Goal: Information Seeking & Learning: Find specific fact

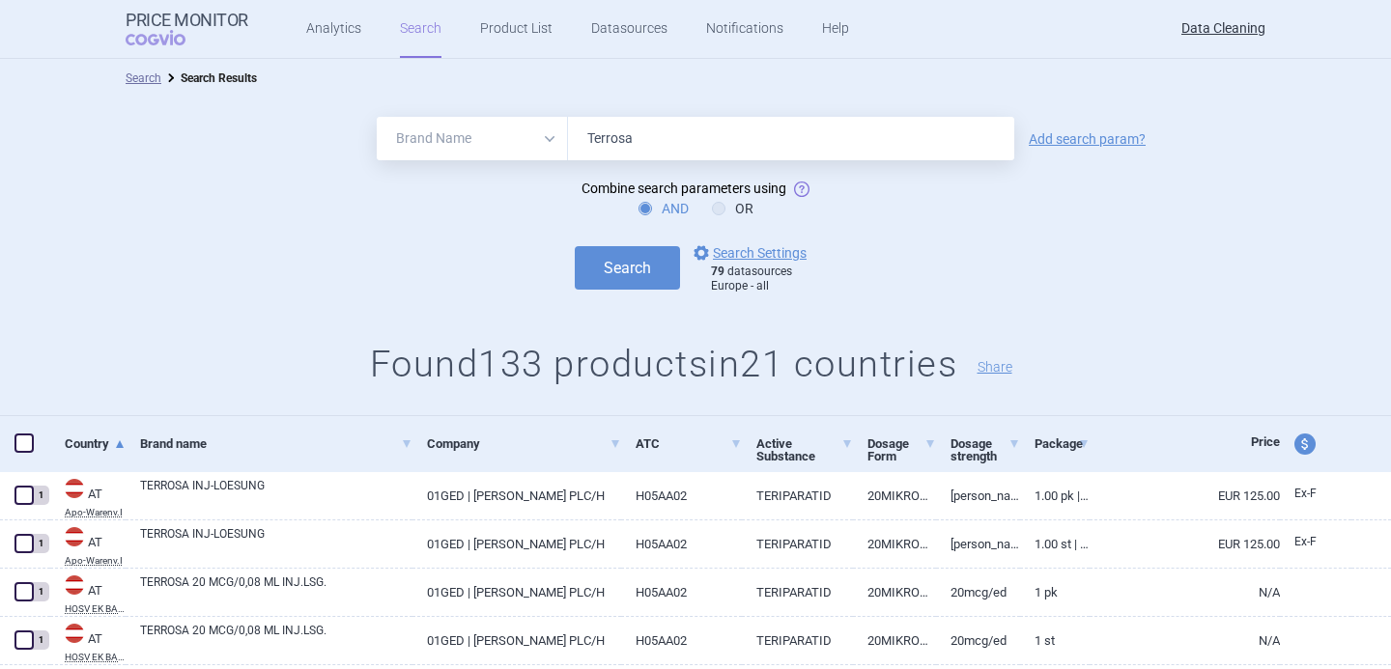
select select "brandName"
click at [601, 130] on input "Terrosa" at bounding box center [791, 138] width 446 height 43
click at [406, 209] on div "AND OR" at bounding box center [695, 208] width 1391 height 19
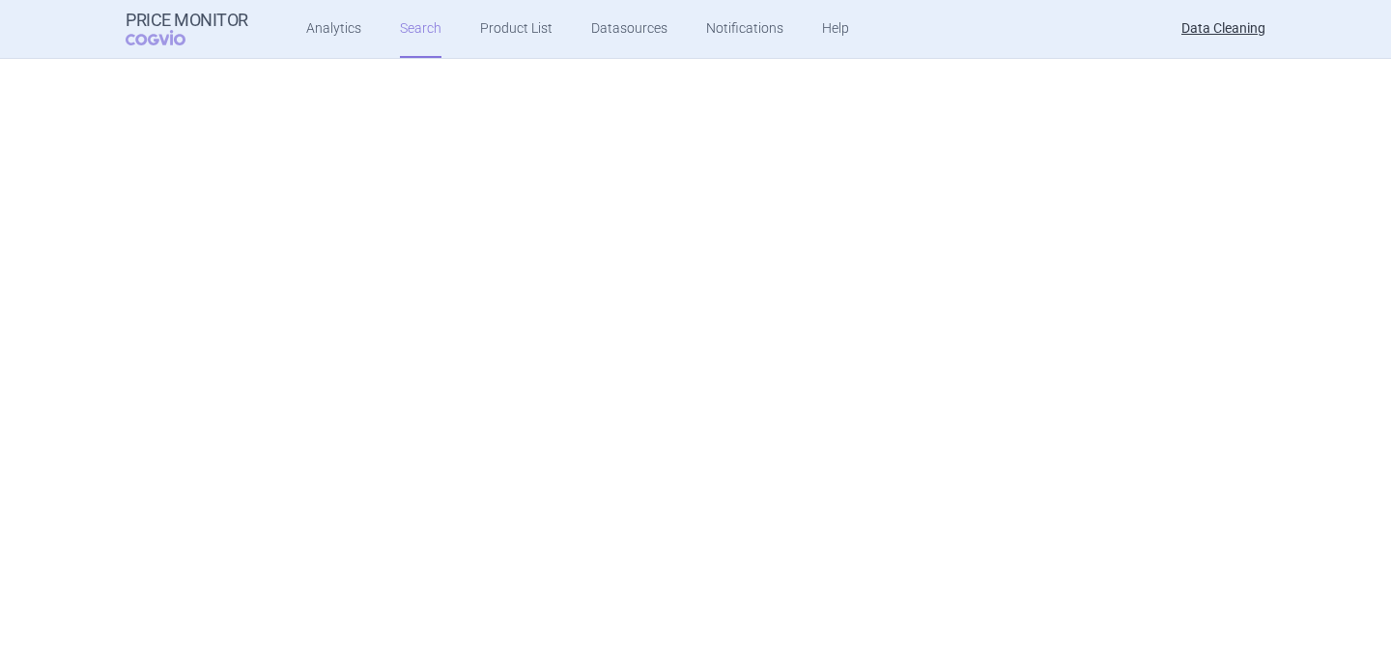
select select "brandName"
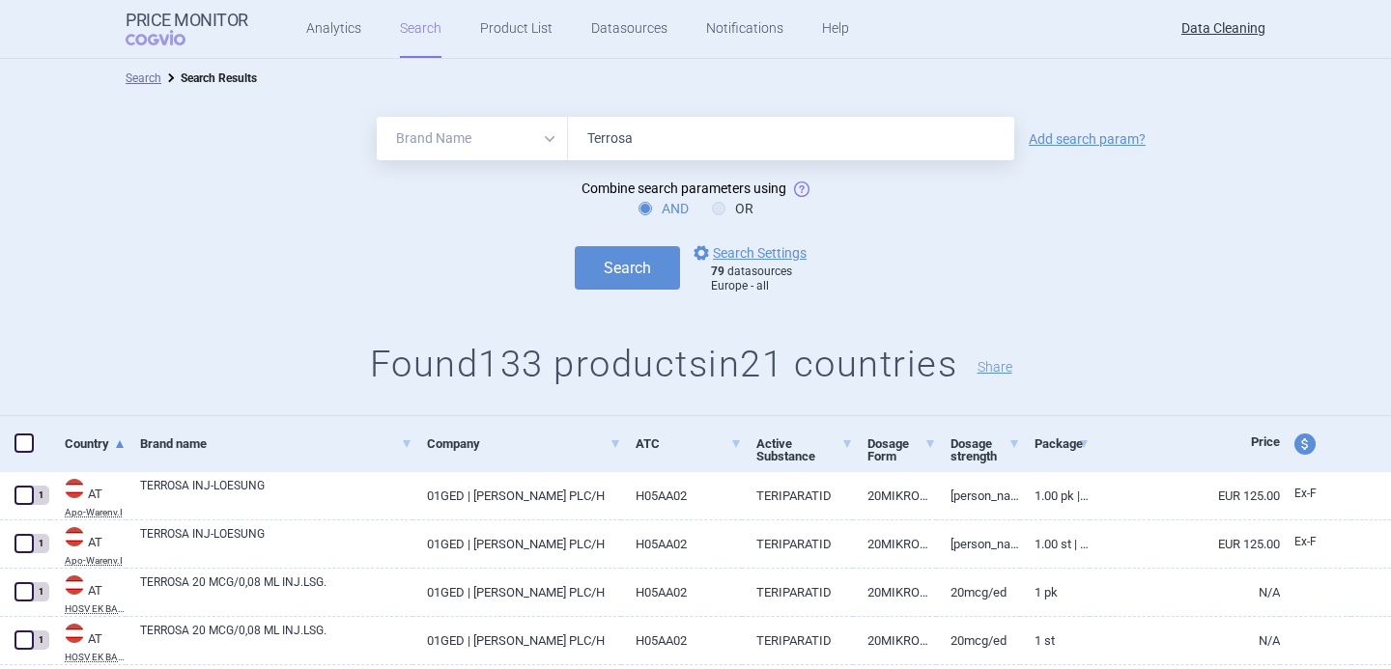
click at [702, 148] on input "Terrosa" at bounding box center [791, 138] width 446 height 43
paste input "Lusdun"
click at [575, 246] on button "Search" at bounding box center [627, 267] width 105 height 43
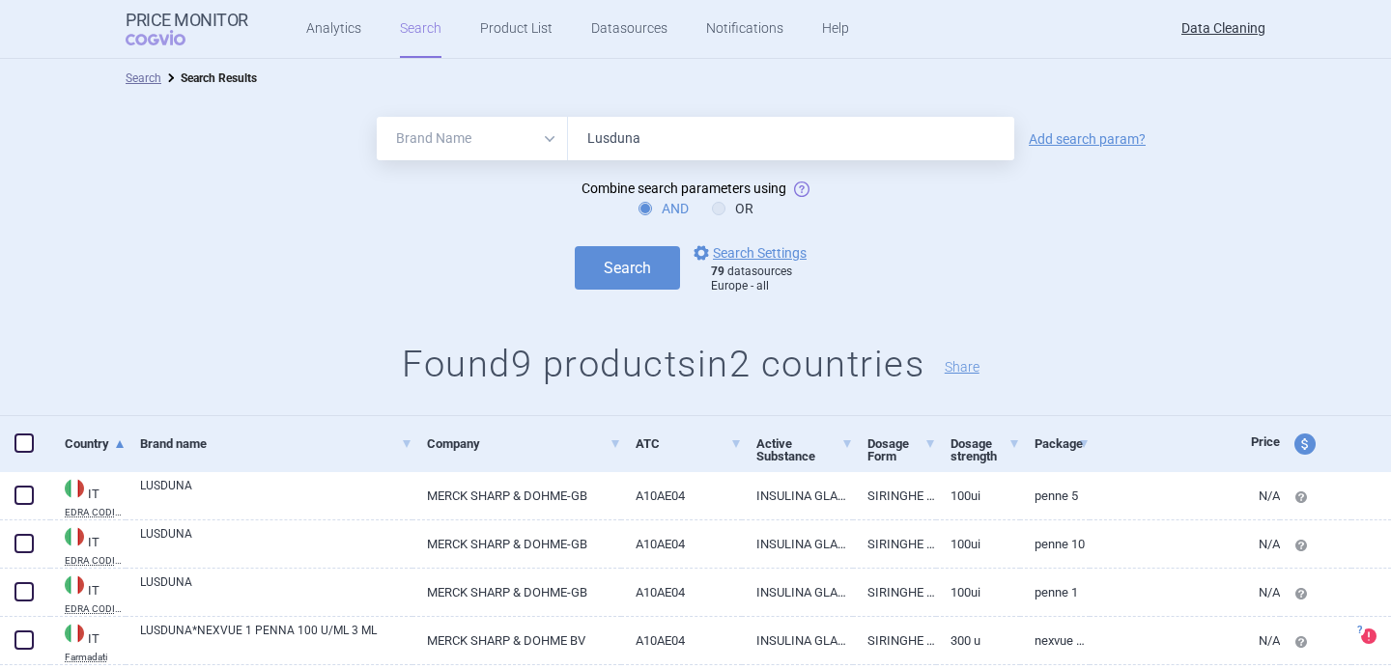
click at [632, 140] on input "Lusduna" at bounding box center [791, 138] width 446 height 43
paste input "Ocaliv"
type input "[MEDICAL_DATA]"
click at [575, 246] on button "Search" at bounding box center [627, 267] width 105 height 43
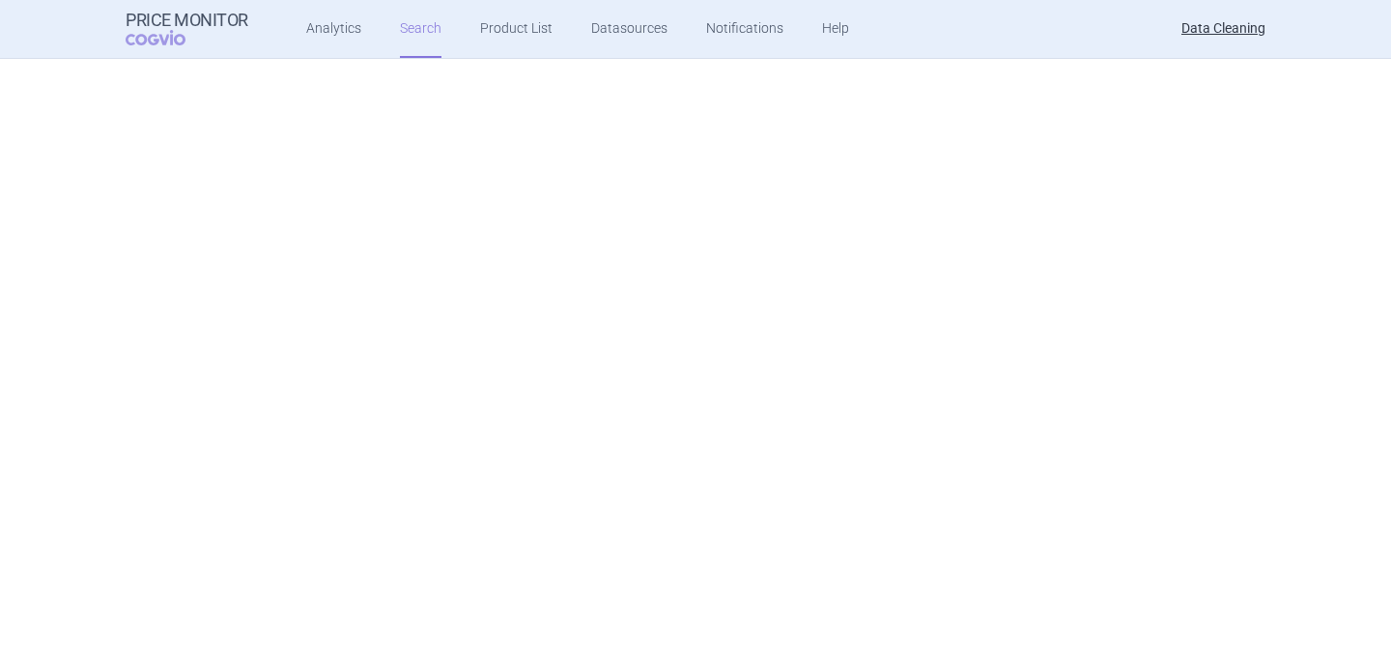
select select "brandName"
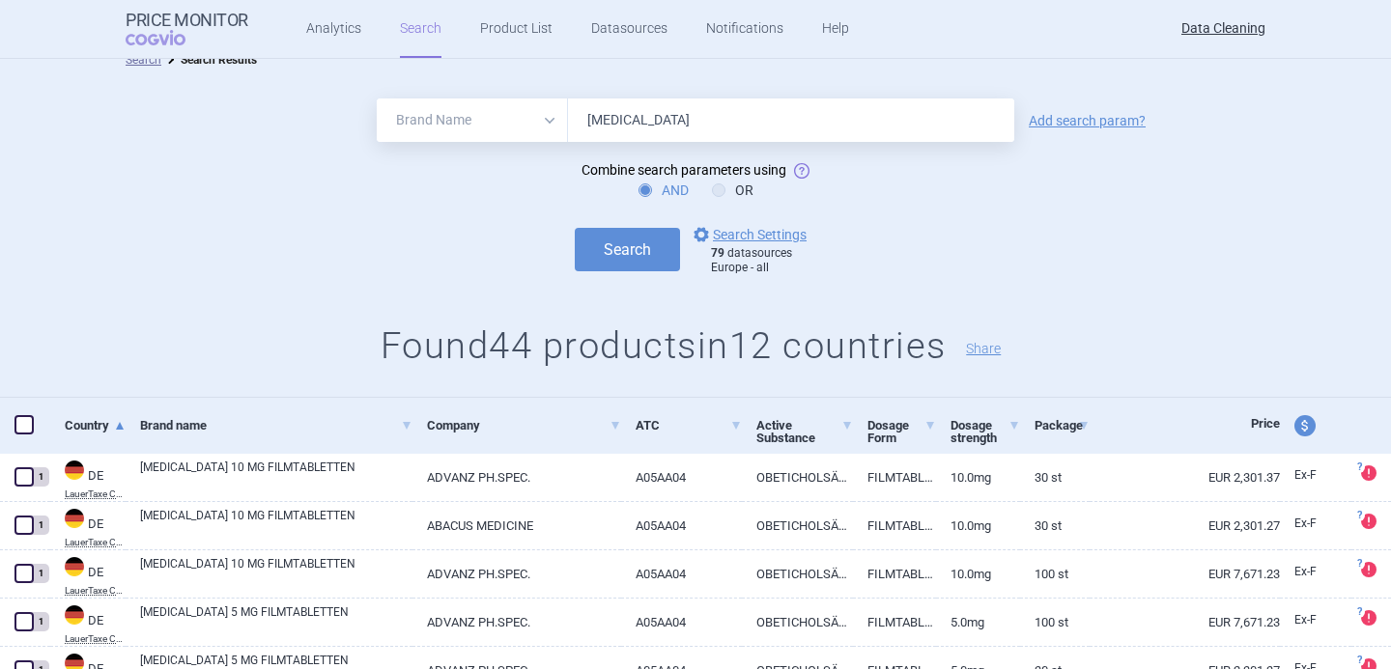
scroll to position [20, 0]
click at [611, 126] on input "Ocaliva" at bounding box center [791, 118] width 446 height 43
paste input "Rekovelle"
type input "Rekovelle"
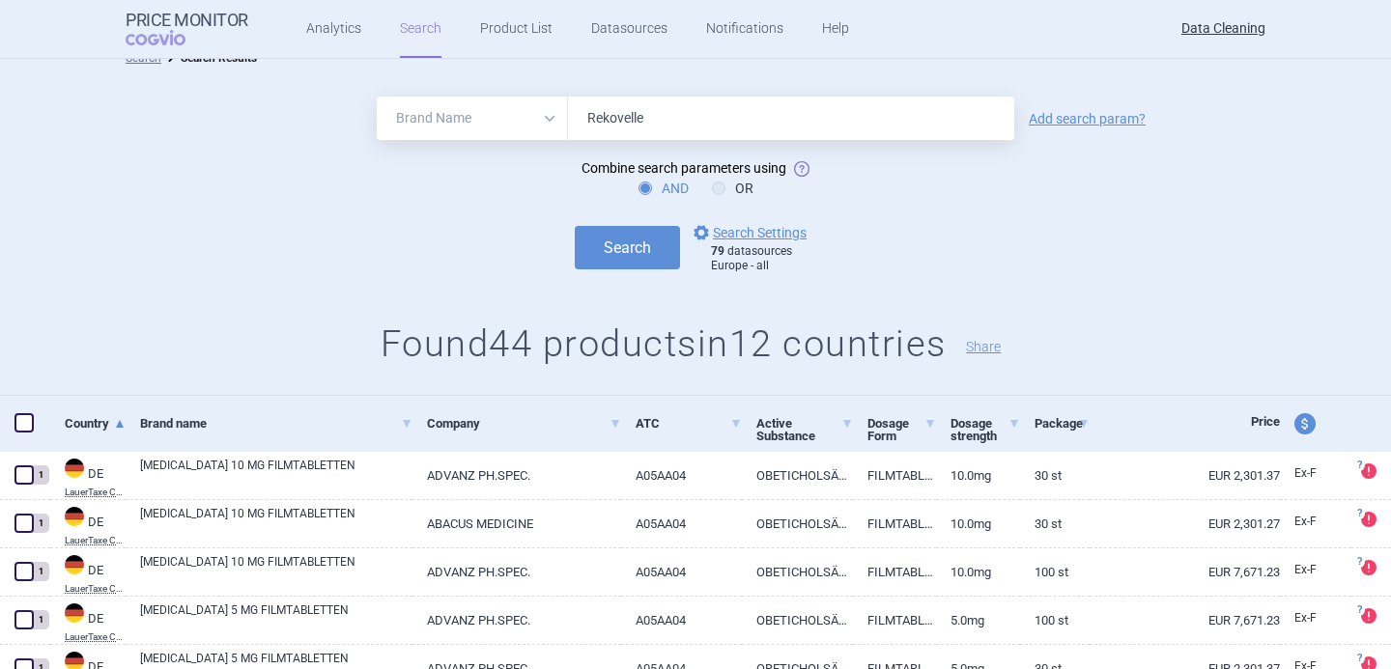
click at [575, 226] on button "Search" at bounding box center [627, 247] width 105 height 43
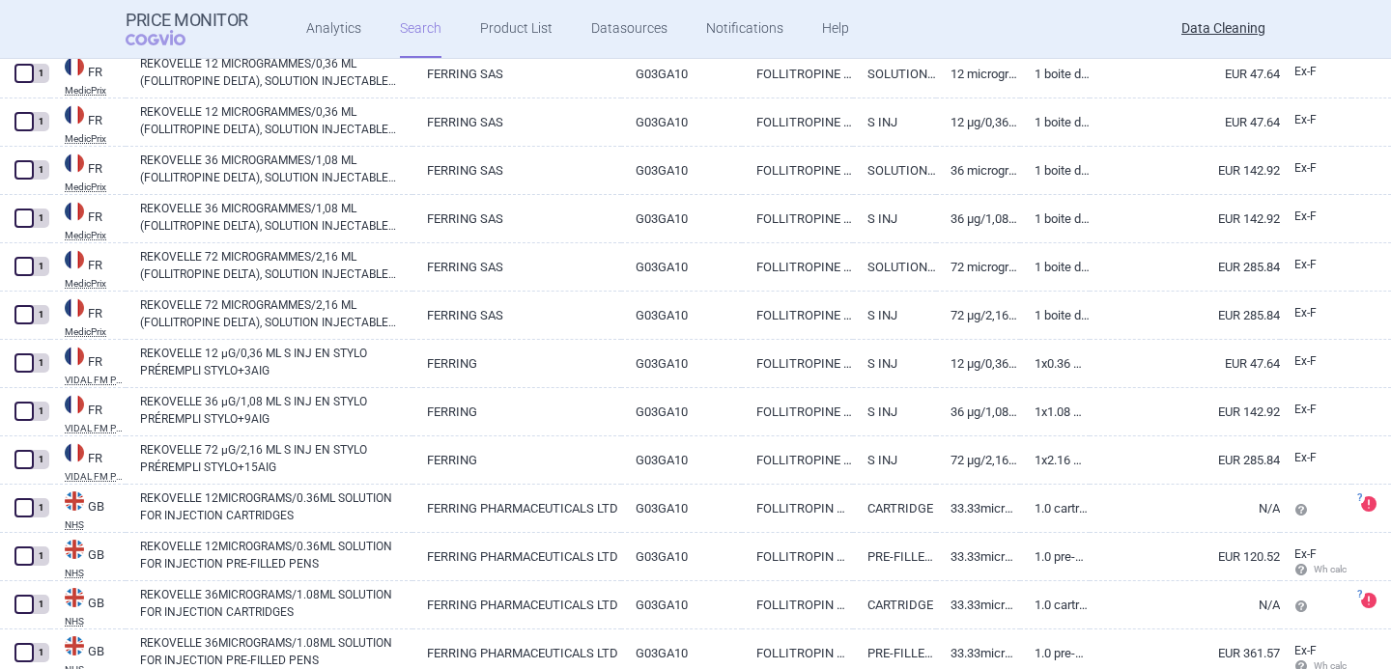
scroll to position [4694, 0]
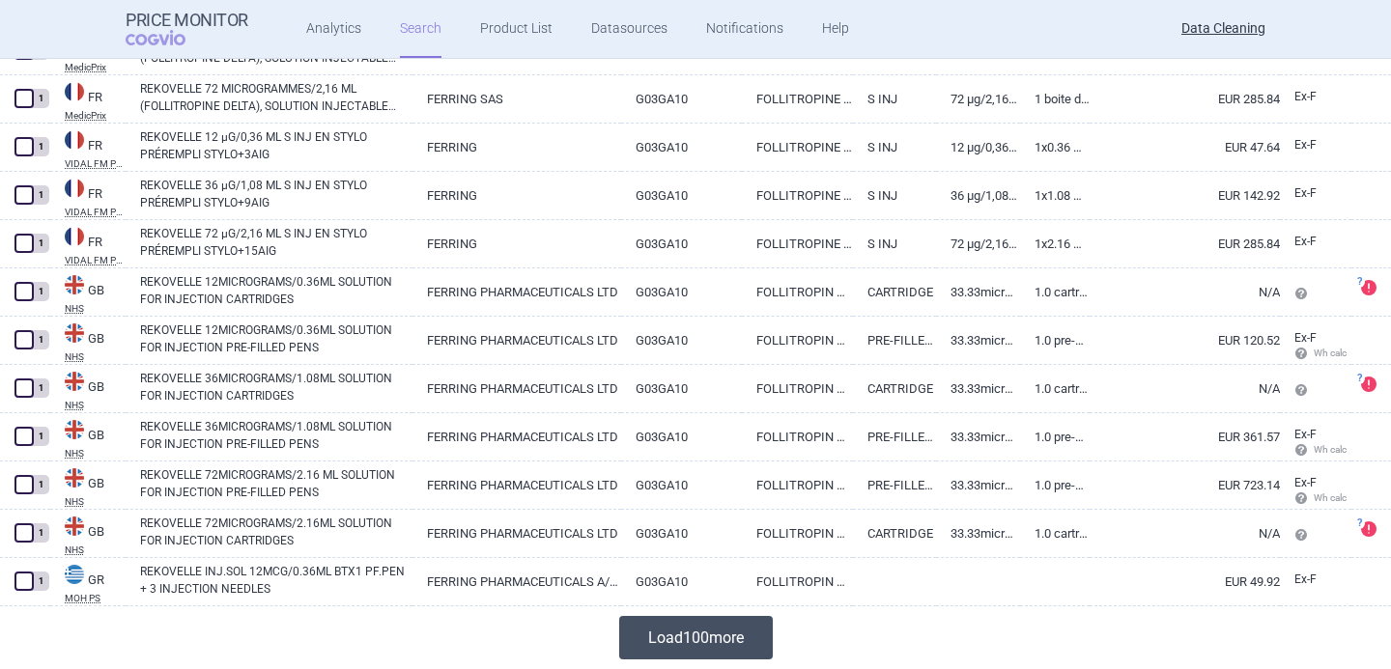
click at [661, 639] on button "Load 100 more" at bounding box center [696, 637] width 154 height 43
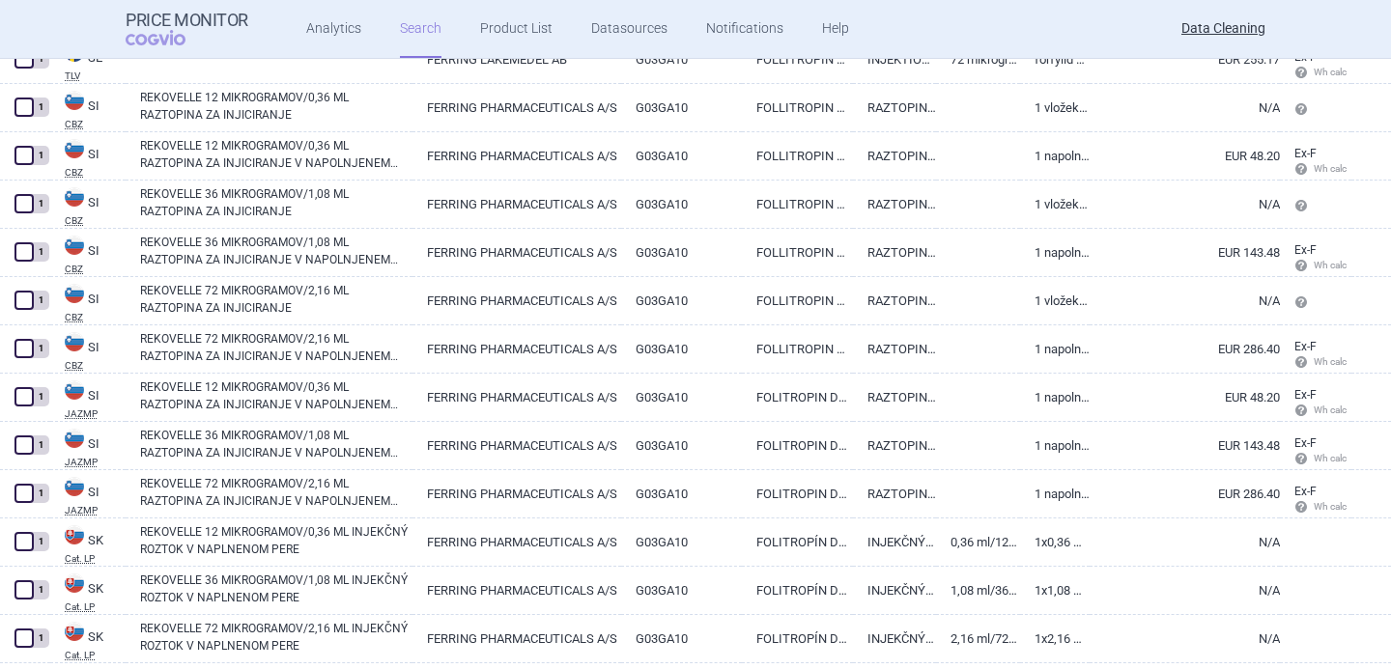
scroll to position [9523, 0]
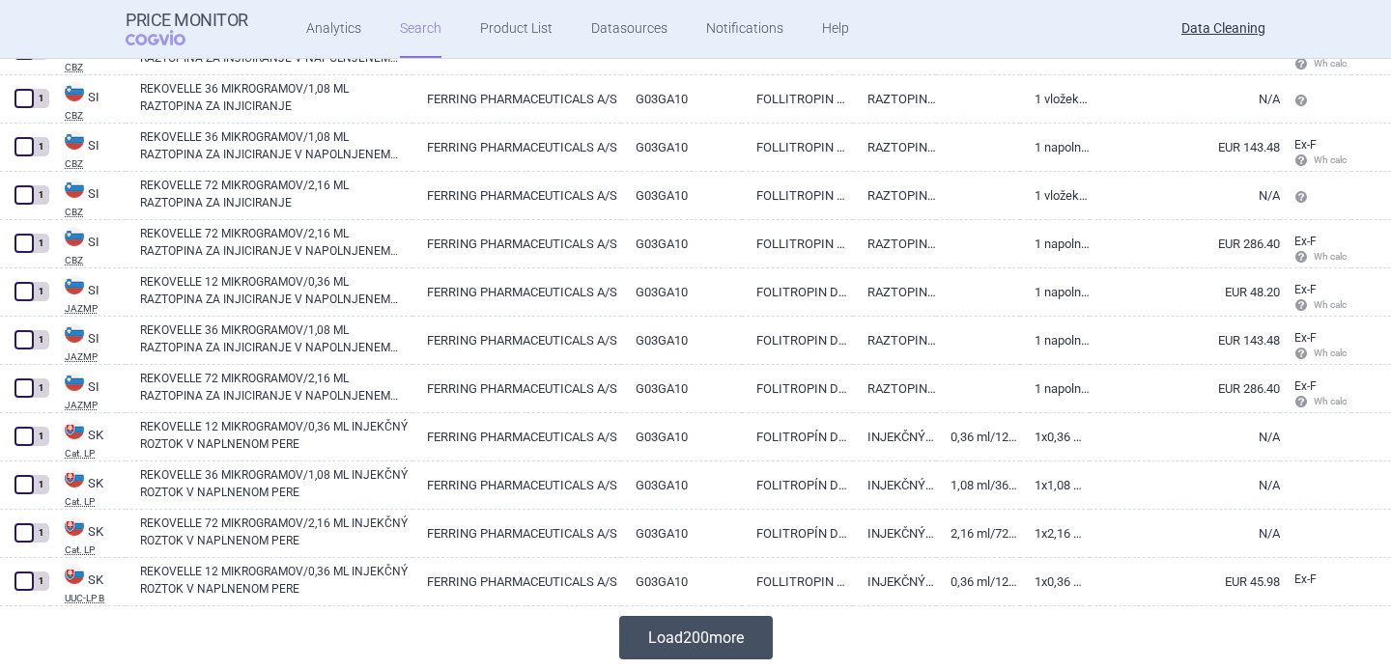
click at [670, 643] on button "Load 200 more" at bounding box center [696, 637] width 154 height 43
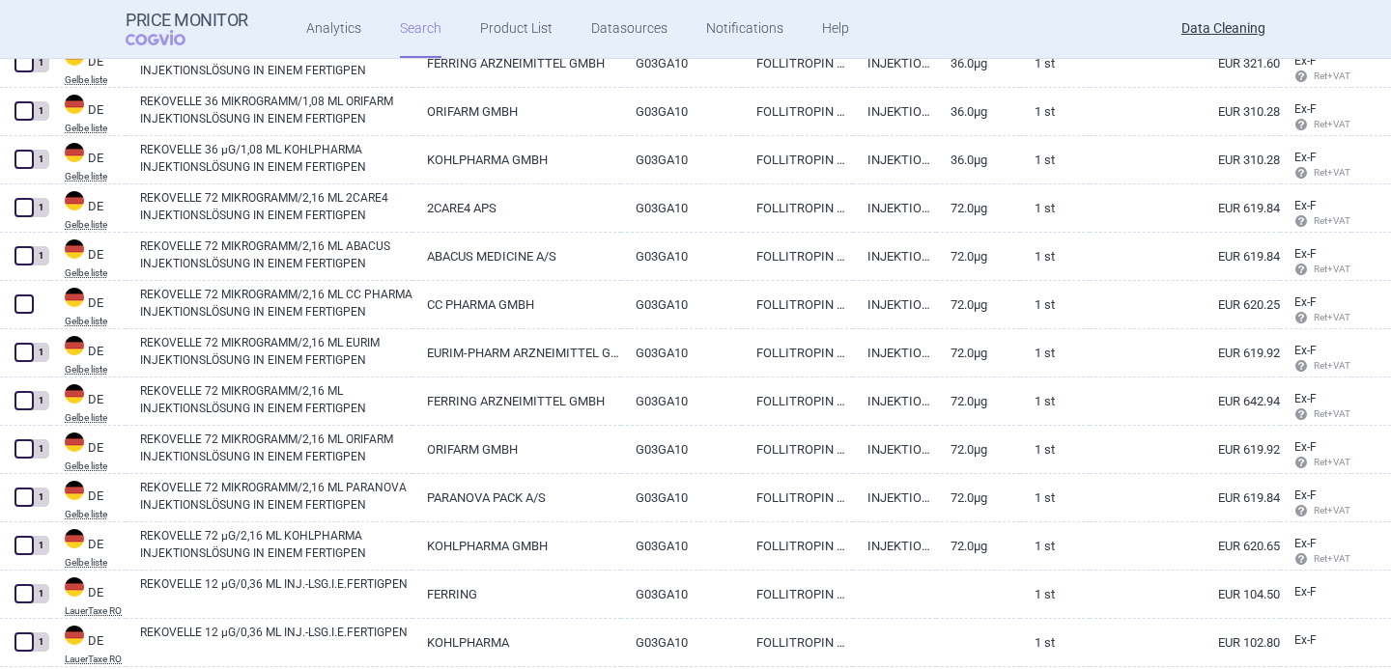
scroll to position [1763, 0]
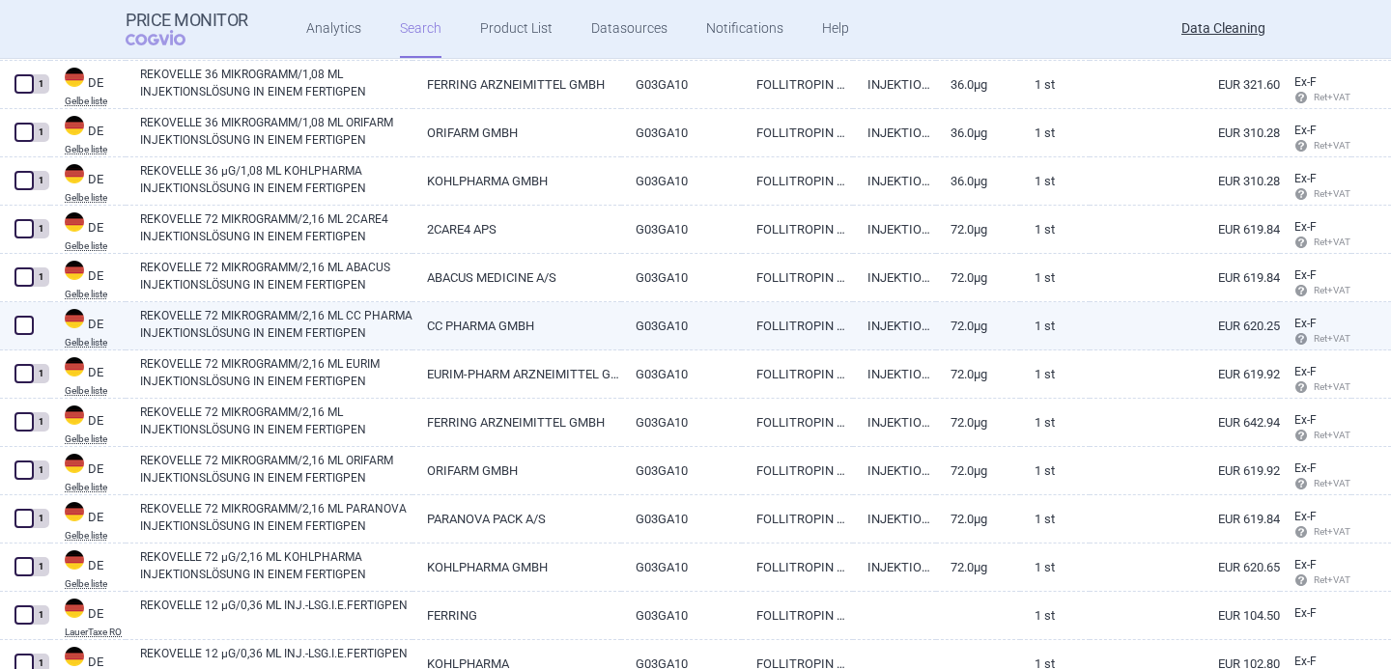
click at [288, 327] on link "REKOVELLE 72 MIKROGRAMM/2,16 ML CC PHARMA INJEKTIONSLÖSUNG IN EINEM FERTIGPEN" at bounding box center [276, 324] width 272 height 35
select select "EUR"
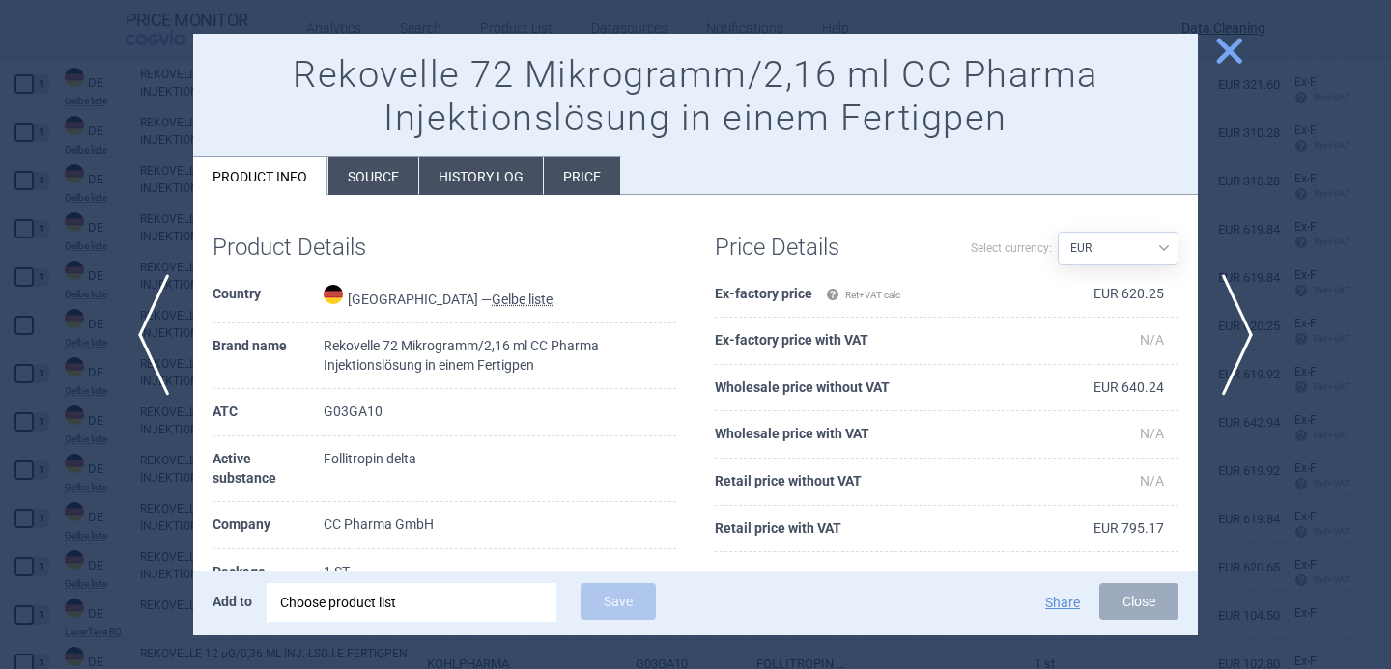
click at [407, 596] on div "Choose product list" at bounding box center [411, 602] width 263 height 39
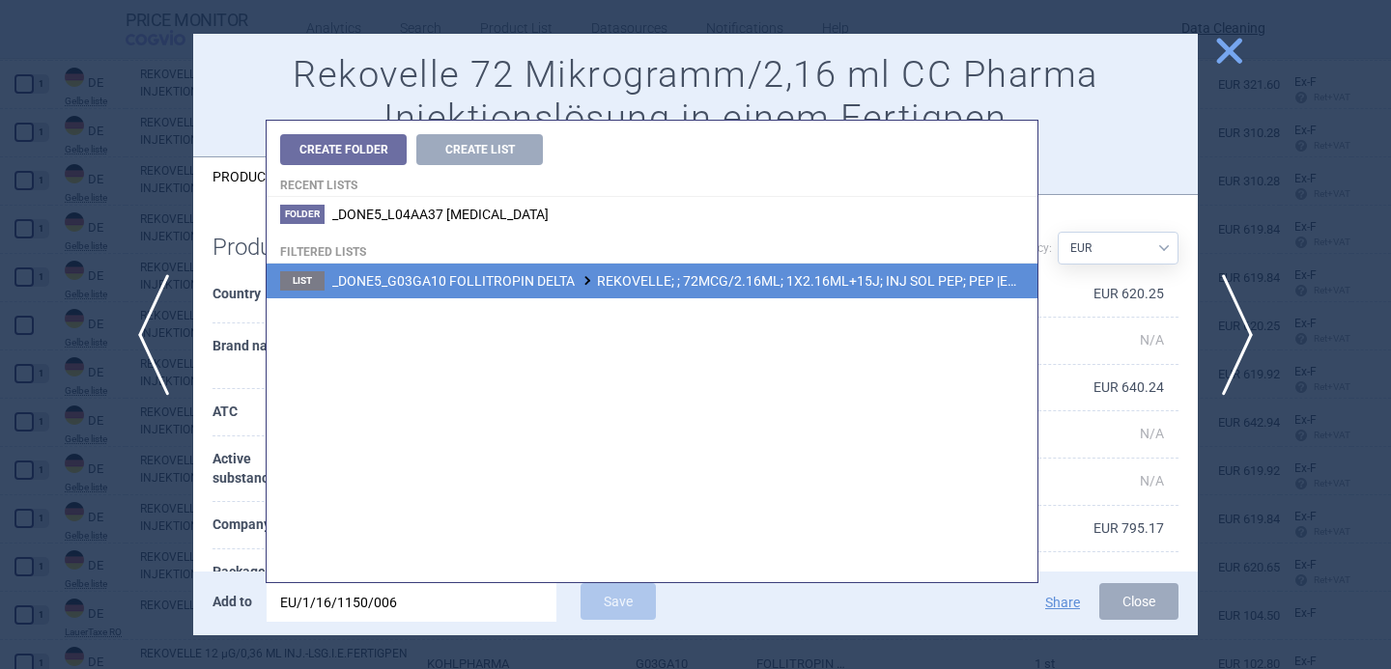
type input "EU/1/16/1150/006"
click at [661, 289] on span "_DONE5_G03GA10 FOLLITROPIN DELTA REKOVELLE; ; 72MCG/2.16ML; 1X2.16ML+15J; INJ S…" at bounding box center [724, 280] width 784 height 15
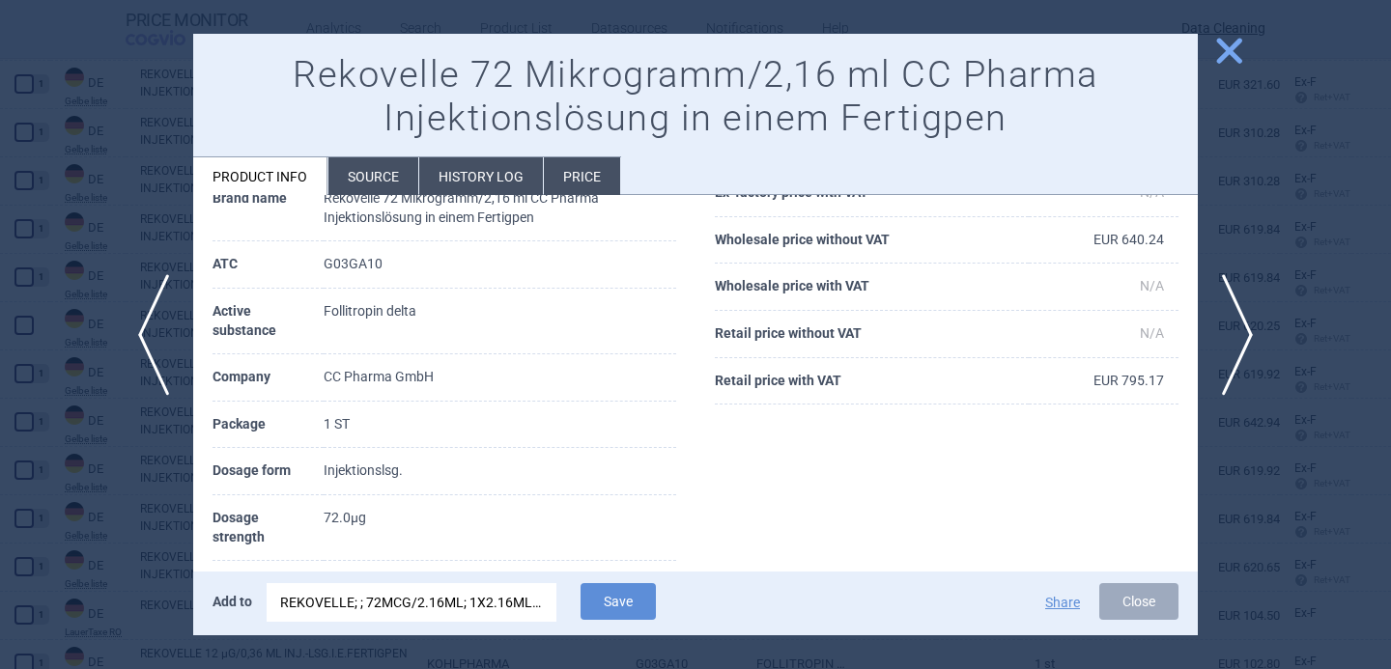
scroll to position [149, 0]
click at [605, 606] on button "Save" at bounding box center [617, 601] width 75 height 37
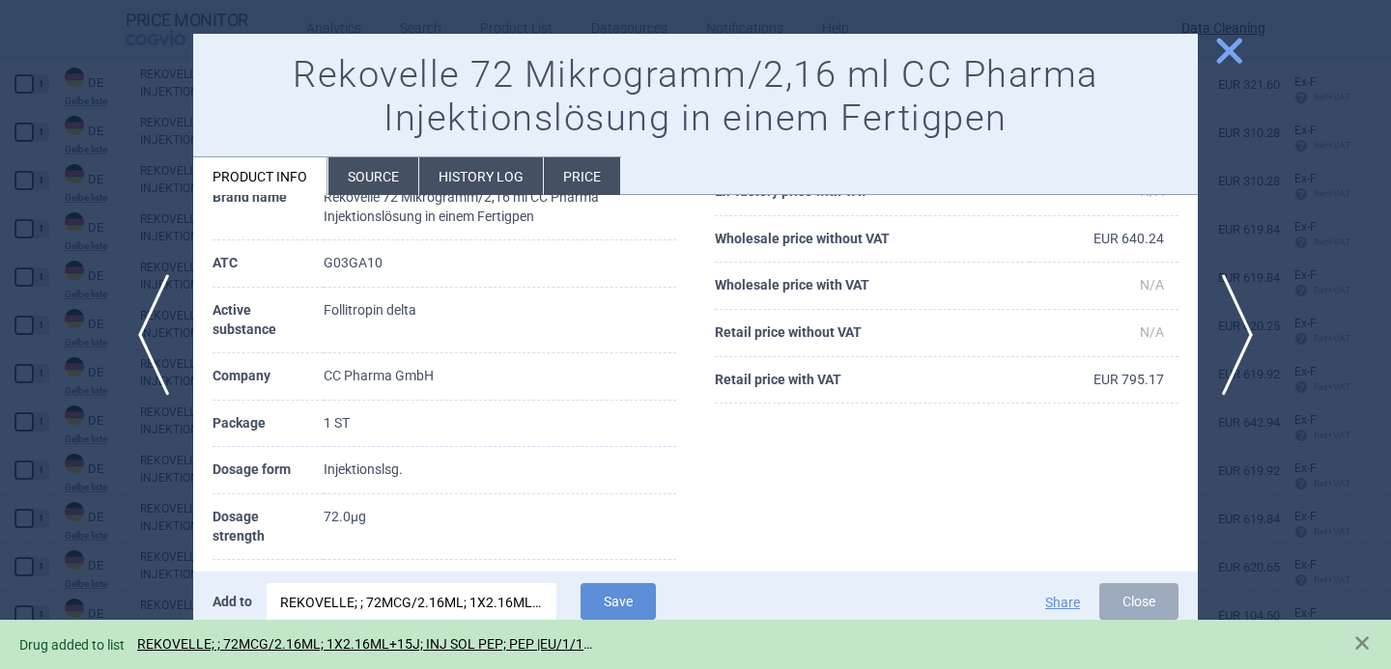
click at [125, 494] on div at bounding box center [695, 334] width 1391 height 669
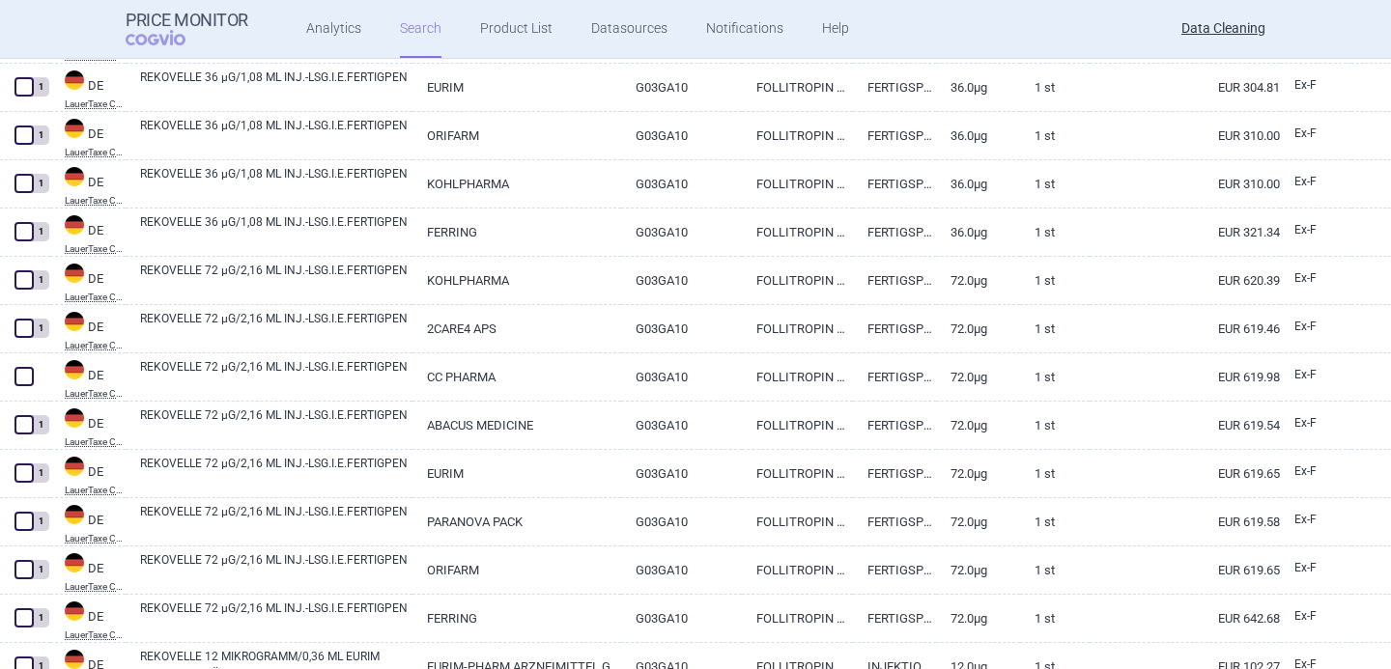
scroll to position [999, 0]
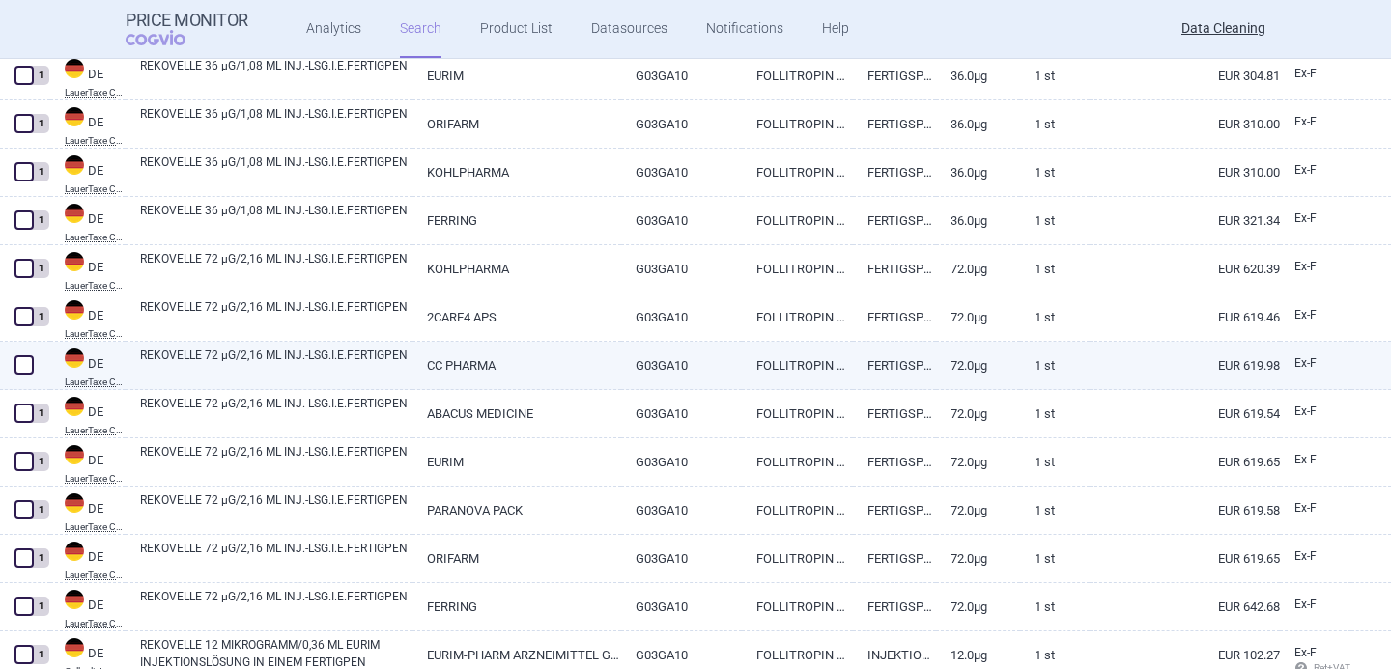
click at [262, 360] on link "REKOVELLE 72 µG/2,16 ML INJ.-LSG.I.E.FERTIGPEN" at bounding box center [276, 364] width 272 height 35
select select "EUR"
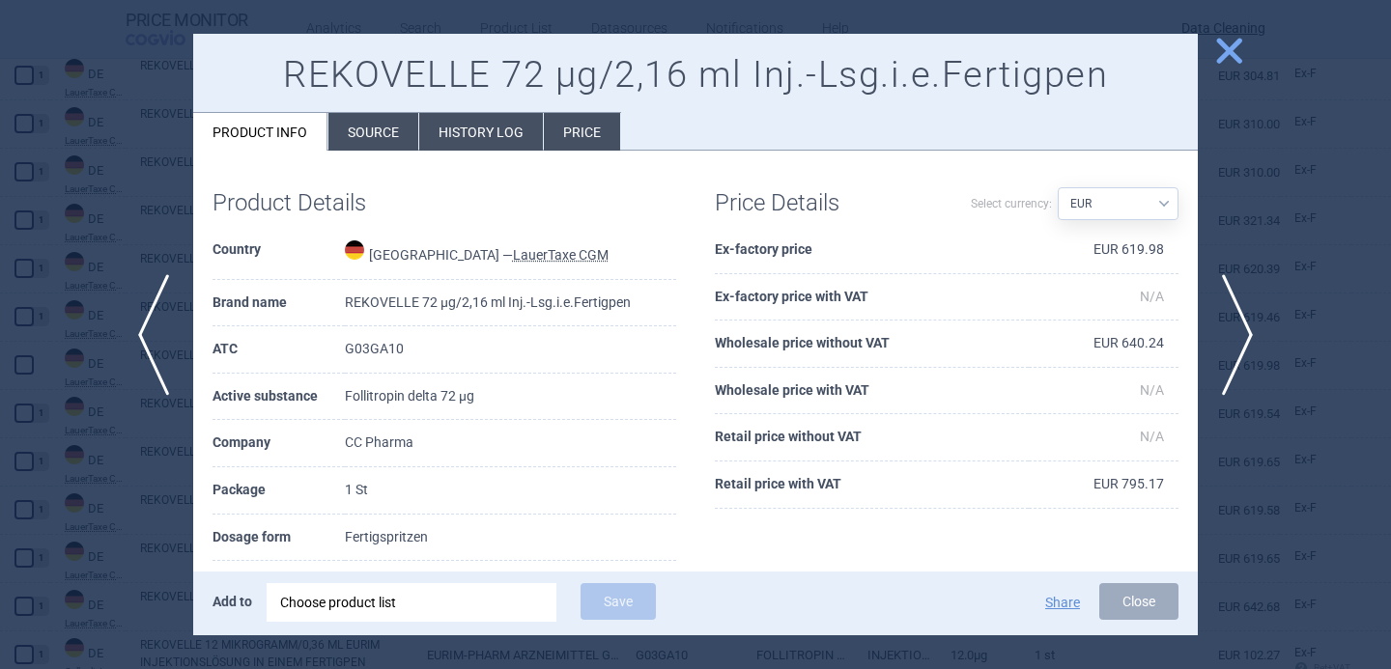
click at [406, 593] on div "Choose product list" at bounding box center [411, 602] width 263 height 39
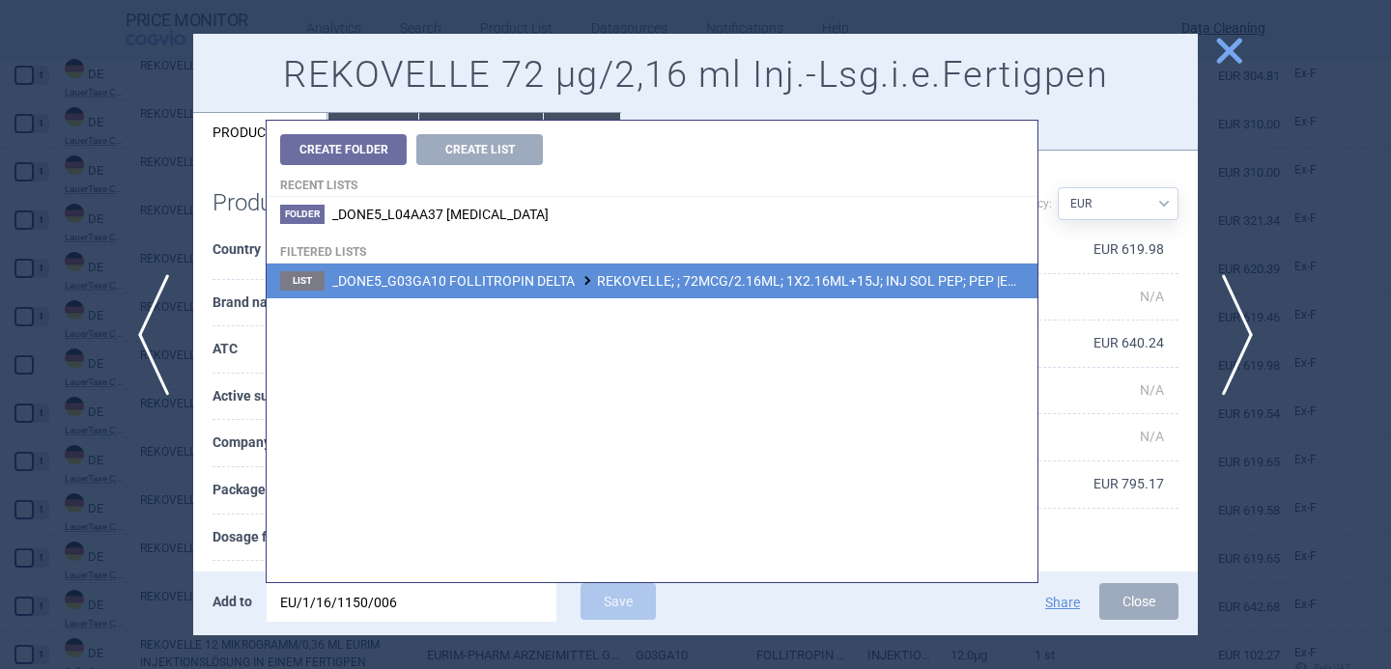
type input "EU/1/16/1150/006"
click at [651, 290] on li "List _DONE5_G03GA10 FOLLITROPIN DELTA REKOVELLE; ; 72MCG/2.16ML; 1X2.16ML+15J; …" at bounding box center [652, 281] width 771 height 35
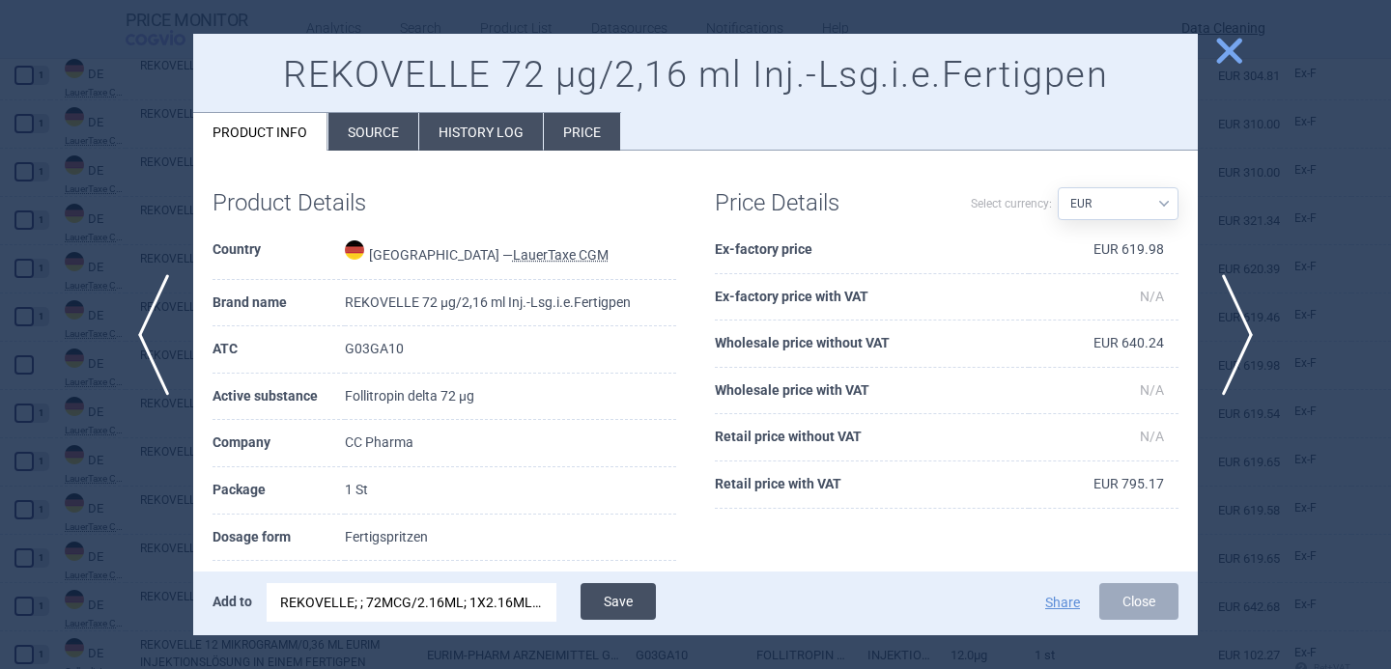
click at [638, 598] on button "Save" at bounding box center [617, 601] width 75 height 37
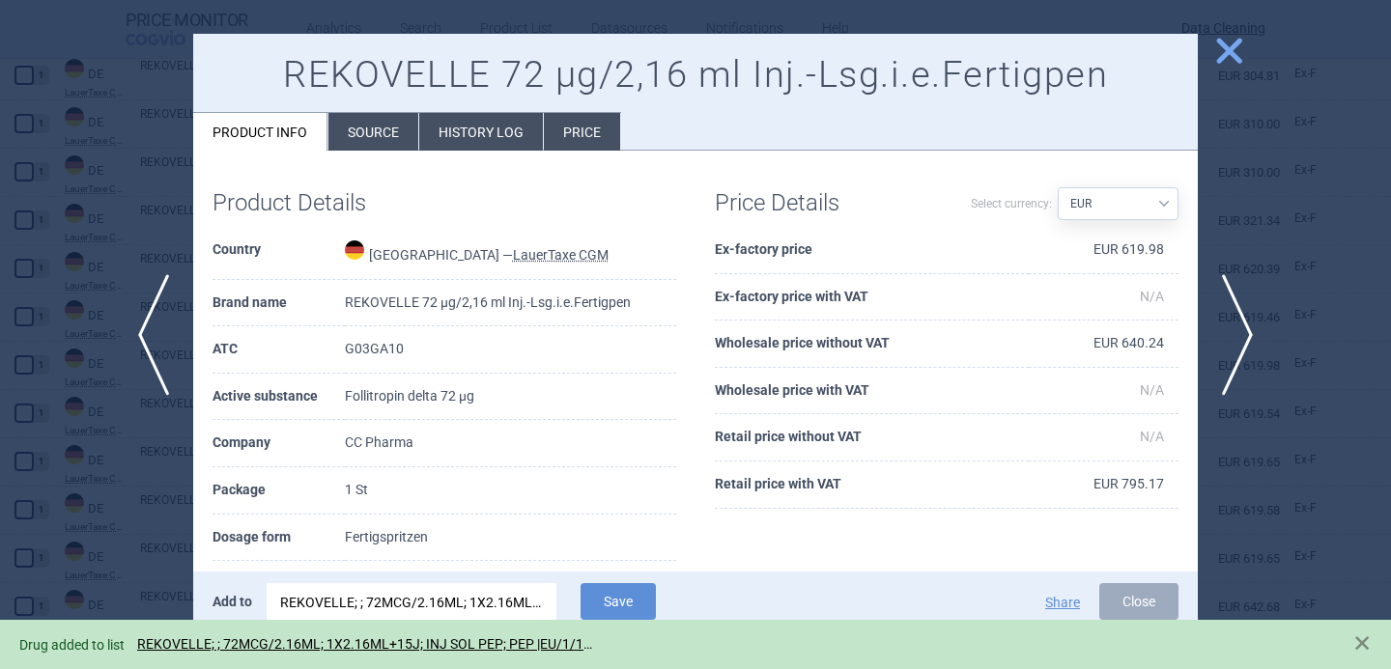
click at [168, 529] on div at bounding box center [695, 334] width 1391 height 669
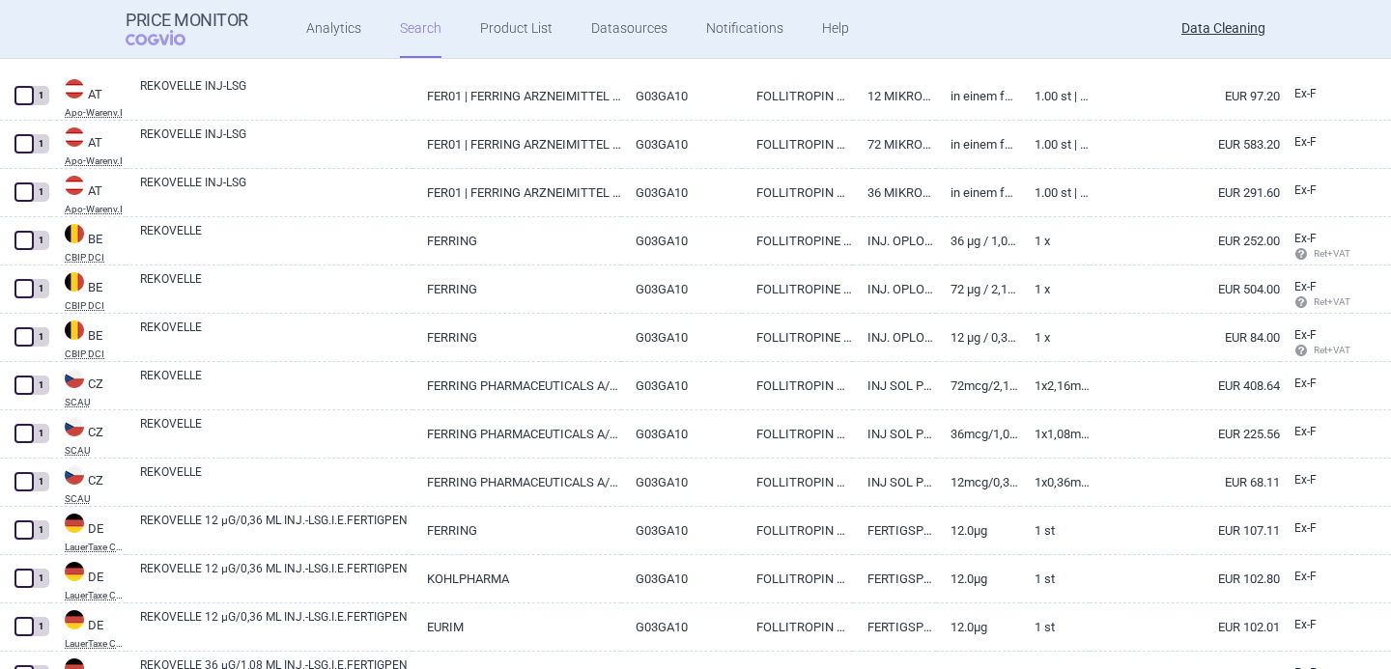
select select "brandName"
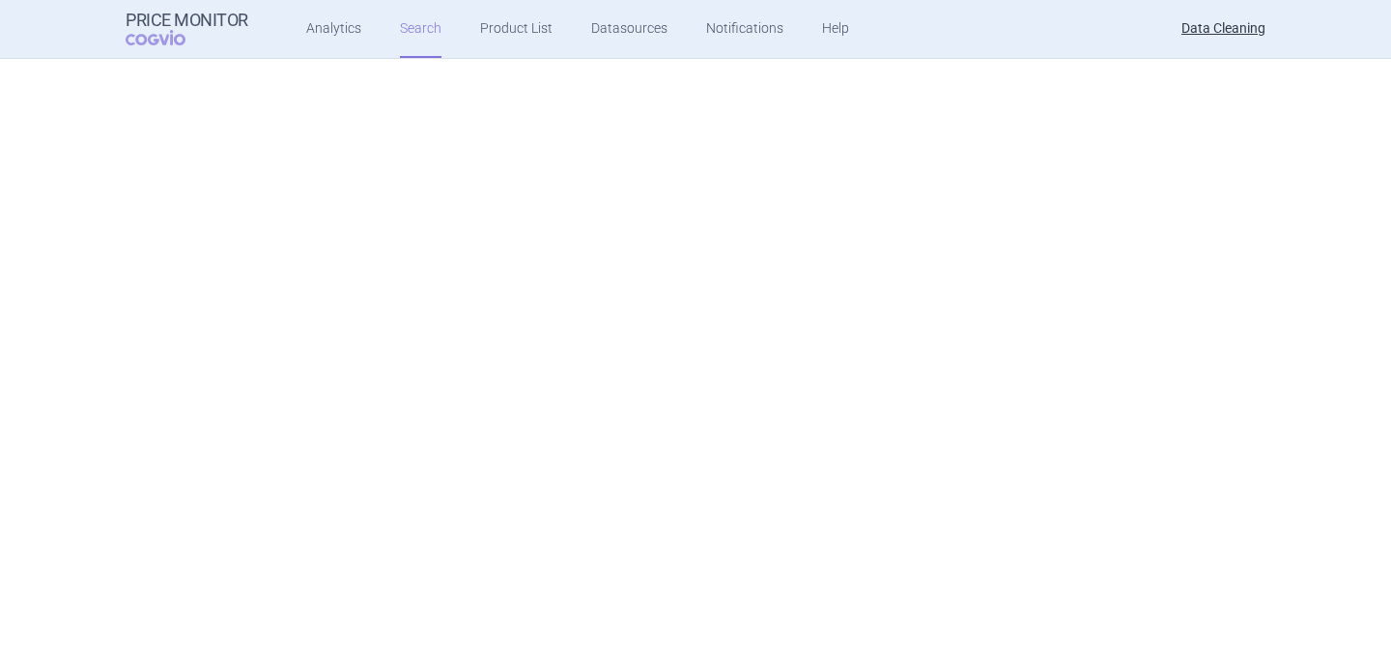
select select "brandName"
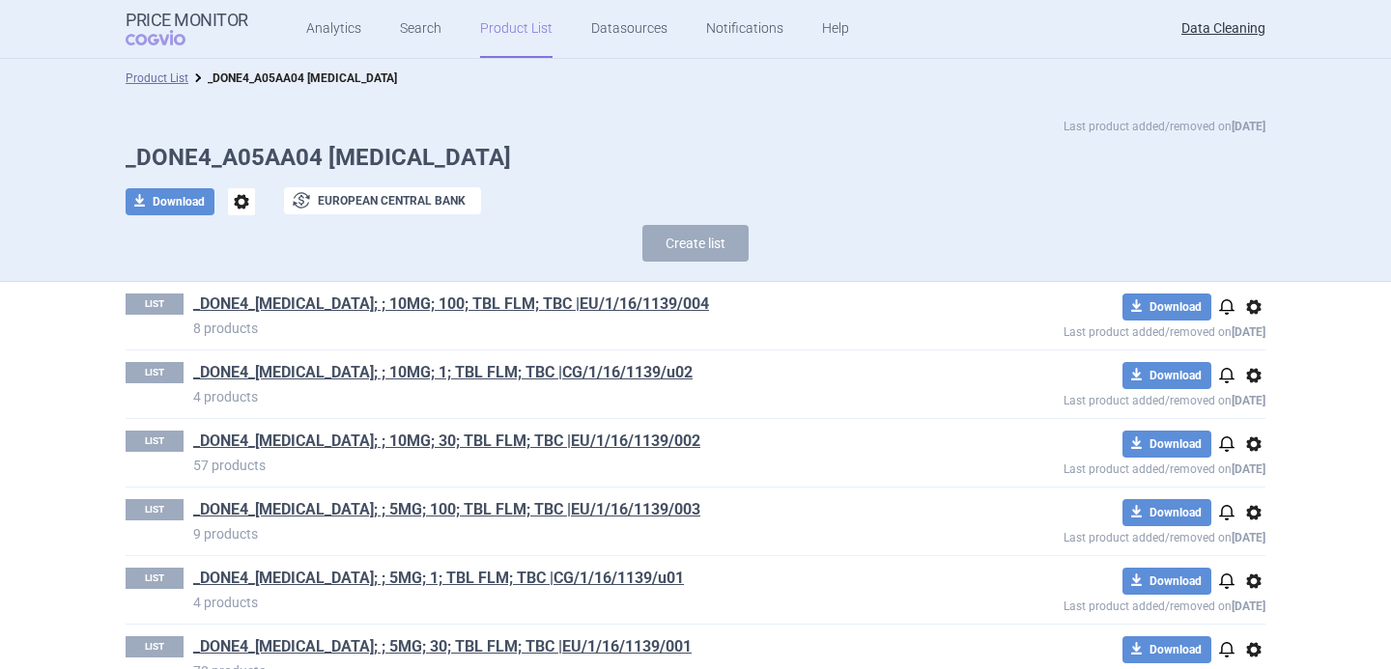
scroll to position [43, 0]
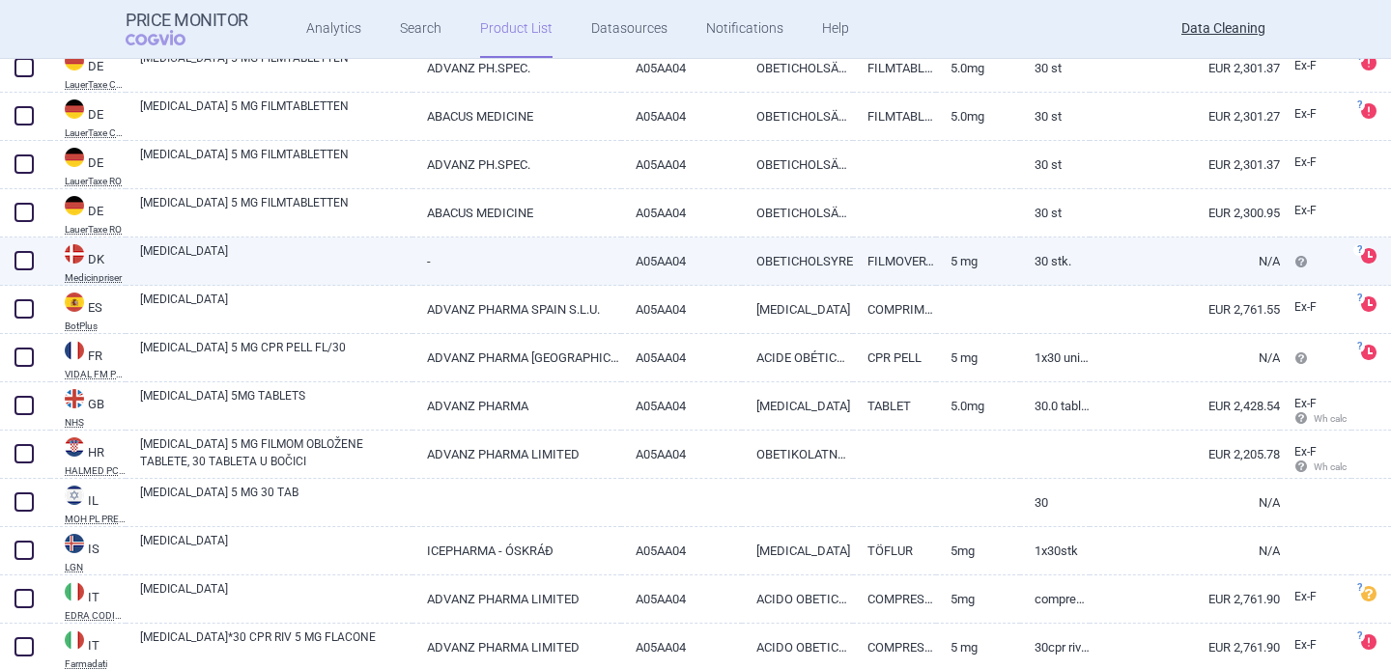
scroll to position [2438, 0]
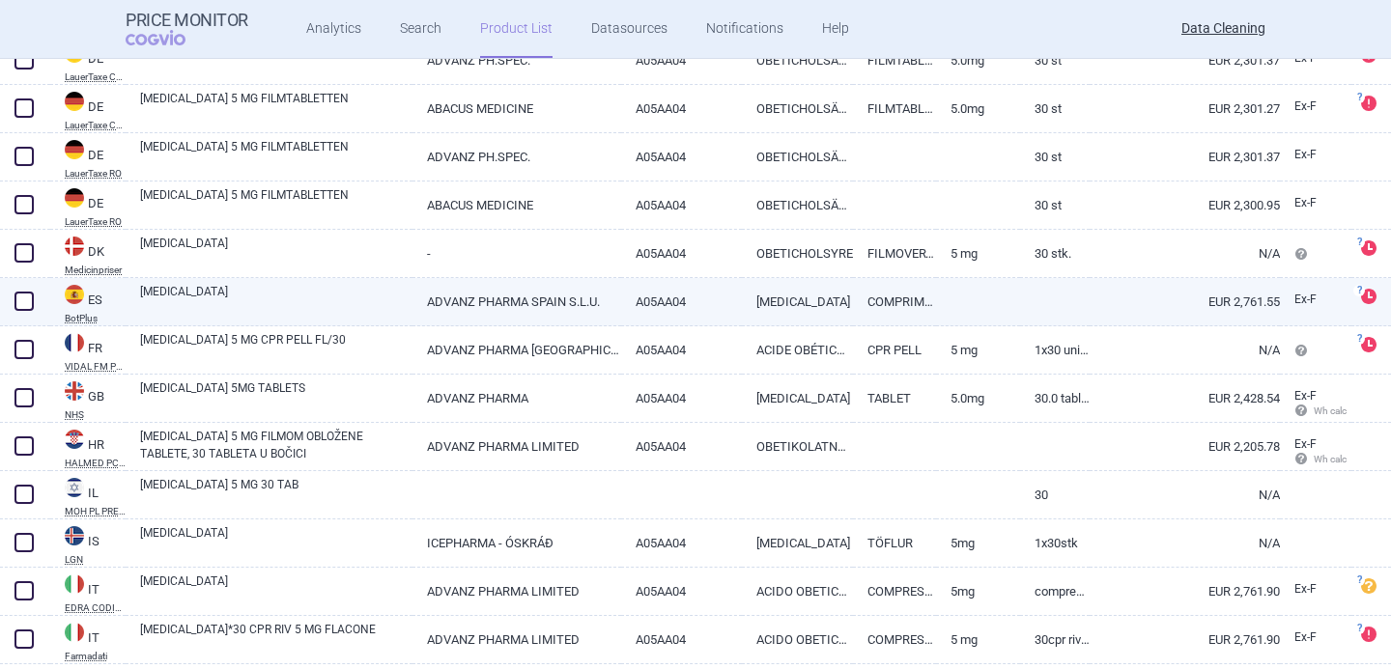
click at [756, 304] on link "[MEDICAL_DATA]" at bounding box center [797, 301] width 111 height 47
select select "EUR"
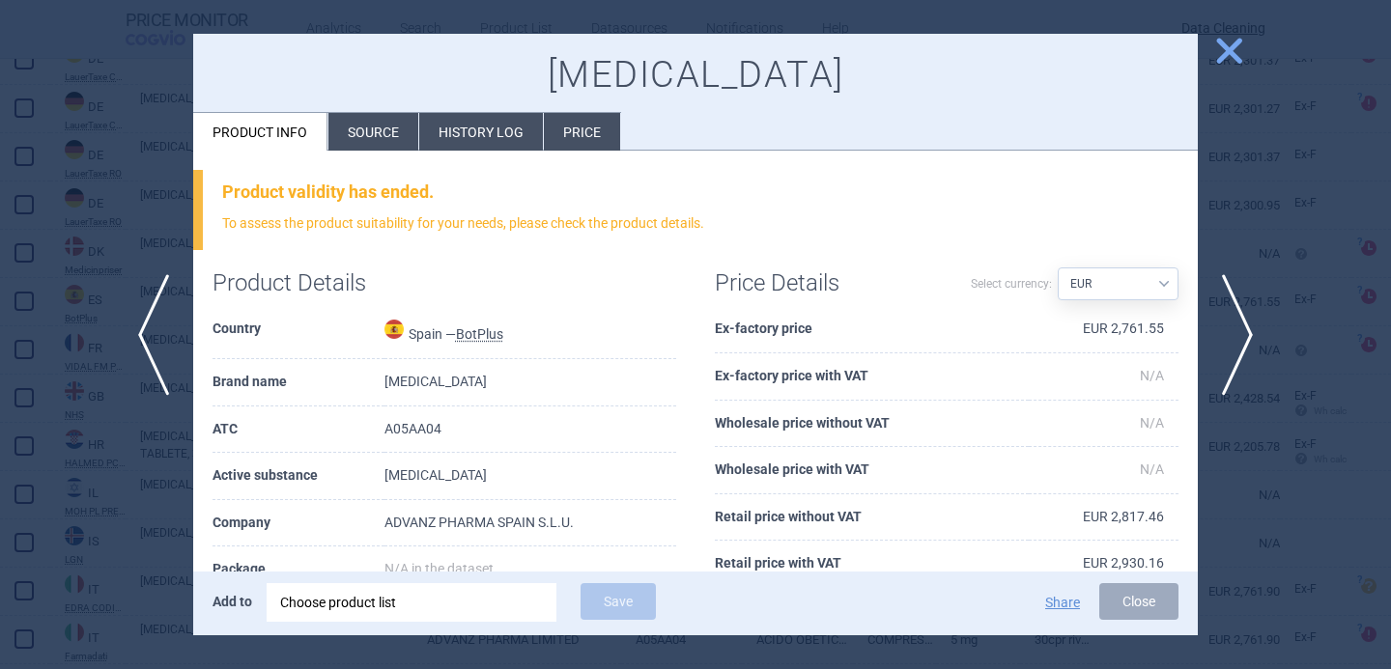
click at [387, 139] on li "Source" at bounding box center [373, 132] width 90 height 38
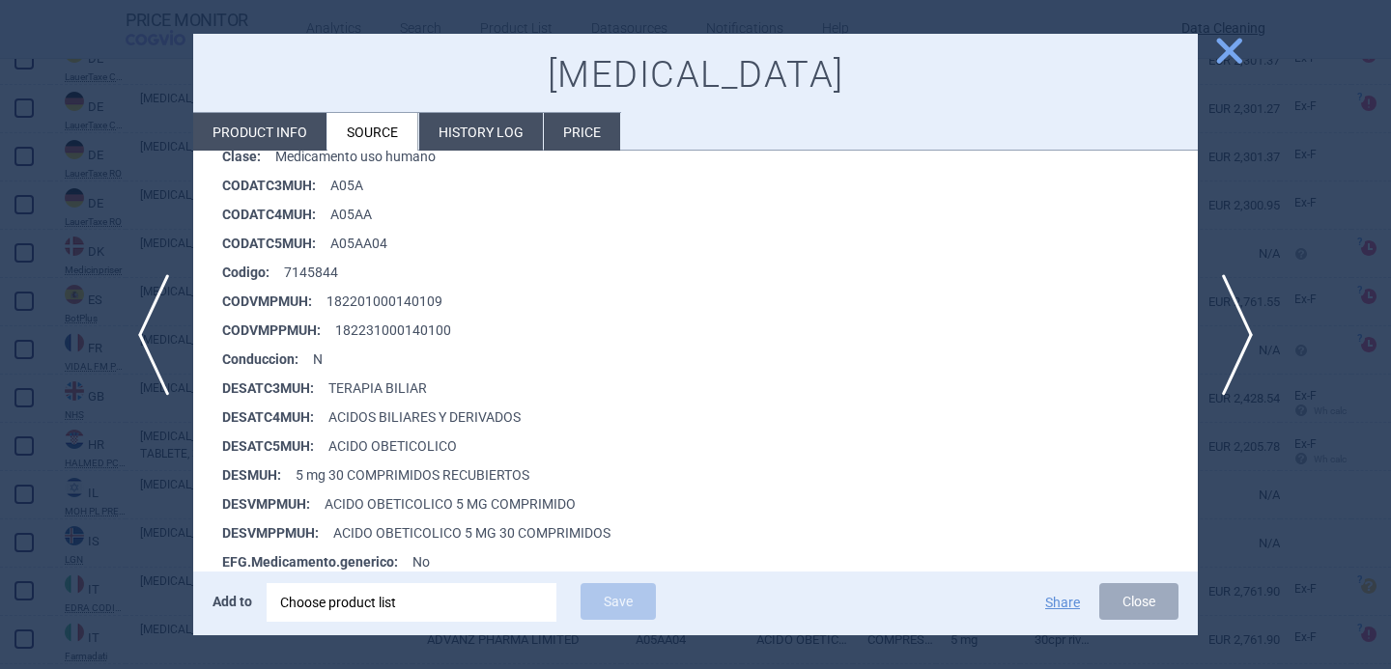
scroll to position [330, 0]
click at [139, 555] on div at bounding box center [695, 334] width 1391 height 669
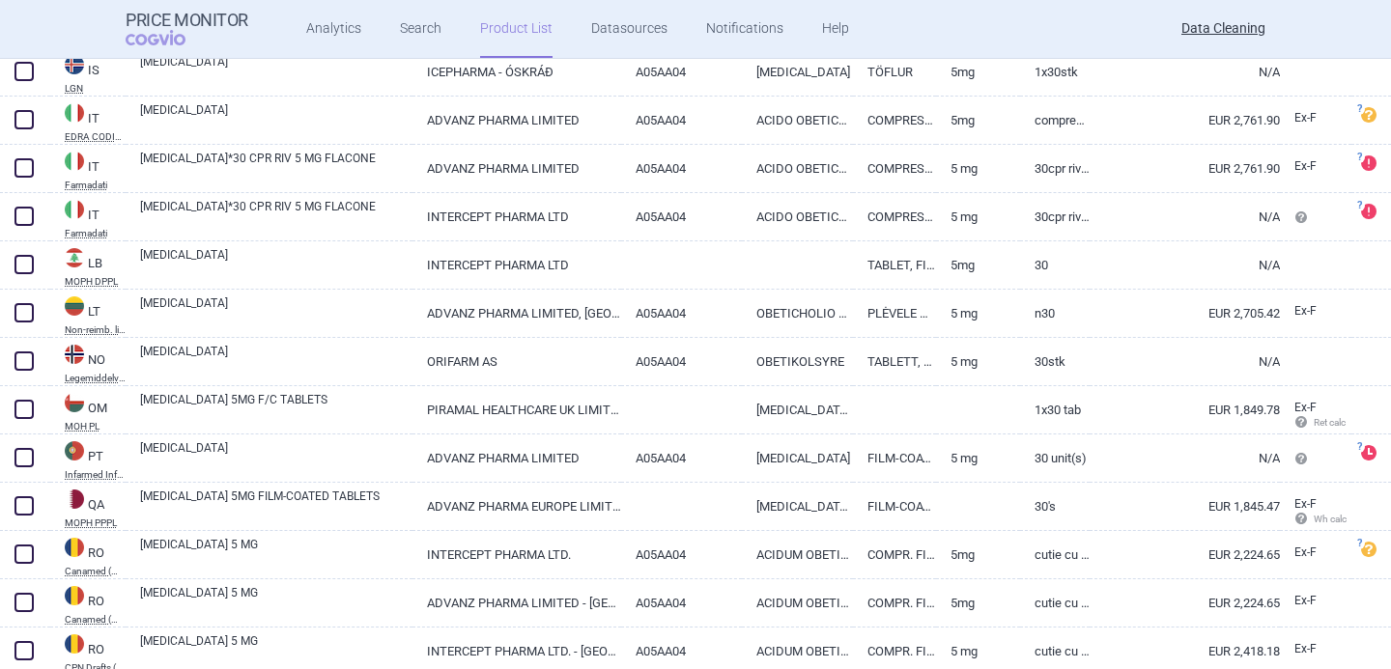
scroll to position [2911, 0]
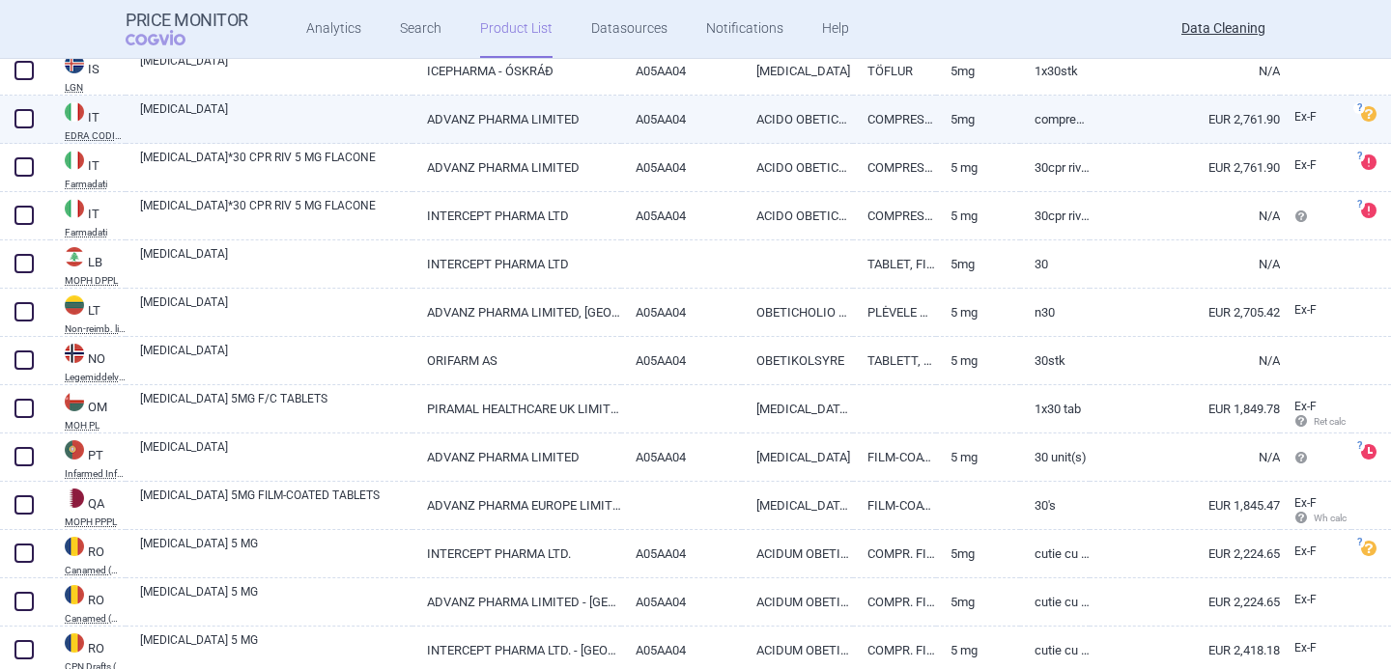
click at [379, 107] on link "[MEDICAL_DATA]" at bounding box center [276, 117] width 272 height 35
select select "EUR"
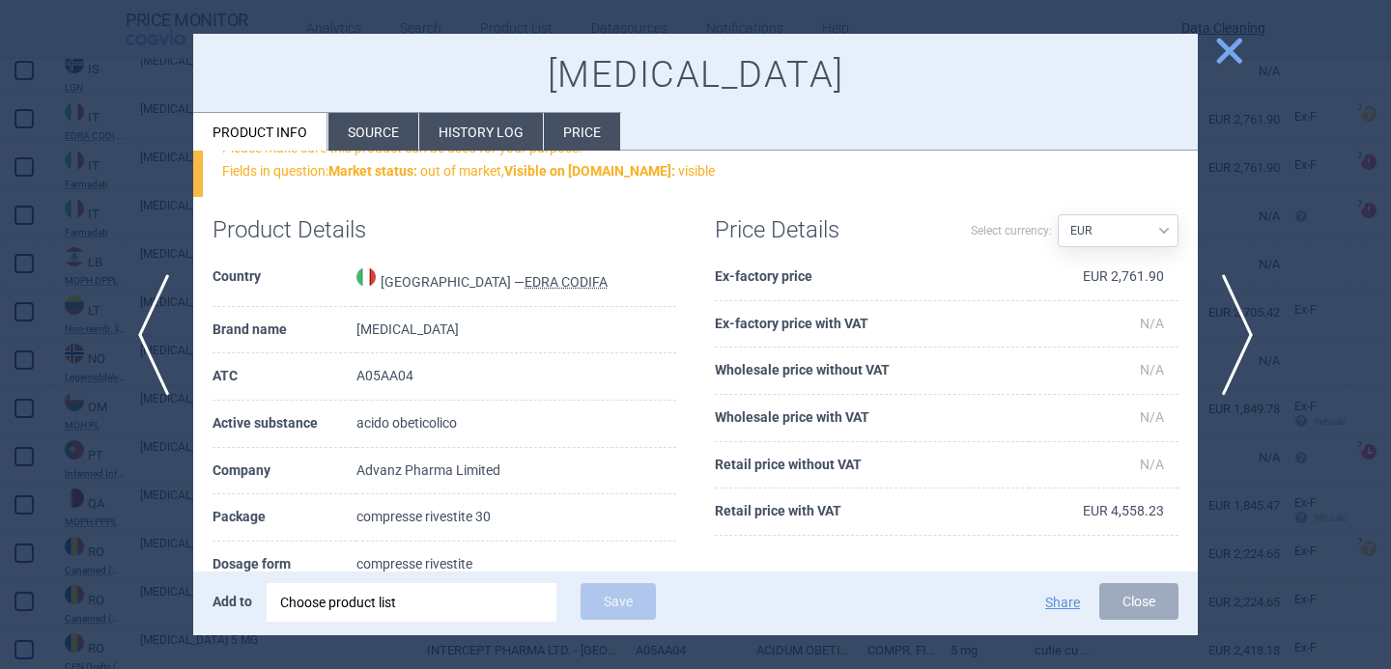
scroll to position [94, 0]
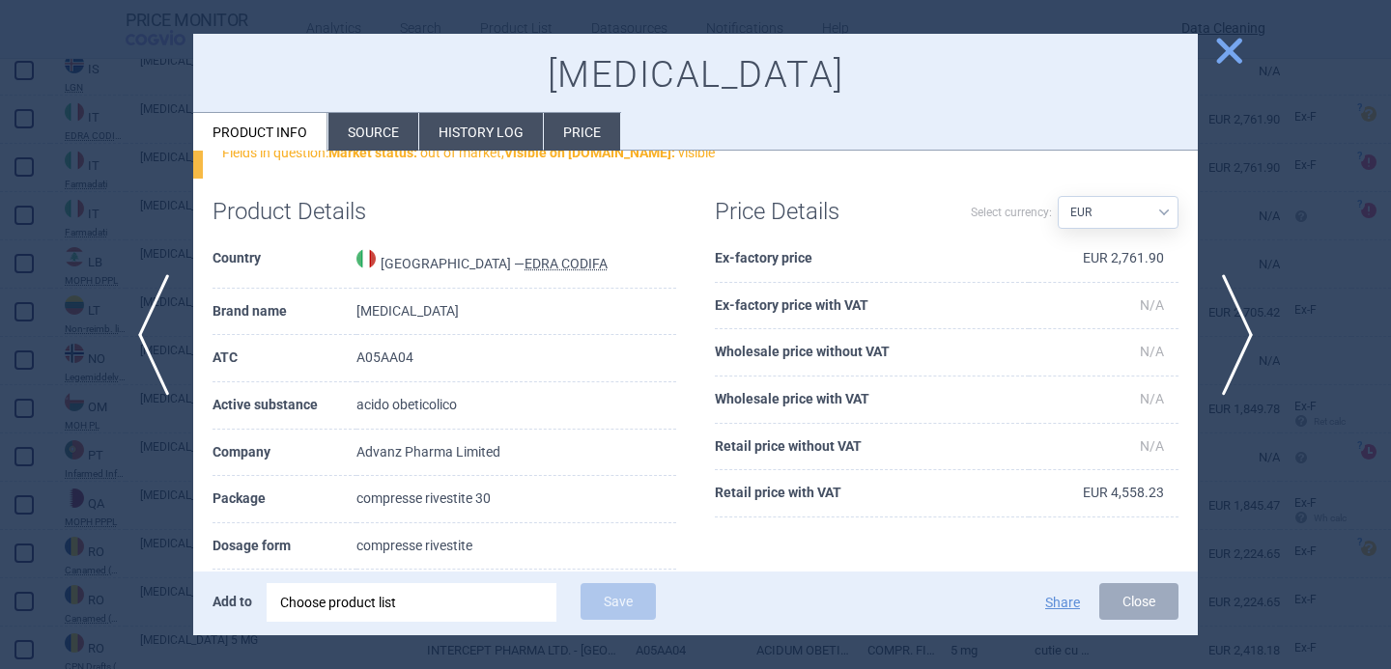
click at [167, 501] on div at bounding box center [695, 334] width 1391 height 669
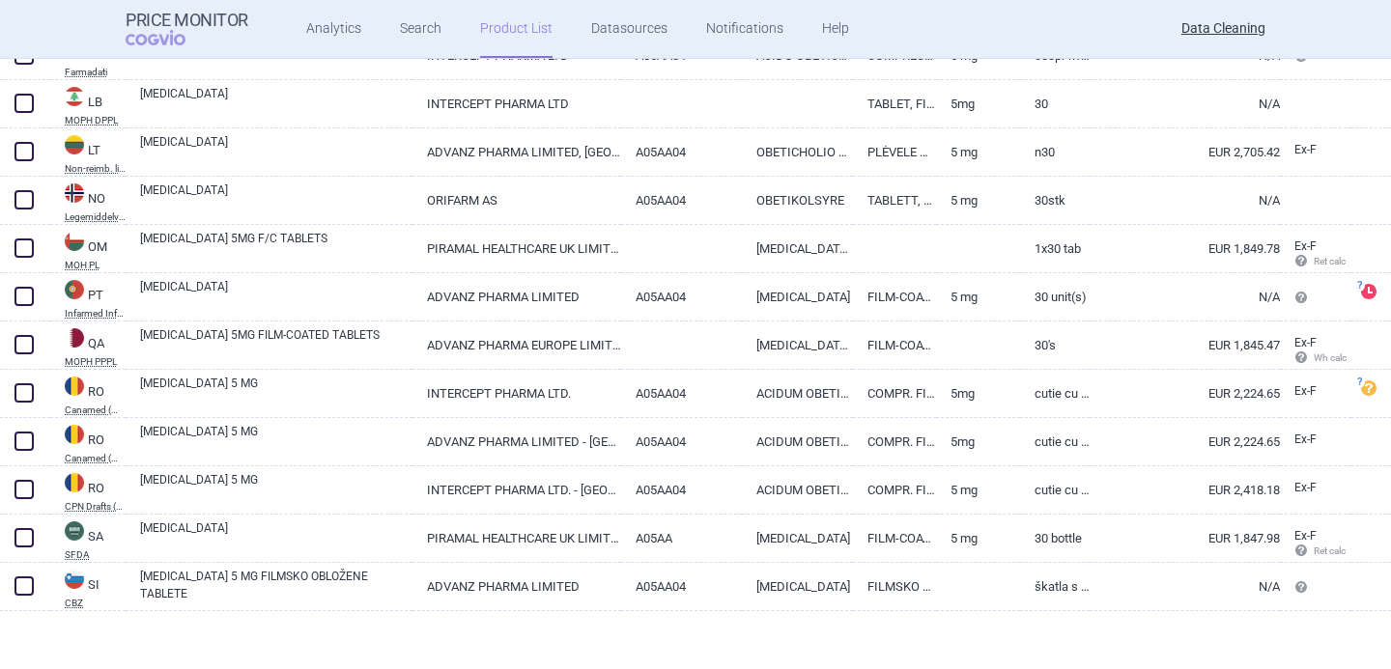
scroll to position [3076, 0]
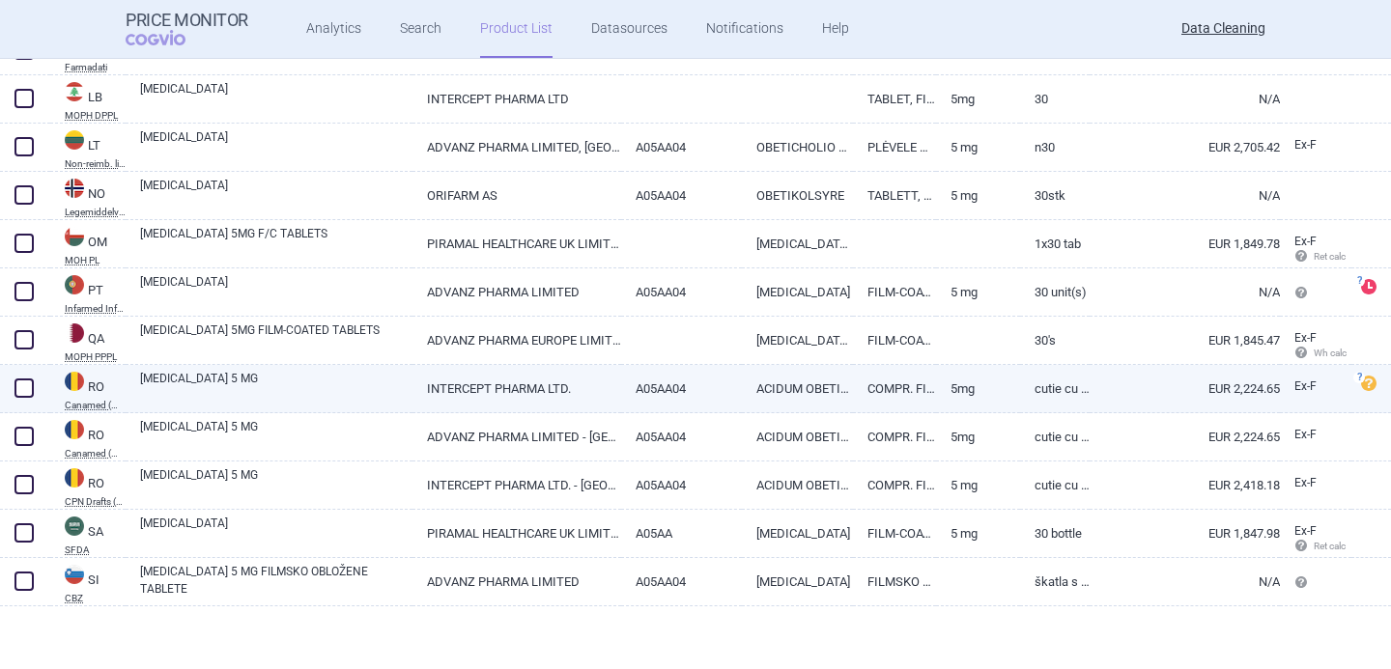
click at [292, 388] on link "OCALIVA 5 MG" at bounding box center [276, 387] width 272 height 35
select select "EUR"
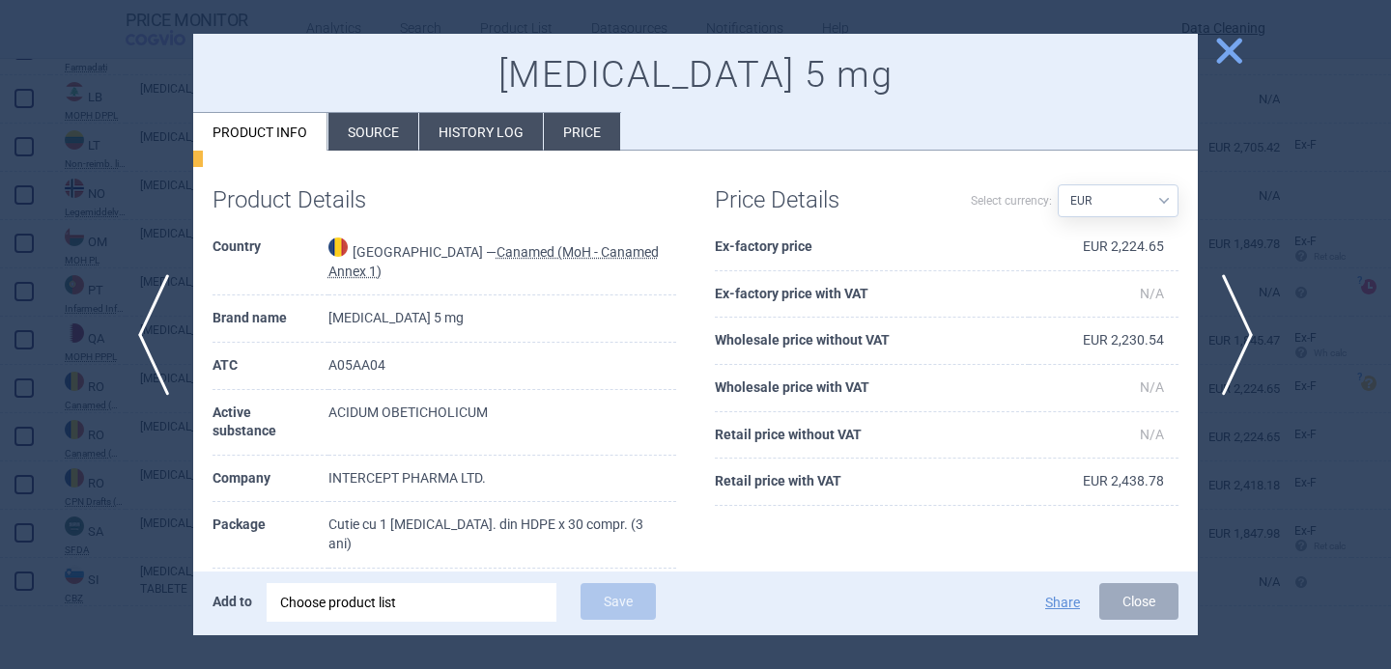
scroll to position [106, 0]
click at [1253, 323] on span "next" at bounding box center [1243, 335] width 43 height 122
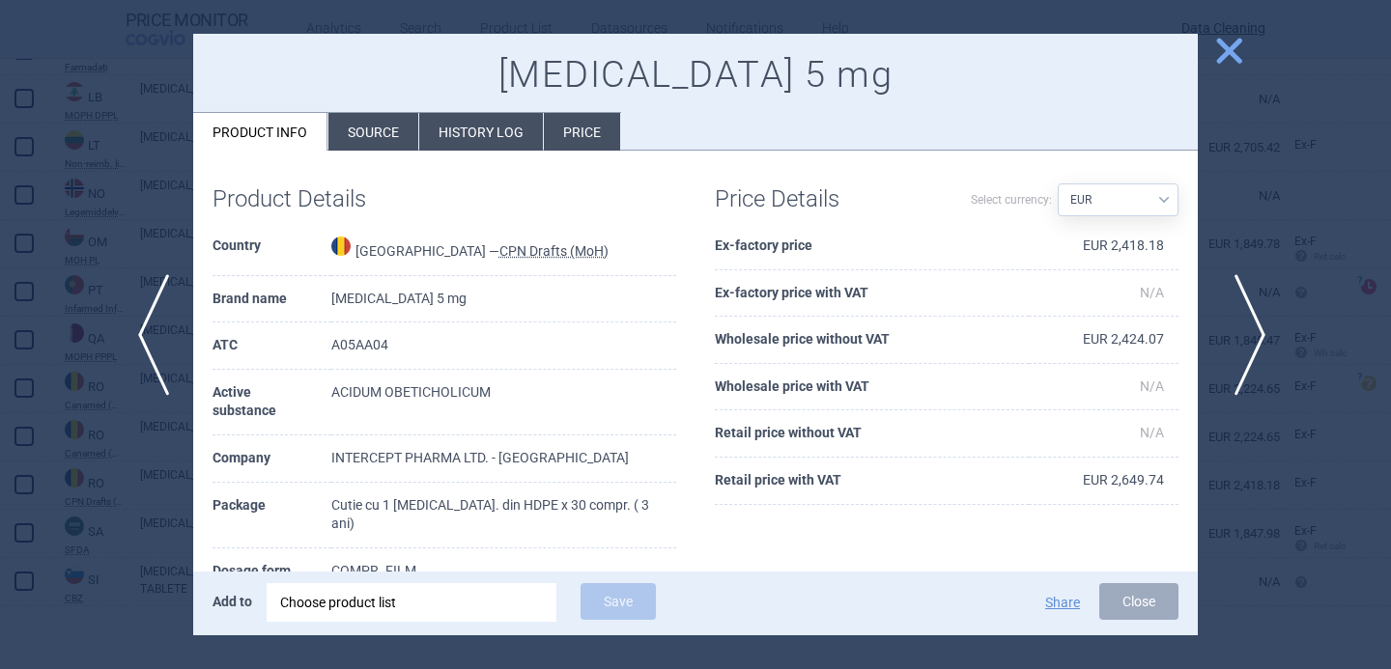
click at [1253, 323] on span "next" at bounding box center [1243, 335] width 43 height 122
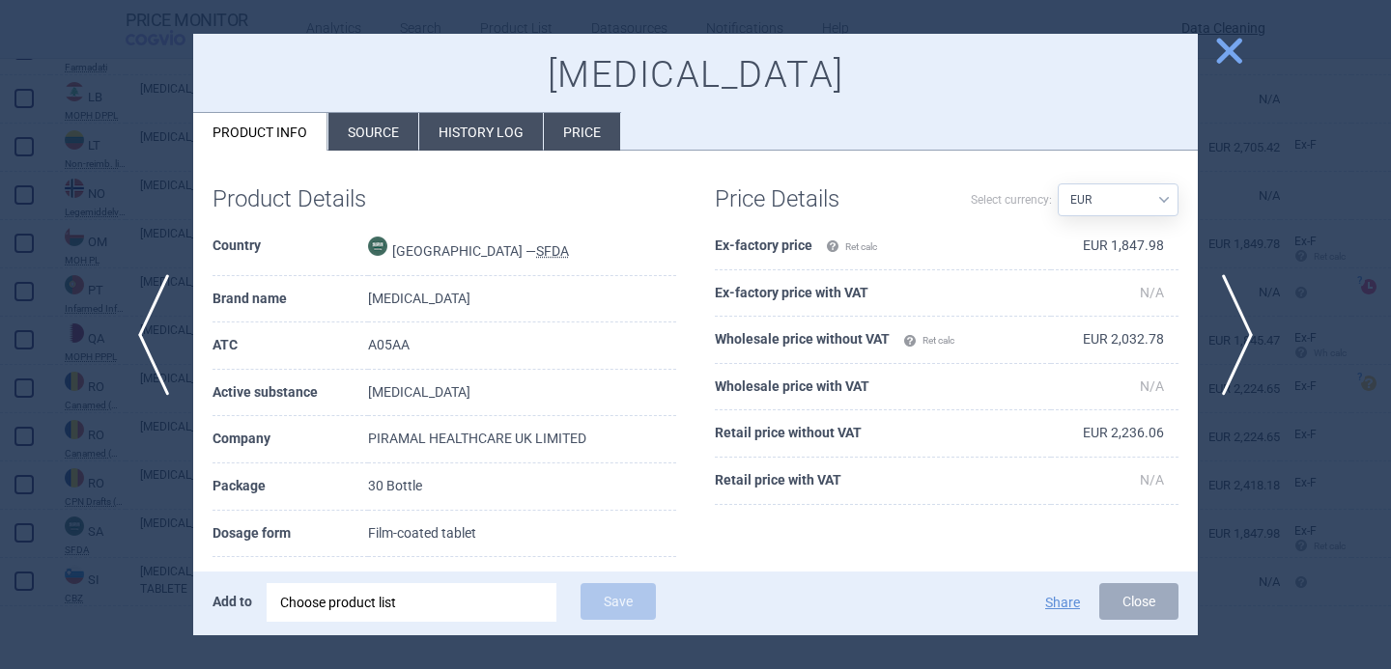
click at [1256, 221] on div at bounding box center [695, 334] width 1391 height 669
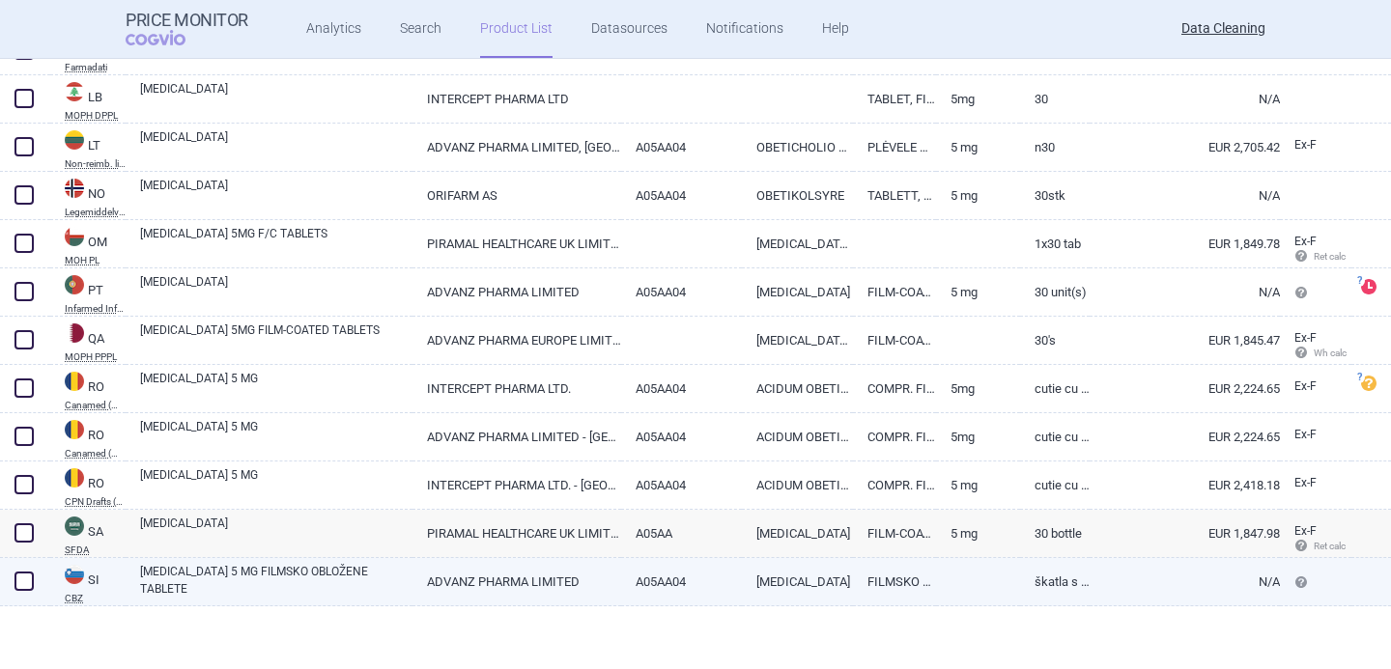
click at [706, 589] on link "A05AA04" at bounding box center [681, 581] width 120 height 47
select select "EUR"
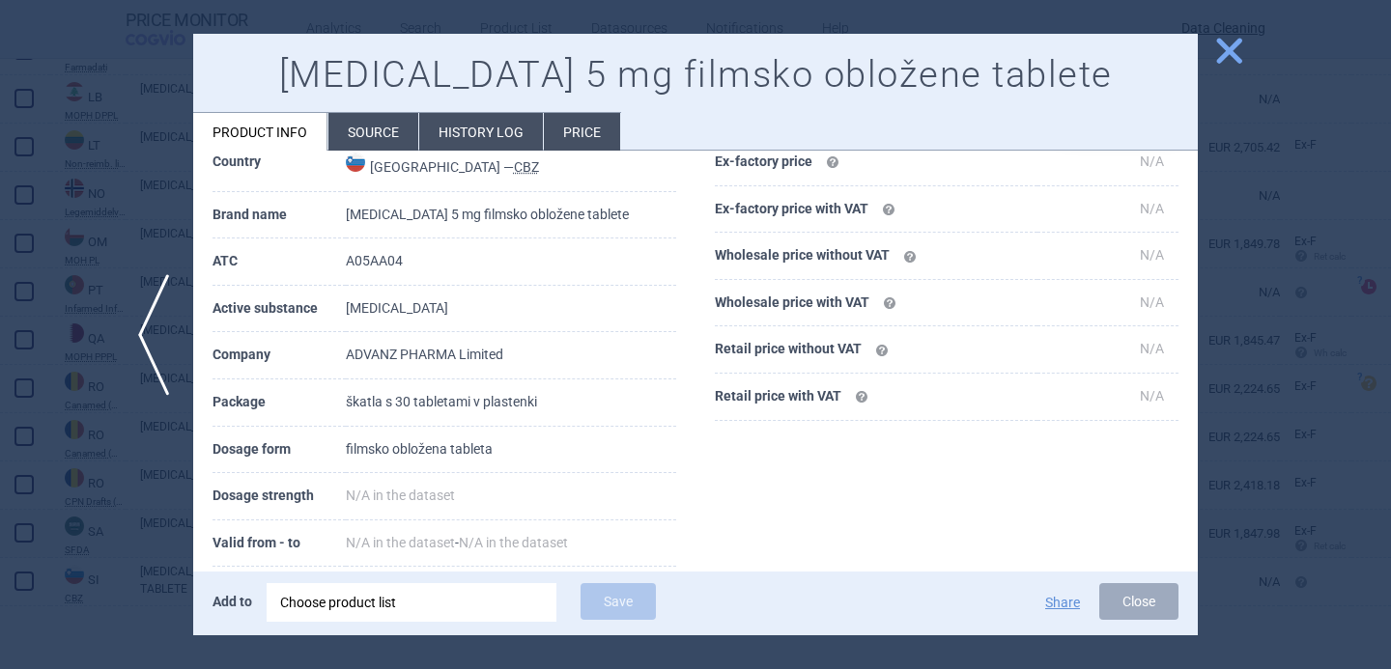
scroll to position [104, 0]
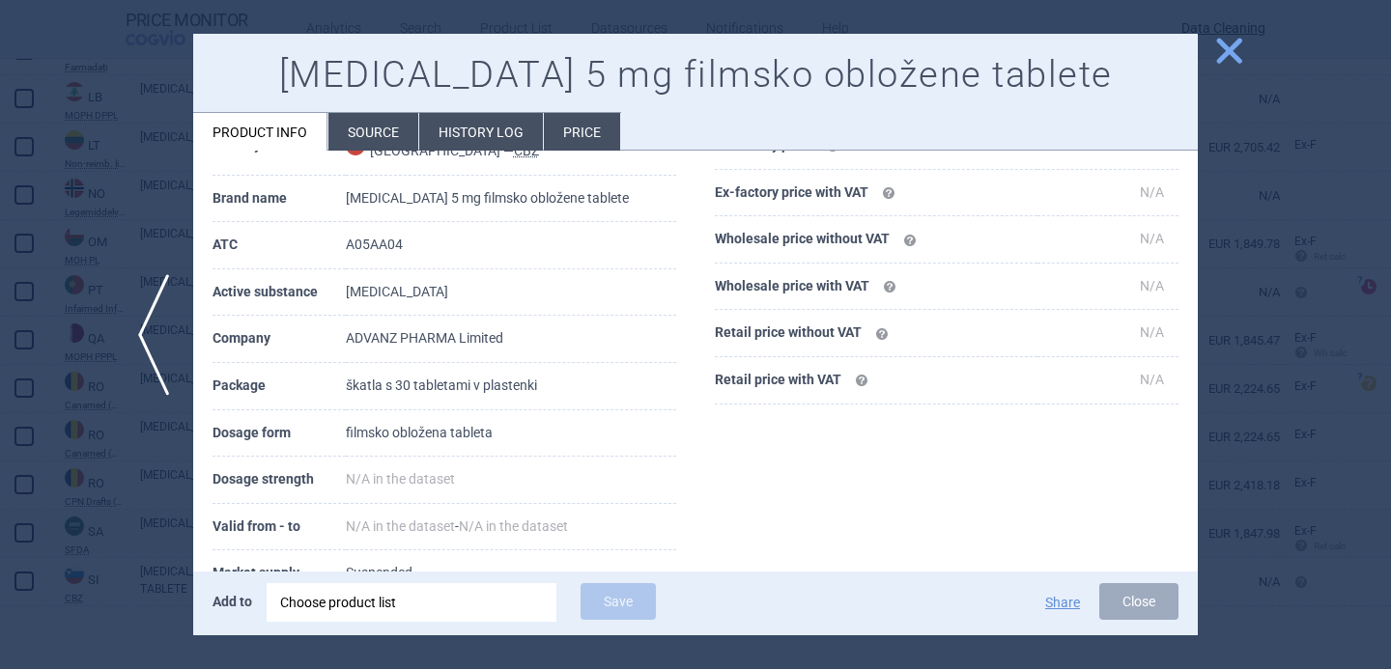
click at [132, 572] on div at bounding box center [695, 334] width 1391 height 669
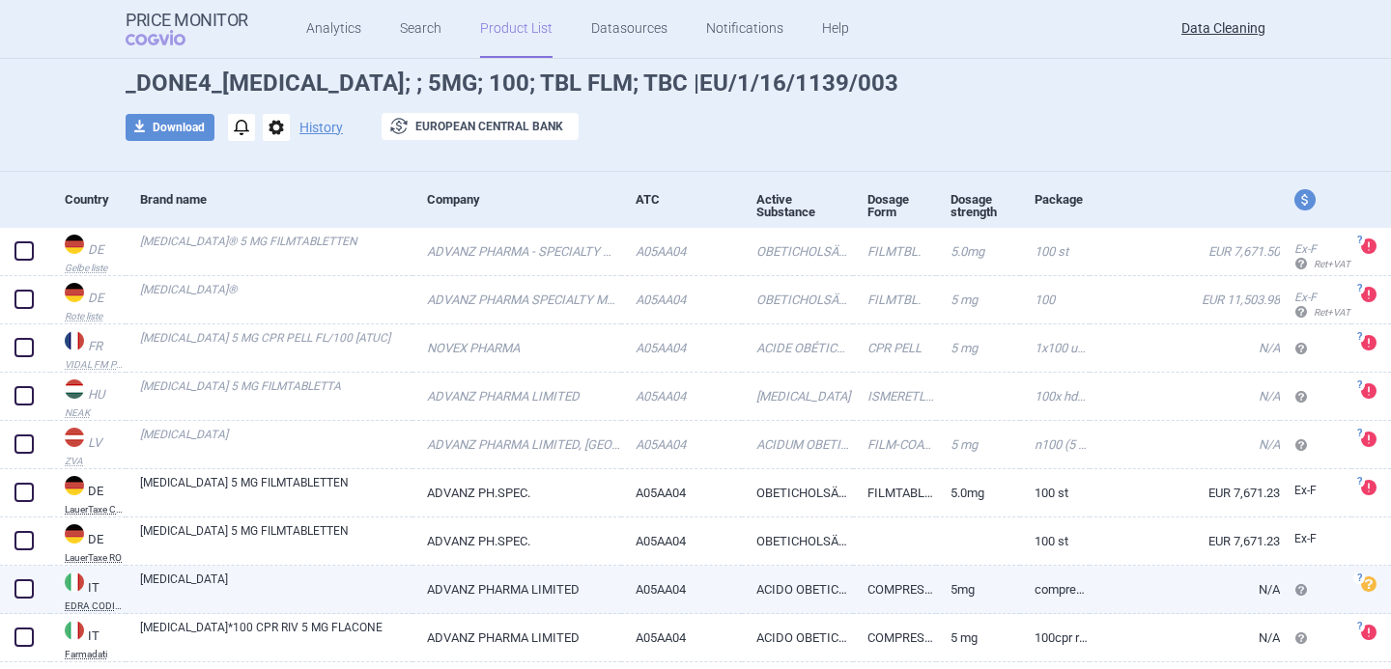
scroll to position [130, 0]
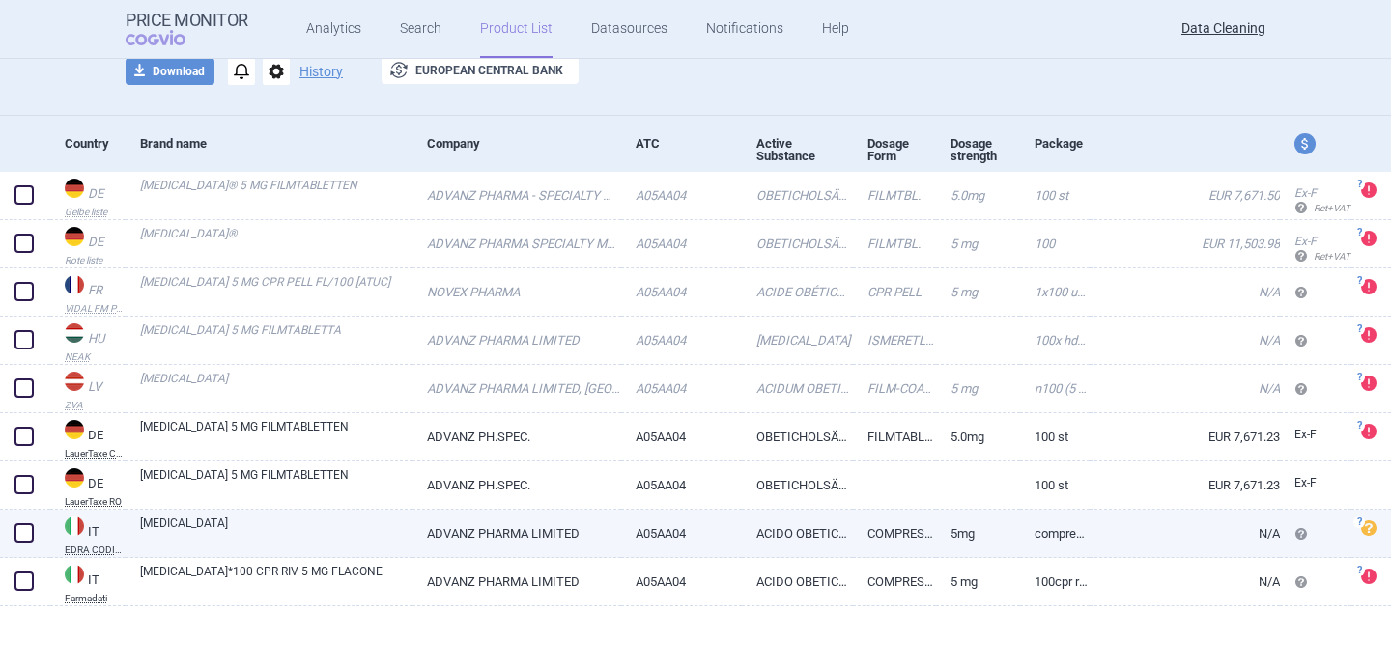
click at [405, 540] on link "[MEDICAL_DATA]" at bounding box center [276, 532] width 272 height 35
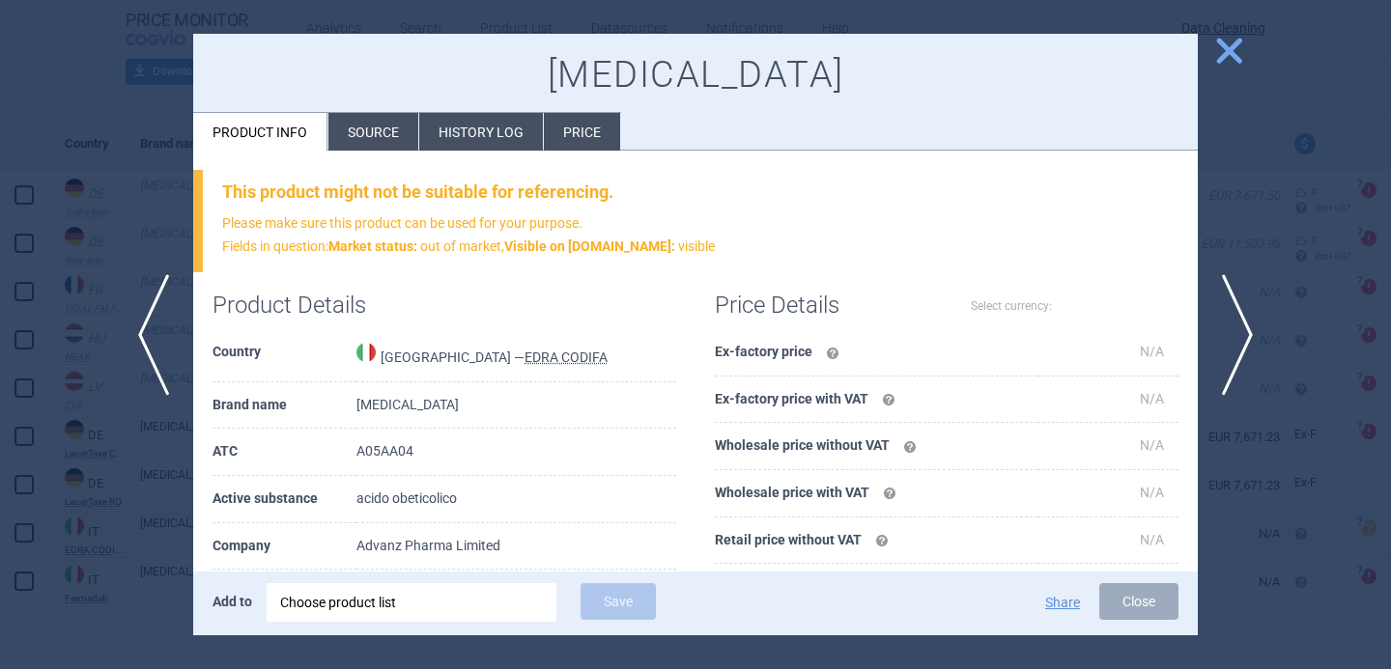
select select "EUR"
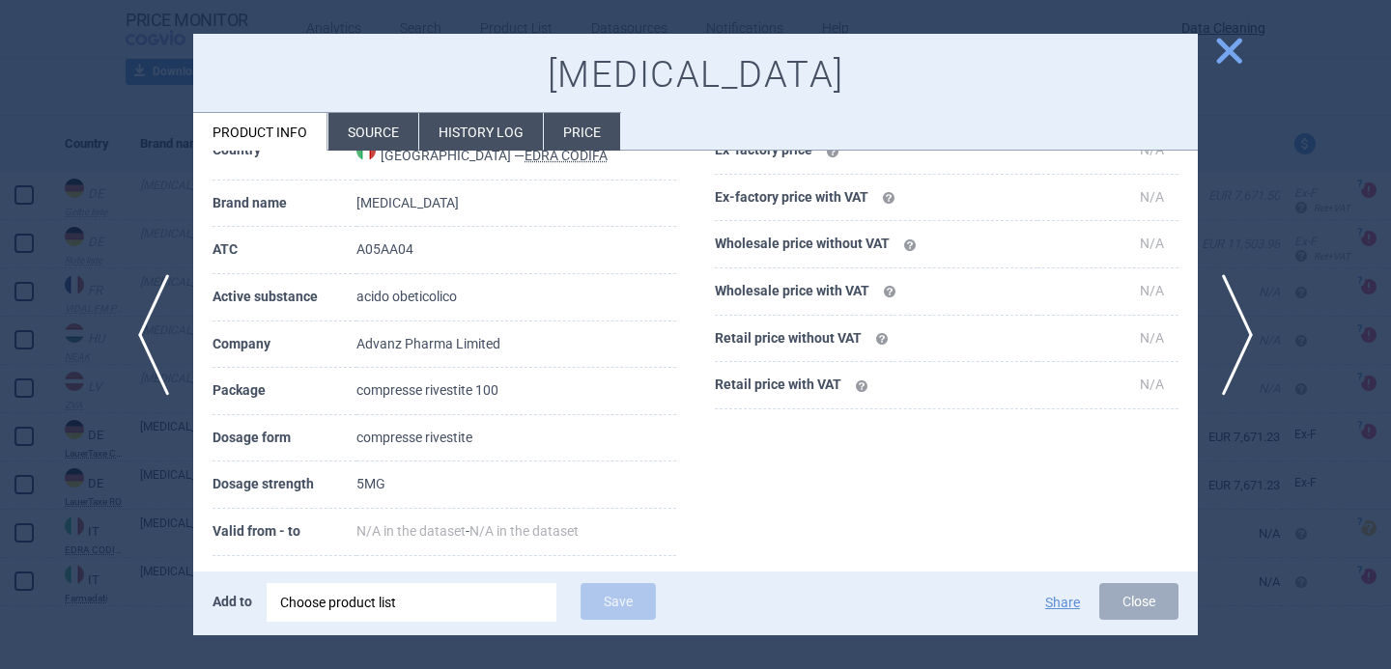
click at [175, 560] on div at bounding box center [695, 334] width 1391 height 669
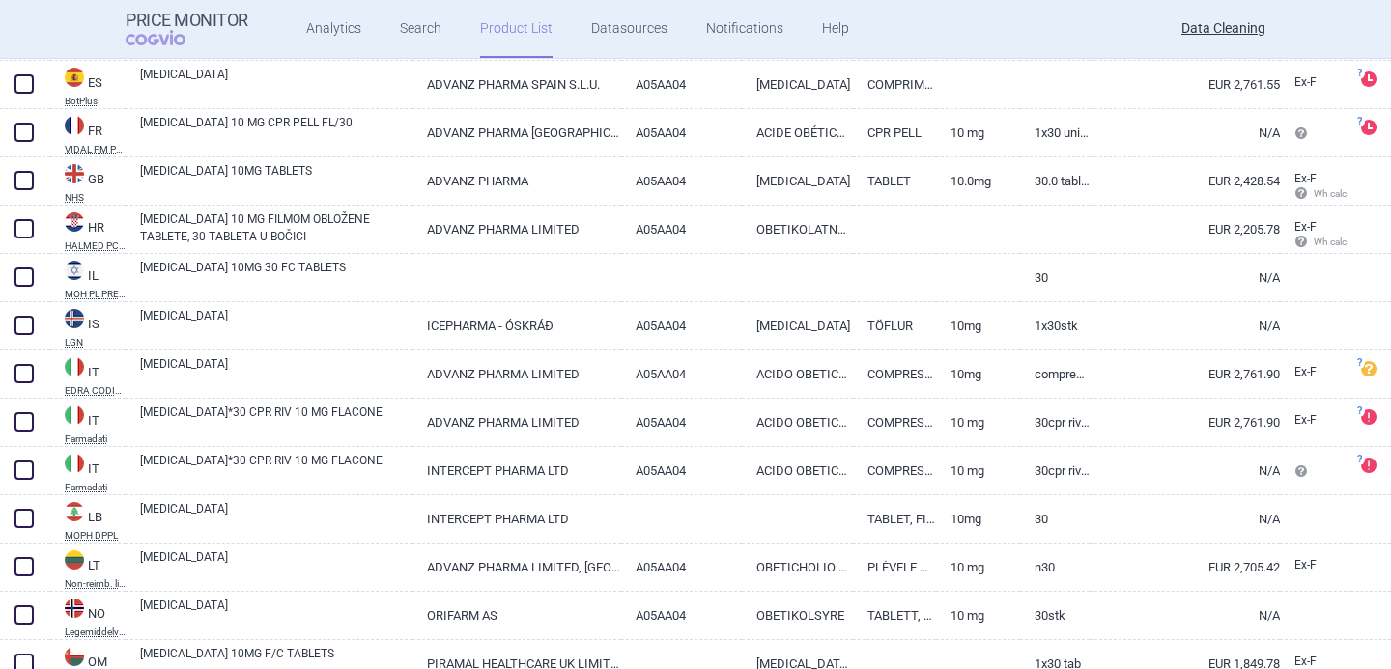
scroll to position [2175, 0]
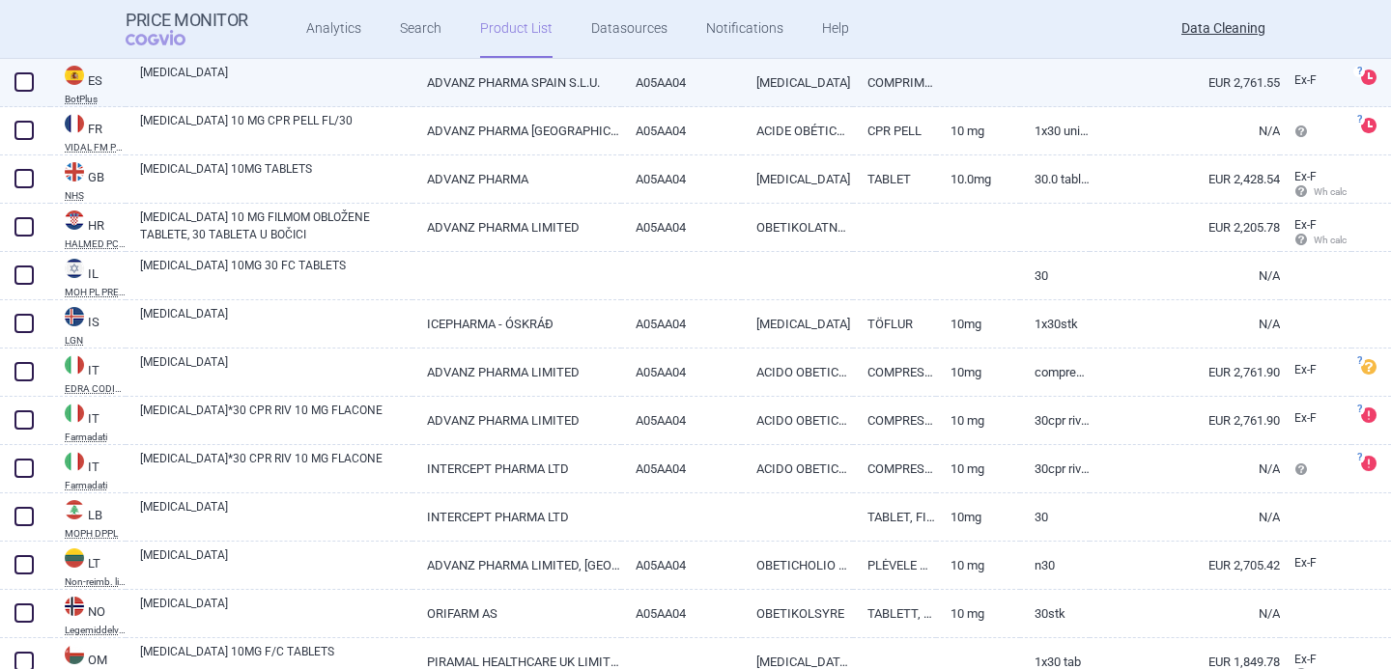
click at [651, 85] on link "A05AA04" at bounding box center [681, 82] width 120 height 47
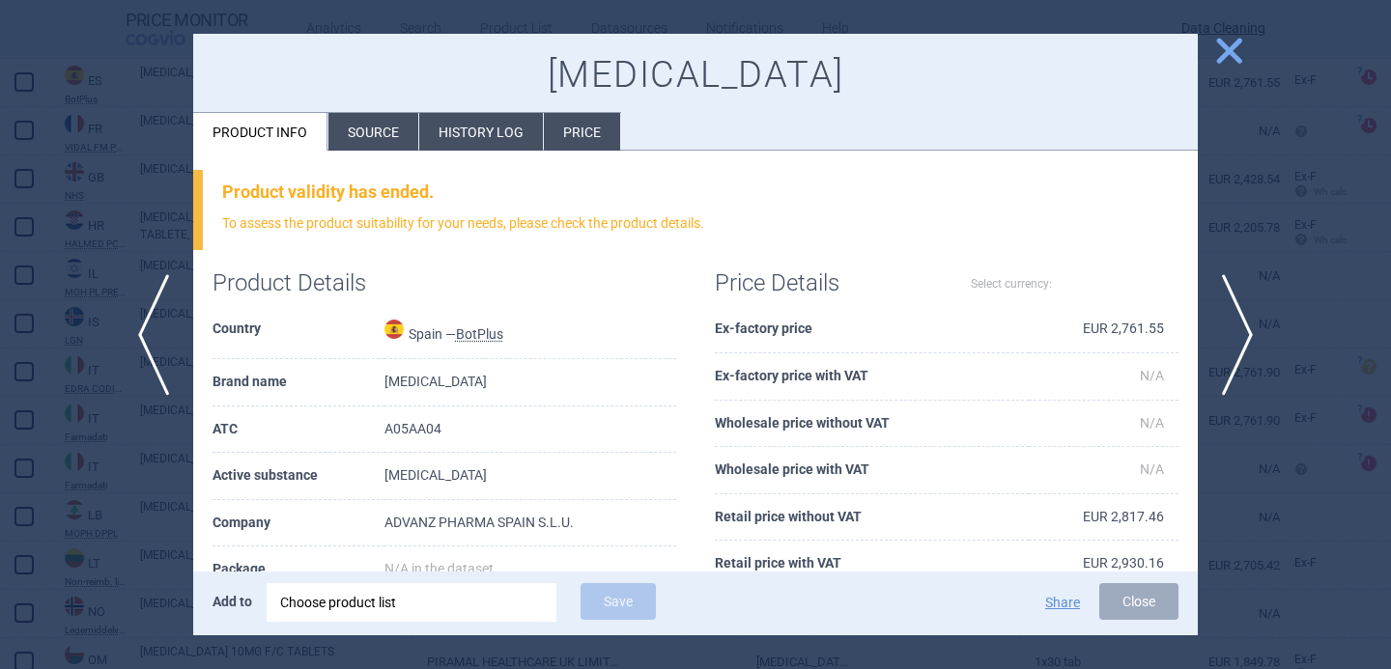
select select "EUR"
click at [396, 128] on li "Source" at bounding box center [373, 132] width 90 height 38
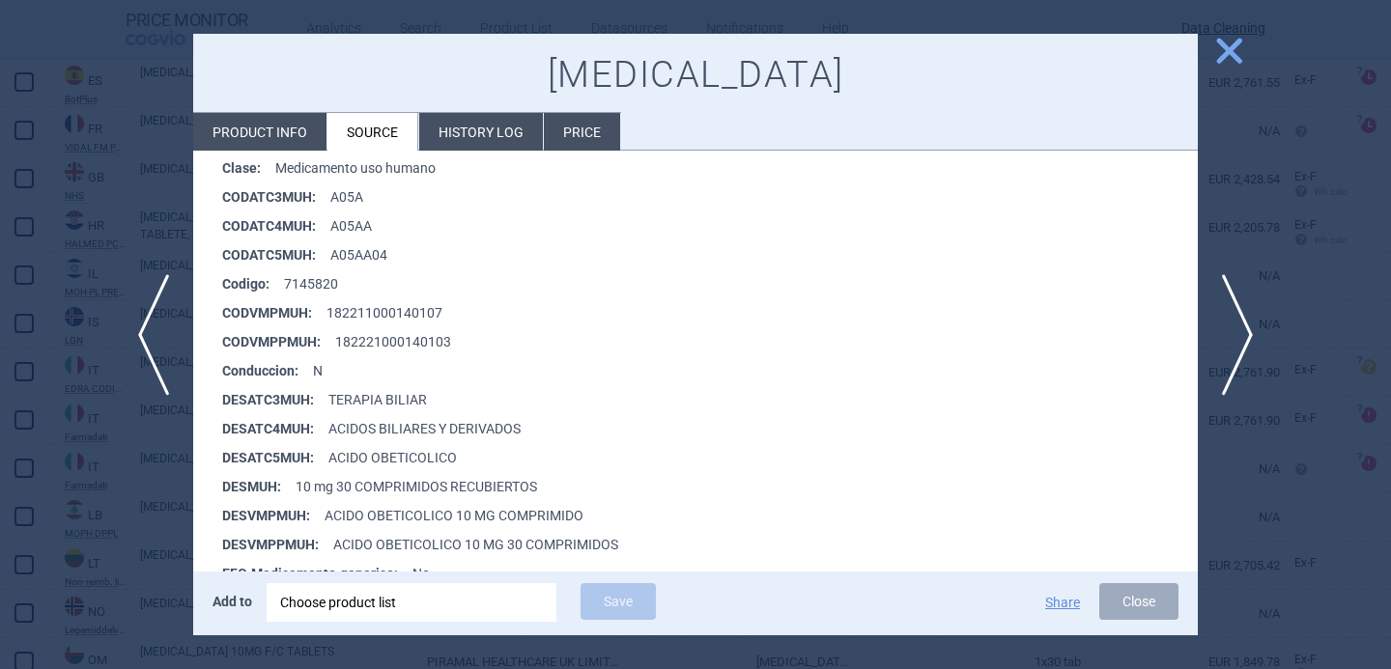
scroll to position [348, 0]
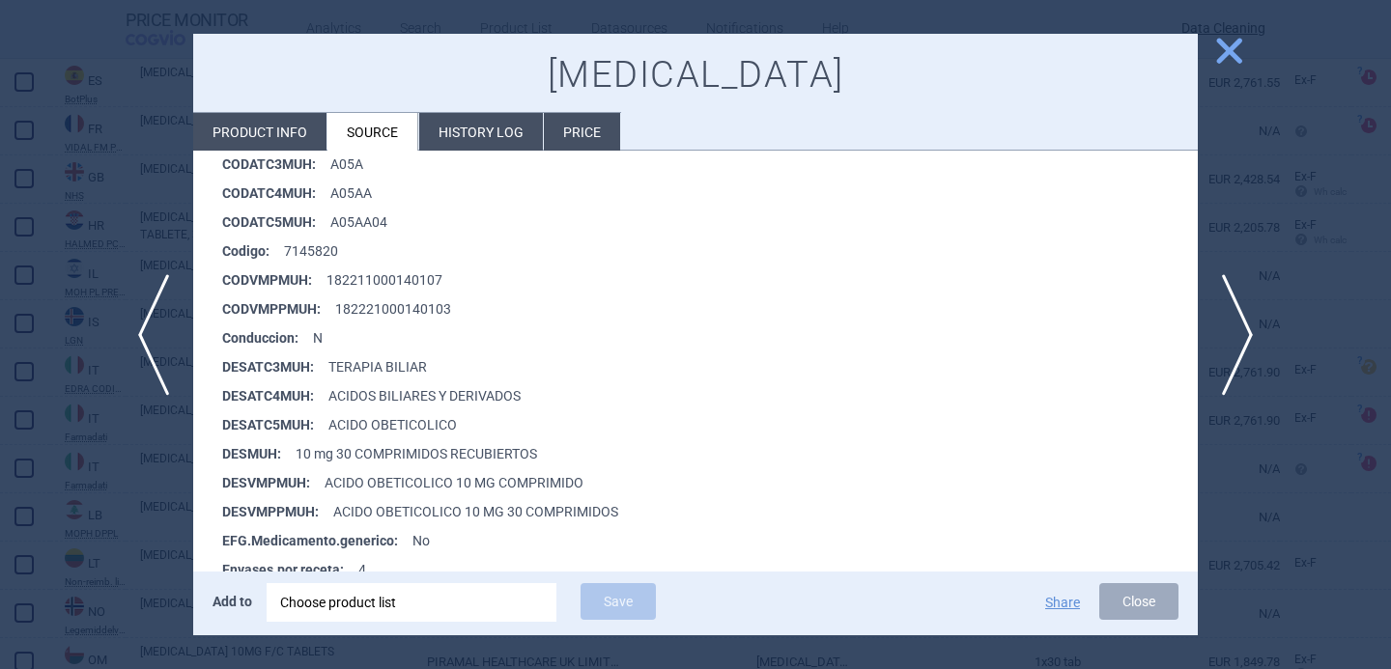
click at [142, 540] on div at bounding box center [695, 334] width 1391 height 669
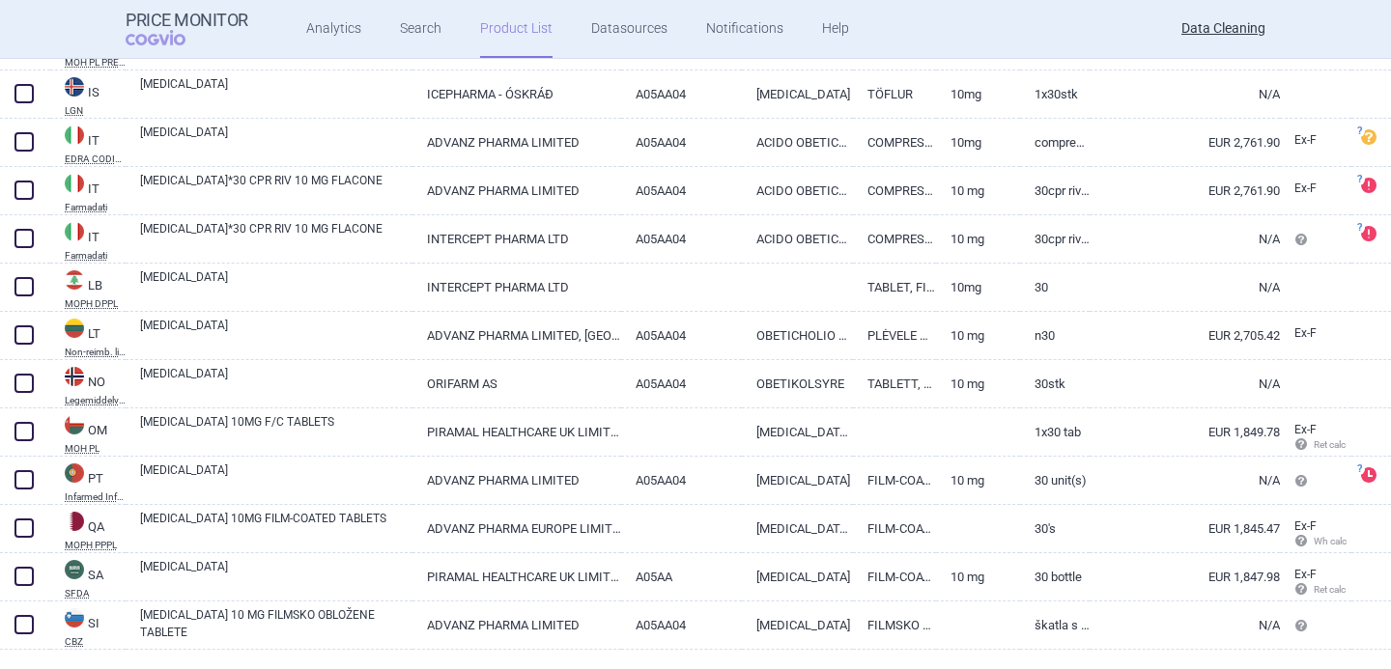
scroll to position [2411, 0]
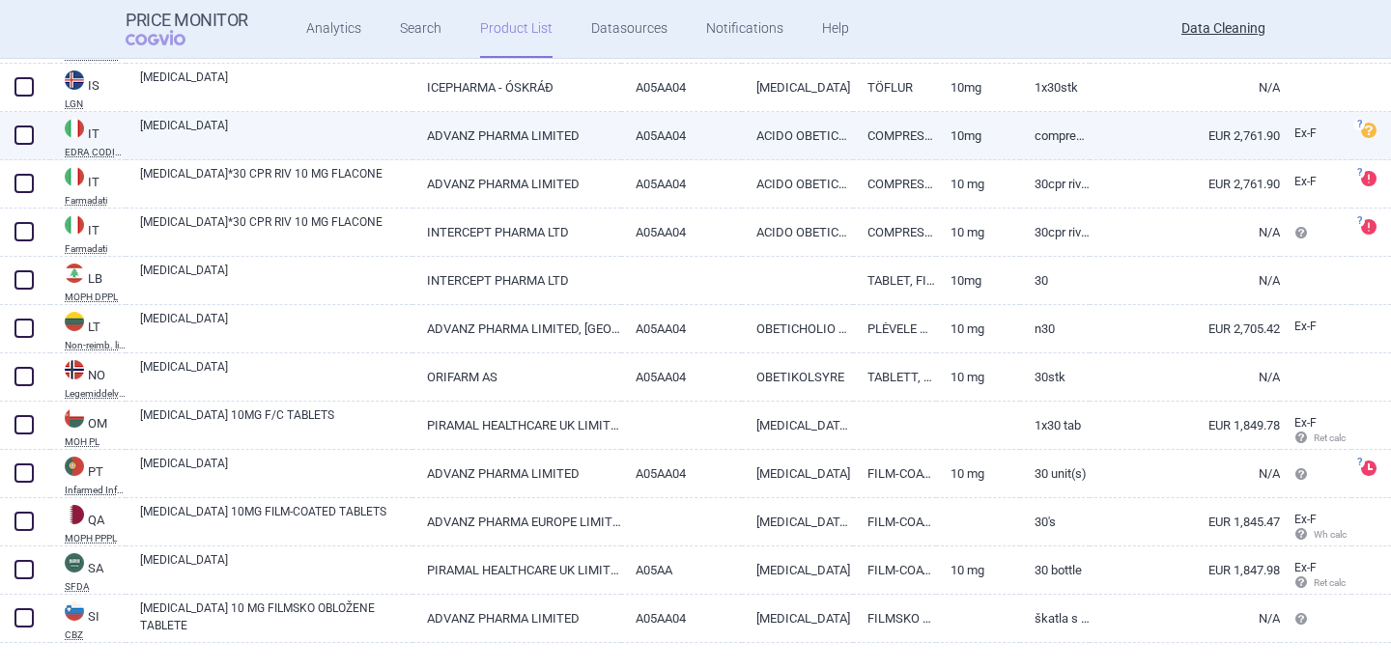
click at [408, 134] on link "[MEDICAL_DATA]" at bounding box center [276, 134] width 272 height 35
select select "EUR"
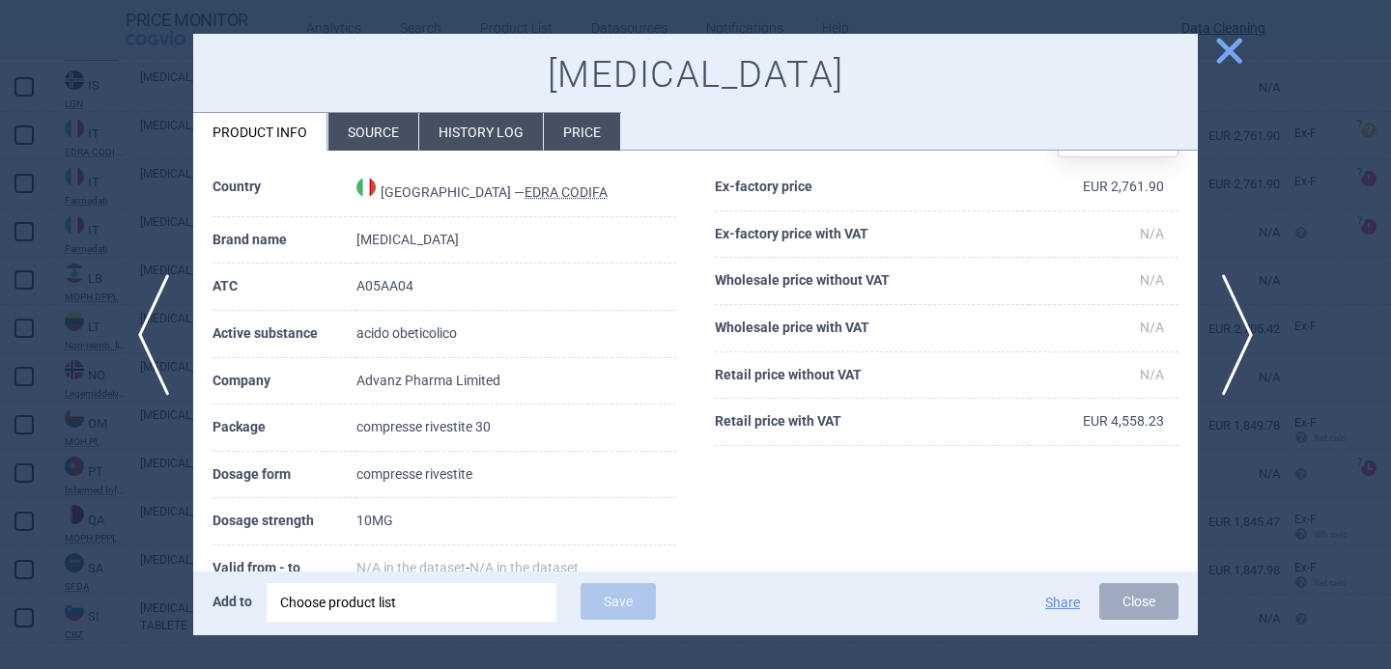
scroll to position [172, 0]
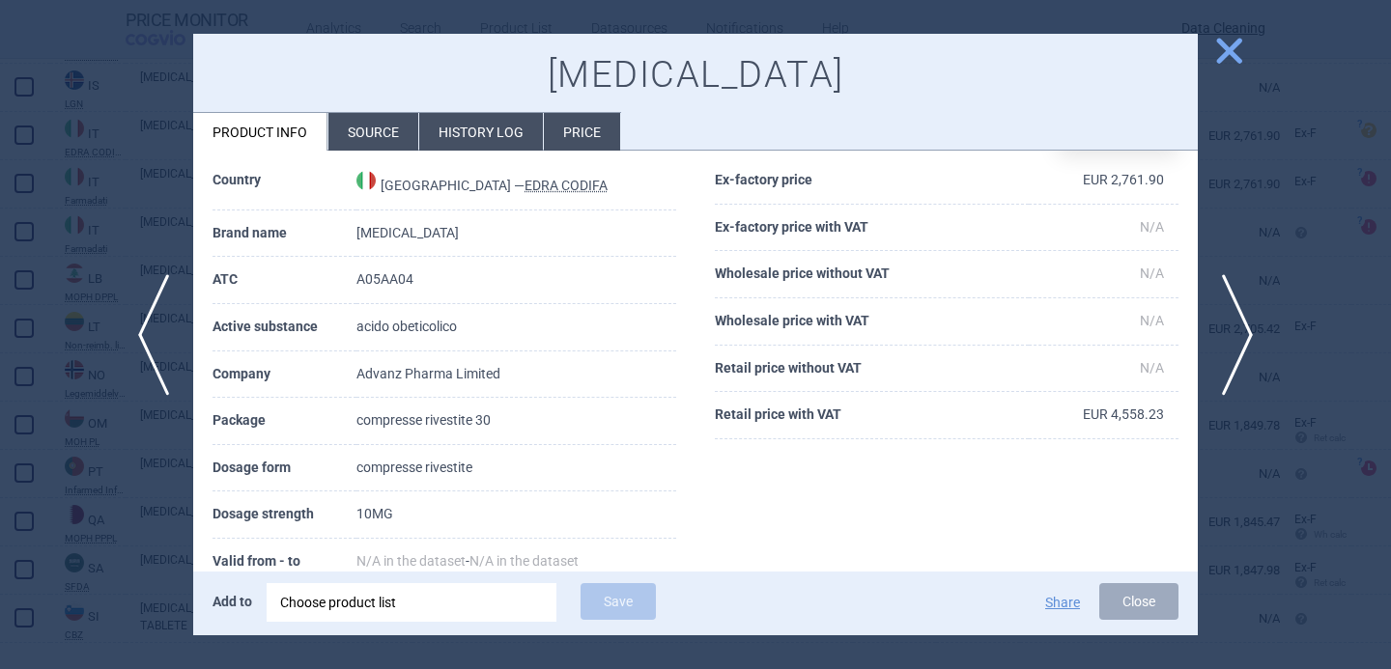
click at [153, 543] on div at bounding box center [695, 334] width 1391 height 669
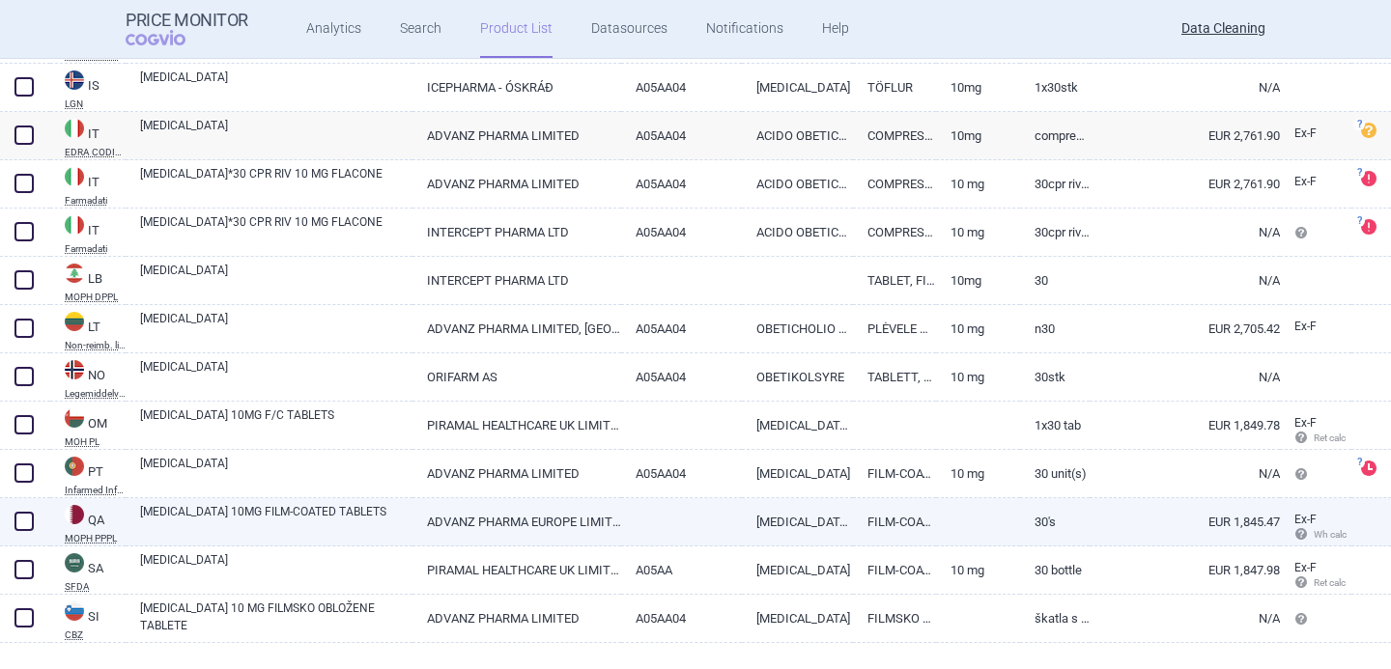
scroll to position [2448, 0]
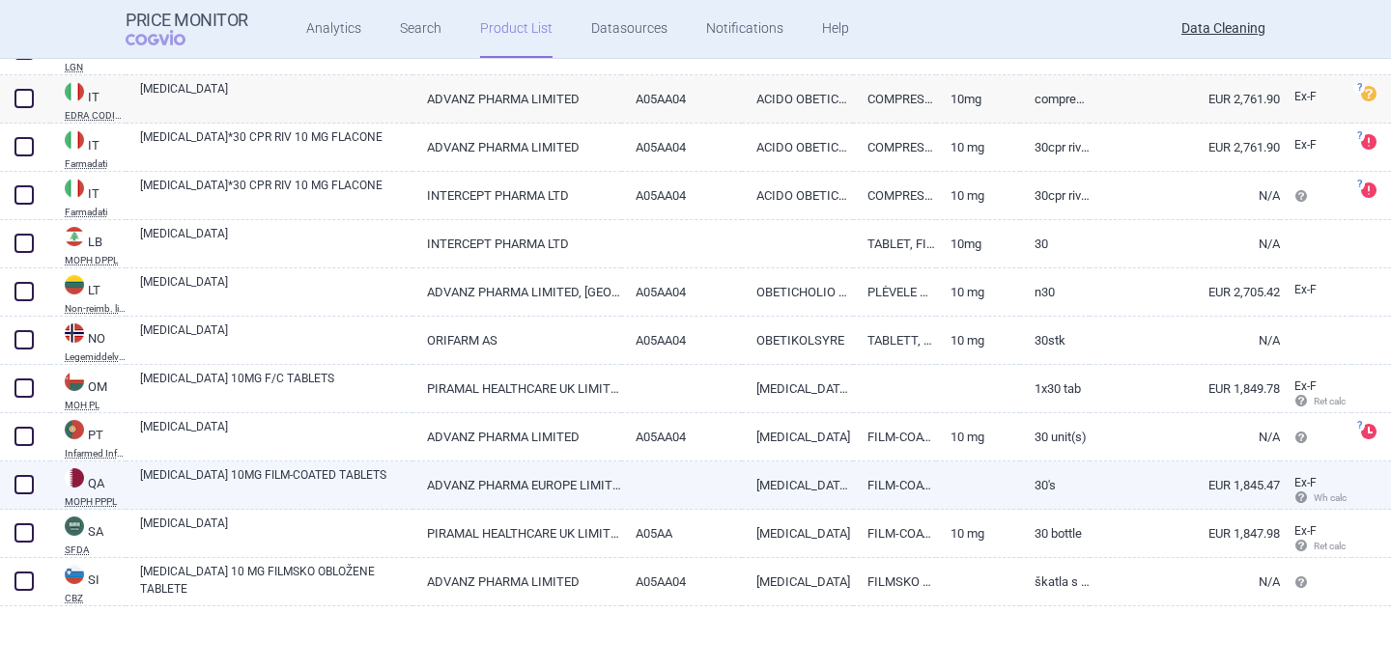
click at [316, 489] on link "OCALIVA 10MG FILM-COATED TABLETS" at bounding box center [276, 483] width 272 height 35
select select "EUR"
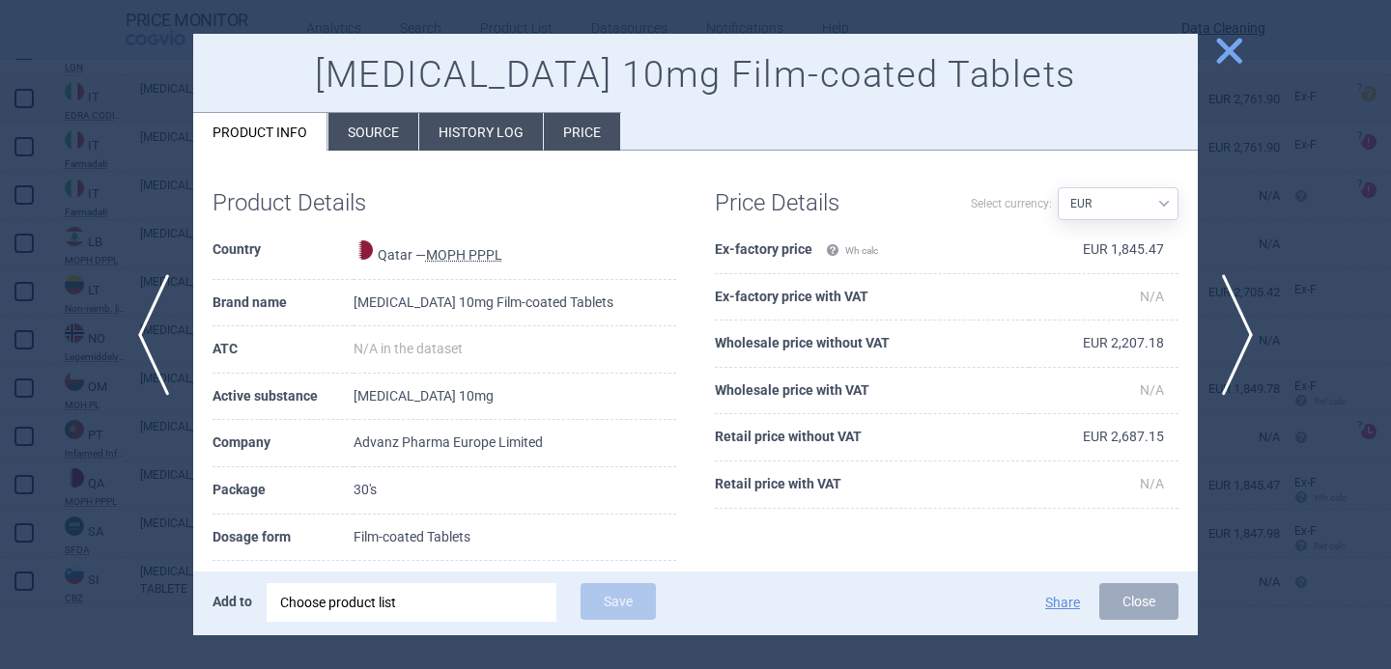
click at [148, 516] on div at bounding box center [695, 334] width 1391 height 669
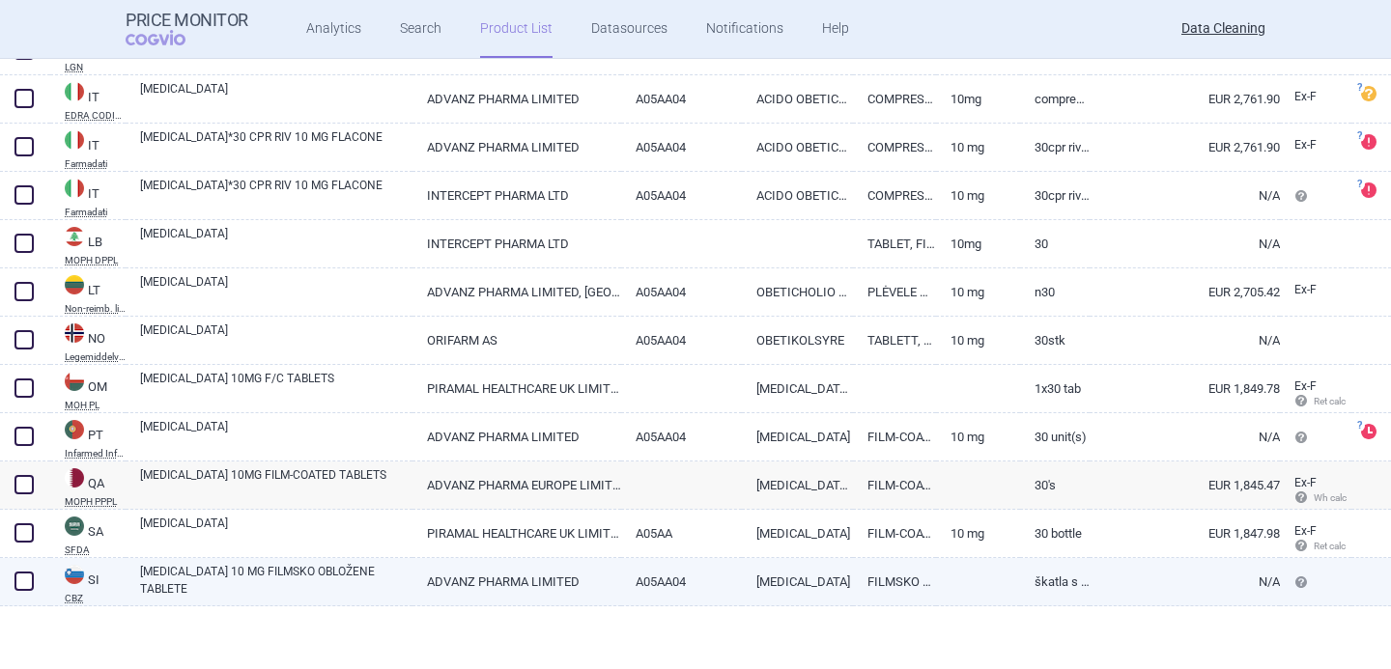
click at [324, 563] on link "OCALIVA 10 MG FILMSKO OBLOŽENE TABLETE" at bounding box center [276, 580] width 272 height 35
select select "EUR"
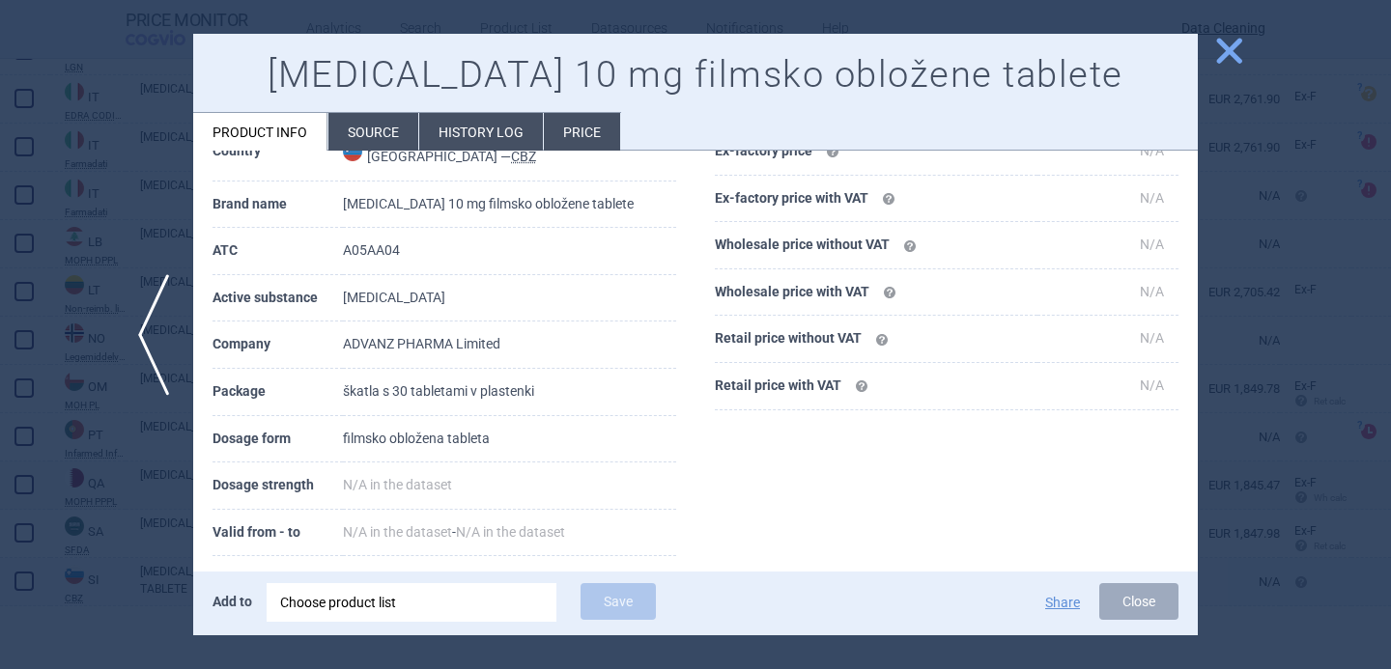
scroll to position [99, 0]
click at [118, 570] on div at bounding box center [695, 334] width 1391 height 669
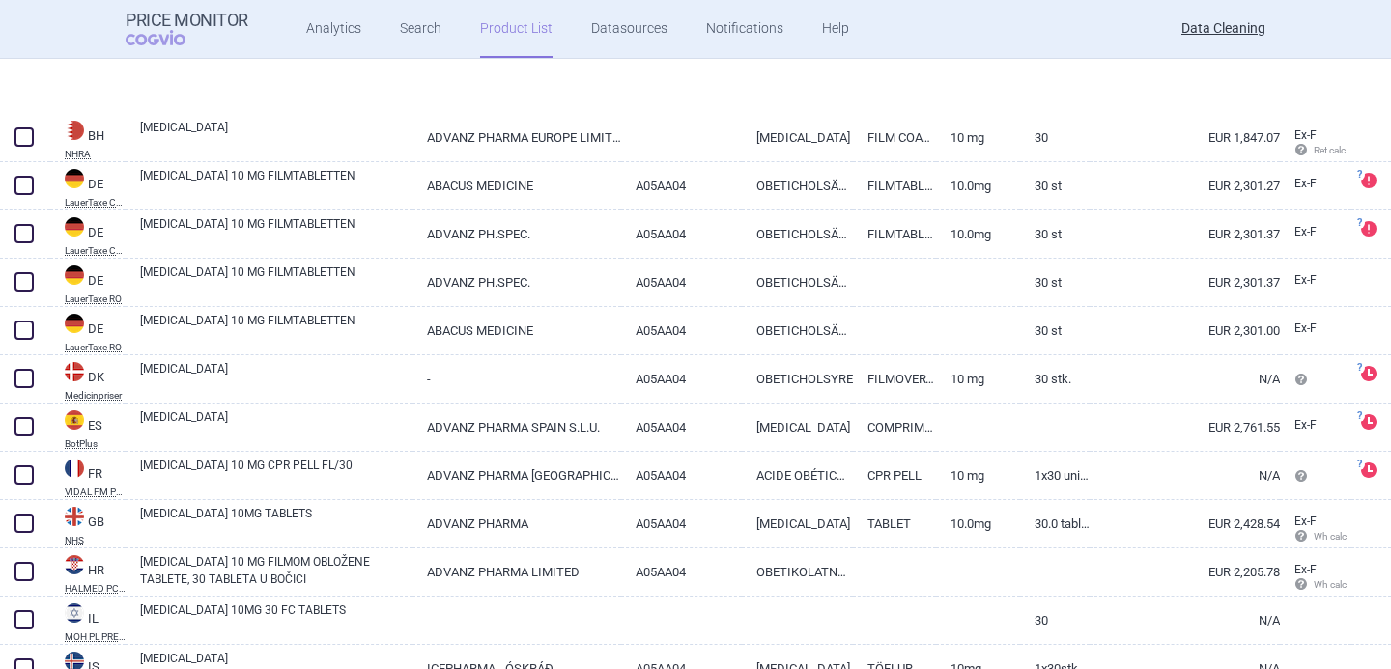
scroll to position [1579, 0]
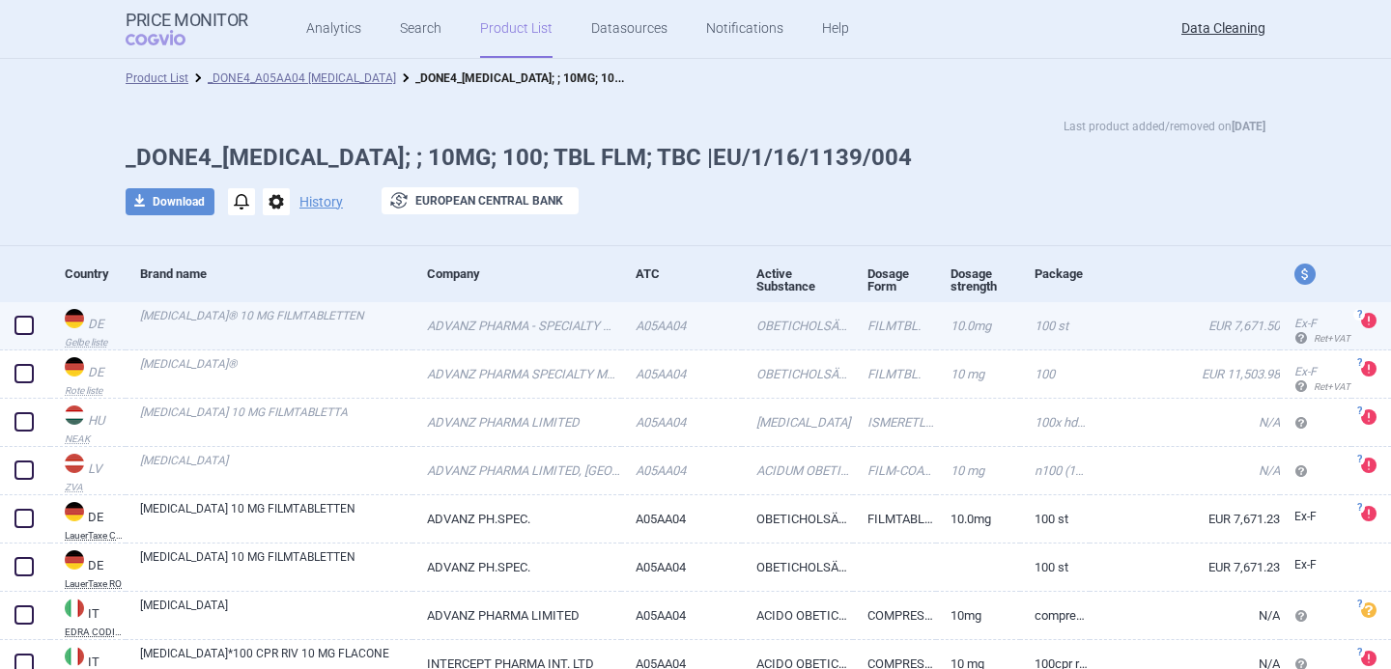
scroll to position [82, 0]
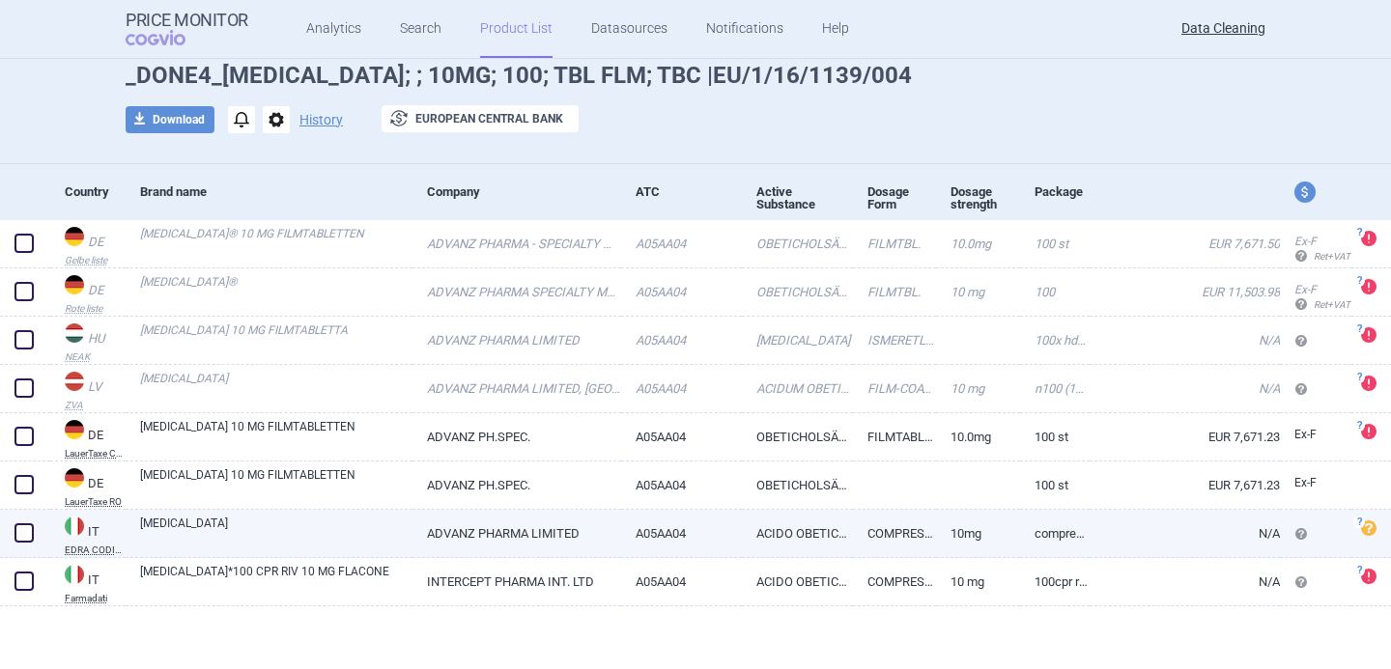
click at [372, 529] on link "[MEDICAL_DATA]" at bounding box center [276, 532] width 272 height 35
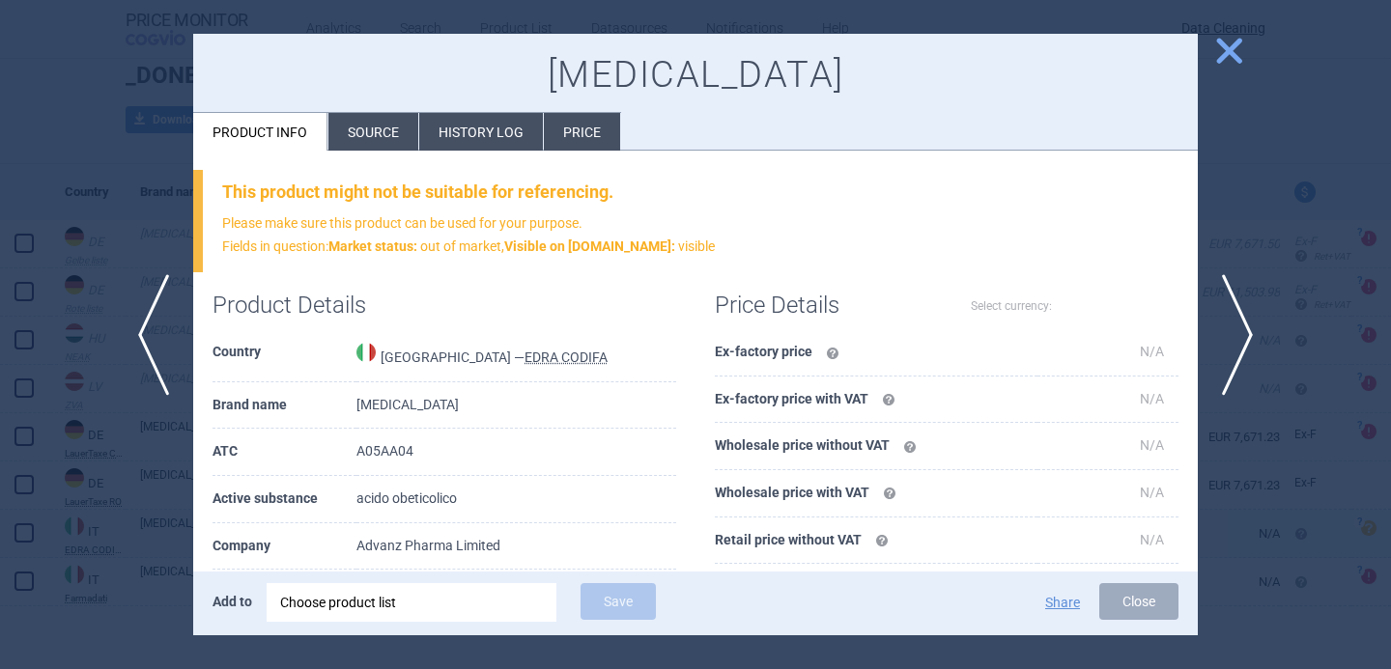
select select "EUR"
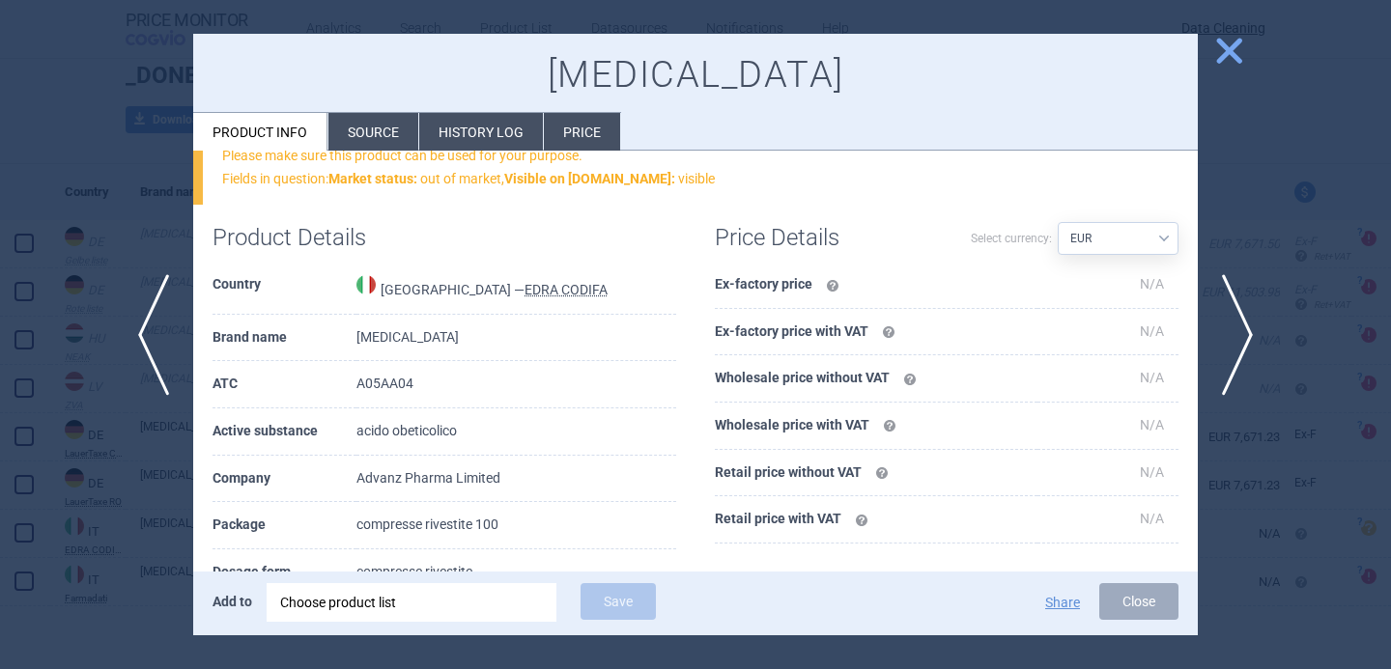
scroll to position [208, 0]
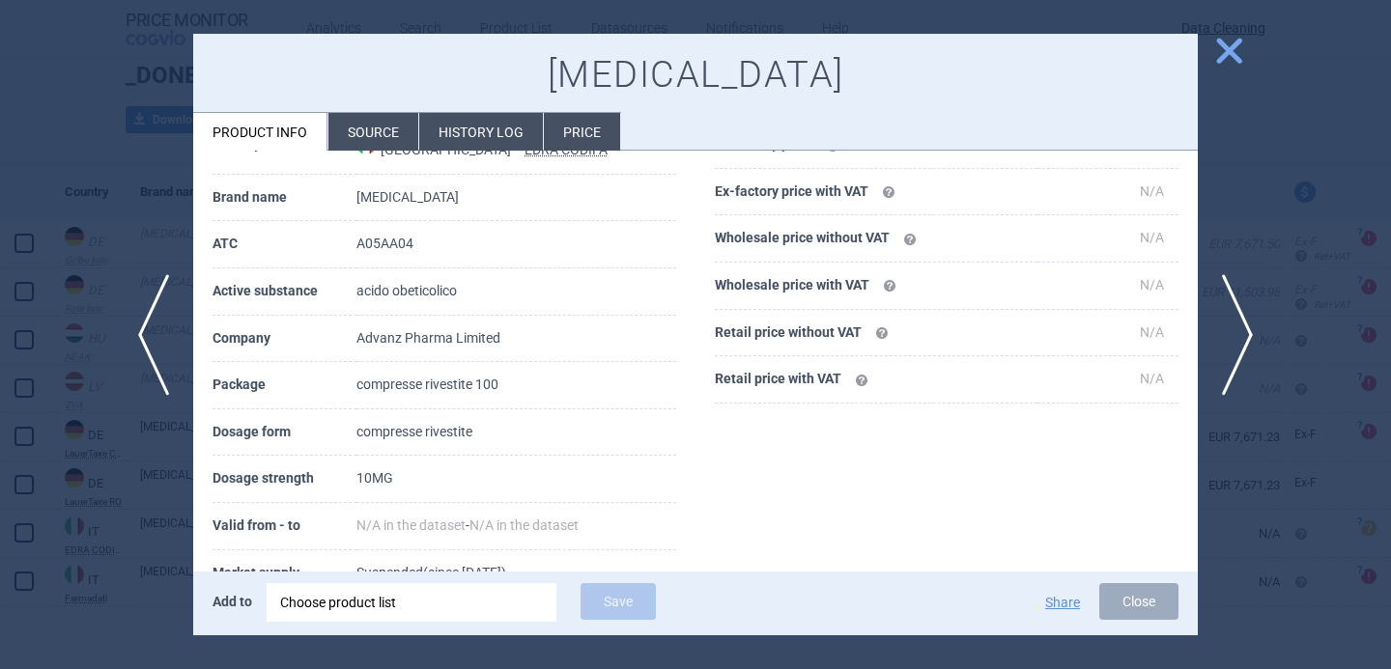
click at [178, 574] on div at bounding box center [695, 334] width 1391 height 669
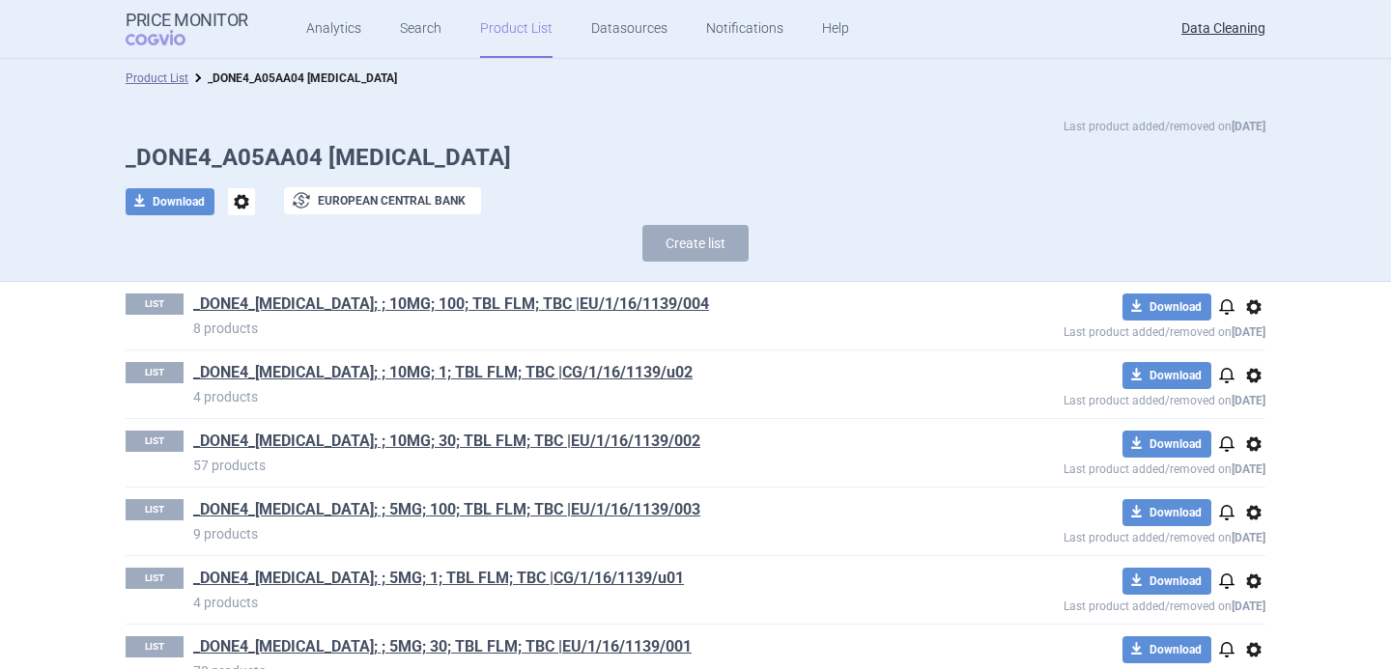
scroll to position [43, 0]
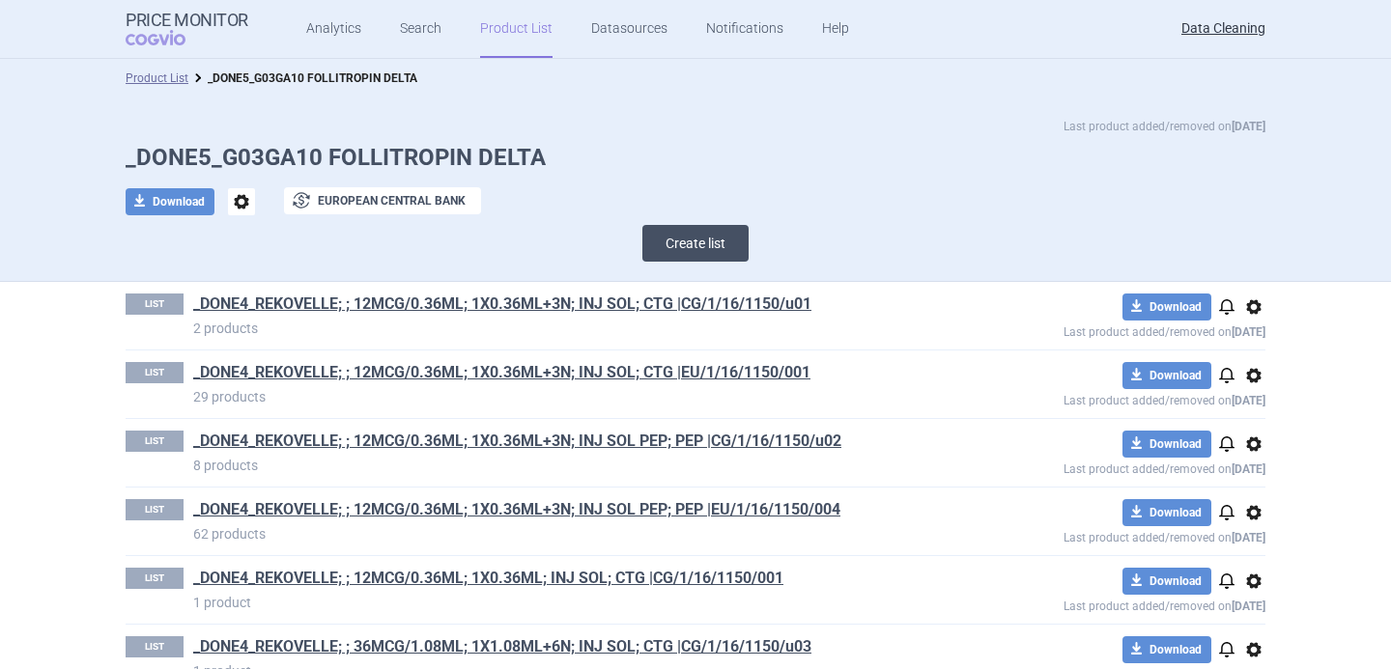
click at [697, 255] on button "Create list" at bounding box center [695, 243] width 106 height 37
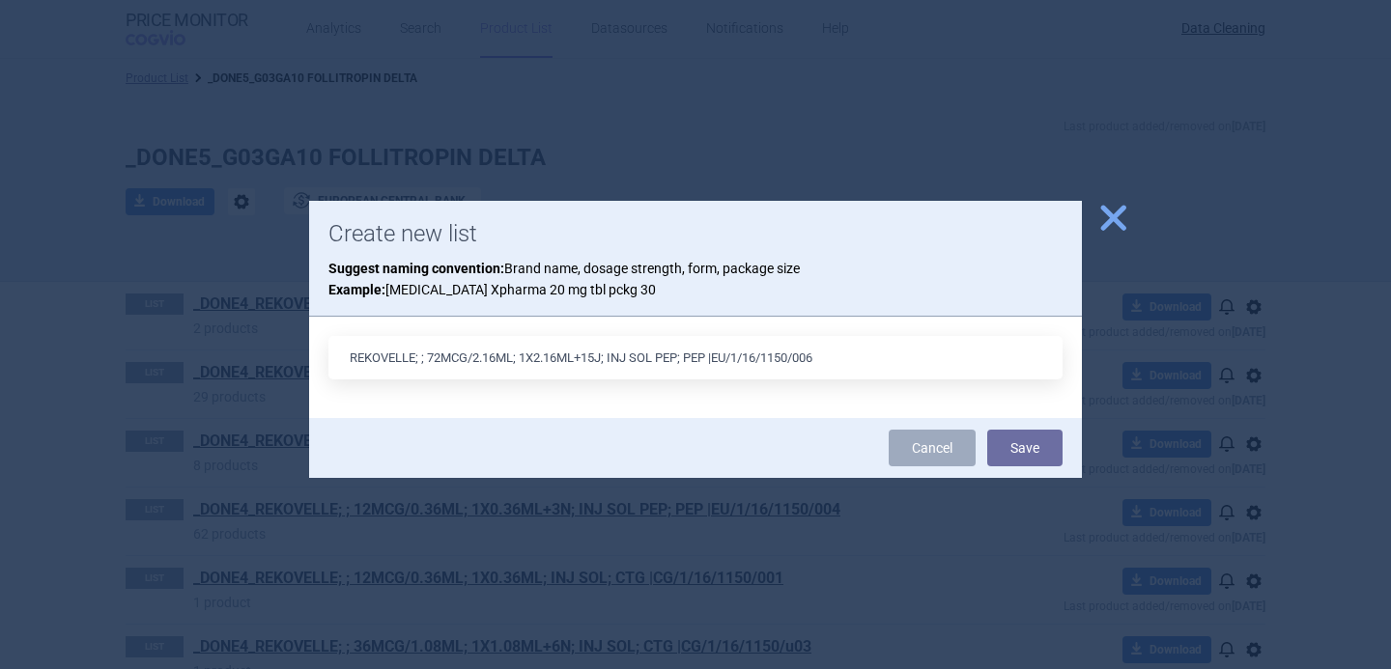
click at [608, 358] on input "REKOVELLE; ; 72MCG/2.16ML; 1X2.16ML+15J; INJ SOL PEP; PEP |EU/1/16/1150/006" at bounding box center [695, 357] width 734 height 43
drag, startPoint x: 875, startPoint y: 358, endPoint x: 529, endPoint y: 356, distance: 345.7
click at [529, 356] on input "REKOVELLE; ; 72MCG/2.16ML; 1X2.16ML+15N; INJ SOL PEP; PEP |EU/1/16/1150/006" at bounding box center [695, 357] width 734 height 43
type input "REKOVELLE; ; 72MCG/2.16ML; 1X2.16ML+15N; INJ SOL PEP; PEP |EU/1/16/1150/006"
click at [1032, 449] on button "Save" at bounding box center [1024, 448] width 75 height 37
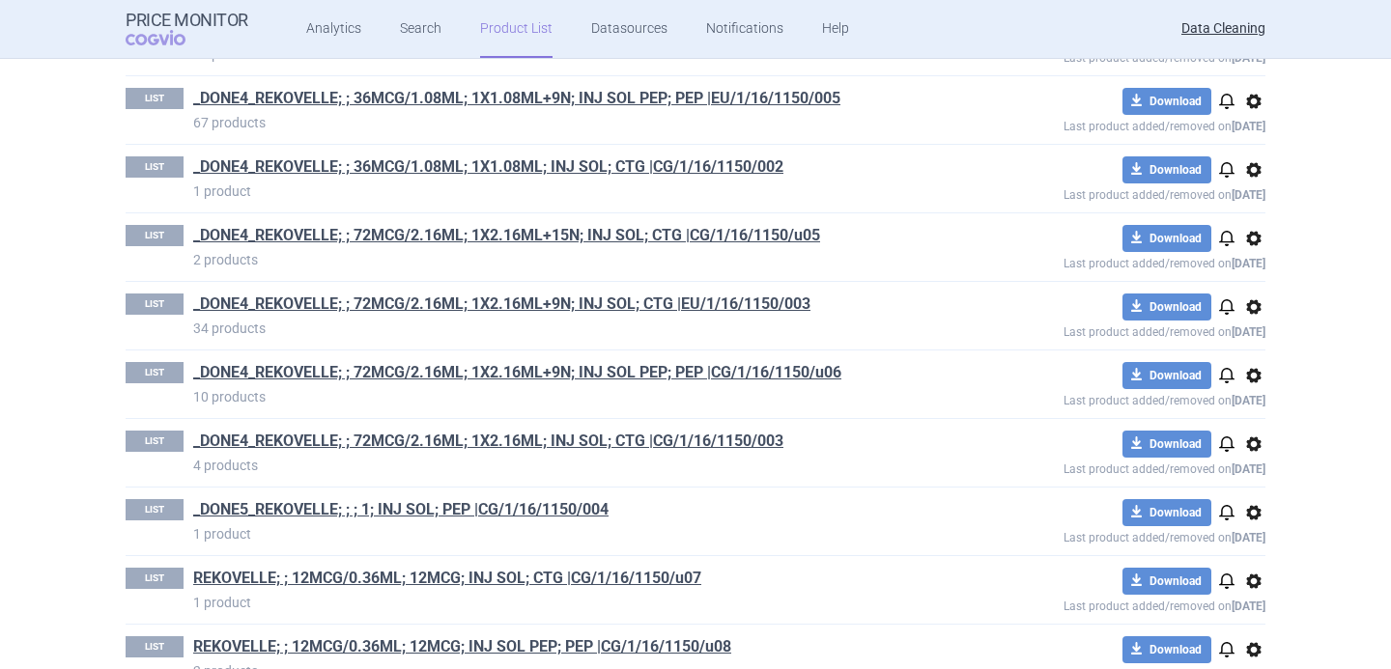
scroll to position [824, 0]
click at [858, 296] on h1 "_DONE4_REKOVELLE; ; 72MCG/2.16ML; 1X2.16ML+9N; INJ SOL; CTG |EU/1/16/1150/003" at bounding box center [558, 305] width 730 height 25
drag, startPoint x: 846, startPoint y: 303, endPoint x: 681, endPoint y: 294, distance: 165.4
click at [681, 295] on h1 "_DONE4_REKOVELLE; ; 72MCG/2.16ML; 1X2.16ML+9N; INJ SOL; CTG |EU/1/16/1150/003" at bounding box center [558, 305] width 730 height 25
copy link "EU/1/16/1150/003"
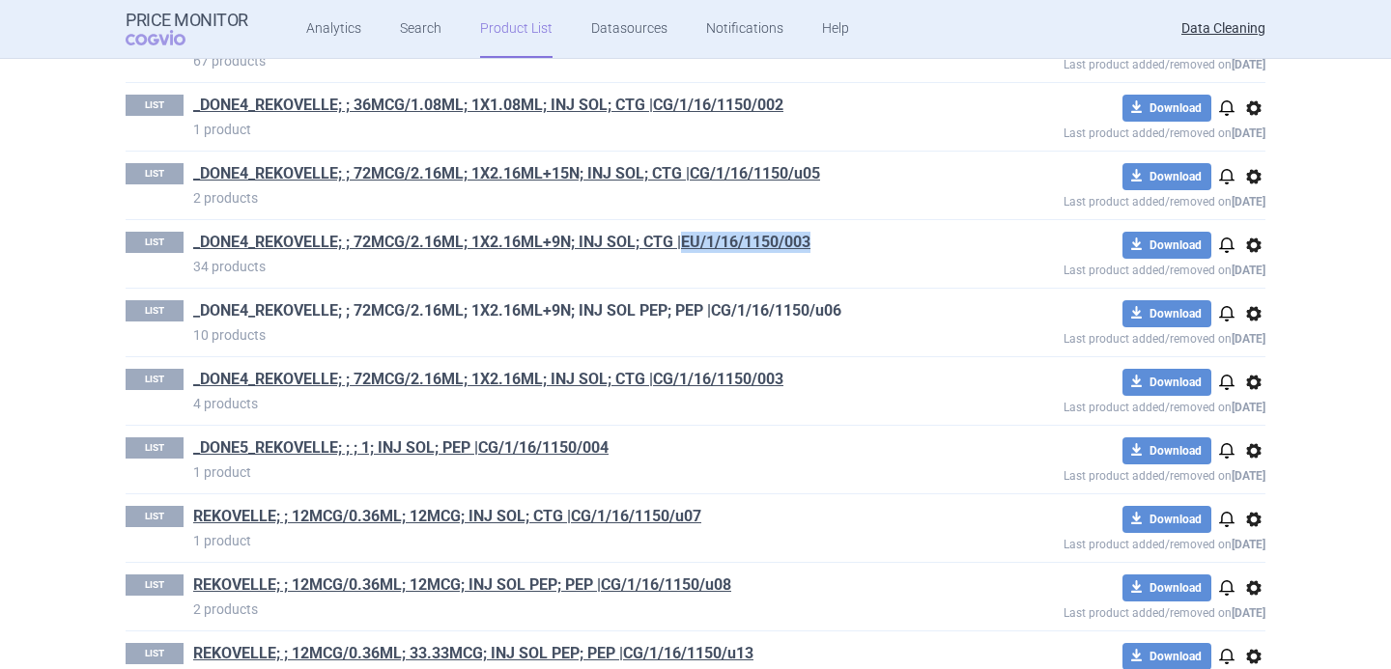
scroll to position [895, 0]
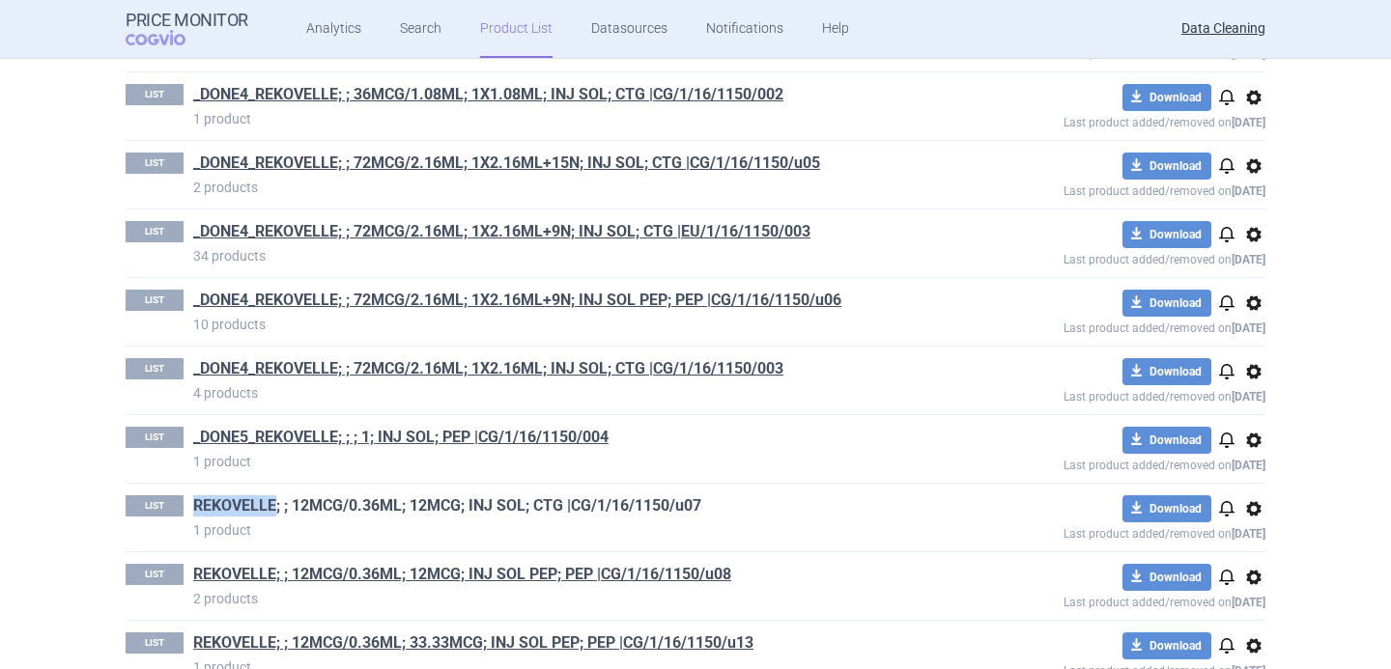
drag, startPoint x: 186, startPoint y: 506, endPoint x: 273, endPoint y: 509, distance: 87.0
click at [273, 509] on div "LIST REKOVELLE; ; 12MCG/0.36ML; 12MCG; INJ SOL; CTG |CG/1/16/1150/u07 1 product" at bounding box center [525, 517] width 798 height 44
copy link "REKOVELLE"
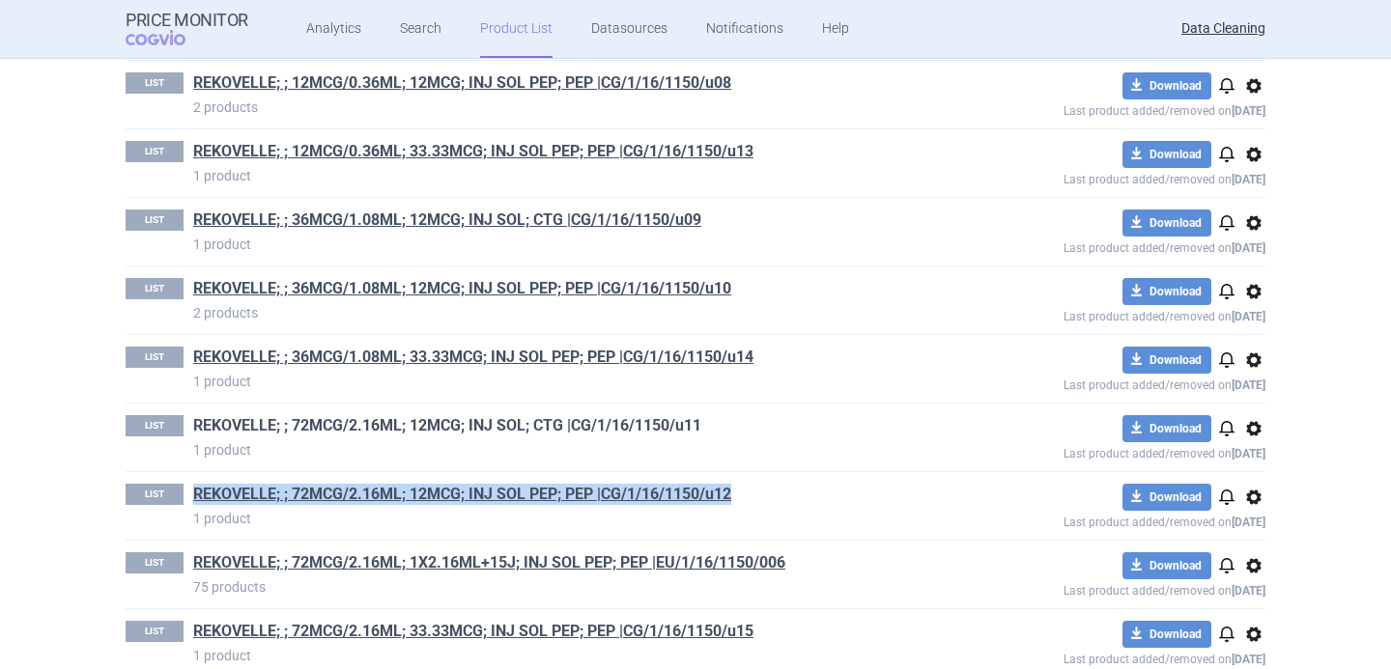
scroll to position [1415, 0]
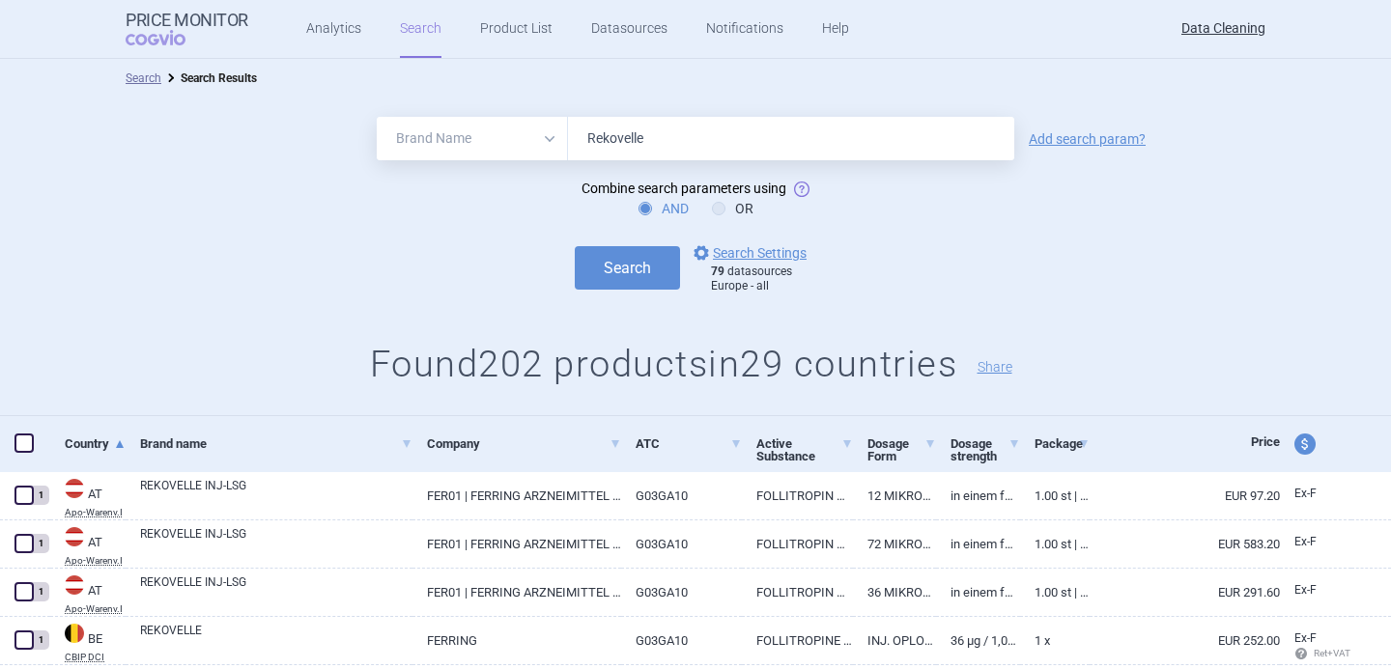
select select "brandName"
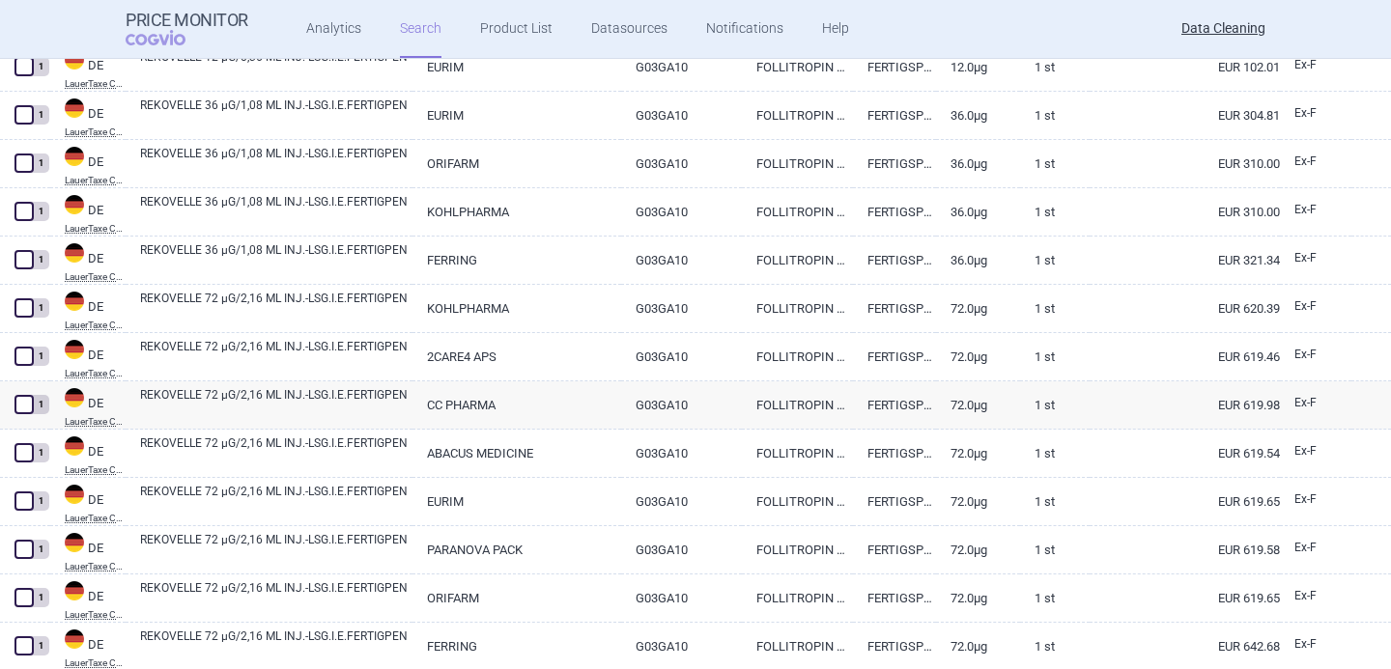
scroll to position [38, 0]
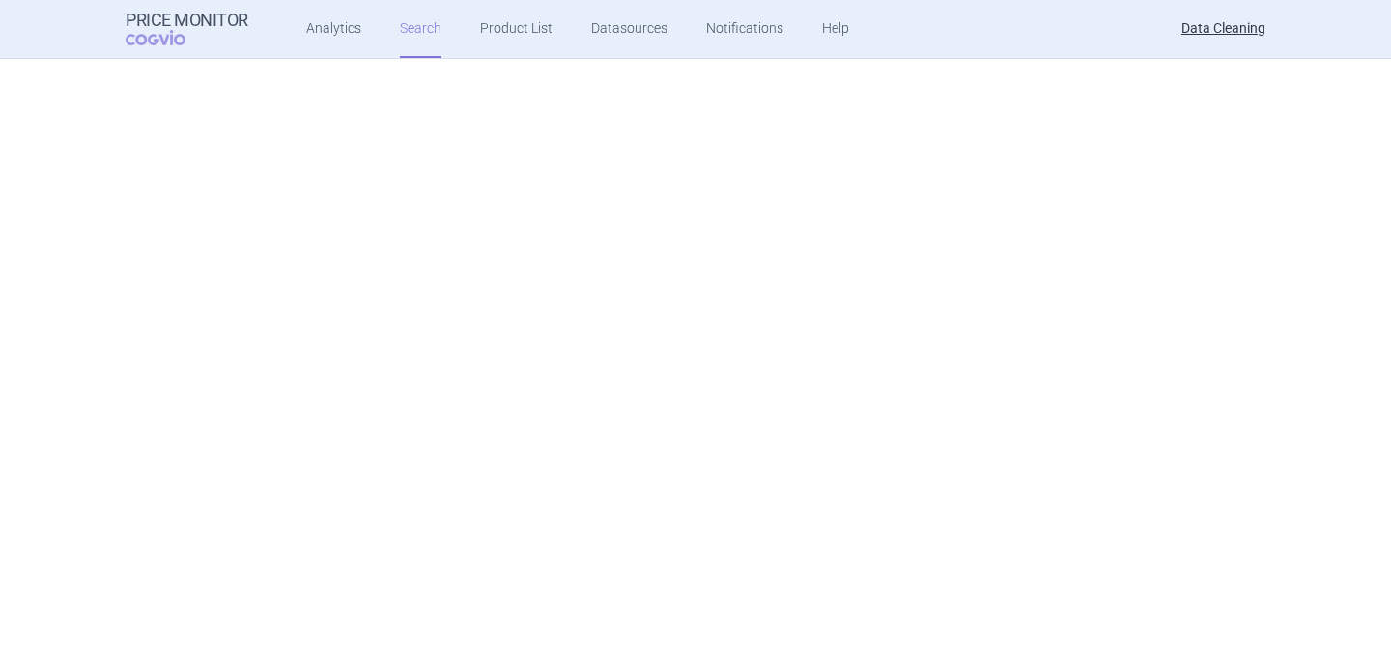
select select "brandName"
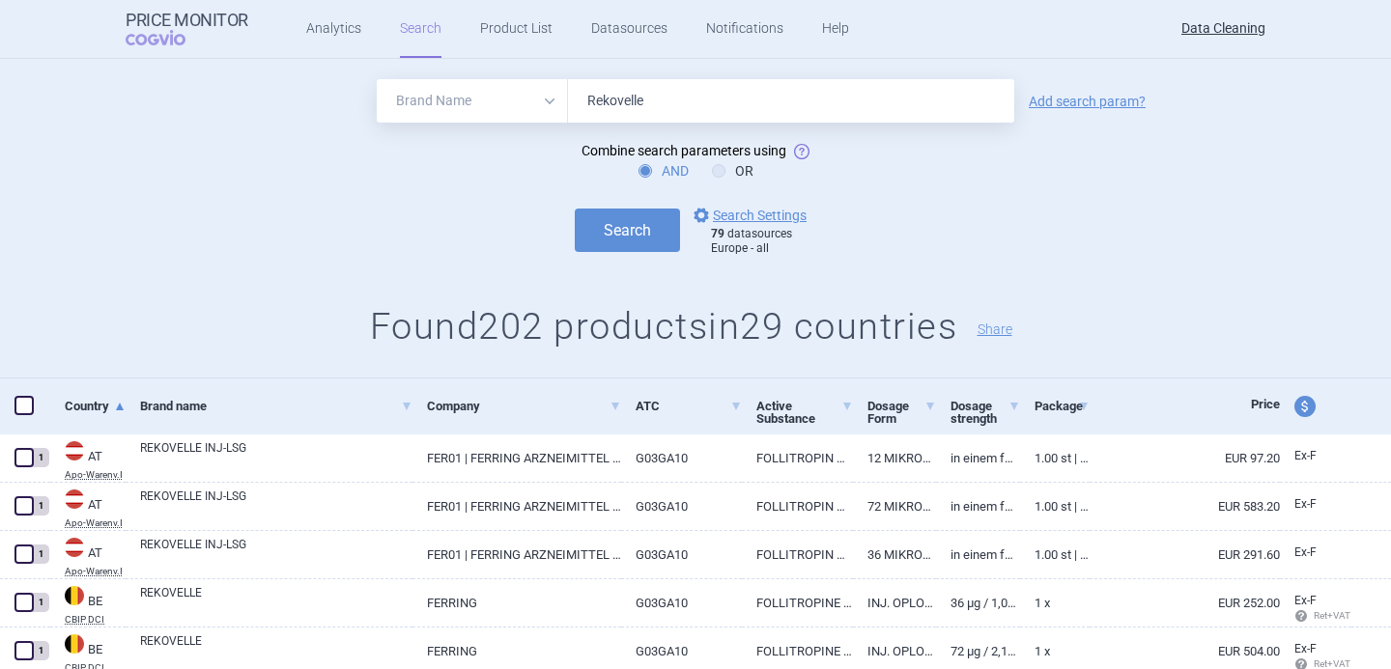
scroll to position [0, 0]
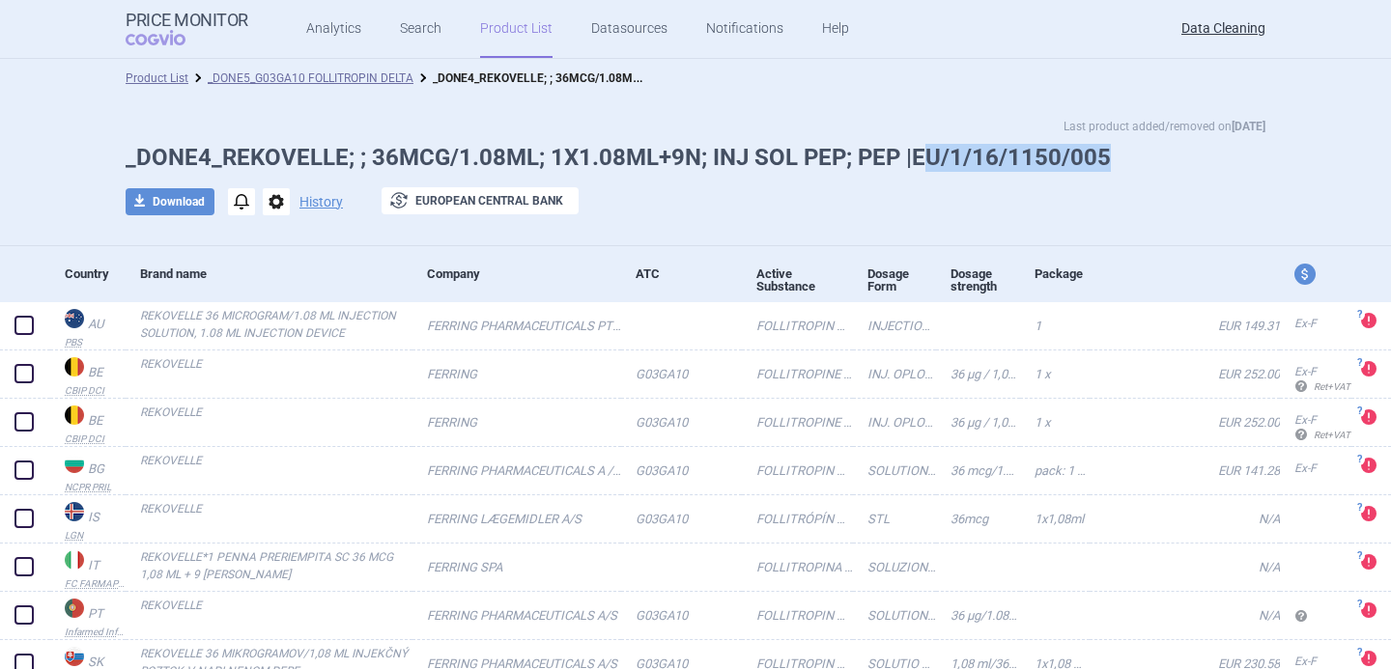
drag, startPoint x: 1106, startPoint y: 154, endPoint x: 915, endPoint y: 146, distance: 191.4
click at [915, 146] on h1 "_DONE4_REKOVELLE; ; 36MCG/1.08ML; 1X1.08ML+9N; INJ SOL PEP; PEP |EU/1/16/1150/0…" at bounding box center [696, 158] width 1140 height 28
copy h1 "U/1/16/1150/005"
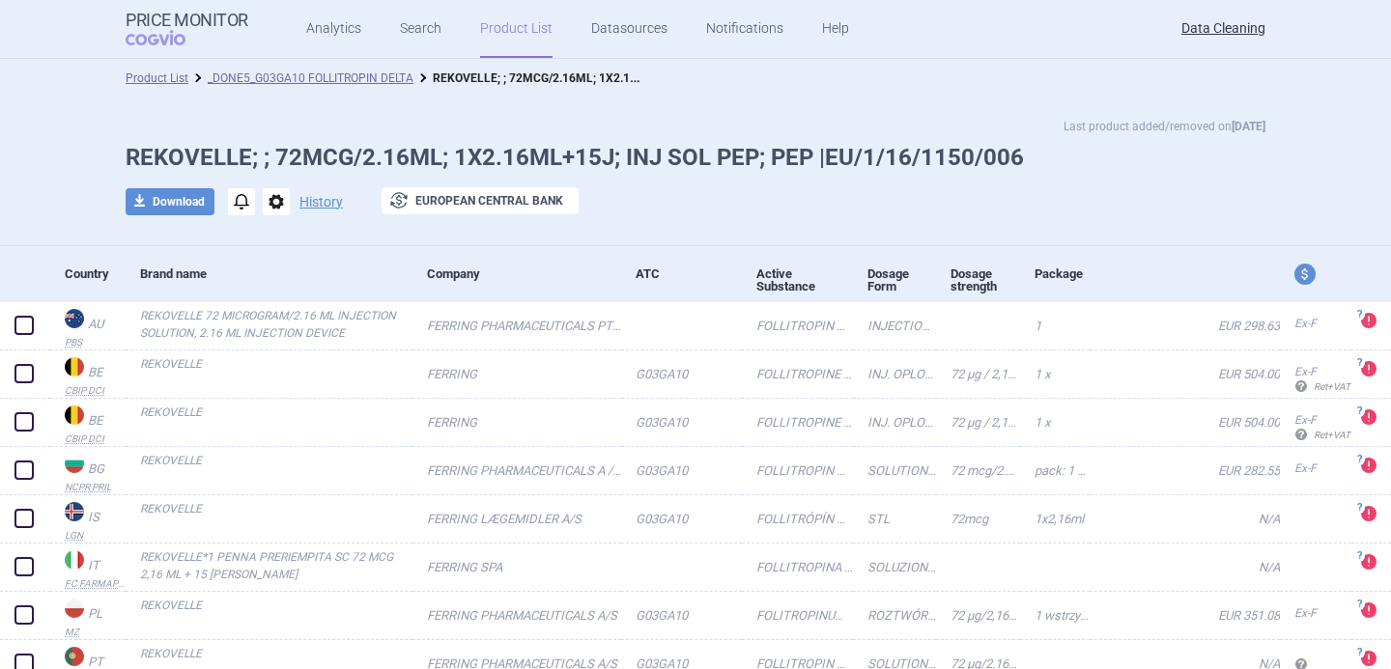
click at [285, 204] on span "options" at bounding box center [276, 201] width 27 height 27
click at [359, 186] on div "Last product added/removed on [DATE] REKOVELLE; ; 72MCG/2.16ML; 1X2.16ML+15J; I…" at bounding box center [695, 176] width 1217 height 119
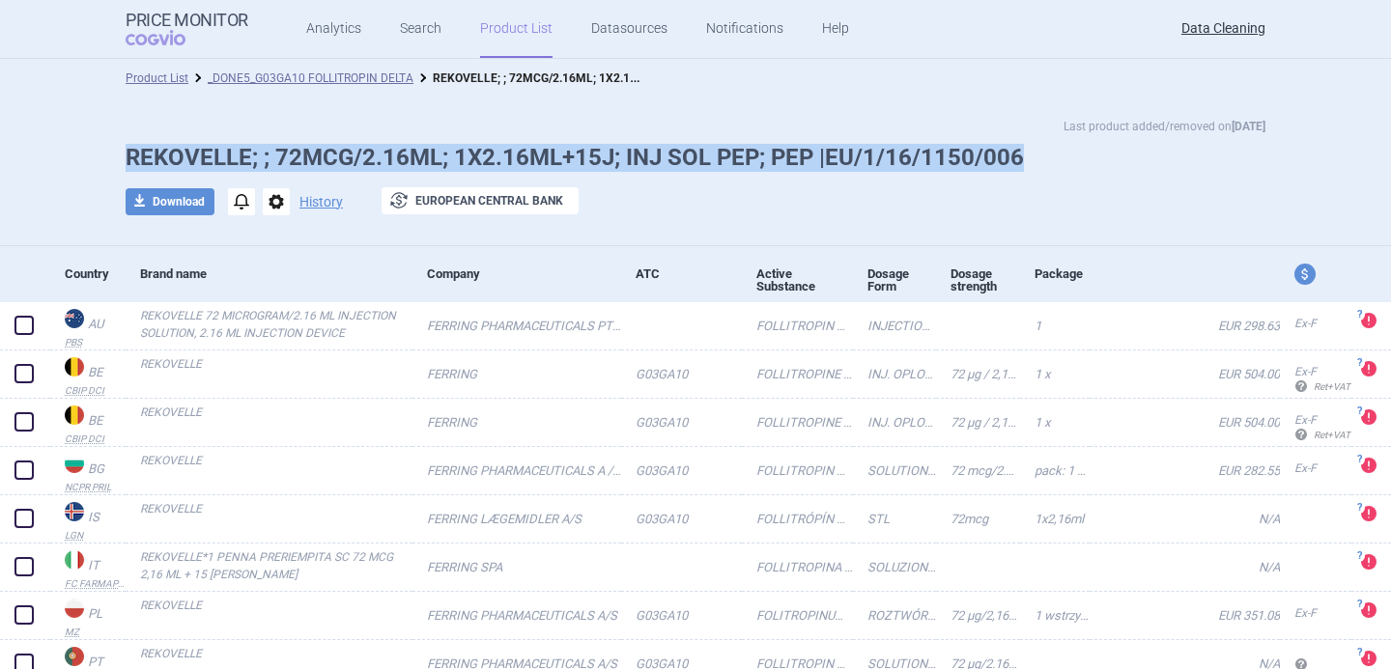
drag, startPoint x: 1041, startPoint y: 144, endPoint x: 132, endPoint y: 141, distance: 908.7
click at [133, 140] on div "Last product added/removed on [DATE] REKOVELLE; ; 72MCG/2.16ML; 1X2.16ML+15J; I…" at bounding box center [695, 176] width 1217 height 119
copy h1 "REKOVELLE; ; 72MCG/2.16ML; 1X2.16ML+15J; INJ SOL PEP; PEP |EU/1/16/1150/006"
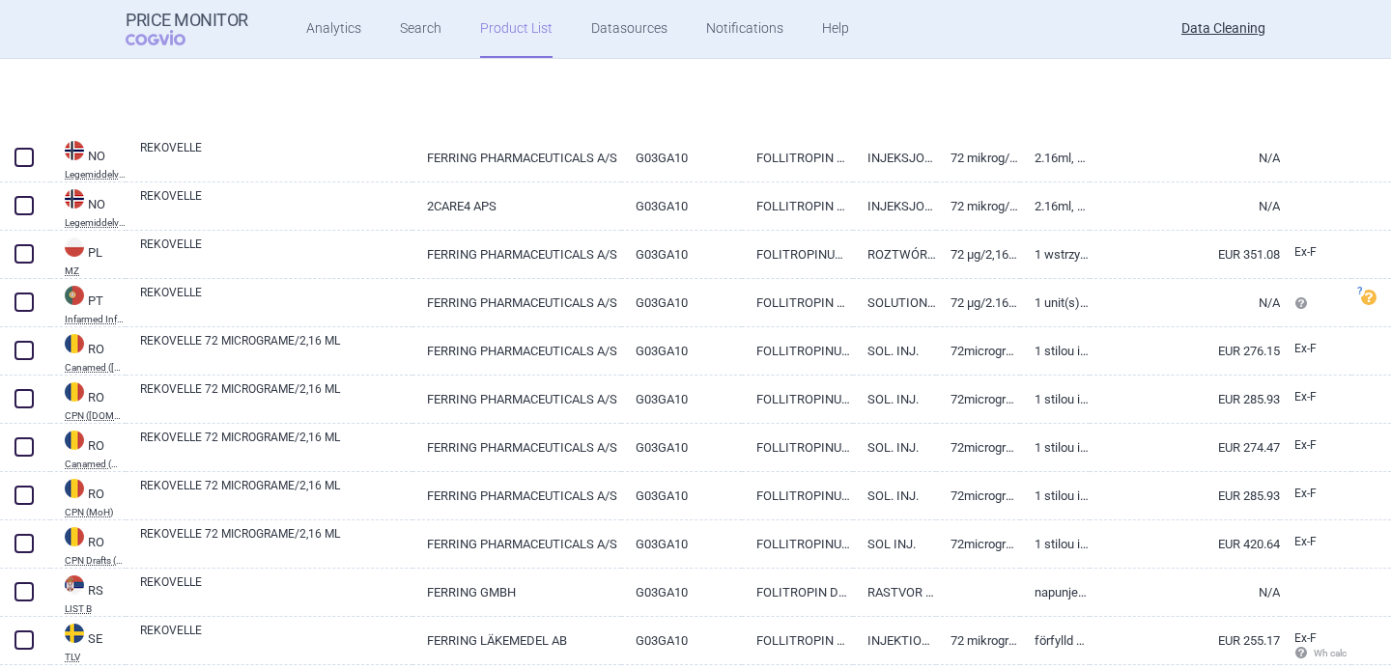
scroll to position [3414, 0]
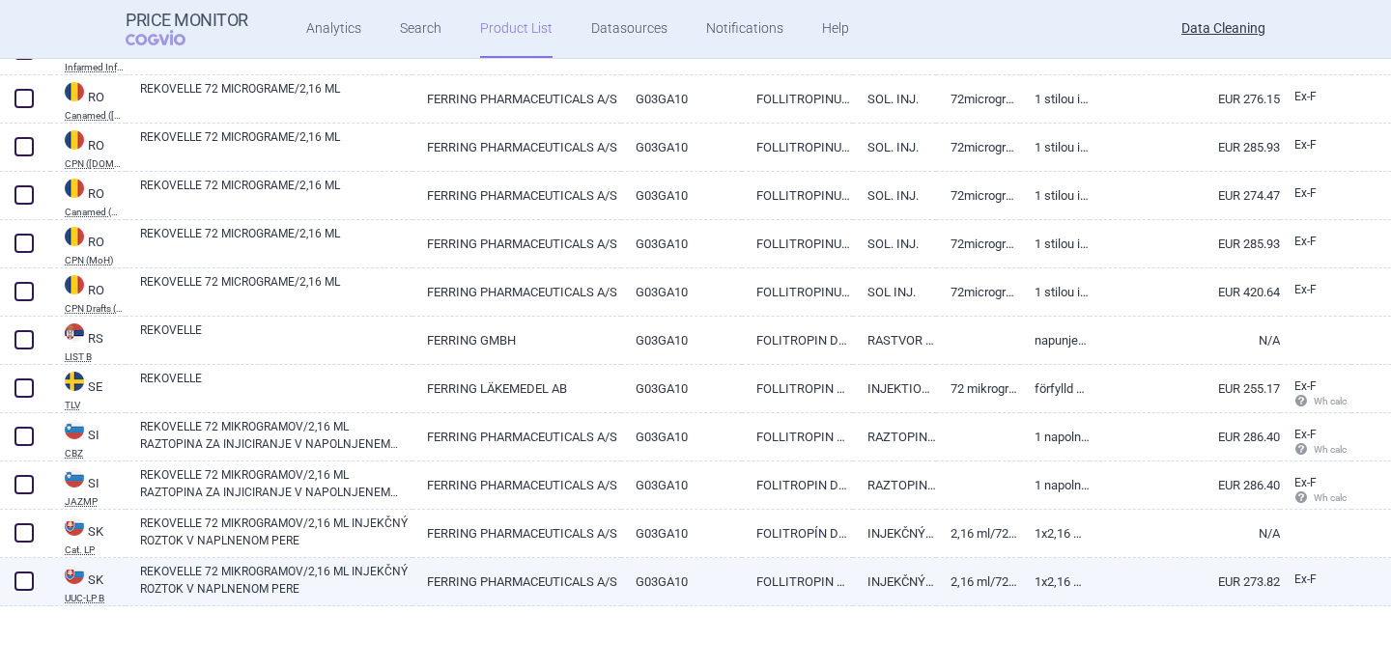
click at [26, 583] on span at bounding box center [23, 581] width 19 height 19
checkbox input "true"
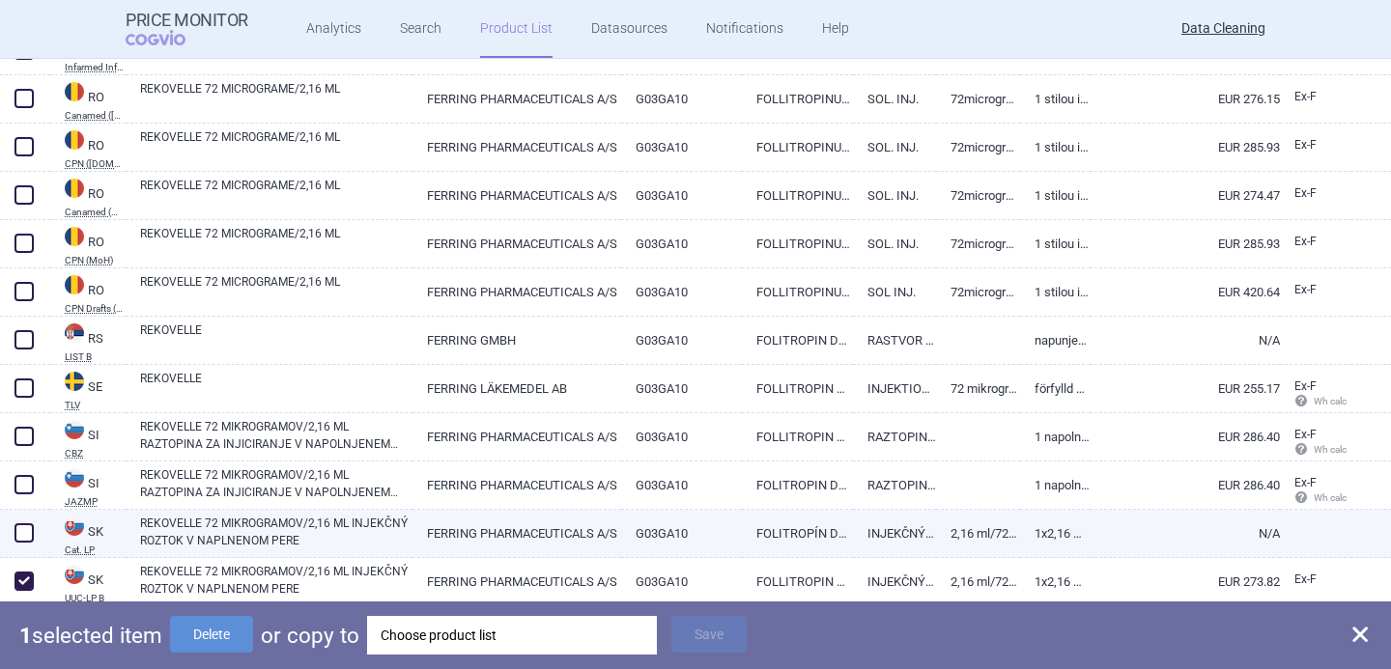
click at [25, 543] on span at bounding box center [24, 533] width 29 height 29
checkbox input "true"
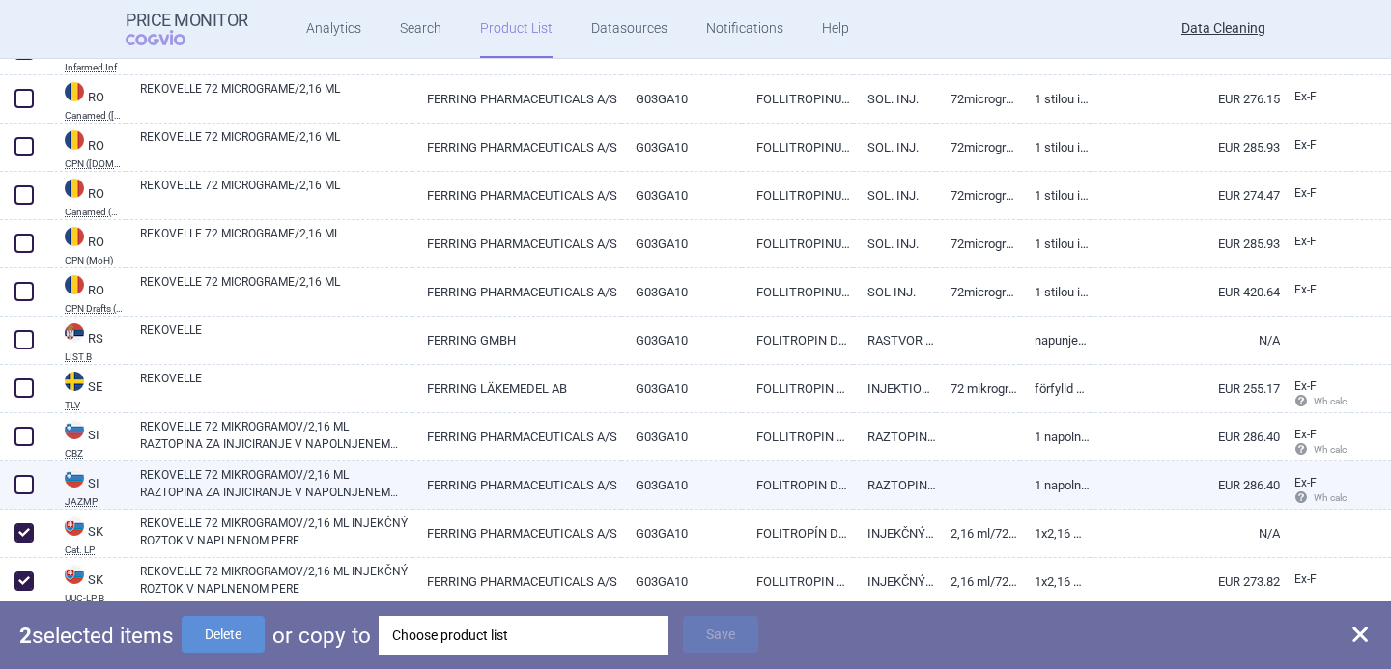
click at [28, 482] on span at bounding box center [23, 484] width 19 height 19
checkbox input "true"
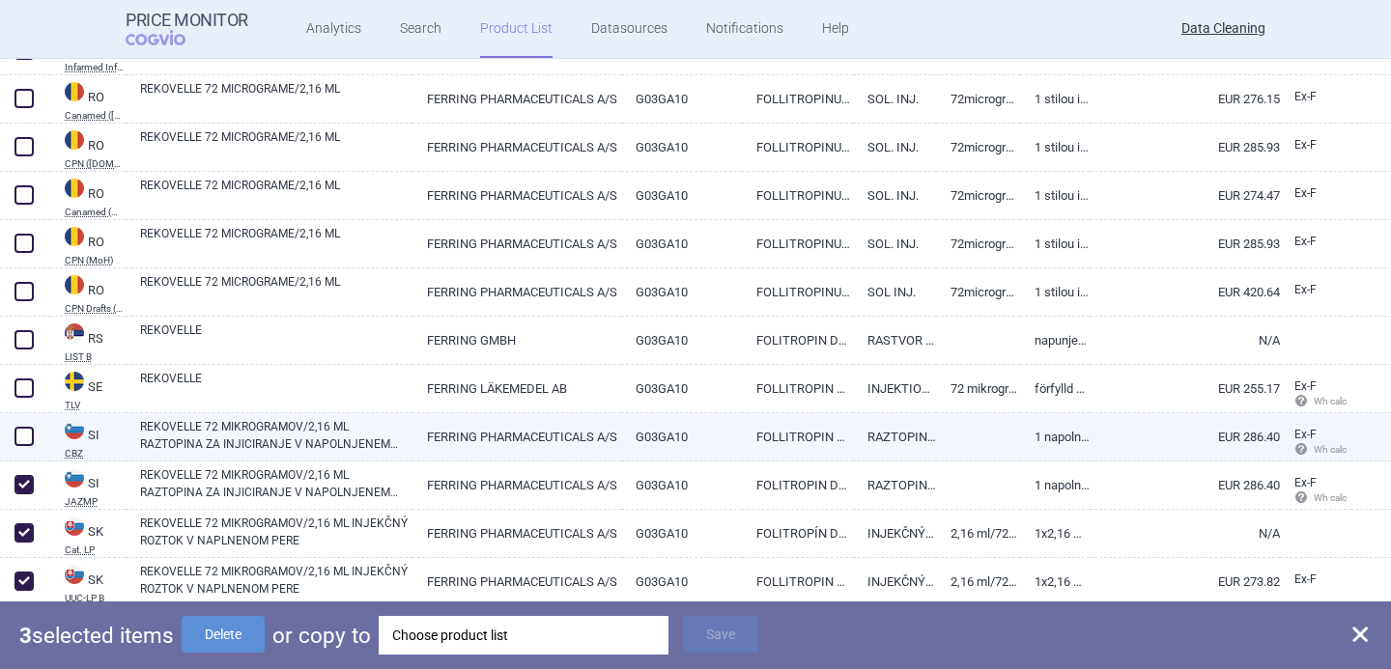
click at [28, 440] on span at bounding box center [23, 436] width 19 height 19
checkbox input "true"
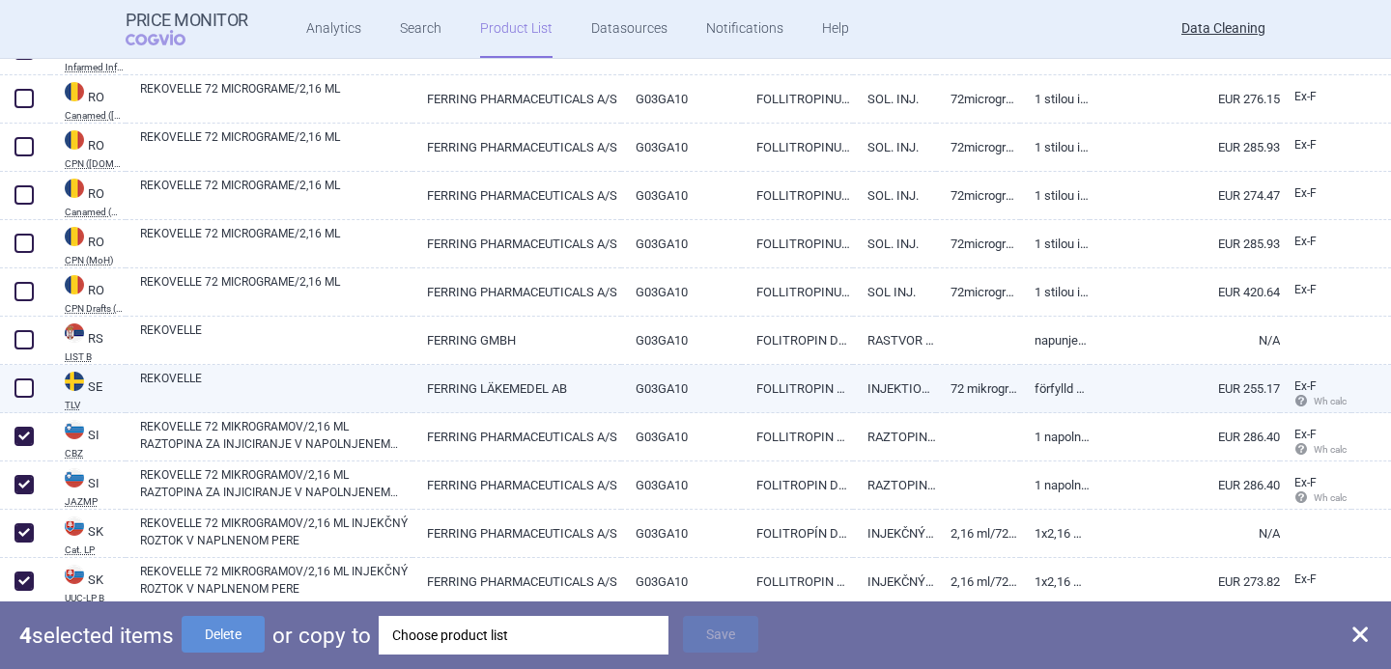
click at [30, 391] on span at bounding box center [23, 388] width 19 height 19
checkbox input "true"
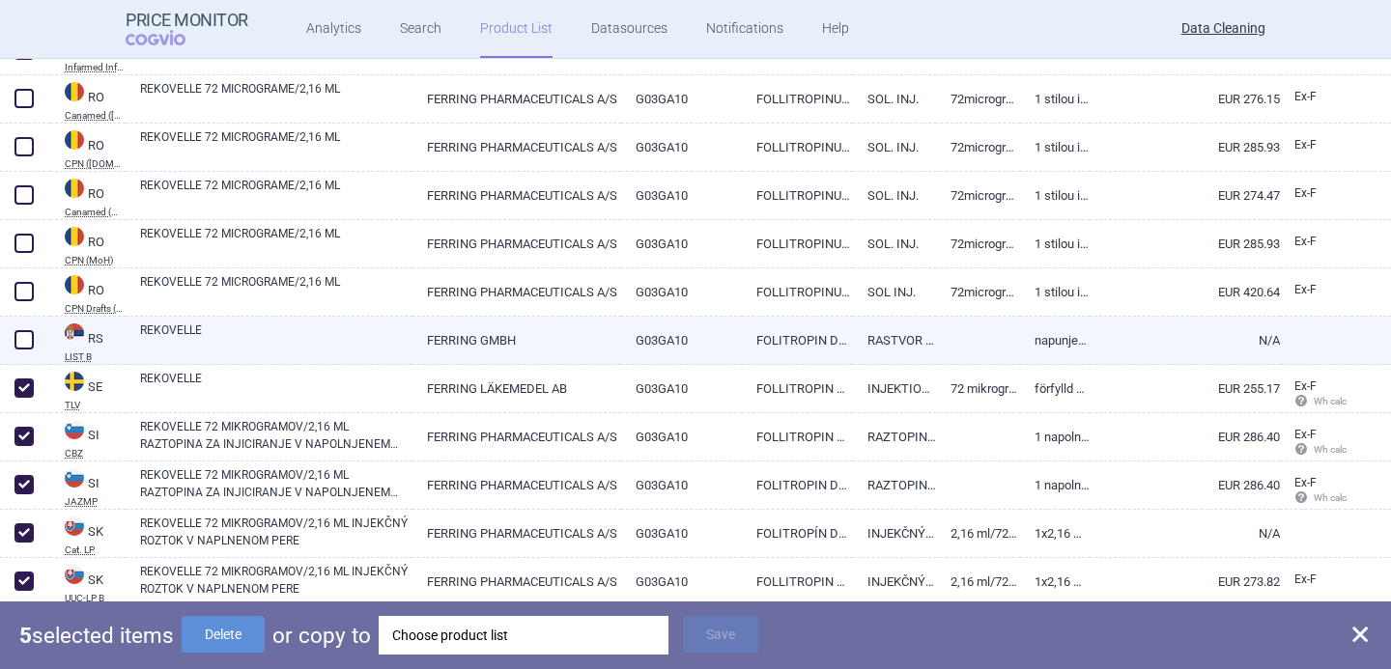
click at [30, 350] on span at bounding box center [24, 339] width 29 height 29
checkbox input "true"
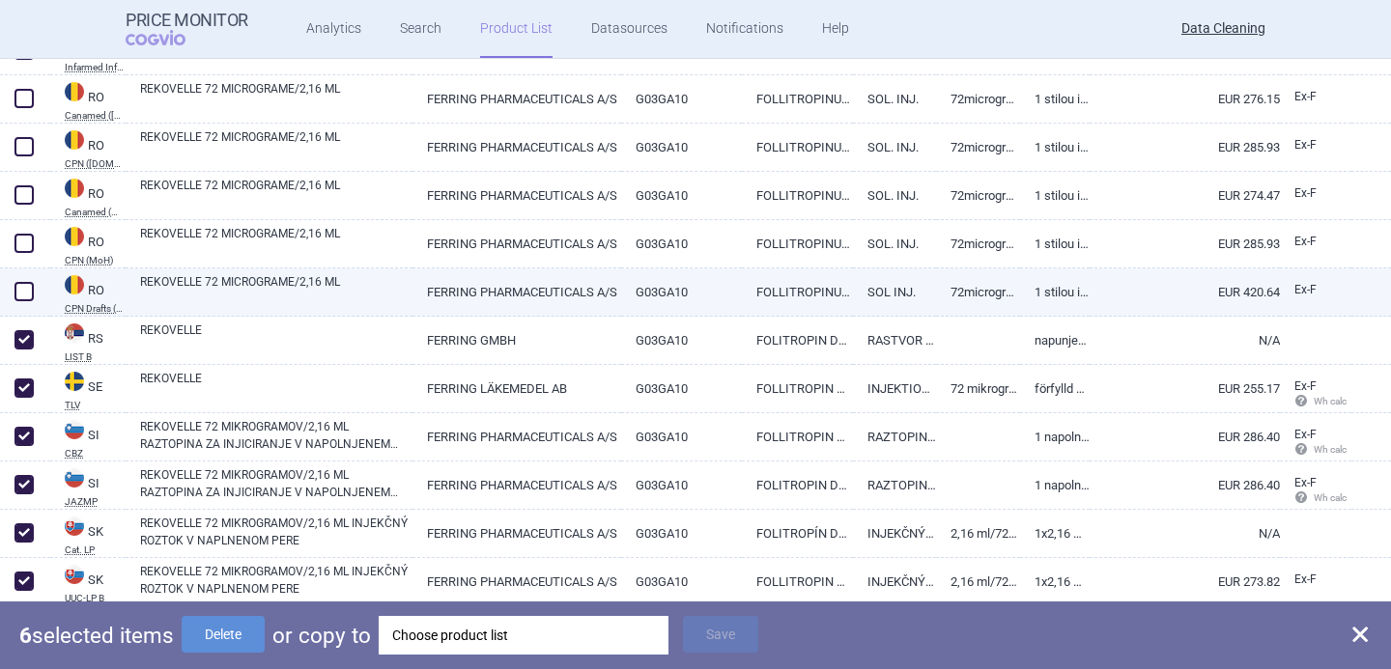
click at [25, 296] on span at bounding box center [23, 291] width 19 height 19
checkbox input "true"
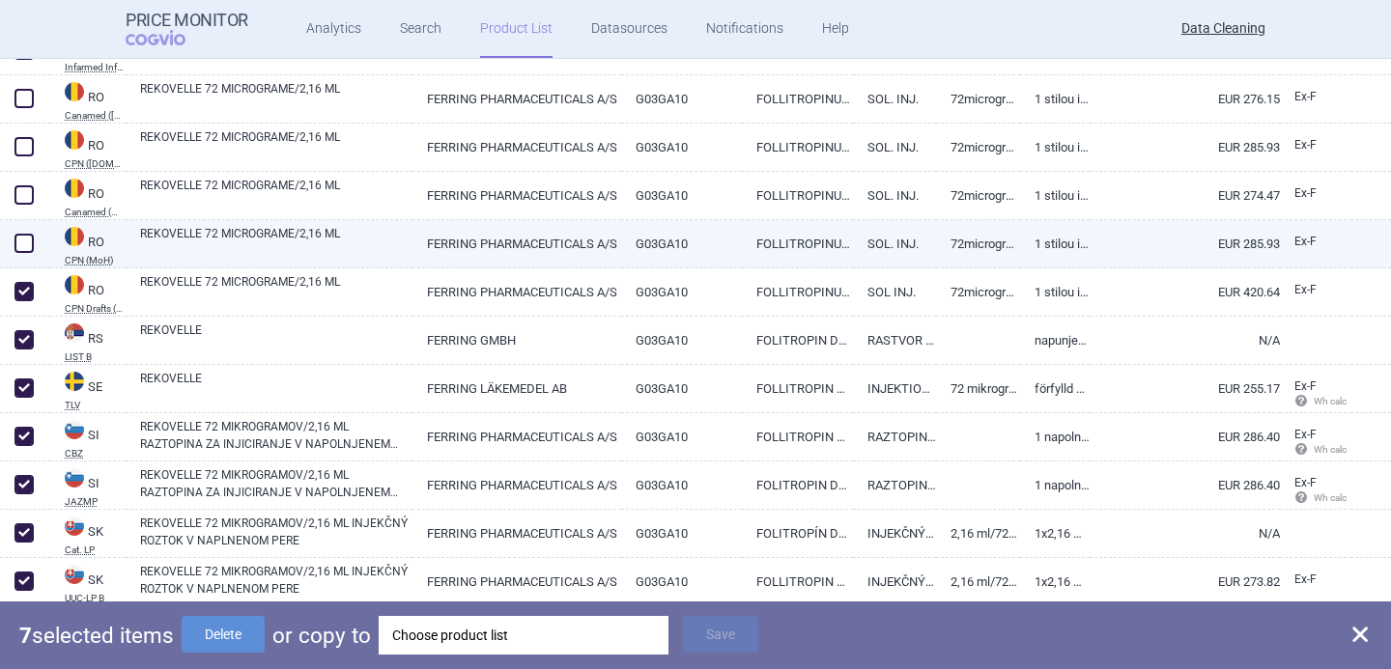
click at [25, 249] on span at bounding box center [23, 243] width 19 height 19
checkbox input "true"
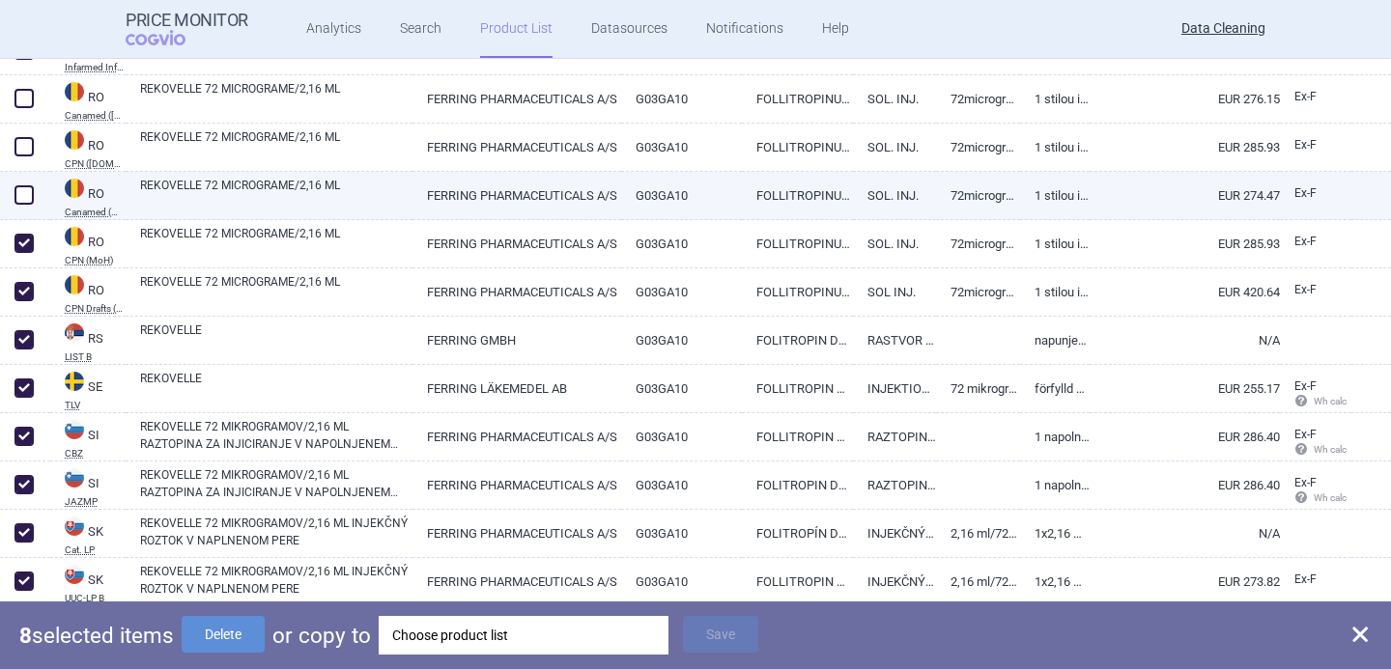
click at [29, 187] on span at bounding box center [23, 194] width 19 height 19
checkbox input "true"
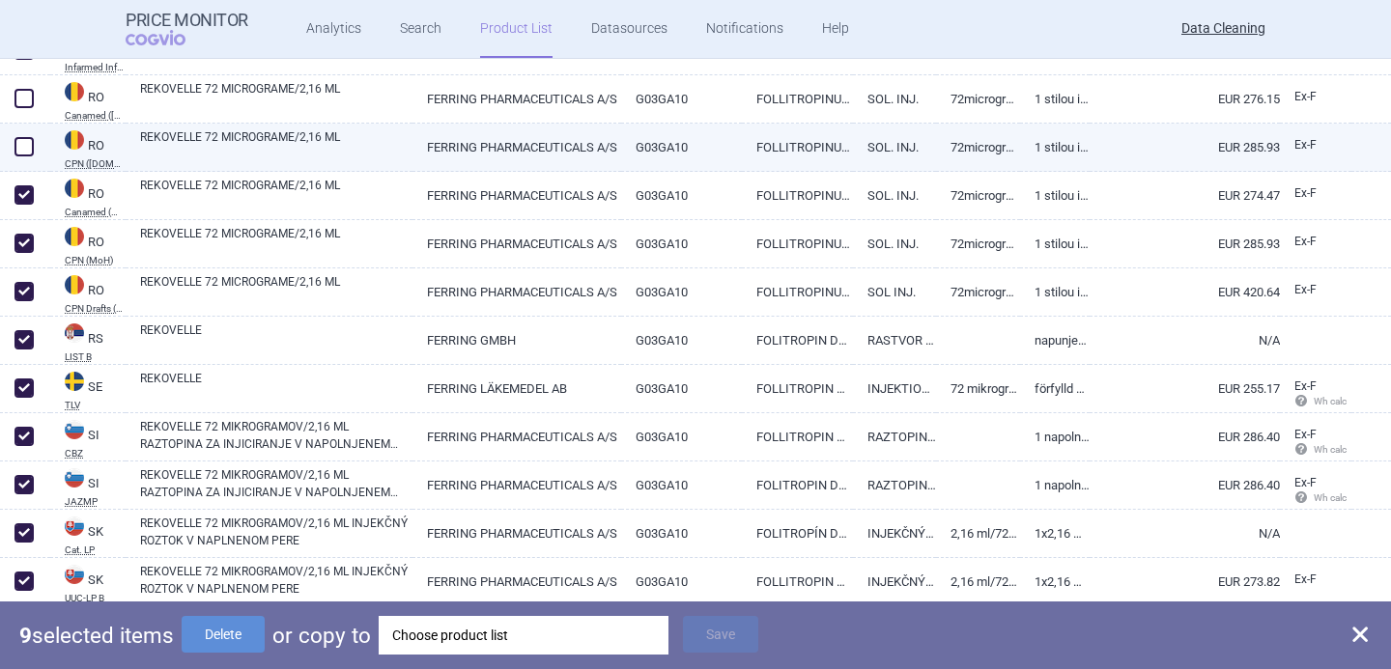
click at [29, 151] on span at bounding box center [23, 146] width 19 height 19
checkbox input "true"
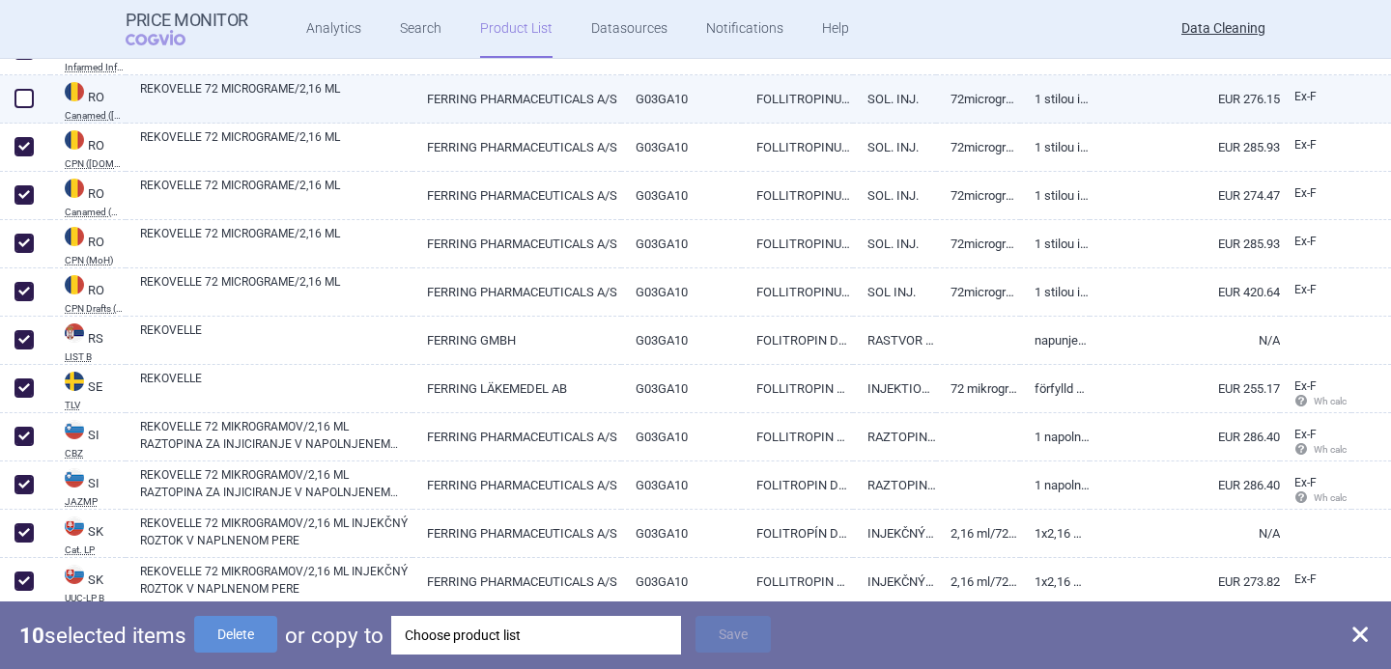
click at [29, 104] on span at bounding box center [23, 98] width 19 height 19
checkbox input "true"
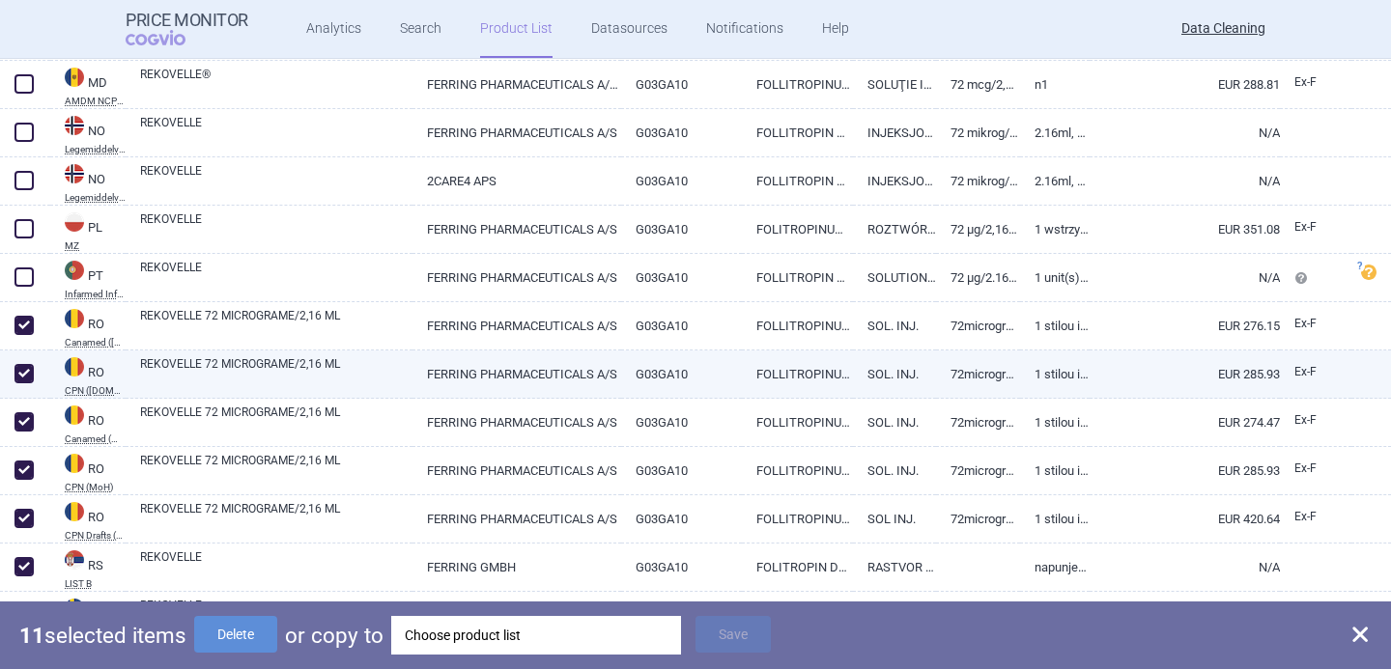
scroll to position [3186, 0]
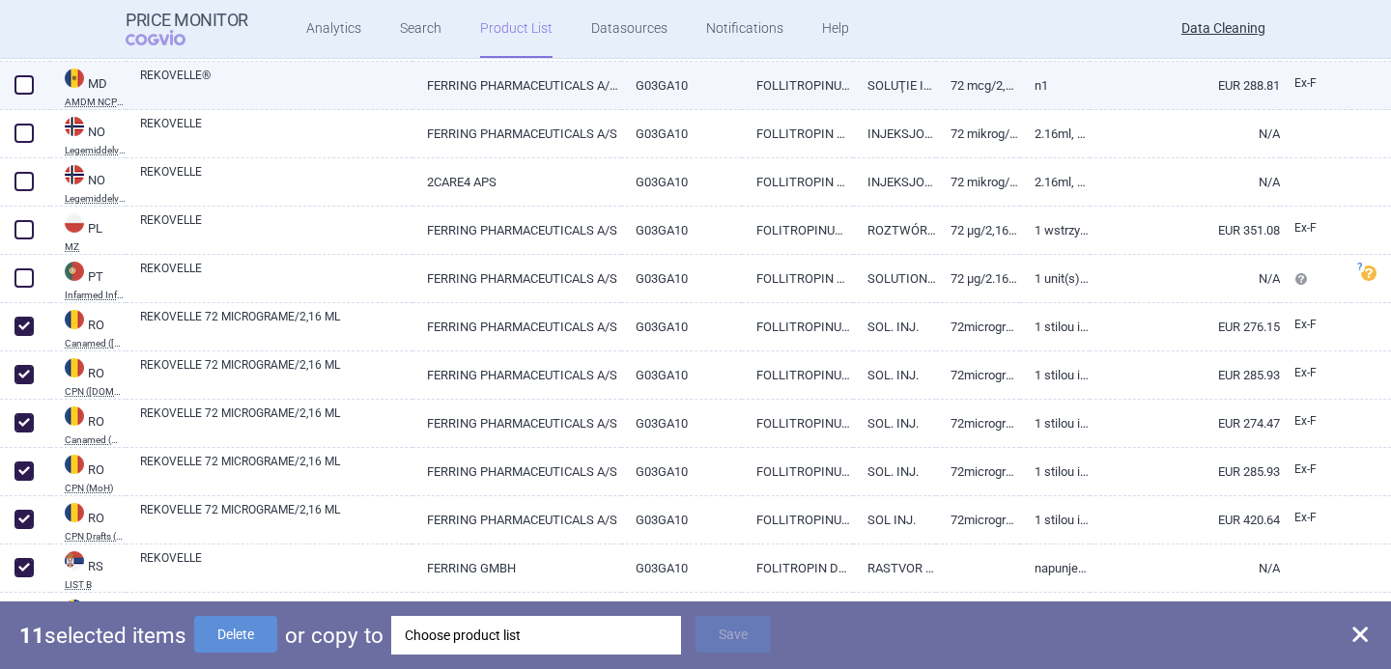
click at [21, 89] on span at bounding box center [23, 84] width 19 height 19
checkbox input "true"
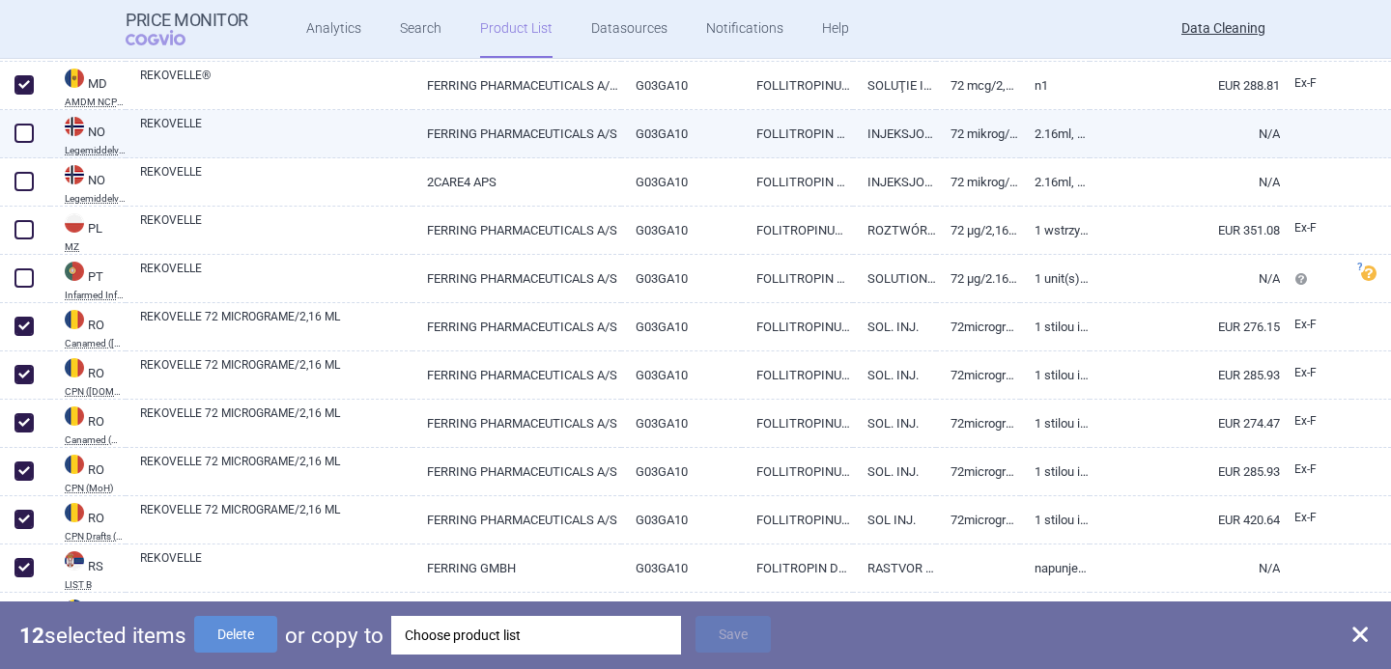
click at [22, 136] on span at bounding box center [23, 133] width 19 height 19
checkbox input "true"
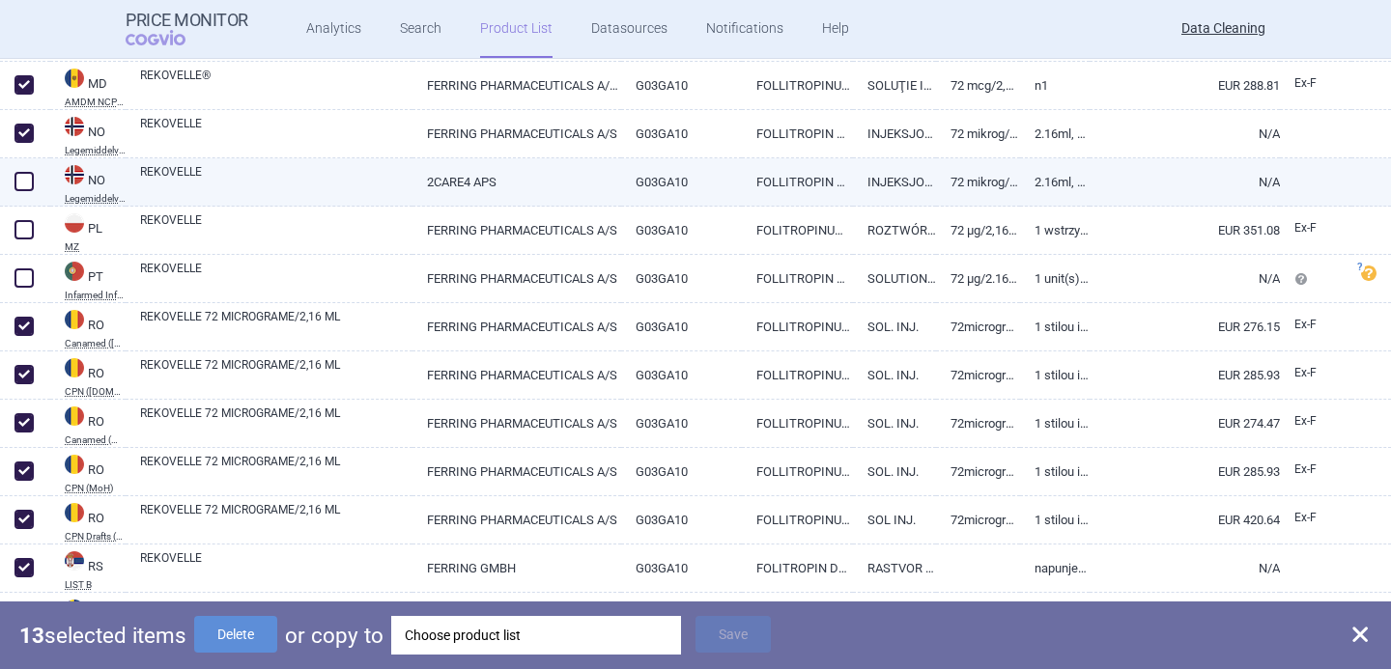
click at [22, 182] on span at bounding box center [23, 181] width 19 height 19
checkbox input "true"
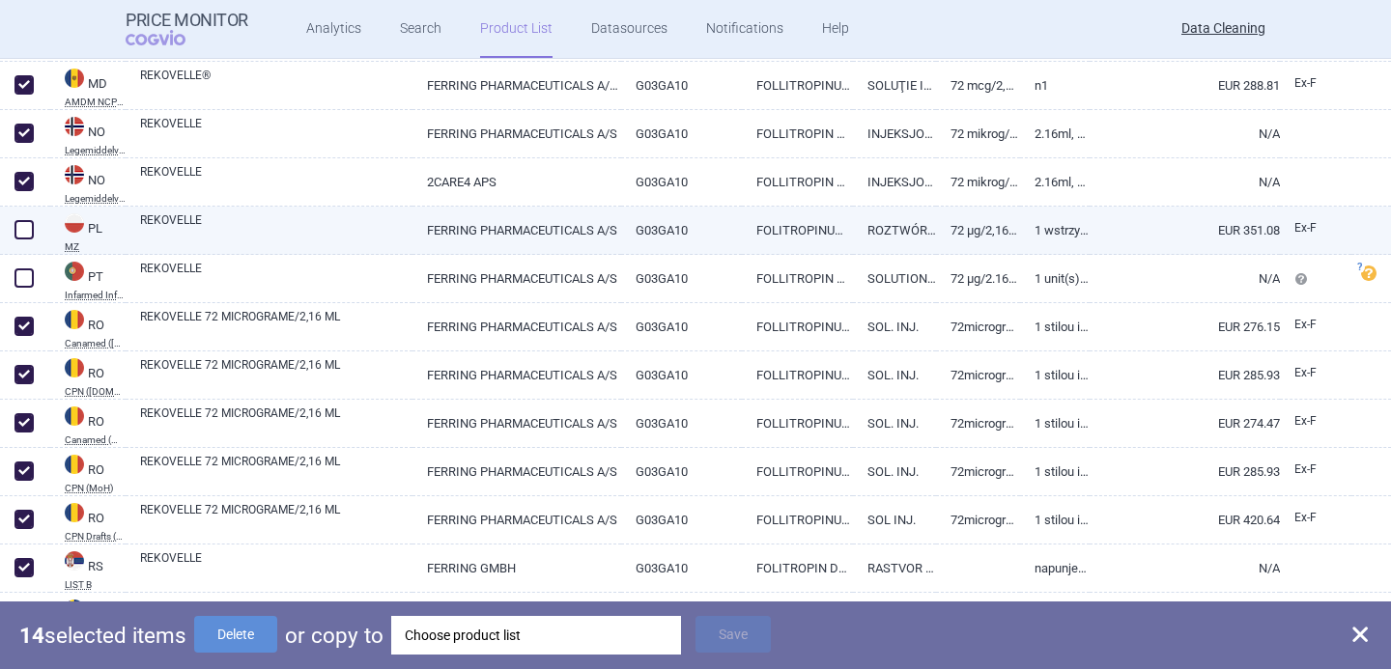
click at [22, 233] on span at bounding box center [23, 229] width 19 height 19
checkbox input "true"
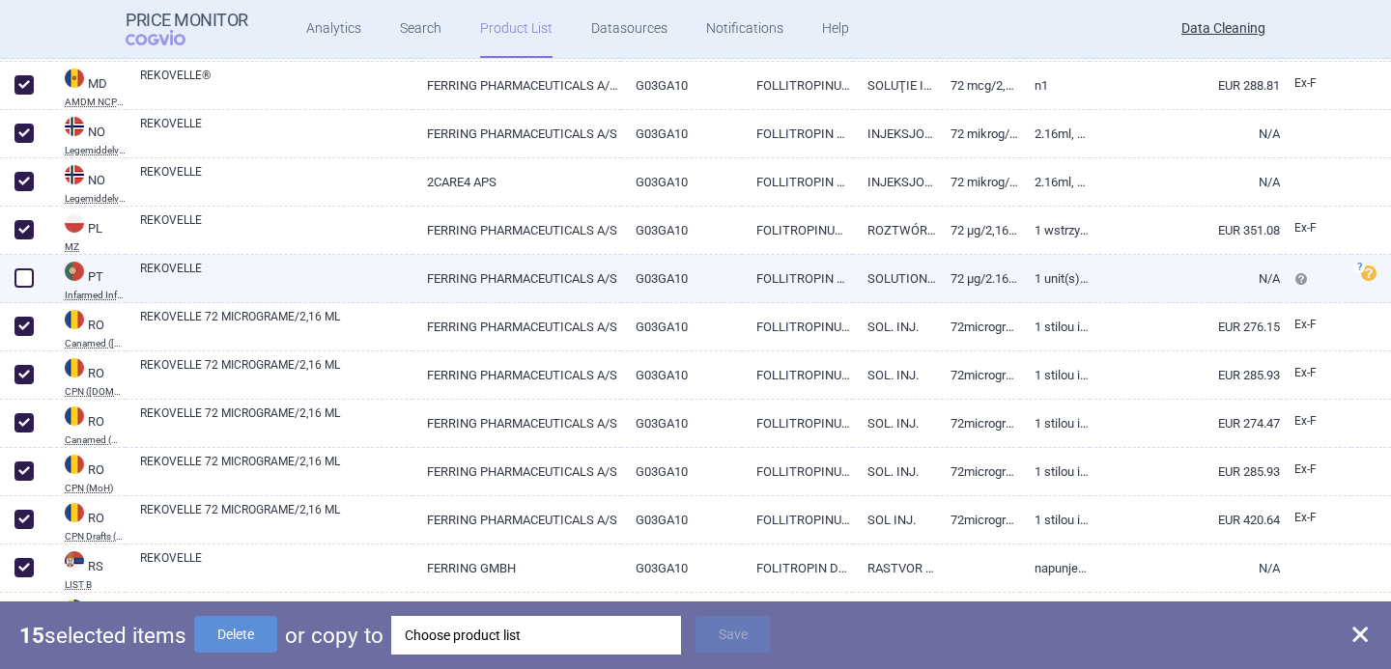
click at [22, 276] on span at bounding box center [23, 277] width 19 height 19
checkbox input "true"
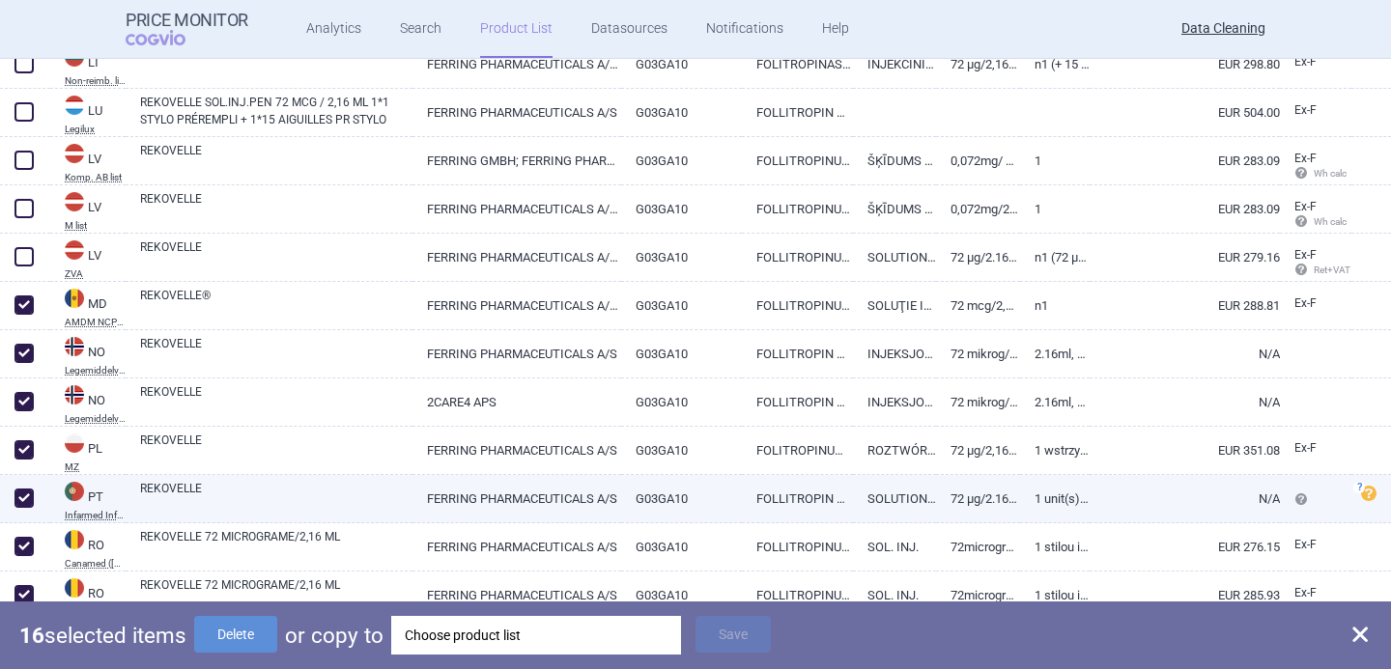
scroll to position [2932, 0]
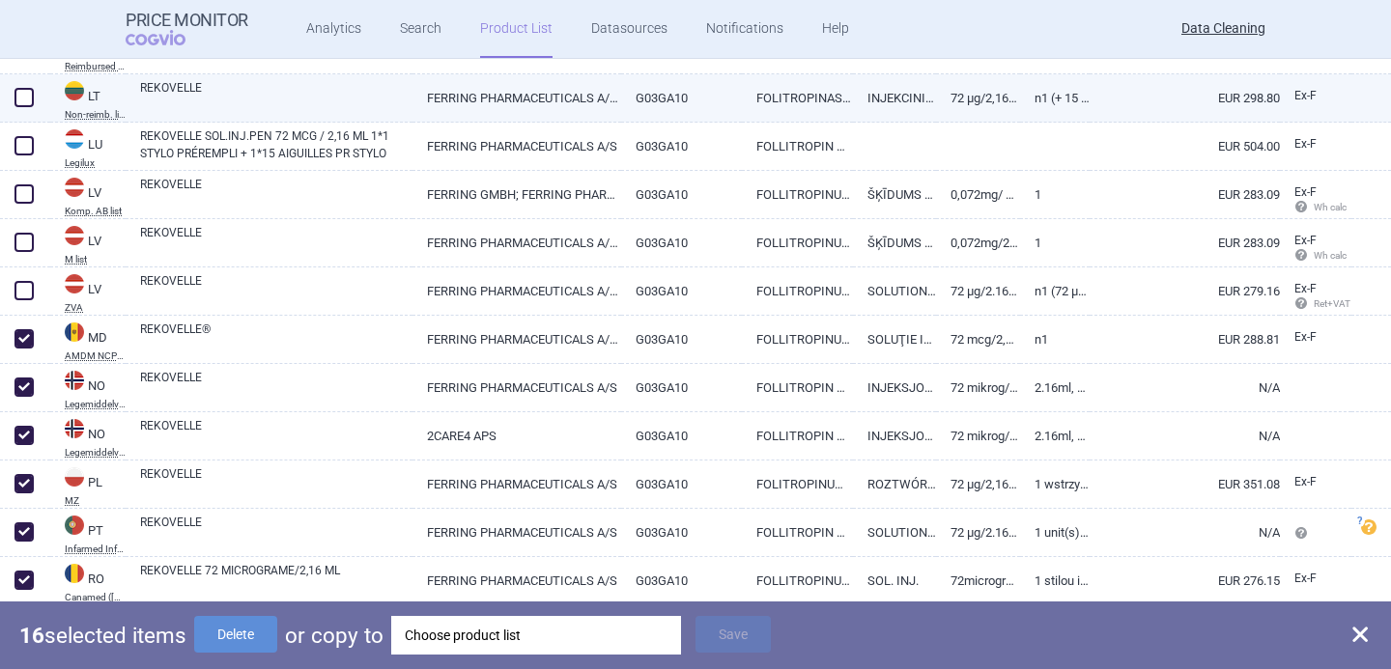
click at [25, 94] on span at bounding box center [23, 97] width 19 height 19
checkbox input "true"
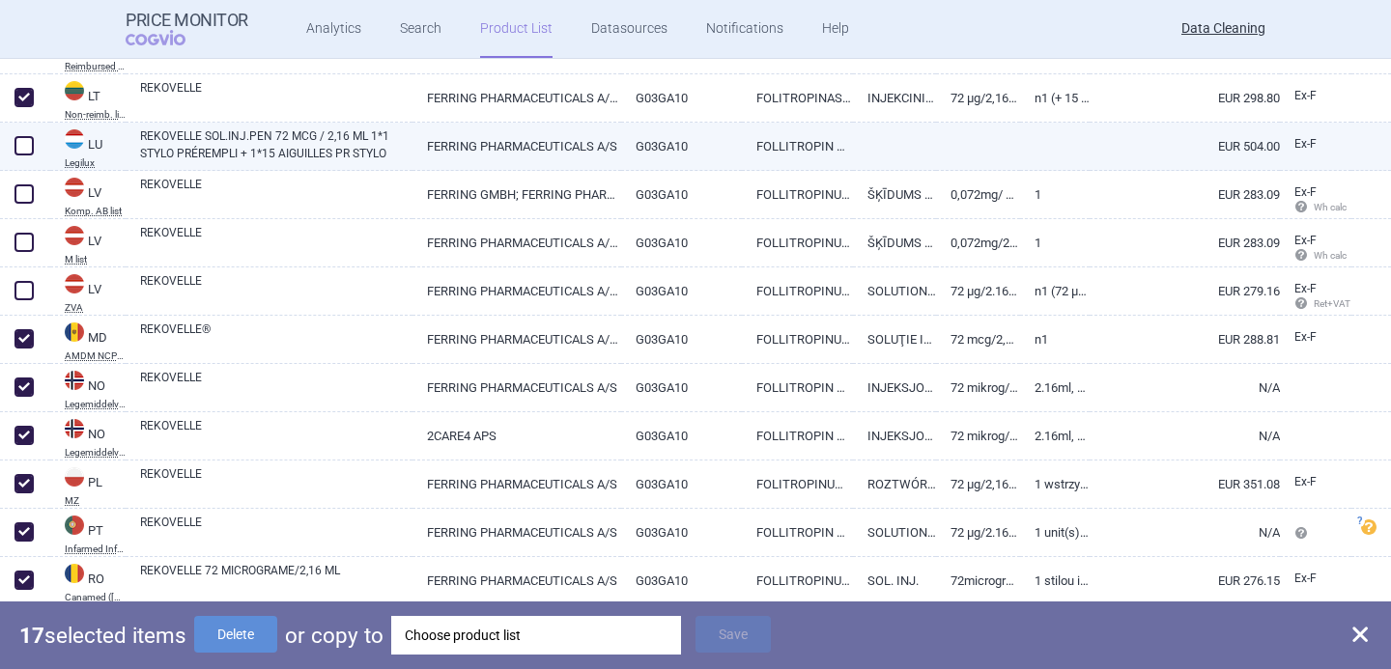
click at [25, 145] on span at bounding box center [23, 145] width 19 height 19
checkbox input "true"
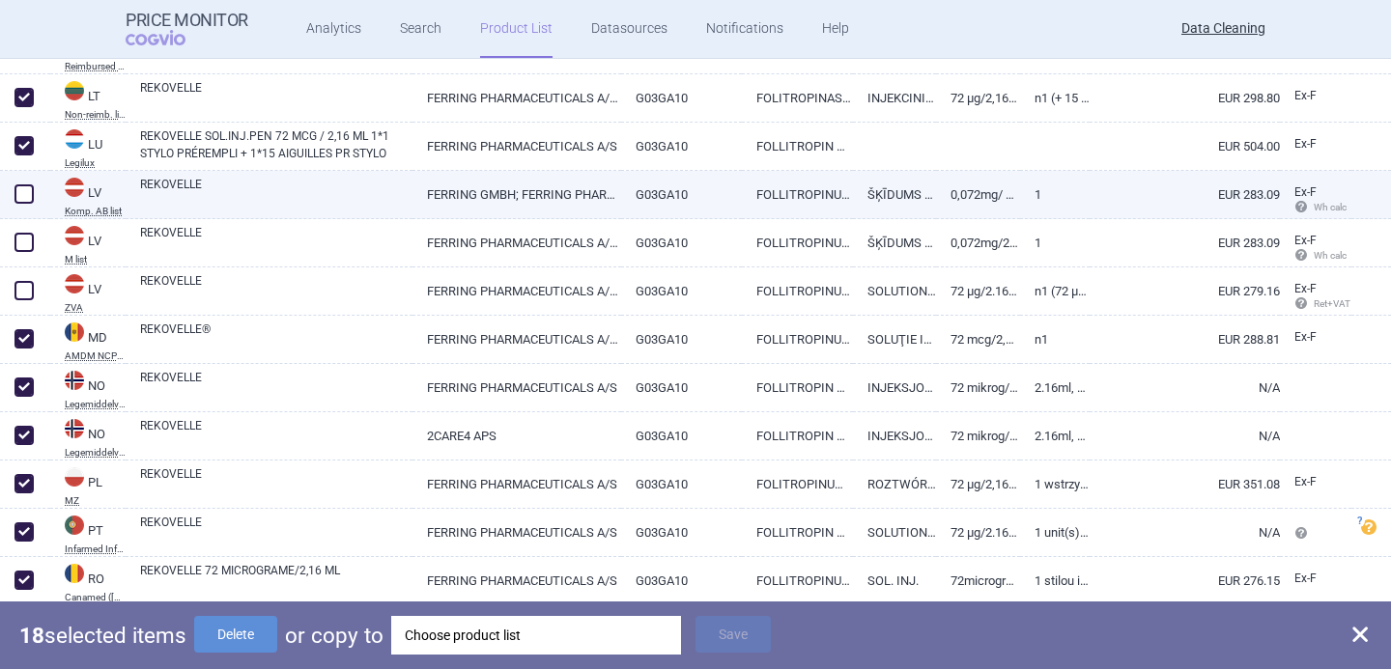
click at [25, 198] on span at bounding box center [23, 193] width 19 height 19
checkbox input "true"
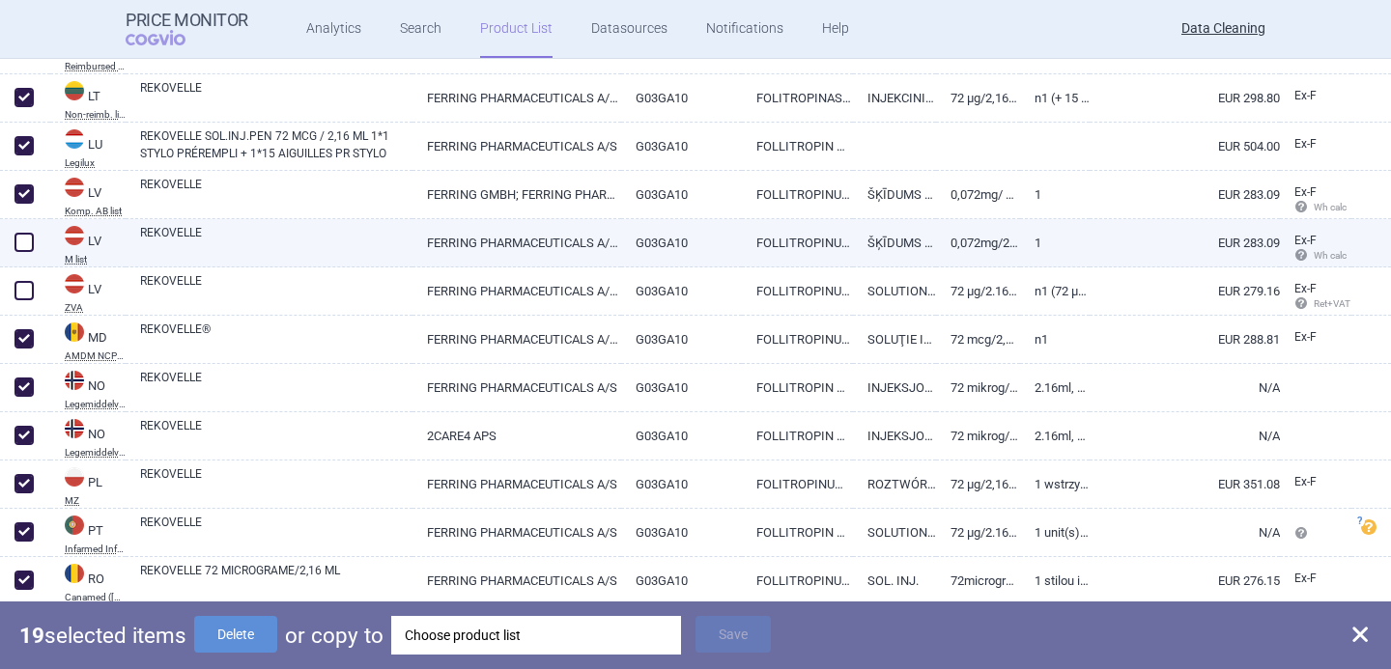
click at [26, 241] on span at bounding box center [23, 242] width 19 height 19
checkbox input "true"
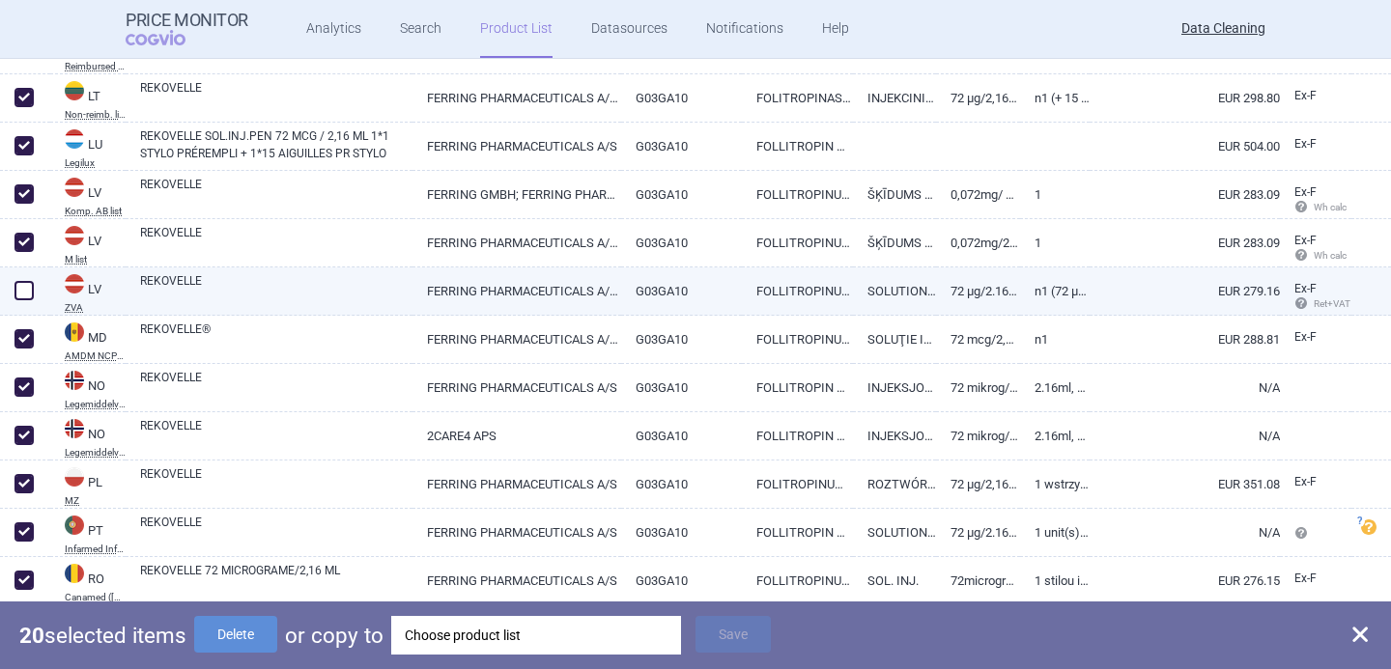
click at [27, 290] on span at bounding box center [23, 290] width 19 height 19
checkbox input "true"
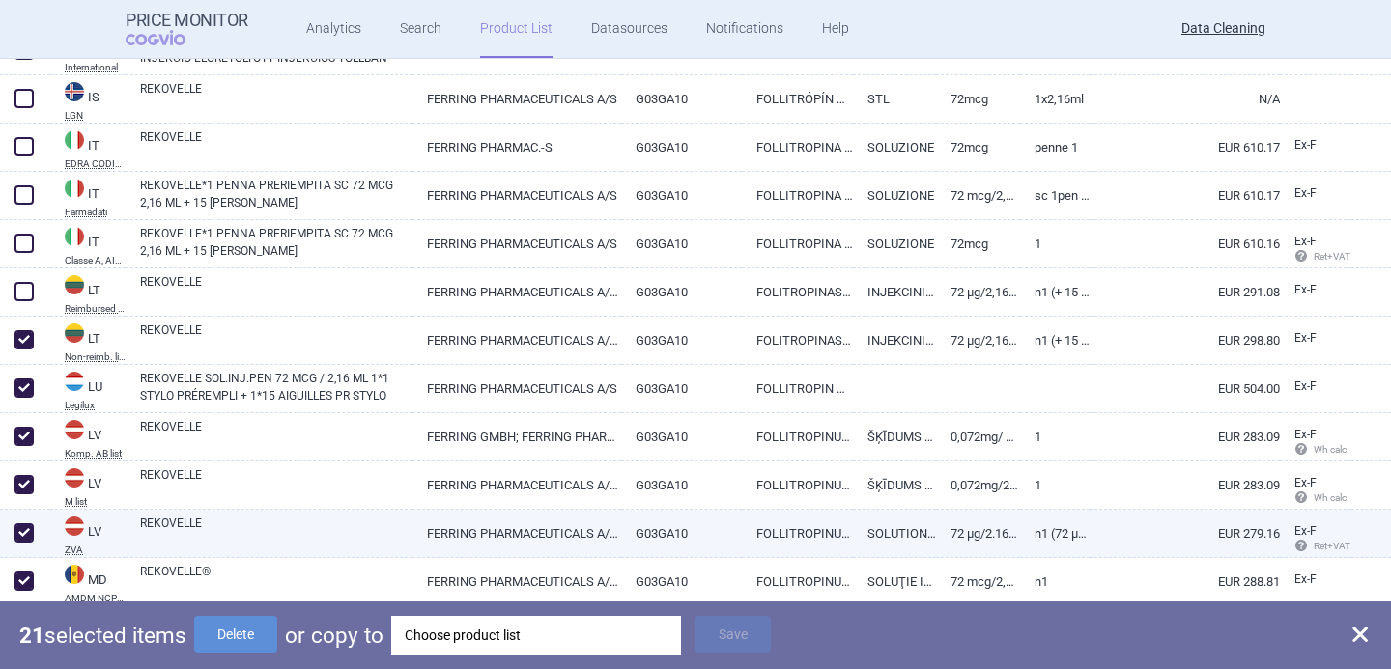
scroll to position [2673, 0]
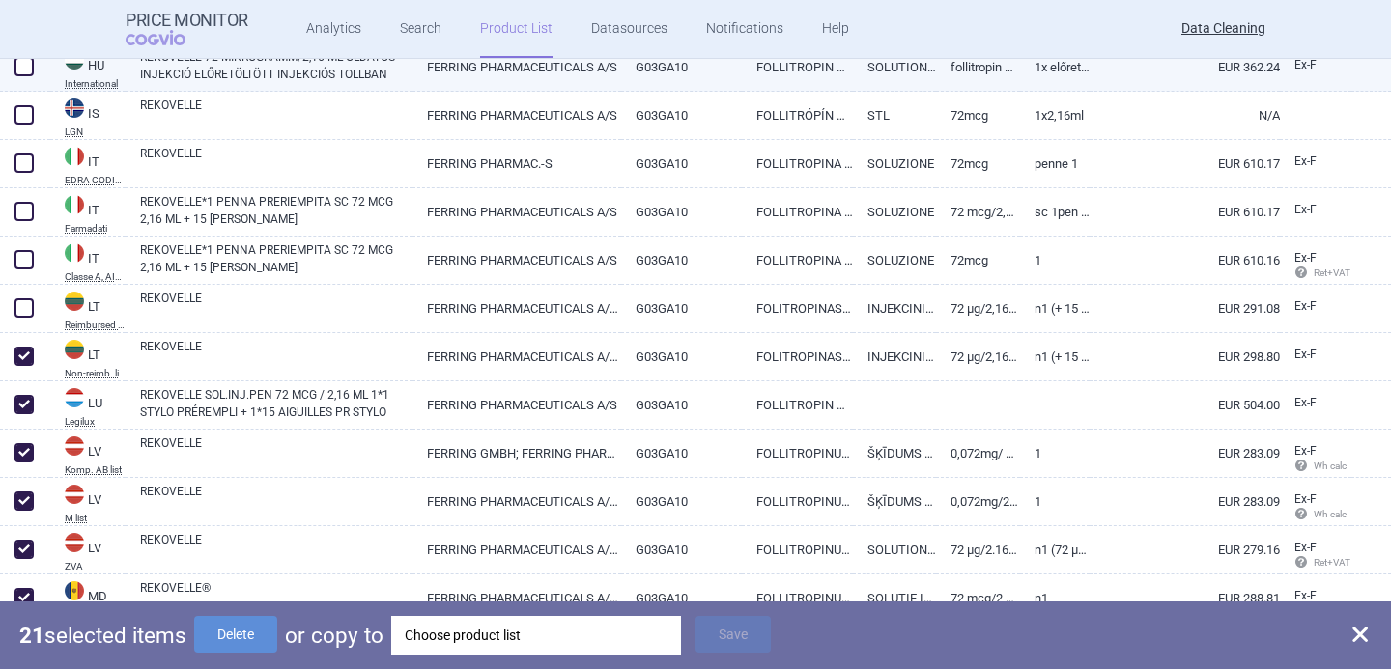
click at [31, 60] on span at bounding box center [23, 66] width 19 height 19
checkbox input "true"
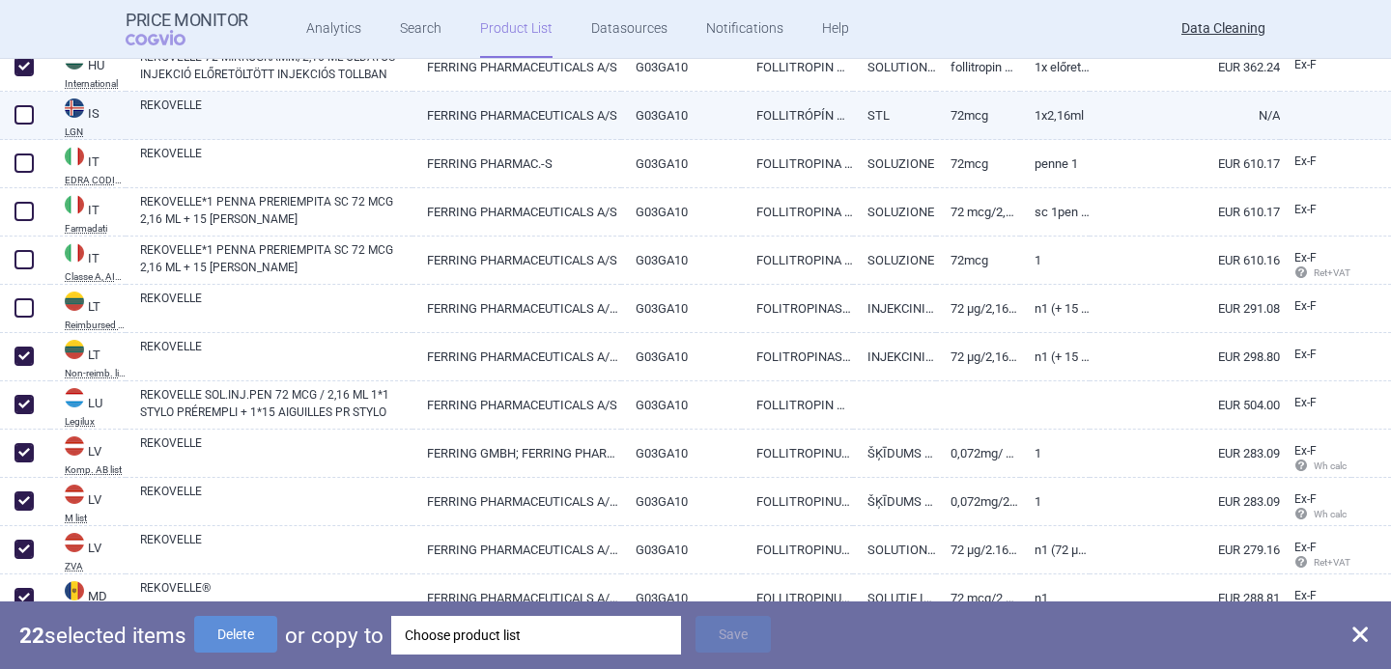
click at [27, 122] on span at bounding box center [23, 114] width 19 height 19
checkbox input "true"
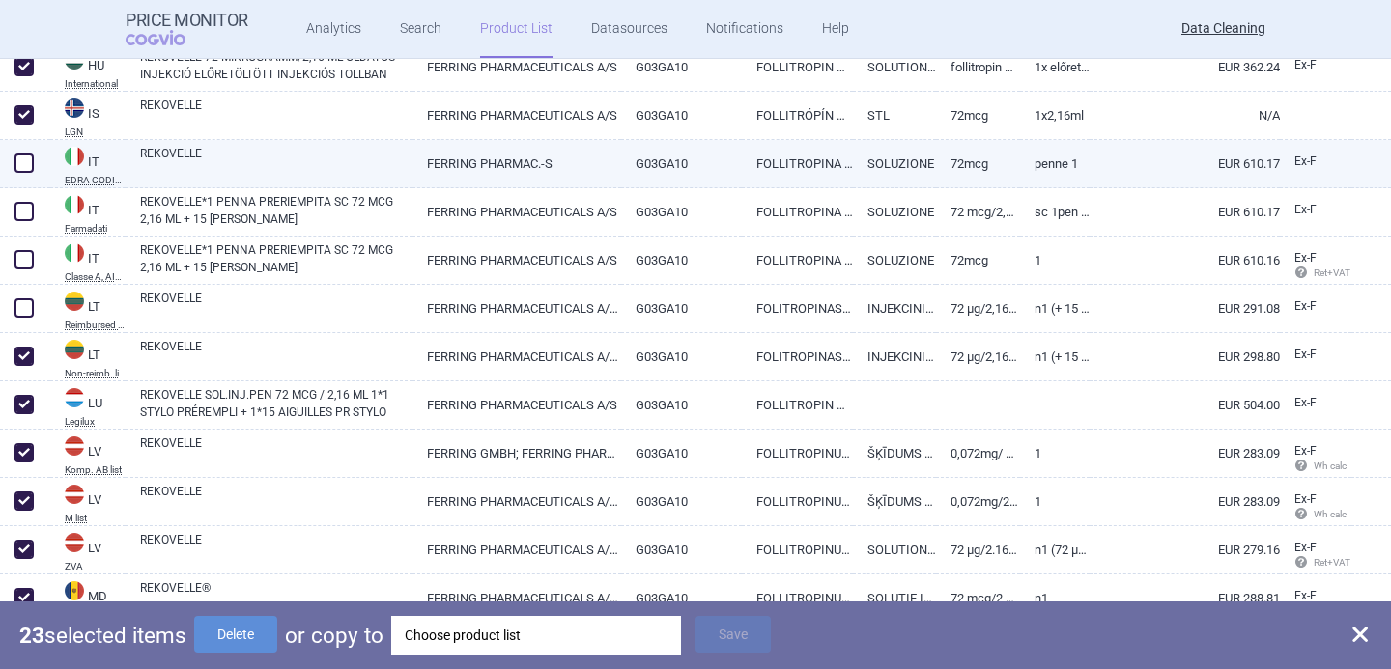
click at [27, 168] on span at bounding box center [23, 163] width 19 height 19
checkbox input "true"
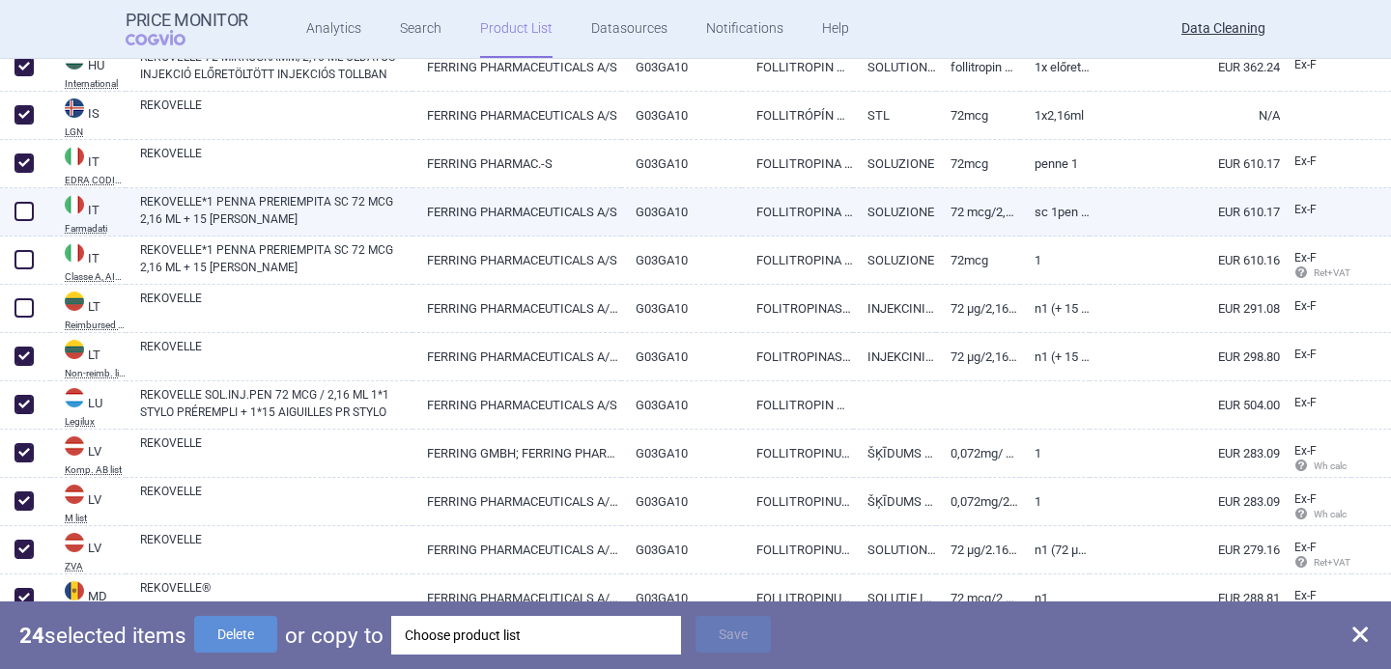
click at [26, 208] on span at bounding box center [23, 211] width 19 height 19
checkbox input "true"
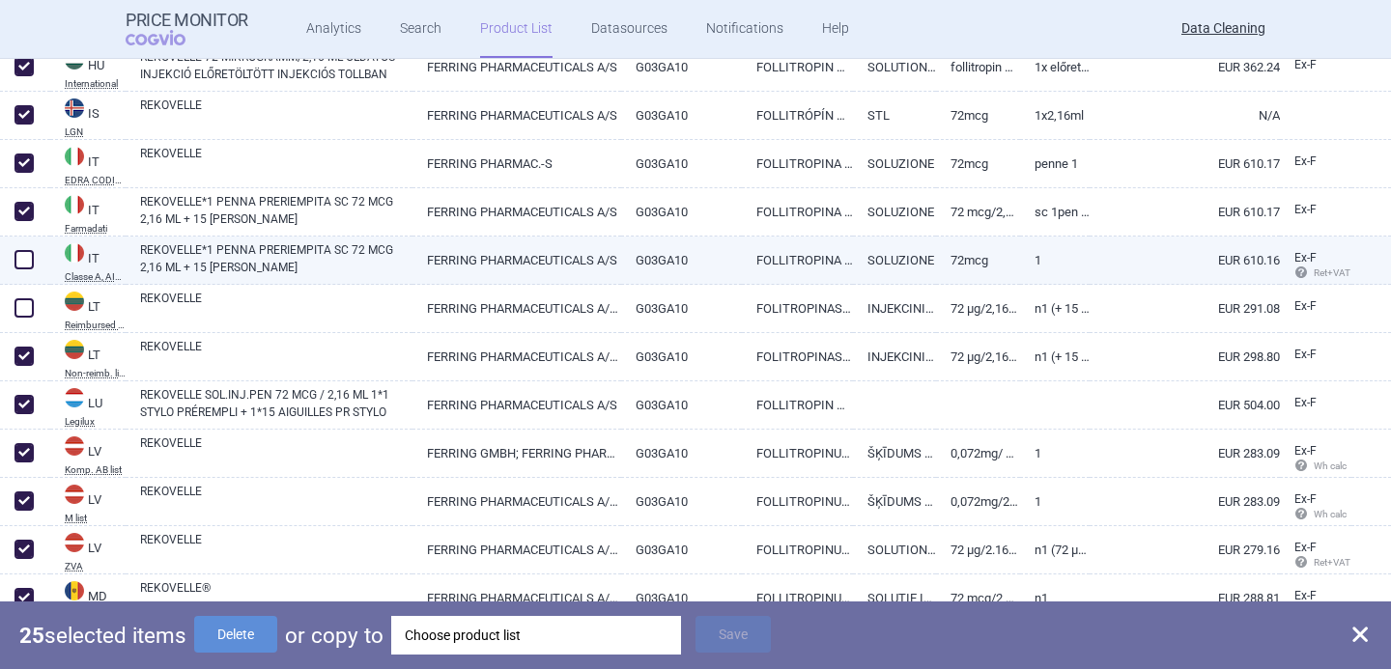
click at [28, 261] on span at bounding box center [23, 259] width 19 height 19
checkbox input "true"
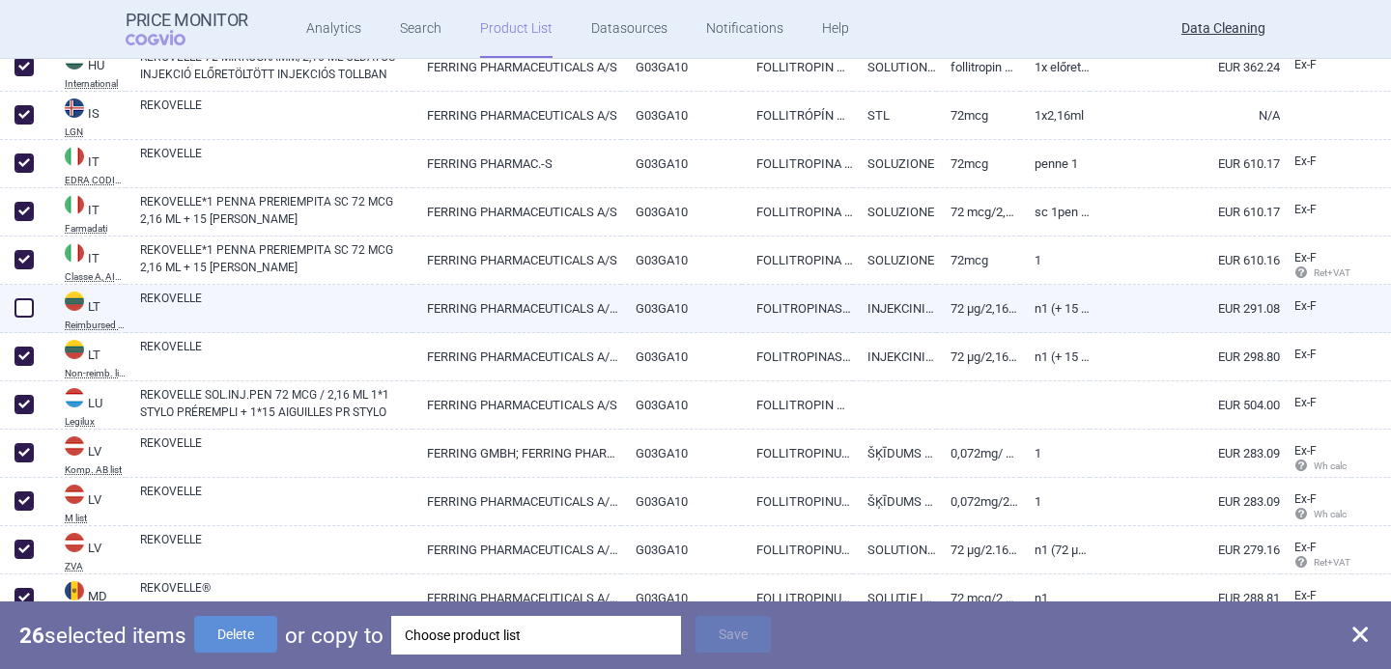
click at [31, 319] on span at bounding box center [24, 308] width 29 height 29
checkbox input "true"
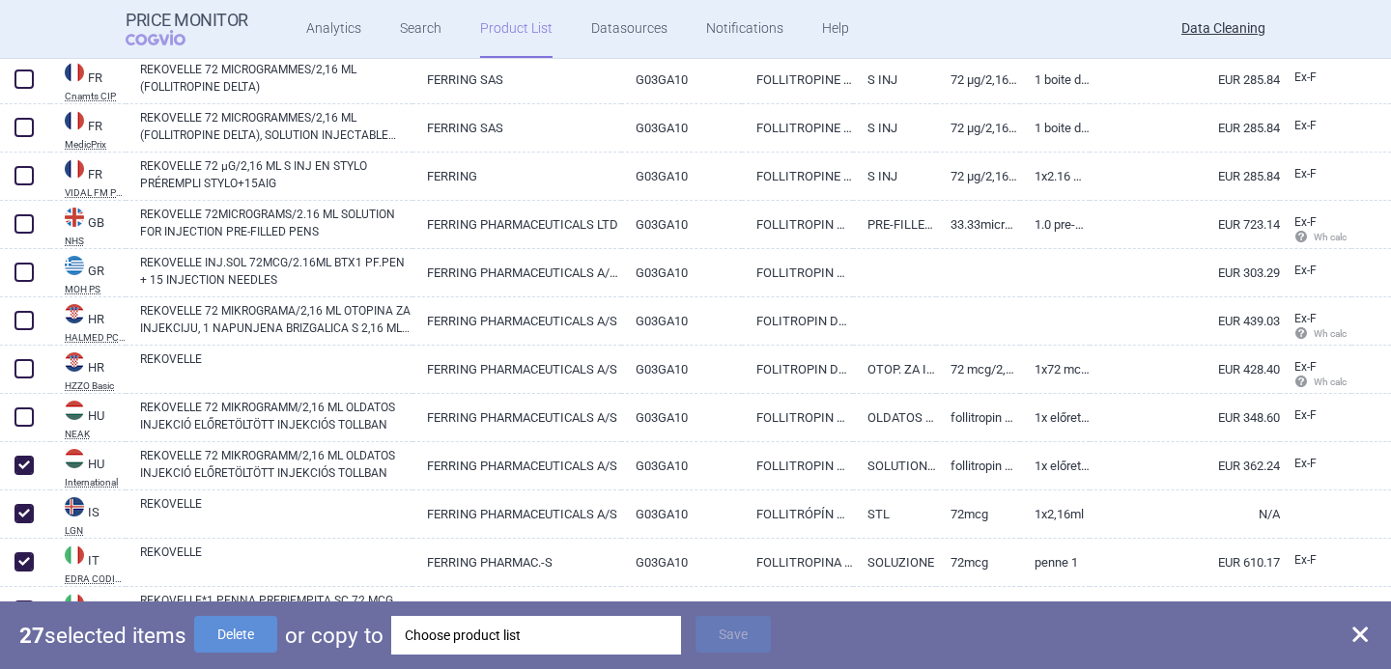
scroll to position [2268, 0]
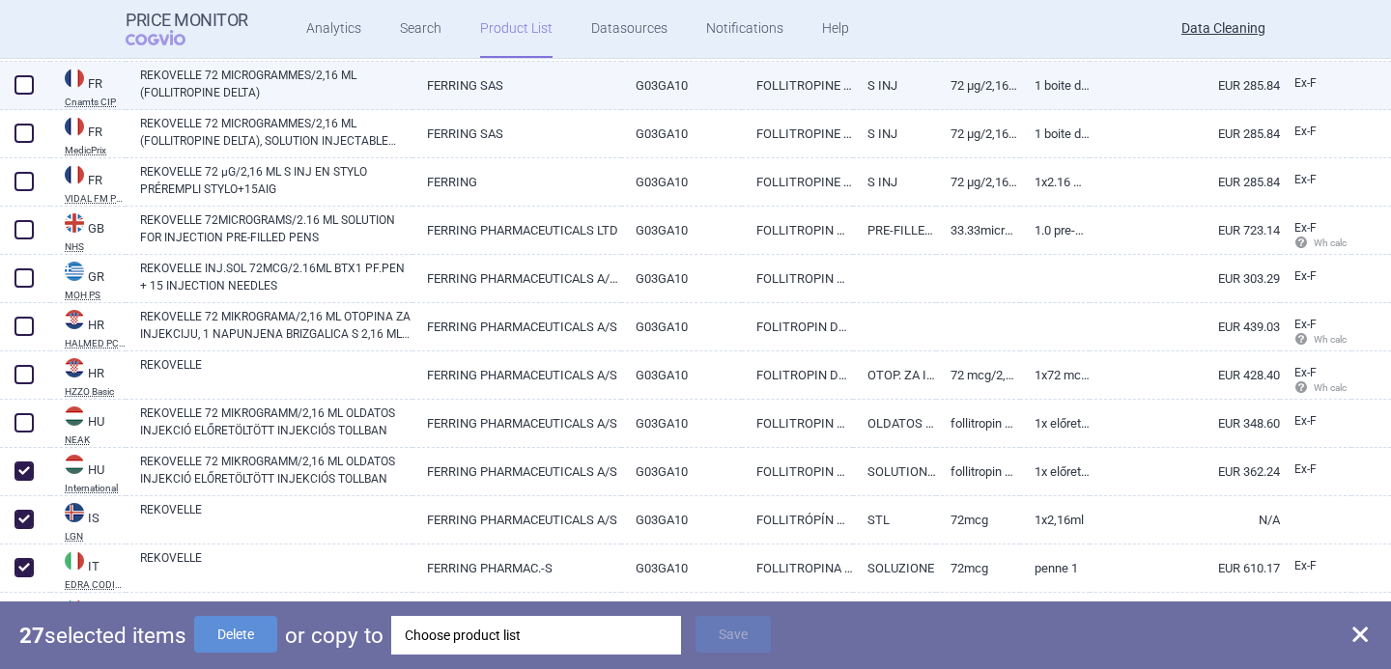
click at [27, 86] on span at bounding box center [23, 84] width 19 height 19
checkbox input "true"
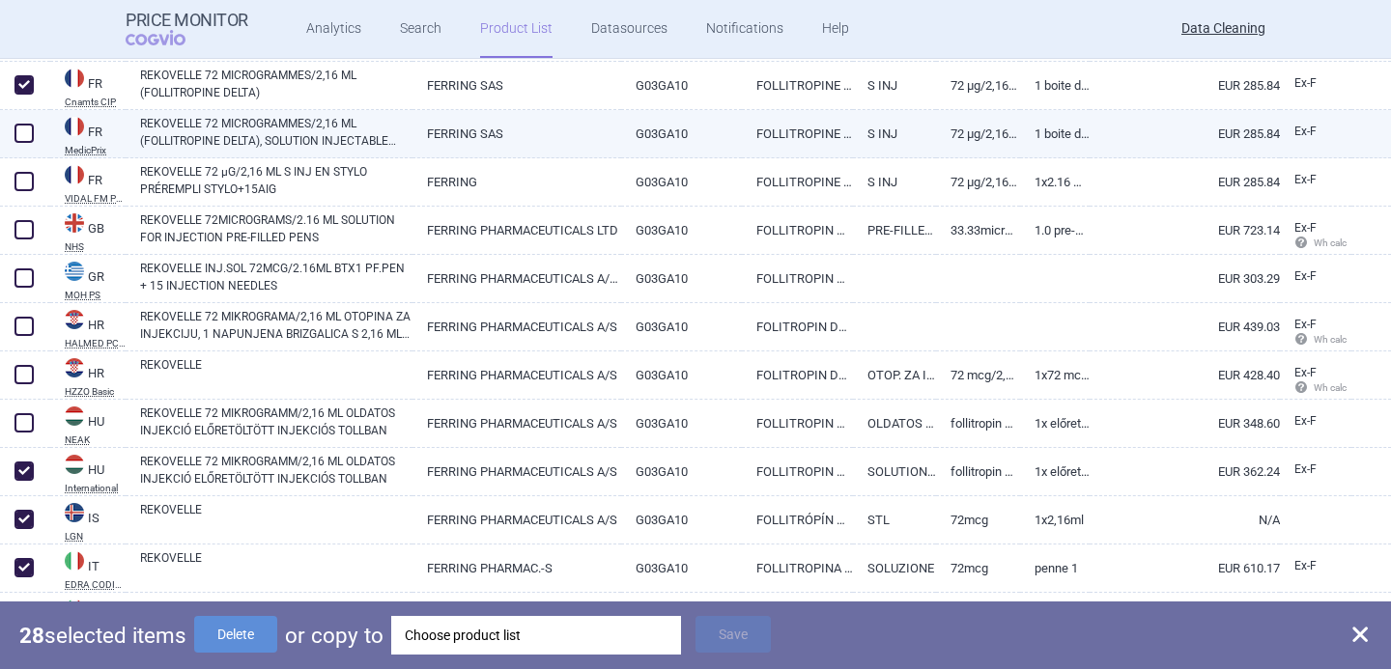
click at [27, 124] on span at bounding box center [23, 133] width 19 height 19
checkbox input "true"
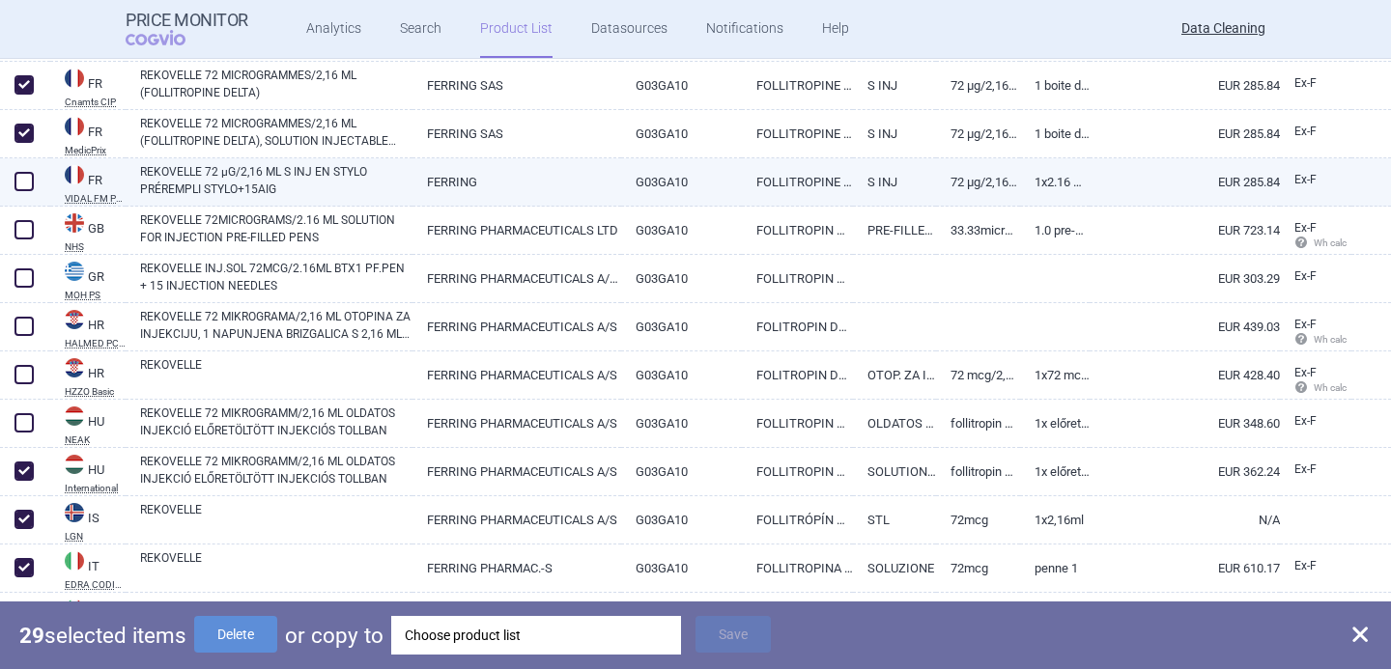
click at [27, 175] on span at bounding box center [23, 181] width 19 height 19
checkbox input "true"
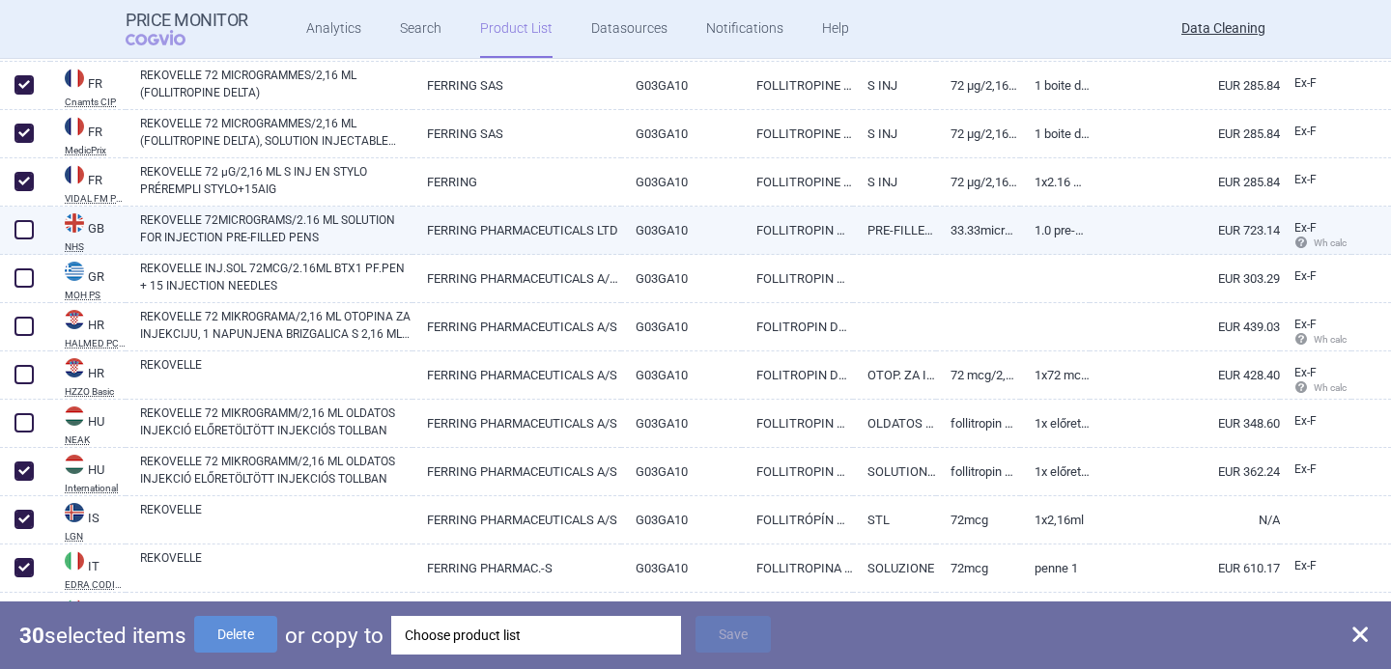
click at [28, 217] on span at bounding box center [24, 229] width 29 height 29
checkbox input "true"
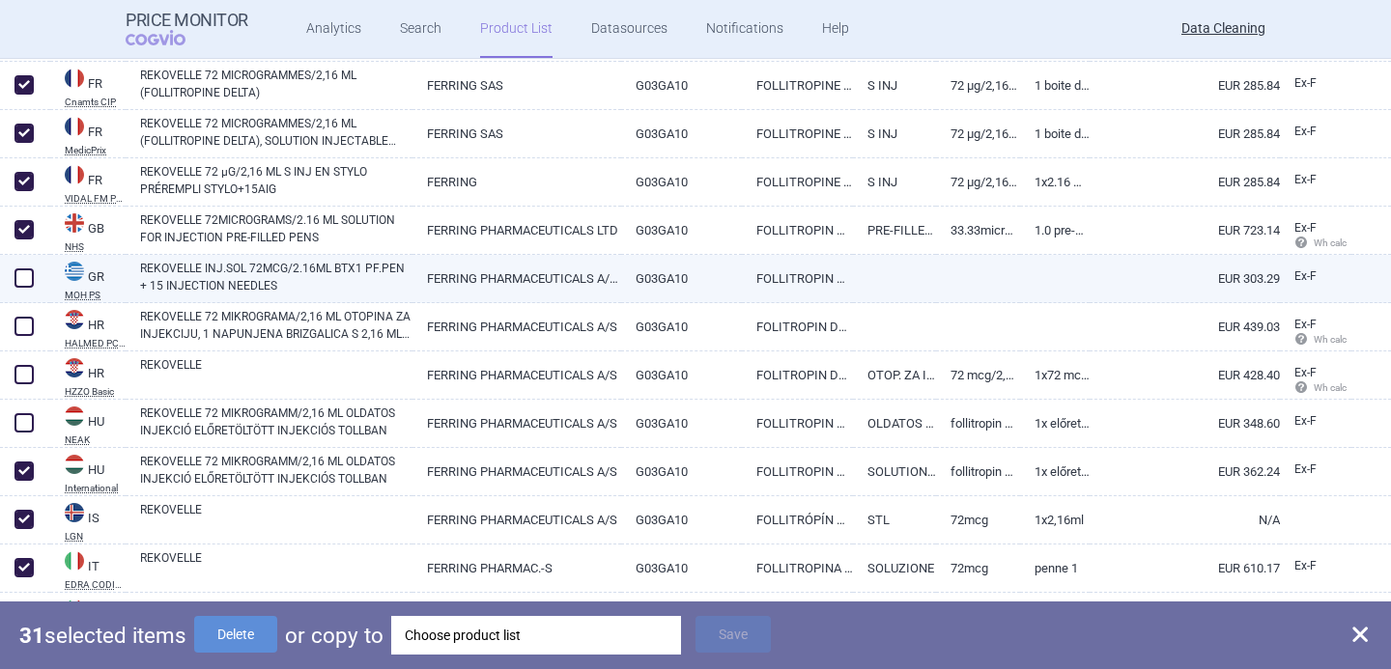
click at [27, 276] on span at bounding box center [23, 277] width 19 height 19
checkbox input "true"
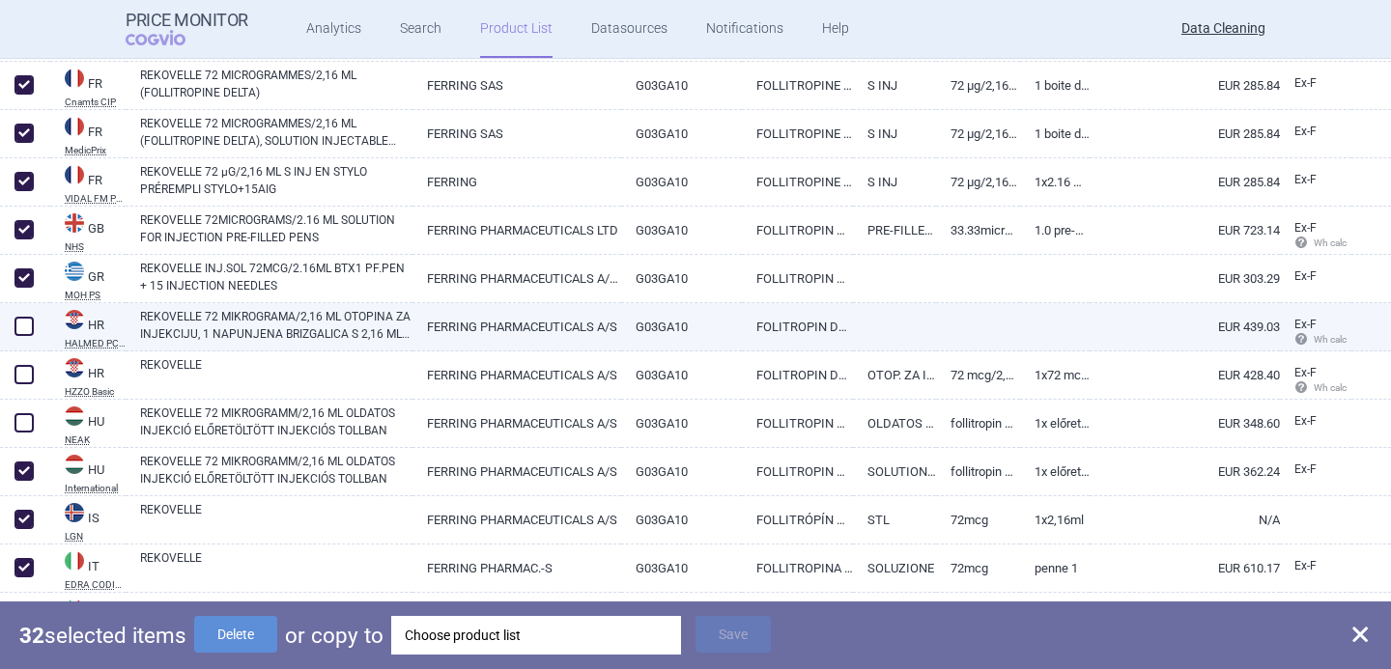
click at [31, 317] on span at bounding box center [23, 326] width 19 height 19
checkbox input "true"
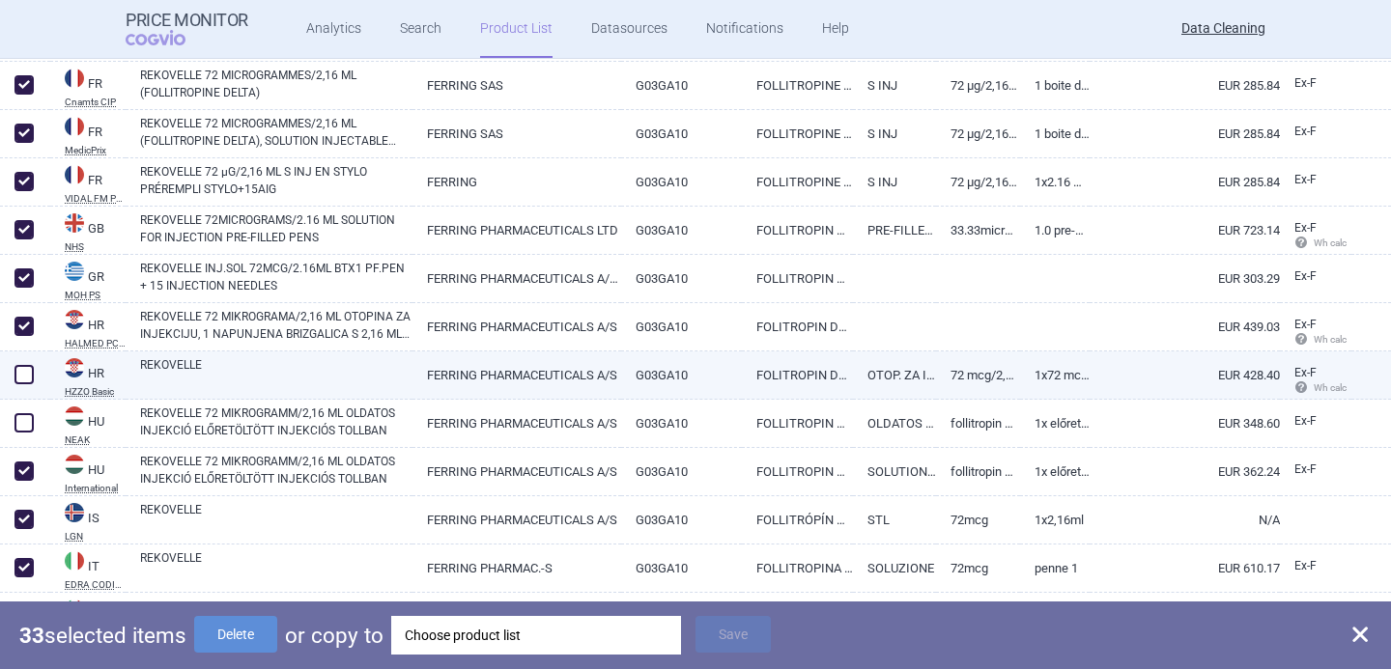
click at [30, 371] on span at bounding box center [23, 374] width 19 height 19
checkbox input "true"
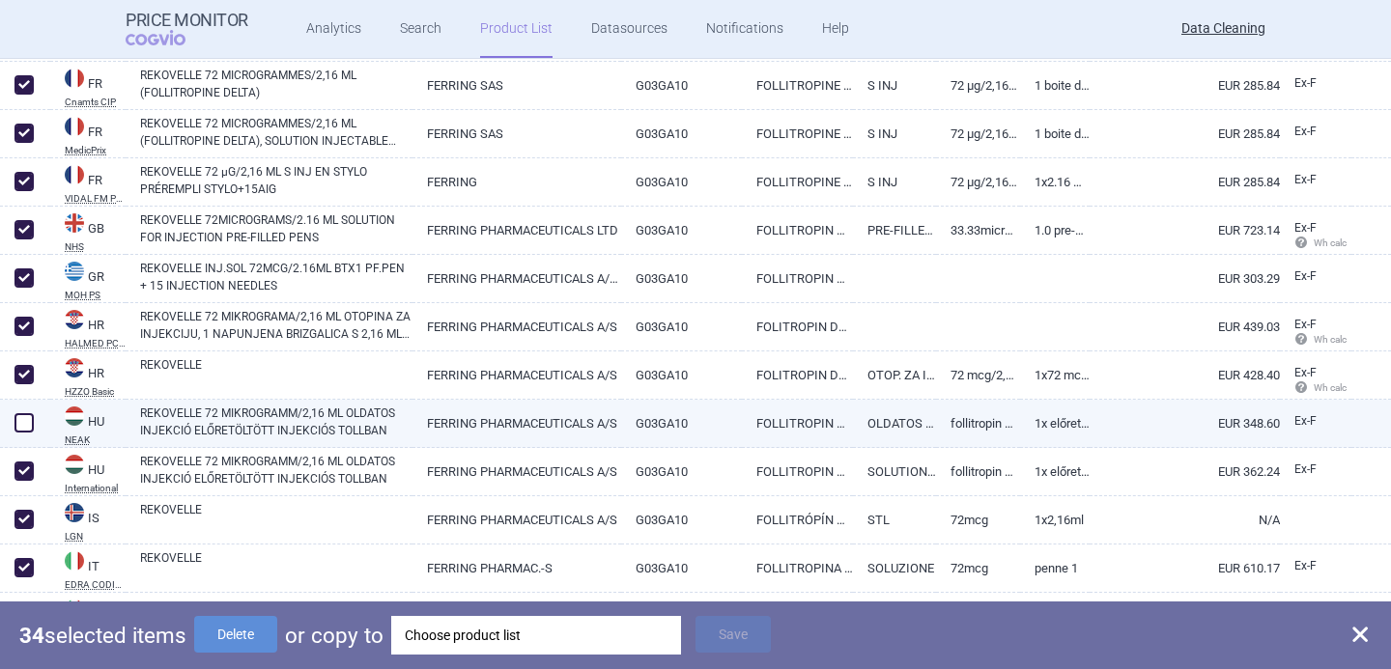
click at [28, 424] on span at bounding box center [23, 422] width 19 height 19
checkbox input "true"
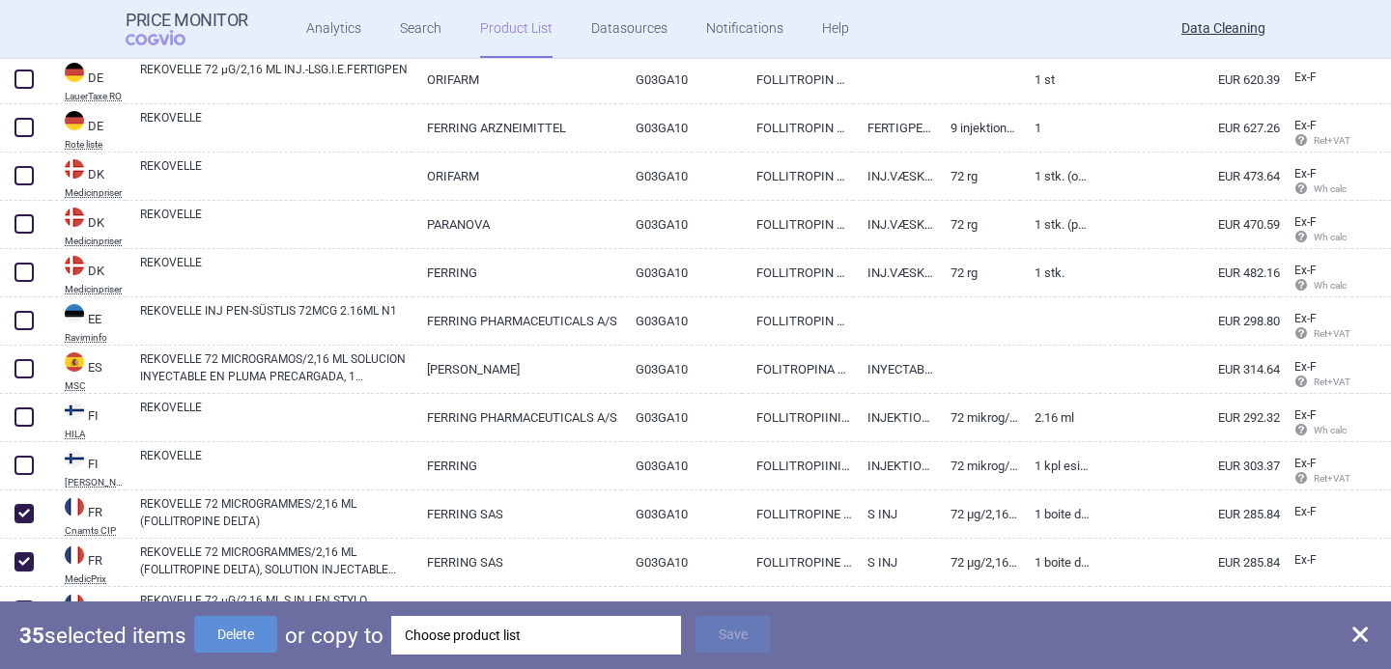
scroll to position [1835, 0]
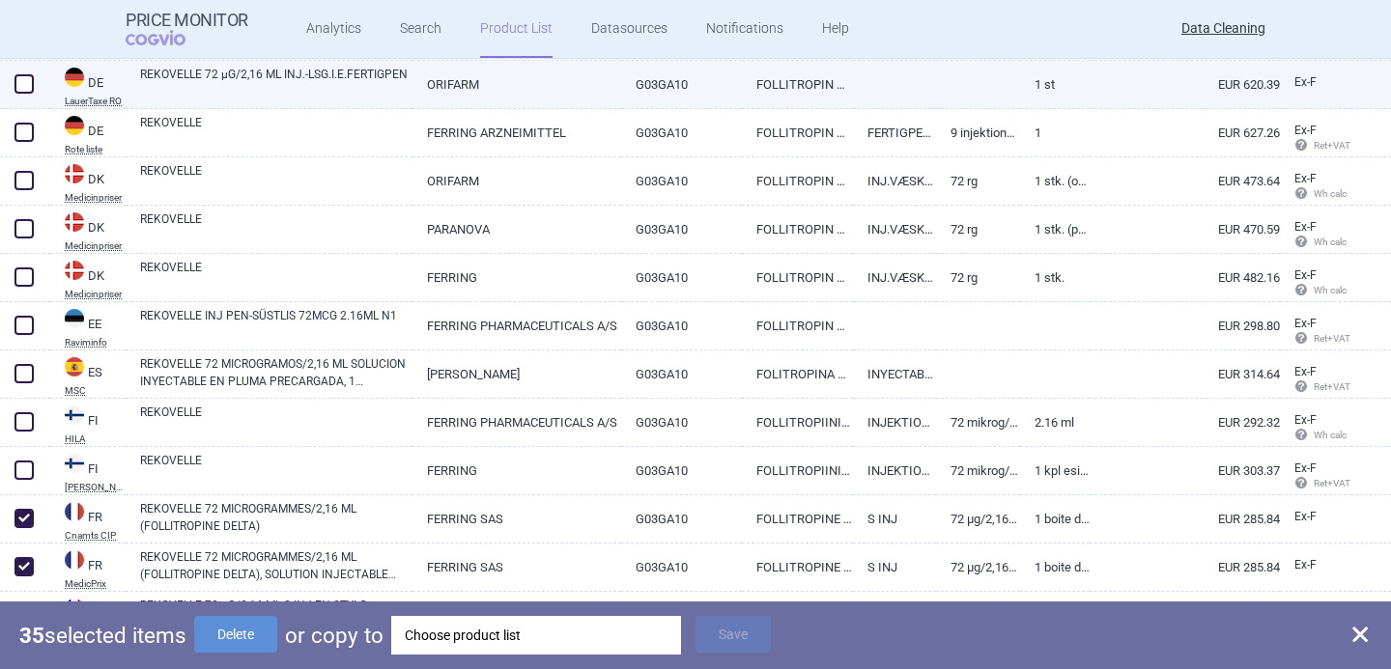
click at [34, 85] on span at bounding box center [24, 84] width 29 height 29
checkbox input "true"
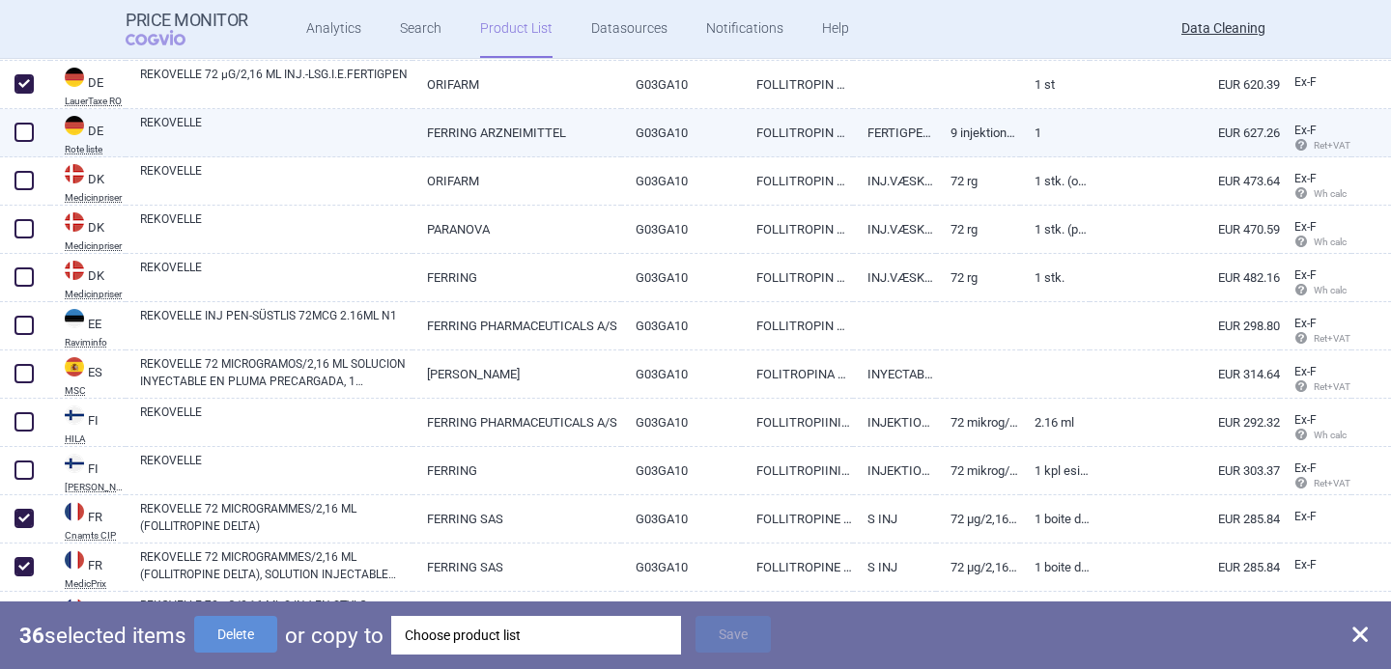
click at [34, 134] on span at bounding box center [24, 132] width 29 height 29
checkbox input "true"
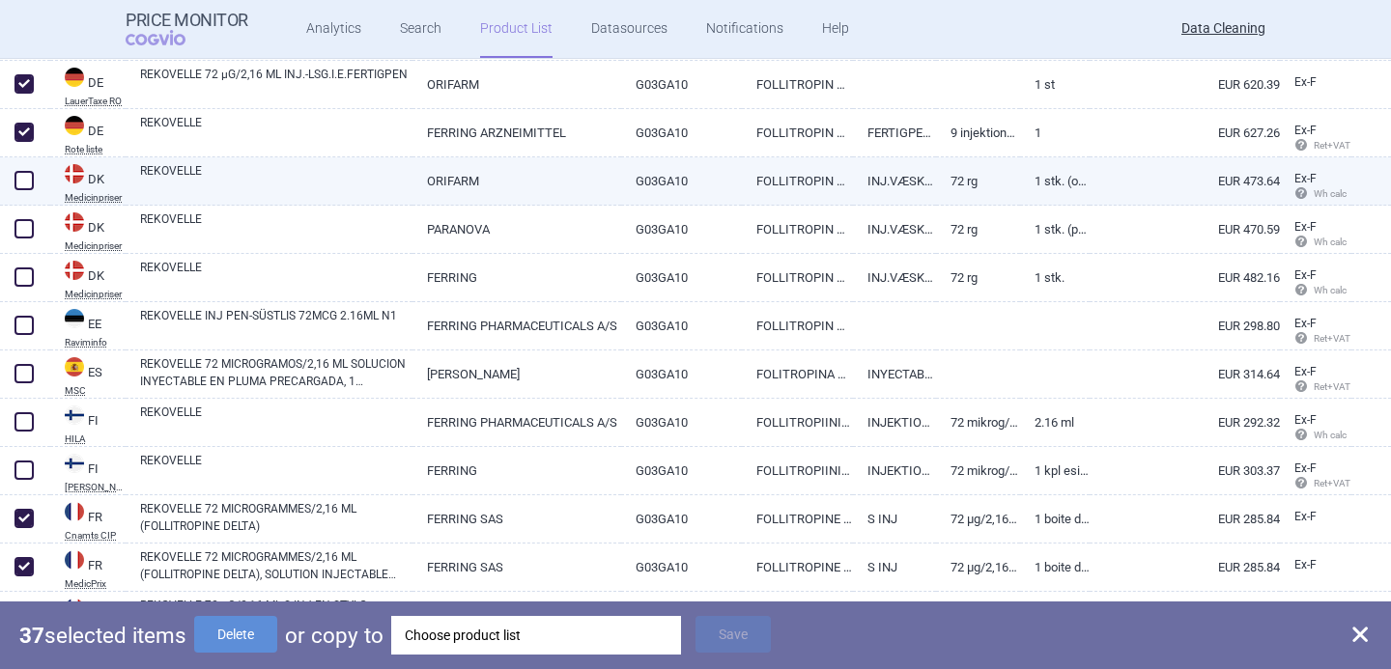
click at [34, 180] on span at bounding box center [24, 180] width 29 height 29
checkbox input "true"
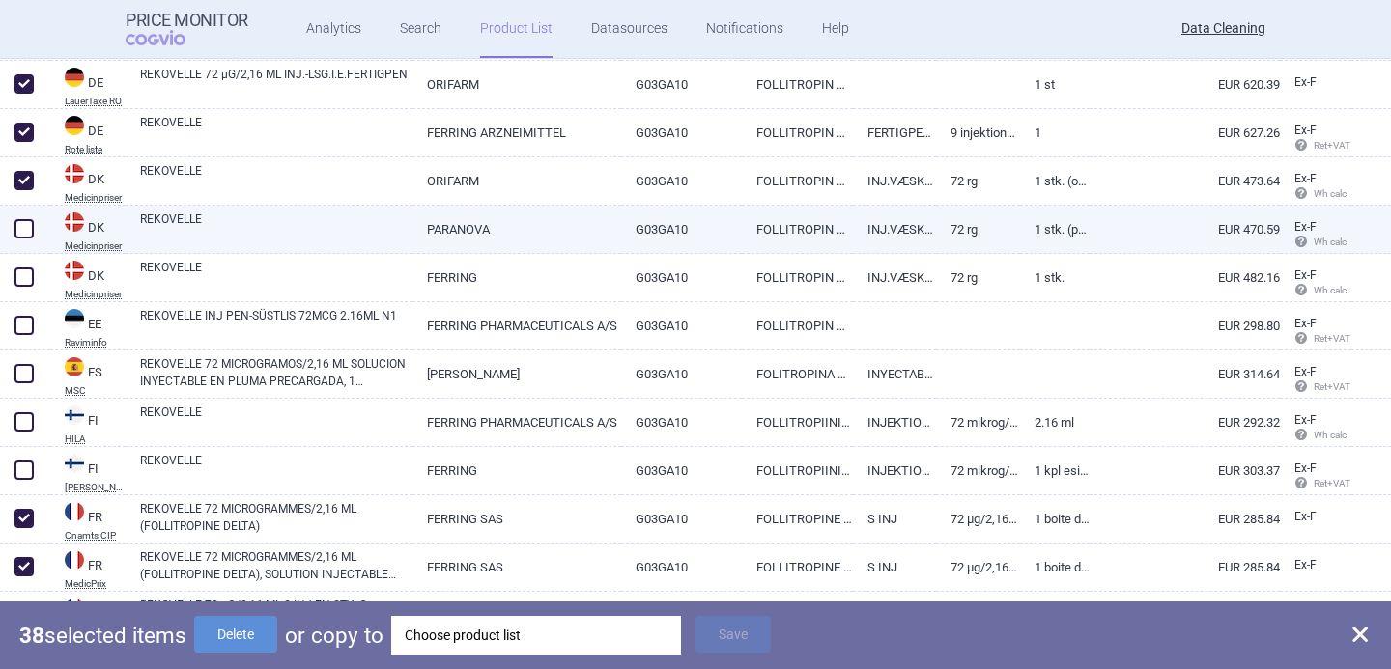
click at [34, 227] on span at bounding box center [24, 228] width 29 height 29
checkbox input "true"
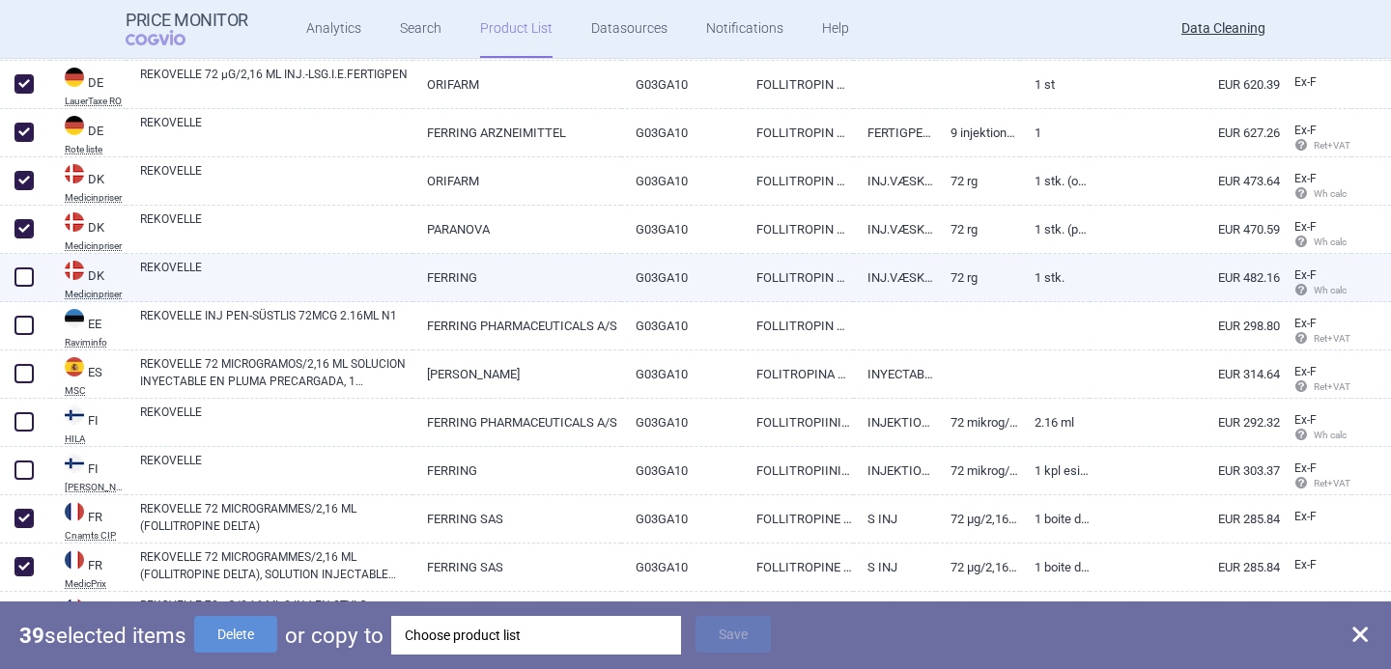
click at [29, 267] on span at bounding box center [23, 276] width 19 height 19
checkbox input "true"
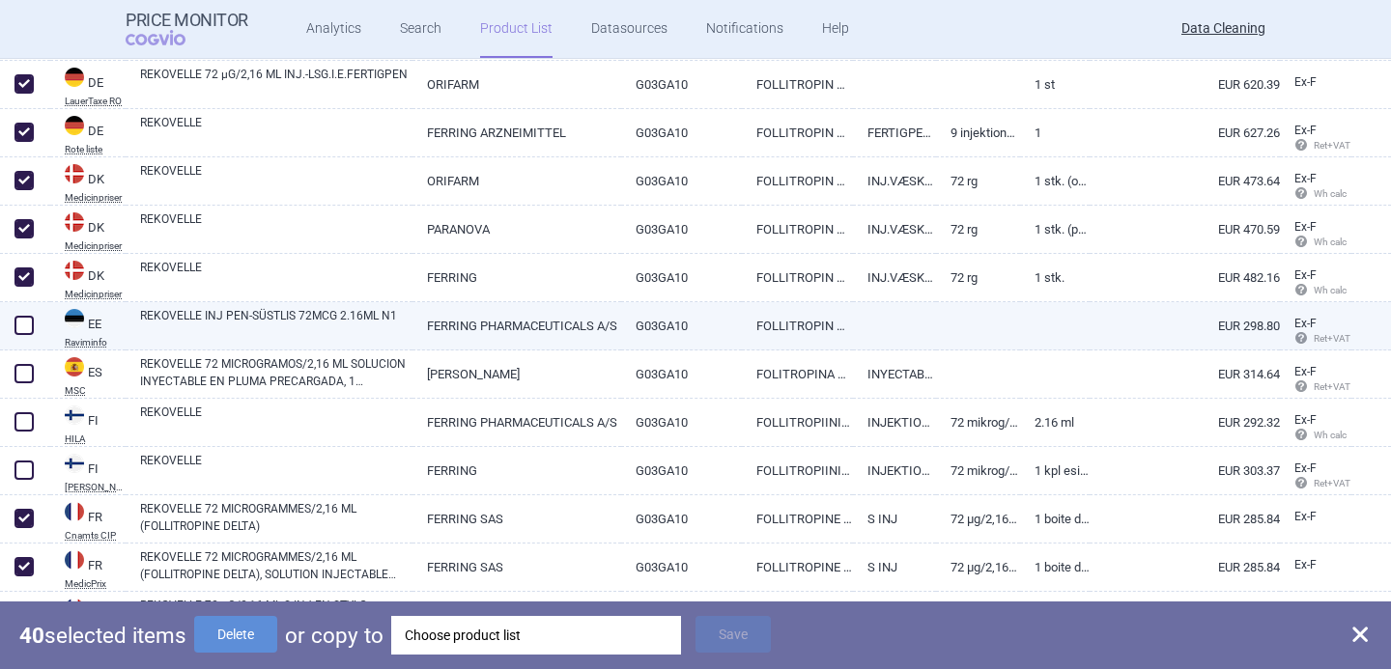
click at [29, 322] on span at bounding box center [23, 325] width 19 height 19
checkbox input "true"
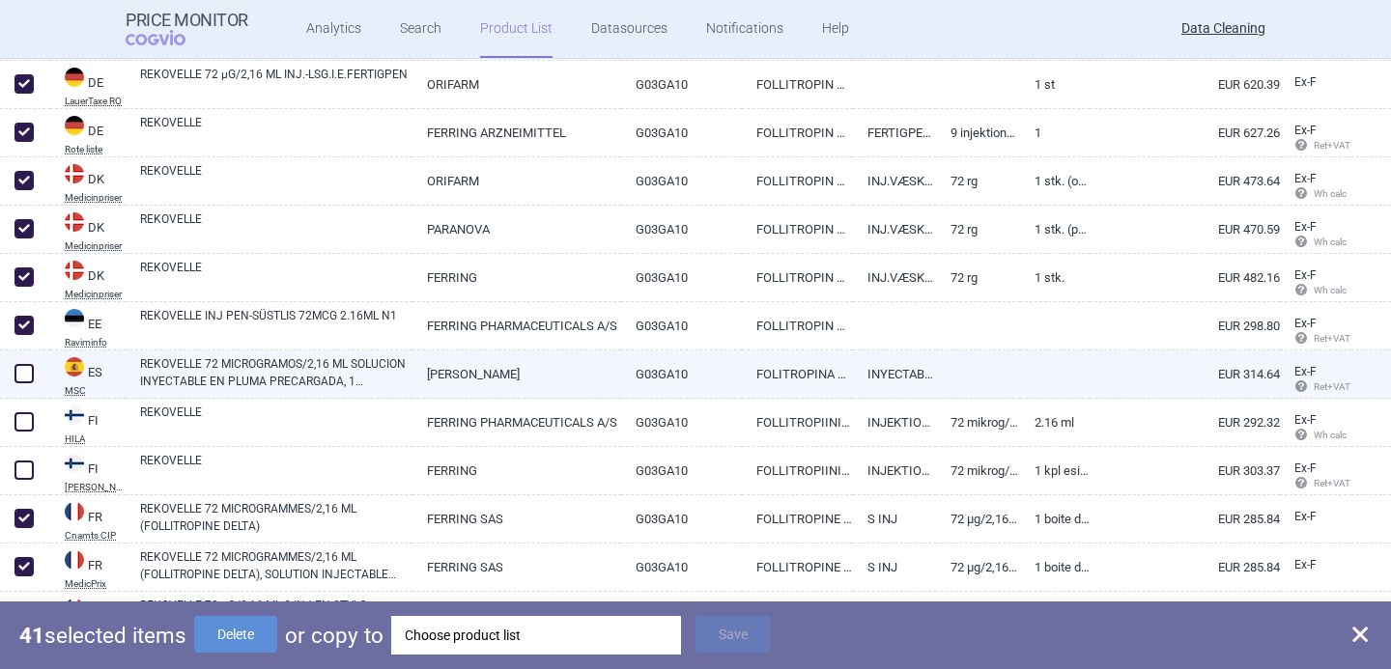
click at [30, 358] on div at bounding box center [25, 375] width 50 height 48
click at [30, 383] on span at bounding box center [24, 373] width 29 height 29
checkbox input "true"
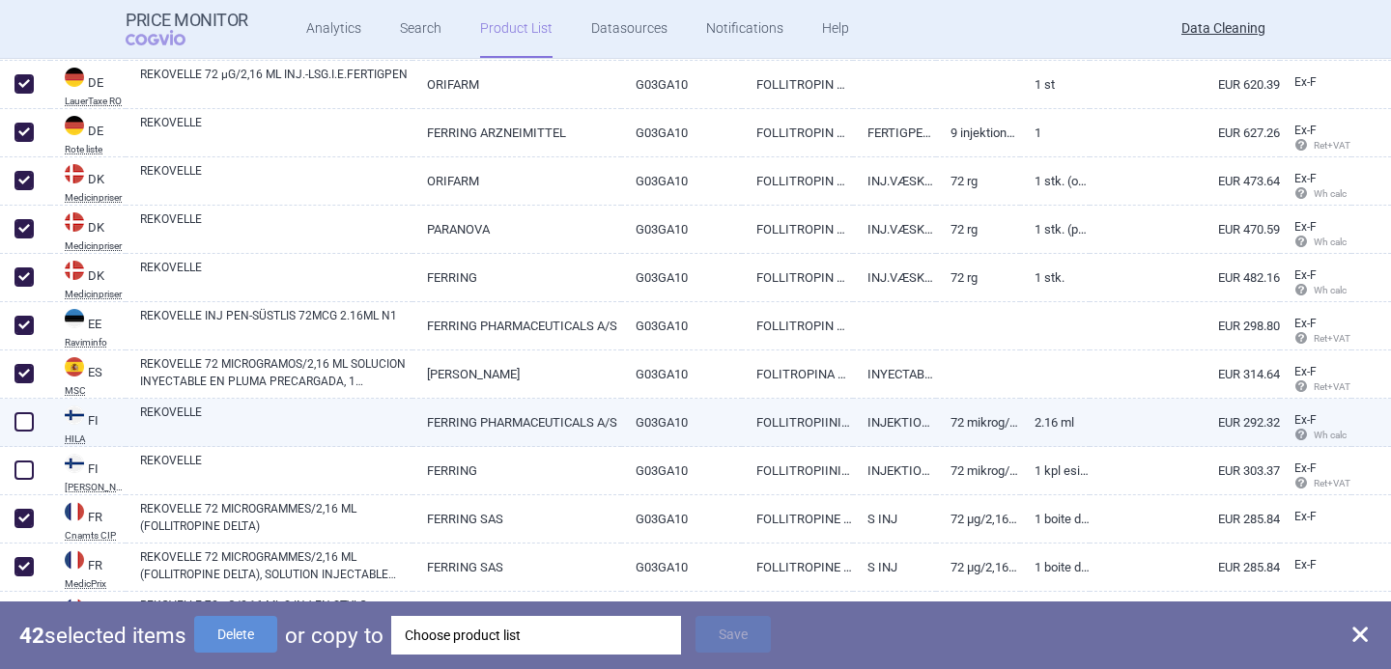
click at [30, 415] on span at bounding box center [23, 421] width 19 height 19
checkbox input "true"
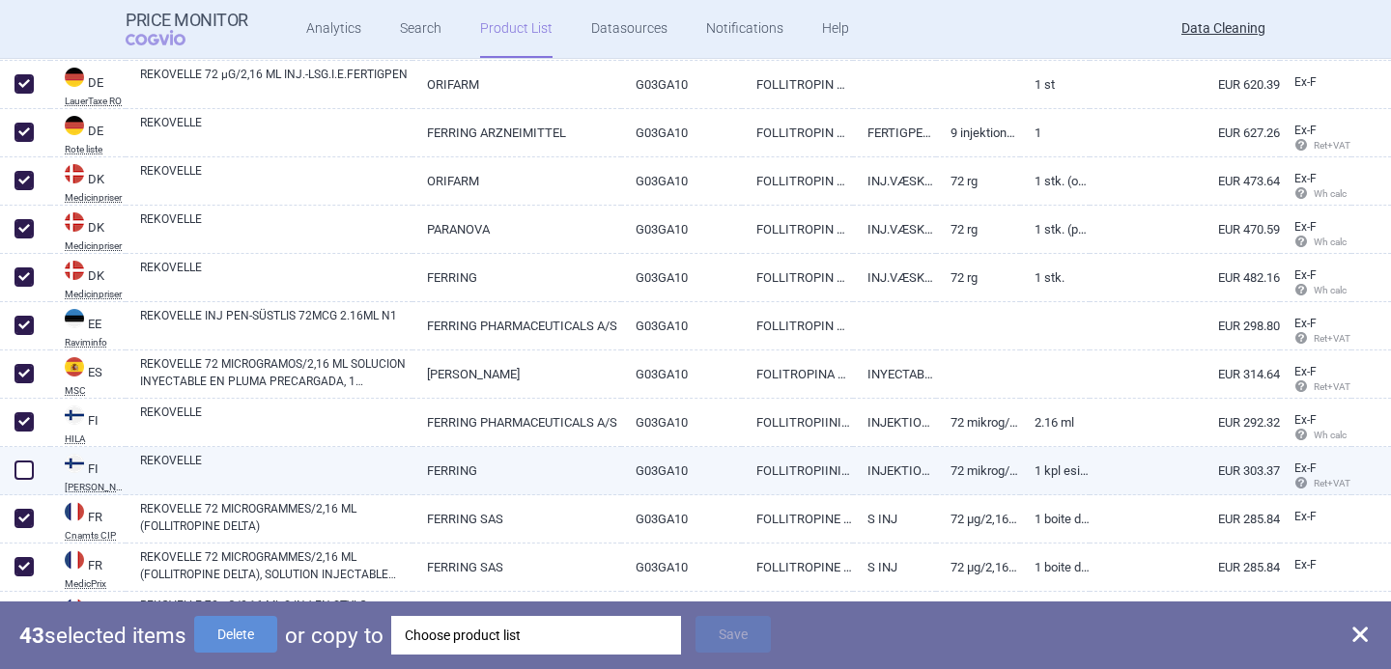
click at [30, 463] on span at bounding box center [23, 470] width 19 height 19
checkbox input "true"
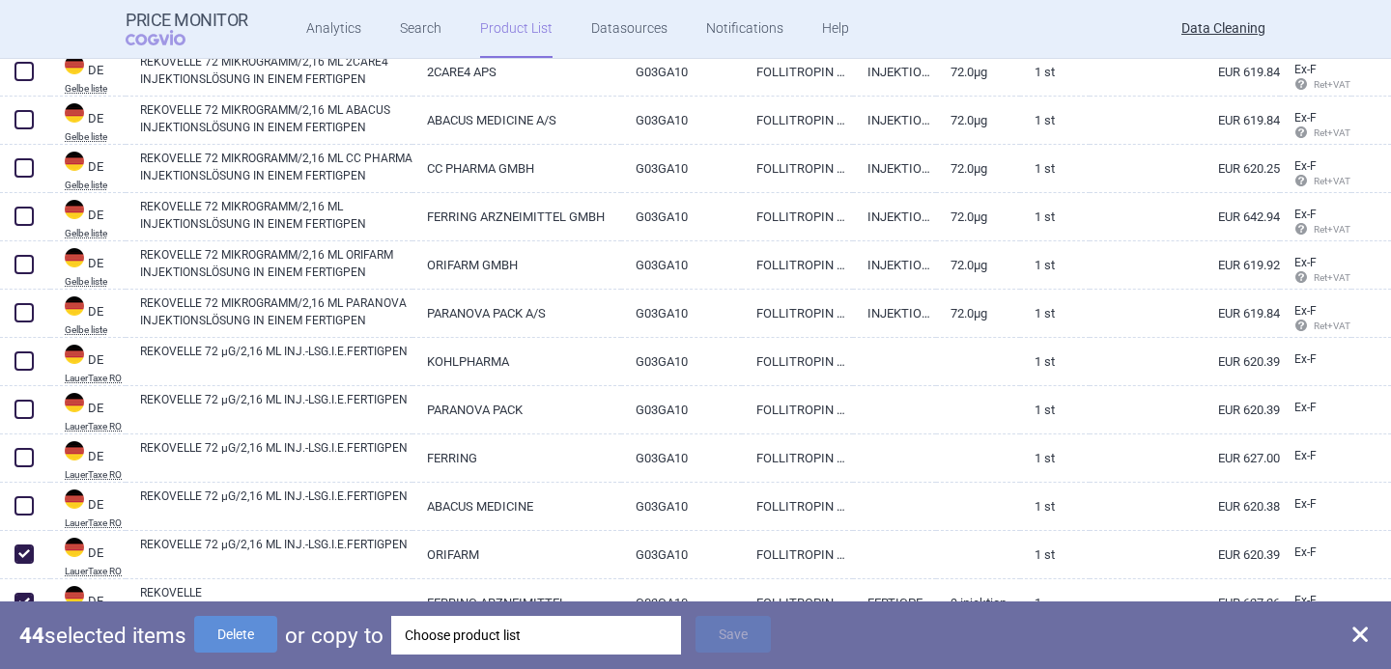
scroll to position [1365, 0]
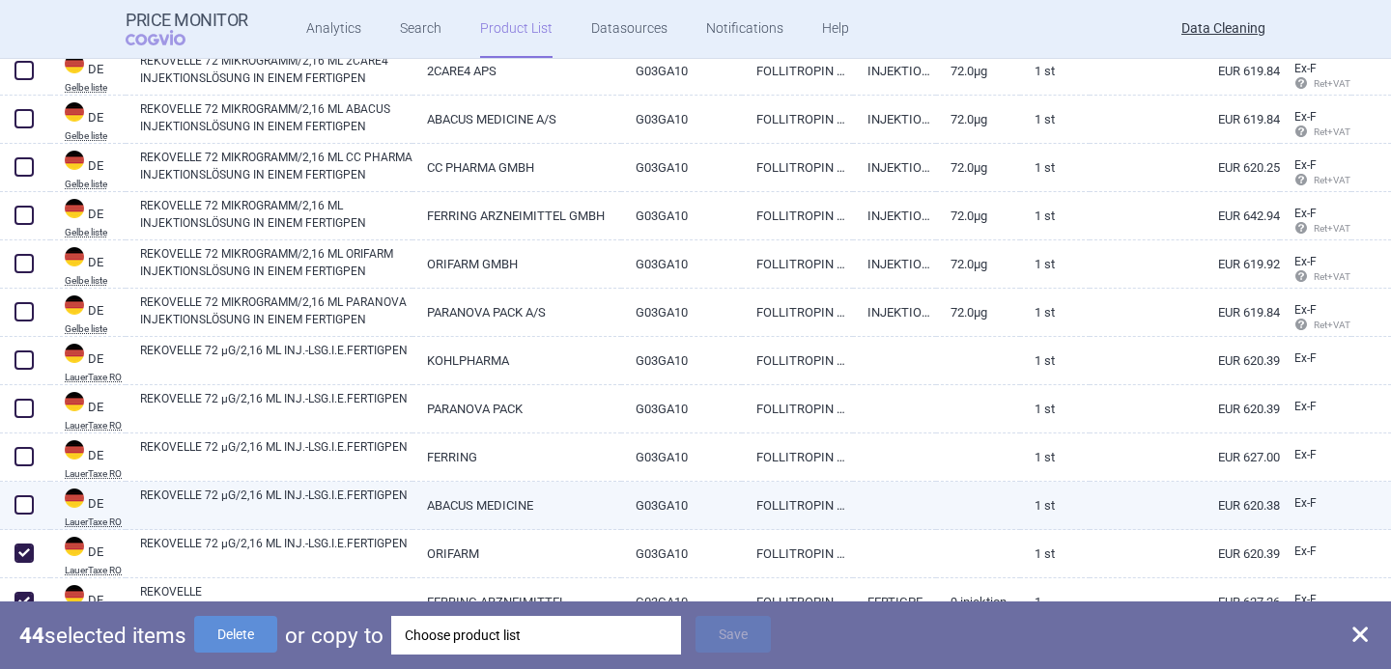
click at [26, 498] on span at bounding box center [23, 504] width 19 height 19
checkbox input "true"
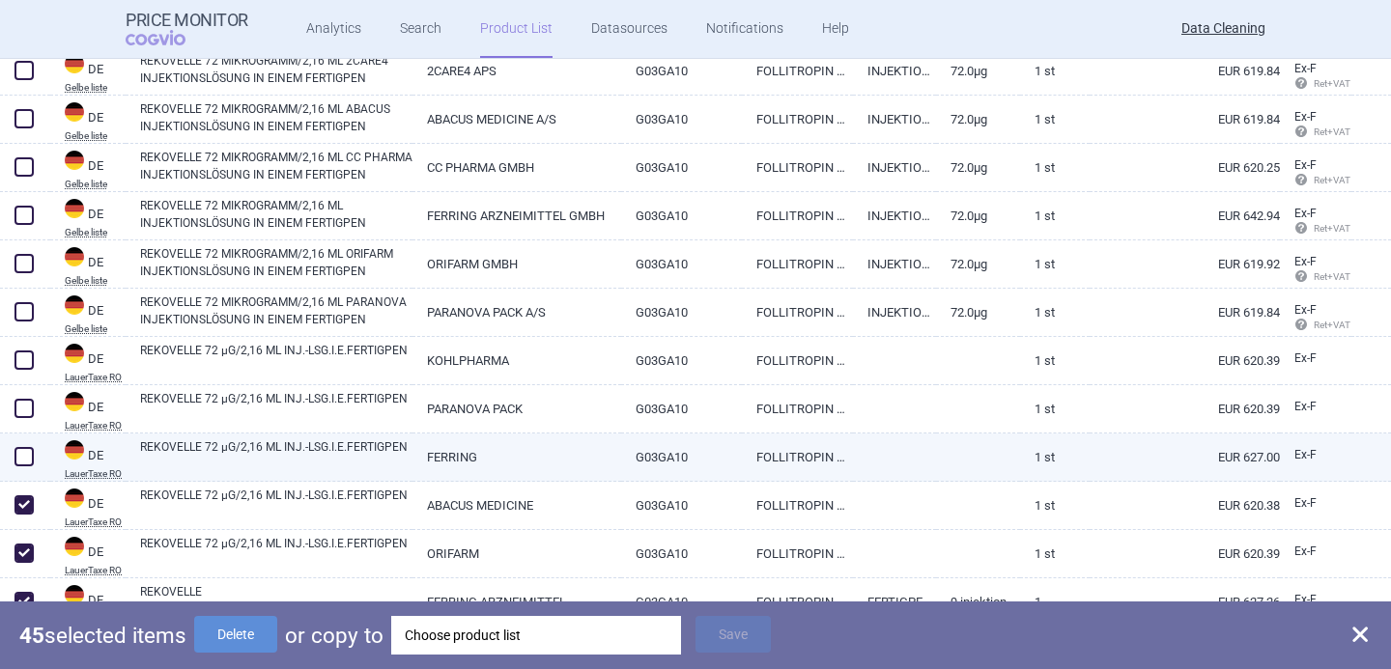
click at [26, 451] on span at bounding box center [23, 456] width 19 height 19
checkbox input "true"
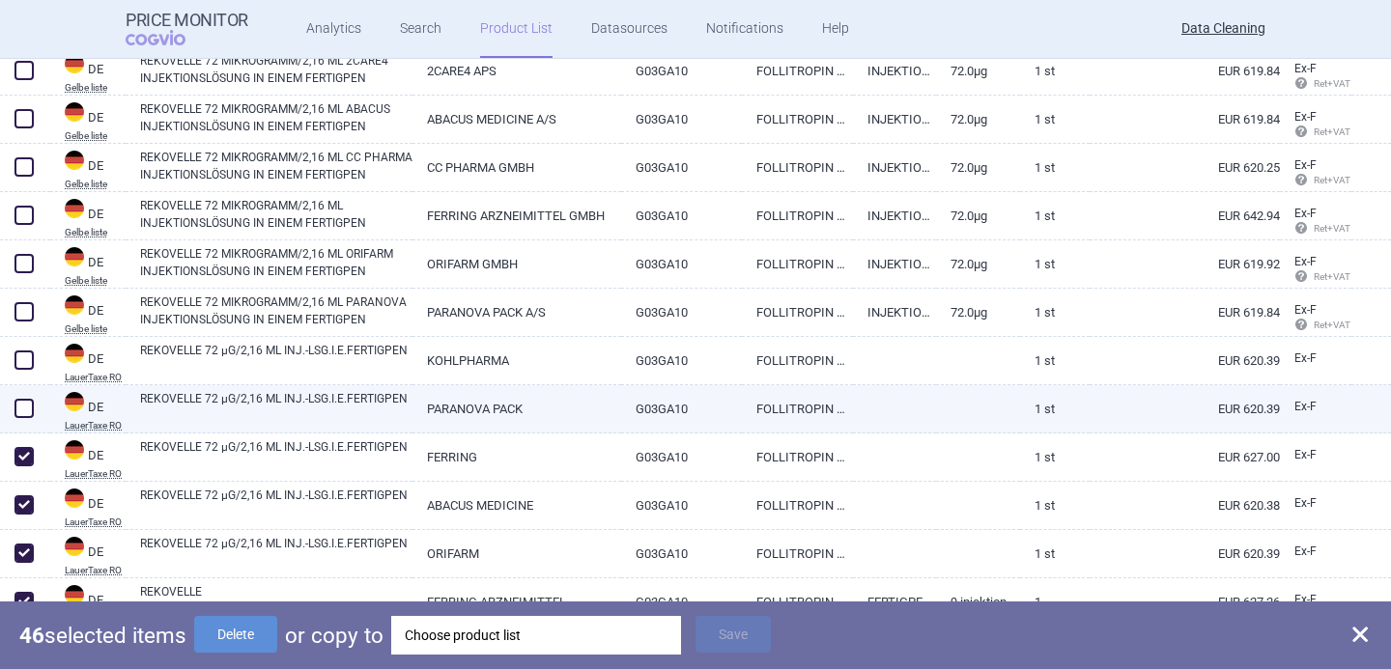
click at [26, 410] on span at bounding box center [23, 408] width 19 height 19
checkbox input "true"
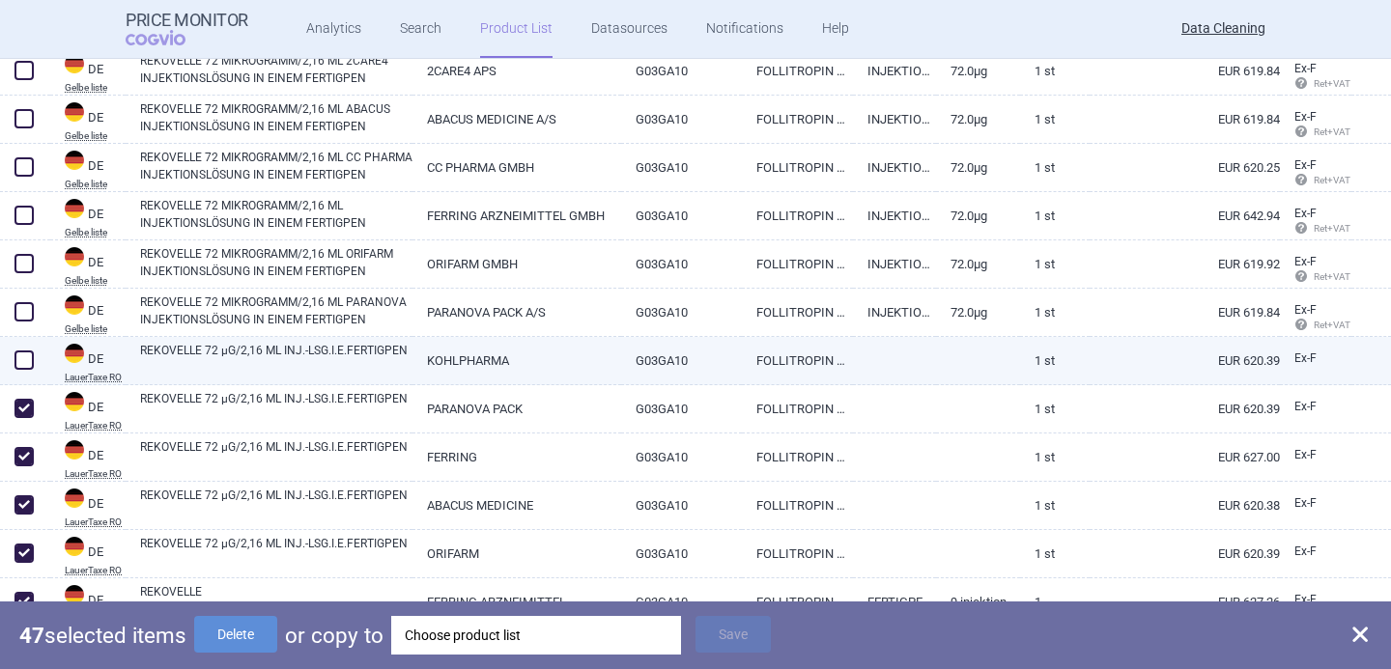
click at [26, 353] on span at bounding box center [23, 360] width 19 height 19
checkbox input "true"
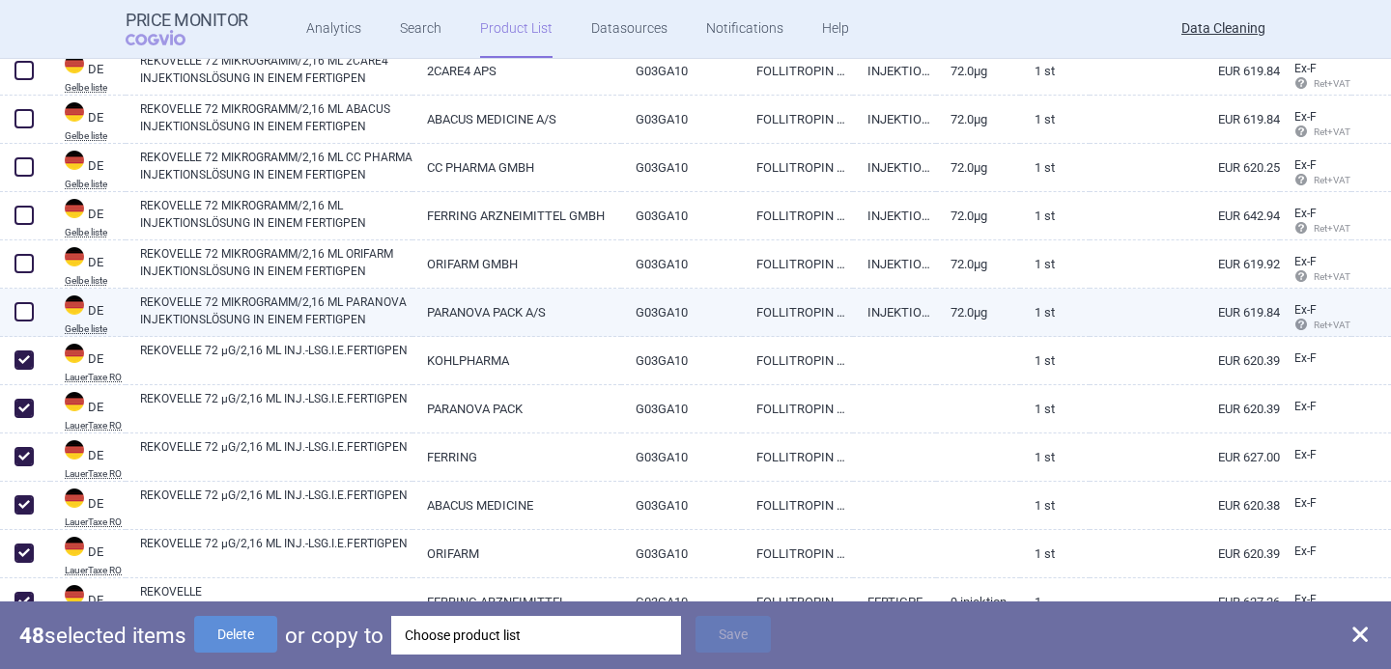
click at [28, 312] on span at bounding box center [23, 311] width 19 height 19
checkbox input "true"
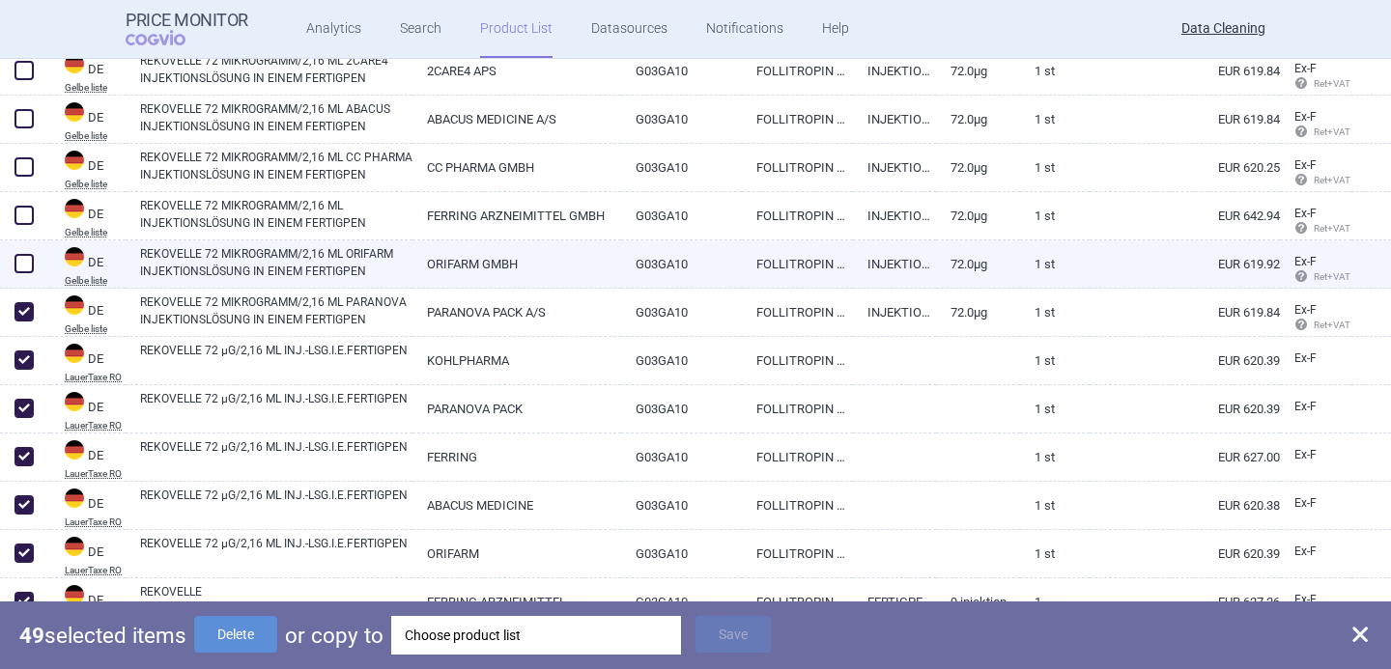
click at [27, 267] on span at bounding box center [23, 263] width 19 height 19
checkbox input "true"
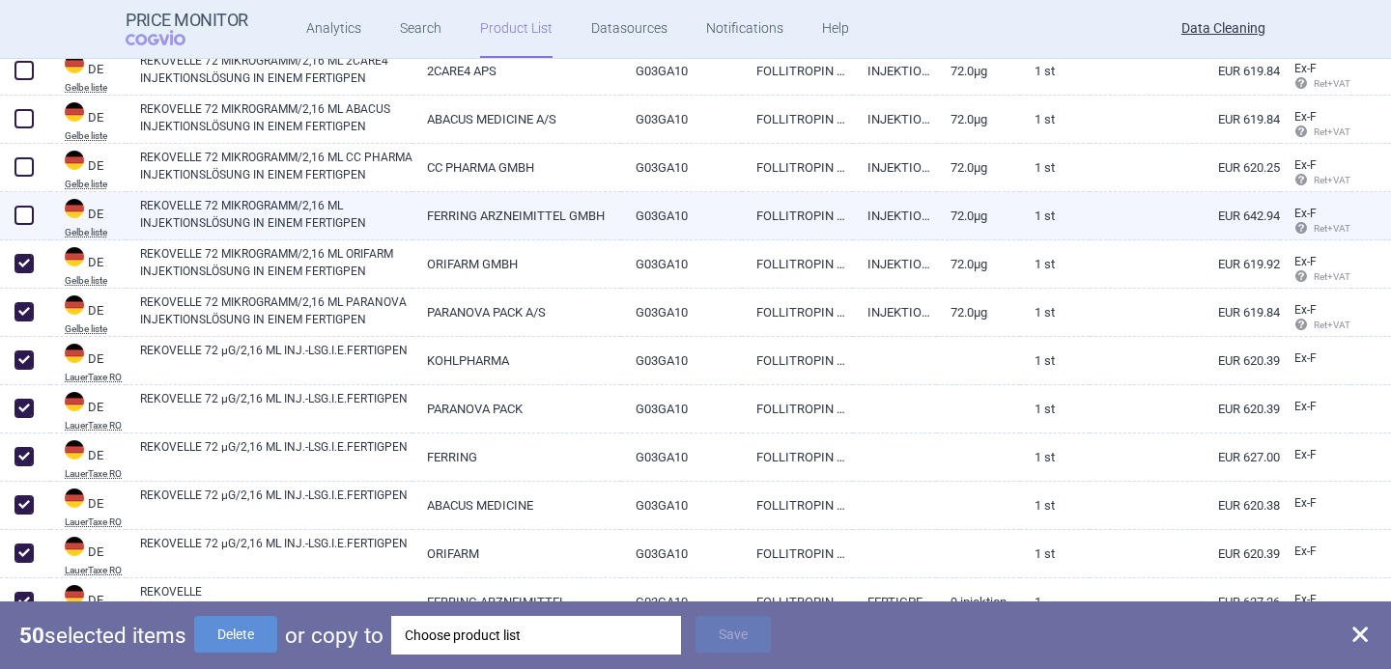
click at [26, 216] on span at bounding box center [23, 215] width 19 height 19
checkbox input "true"
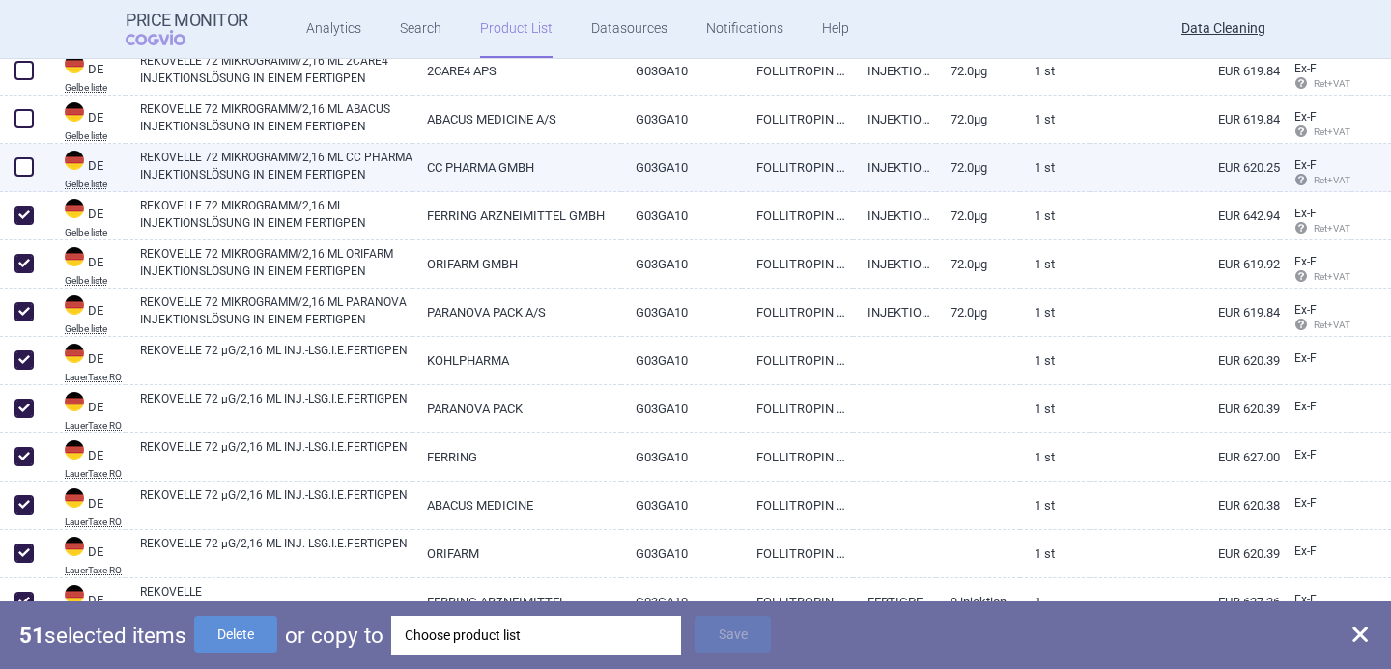
click at [27, 170] on span at bounding box center [23, 166] width 19 height 19
checkbox input "true"
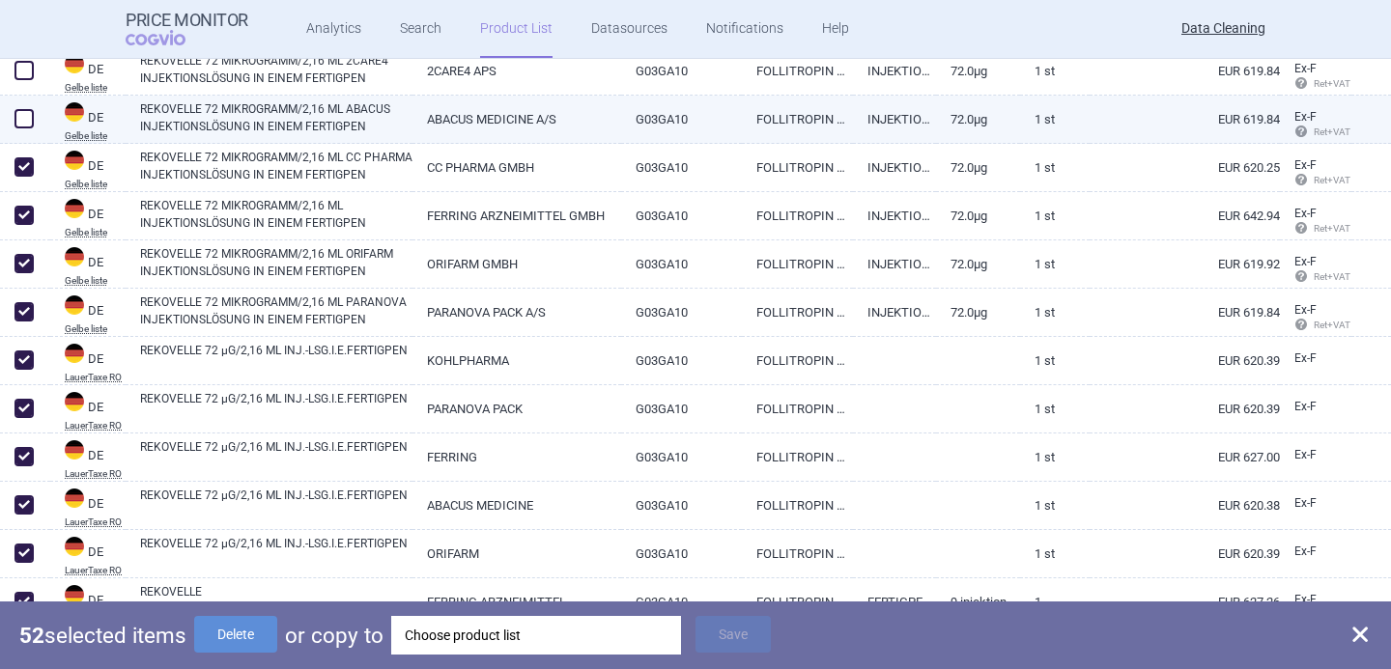
click at [27, 116] on span at bounding box center [23, 118] width 19 height 19
checkbox input "true"
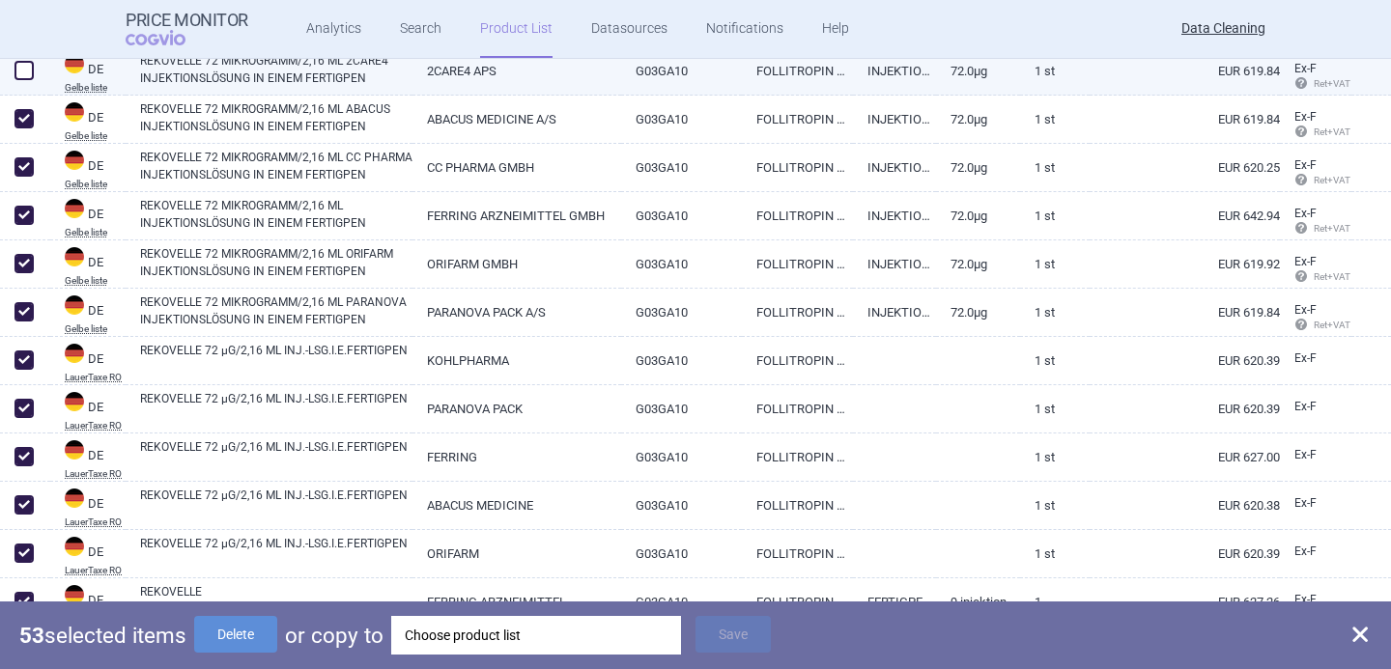
click at [30, 74] on span at bounding box center [23, 70] width 19 height 19
checkbox input "true"
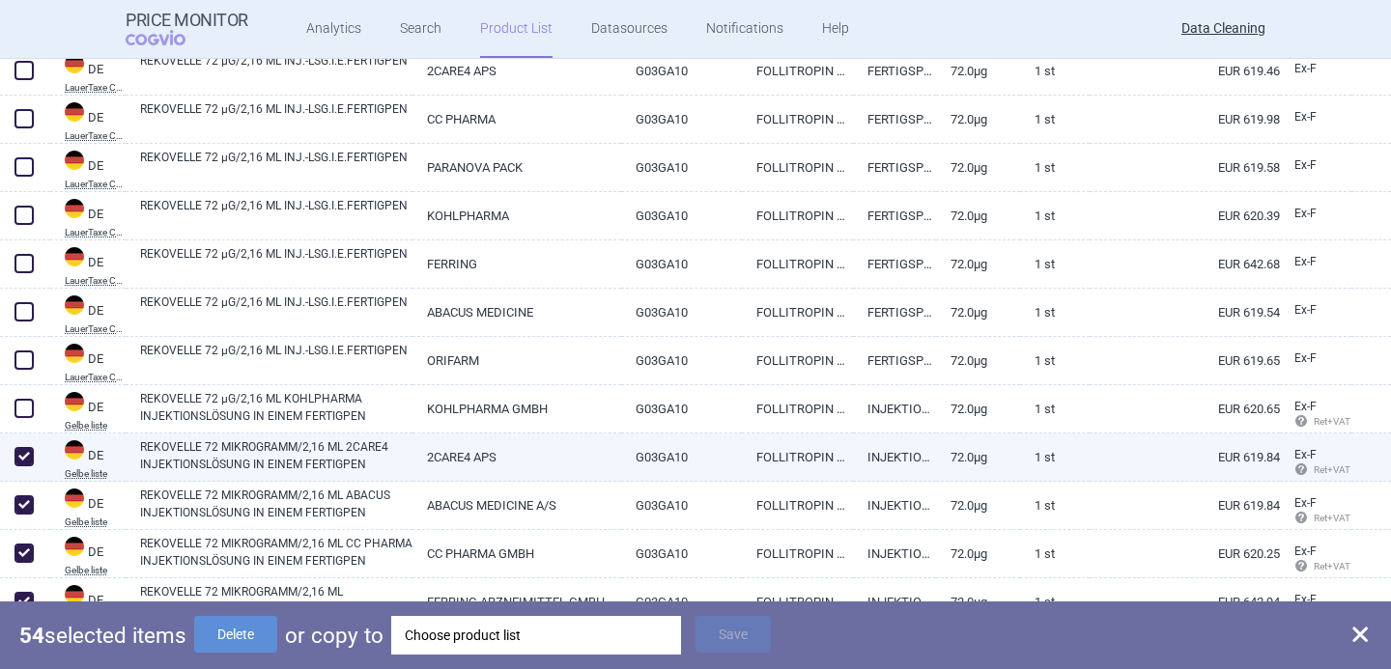
scroll to position [977, 0]
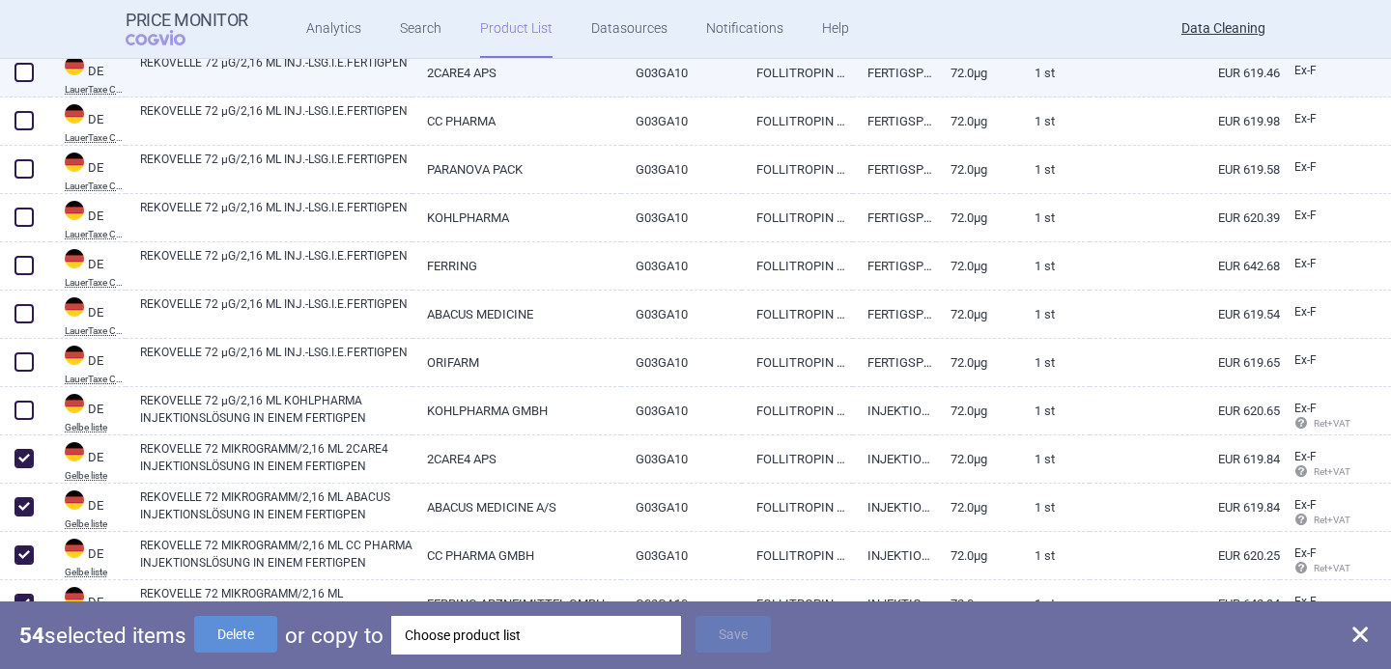
click at [27, 71] on span at bounding box center [23, 72] width 19 height 19
checkbox input "true"
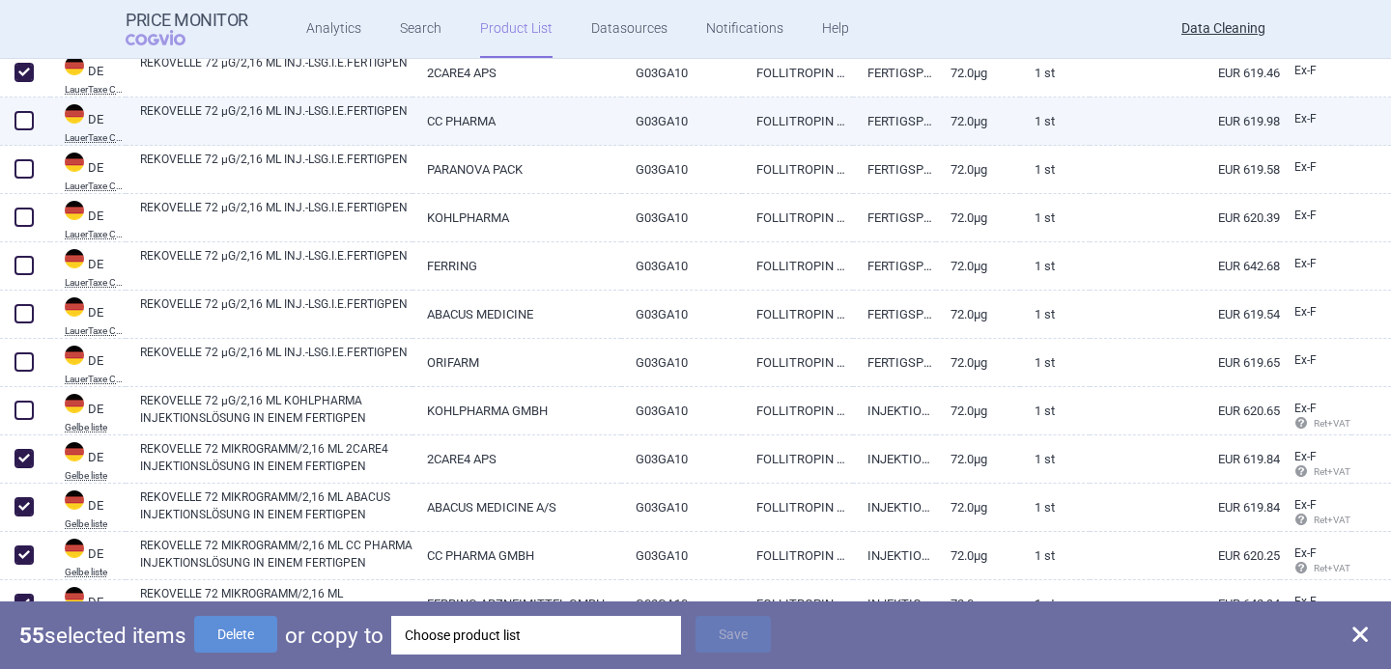
click at [27, 118] on span at bounding box center [23, 120] width 19 height 19
checkbox input "true"
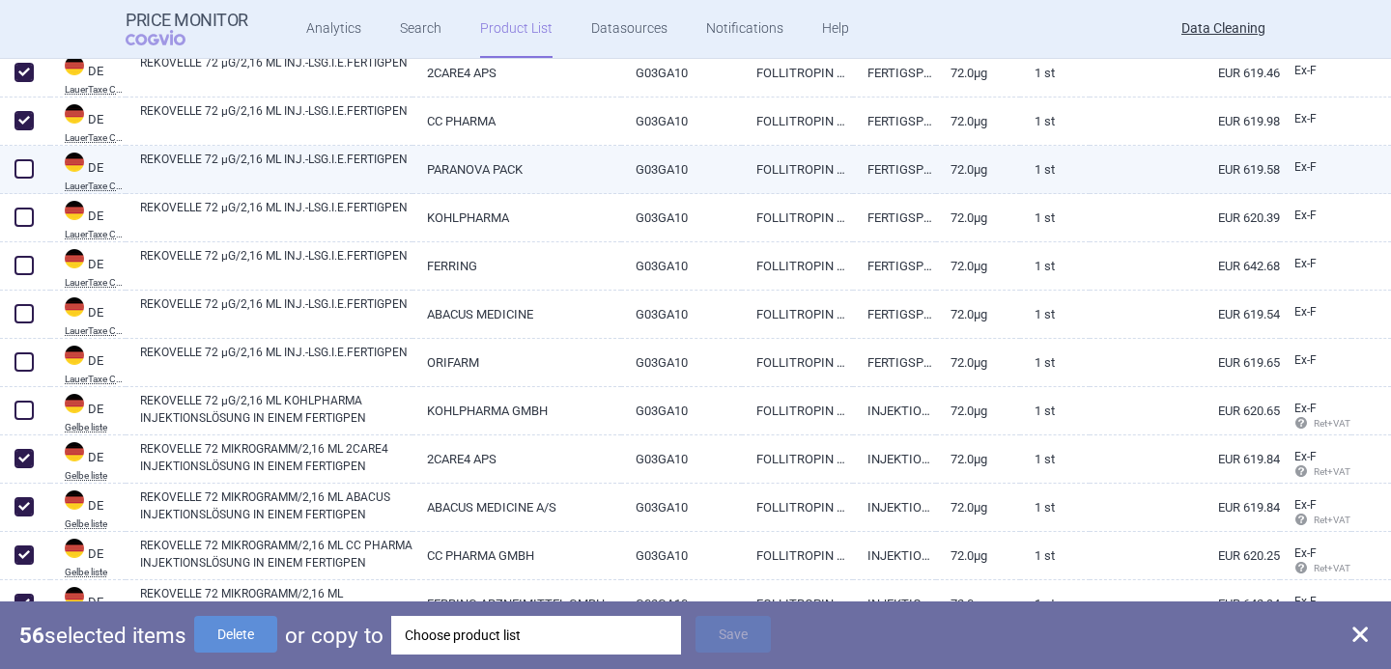
click at [27, 180] on span at bounding box center [24, 169] width 29 height 29
checkbox input "true"
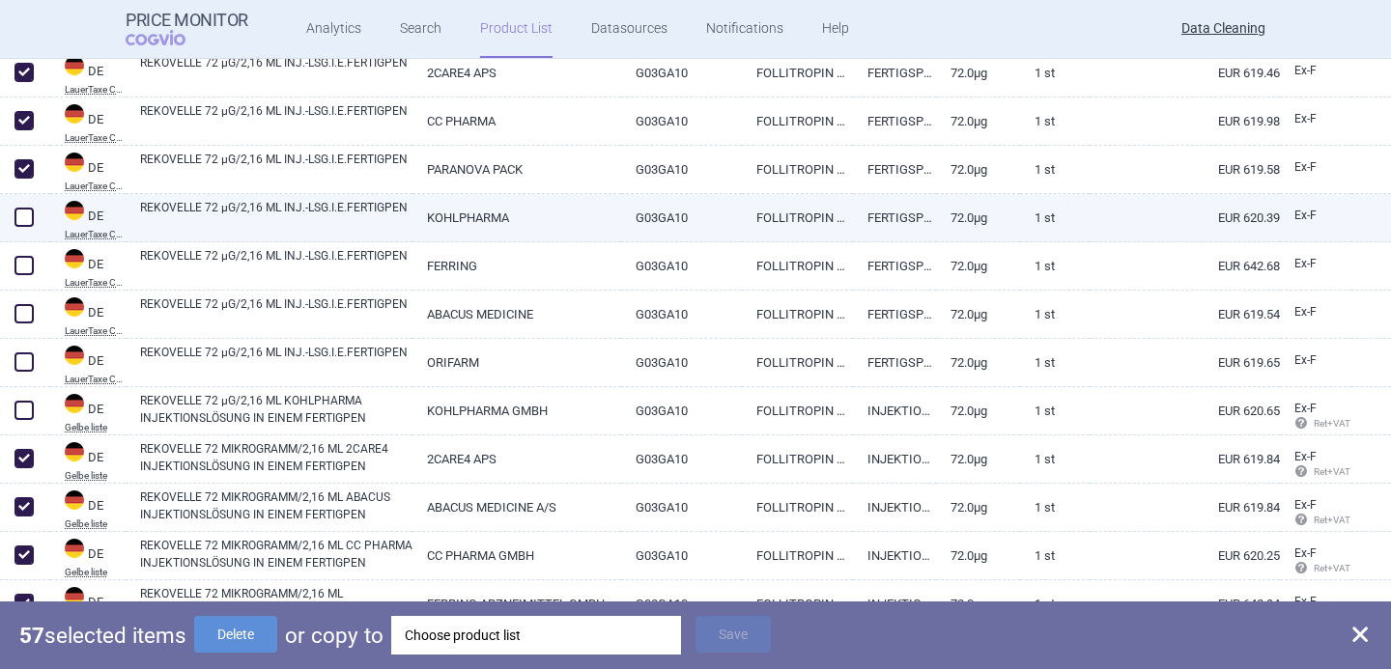
click at [29, 213] on span at bounding box center [23, 217] width 19 height 19
checkbox input "true"
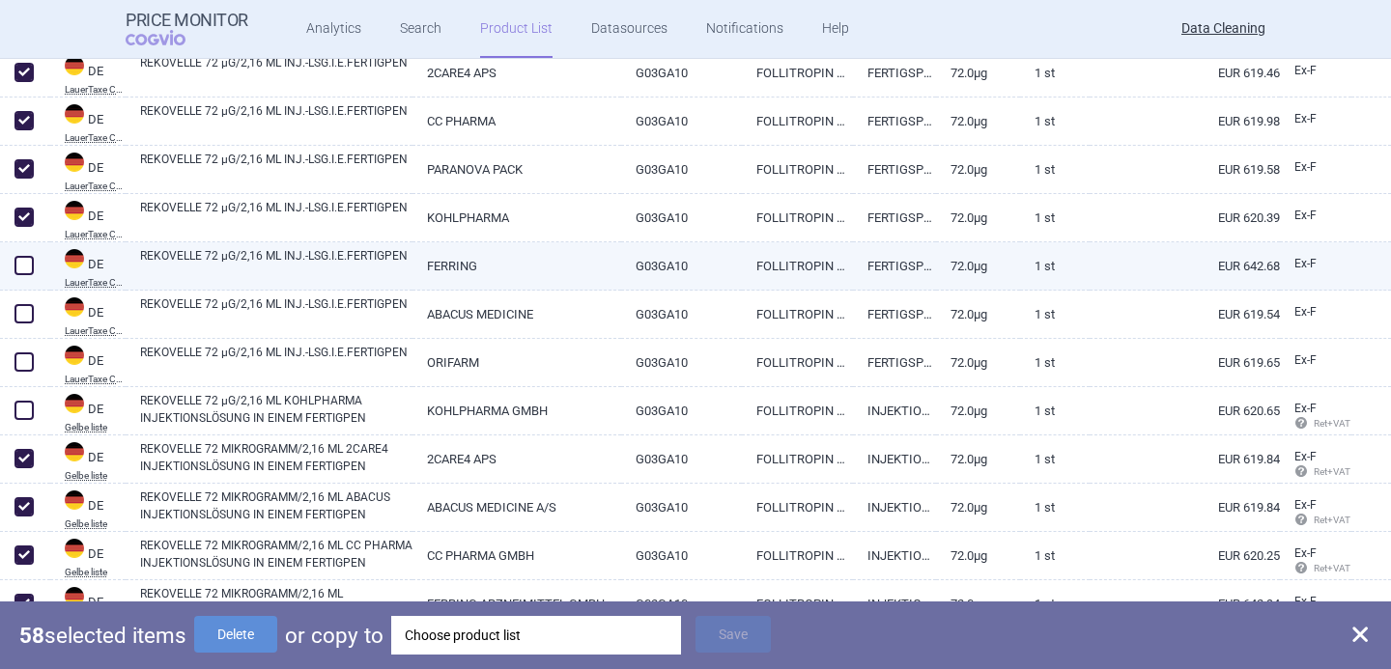
click at [28, 267] on span at bounding box center [23, 265] width 19 height 19
checkbox input "true"
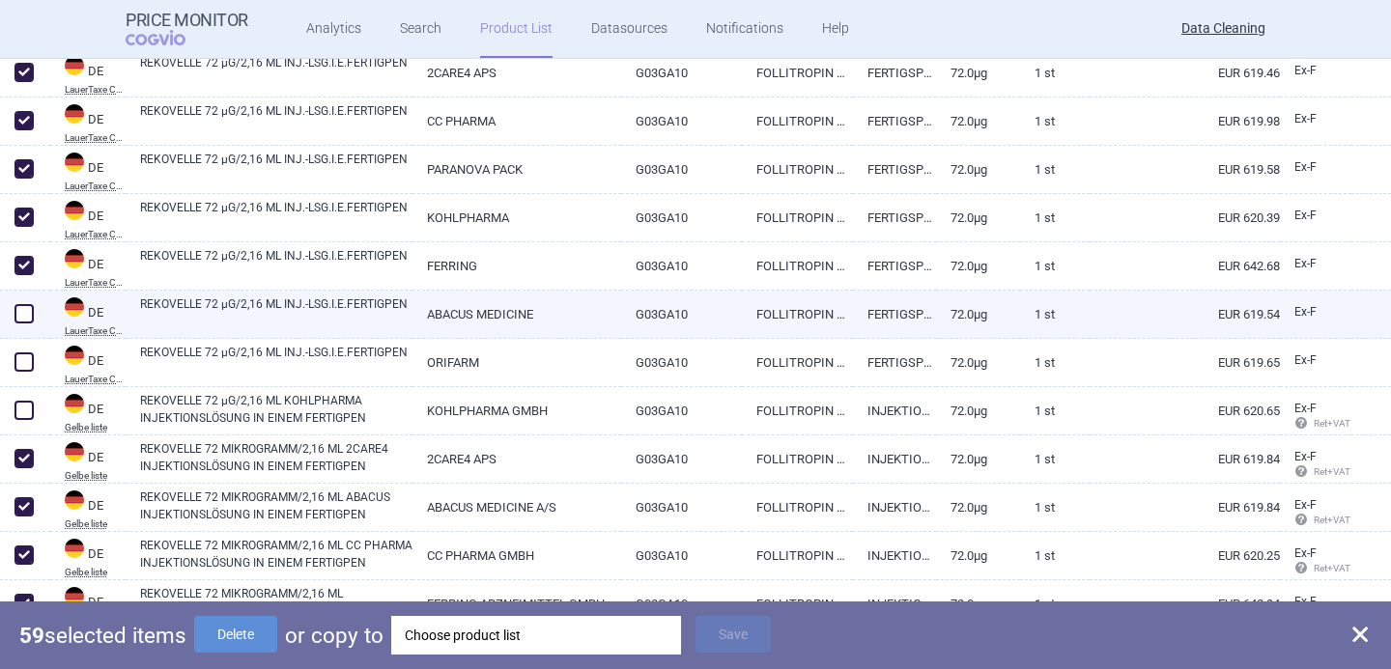
click at [28, 315] on span at bounding box center [23, 313] width 19 height 19
checkbox input "true"
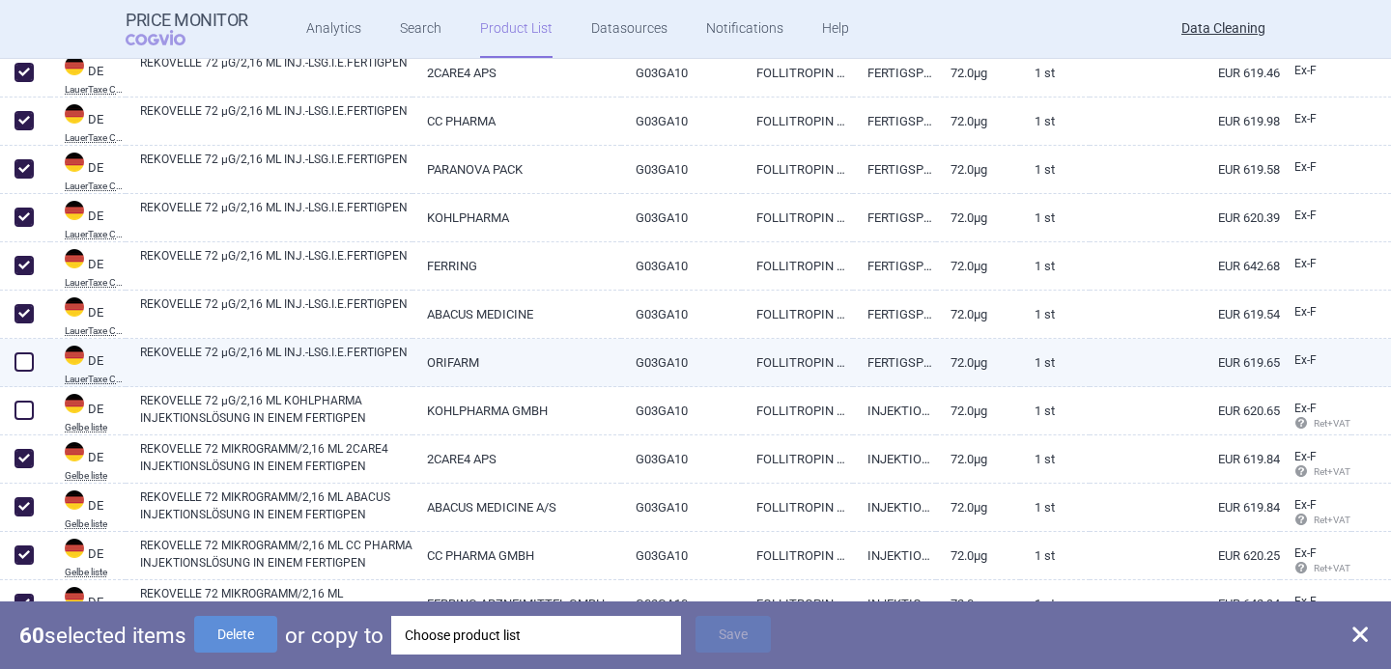
click at [27, 356] on span at bounding box center [23, 361] width 19 height 19
checkbox input "true"
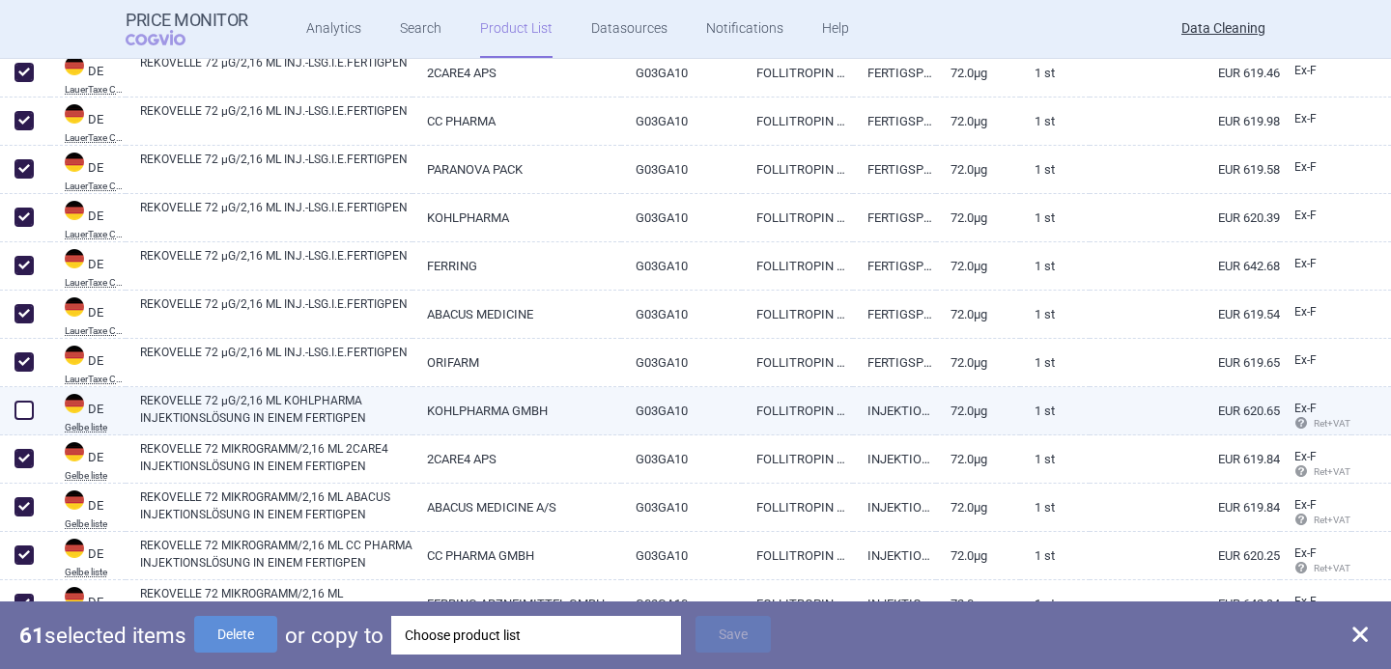
click at [27, 410] on span at bounding box center [23, 410] width 19 height 19
checkbox input "true"
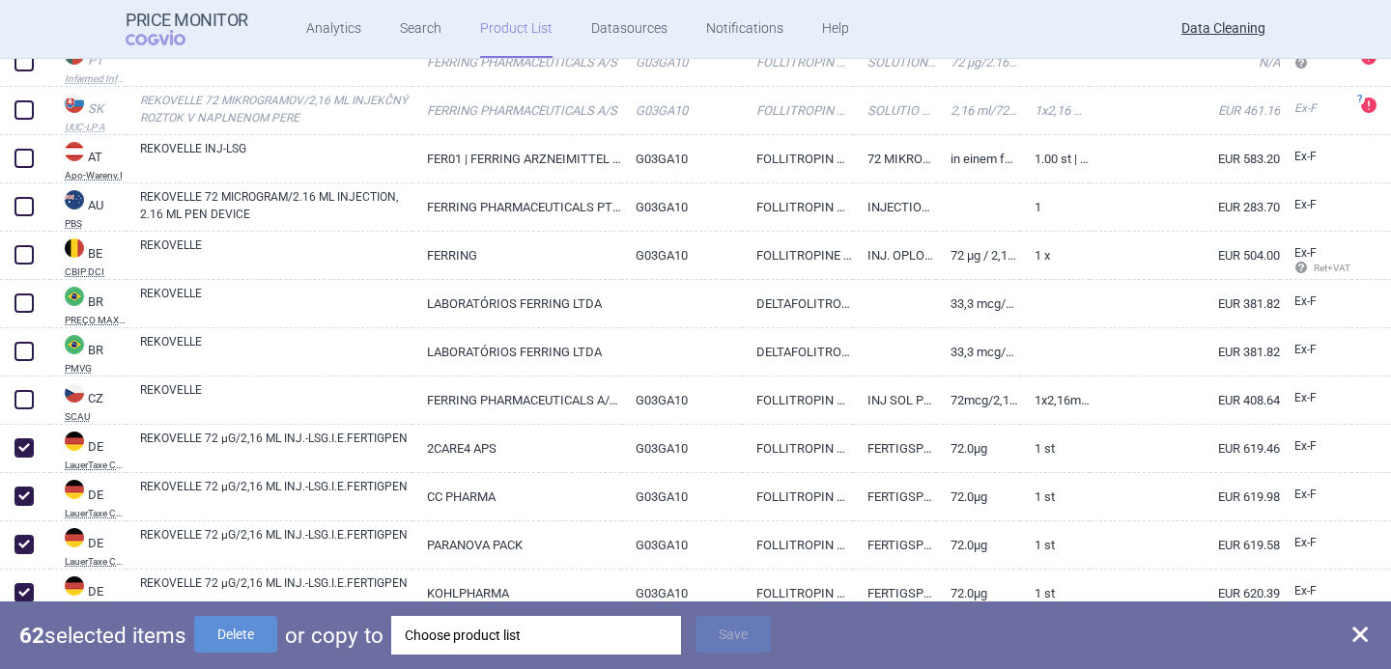
scroll to position [601, 0]
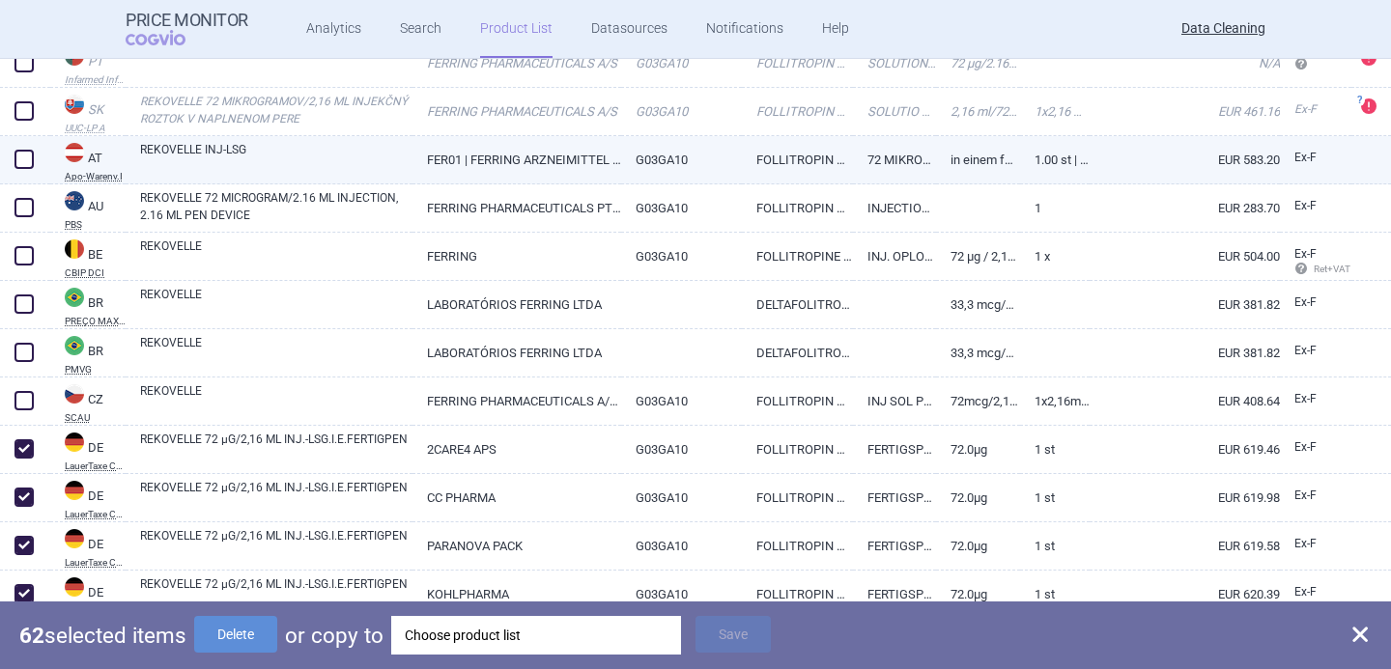
click at [20, 155] on span at bounding box center [23, 159] width 19 height 19
checkbox input "true"
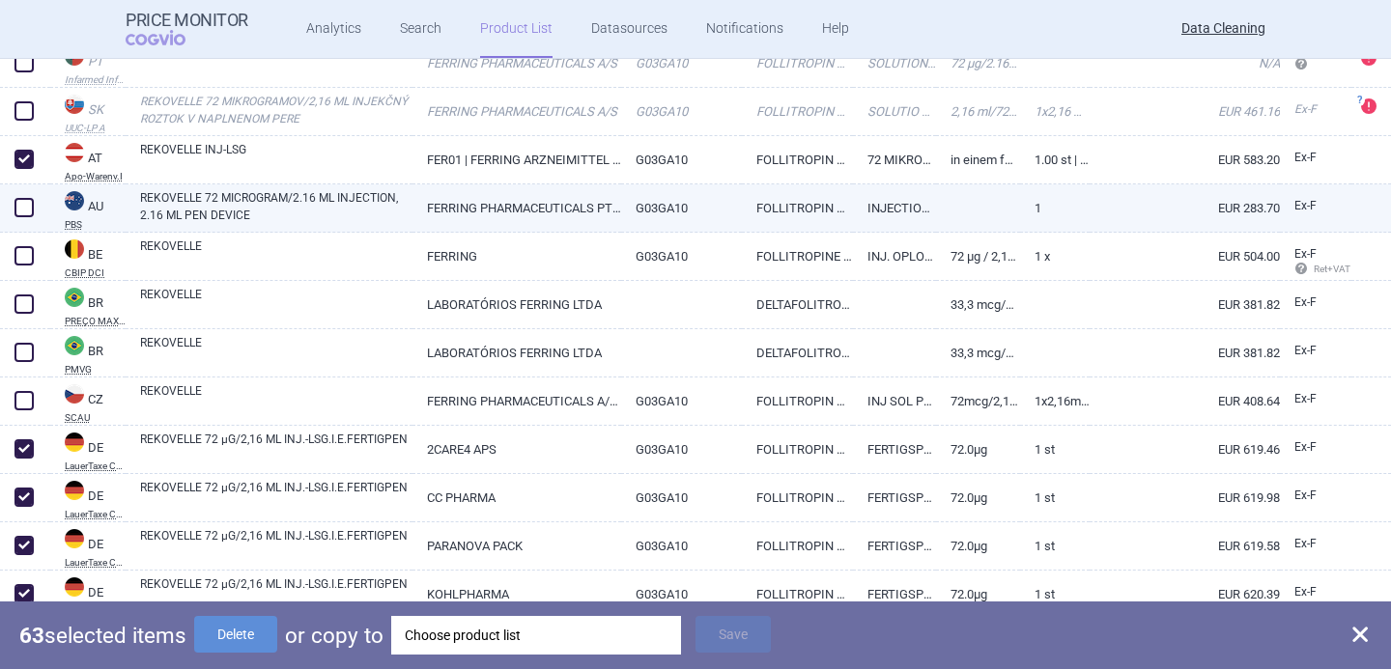
click at [20, 203] on span at bounding box center [23, 207] width 19 height 19
checkbox input "true"
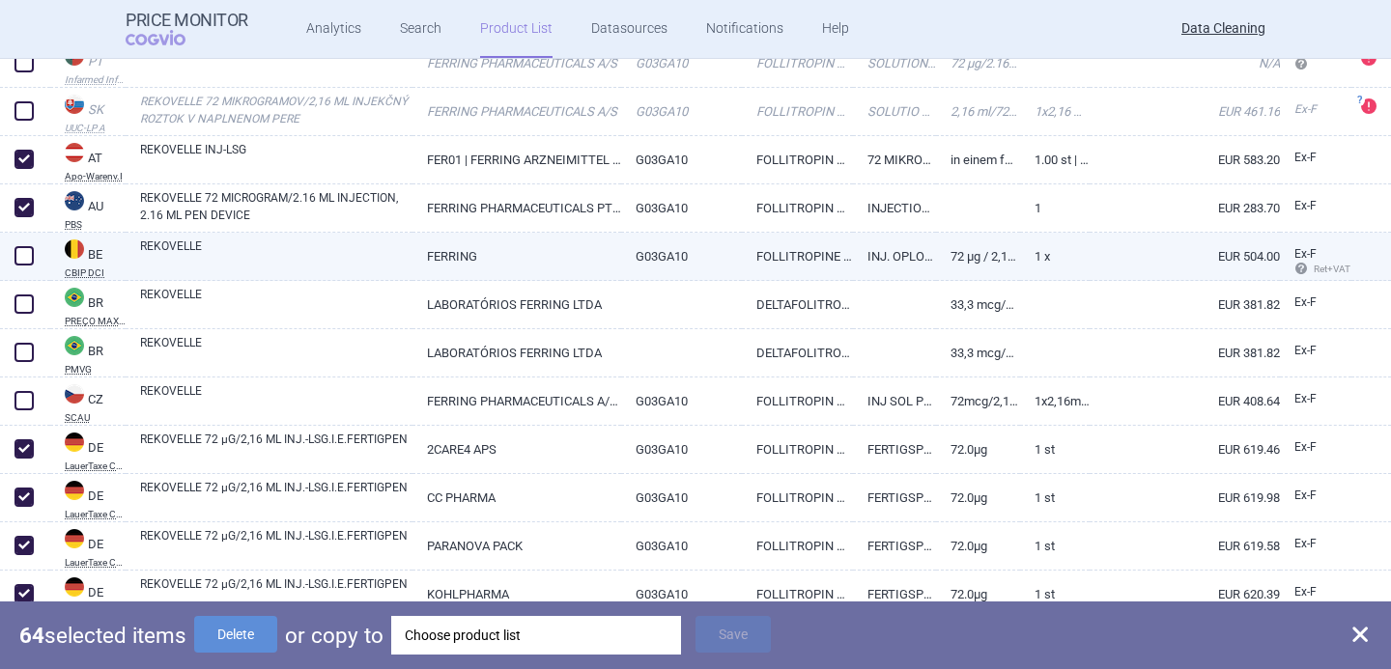
click at [21, 267] on span at bounding box center [24, 255] width 29 height 29
checkbox input "true"
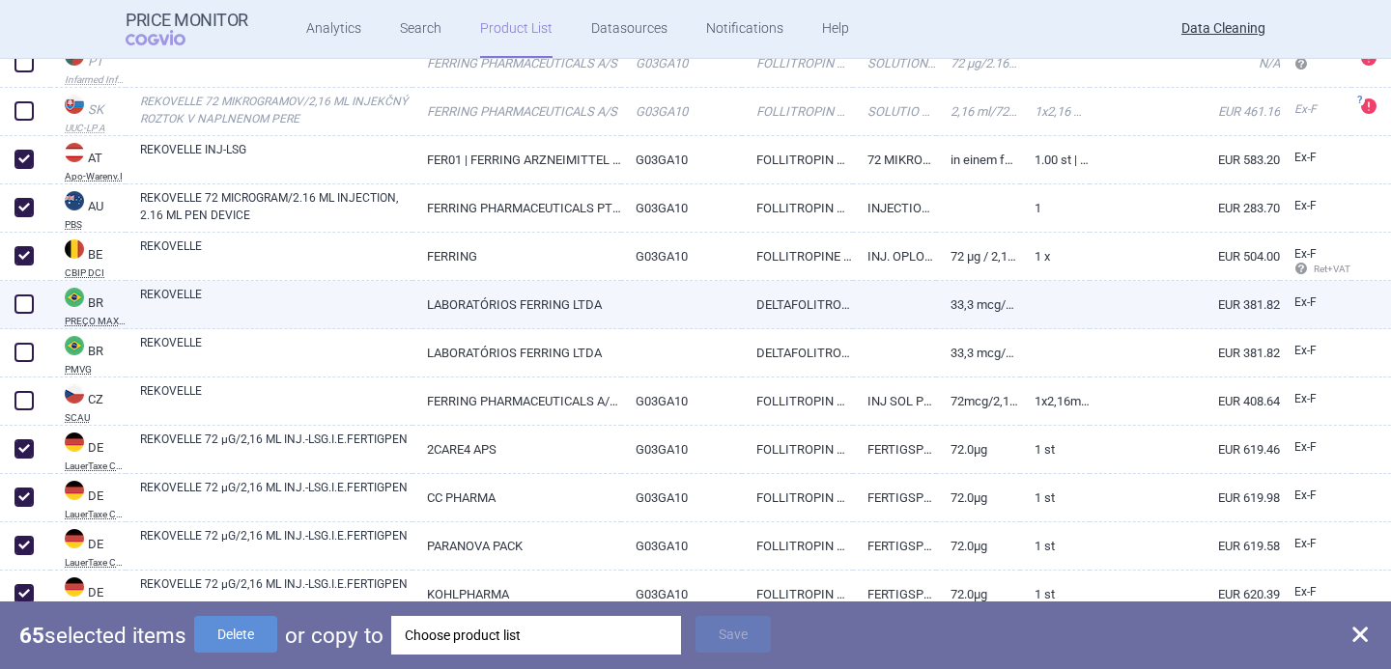
click at [23, 295] on span at bounding box center [23, 304] width 19 height 19
checkbox input "true"
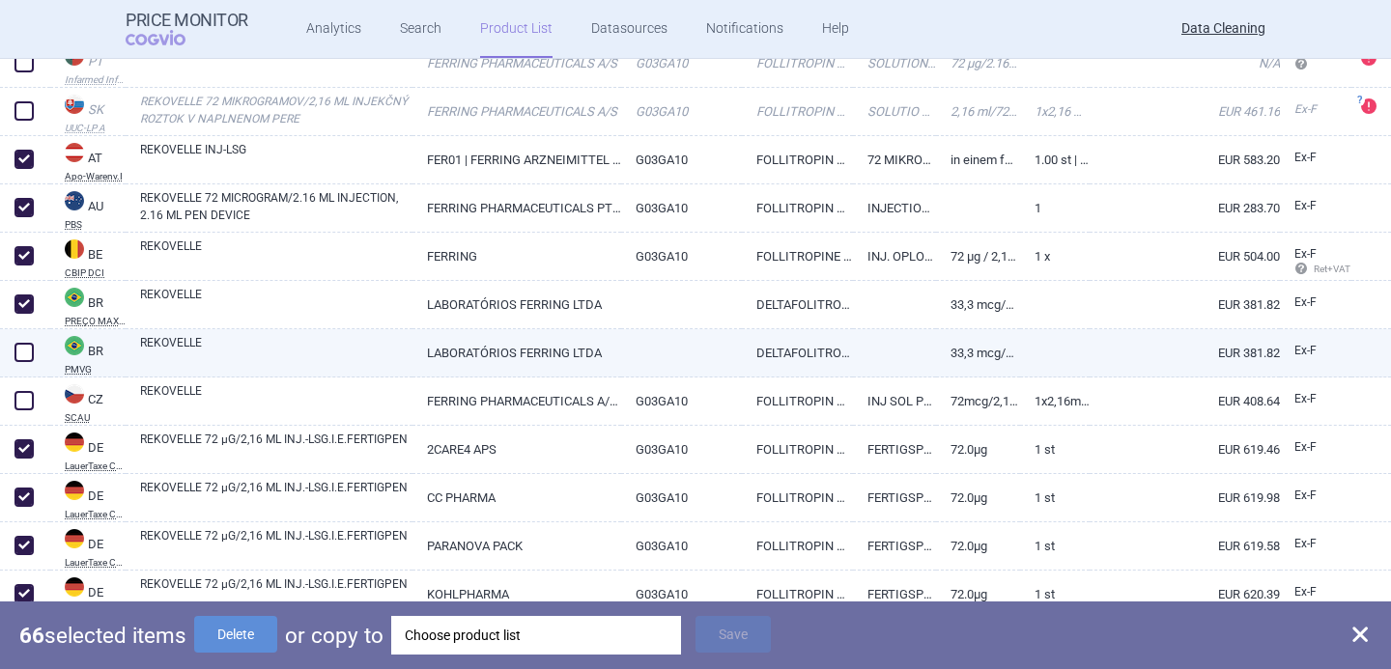
click at [27, 329] on div at bounding box center [25, 353] width 50 height 48
click at [27, 337] on div at bounding box center [25, 353] width 50 height 48
click at [27, 352] on span at bounding box center [23, 352] width 19 height 19
checkbox input "true"
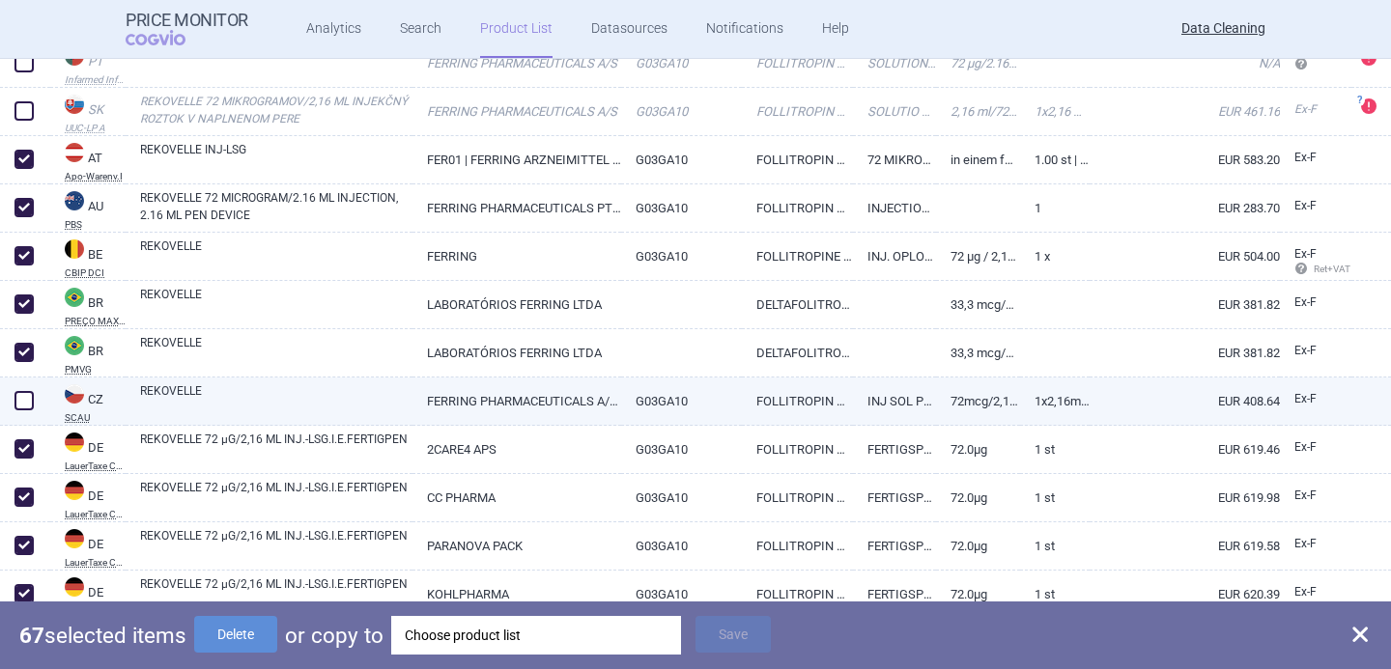
click at [27, 399] on span at bounding box center [23, 400] width 19 height 19
checkbox input "true"
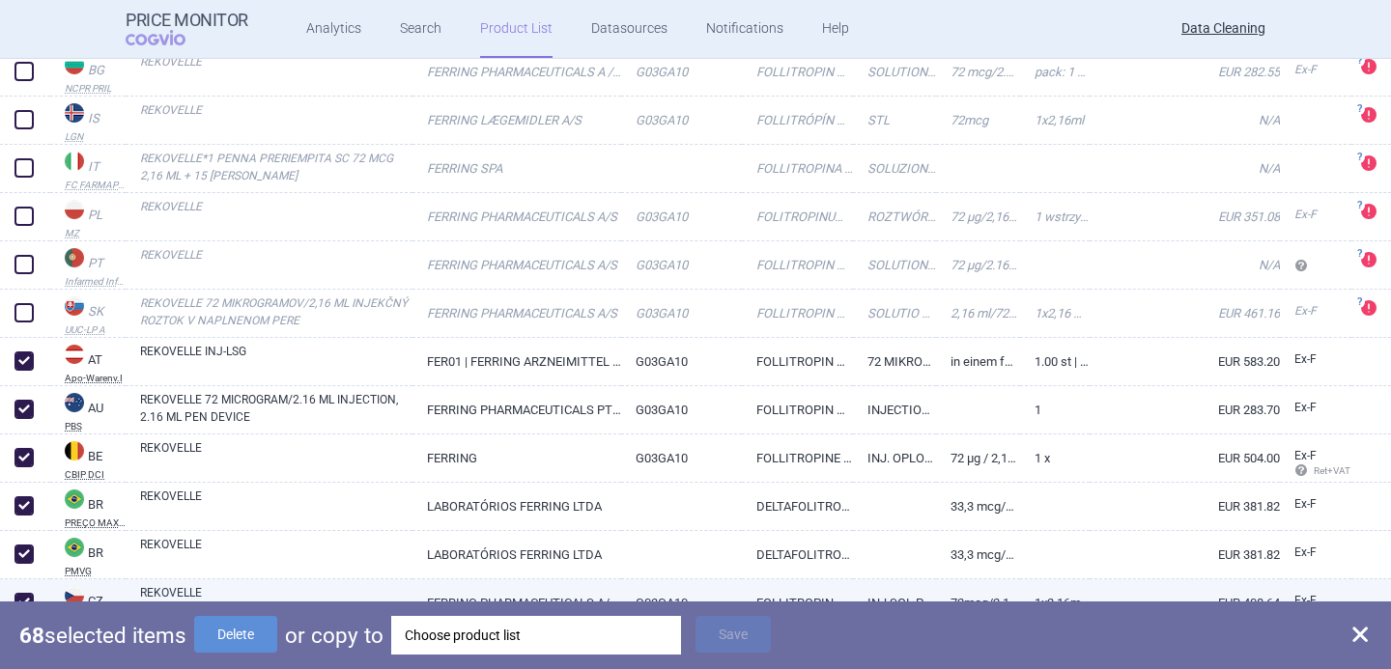
scroll to position [397, 0]
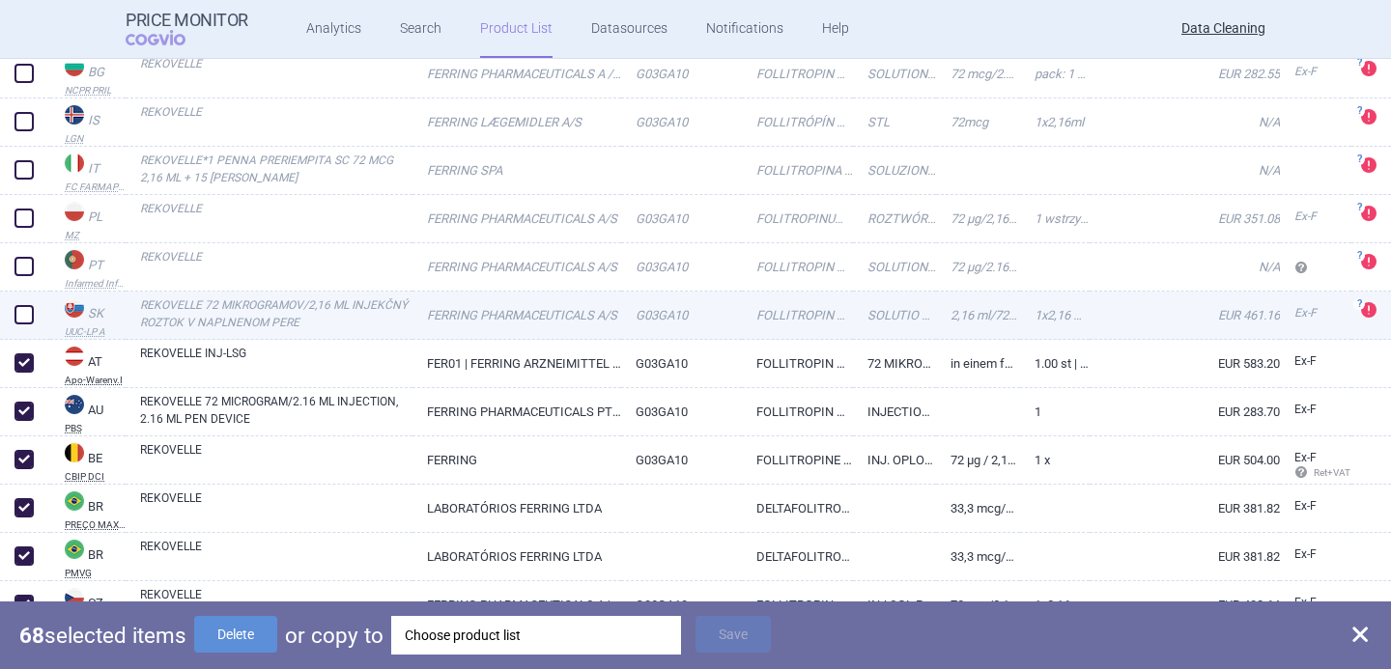
click at [24, 315] on span at bounding box center [23, 314] width 19 height 19
checkbox input "true"
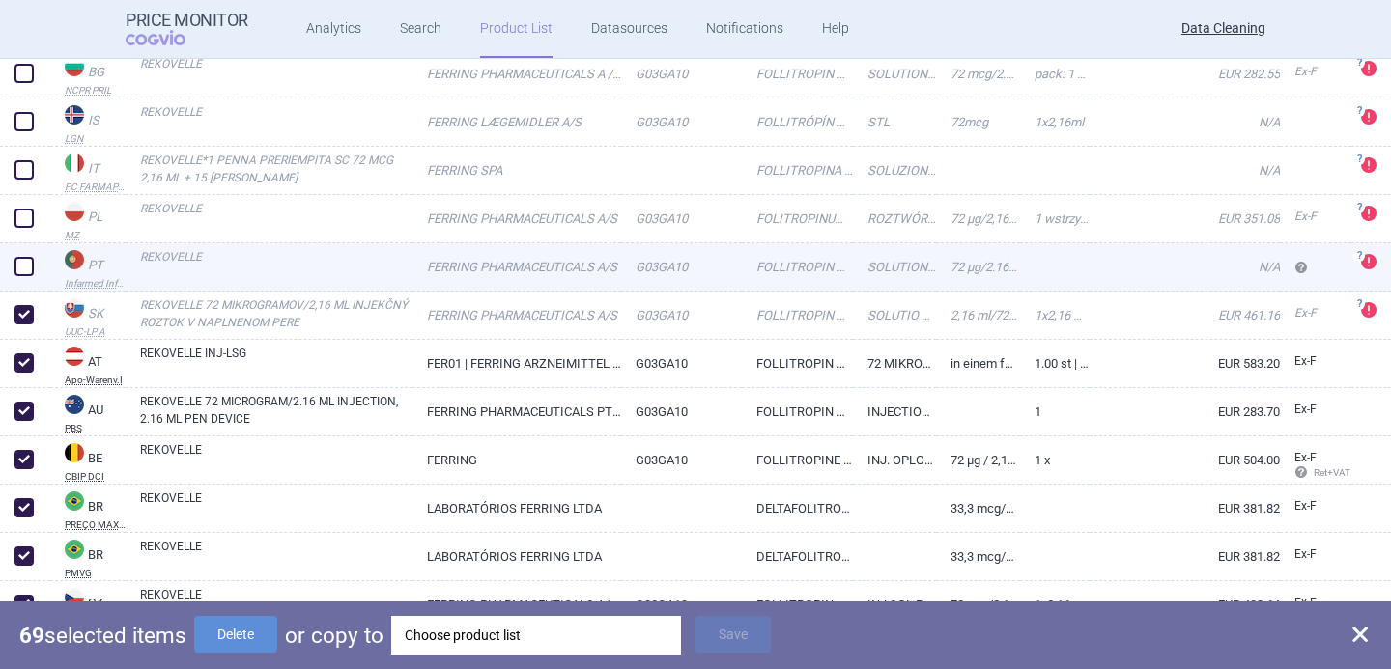
click at [24, 268] on span at bounding box center [23, 266] width 19 height 19
checkbox input "true"
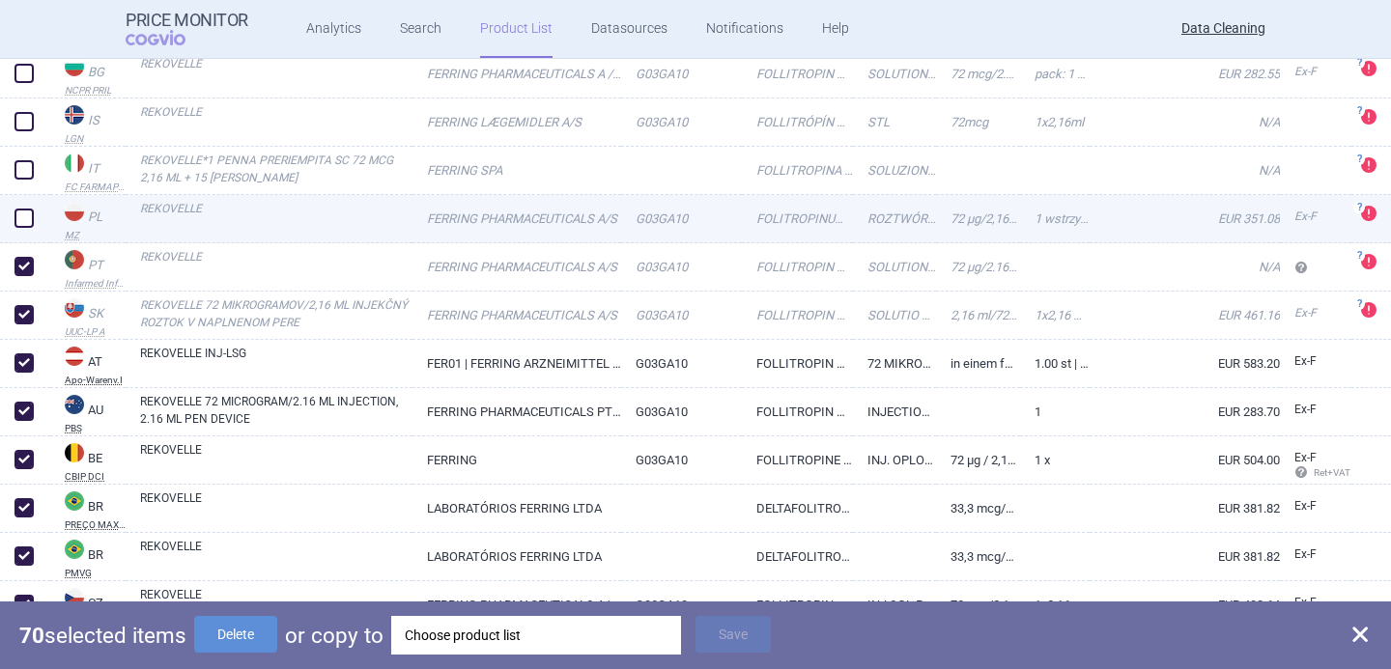
click at [27, 218] on span at bounding box center [23, 218] width 19 height 19
checkbox input "true"
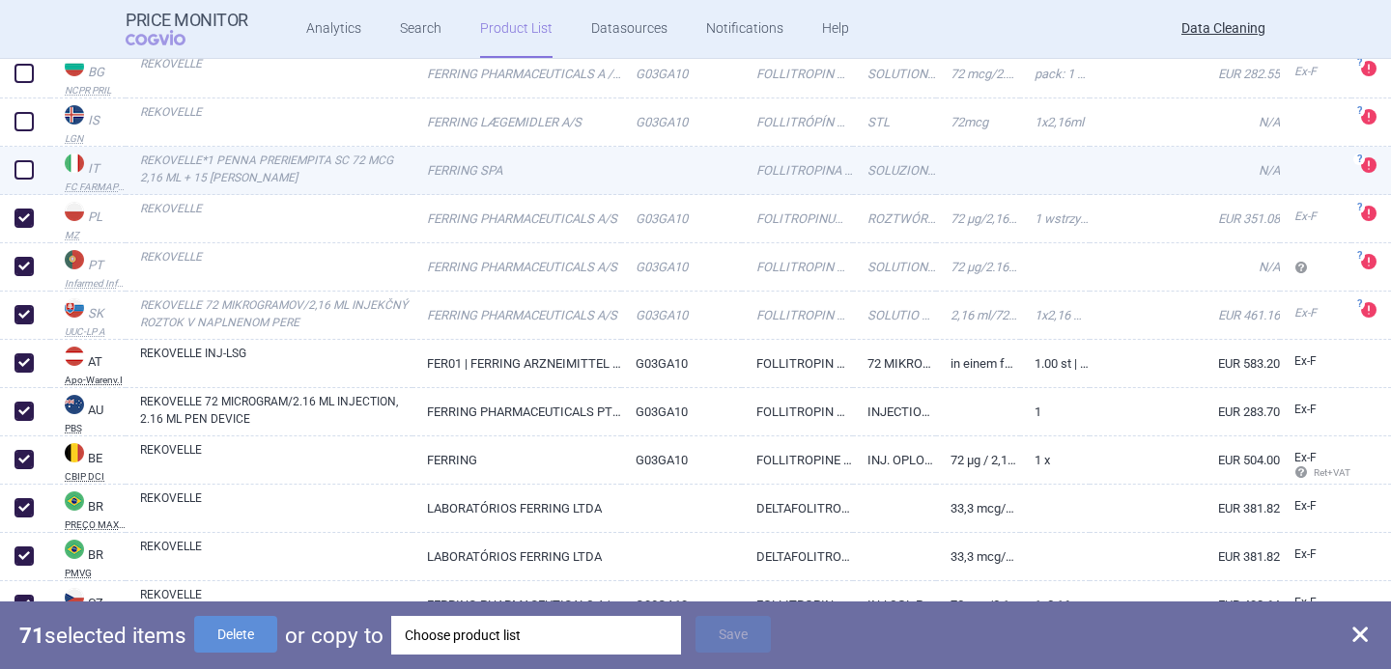
click at [26, 178] on span at bounding box center [23, 169] width 19 height 19
checkbox input "true"
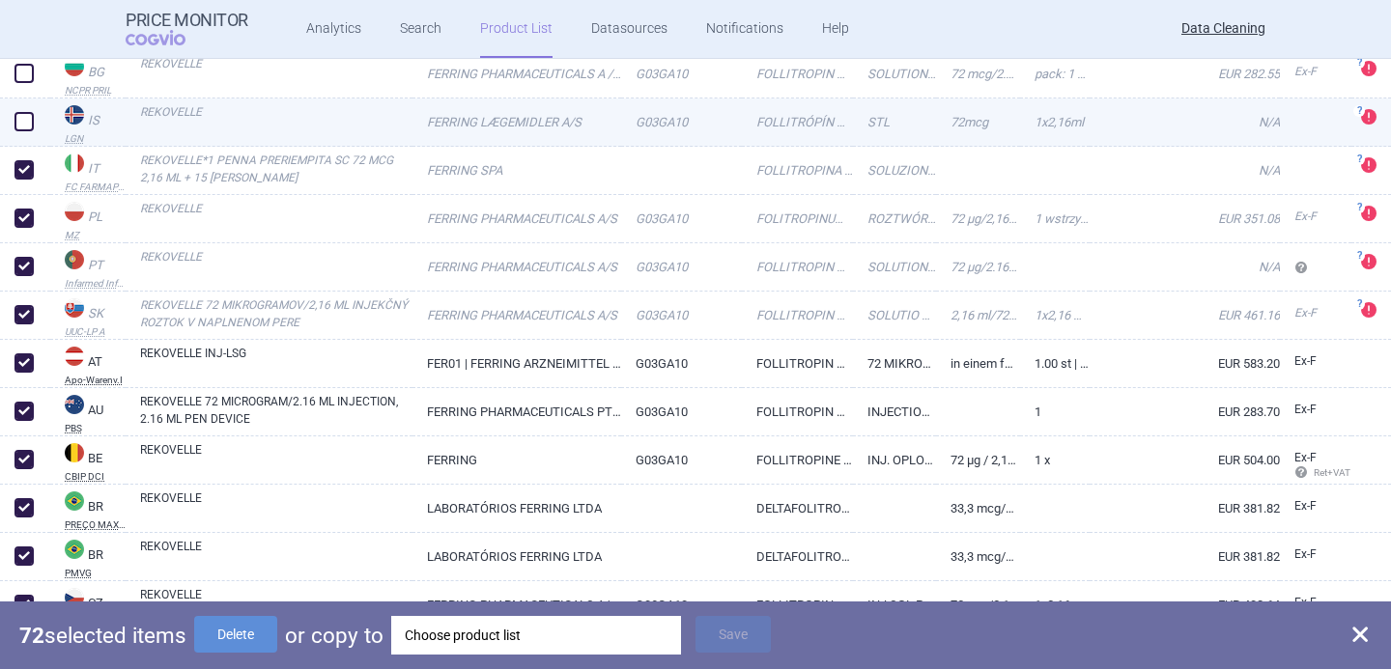
click at [25, 117] on span at bounding box center [23, 121] width 19 height 19
checkbox input "true"
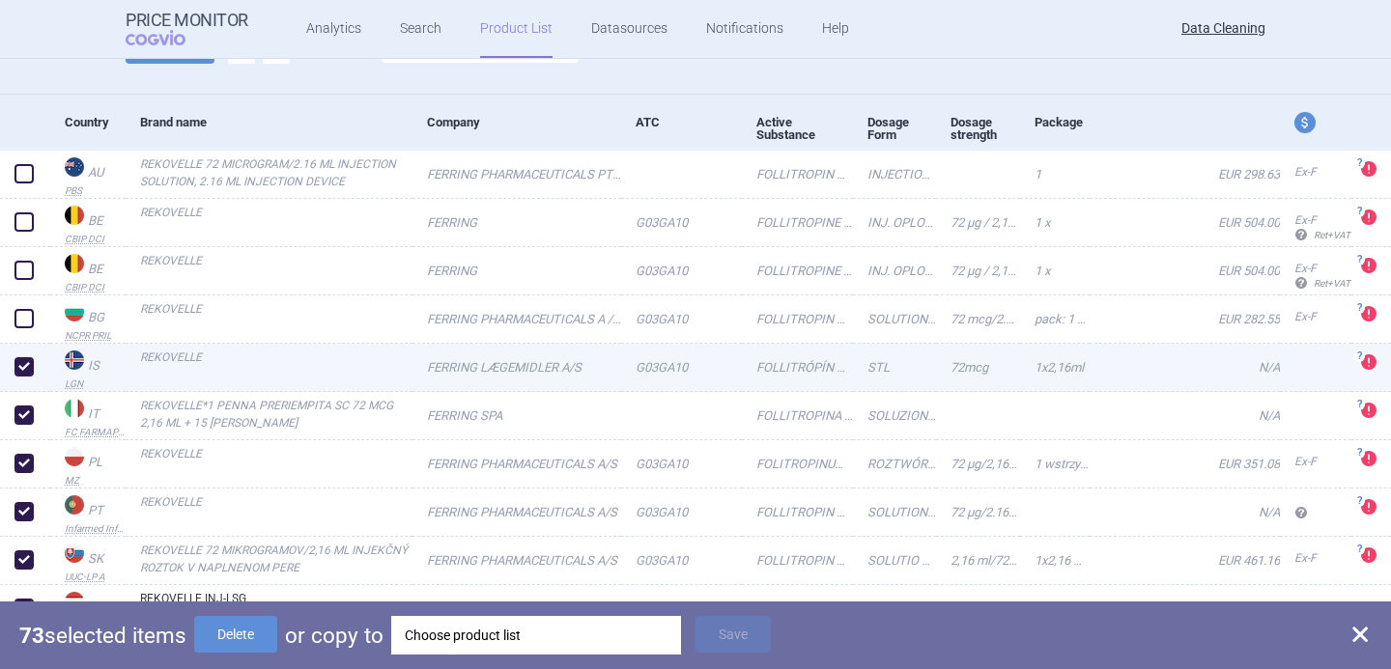
scroll to position [150, 0]
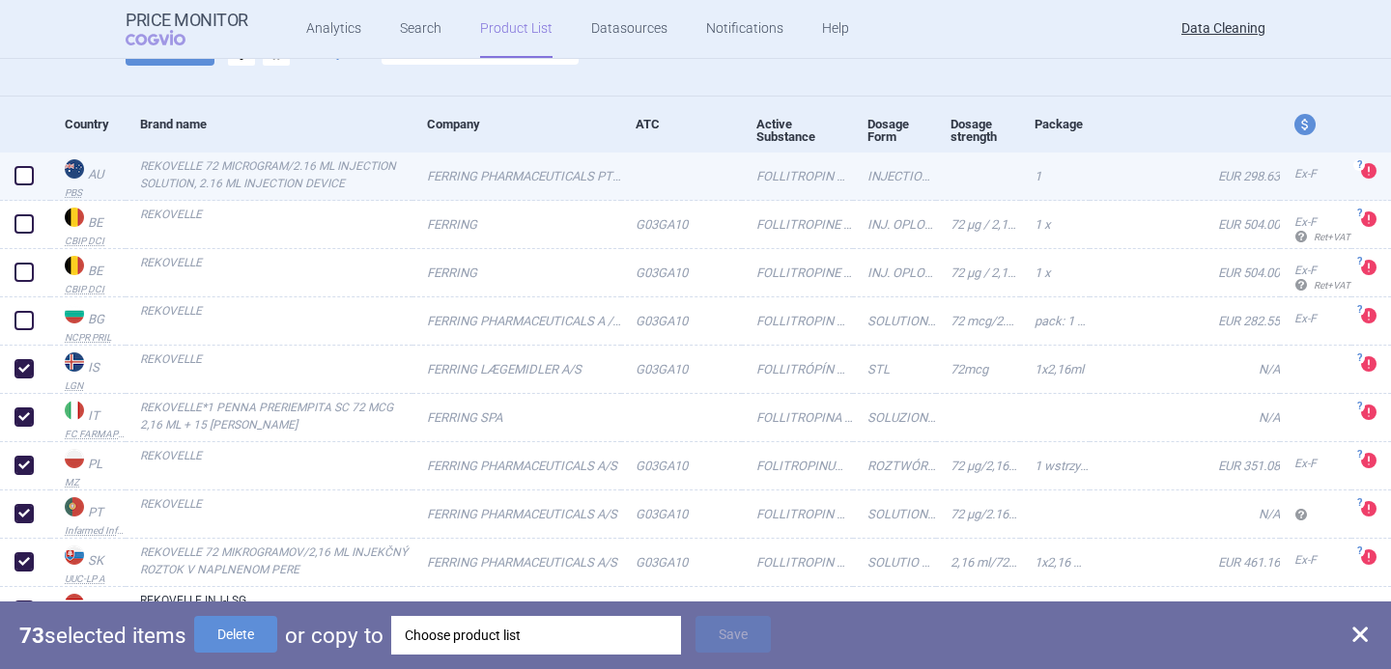
click at [24, 176] on span at bounding box center [23, 175] width 19 height 19
checkbox input "true"
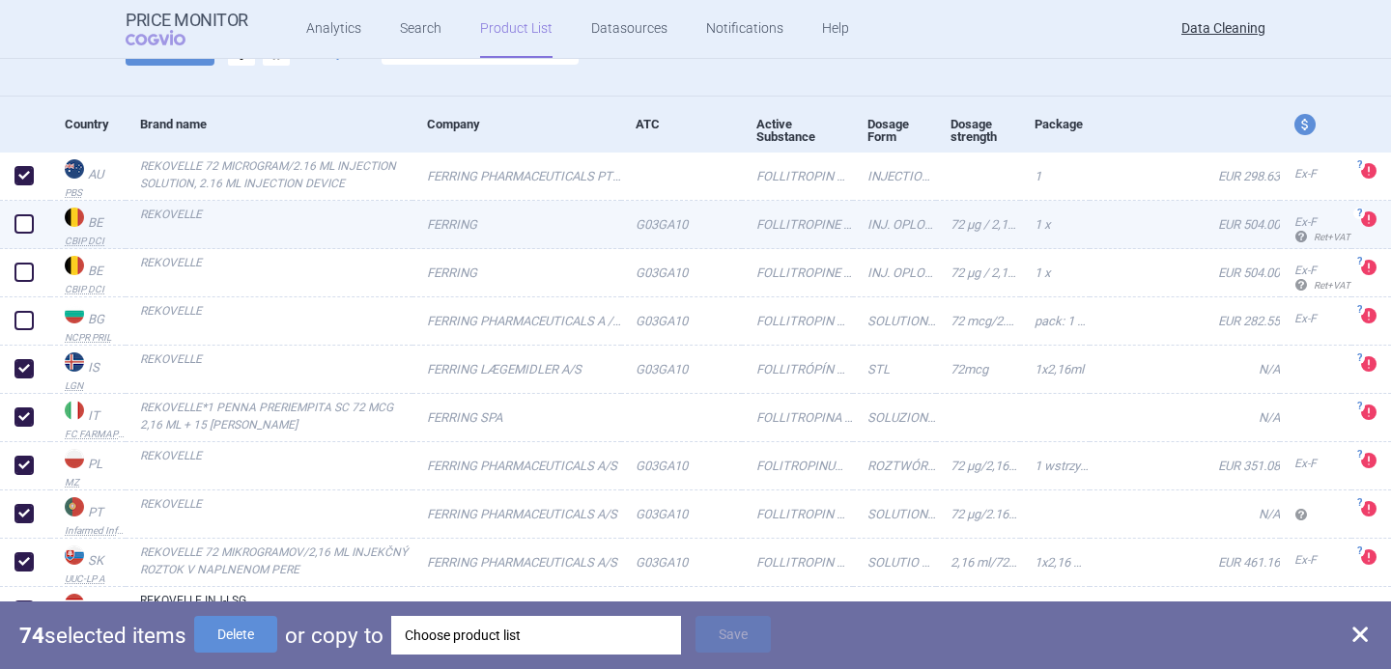
click at [24, 225] on span at bounding box center [23, 223] width 19 height 19
checkbox input "true"
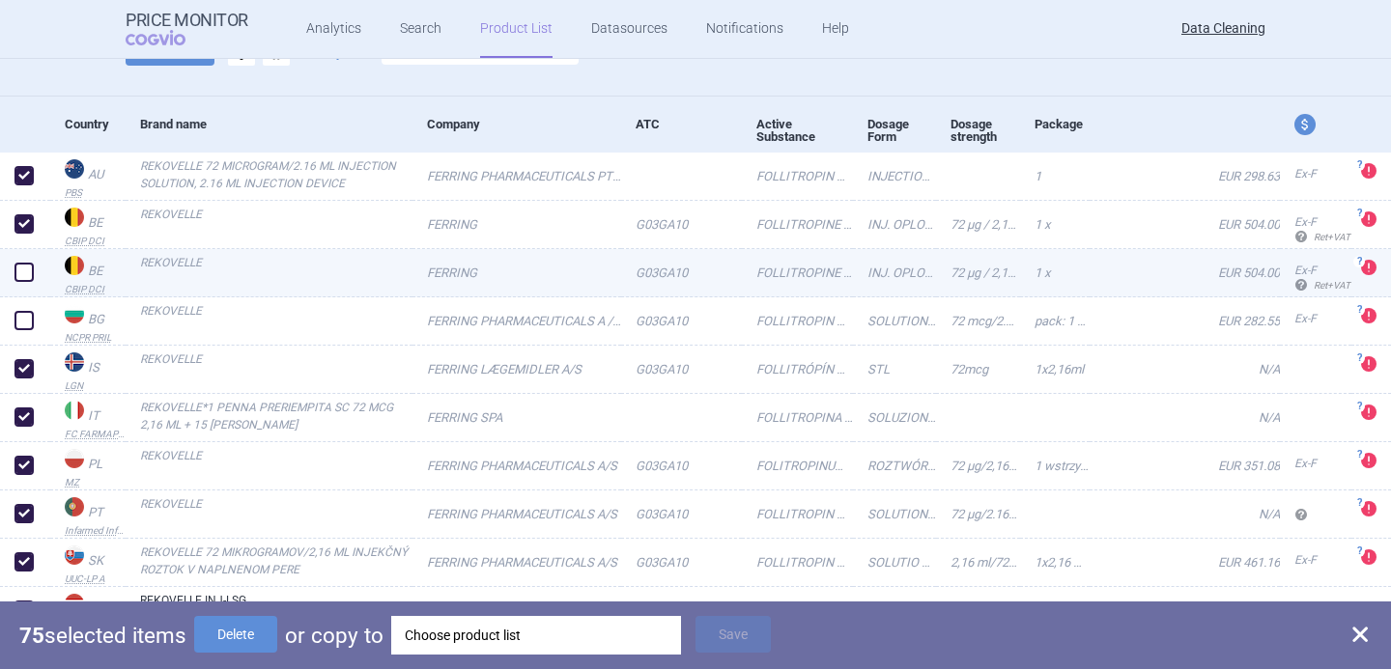
click at [24, 270] on span at bounding box center [23, 272] width 19 height 19
checkbox input "true"
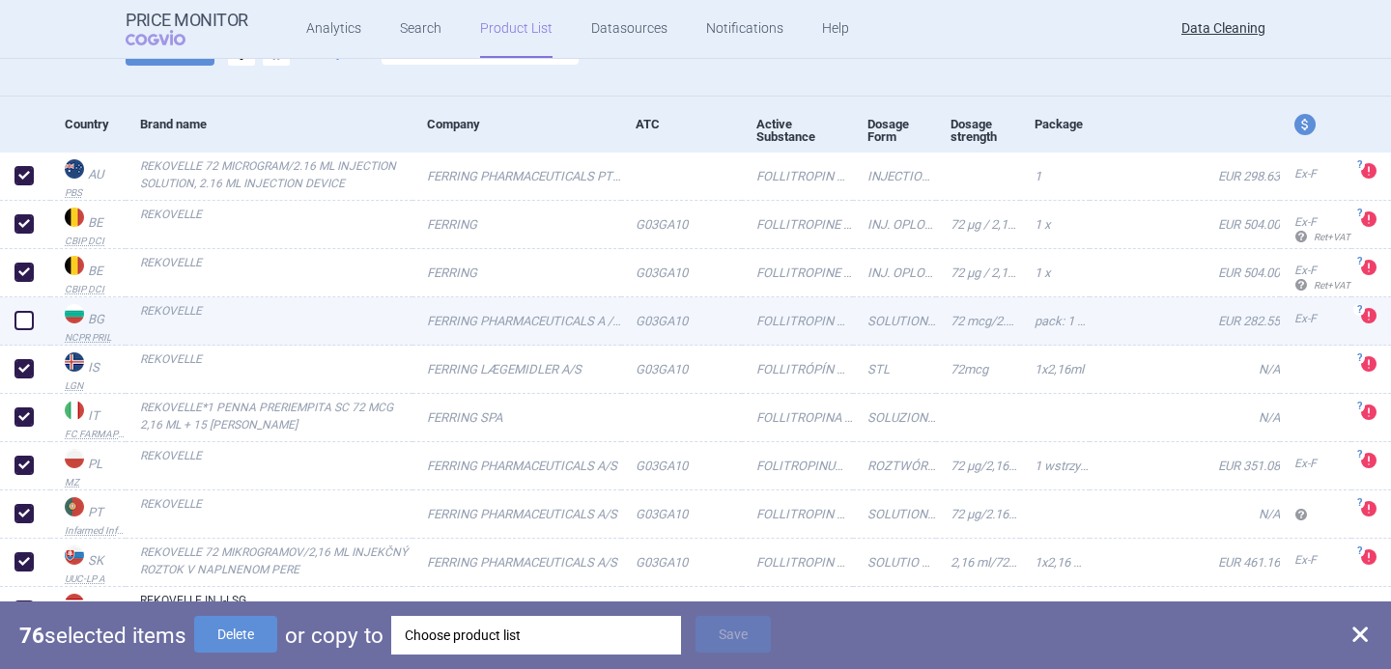
click at [29, 312] on span at bounding box center [23, 320] width 19 height 19
checkbox input "true"
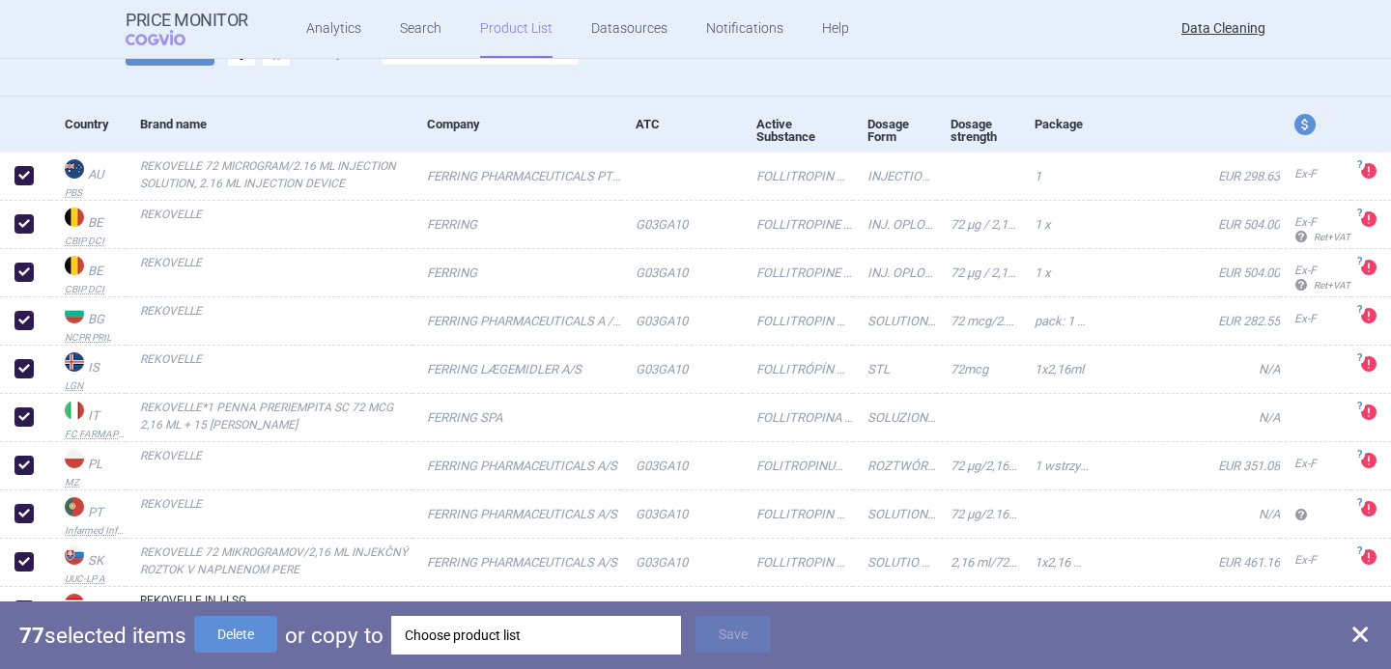
click at [577, 637] on div "Choose product list" at bounding box center [536, 635] width 263 height 39
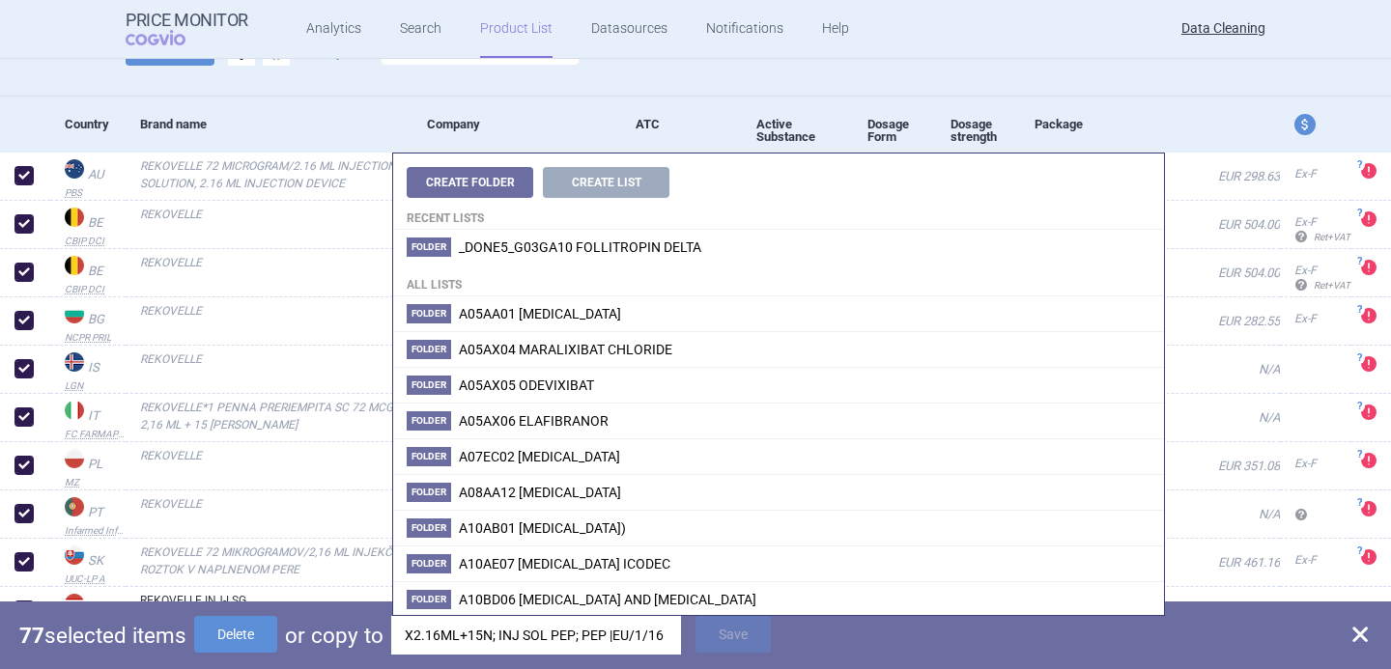
scroll to position [0, 63]
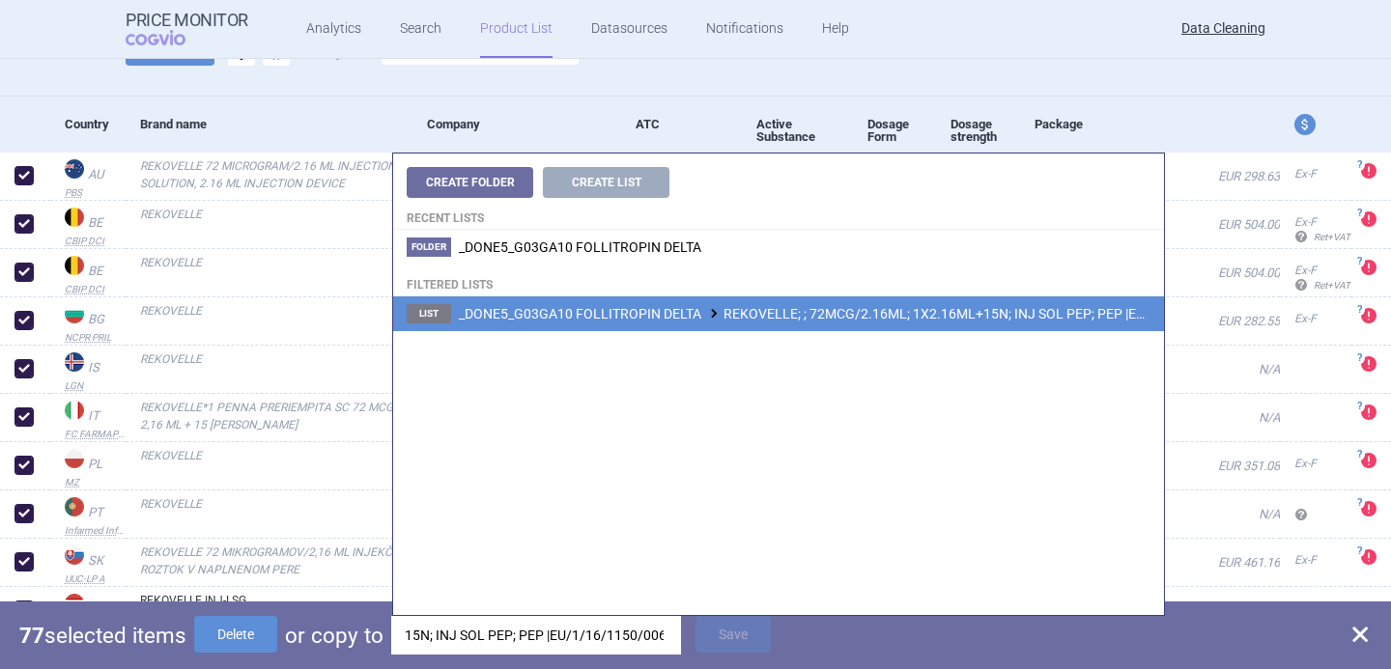
type input "X2.16ML+15N; INJ SOL PEP; PEP |EU/1/16/1150/006"
click at [676, 321] on span "_DONE5_G03GA10 FOLLITROPIN DELTA REKOVELLE; ; 72MCG/2.16ML; 1X2.16ML+15N; INJ S…" at bounding box center [852, 313] width 786 height 15
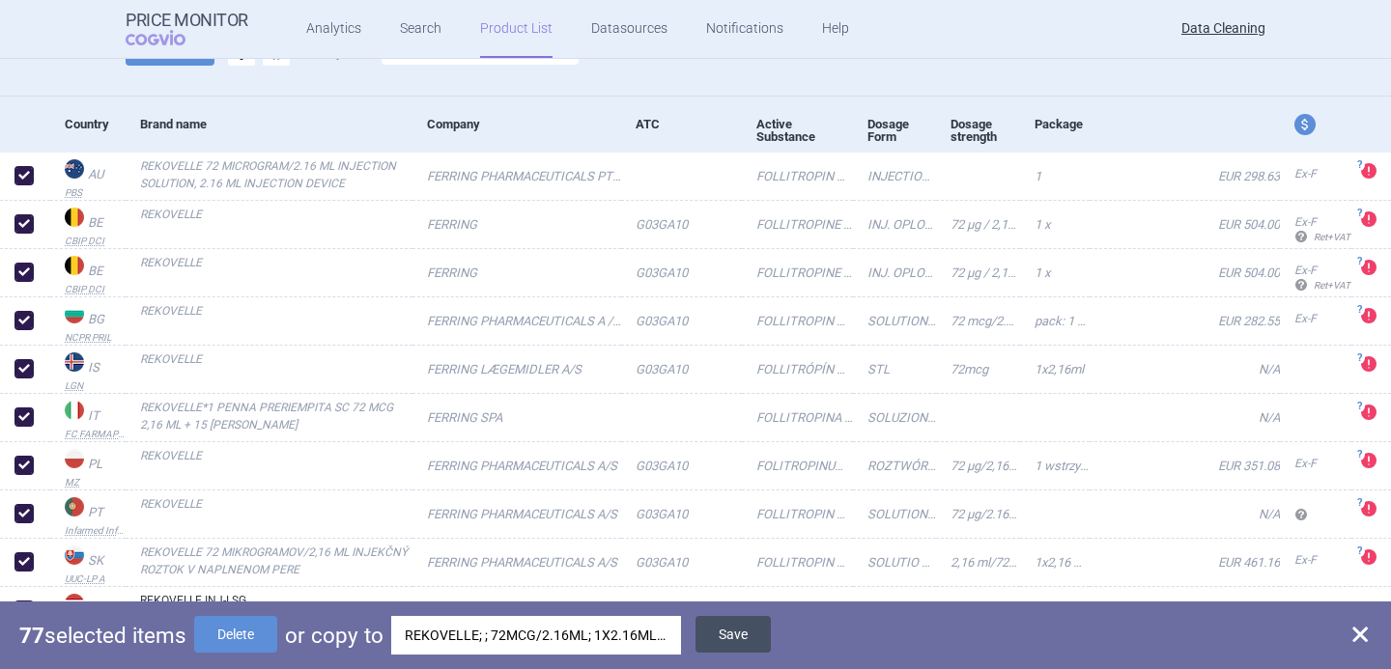
click at [740, 620] on button "Save" at bounding box center [732, 634] width 75 height 37
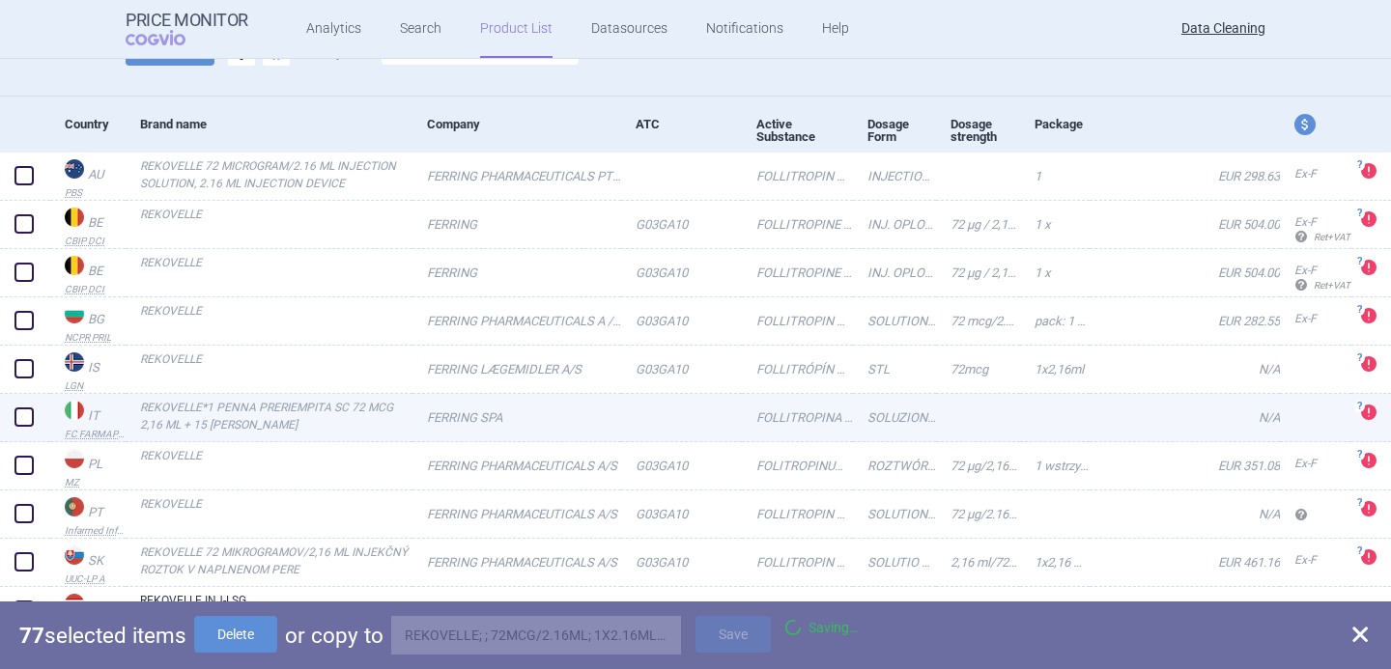
checkbox input "false"
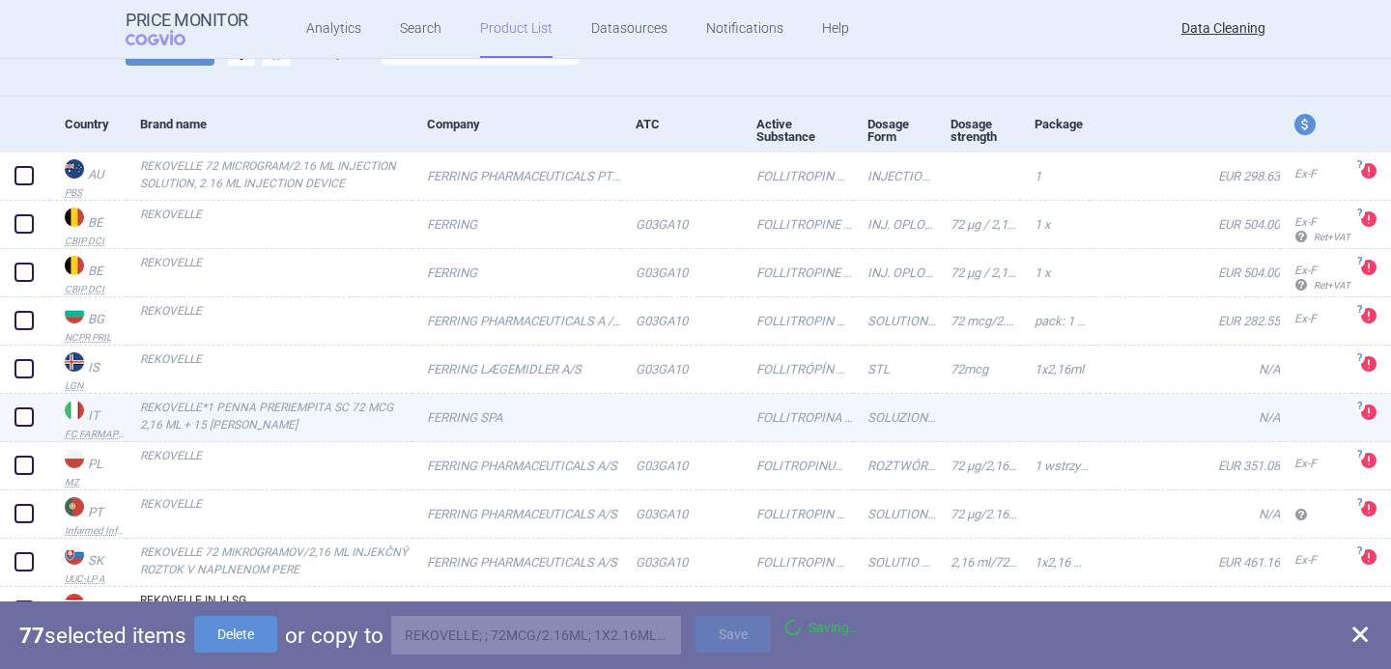
checkbox input "false"
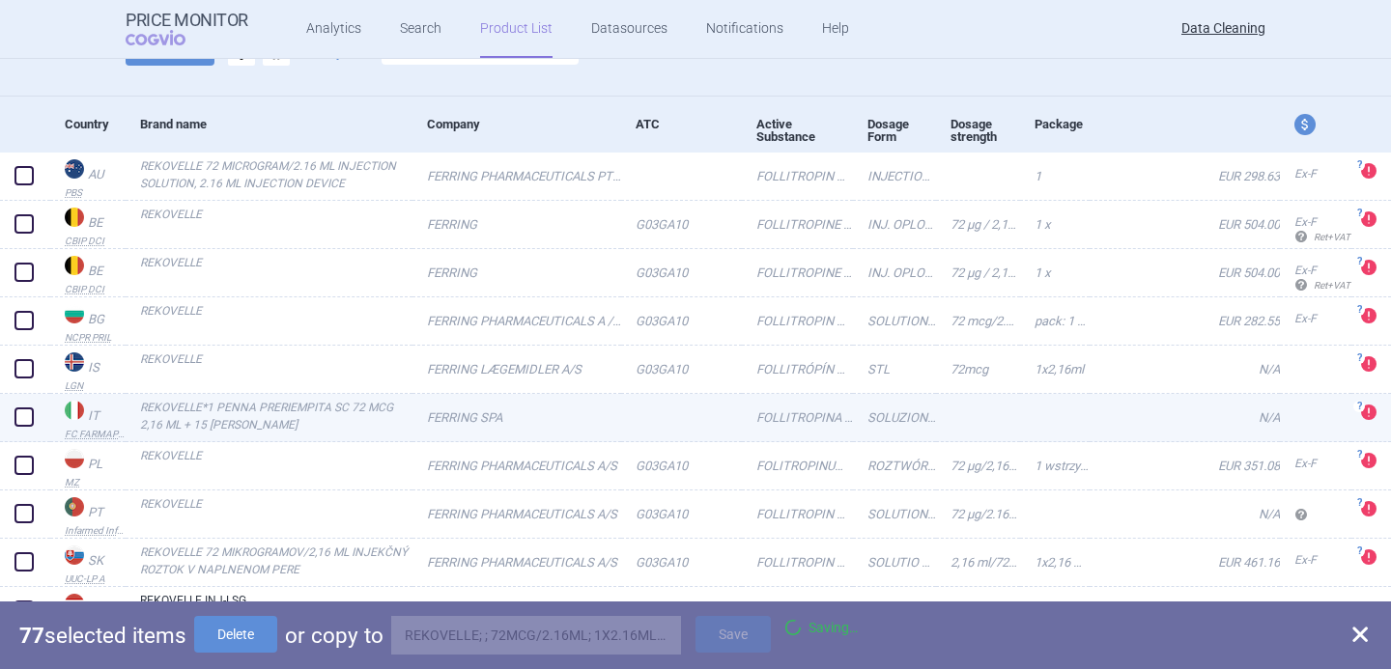
checkbox input "false"
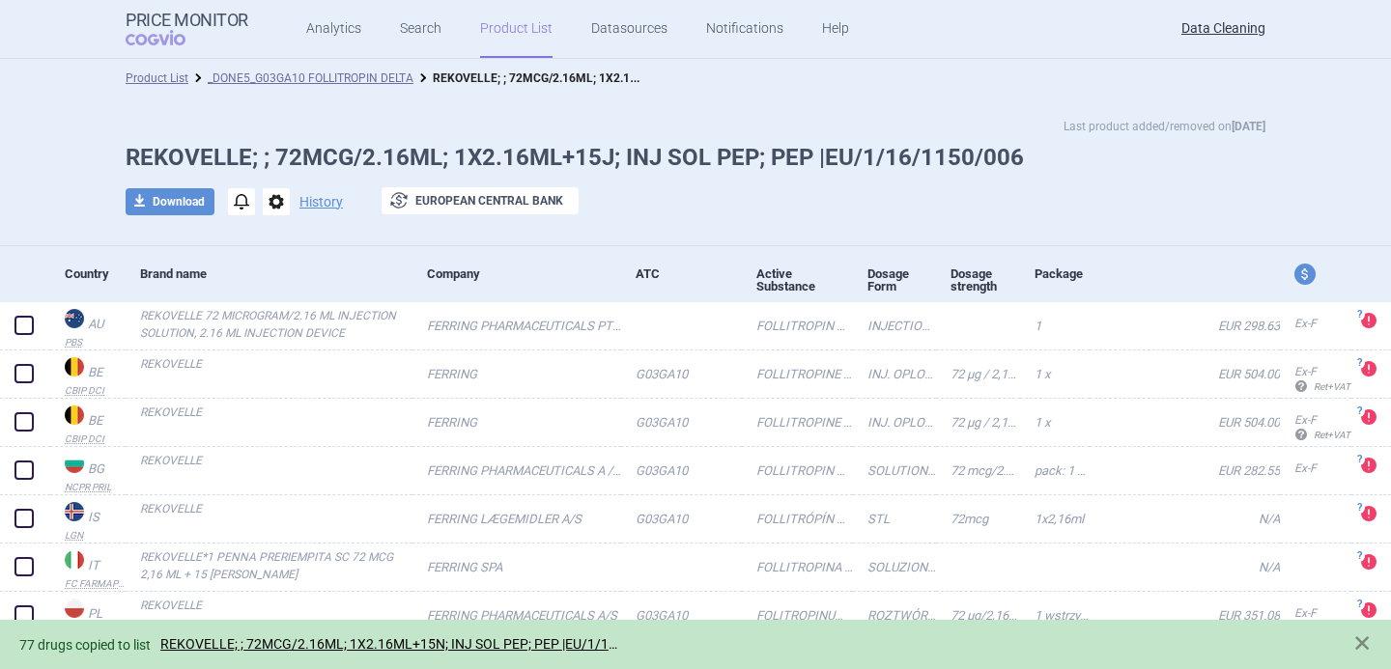
click at [270, 200] on span "options" at bounding box center [276, 201] width 27 height 27
click at [279, 318] on button "Delete" at bounding box center [275, 316] width 62 height 28
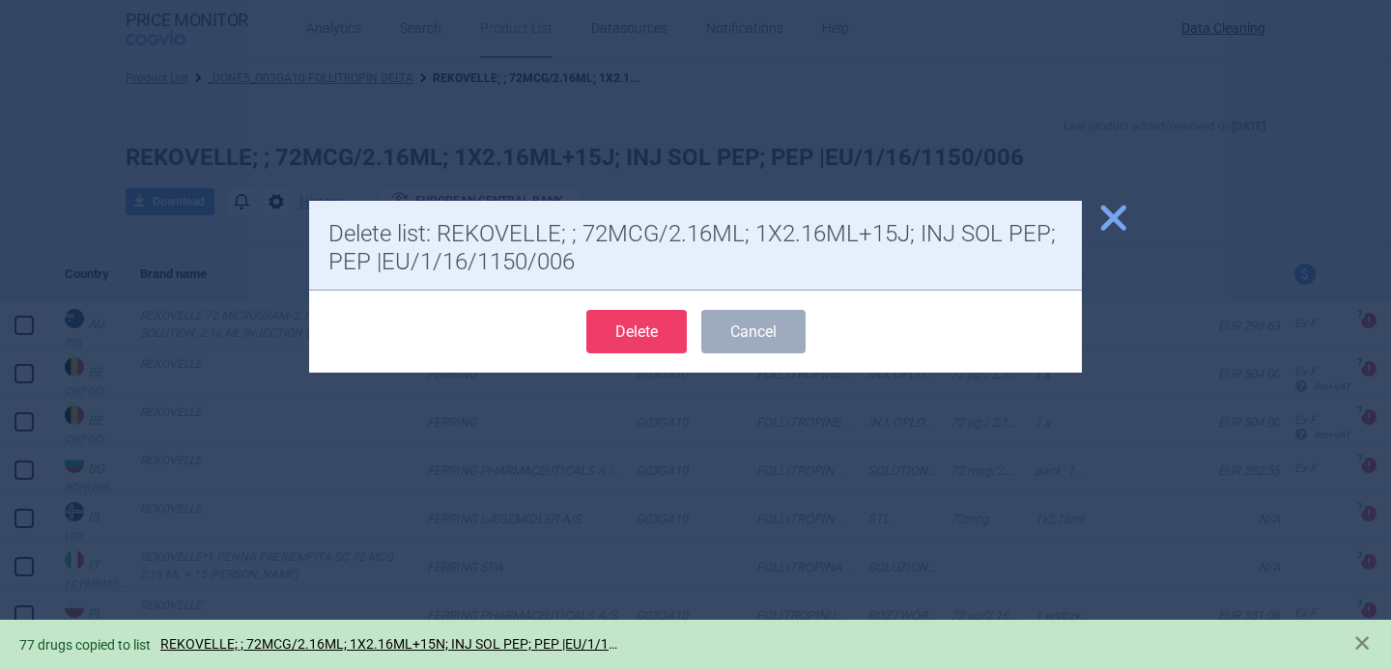
click at [633, 330] on button "Delete" at bounding box center [636, 331] width 100 height 43
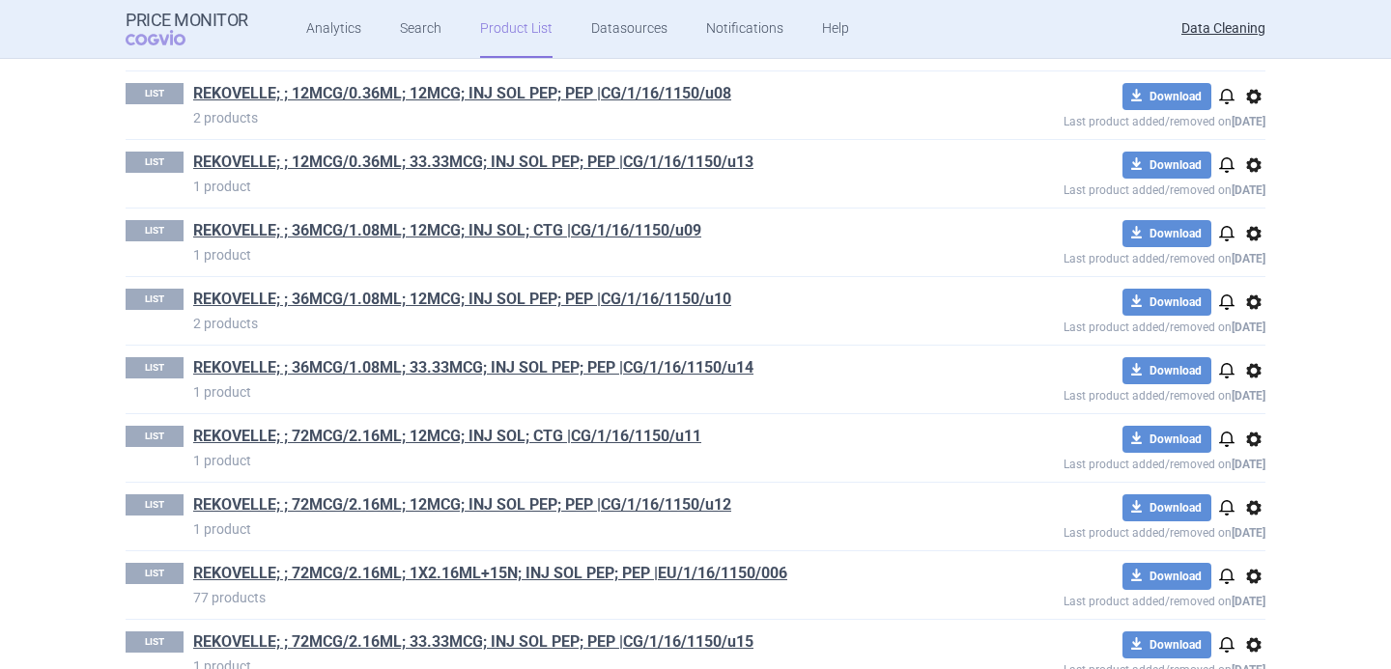
scroll to position [1346, 0]
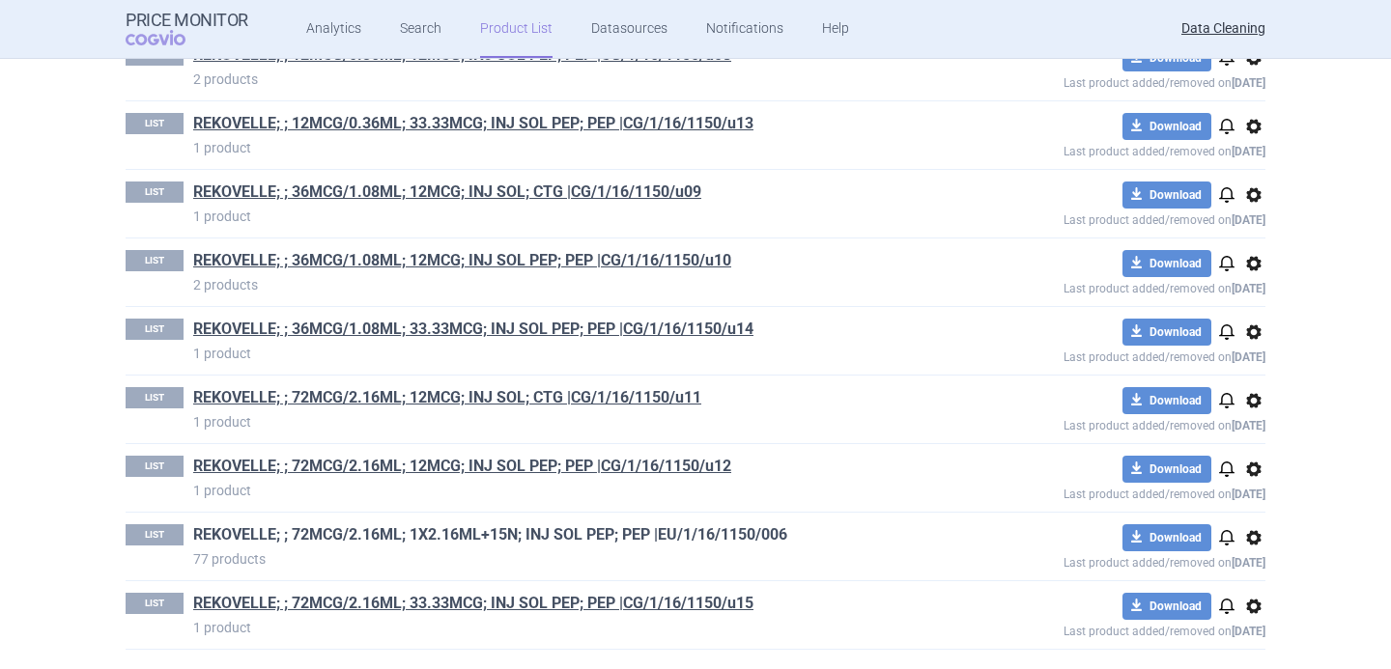
click at [722, 539] on link "REKOVELLE; ; 72MCG/2.16ML; 1X2.16ML+15N; INJ SOL PEP; PEP |EU/1/16/1150/006" at bounding box center [490, 534] width 594 height 21
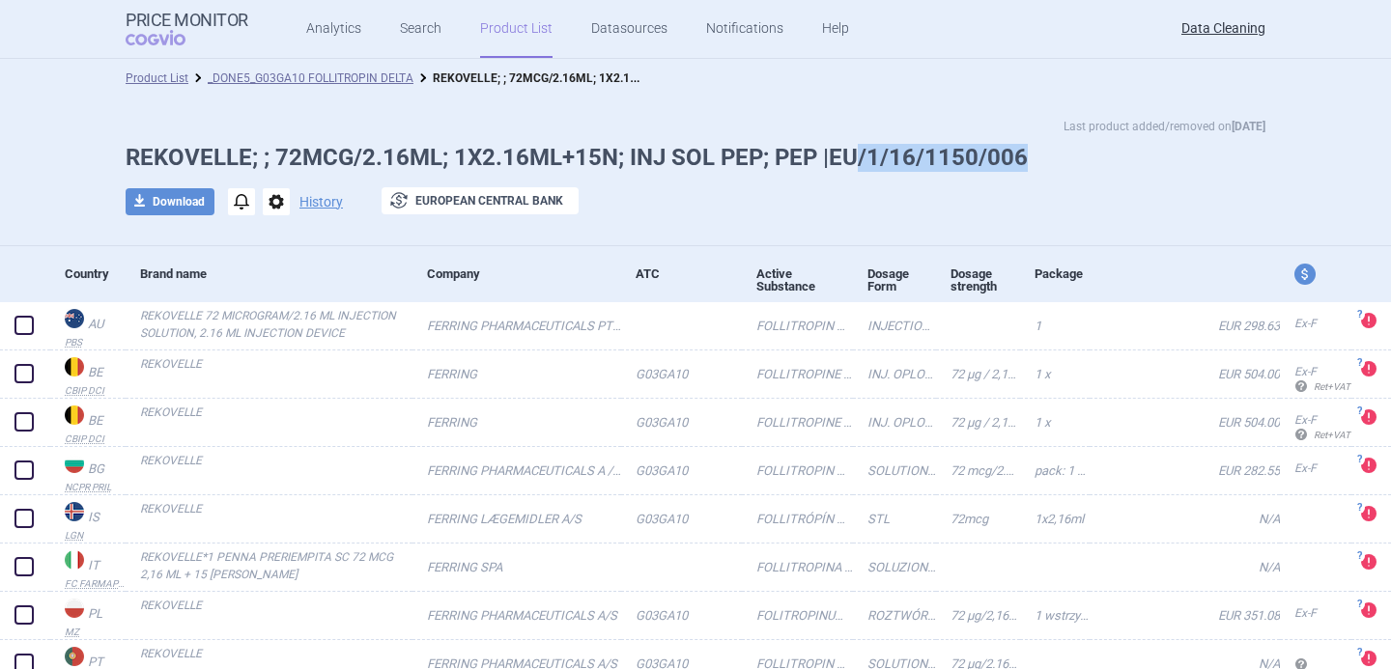
drag, startPoint x: 1048, startPoint y: 158, endPoint x: 856, endPoint y: 155, distance: 192.2
click at [856, 155] on h1 "REKOVELLE; ; 72MCG/2.16ML; 1X2.16ML+15N; INJ SOL PEP; PEP |EU/1/16/1150/006" at bounding box center [696, 158] width 1140 height 28
copy h1 "/1/16/1150/006"
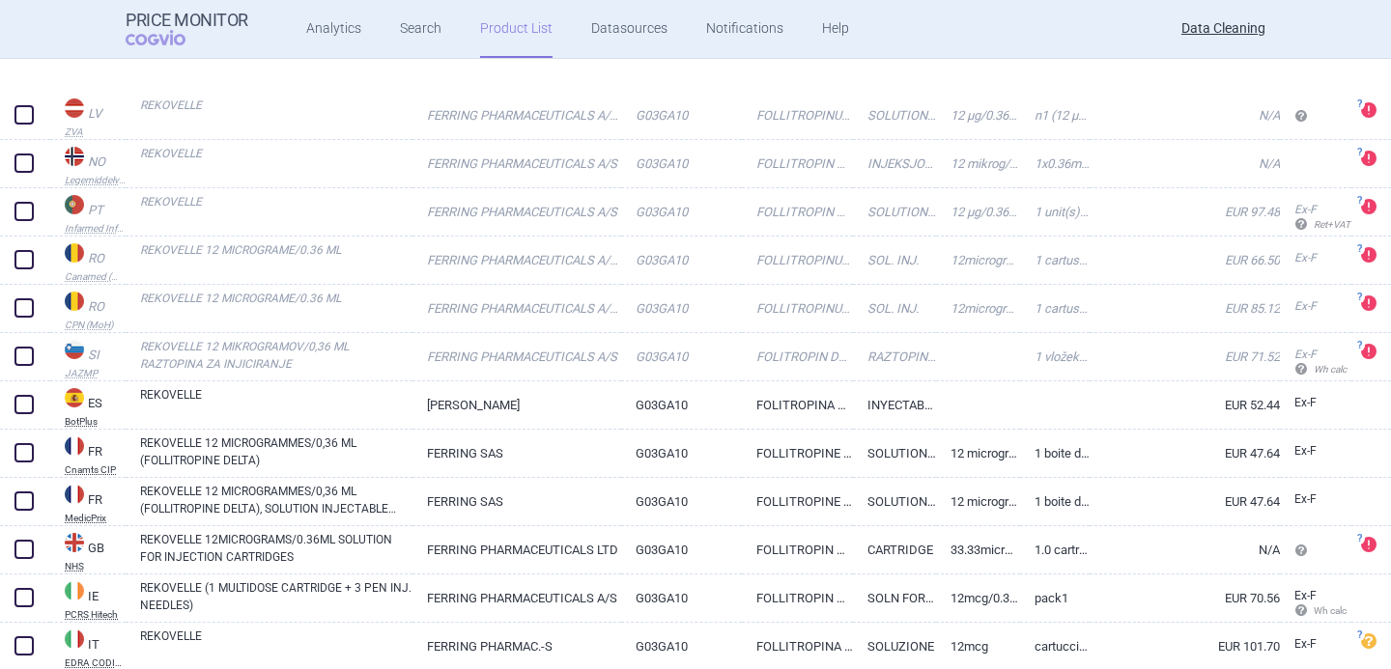
scroll to position [1096, 0]
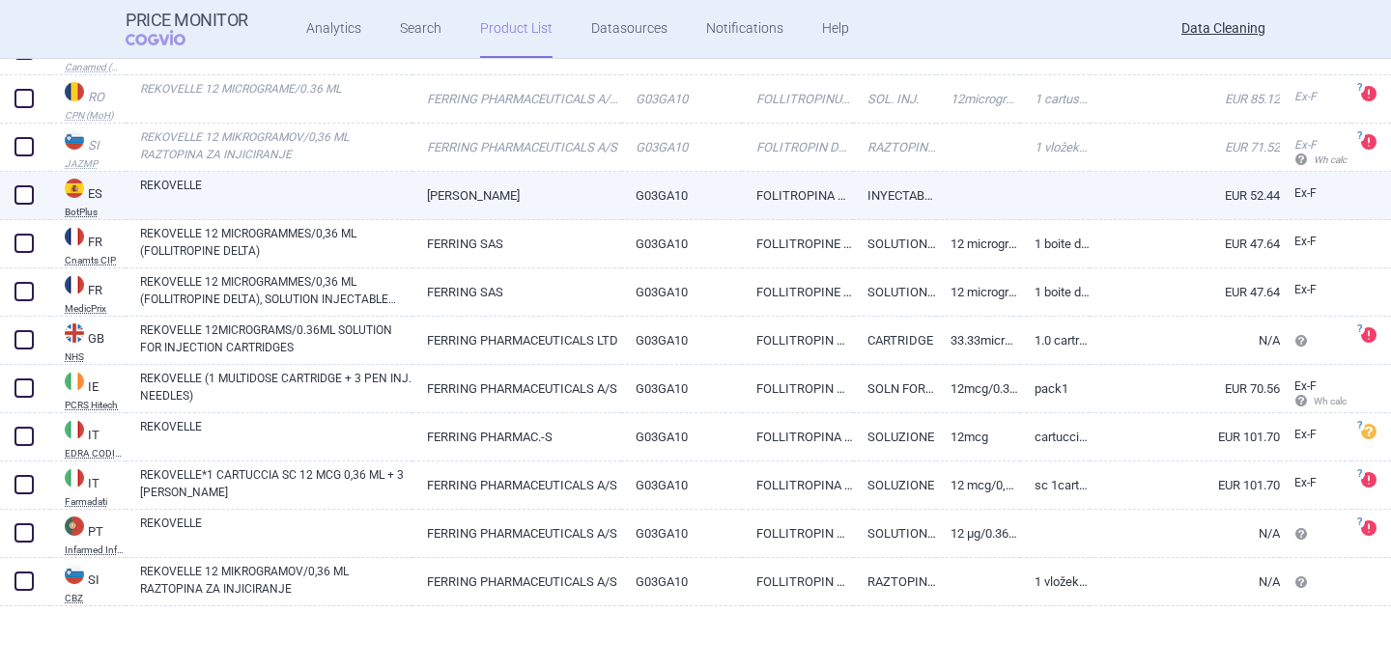
click at [367, 196] on link "REKOVELLE" at bounding box center [276, 194] width 272 height 35
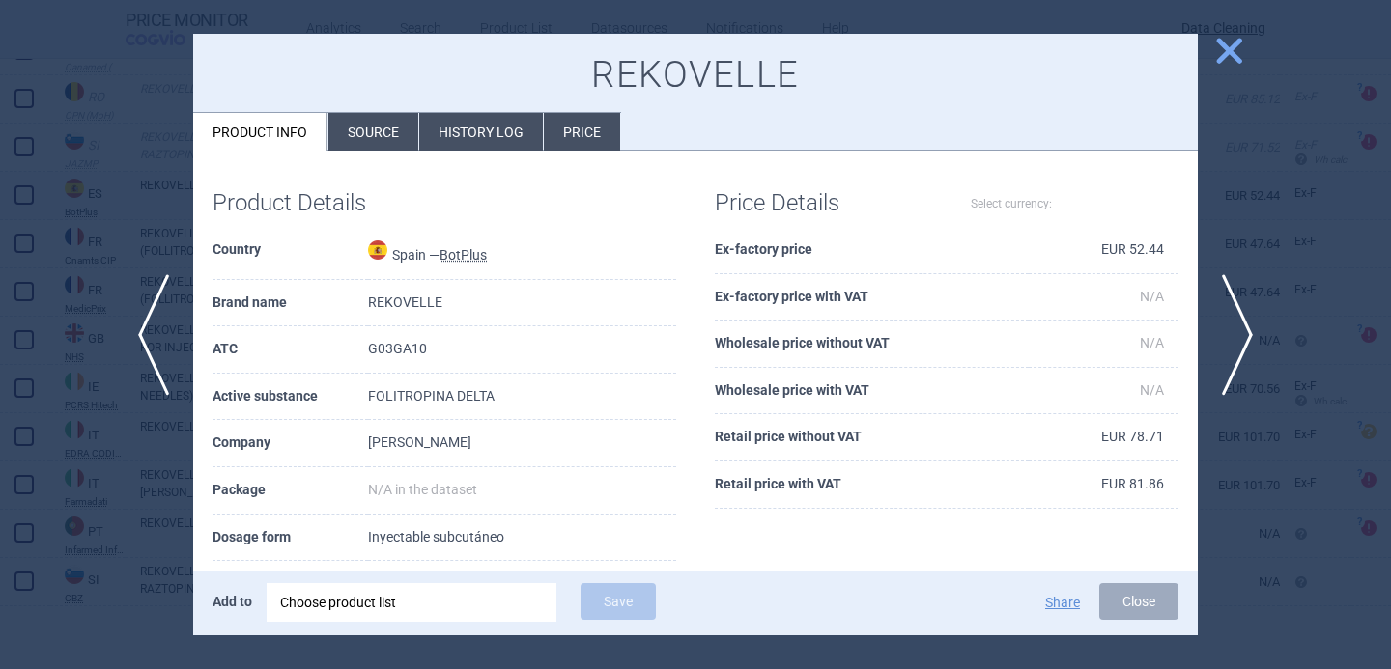
select select "EUR"
click at [368, 126] on li "Source" at bounding box center [373, 132] width 90 height 38
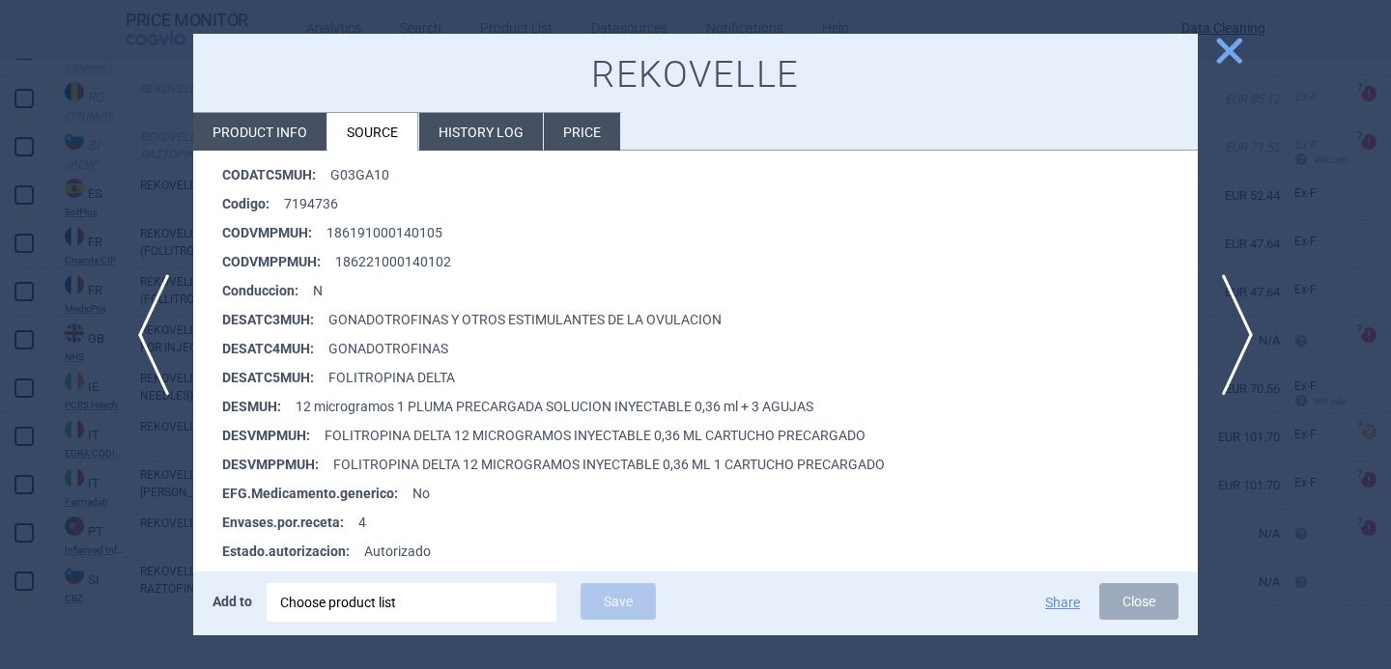
scroll to position [386, 0]
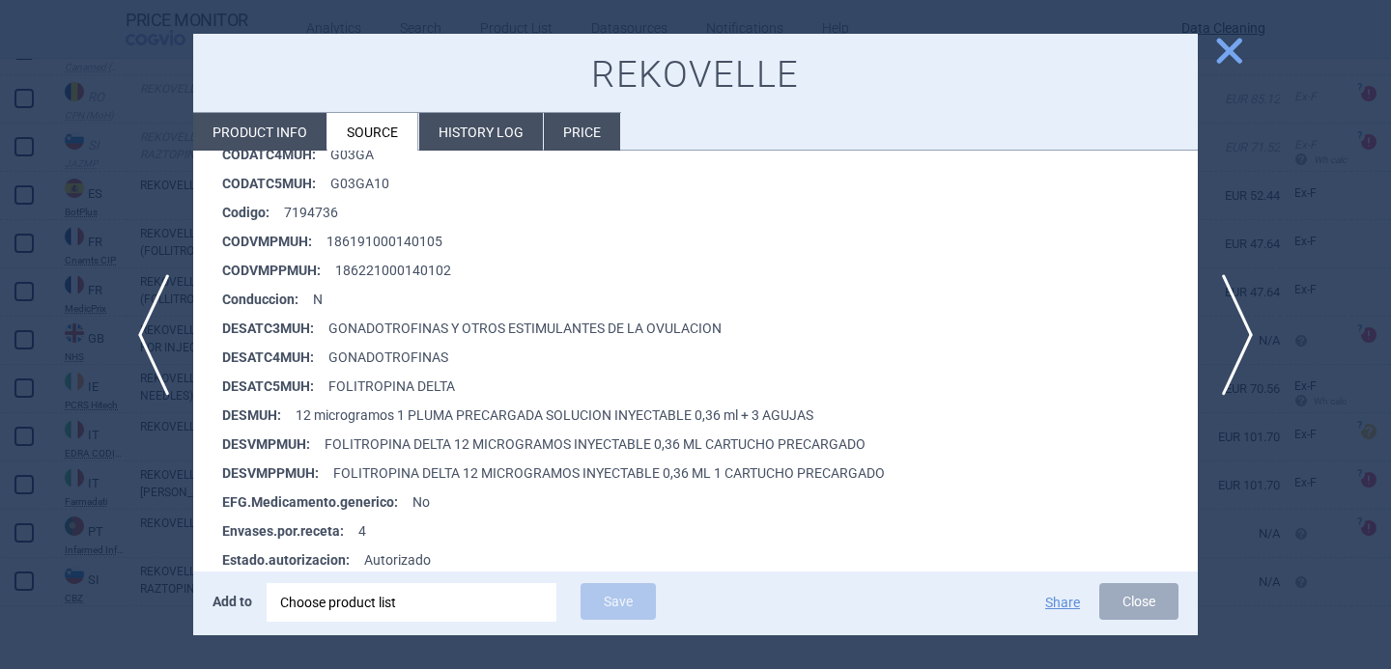
click at [73, 529] on div at bounding box center [695, 334] width 1391 height 669
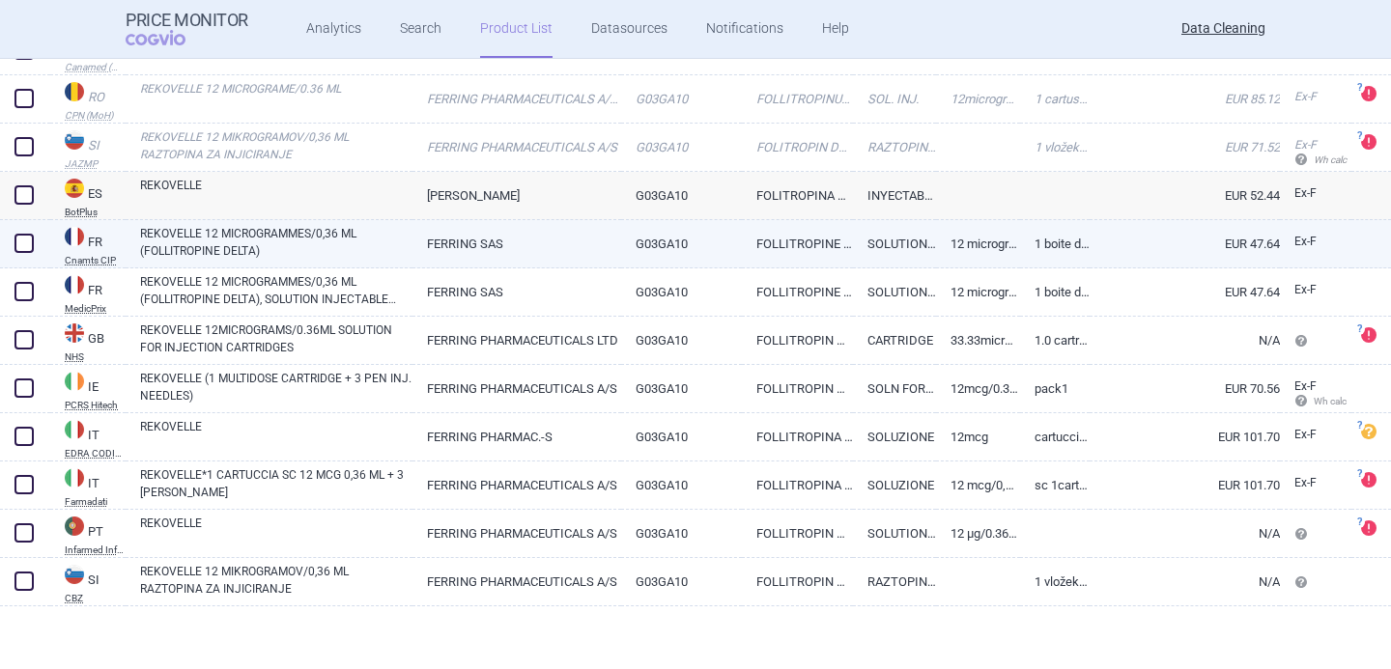
click at [276, 242] on link "REKOVELLE 12 MICROGRAMMES/0,36 ML (FOLLITROPINE DELTA)" at bounding box center [276, 242] width 272 height 35
select select "EUR"
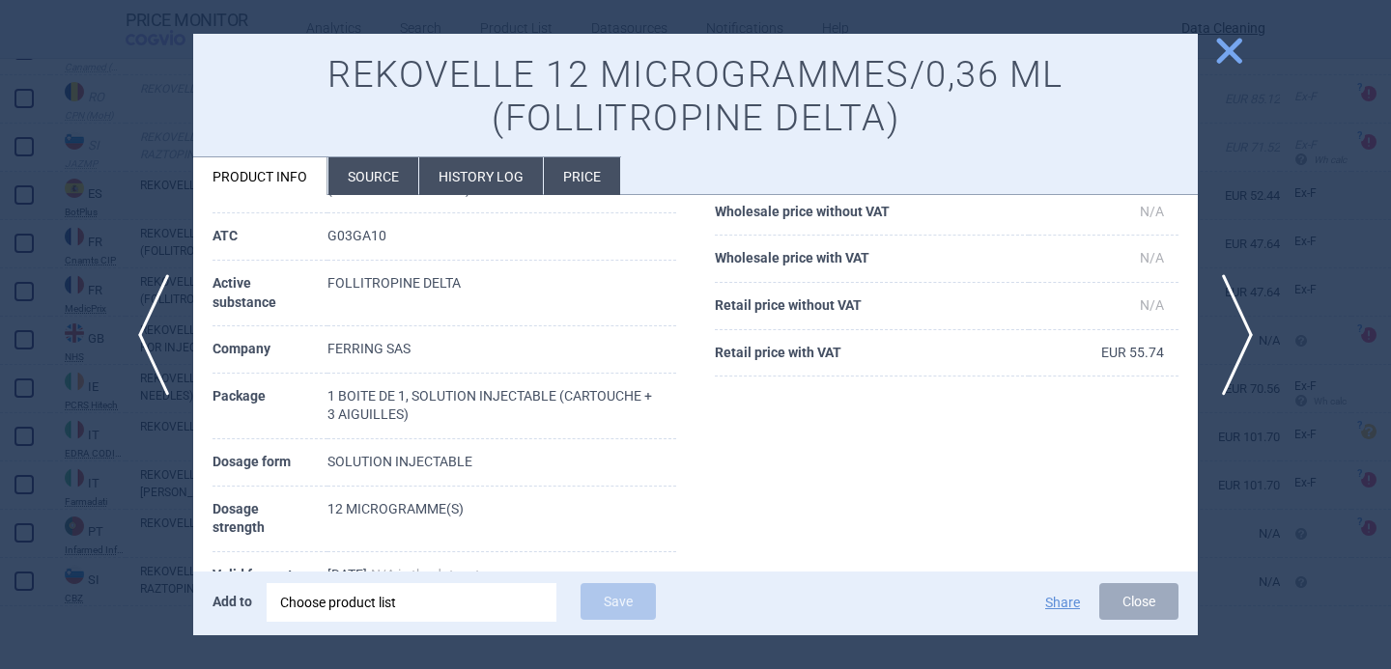
scroll to position [177, 0]
click at [131, 477] on div at bounding box center [695, 334] width 1391 height 669
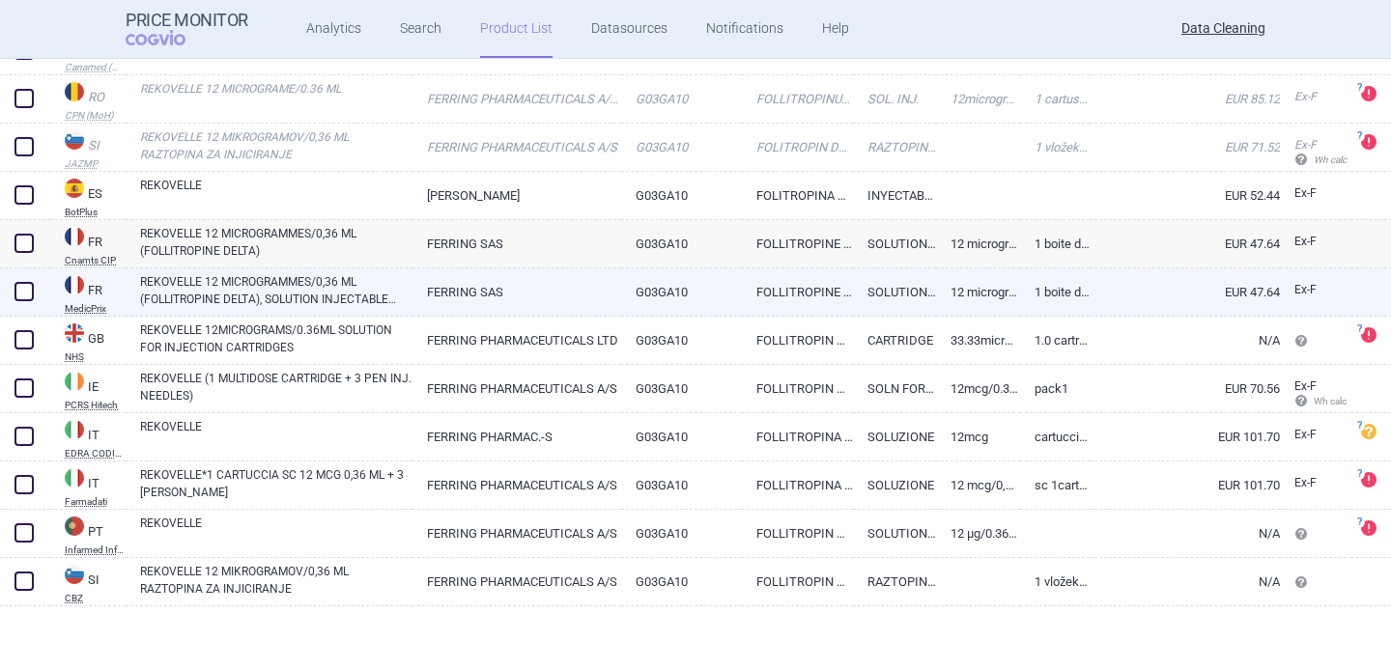
click at [280, 299] on link "REKOVELLE 12 MICROGRAMMES/0,36 ML (FOLLITROPINE DELTA), SOLUTION INJECTABLE (B/…" at bounding box center [276, 290] width 272 height 35
select select "EUR"
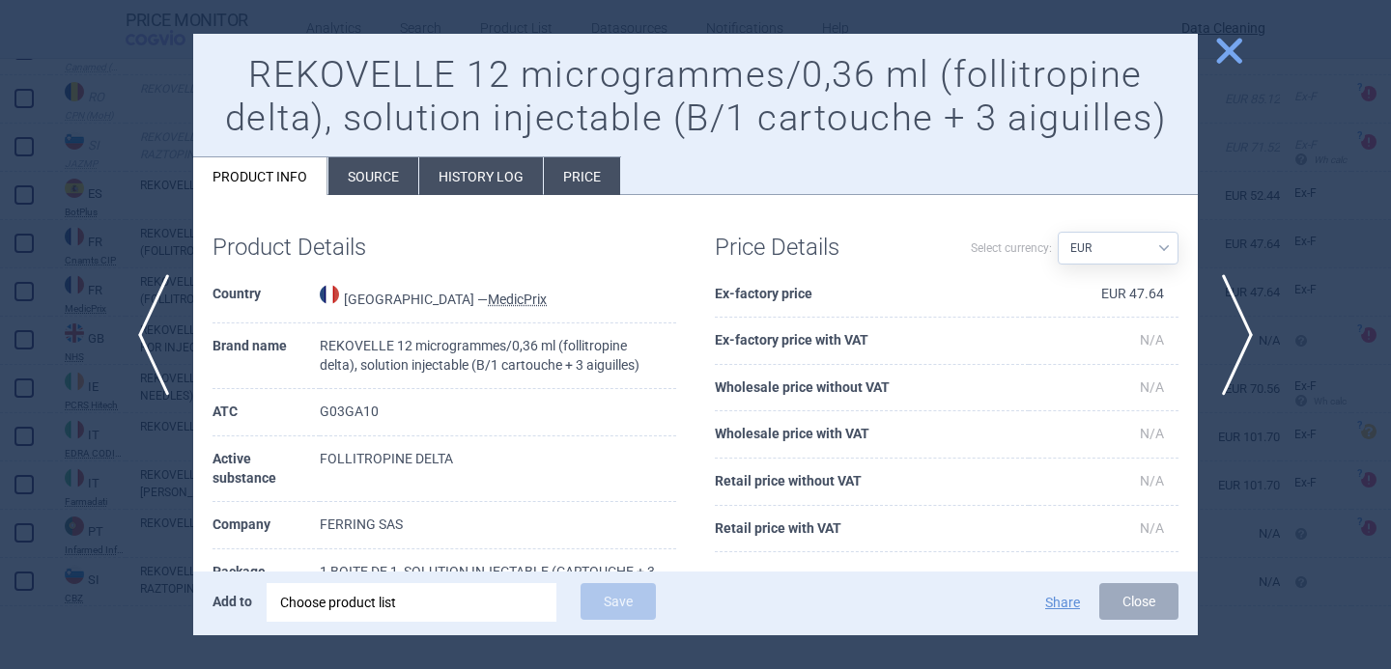
scroll to position [90, 0]
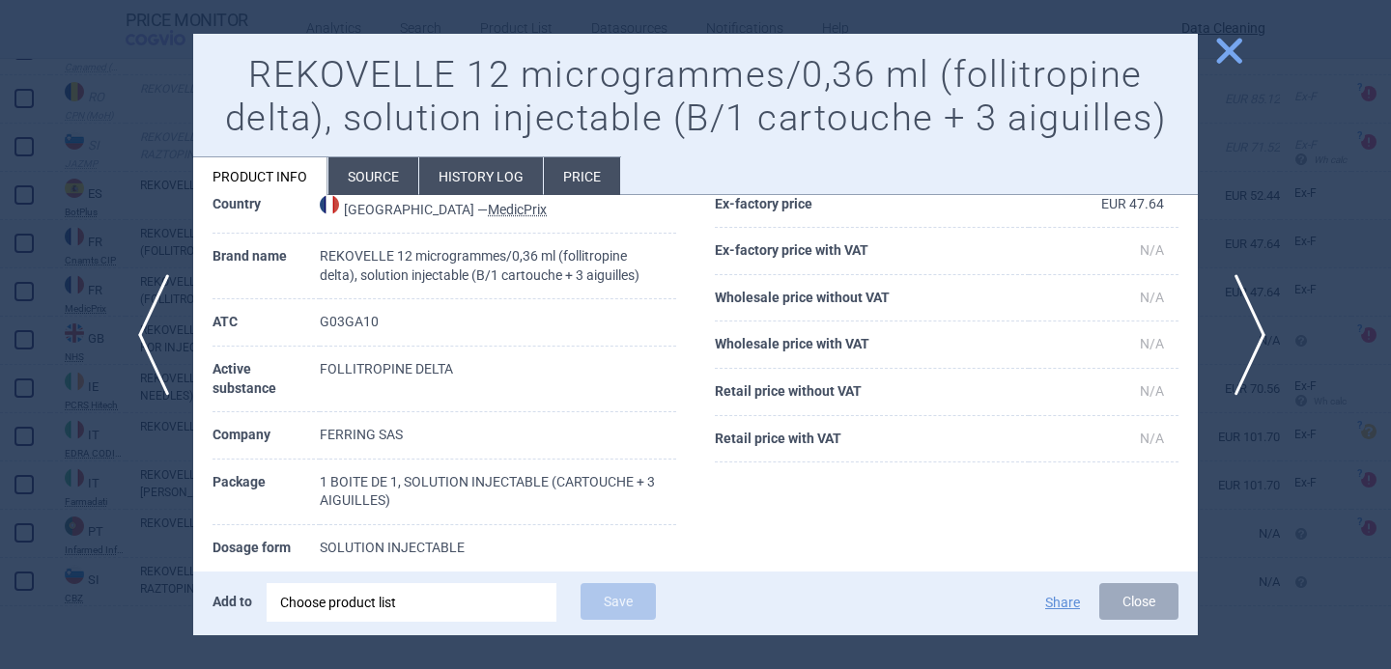
click at [1254, 332] on span "next" at bounding box center [1243, 335] width 43 height 122
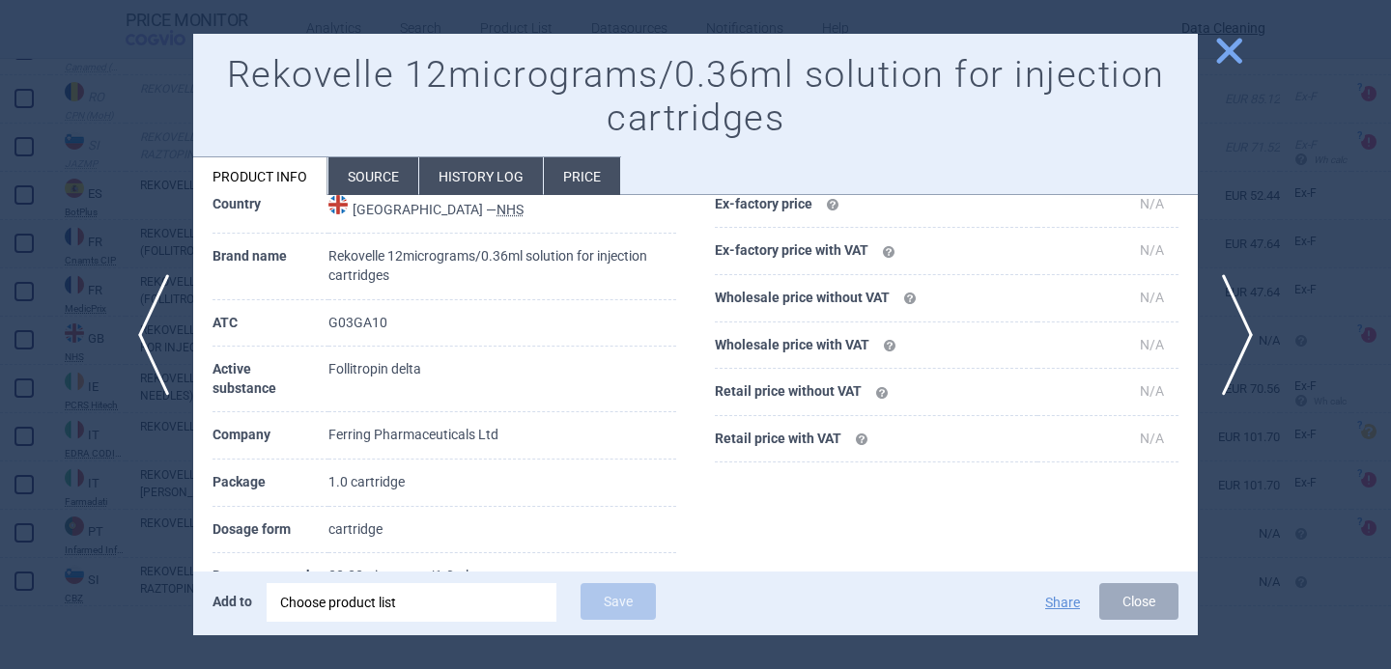
scroll to position [228, 0]
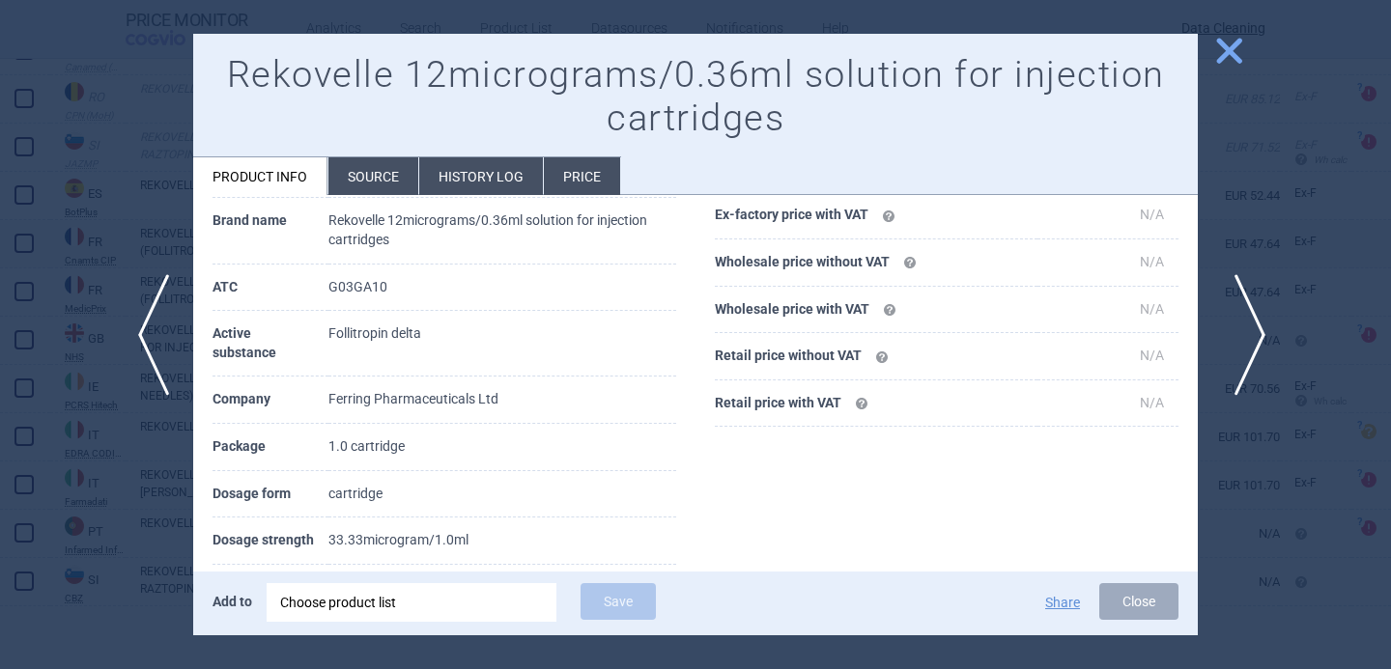
click at [1239, 334] on span "next" at bounding box center [1243, 335] width 43 height 122
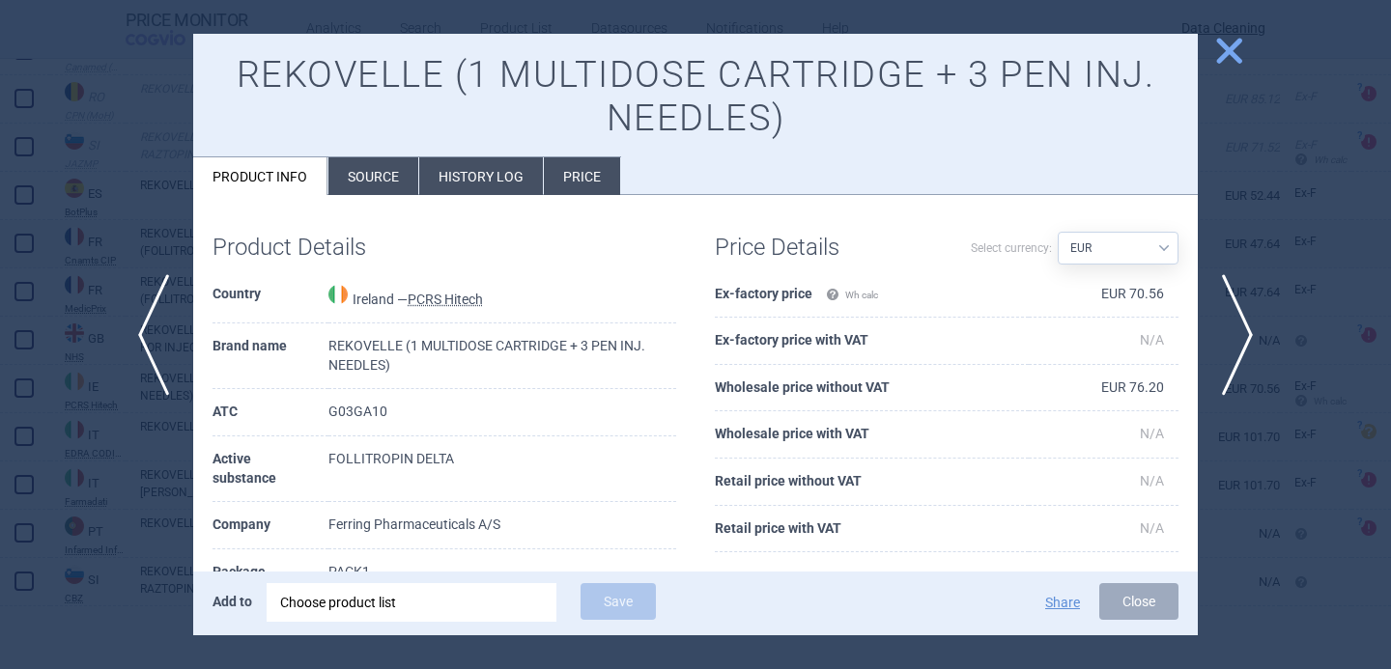
scroll to position [195, 0]
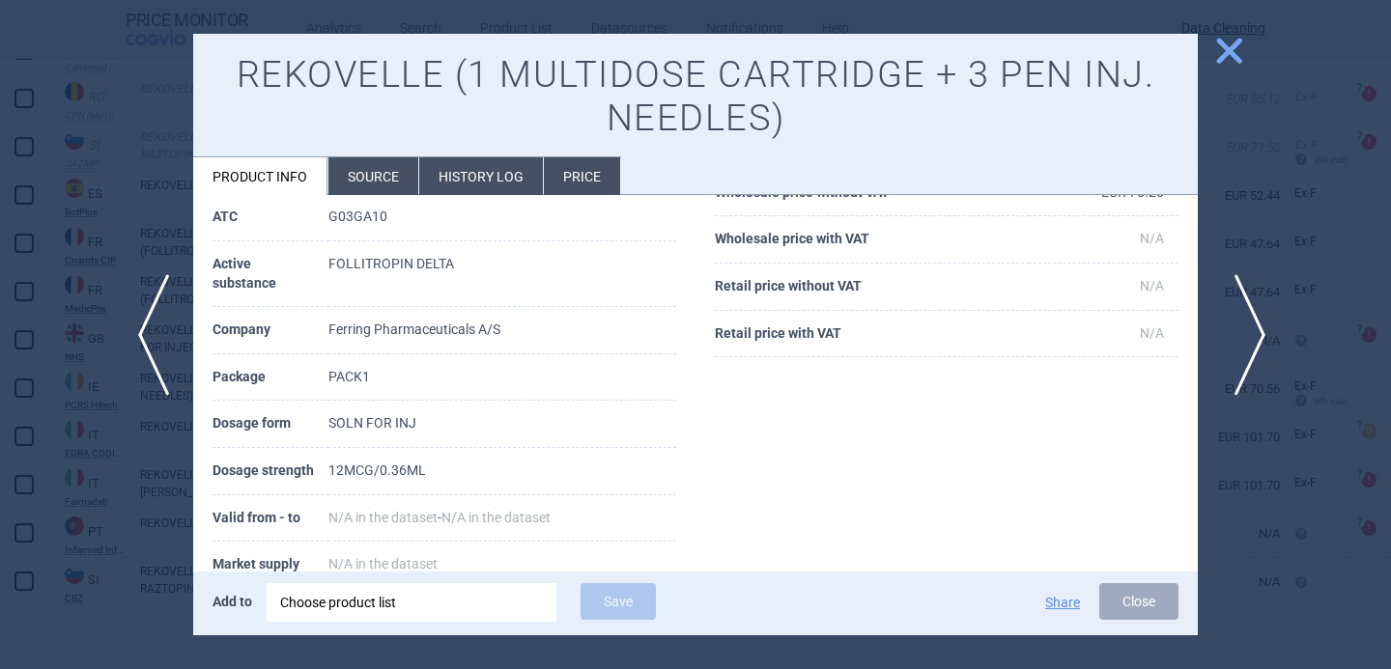
click at [1231, 329] on span "next" at bounding box center [1243, 335] width 43 height 122
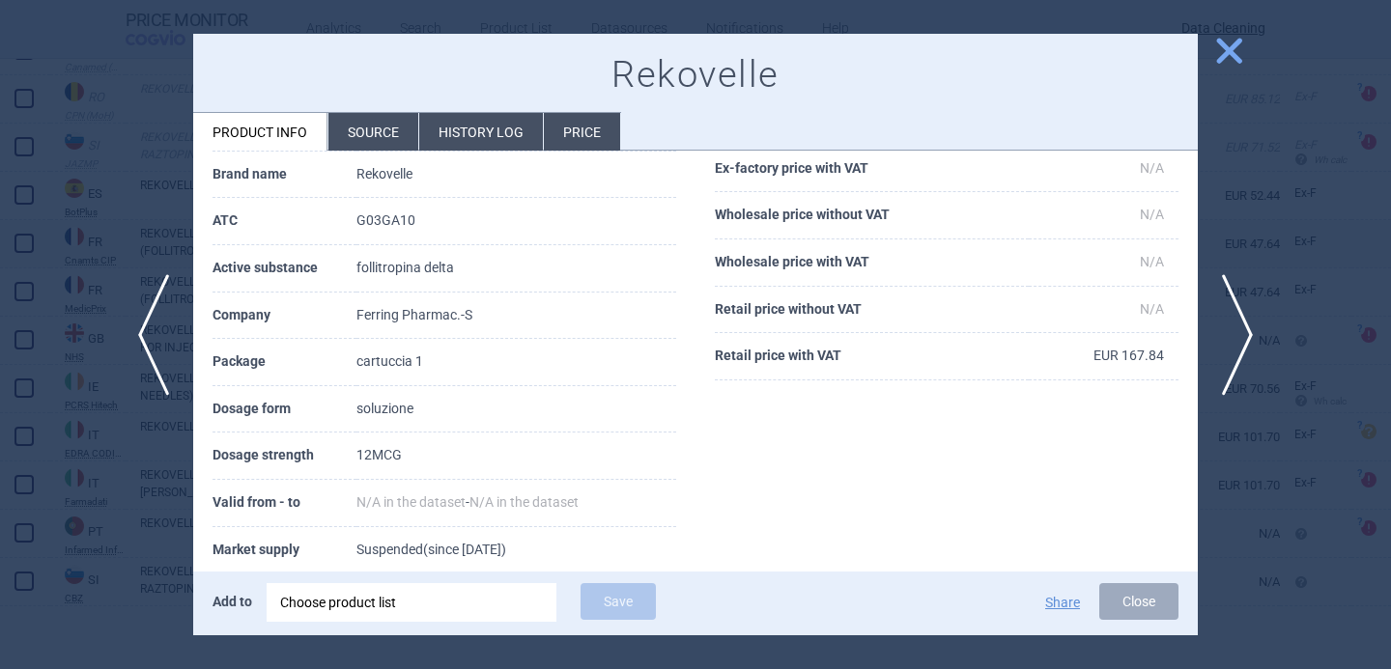
scroll to position [215, 0]
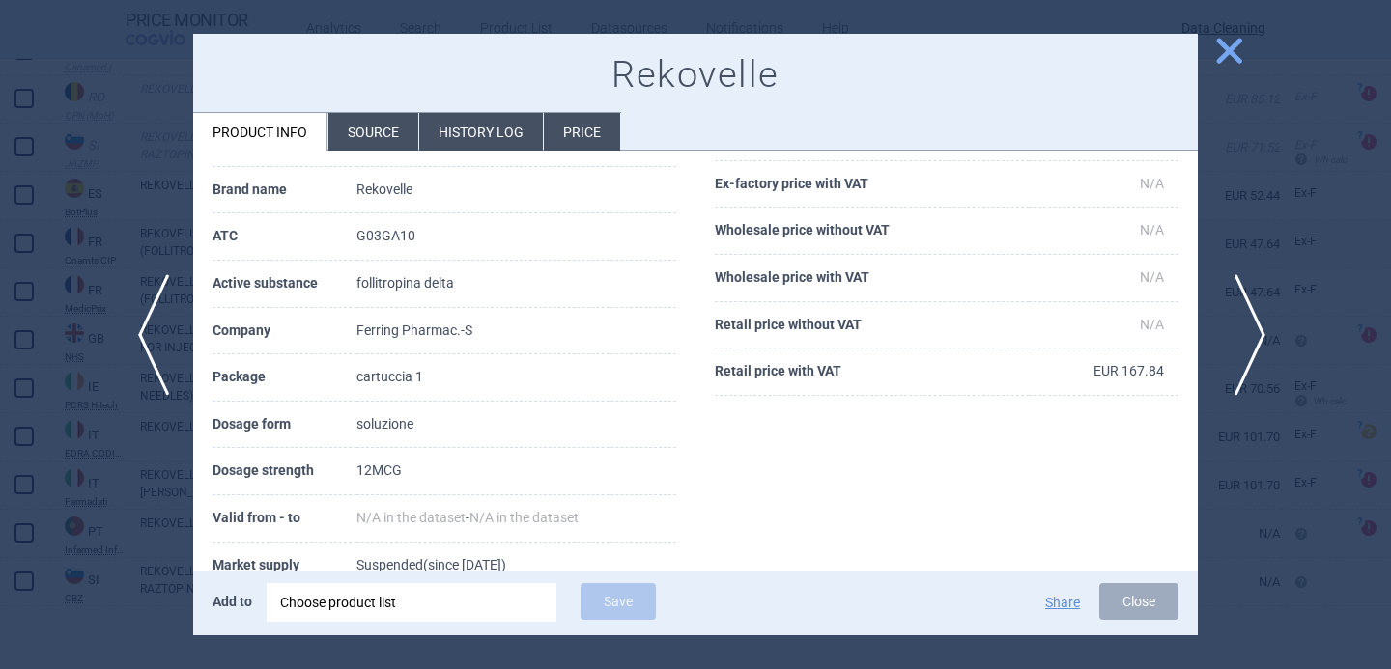
click at [1237, 328] on span "next" at bounding box center [1243, 335] width 43 height 122
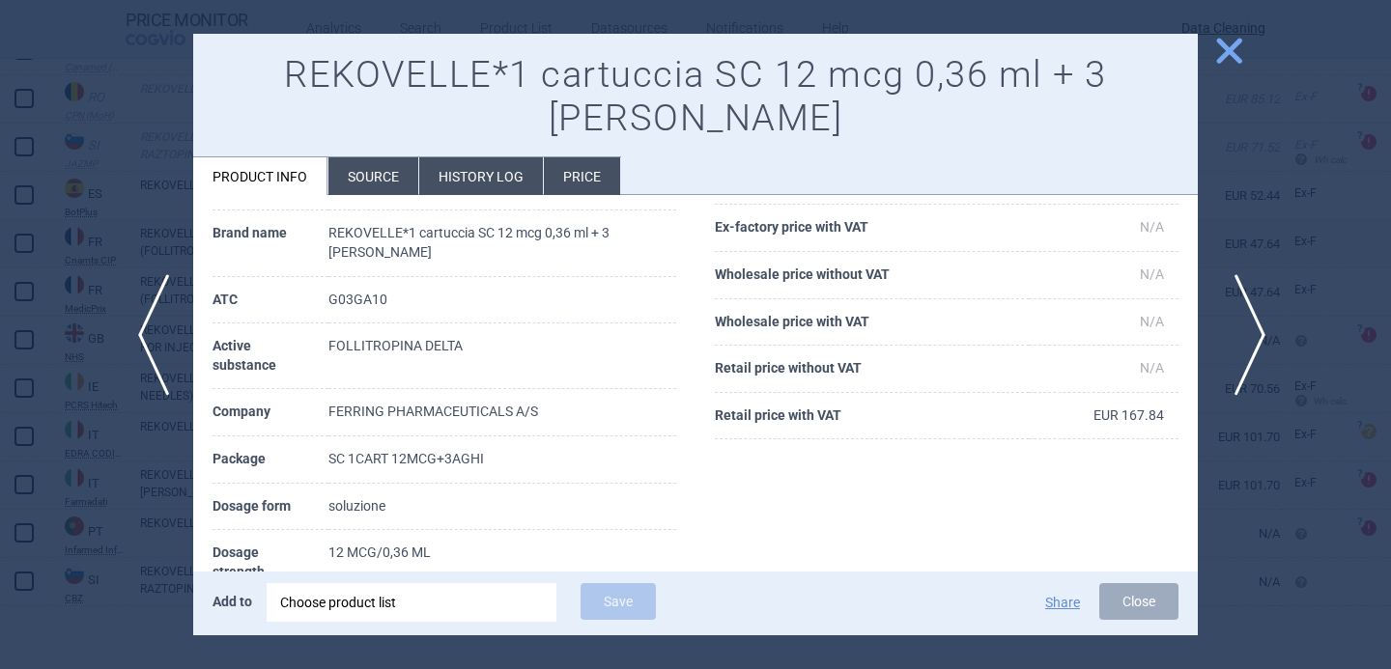
click at [1234, 350] on span "next" at bounding box center [1243, 335] width 43 height 122
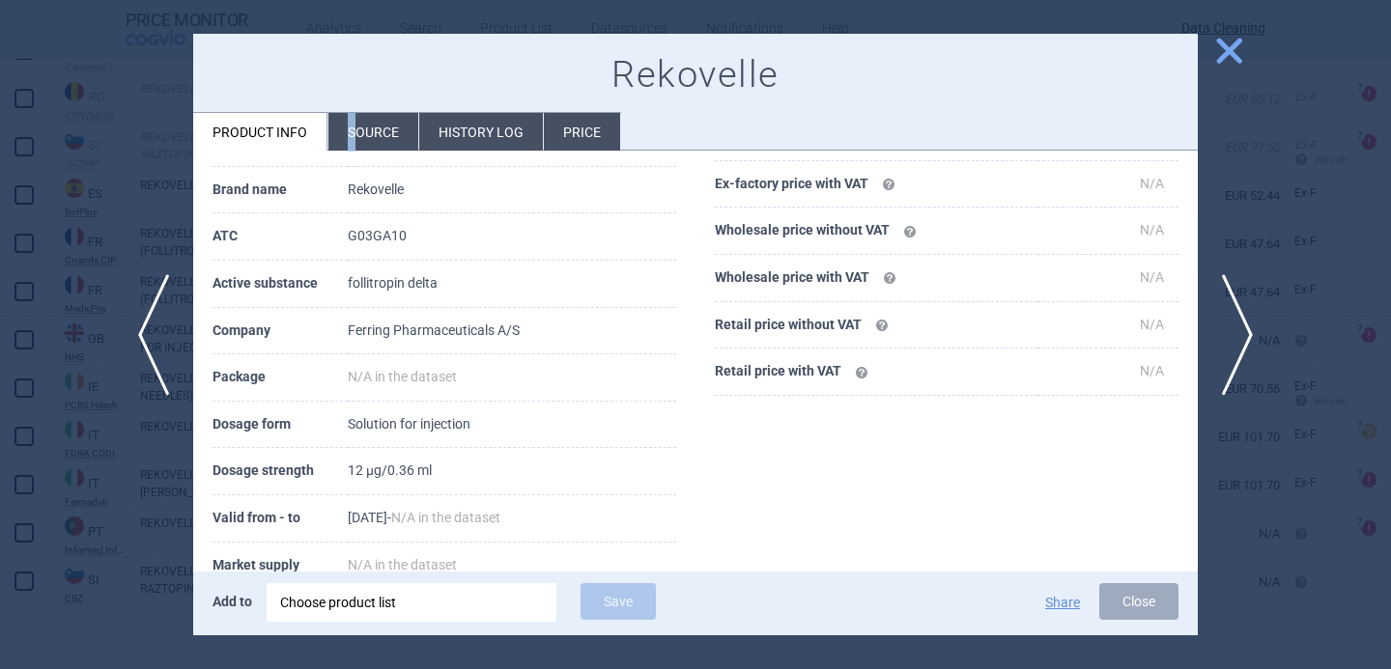
click at [351, 137] on li "Source" at bounding box center [373, 132] width 90 height 38
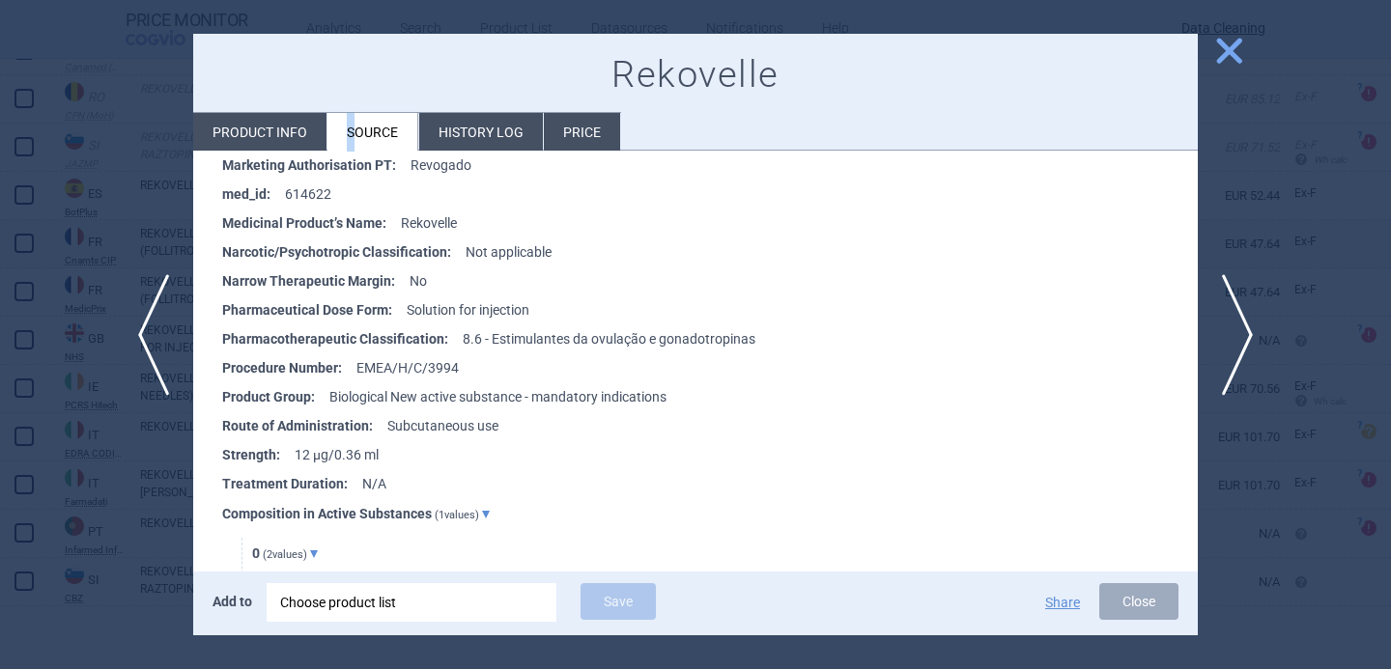
scroll to position [577, 0]
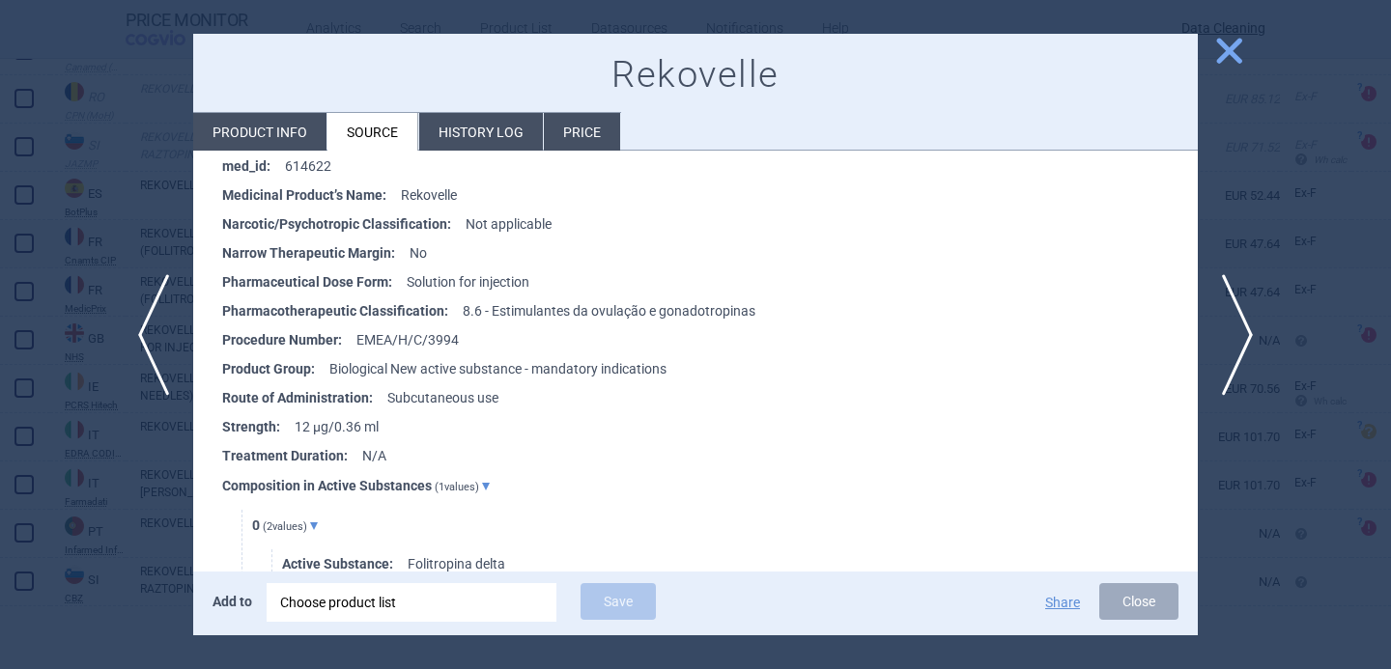
click at [276, 137] on li "Product info" at bounding box center [259, 132] width 133 height 38
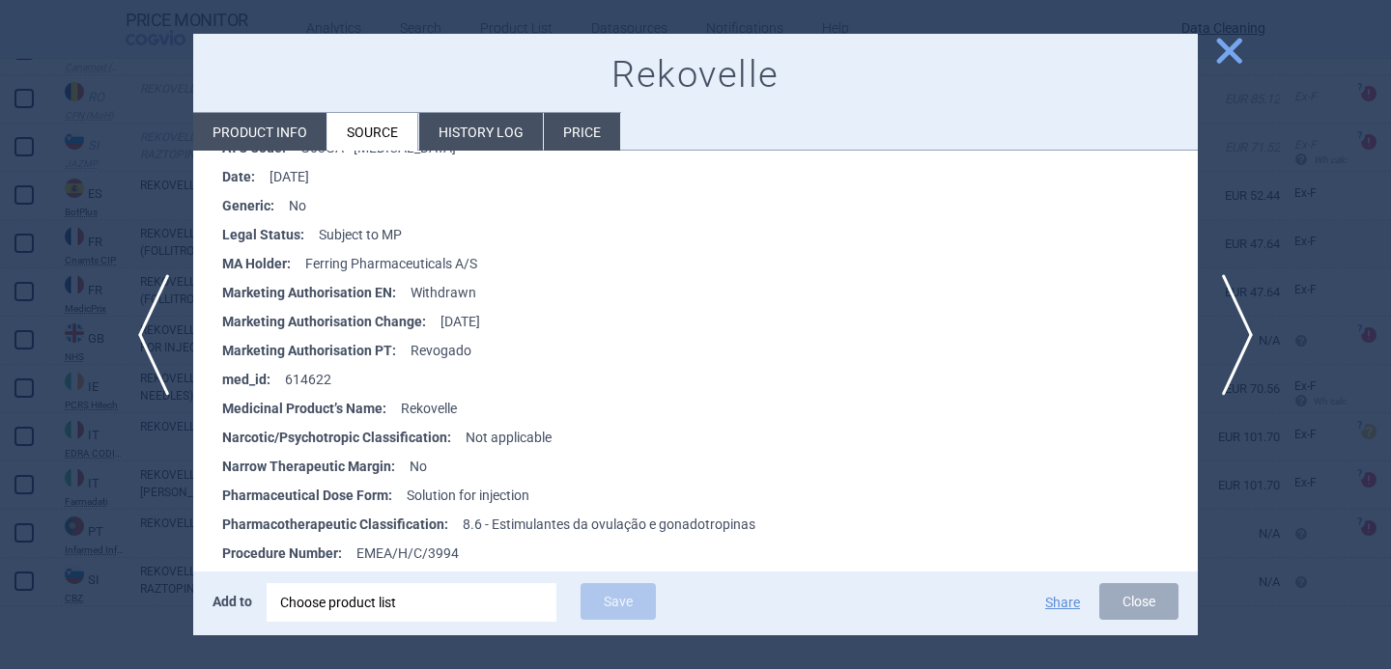
select select "EUR"
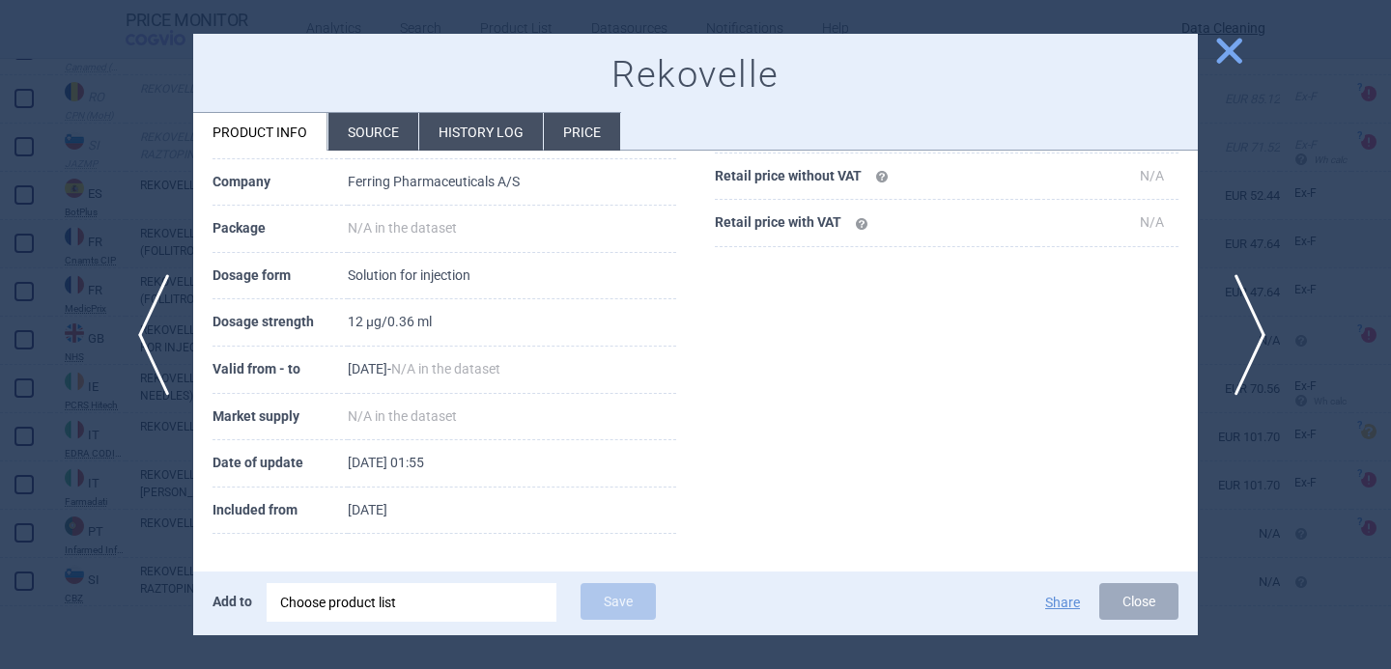
click at [1244, 322] on span "next" at bounding box center [1243, 335] width 43 height 122
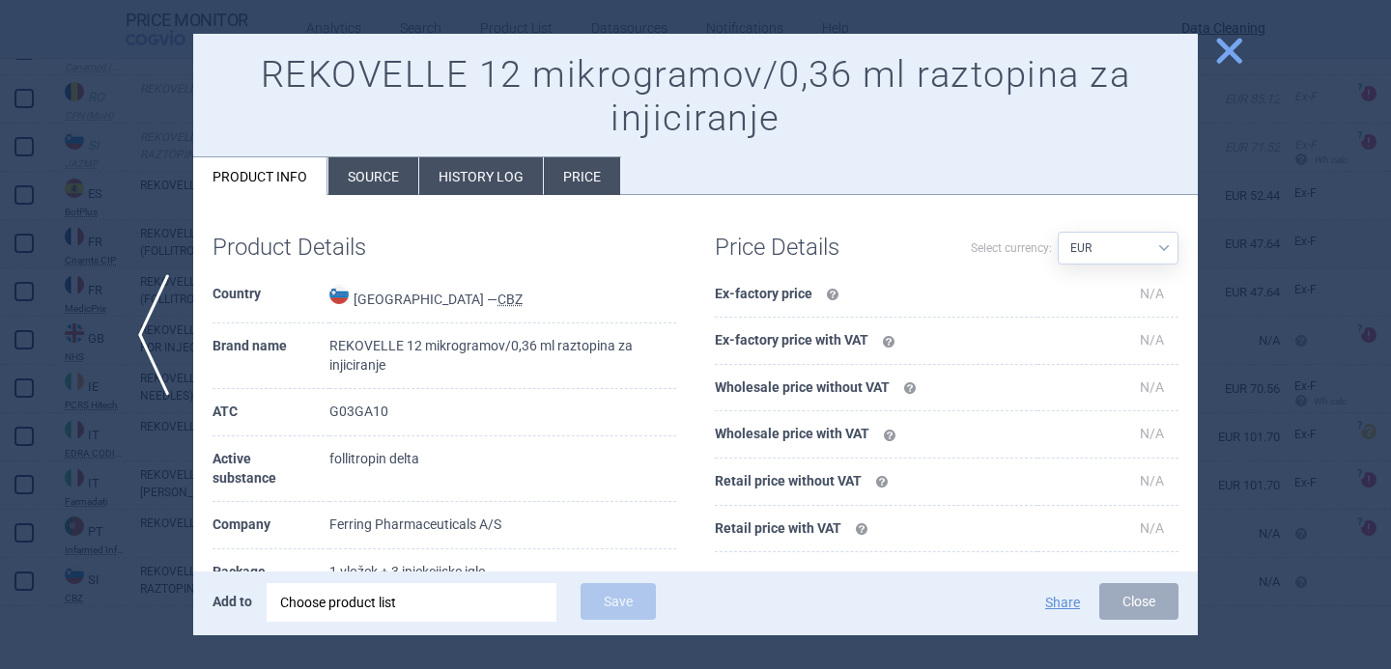
click at [77, 585] on div at bounding box center [695, 334] width 1391 height 669
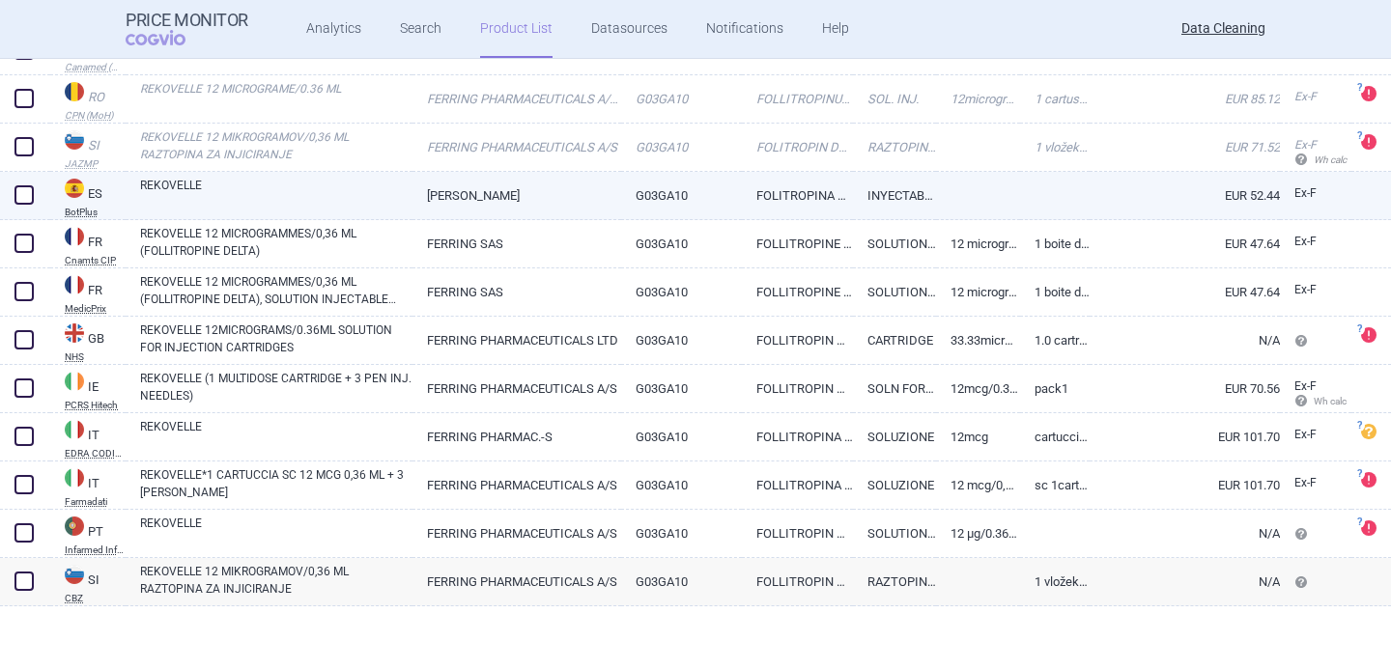
click at [307, 198] on link "REKOVELLE" at bounding box center [276, 194] width 272 height 35
select select "EUR"
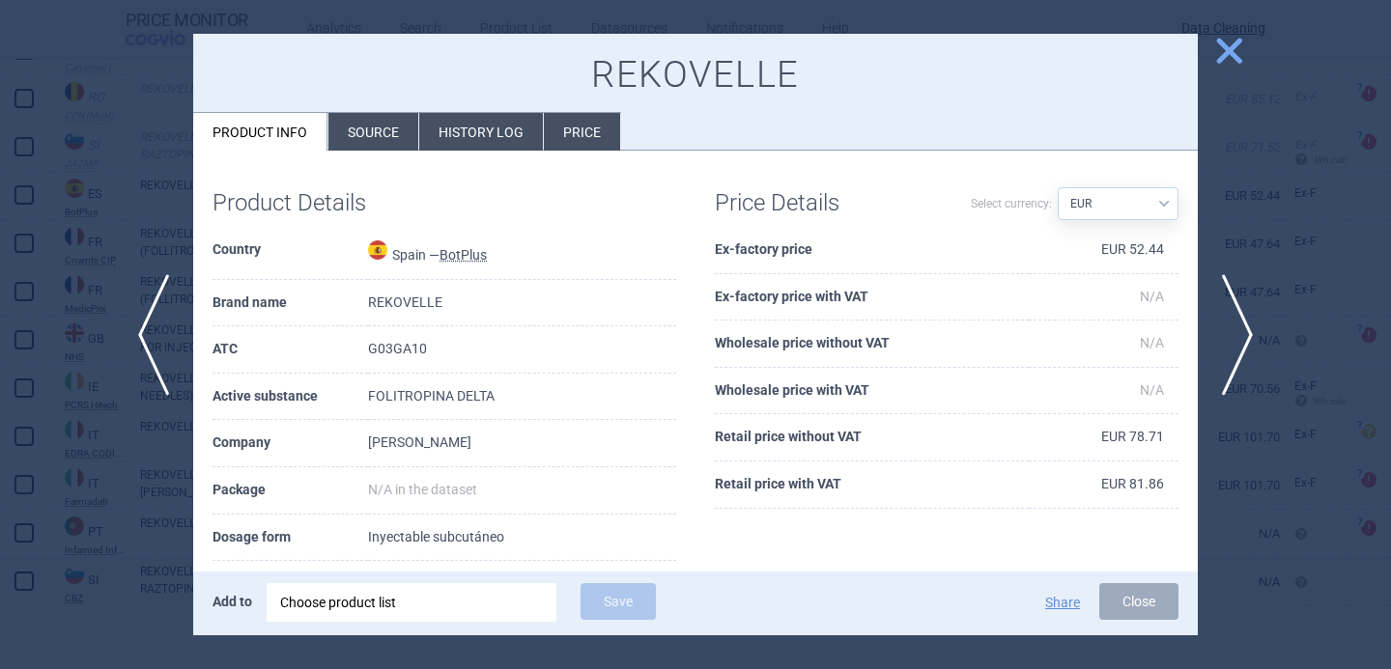
click at [371, 140] on li "Source" at bounding box center [373, 132] width 90 height 38
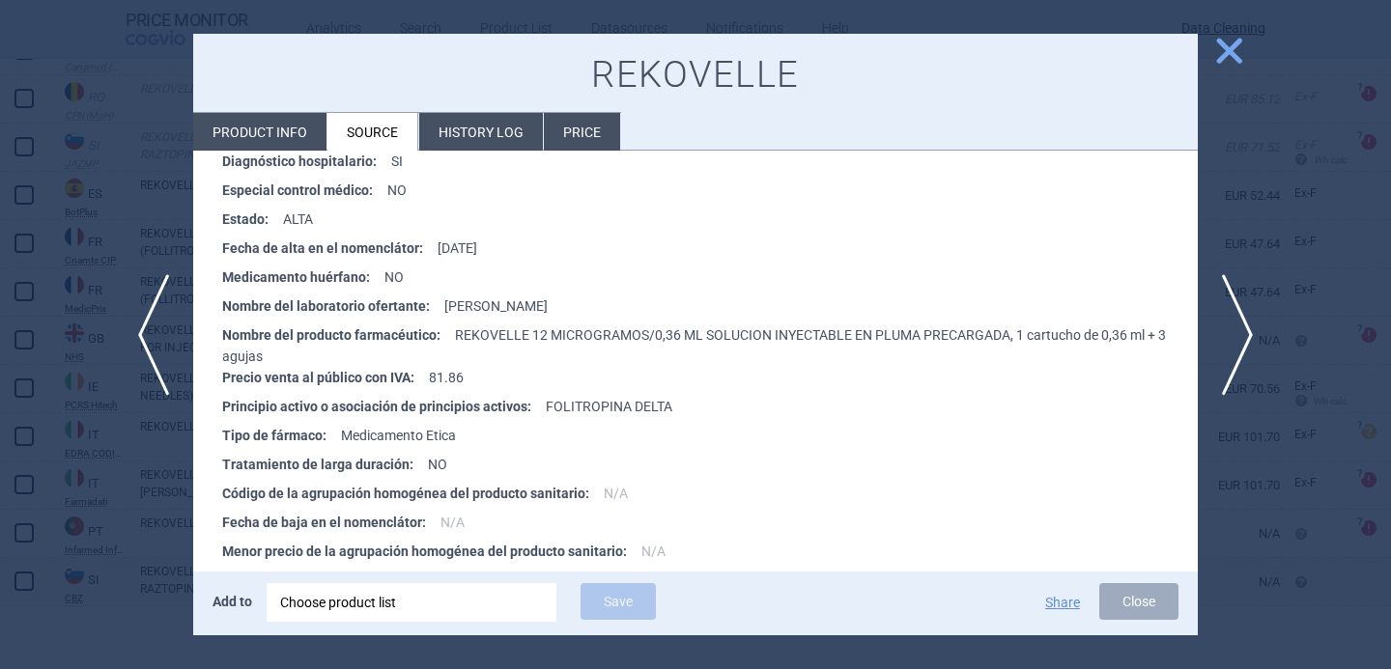
scroll to position [3295, 0]
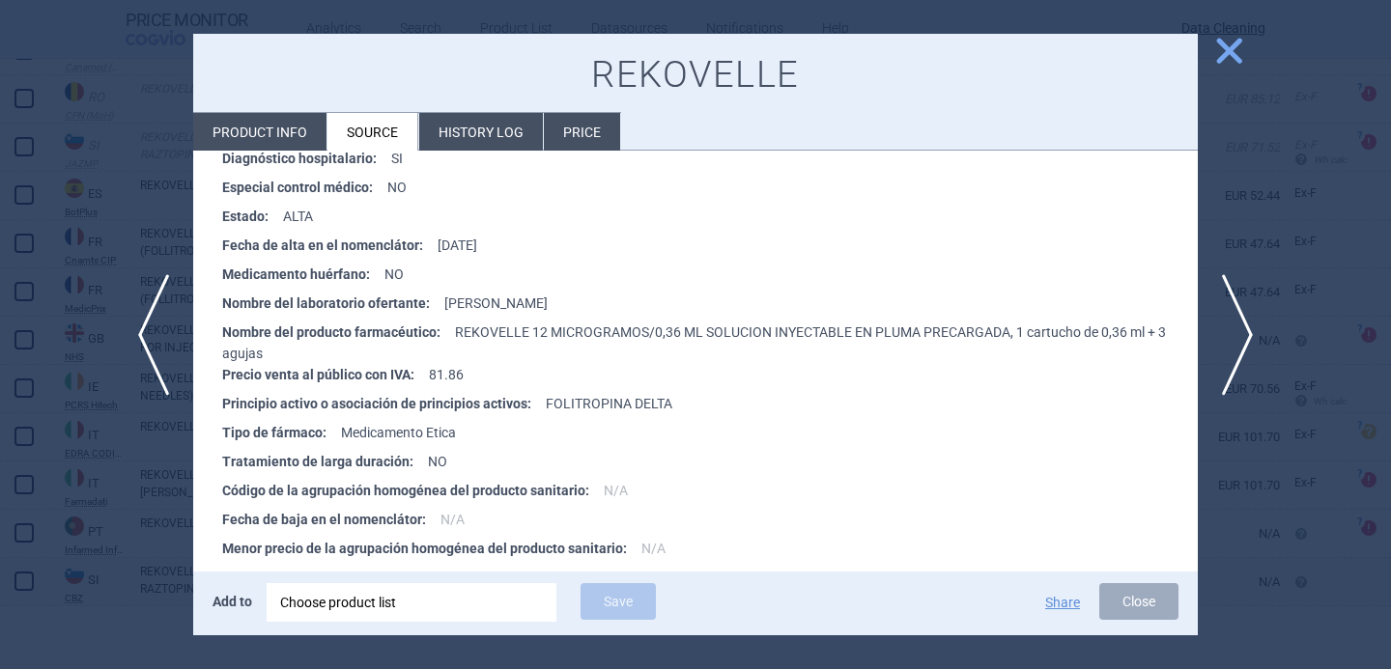
click at [121, 538] on div at bounding box center [695, 334] width 1391 height 669
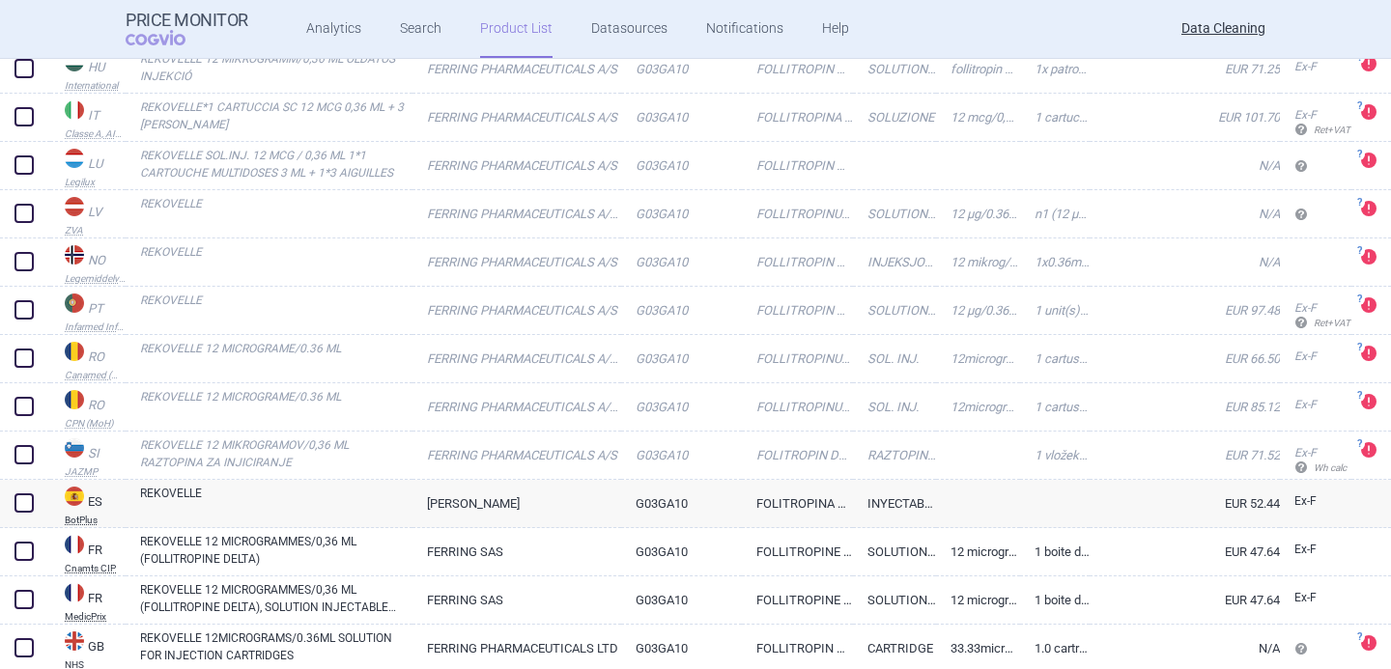
scroll to position [754, 0]
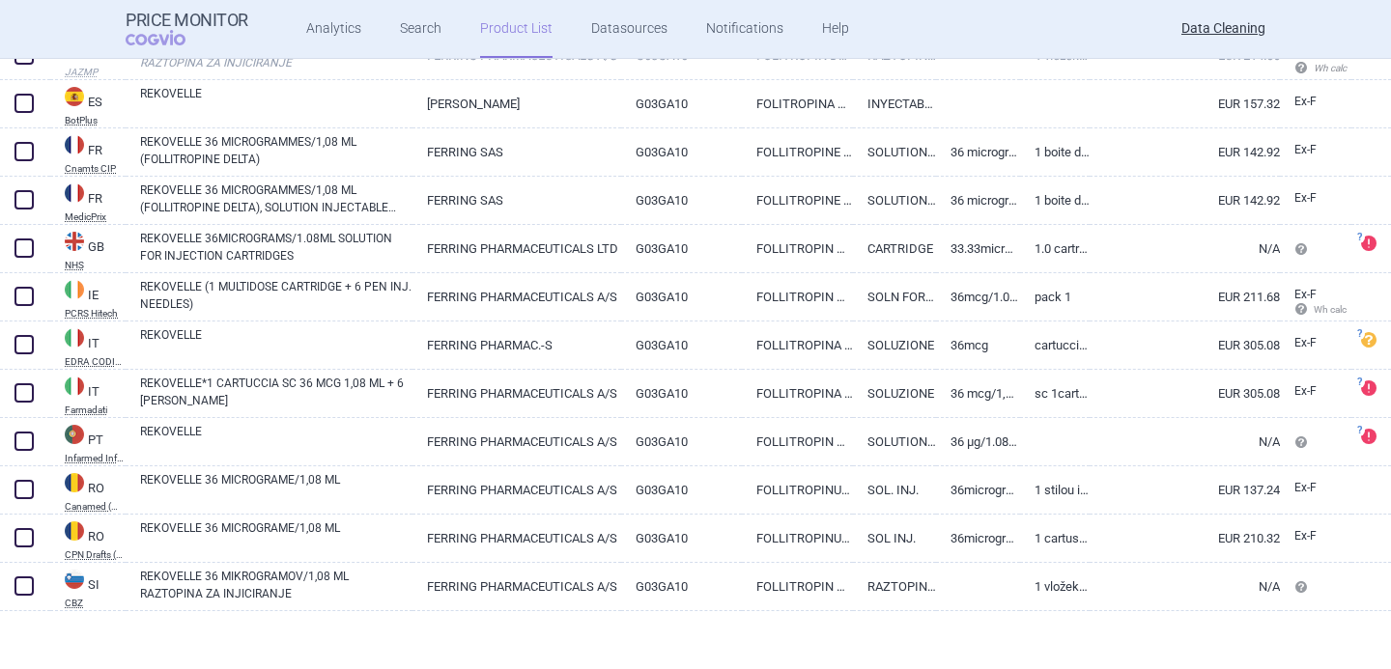
scroll to position [1190, 0]
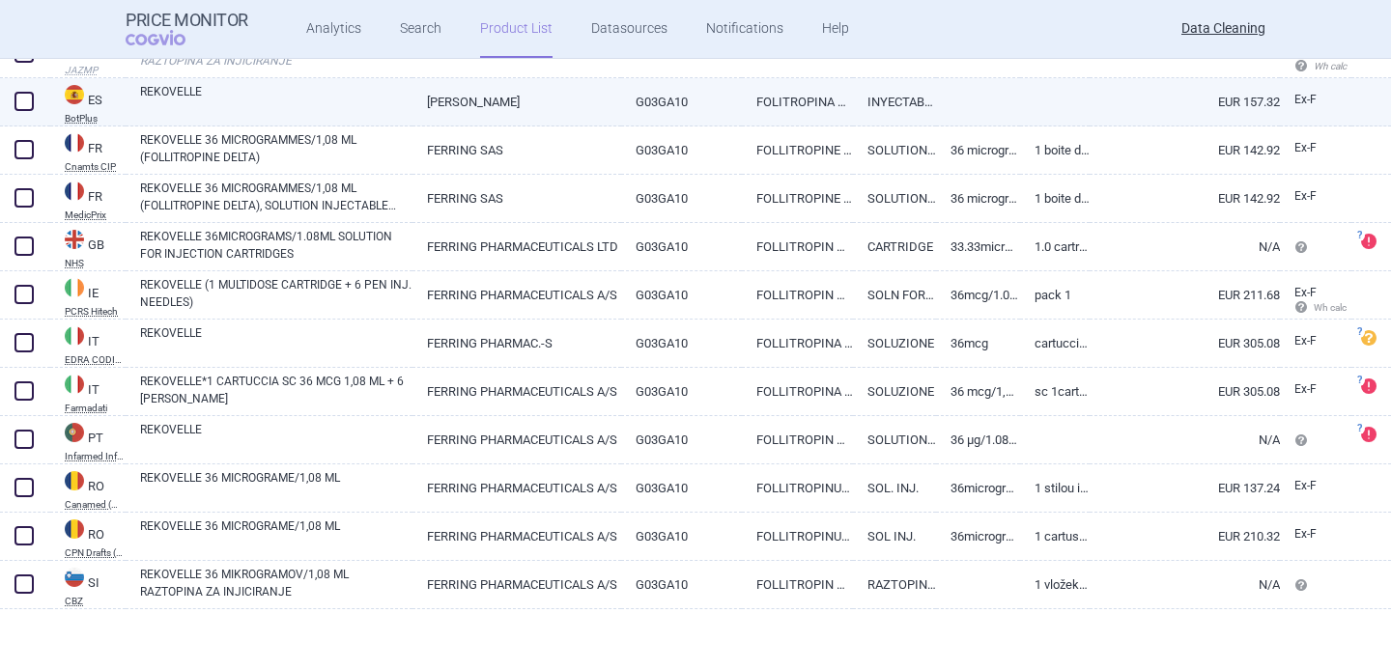
click at [276, 109] on link "REKOVELLE" at bounding box center [276, 100] width 272 height 35
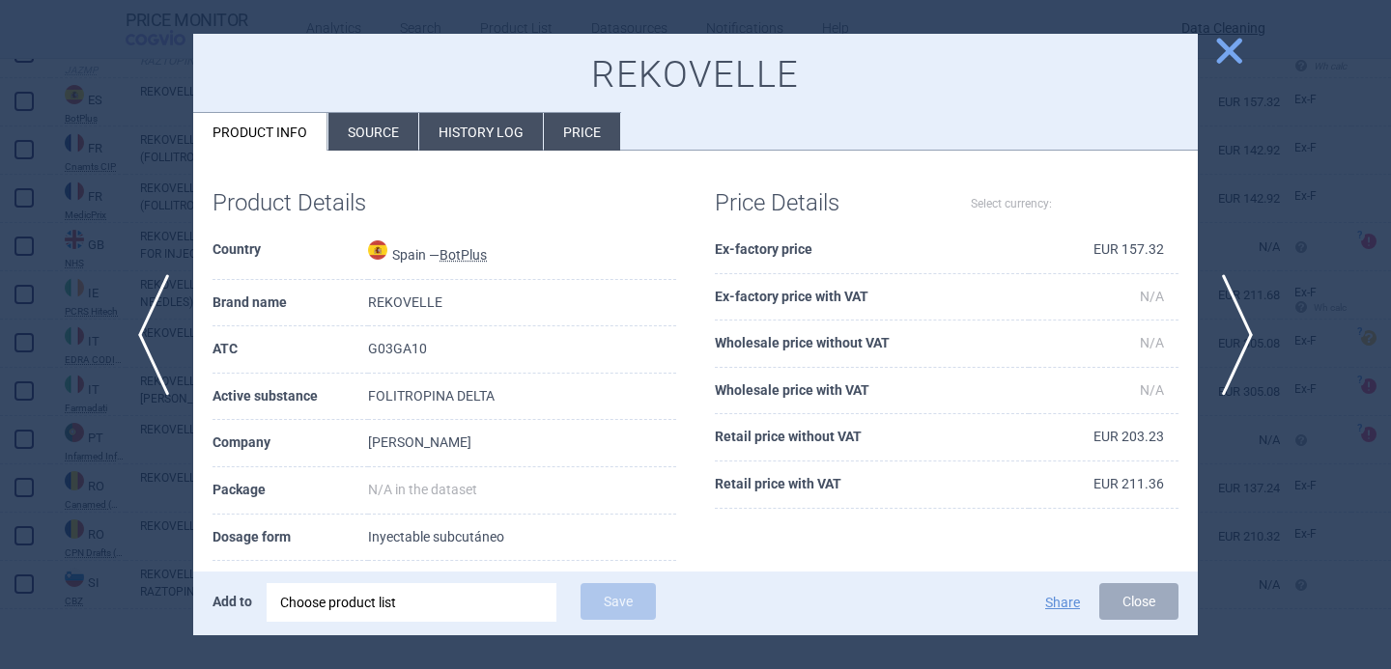
select select "EUR"
click at [392, 149] on li "Source" at bounding box center [373, 132] width 90 height 38
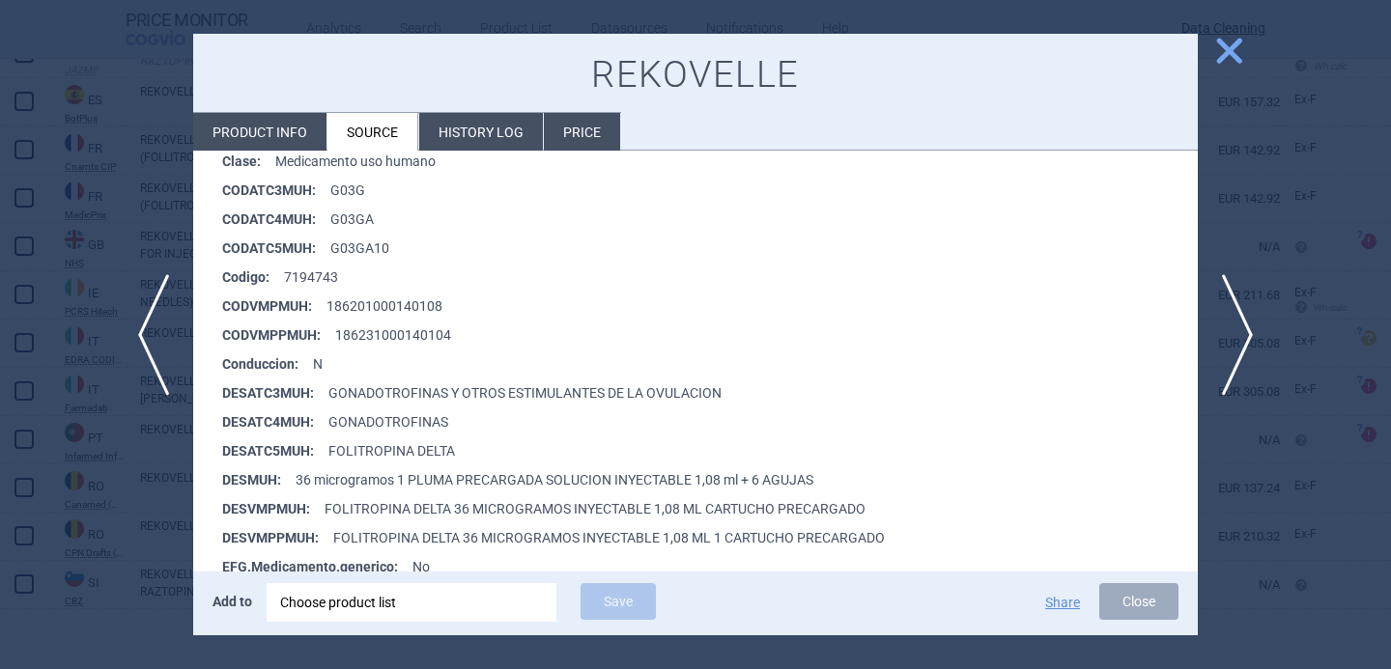
scroll to position [347, 0]
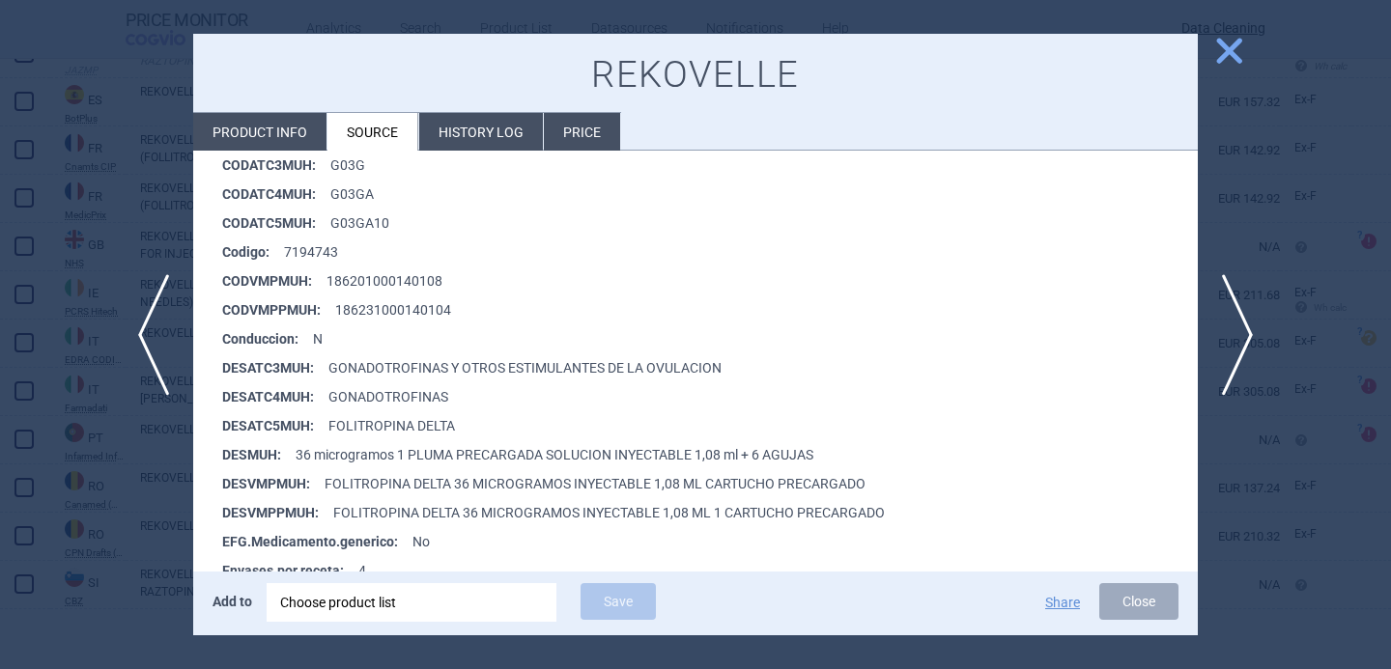
click at [125, 532] on div at bounding box center [695, 334] width 1391 height 669
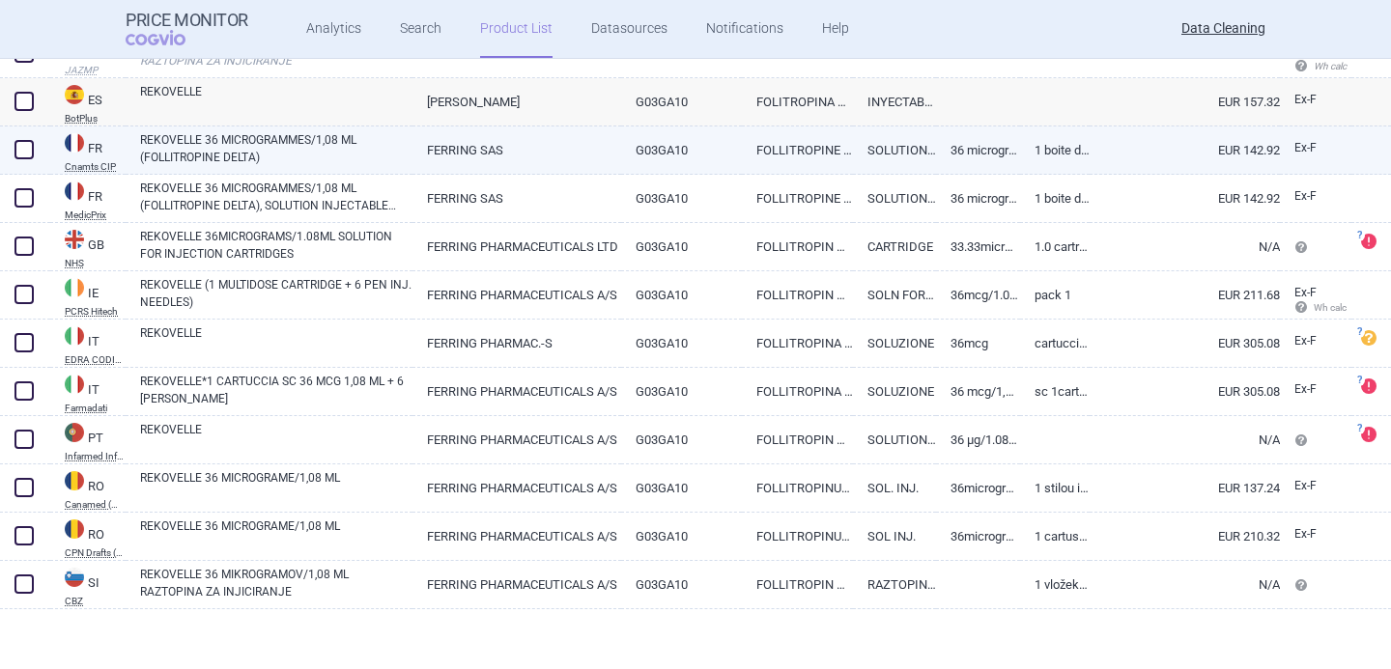
click at [349, 148] on link "REKOVELLE 36 MICROGRAMMES/1,08 ML (FOLLITROPINE DELTA)" at bounding box center [276, 148] width 272 height 35
select select "EUR"
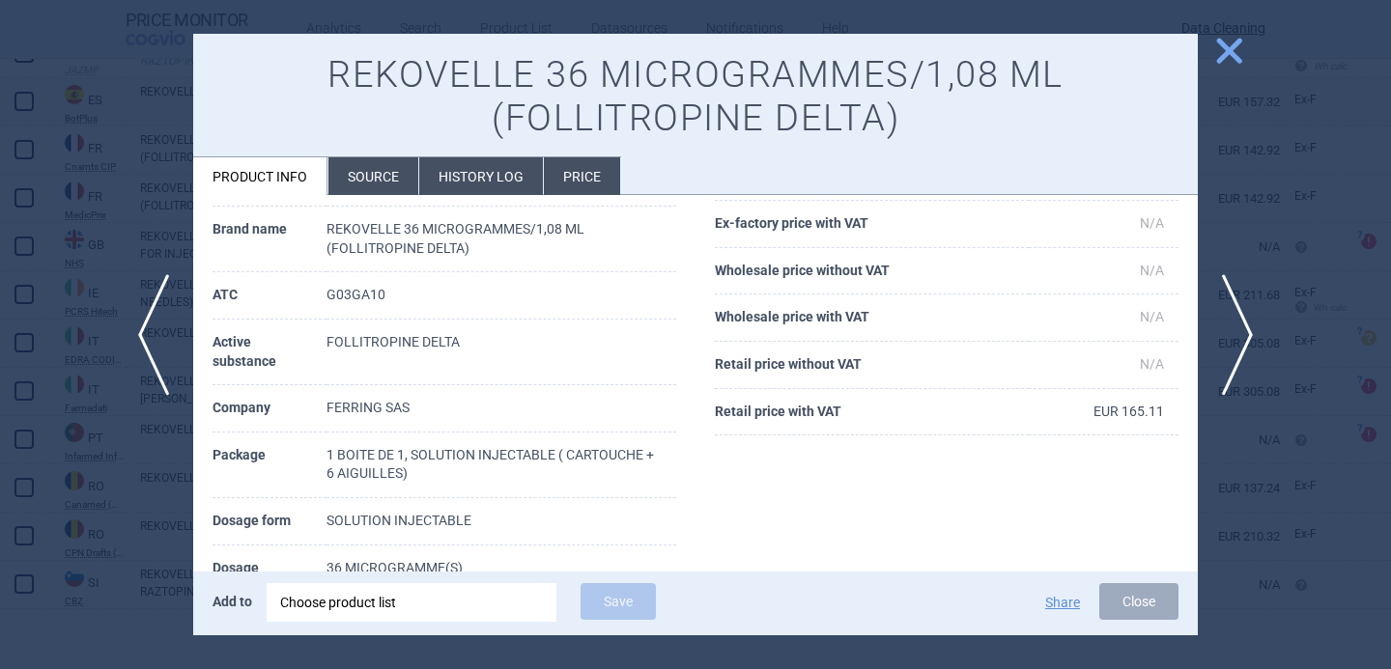
scroll to position [119, 0]
click at [1252, 324] on span "next" at bounding box center [1243, 335] width 43 height 122
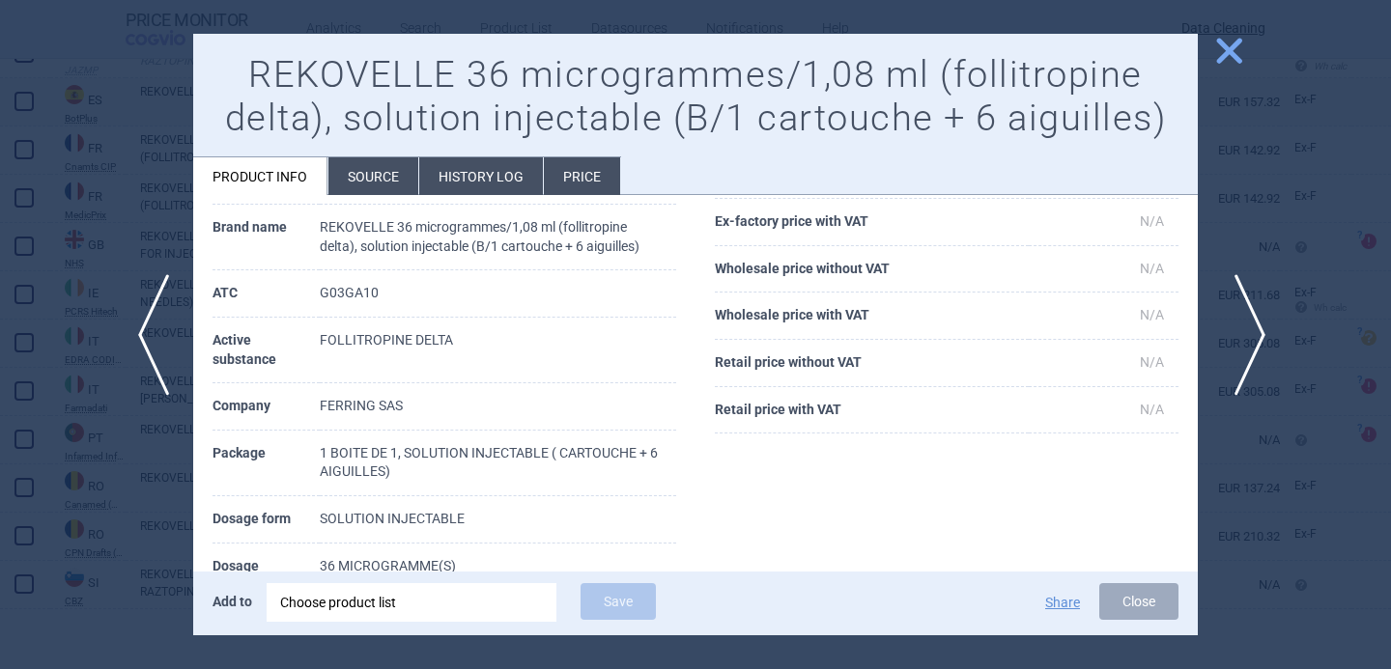
click at [1251, 326] on span "next" at bounding box center [1243, 335] width 43 height 122
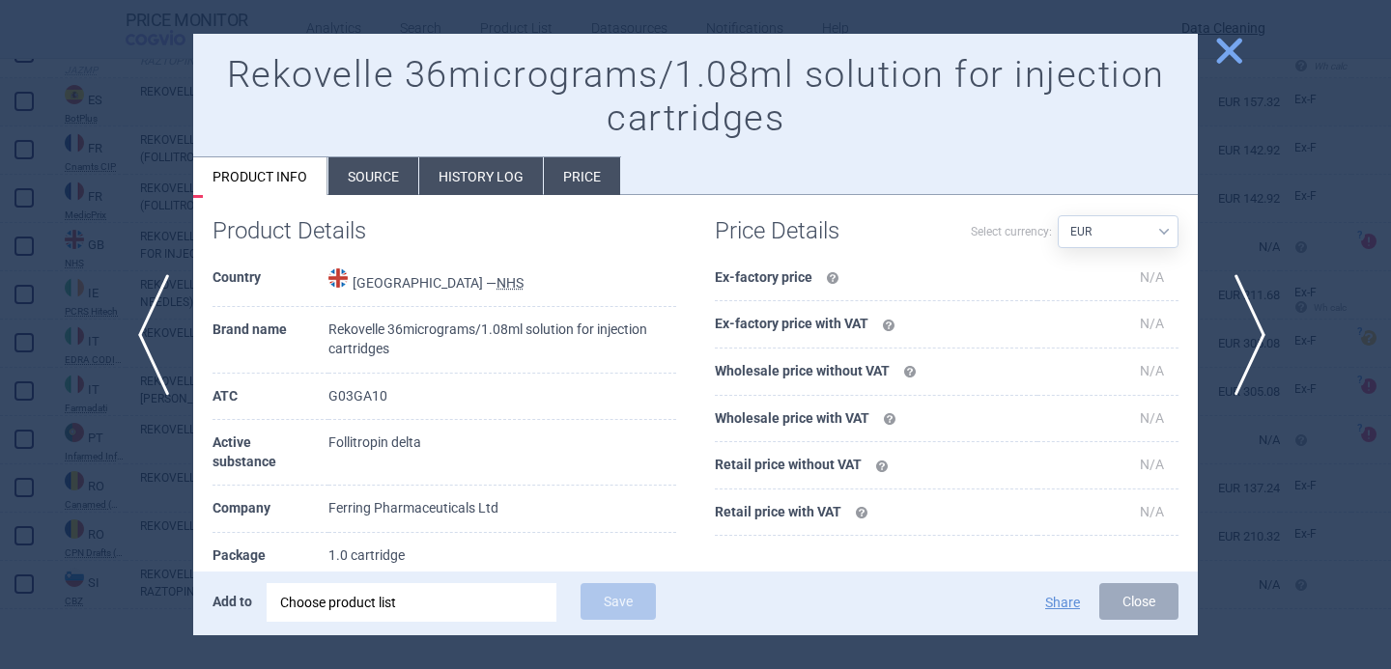
scroll to position [221, 0]
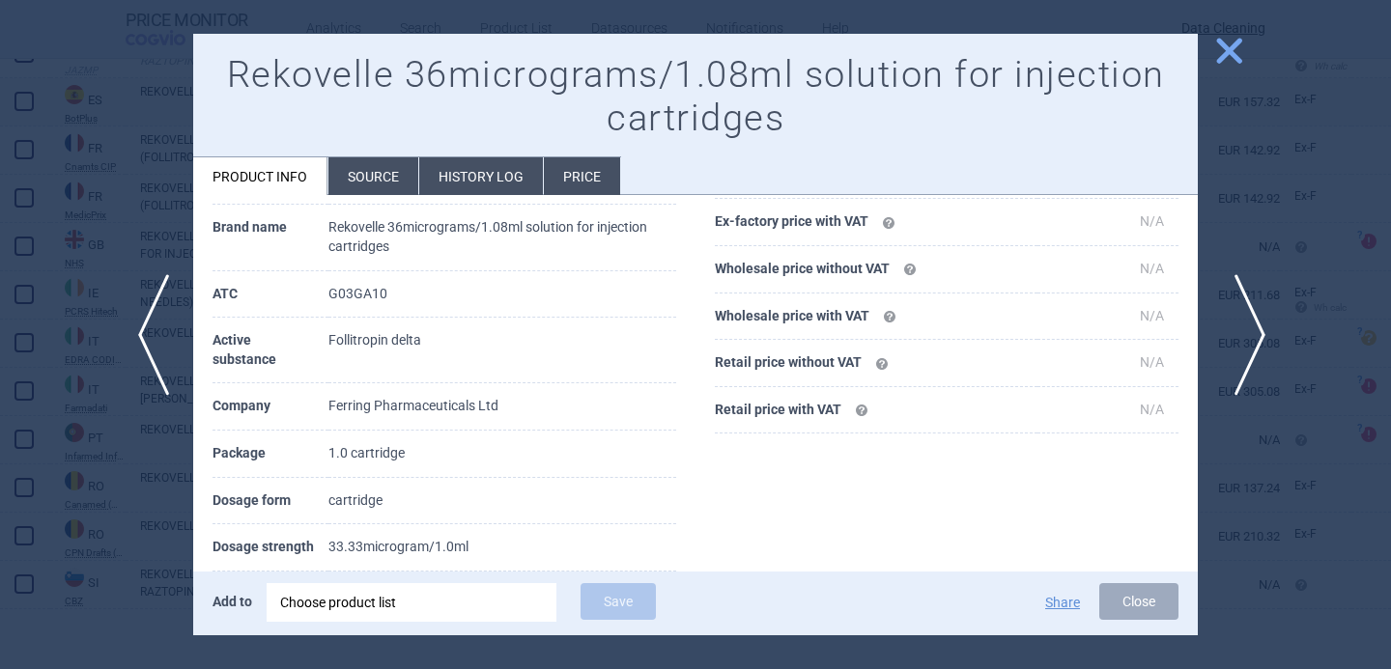
click at [1239, 326] on span "next" at bounding box center [1243, 335] width 43 height 122
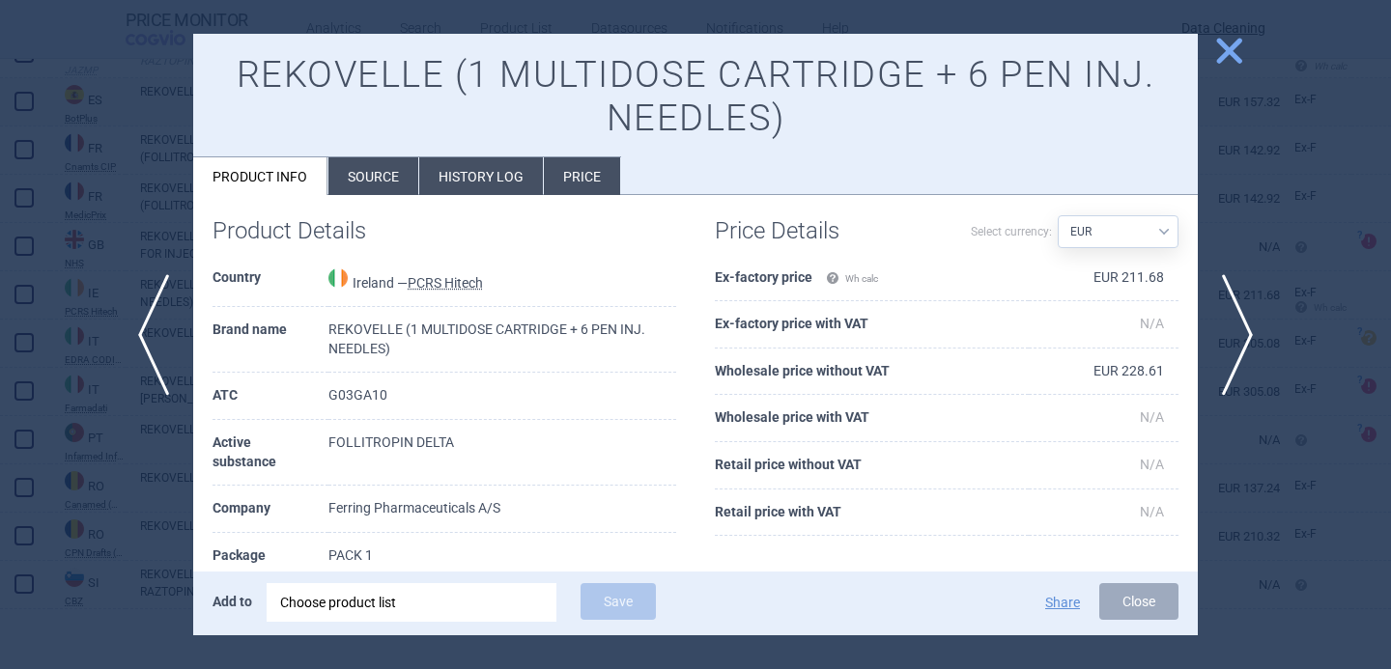
scroll to position [17, 0]
click at [1248, 337] on span "next" at bounding box center [1243, 335] width 43 height 122
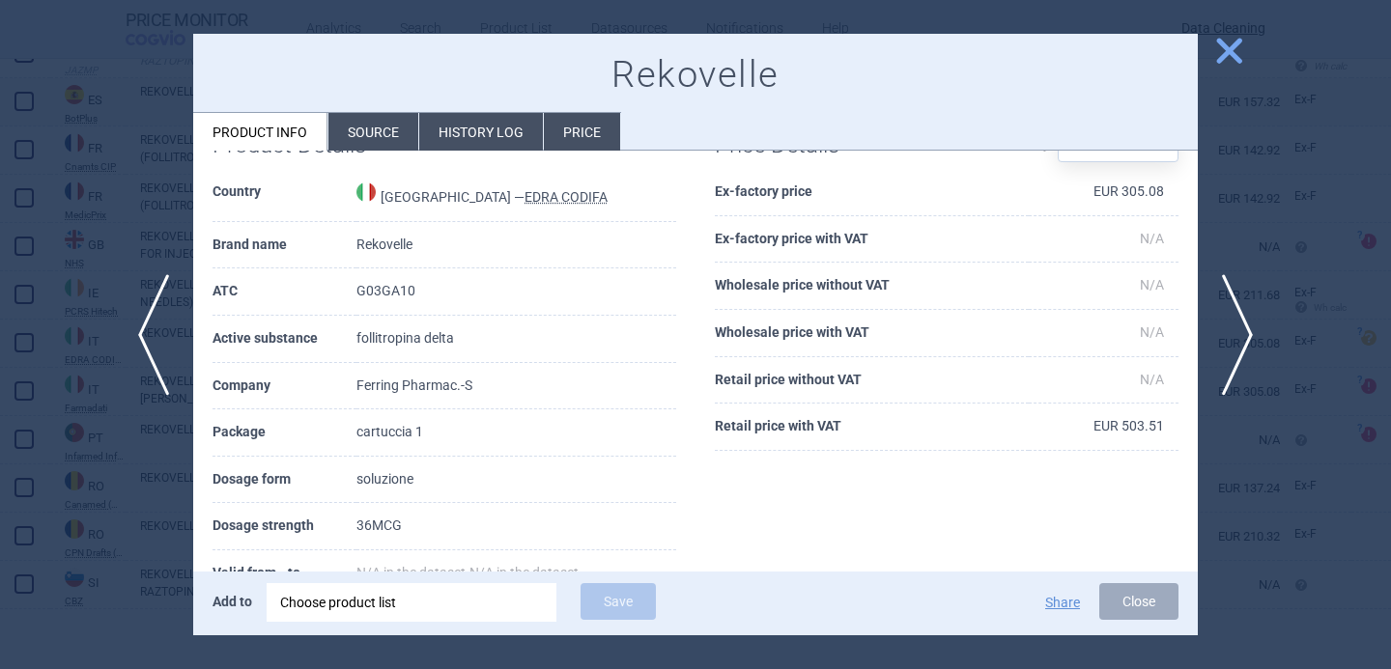
scroll to position [162, 0]
click at [1249, 338] on span "next" at bounding box center [1243, 335] width 43 height 122
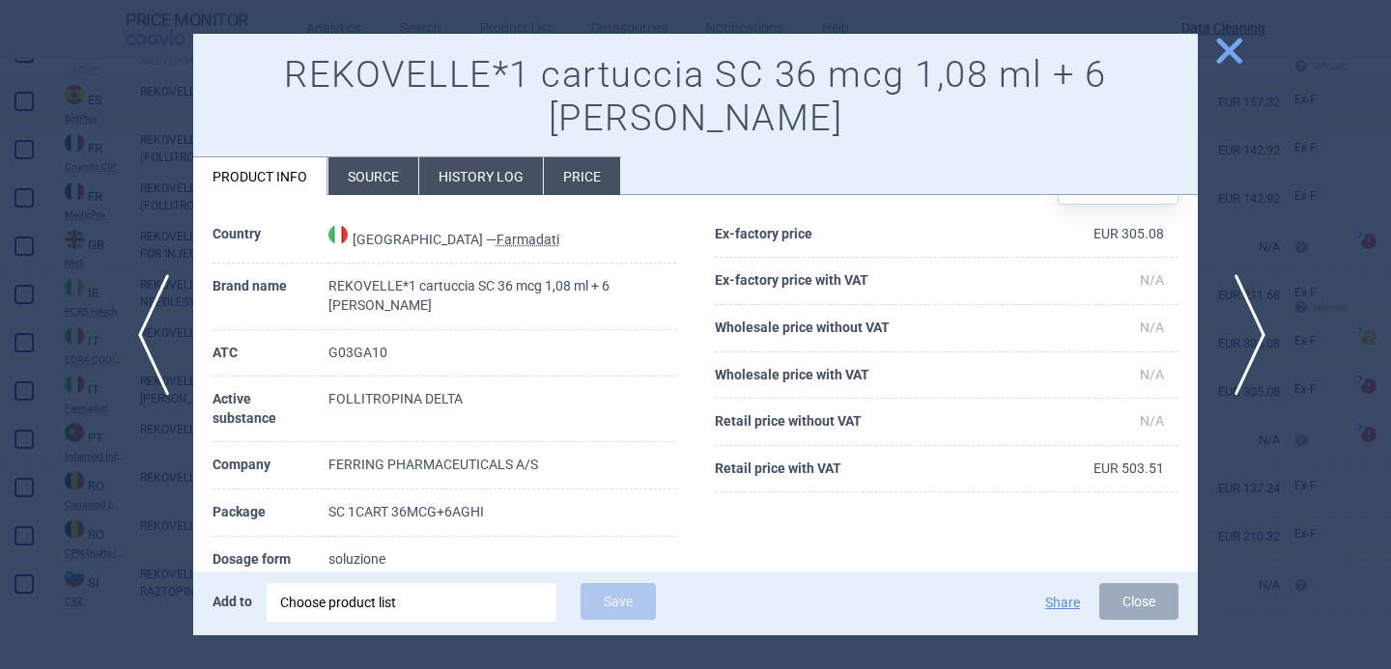
click at [1252, 325] on span "next" at bounding box center [1243, 335] width 43 height 122
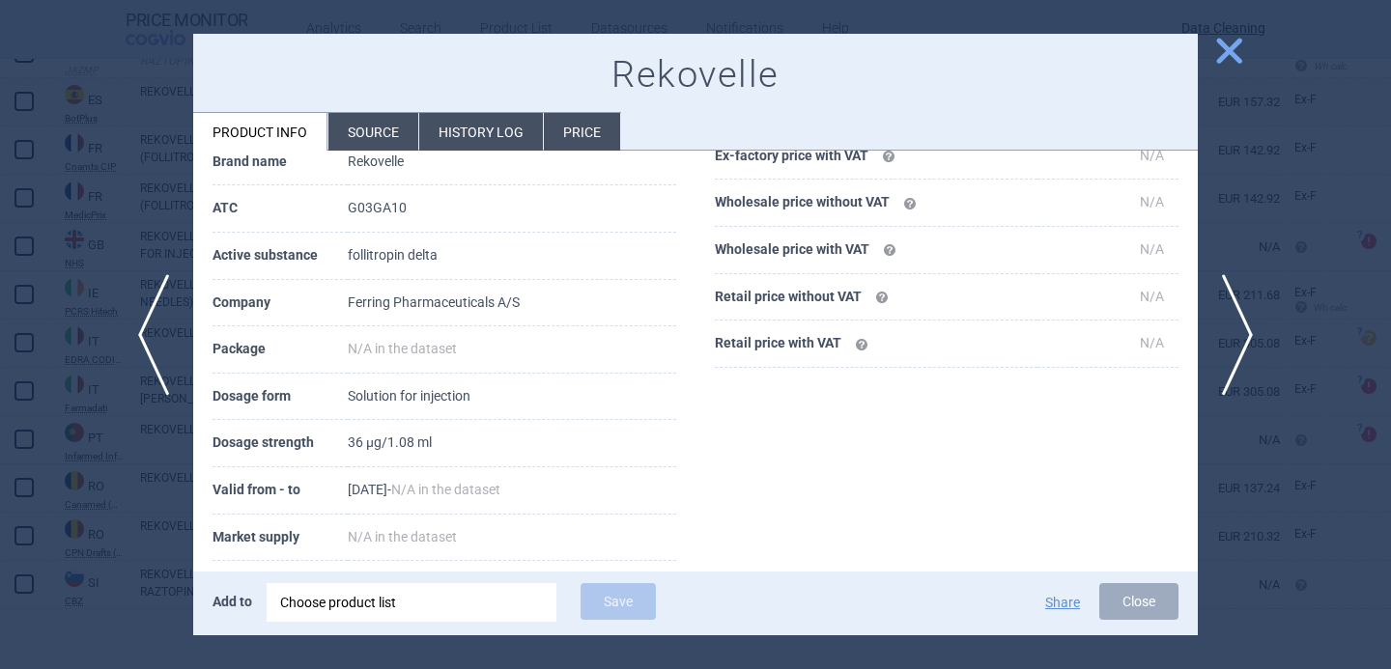
scroll to position [246, 0]
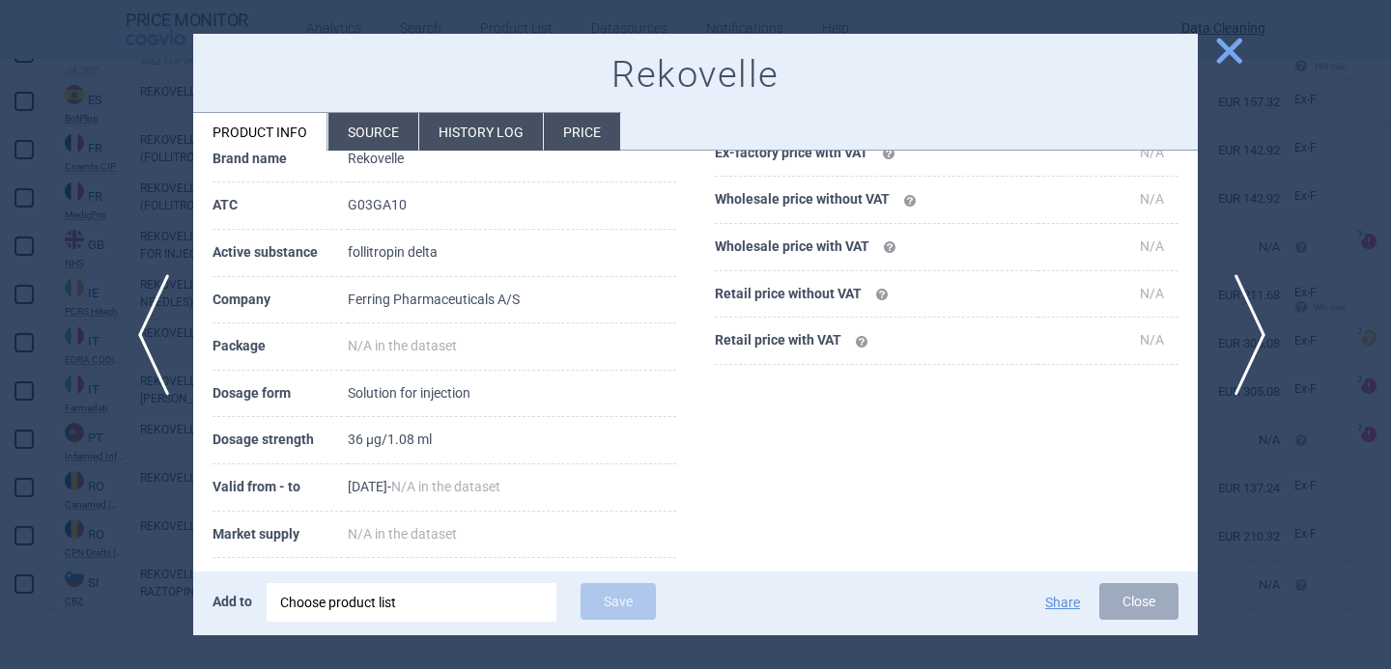
click at [1240, 335] on span "next" at bounding box center [1243, 335] width 43 height 122
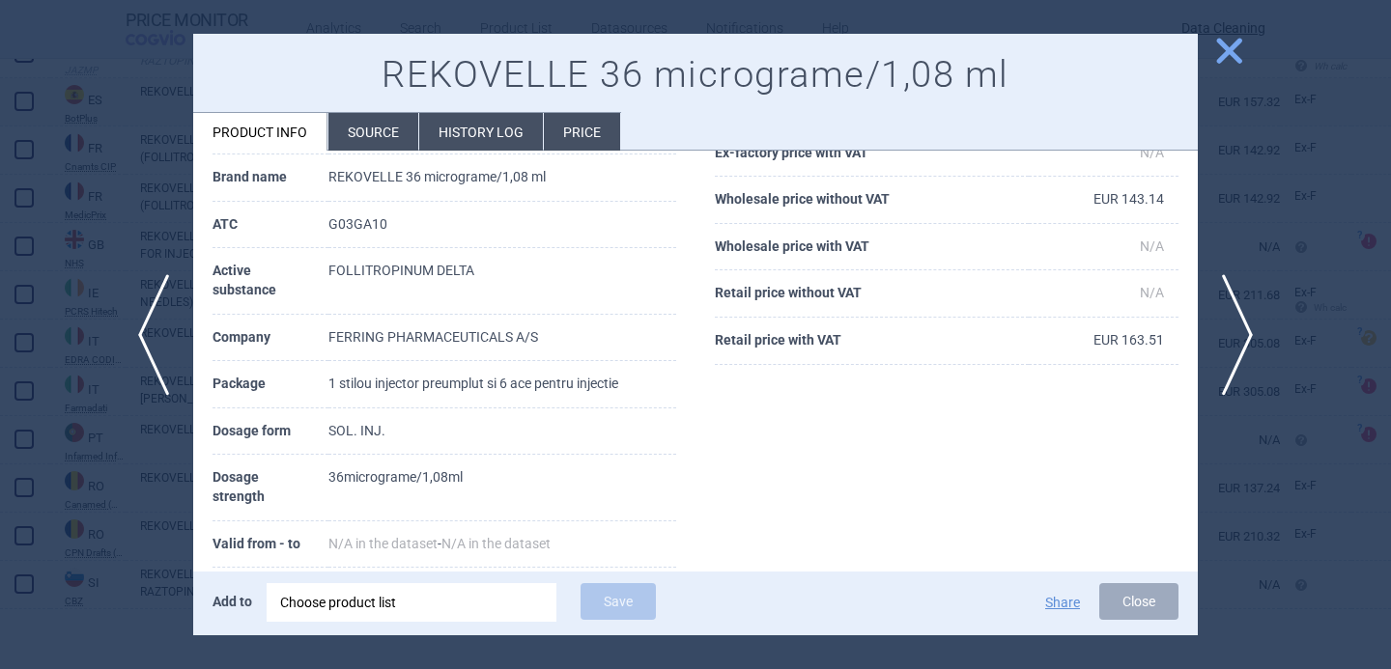
click at [387, 138] on li "Source" at bounding box center [373, 132] width 90 height 38
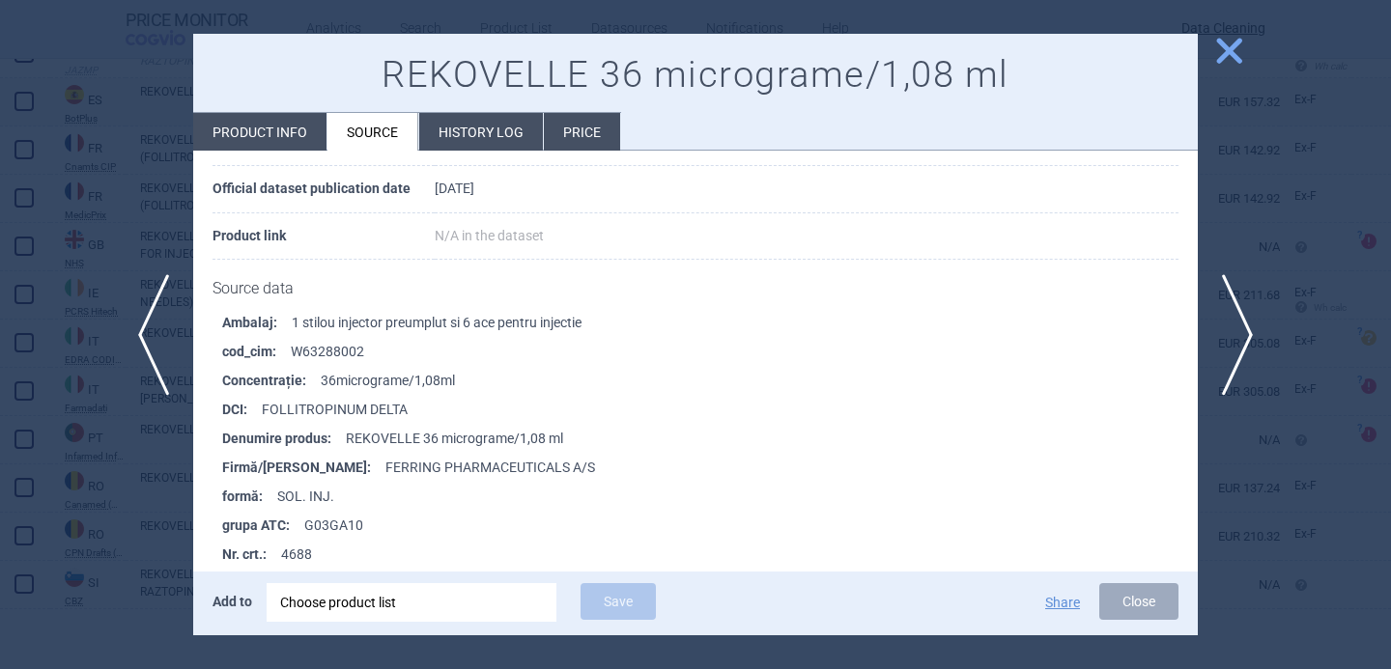
scroll to position [165, 0]
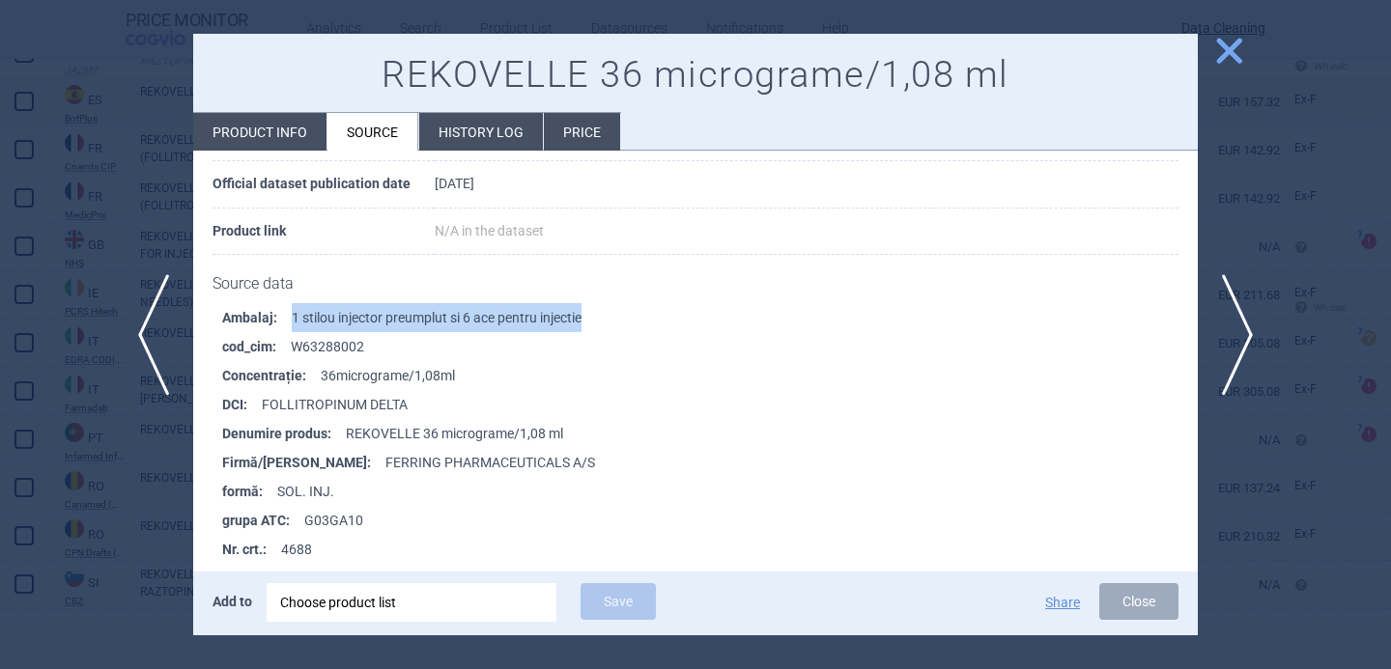
drag, startPoint x: 597, startPoint y: 318, endPoint x: 293, endPoint y: 311, distance: 304.3
click at [293, 311] on li "Ambalaj : 1 stilou injector preumplut si 6 ace pentru injectie" at bounding box center [709, 317] width 975 height 29
copy li "1 stilou injector preumplut si 6 ace pentru injectie"
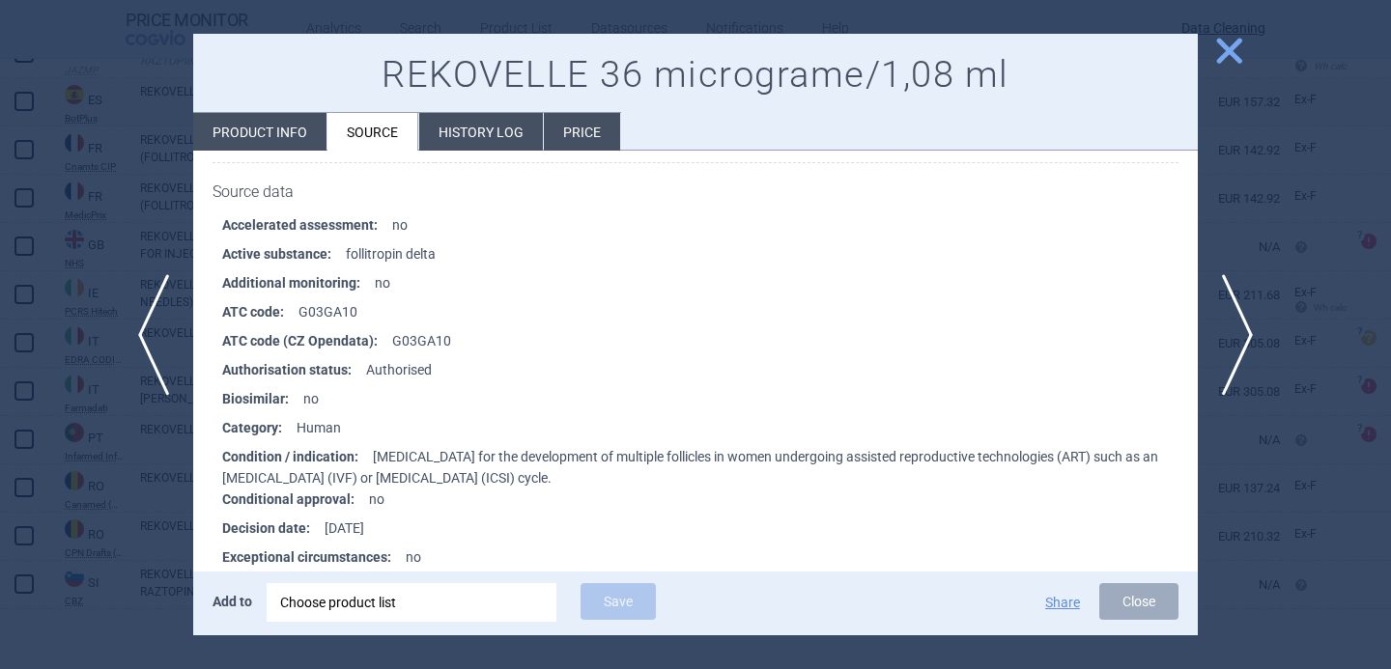
scroll to position [2076, 0]
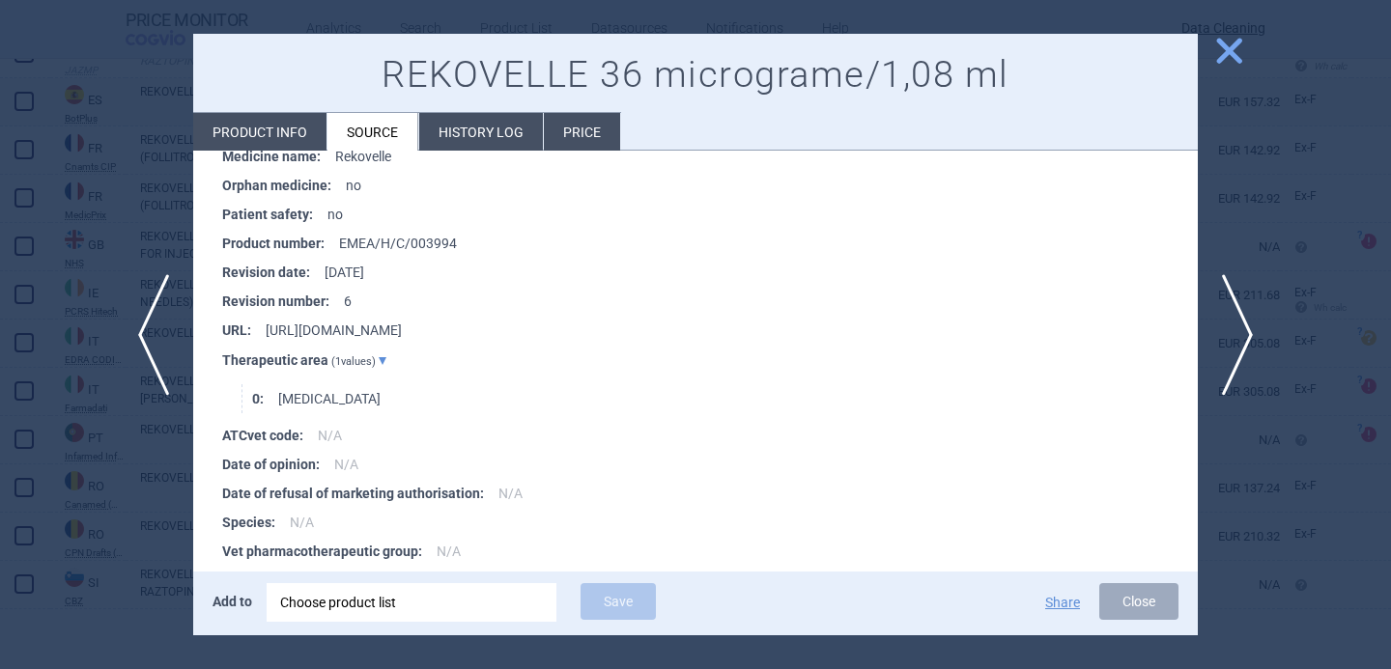
click at [297, 133] on li "Product info" at bounding box center [259, 132] width 133 height 38
select select "EUR"
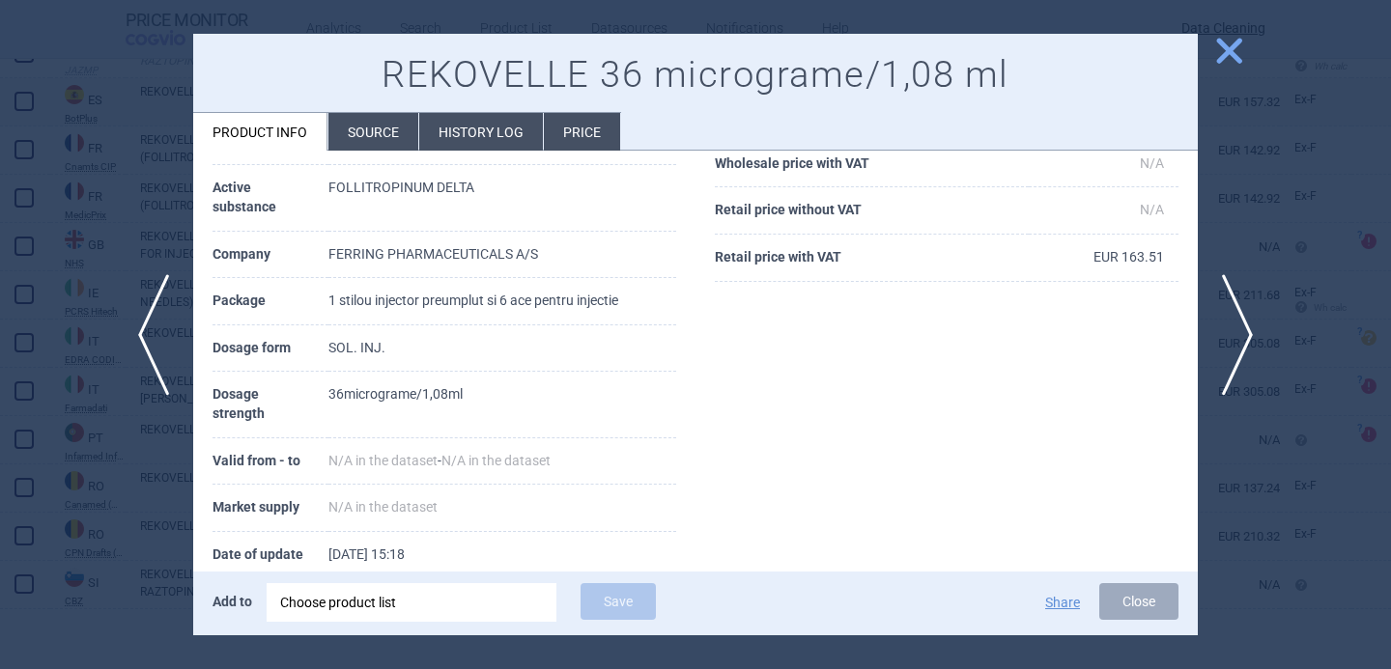
scroll to position [225, 0]
click at [1256, 325] on span "next" at bounding box center [1243, 335] width 43 height 122
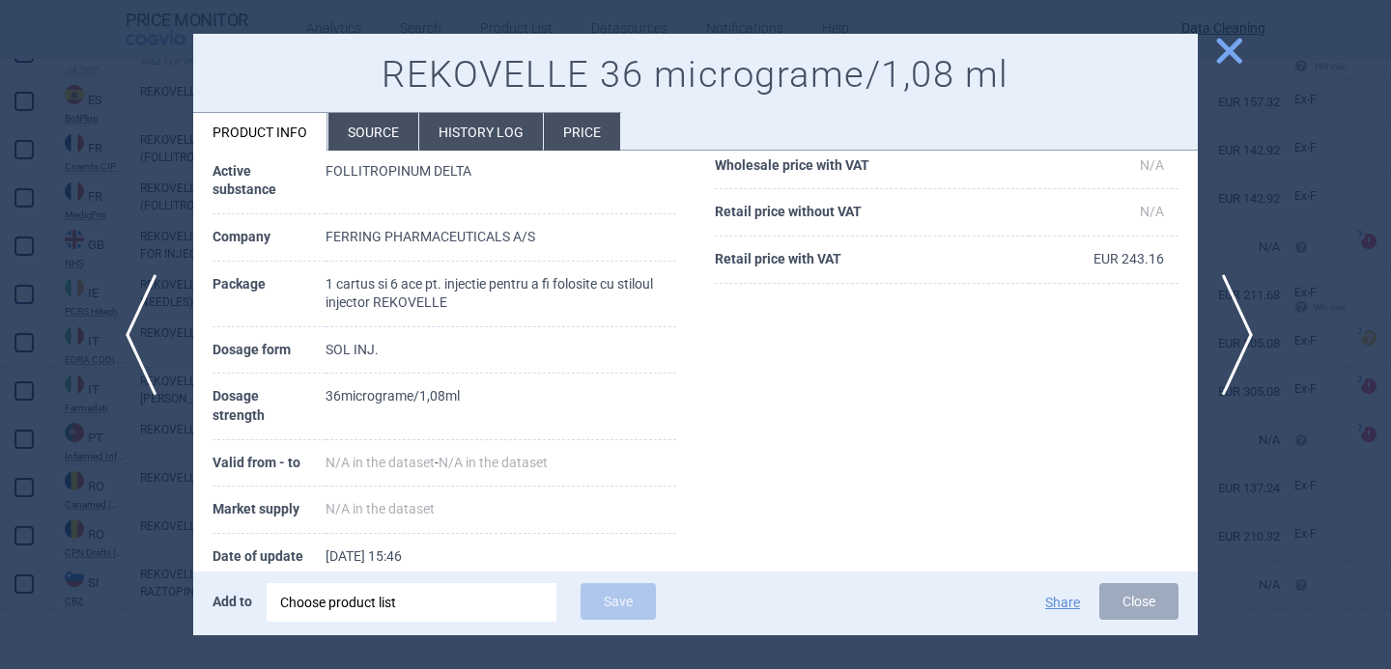
click at [135, 348] on span "previous" at bounding box center [147, 335] width 43 height 122
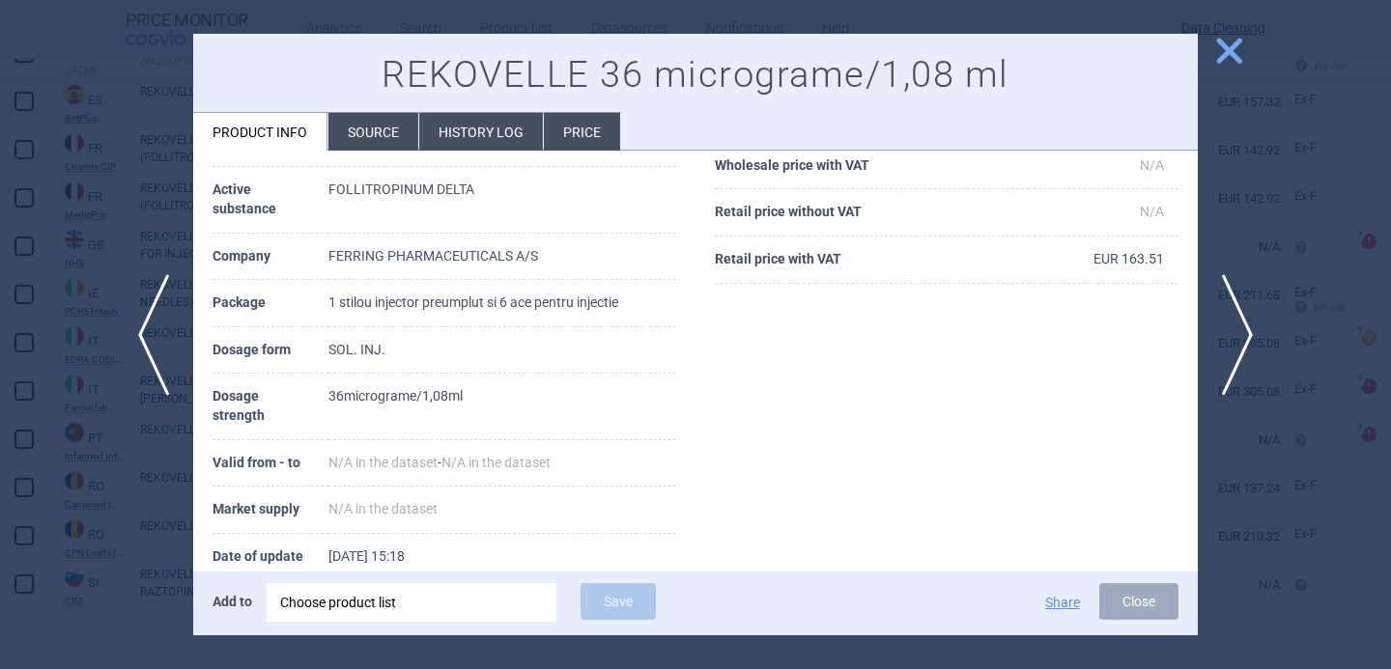
click at [103, 472] on div at bounding box center [695, 334] width 1391 height 669
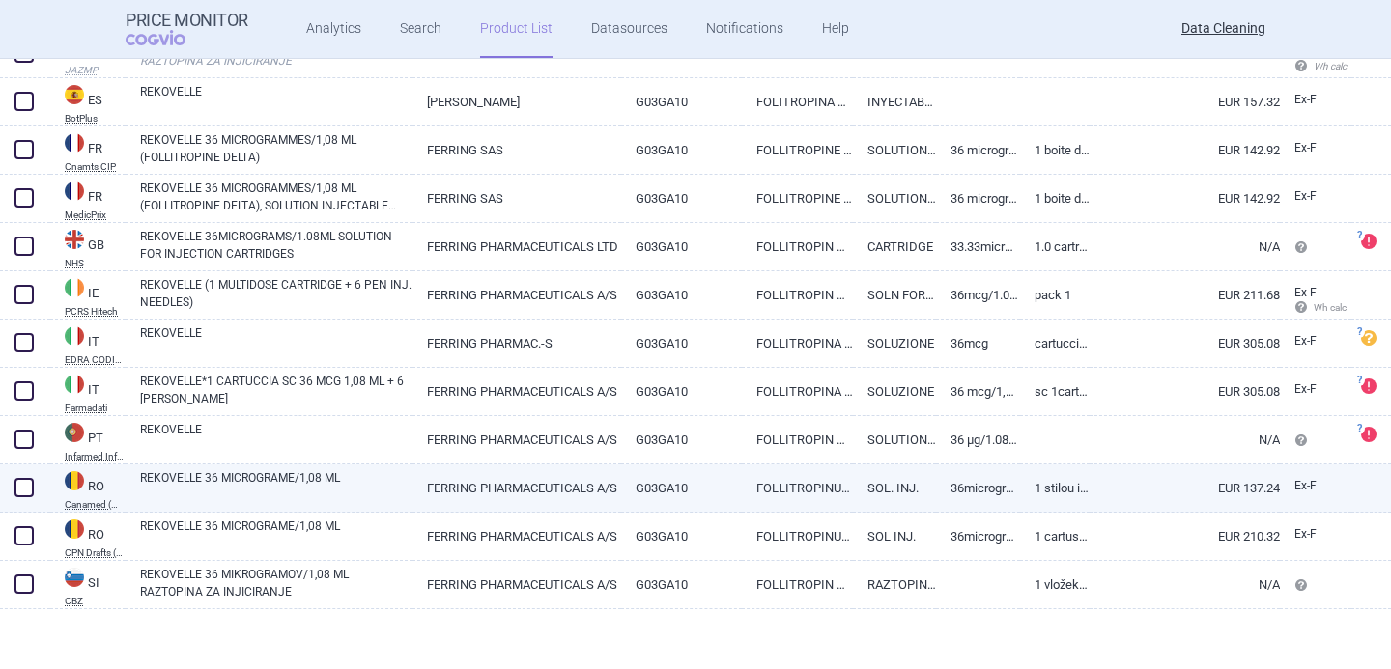
click at [28, 486] on span at bounding box center [23, 487] width 19 height 19
checkbox input "true"
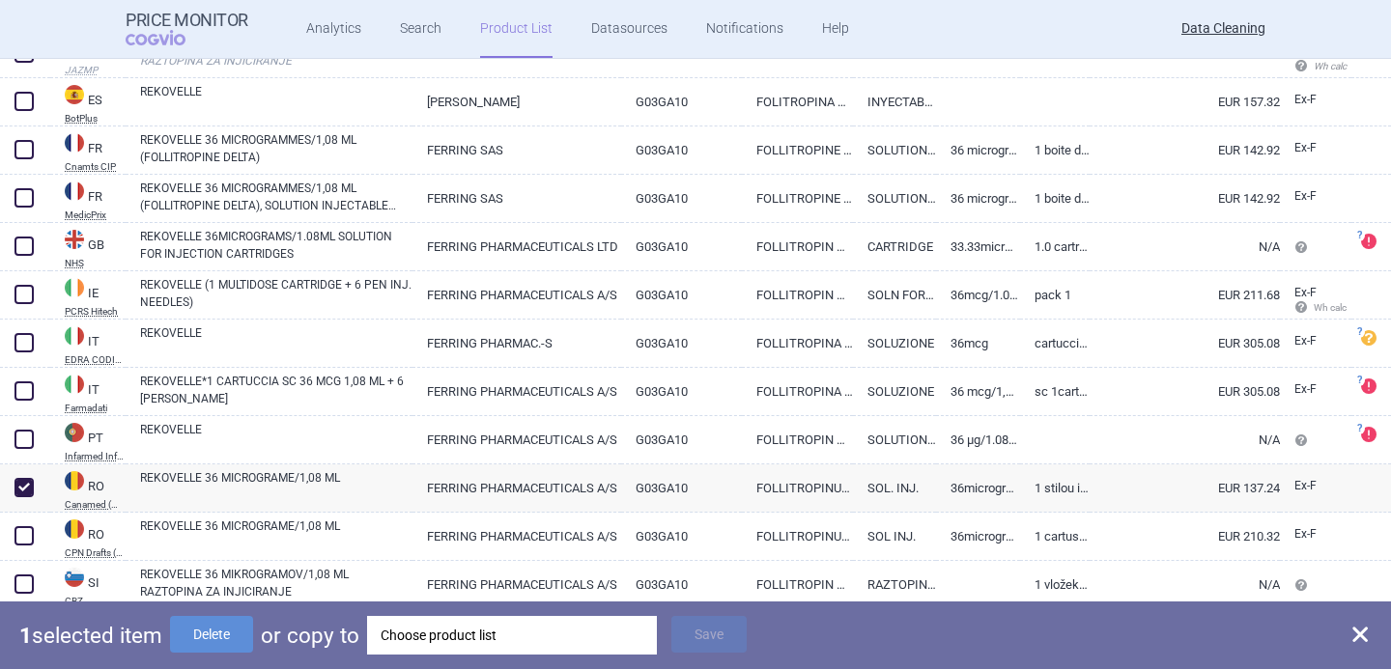
click at [462, 639] on div "Choose product list" at bounding box center [511, 635] width 263 height 39
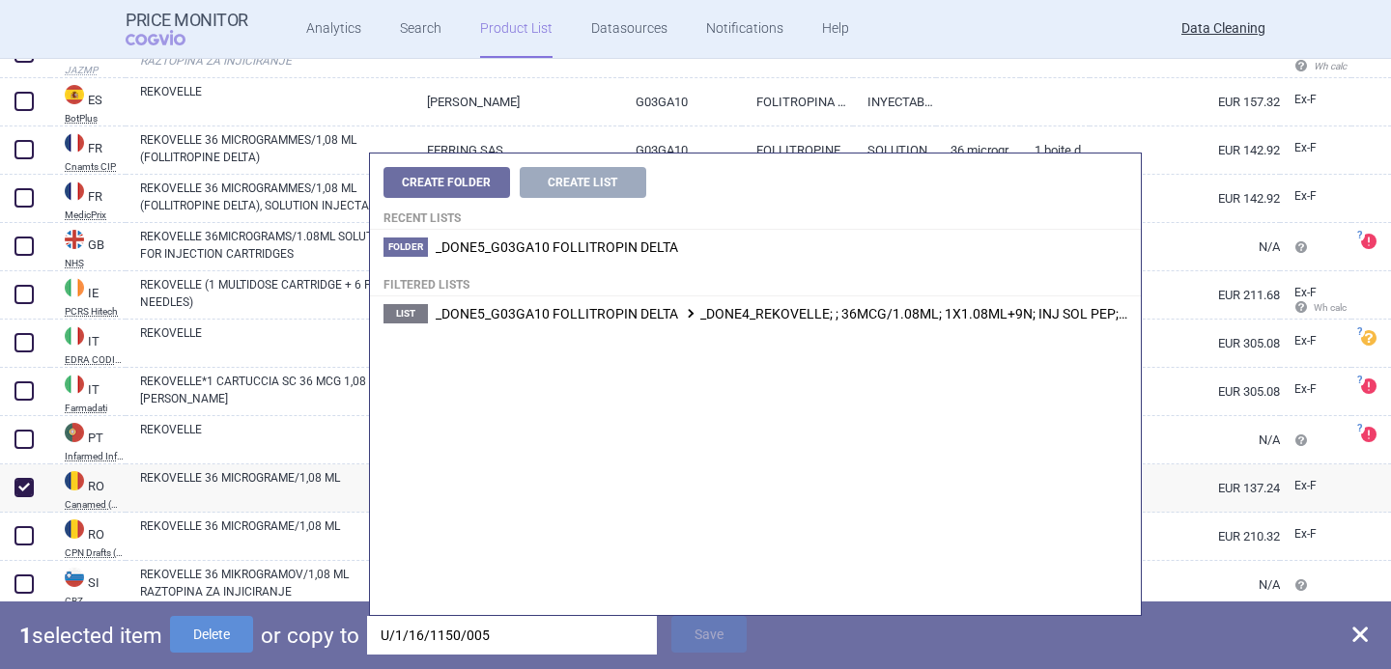
type input "U/1/16/1150/005"
click at [673, 325] on li "List _DONE5_G03GA10 FOLLITROPIN DELTA _DONE4_REKOVELLE; ; 36MCG/1.08ML; 1X1.08M…" at bounding box center [755, 313] width 771 height 35
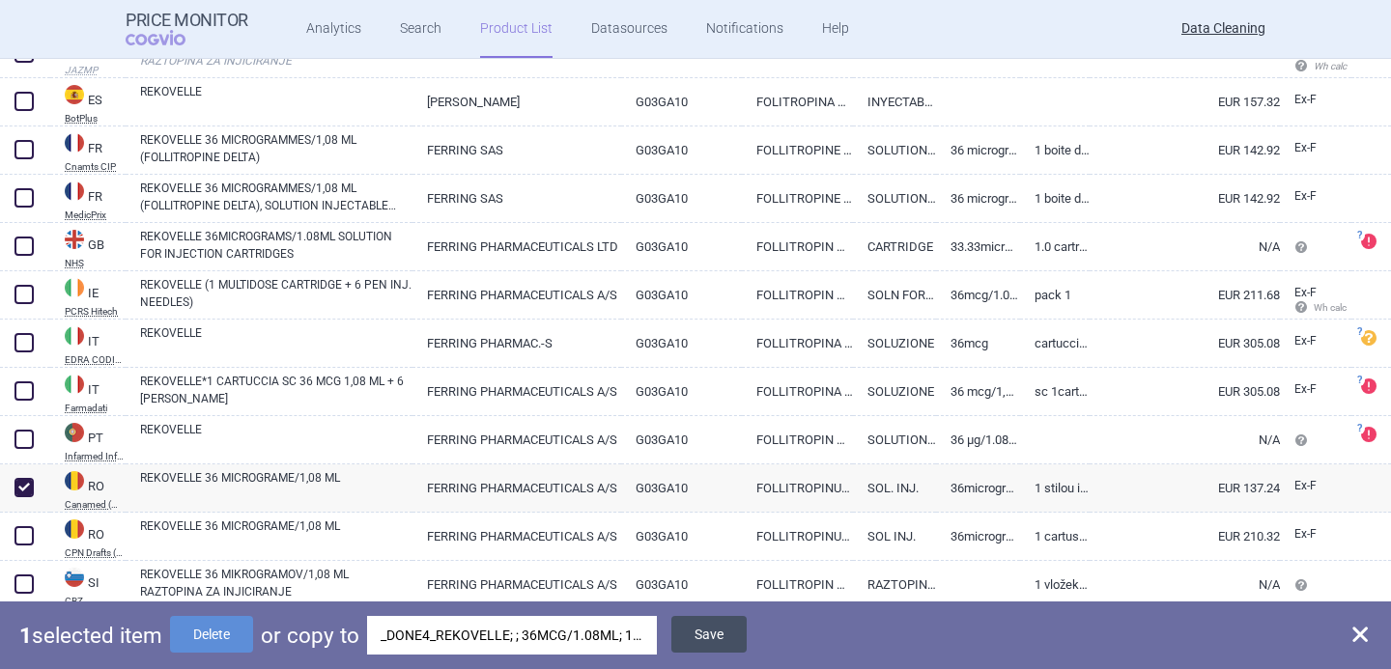
click at [708, 633] on button "Save" at bounding box center [708, 634] width 75 height 37
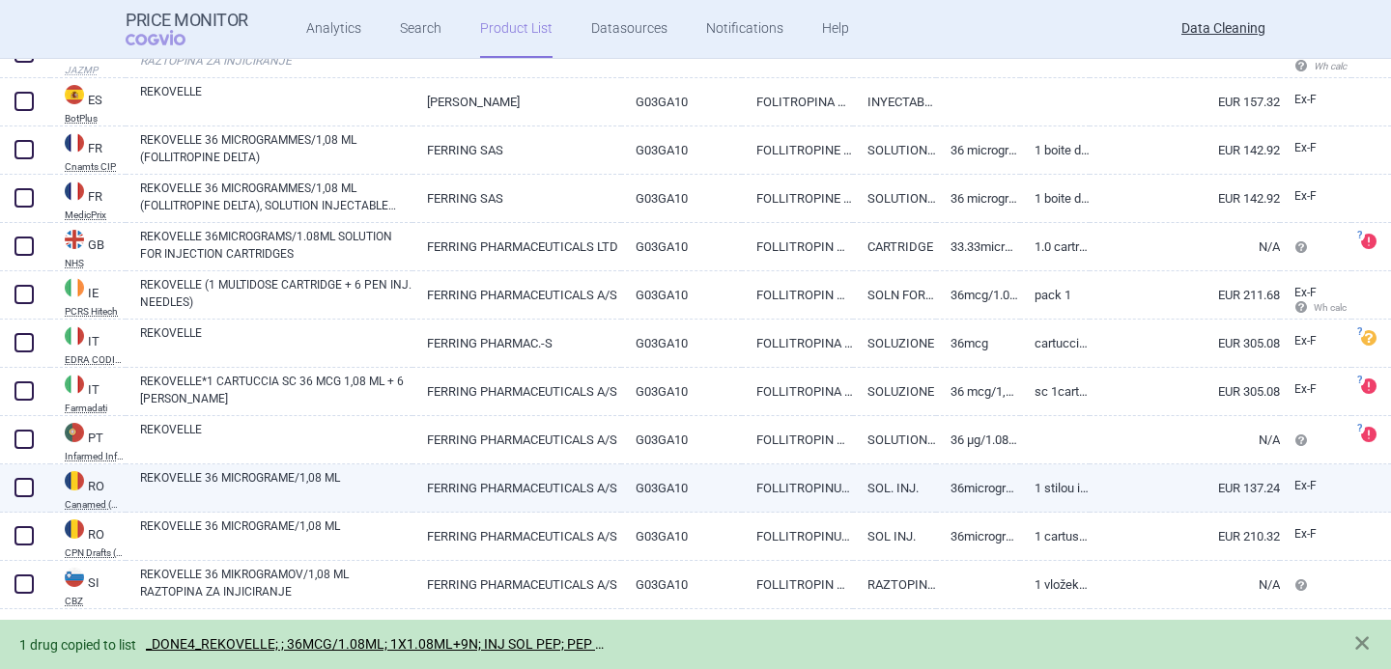
click at [33, 490] on span at bounding box center [23, 487] width 19 height 19
checkbox input "true"
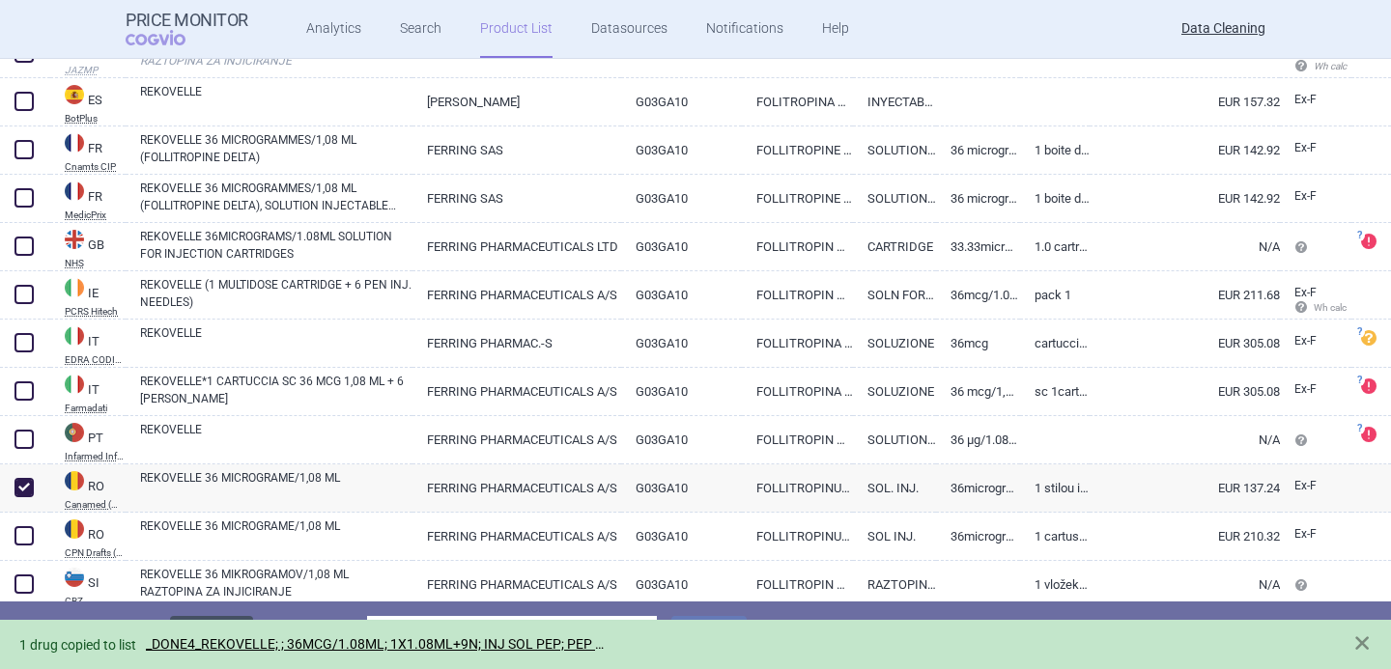
click at [211, 617] on button "Delete" at bounding box center [211, 634] width 83 height 37
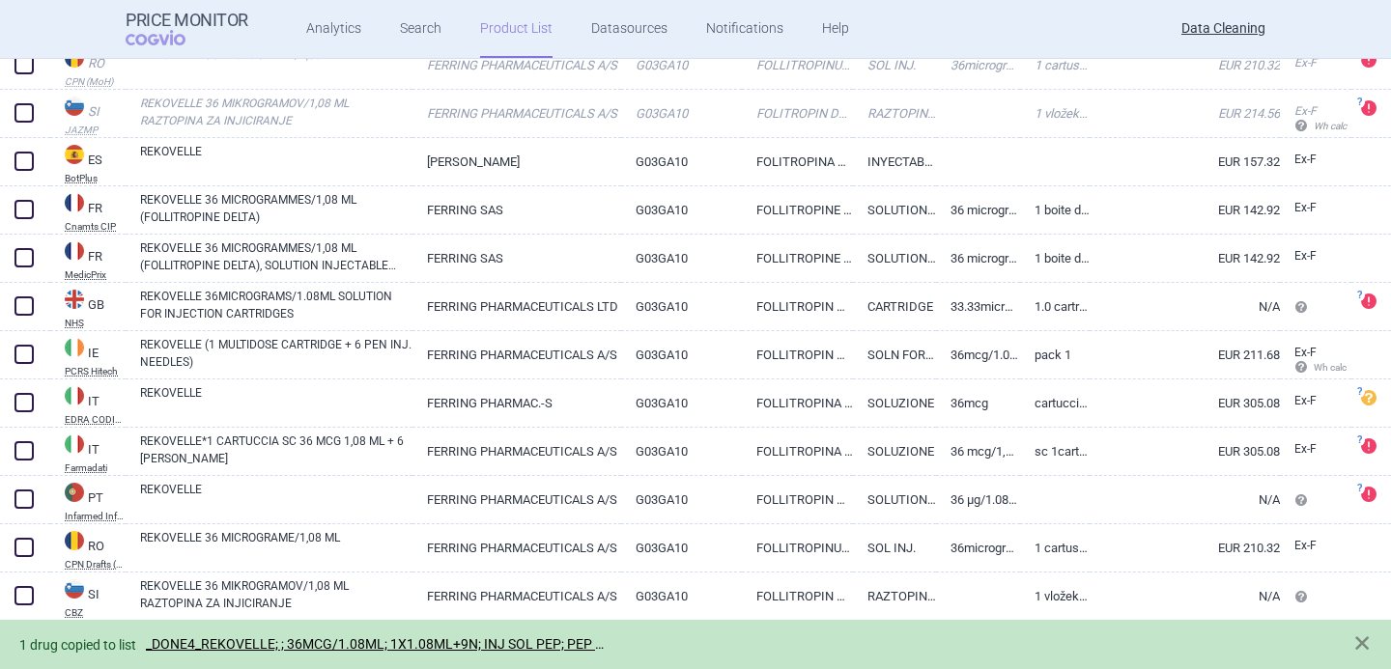
scroll to position [1130, 0]
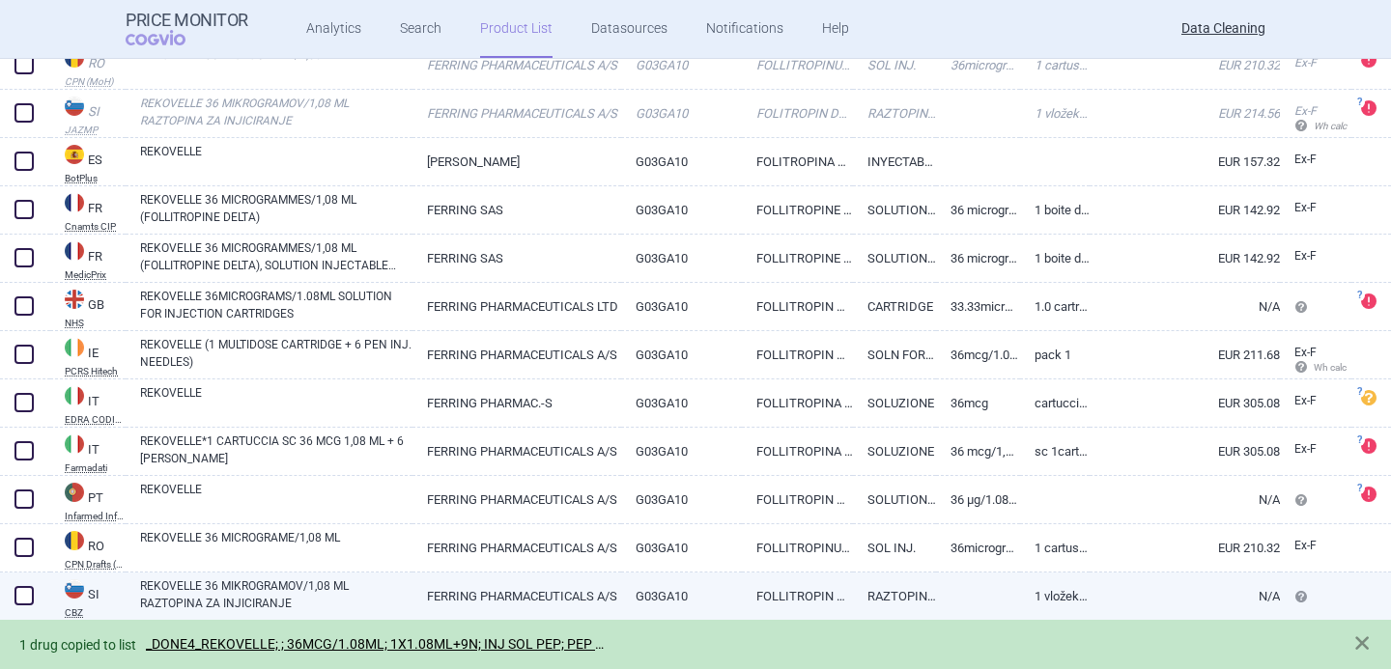
click at [234, 581] on link "REKOVELLE 36 MIKROGRAMOV/1,08 ML RAZTOPINA ZA INJICIRANJE" at bounding box center [276, 594] width 272 height 35
select select "EUR"
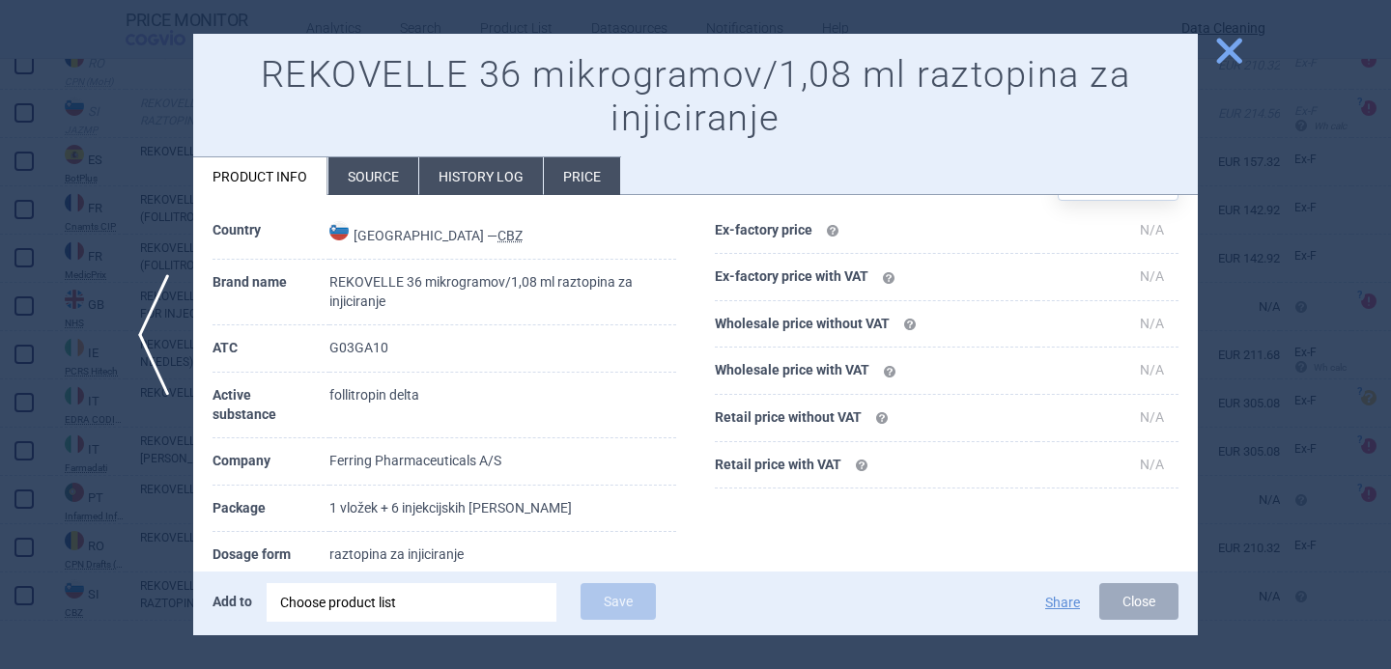
scroll to position [85, 0]
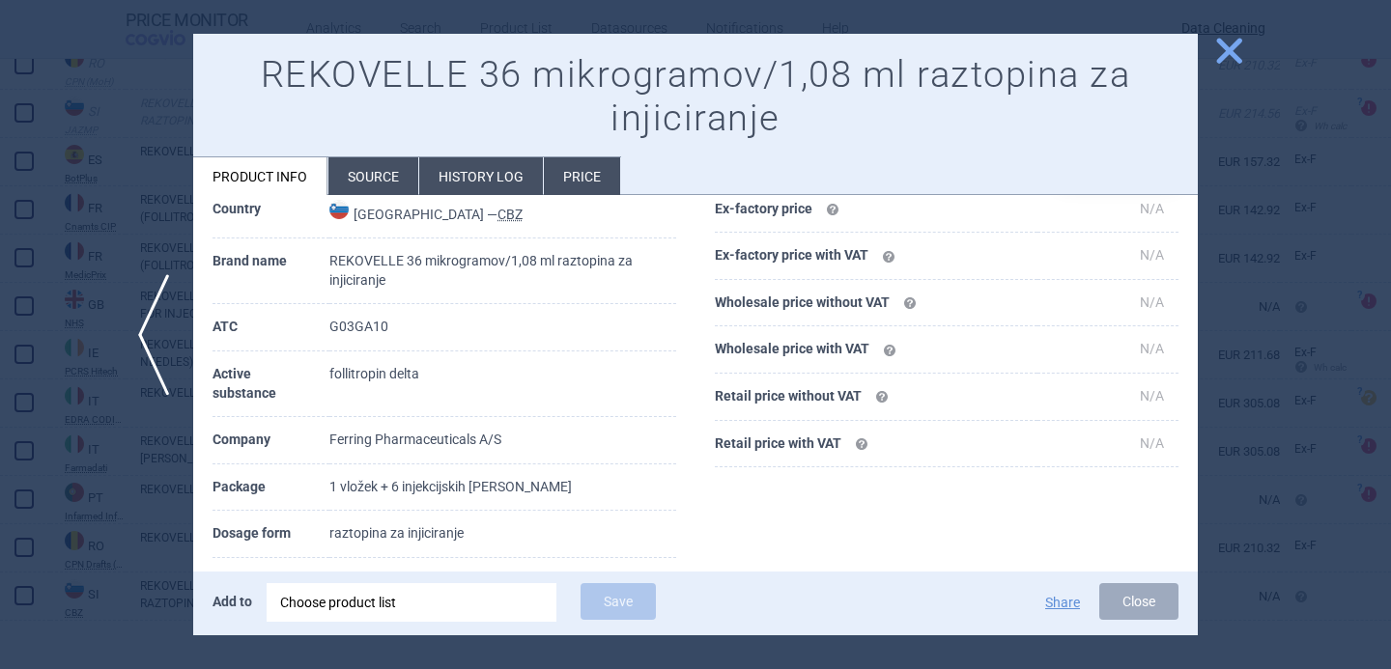
click at [107, 547] on div at bounding box center [695, 334] width 1391 height 669
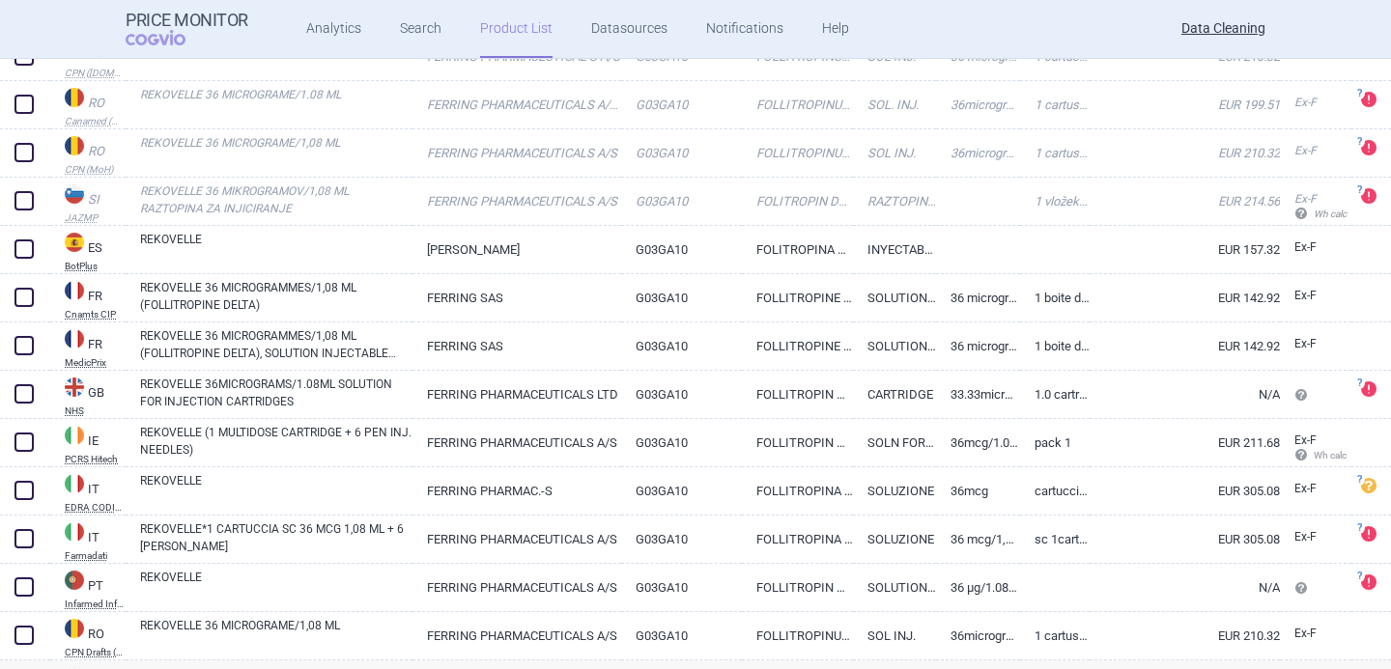
scroll to position [1028, 0]
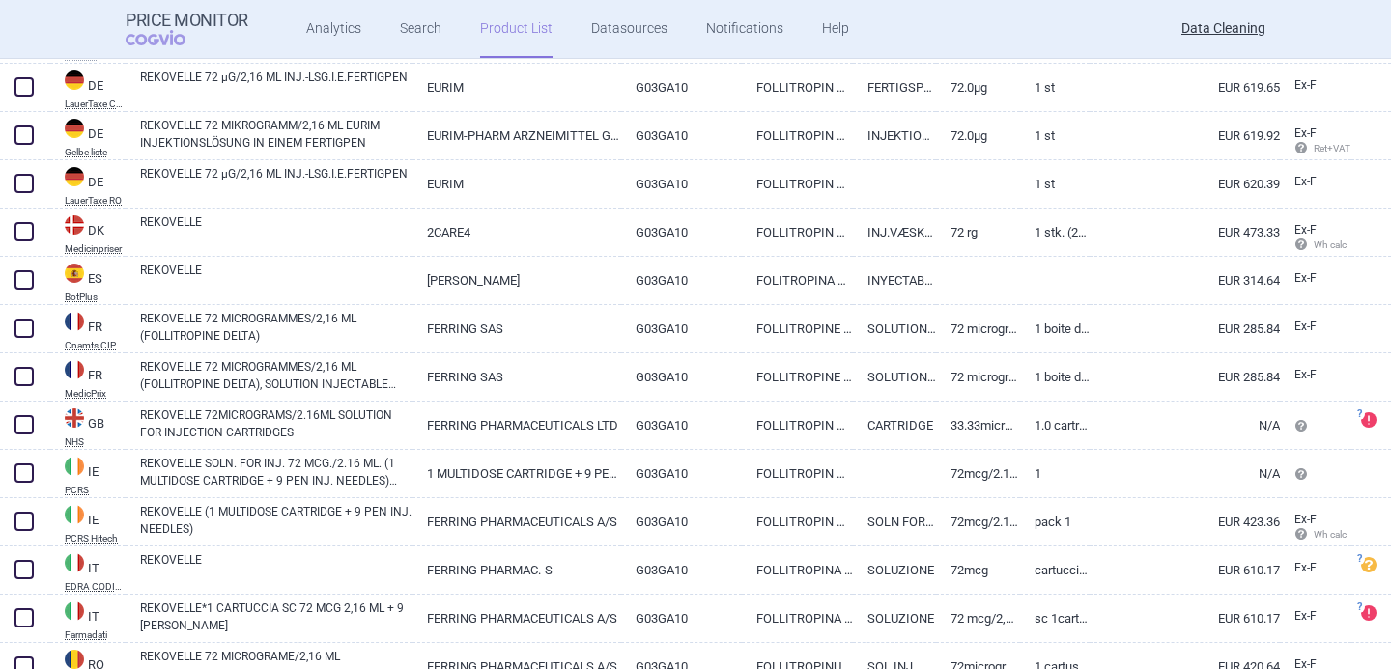
scroll to position [1206, 0]
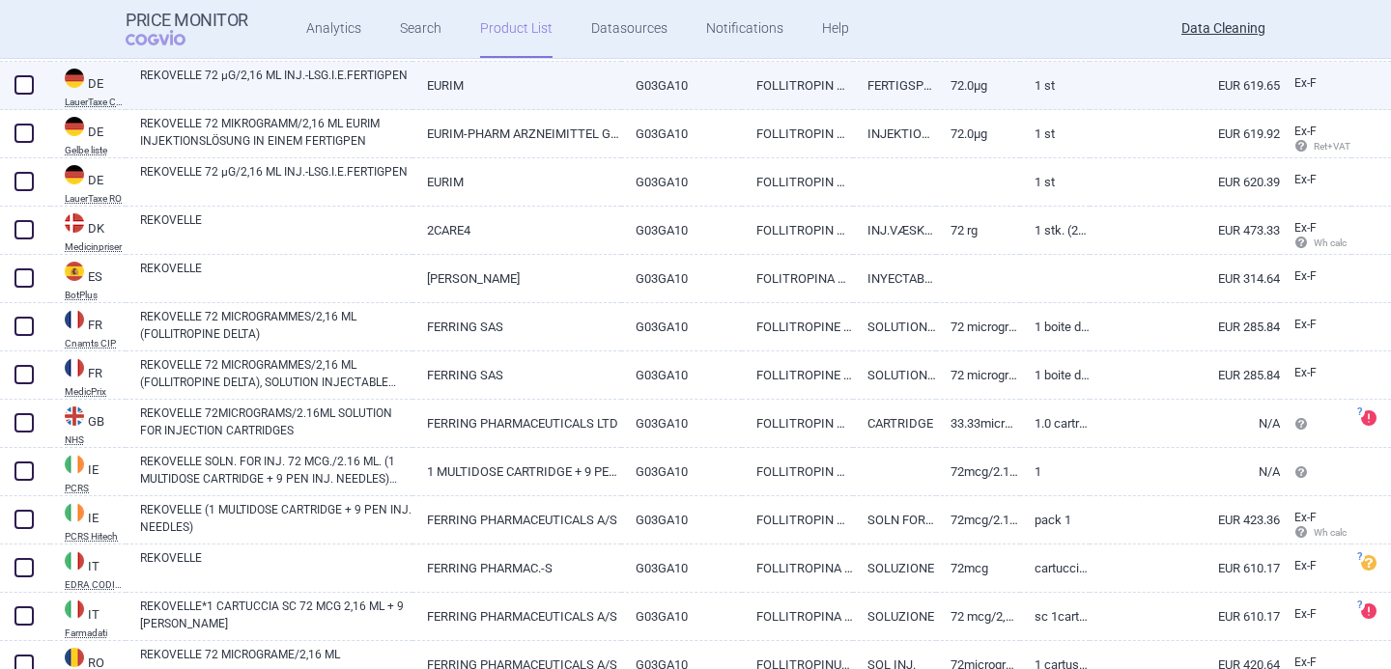
click at [285, 92] on link "REKOVELLE 72 µG/2,16 ML INJ.-LSG.I.E.FERTIGPEN" at bounding box center [276, 84] width 272 height 35
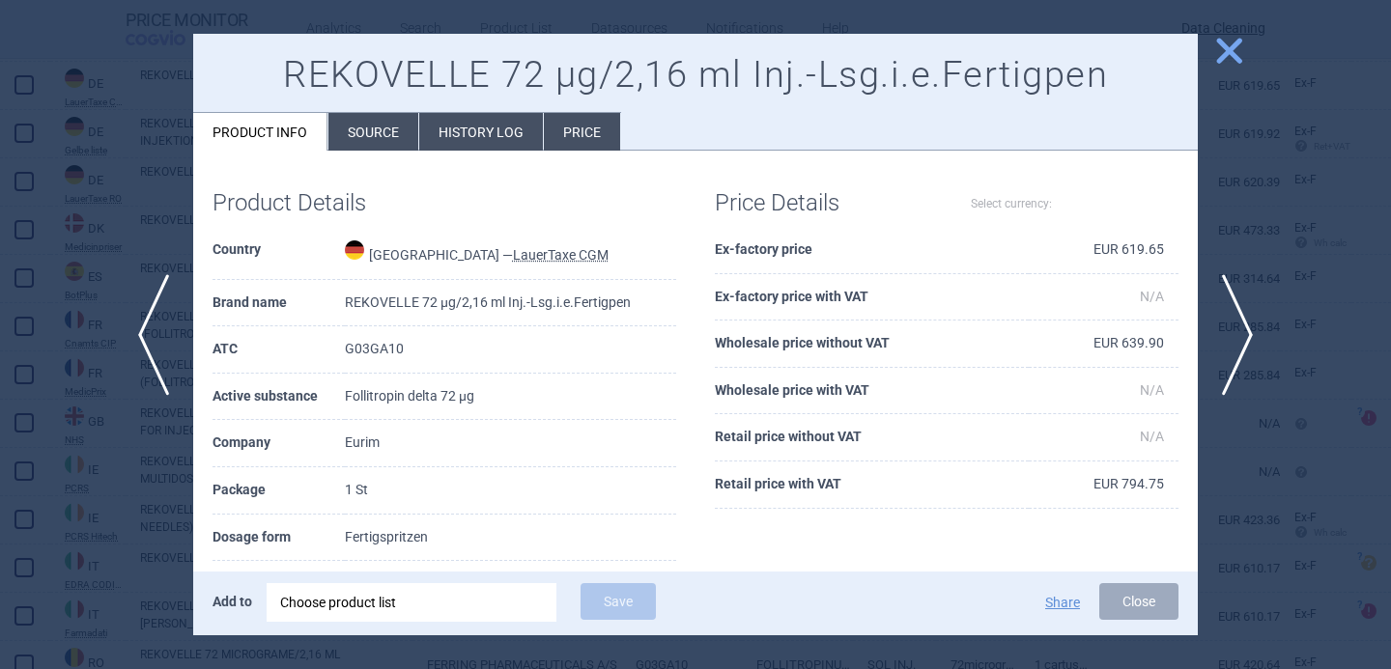
select select "EUR"
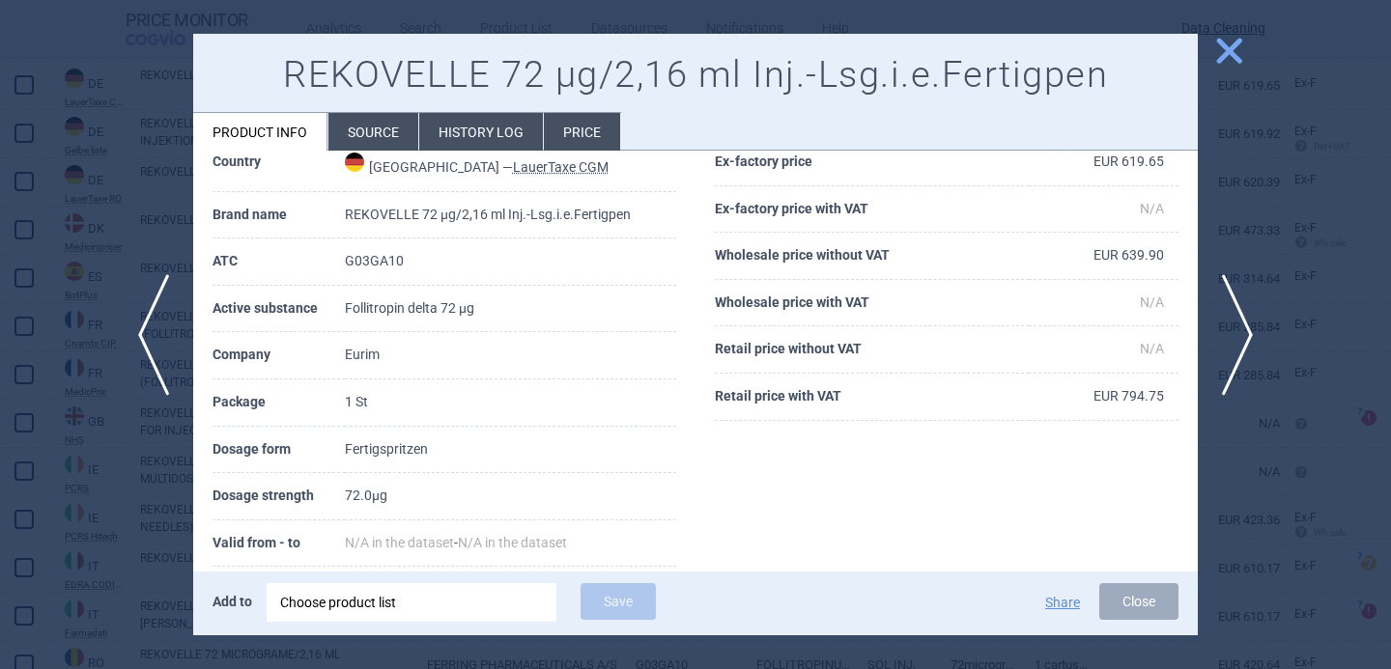
scroll to position [89, 0]
click at [365, 129] on li "Source" at bounding box center [373, 132] width 90 height 38
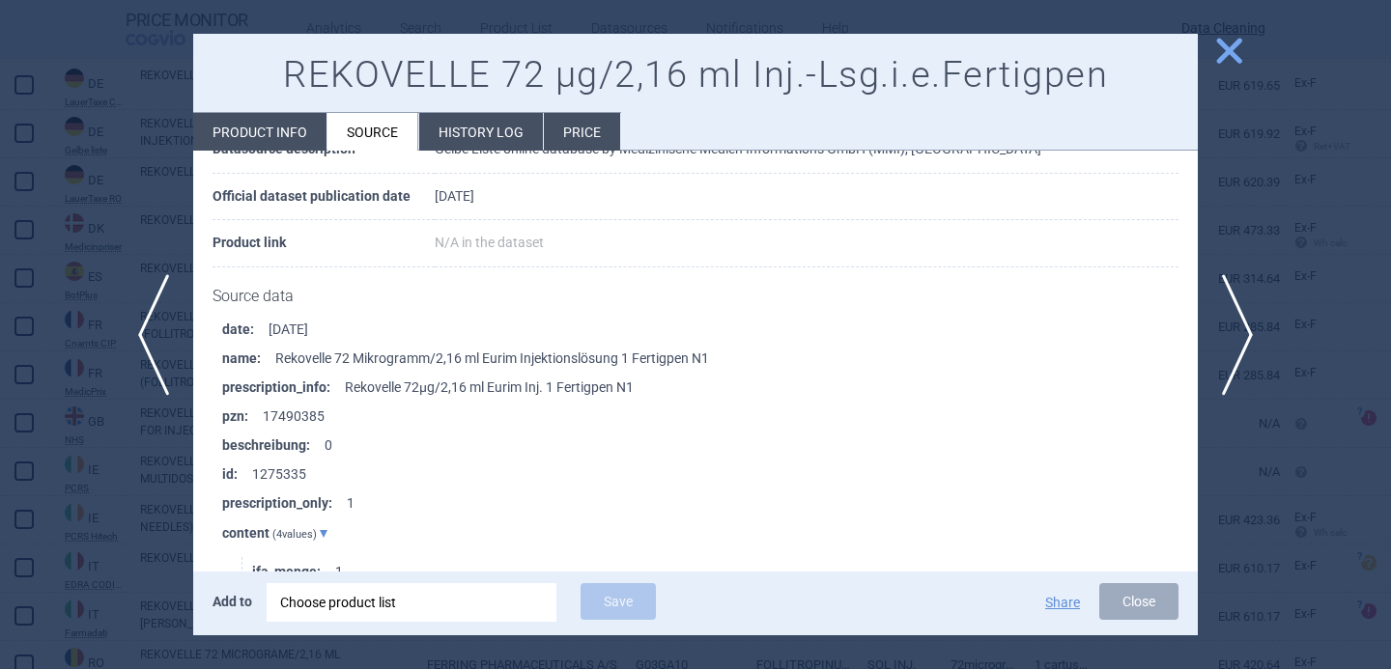
scroll to position [1552, 0]
click at [382, 591] on div "Choose product list" at bounding box center [411, 602] width 263 height 39
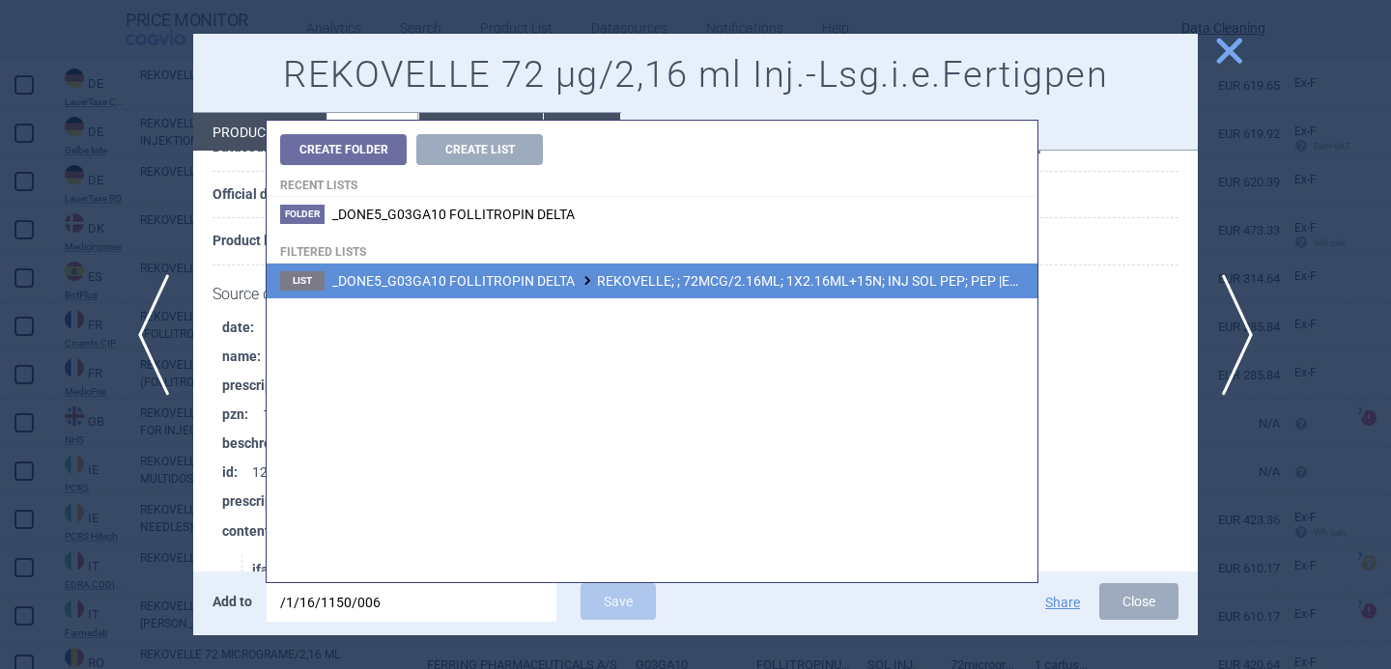
type input "/1/16/1150/006"
click at [617, 288] on span "_DONE5_G03GA10 FOLLITROPIN DELTA REKOVELLE; ; 72MCG/2.16ML; 1X2.16ML+15N; INJ S…" at bounding box center [725, 280] width 786 height 15
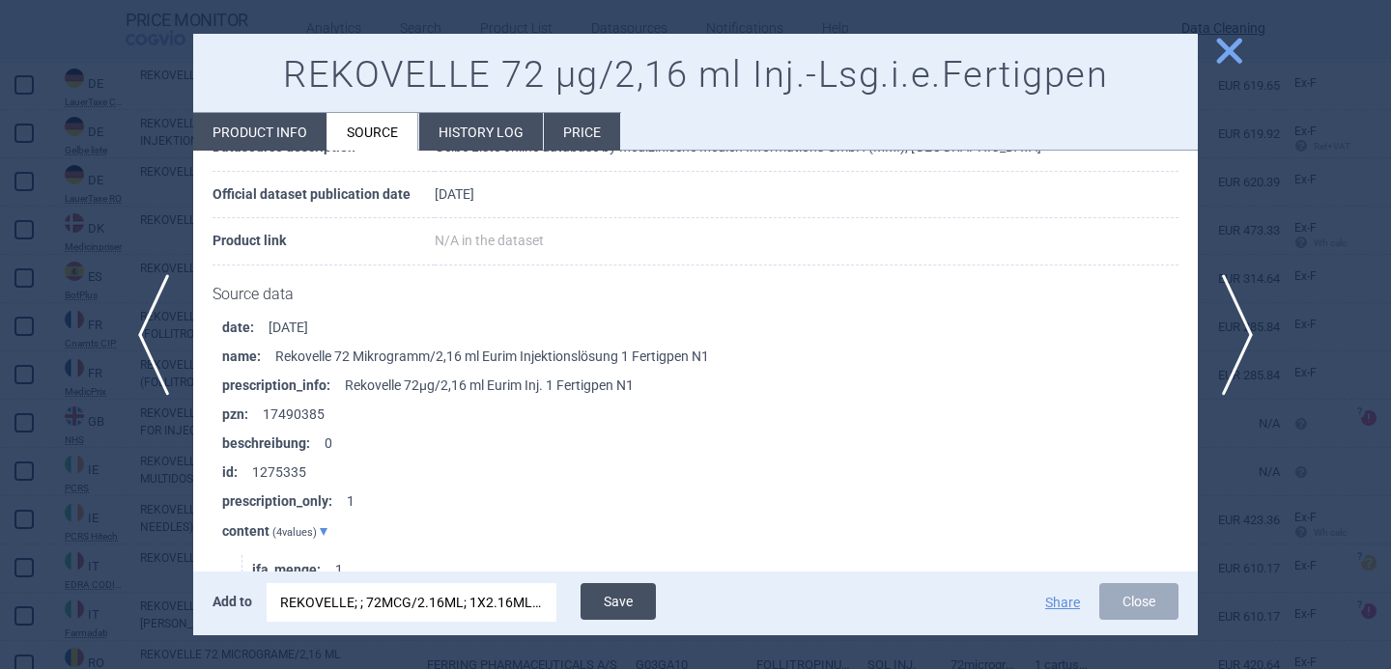
click at [611, 608] on button "Save" at bounding box center [617, 601] width 75 height 37
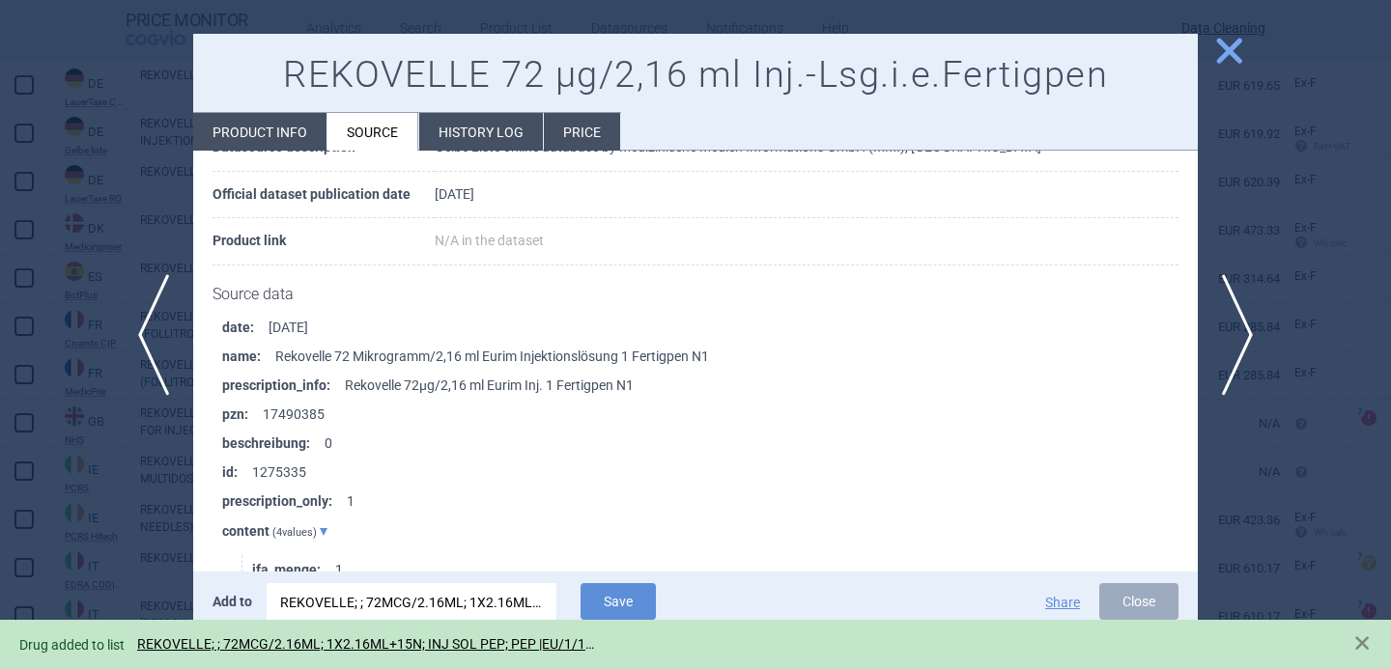
click at [89, 553] on div at bounding box center [695, 334] width 1391 height 669
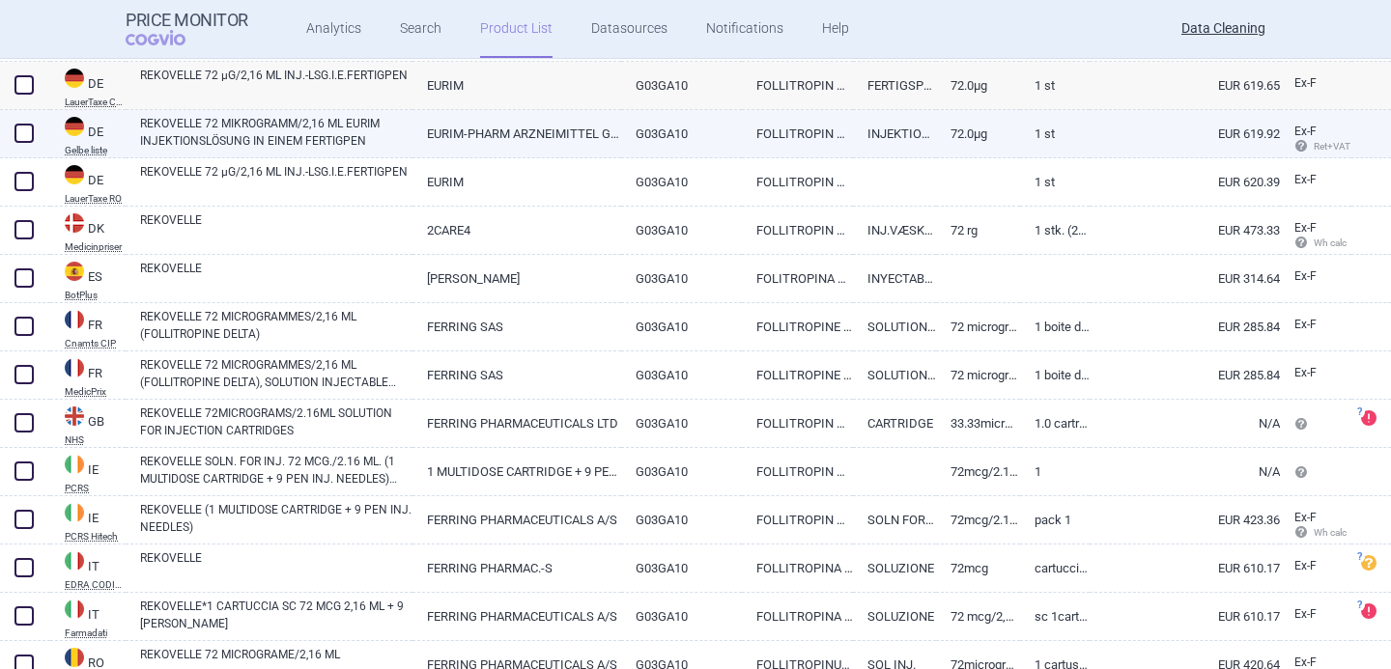
click at [27, 125] on span at bounding box center [23, 133] width 19 height 19
checkbox input "true"
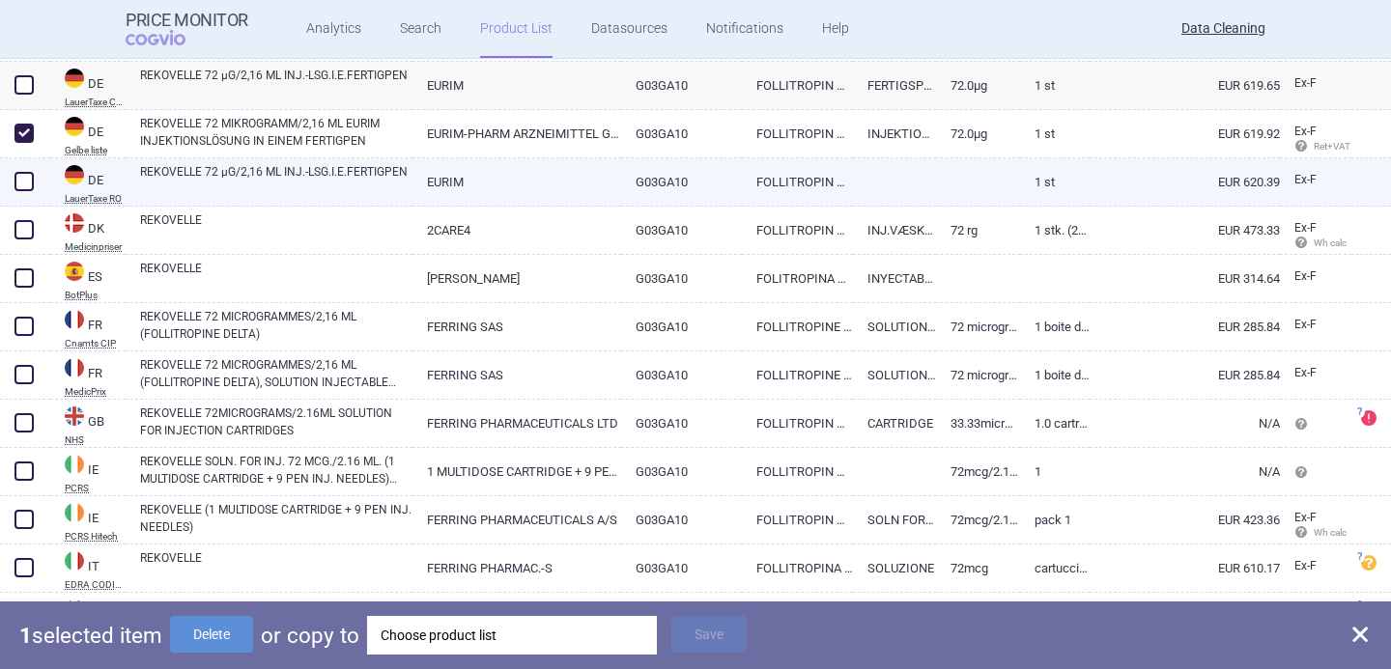
click at [28, 172] on span at bounding box center [23, 181] width 19 height 19
checkbox input "true"
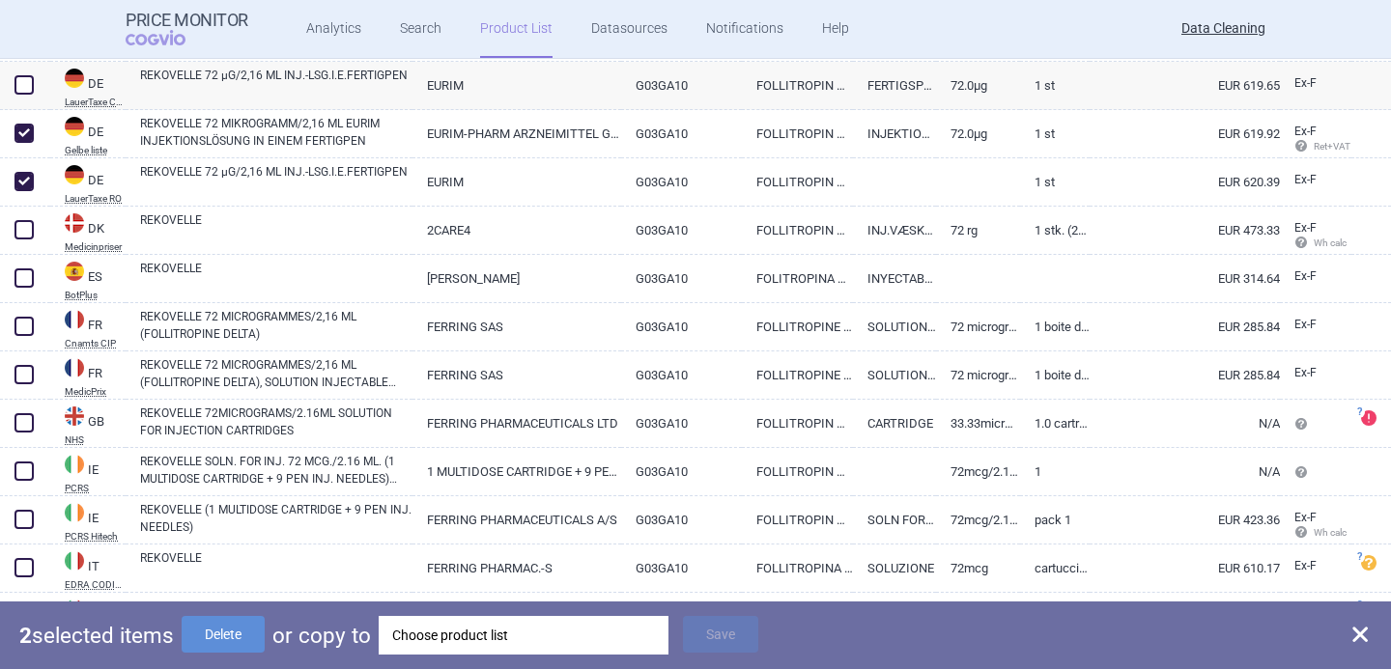
click at [478, 624] on div "Choose product list" at bounding box center [523, 635] width 263 height 39
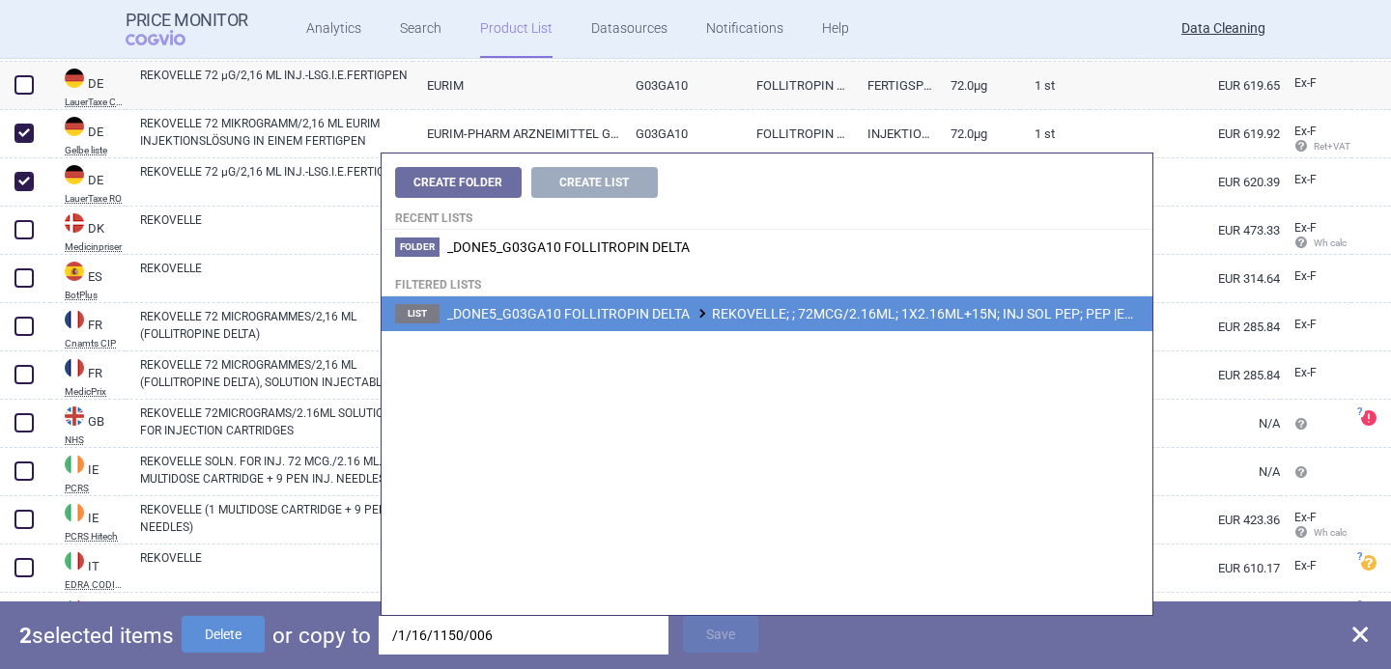
type input "/1/16/1150/006"
click at [724, 314] on span "_DONE5_G03GA10 FOLLITROPIN DELTA REKOVELLE; ; 72MCG/2.16ML; 1X2.16ML+15N; INJ S…" at bounding box center [840, 313] width 786 height 15
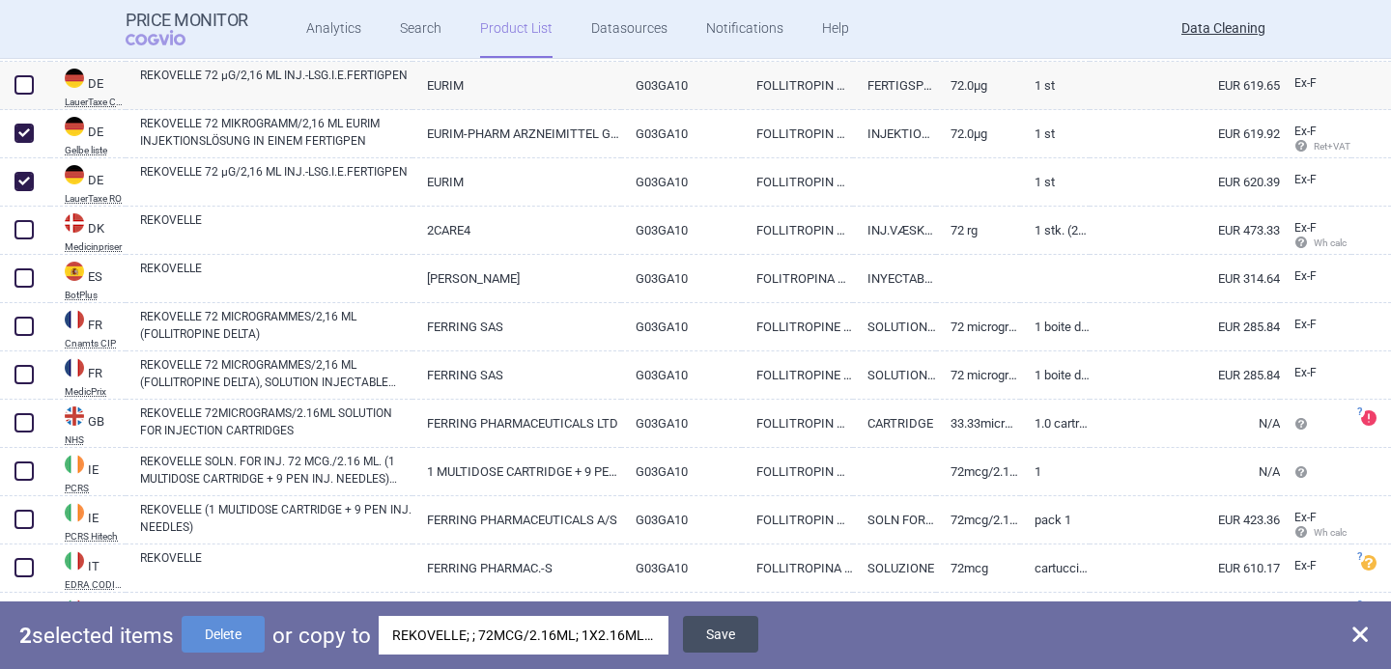
click at [729, 636] on button "Save" at bounding box center [720, 634] width 75 height 37
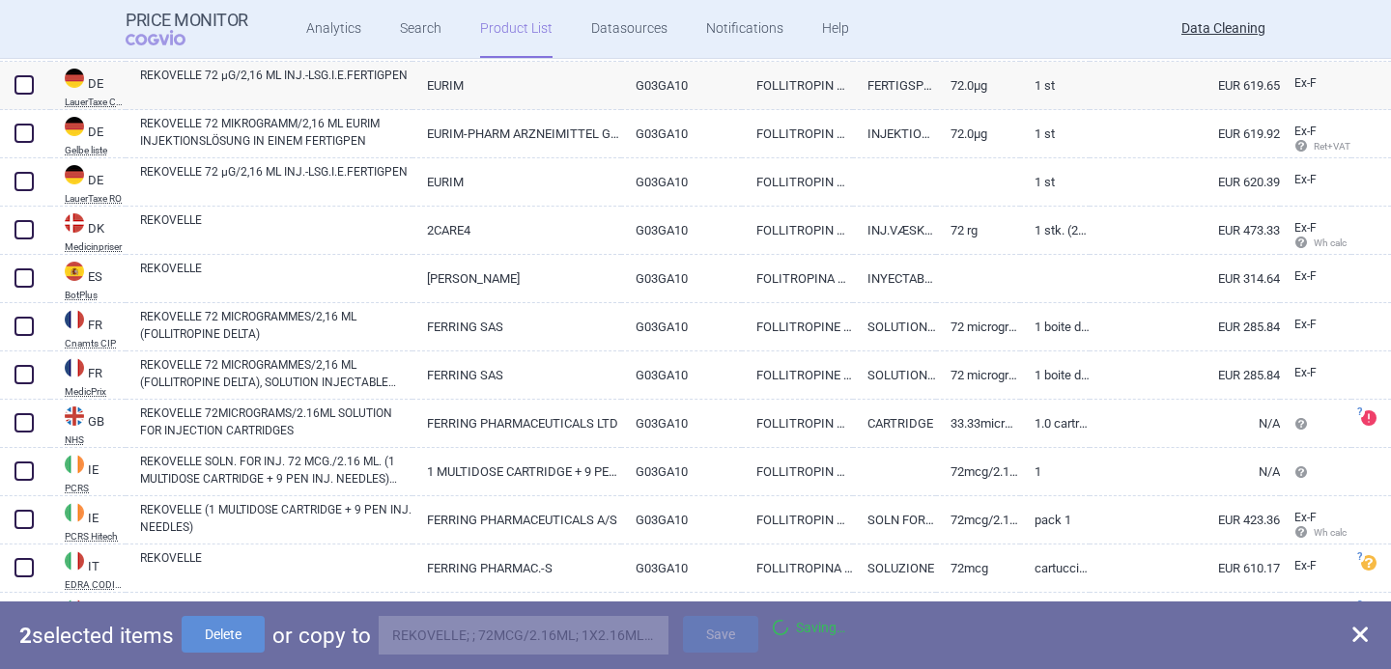
checkbox input "false"
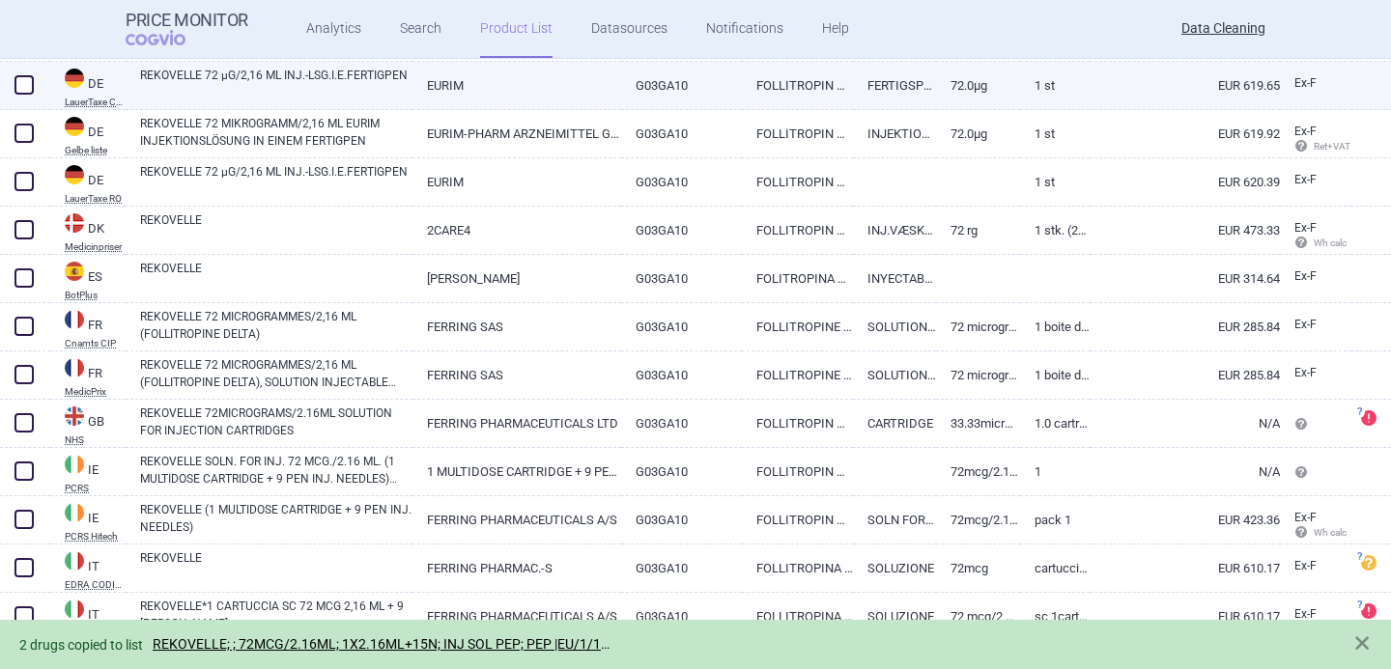
click at [32, 89] on span at bounding box center [23, 84] width 19 height 19
checkbox input "true"
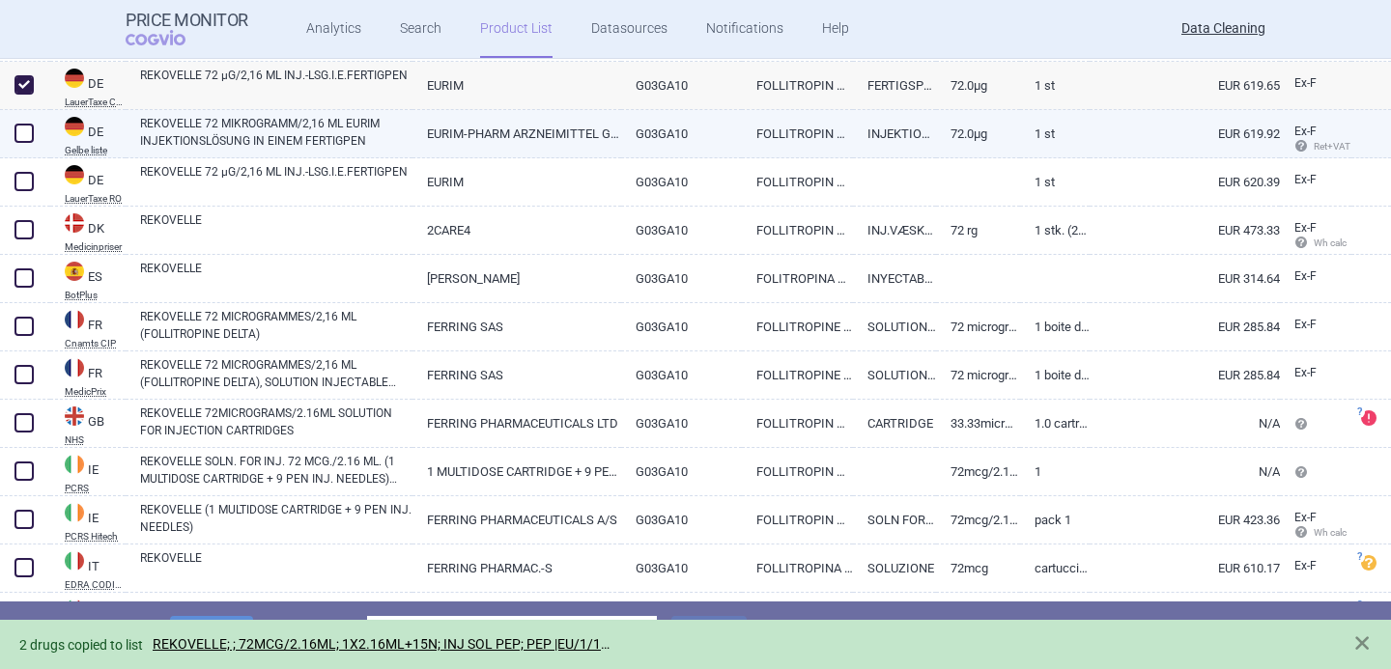
click at [30, 125] on span at bounding box center [23, 133] width 19 height 19
checkbox input "true"
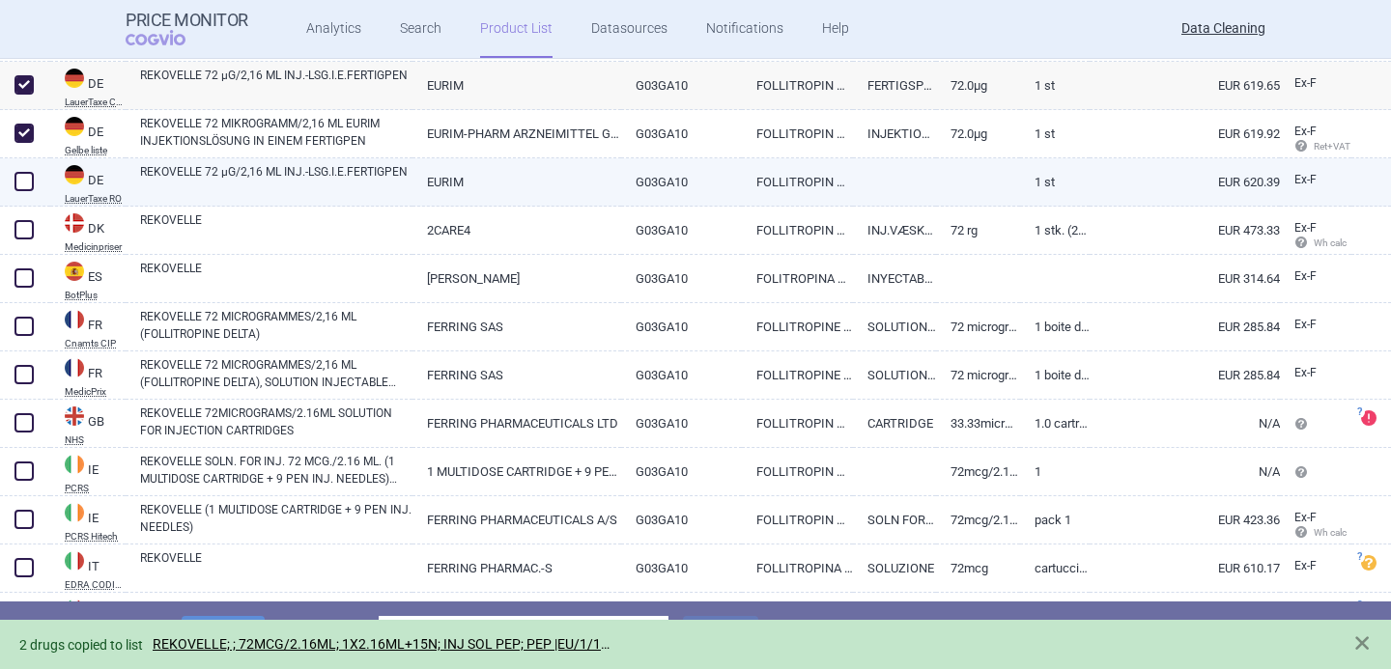
click at [30, 169] on span at bounding box center [24, 181] width 29 height 29
checkbox input "true"
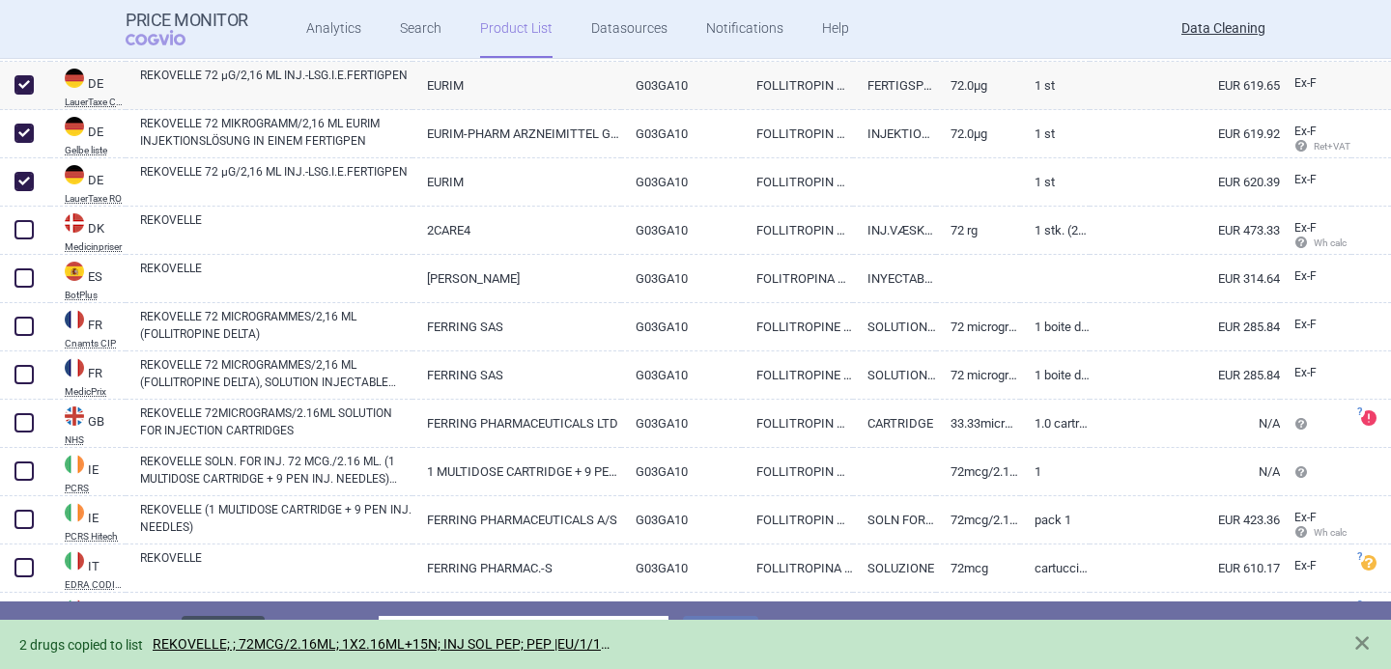
click at [256, 618] on button "Delete" at bounding box center [223, 634] width 83 height 37
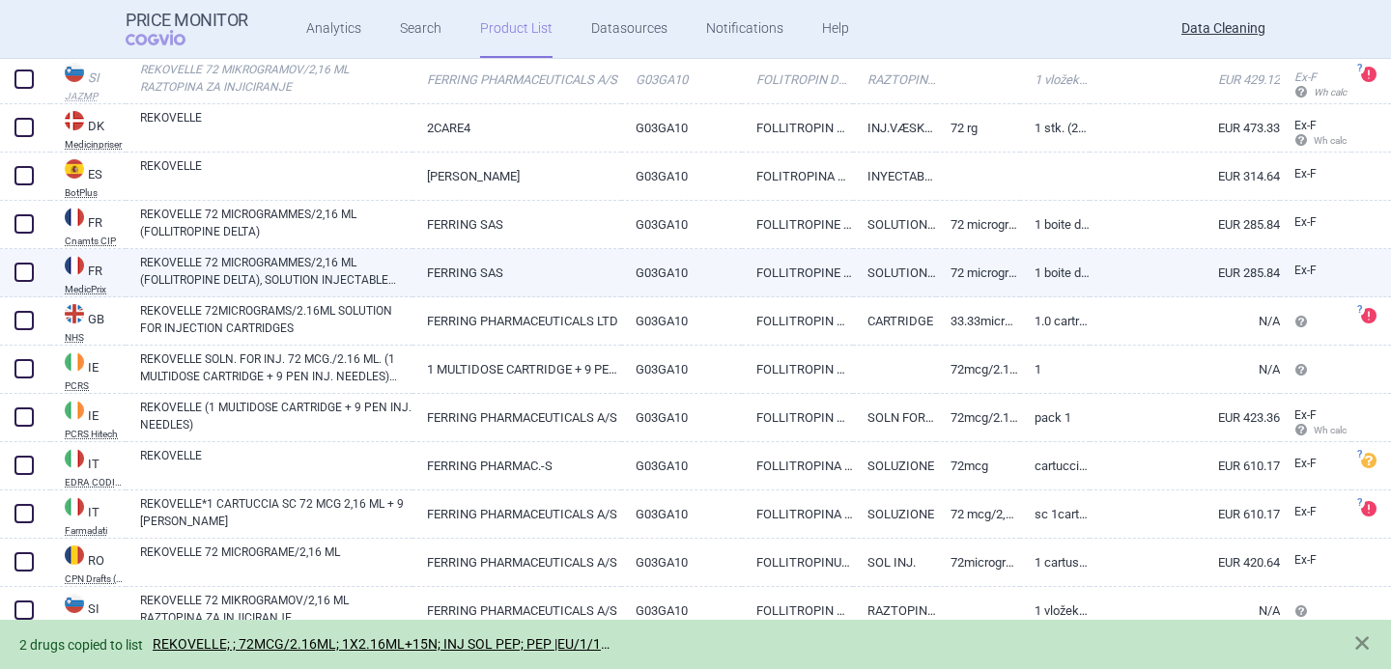
scroll to position [1168, 0]
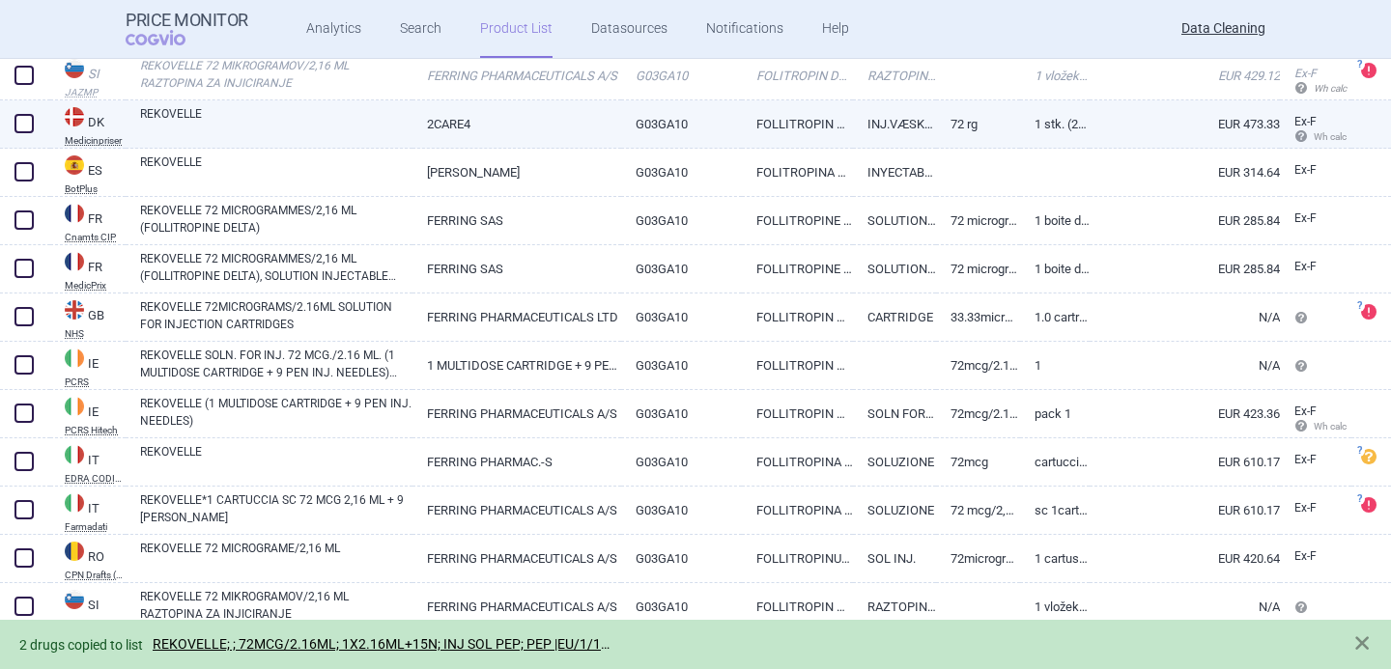
click at [275, 119] on link "REKOVELLE" at bounding box center [276, 122] width 272 height 35
select select "EUR"
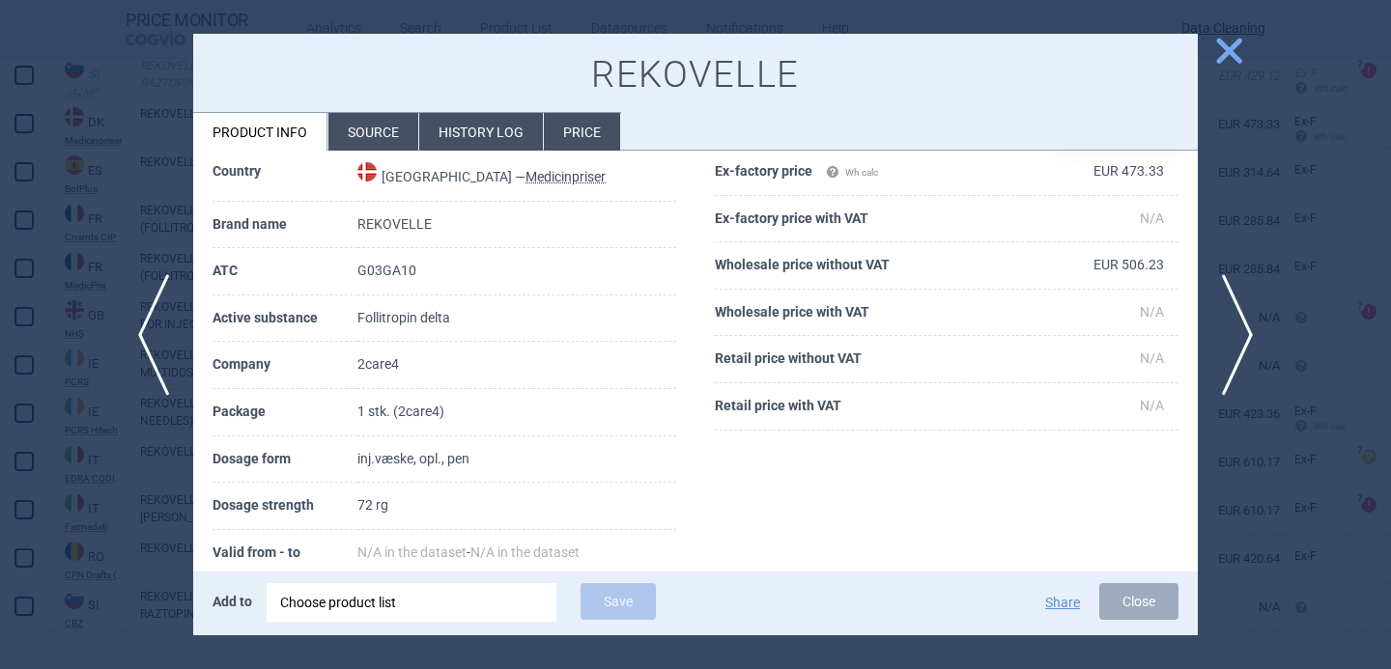
scroll to position [121, 0]
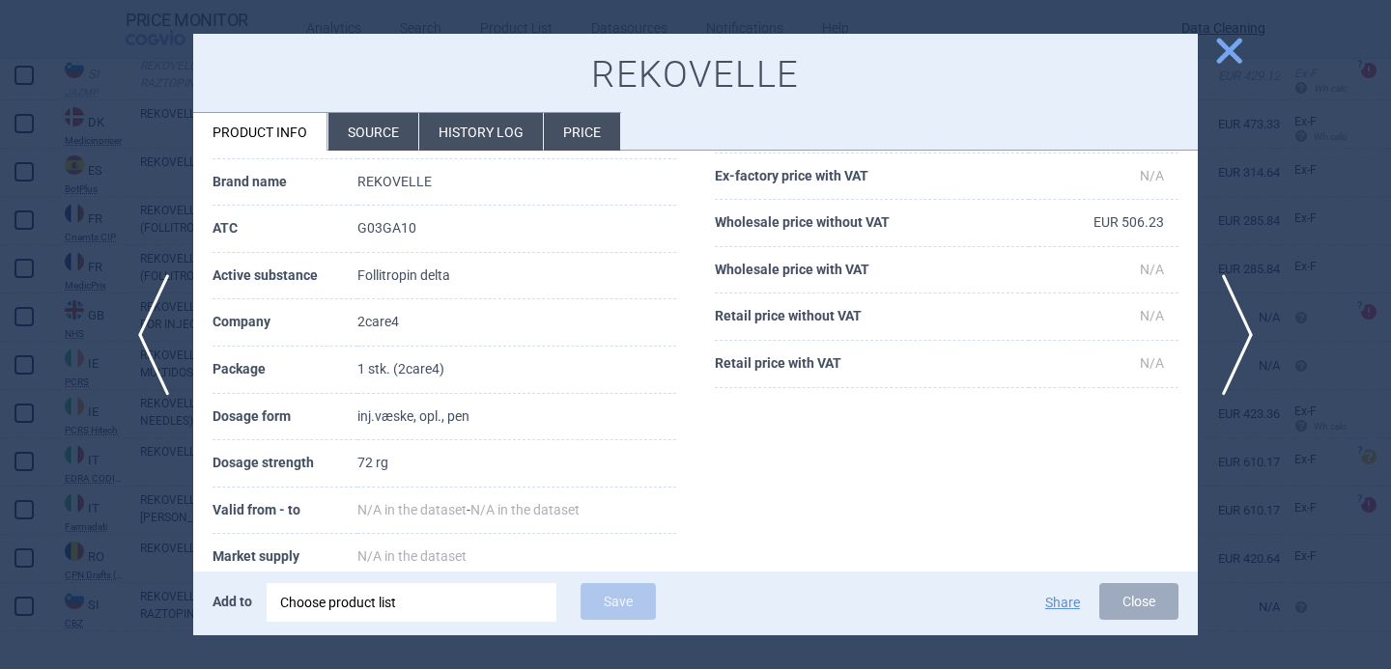
click at [365, 140] on li "Source" at bounding box center [373, 132] width 90 height 38
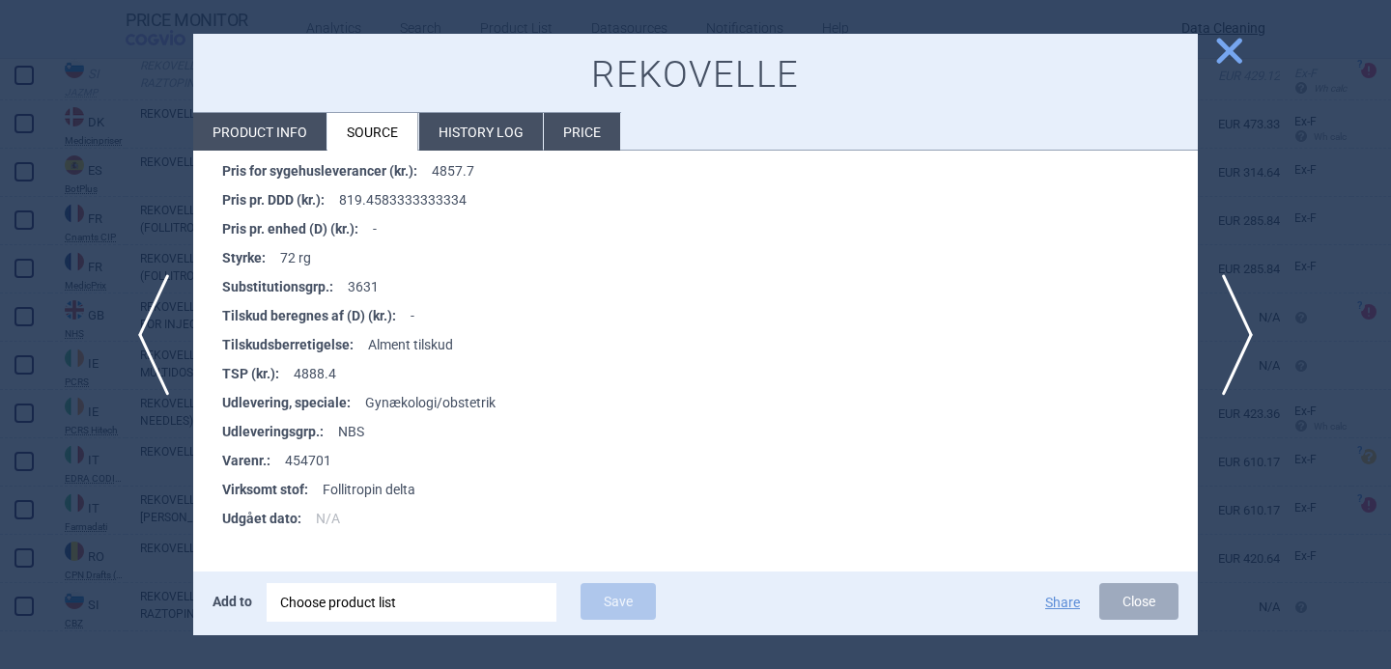
click at [298, 132] on li "Product info" at bounding box center [259, 132] width 133 height 38
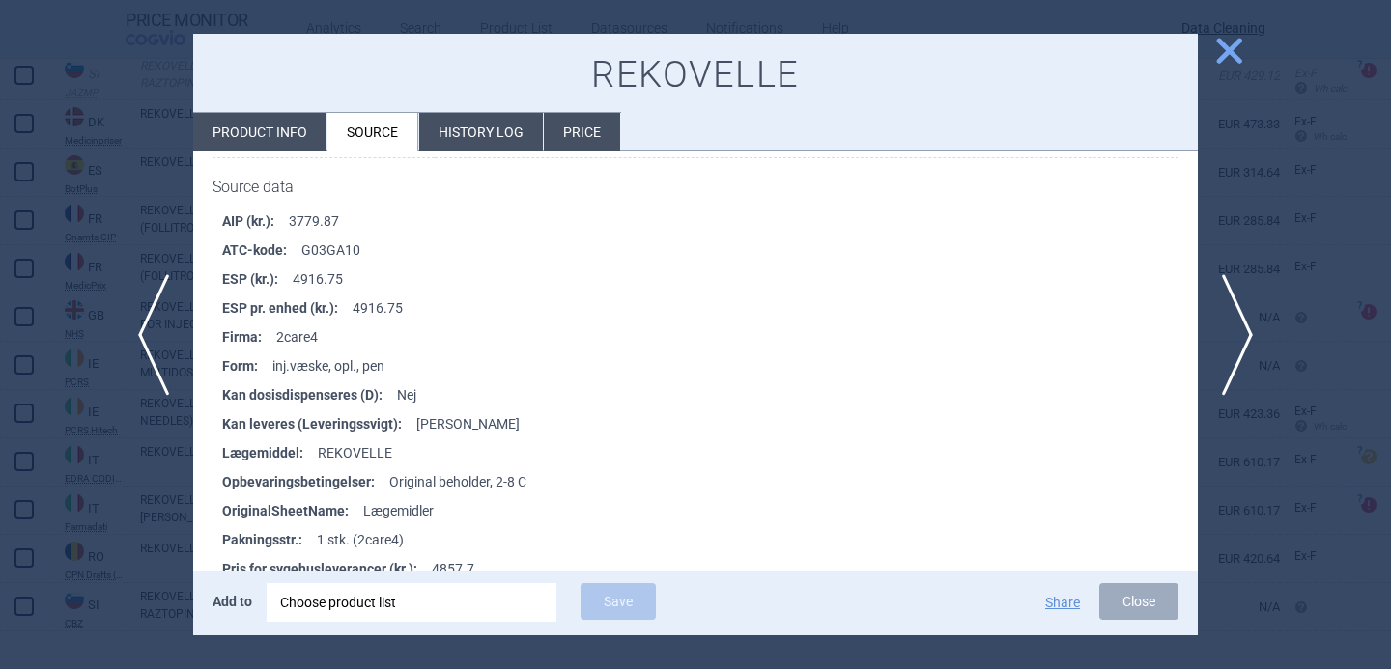
select select "EUR"
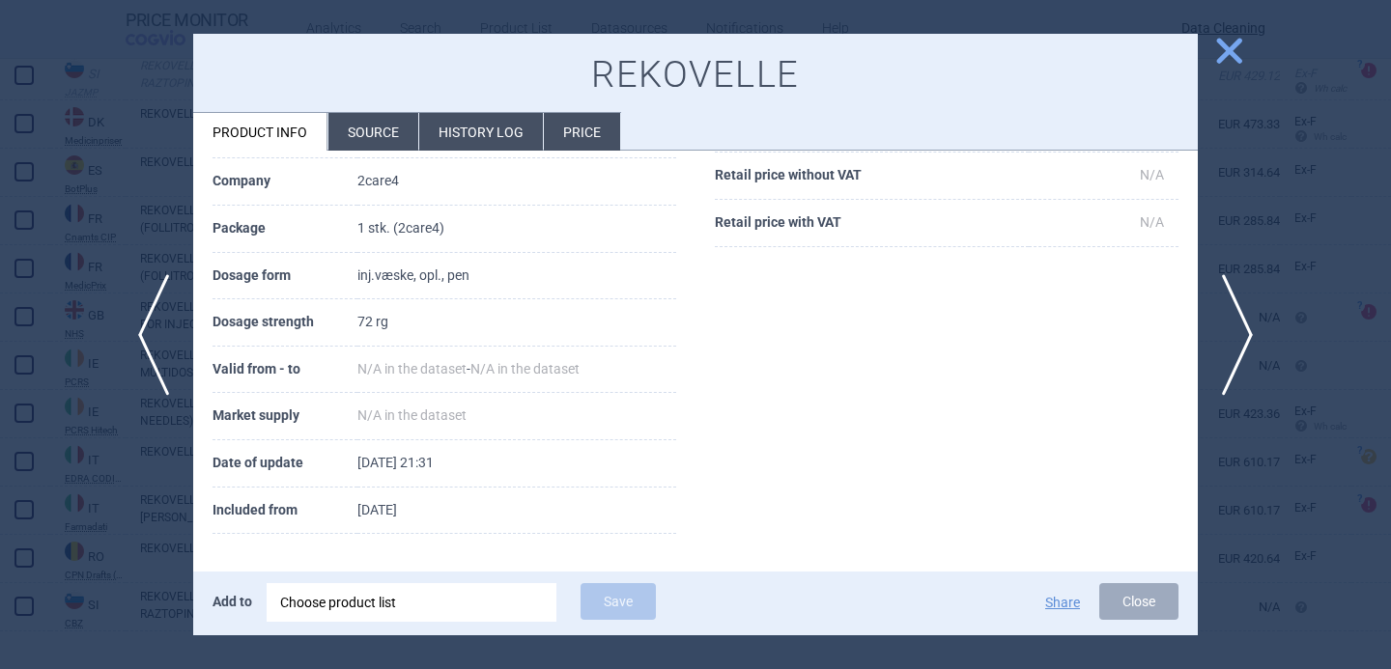
click at [363, 597] on div "Choose product list" at bounding box center [411, 602] width 263 height 39
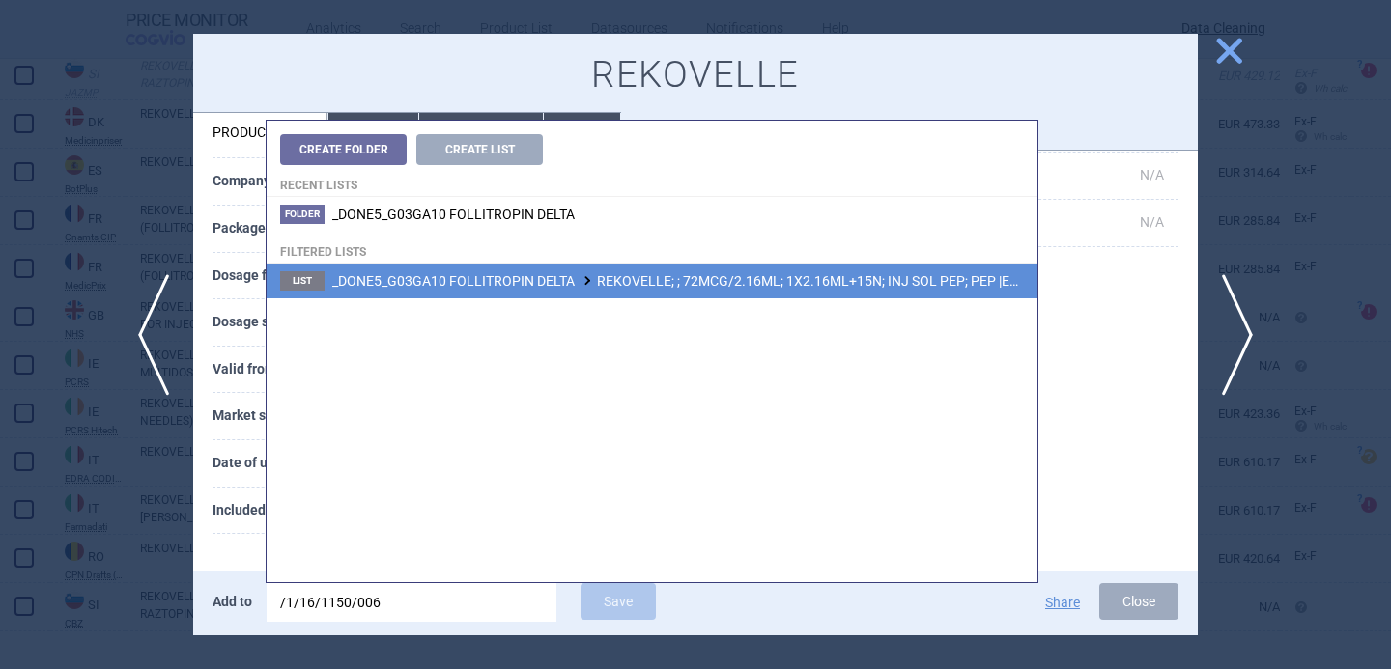
type input "/1/16/1150/006"
click at [633, 289] on li "List _DONE5_G03GA10 FOLLITROPIN DELTA REKOVELLE; ; 72MCG/2.16ML; 1X2.16ML+15N; …" at bounding box center [652, 281] width 771 height 35
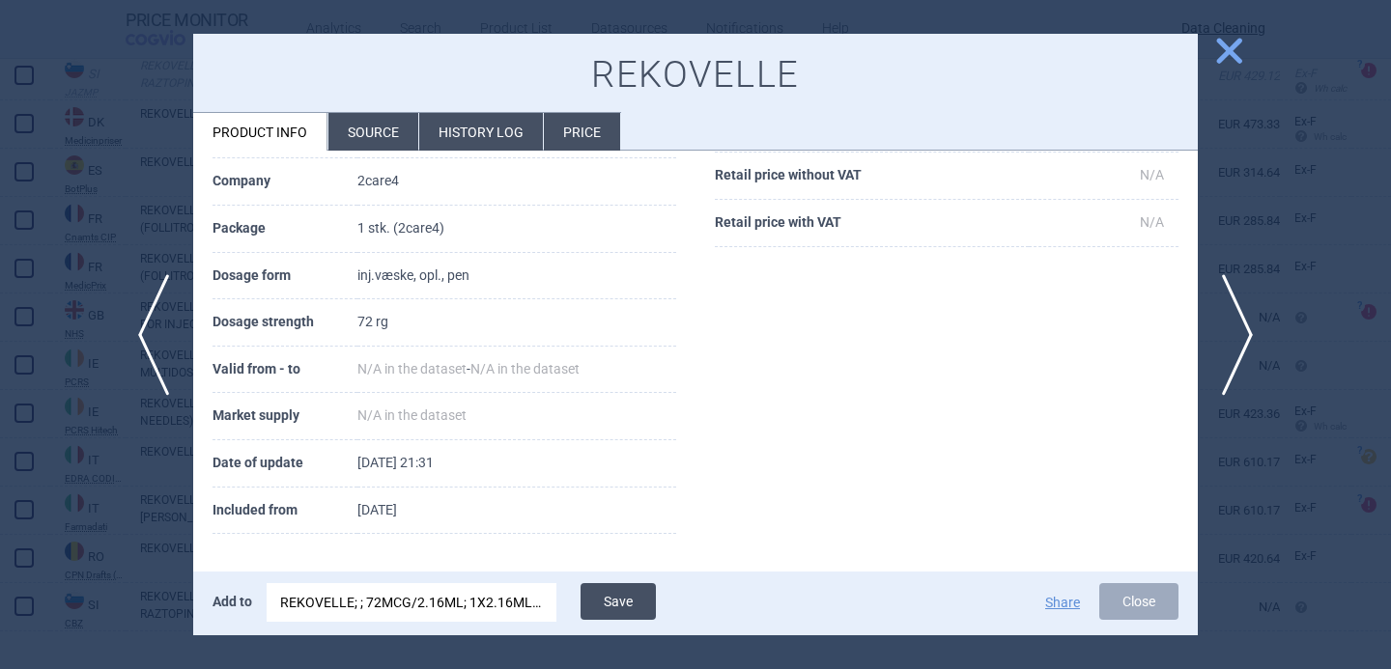
click at [633, 601] on button "Save" at bounding box center [617, 601] width 75 height 37
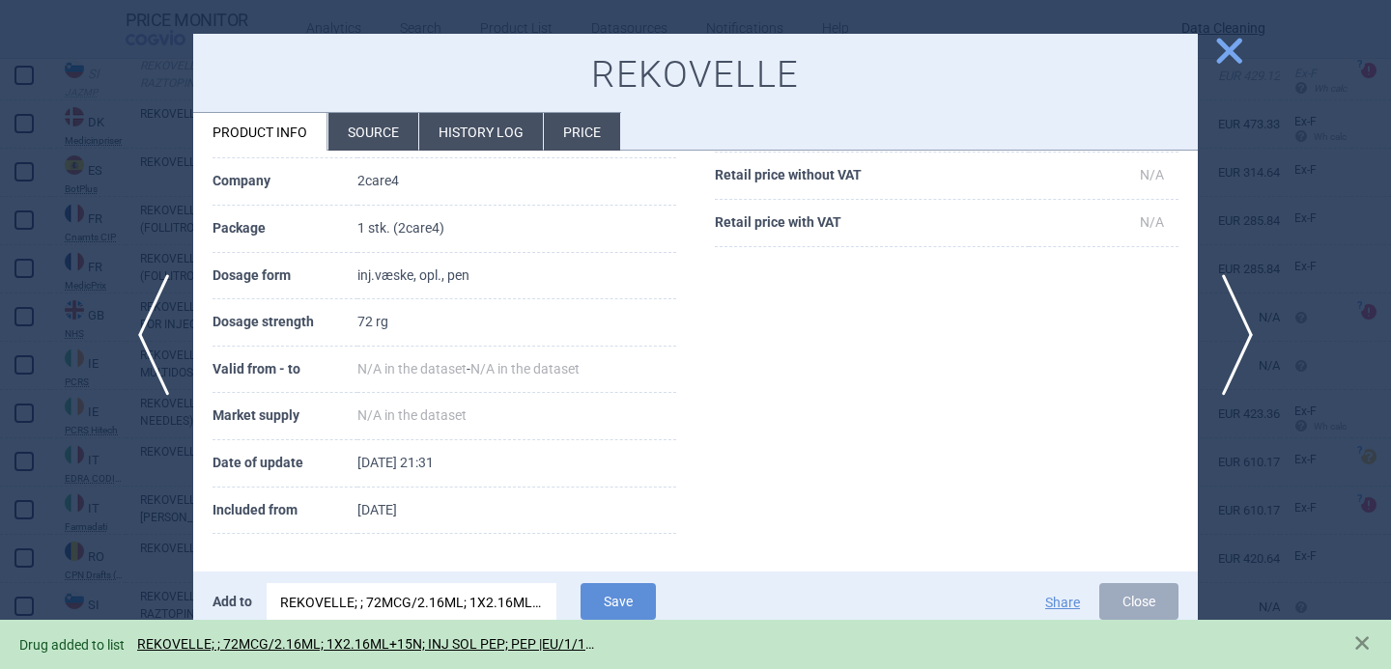
click at [94, 536] on div at bounding box center [695, 334] width 1391 height 669
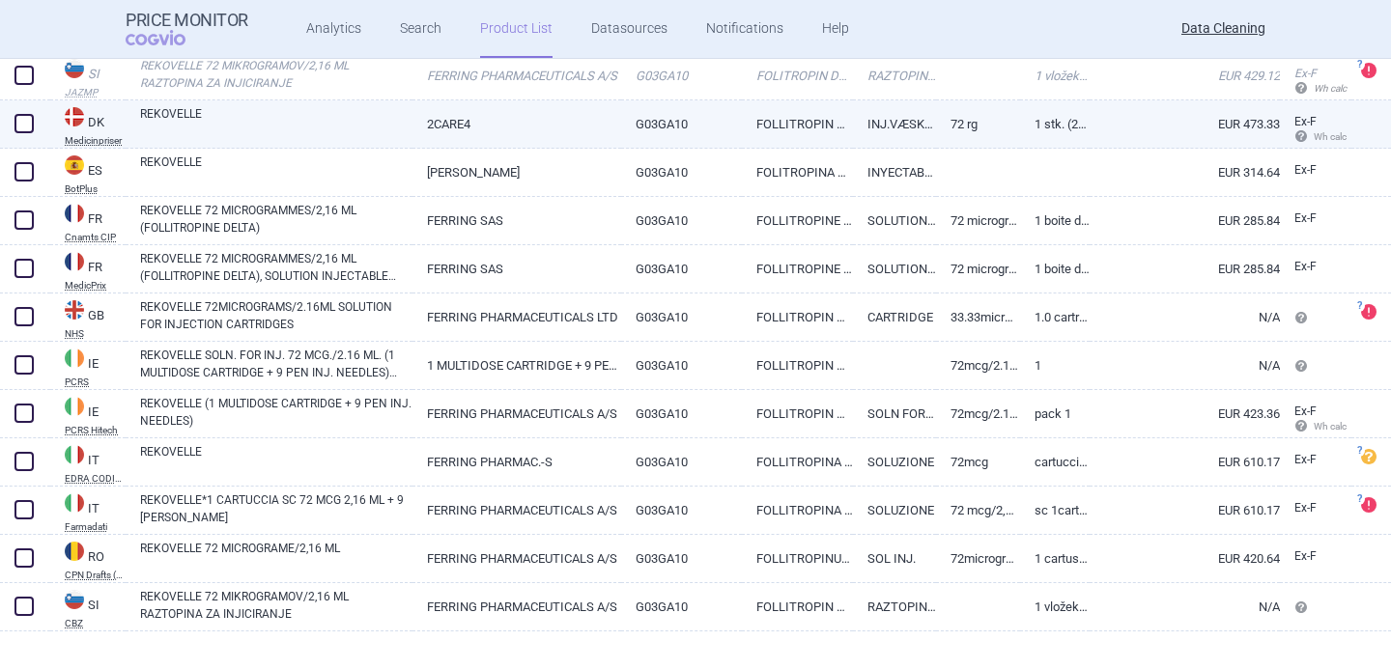
click at [24, 131] on span at bounding box center [23, 123] width 19 height 19
checkbox input "true"
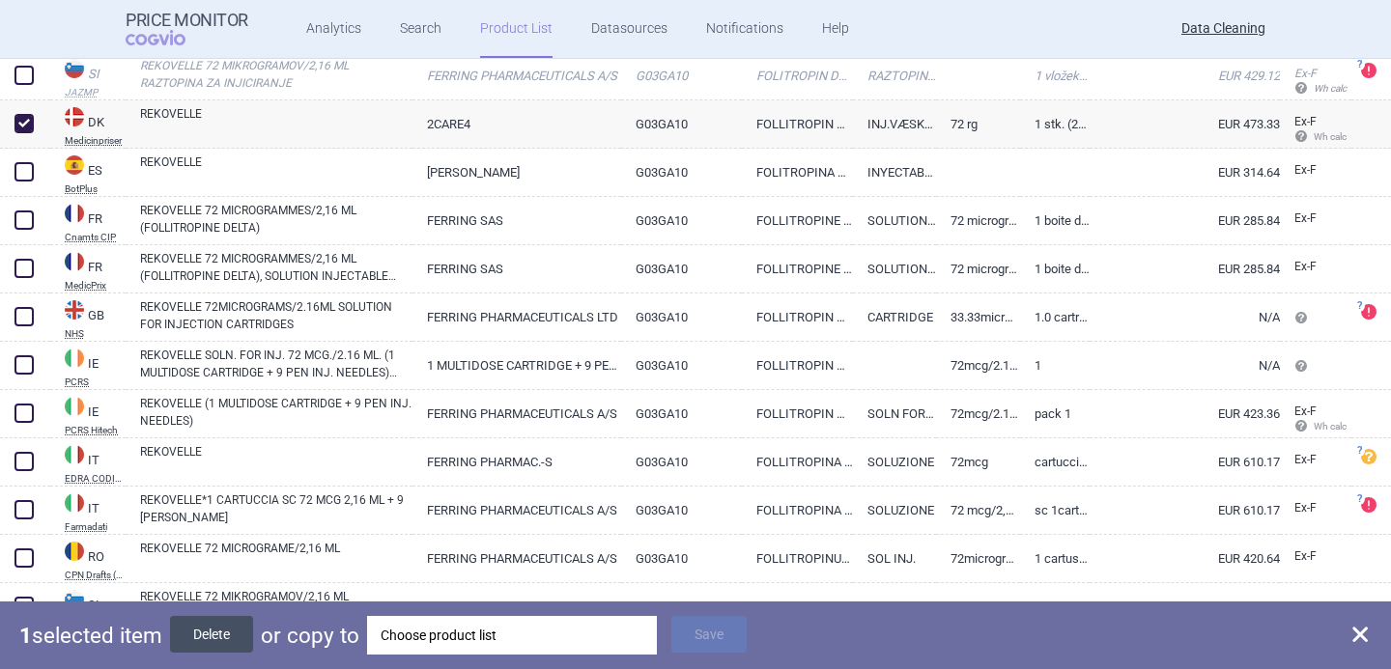
click at [214, 627] on button "Delete" at bounding box center [211, 634] width 83 height 37
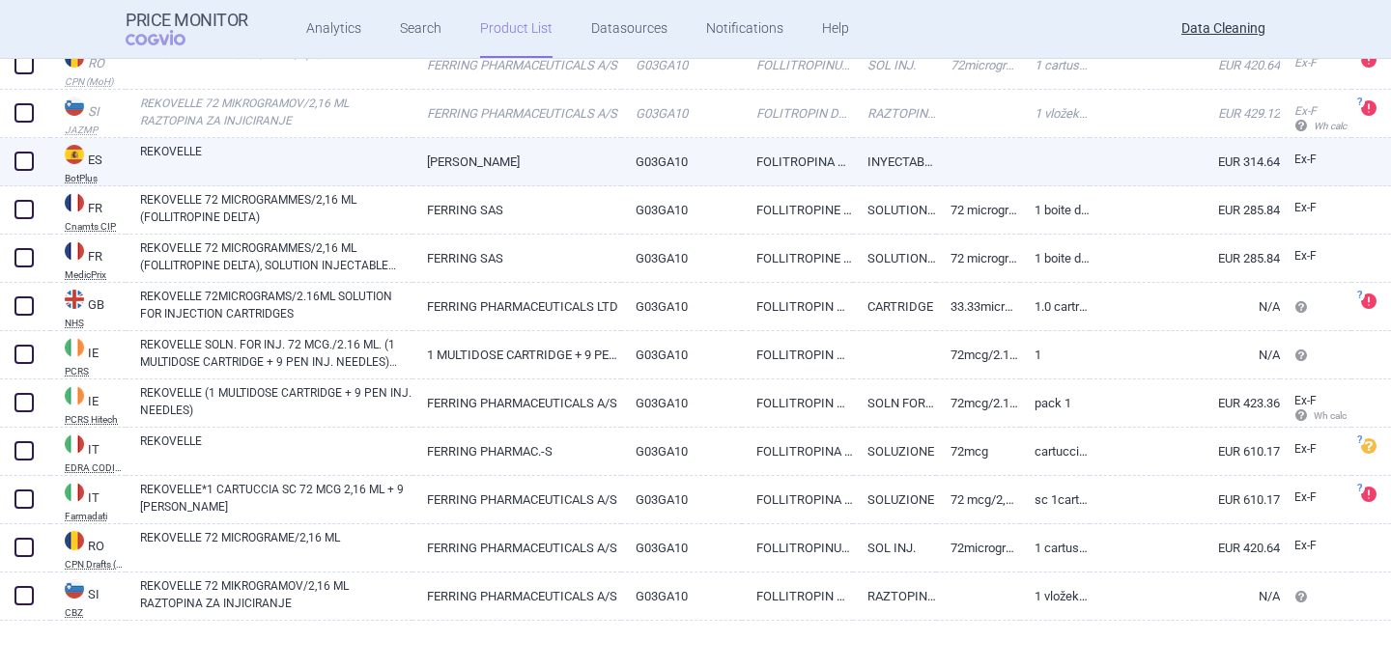
click at [267, 155] on link "REKOVELLE" at bounding box center [276, 160] width 272 height 35
select select "EUR"
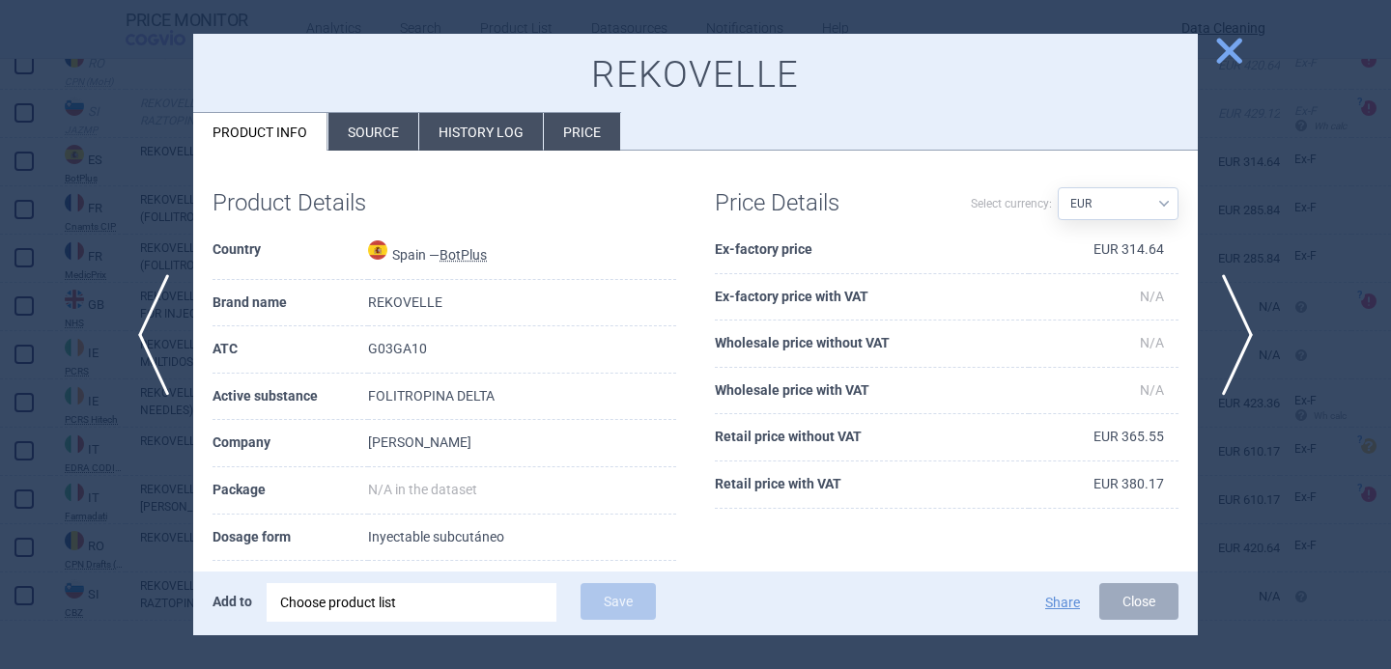
click at [403, 149] on li "Source" at bounding box center [373, 132] width 90 height 38
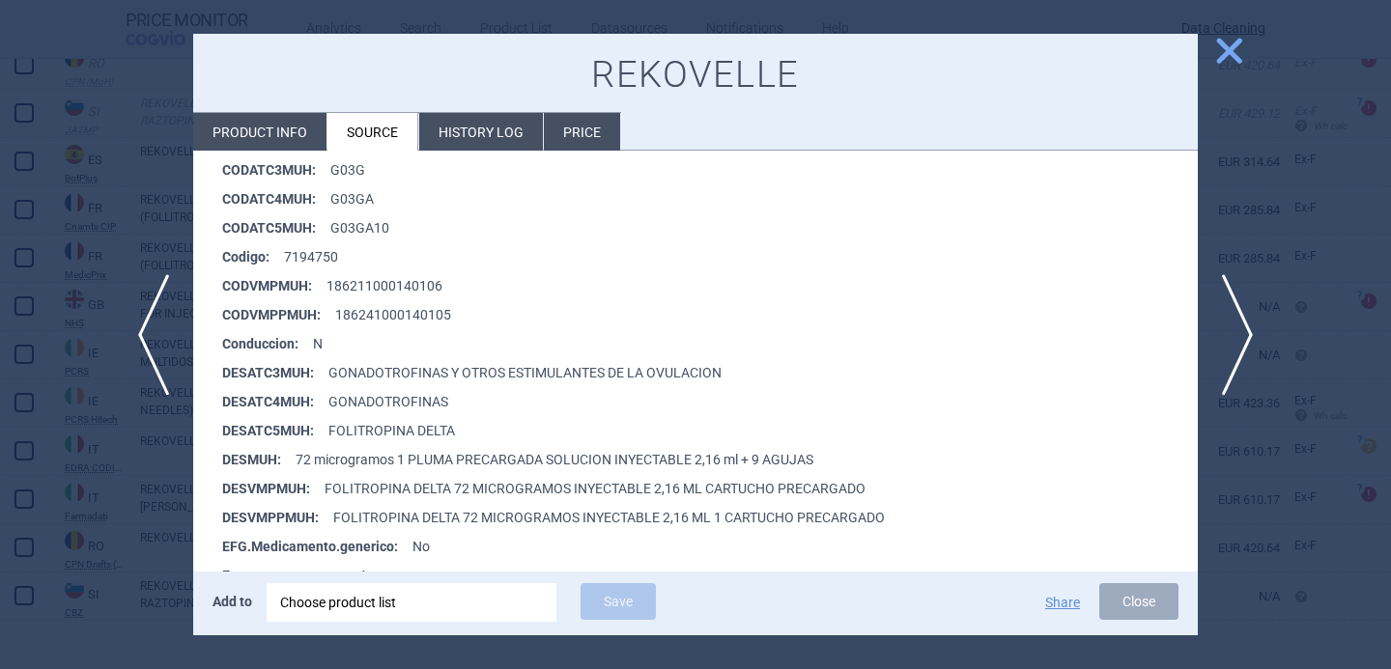
scroll to position [354, 0]
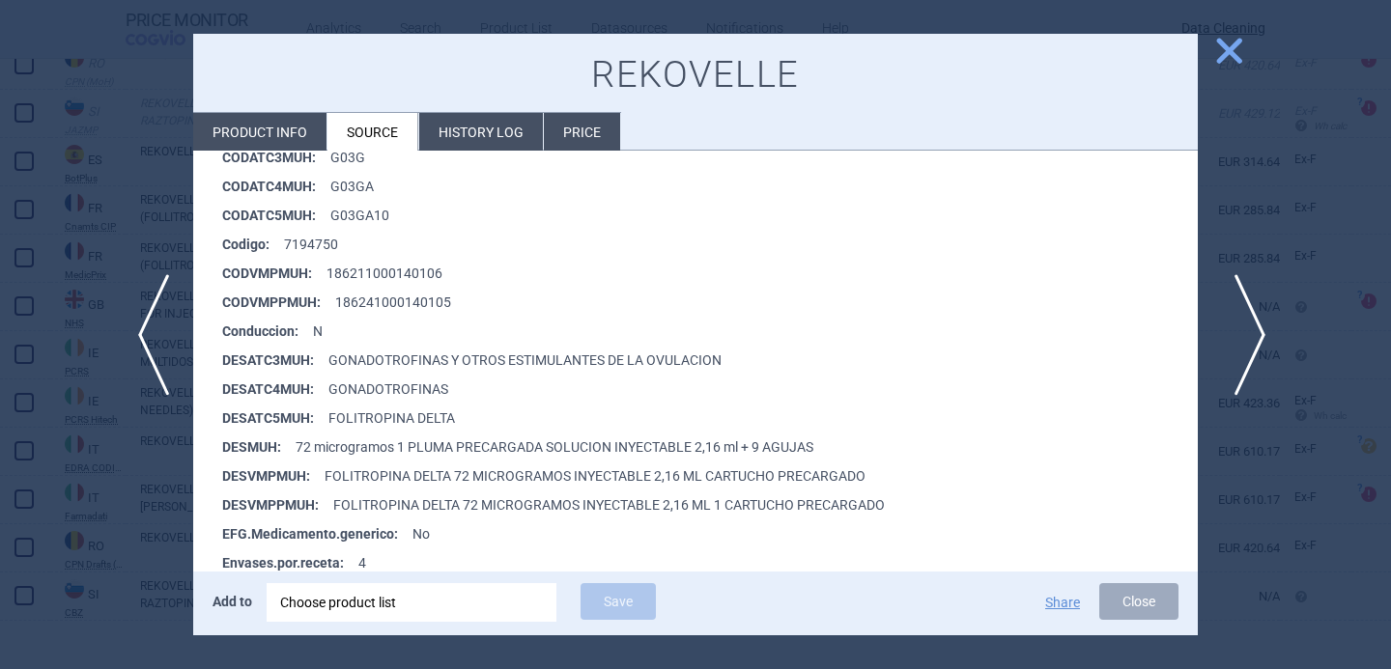
click at [1262, 306] on span "next" at bounding box center [1243, 335] width 43 height 122
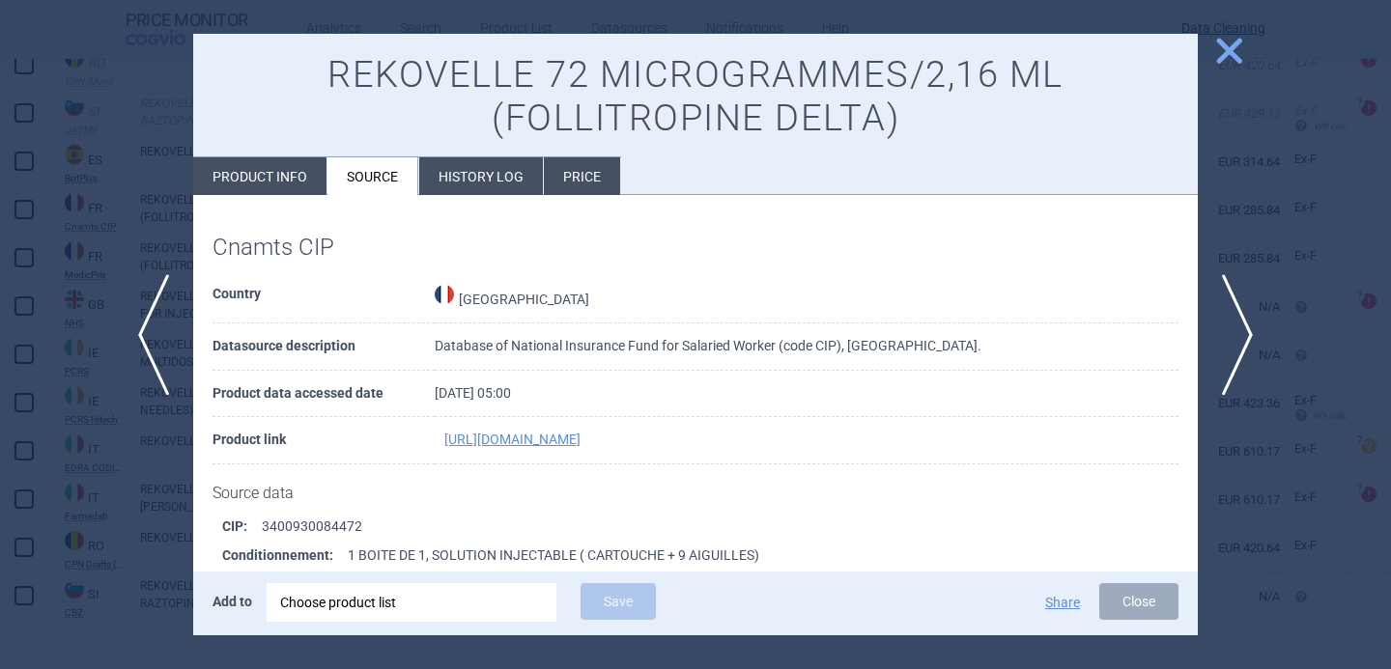
click at [282, 176] on li "Product info" at bounding box center [259, 176] width 133 height 38
select select "EUR"
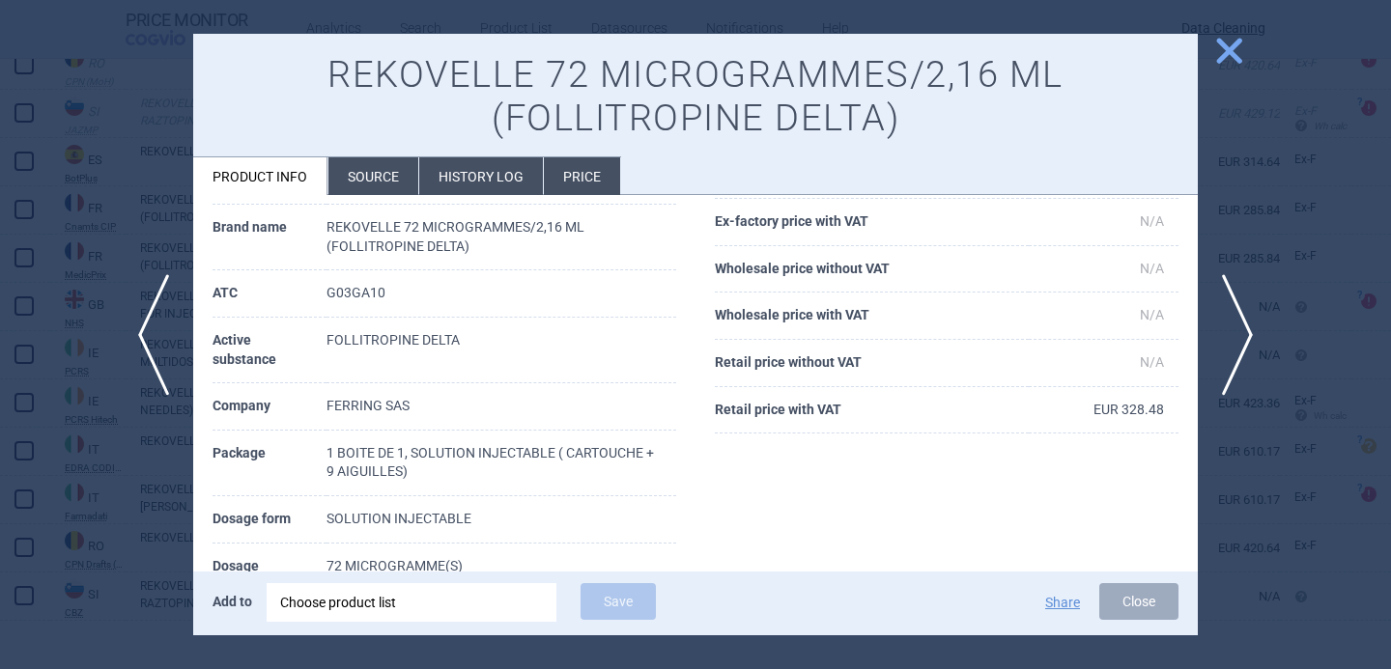
scroll to position [96, 0]
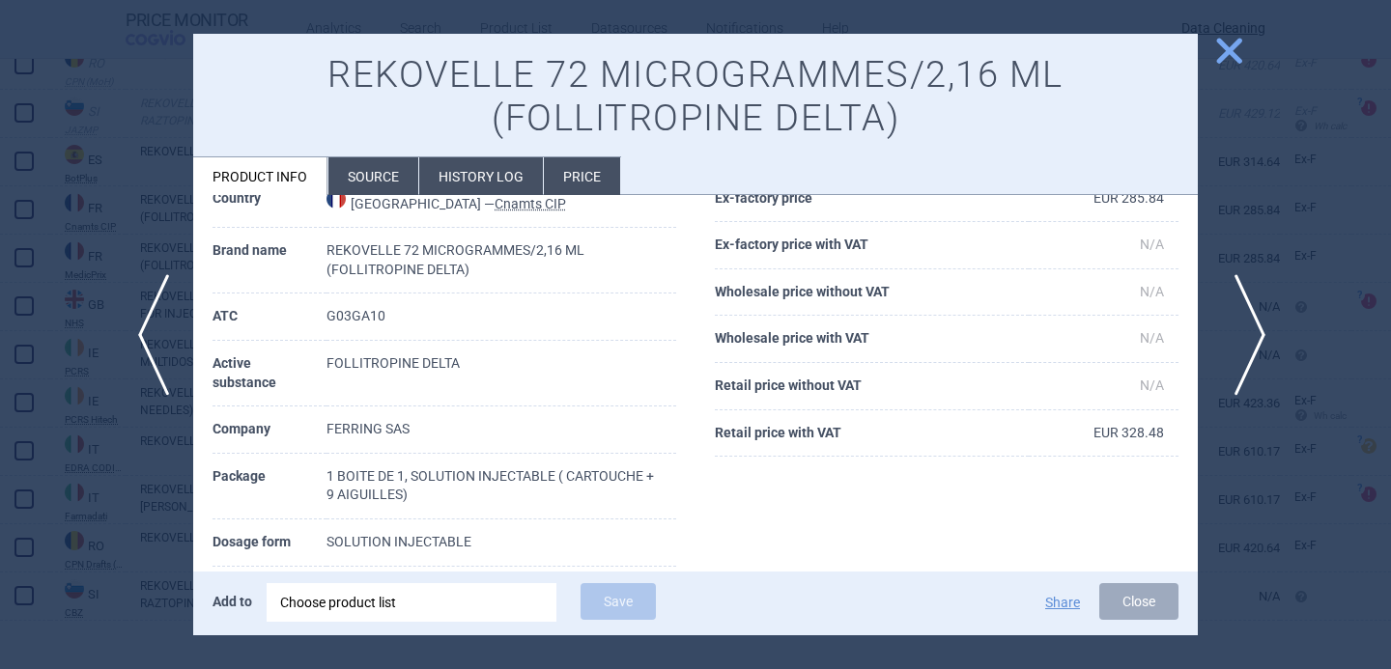
click at [1257, 336] on span "next" at bounding box center [1243, 335] width 43 height 122
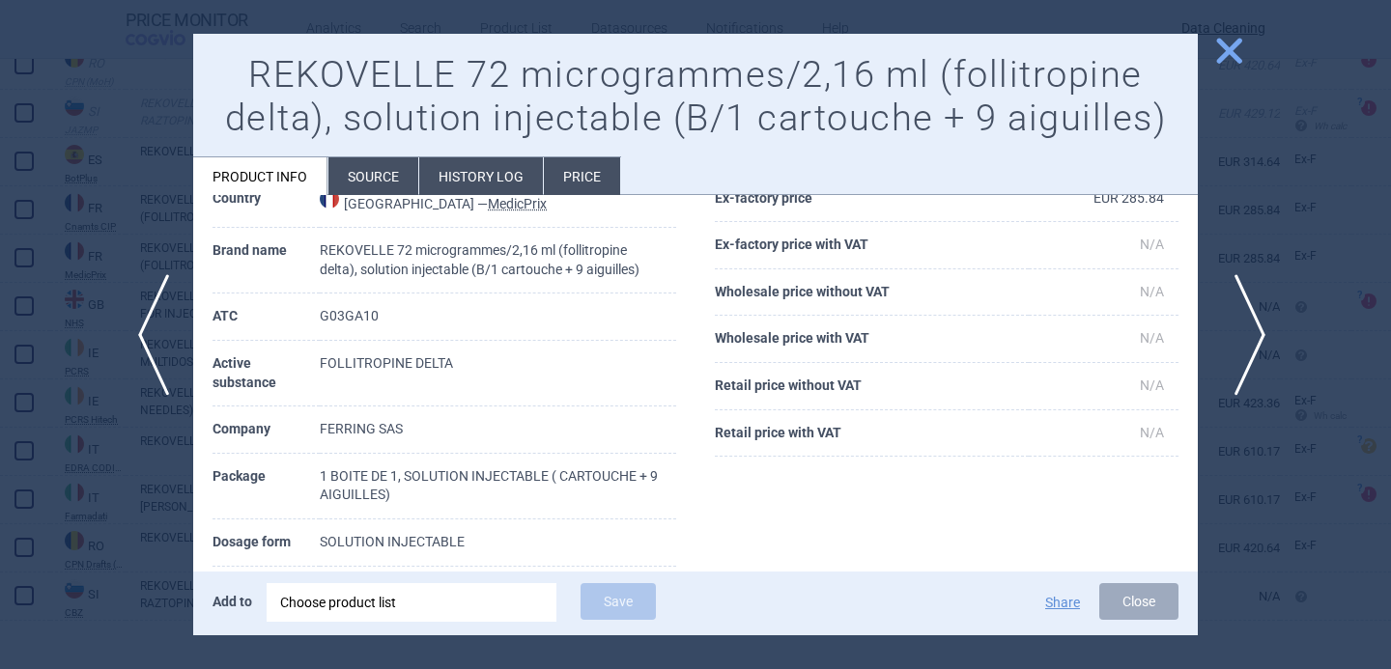
click at [1257, 336] on span "next" at bounding box center [1243, 335] width 43 height 122
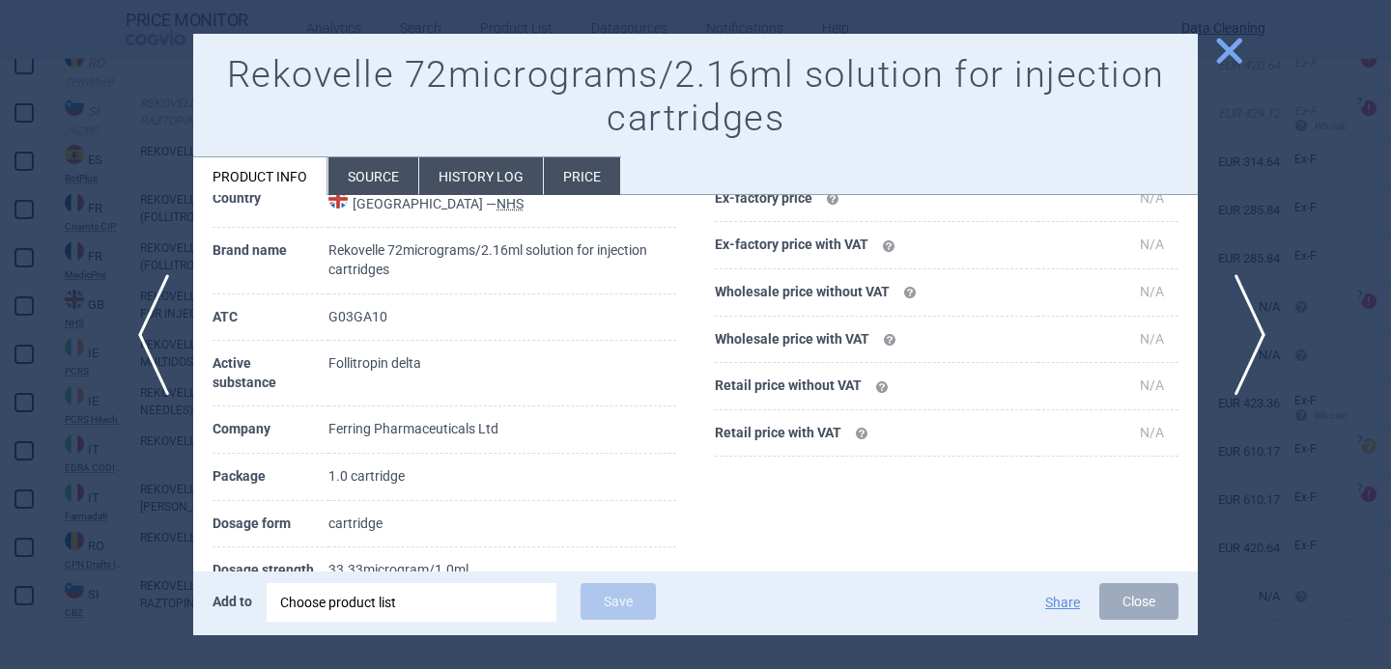
click at [1257, 336] on span "next" at bounding box center [1243, 335] width 43 height 122
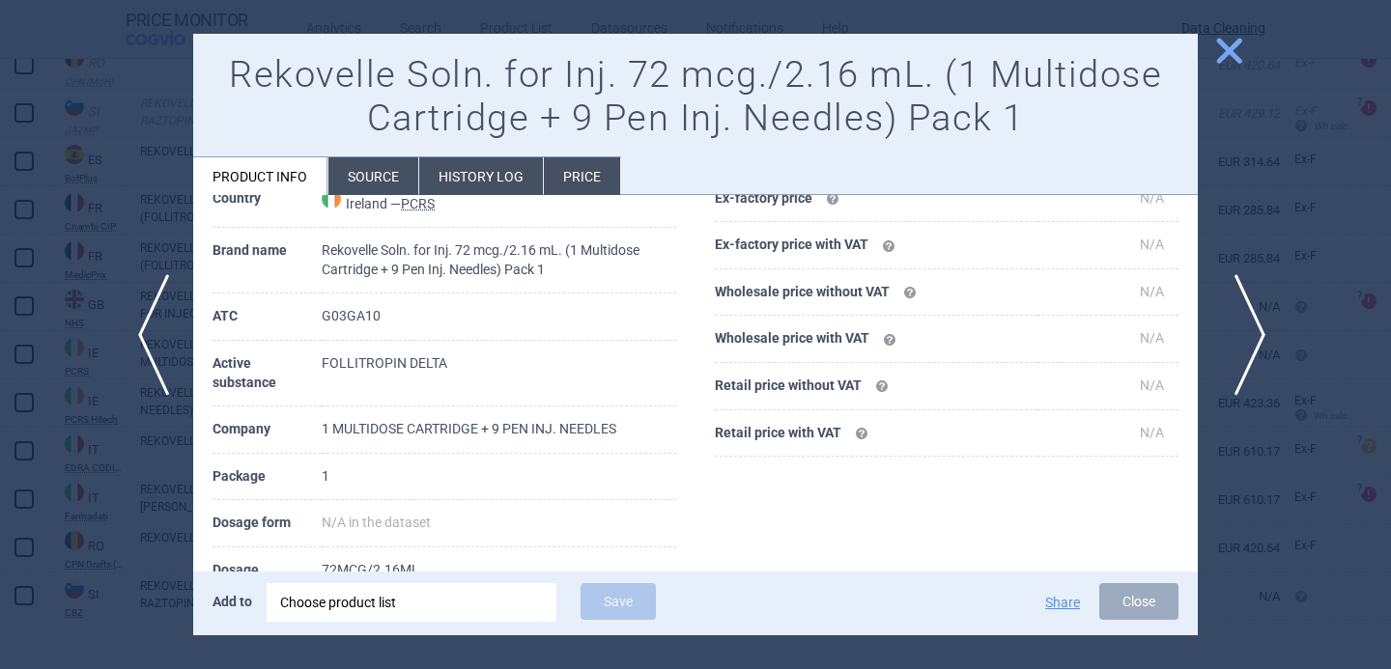
click at [1257, 336] on span "next" at bounding box center [1243, 335] width 43 height 122
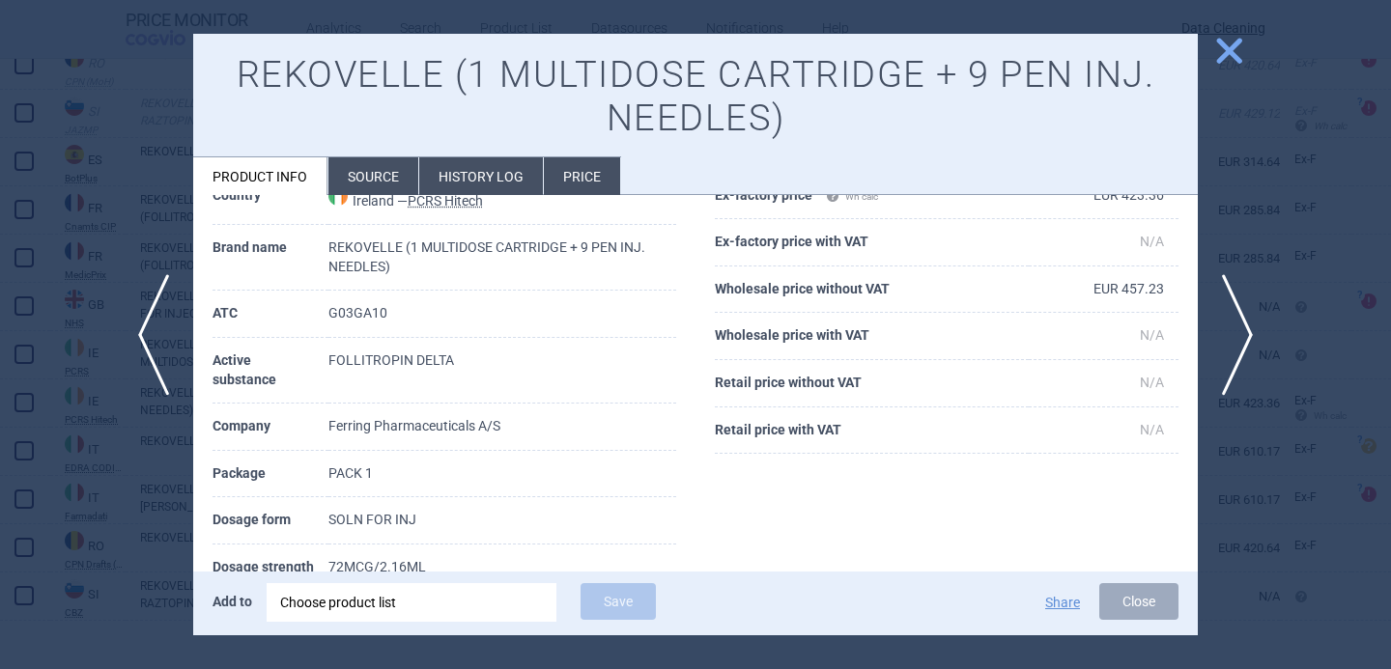
scroll to position [98, 0]
click at [1245, 334] on span "next" at bounding box center [1243, 335] width 43 height 122
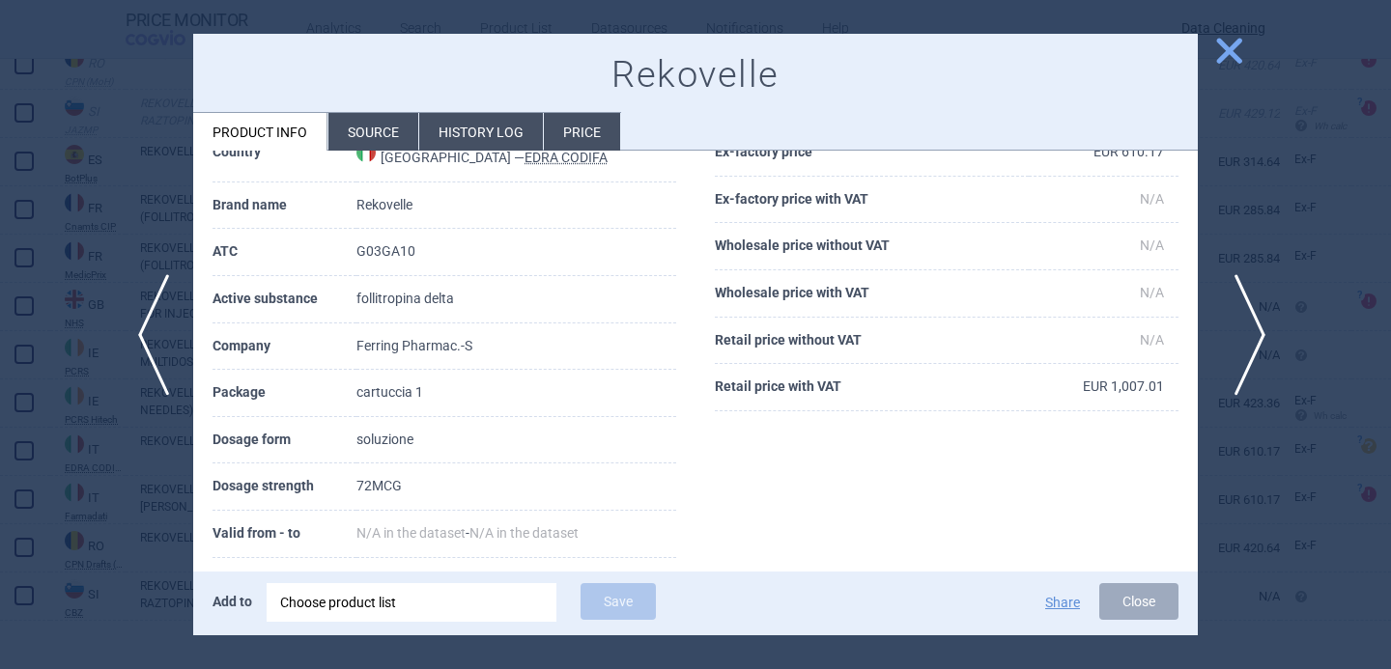
click at [1245, 337] on span "next" at bounding box center [1243, 335] width 43 height 122
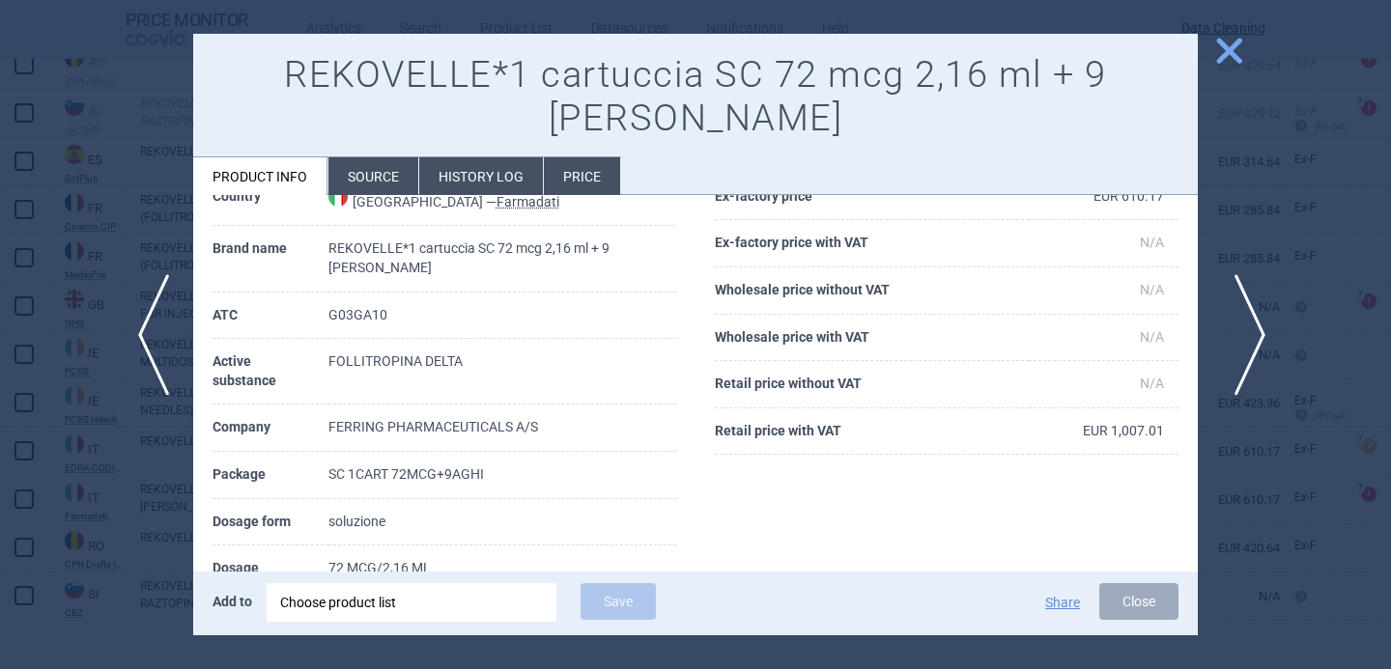
click at [1245, 337] on span "next" at bounding box center [1243, 335] width 43 height 122
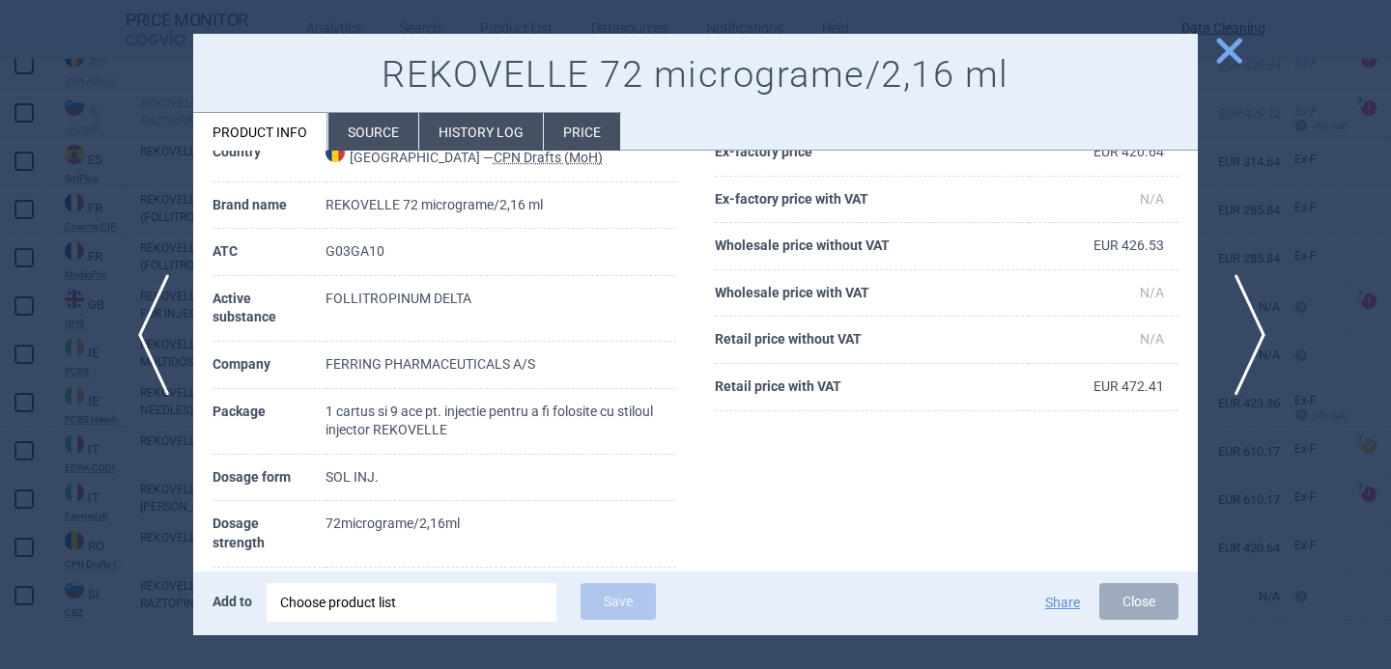
click at [1245, 338] on span "next" at bounding box center [1243, 335] width 43 height 122
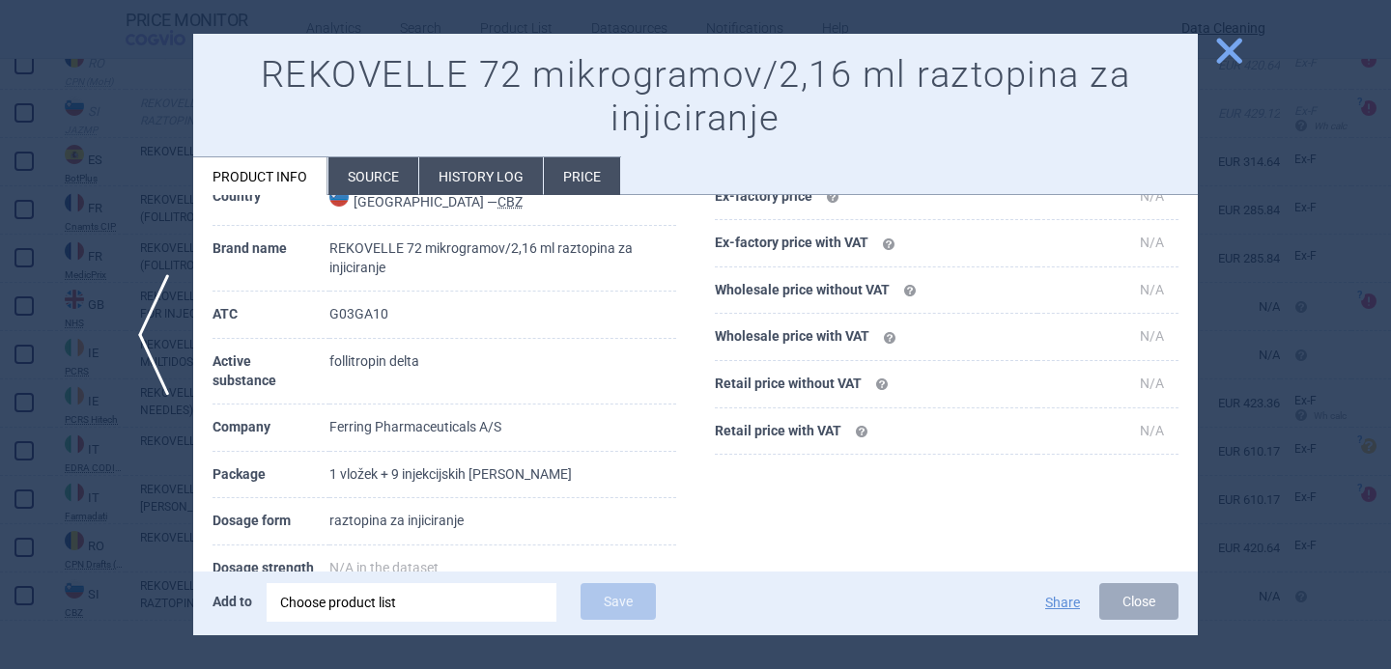
click at [1245, 339] on div at bounding box center [695, 334] width 1391 height 669
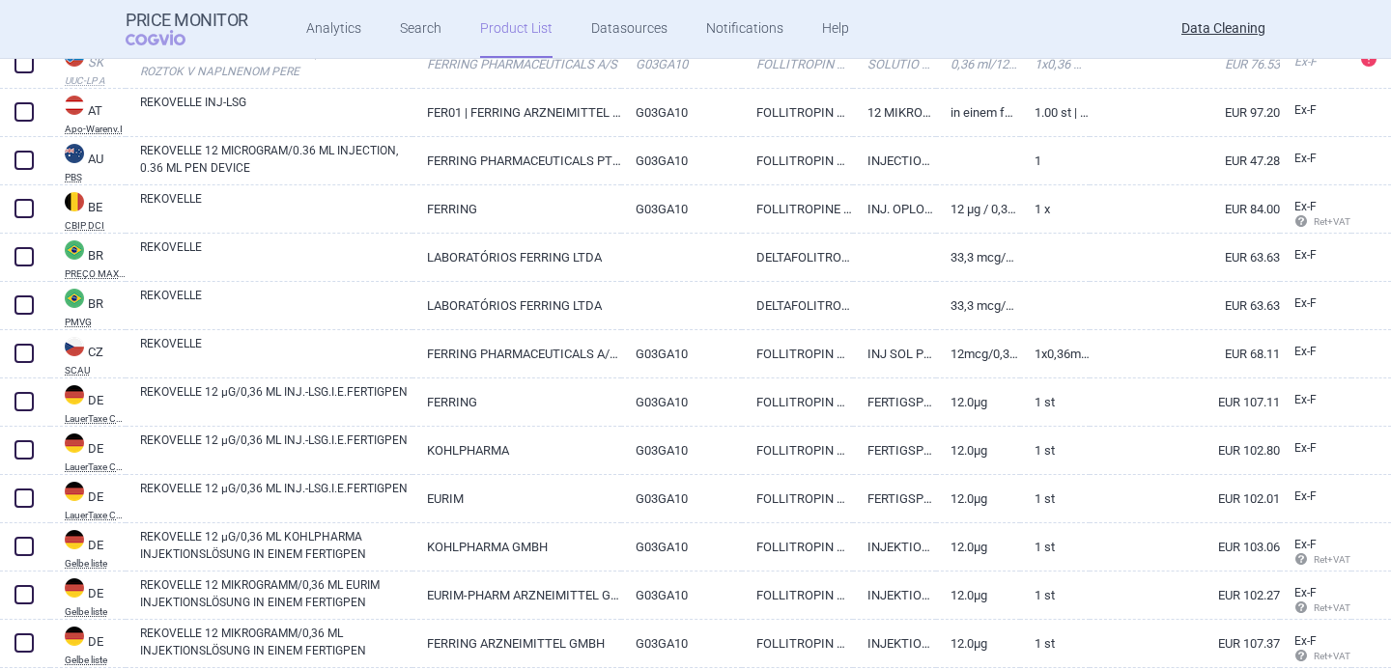
scroll to position [649, 0]
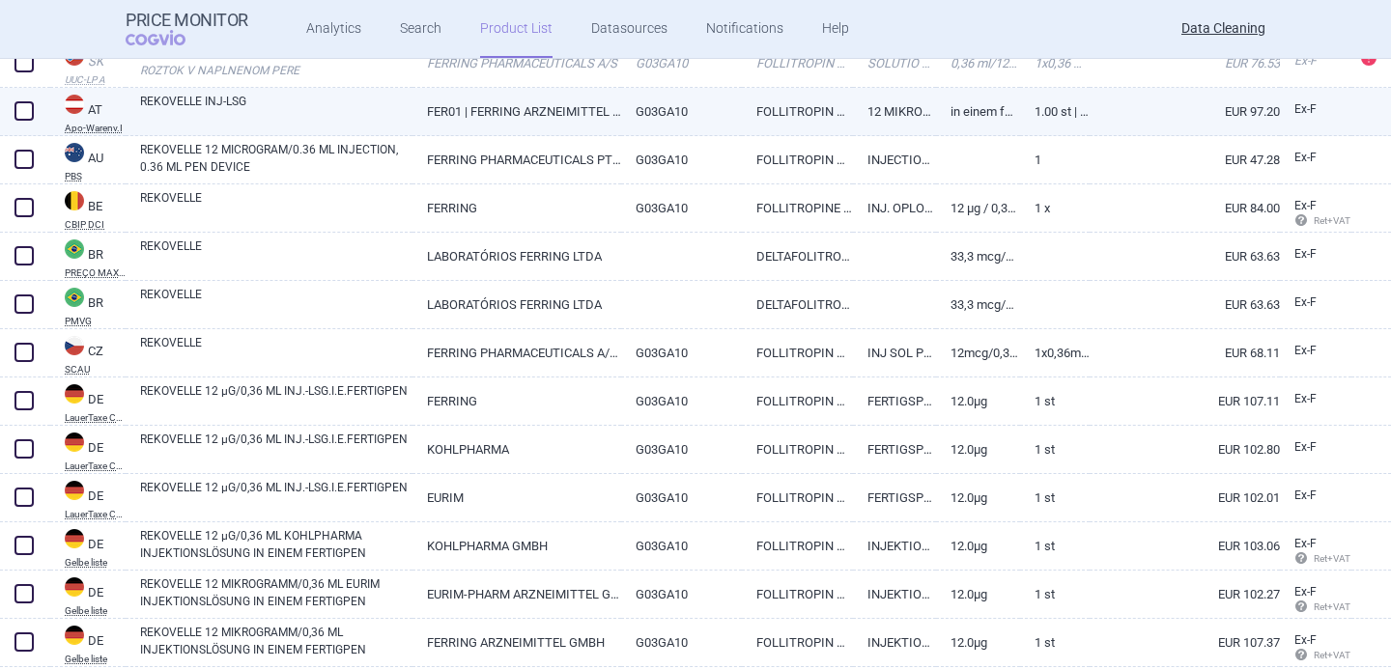
click at [324, 107] on link "REKOVELLE INJ-LSG" at bounding box center [276, 110] width 272 height 35
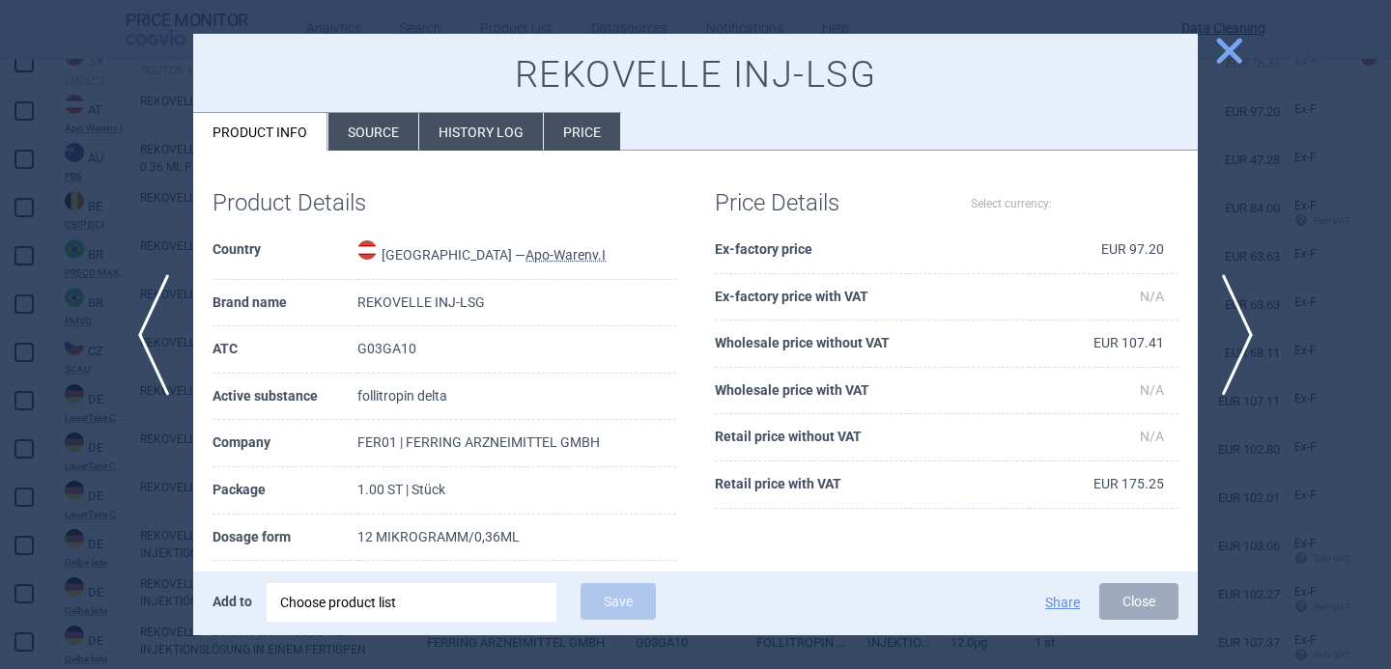
select select "EUR"
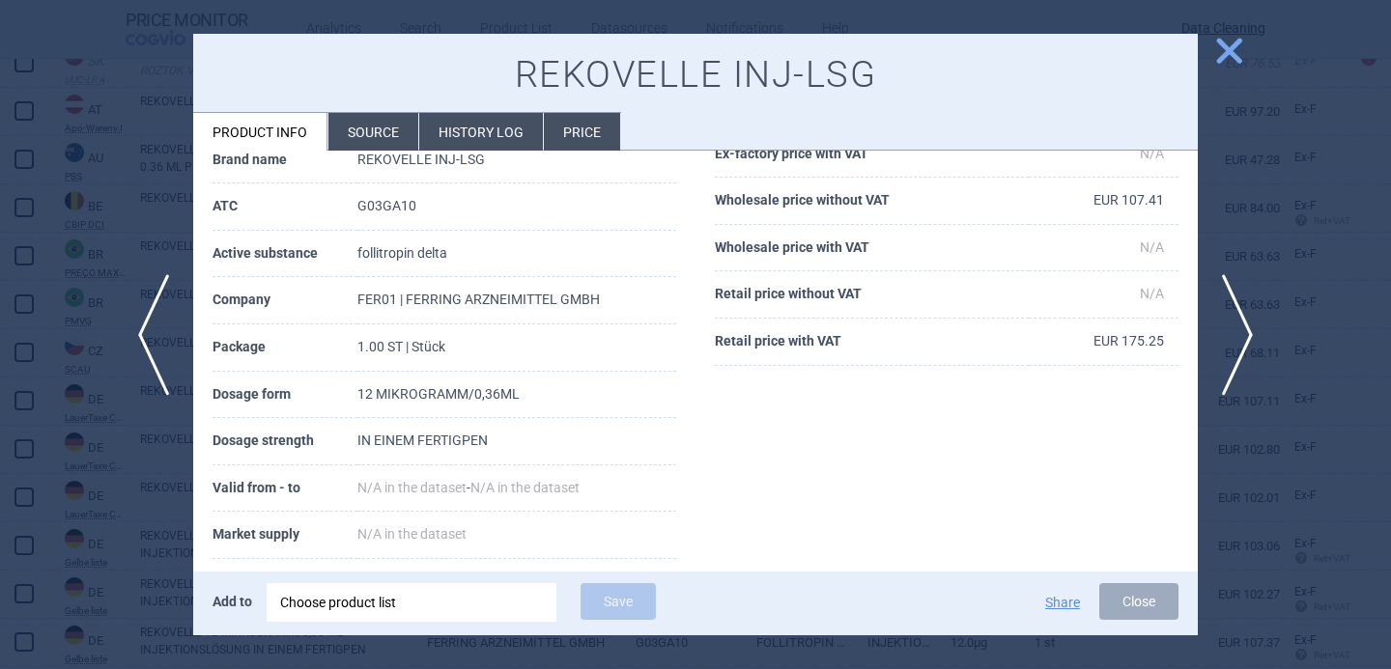
scroll to position [150, 0]
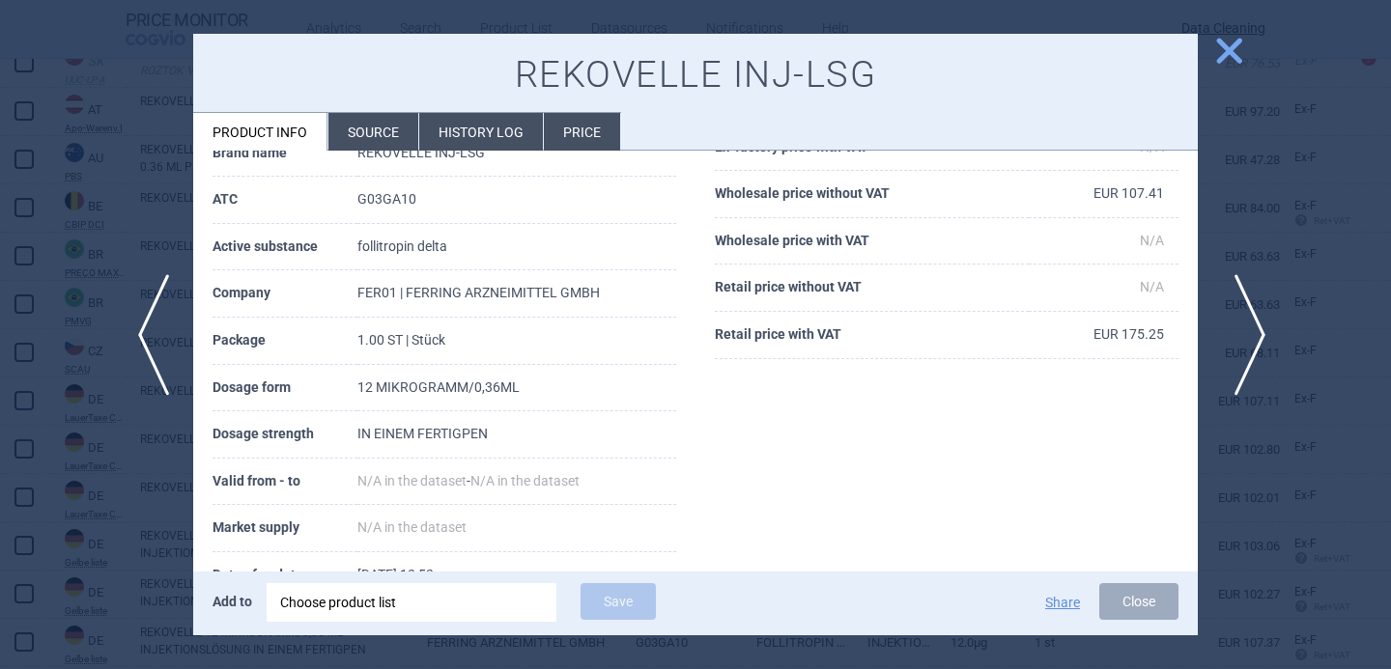
click at [1246, 318] on span "next" at bounding box center [1243, 335] width 43 height 122
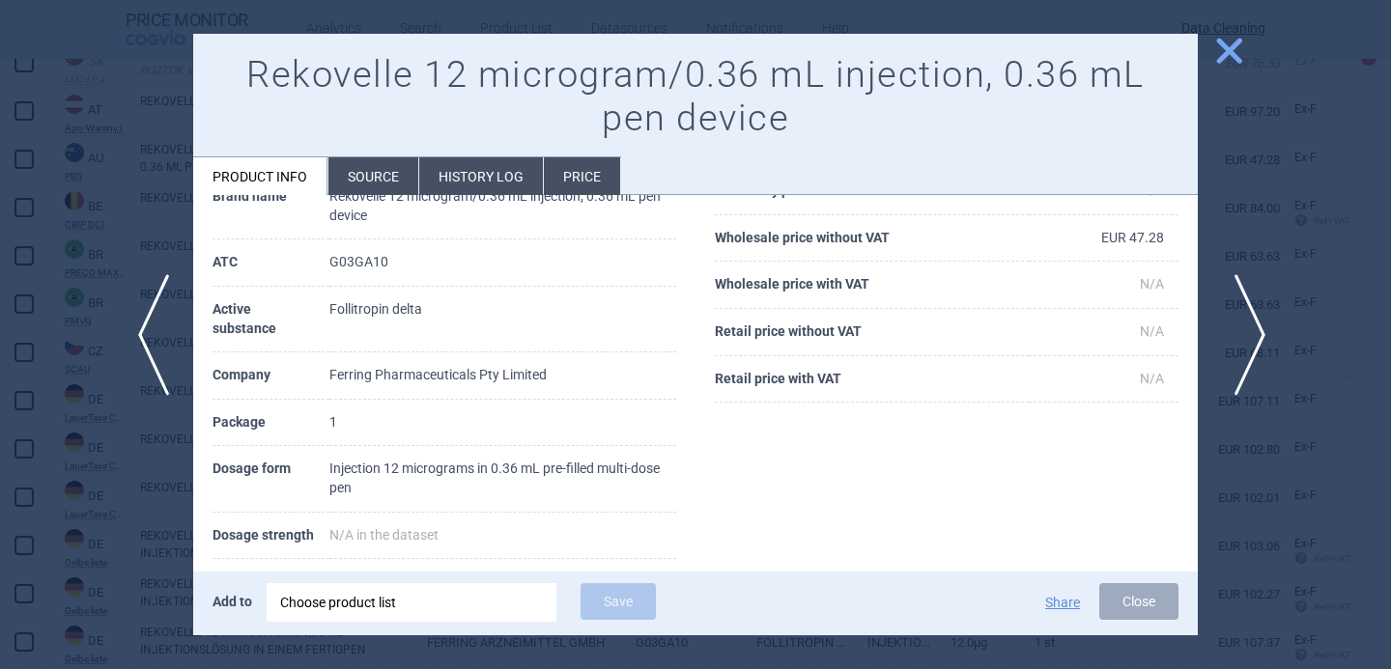
click at [1246, 334] on span "next" at bounding box center [1243, 335] width 43 height 122
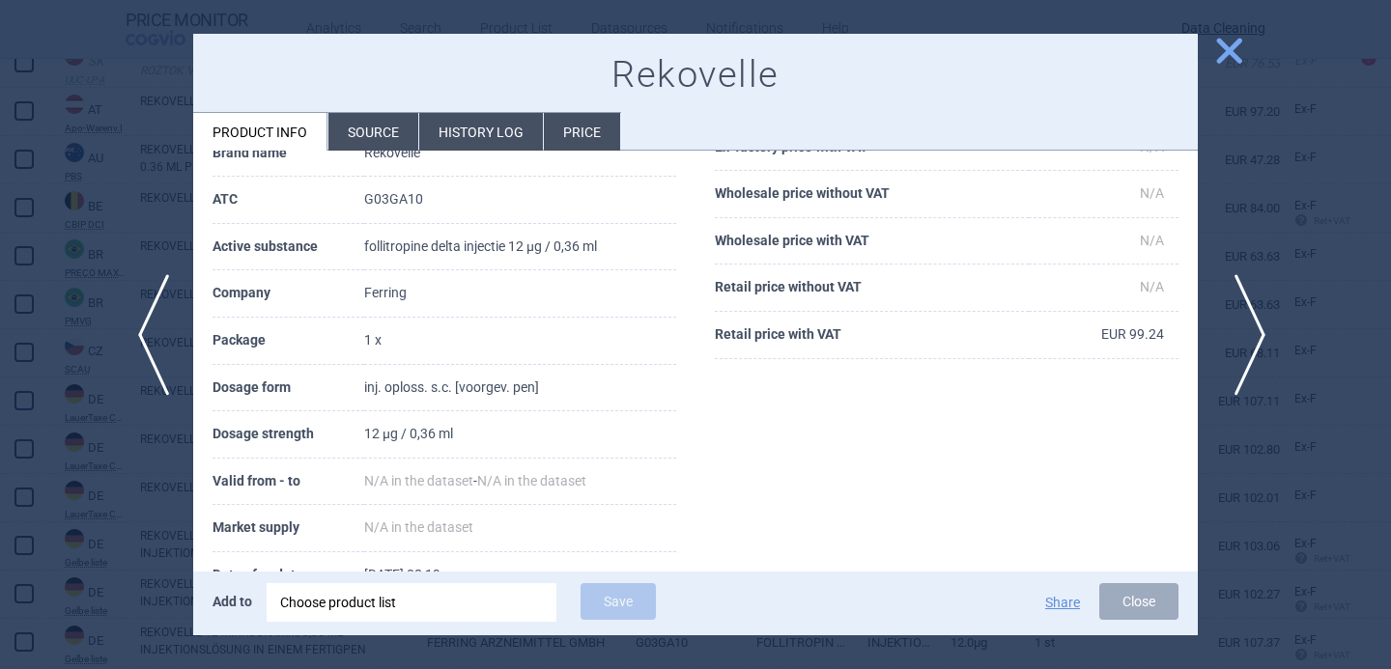
click at [1255, 345] on span "next" at bounding box center [1243, 335] width 43 height 122
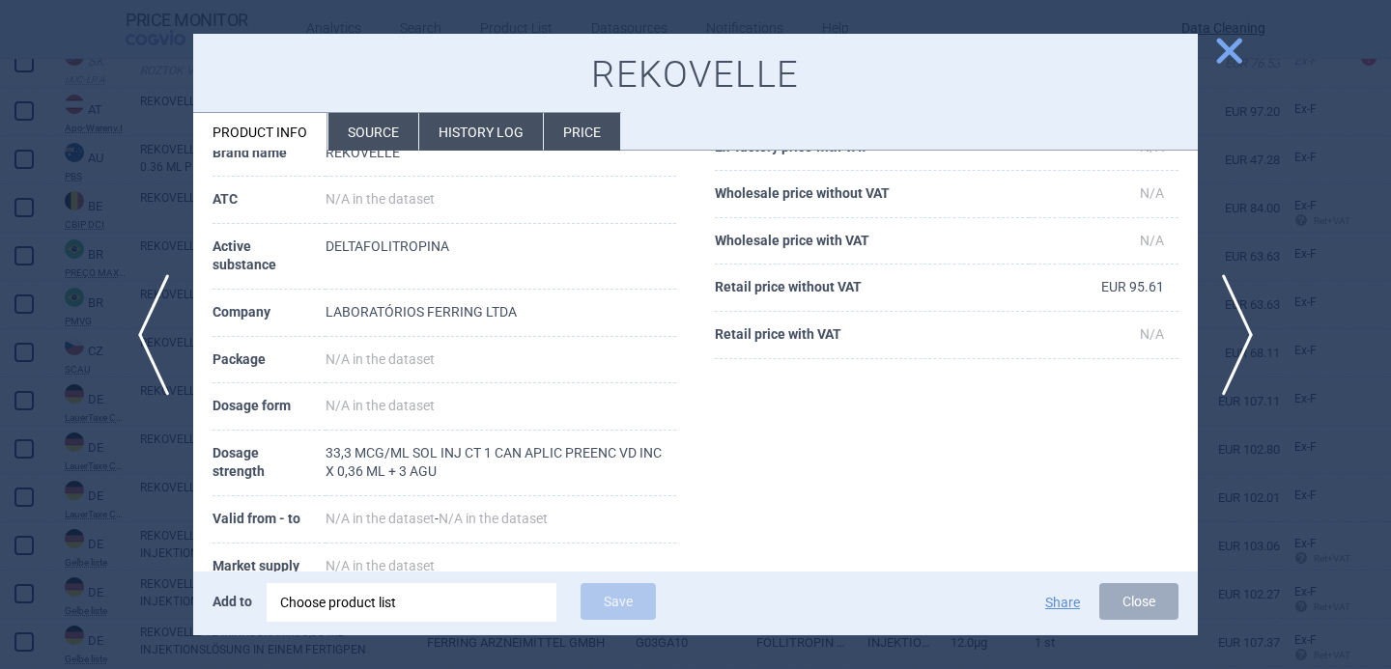
click at [80, 469] on div at bounding box center [695, 334] width 1391 height 669
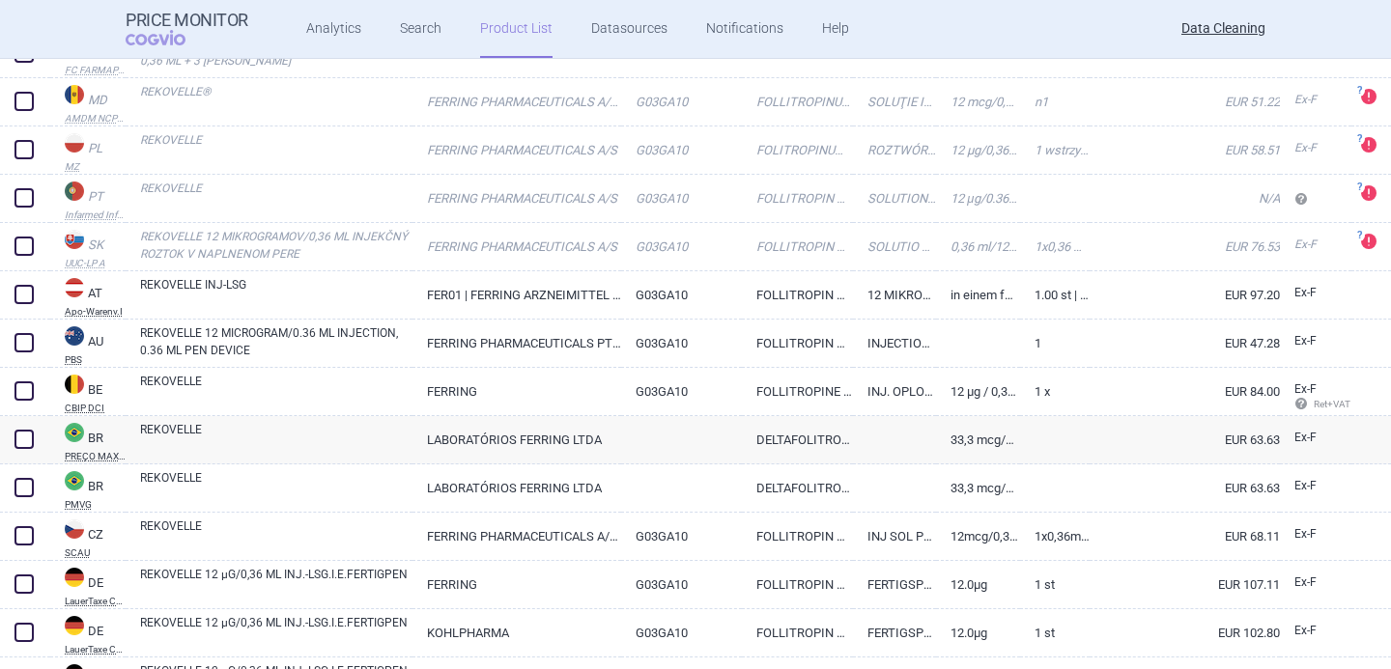
scroll to position [486, 0]
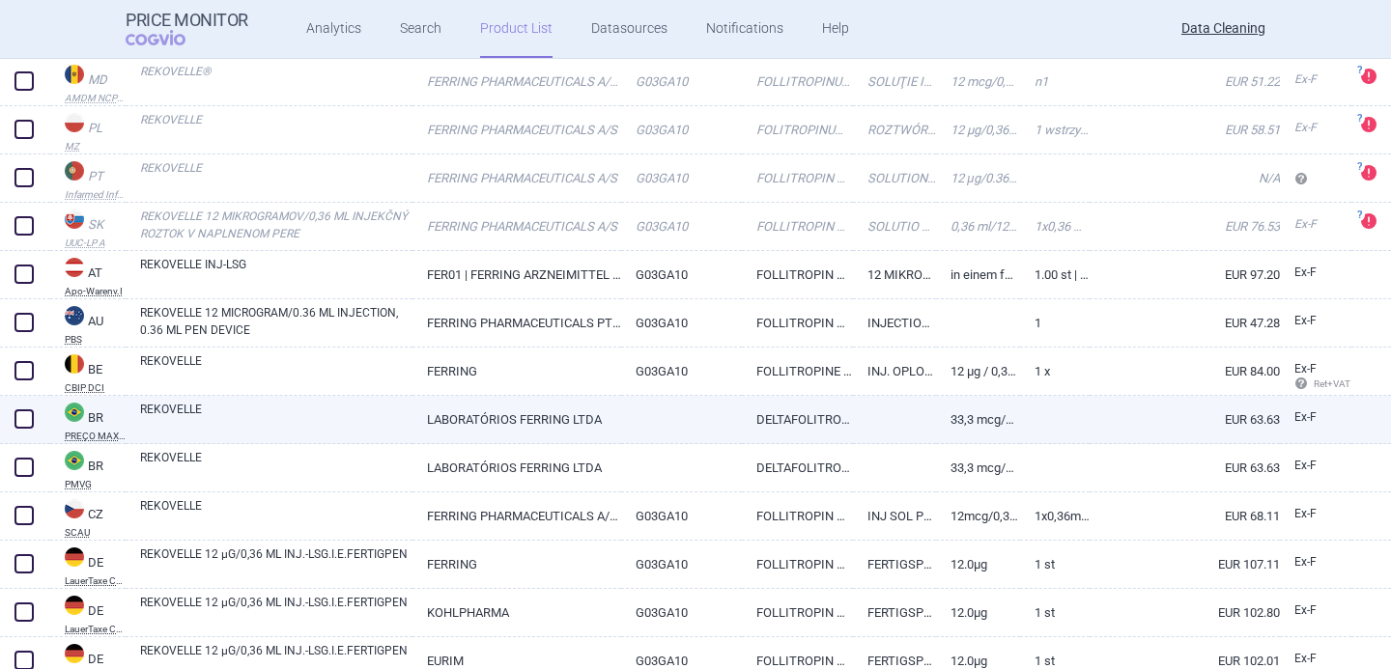
click at [291, 422] on link "REKOVELLE" at bounding box center [276, 418] width 272 height 35
select select "EUR"
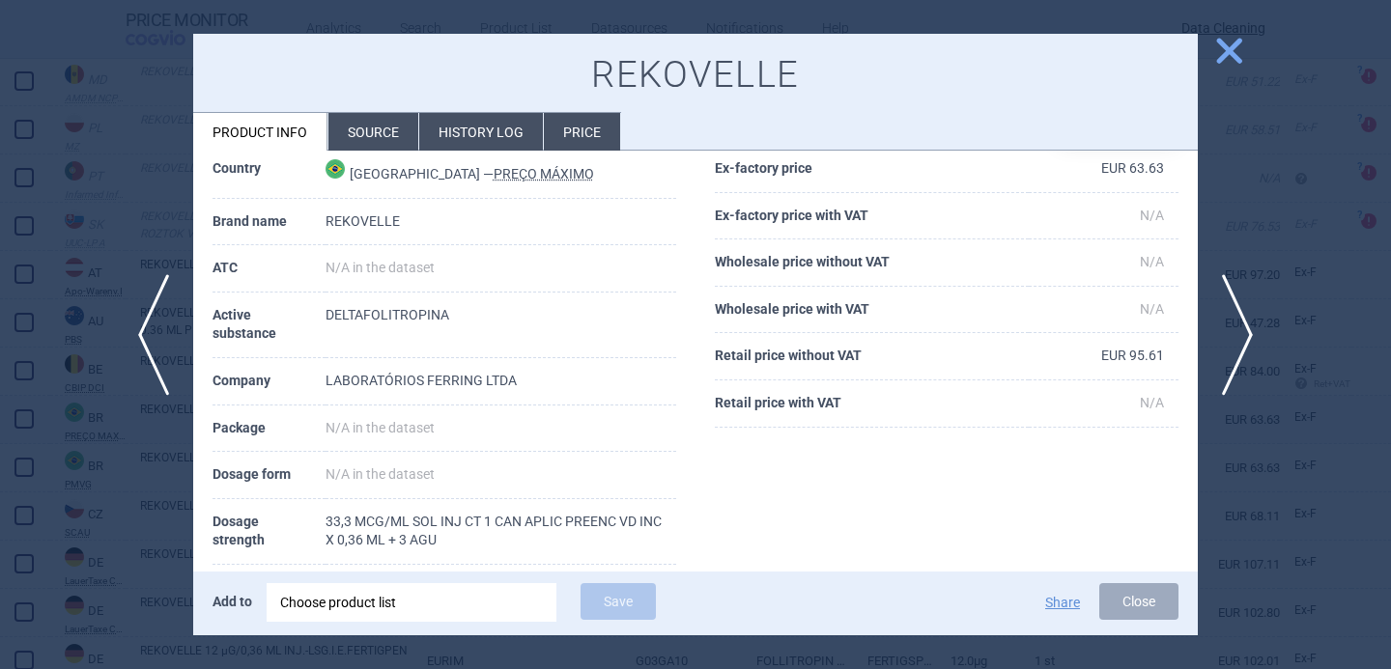
scroll to position [181, 0]
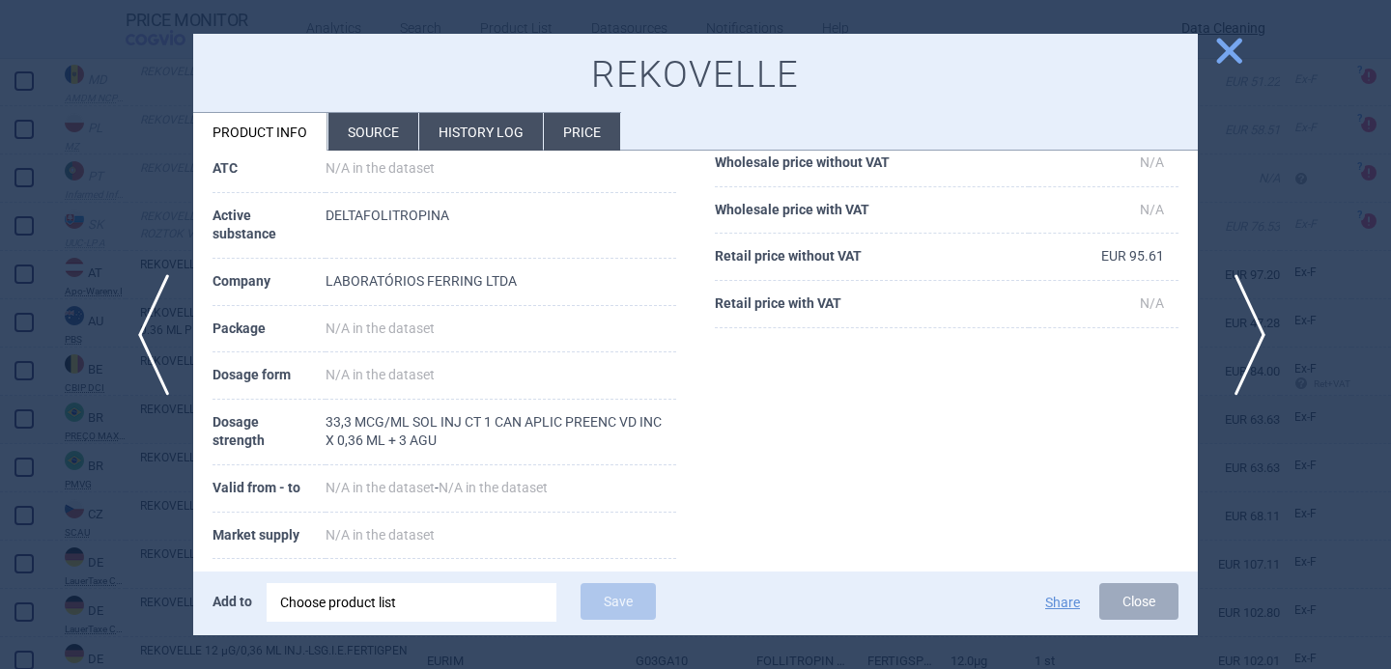
click at [1245, 331] on span "next" at bounding box center [1243, 335] width 43 height 122
click at [158, 490] on div at bounding box center [695, 334] width 1391 height 669
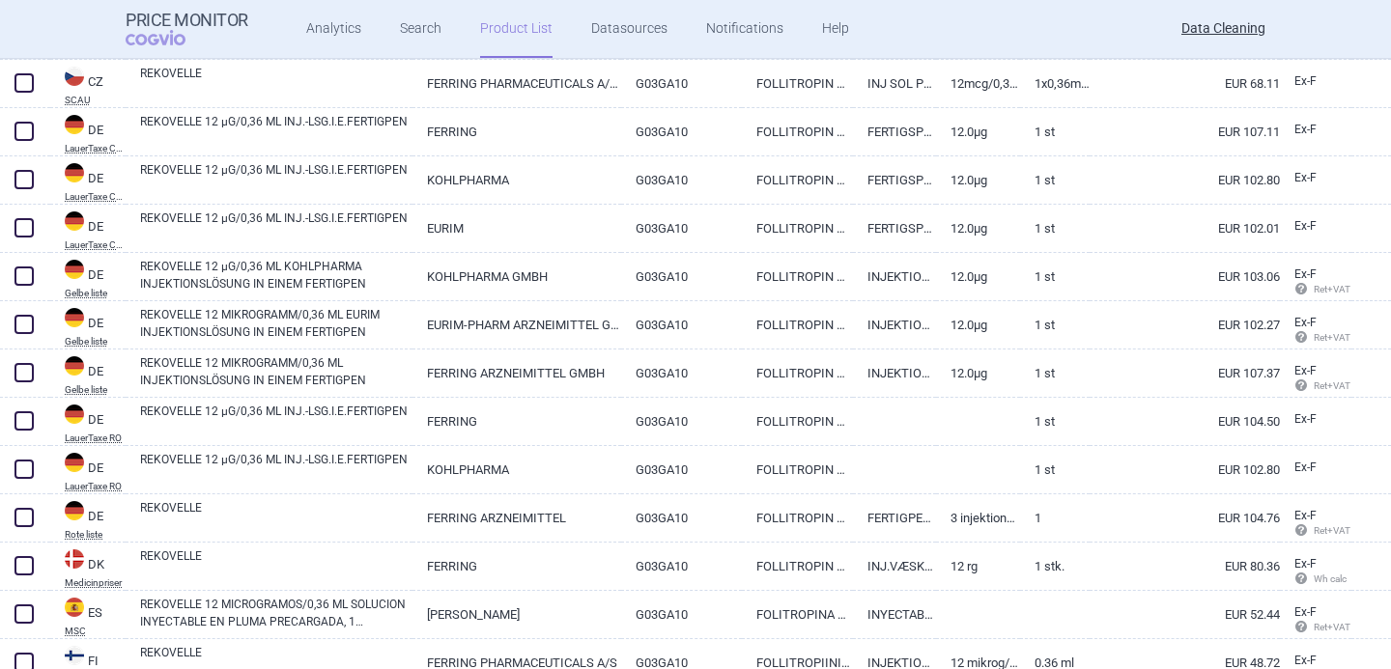
scroll to position [919, 0]
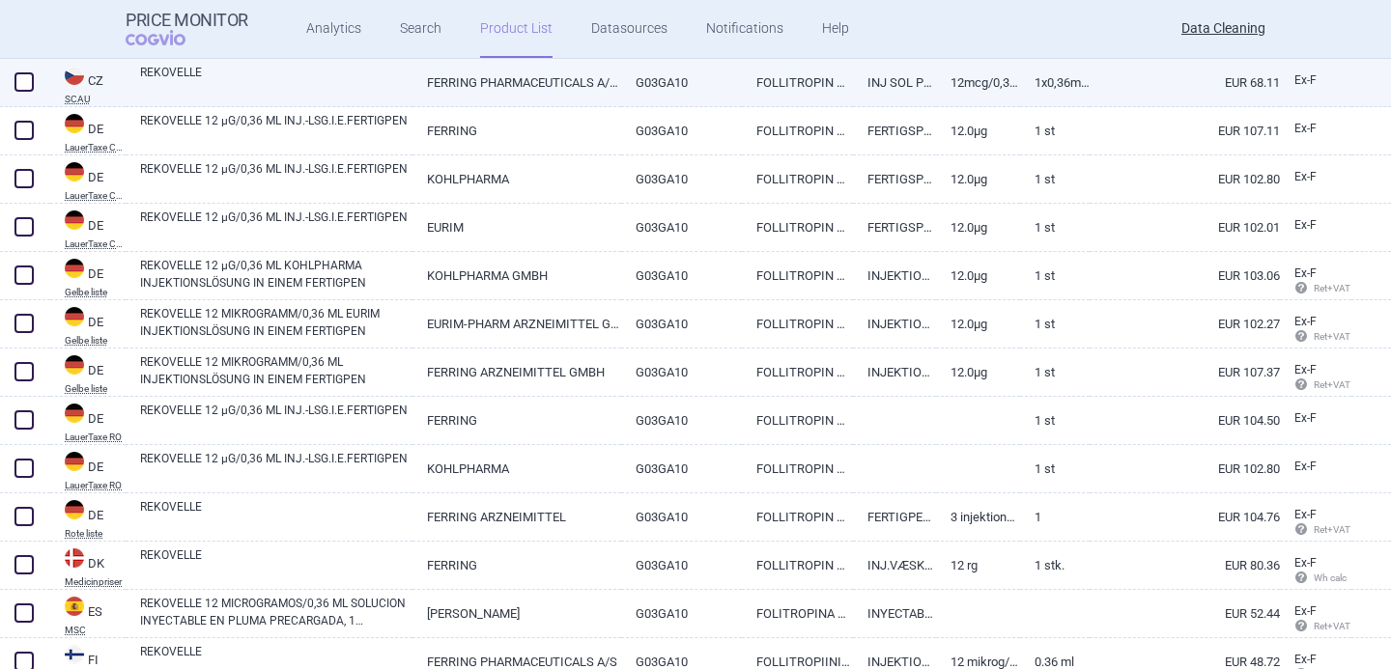
click at [260, 78] on link "REKOVELLE" at bounding box center [276, 81] width 272 height 35
select select "EUR"
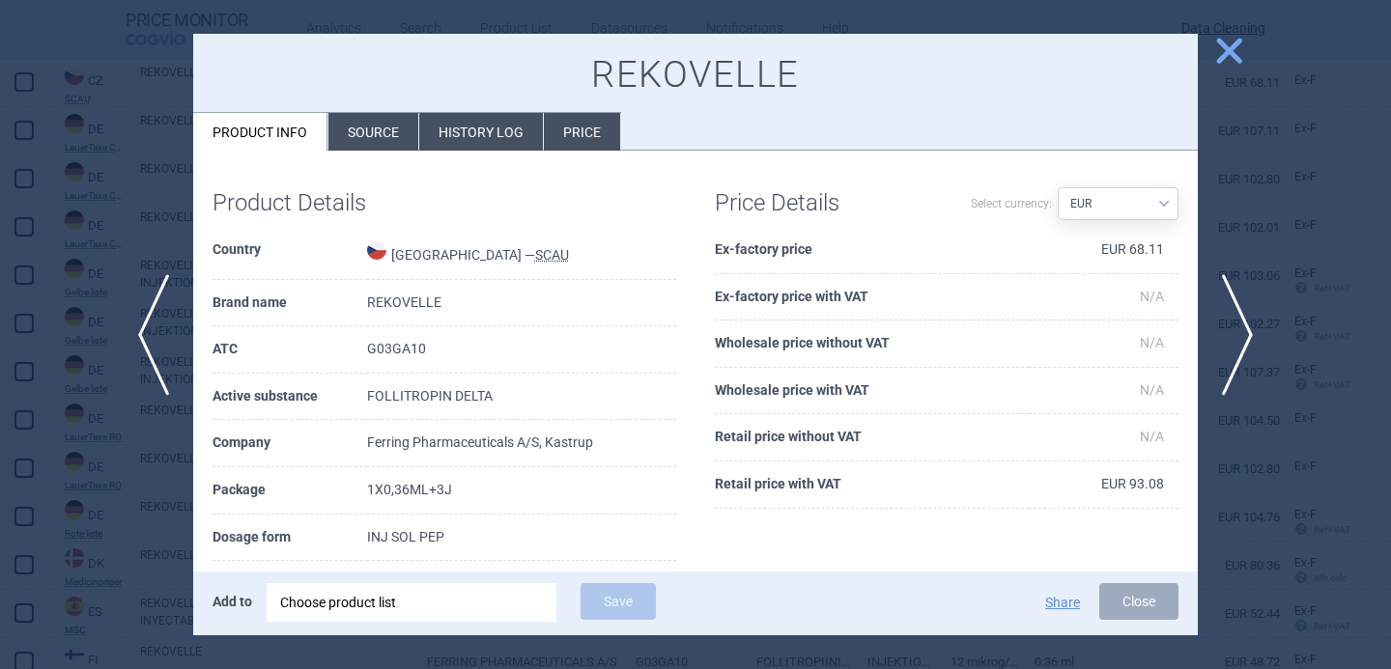
click at [1256, 233] on div at bounding box center [695, 334] width 1391 height 669
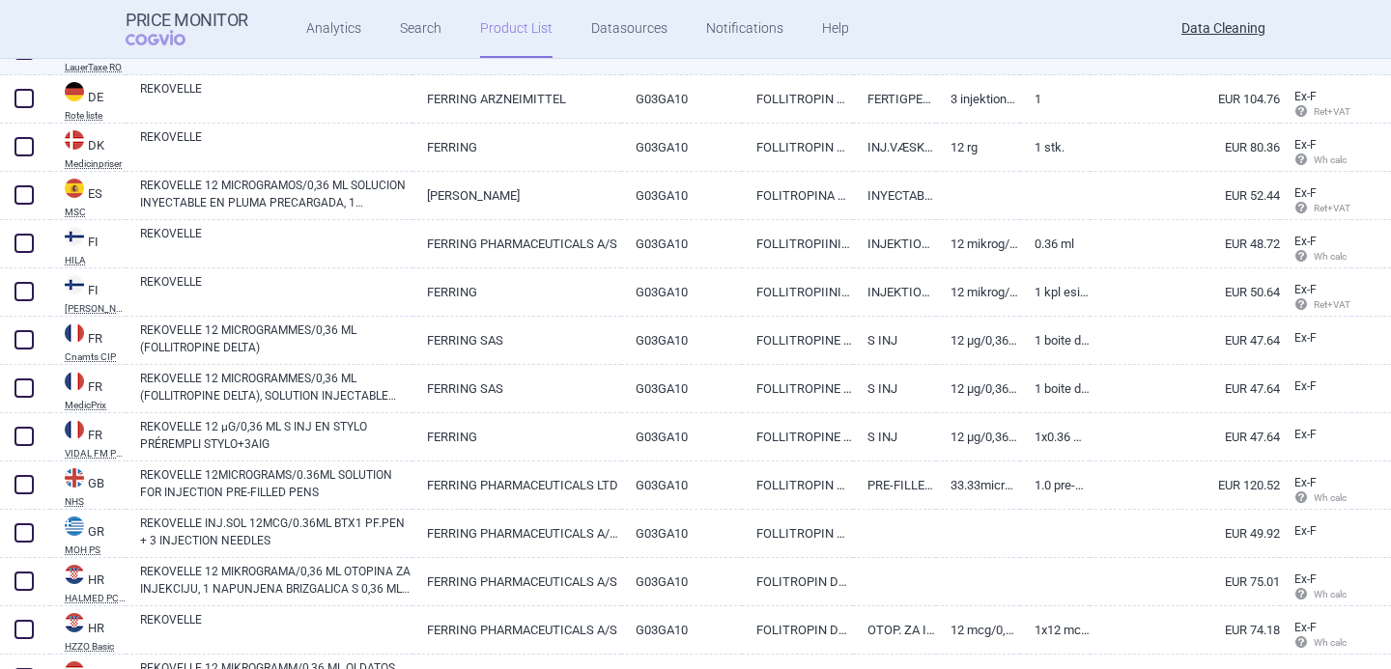
scroll to position [1356, 0]
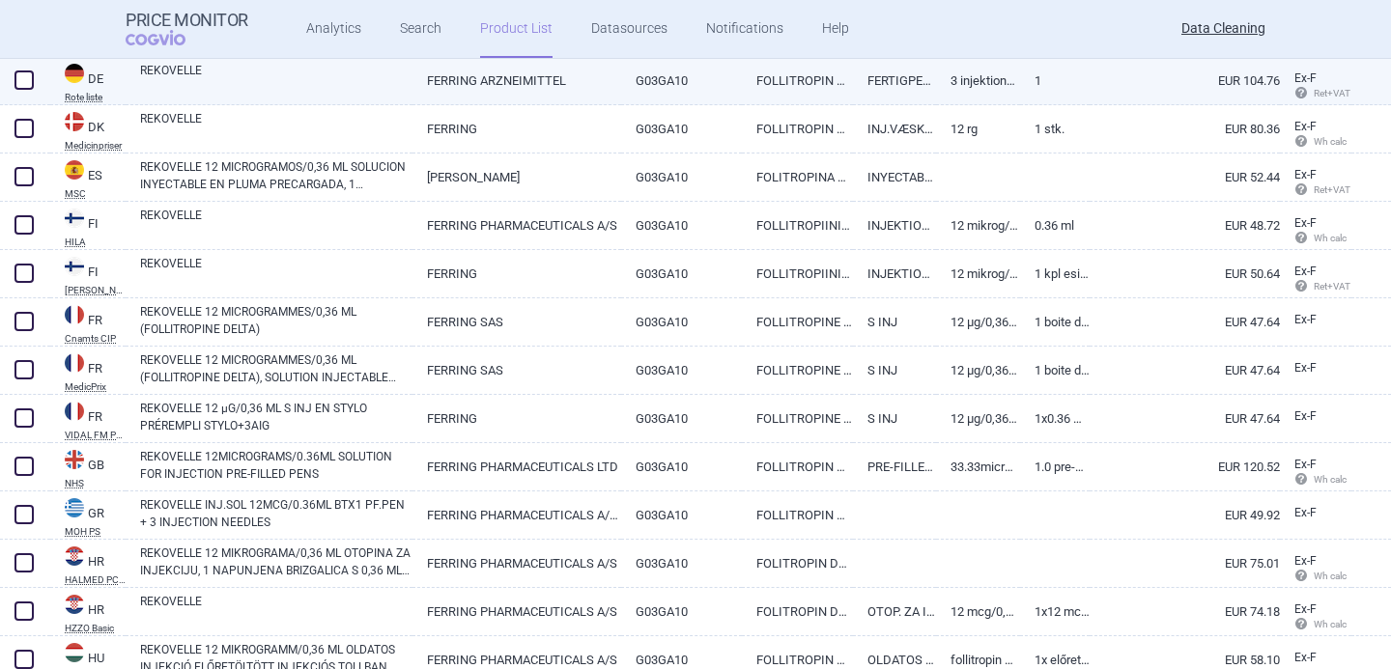
click at [353, 83] on link "REKOVELLE" at bounding box center [276, 79] width 272 height 35
select select "EUR"
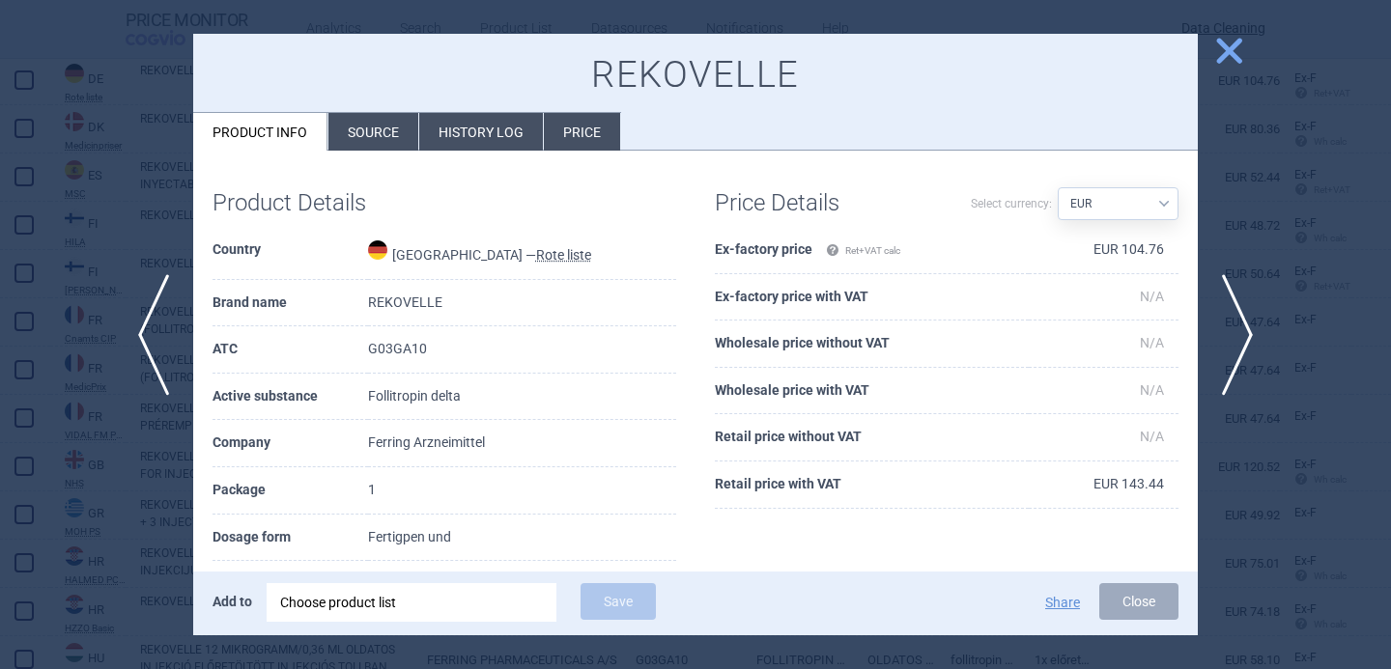
scroll to position [89, 0]
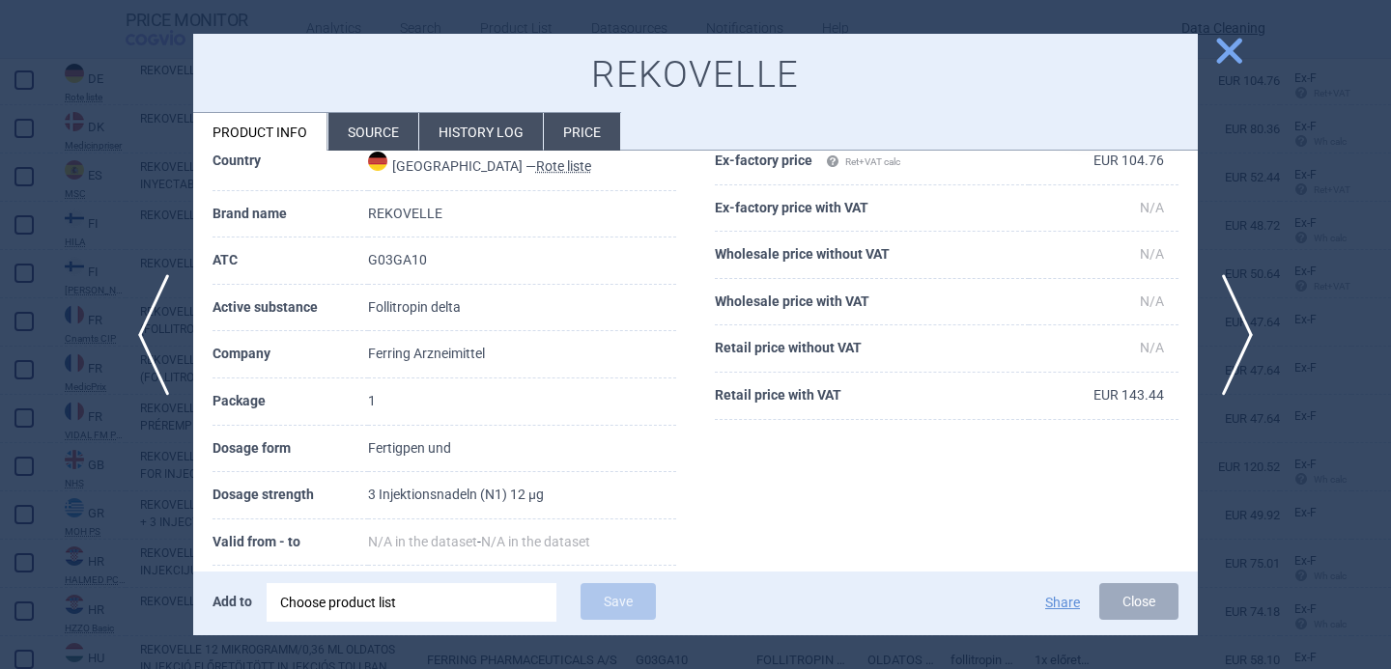
click at [138, 490] on div at bounding box center [695, 334] width 1391 height 669
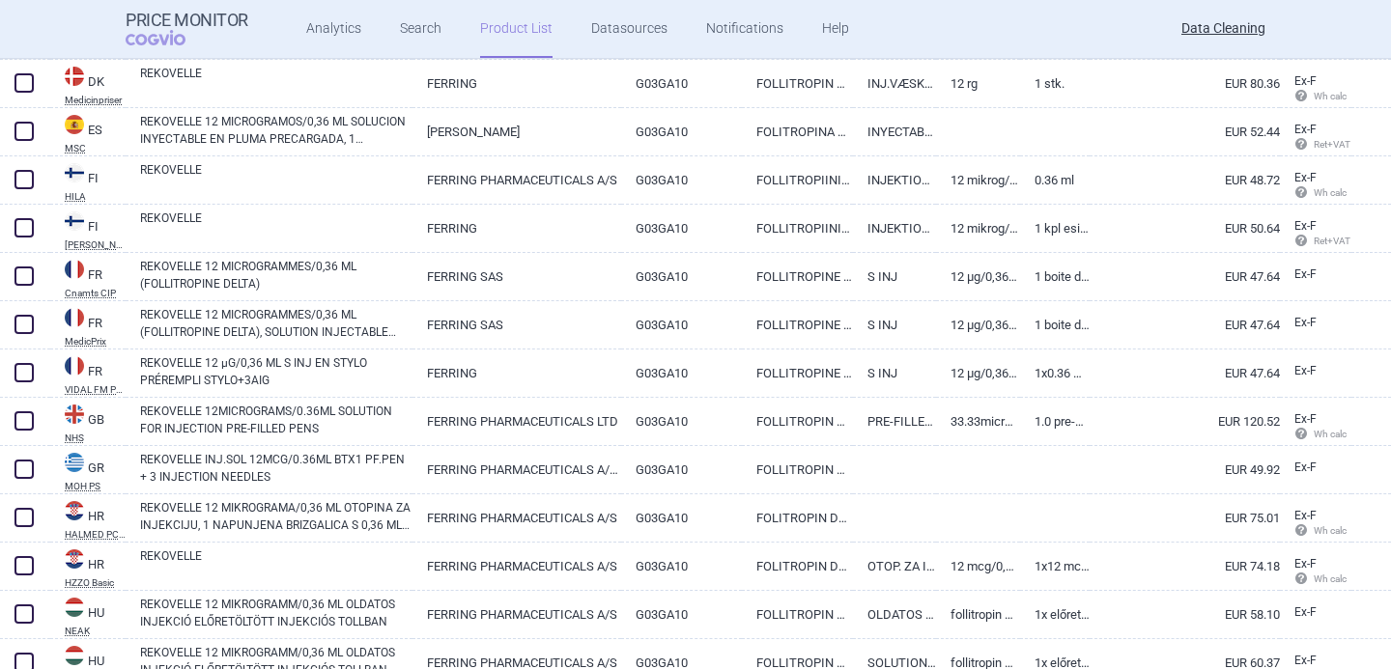
scroll to position [1404, 0]
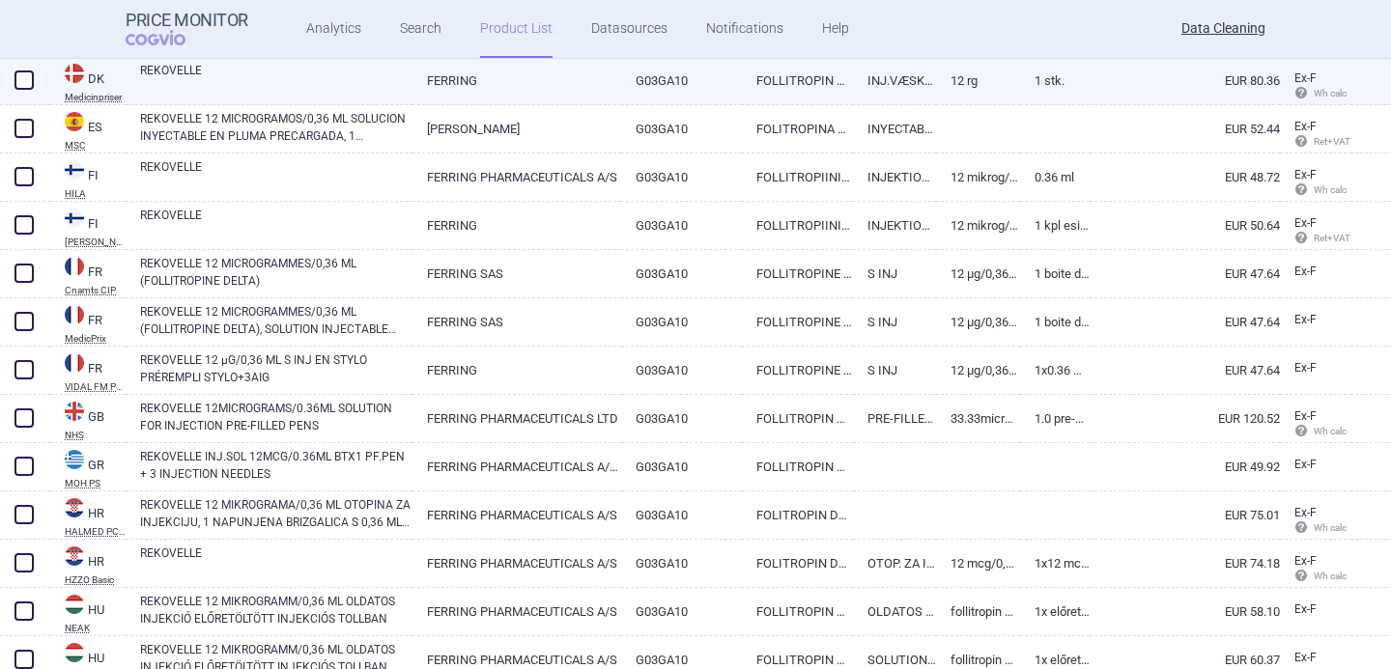
click at [266, 82] on link "REKOVELLE" at bounding box center [276, 79] width 272 height 35
select select "EUR"
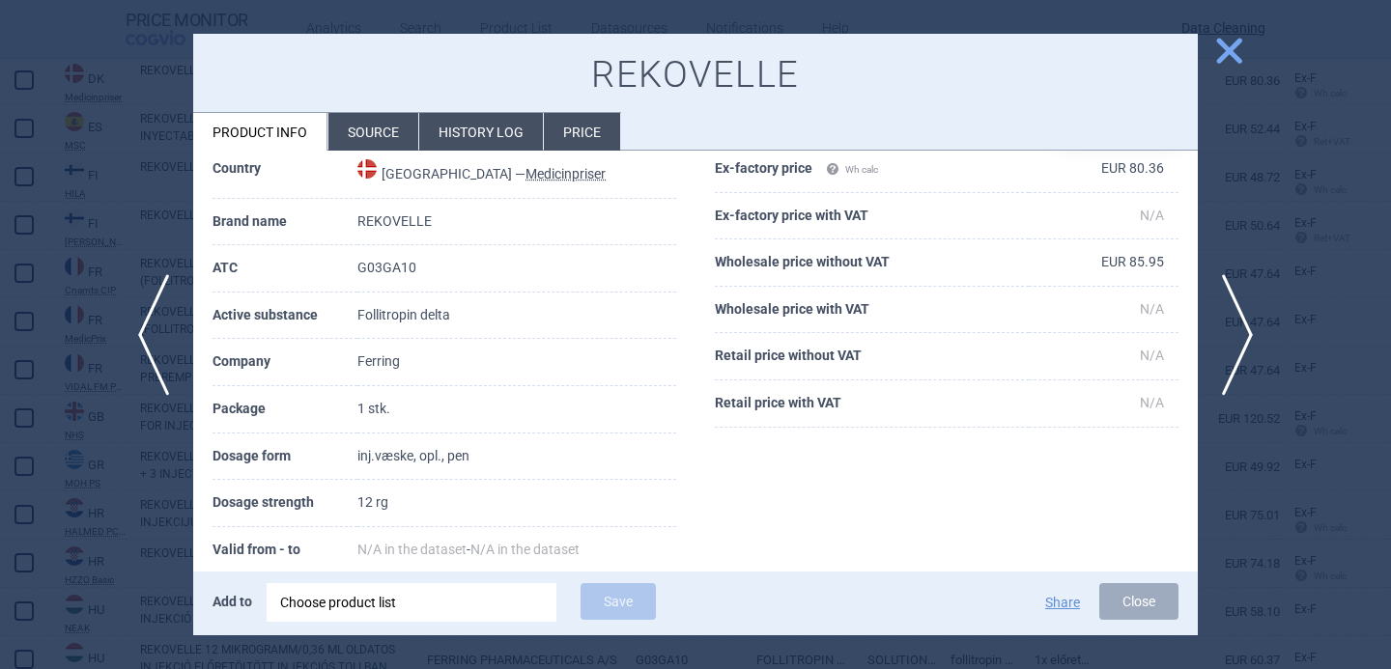
scroll to position [82, 0]
click at [120, 499] on div at bounding box center [695, 334] width 1391 height 669
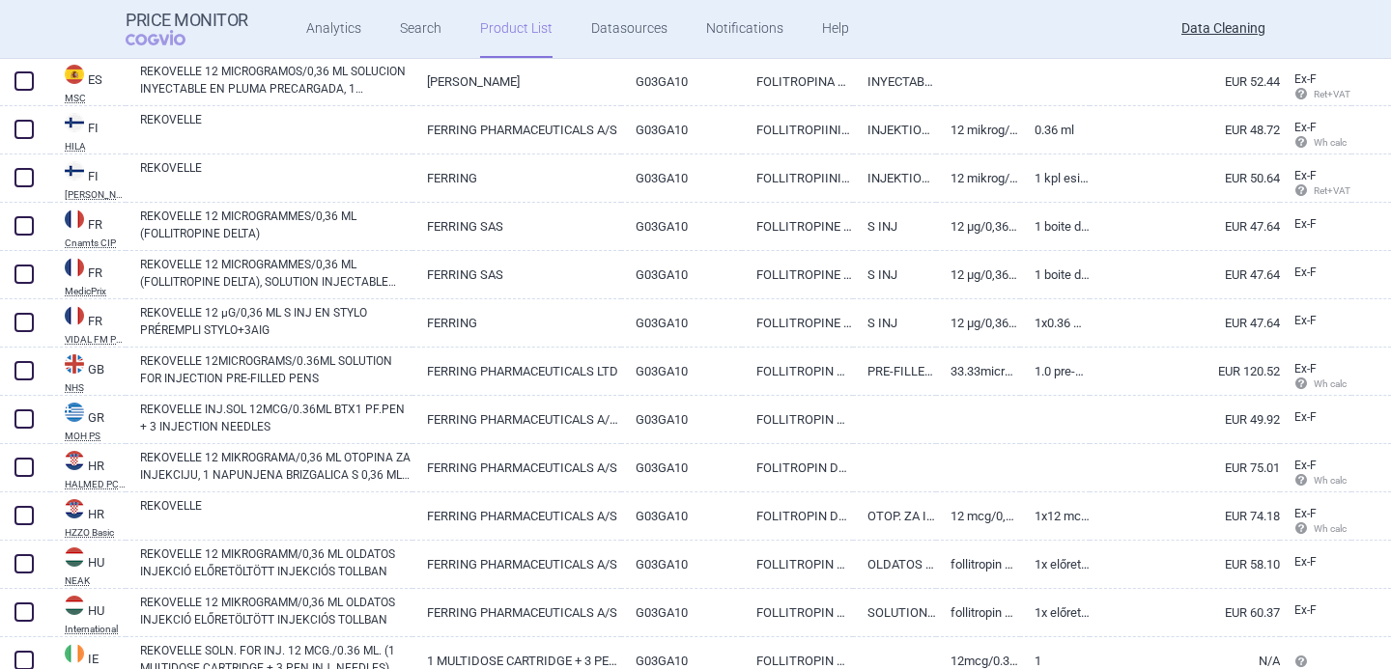
scroll to position [1453, 0]
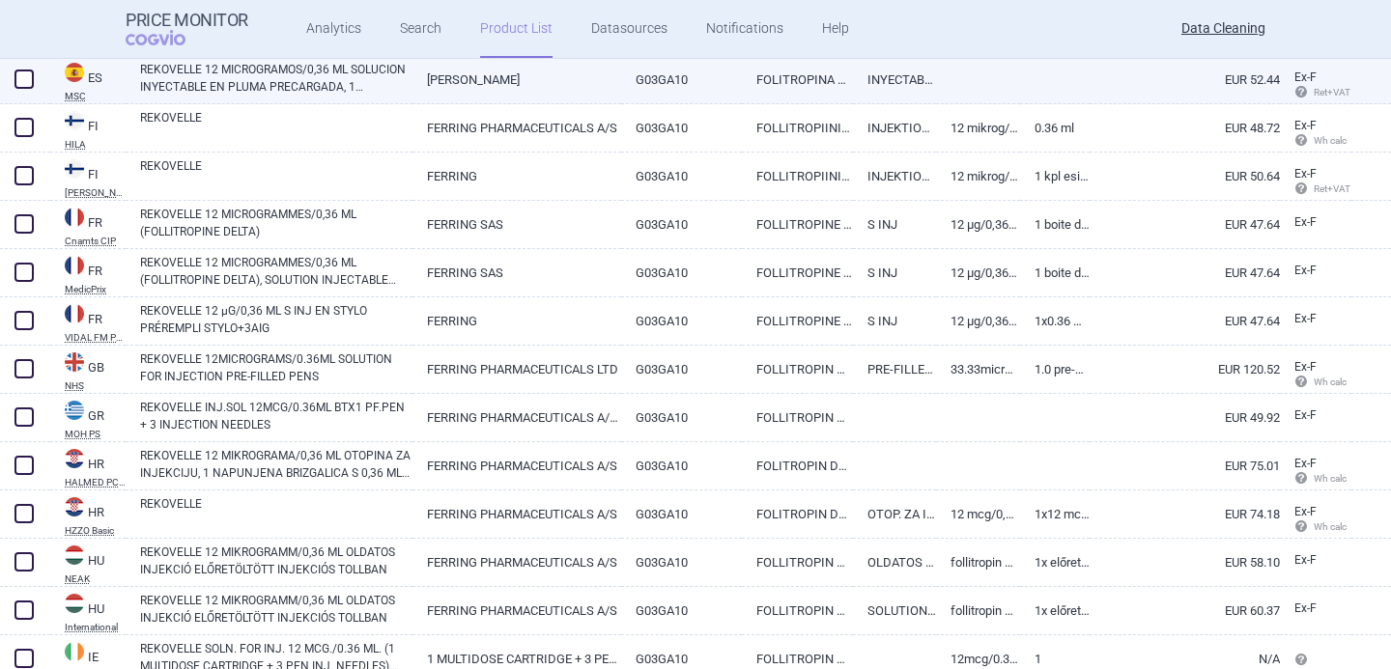
click at [329, 83] on link "REKOVELLE 12 MICROGRAMOS/0,36 ML SOLUCION INYECTABLE EN PLUMA PRECARGADA, 1 CAR…" at bounding box center [276, 78] width 272 height 35
select select "EUR"
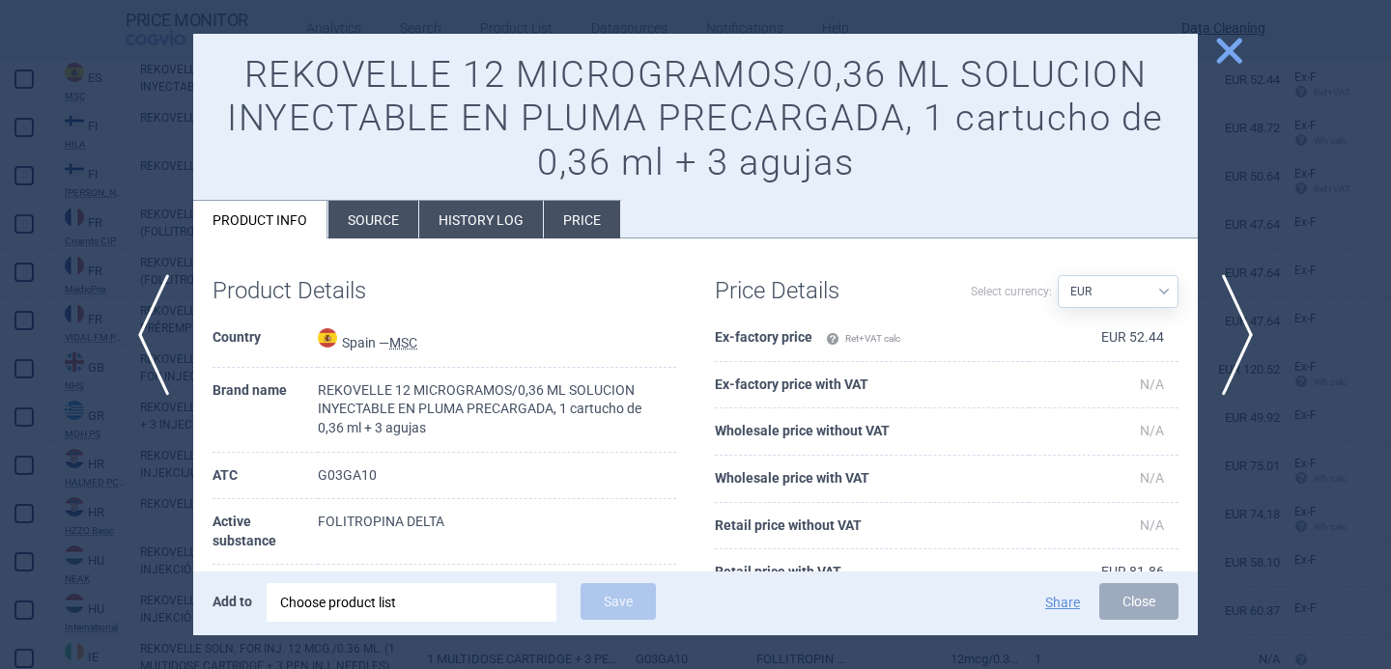
click at [391, 206] on li "Source" at bounding box center [373, 220] width 90 height 38
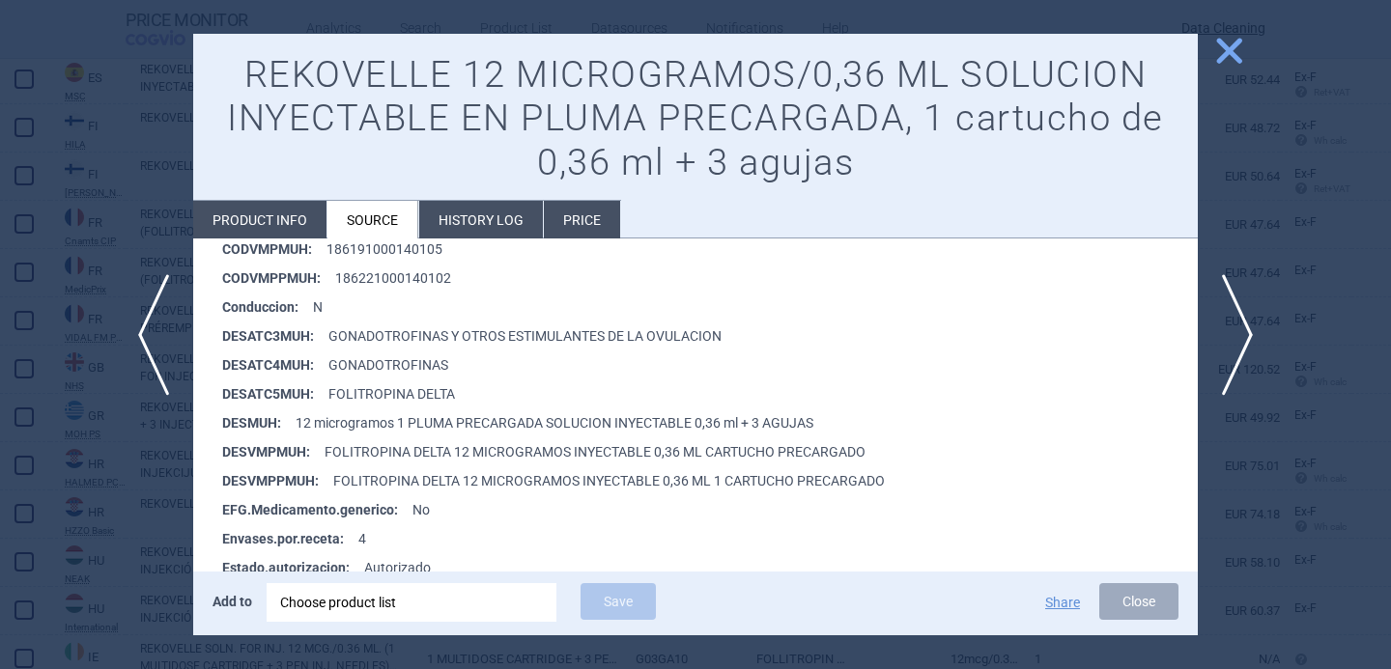
scroll to position [1419, 0]
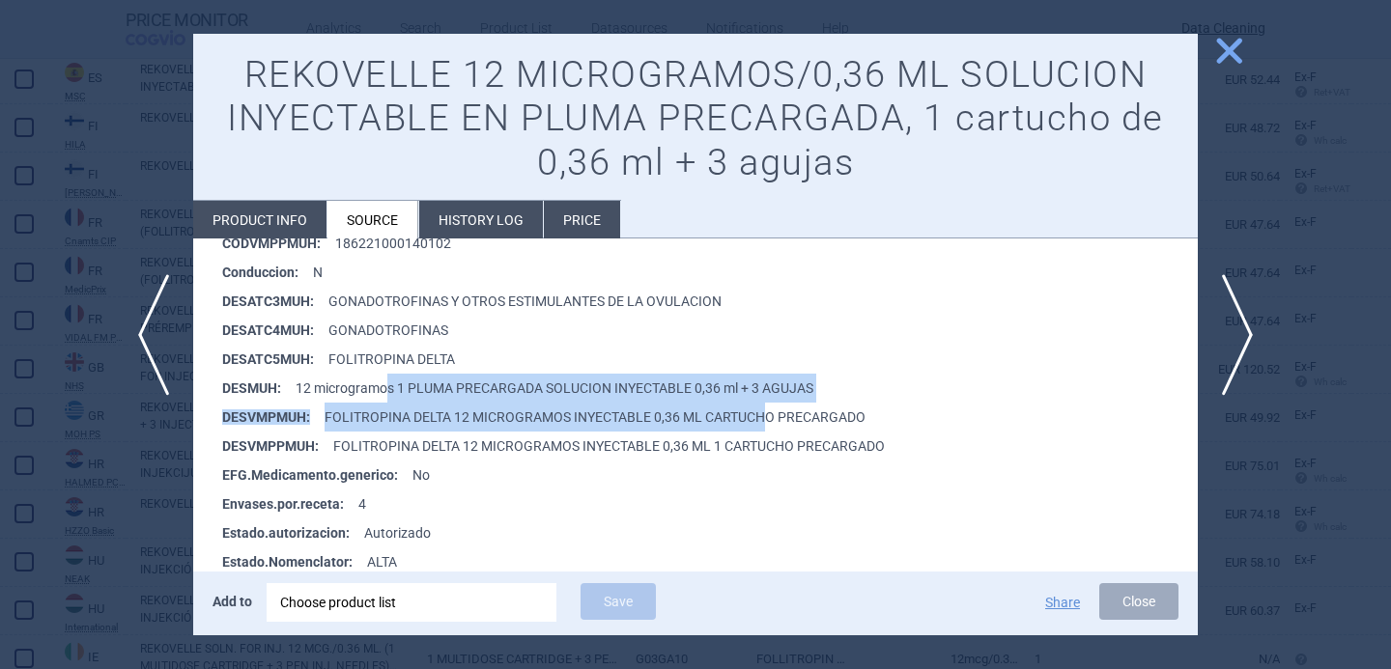
drag, startPoint x: 387, startPoint y: 379, endPoint x: 770, endPoint y: 407, distance: 383.4
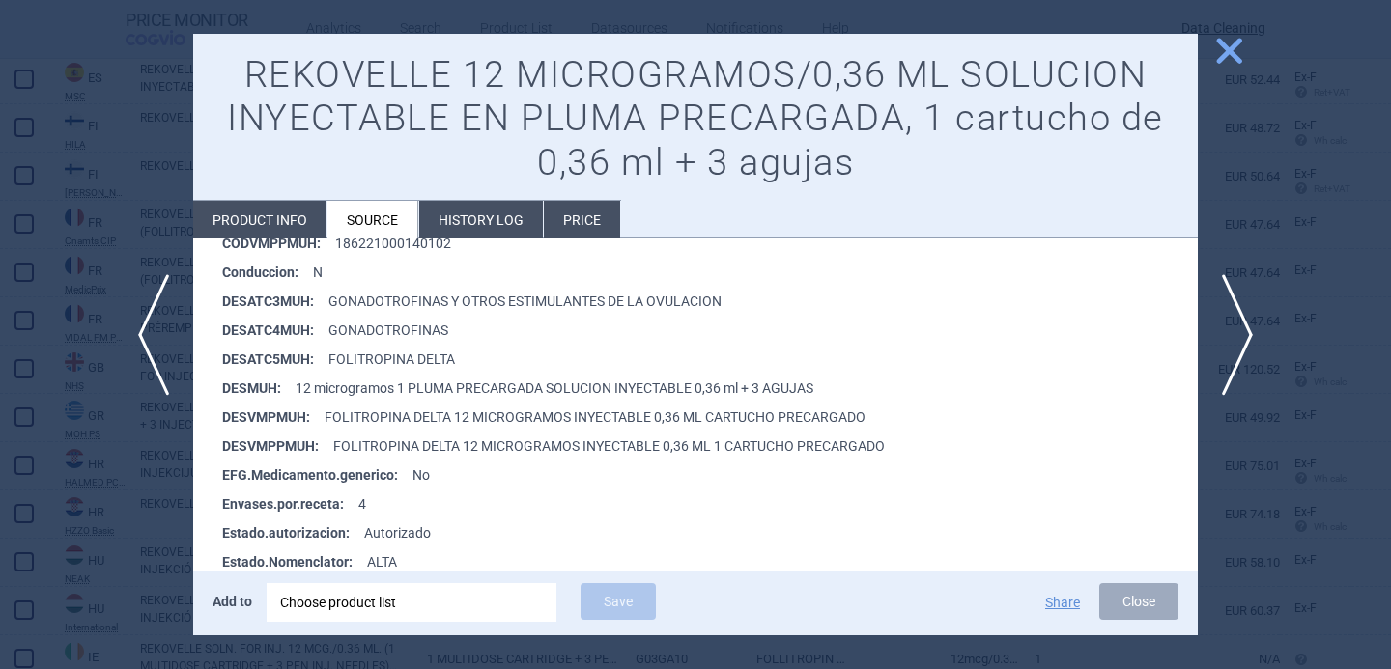
click at [776, 467] on li "EFG.Medicamento.generico : No" at bounding box center [709, 475] width 975 height 29
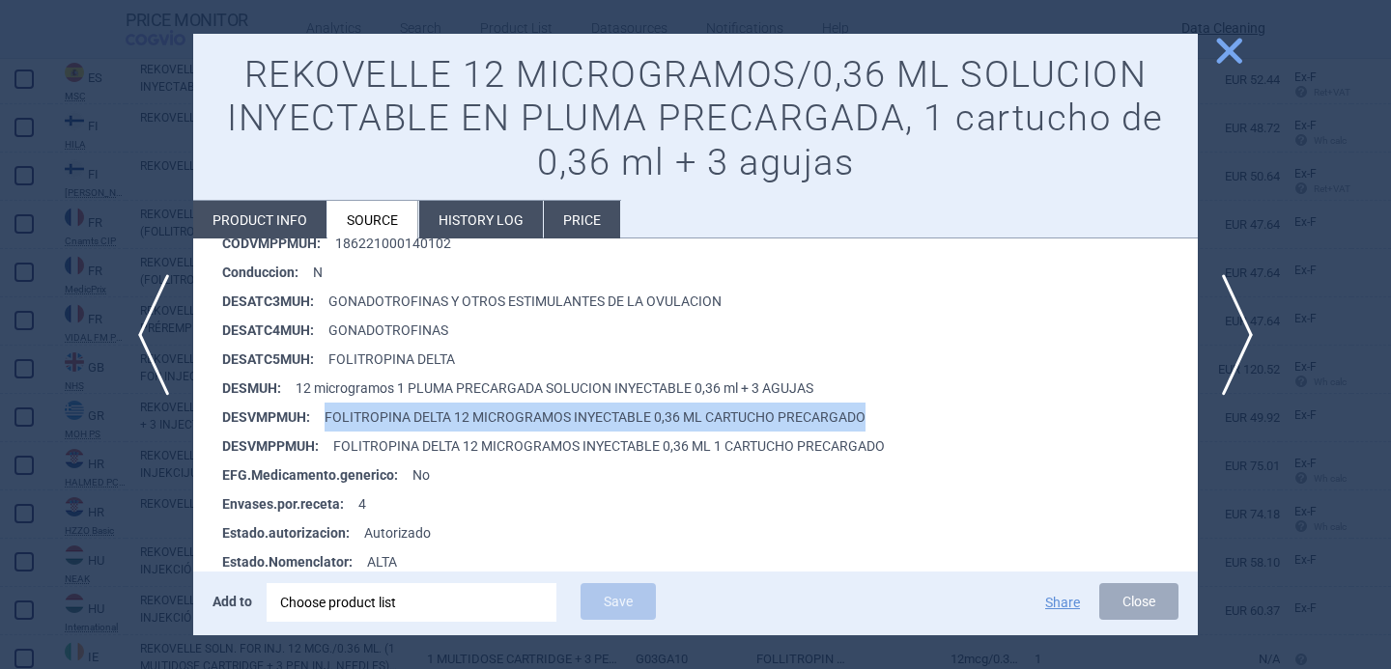
drag, startPoint x: 879, startPoint y: 419, endPoint x: 323, endPoint y: 414, distance: 556.3
click at [323, 414] on li "DESVMPMUH : FOLITROPINA DELTA 12 MICROGRAMOS INYECTABLE 0,36 ML CARTUCHO PRECAR…" at bounding box center [709, 417] width 975 height 29
copy li "FOLITROPINA DELTA 12 MICROGRAMOS INYECTABLE 0,36 ML CARTUCHO PRECARGADO"
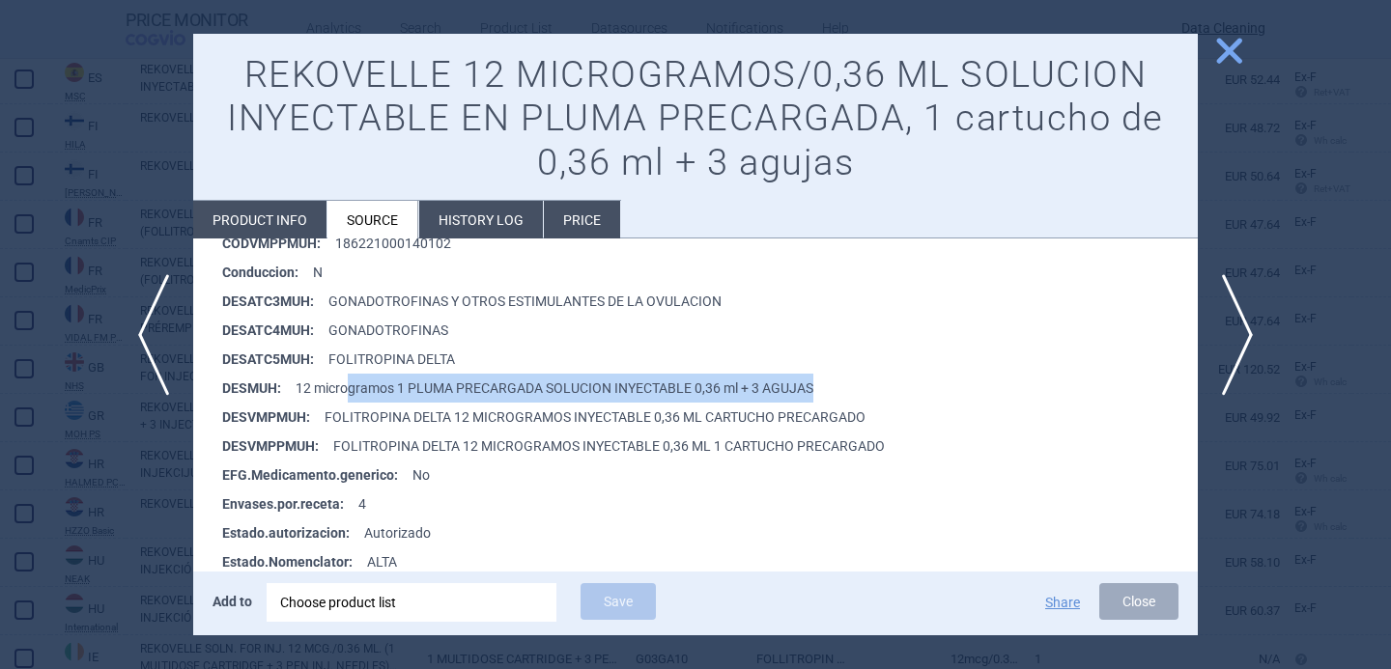
drag, startPoint x: 815, startPoint y: 384, endPoint x: 351, endPoint y: 377, distance: 464.6
click at [351, 377] on li "DESMUH : 12 microgramos 1 PLUMA PRECARGADA SOLUCION INYECTABLE 0,36 ml + 3 AGUJ…" at bounding box center [709, 388] width 975 height 29
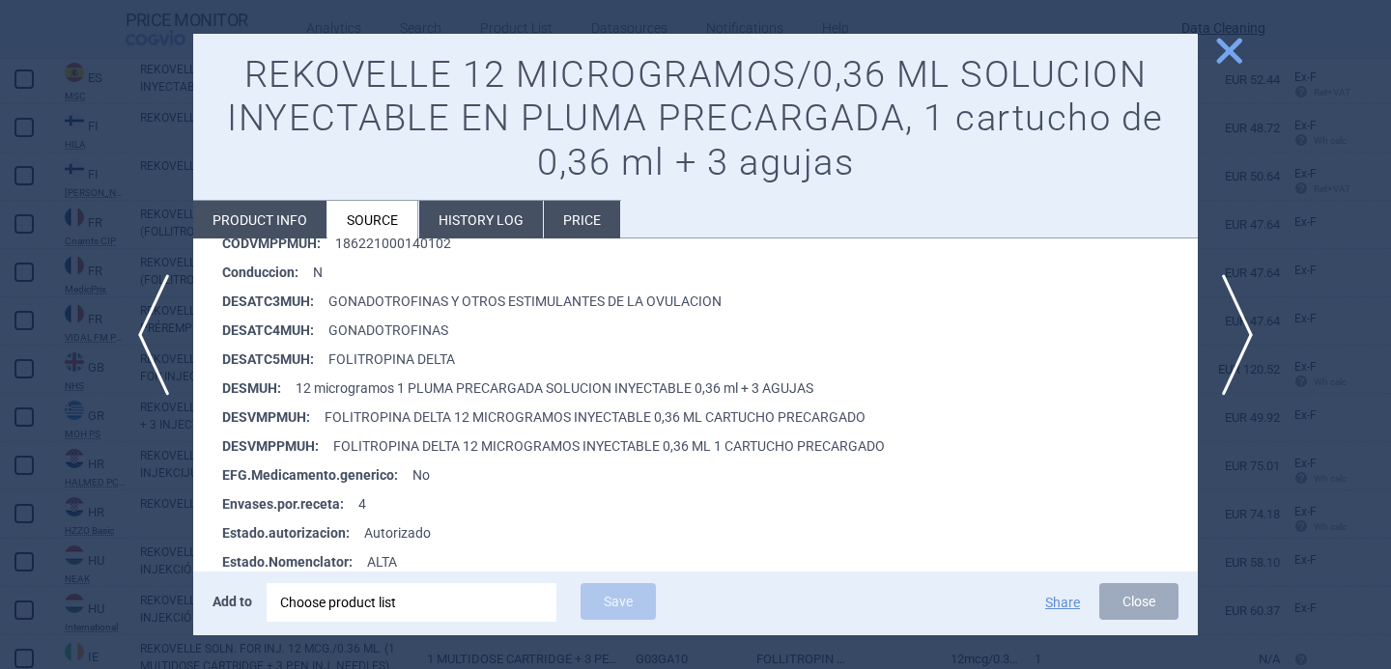
click at [479, 466] on li "EFG.Medicamento.generico : No" at bounding box center [709, 475] width 975 height 29
click at [154, 488] on div at bounding box center [695, 334] width 1391 height 669
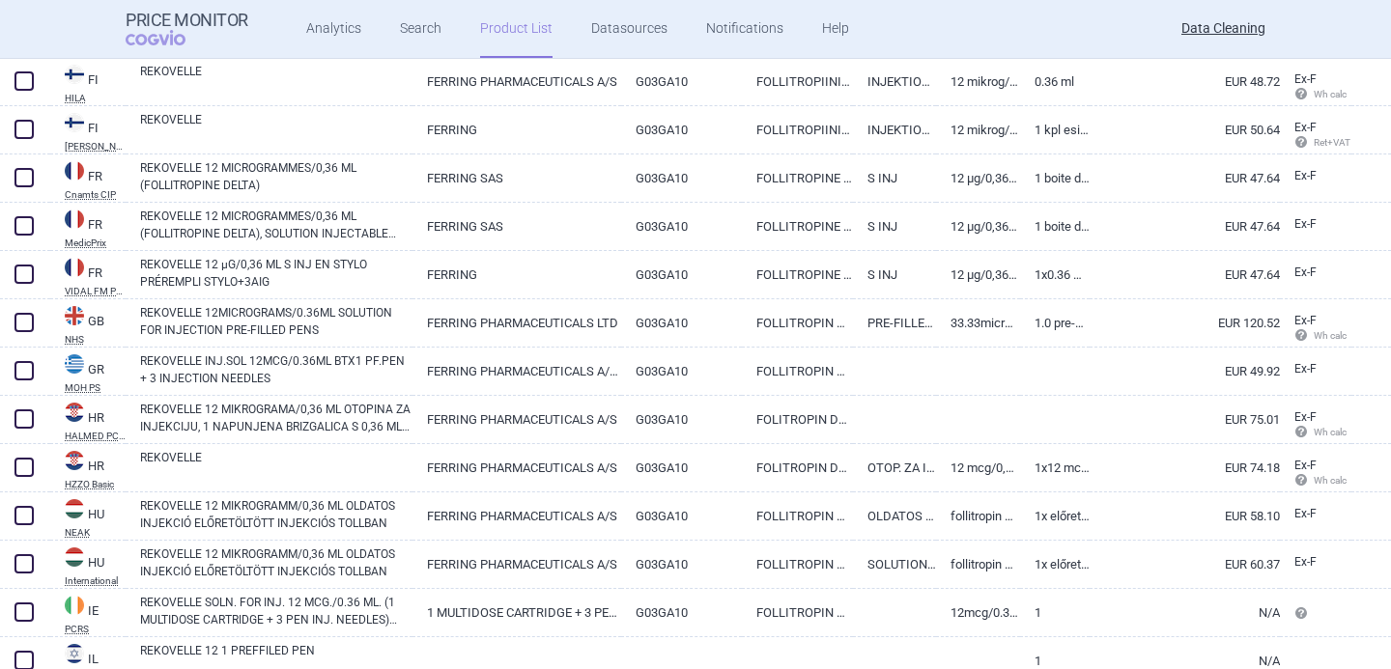
scroll to position [1499, 0]
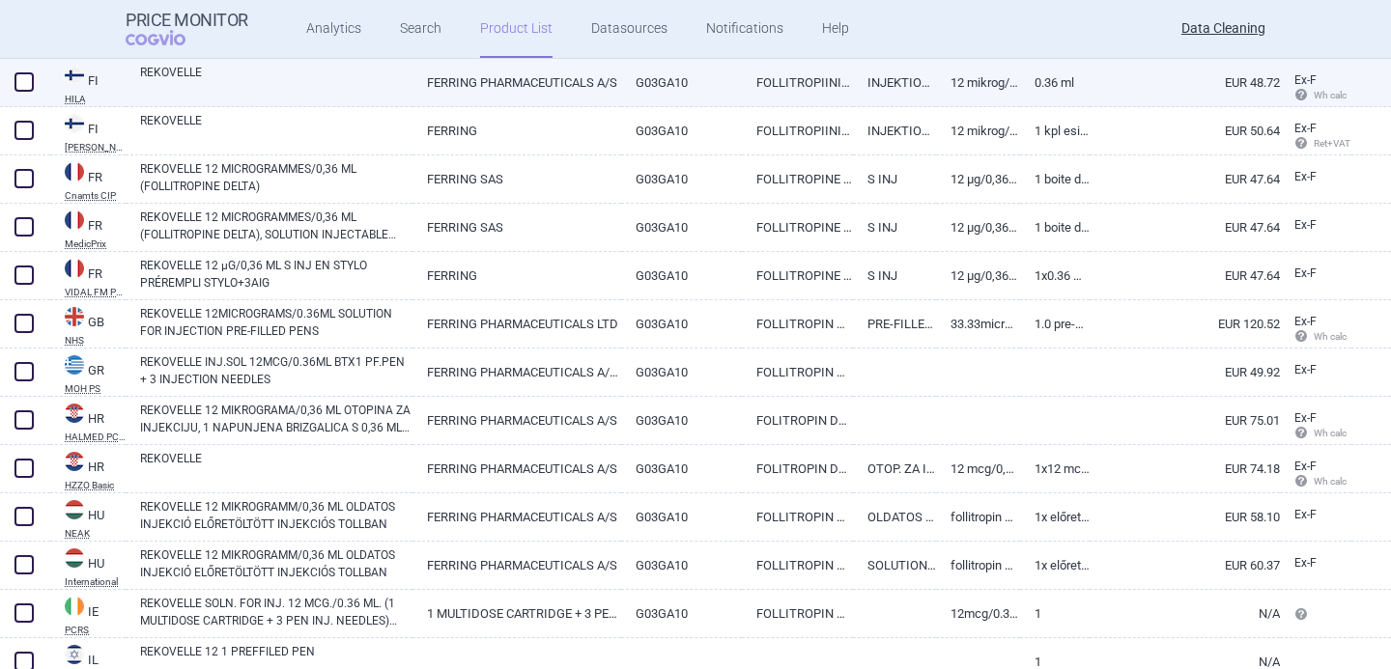
click at [317, 94] on link "REKOVELLE" at bounding box center [276, 81] width 272 height 35
select select "EUR"
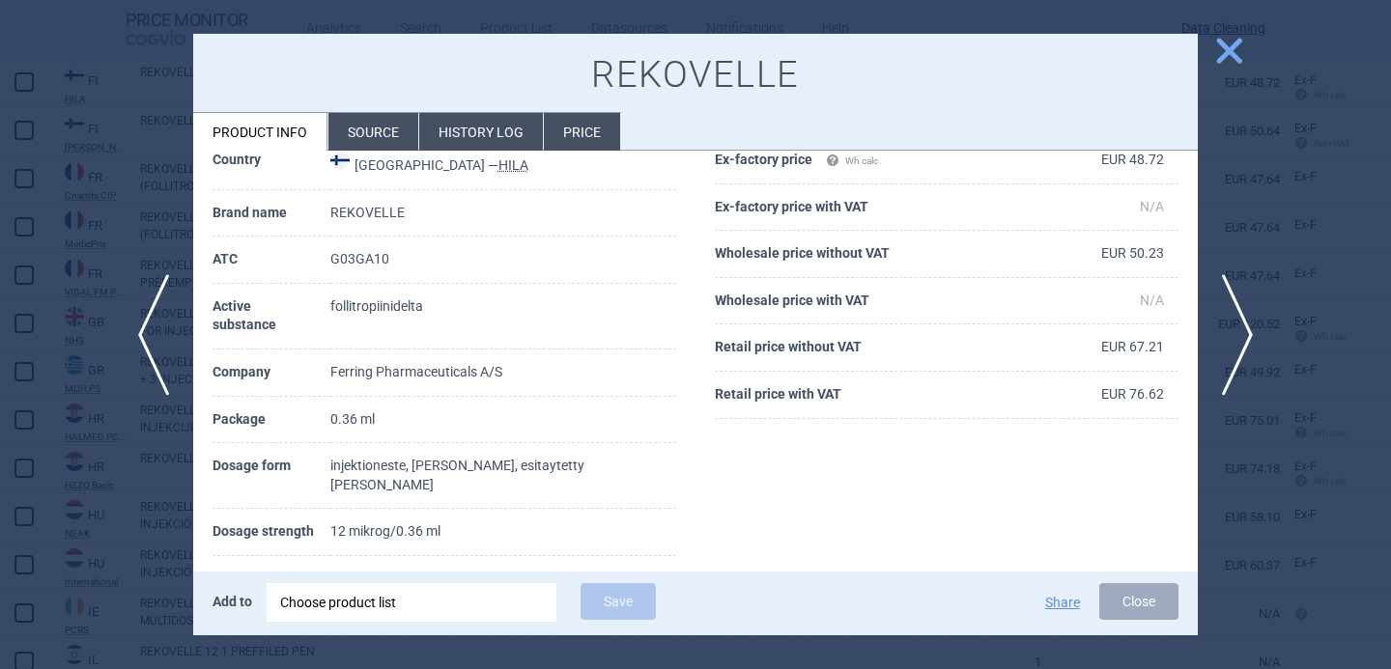
scroll to position [103, 0]
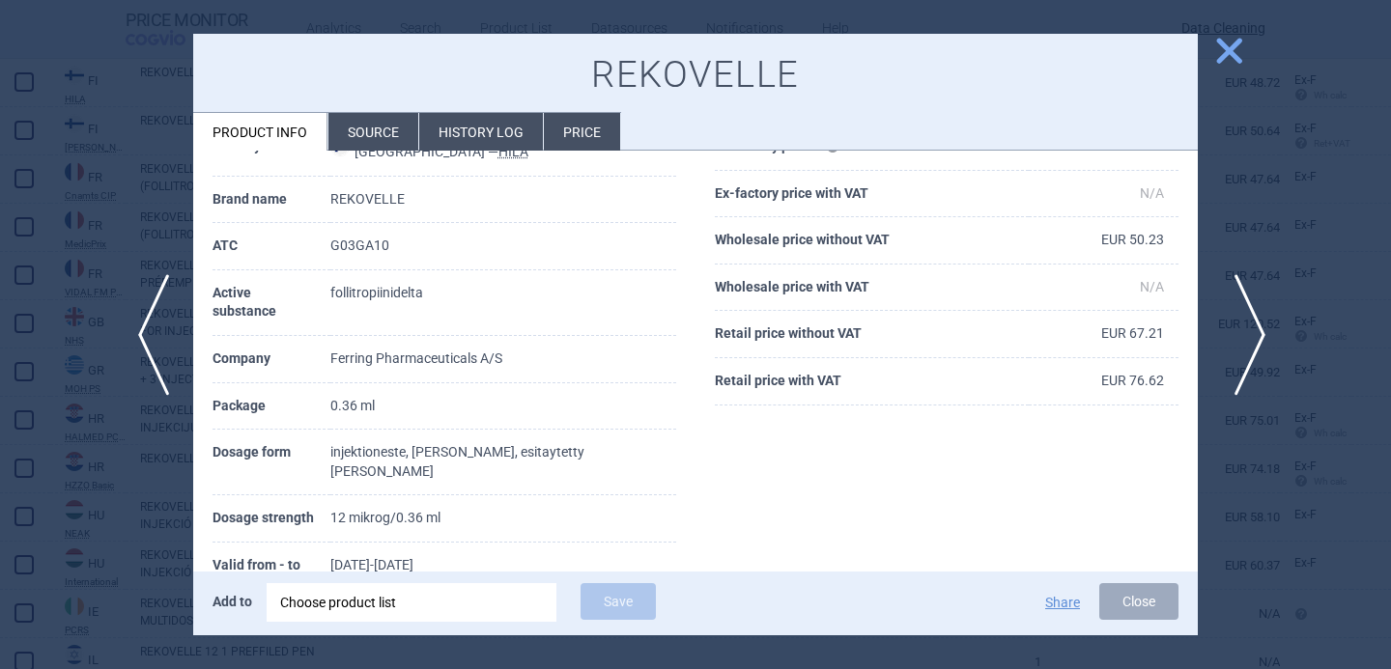
click at [1248, 320] on span "next" at bounding box center [1243, 335] width 43 height 122
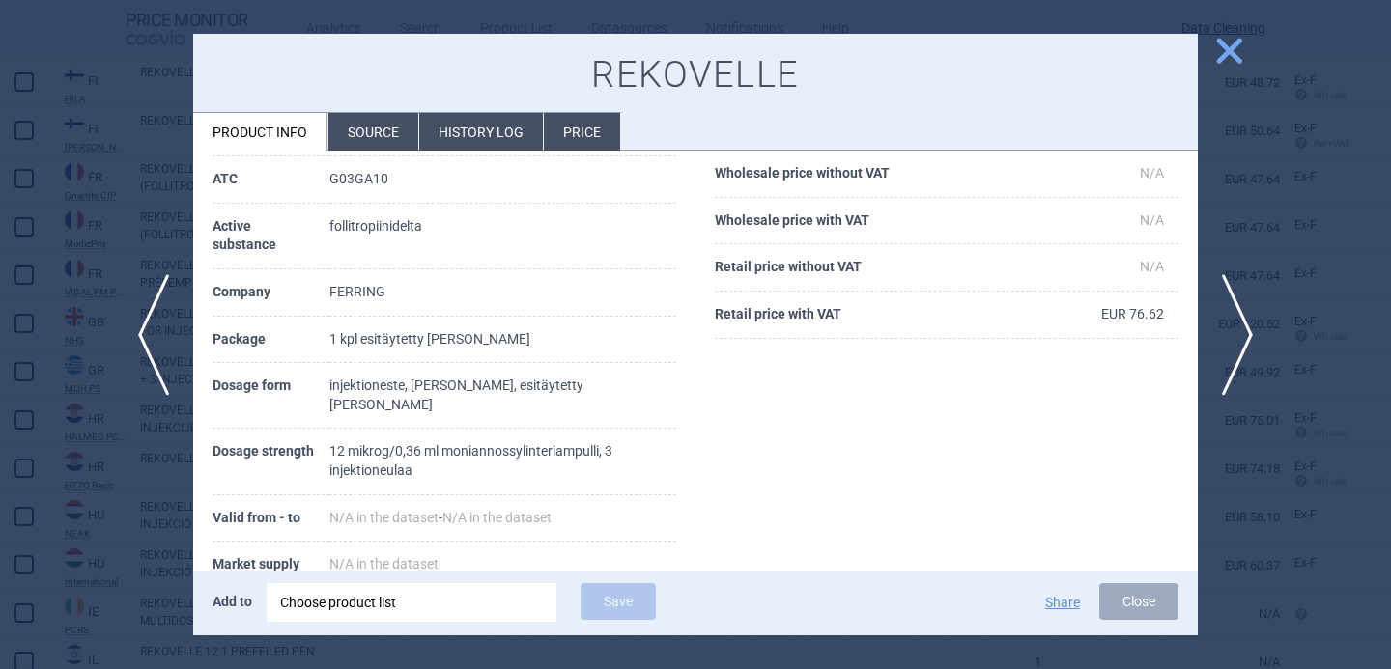
scroll to position [171, 0]
drag, startPoint x: 418, startPoint y: 442, endPoint x: 323, endPoint y: 420, distance: 98.1
click at [323, 428] on tr "Dosage strength 12 mikrog/0,36 ml moniannossylinteriampulli, 3 injektioneulaa" at bounding box center [444, 461] width 464 height 66
click at [364, 435] on td "12 mikrog/0,36 ml moniannossylinteriampulli, 3 injektioneulaa" at bounding box center [502, 461] width 347 height 66
drag, startPoint x: 430, startPoint y: 457, endPoint x: 330, endPoint y: 425, distance: 104.4
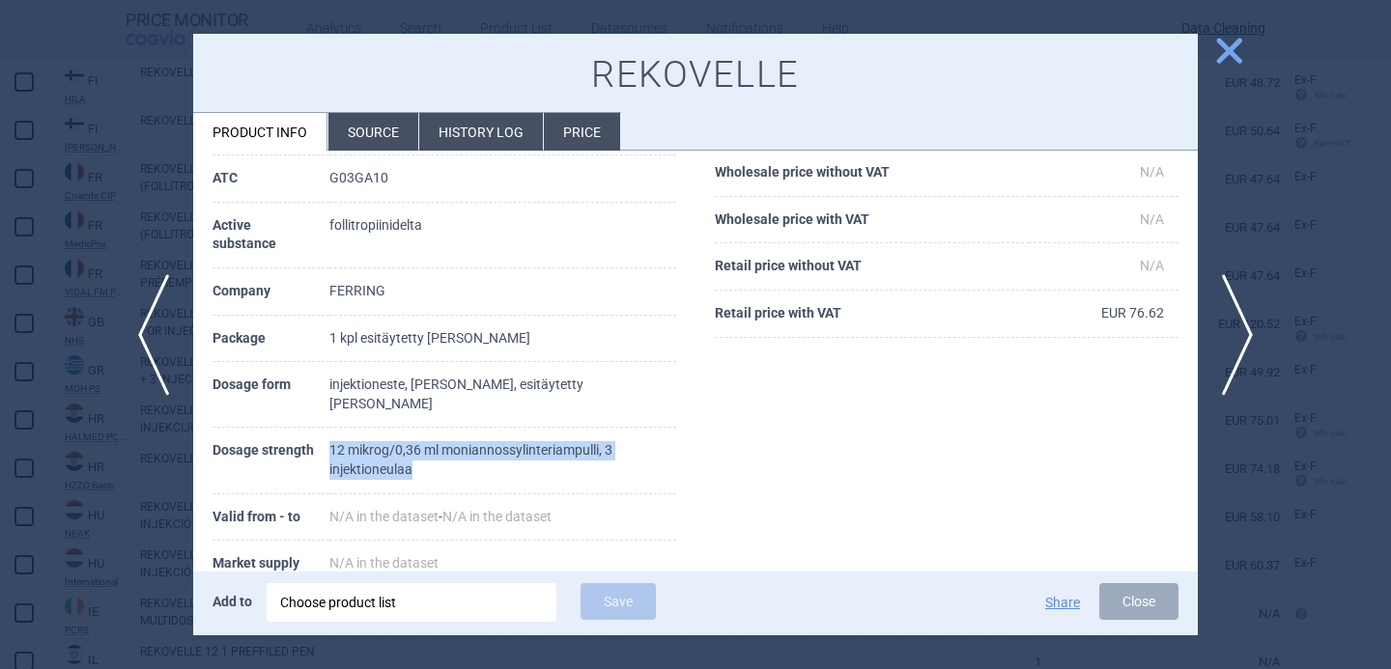
click at [330, 428] on td "12 mikrog/0,36 ml moniannossylinteriampulli, 3 injektioneulaa" at bounding box center [502, 461] width 347 height 66
copy td "12 mikrog/0,36 ml moniannossylinteriampulli, 3 injektioneulaa"
click at [369, 600] on div "Choose product list" at bounding box center [411, 602] width 263 height 39
click at [237, 554] on th "Market supply" at bounding box center [270, 564] width 117 height 47
click at [370, 598] on div "Choose product list" at bounding box center [411, 602] width 263 height 39
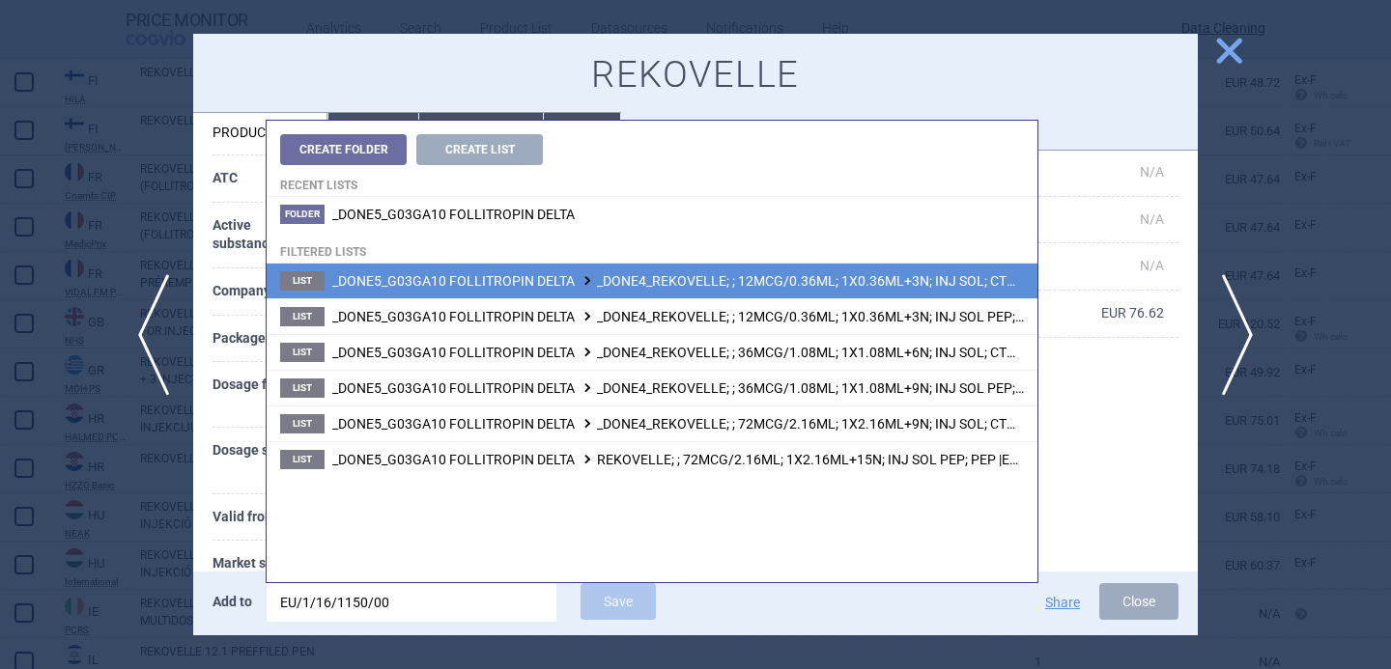
type input "EU/1/16/1150/00"
click at [632, 291] on li "List _DONE5_G03GA10 FOLLITROPIN DELTA _DONE4_REKOVELLE; ; 12MCG/0.36ML; 1X0.36M…" at bounding box center [652, 281] width 771 height 35
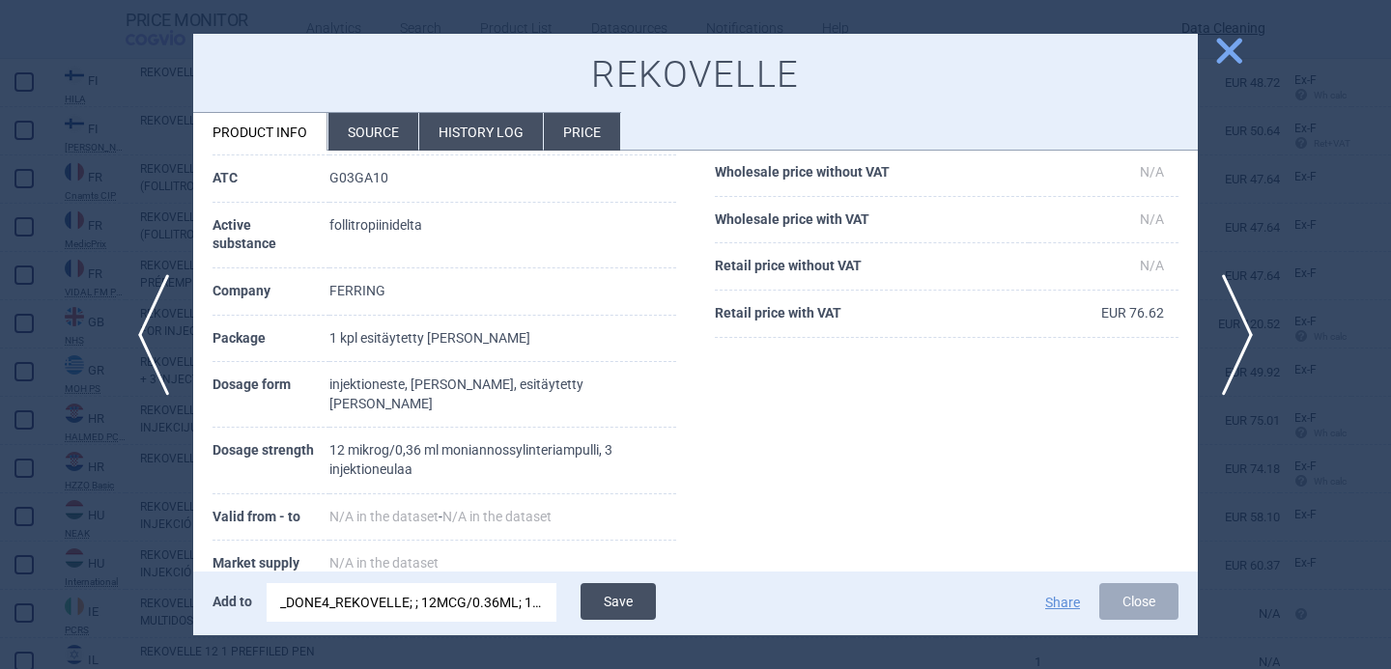
click at [631, 607] on button "Save" at bounding box center [617, 601] width 75 height 37
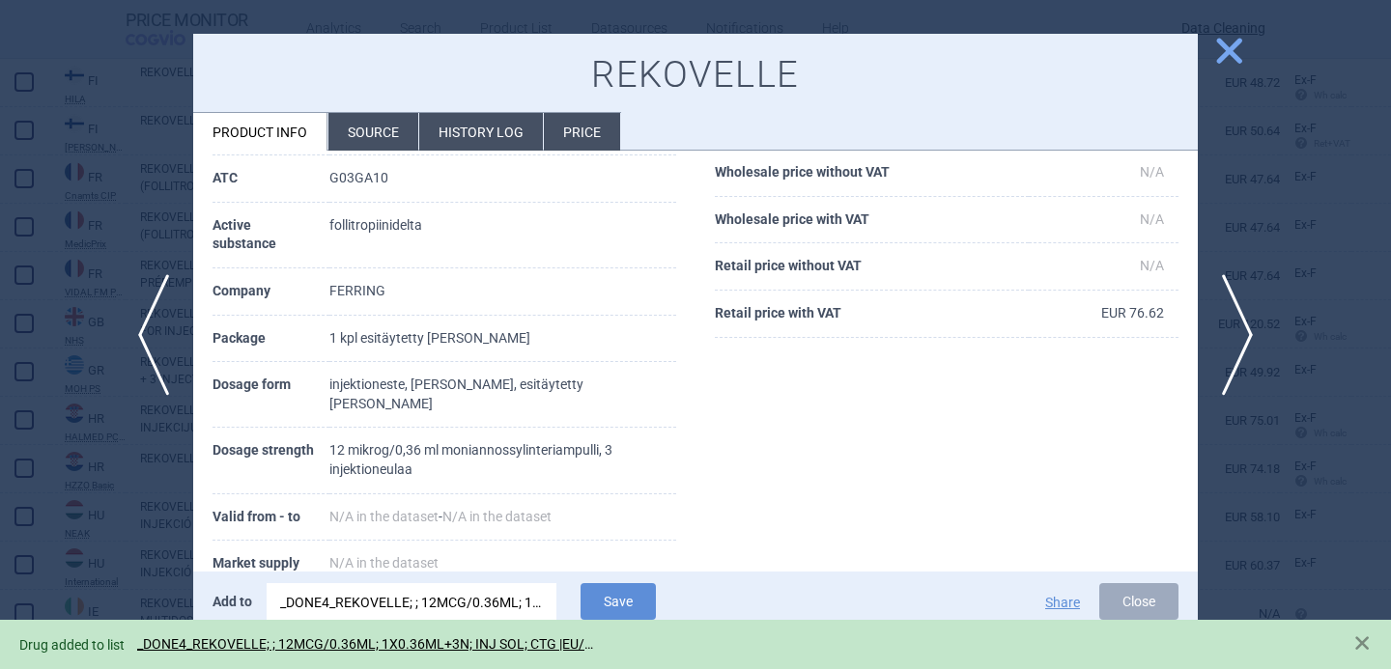
click at [122, 564] on div at bounding box center [695, 334] width 1391 height 669
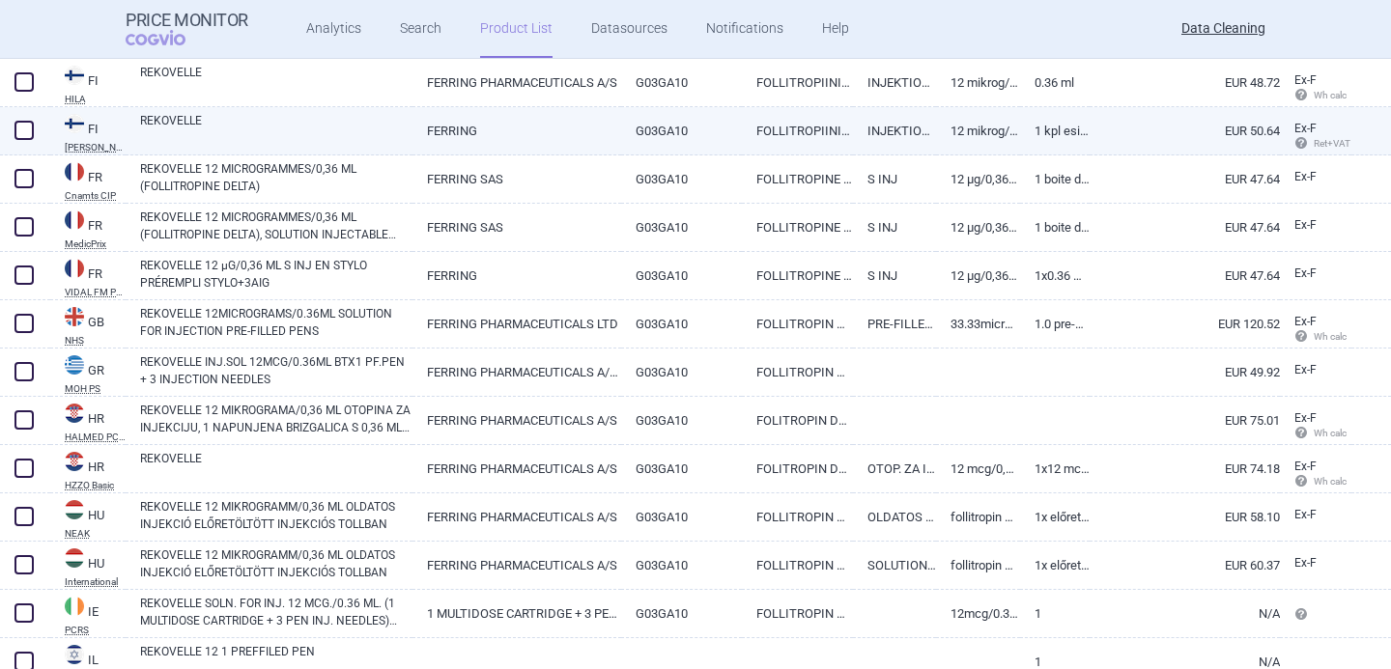
click at [19, 130] on span at bounding box center [23, 130] width 19 height 19
checkbox input "true"
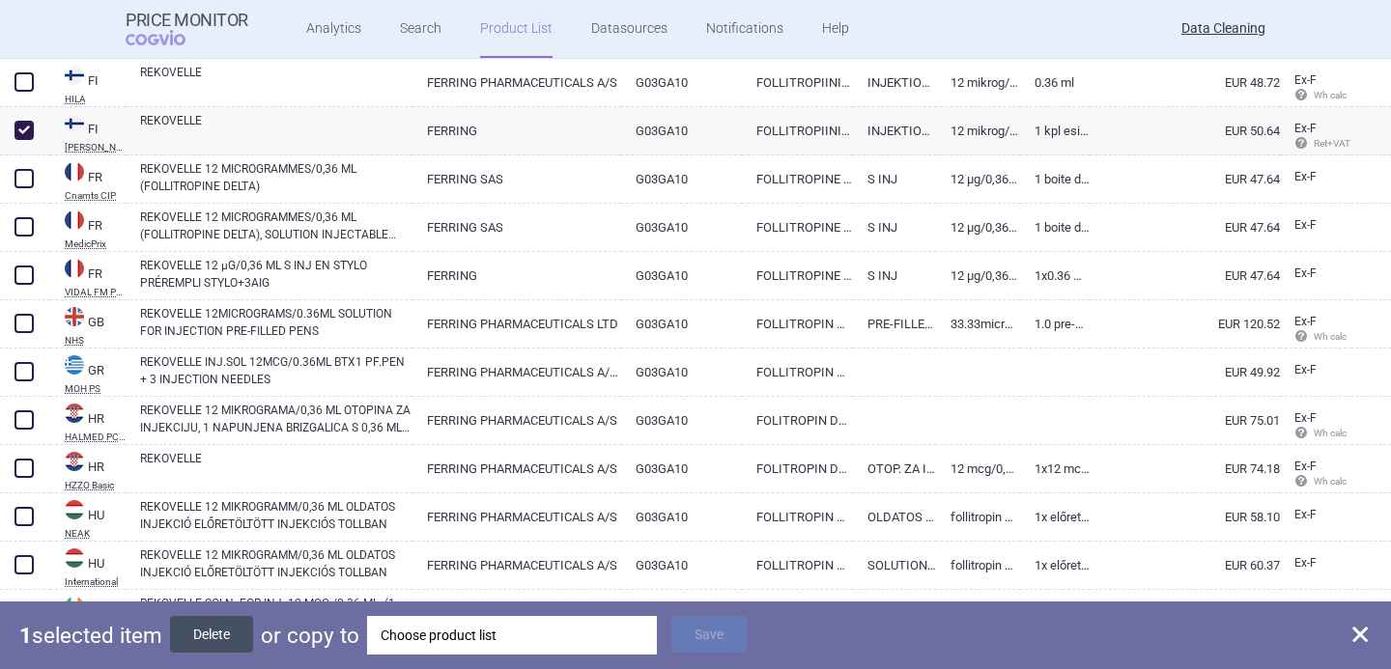
click at [228, 630] on button "Delete" at bounding box center [211, 634] width 83 height 37
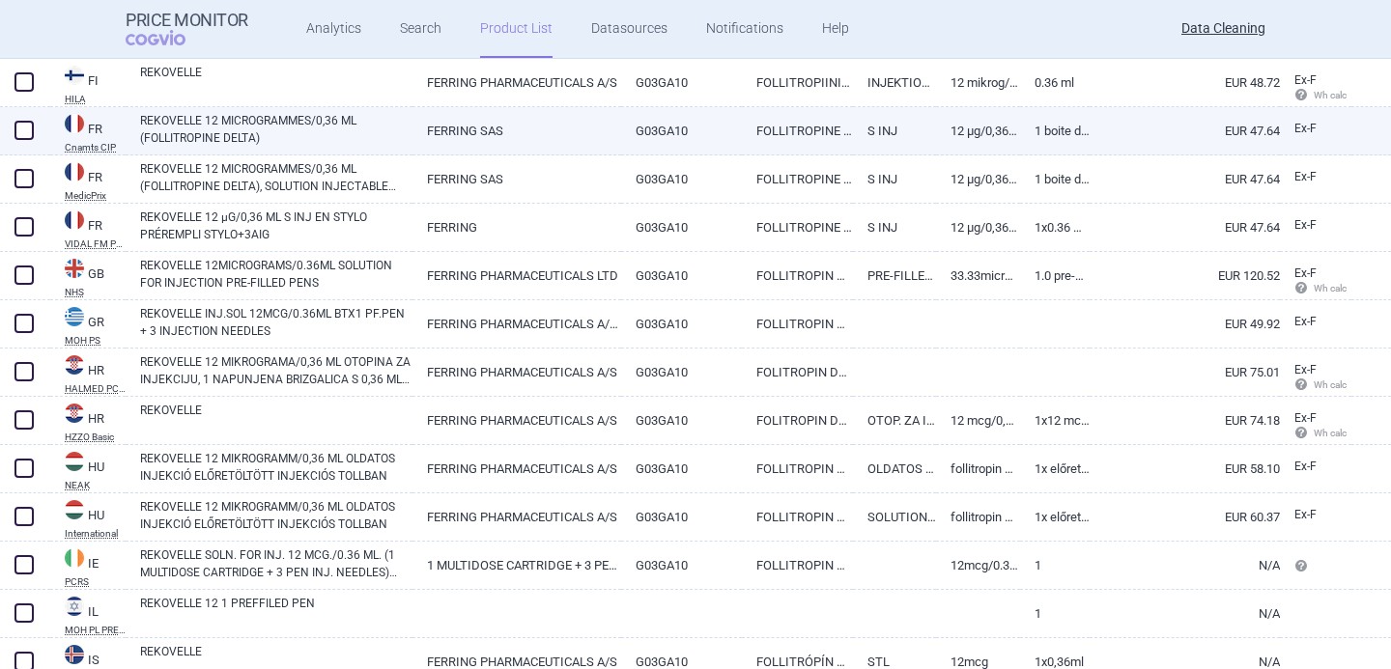
click at [329, 140] on link "REKOVELLE 12 MICROGRAMMES/0,36 ML (FOLLITROPINE DELTA)" at bounding box center [276, 129] width 272 height 35
select select "EUR"
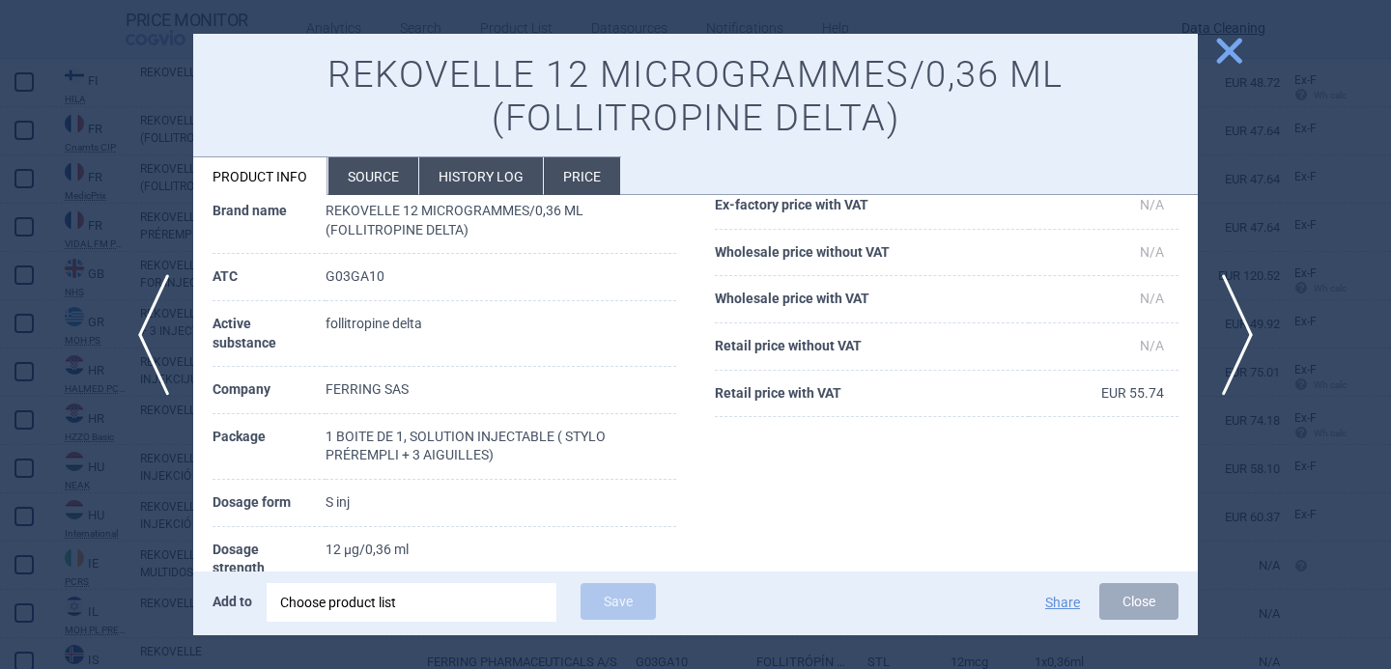
scroll to position [188, 0]
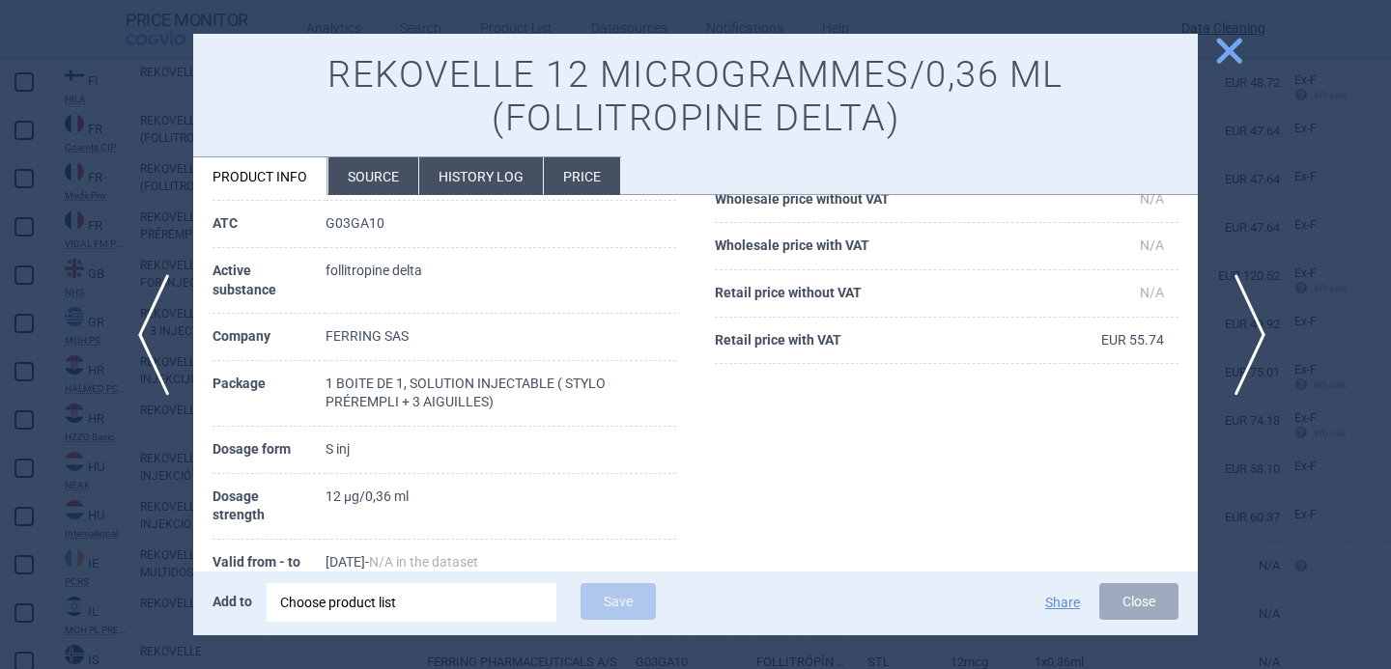
click at [1240, 320] on span "next" at bounding box center [1243, 335] width 43 height 122
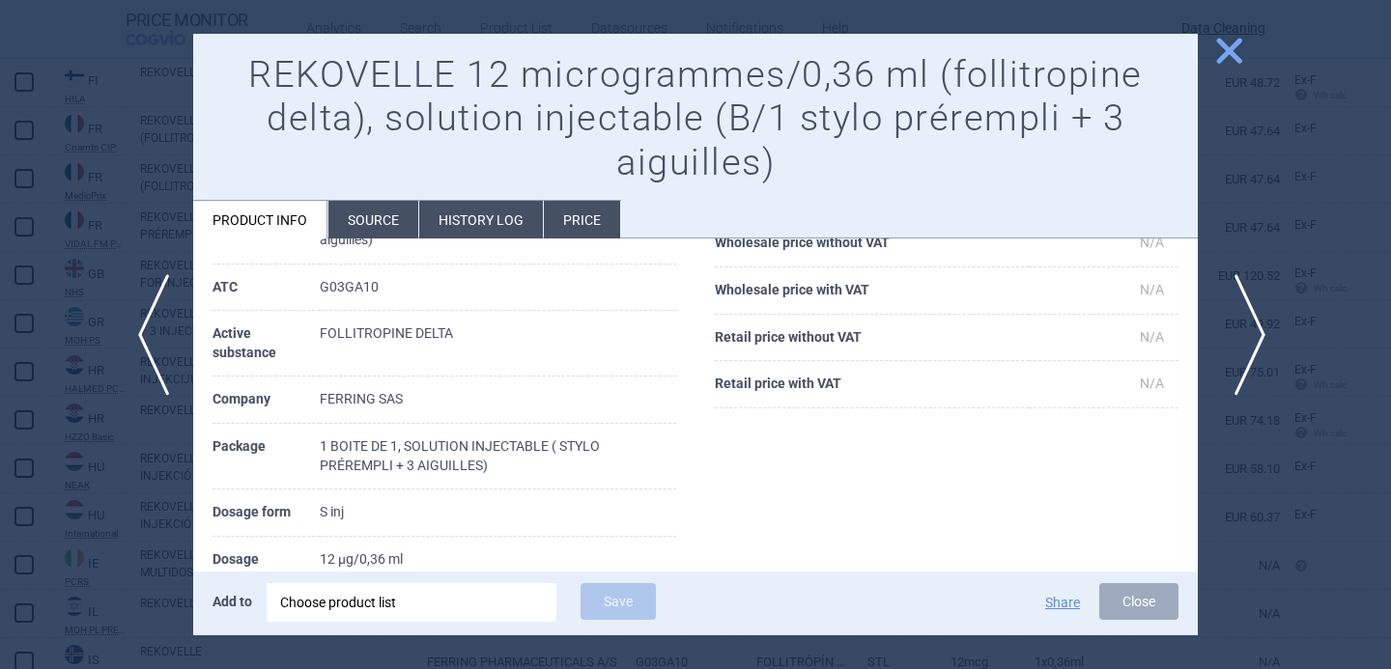
click at [1240, 320] on span "next" at bounding box center [1243, 335] width 43 height 122
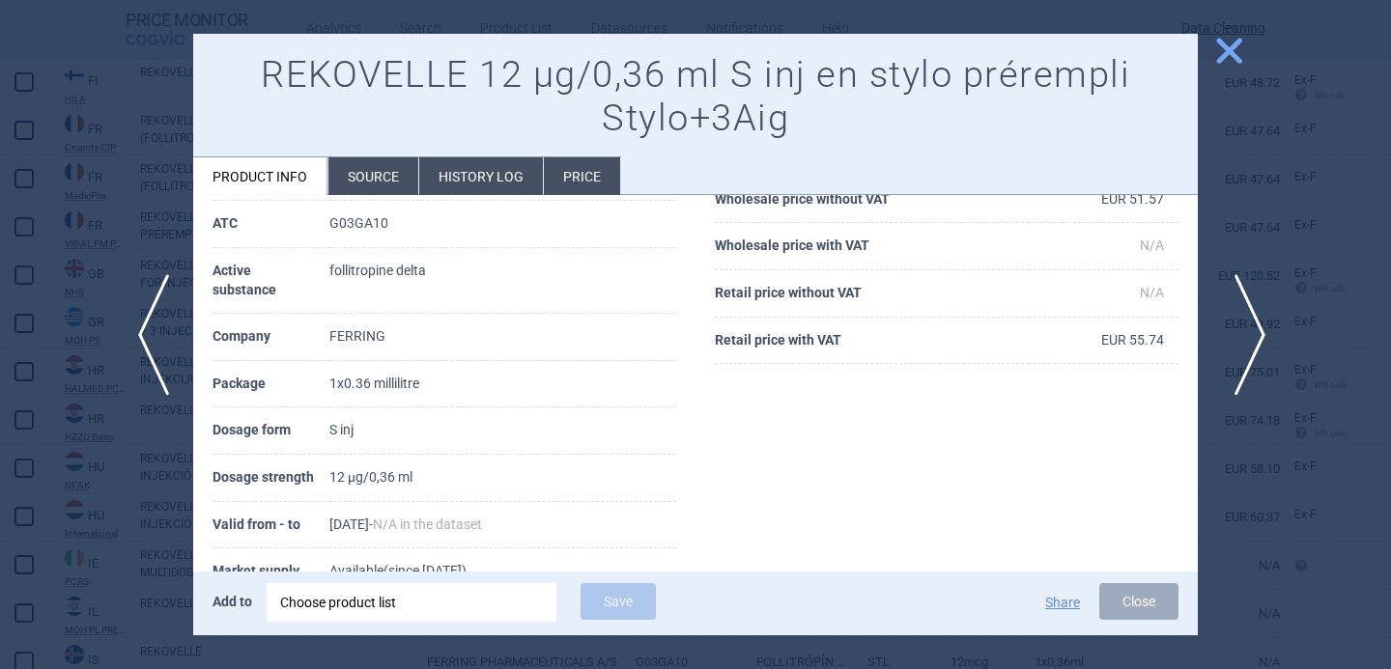
click at [1241, 322] on span "next" at bounding box center [1243, 335] width 43 height 122
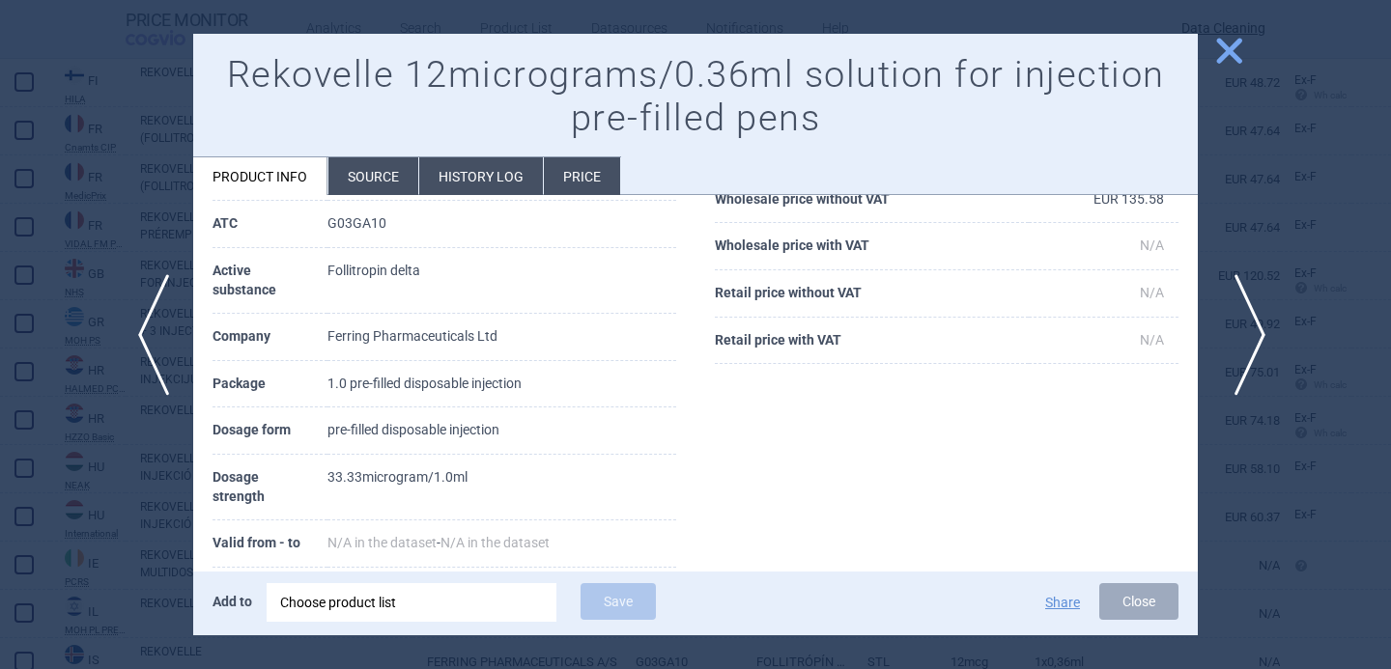
click at [1241, 322] on span "next" at bounding box center [1243, 335] width 43 height 122
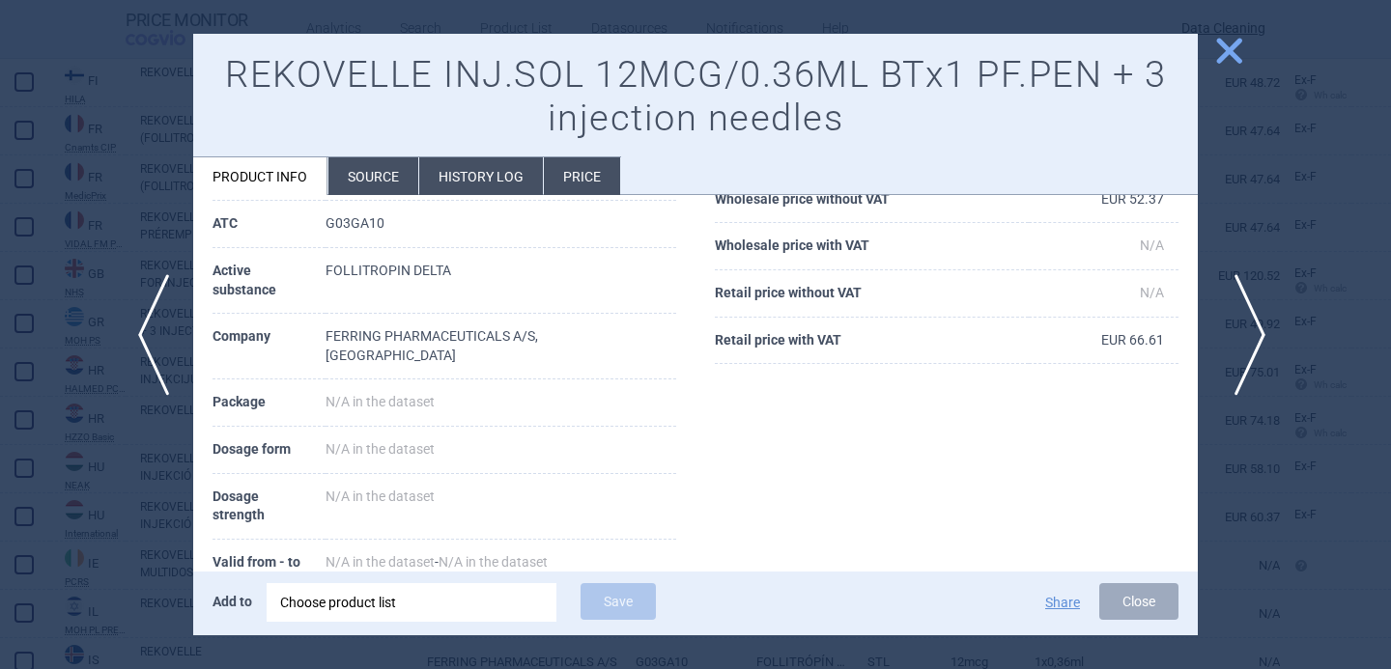
click at [1241, 323] on span "next" at bounding box center [1243, 335] width 43 height 122
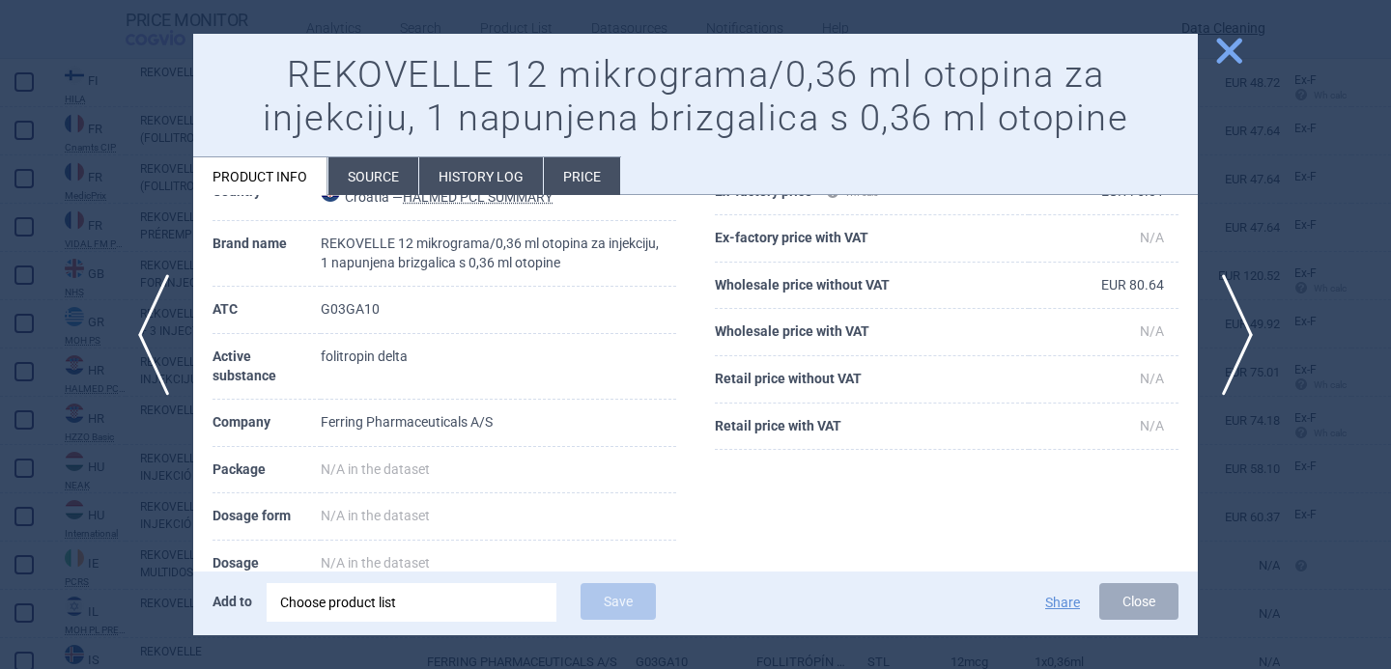
scroll to position [97, 0]
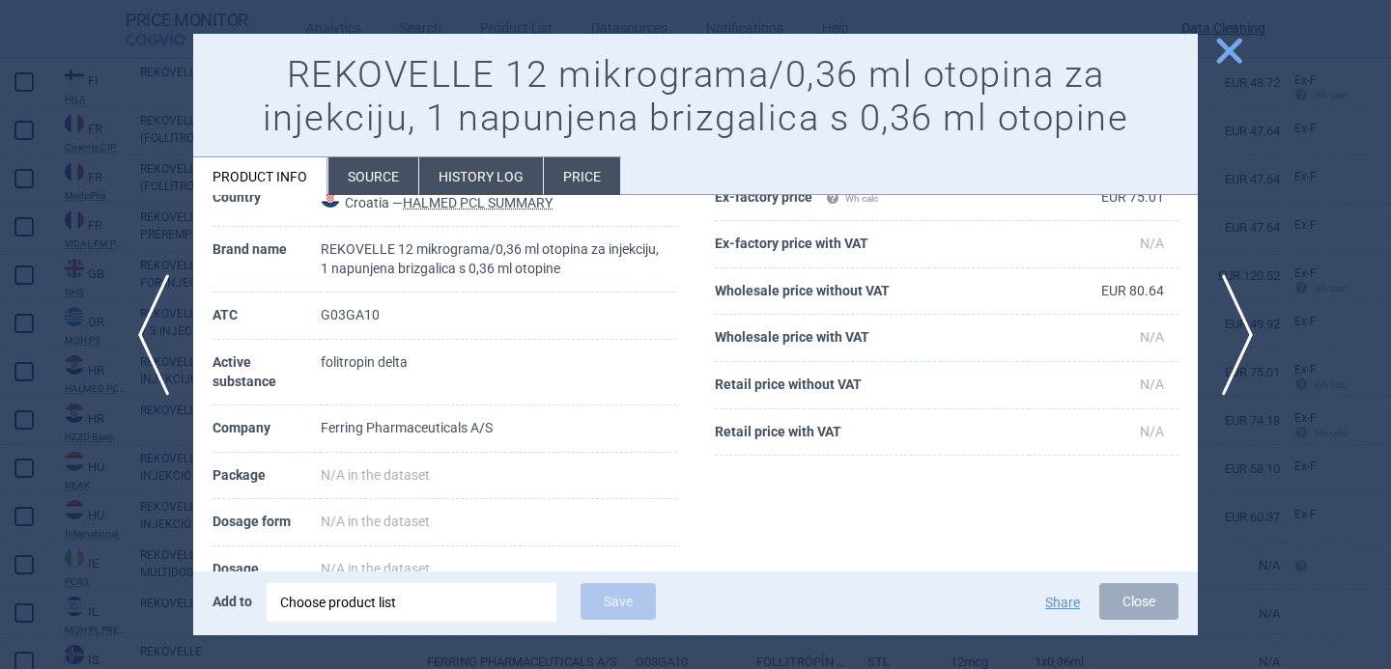
click at [377, 185] on li "Source" at bounding box center [373, 176] width 90 height 38
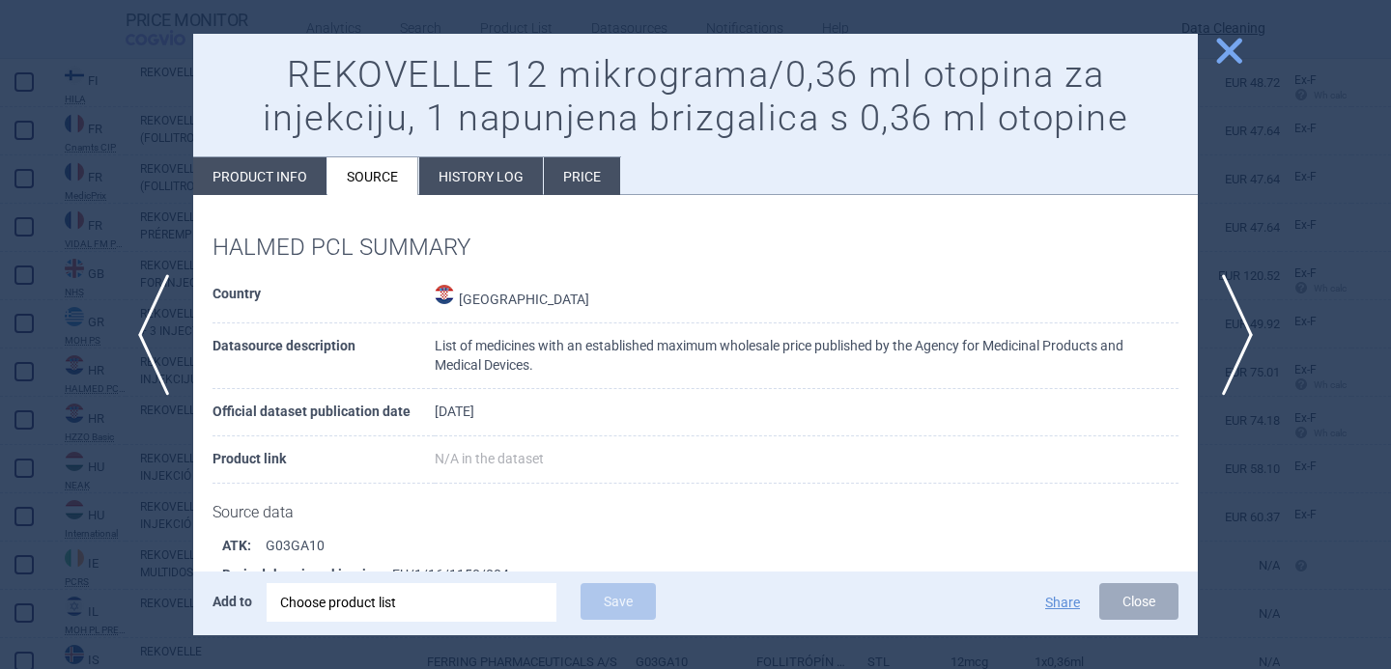
scroll to position [172, 0]
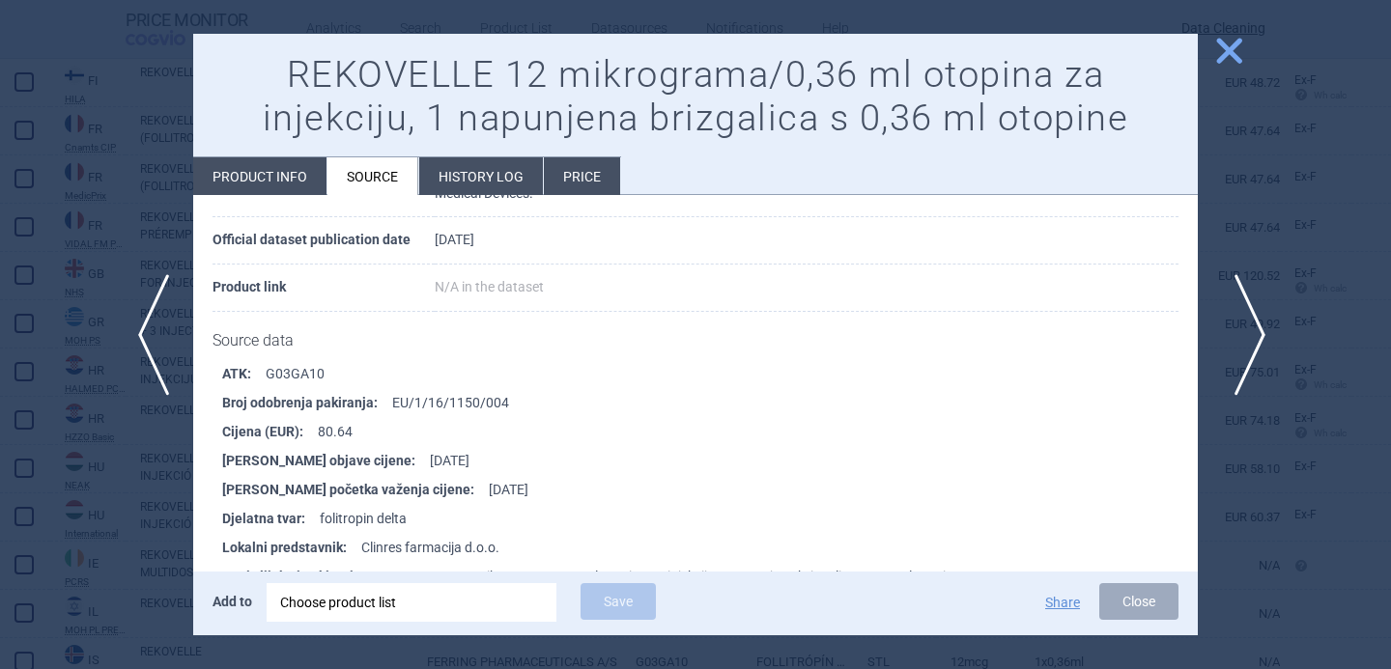
click at [1242, 342] on span "next" at bounding box center [1243, 335] width 43 height 122
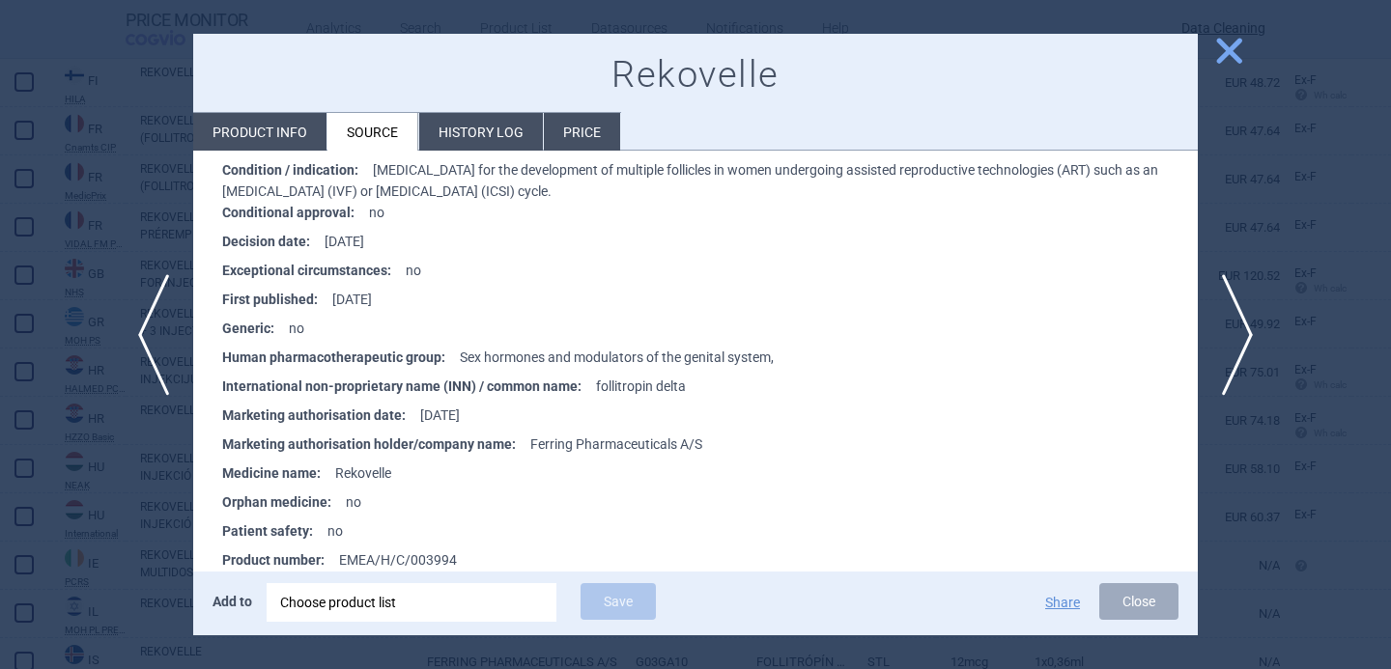
click at [284, 140] on li "Product info" at bounding box center [259, 132] width 133 height 38
select select "EUR"
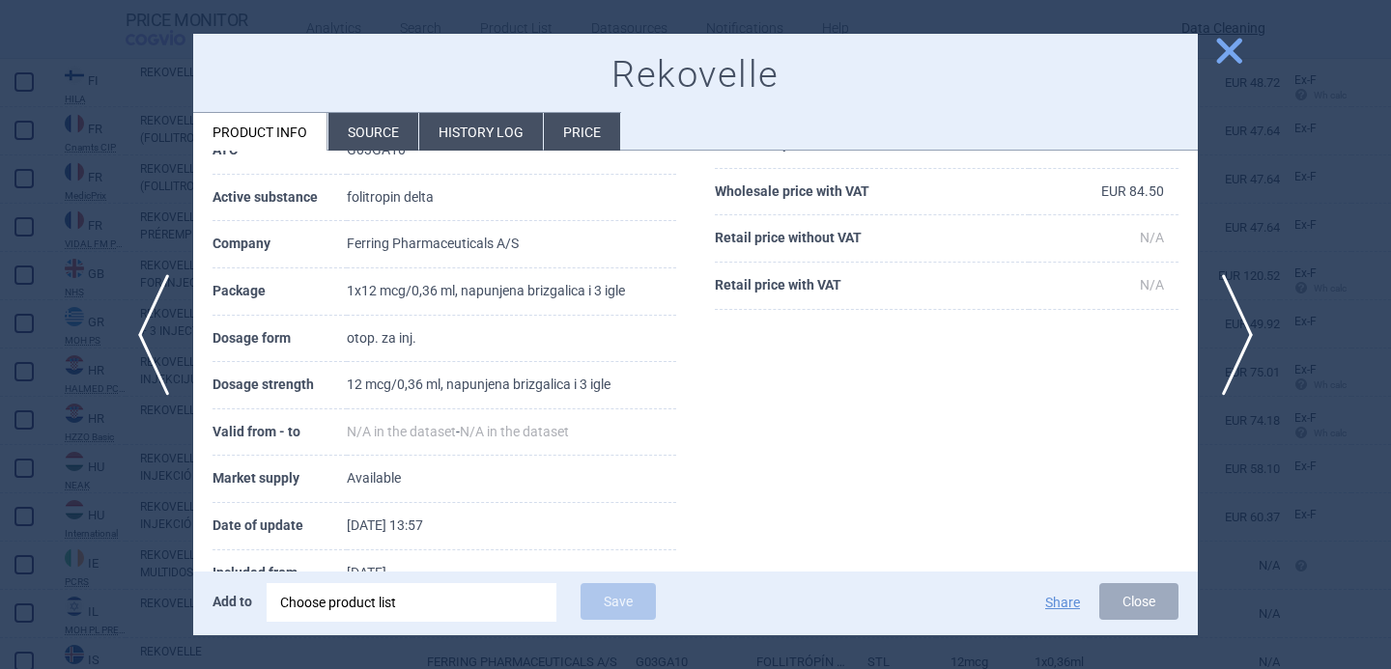
scroll to position [197, 0]
click at [1257, 330] on span "next" at bounding box center [1243, 335] width 43 height 122
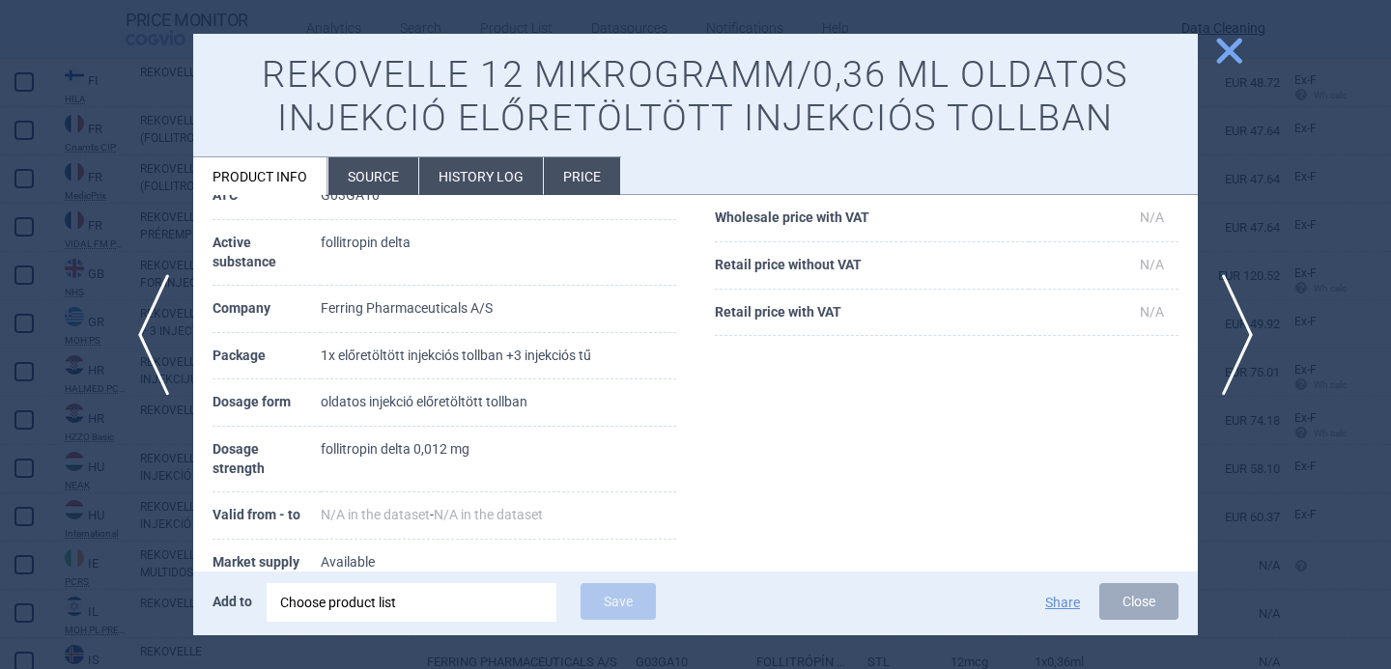
click at [369, 181] on li "Source" at bounding box center [373, 176] width 90 height 38
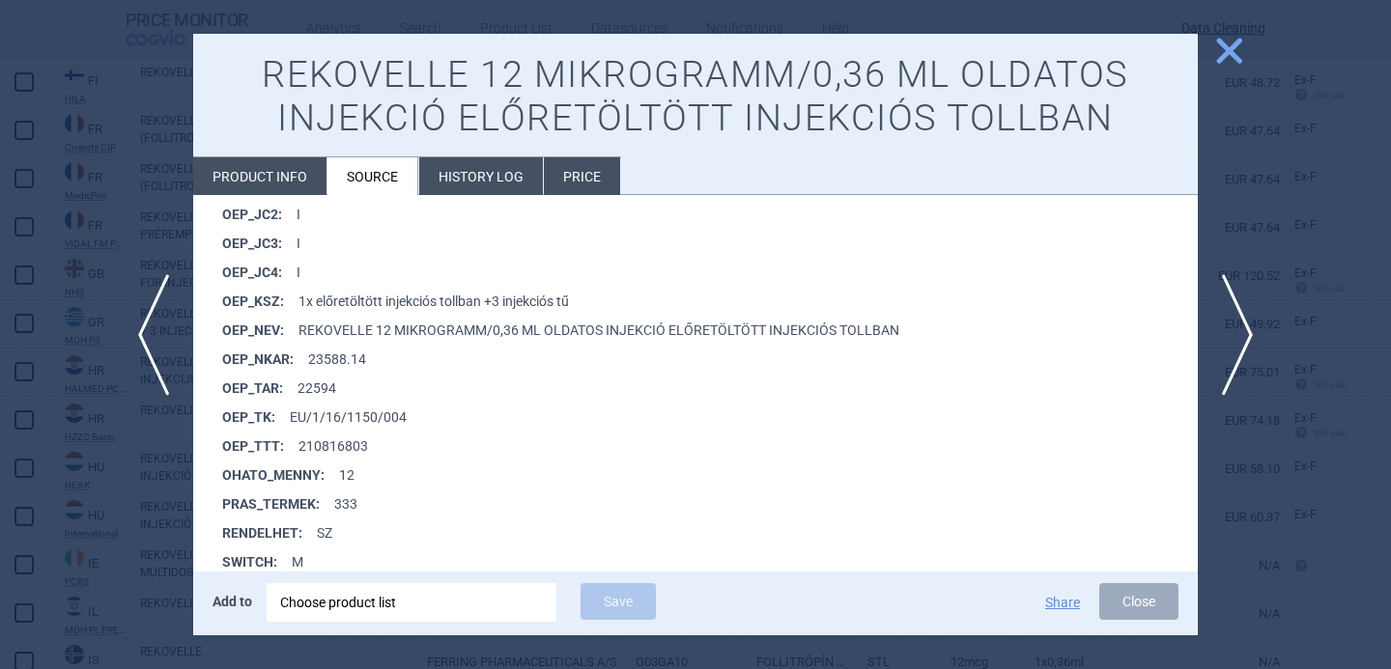
scroll to position [1904, 0]
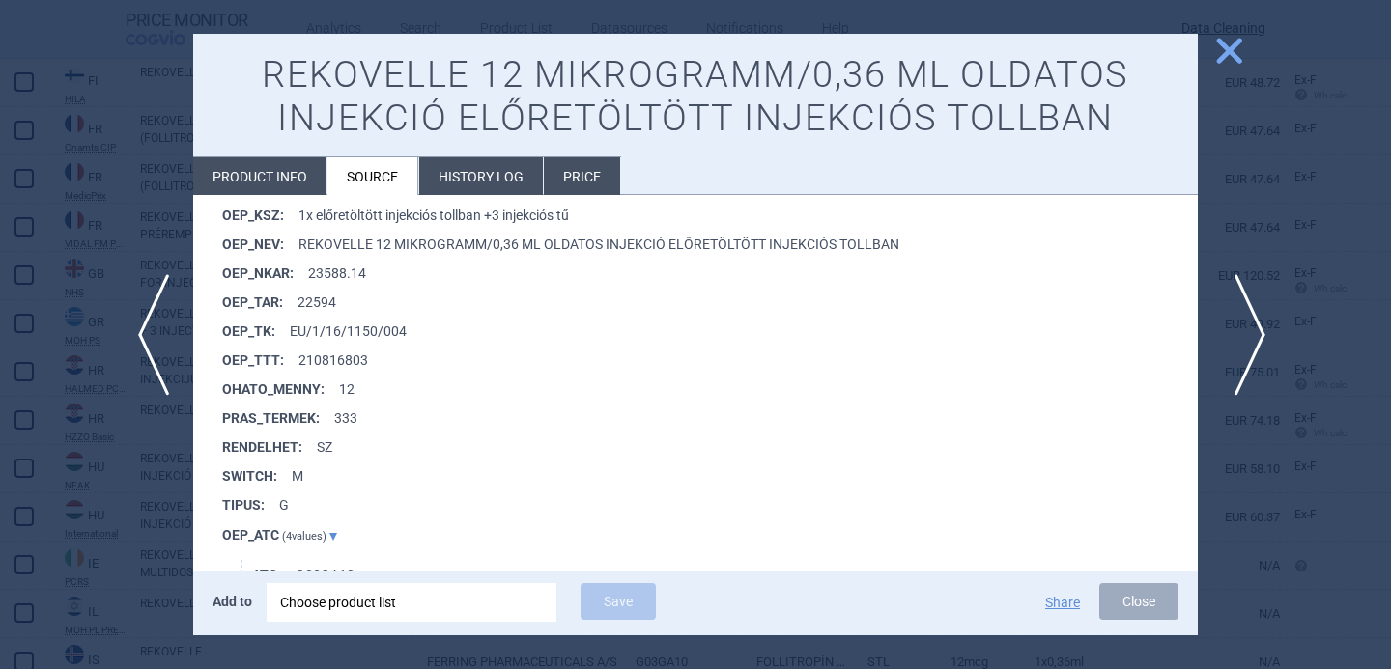
click at [1242, 352] on span "next" at bounding box center [1243, 335] width 43 height 122
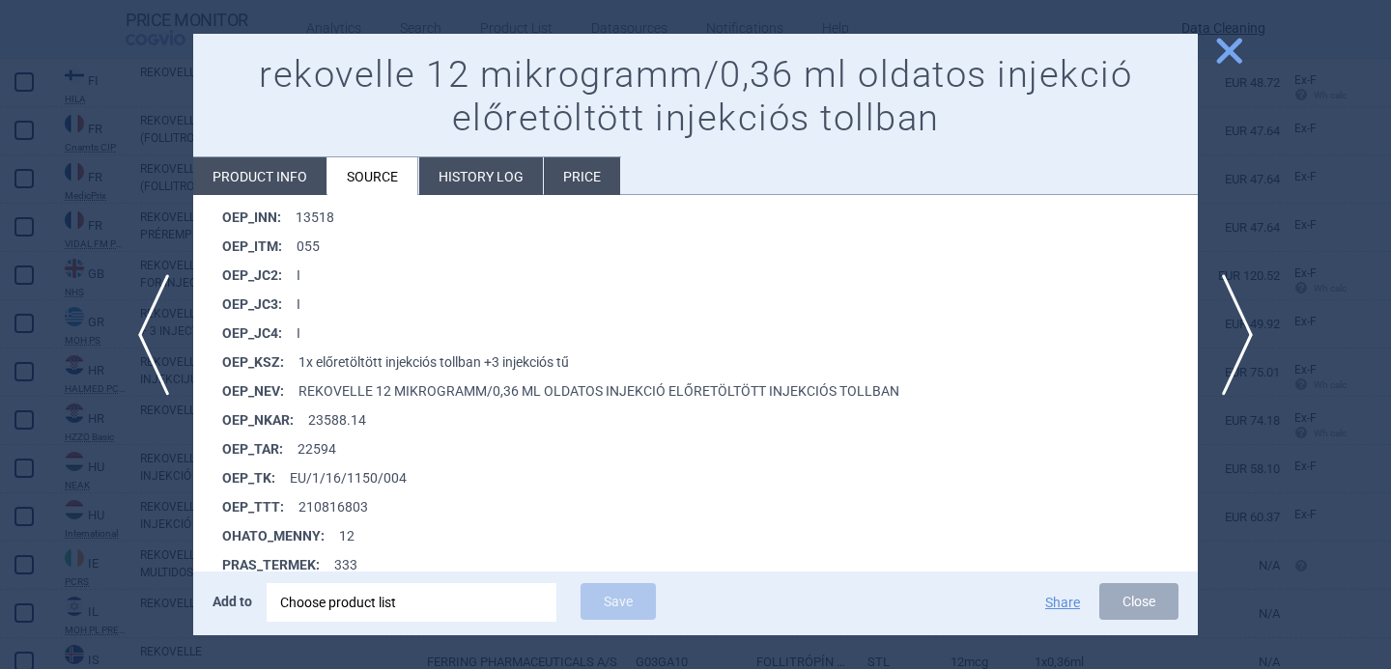
scroll to position [2479, 0]
click at [1238, 338] on span "next" at bounding box center [1243, 335] width 43 height 122
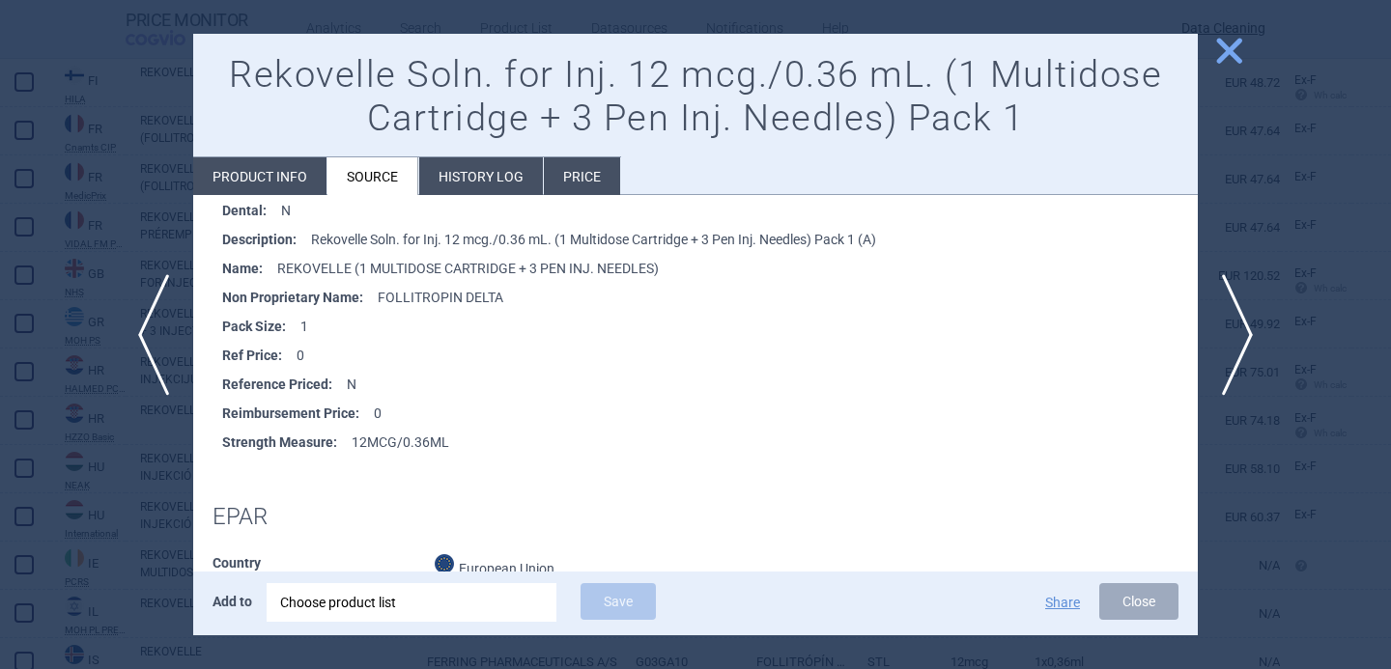
scroll to position [343, 0]
click at [281, 169] on li "Product info" at bounding box center [259, 176] width 133 height 38
select select "EUR"
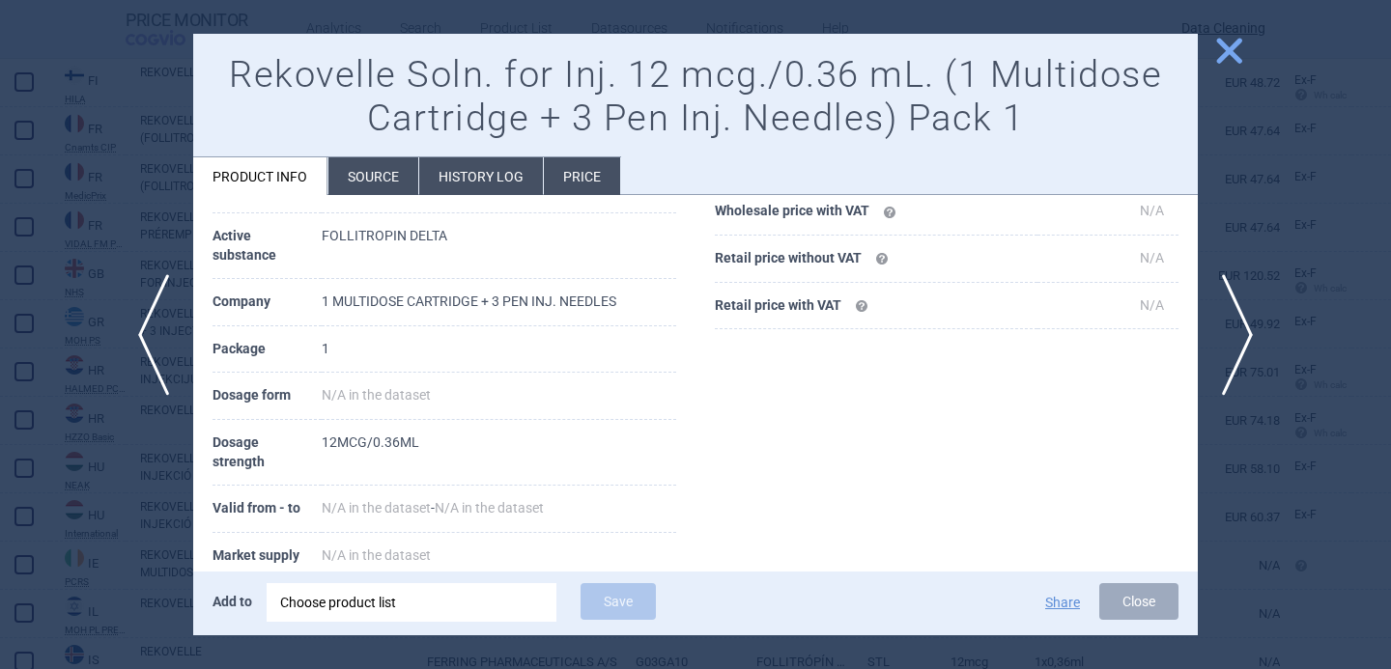
scroll to position [218, 0]
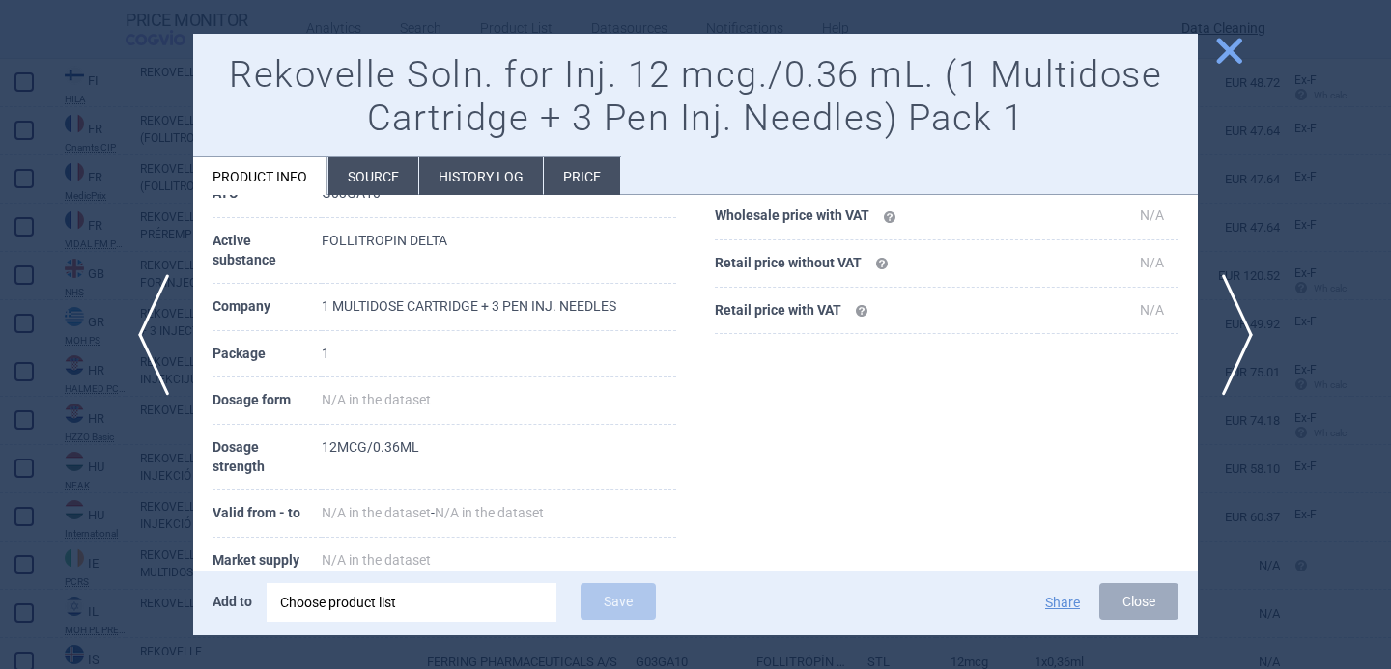
click at [375, 606] on div "Choose product list" at bounding box center [411, 602] width 263 height 39
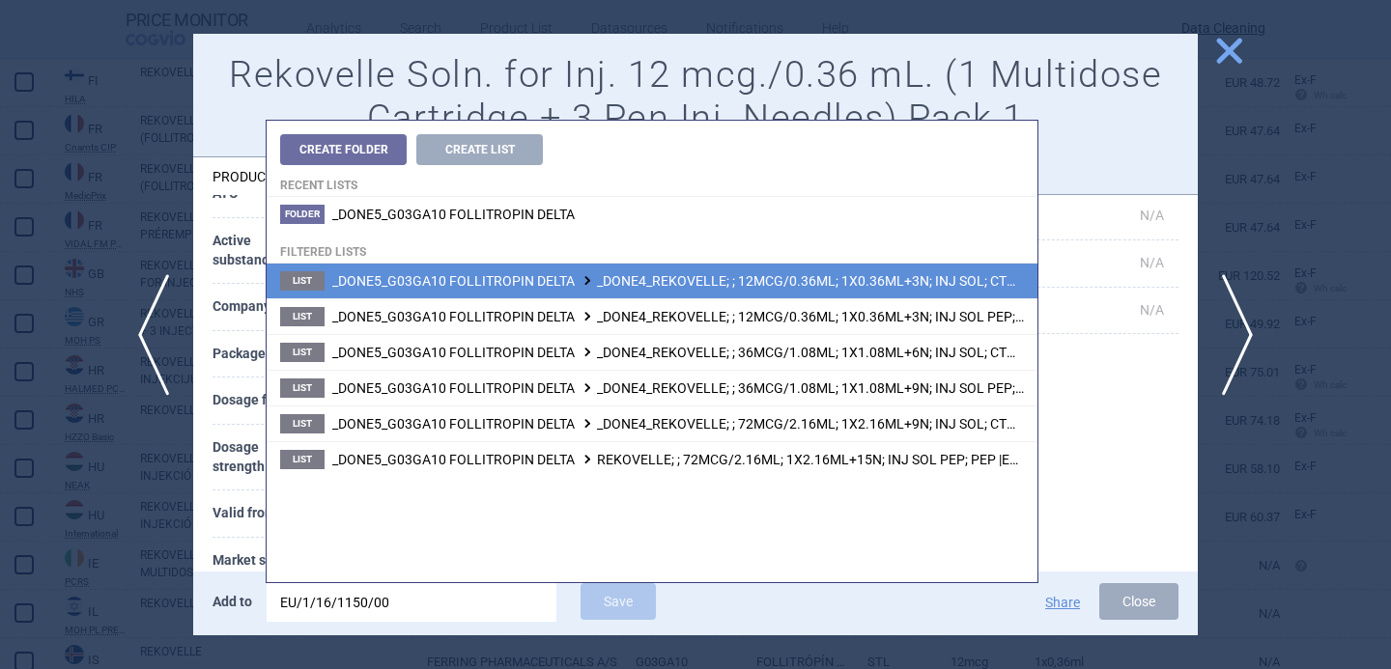
type input "EU/1/16/1150/00"
click at [673, 295] on li "List _DONE5_G03GA10 FOLLITROPIN DELTA _DONE4_REKOVELLE; ; 12MCG/0.36ML; 1X0.36M…" at bounding box center [652, 281] width 771 height 35
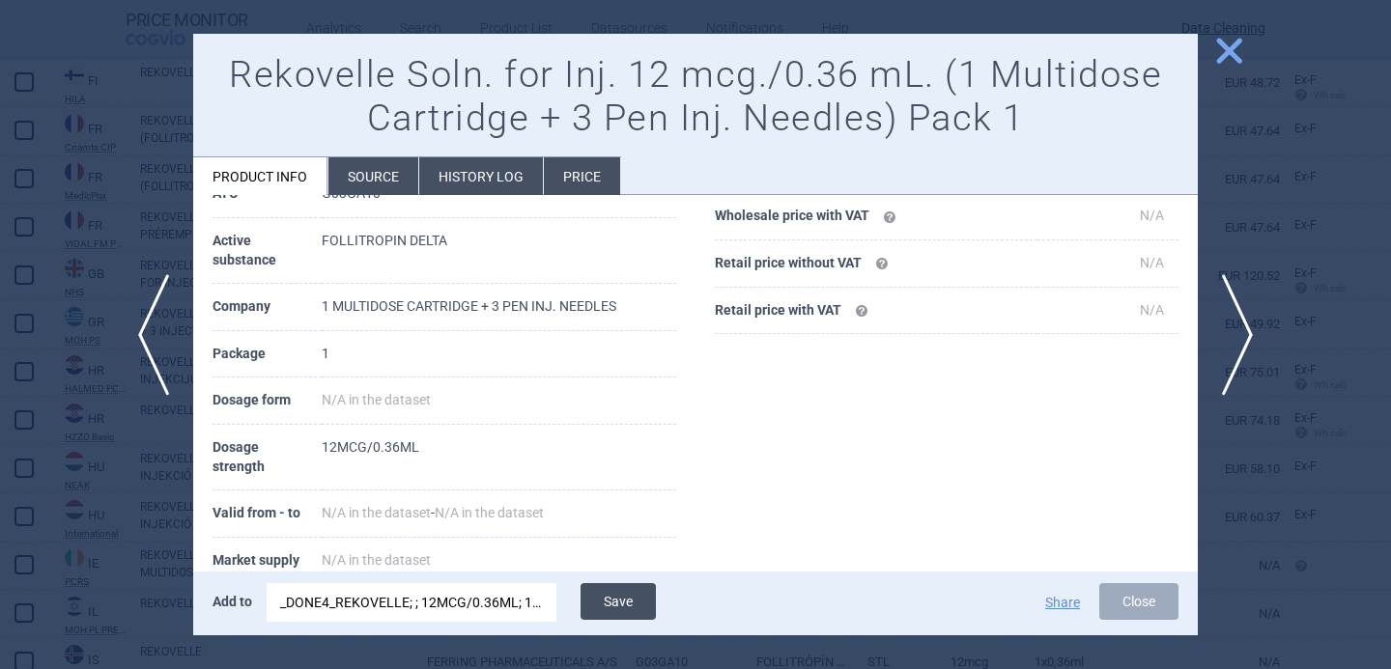
click at [633, 600] on button "Save" at bounding box center [617, 601] width 75 height 37
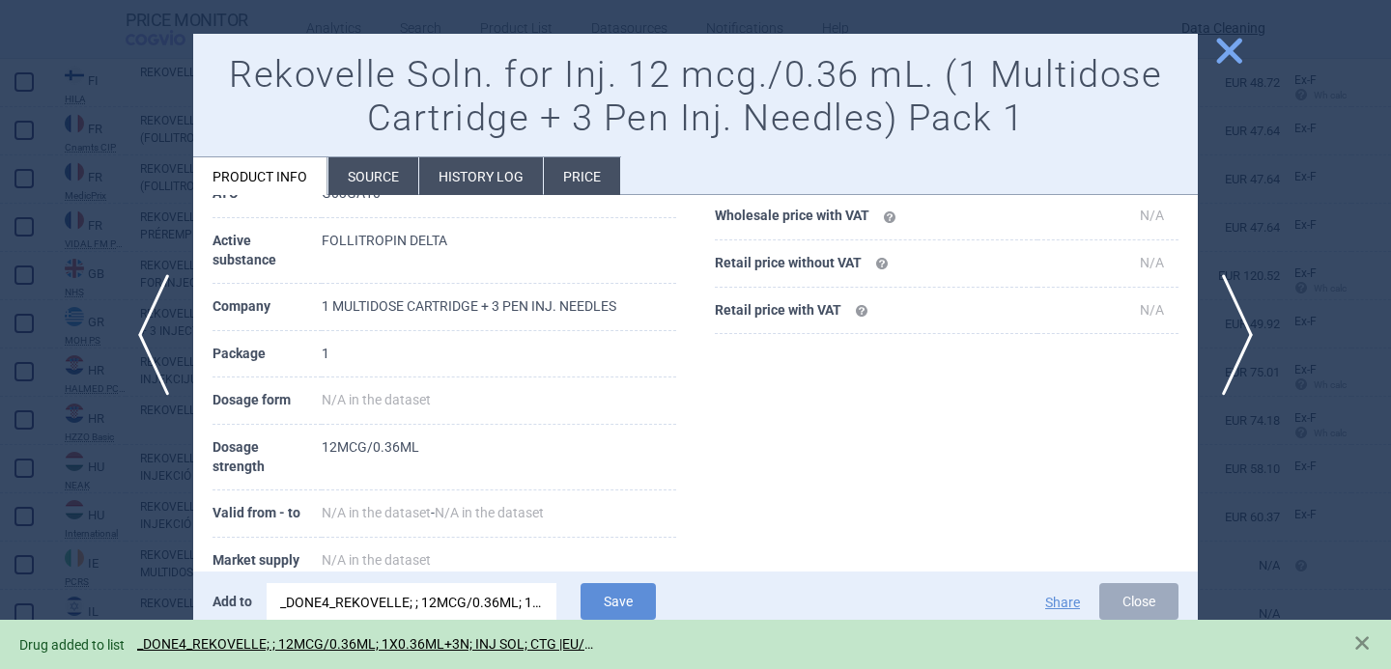
click at [57, 533] on div at bounding box center [695, 334] width 1391 height 669
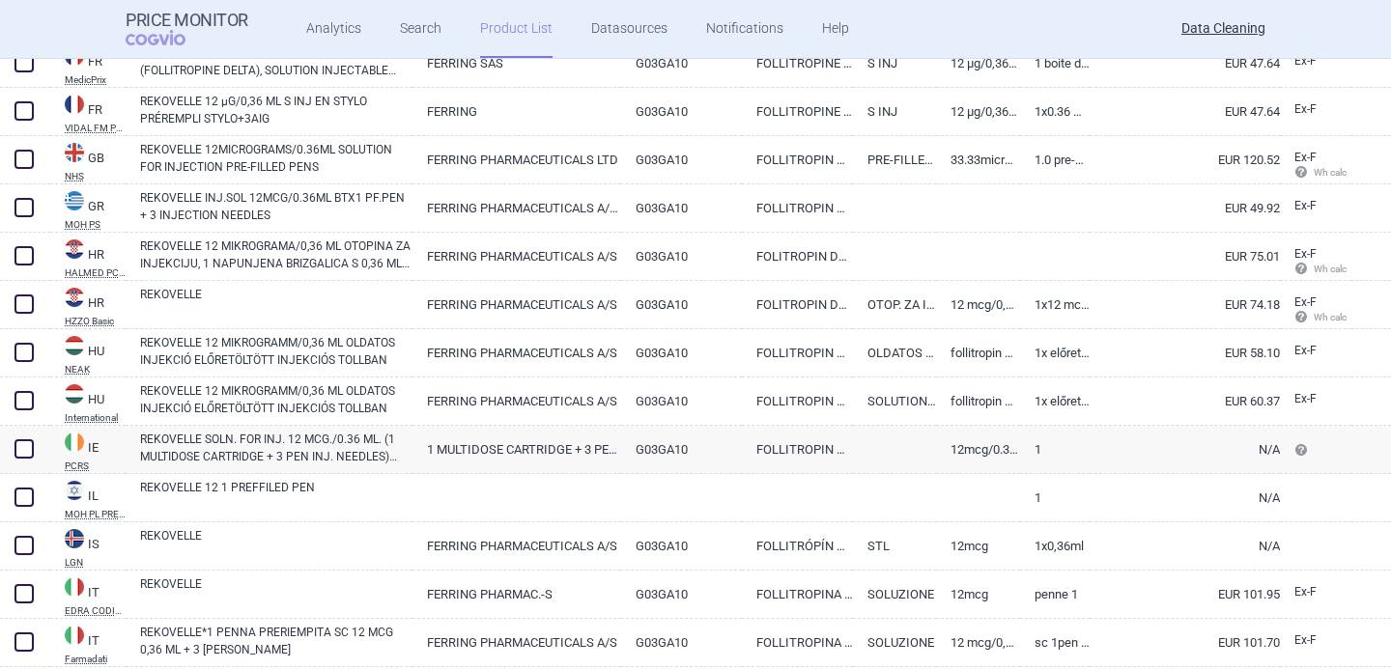
scroll to position [1616, 0]
click at [25, 449] on span at bounding box center [23, 447] width 19 height 19
checkbox input "true"
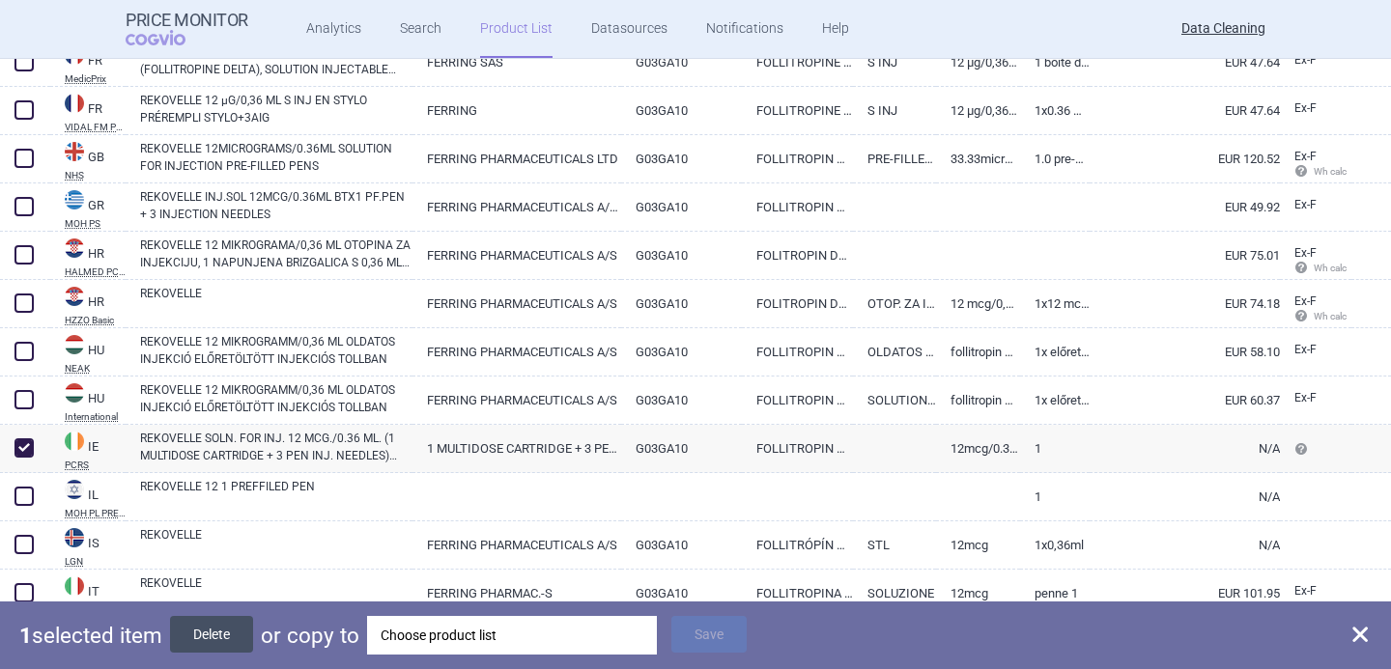
click at [234, 637] on button "Delete" at bounding box center [211, 634] width 83 height 37
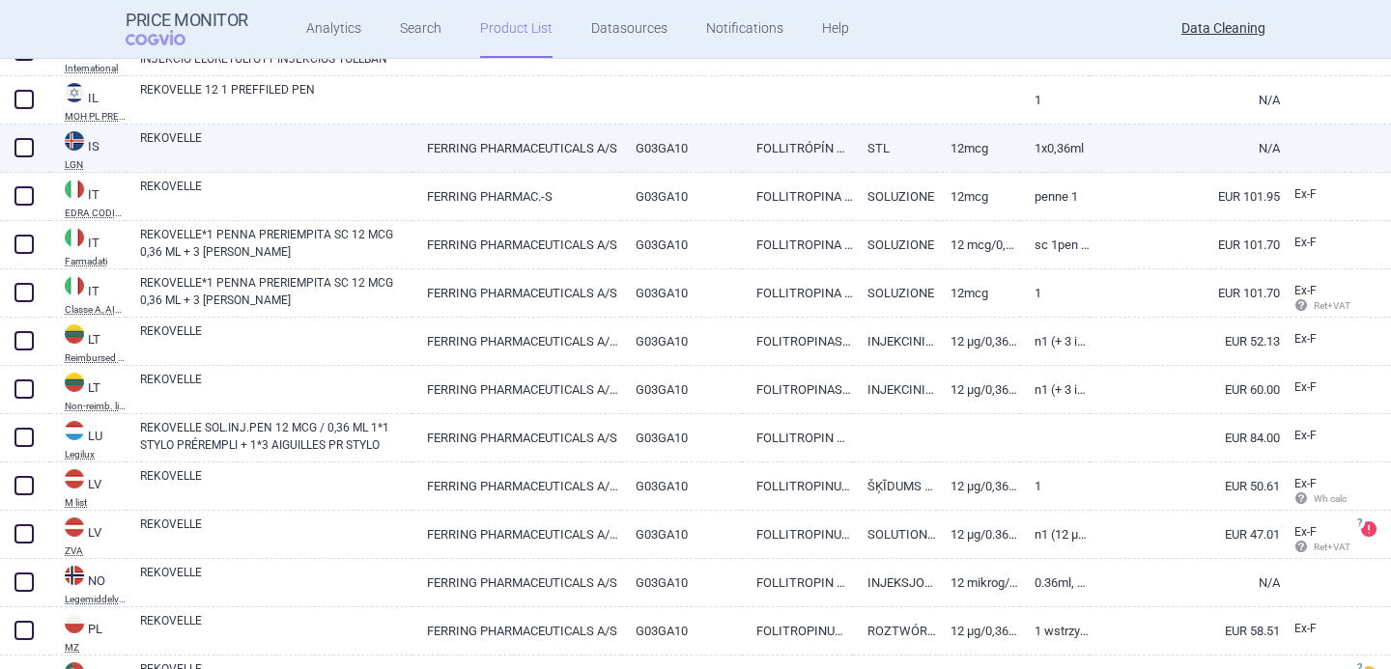
scroll to position [1979, 0]
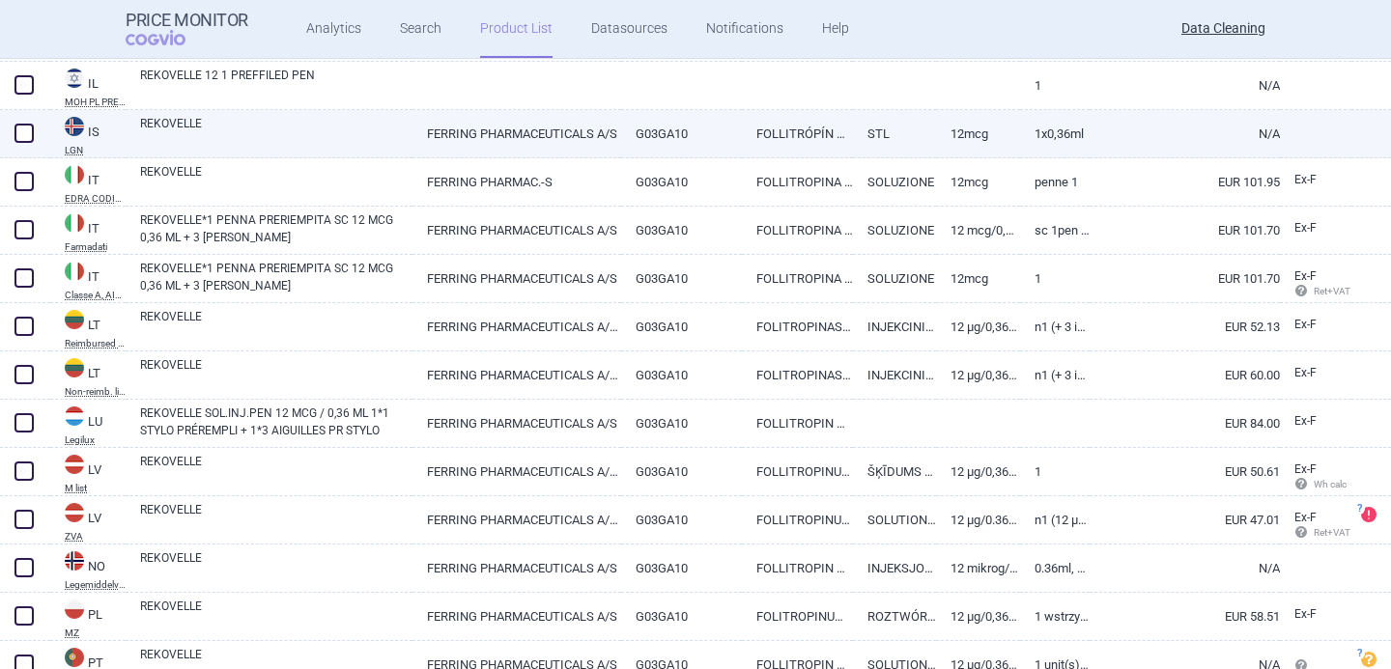
click at [313, 139] on link "REKOVELLE" at bounding box center [276, 132] width 272 height 35
select select "EUR"
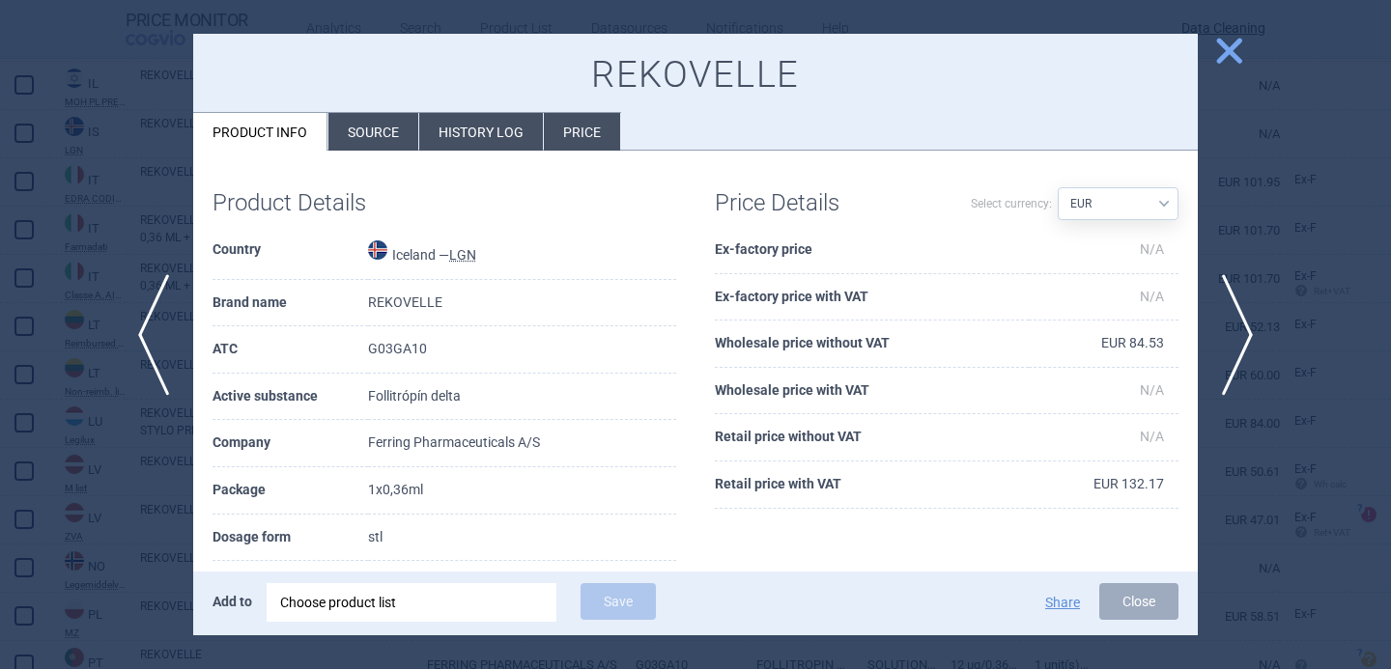
scroll to position [130, 0]
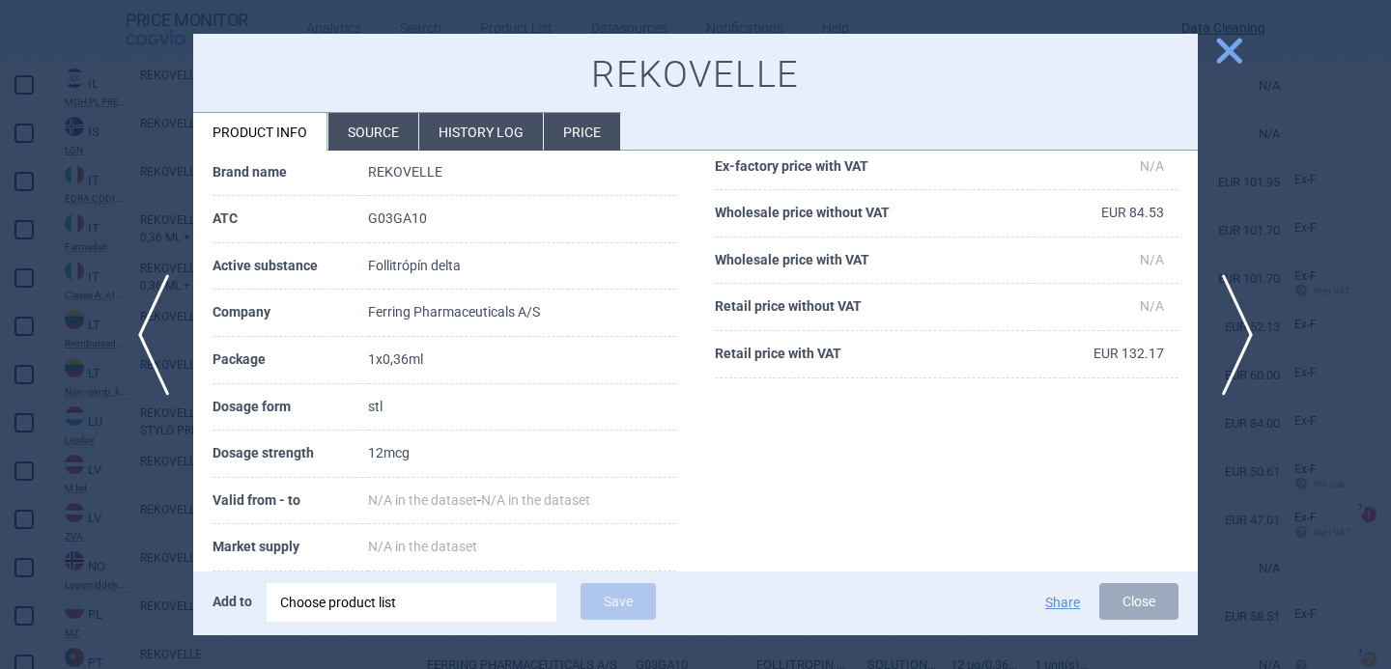
click at [381, 139] on li "Source" at bounding box center [373, 132] width 90 height 38
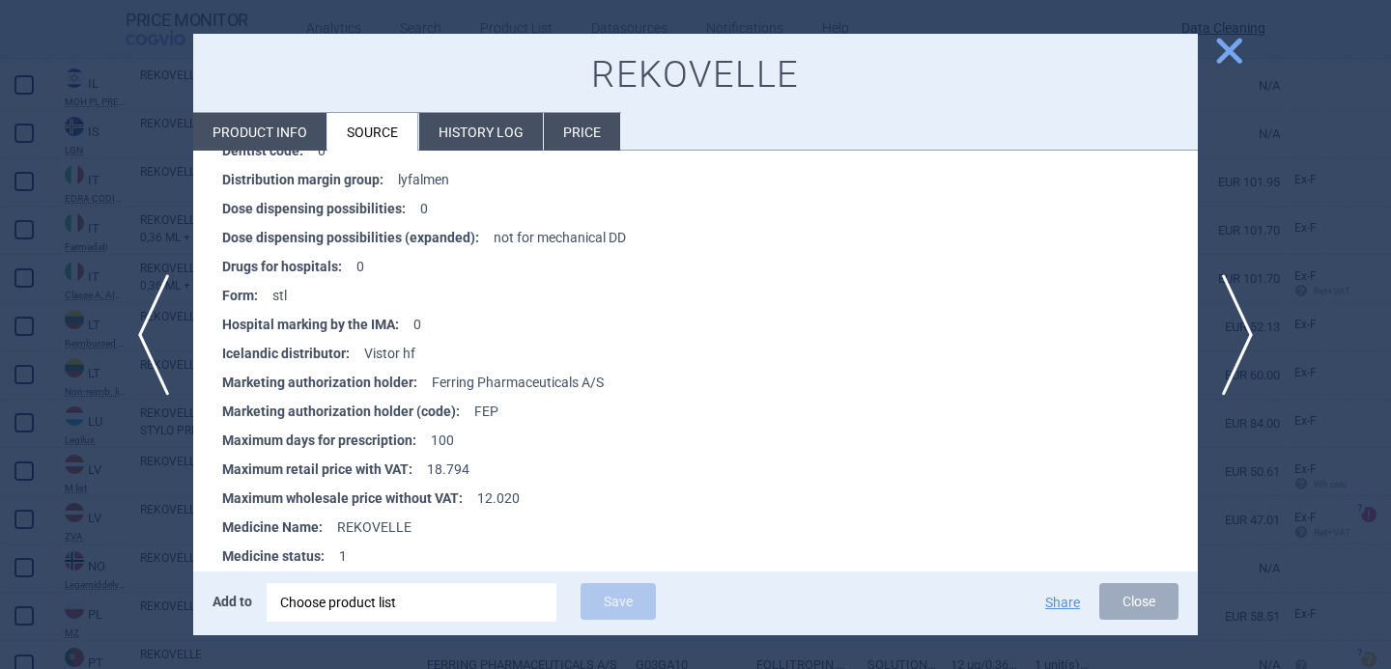
scroll to position [680, 0]
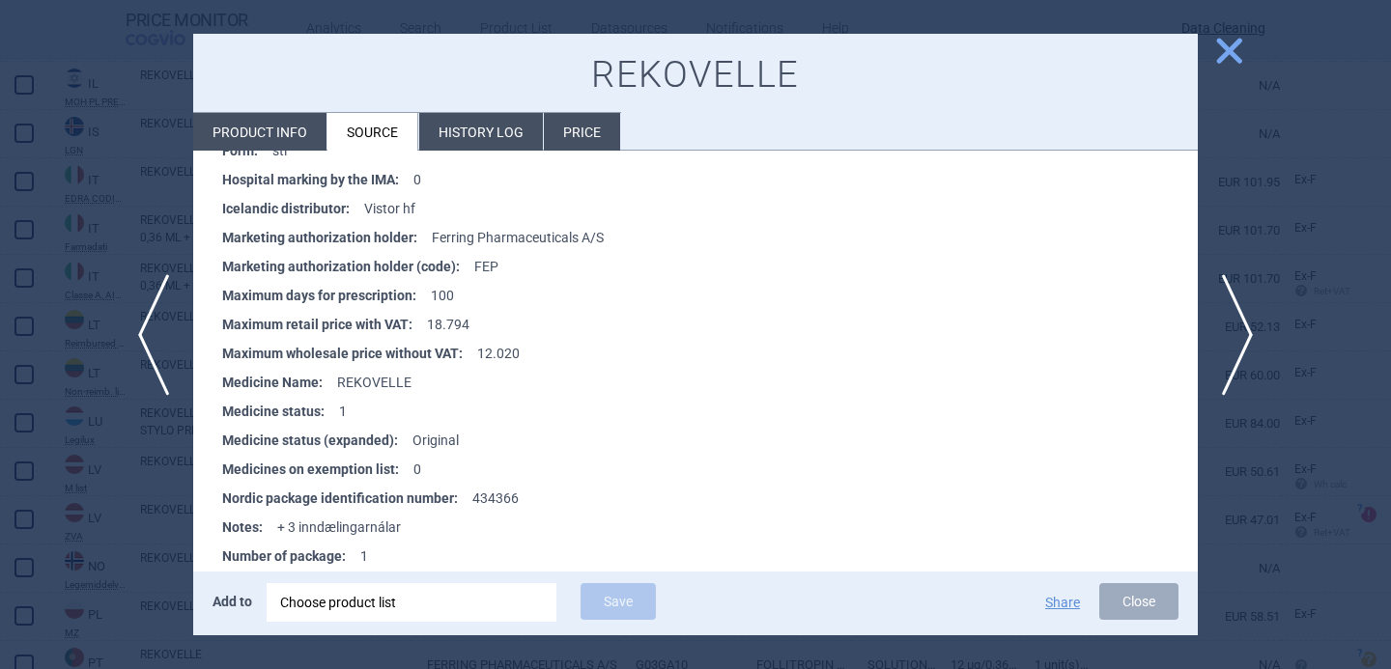
click at [128, 512] on div at bounding box center [695, 334] width 1391 height 669
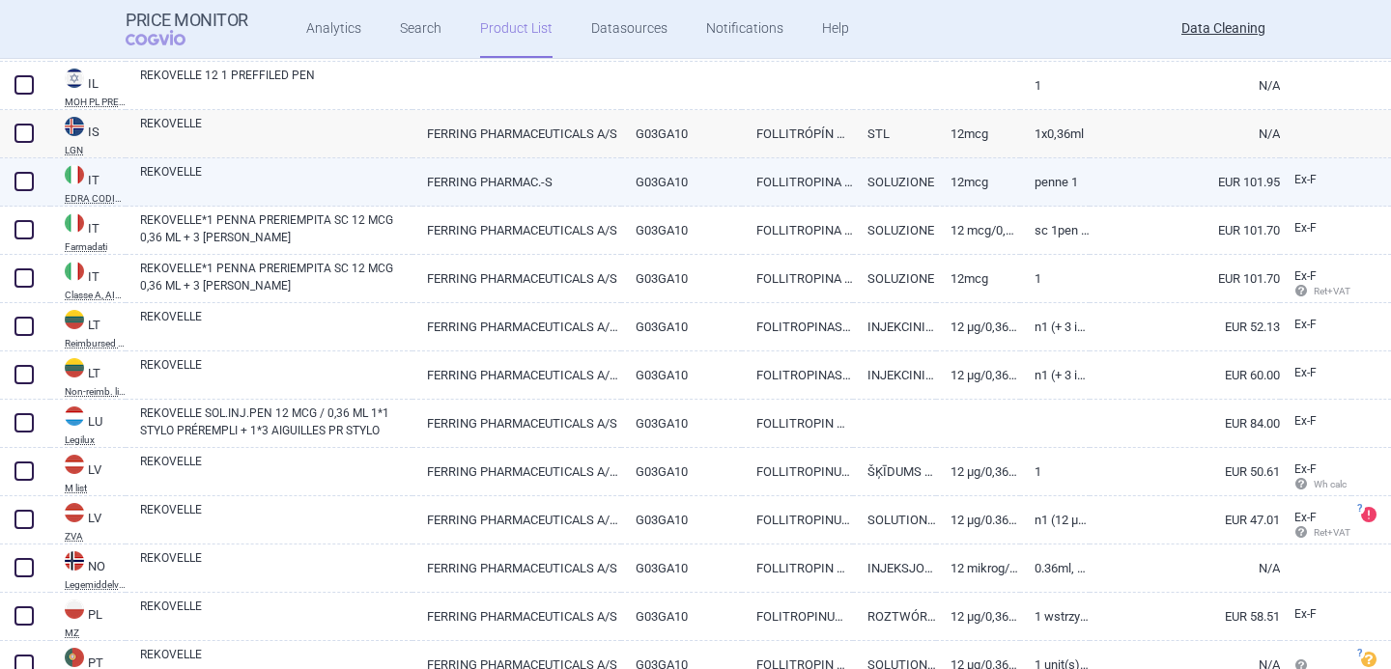
click at [317, 192] on link "REKOVELLE" at bounding box center [276, 180] width 272 height 35
select select "EUR"
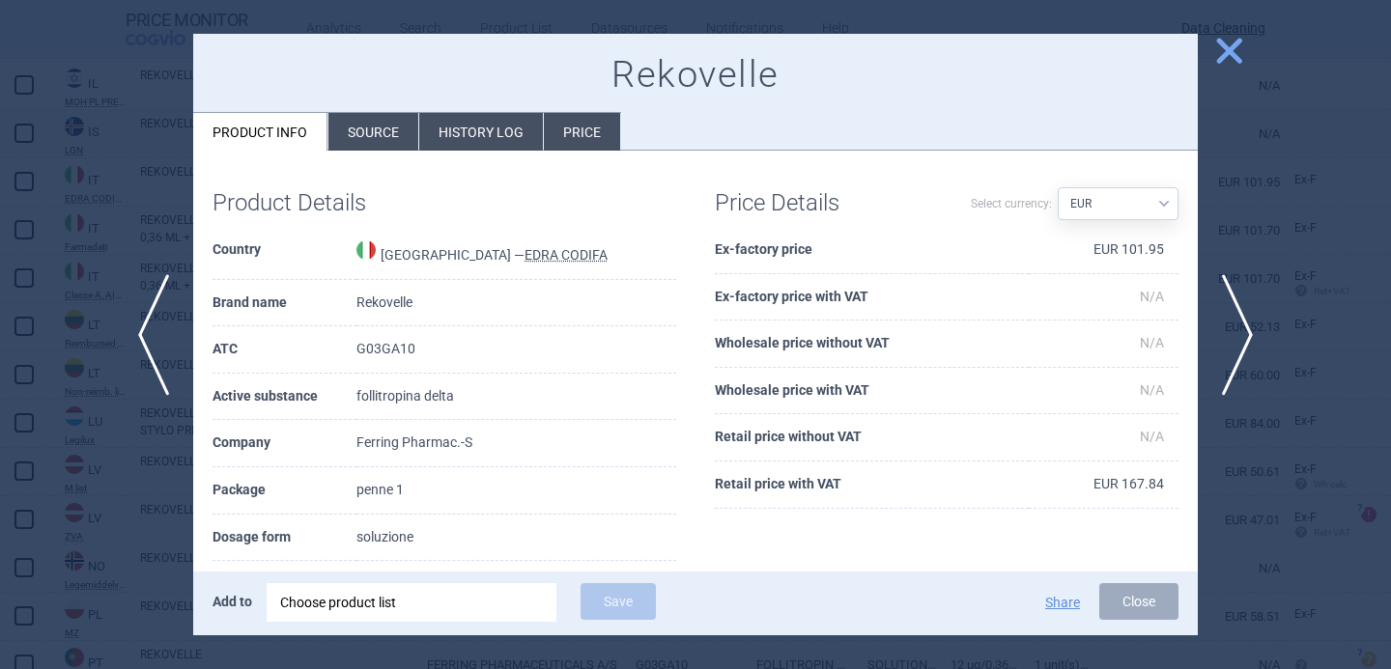
click at [381, 124] on li "Source" at bounding box center [373, 132] width 90 height 38
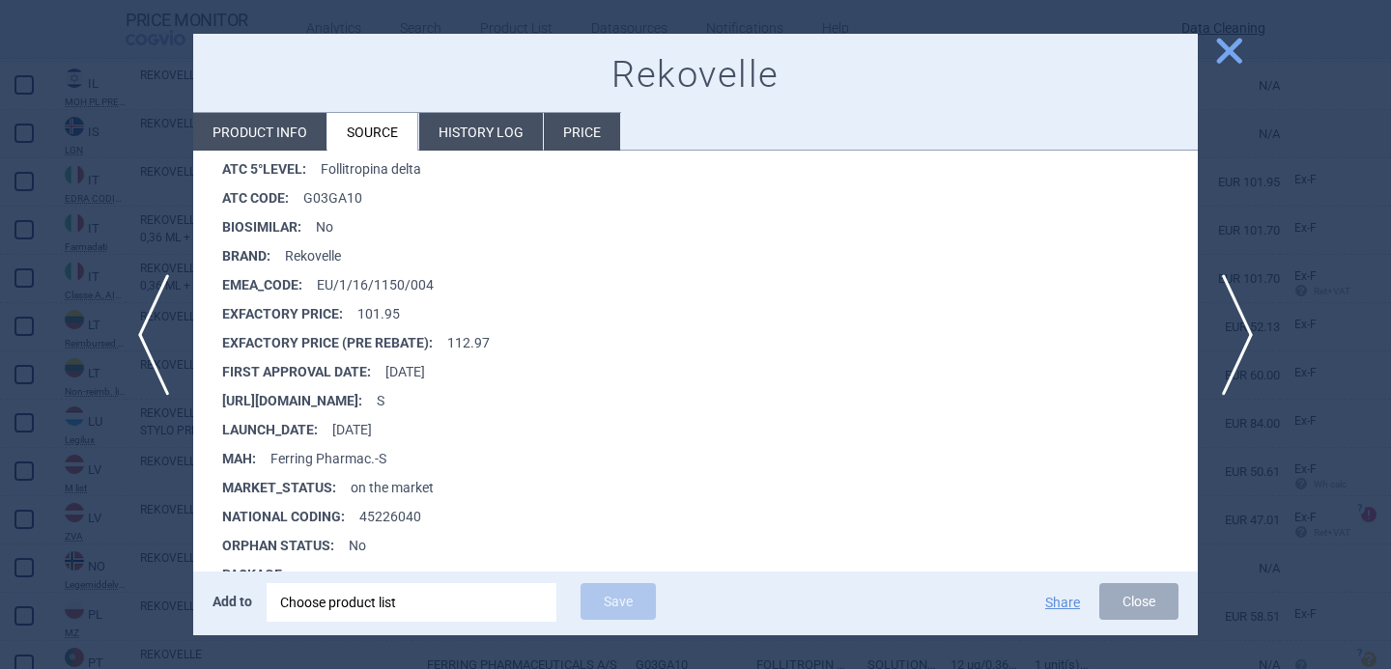
scroll to position [386, 0]
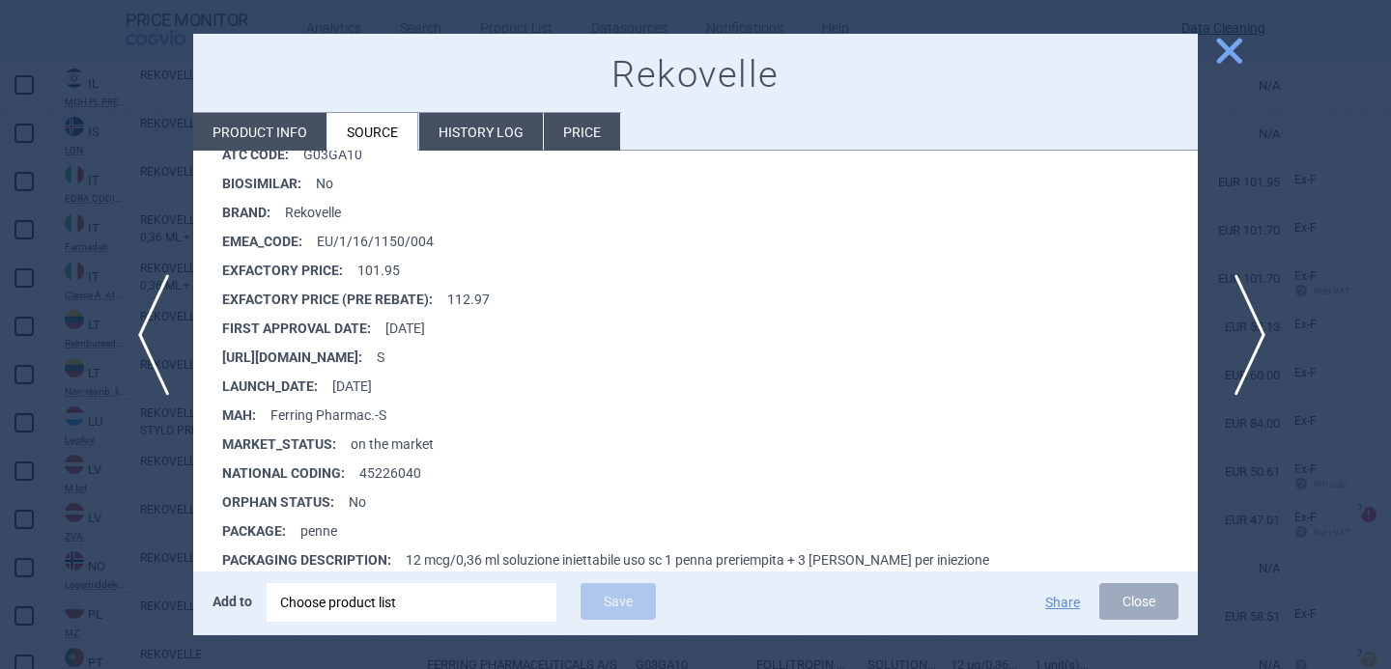
click at [1253, 331] on span "next" at bounding box center [1243, 335] width 43 height 122
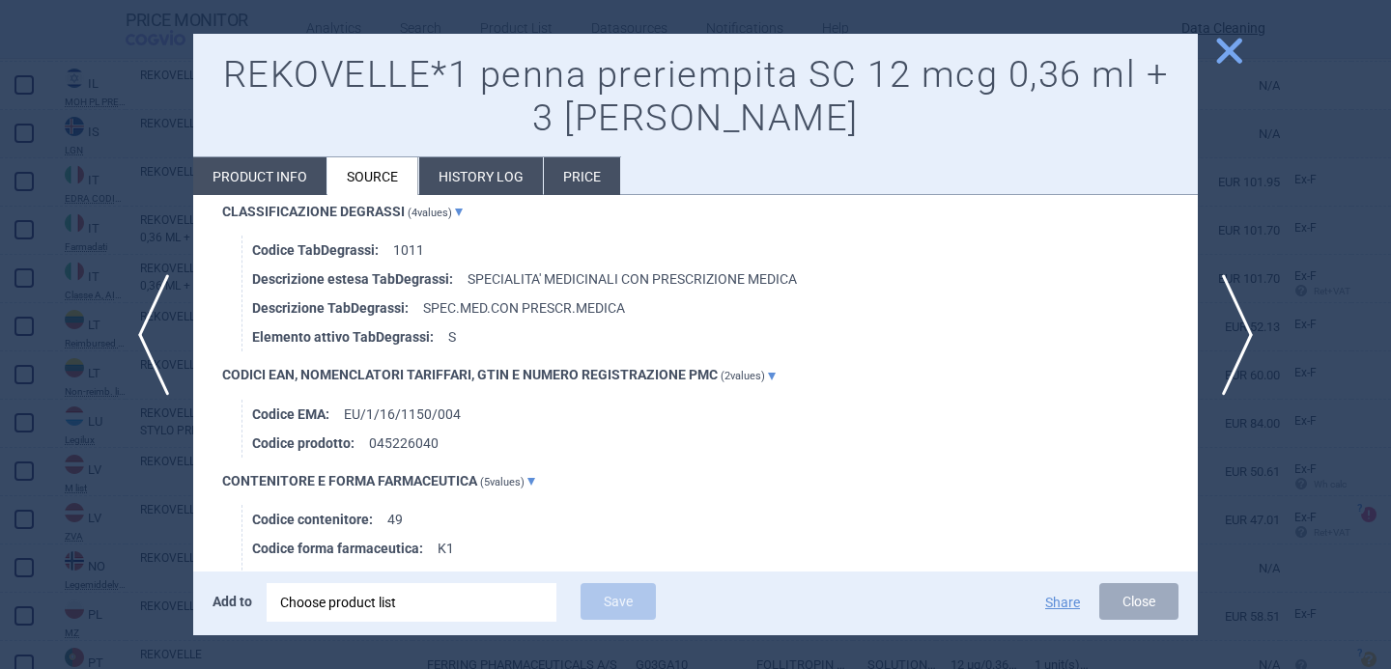
scroll to position [1590, 0]
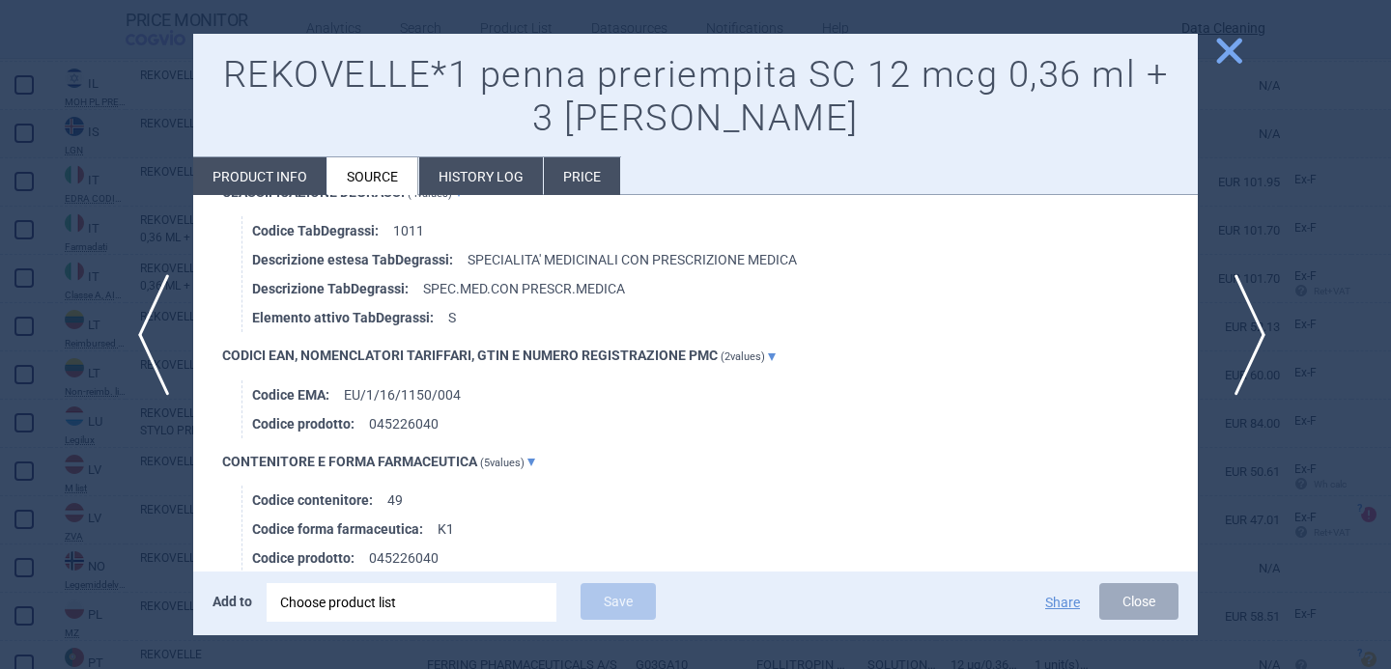
click at [1252, 336] on span "next" at bounding box center [1243, 335] width 43 height 122
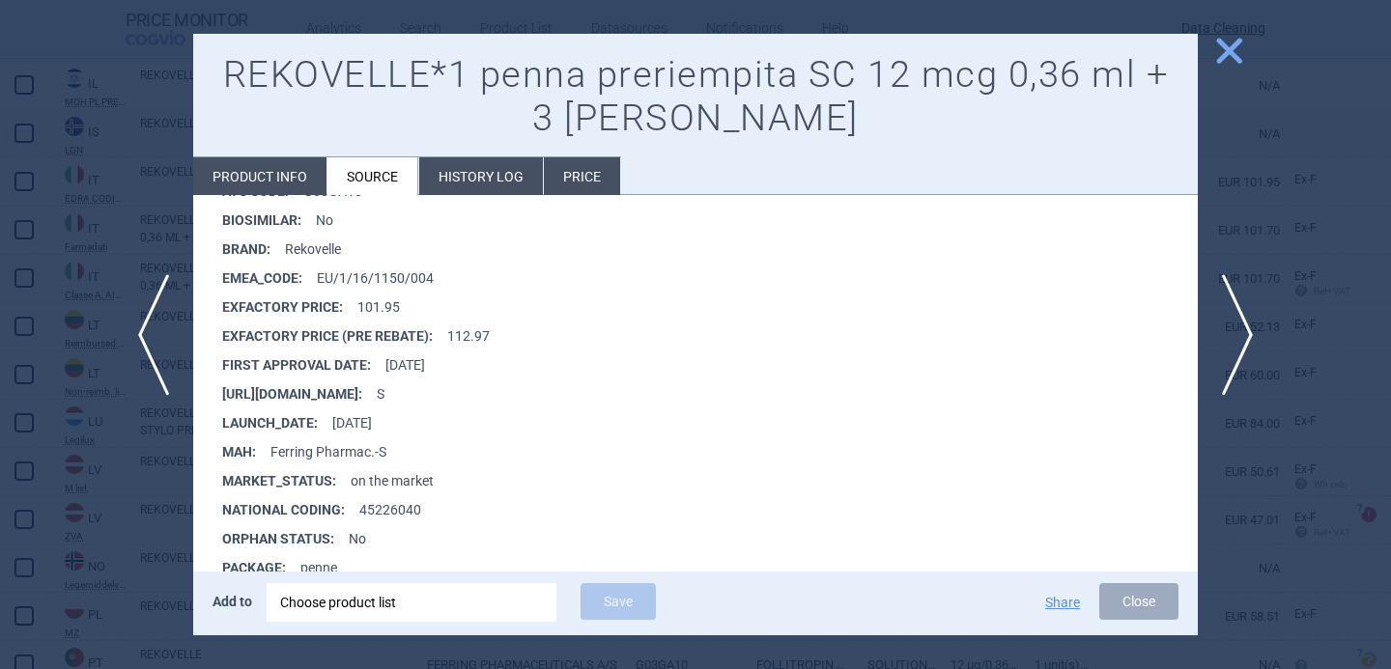
scroll to position [1010, 0]
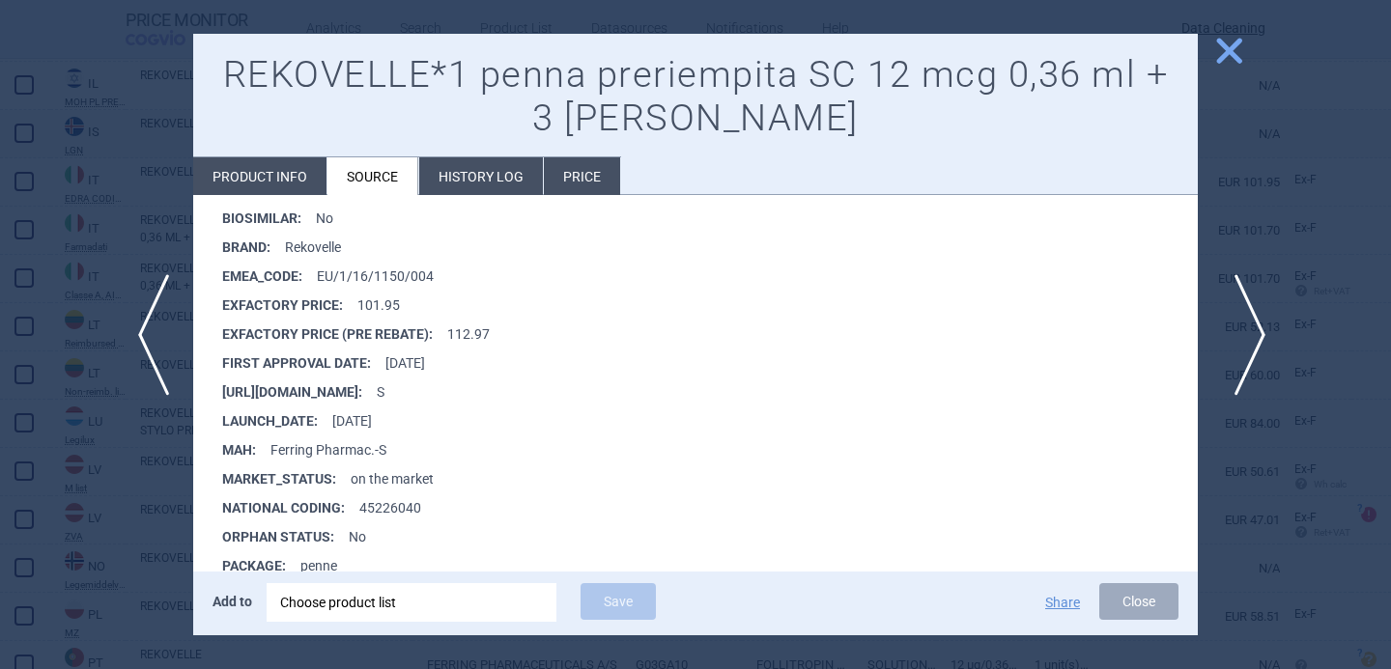
click at [1241, 324] on span "next" at bounding box center [1243, 335] width 43 height 122
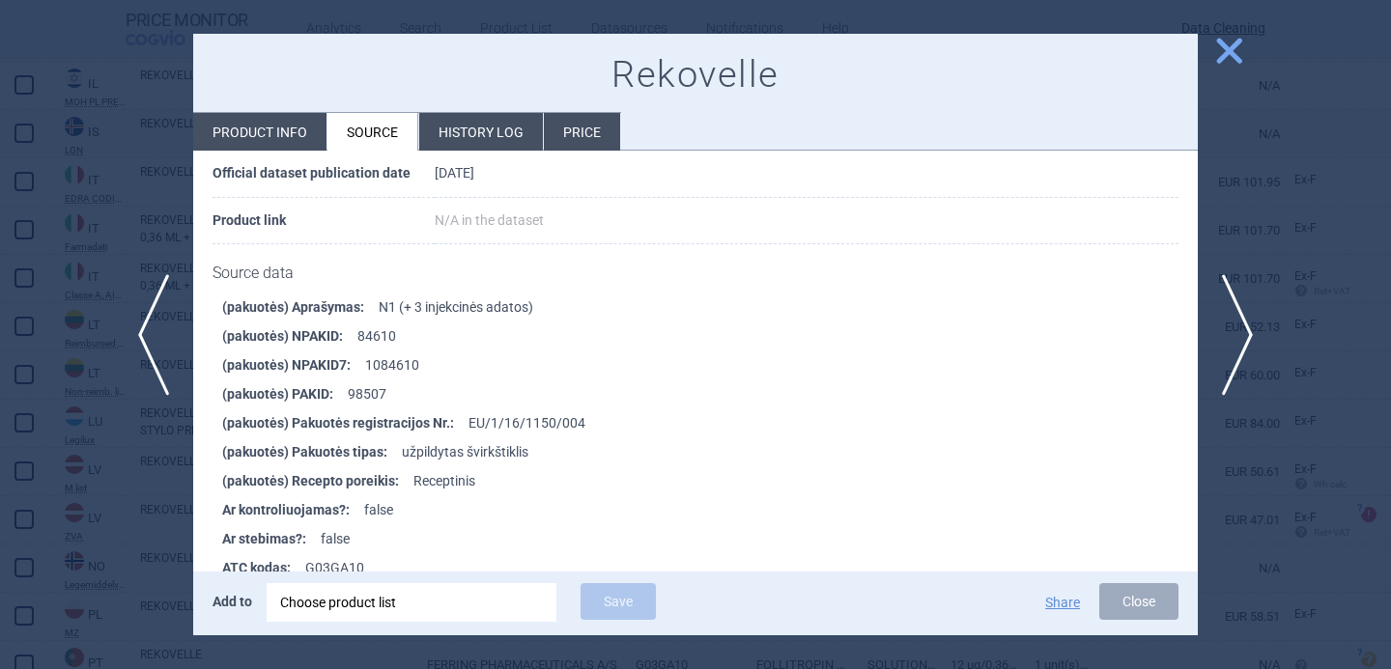
scroll to position [779, 0]
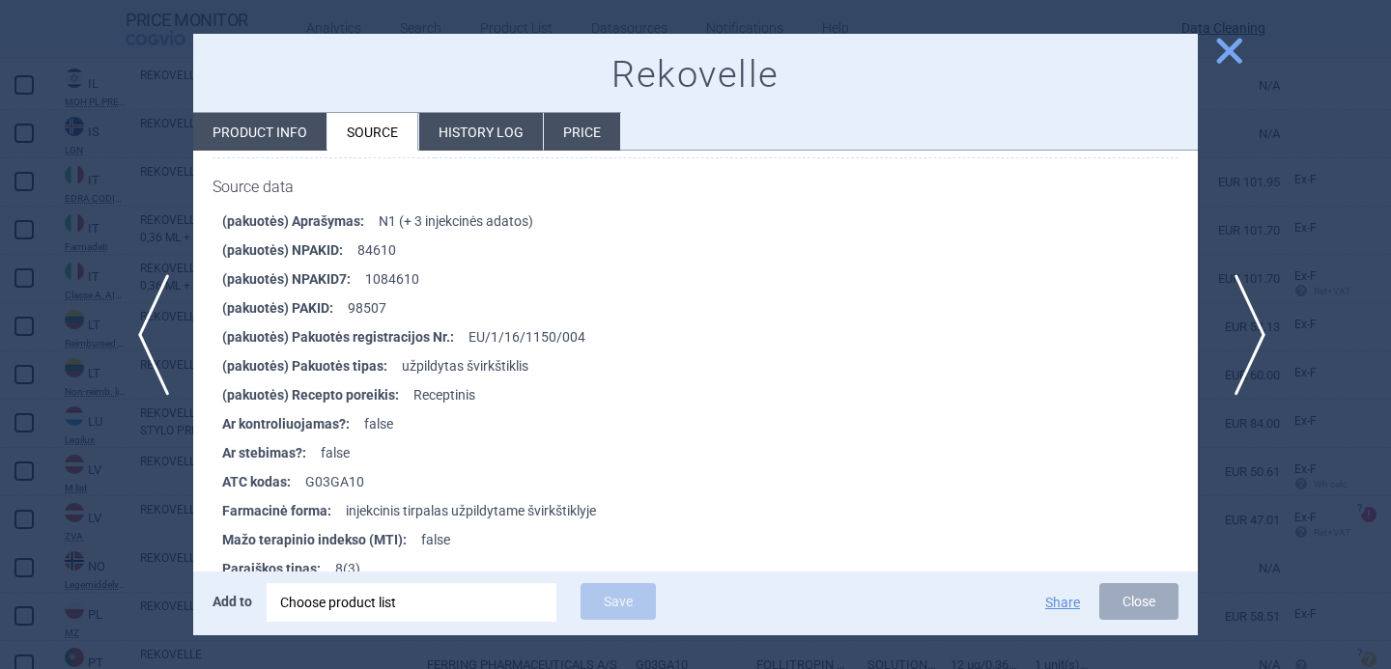
click at [1254, 339] on span "next" at bounding box center [1243, 335] width 43 height 122
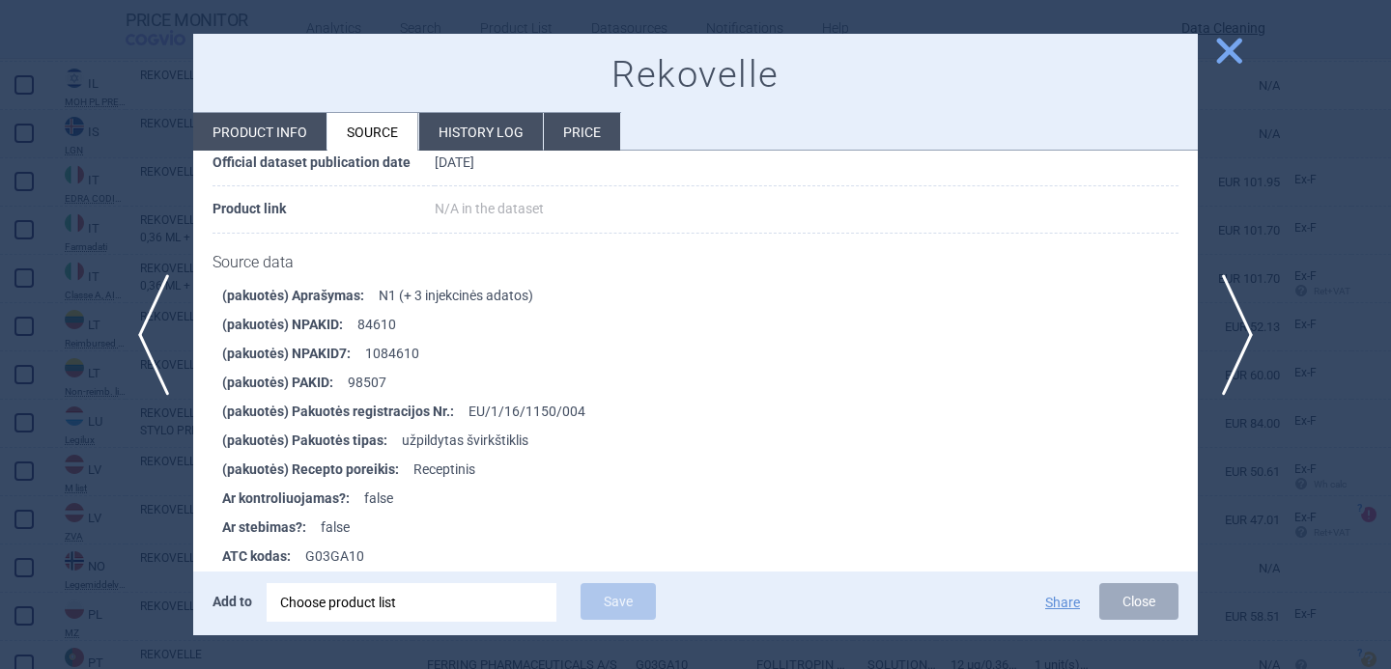
scroll to position [876, 0]
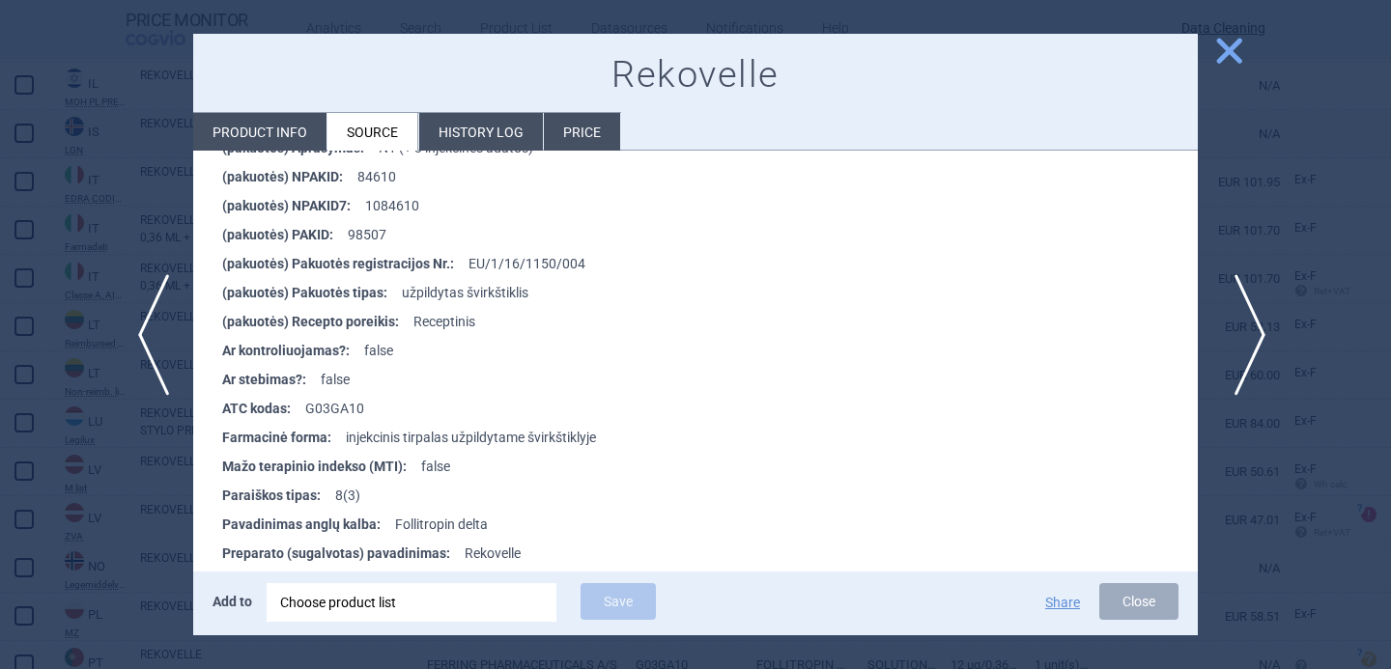
click at [1249, 320] on span "next" at bounding box center [1243, 335] width 43 height 122
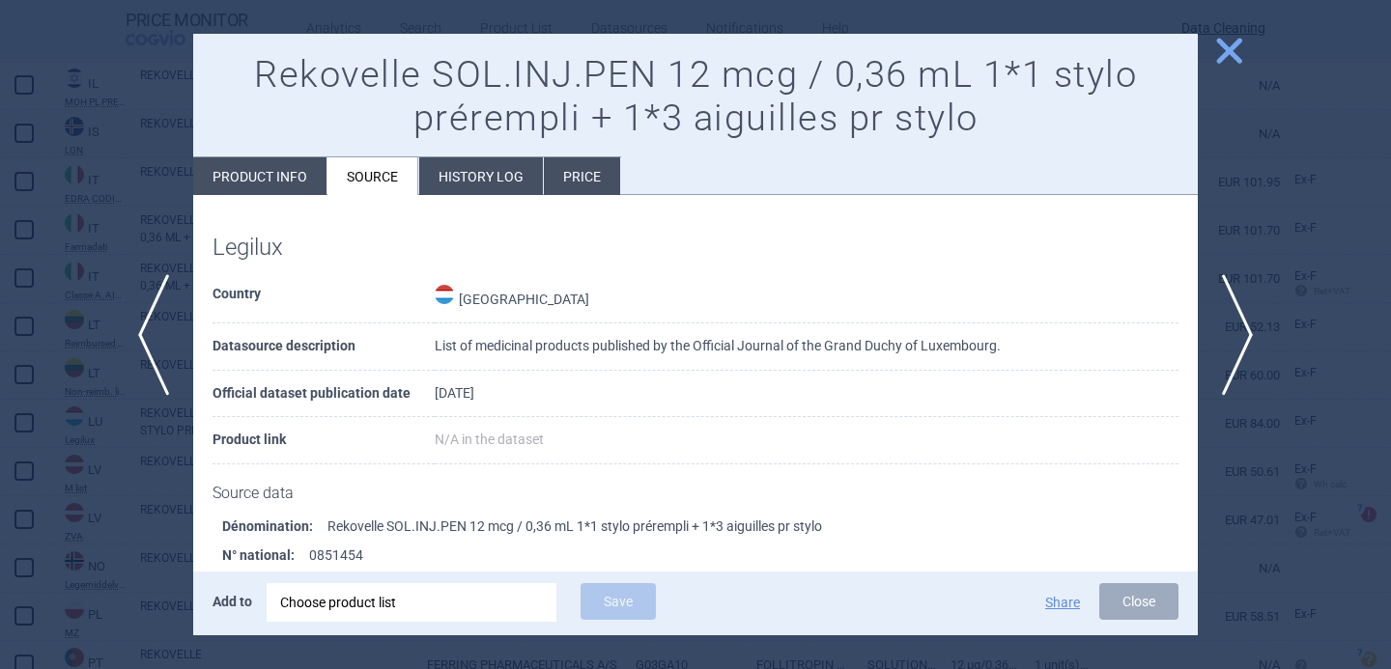
scroll to position [54, 0]
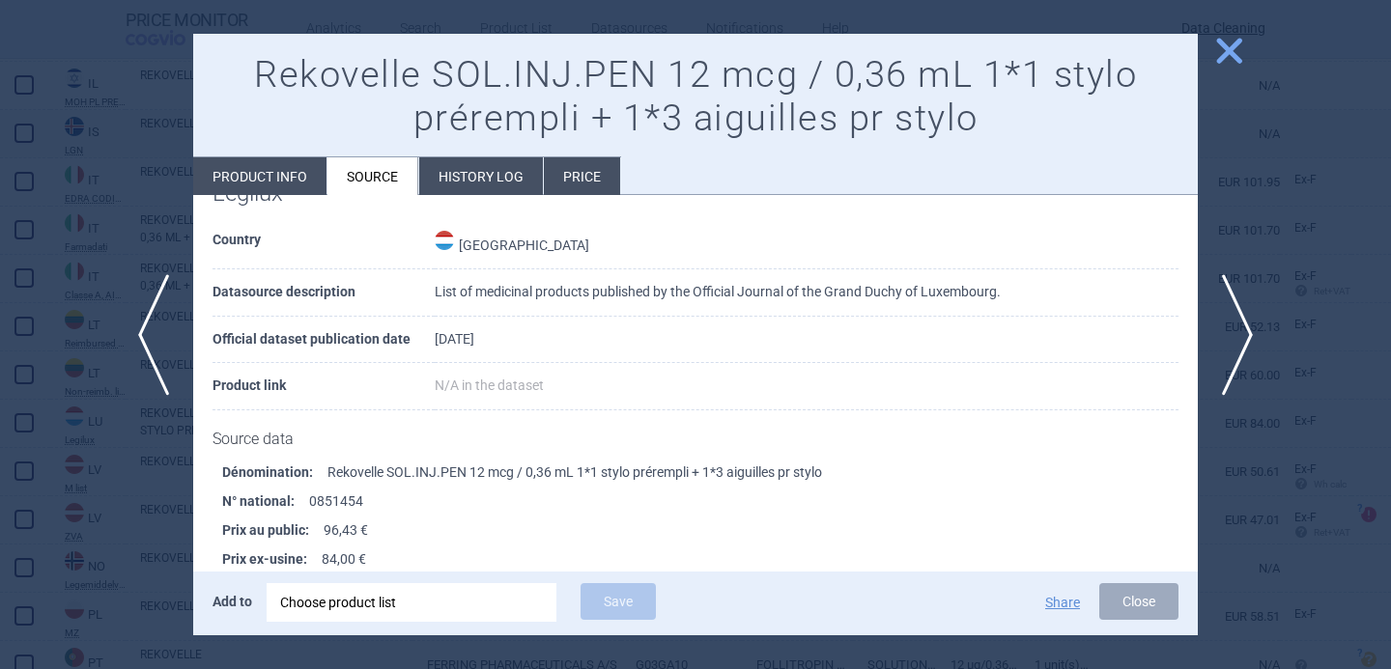
click at [241, 174] on li "Product info" at bounding box center [259, 176] width 133 height 38
select select "EUR"
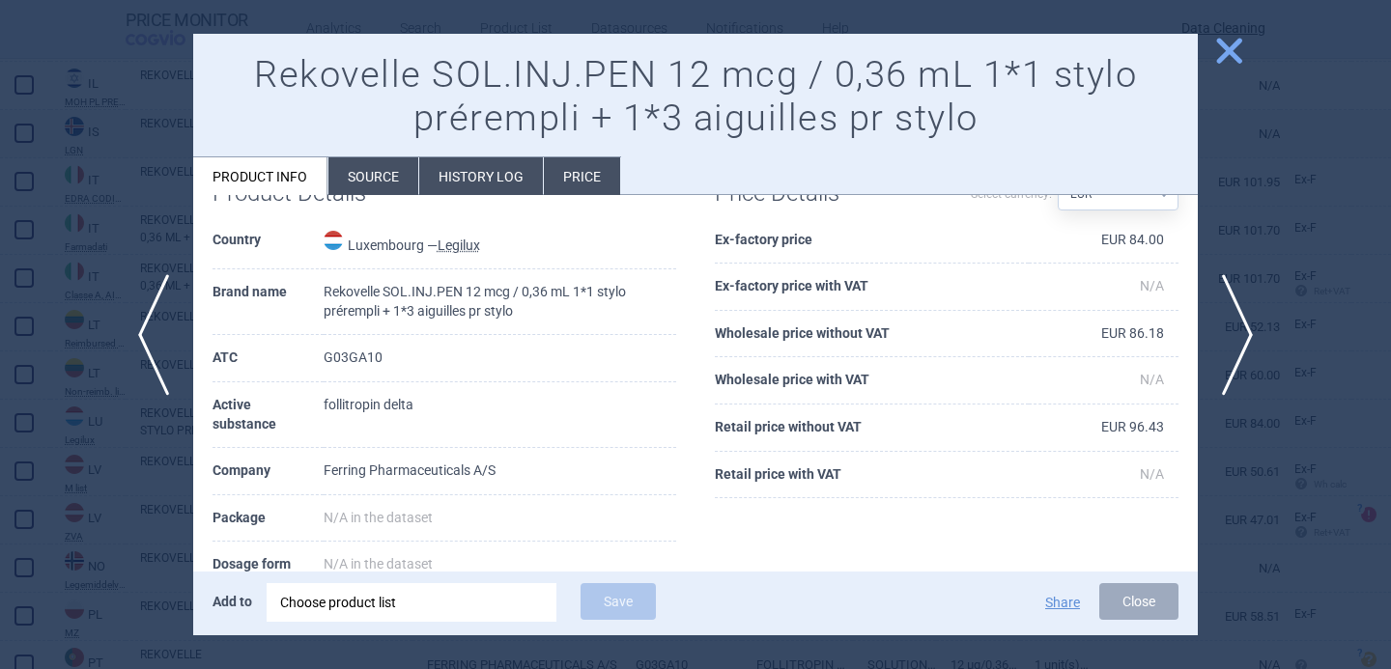
scroll to position [62, 0]
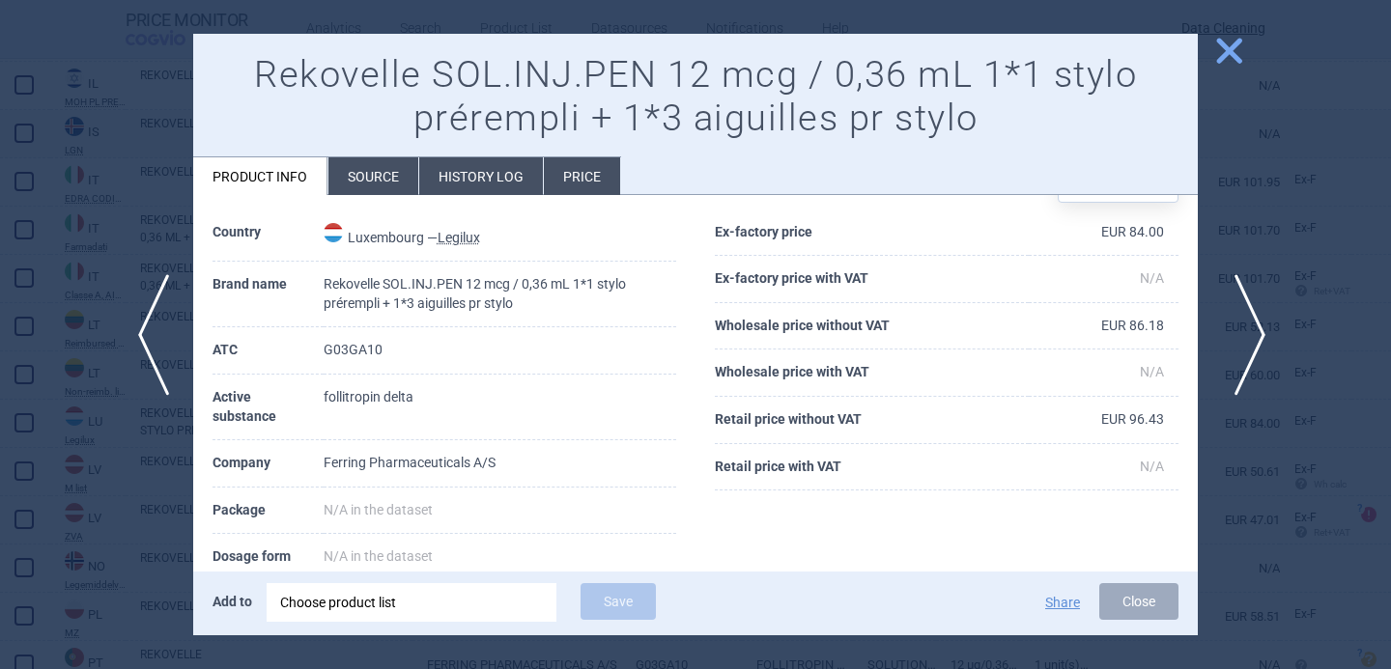
click at [1229, 305] on span "next" at bounding box center [1243, 335] width 43 height 122
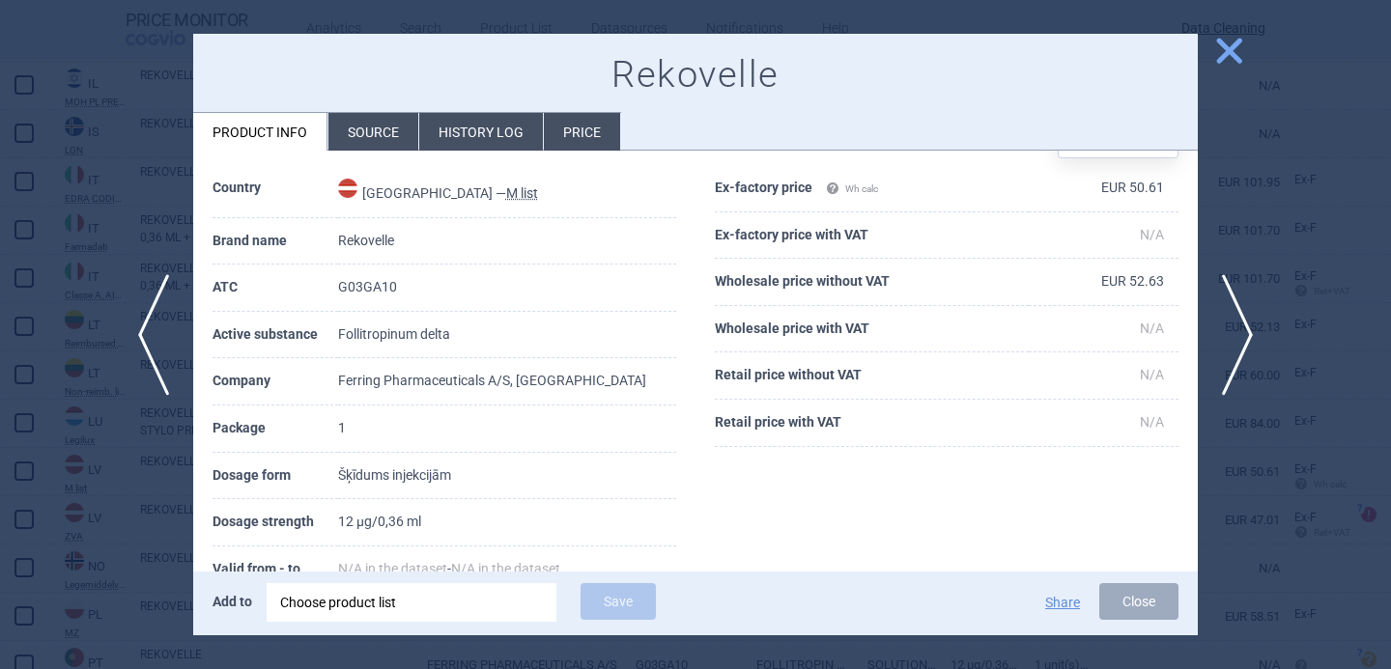
click at [374, 138] on li "Source" at bounding box center [373, 132] width 90 height 38
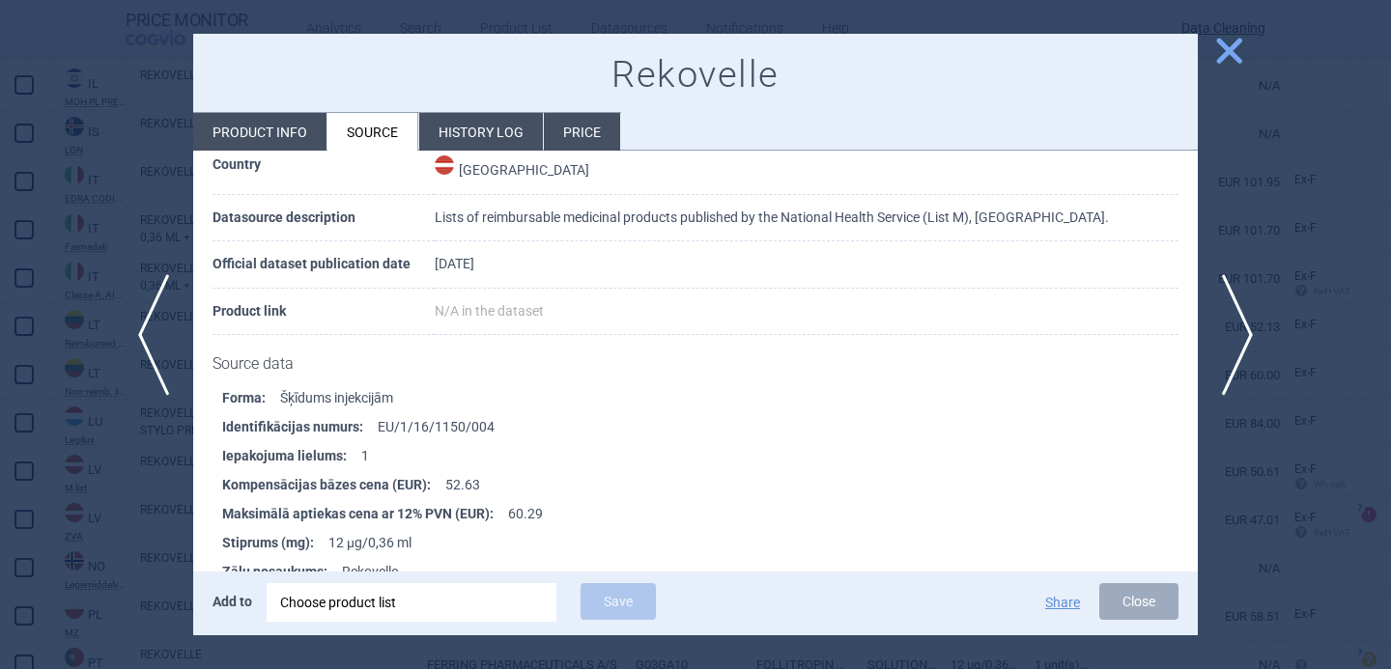
scroll to position [87, 0]
click at [1239, 335] on span "next" at bounding box center [1243, 335] width 43 height 122
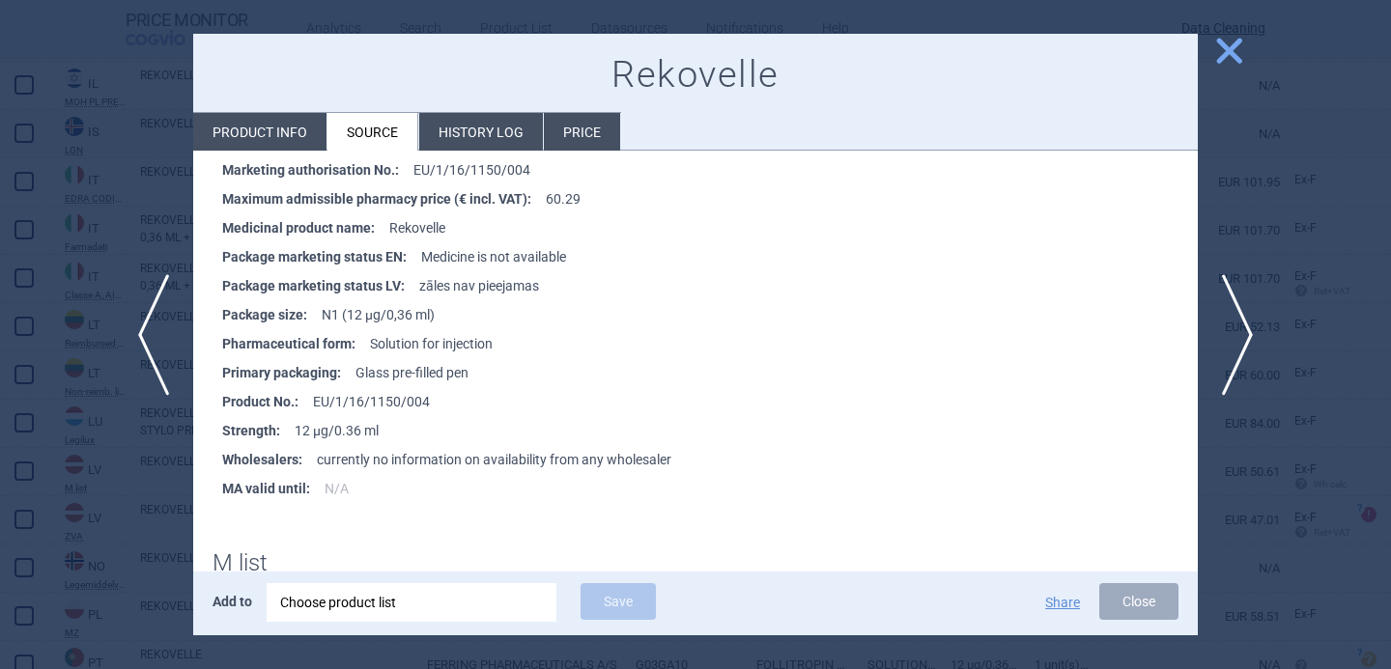
scroll to position [514, 0]
click at [1257, 316] on span "next" at bounding box center [1243, 335] width 43 height 122
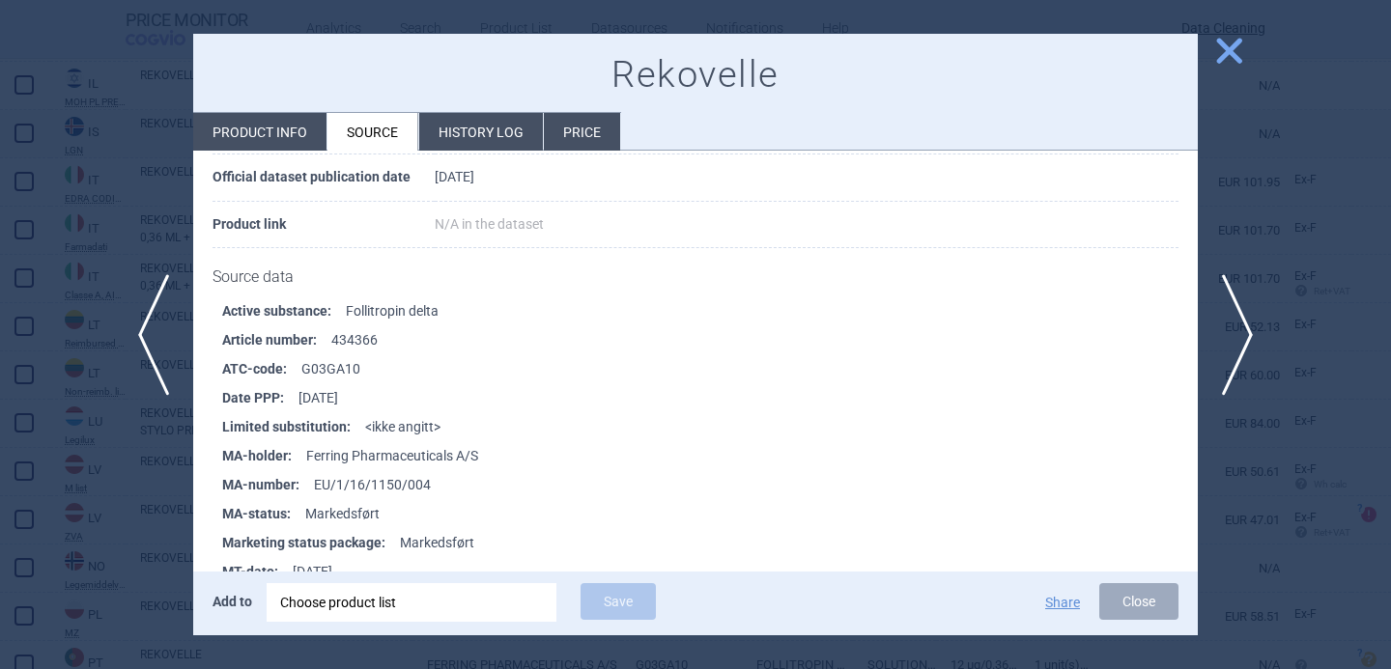
scroll to position [177, 0]
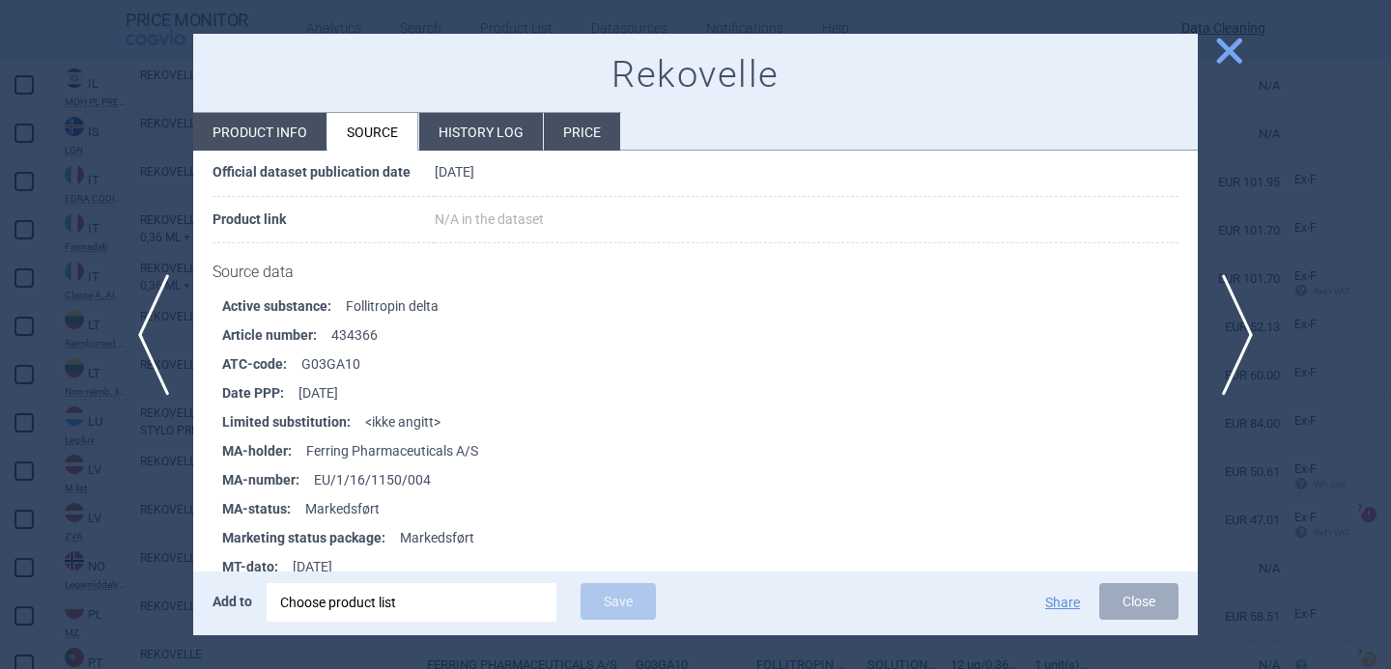
click at [115, 533] on div at bounding box center [695, 334] width 1391 height 669
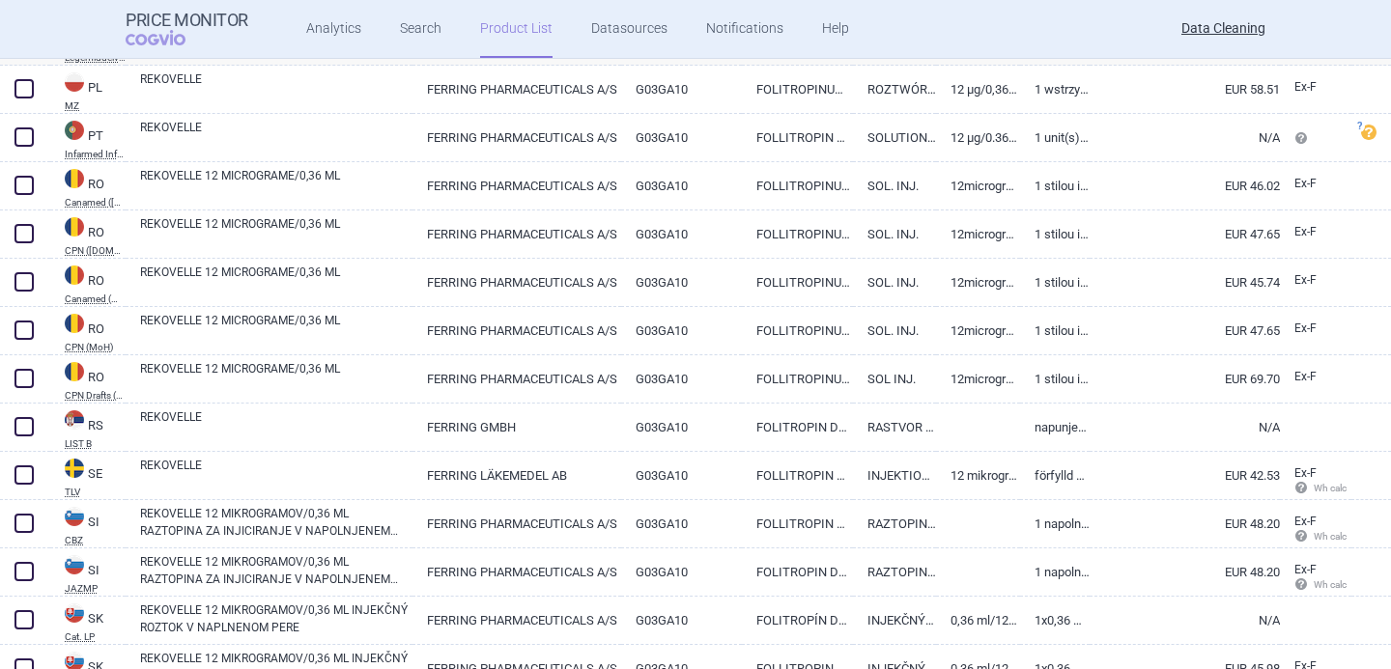
scroll to position [2513, 0]
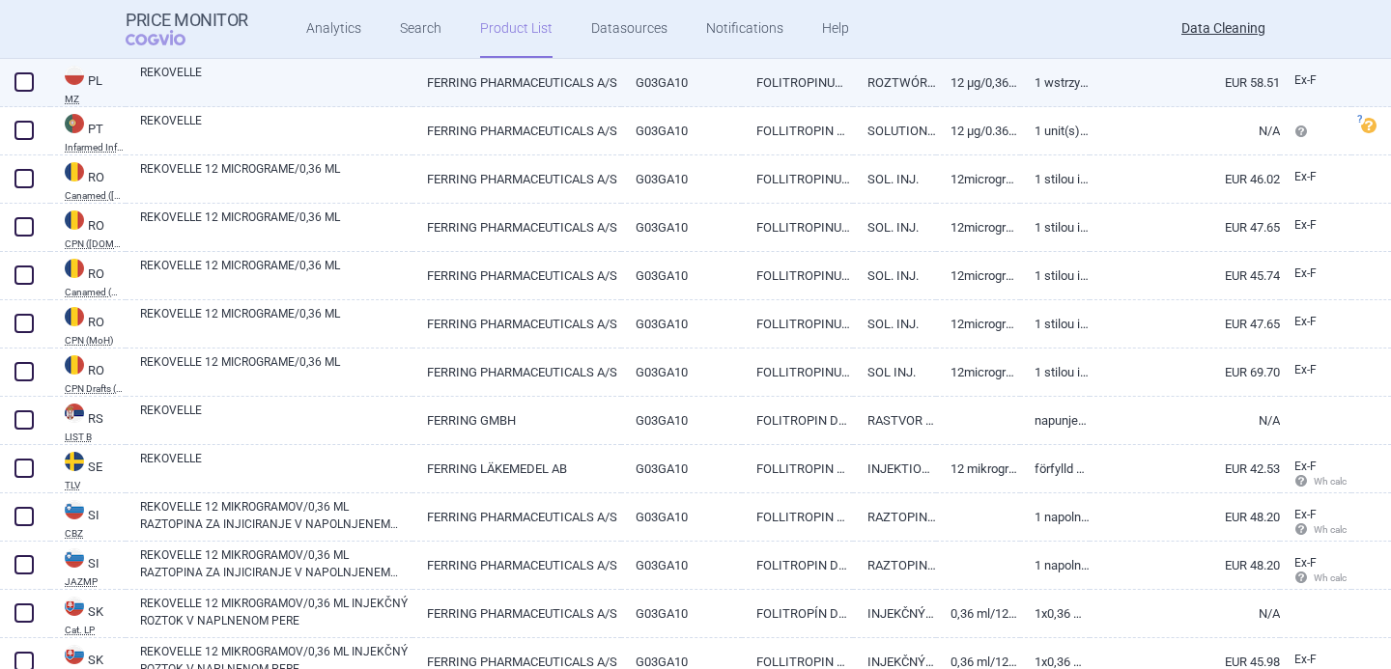
click at [299, 86] on link "REKOVELLE" at bounding box center [276, 81] width 272 height 35
select select "EUR"
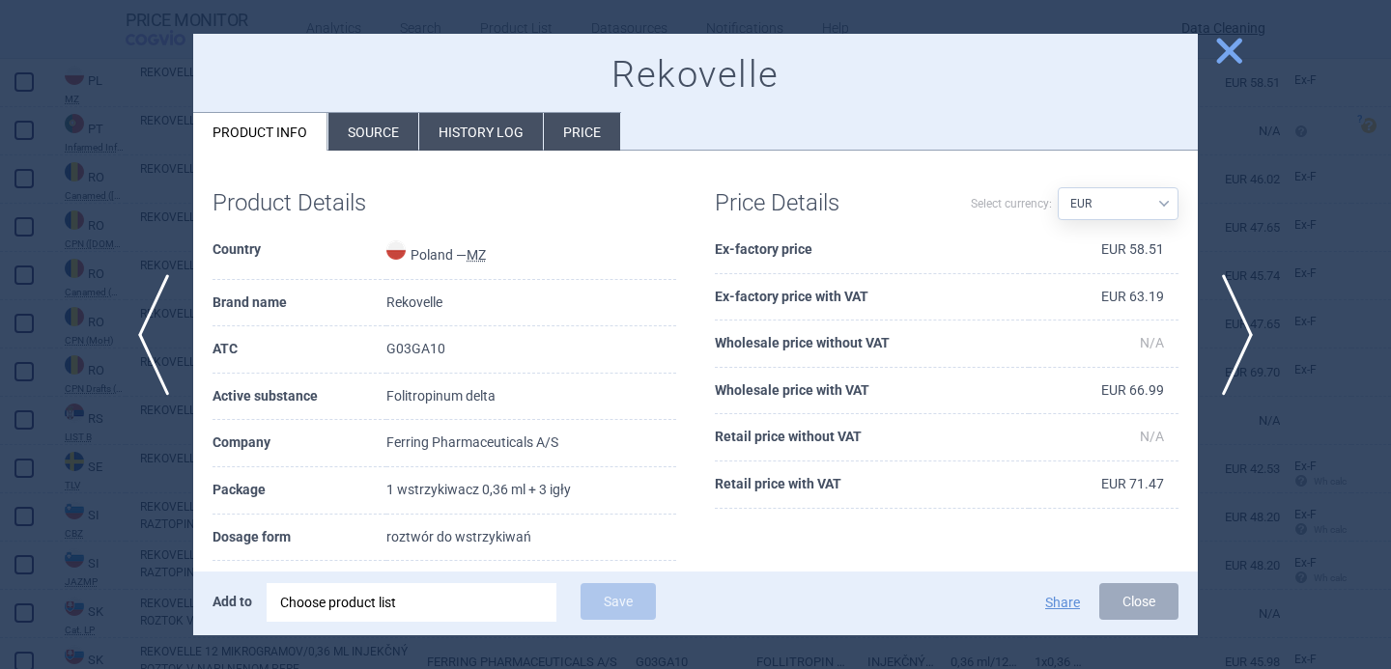
scroll to position [29, 0]
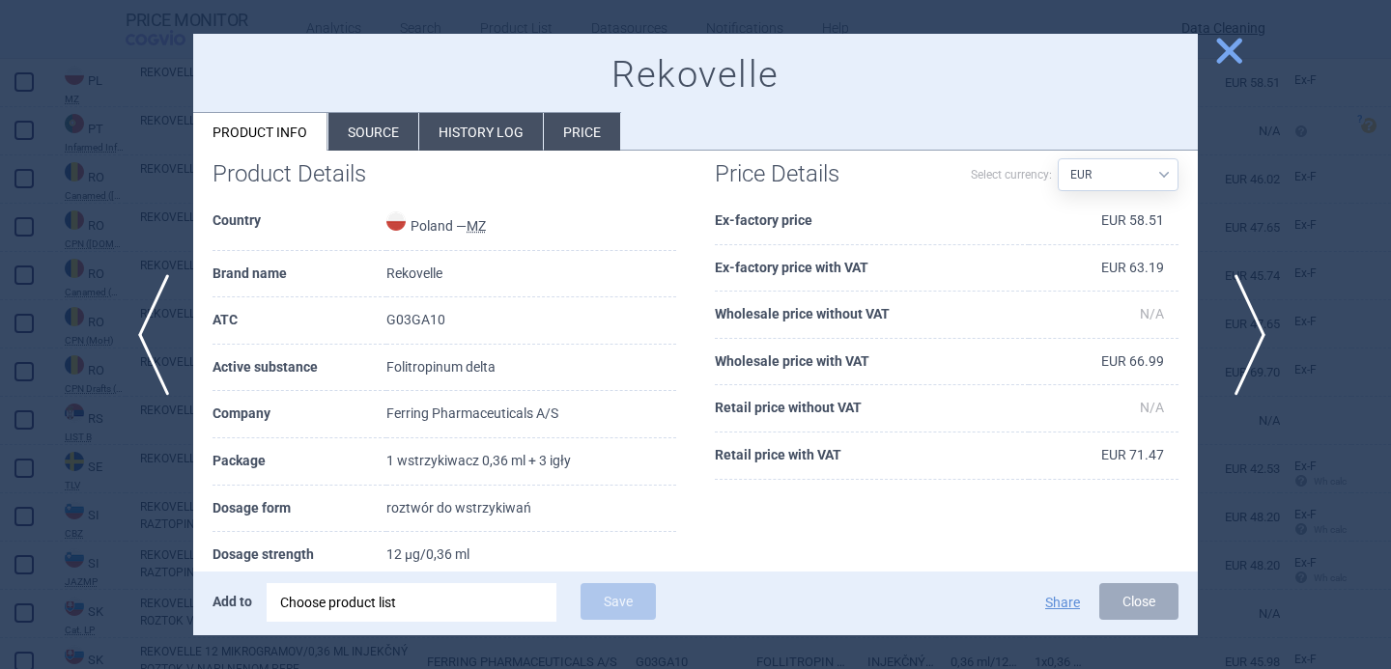
click at [1252, 304] on span "next" at bounding box center [1243, 335] width 43 height 122
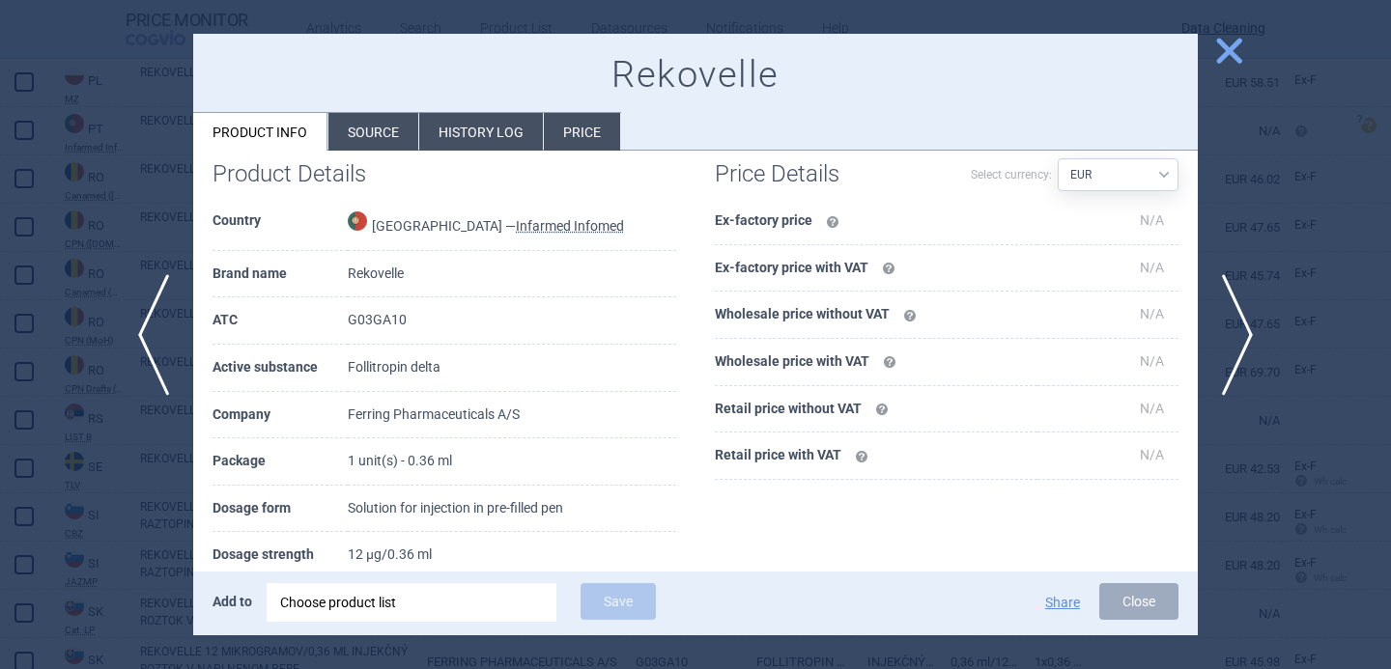
scroll to position [200, 0]
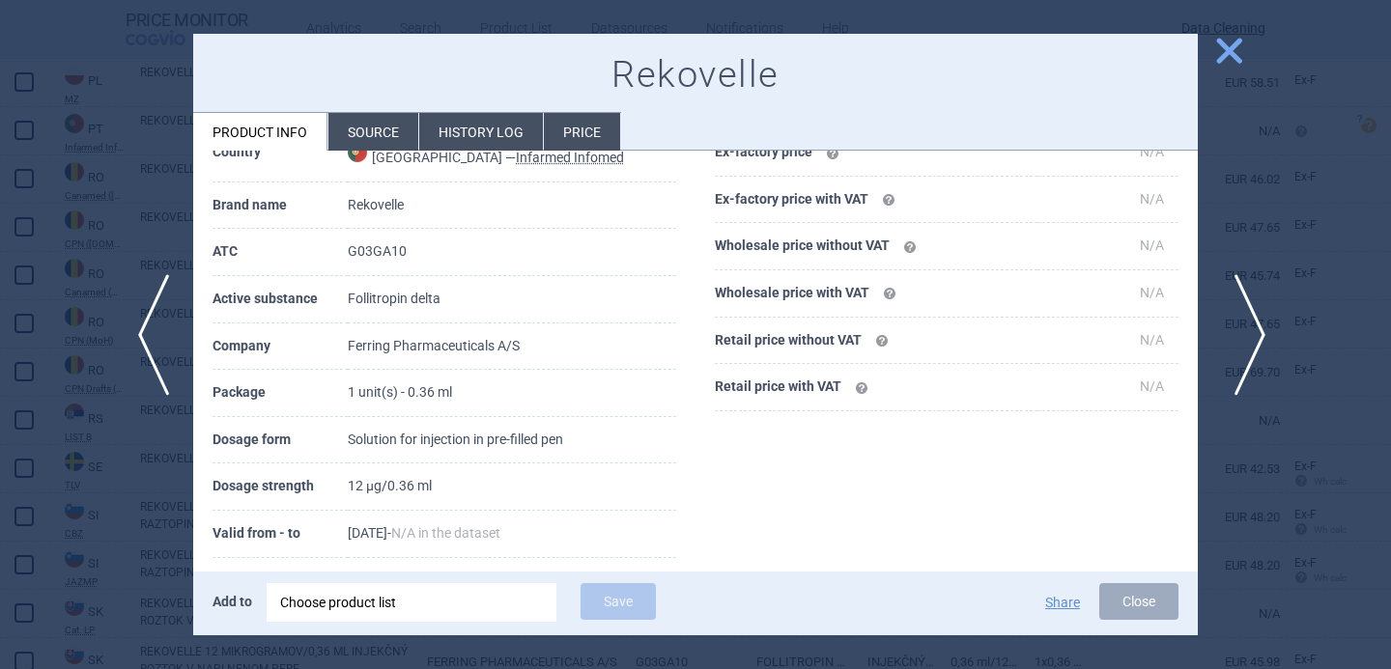
click at [1241, 331] on span "next" at bounding box center [1243, 335] width 43 height 122
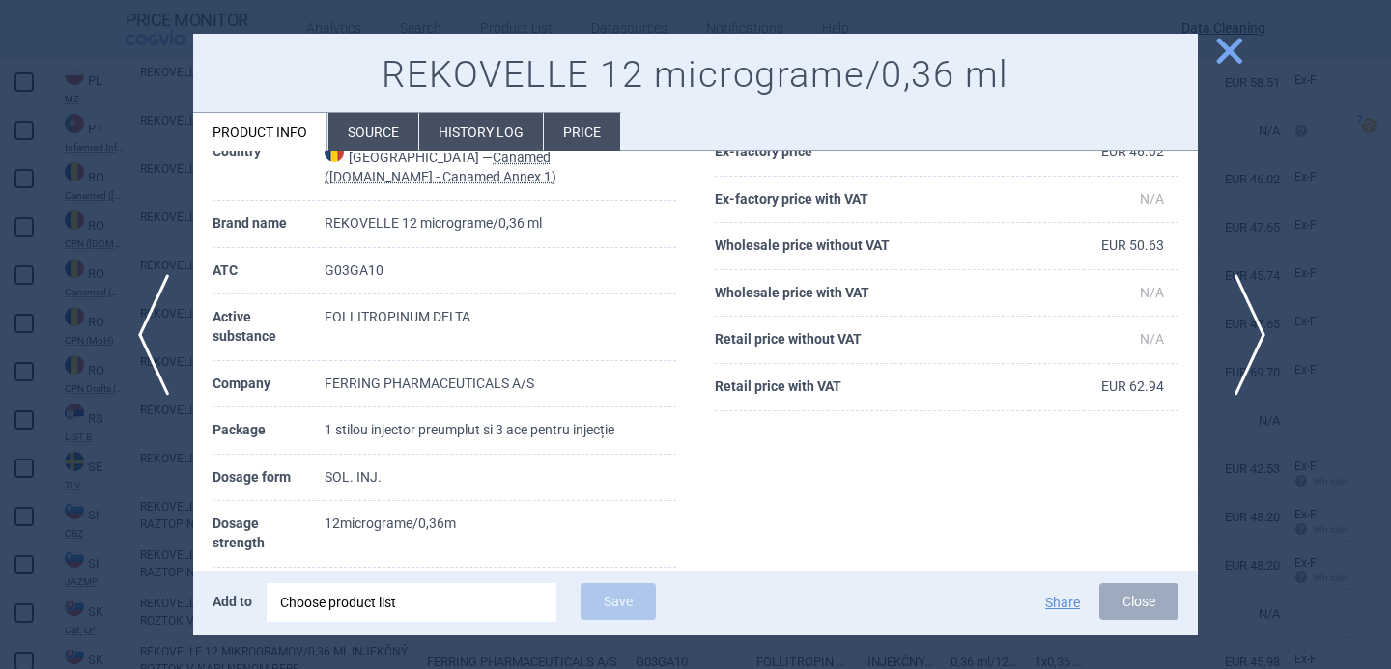
click at [1240, 347] on span "next" at bounding box center [1243, 335] width 43 height 122
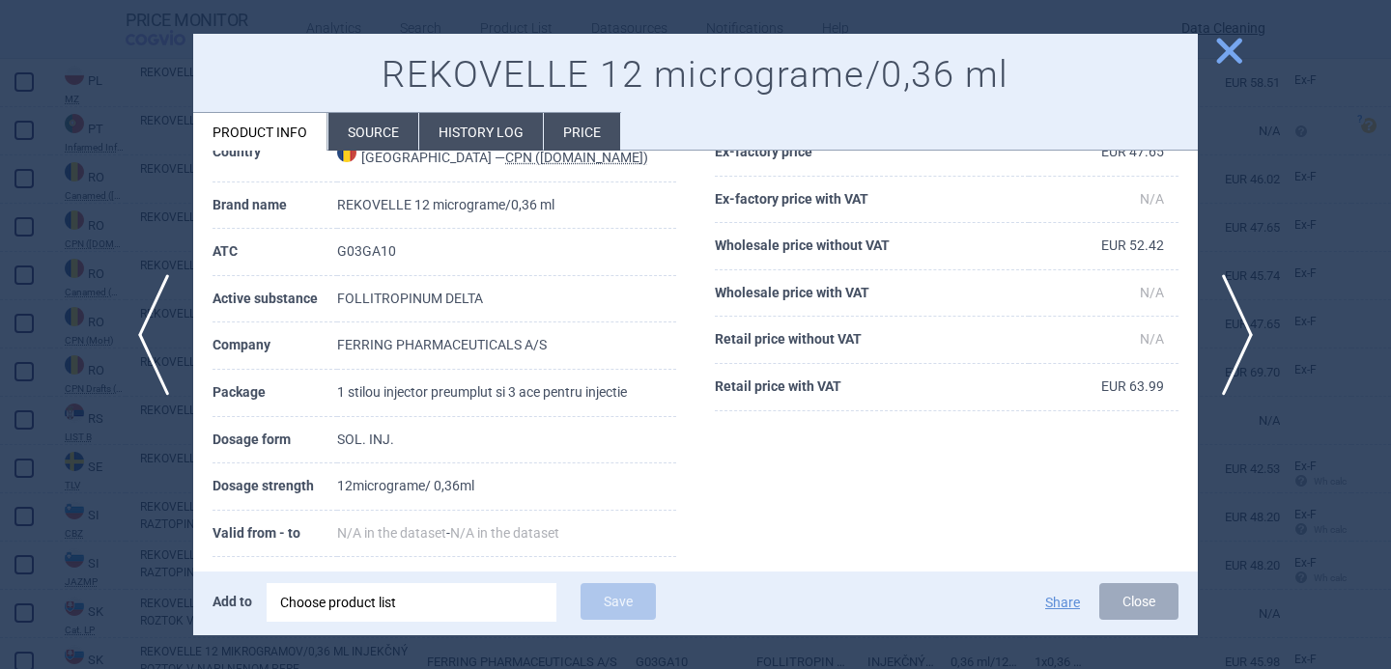
click at [170, 352] on div at bounding box center [695, 334] width 1391 height 669
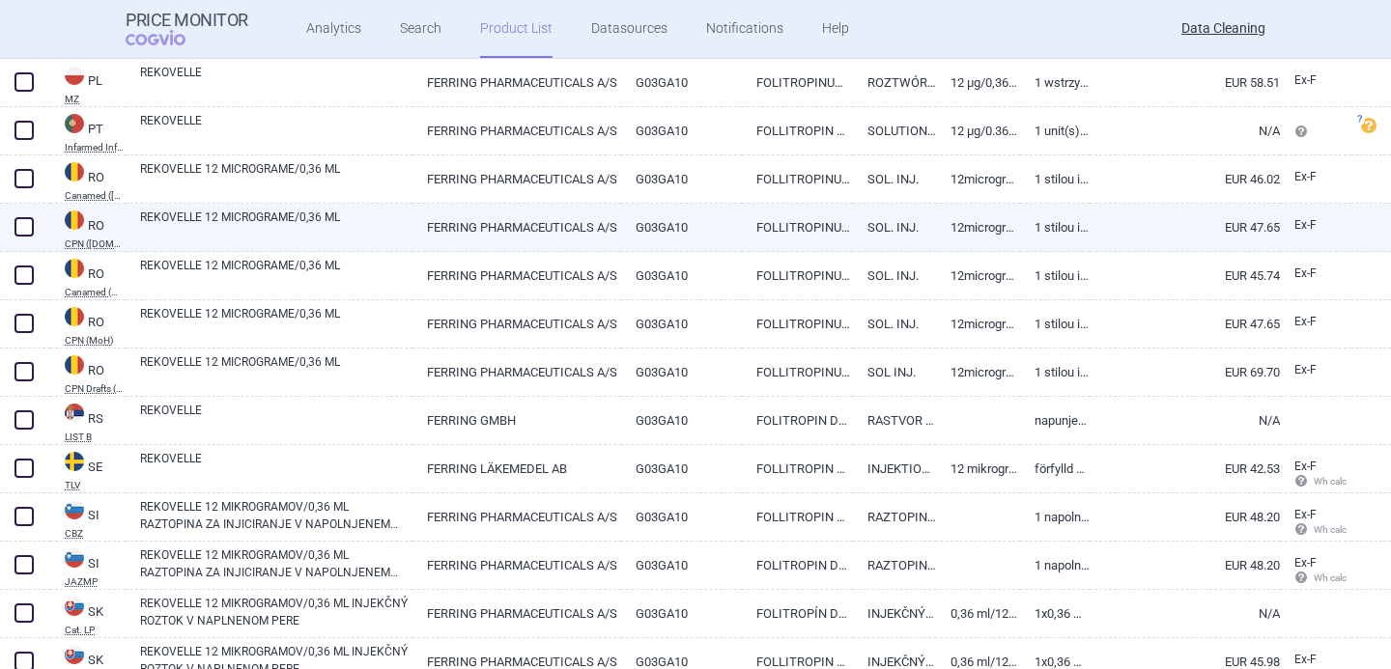
click at [327, 237] on link "REKOVELLE 12 MICROGRAME/0,36 ML" at bounding box center [276, 226] width 272 height 35
select select "EUR"
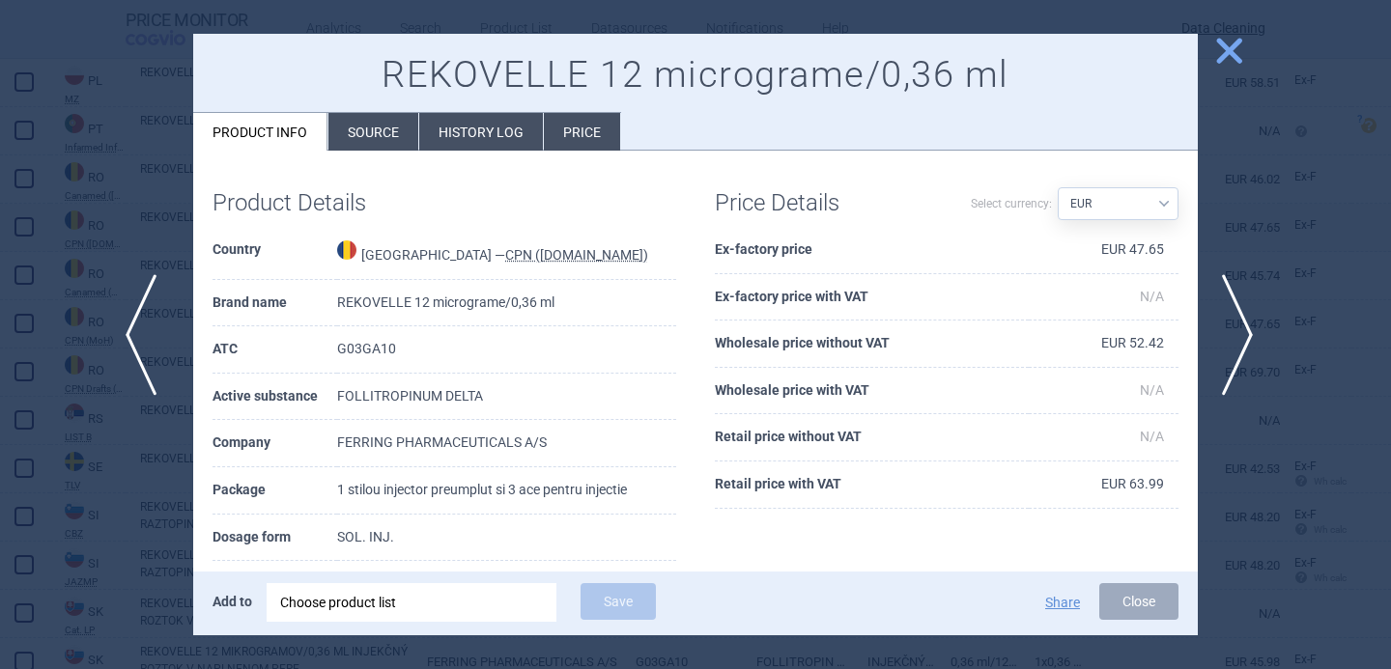
click at [147, 346] on span "previous" at bounding box center [147, 335] width 43 height 122
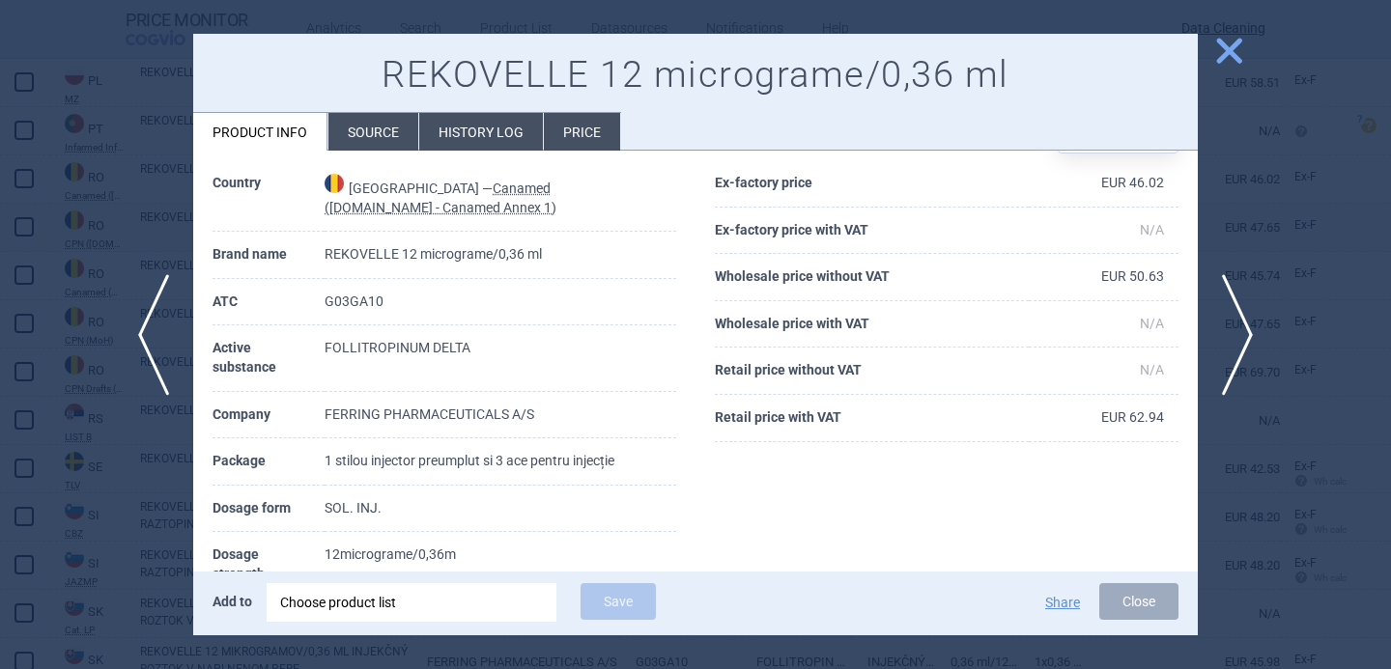
scroll to position [108, 0]
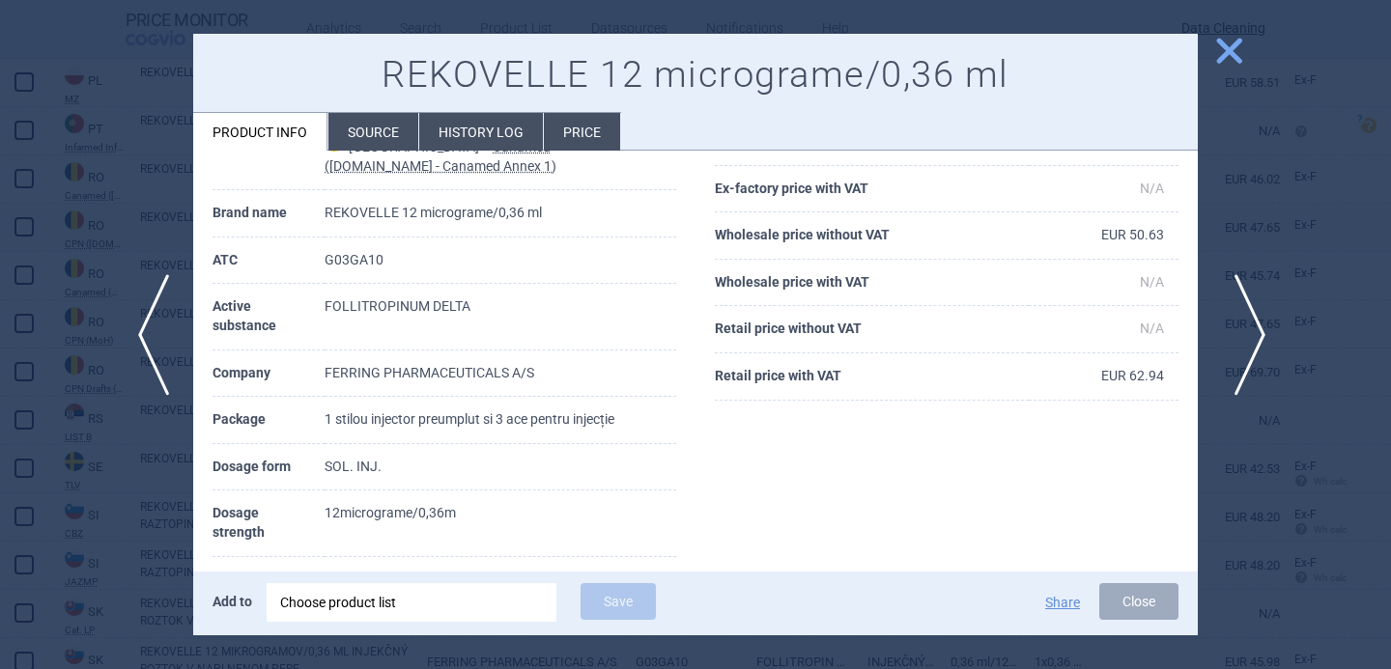
click at [1263, 322] on span "next" at bounding box center [1243, 335] width 43 height 122
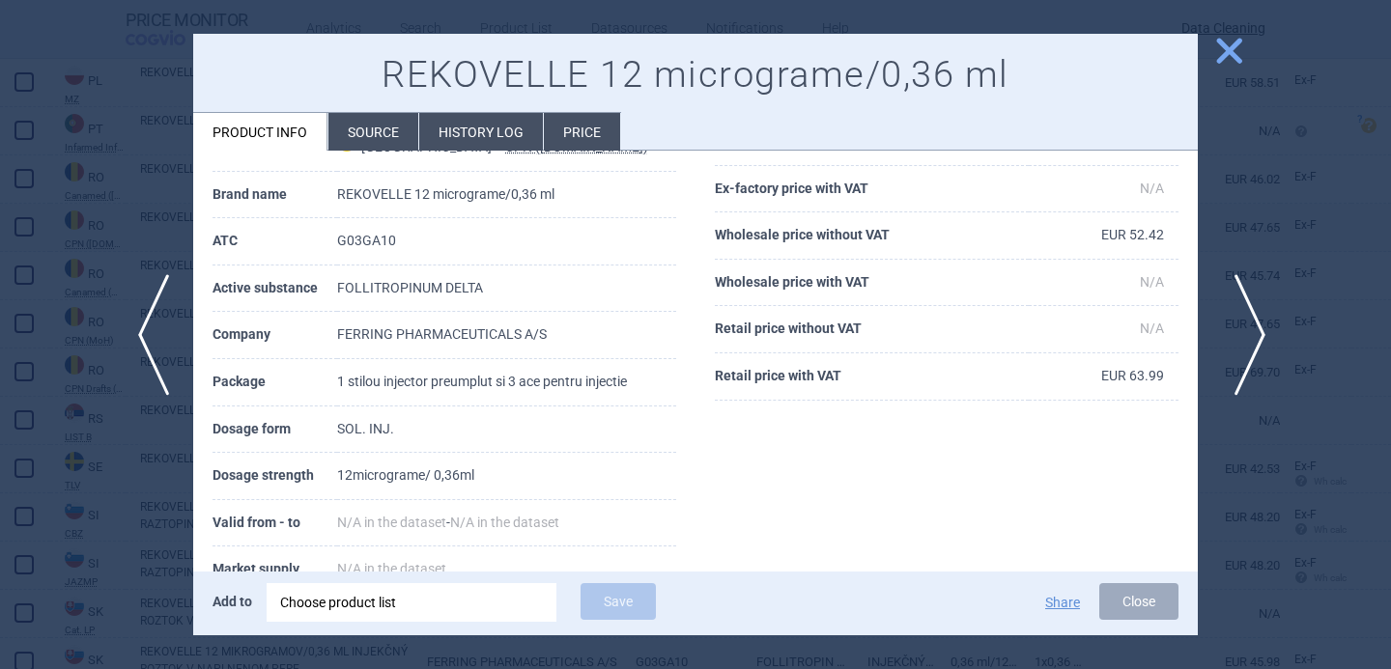
click at [1263, 322] on span "next" at bounding box center [1243, 335] width 43 height 122
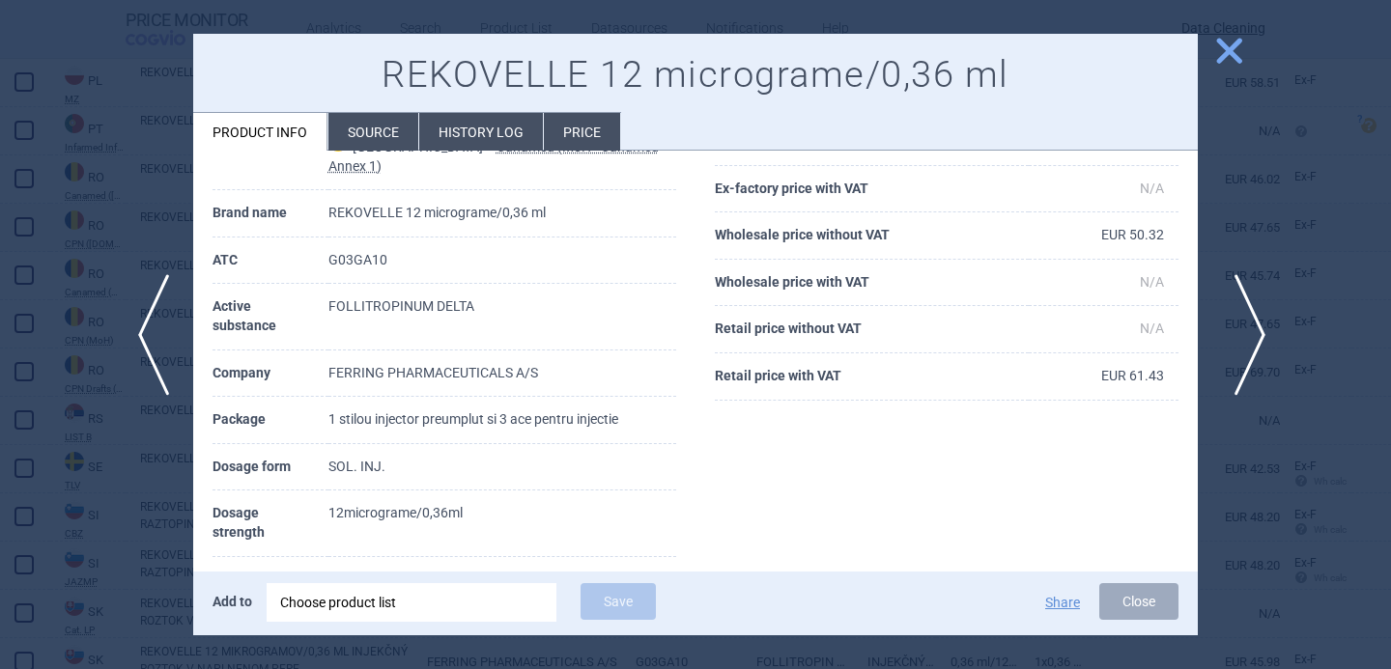
click at [1264, 324] on span "next" at bounding box center [1243, 335] width 43 height 122
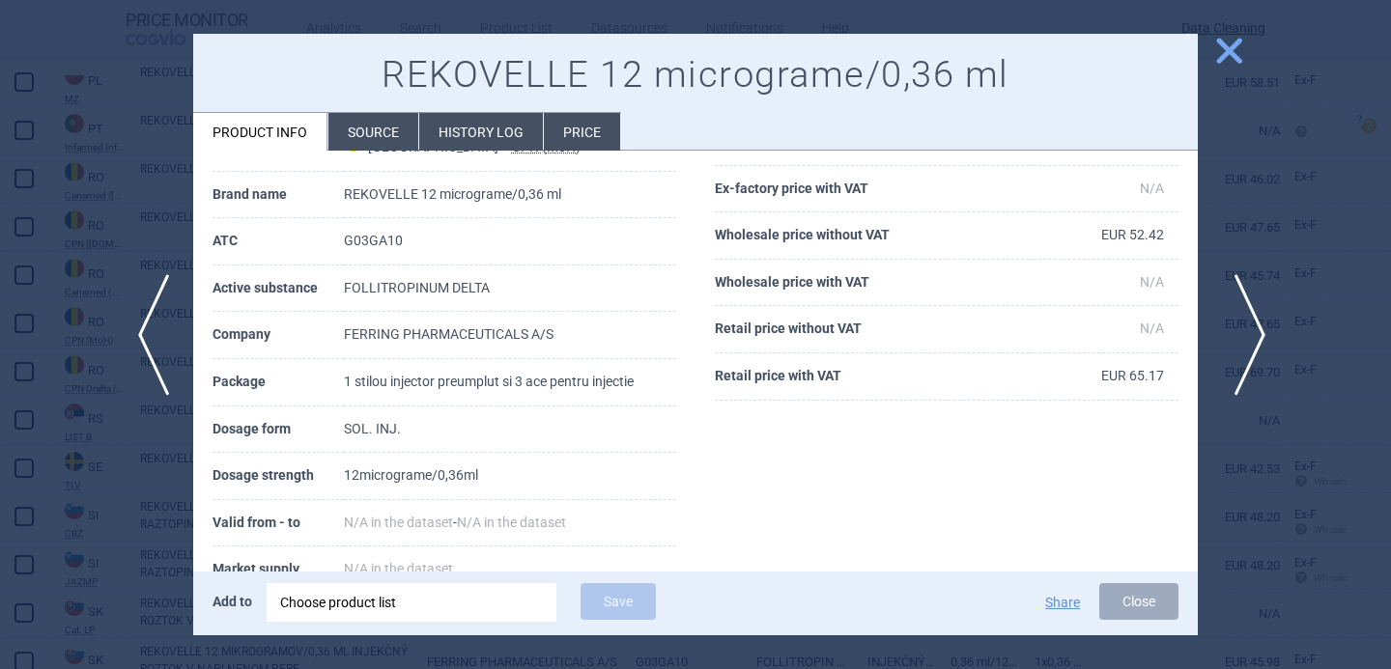
click at [1264, 324] on span "next" at bounding box center [1243, 335] width 43 height 122
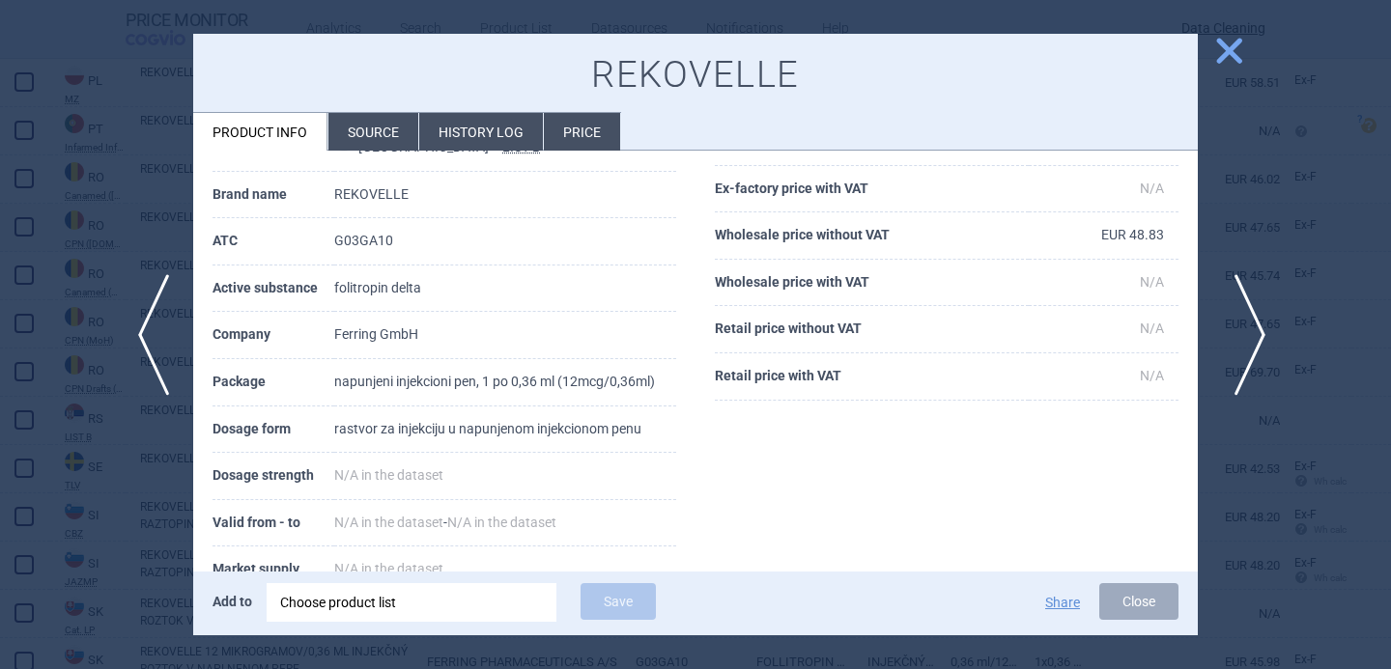
click at [1264, 324] on span "next" at bounding box center [1243, 335] width 43 height 122
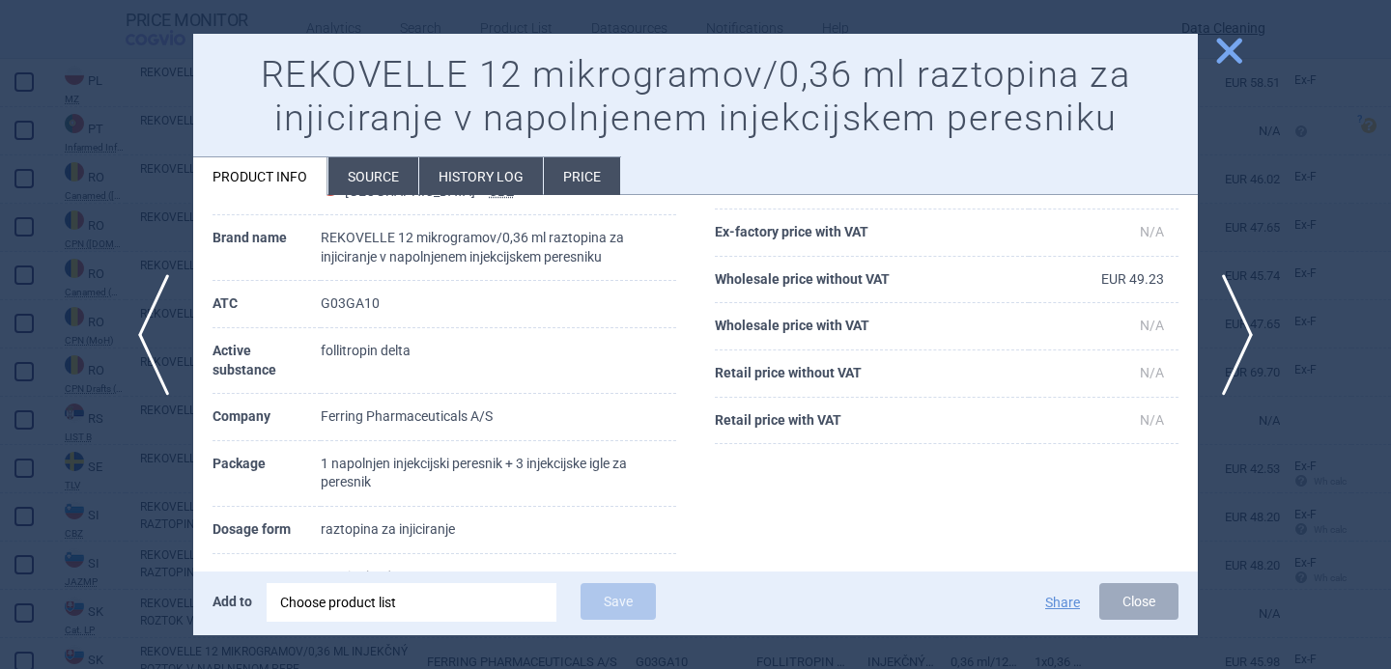
click at [1266, 324] on div at bounding box center [695, 334] width 1391 height 669
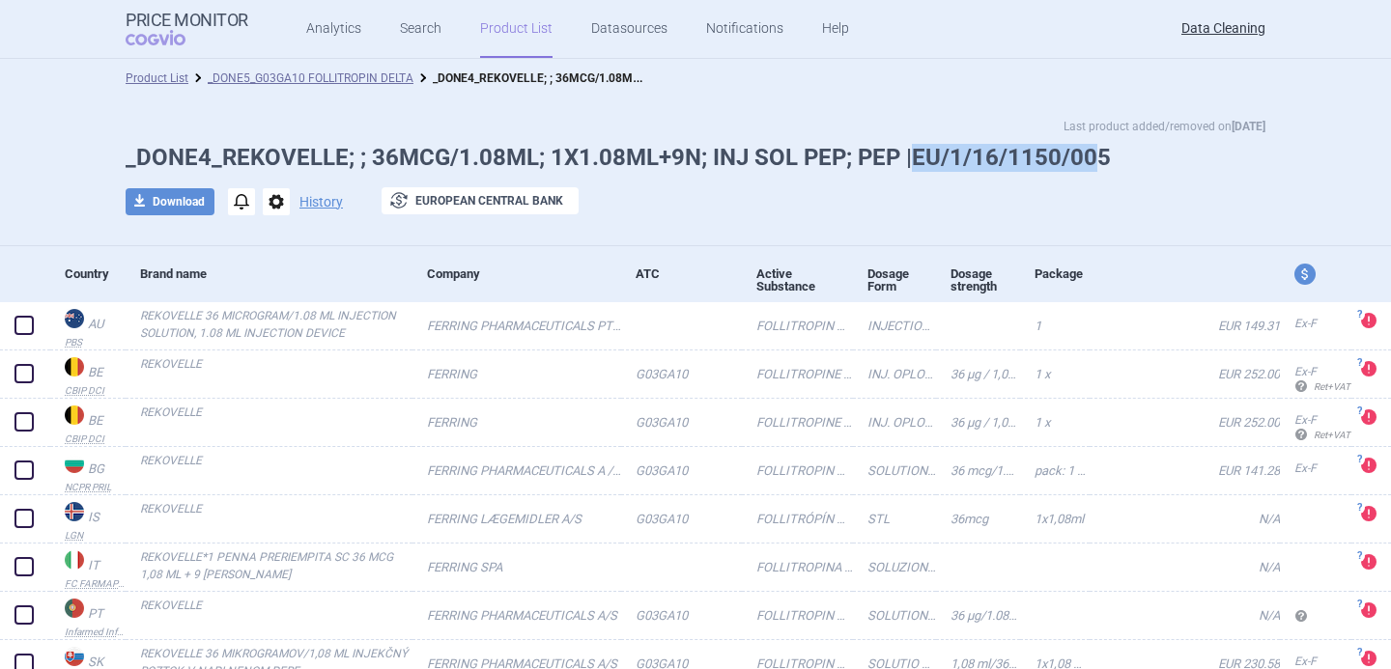
drag, startPoint x: 908, startPoint y: 162, endPoint x: 1090, endPoint y: 165, distance: 182.5
click at [1090, 165] on h1 "_DONE4_REKOVELLE; ; 36MCG/1.08ML; 1X1.08ML+9N; INJ SOL PEP; PEP |EU/1/16/1150/0…" at bounding box center [696, 158] width 1140 height 28
copy h1 "EU/1/16/1150/00"
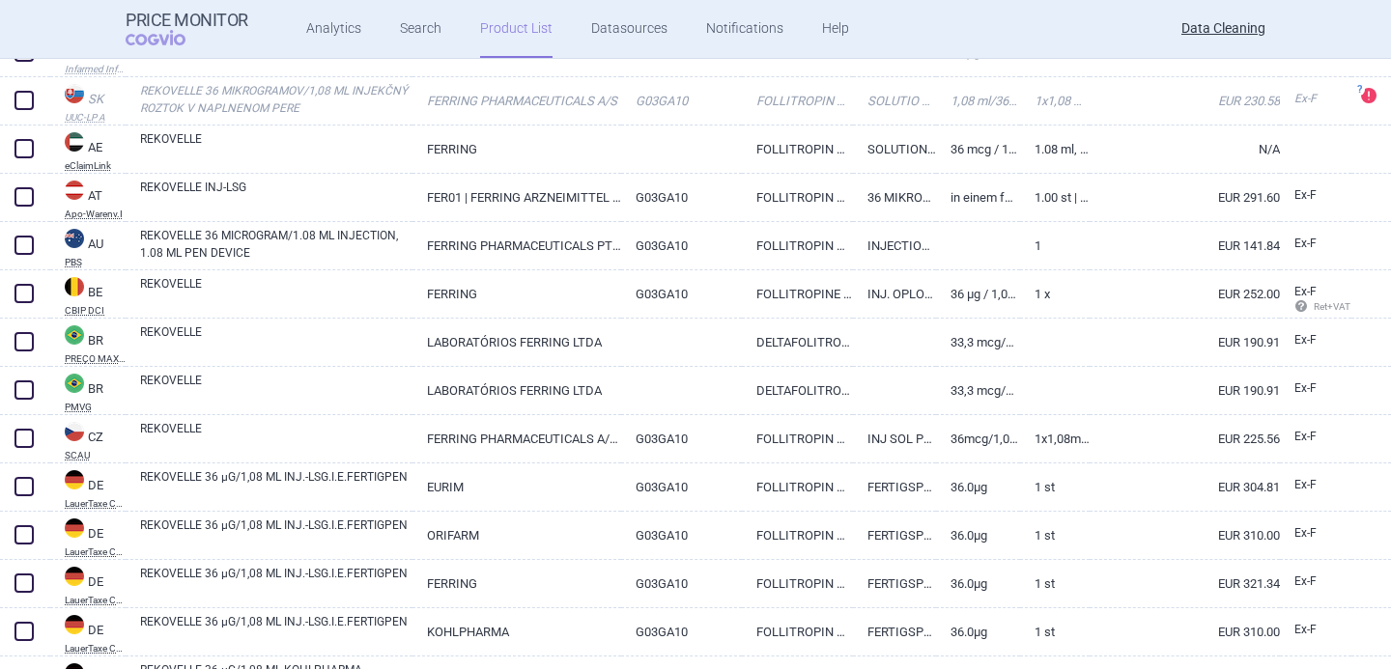
scroll to position [596, 0]
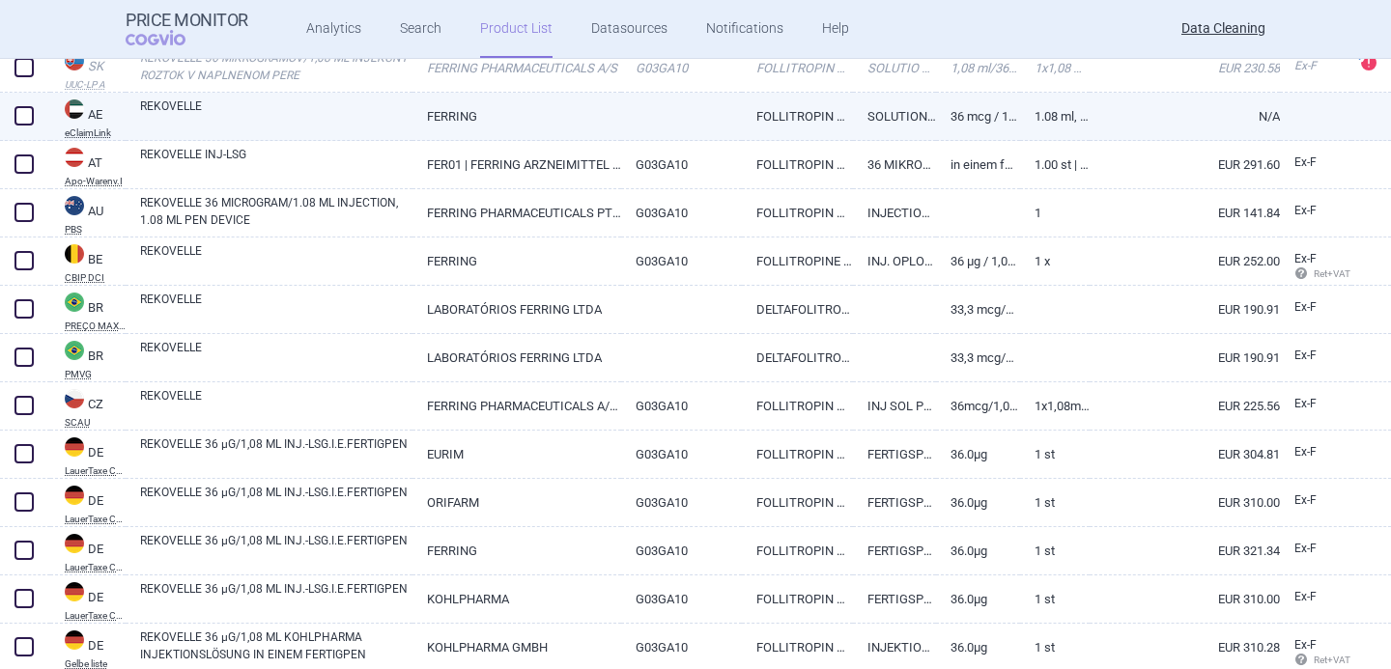
click at [327, 96] on div "REKOVELLE" at bounding box center [269, 117] width 287 height 48
click at [325, 124] on link "REKOVELLE" at bounding box center [276, 115] width 272 height 35
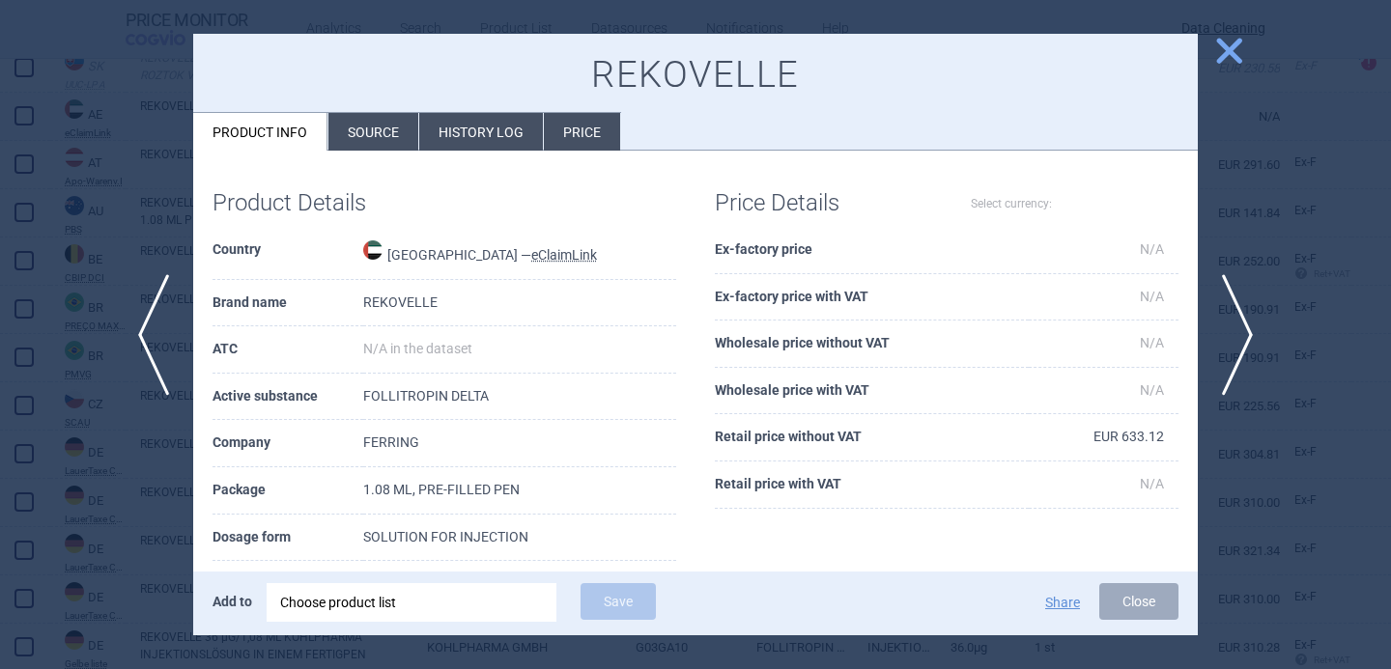
select select "EUR"
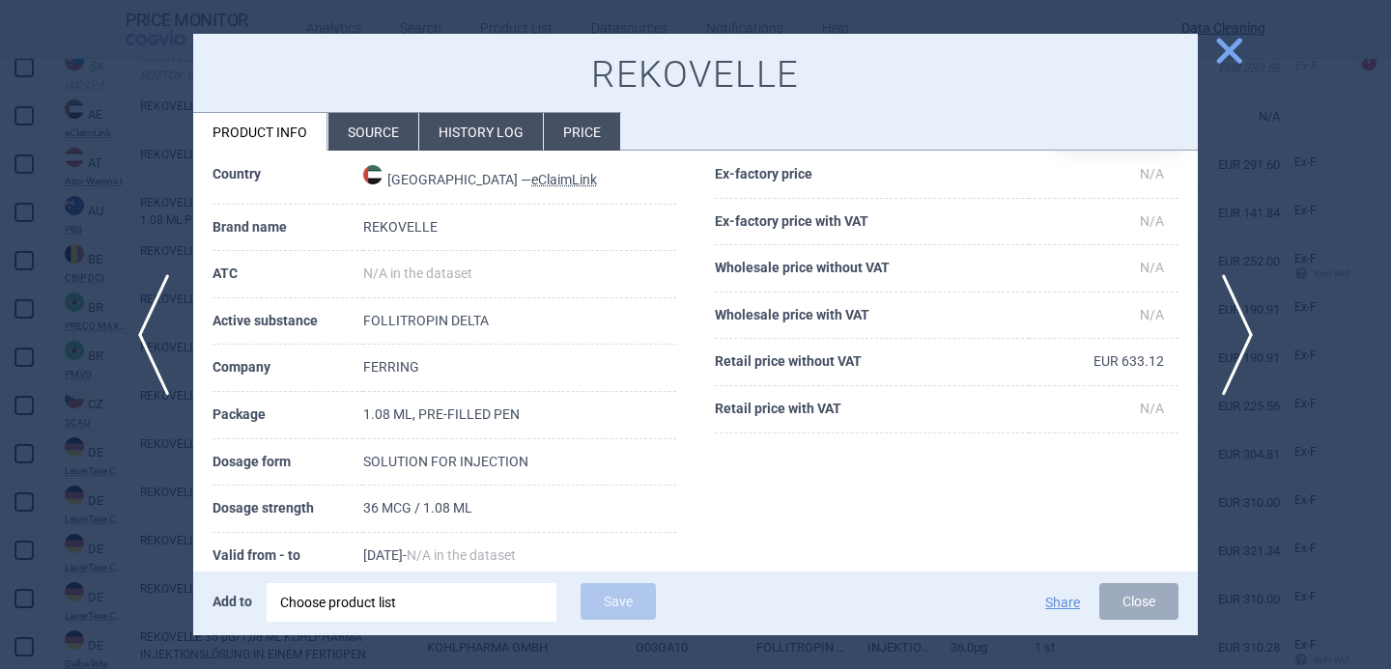
scroll to position [77, 0]
click at [1259, 329] on span "next" at bounding box center [1243, 335] width 43 height 122
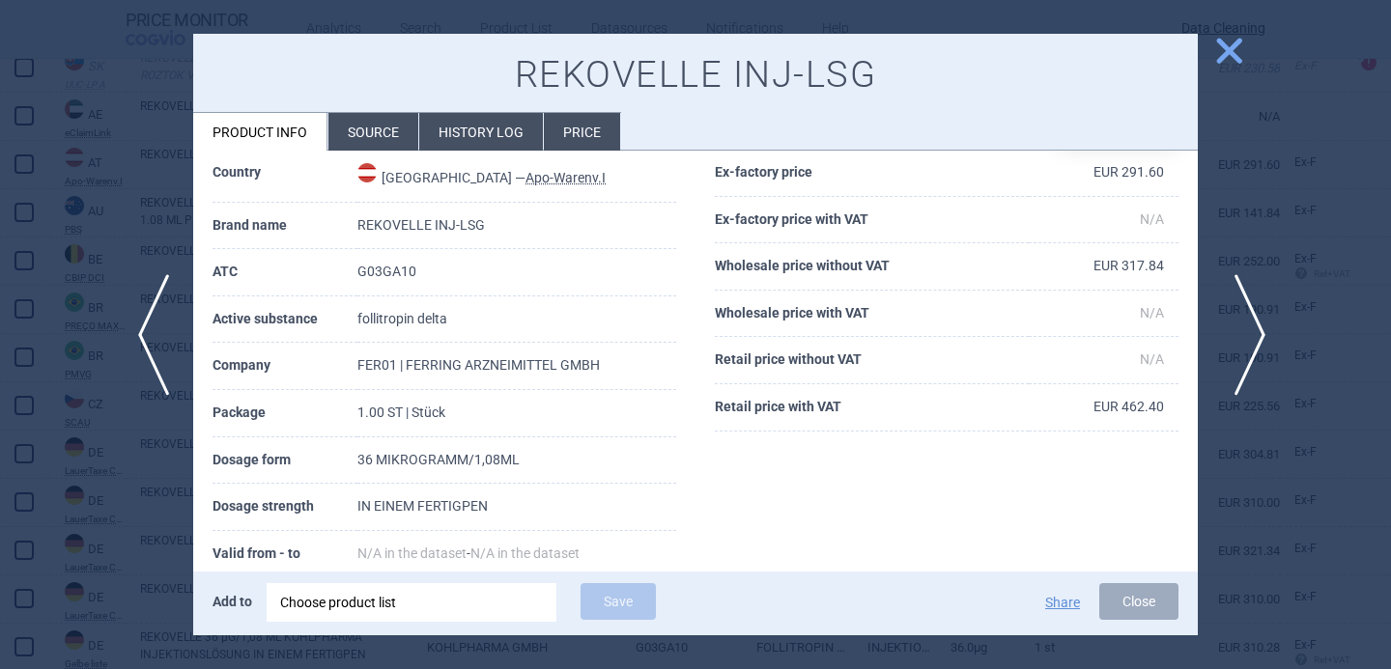
click at [1259, 329] on span "next" at bounding box center [1243, 335] width 43 height 122
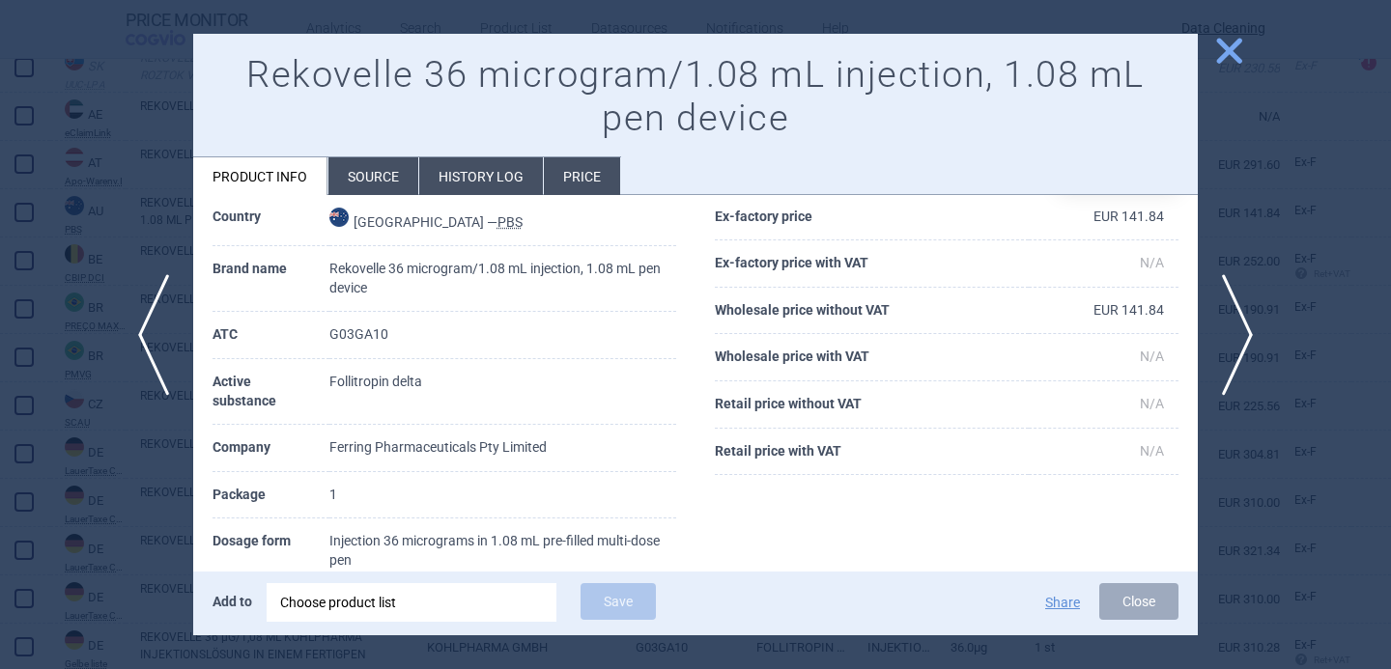
scroll to position [102, 0]
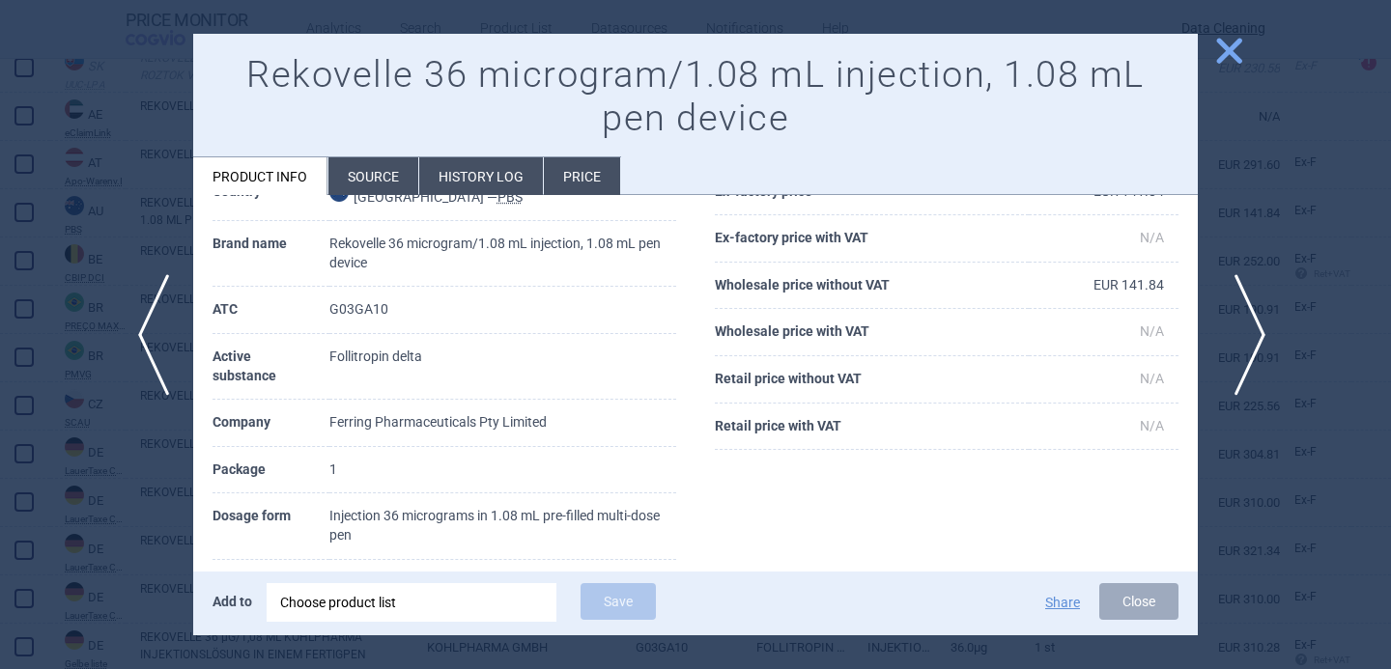
click at [1240, 332] on span "next" at bounding box center [1243, 335] width 43 height 122
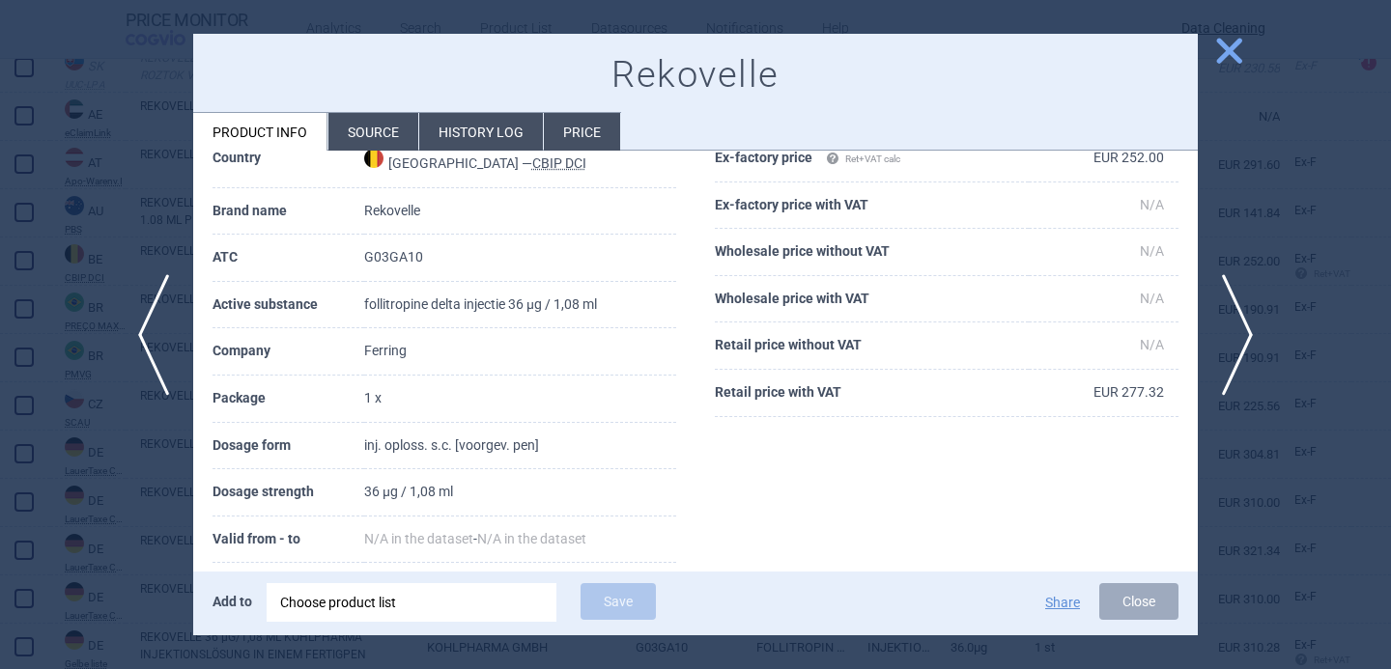
scroll to position [97, 0]
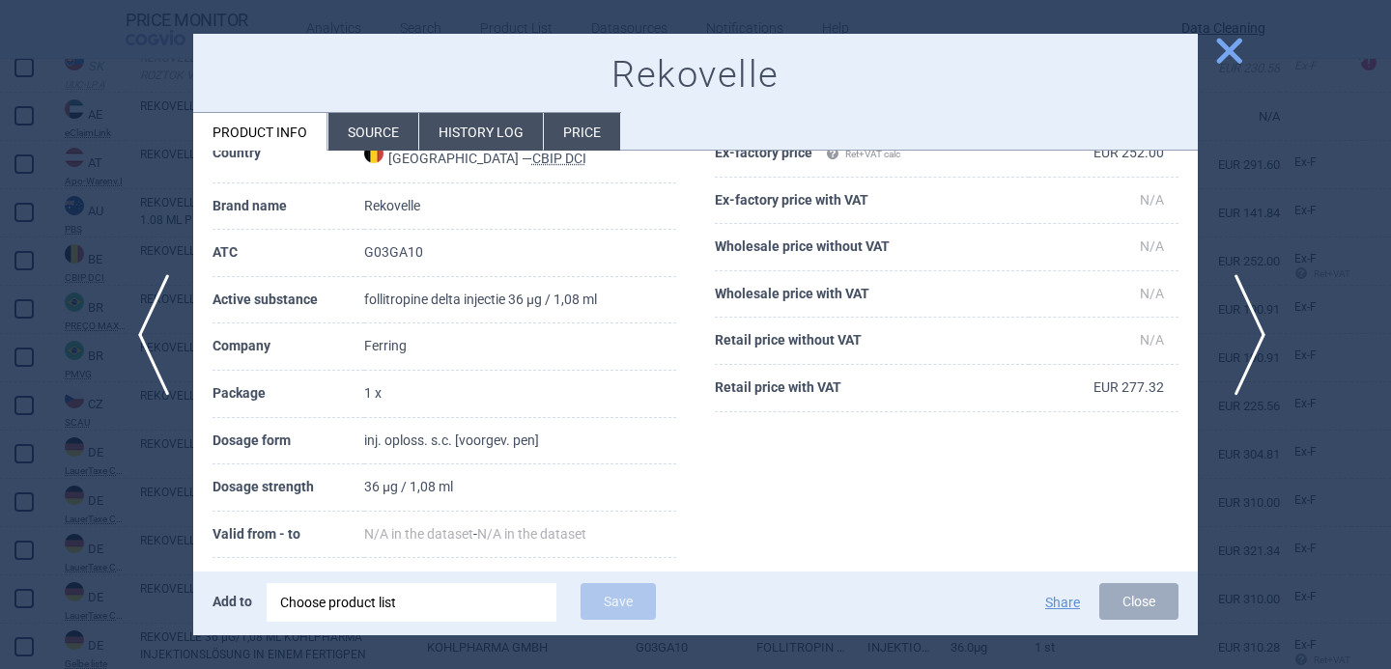
click at [1252, 324] on span "next" at bounding box center [1243, 335] width 43 height 122
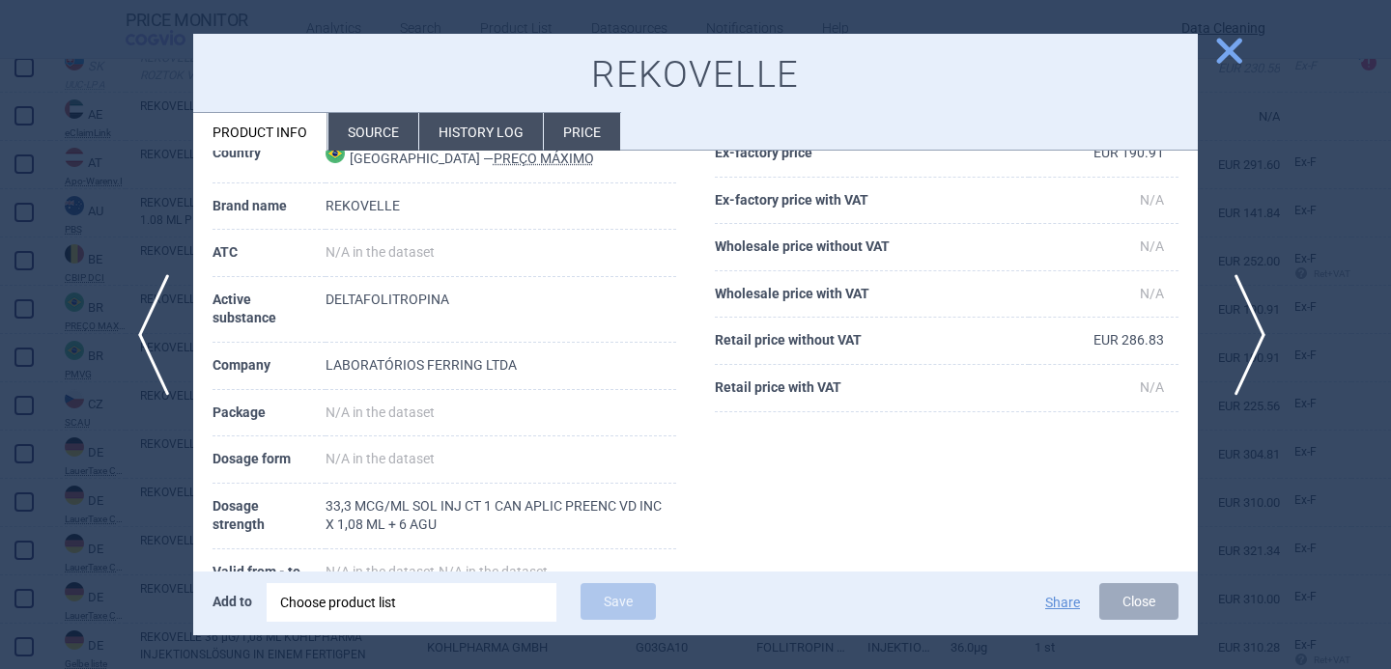
click at [1248, 319] on span "next" at bounding box center [1243, 335] width 43 height 122
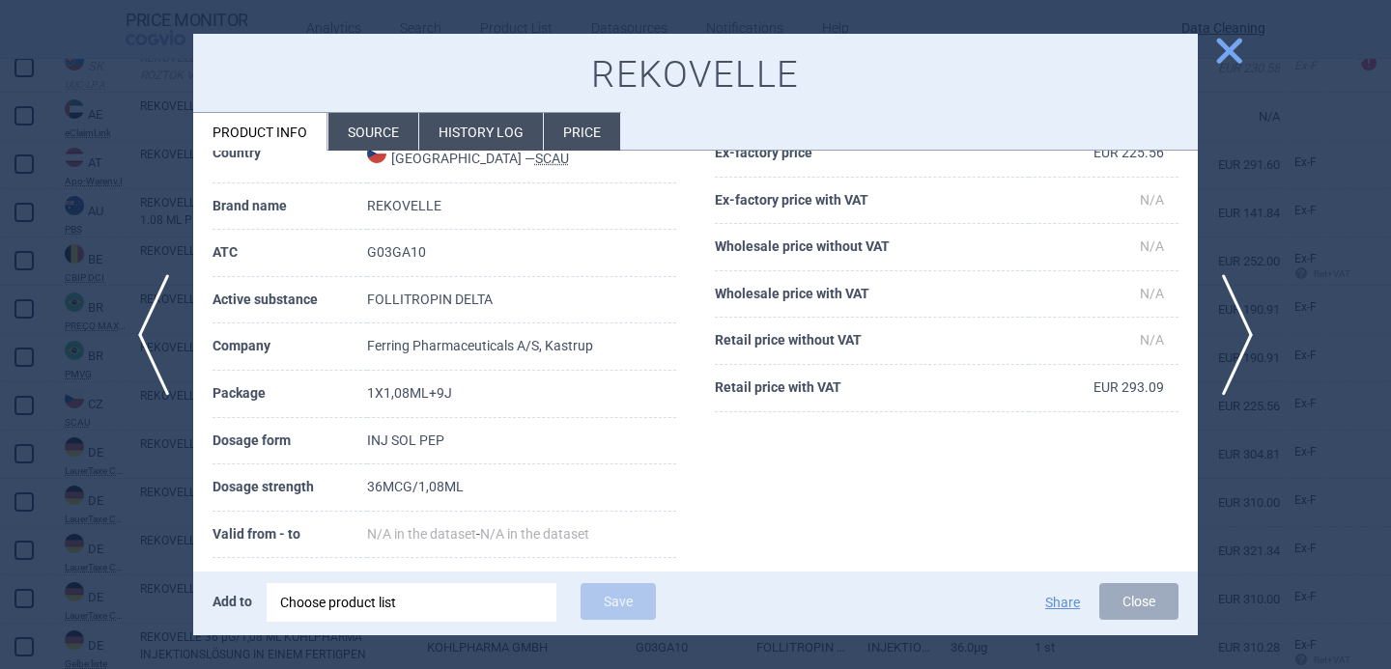
click at [90, 515] on div at bounding box center [695, 334] width 1391 height 669
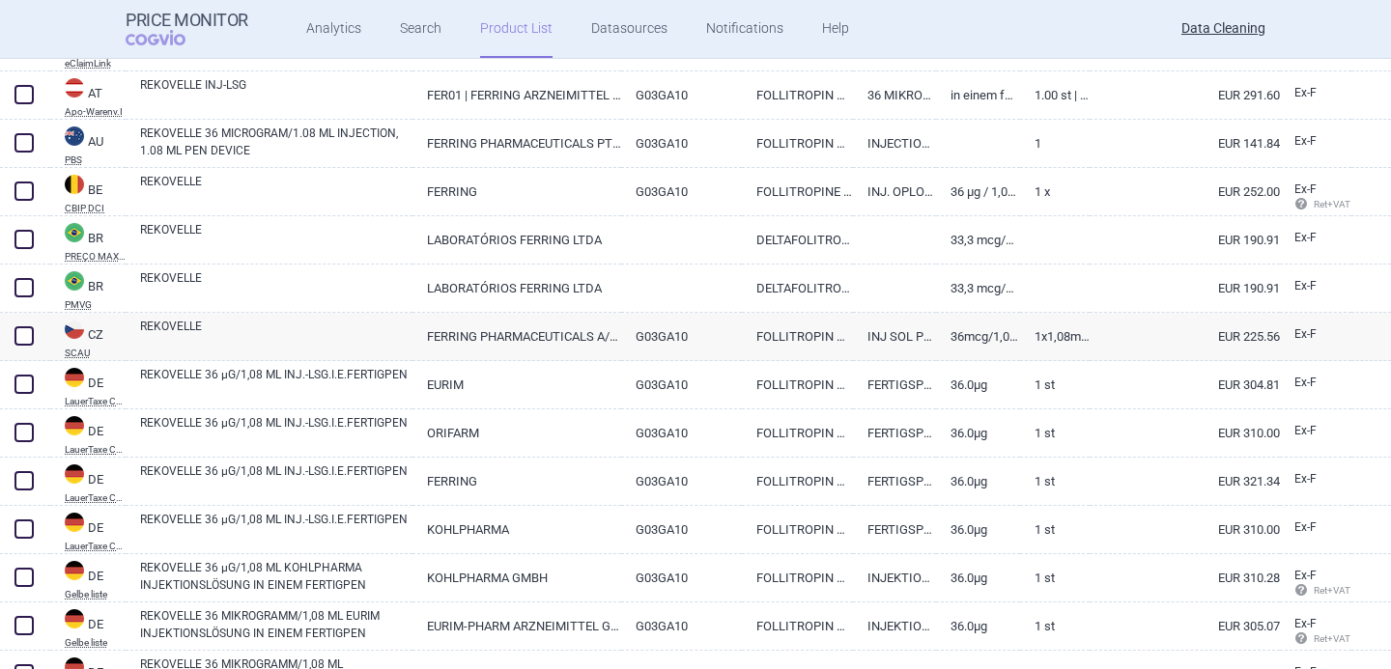
scroll to position [688, 0]
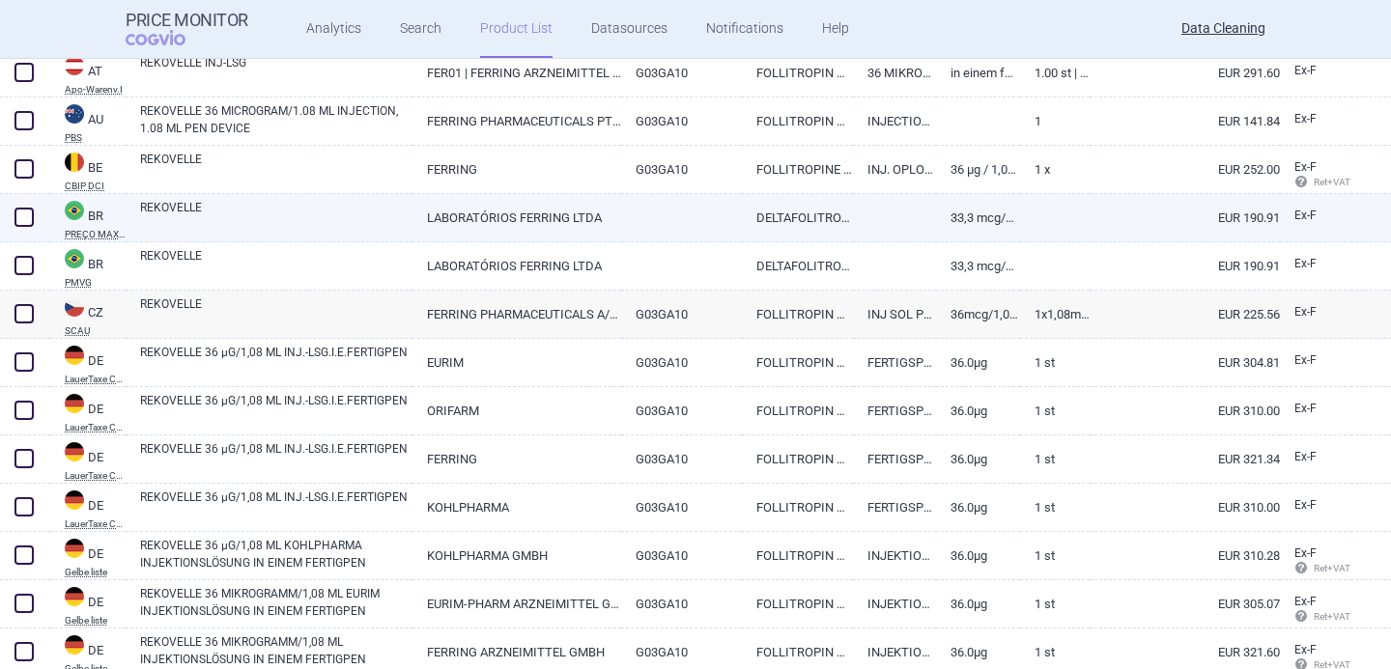
click at [286, 226] on link "REKOVELLE" at bounding box center [276, 216] width 272 height 35
select select "EUR"
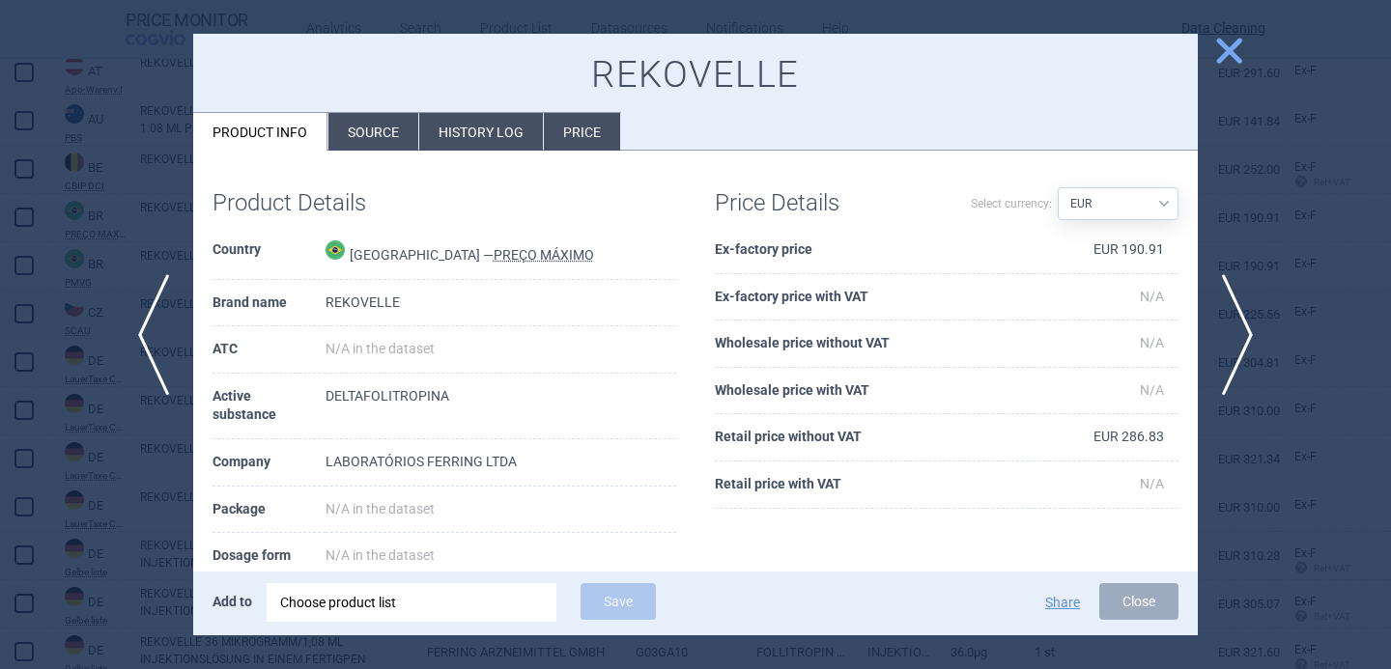
scroll to position [261, 0]
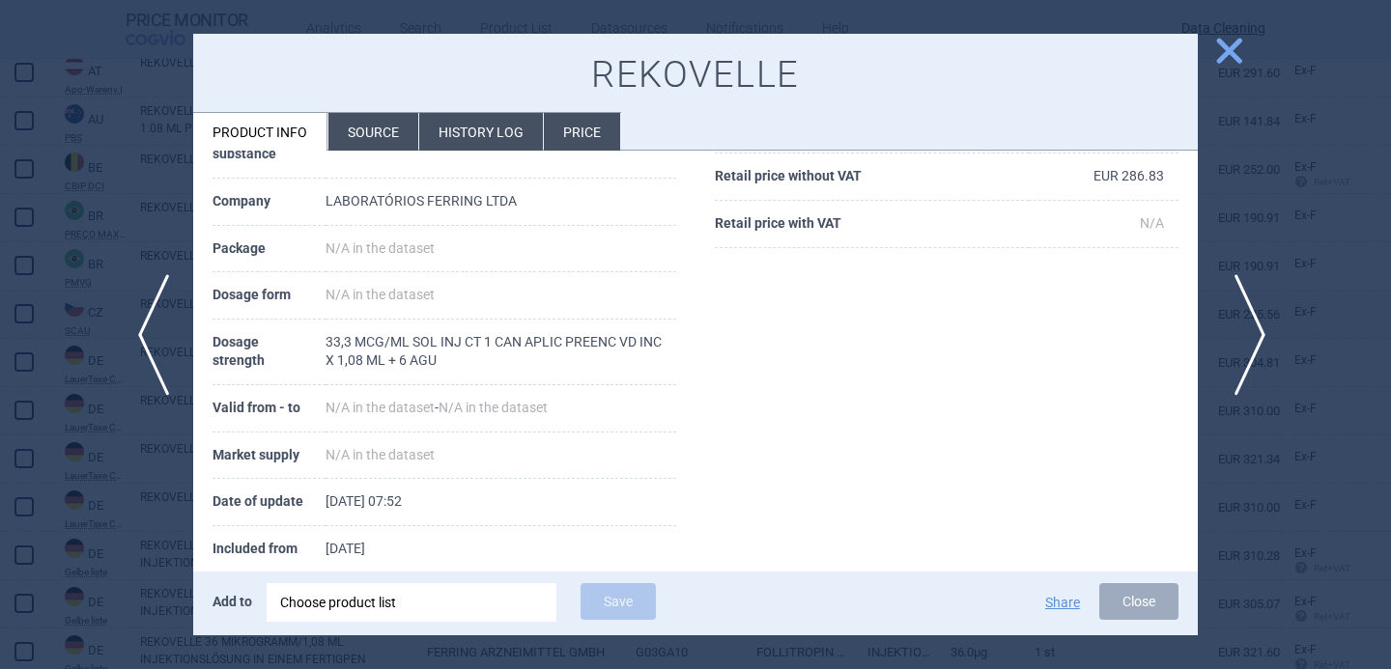
click at [1249, 328] on span "next" at bounding box center [1243, 335] width 43 height 122
click at [56, 564] on div at bounding box center [695, 334] width 1391 height 669
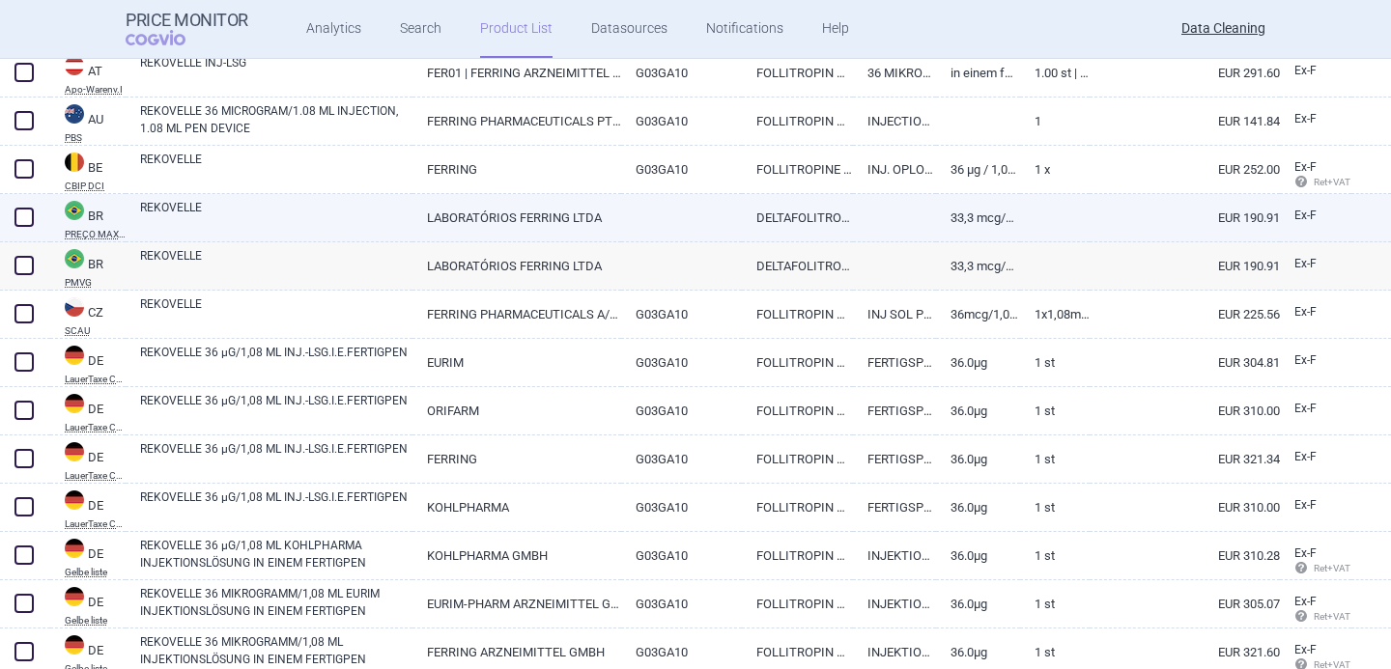
click at [28, 219] on span at bounding box center [23, 217] width 19 height 19
checkbox input "true"
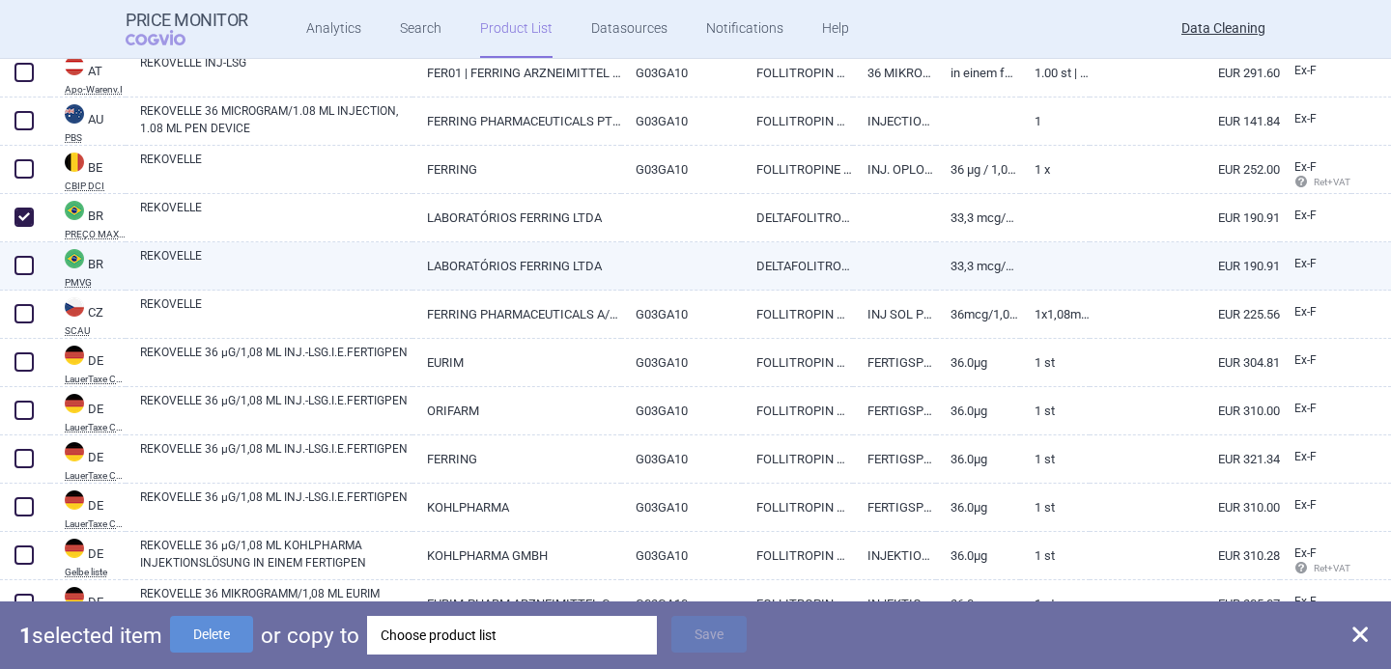
click at [28, 270] on span at bounding box center [23, 265] width 19 height 19
checkbox input "true"
click at [459, 637] on div "Choose product list" at bounding box center [523, 635] width 263 height 39
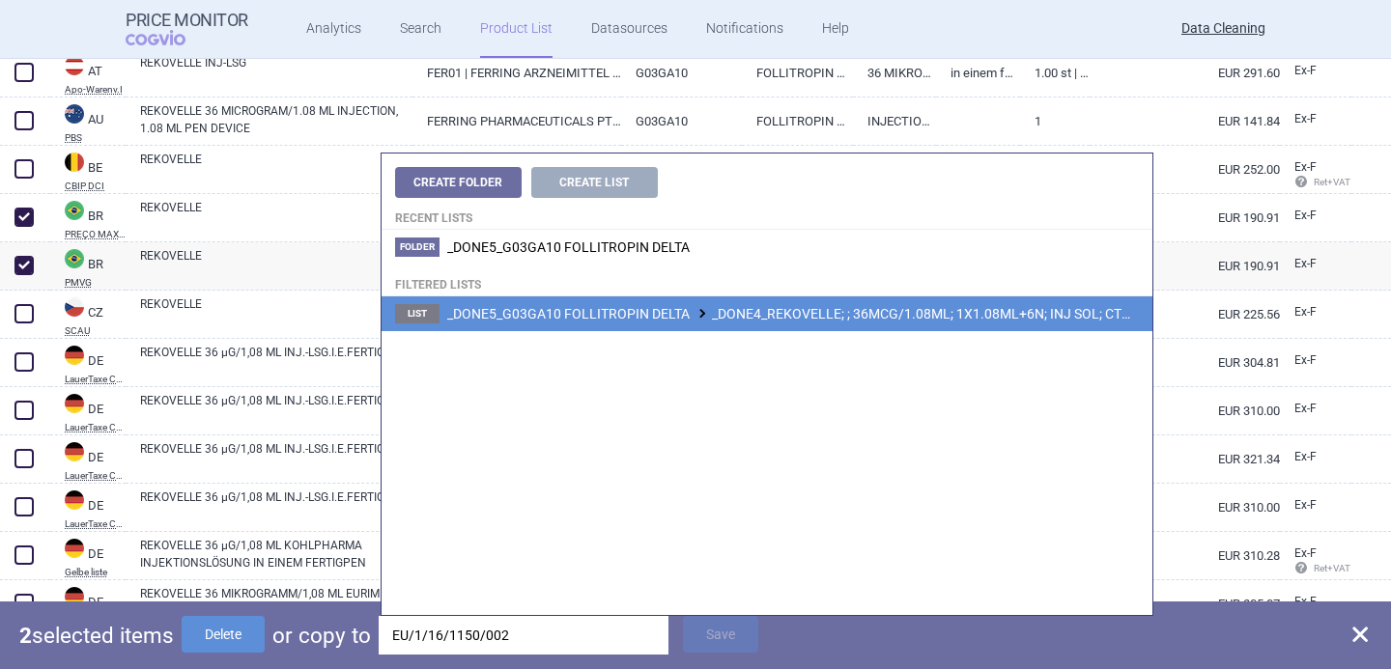
type input "EU/1/16/1150/002"
click at [706, 326] on li "List _DONE5_G03GA10 FOLLITROPIN DELTA _DONE4_REKOVELLE; ; 36MCG/1.08ML; 1X1.08M…" at bounding box center [766, 313] width 771 height 35
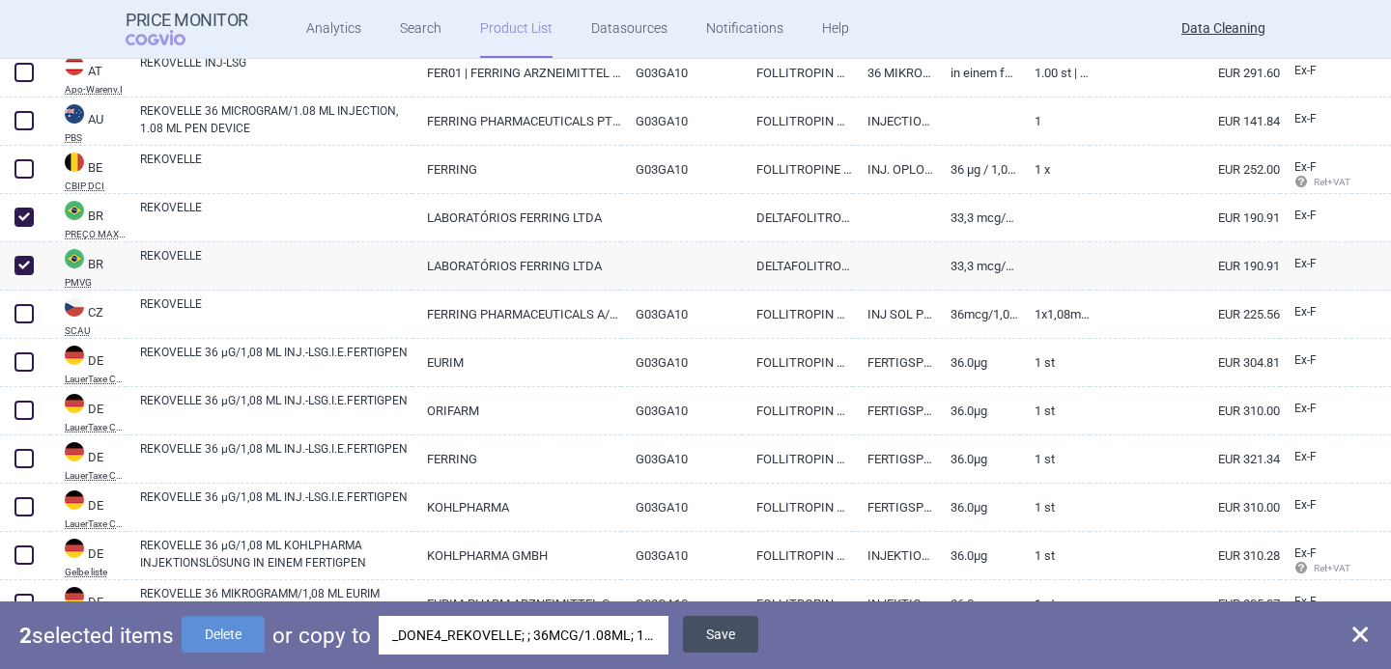
click at [718, 632] on button "Save" at bounding box center [720, 634] width 75 height 37
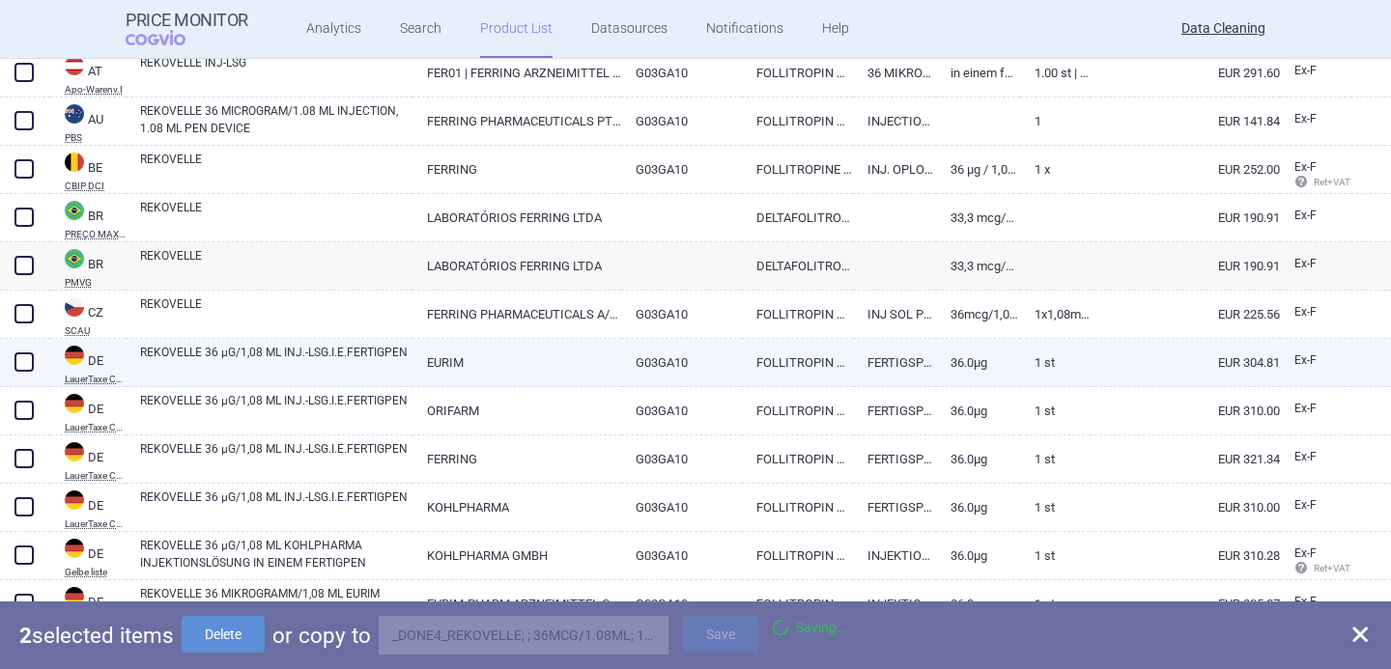
checkbox input "false"
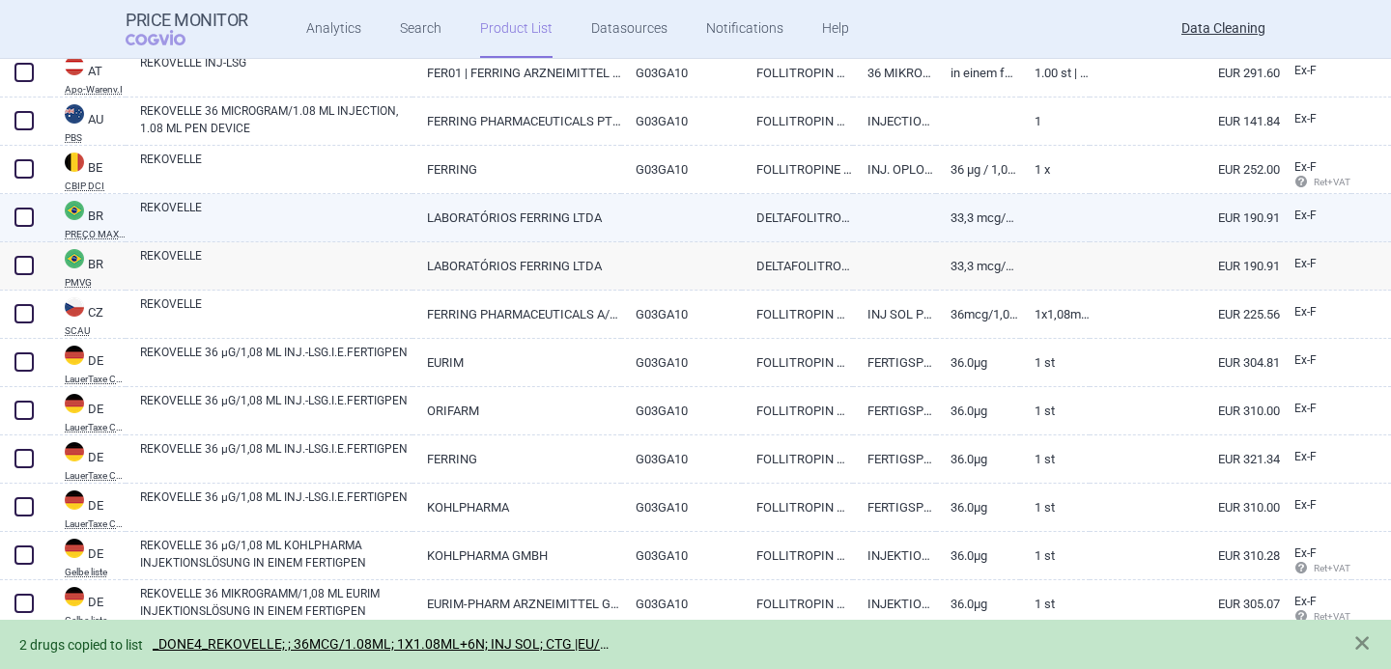
click at [20, 215] on span at bounding box center [23, 217] width 19 height 19
checkbox input "true"
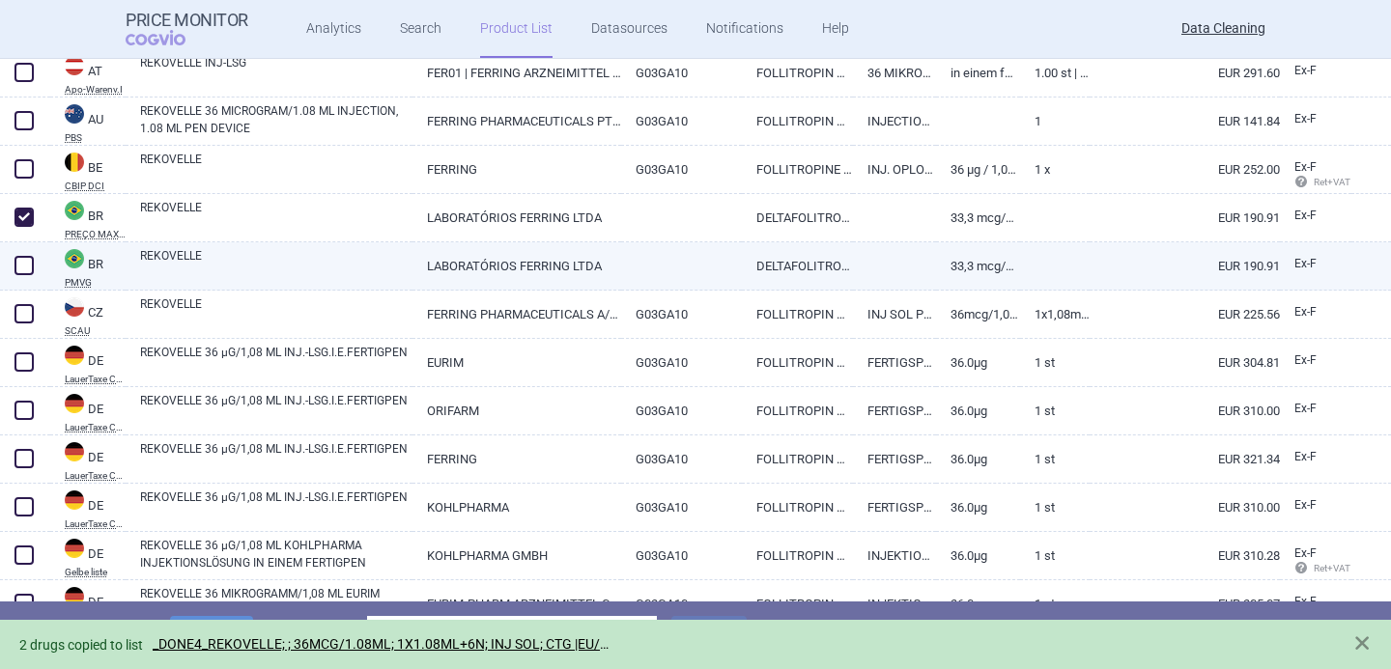
click at [20, 250] on div at bounding box center [25, 266] width 50 height 48
click at [21, 259] on span at bounding box center [23, 265] width 19 height 19
checkbox input "true"
click at [244, 618] on button "Delete" at bounding box center [223, 634] width 83 height 37
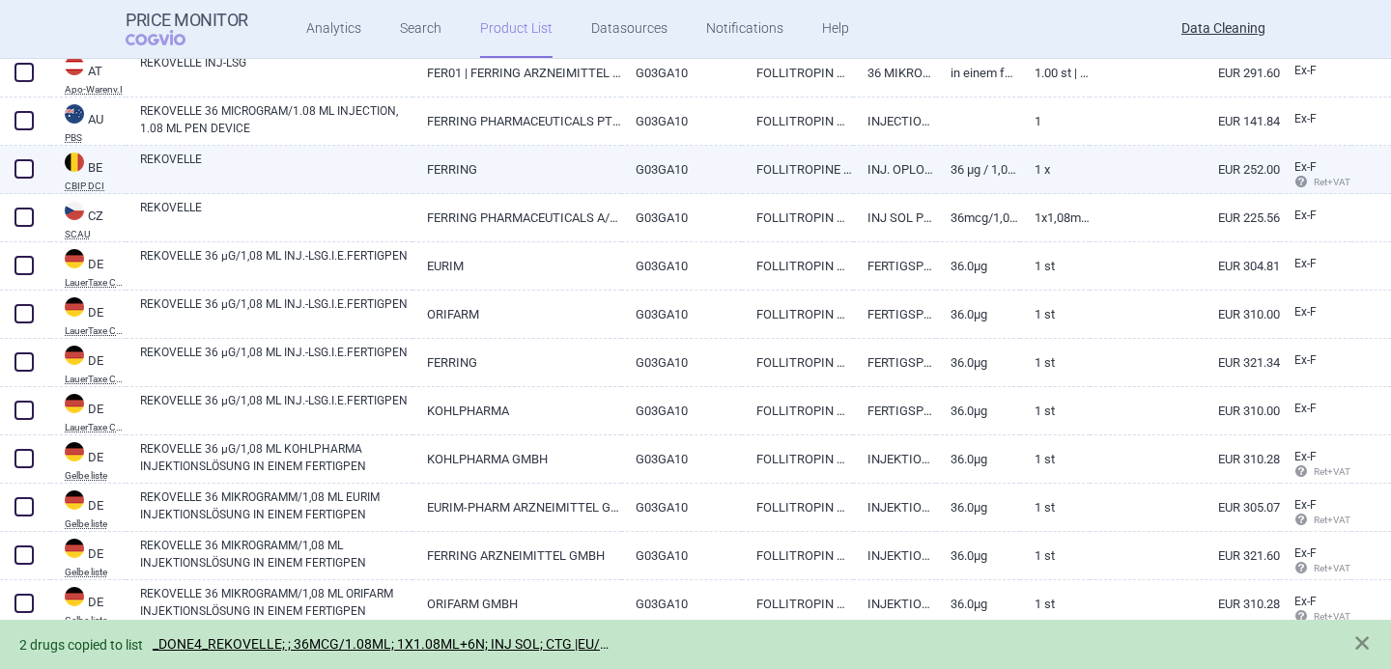
click at [267, 156] on link "REKOVELLE" at bounding box center [276, 168] width 272 height 35
select select "EUR"
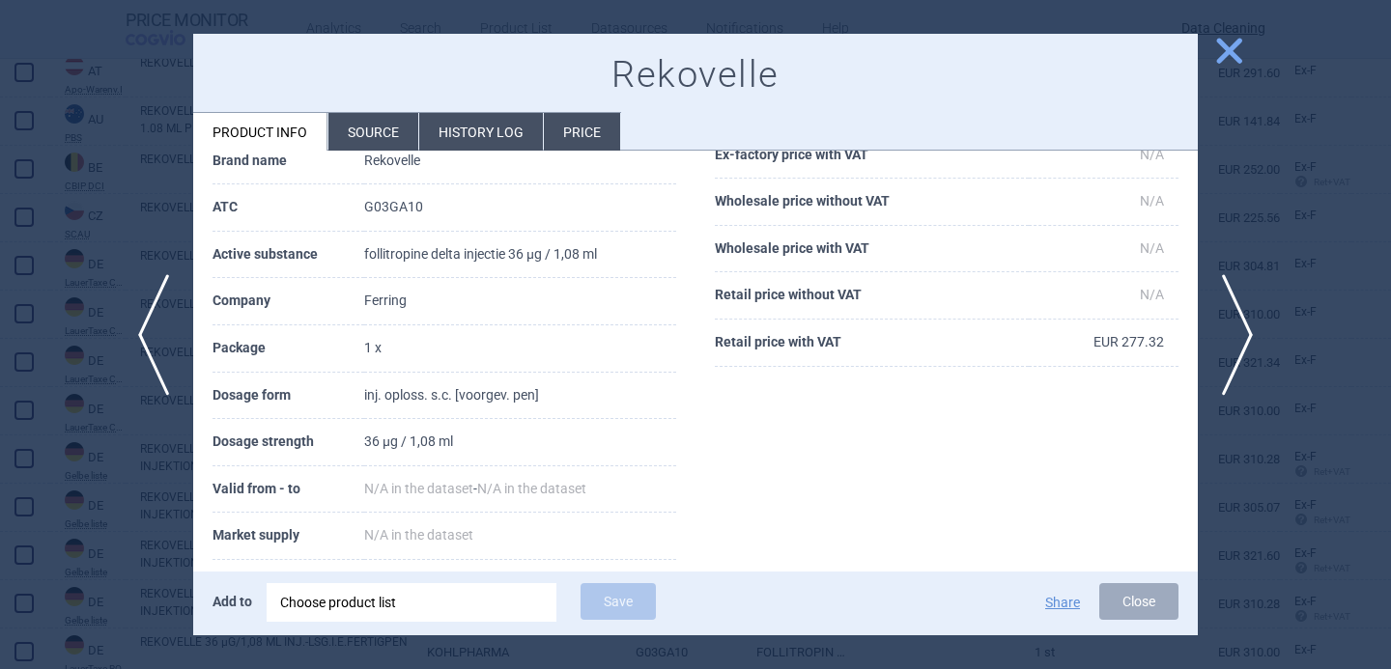
scroll to position [152, 0]
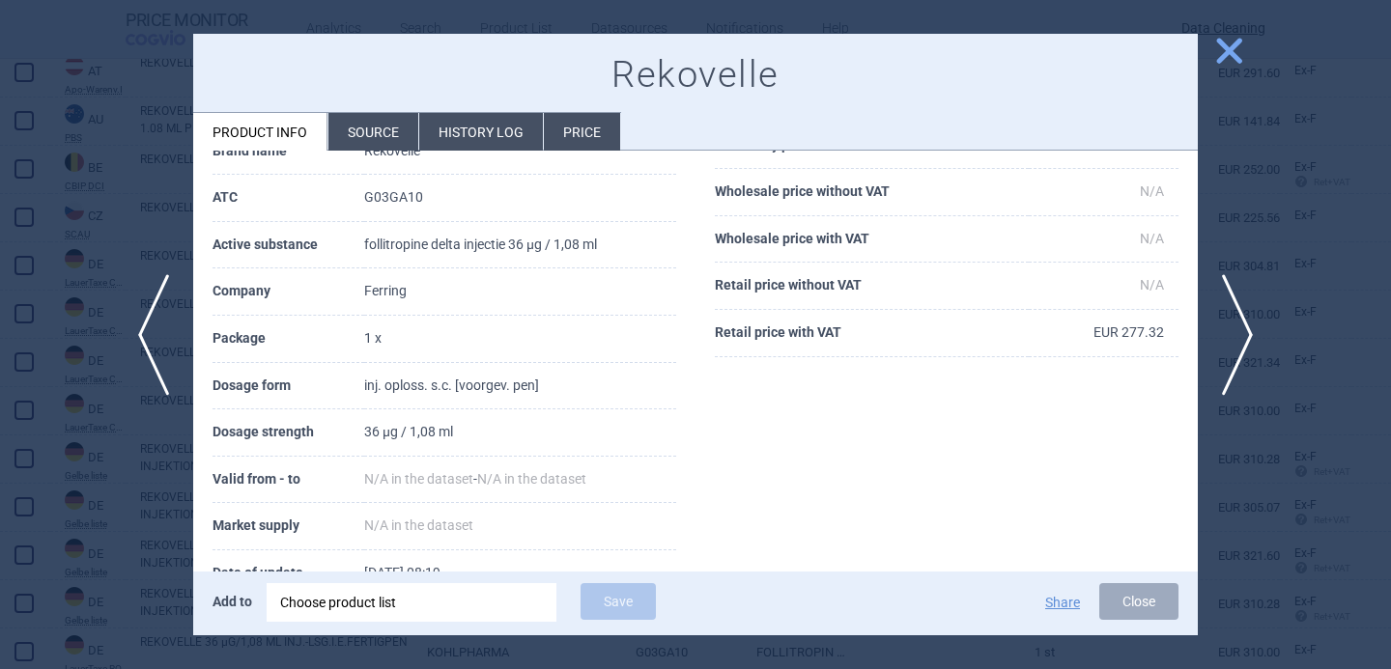
click at [358, 125] on li "Source" at bounding box center [373, 132] width 90 height 38
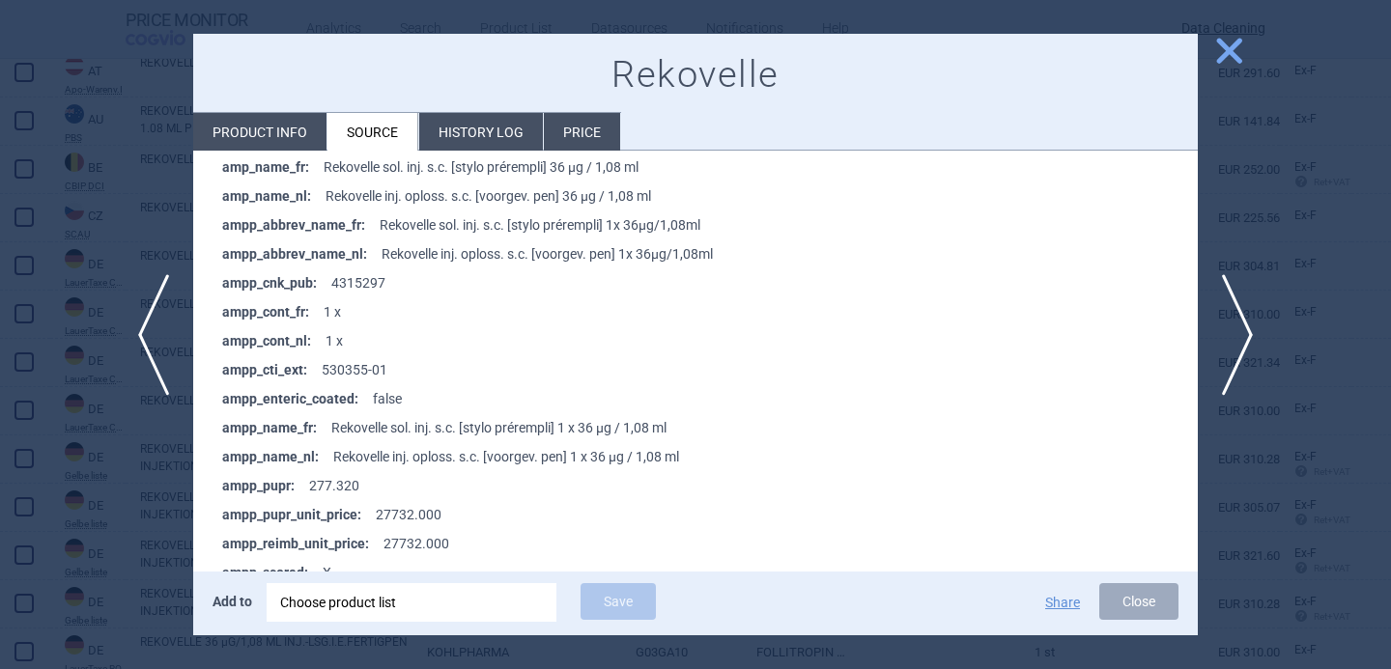
scroll to position [362, 0]
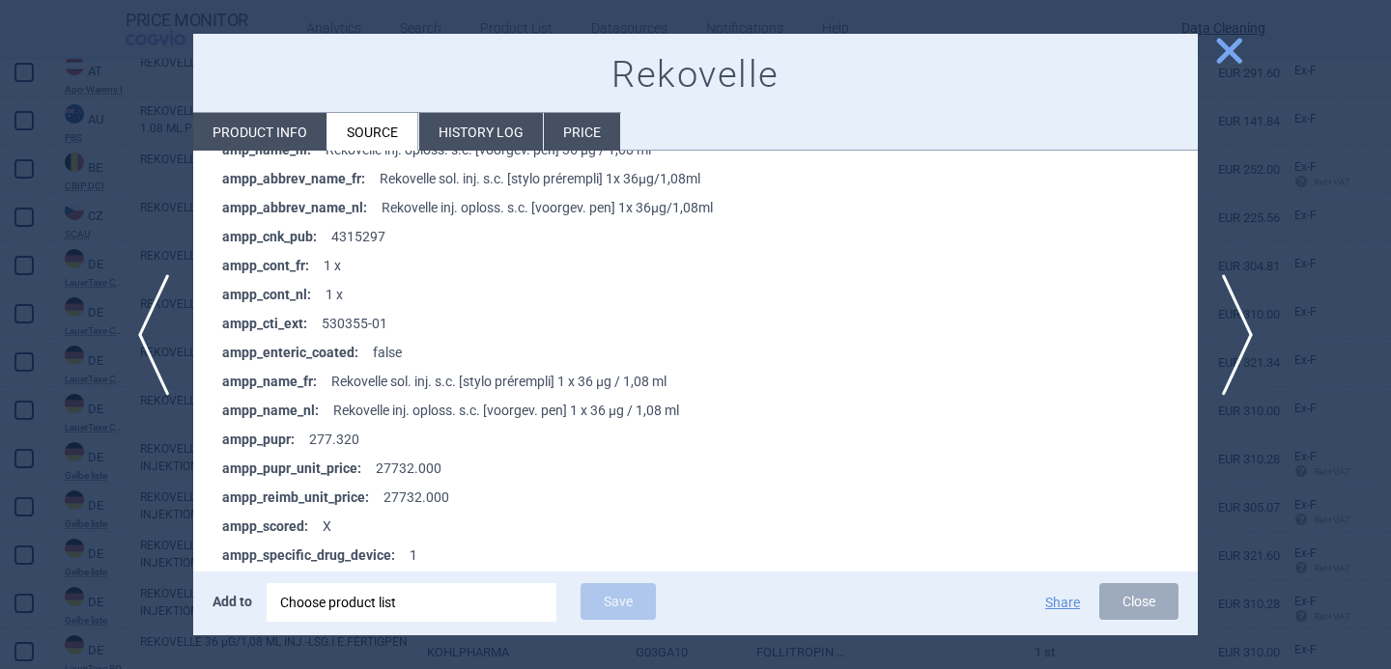
click at [82, 464] on div at bounding box center [695, 334] width 1391 height 669
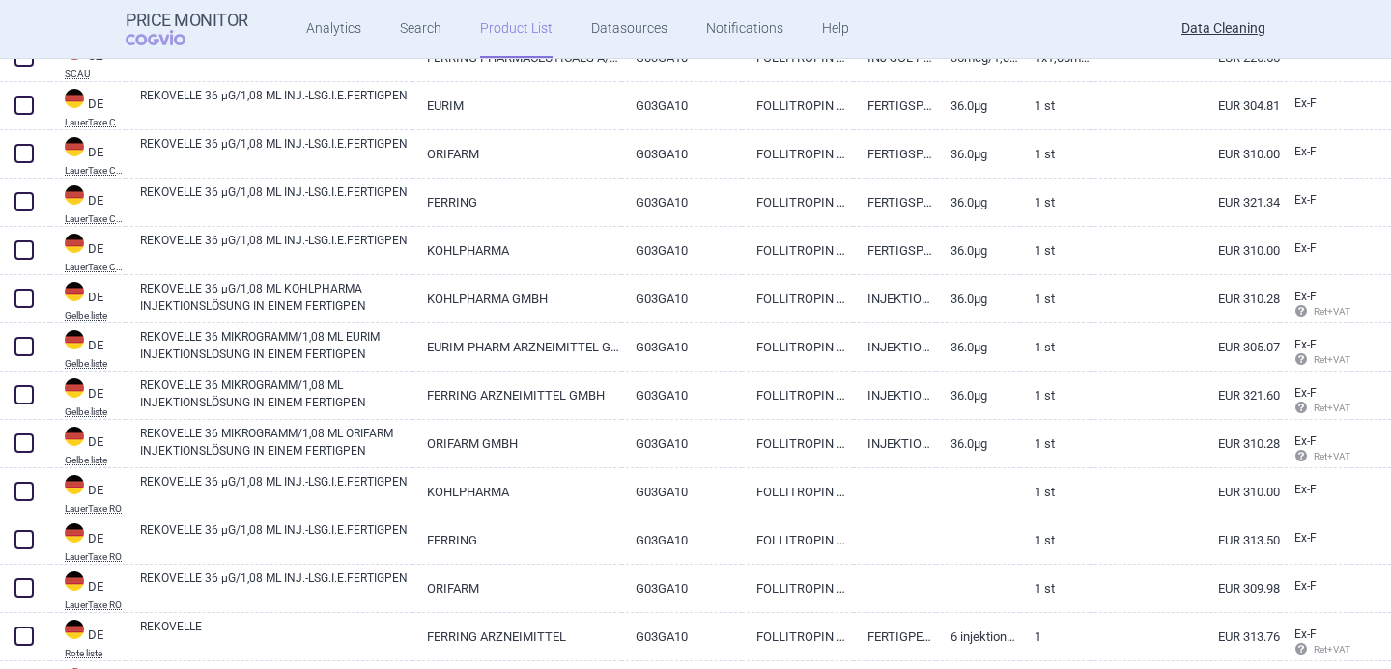
scroll to position [858, 0]
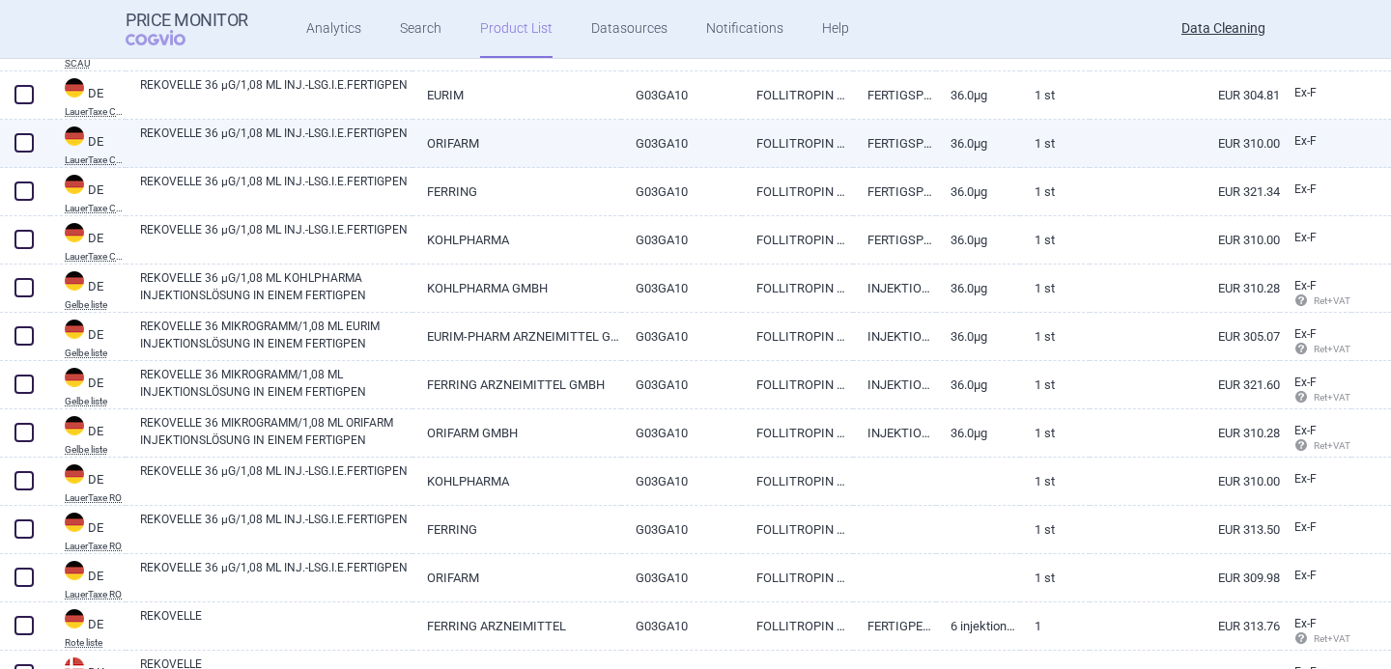
click at [371, 136] on link "REKOVELLE 36 µG/1,08 ML INJ.-LSG.I.E.FERTIGPEN" at bounding box center [276, 142] width 272 height 35
select select "EUR"
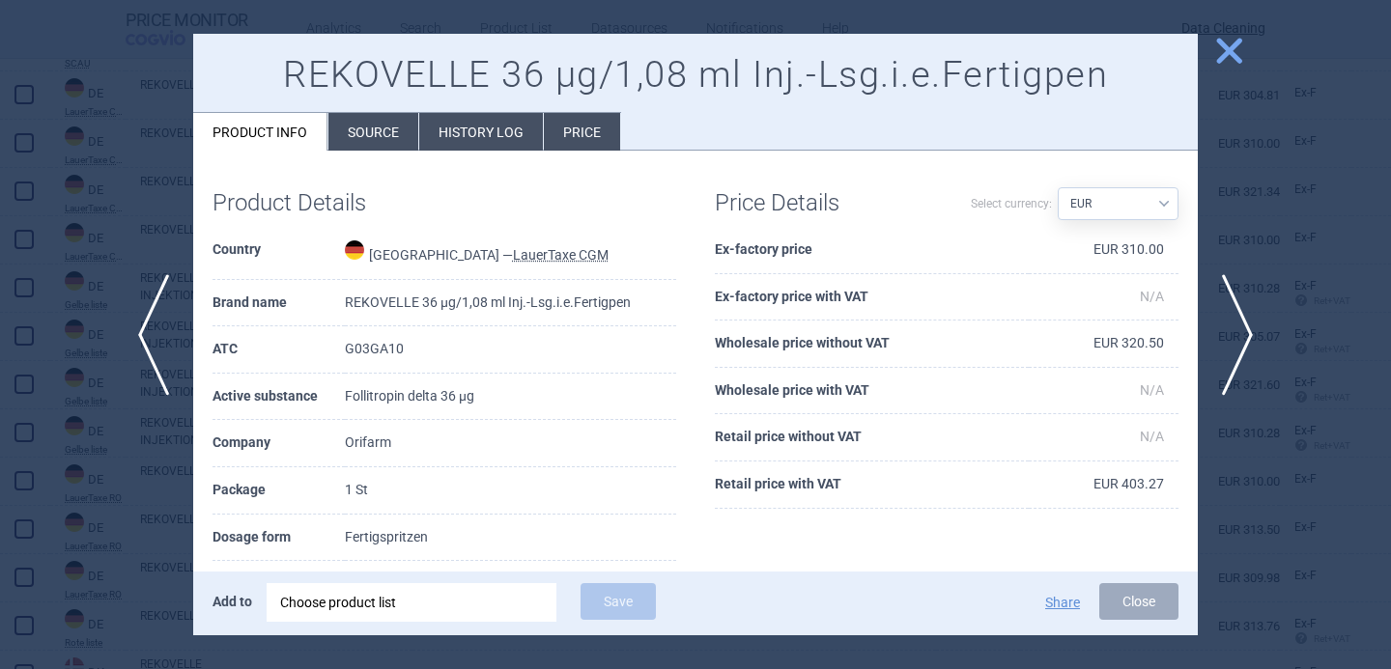
click at [399, 118] on li "Source" at bounding box center [373, 132] width 90 height 38
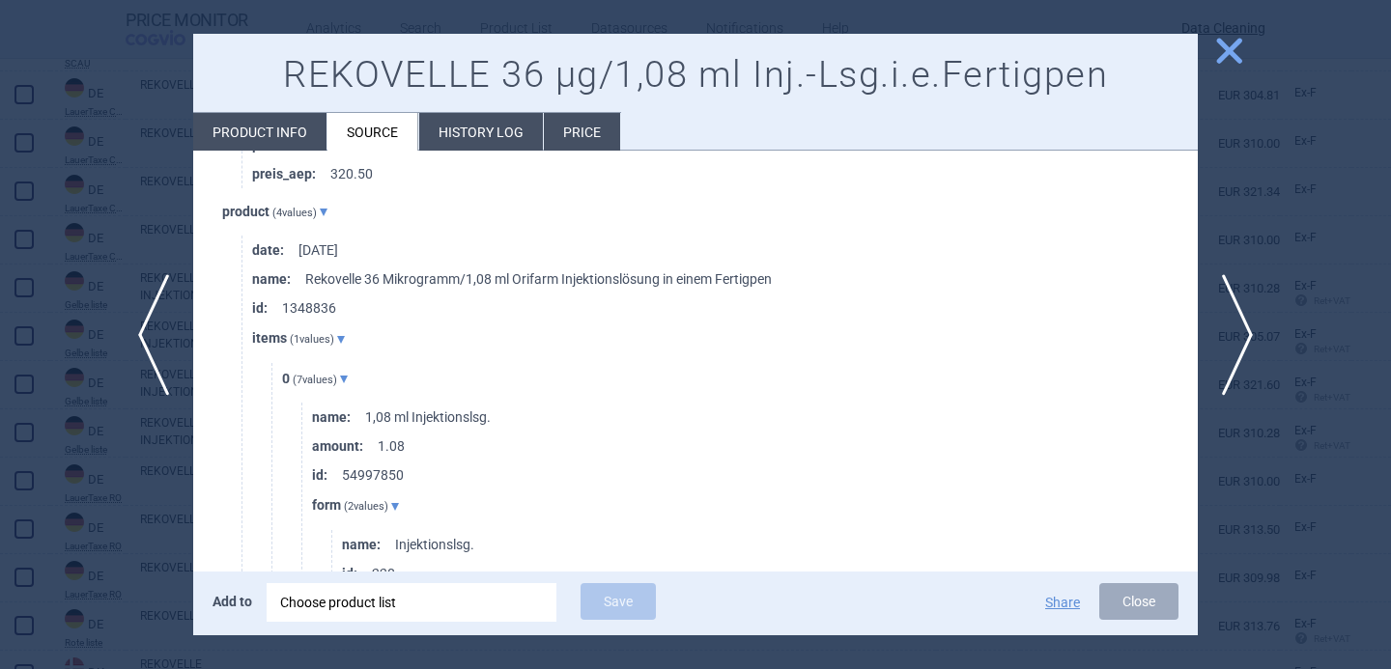
scroll to position [2478, 0]
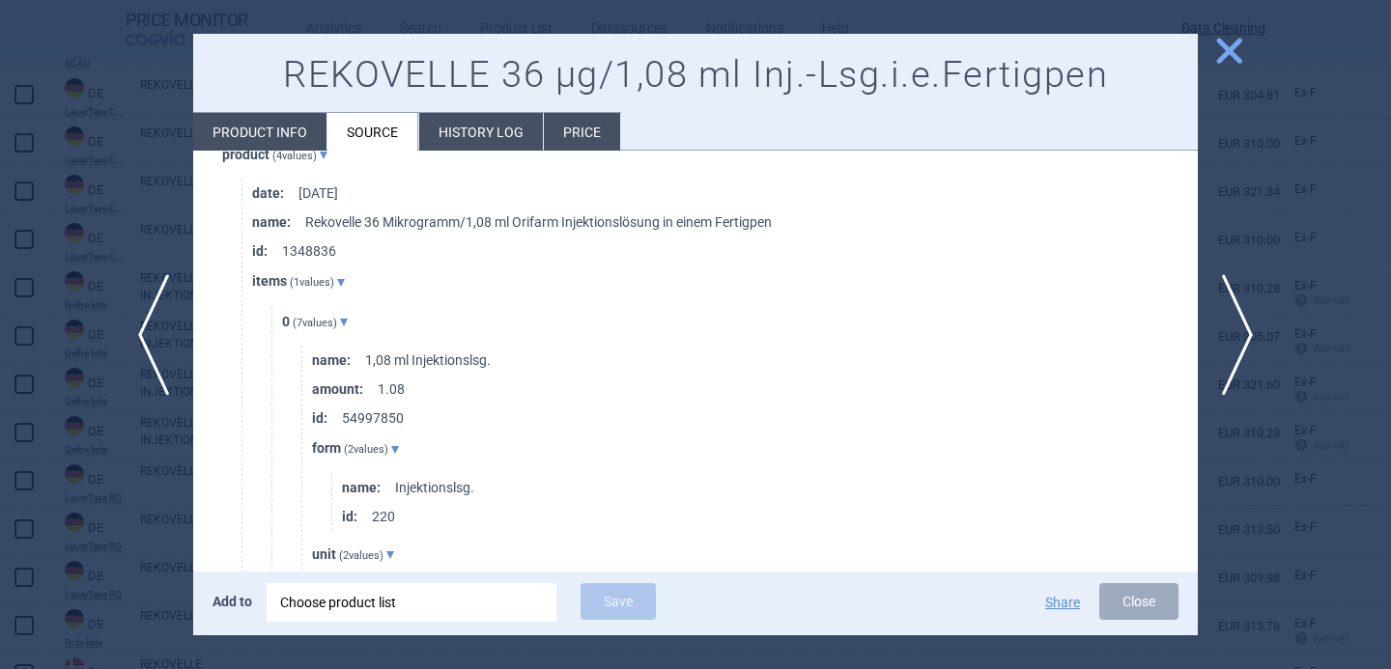
click at [138, 500] on div at bounding box center [695, 334] width 1391 height 669
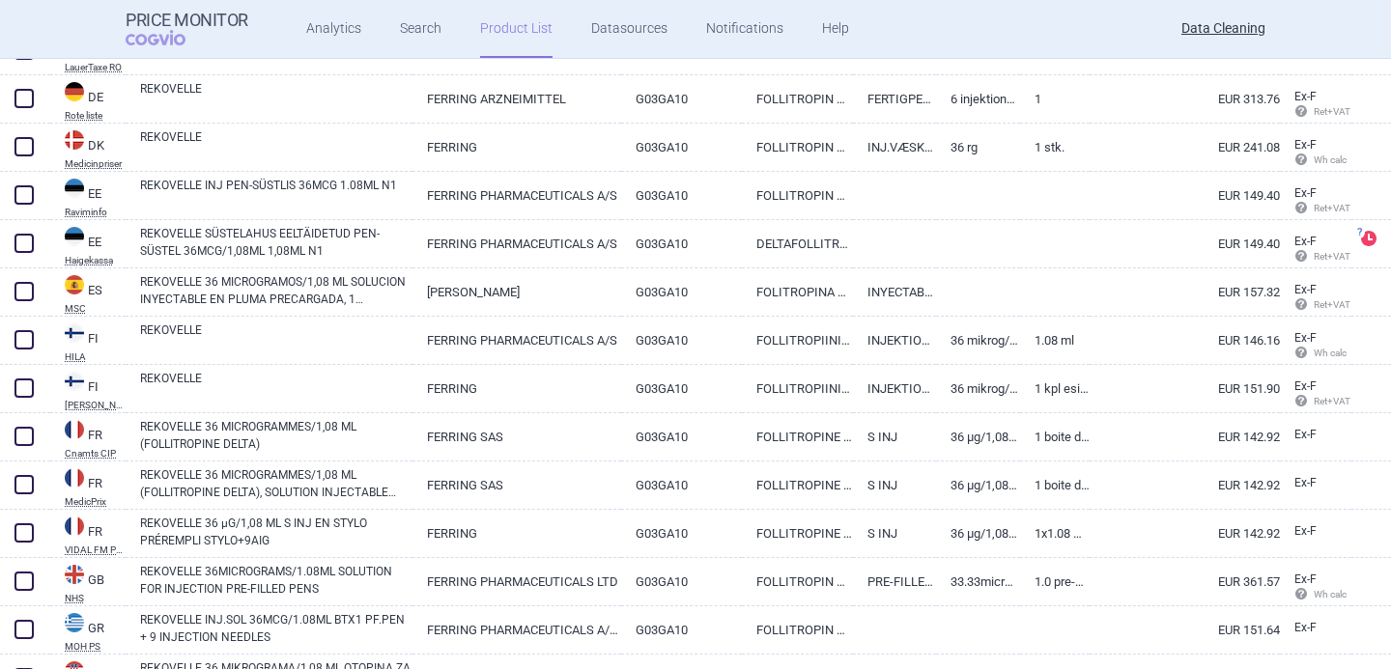
scroll to position [1393, 0]
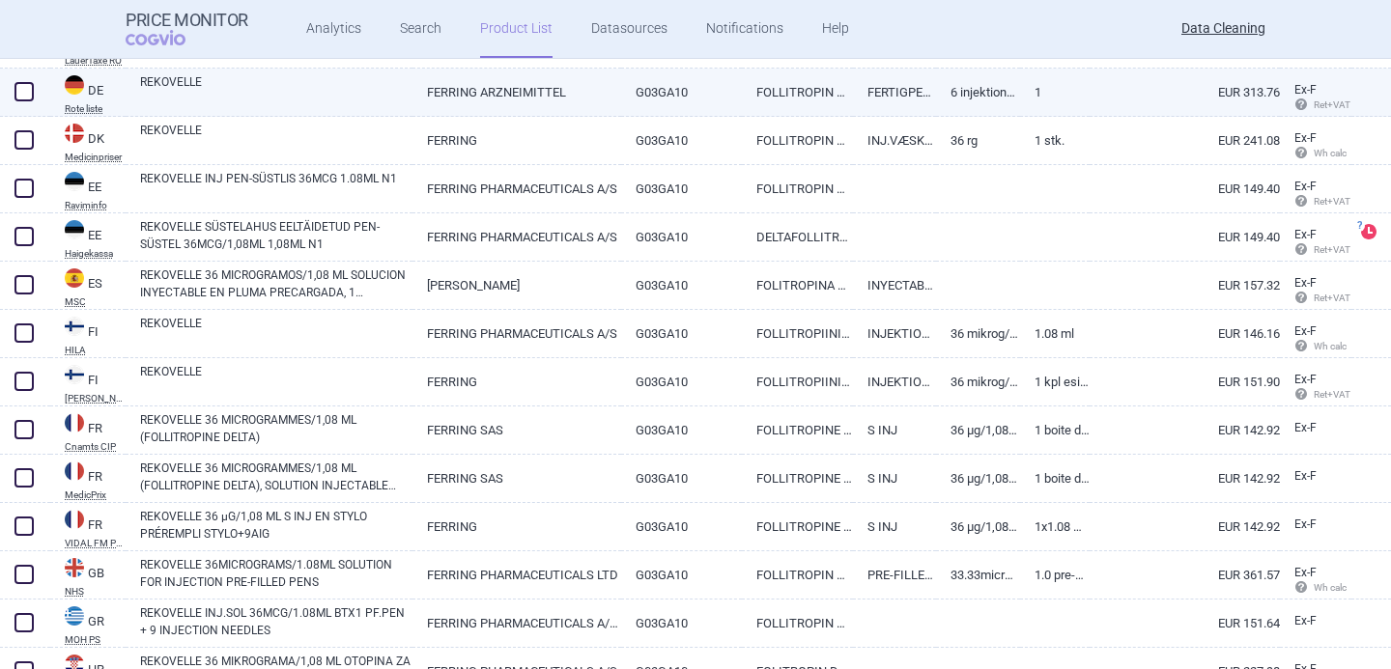
click at [295, 103] on link "REKOVELLE" at bounding box center [276, 90] width 272 height 35
select select "EUR"
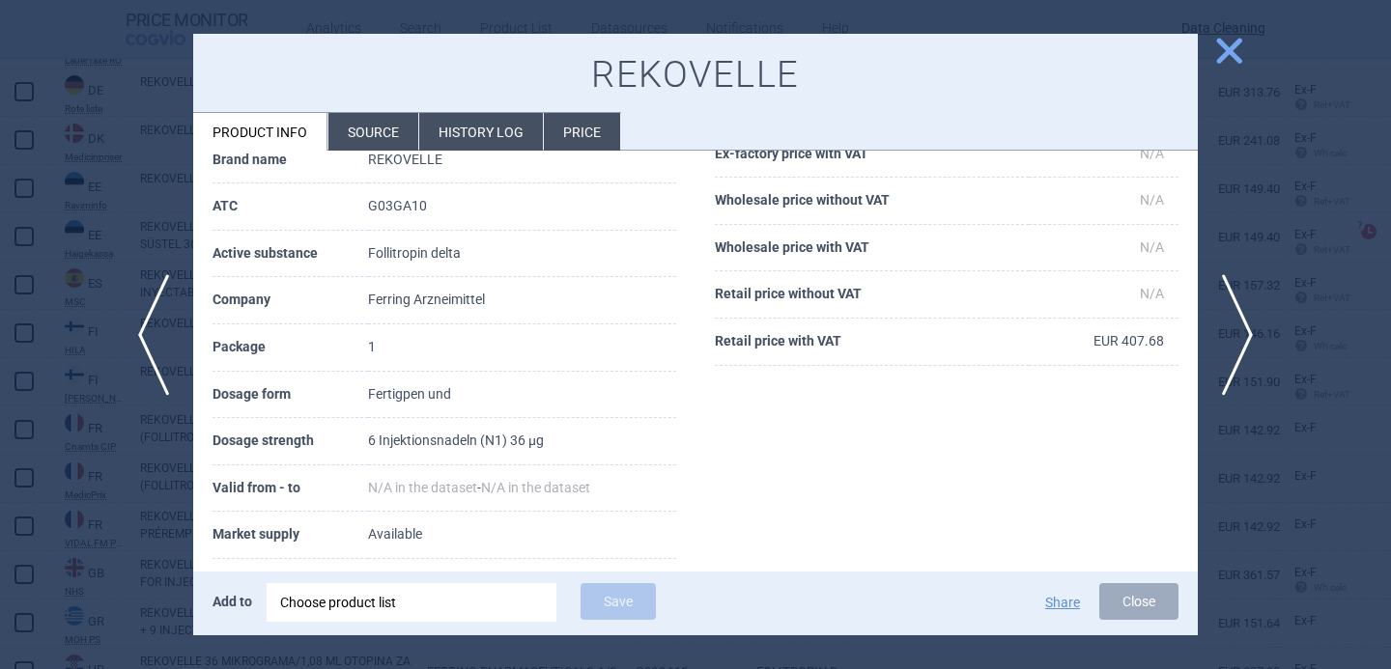
scroll to position [154, 0]
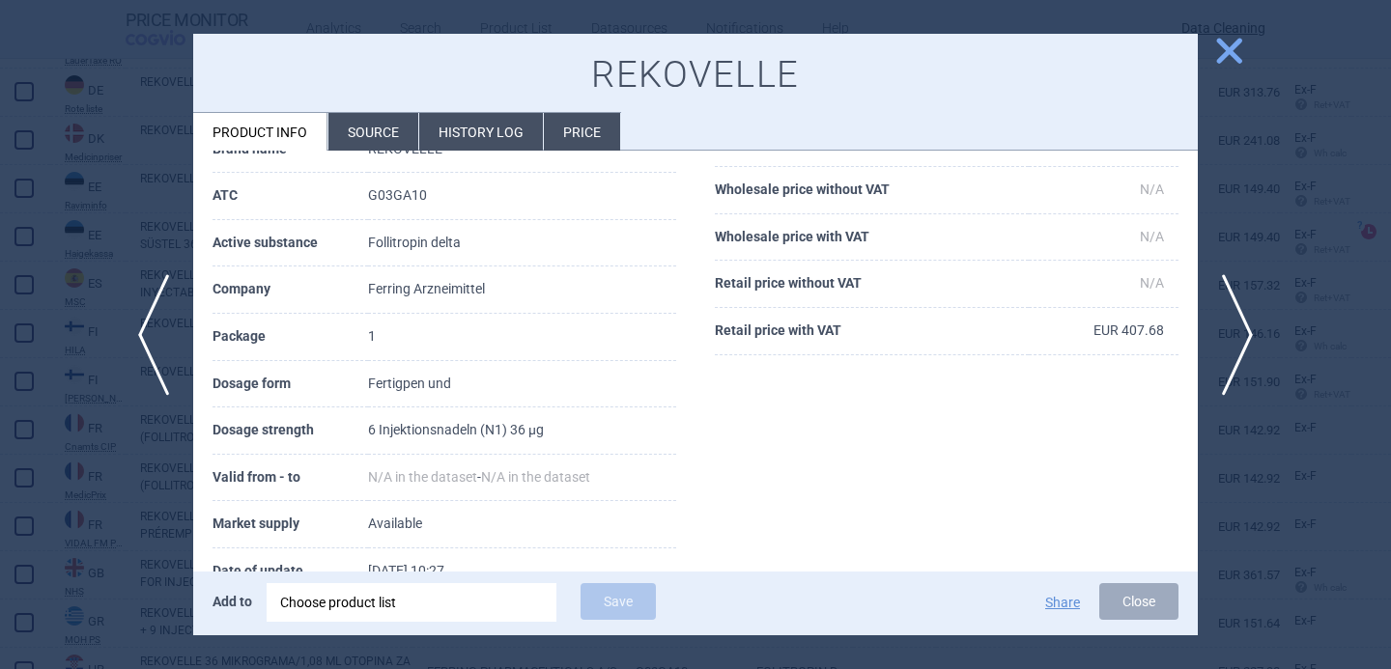
click at [360, 132] on li "Source" at bounding box center [373, 132] width 90 height 38
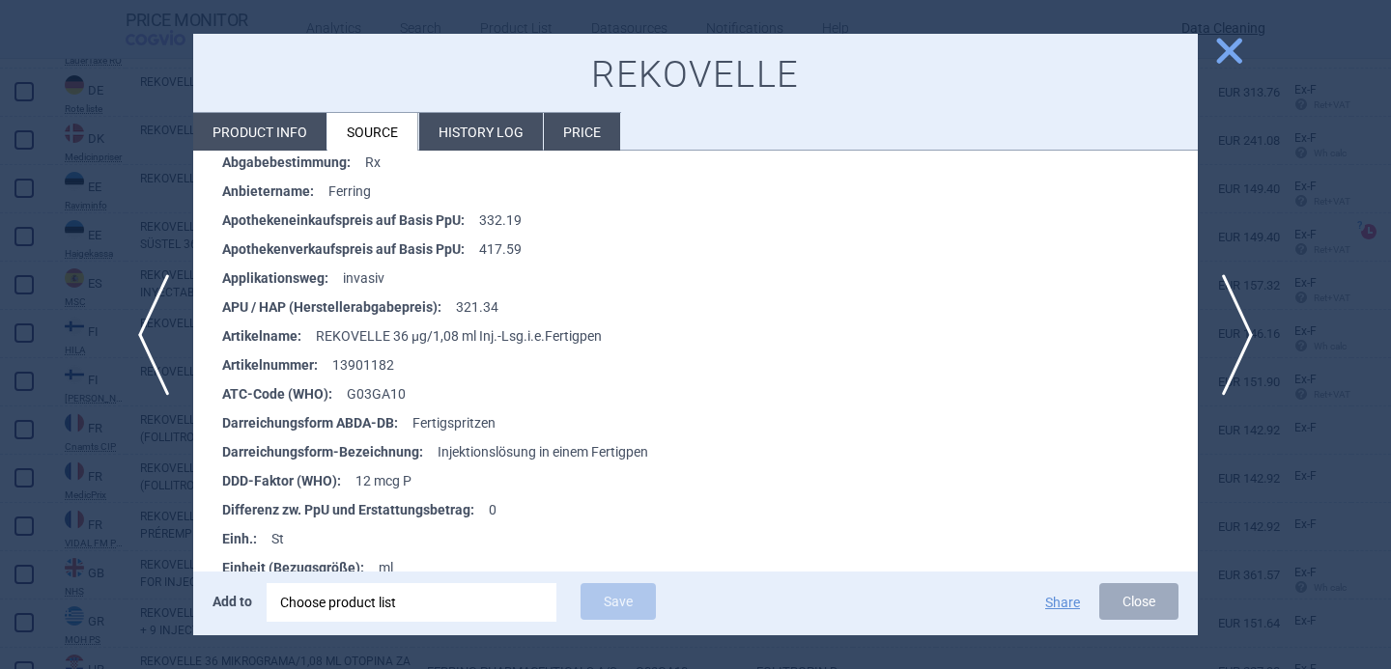
scroll to position [4329, 0]
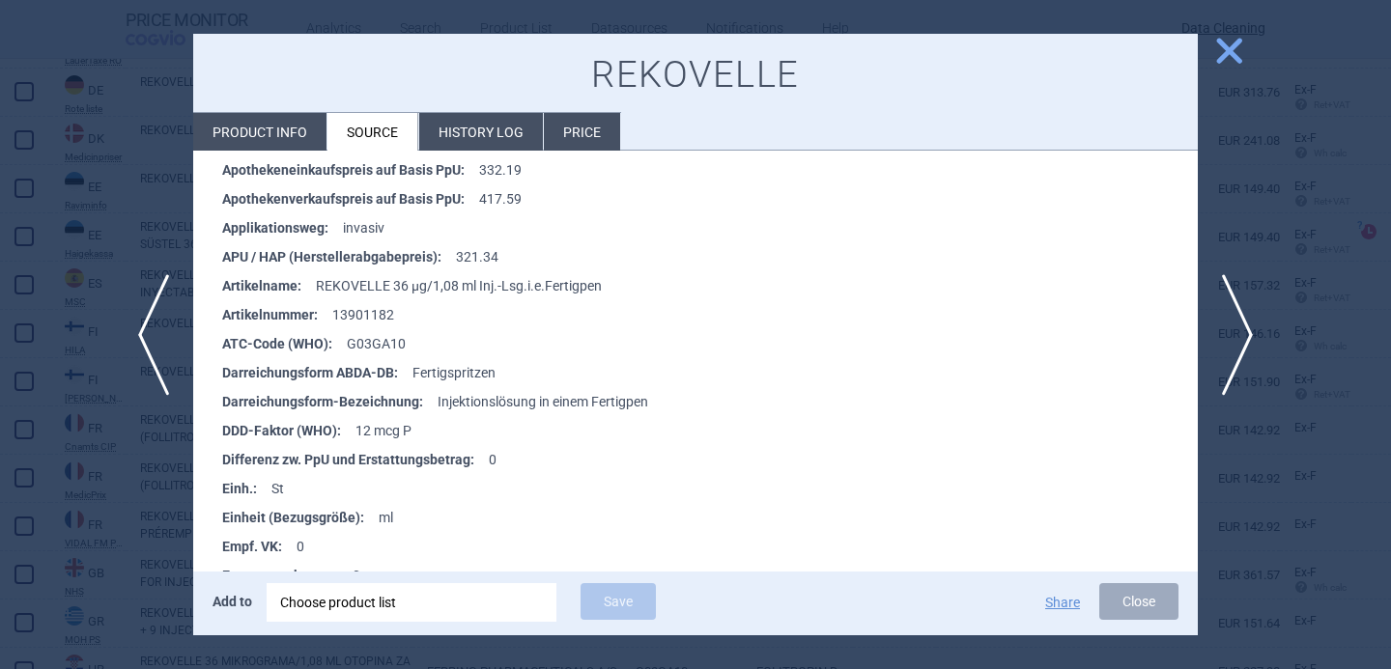
click at [123, 511] on div at bounding box center [695, 334] width 1391 height 669
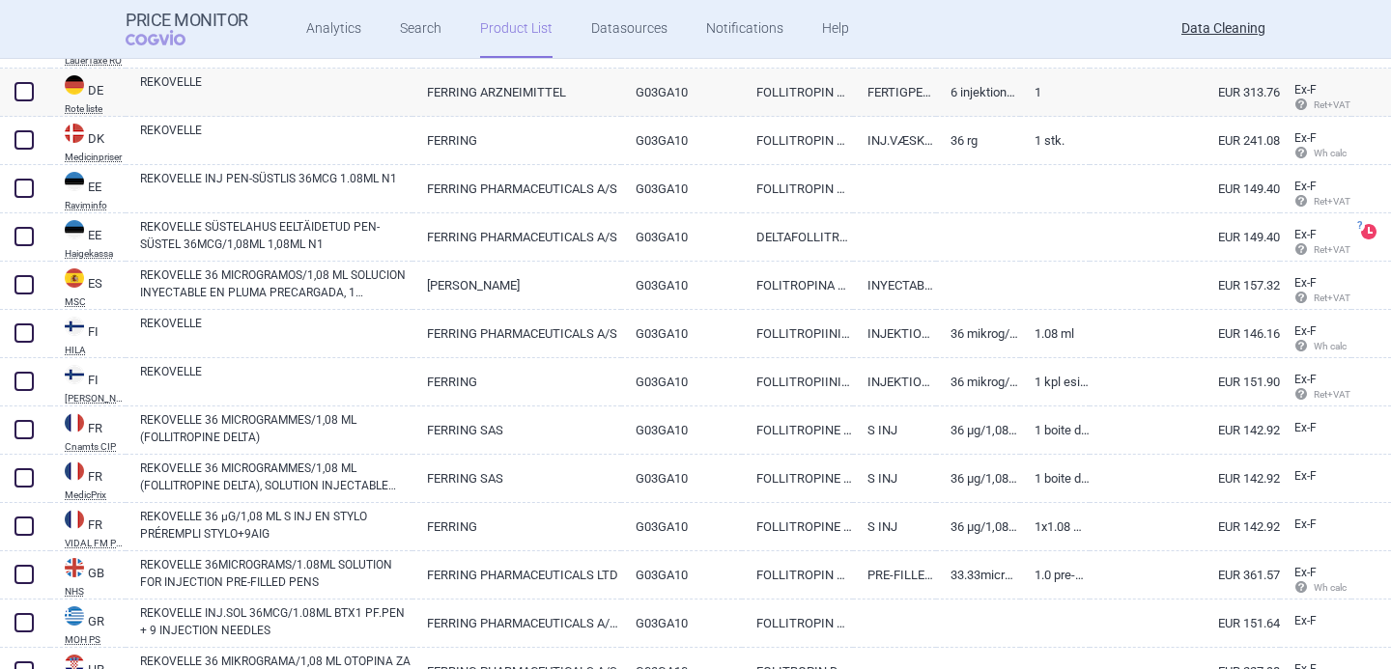
scroll to position [1444, 0]
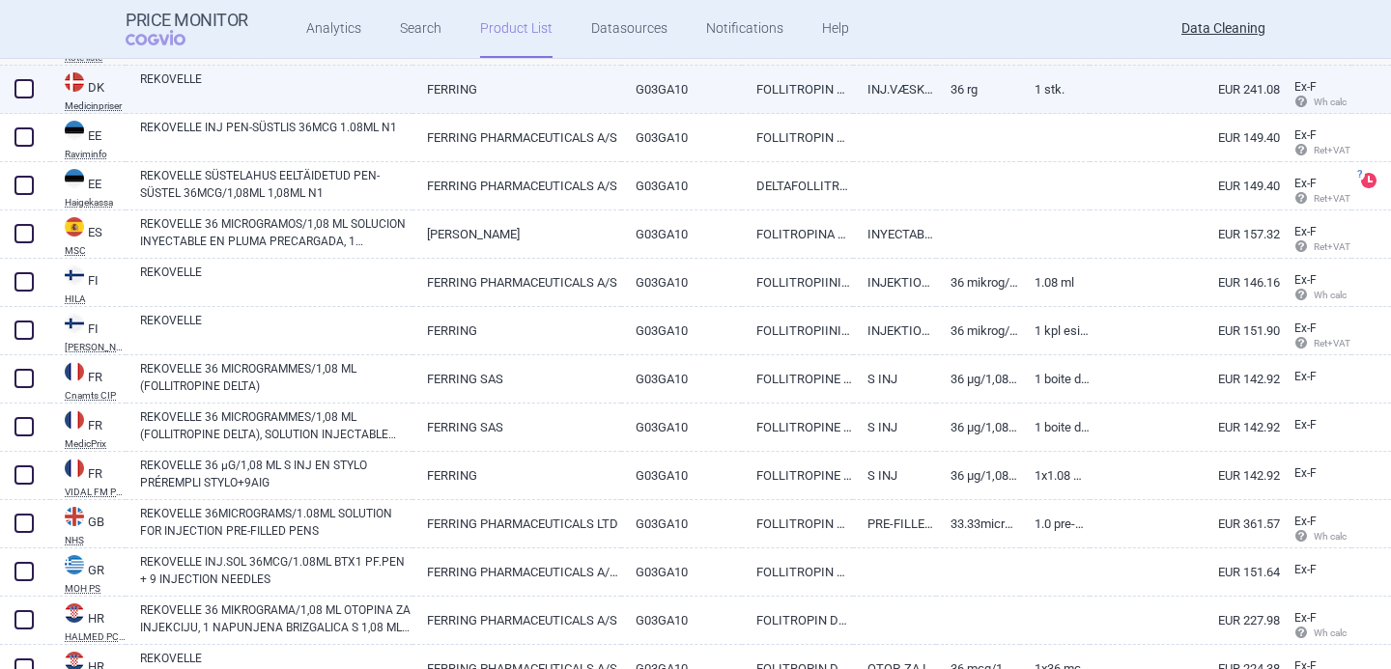
click at [272, 106] on div "REKOVELLE" at bounding box center [269, 90] width 287 height 48
click at [286, 81] on link "REKOVELLE" at bounding box center [276, 87] width 272 height 35
select select "EUR"
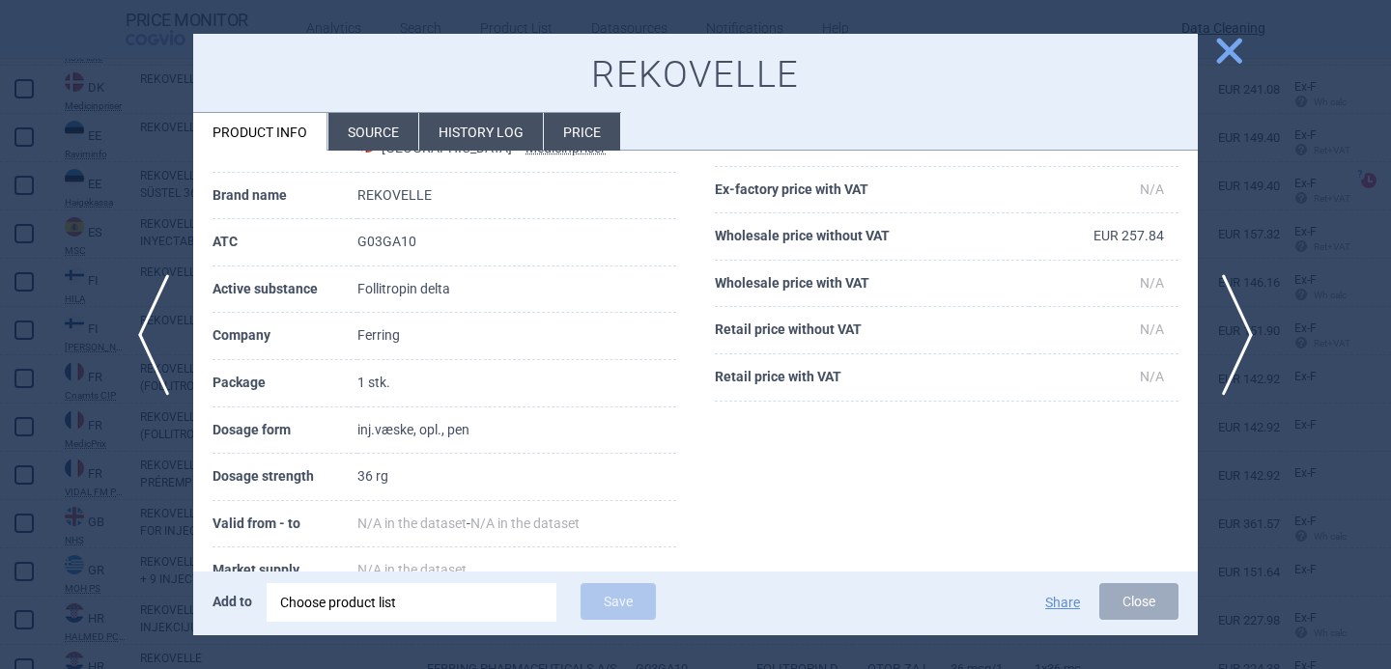
scroll to position [160, 0]
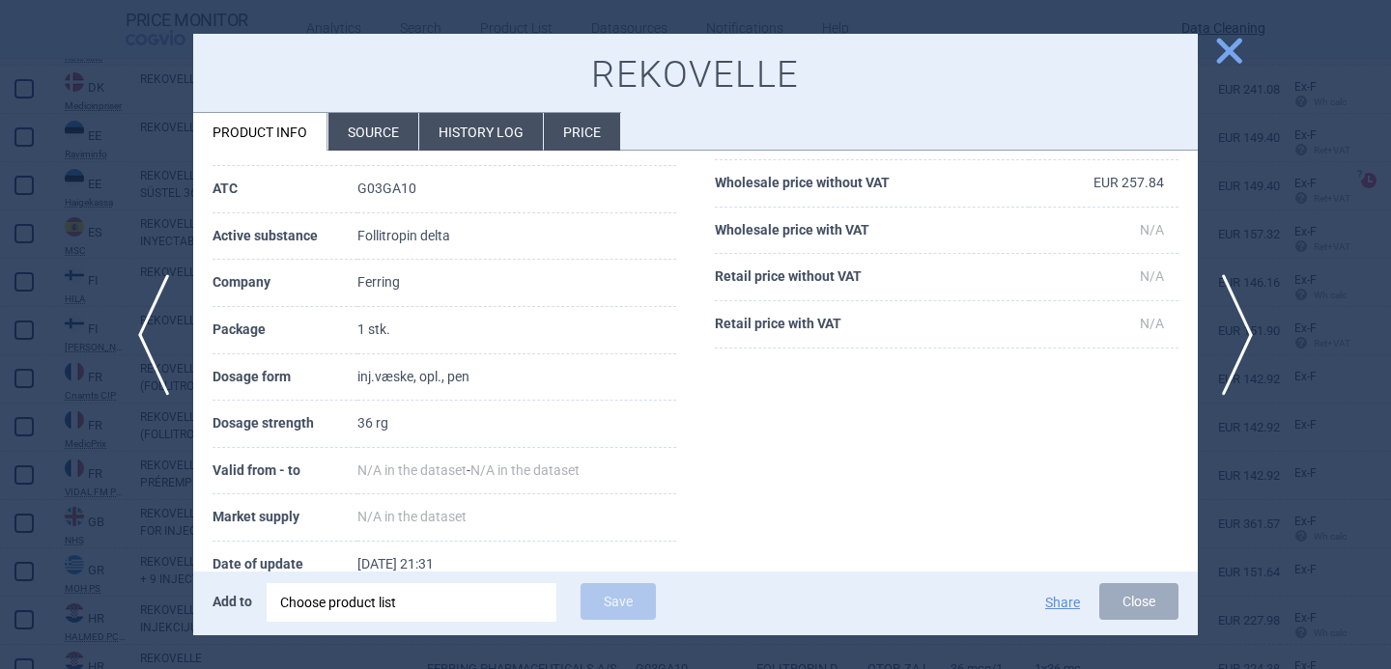
click at [379, 132] on li "Source" at bounding box center [373, 132] width 90 height 38
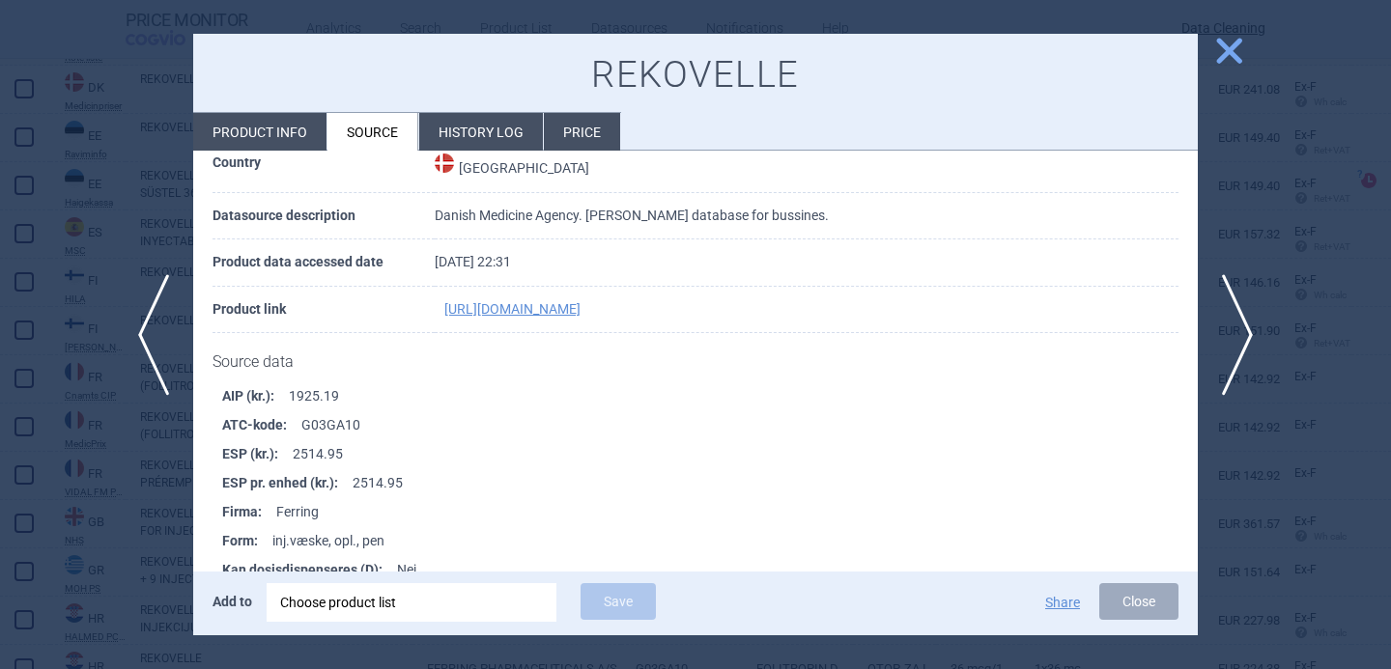
scroll to position [140, 0]
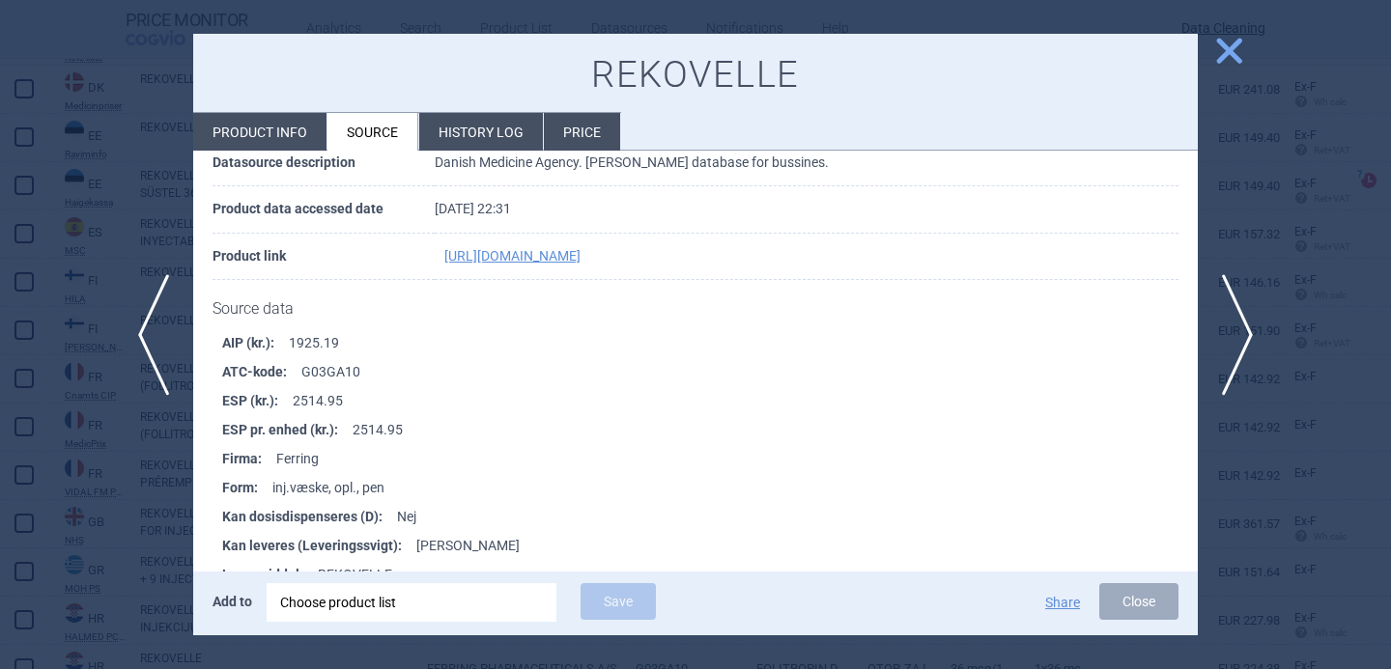
click at [281, 140] on li "Product info" at bounding box center [259, 132] width 133 height 38
select select "EUR"
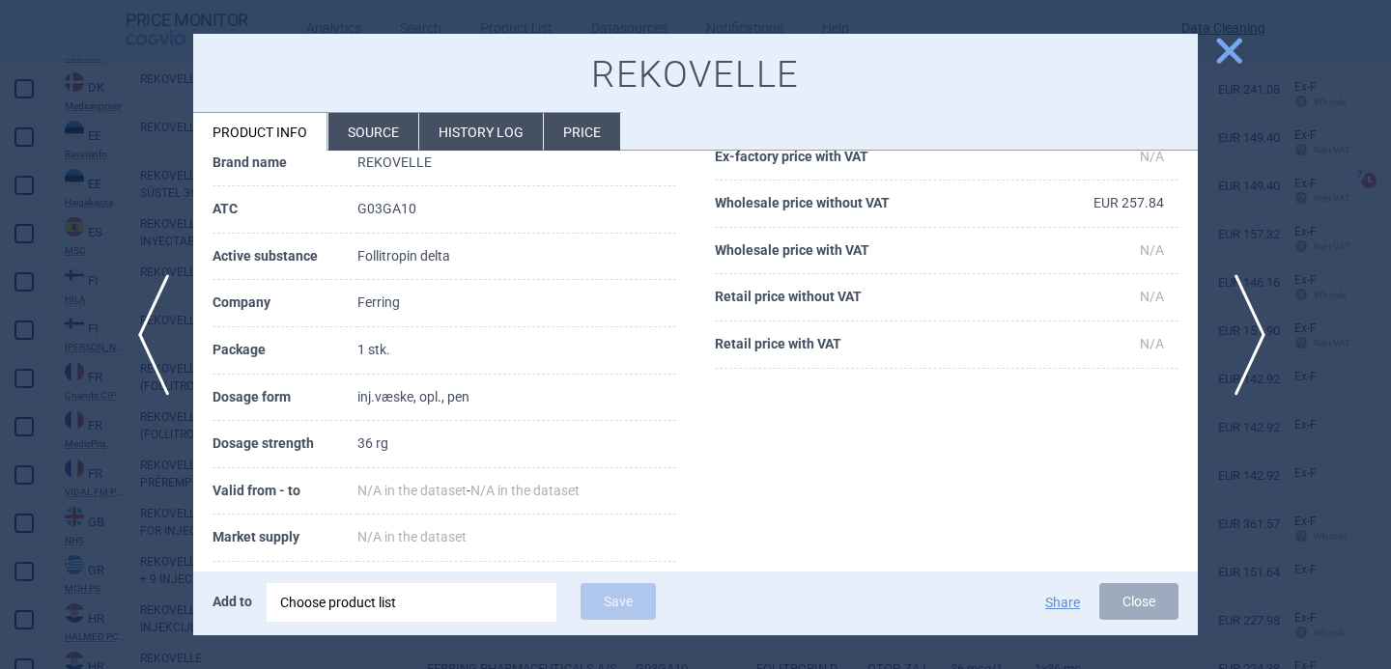
click at [1242, 324] on span "next" at bounding box center [1243, 335] width 43 height 122
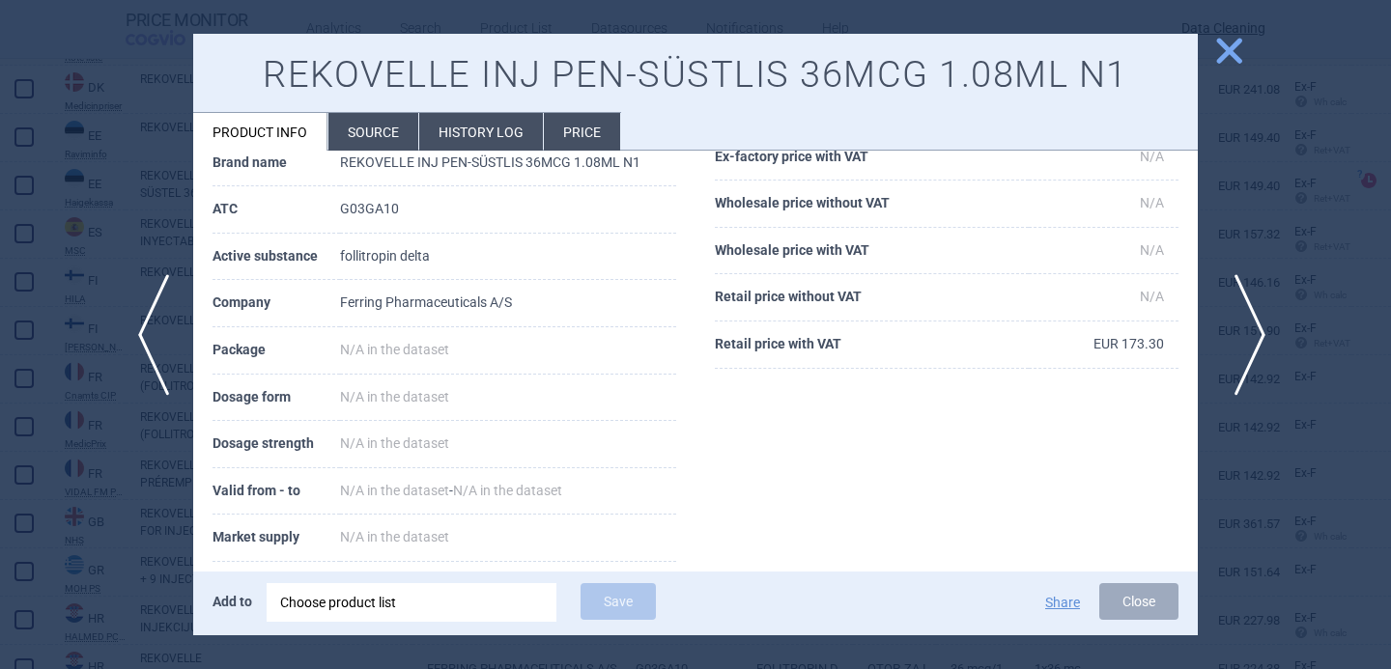
click at [1242, 324] on span "next" at bounding box center [1243, 335] width 43 height 122
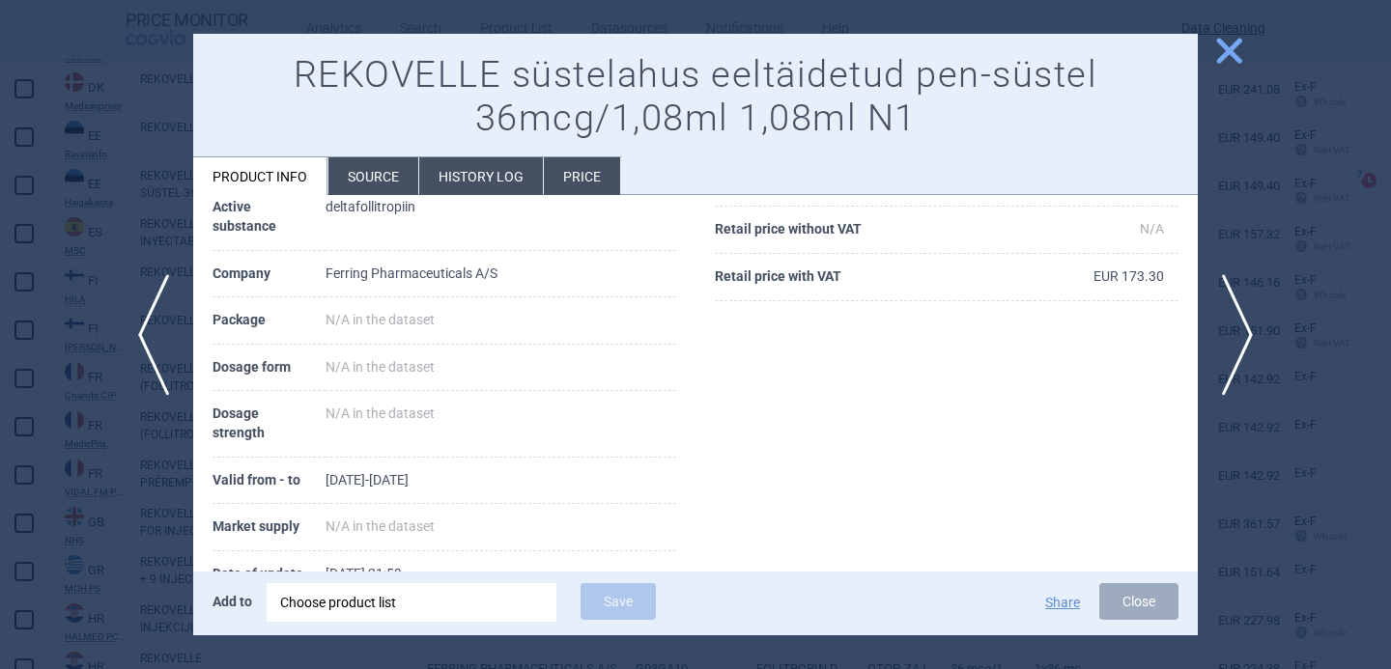
scroll to position [387, 0]
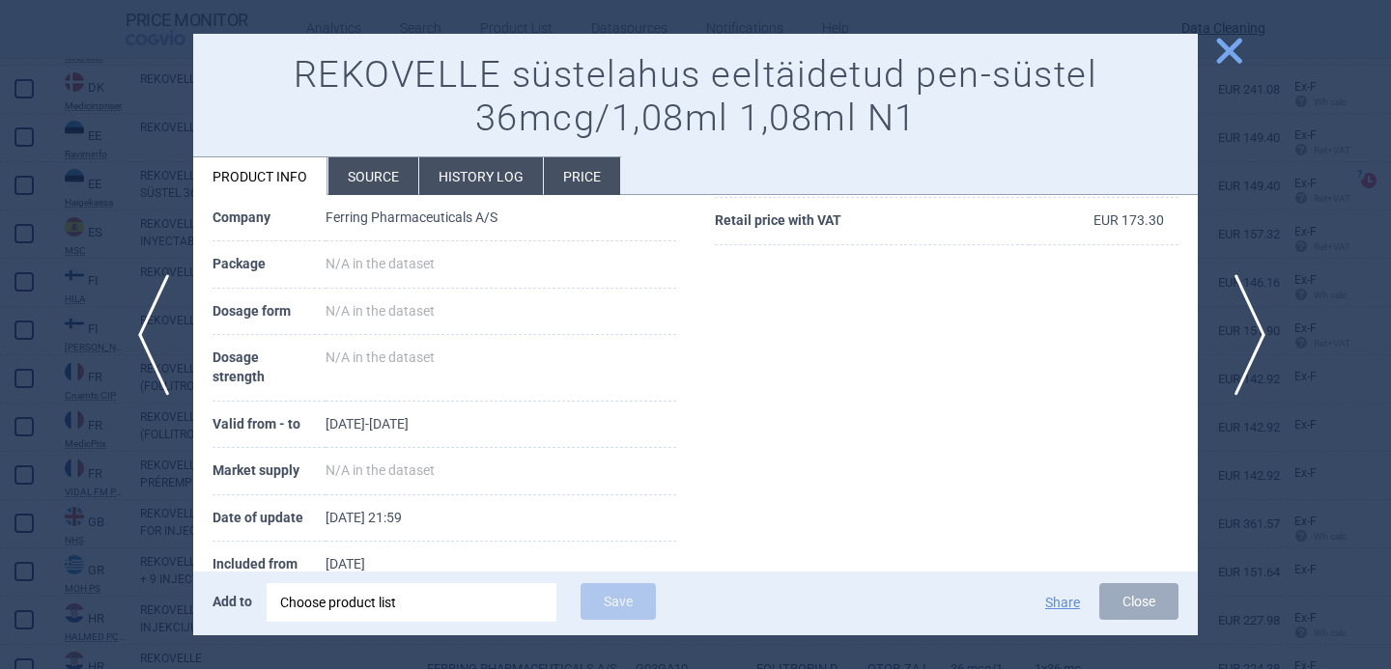
click at [1244, 353] on span "next" at bounding box center [1243, 335] width 43 height 122
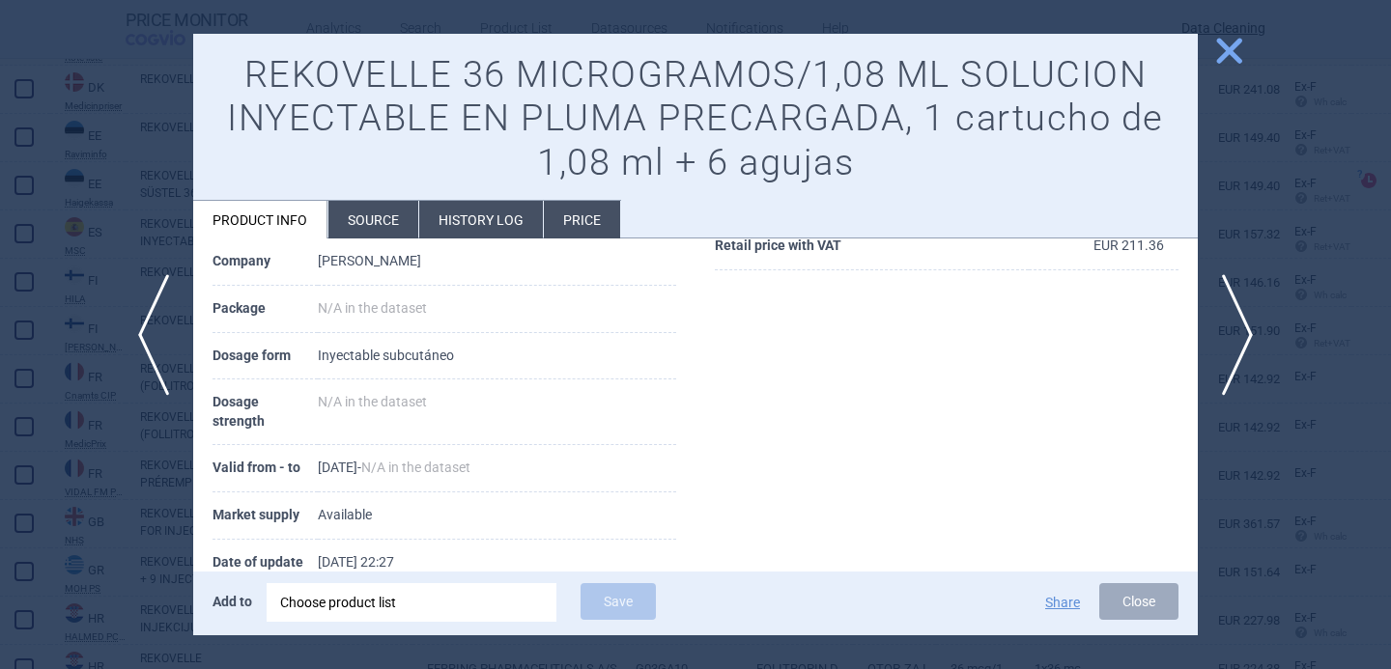
click at [375, 236] on li "Source" at bounding box center [373, 220] width 90 height 38
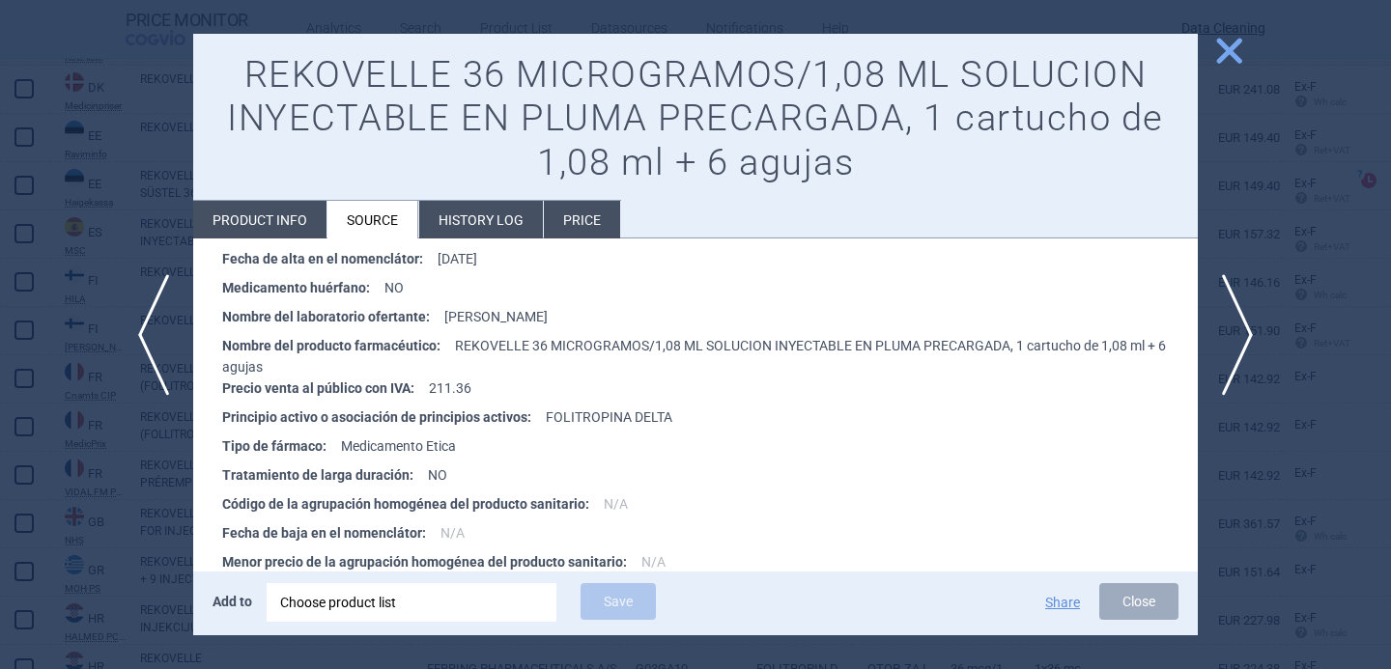
scroll to position [484, 0]
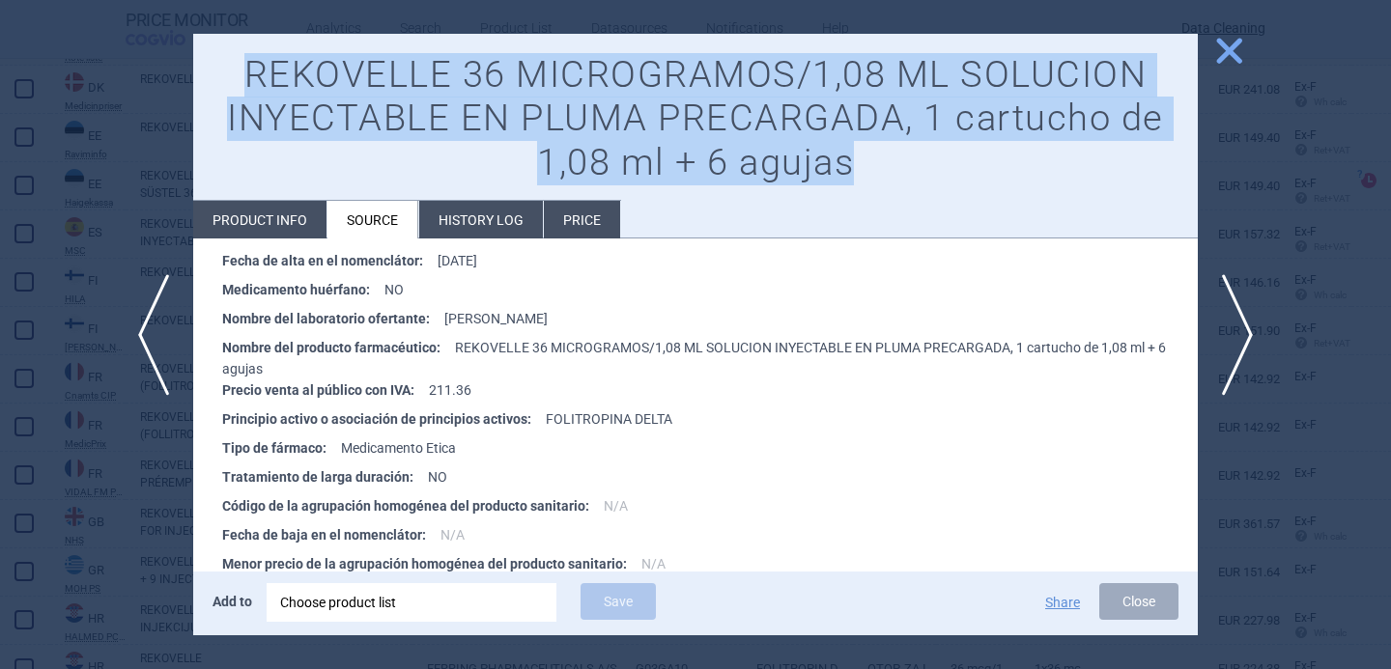
drag, startPoint x: 869, startPoint y: 165, endPoint x: 252, endPoint y: 64, distance: 625.3
click at [251, 63] on h1 "REKOVELLE 36 MICROGRAMOS/1,08 ML SOLUCION INYECTABLE EN PLUMA PRECARGADA, 1 car…" at bounding box center [695, 119] width 966 height 132
copy h1 "REKOVELLE 36 MICROGRAMOS/1,08 ML SOLUCION INYECTABLE EN PLUMA PRECARGADA, 1 car…"
click at [462, 604] on div "Choose product list" at bounding box center [411, 602] width 263 height 39
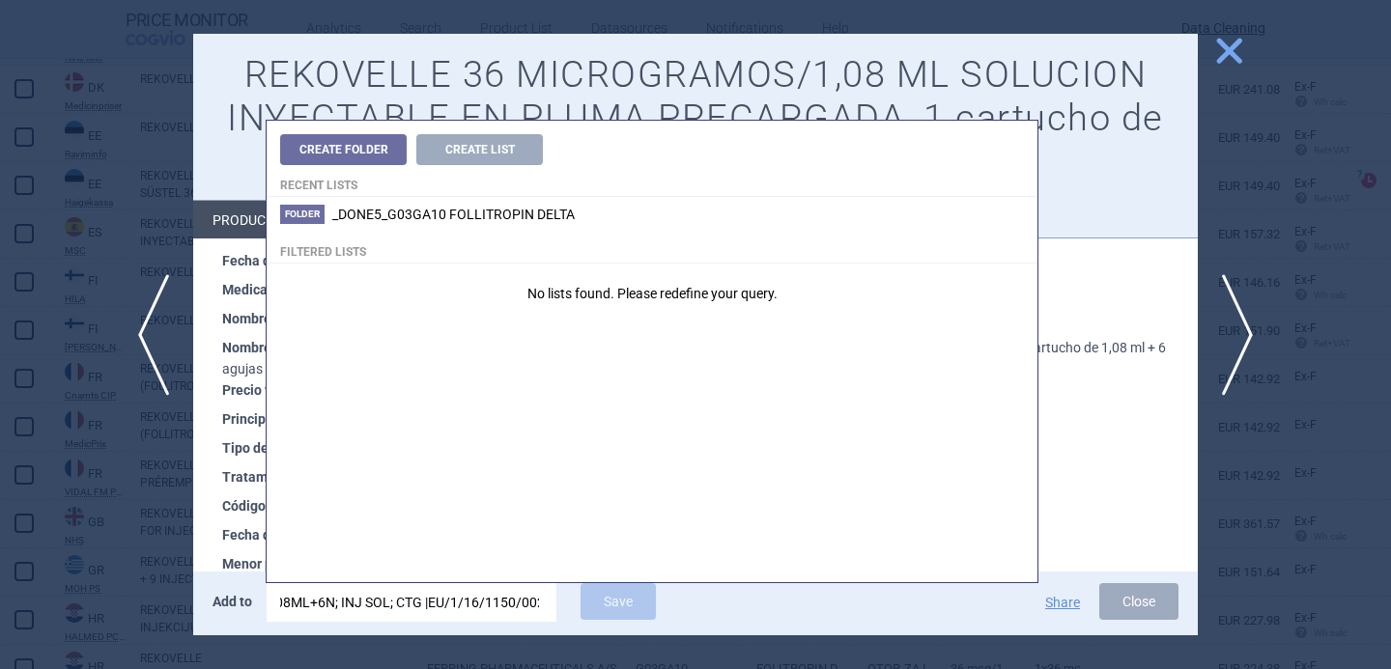
scroll to position [0, 0]
drag, startPoint x: 420, startPoint y: 598, endPoint x: 63, endPoint y: 597, distance: 357.3
click at [63, 668] on div "previous next close REKOVELLE 36 MICROGRAMOS/1,08 ML SOLUCION INYECTABLE EN PLU…" at bounding box center [695, 669] width 1391 height 0
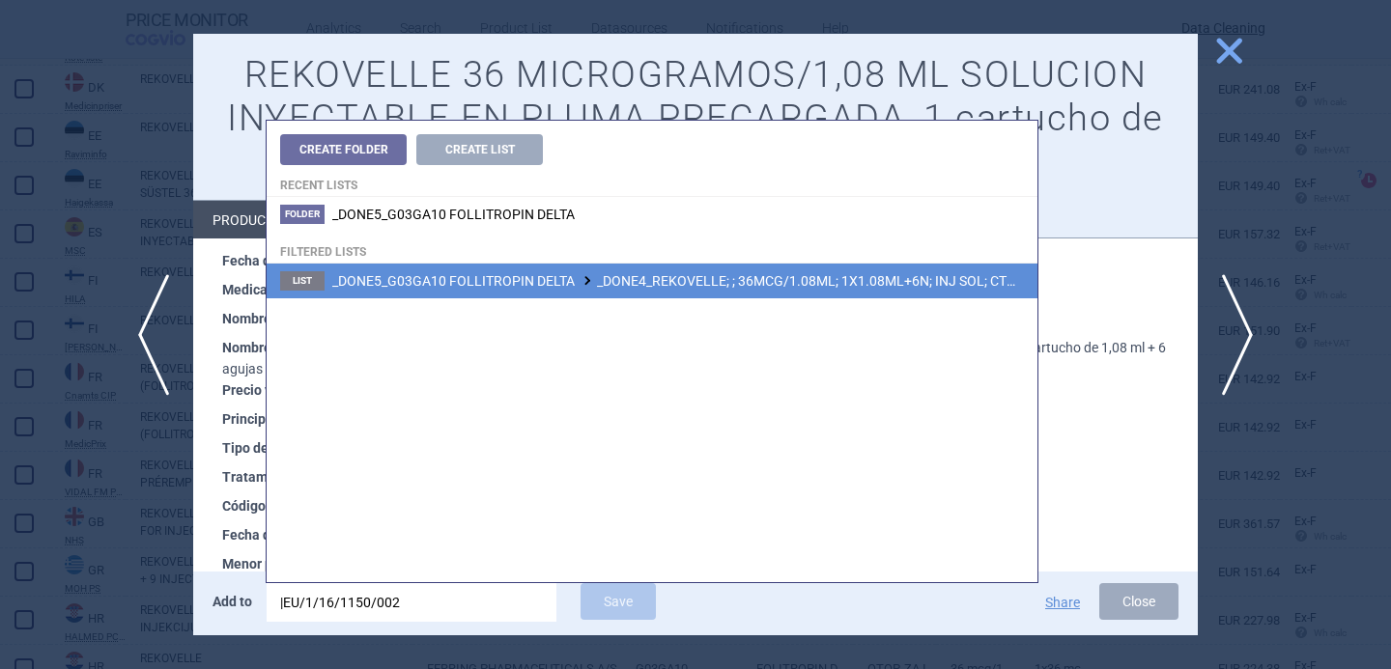
type input "|EU/1/16/1150/002"
click at [638, 279] on span "_DONE5_G03GA10 FOLLITROPIN DELTA _DONE4_REKOVELLE; ; 36MCG/1.08ML; 1X1.08ML+6N;…" at bounding box center [735, 280] width 806 height 15
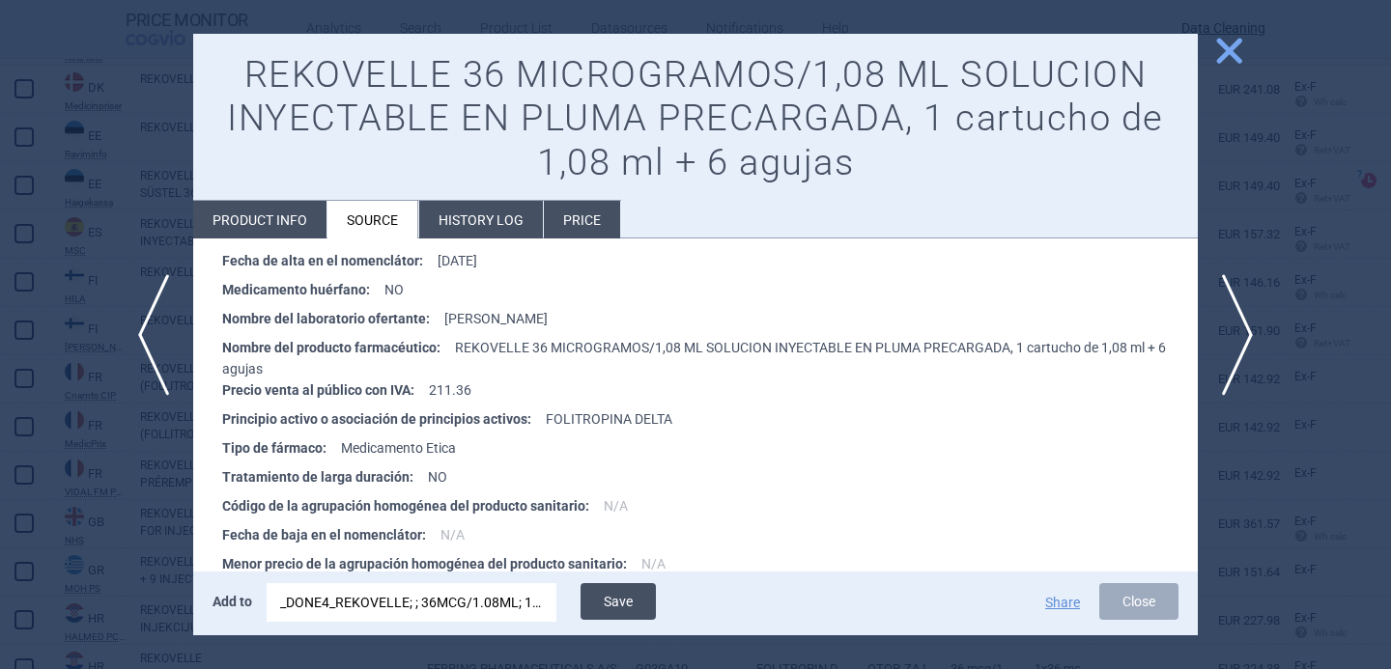
click at [620, 593] on button "Save" at bounding box center [617, 601] width 75 height 37
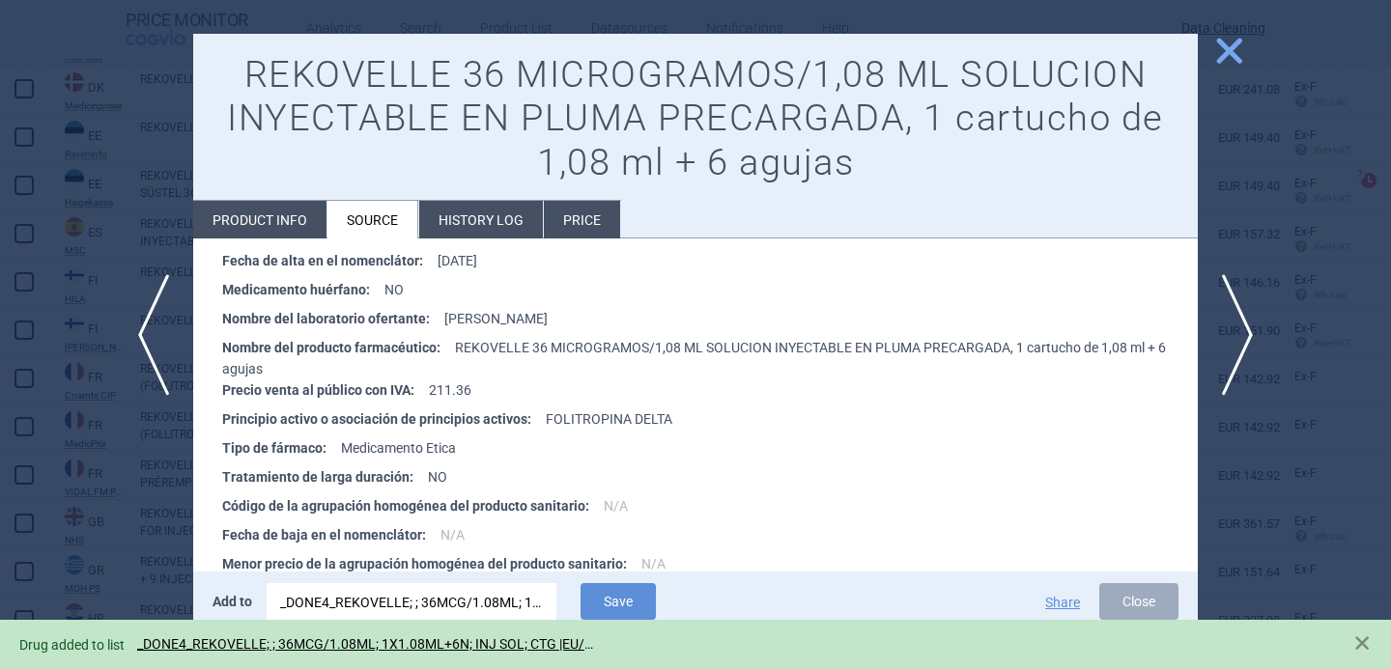
click at [126, 559] on div at bounding box center [695, 334] width 1391 height 669
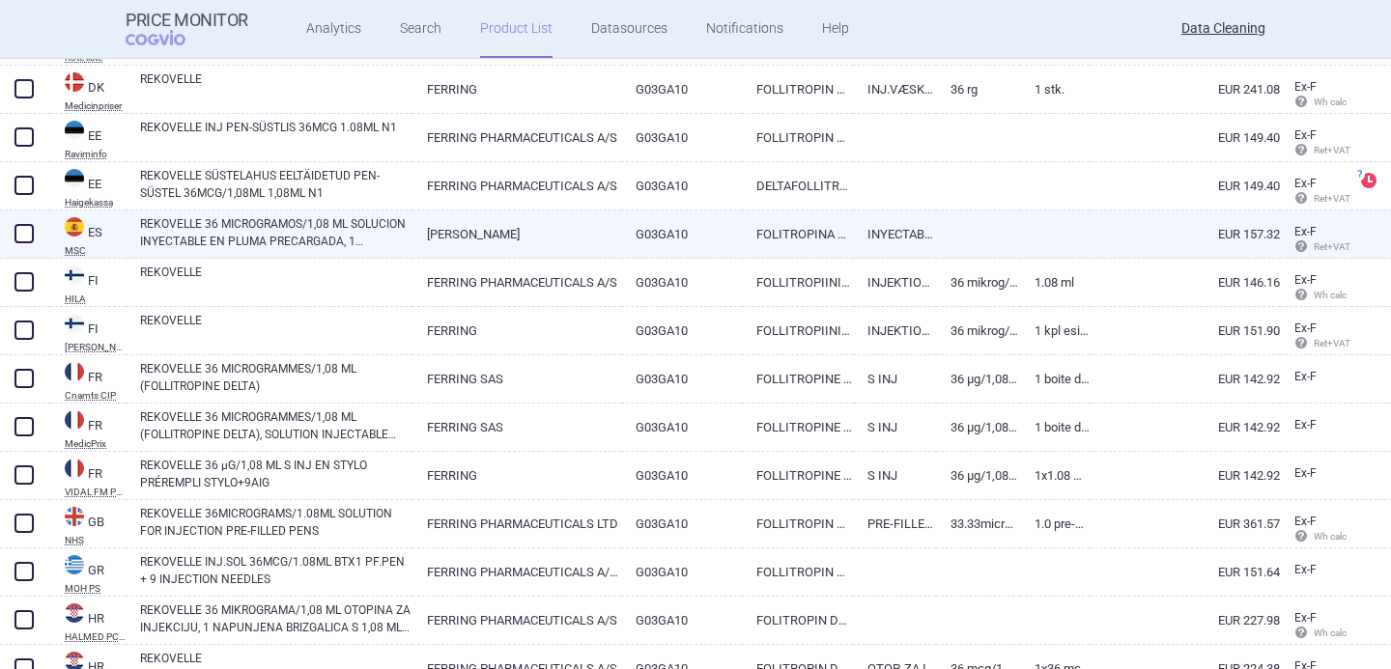
click at [31, 235] on span at bounding box center [23, 233] width 19 height 19
checkbox input "true"
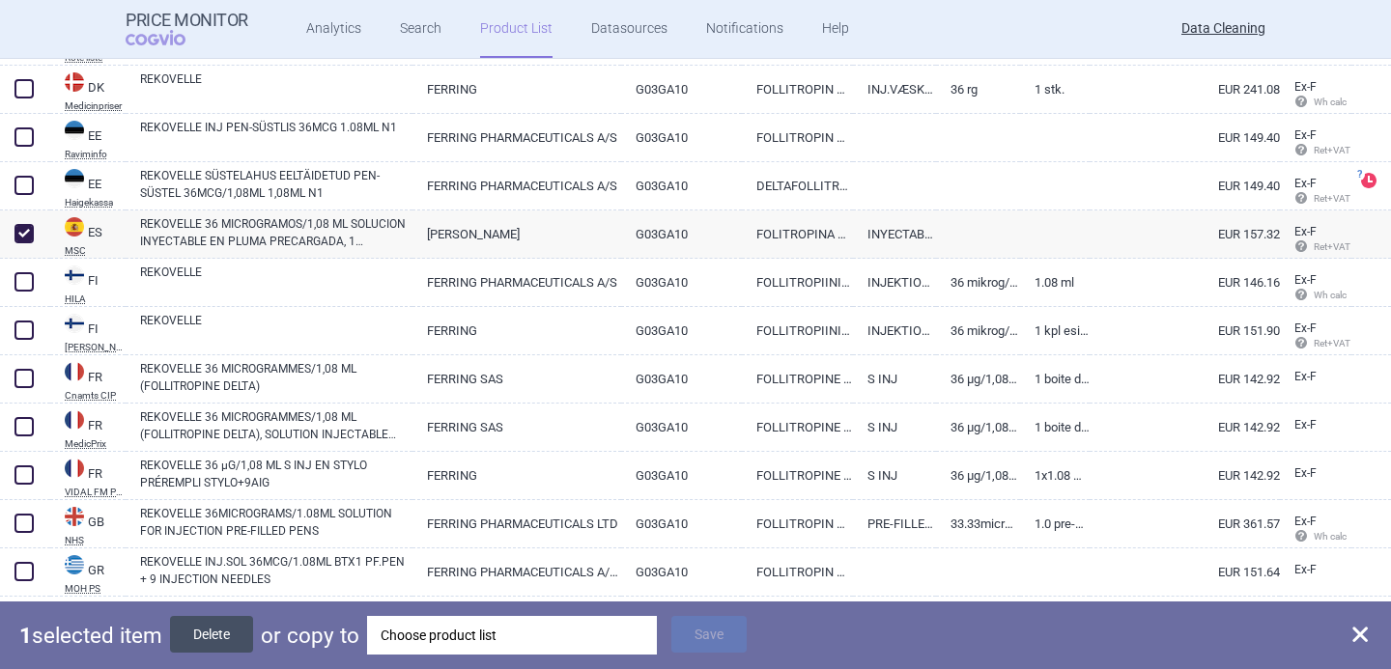
click at [233, 638] on button "Delete" at bounding box center [211, 634] width 83 height 37
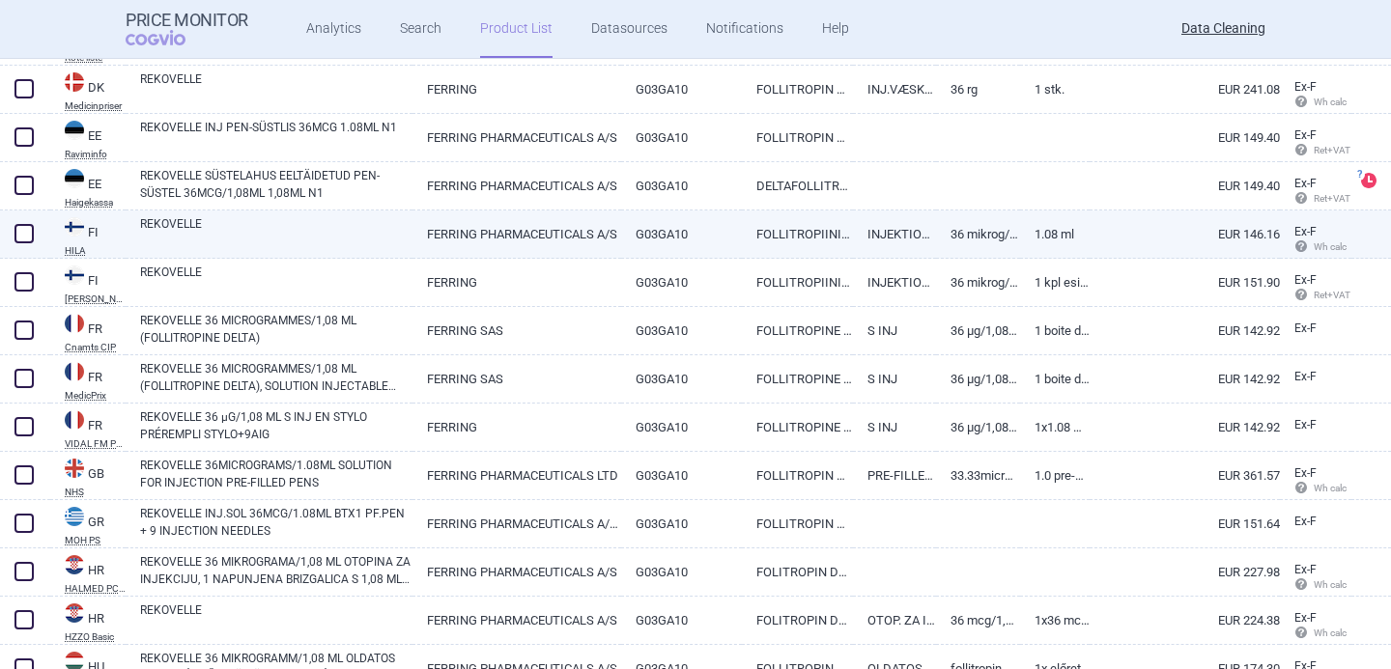
click at [307, 239] on link "REKOVELLE" at bounding box center [276, 232] width 272 height 35
select select "EUR"
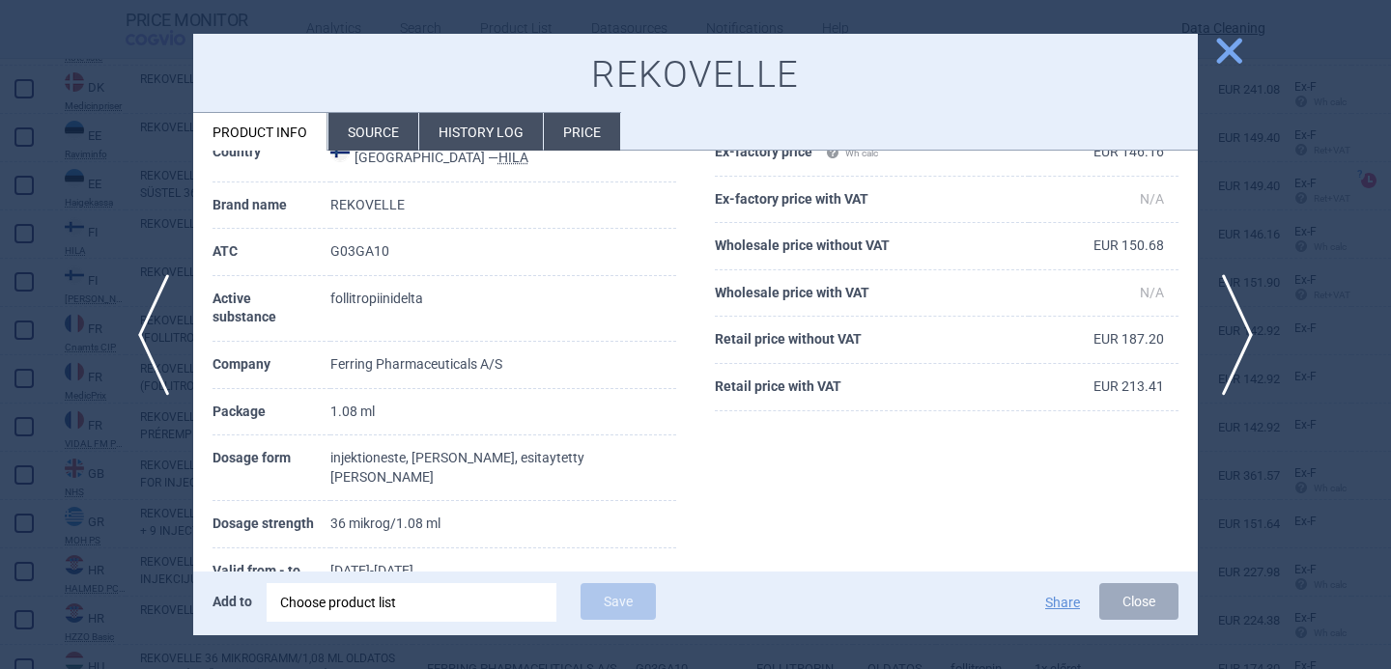
scroll to position [157, 0]
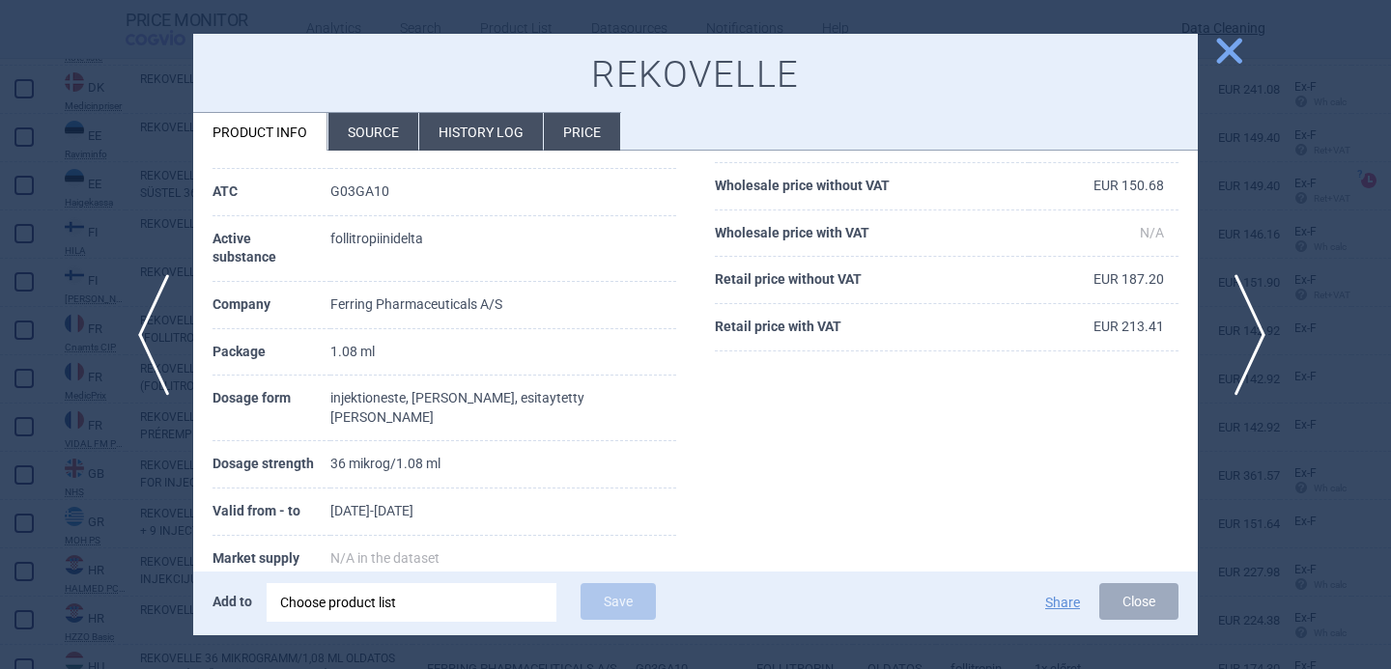
click at [1248, 312] on span "next" at bounding box center [1243, 335] width 43 height 122
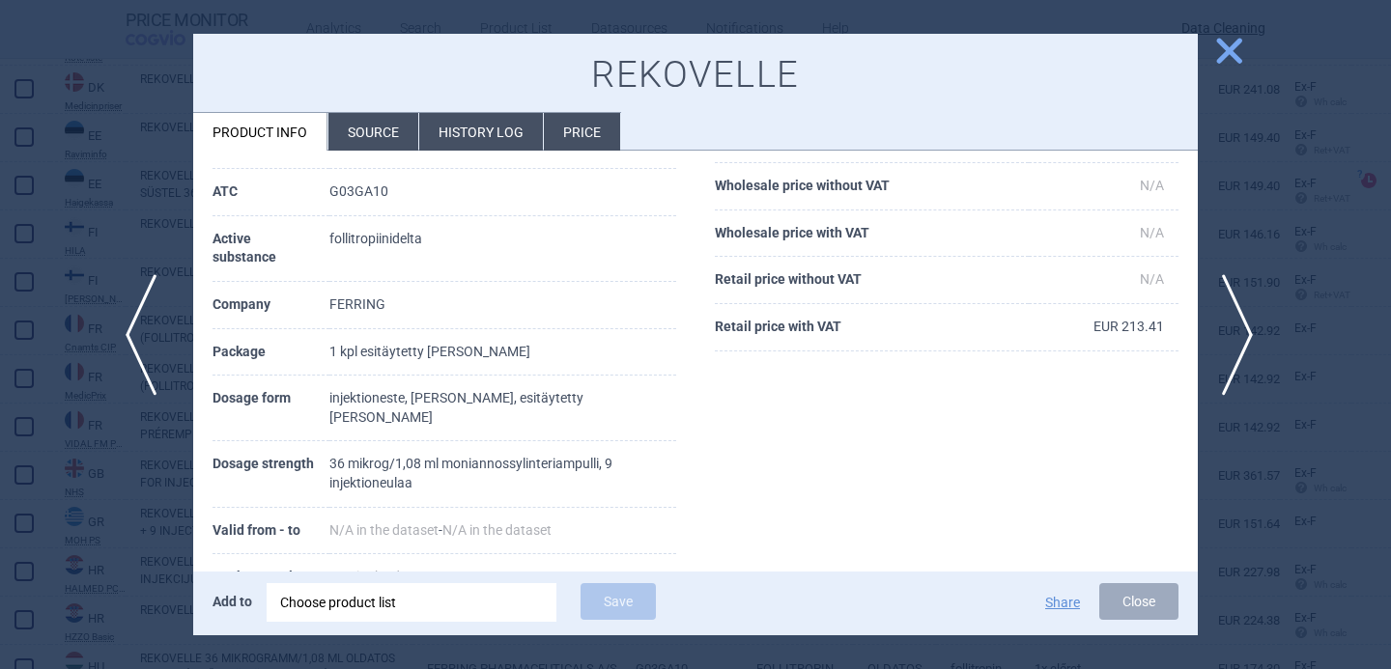
click at [140, 359] on span "previous" at bounding box center [147, 335] width 43 height 122
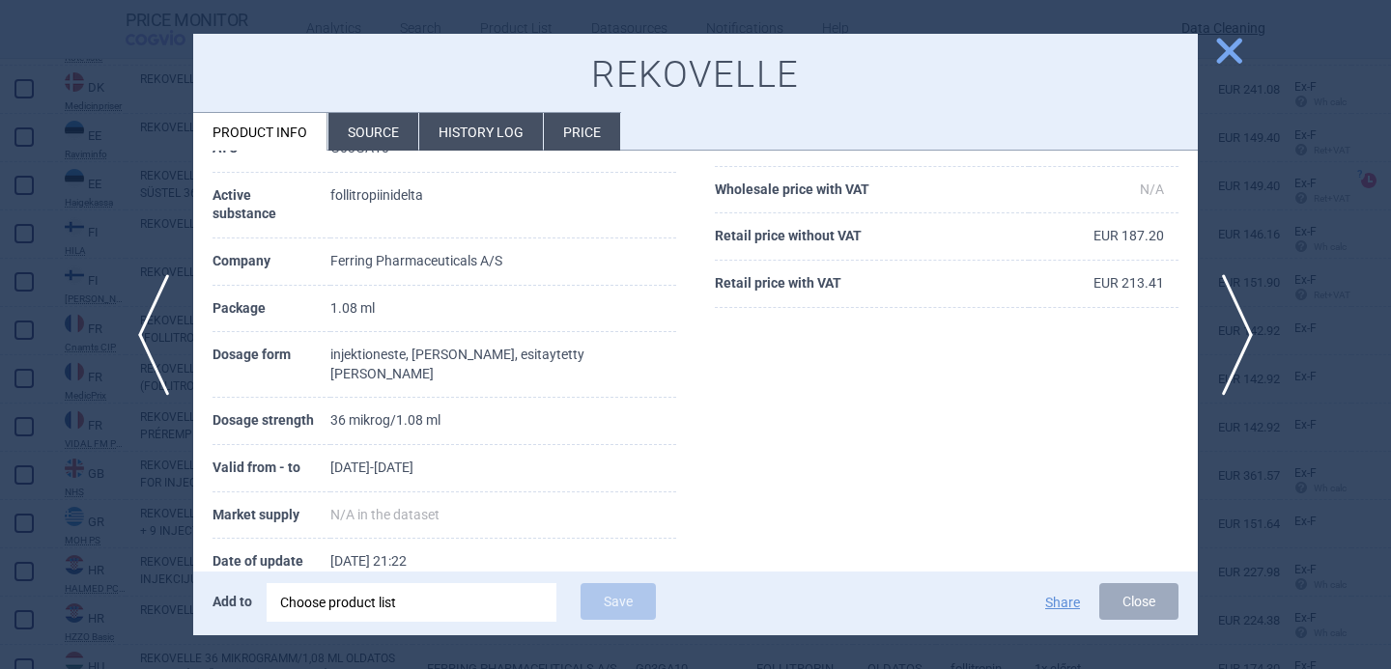
scroll to position [224, 0]
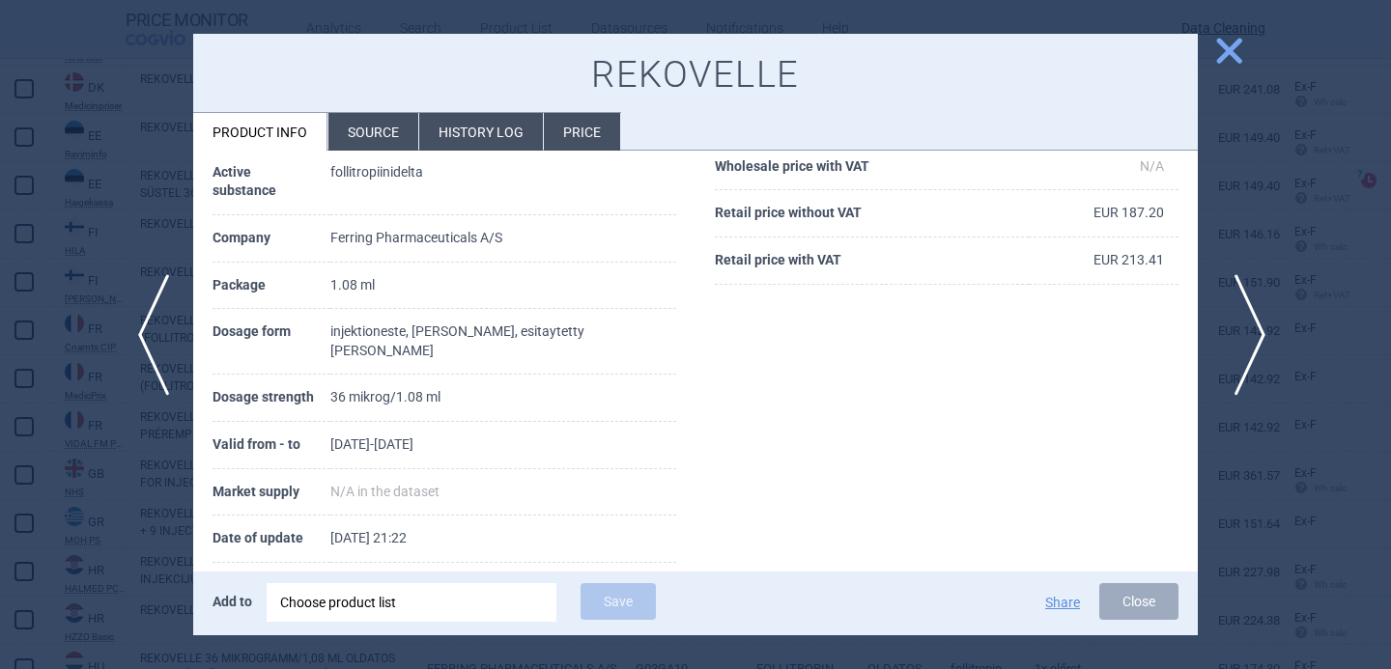
click at [1247, 326] on span "next" at bounding box center [1243, 335] width 43 height 122
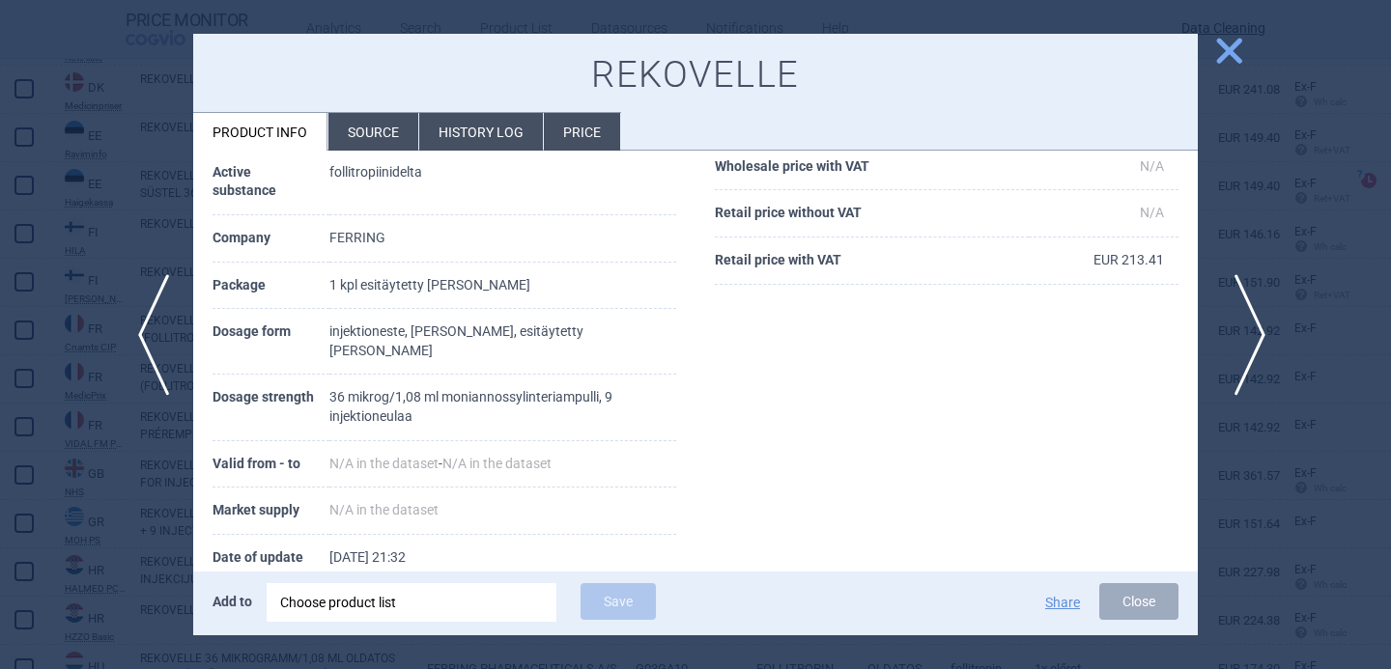
click at [1247, 327] on span "next" at bounding box center [1243, 335] width 43 height 122
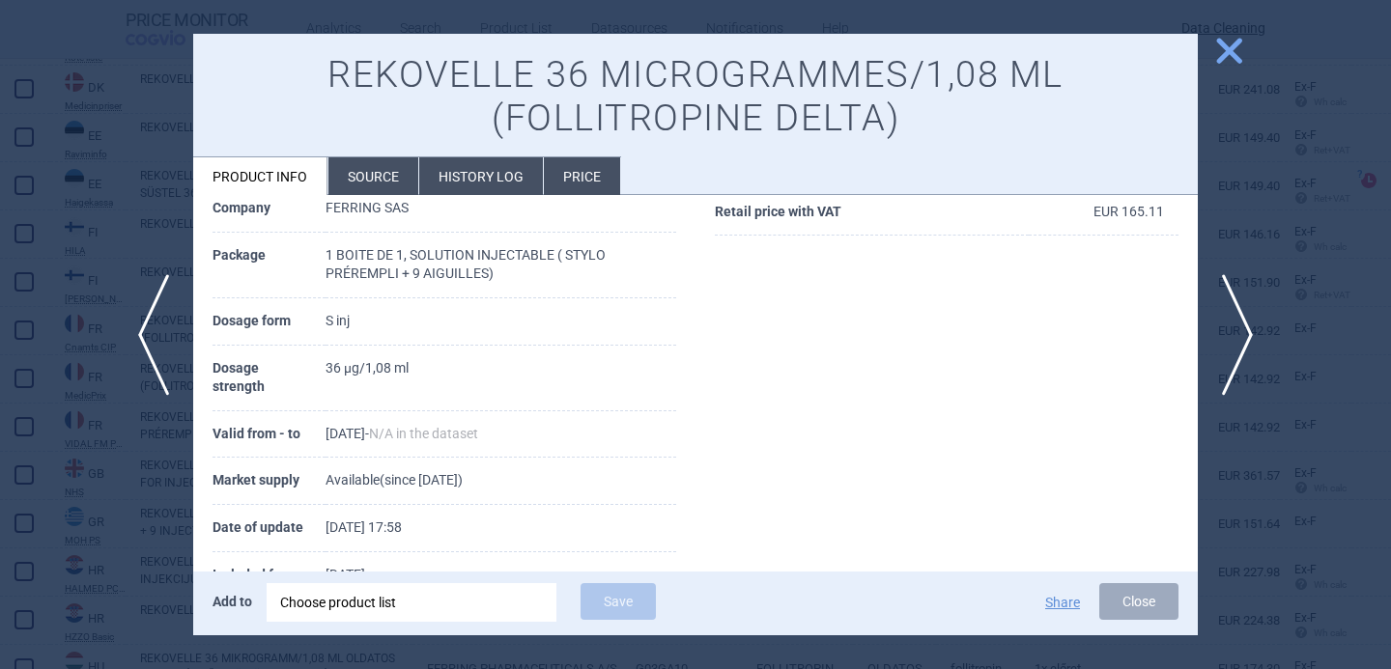
scroll to position [321, 0]
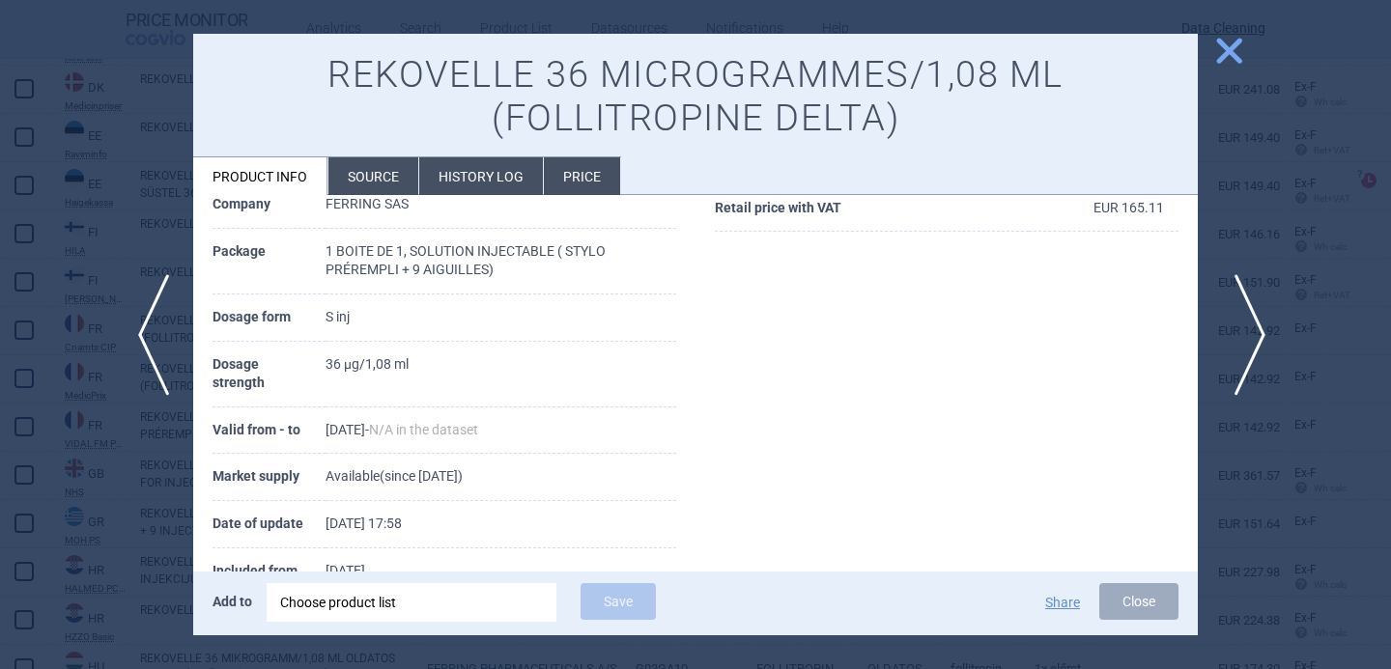
click at [1241, 321] on span "next" at bounding box center [1243, 335] width 43 height 122
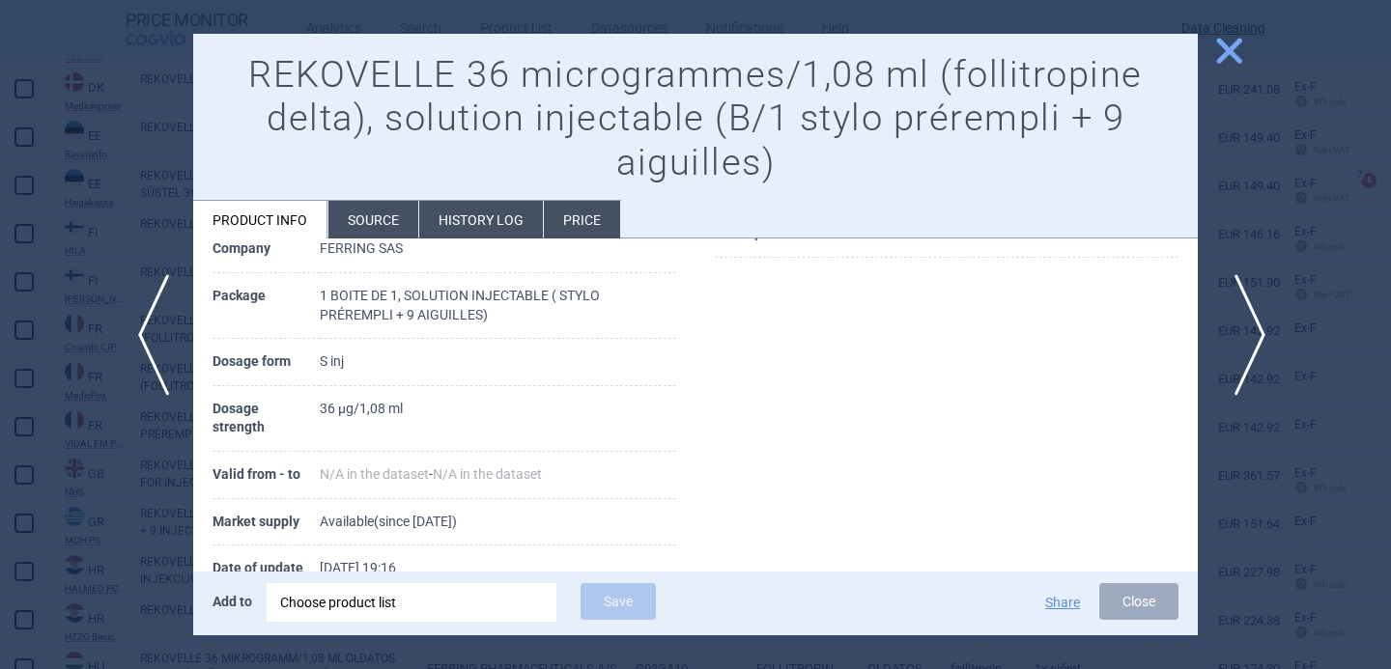
click at [1241, 321] on span "next" at bounding box center [1243, 335] width 43 height 122
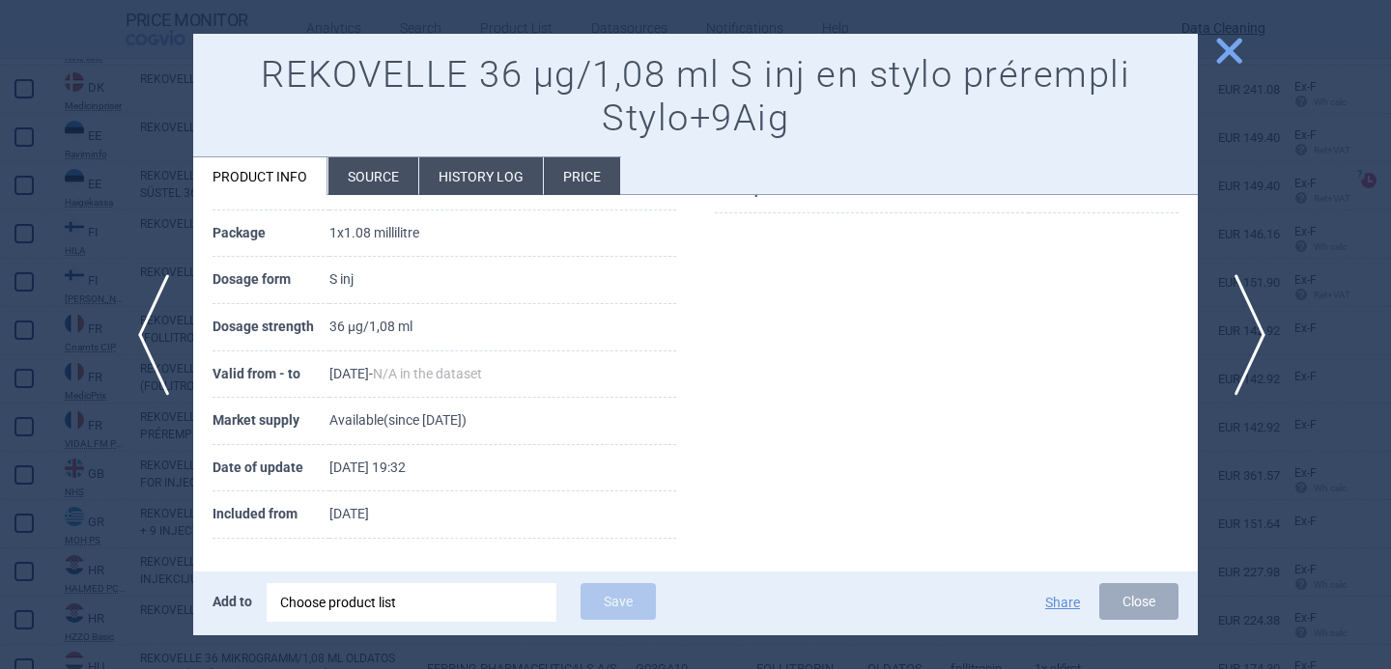
scroll to position [321, 0]
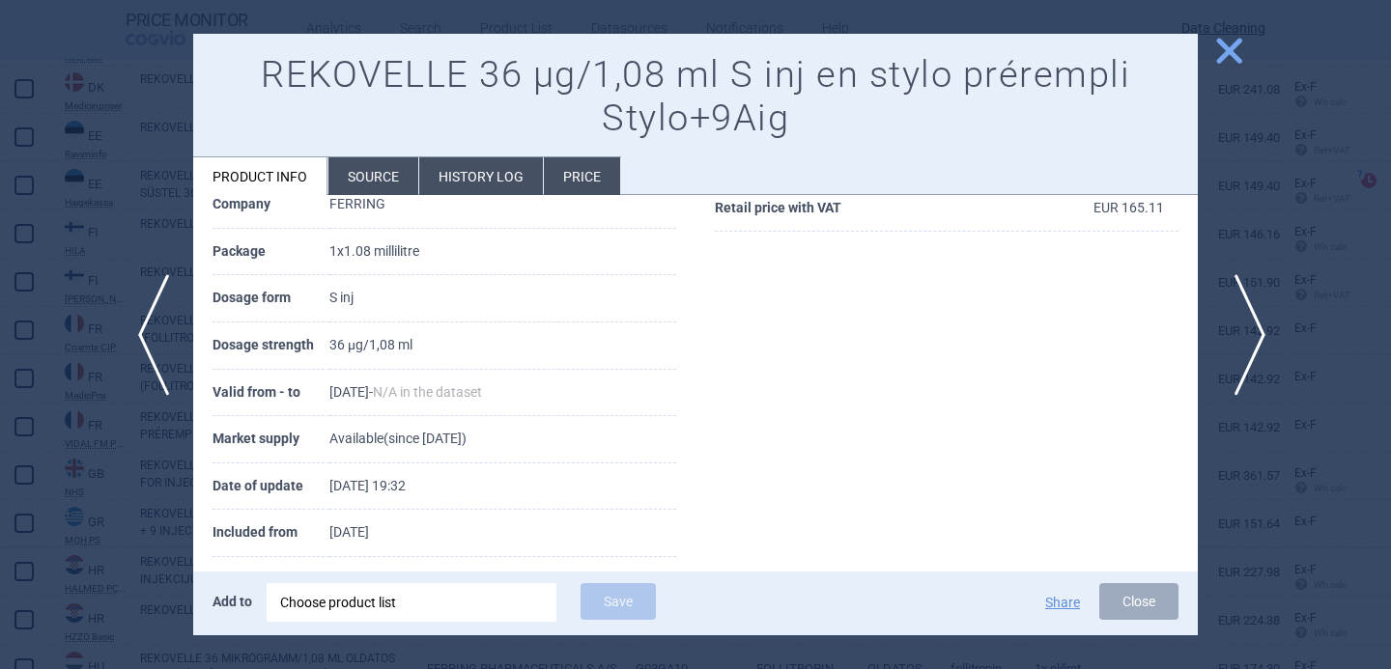
click at [1241, 321] on span "next" at bounding box center [1243, 335] width 43 height 122
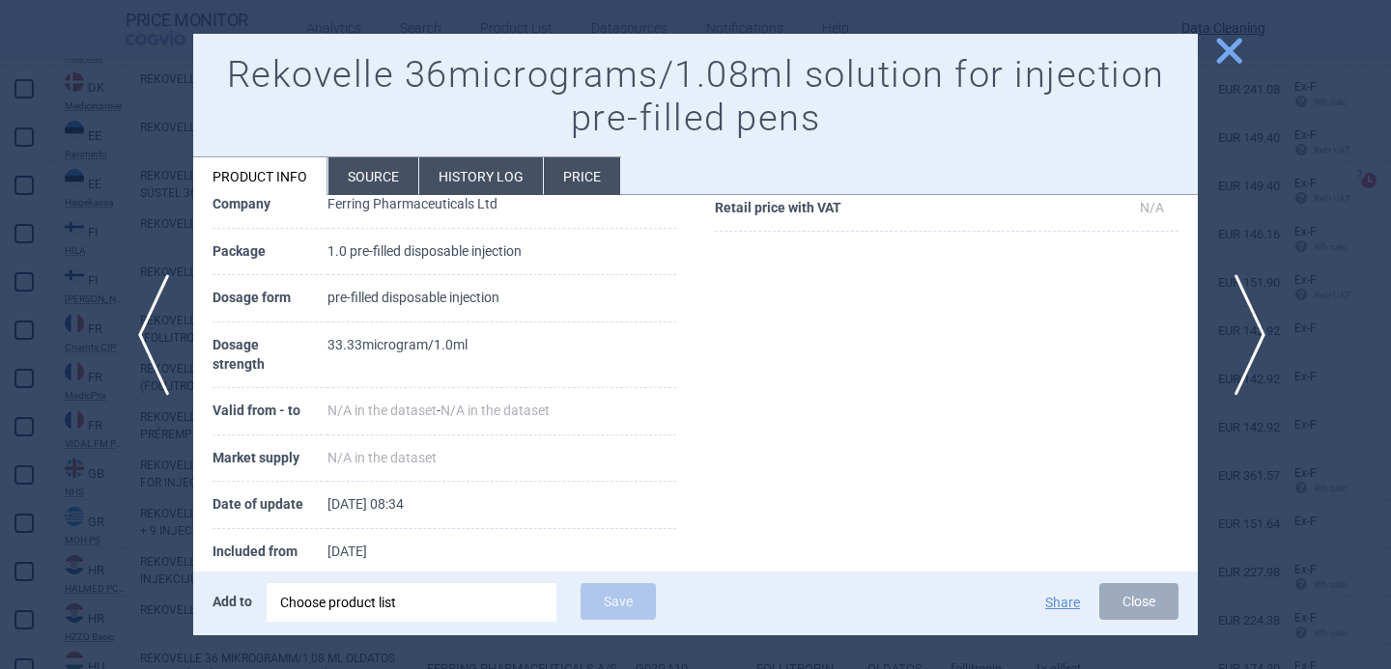
click at [1241, 322] on span "next" at bounding box center [1243, 335] width 43 height 122
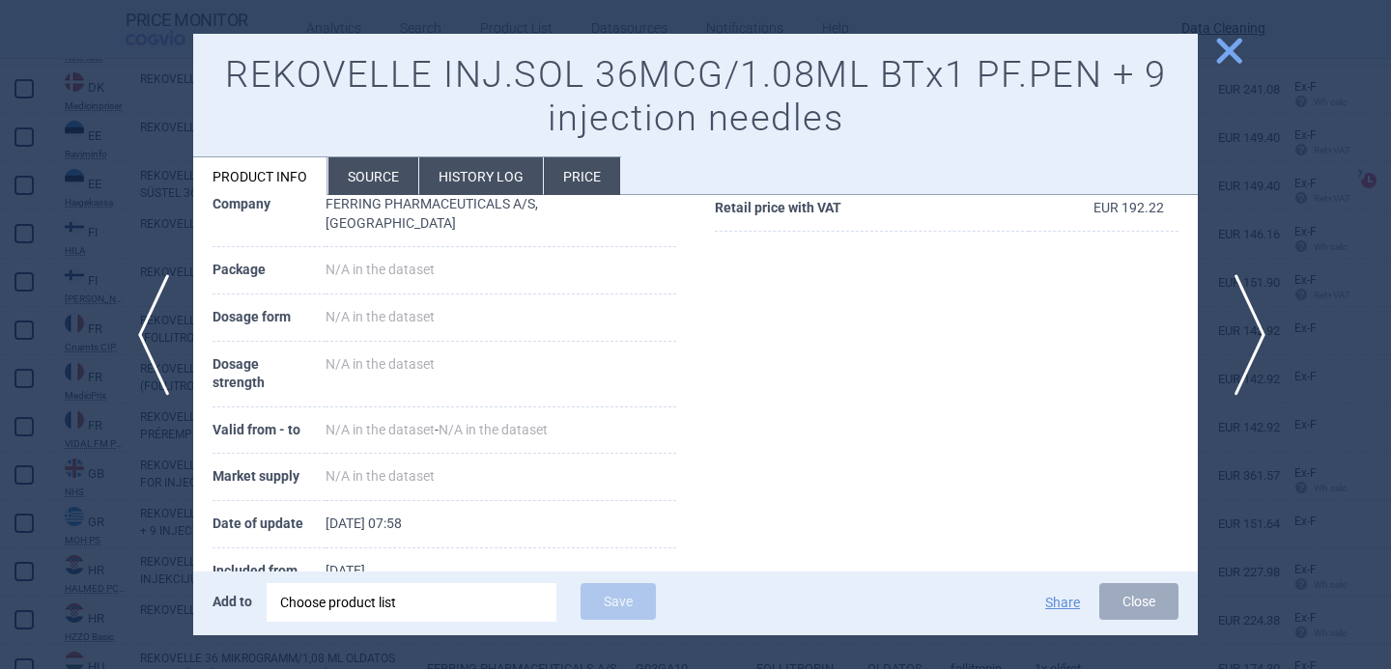
click at [1241, 322] on span "next" at bounding box center [1243, 335] width 43 height 122
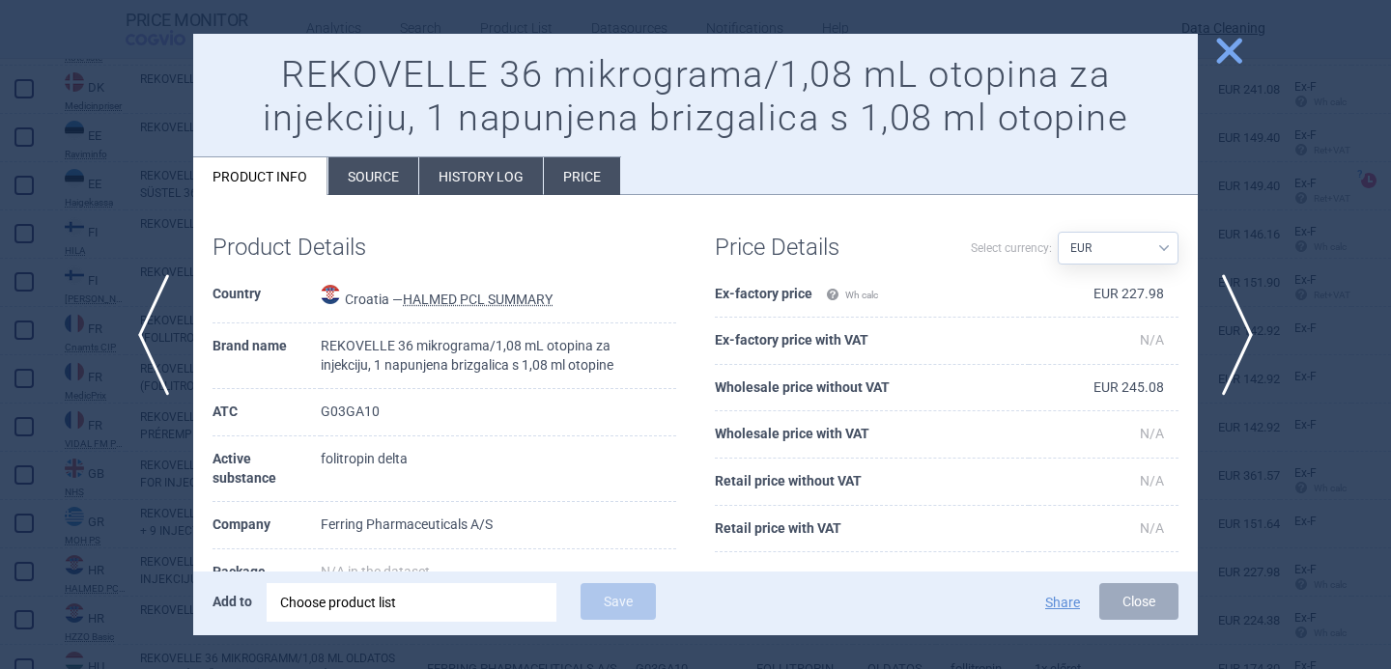
click at [356, 178] on li "Source" at bounding box center [373, 176] width 90 height 38
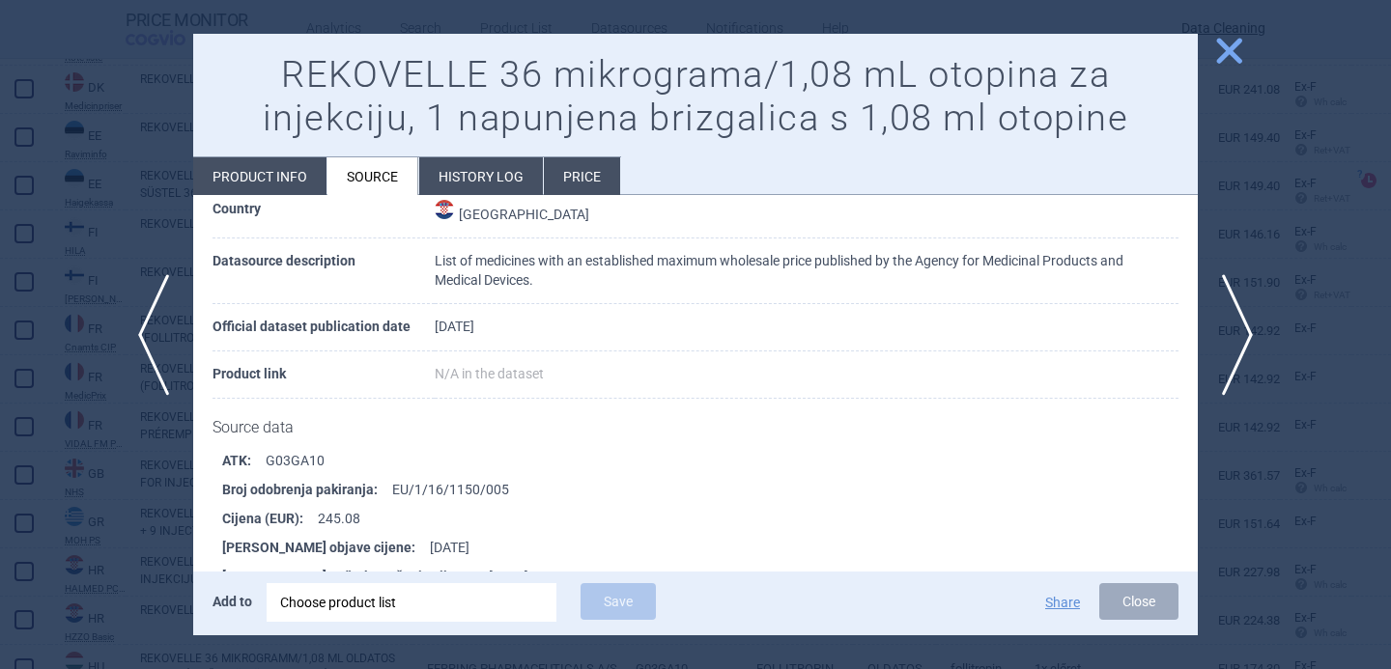
scroll to position [170, 0]
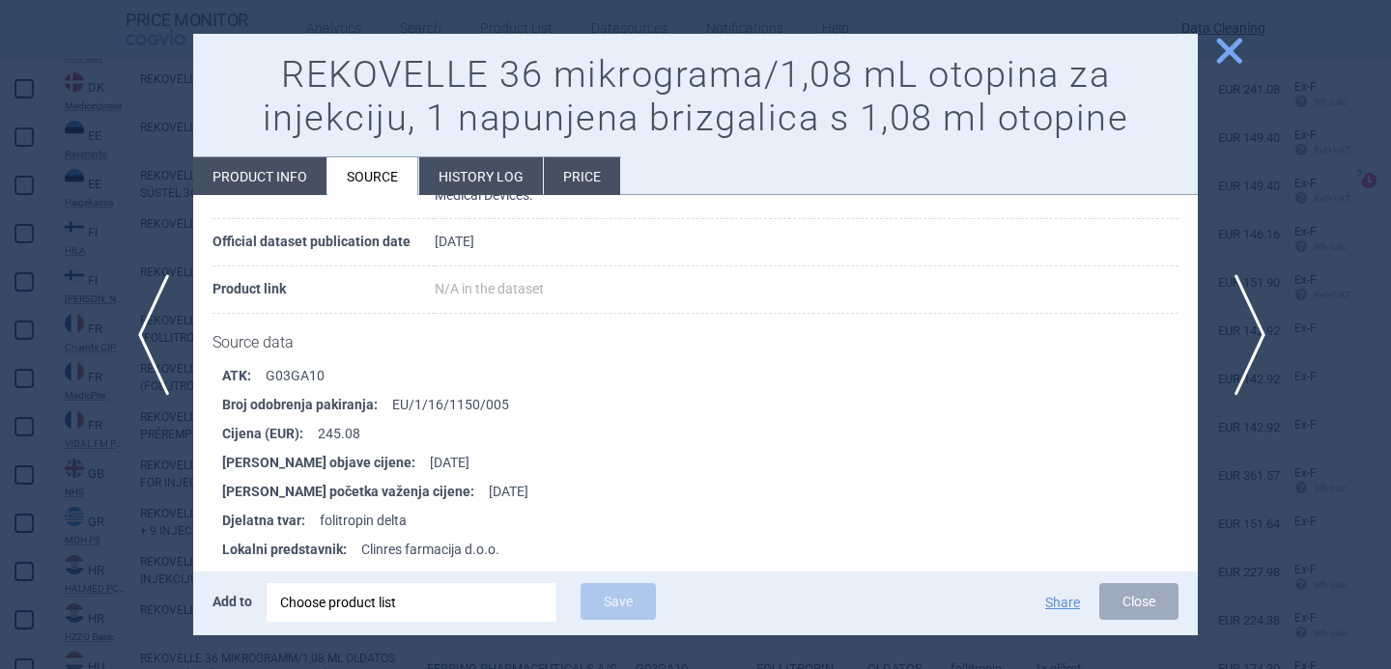
click at [1256, 333] on span "next" at bounding box center [1243, 335] width 43 height 122
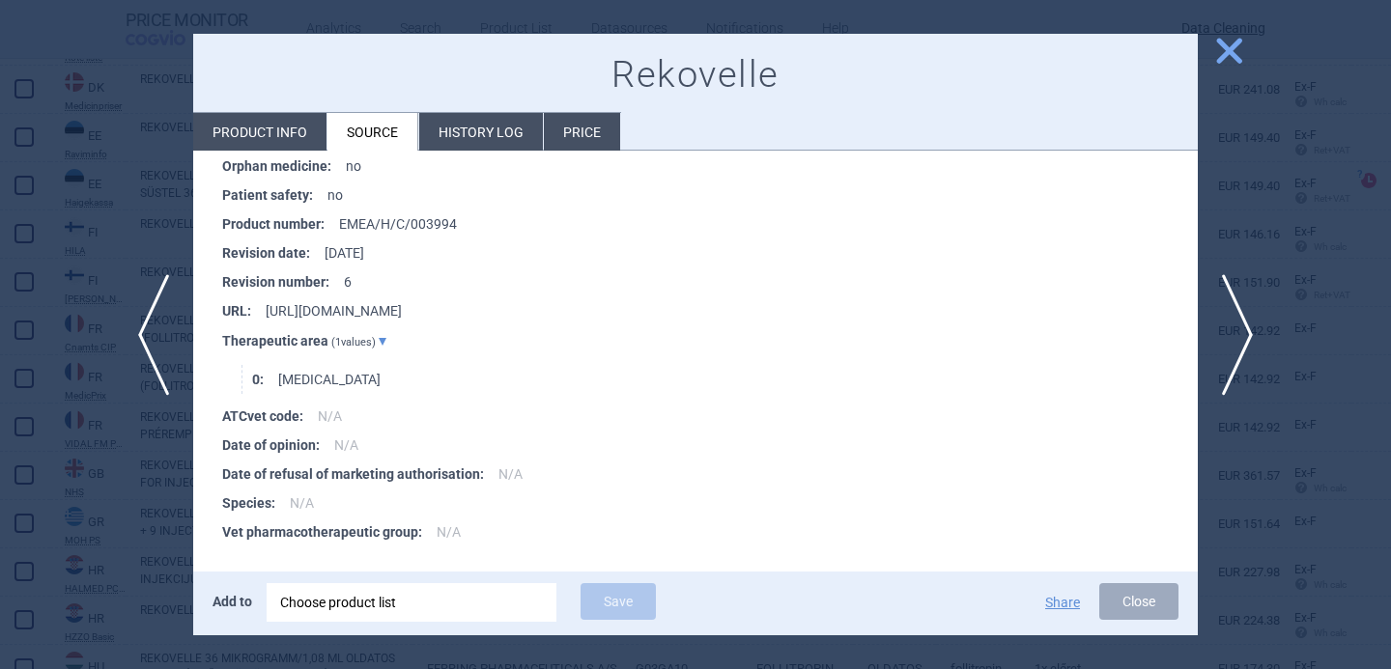
click at [286, 134] on li "Product info" at bounding box center [259, 132] width 133 height 38
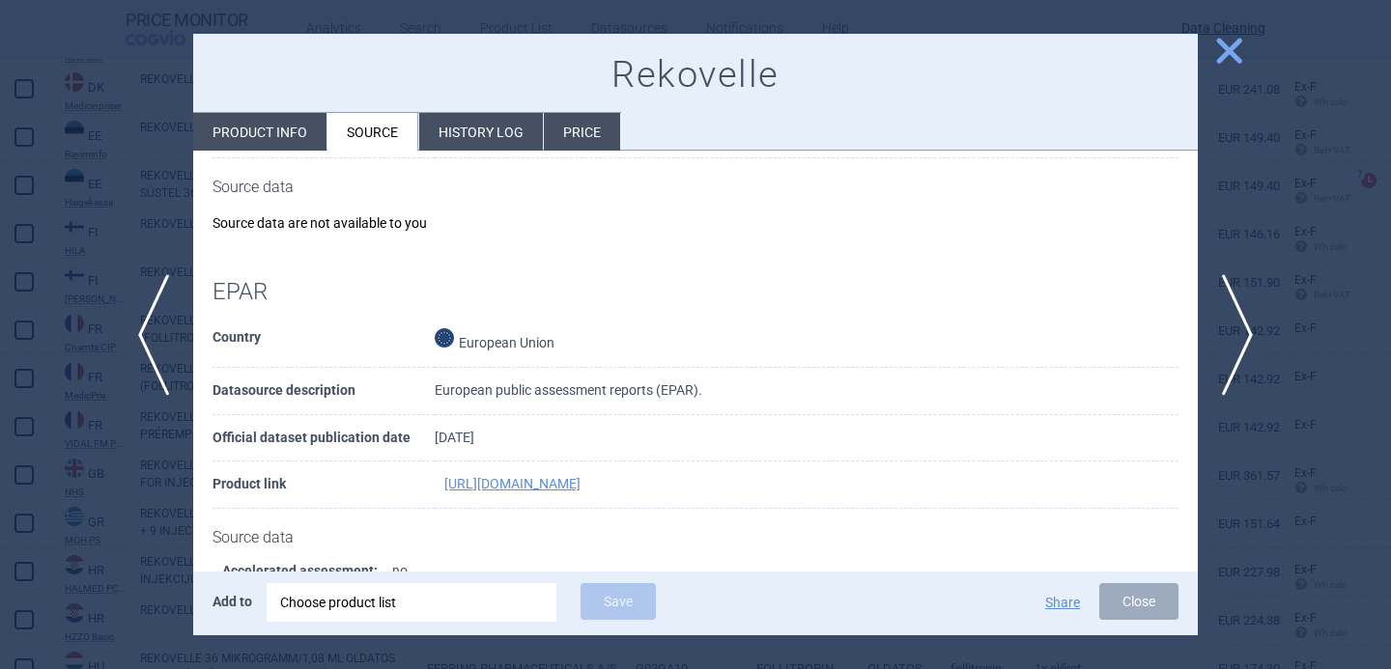
select select "EUR"
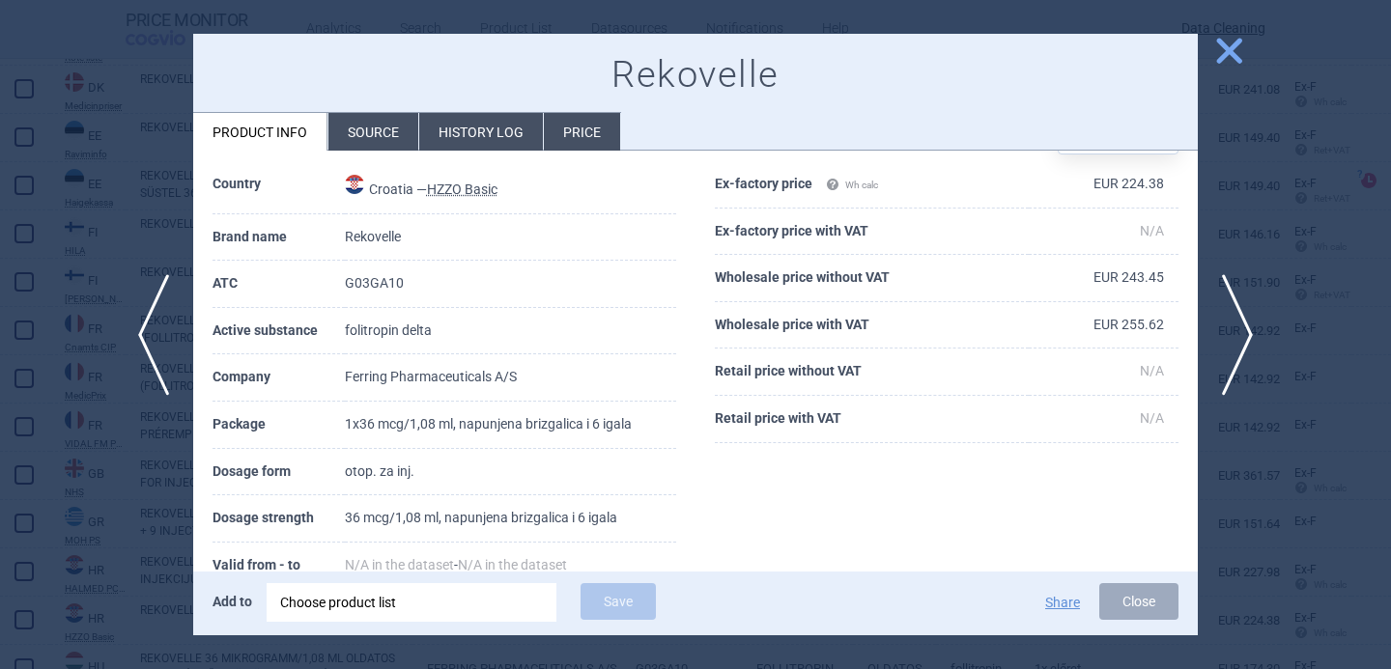
scroll to position [43, 0]
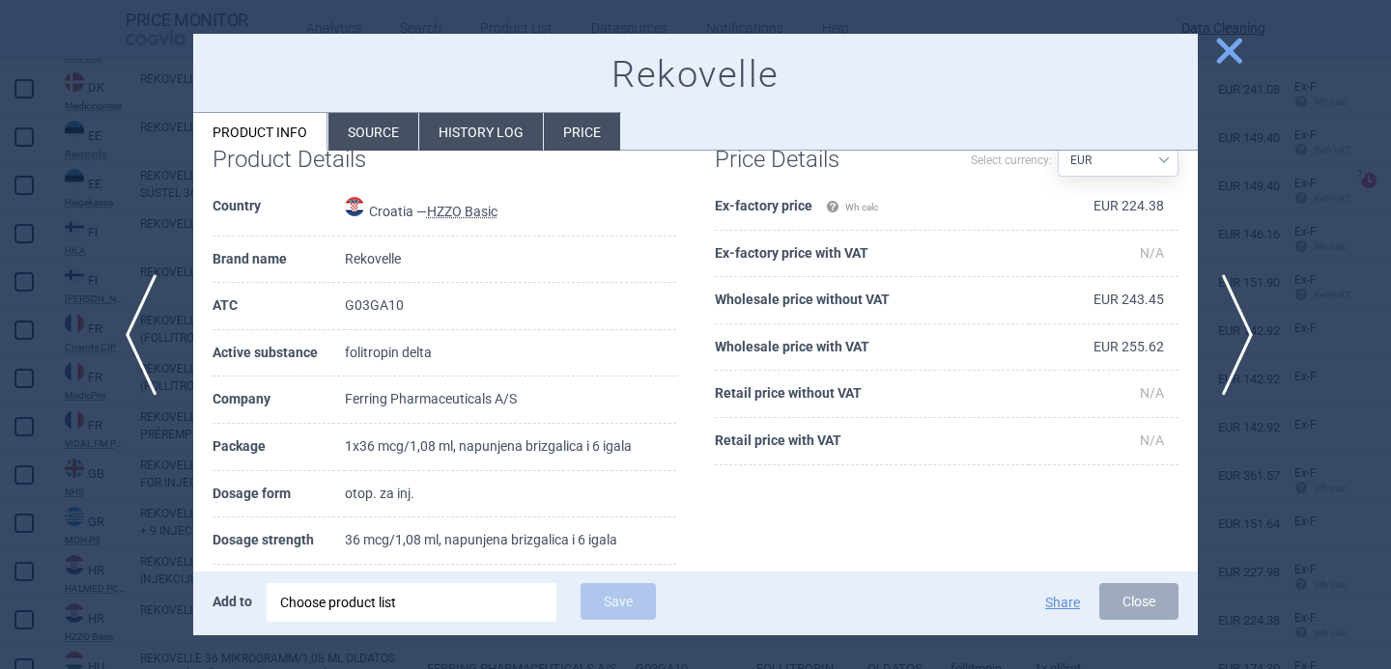
click at [147, 322] on span "previous" at bounding box center [147, 335] width 43 height 122
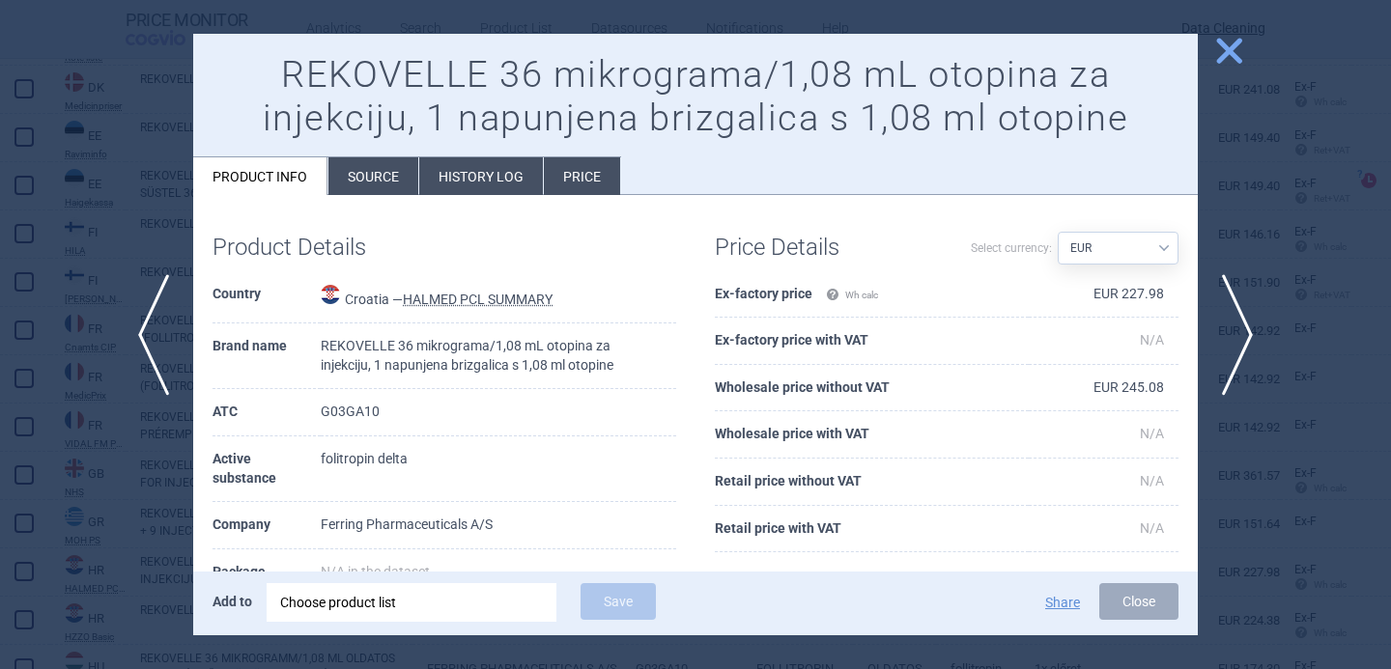
click at [397, 164] on li "Source" at bounding box center [373, 176] width 90 height 38
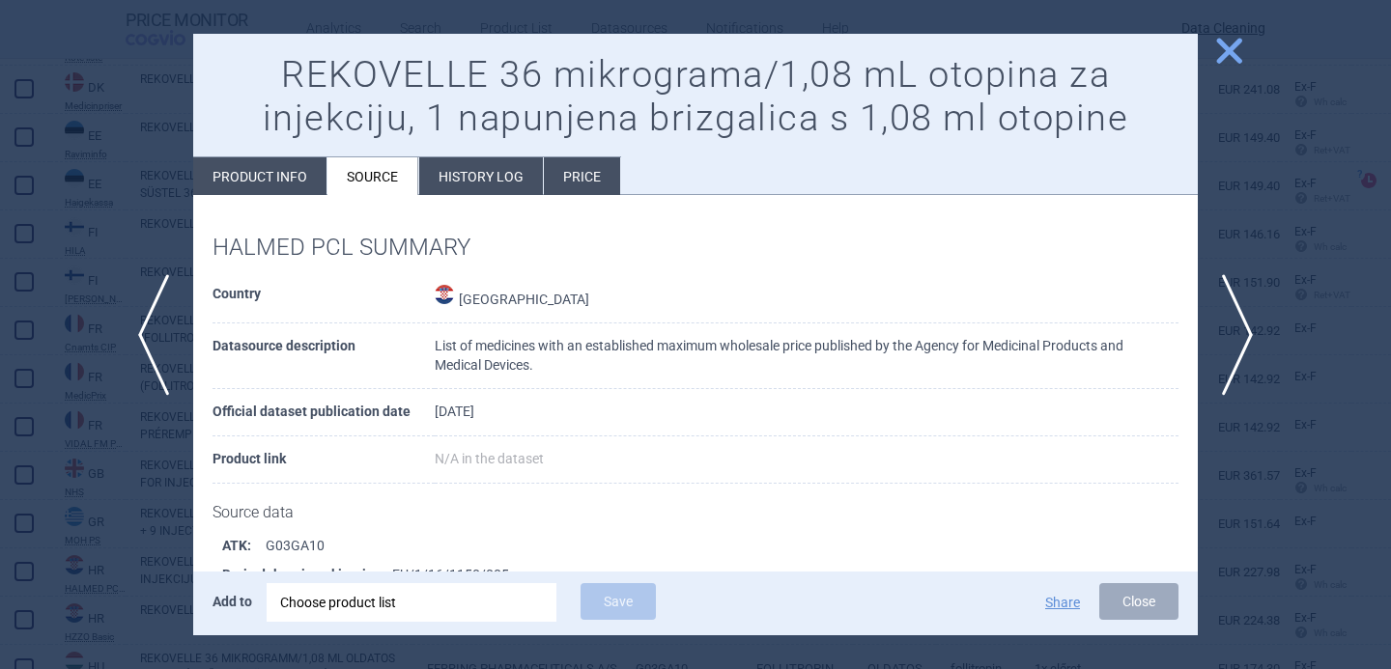
click at [286, 169] on li "Product info" at bounding box center [259, 176] width 133 height 38
select select "EUR"
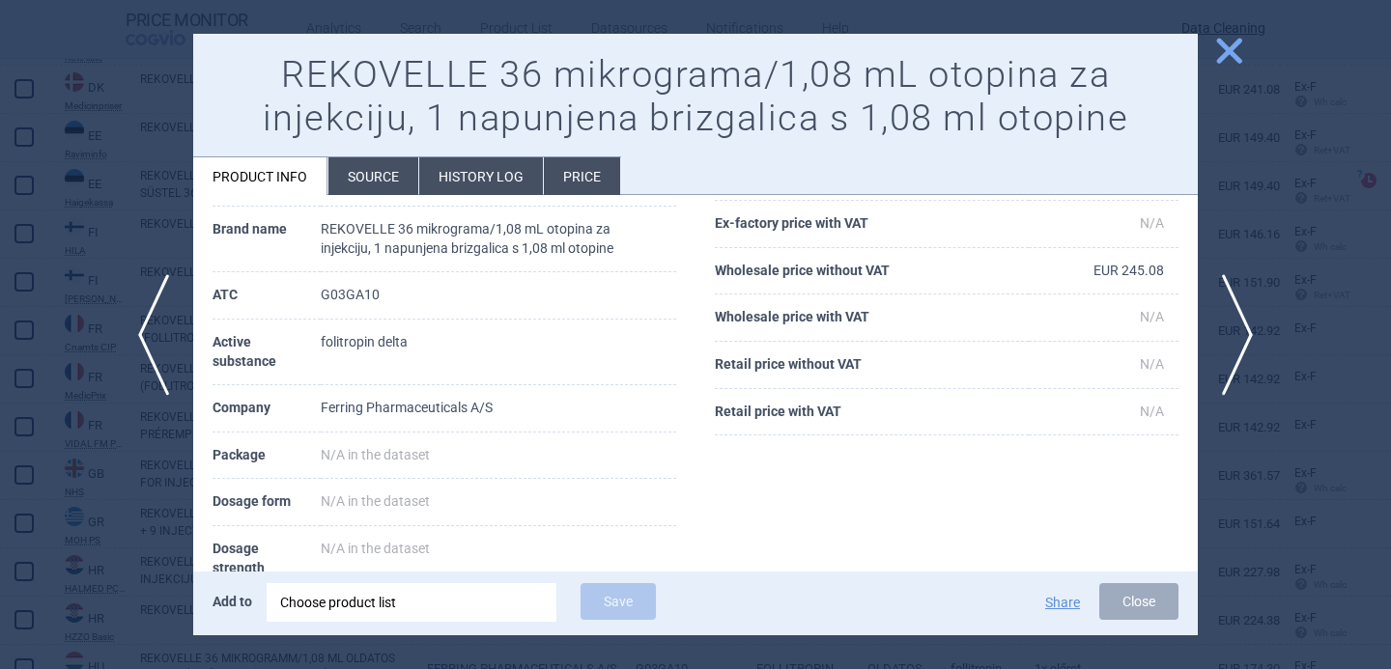
scroll to position [261, 0]
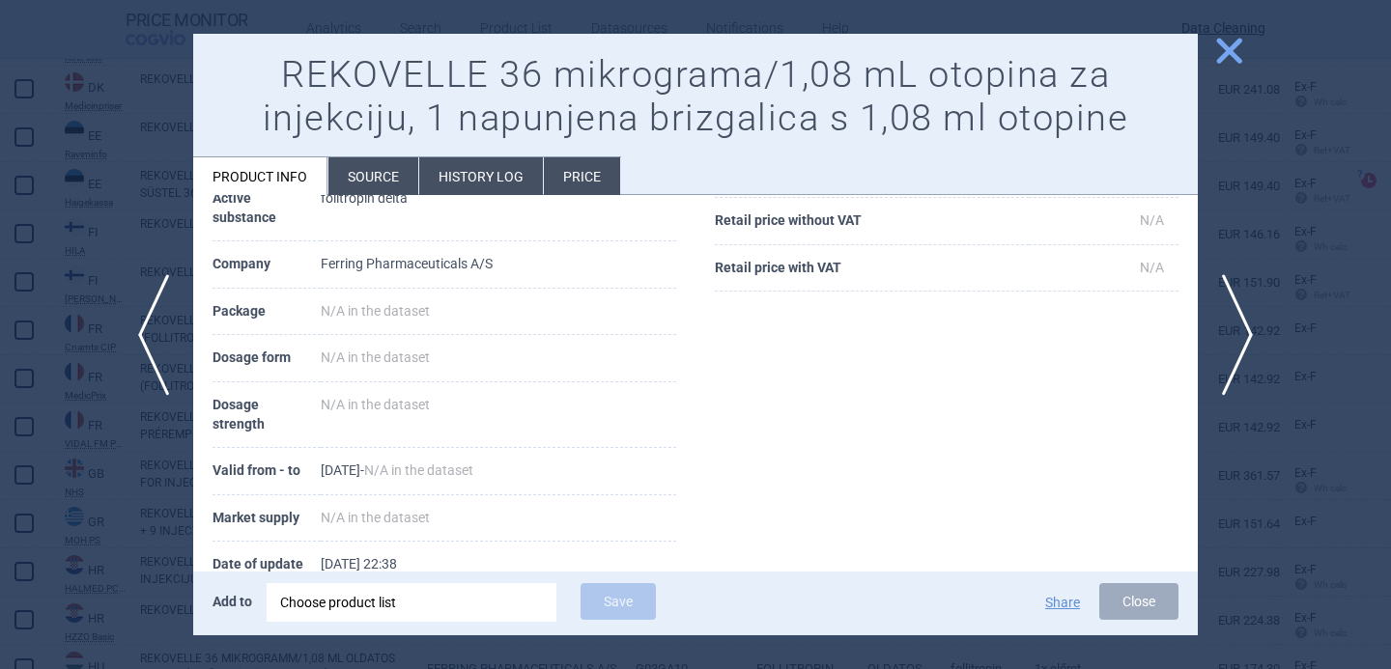
click at [141, 220] on div at bounding box center [695, 334] width 1391 height 669
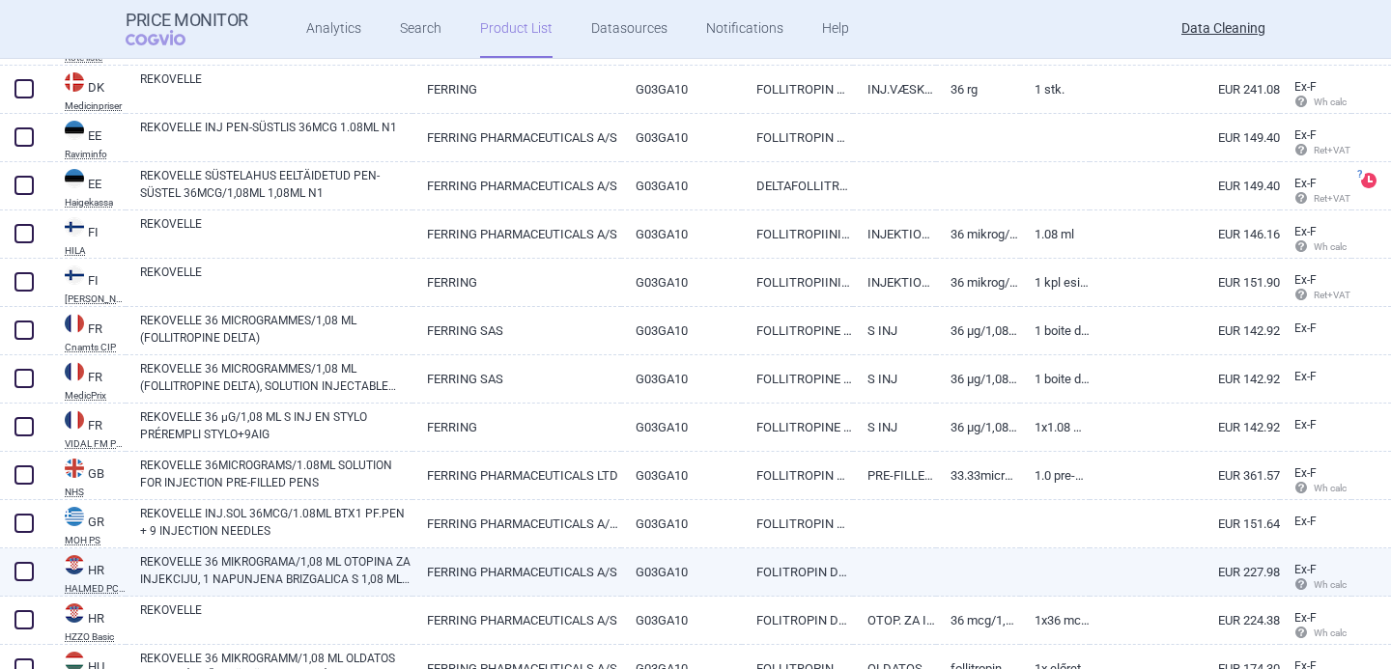
scroll to position [1676, 0]
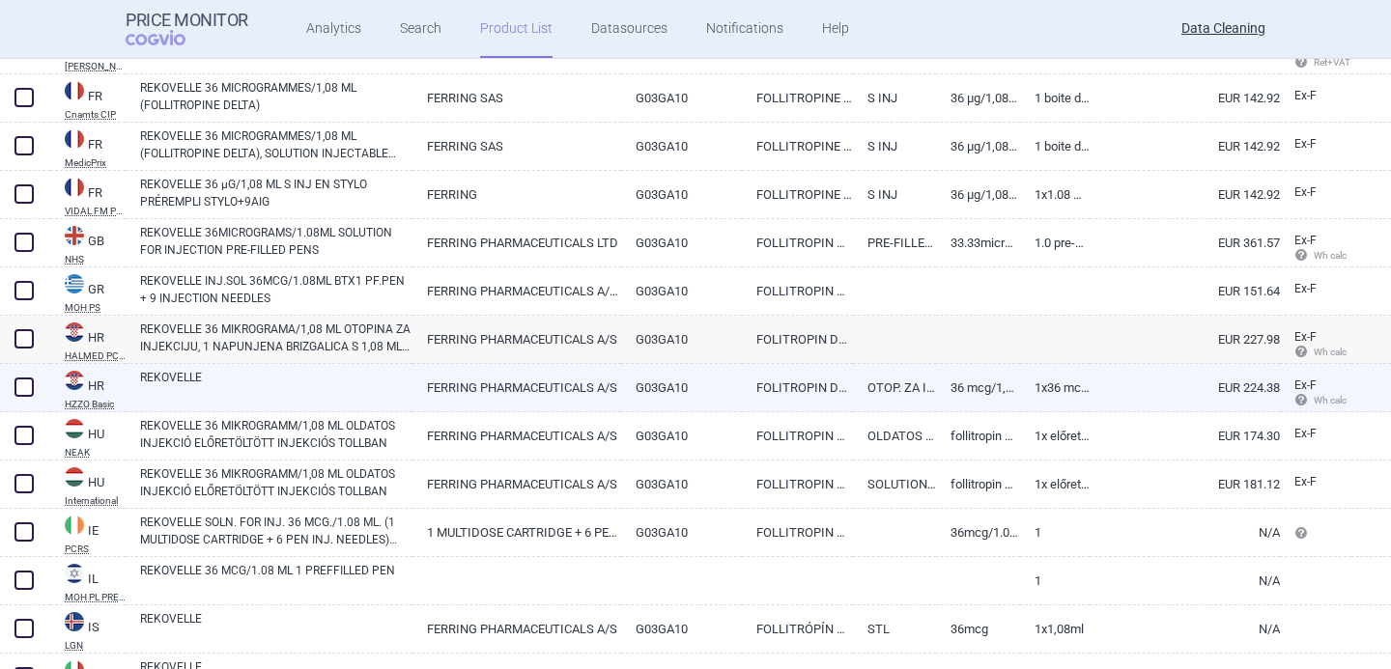
click at [336, 398] on link "REKOVELLE" at bounding box center [276, 386] width 272 height 35
select select "EUR"
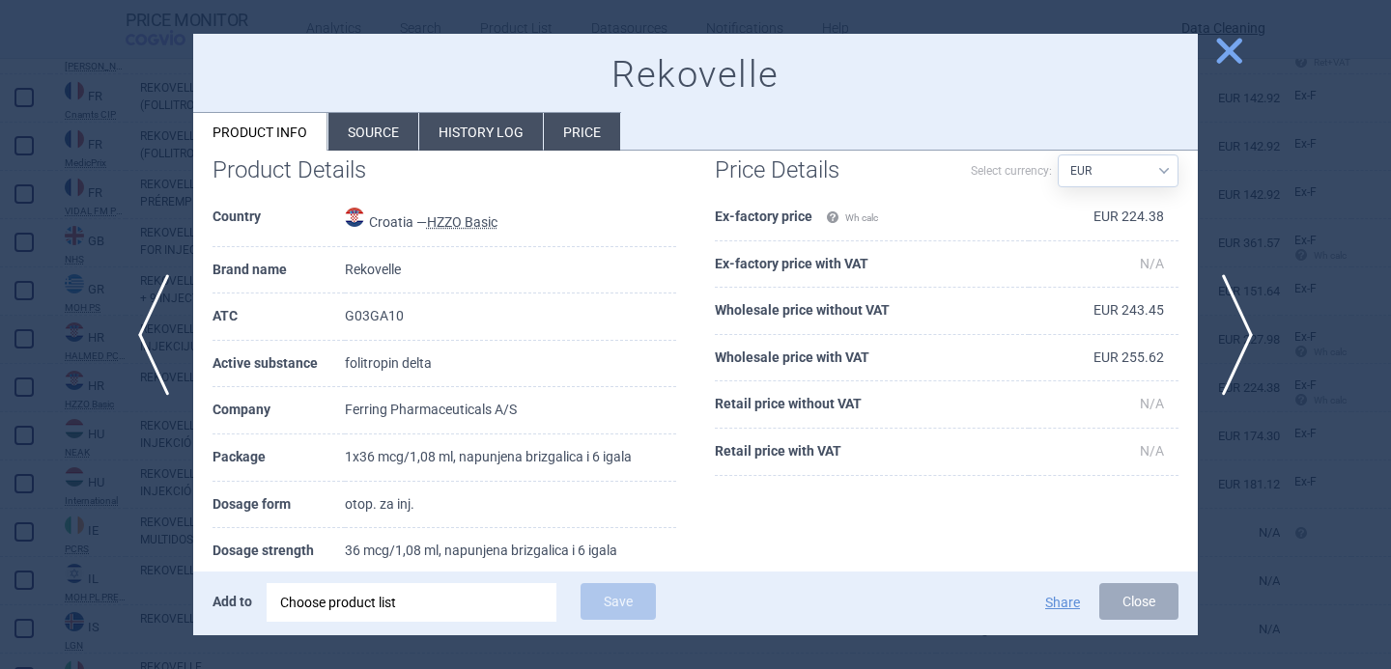
scroll to position [32, 0]
click at [136, 462] on div at bounding box center [695, 334] width 1391 height 669
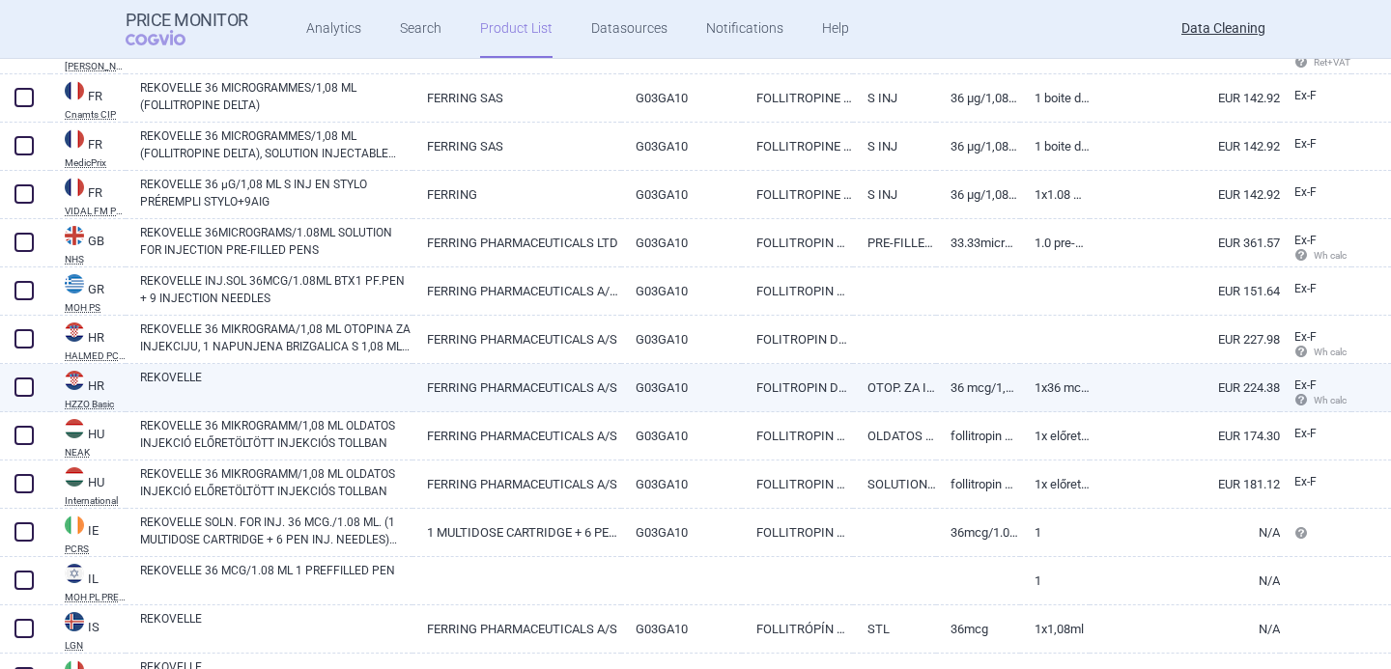
click at [22, 386] on span at bounding box center [23, 387] width 19 height 19
checkbox input "true"
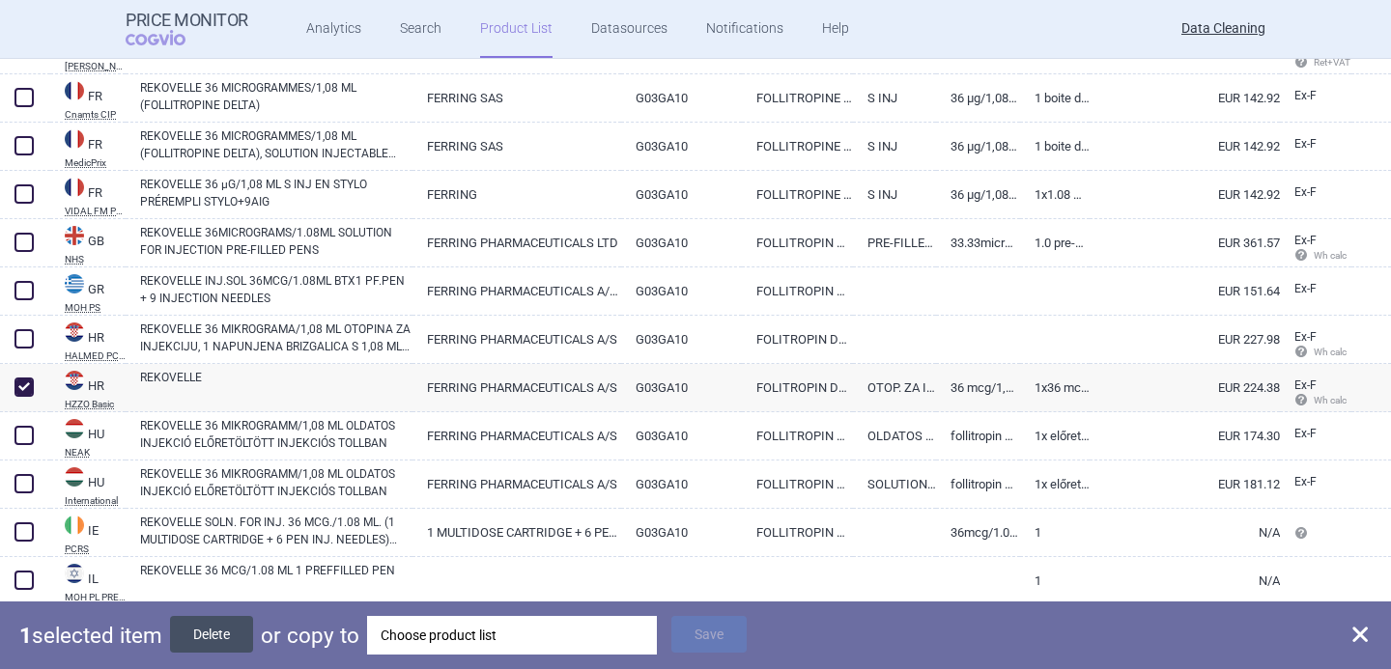
click at [203, 639] on button "Delete" at bounding box center [211, 634] width 83 height 37
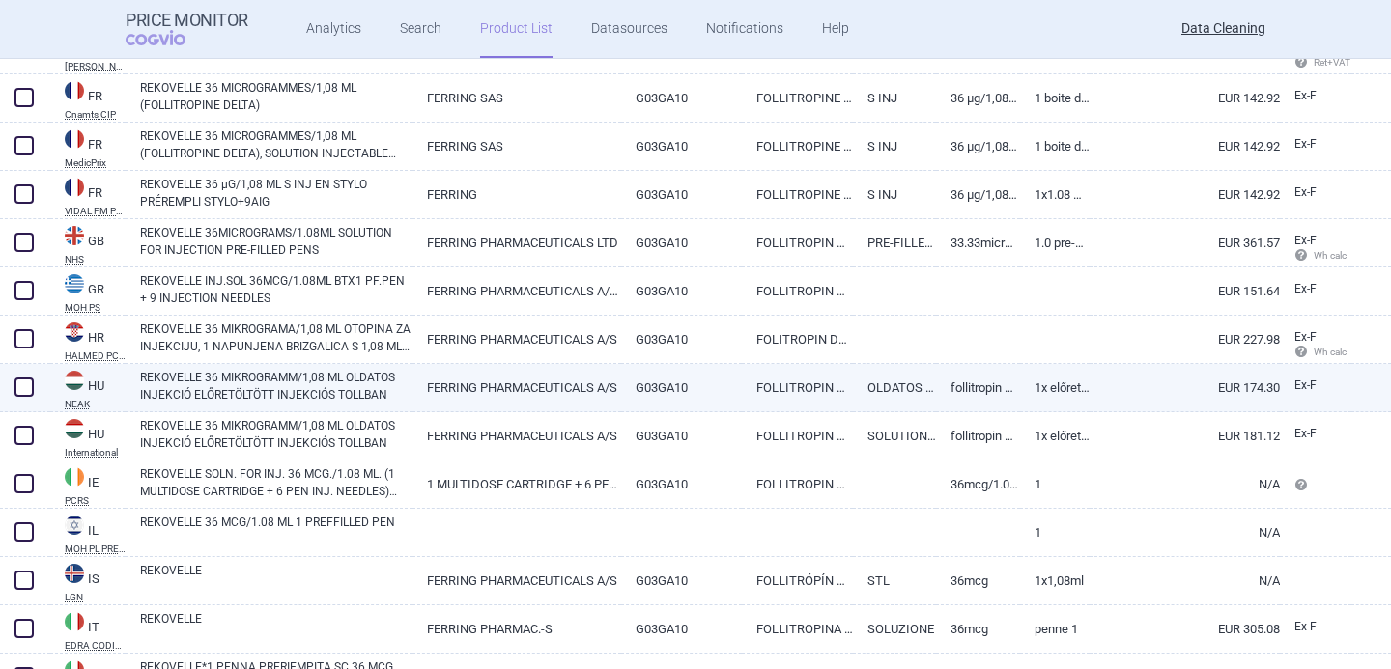
click at [294, 381] on link "REKOVELLE 36 MIKROGRAMM/1,08 ML OLDATOS INJEKCIÓ ELŐRETÖLTÖTT INJEKCIÓS TOLLBAN" at bounding box center [276, 386] width 272 height 35
select select "EUR"
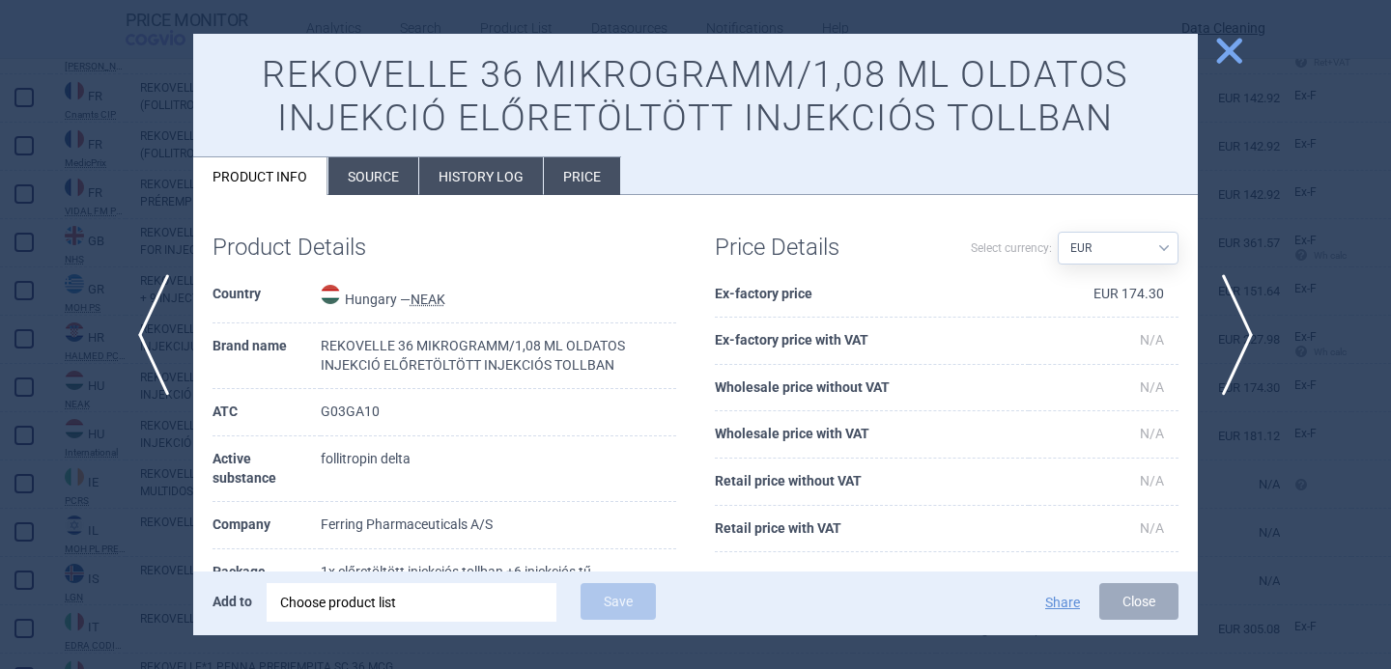
scroll to position [115, 0]
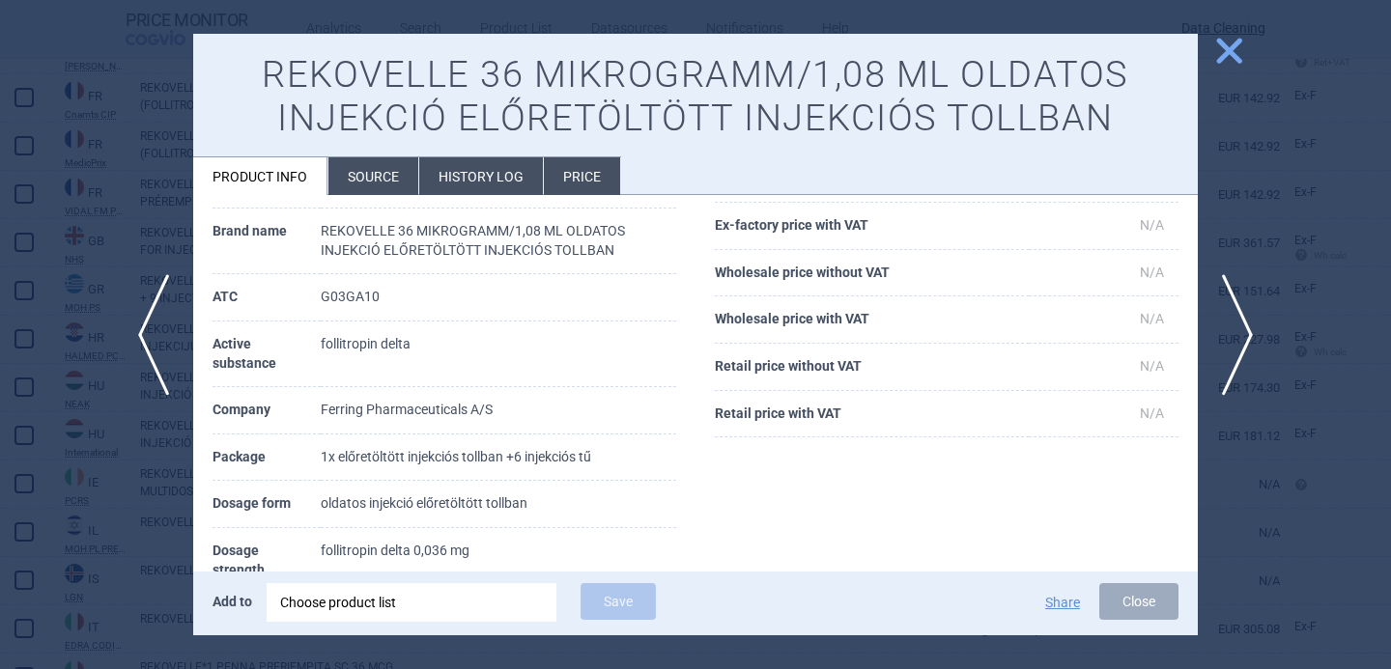
click at [120, 529] on div at bounding box center [695, 334] width 1391 height 669
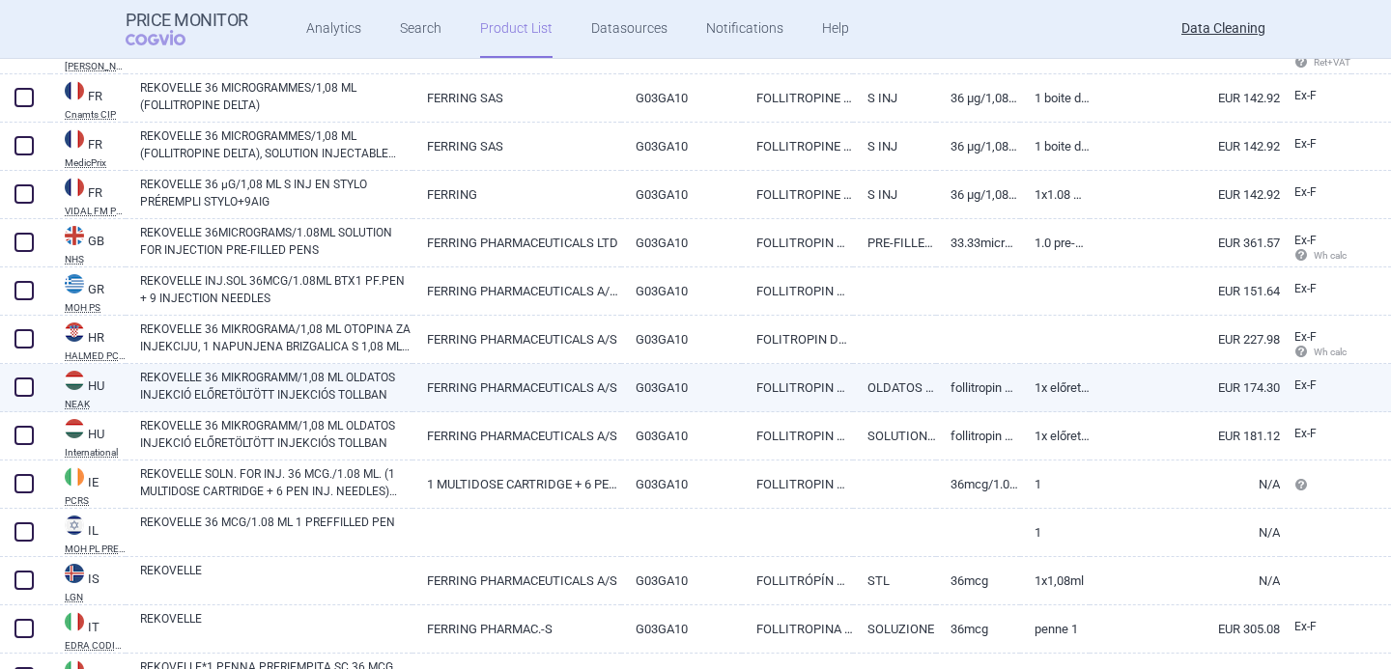
click at [214, 396] on link "REKOVELLE 36 MIKROGRAMM/1,08 ML OLDATOS INJEKCIÓ ELŐRETÖLTÖTT INJEKCIÓS TOLLBAN" at bounding box center [276, 386] width 272 height 35
select select "EUR"
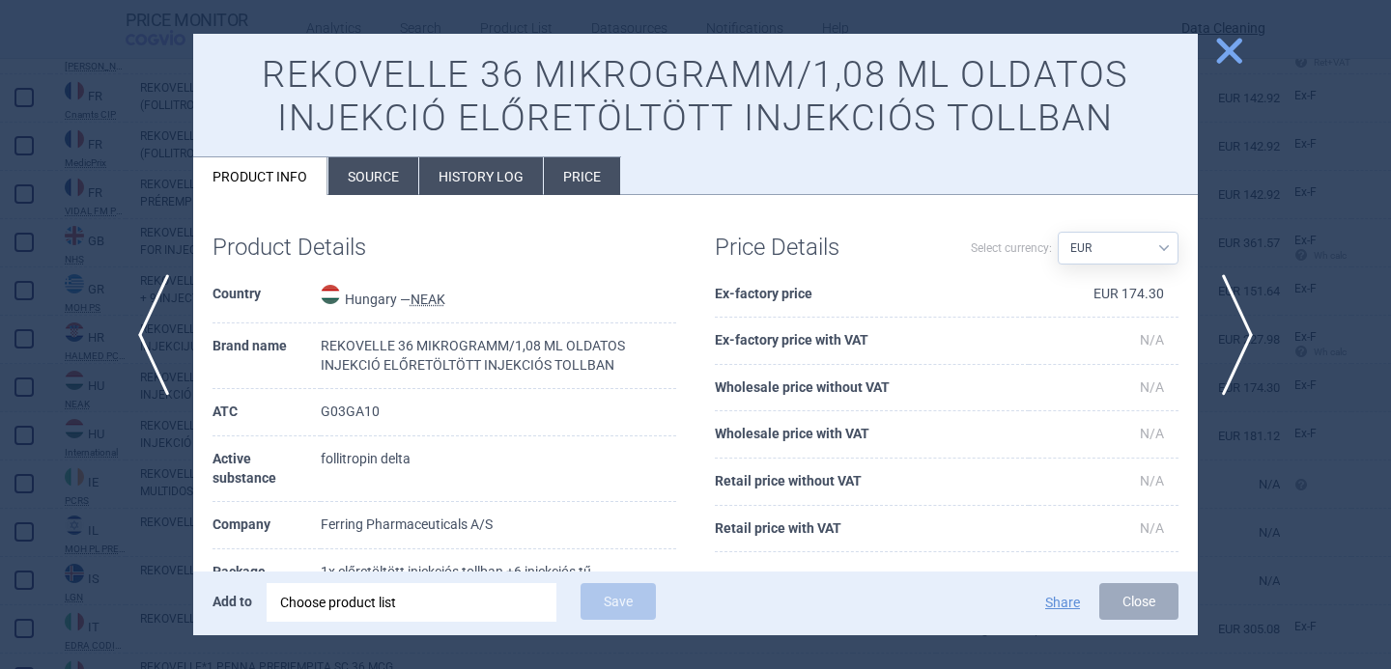
click at [361, 180] on li "Source" at bounding box center [373, 176] width 90 height 38
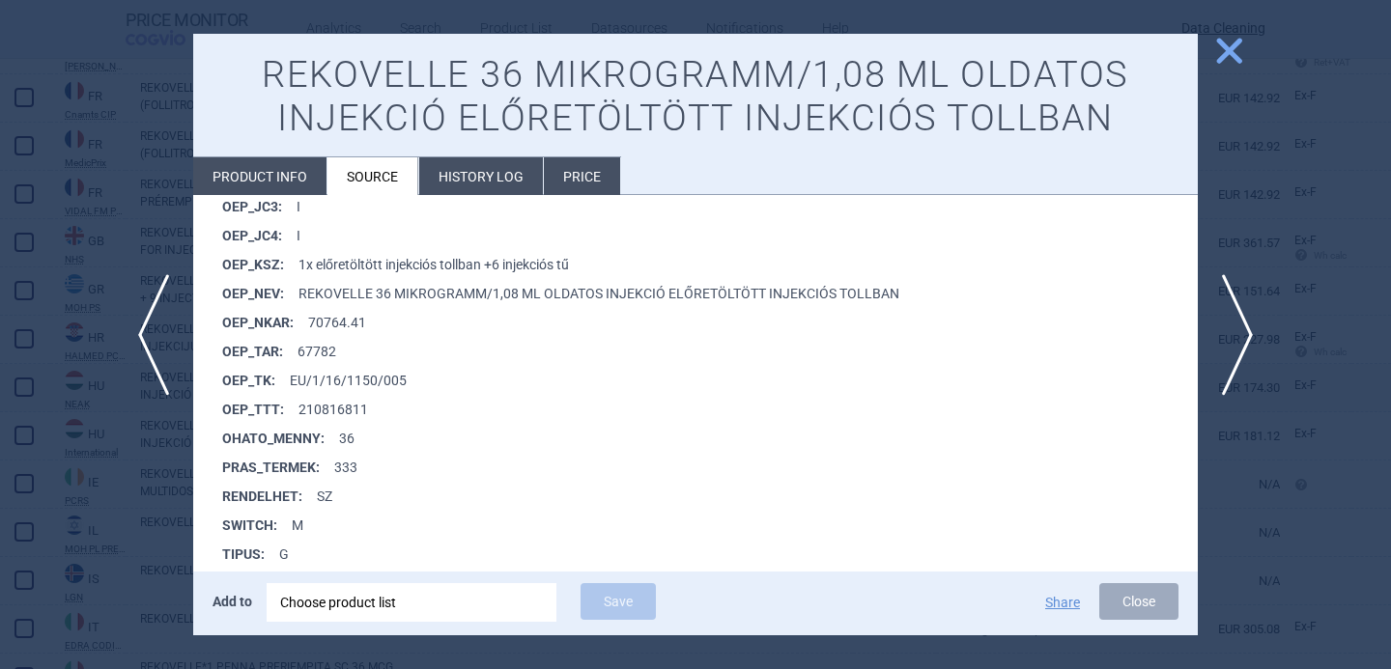
scroll to position [1857, 0]
click at [150, 469] on div at bounding box center [695, 334] width 1391 height 669
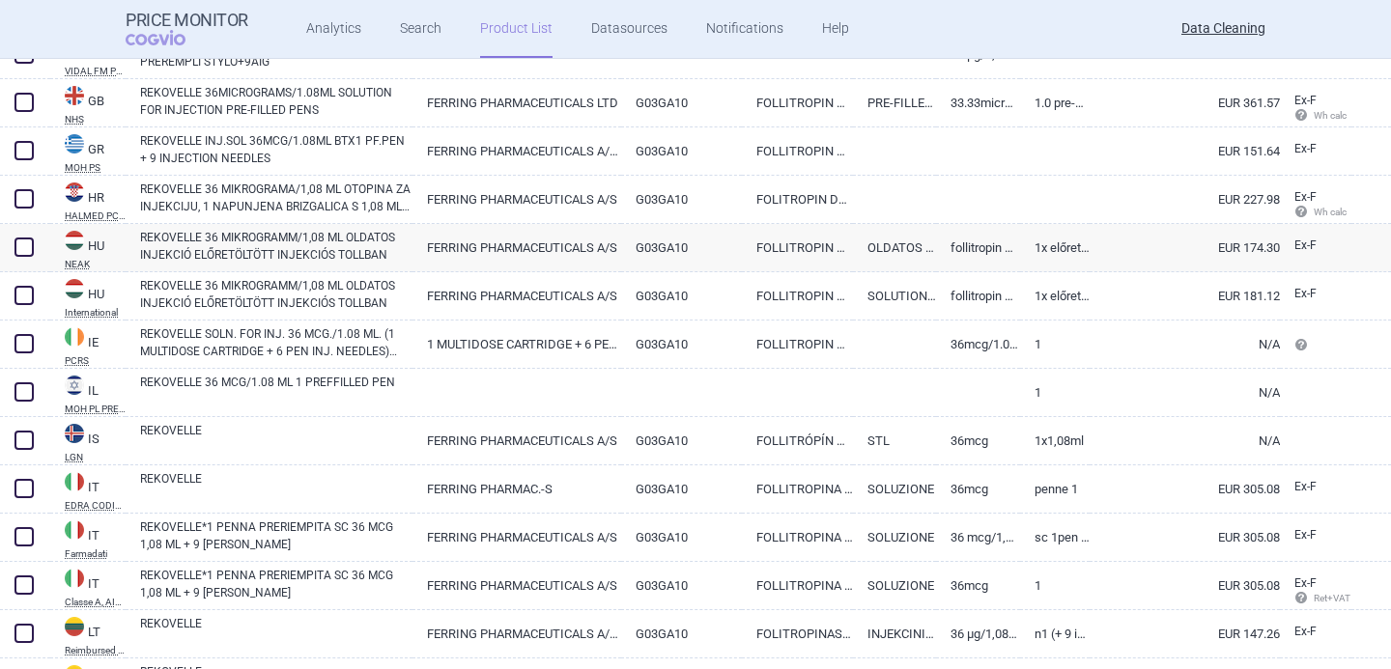
scroll to position [1838, 0]
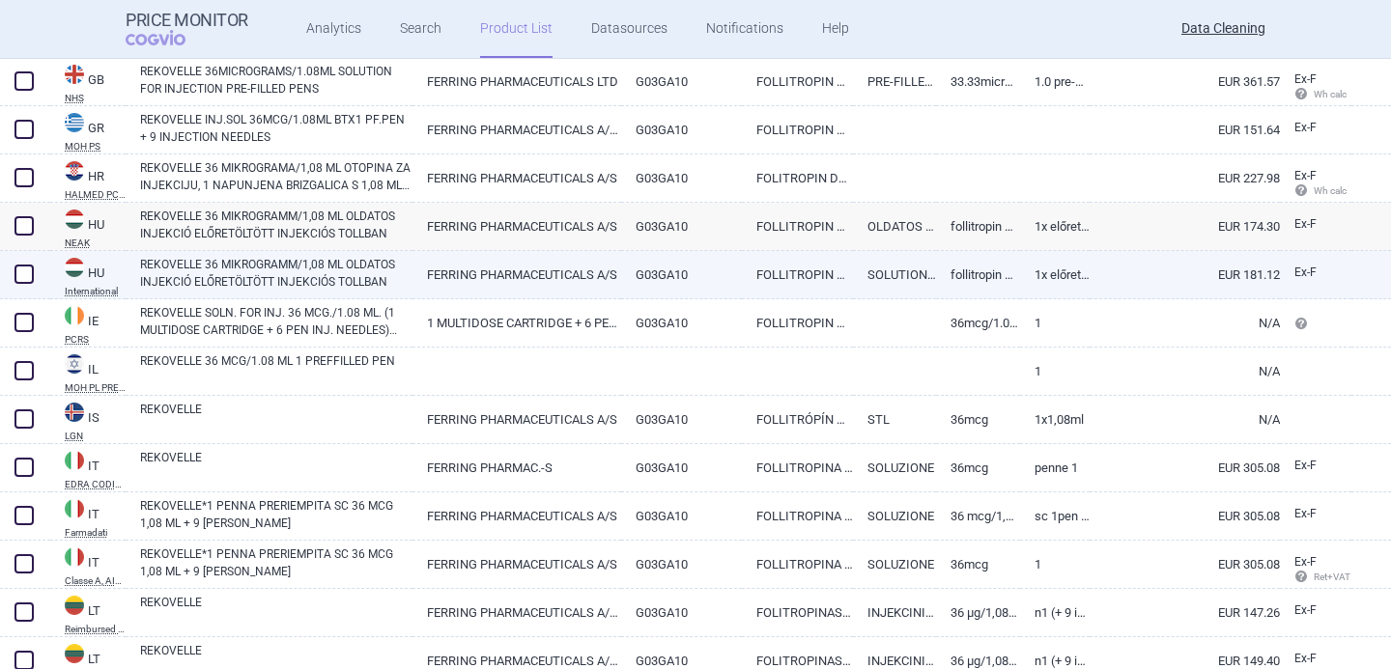
click at [275, 268] on link "REKOVELLE 36 MIKROGRAMM/1,08 ML OLDATOS INJEKCIÓ ELŐRETÖLTÖTT INJEKCIÓS TOLLBAN" at bounding box center [276, 273] width 272 height 35
select select "EUR"
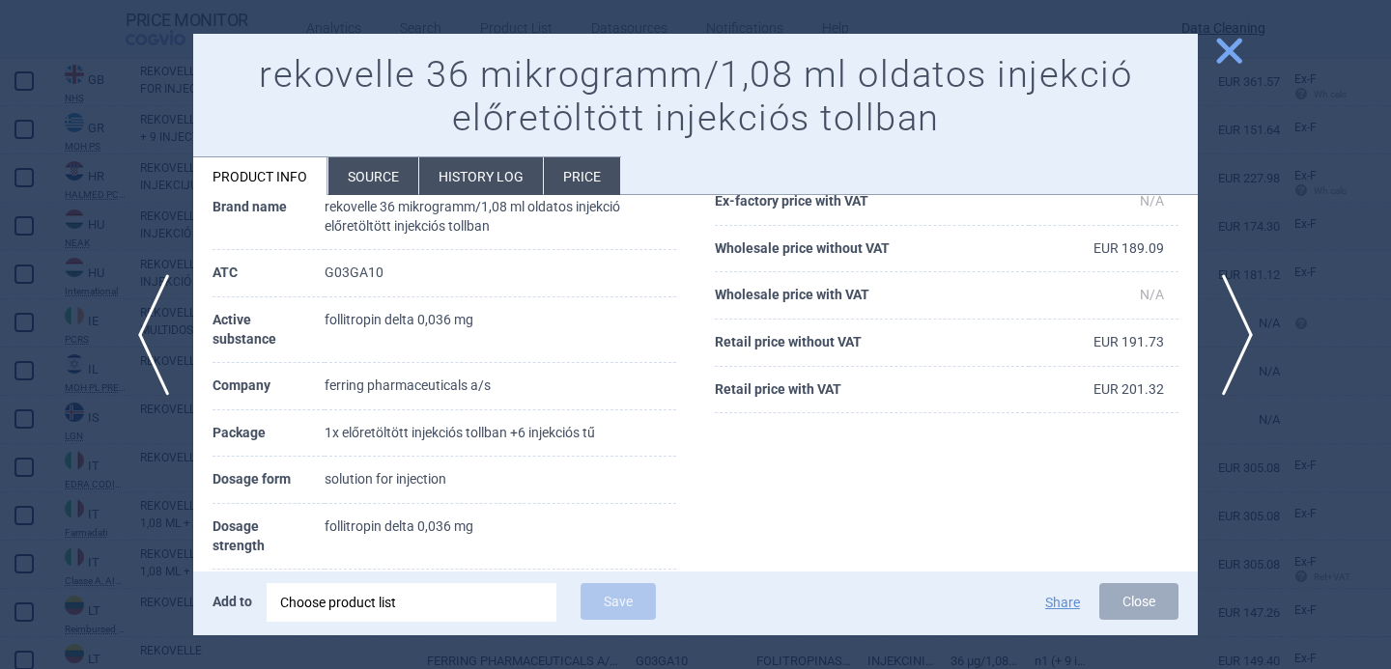
scroll to position [209, 0]
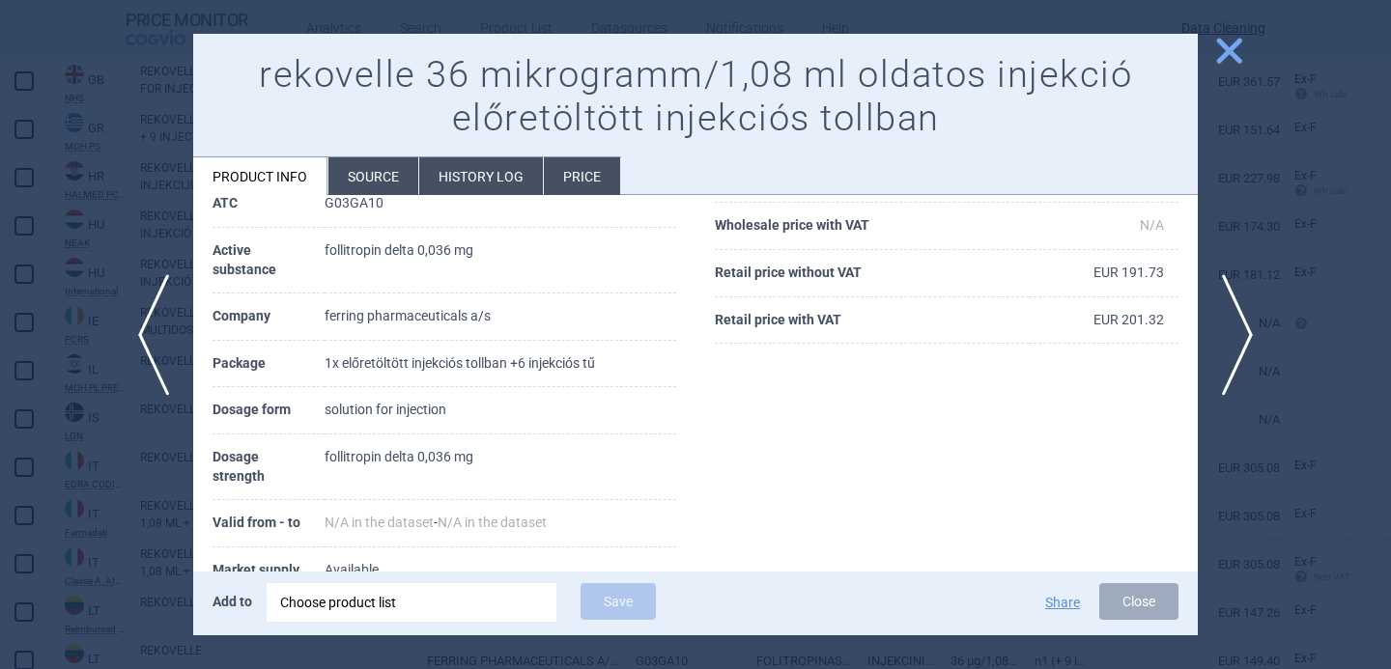
click at [72, 466] on div at bounding box center [695, 334] width 1391 height 669
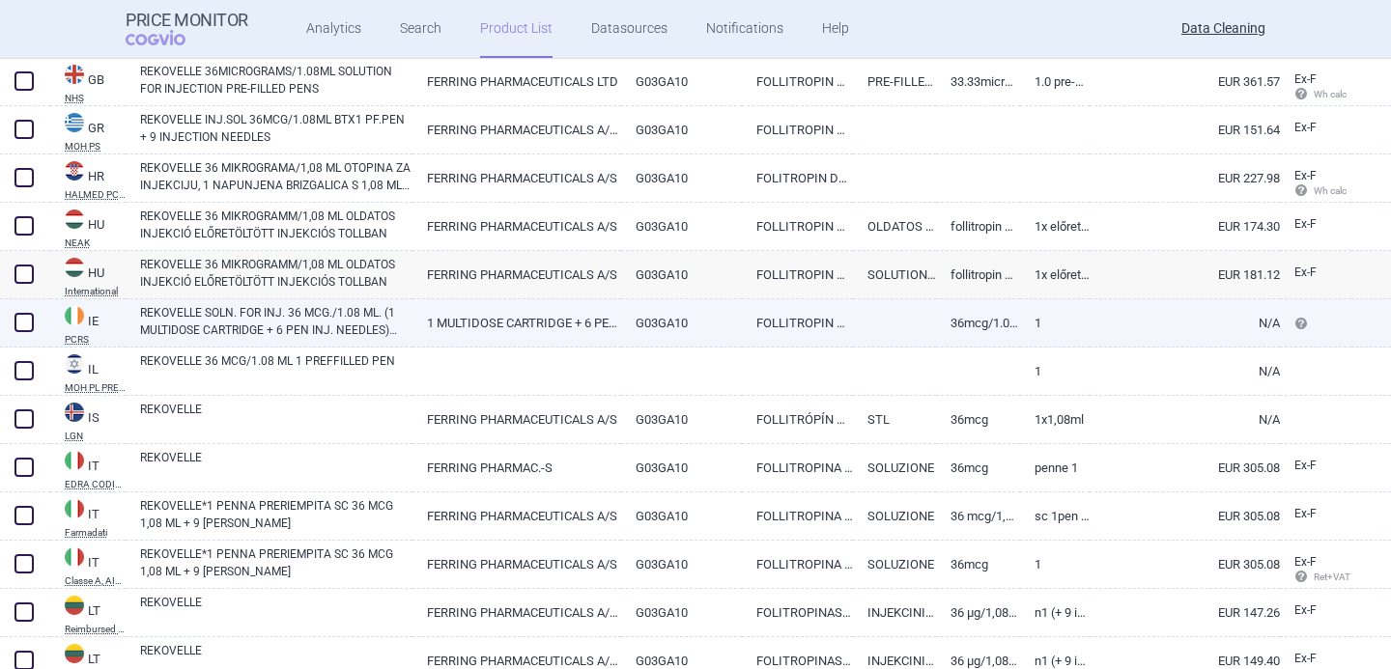
click at [308, 306] on link "REKOVELLE SOLN. FOR INJ. 36 MCG./1.08 ML. (1 MULTIDOSE CARTRIDGE + 6 PEN INJ. N…" at bounding box center [276, 321] width 272 height 35
select select "EUR"
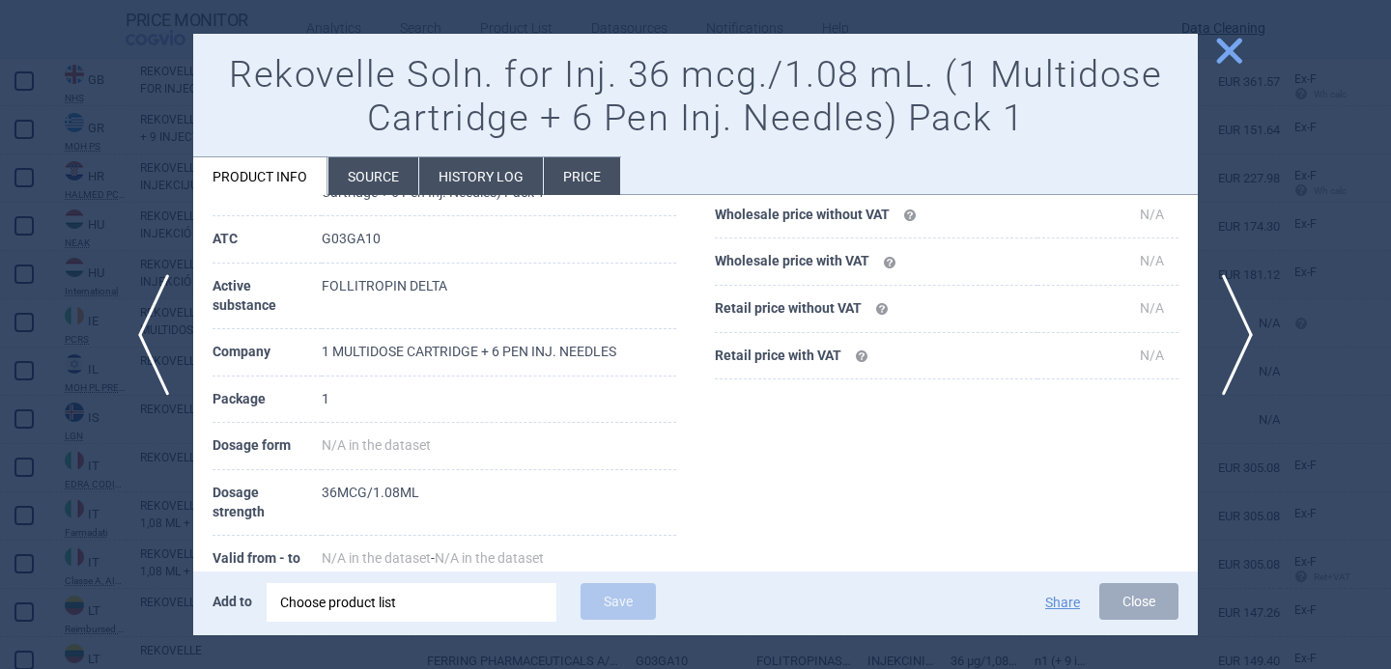
scroll to position [182, 0]
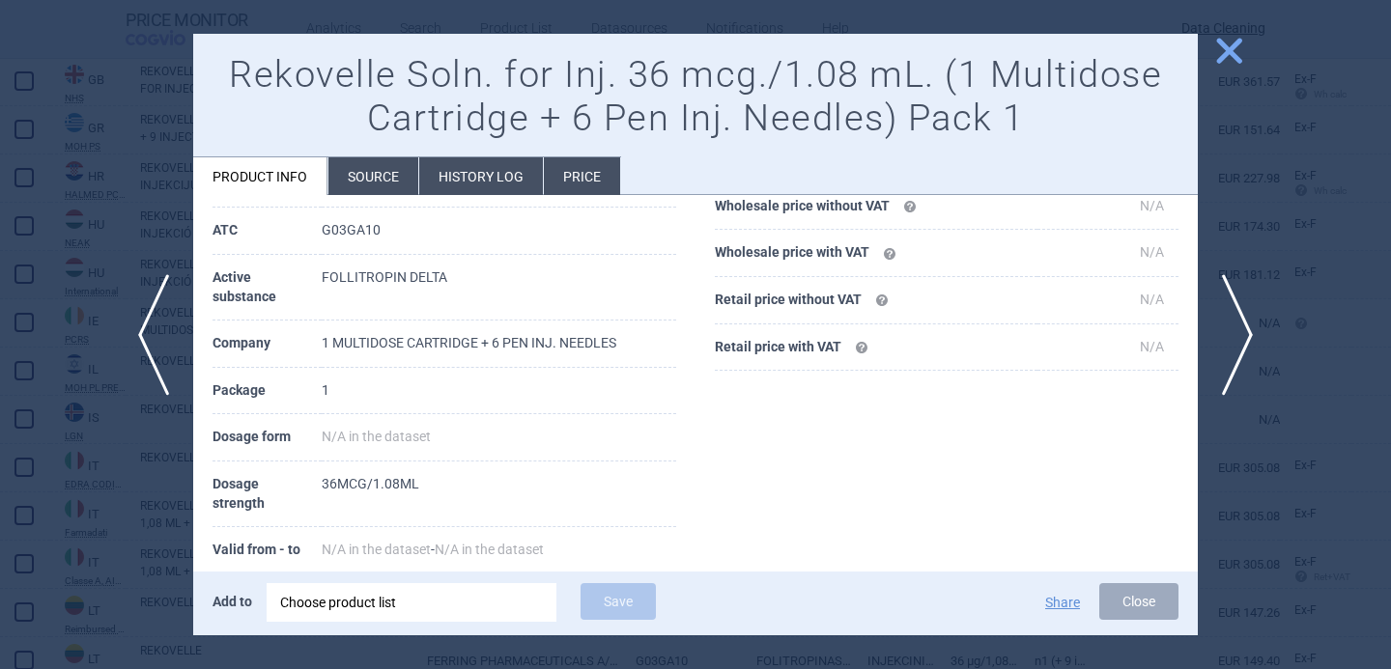
click at [433, 608] on div "Choose product list" at bounding box center [411, 602] width 263 height 39
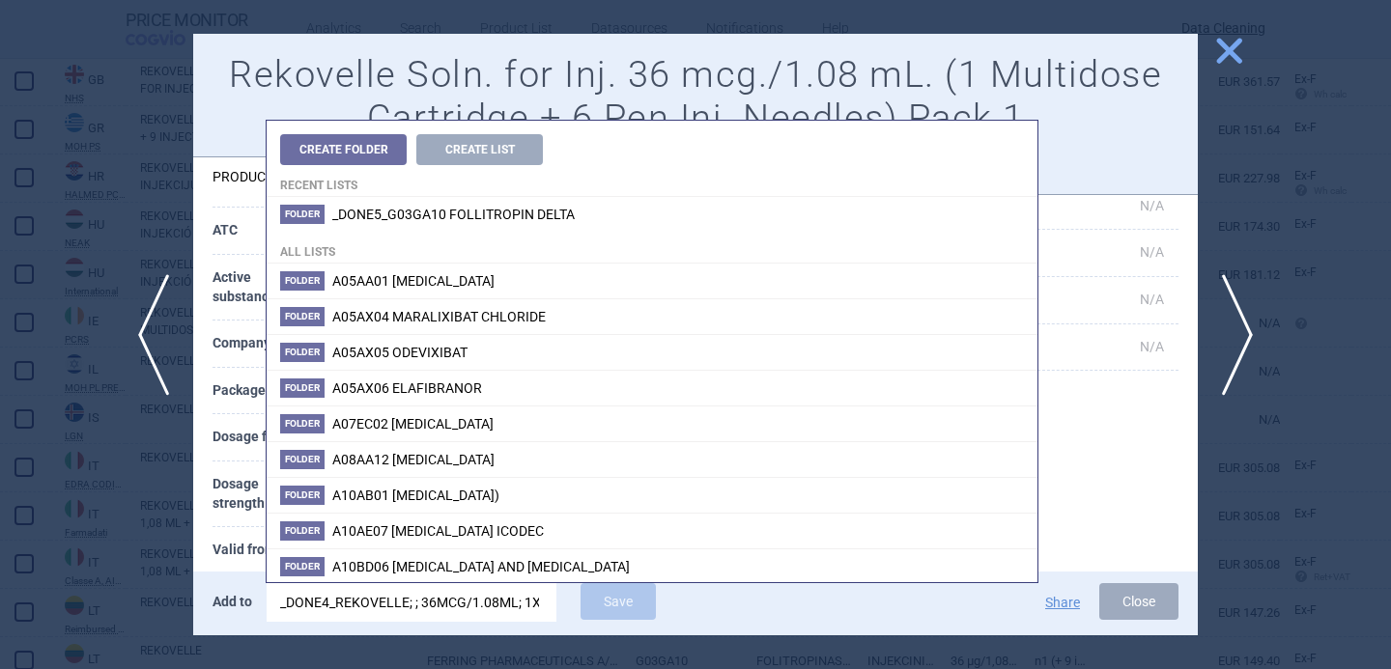
scroll to position [0, 277]
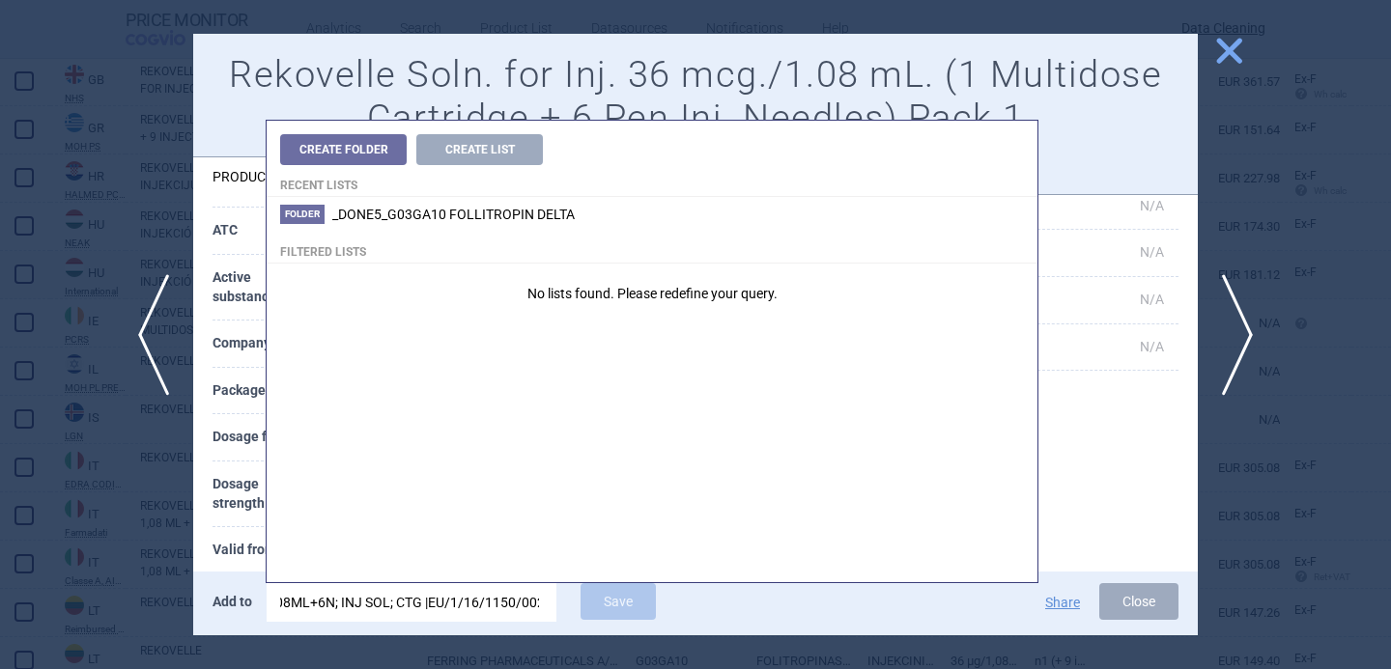
click at [433, 608] on input "_DONE4_REKOVELLE; ; 36MCG/1.08ML; 1X1.08ML+6N; INJ SOL; CTG |EU/1/16/1150/002" at bounding box center [412, 602] width 290 height 39
drag, startPoint x: 427, startPoint y: 606, endPoint x: 130, endPoint y: 606, distance: 296.5
click at [130, 668] on div "previous next close Rekovelle Soln. for Inj. 36 mcg./1.08 mL. (1 Multidose Cart…" at bounding box center [695, 669] width 1391 height 0
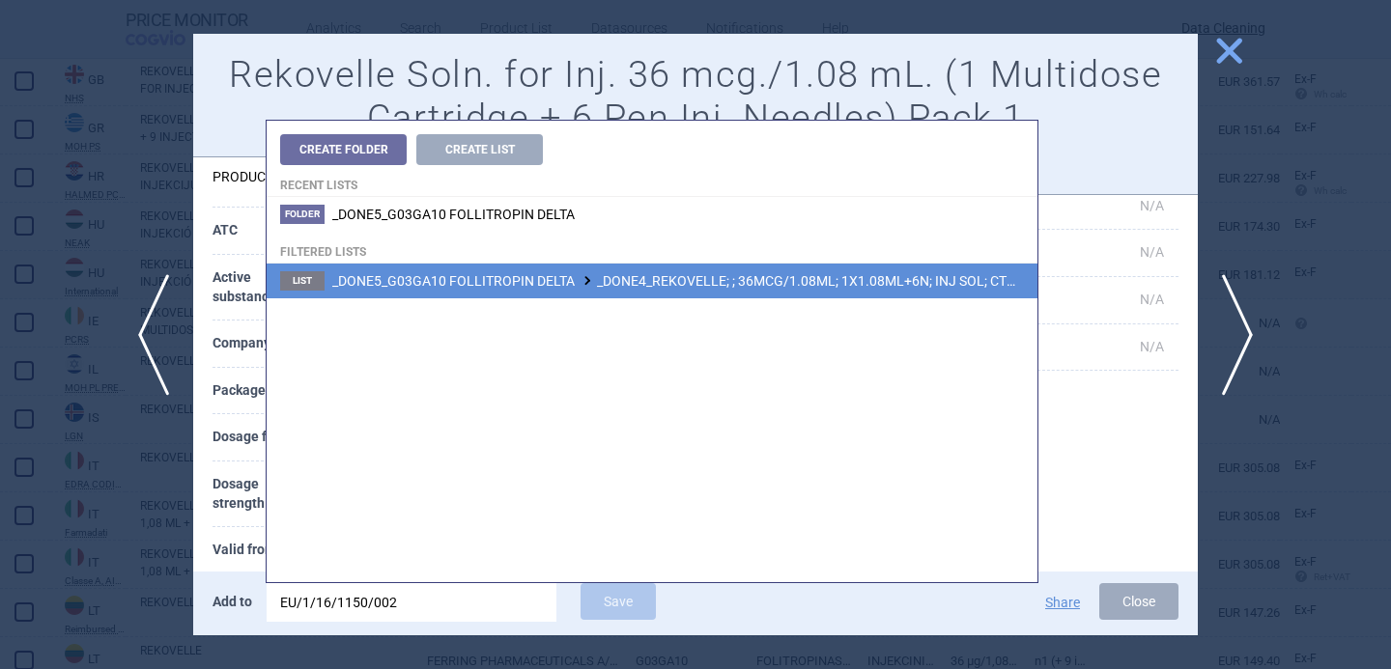
type input "EU/1/16/1150/002"
click at [554, 287] on span "_DONE5_G03GA10 FOLLITROPIN DELTA _DONE4_REKOVELLE; ; 36MCG/1.08ML; 1X1.08ML+6N;…" at bounding box center [735, 280] width 806 height 15
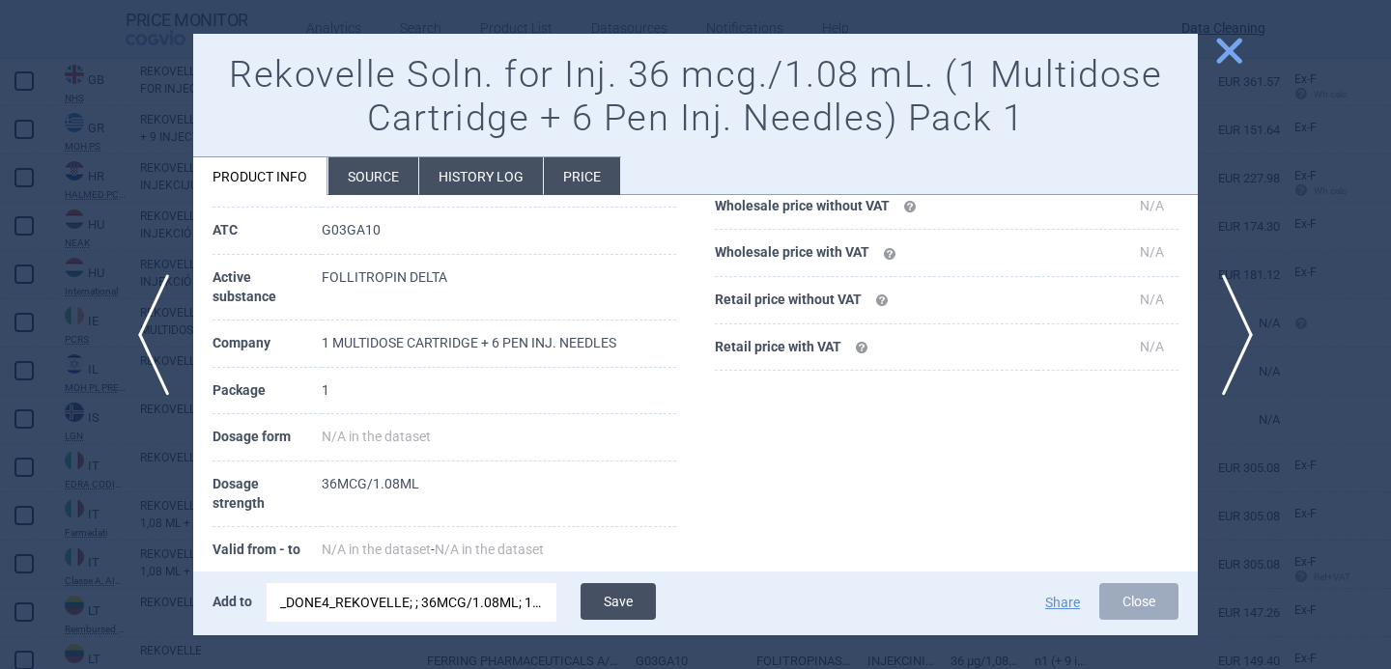
click at [605, 596] on button "Save" at bounding box center [617, 601] width 75 height 37
click at [58, 580] on div at bounding box center [695, 334] width 1391 height 669
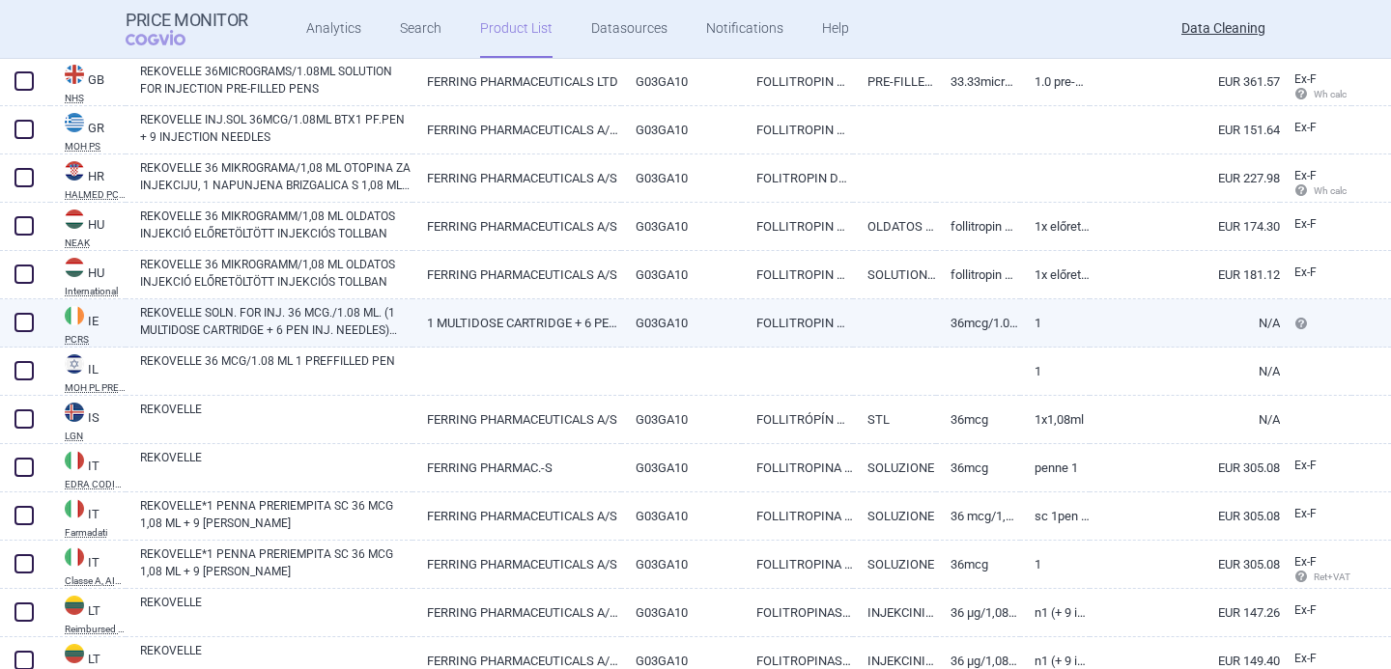
click at [22, 317] on span at bounding box center [23, 322] width 19 height 19
checkbox input "true"
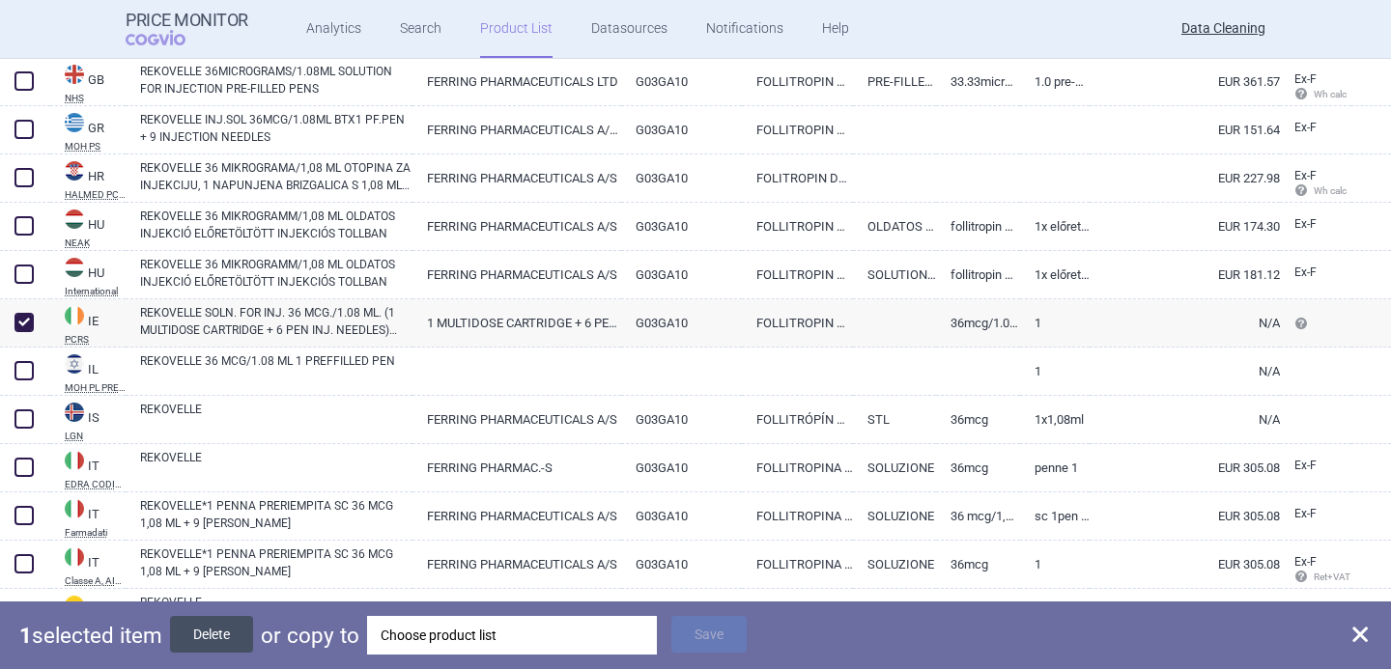
click at [215, 648] on button "Delete" at bounding box center [211, 634] width 83 height 37
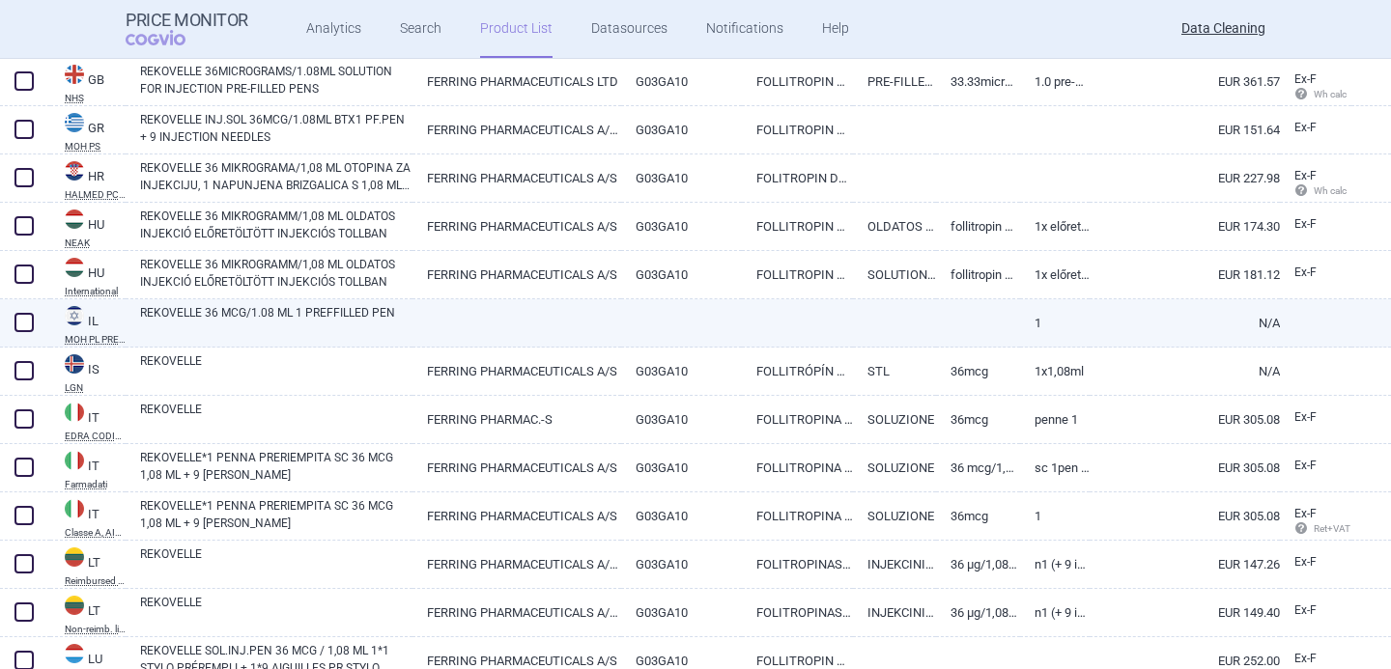
click at [331, 318] on link "REKOVELLE 36 MCG/1.08 ML 1 PREFFILLED PEN" at bounding box center [276, 321] width 272 height 35
select select "EUR"
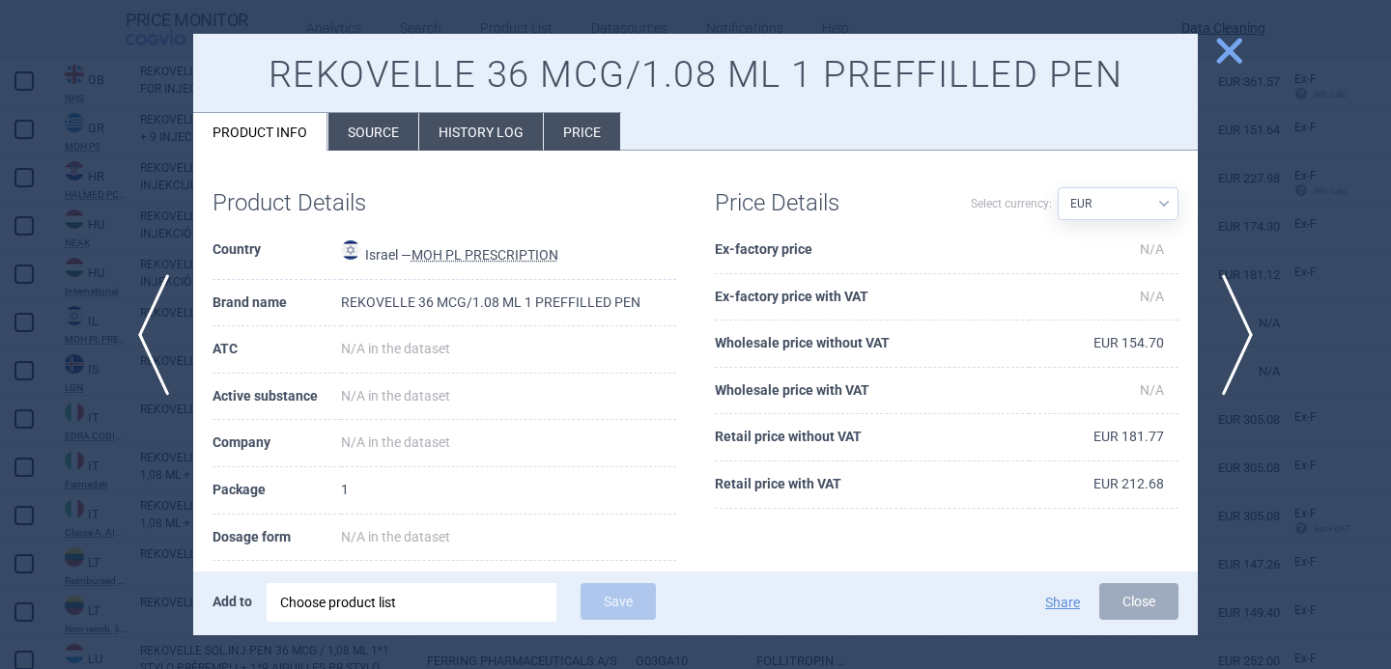
click at [97, 591] on div at bounding box center [695, 334] width 1391 height 669
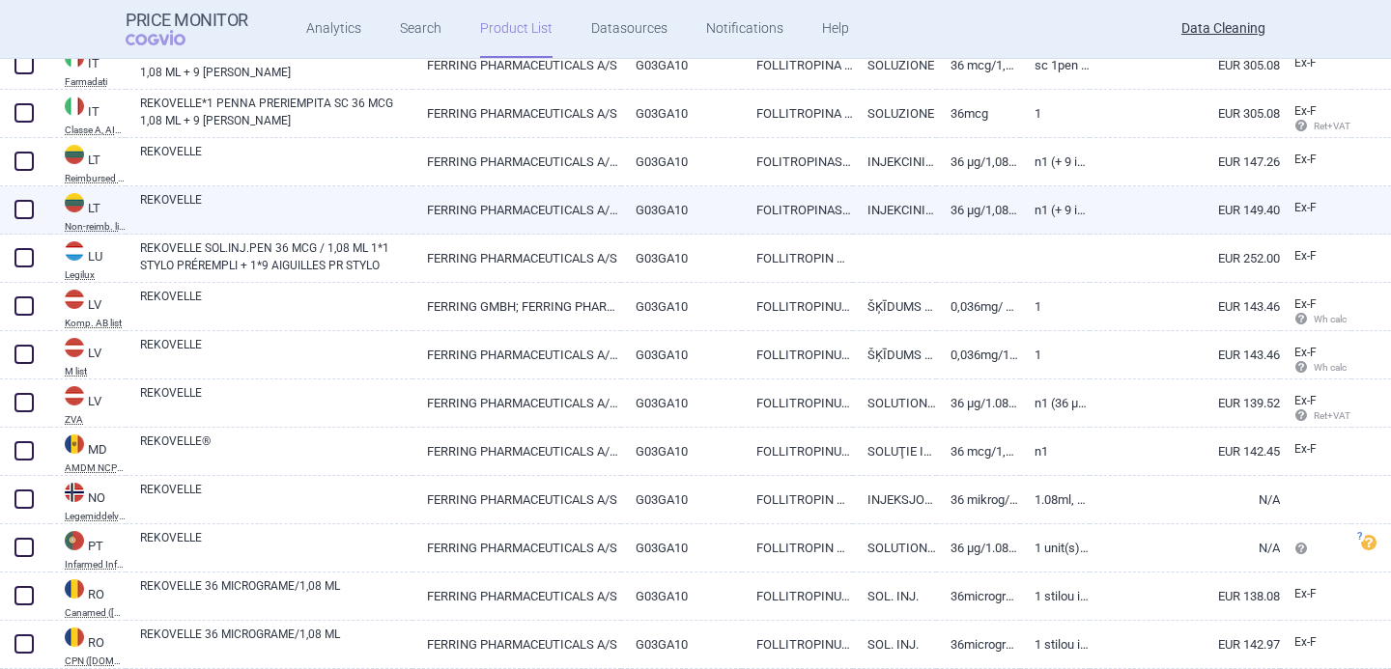
scroll to position [2243, 0]
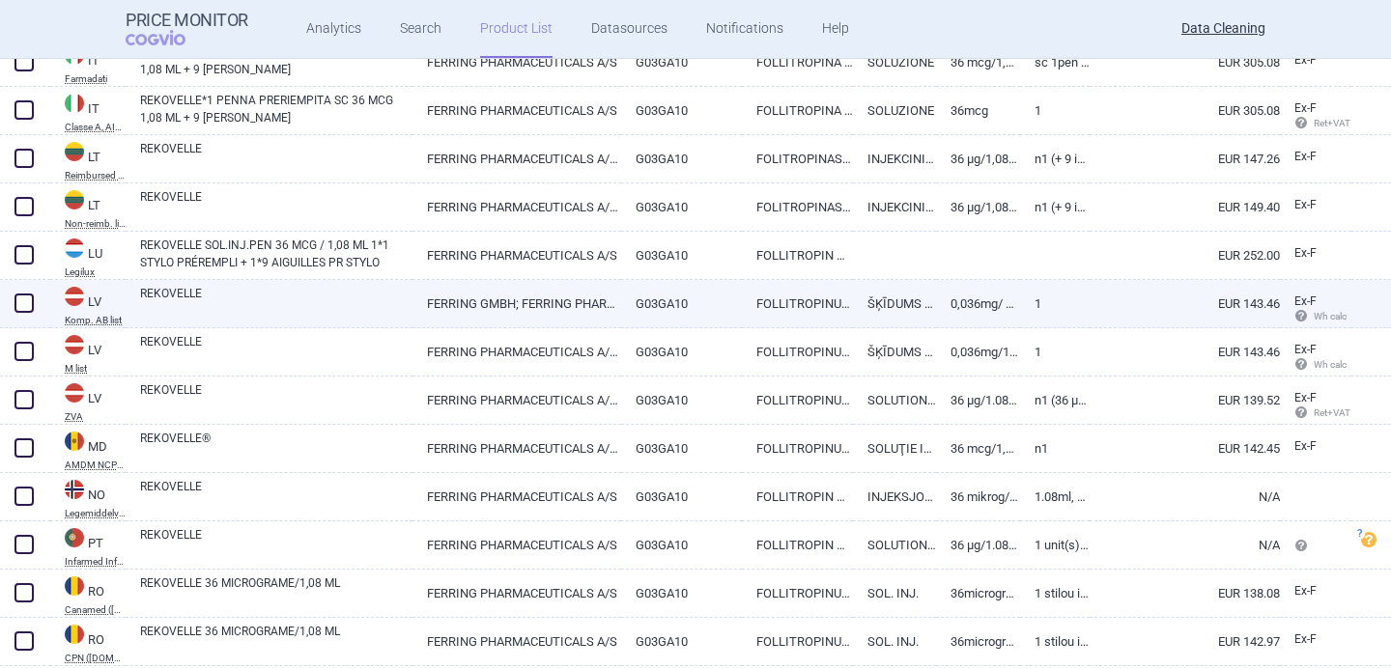
click at [380, 308] on link "REKOVELLE" at bounding box center [276, 302] width 272 height 35
select select "EUR"
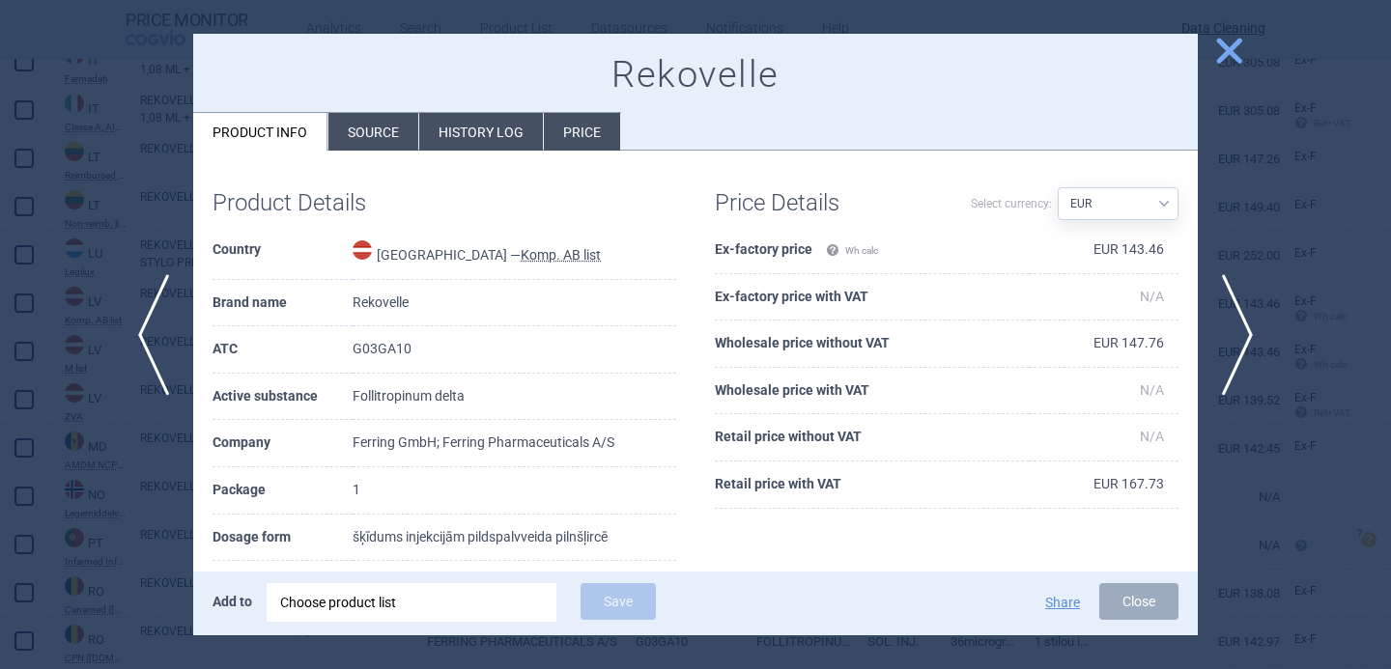
click at [378, 139] on li "Source" at bounding box center [373, 132] width 90 height 38
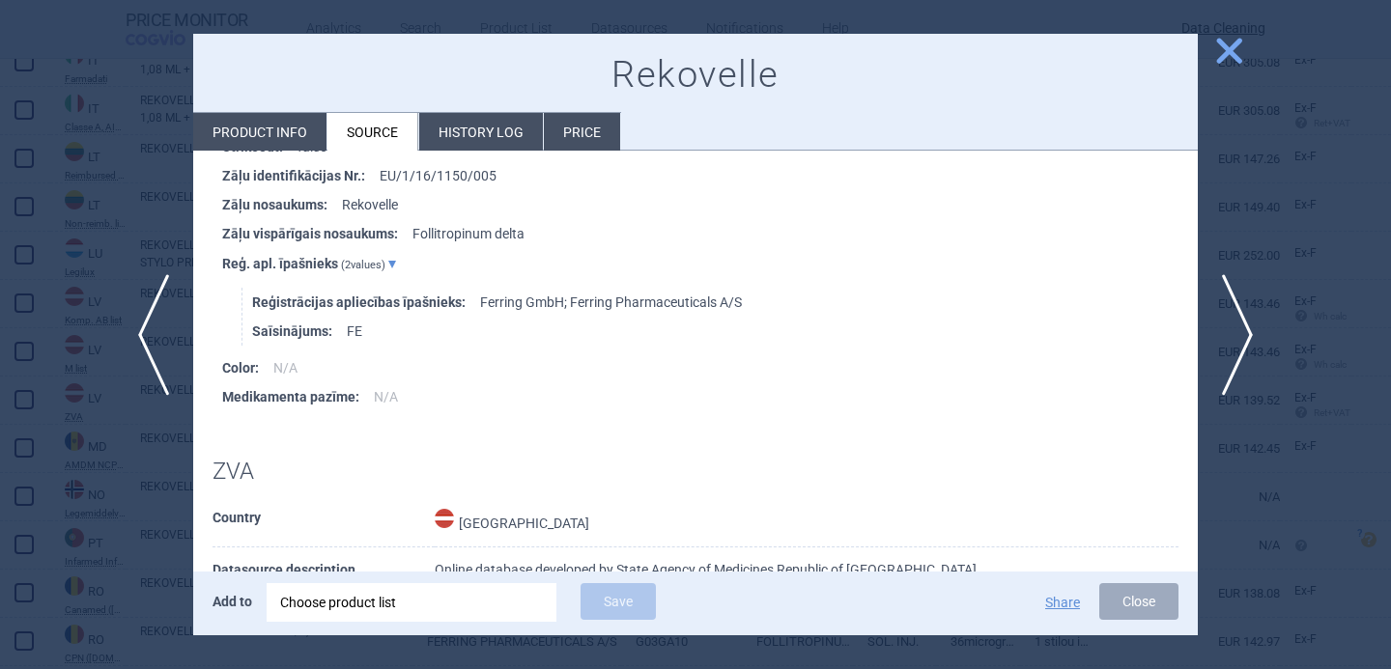
scroll to position [581, 0]
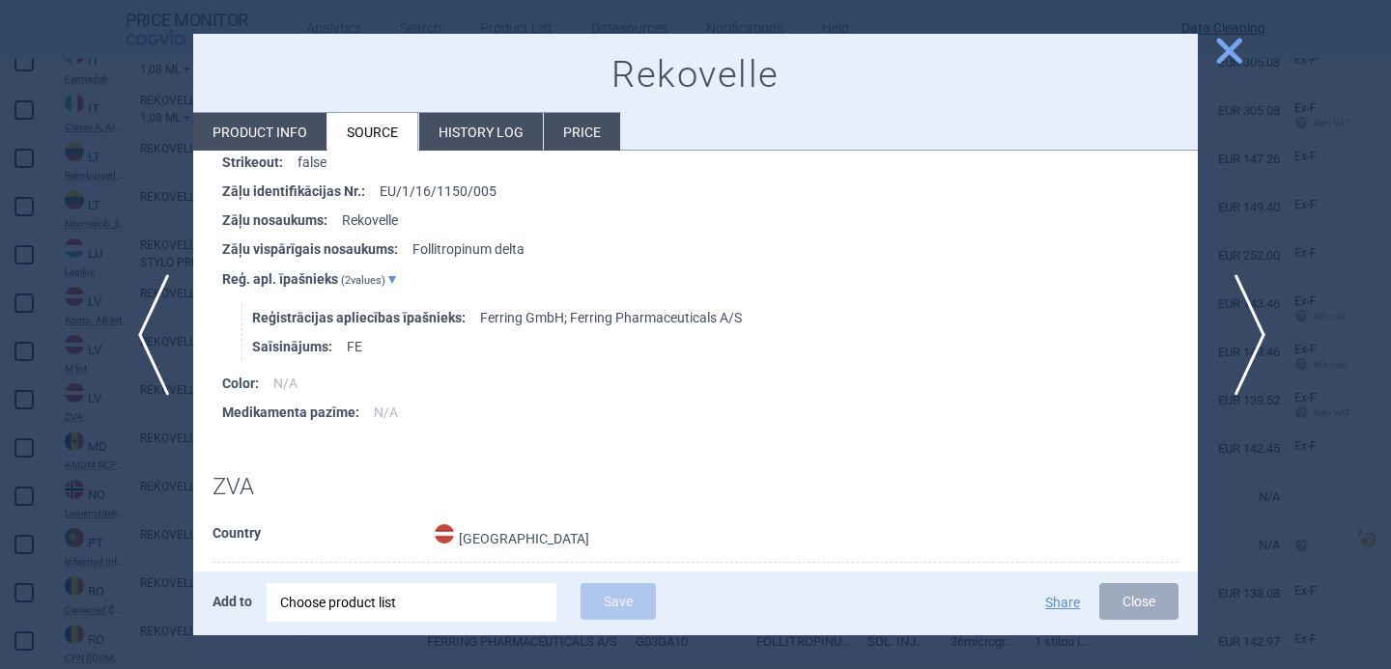
click at [1255, 323] on span "next" at bounding box center [1243, 335] width 43 height 122
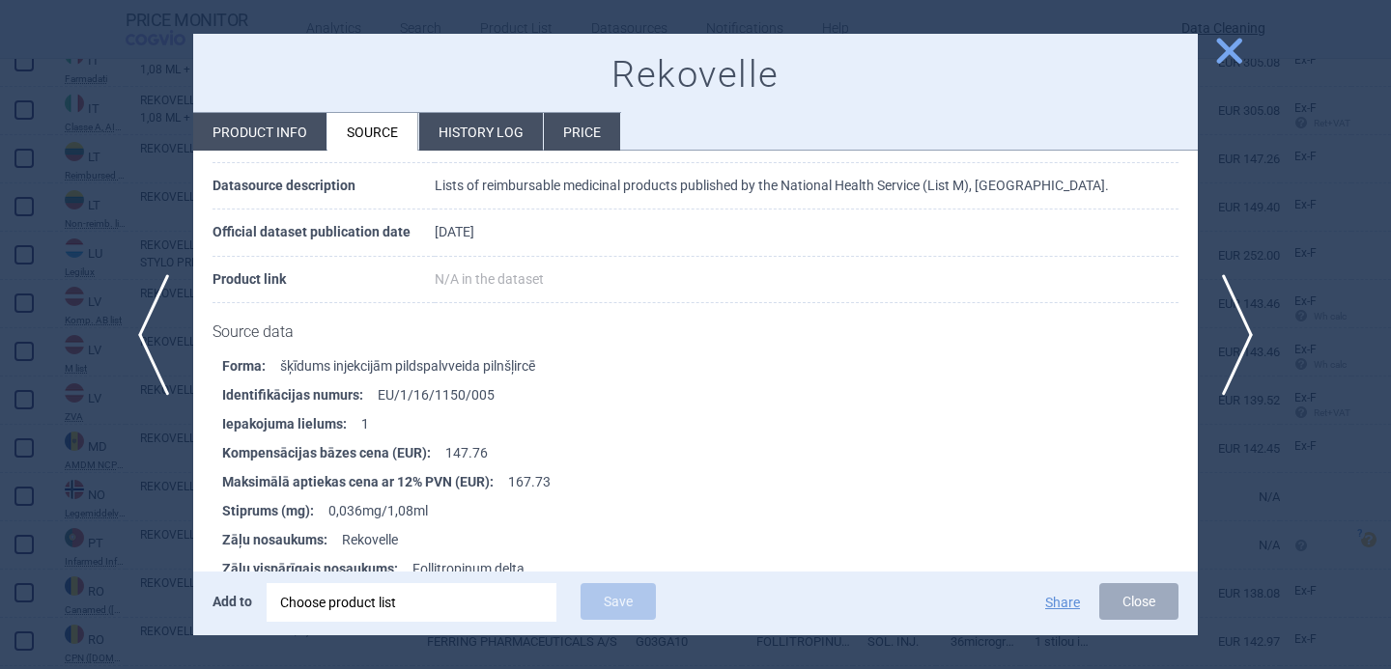
scroll to position [127, 0]
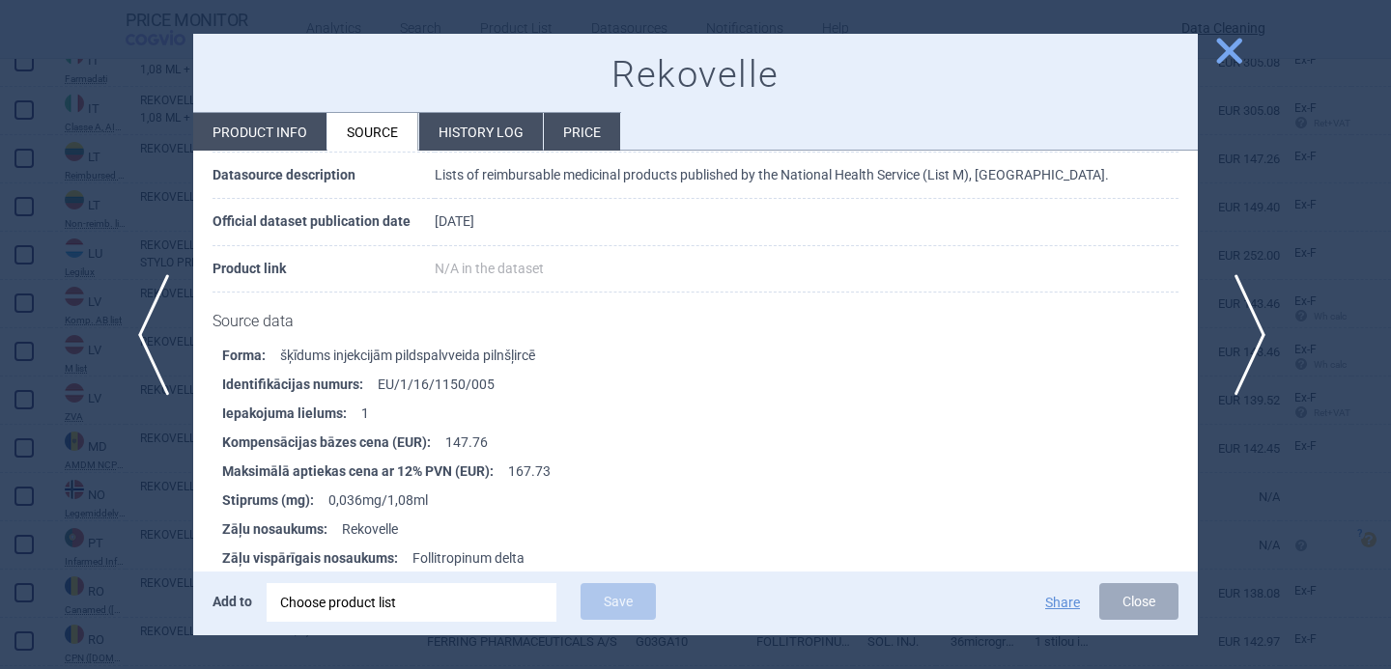
click at [1243, 321] on span "next" at bounding box center [1243, 335] width 43 height 122
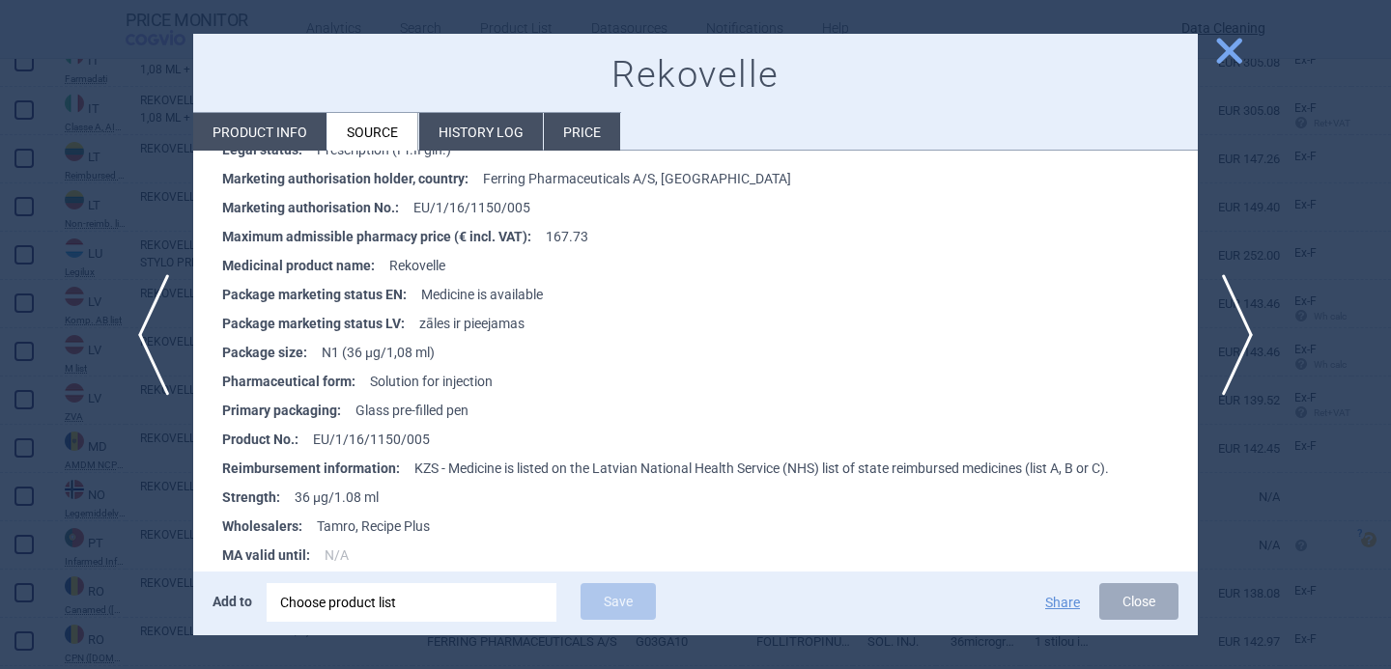
scroll to position [528, 0]
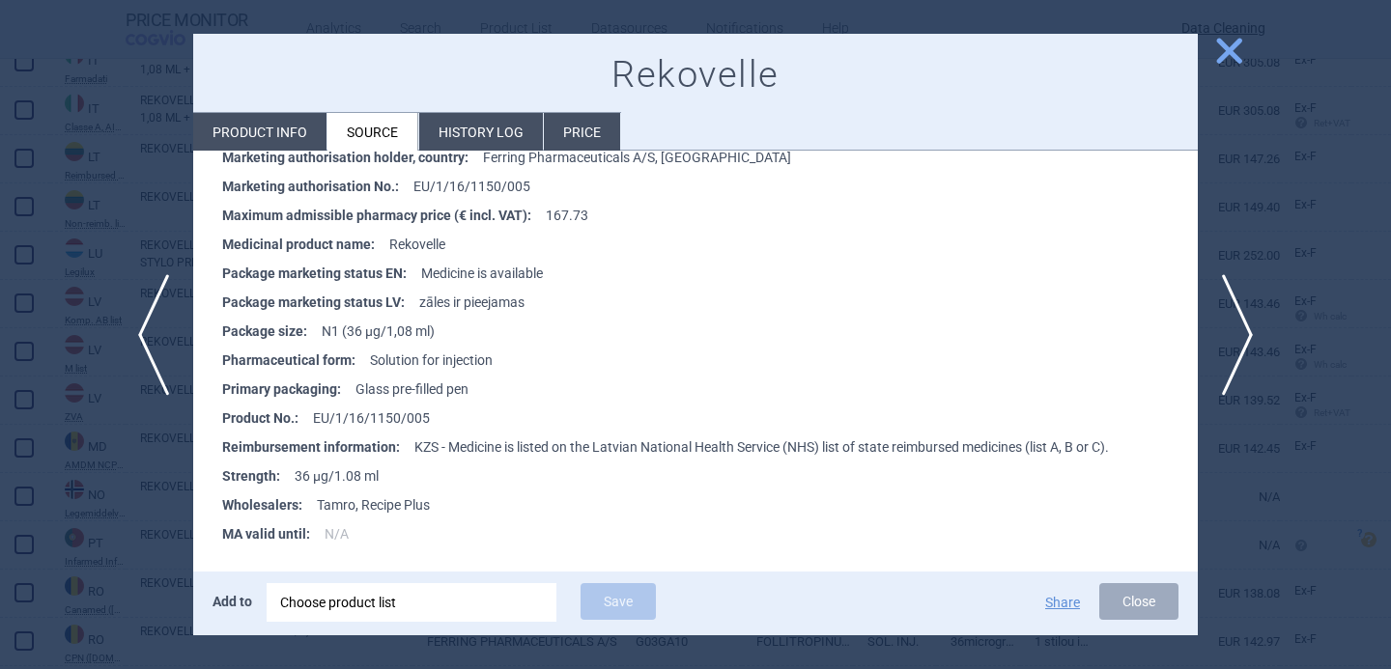
click at [137, 511] on div at bounding box center [695, 334] width 1391 height 669
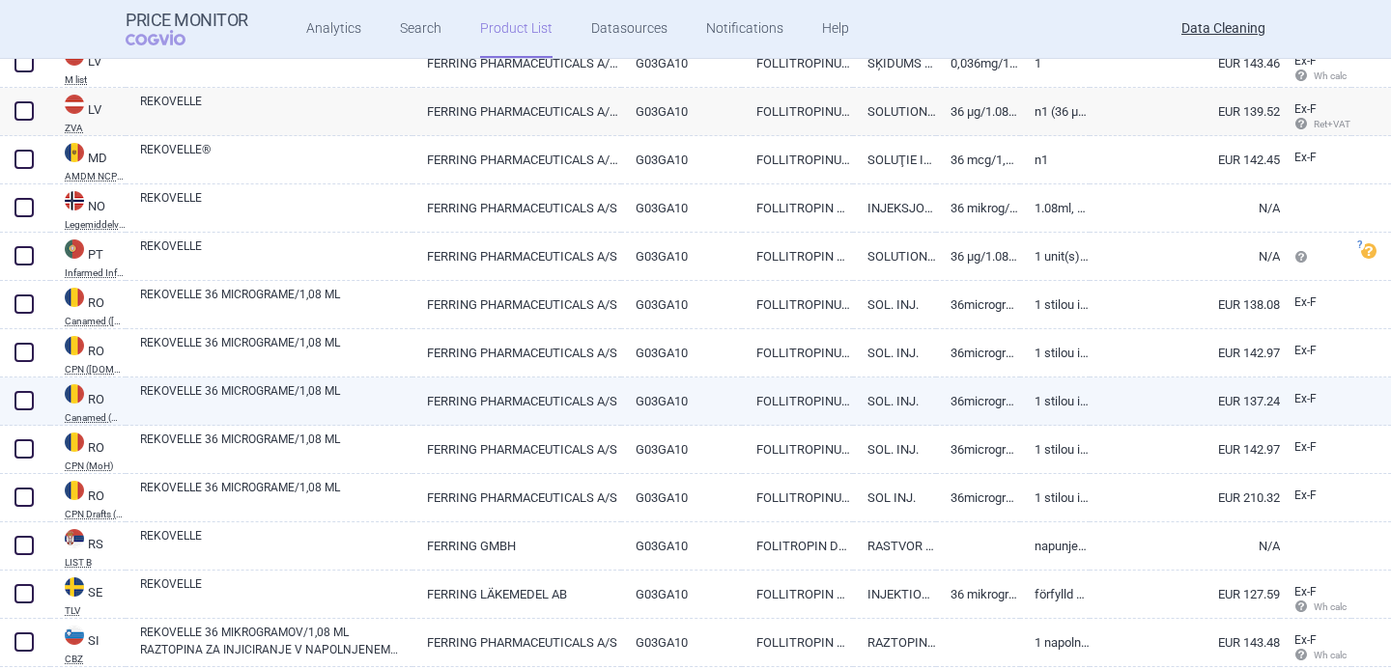
scroll to position [2533, 0]
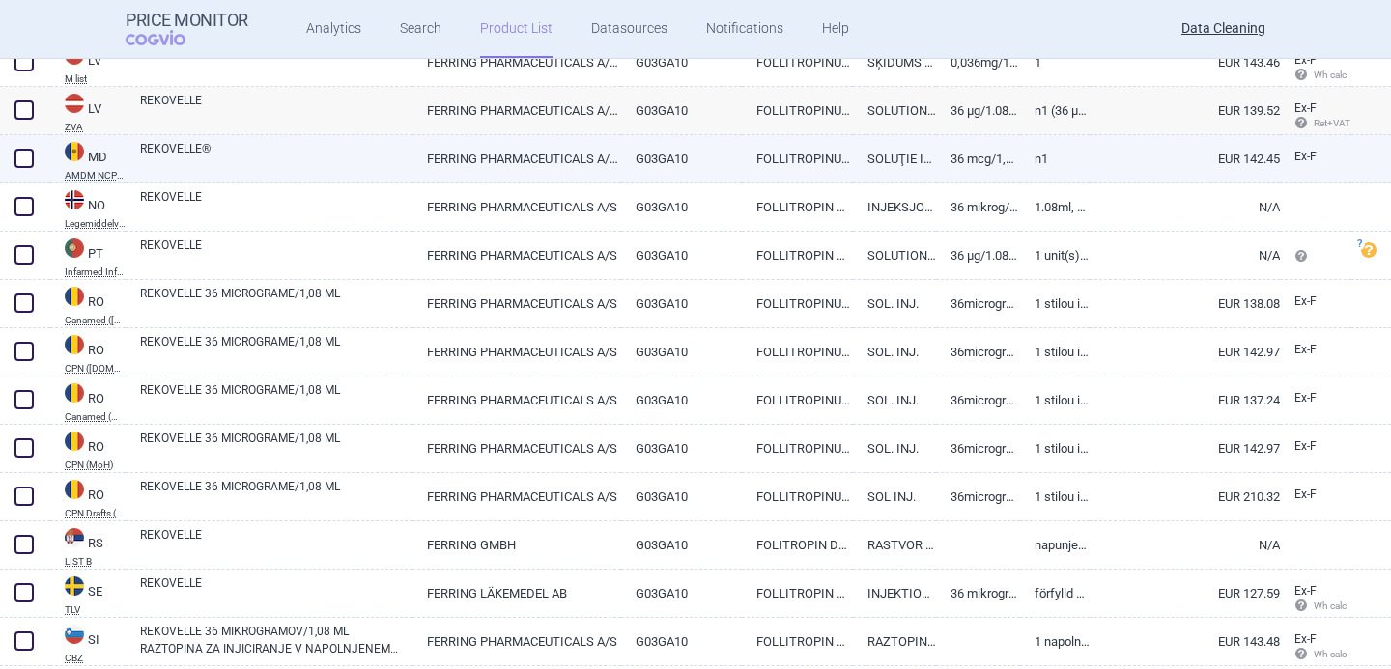
click at [285, 169] on link "REKOVELLE®" at bounding box center [276, 157] width 272 height 35
select select "EUR"
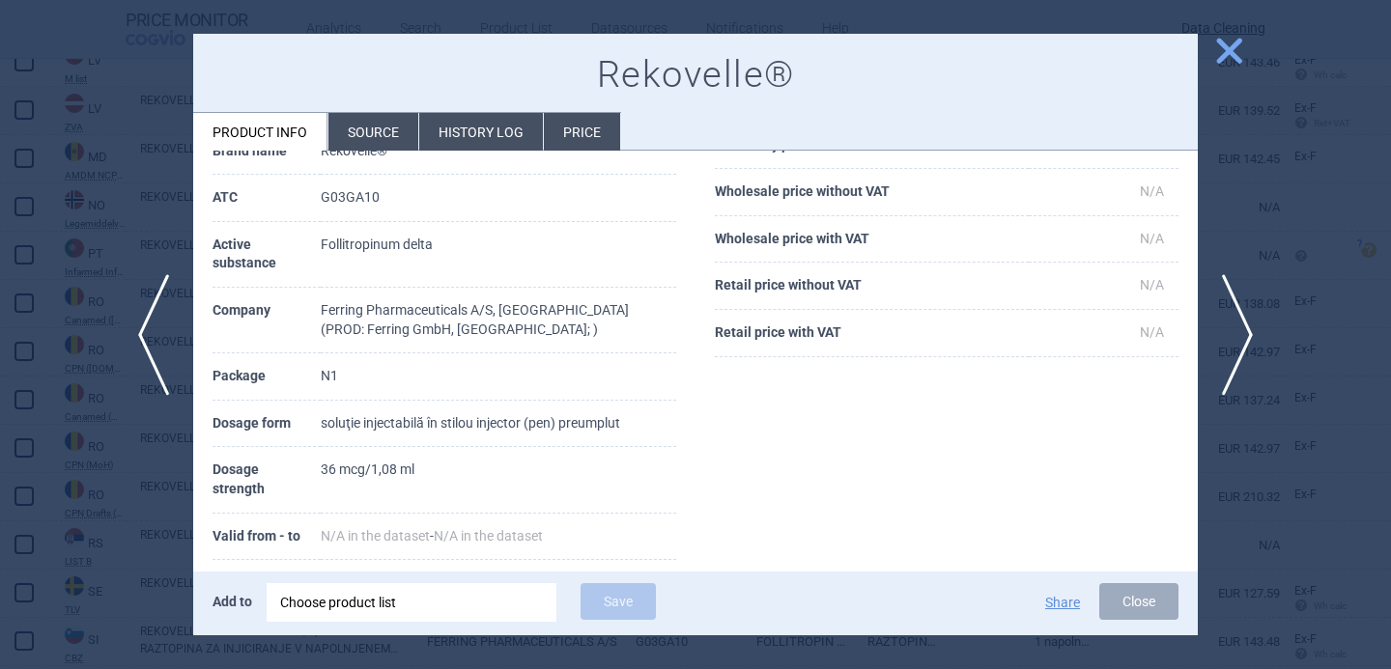
scroll to position [156, 0]
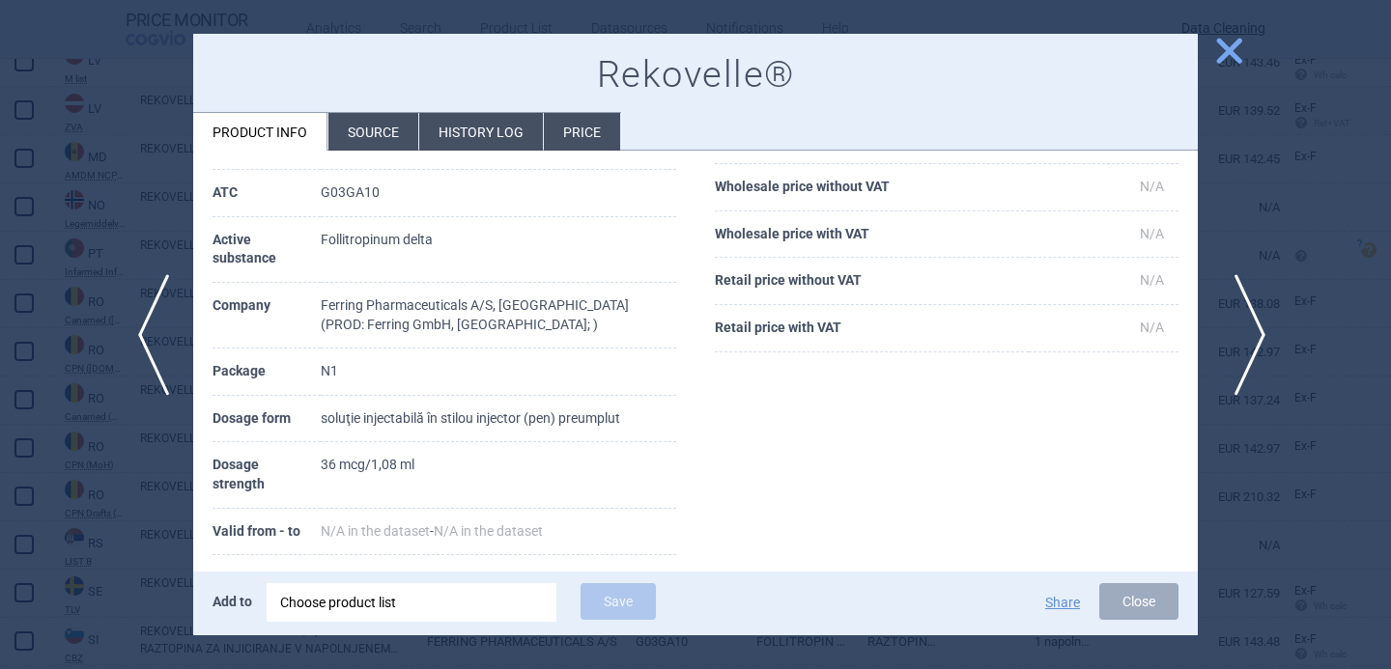
click at [1244, 315] on span "next" at bounding box center [1243, 335] width 43 height 122
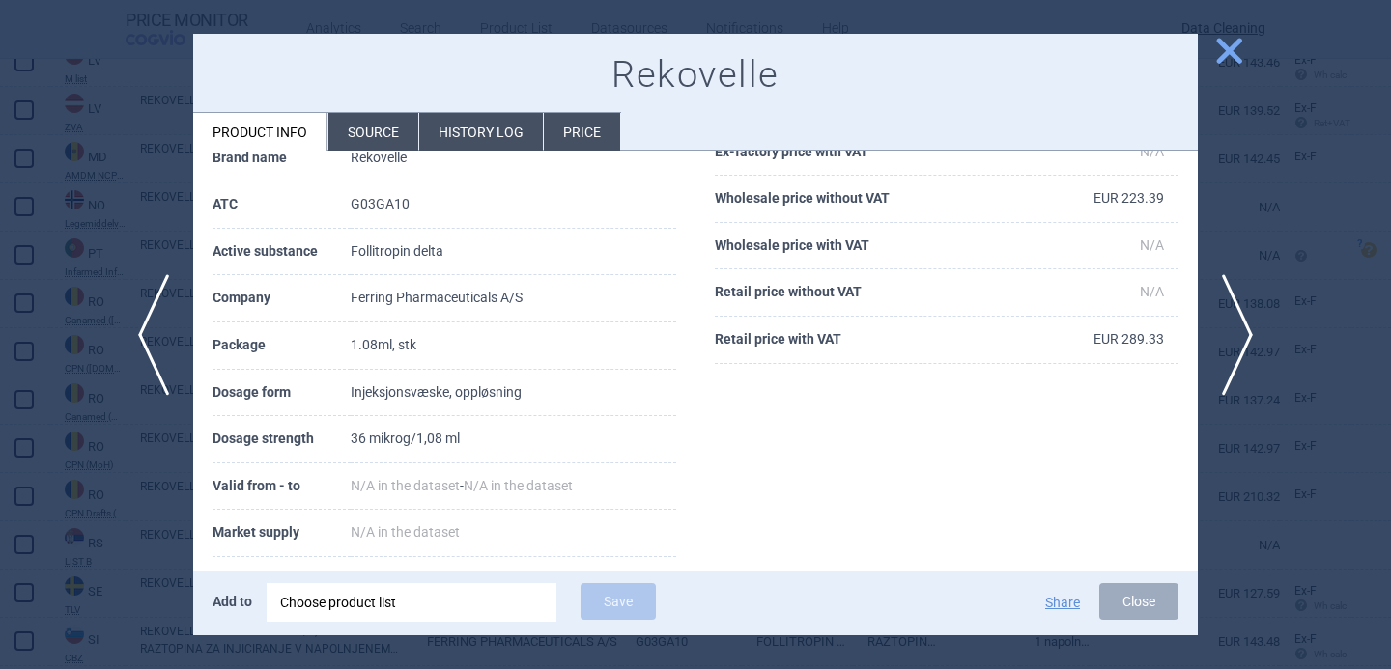
scroll to position [141, 0]
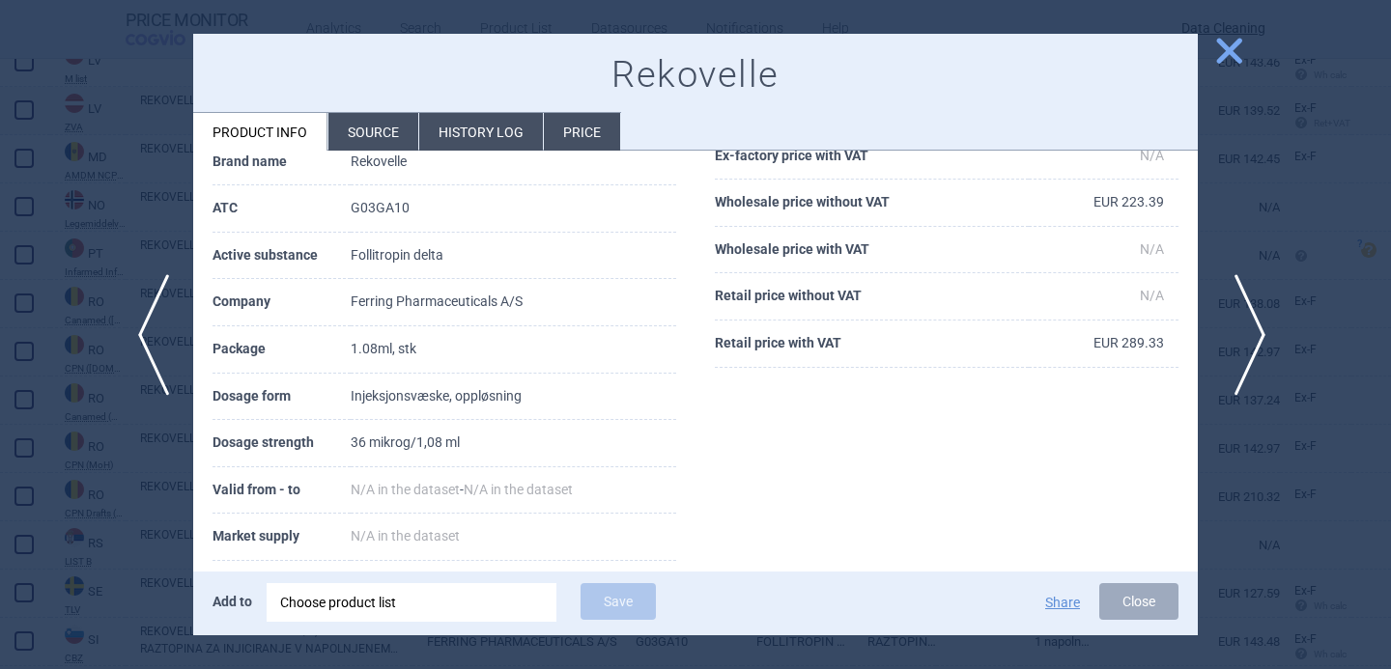
click at [1227, 334] on span "next" at bounding box center [1243, 335] width 43 height 122
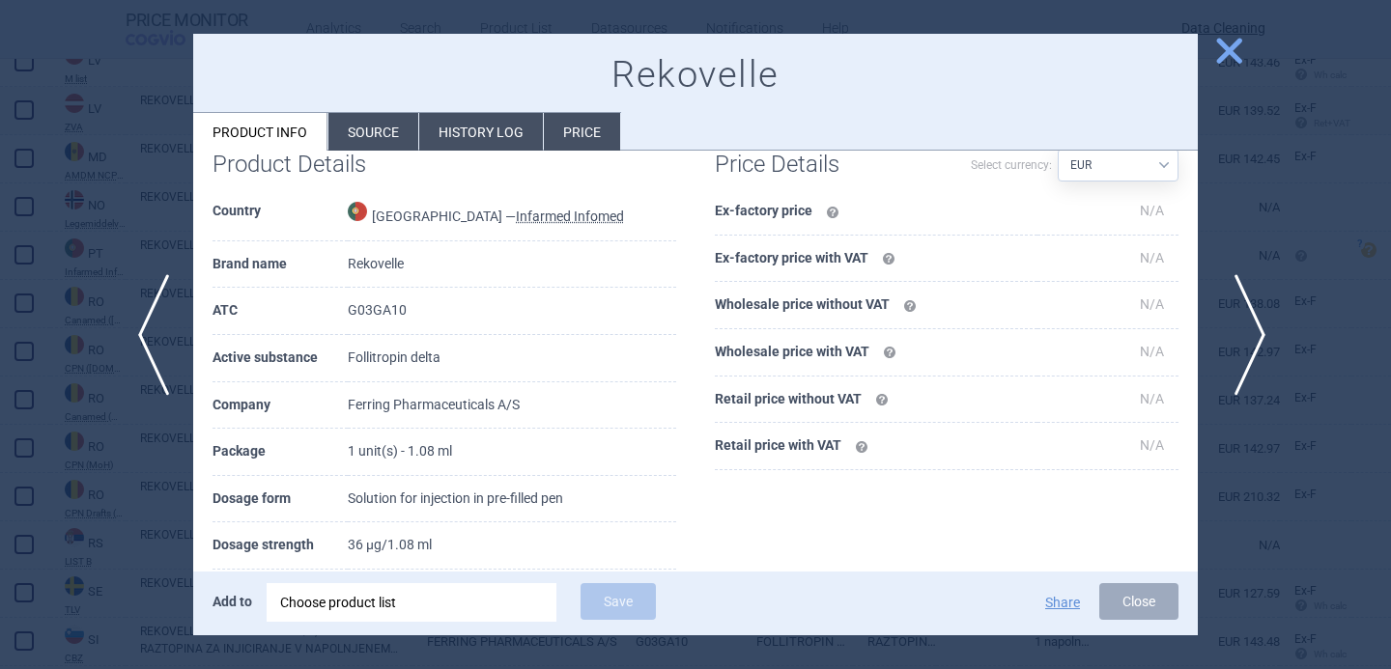
scroll to position [243, 0]
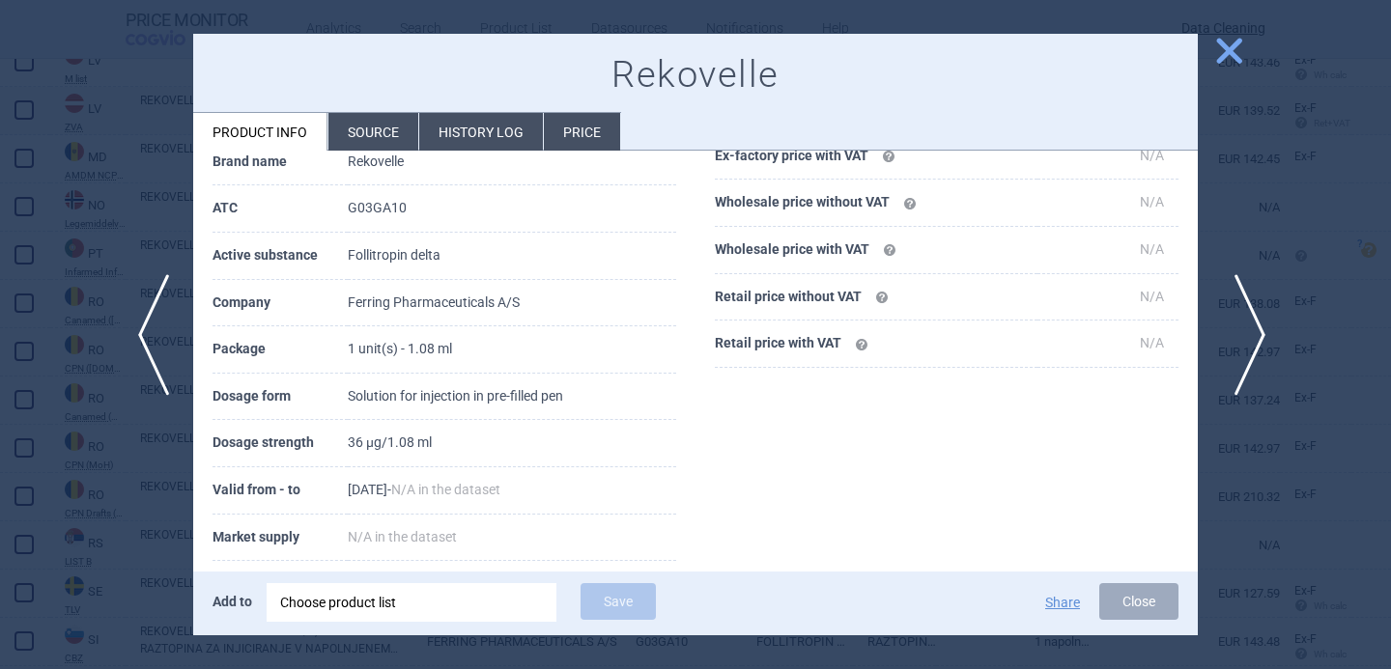
click at [1251, 325] on span "next" at bounding box center [1243, 335] width 43 height 122
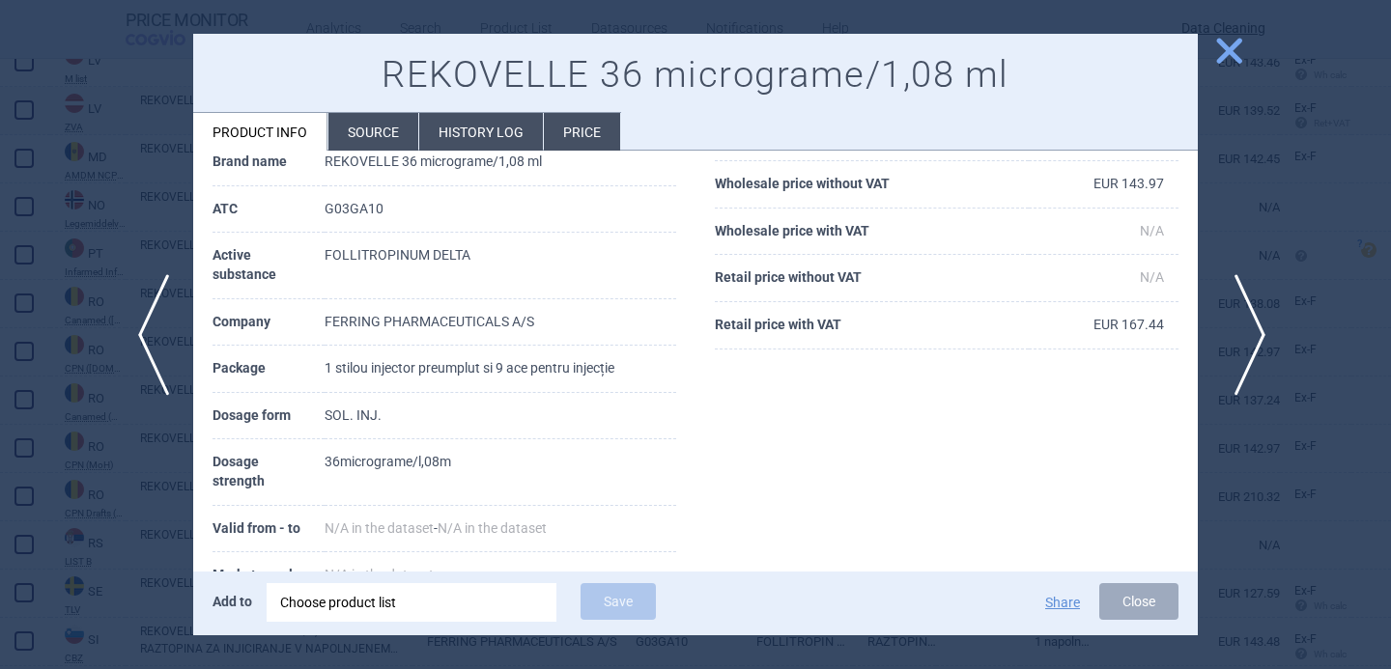
click at [1251, 323] on span "next" at bounding box center [1243, 335] width 43 height 122
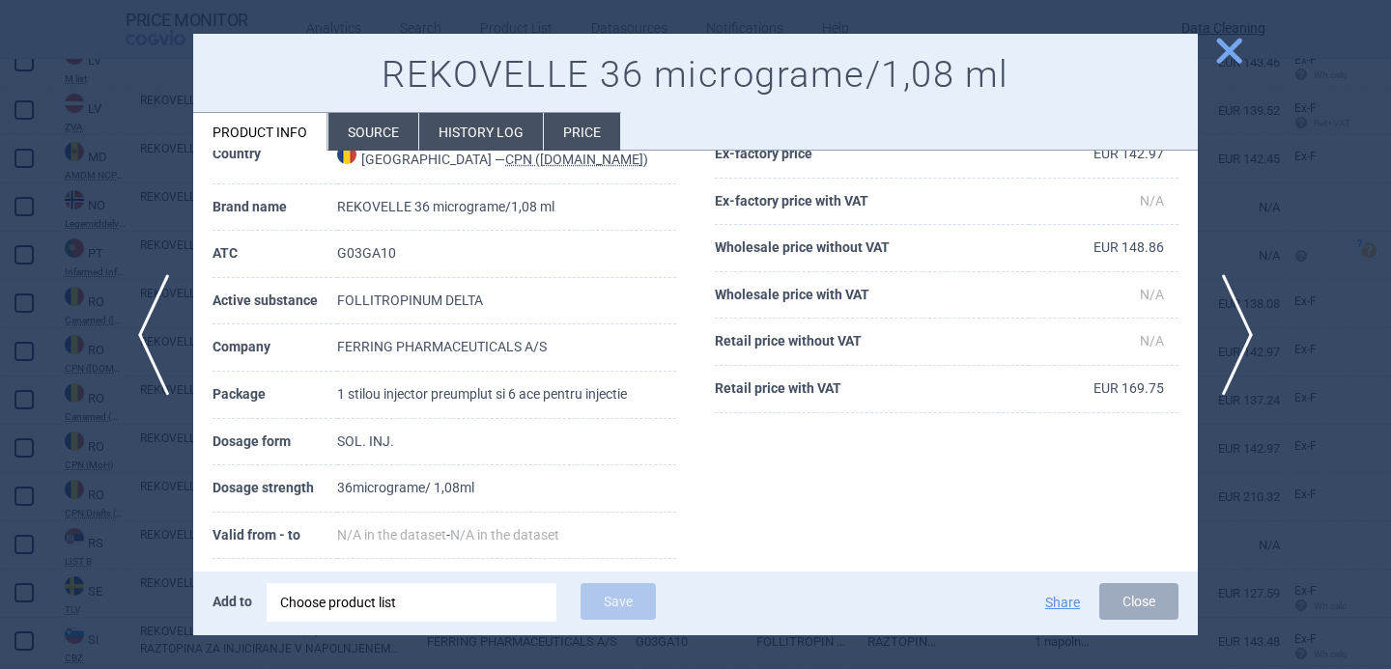
scroll to position [98, 0]
click at [494, 600] on div "Choose product list" at bounding box center [411, 602] width 263 height 39
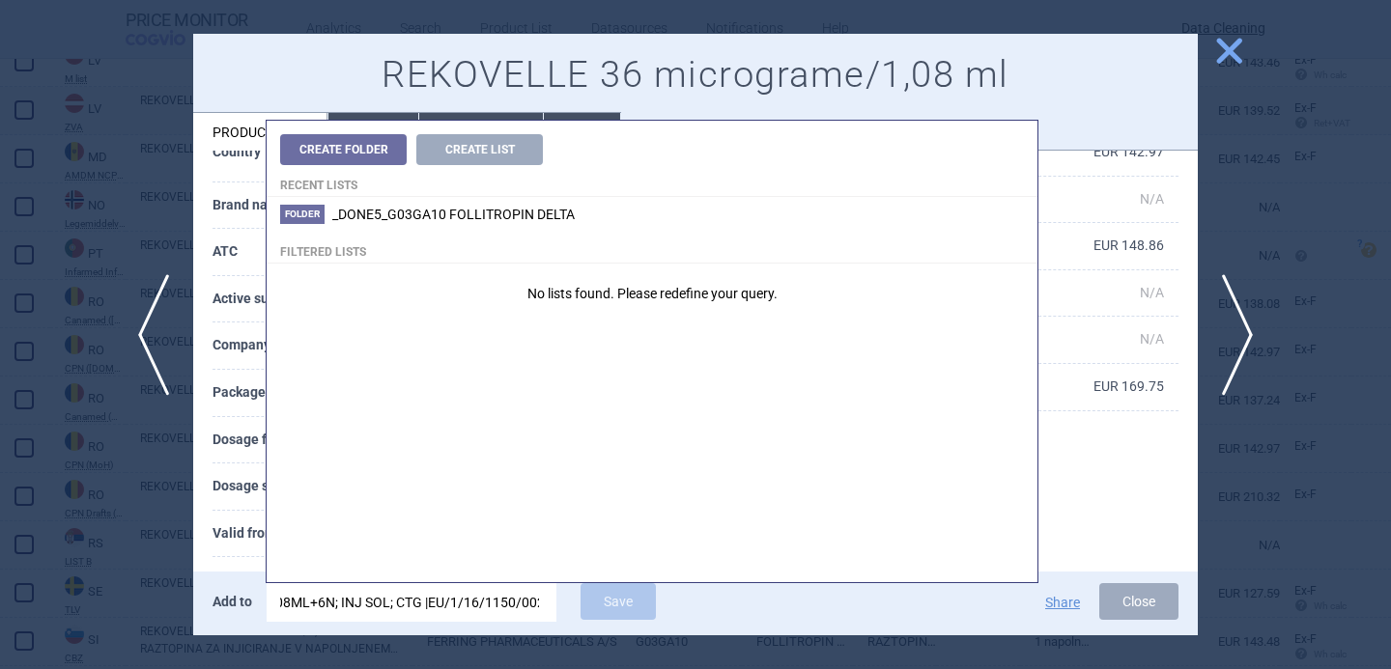
scroll to position [0, 0]
drag, startPoint x: 436, startPoint y: 599, endPoint x: 122, endPoint y: 605, distance: 314.9
click at [122, 668] on div "previous next close REKOVELLE 36 micrograme/1,08 ml Product info Source History…" at bounding box center [695, 669] width 1391 height 0
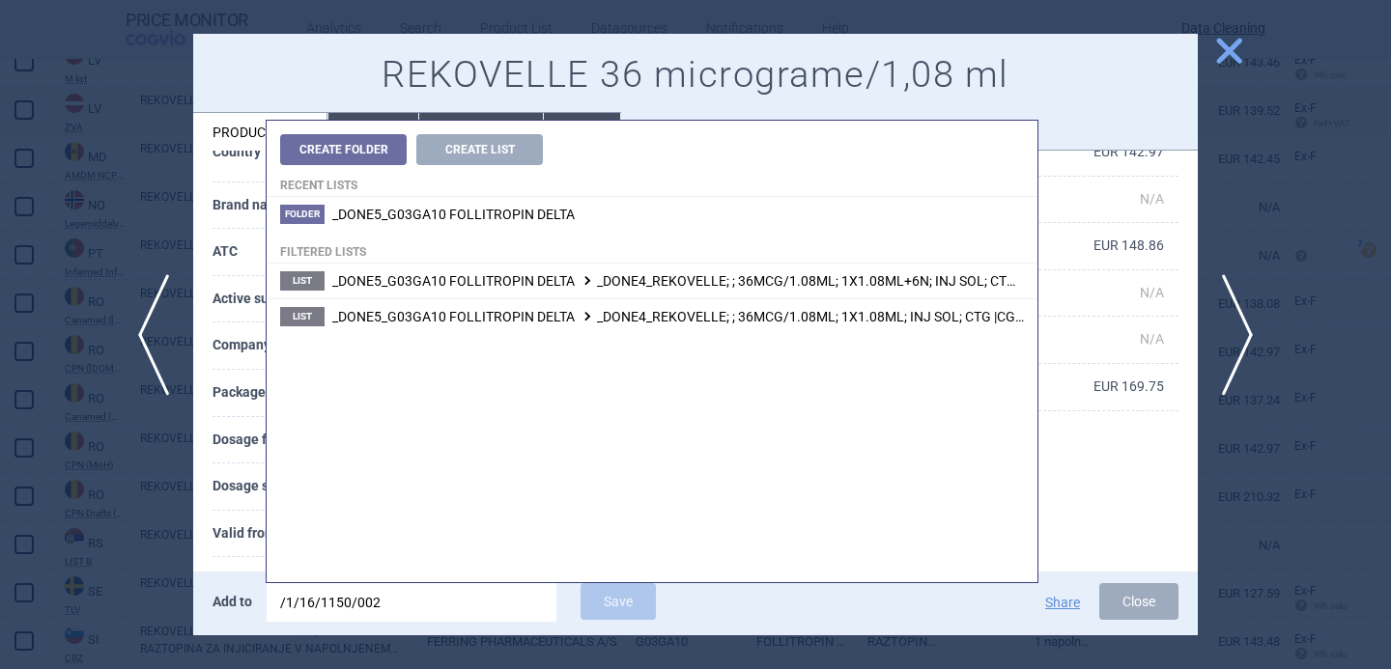
drag, startPoint x: 408, startPoint y: 602, endPoint x: 241, endPoint y: 598, distance: 166.1
click at [241, 599] on div "Add to /1/16/1150/002 Save" at bounding box center [501, 603] width 579 height 41
click at [440, 608] on input "/1/16/1150/002" at bounding box center [412, 602] width 290 height 39
click at [276, 609] on input "/1/16/1150/002" at bounding box center [412, 602] width 290 height 39
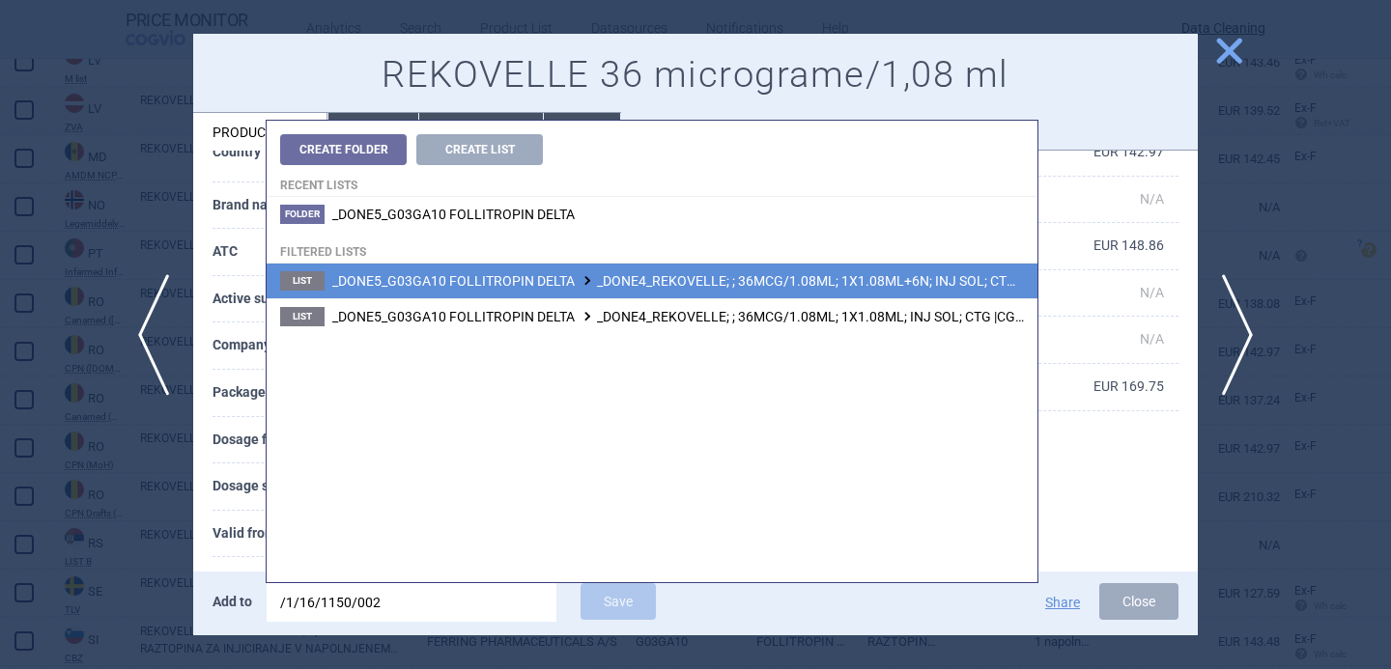
type input "/1/16/1150/002"
click at [651, 295] on li "List _DONE5_G03GA10 FOLLITROPIN DELTA _DONE4_REKOVELLE; ; 36MCG/1.08ML; 1X1.08M…" at bounding box center [652, 281] width 771 height 35
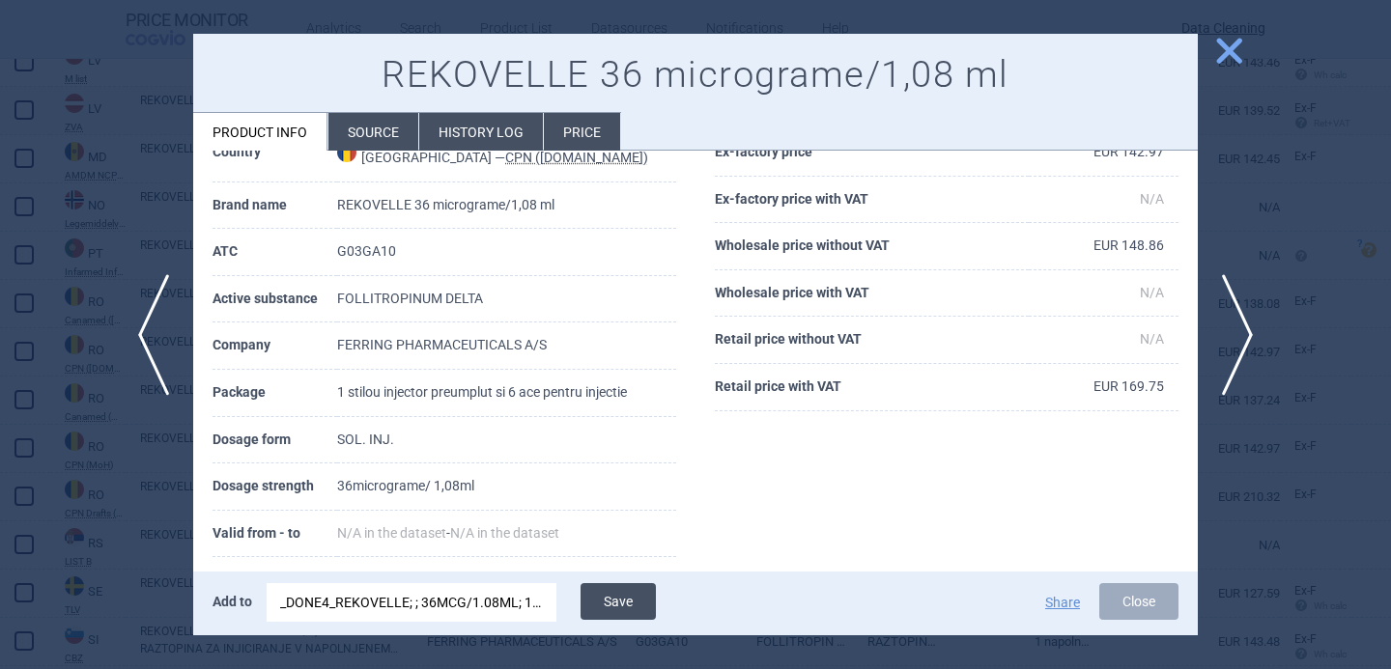
click at [620, 593] on button "Save" at bounding box center [617, 601] width 75 height 37
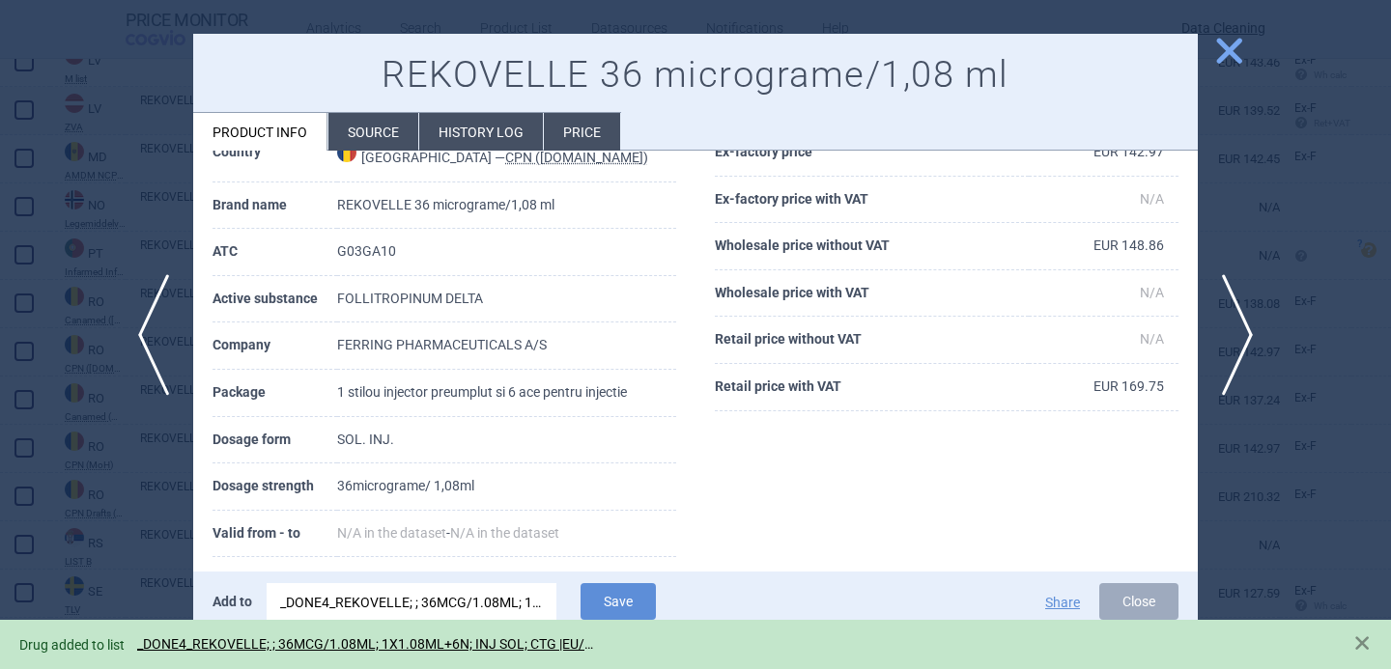
click at [109, 575] on div at bounding box center [695, 334] width 1391 height 669
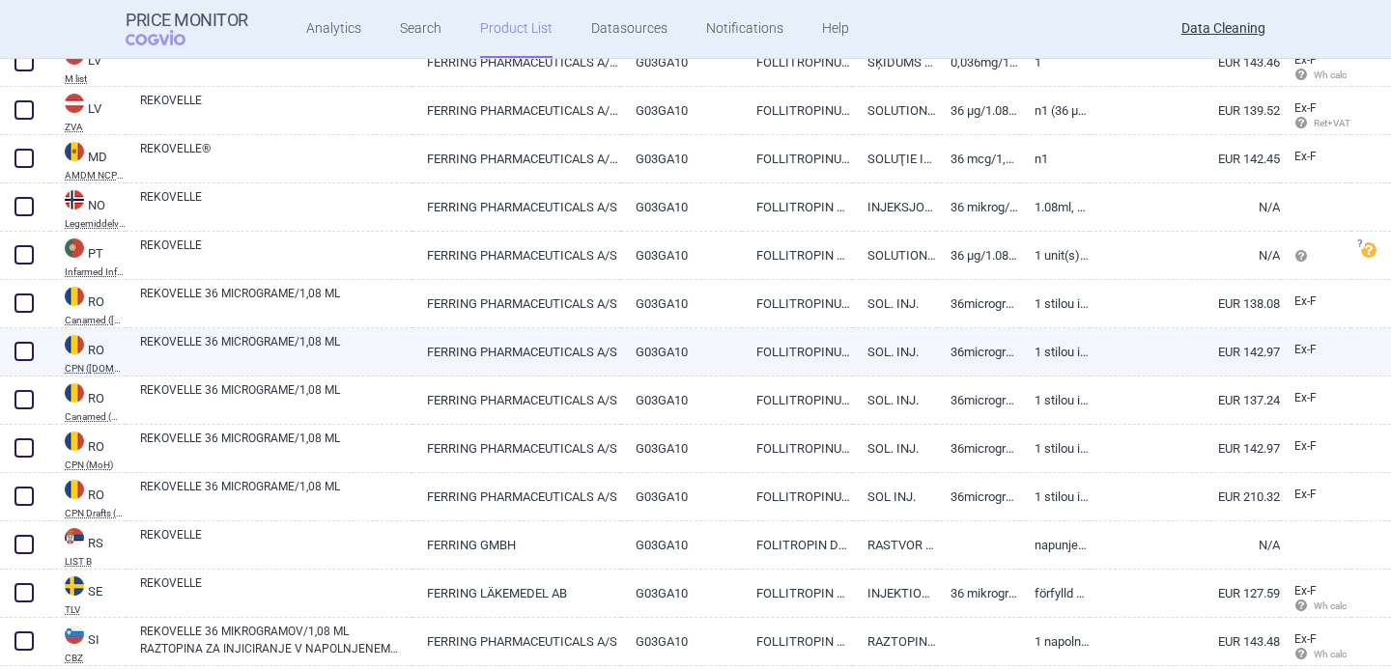
click at [22, 352] on span at bounding box center [23, 351] width 19 height 19
checkbox input "true"
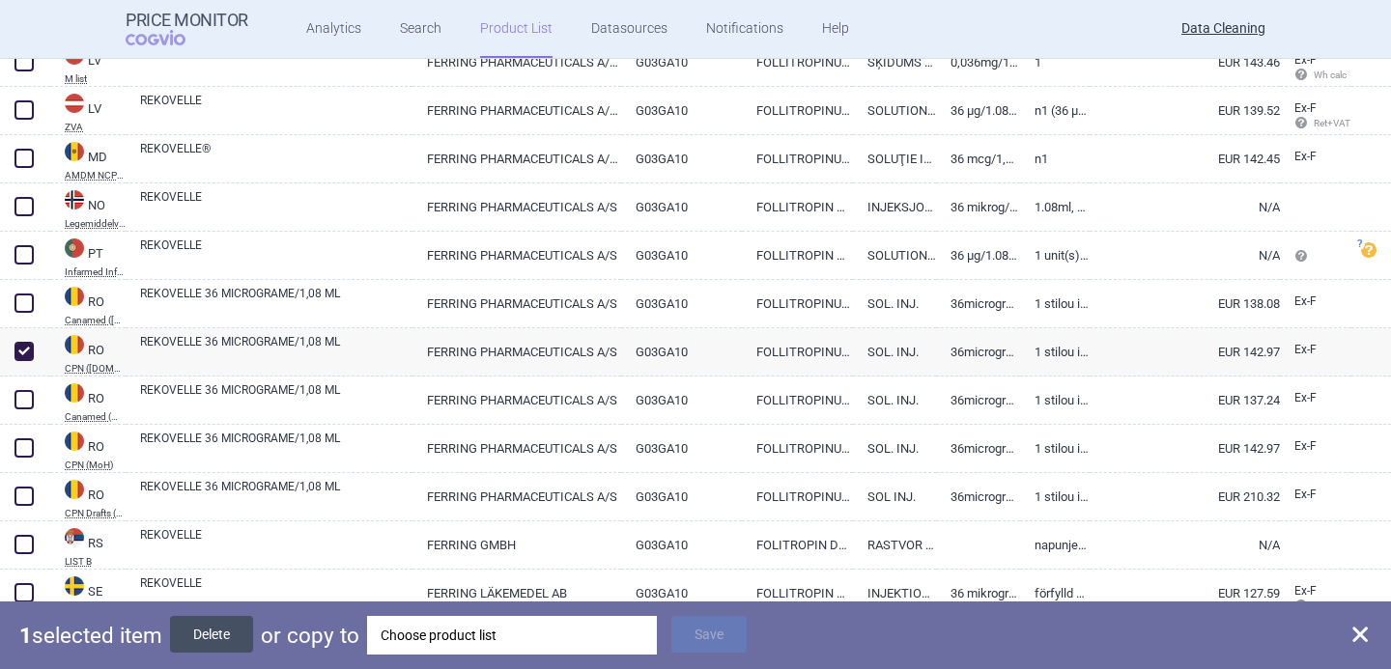
click at [216, 632] on button "Delete" at bounding box center [211, 634] width 83 height 37
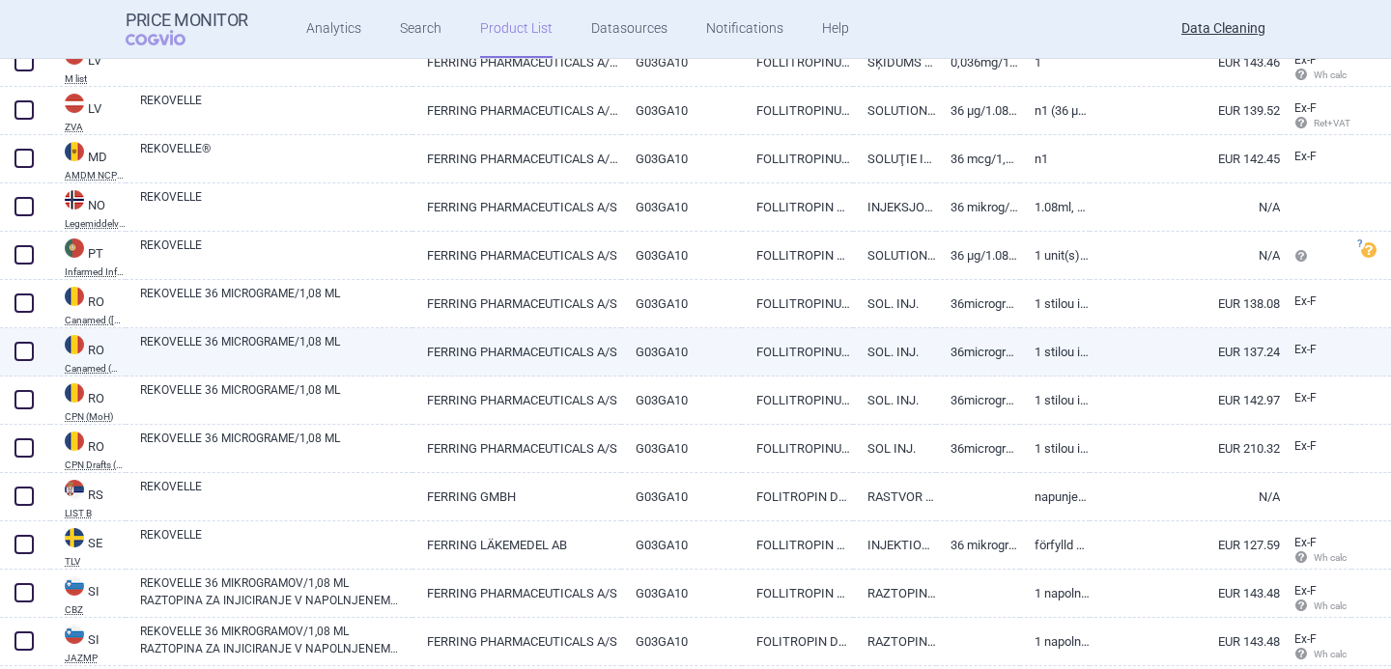
click at [300, 342] on link "REKOVELLE 36 MICROGRAME/1,08 ML" at bounding box center [276, 350] width 272 height 35
select select "EUR"
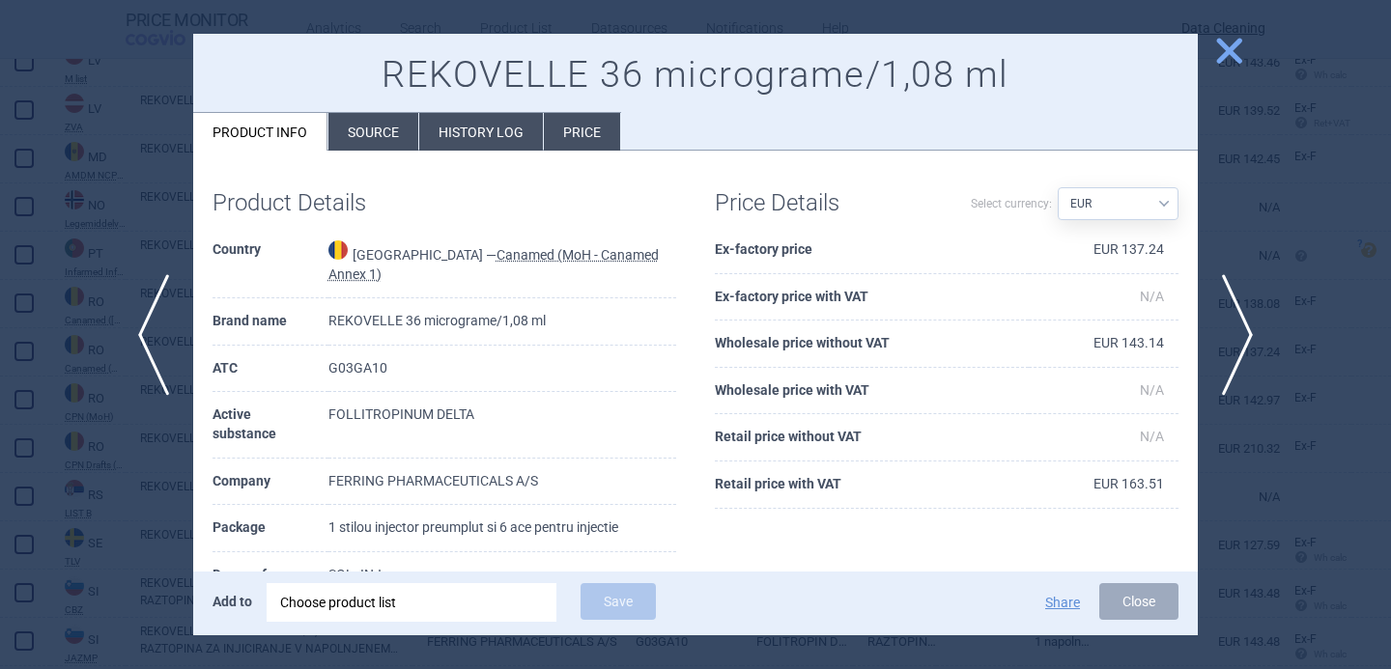
click at [425, 590] on div "Choose product list" at bounding box center [411, 602] width 263 height 39
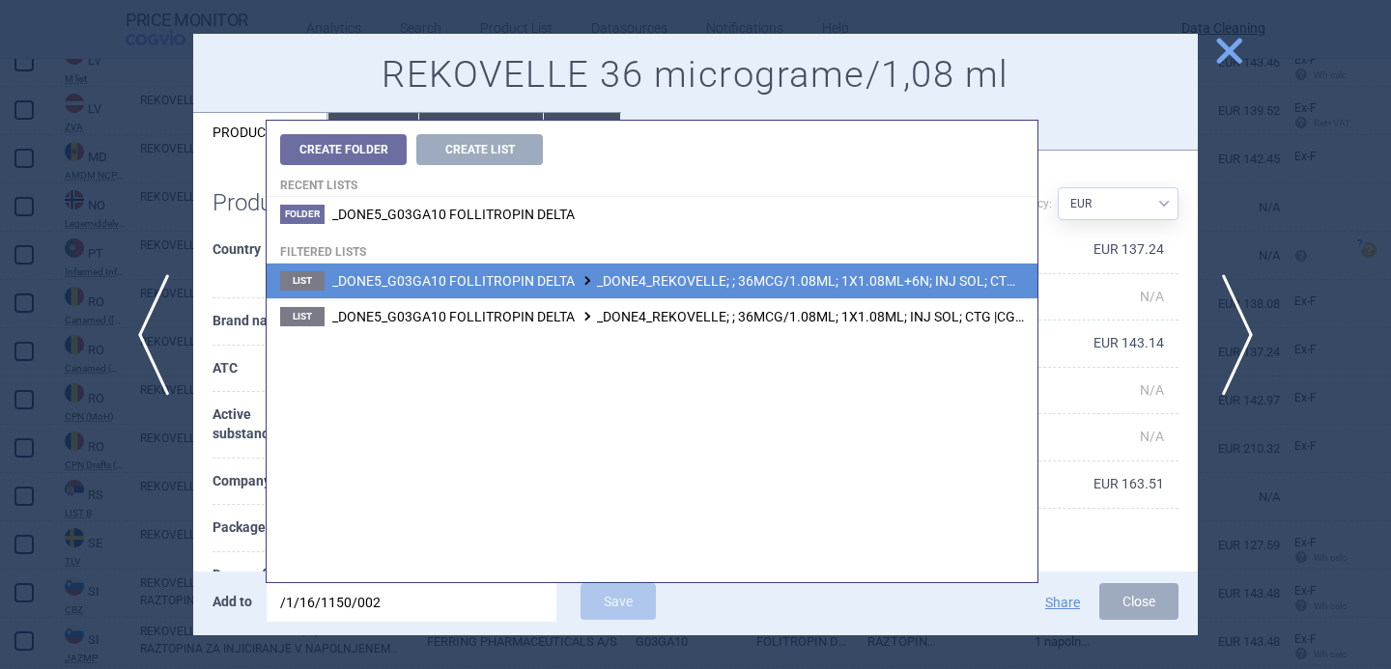
type input "/1/16/1150/002"
click at [659, 285] on span "_DONE5_G03GA10 FOLLITROPIN DELTA _DONE4_REKOVELLE; ; 36MCG/1.08ML; 1X1.08ML+6N;…" at bounding box center [735, 280] width 806 height 15
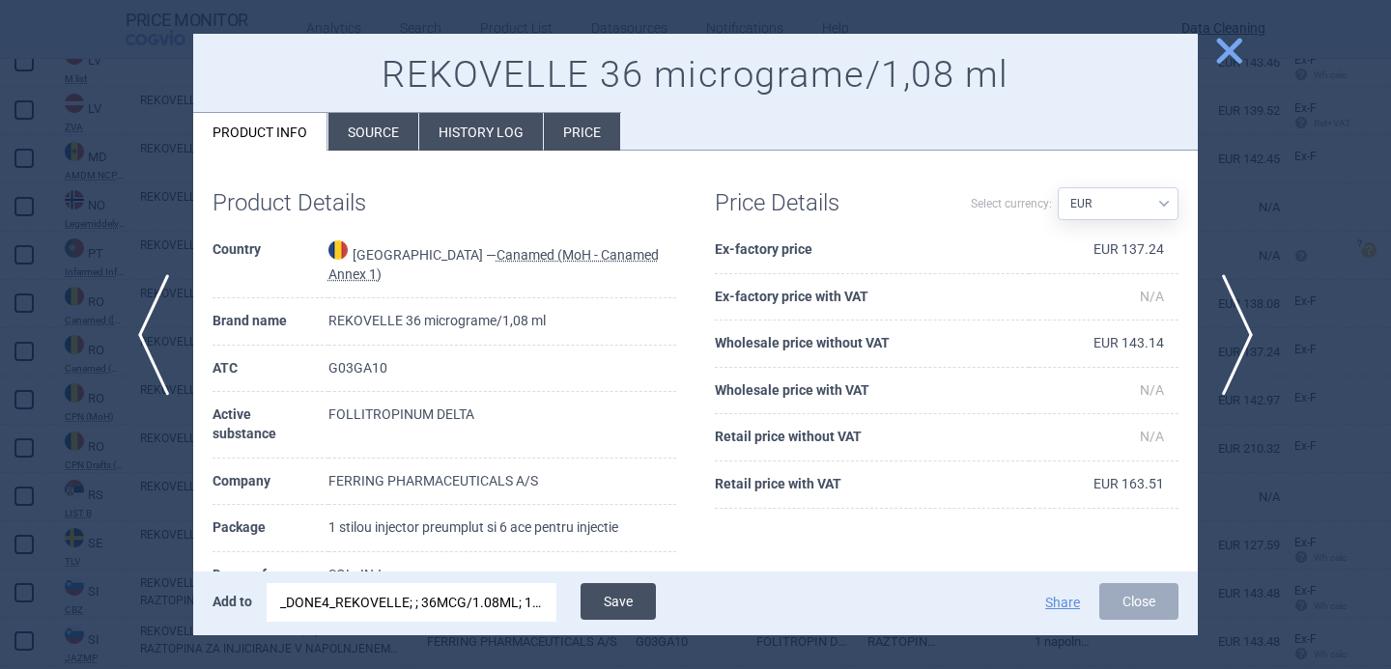
click at [619, 601] on button "Save" at bounding box center [617, 601] width 75 height 37
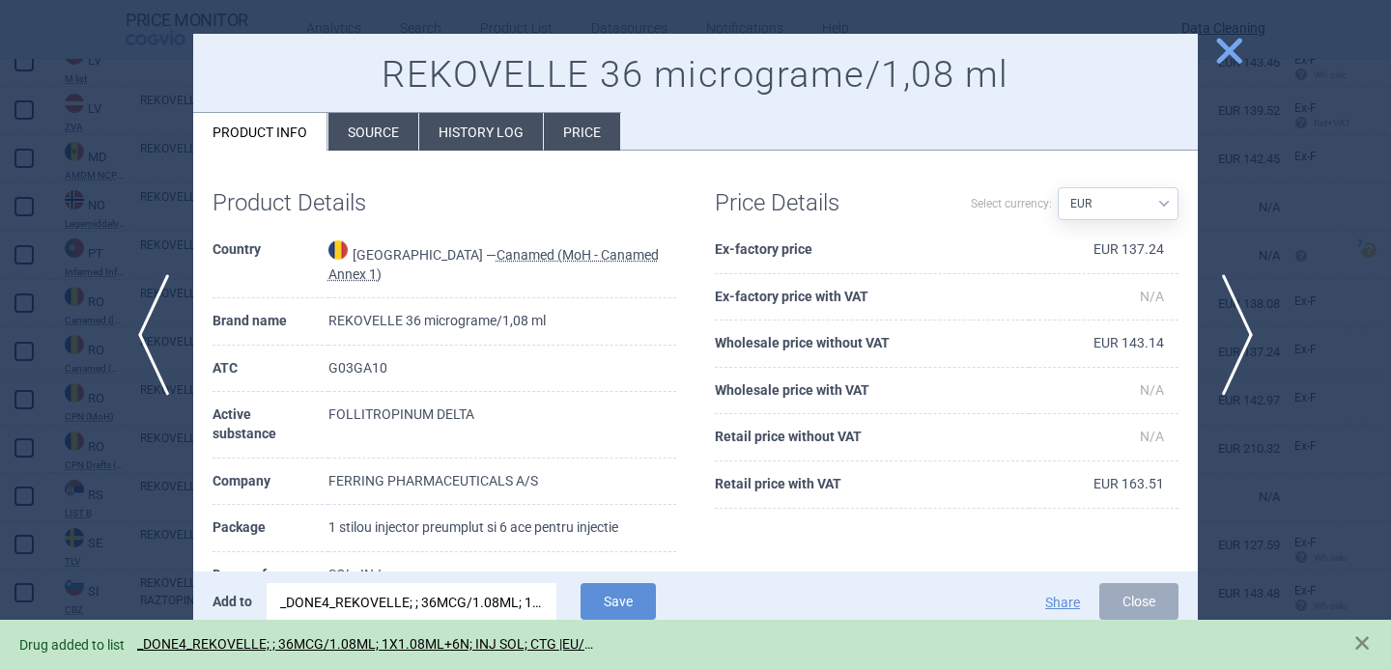
click at [138, 541] on div at bounding box center [695, 334] width 1391 height 669
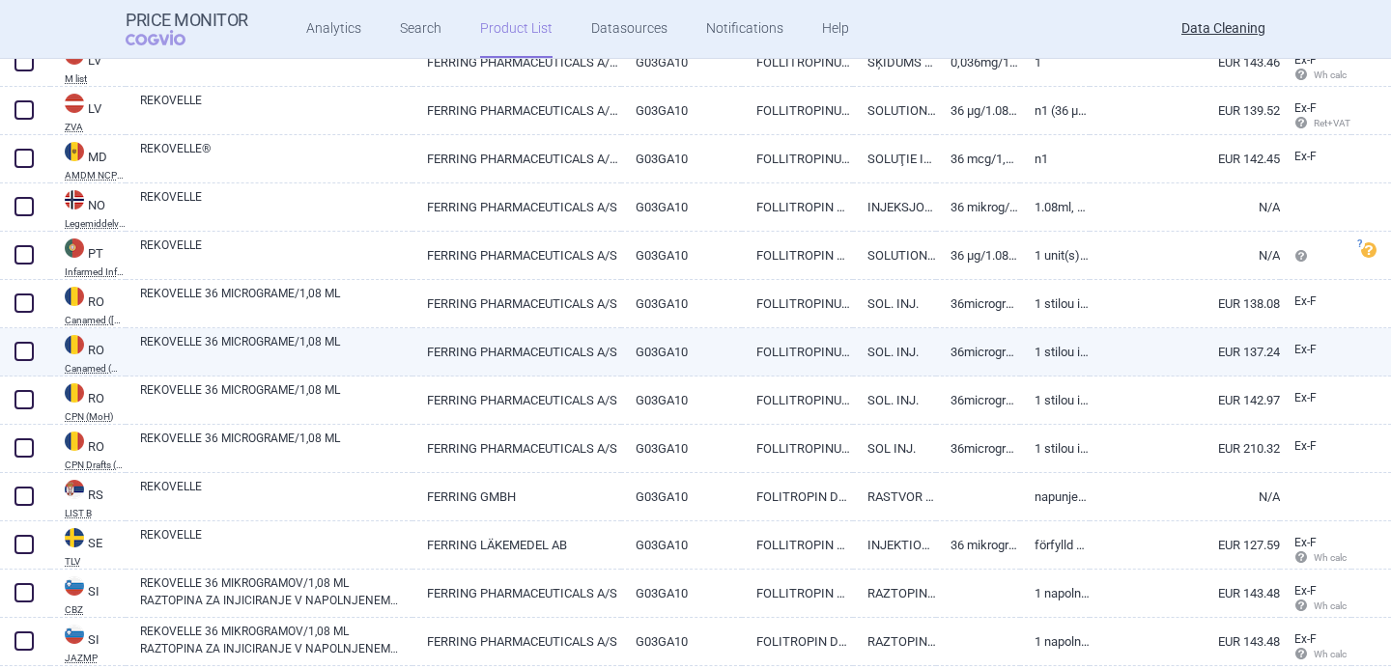
click at [21, 352] on span at bounding box center [23, 351] width 19 height 19
checkbox input "true"
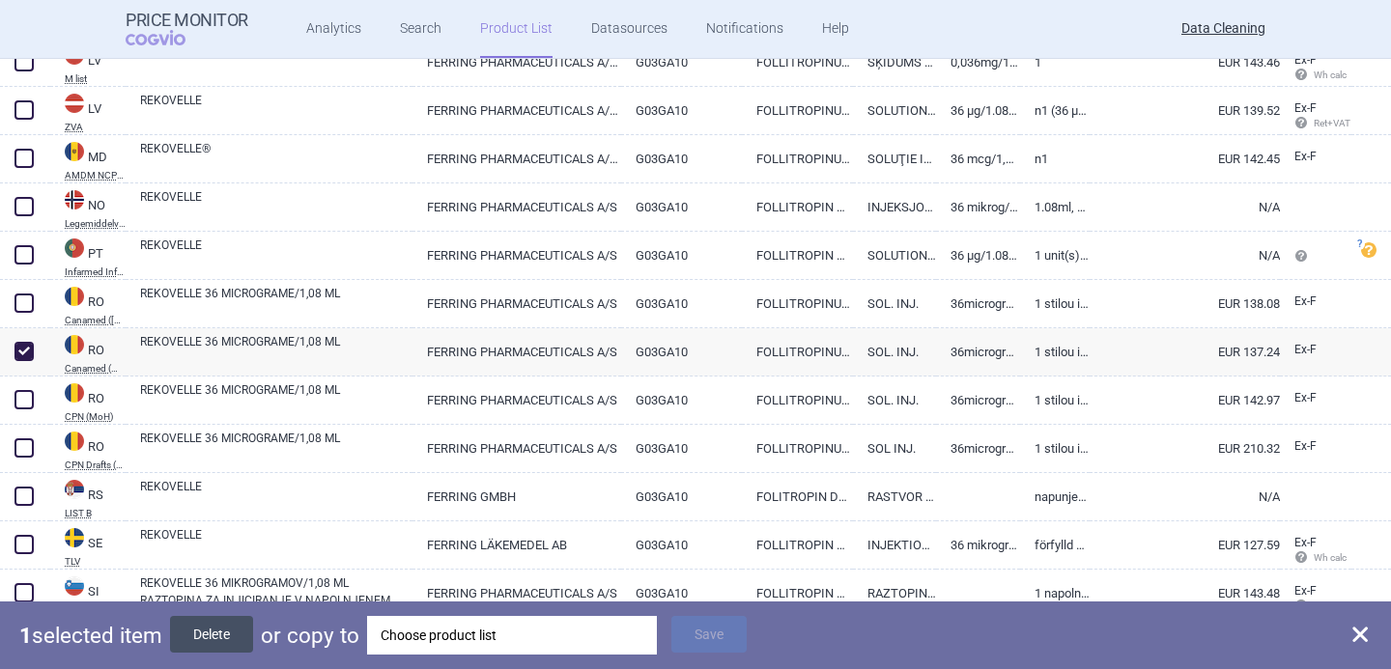
click at [203, 633] on button "Delete" at bounding box center [211, 634] width 83 height 37
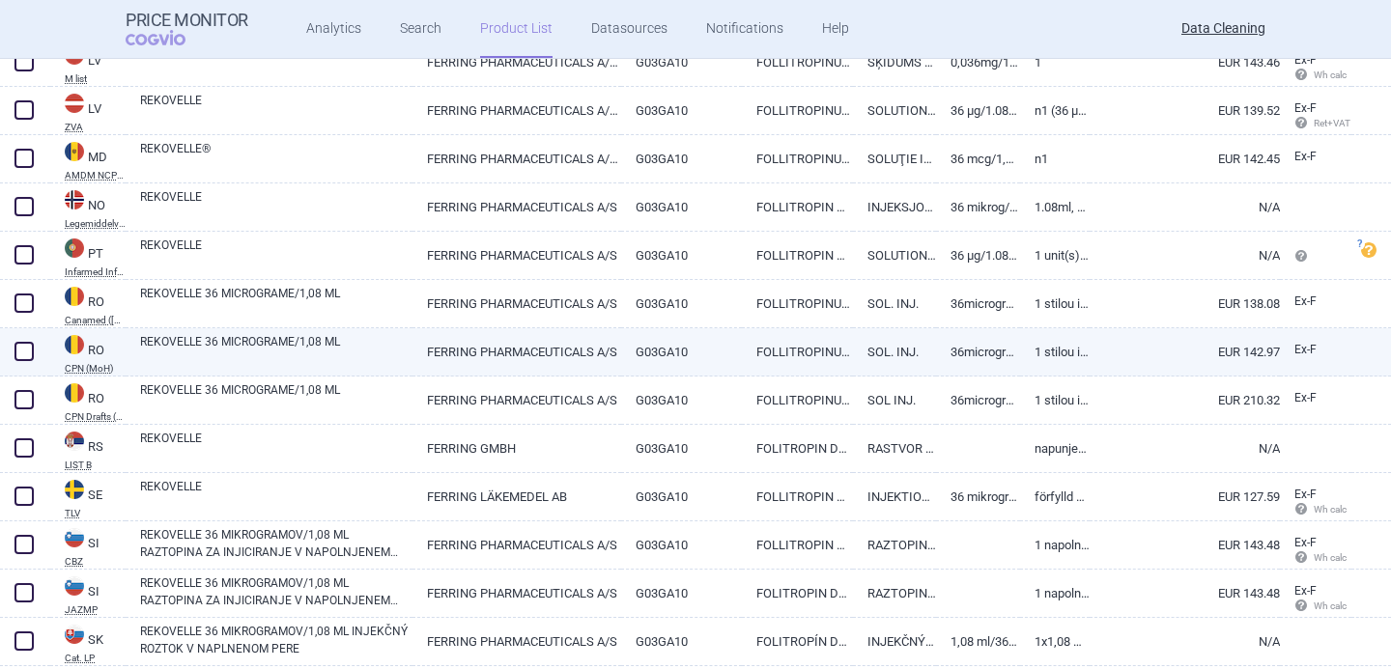
click at [237, 352] on link "REKOVELLE 36 MICROGRAME/1,08 ML" at bounding box center [276, 350] width 272 height 35
select select "EUR"
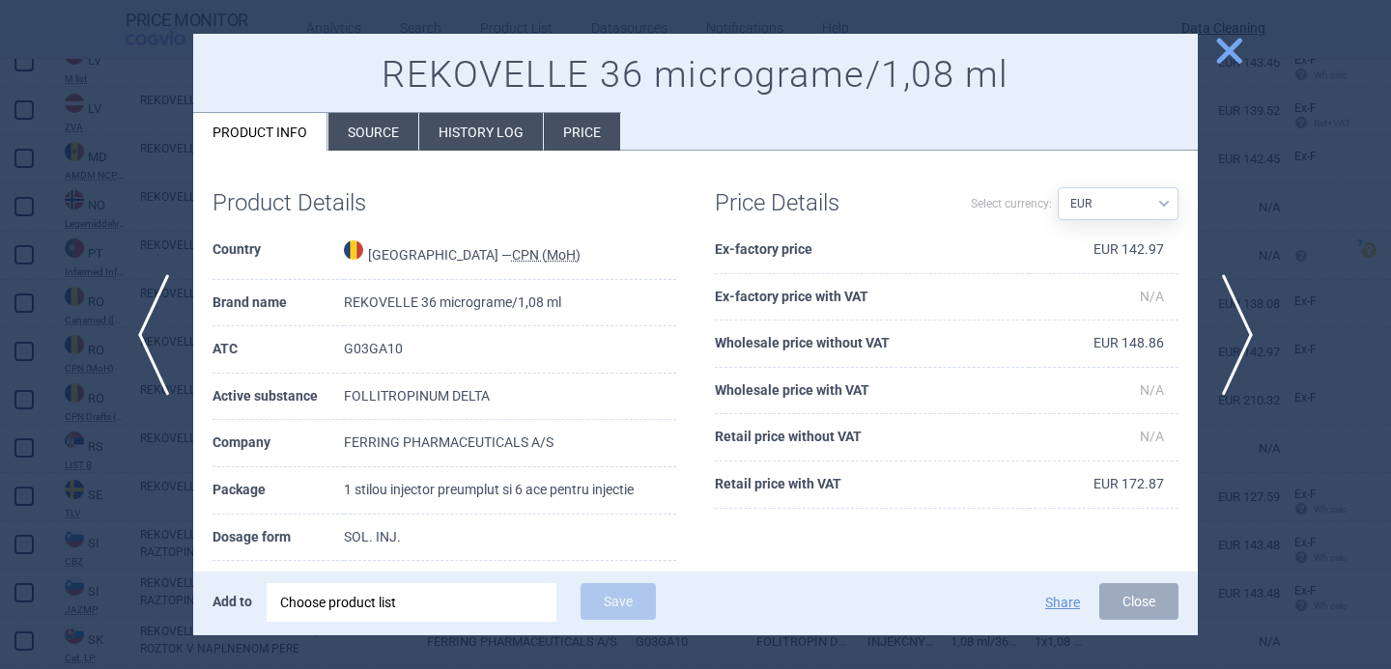
click at [327, 601] on div "Choose product list" at bounding box center [411, 602] width 263 height 39
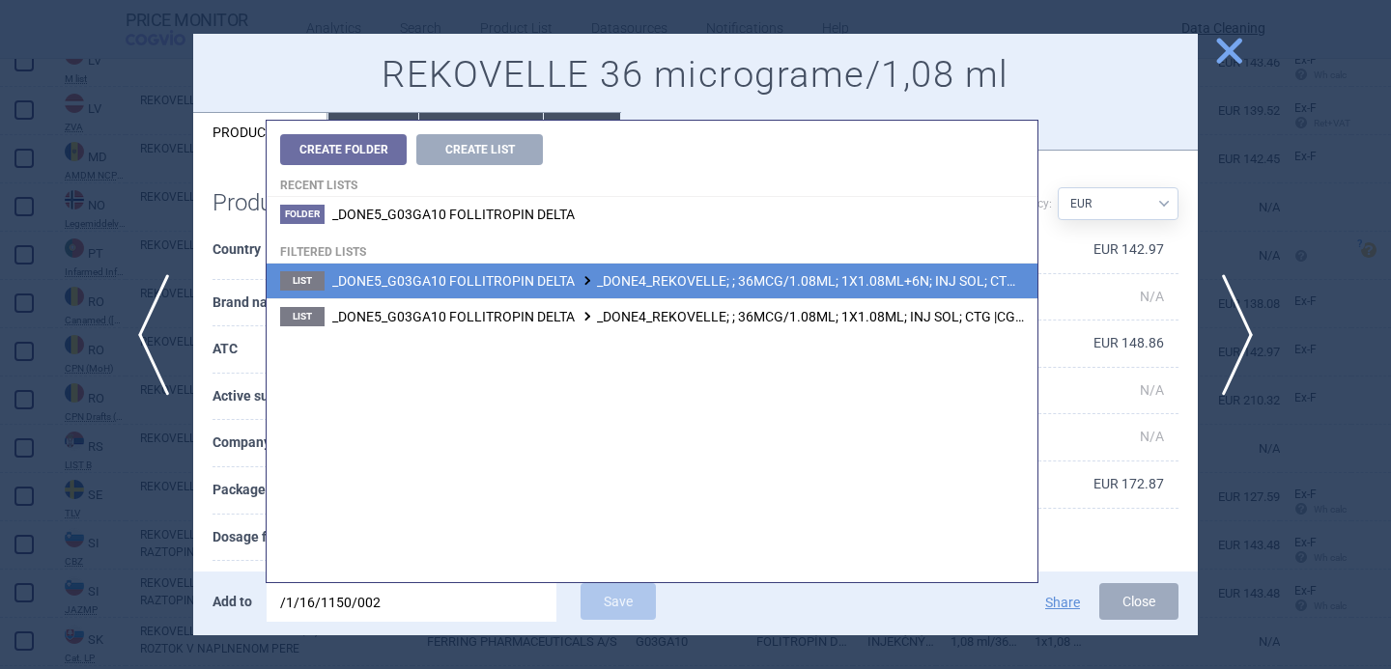
type input "/1/16/1150/002"
click at [665, 285] on span "_DONE5_G03GA10 FOLLITROPIN DELTA _DONE4_REKOVELLE; ; 36MCG/1.08ML; 1X1.08ML+6N;…" at bounding box center [735, 280] width 806 height 15
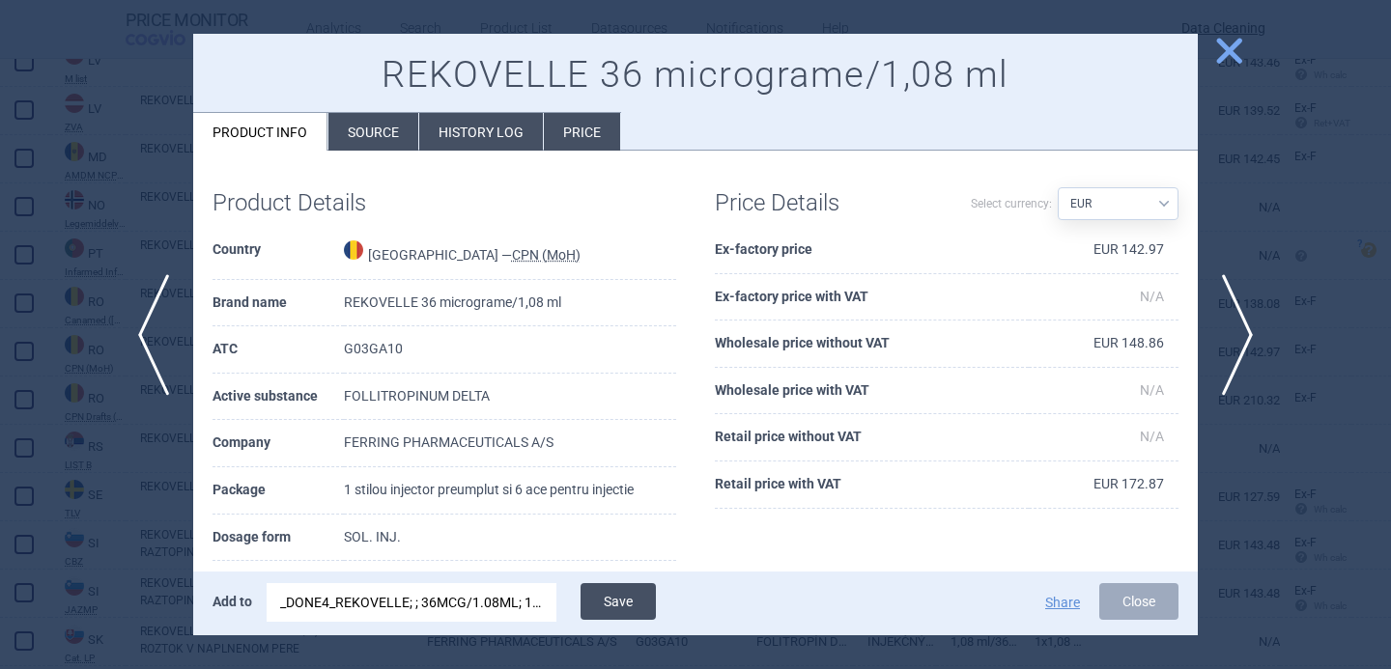
click at [625, 608] on button "Save" at bounding box center [617, 601] width 75 height 37
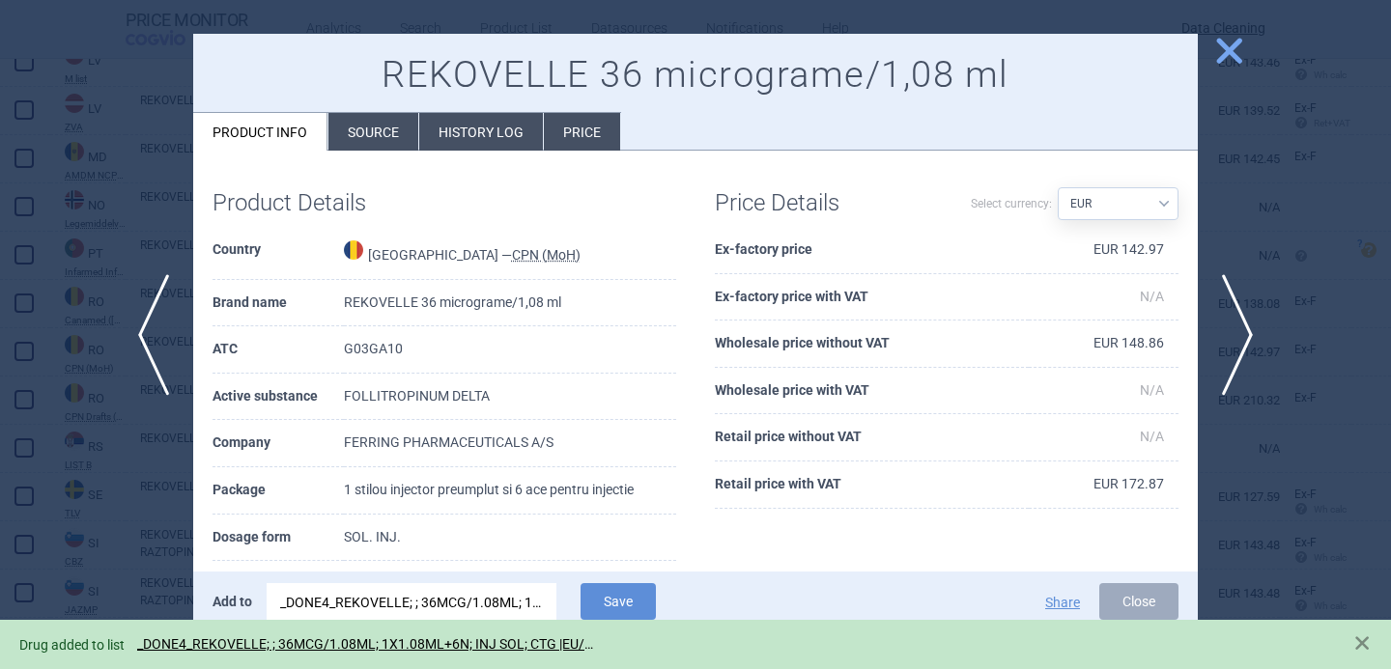
click at [94, 517] on div at bounding box center [695, 334] width 1391 height 669
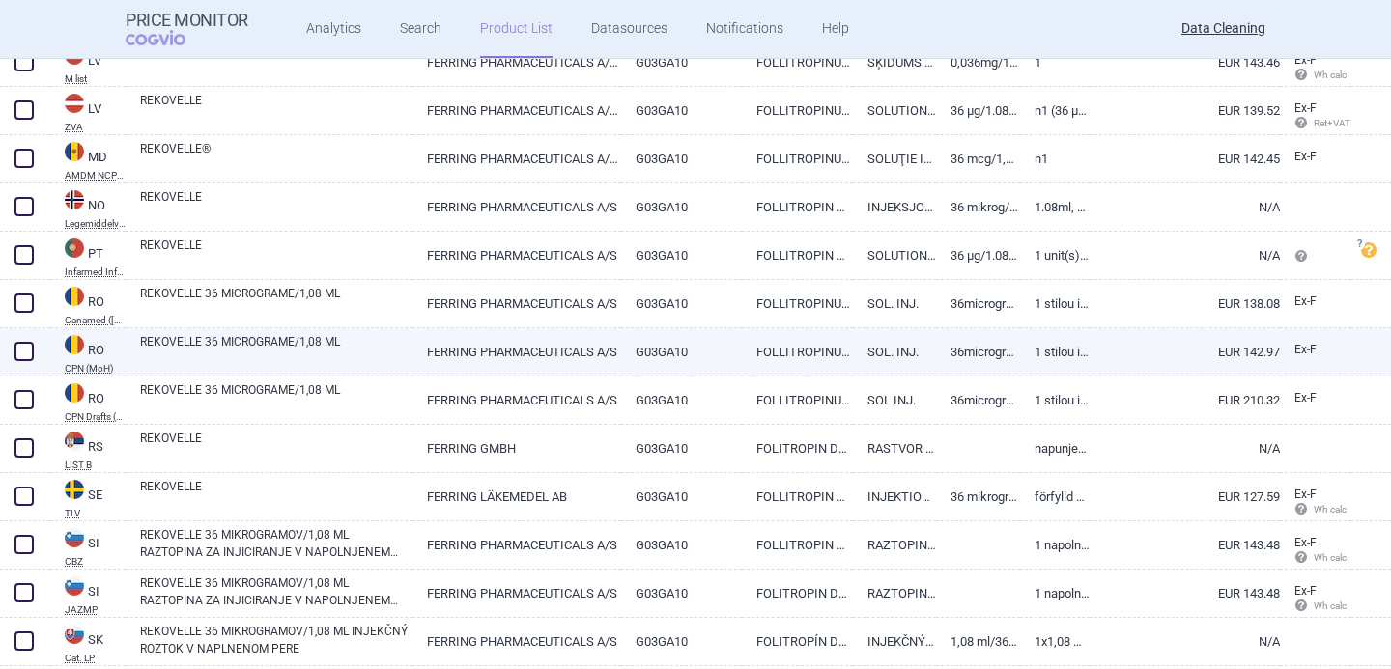
click at [17, 356] on span at bounding box center [23, 351] width 19 height 19
checkbox input "true"
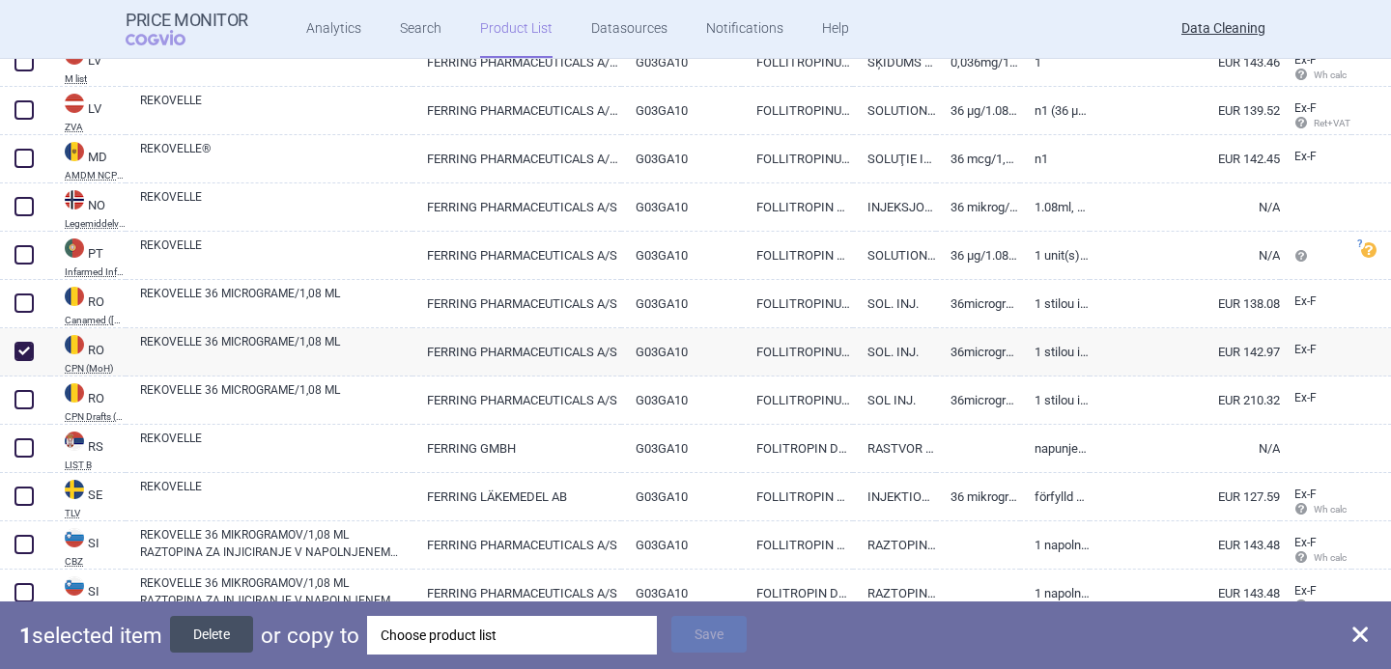
click at [235, 634] on button "Delete" at bounding box center [211, 634] width 83 height 37
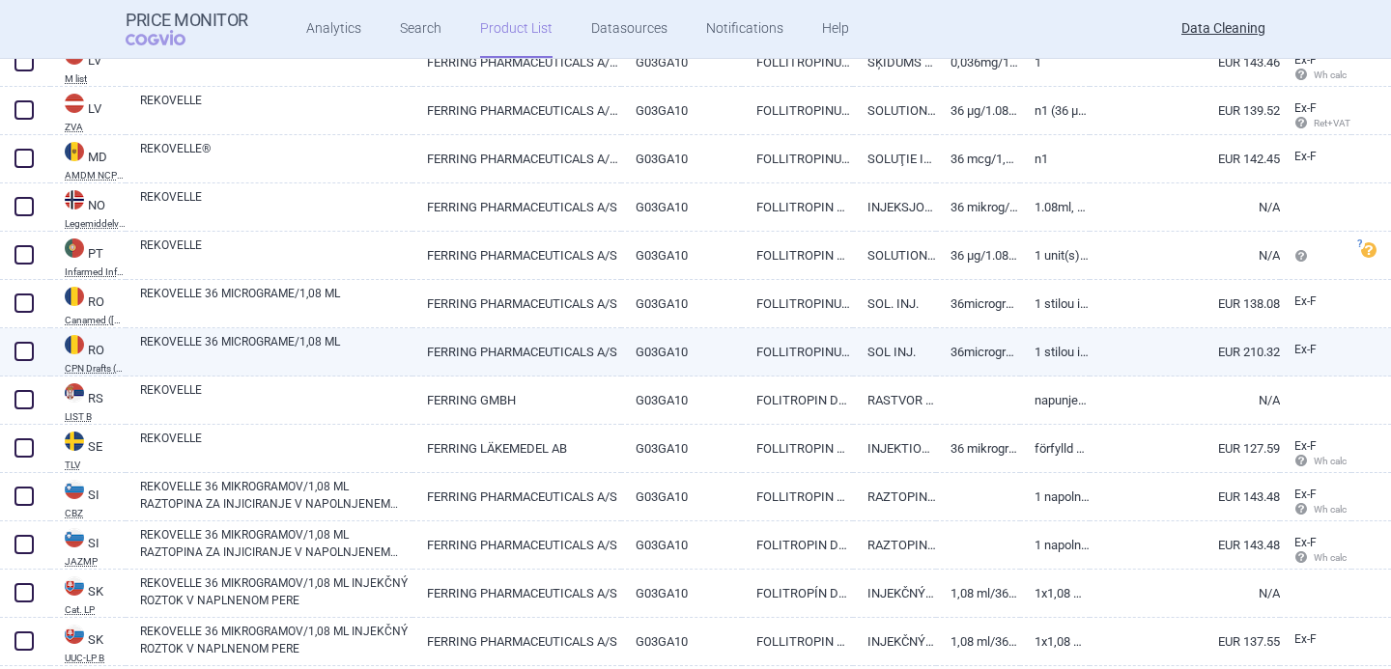
click at [232, 349] on link "REKOVELLE 36 MICROGRAME/1,08 ML" at bounding box center [276, 350] width 272 height 35
select select "EUR"
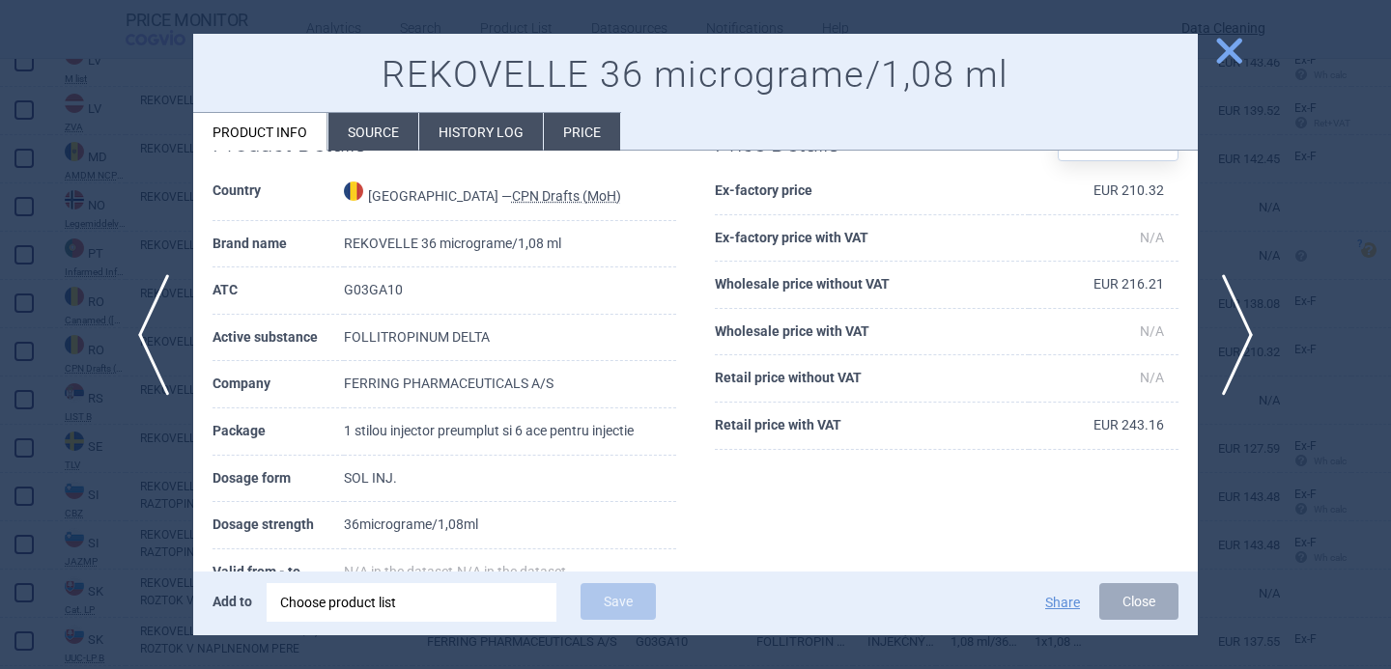
scroll to position [57, 0]
click at [146, 360] on span "previous" at bounding box center [147, 335] width 43 height 122
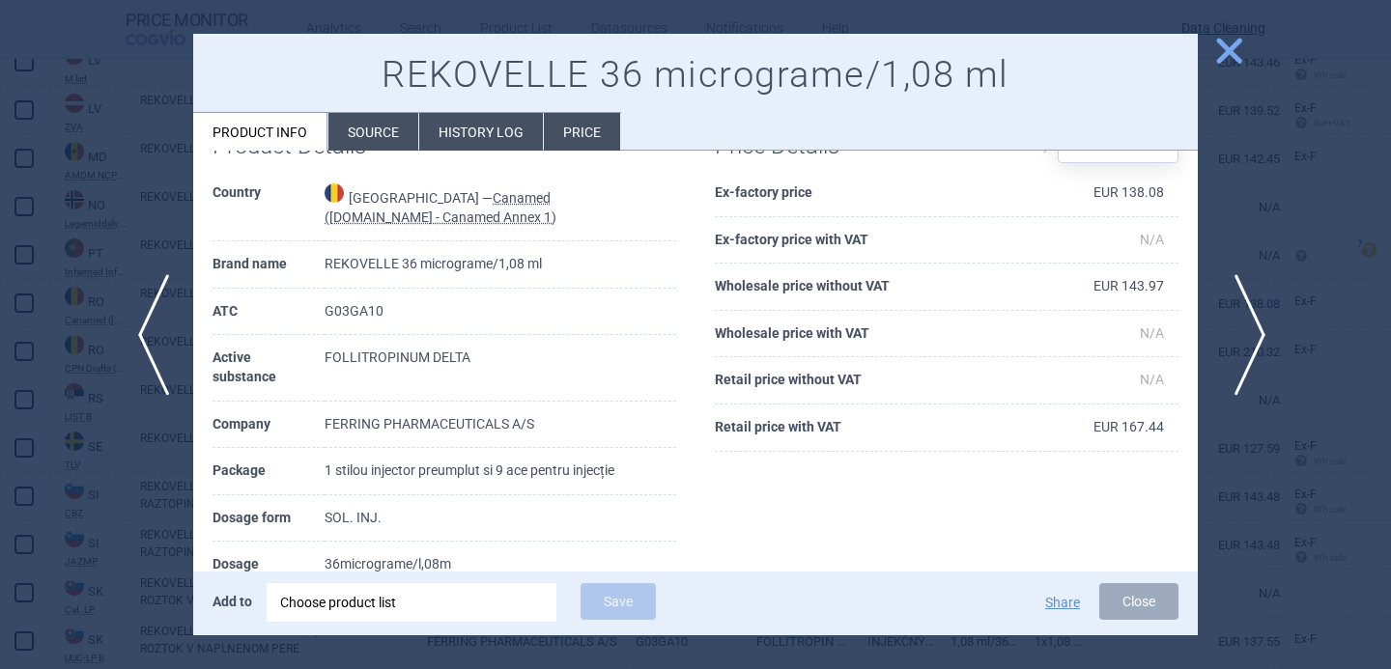
click at [1247, 310] on span "next" at bounding box center [1243, 335] width 43 height 122
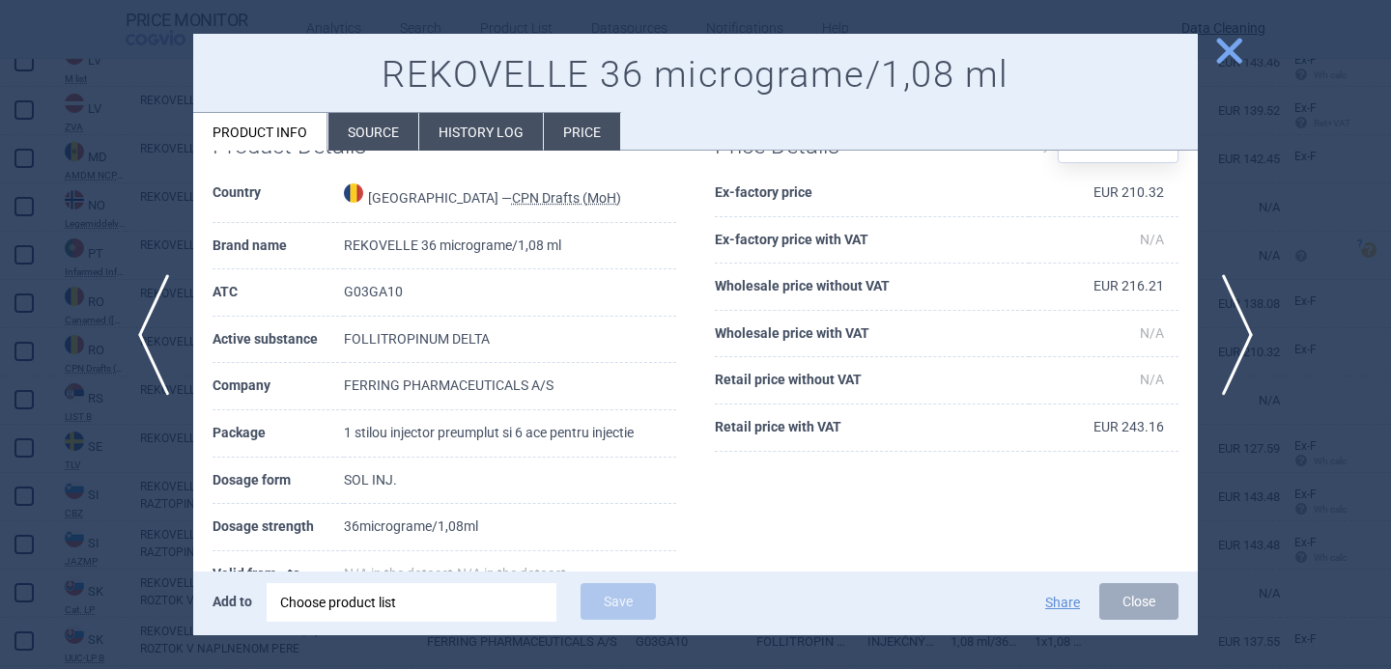
click at [489, 605] on div "Choose product list" at bounding box center [411, 602] width 263 height 39
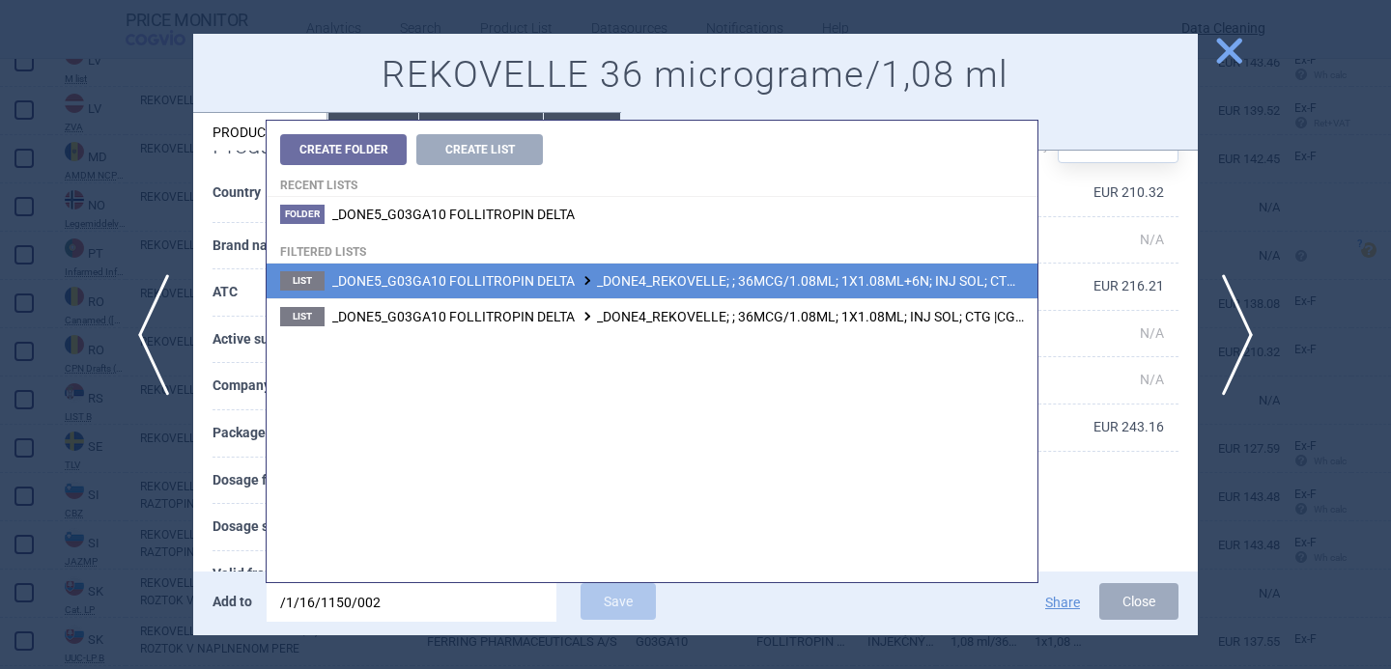
type input "/1/16/1150/002"
click at [613, 281] on span "_DONE5_G03GA10 FOLLITROPIN DELTA _DONE4_REKOVELLE; ; 36MCG/1.08ML; 1X1.08ML+6N;…" at bounding box center [735, 280] width 806 height 15
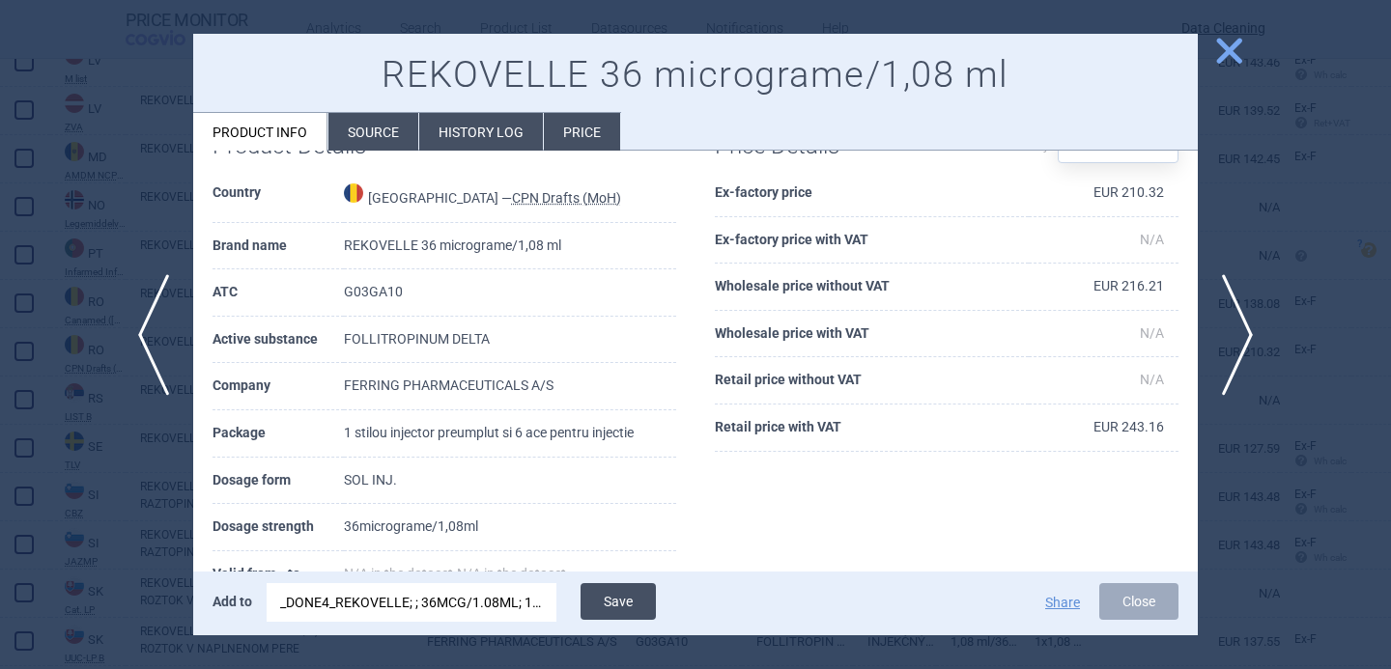
click at [628, 605] on button "Save" at bounding box center [617, 601] width 75 height 37
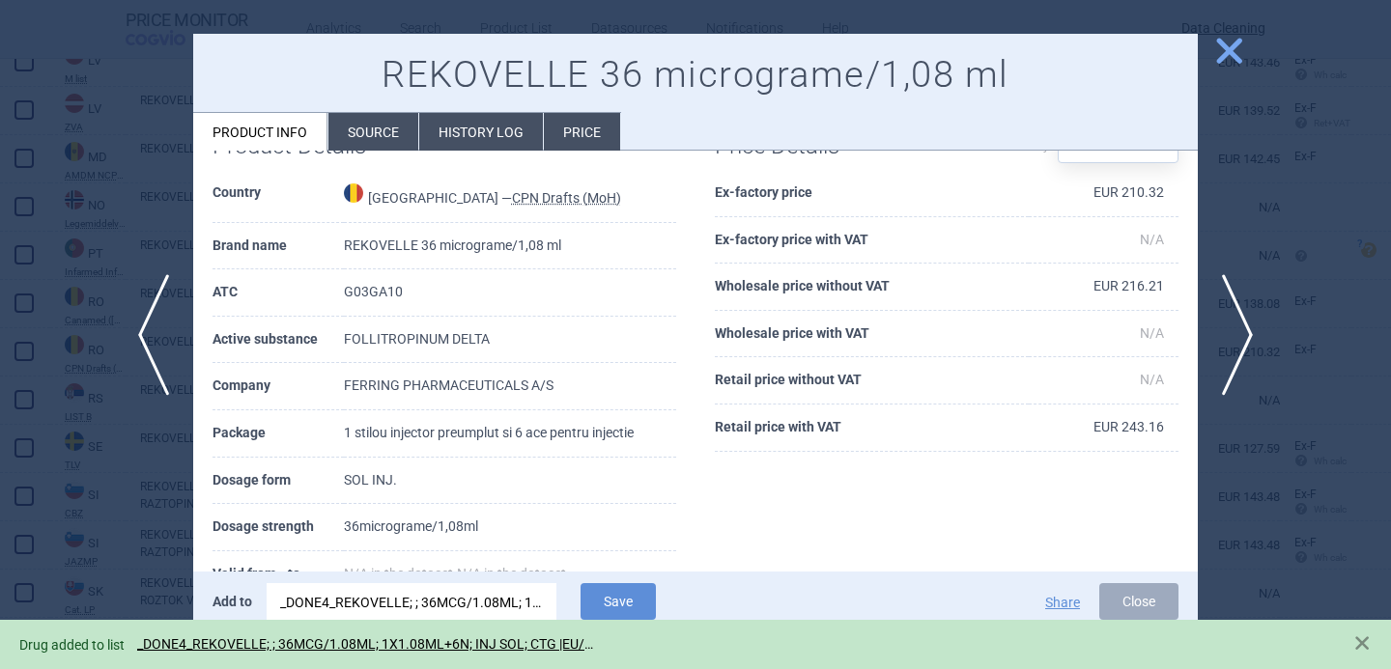
click at [118, 562] on div at bounding box center [695, 334] width 1391 height 669
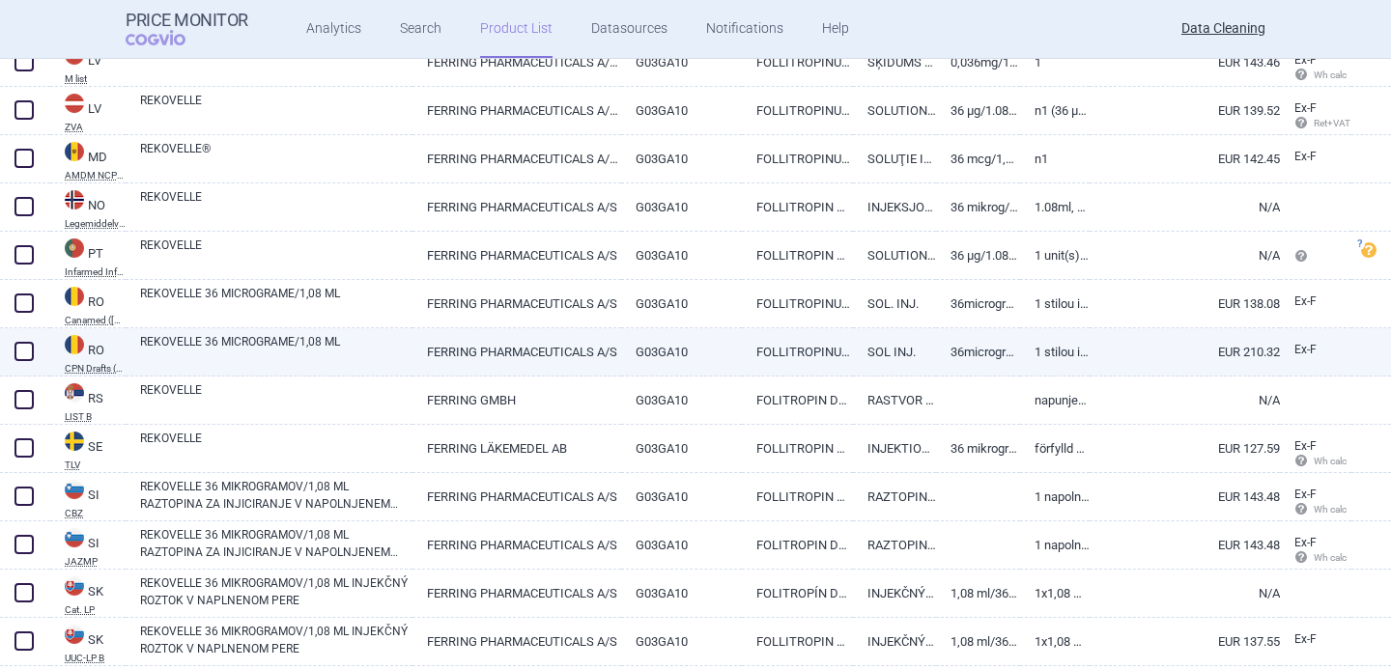
click at [24, 342] on span at bounding box center [23, 351] width 19 height 19
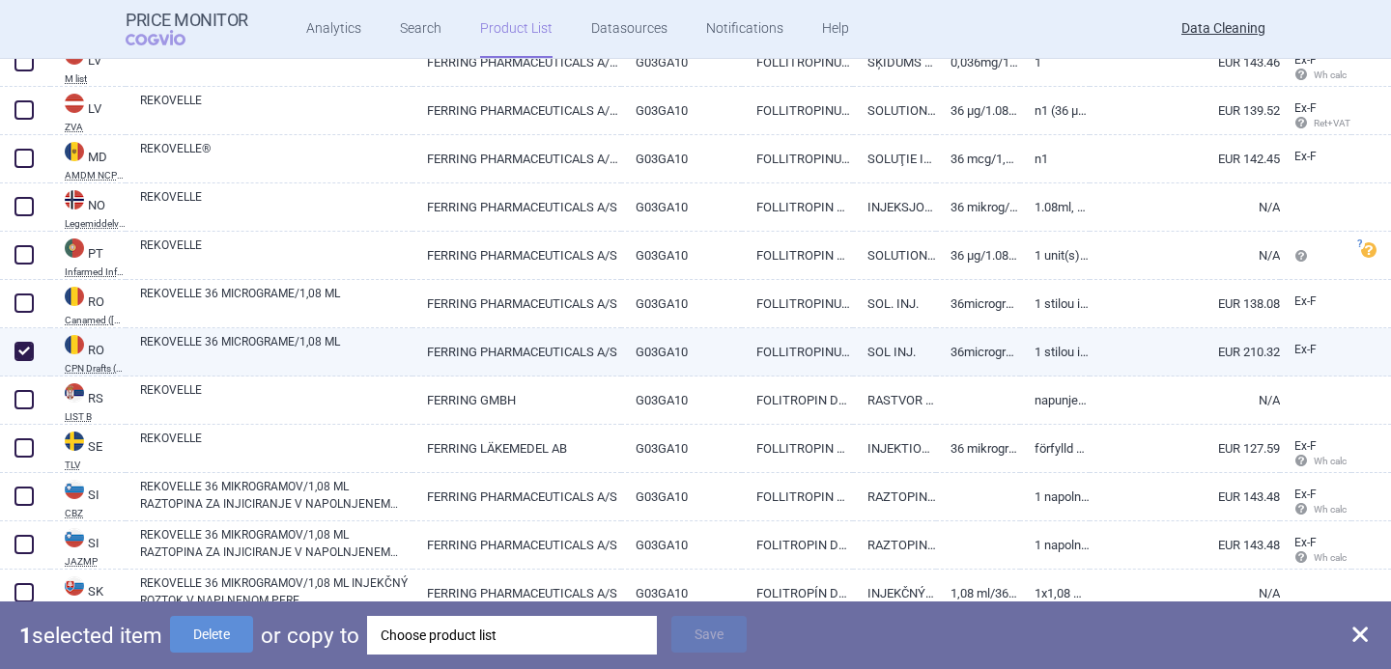
checkbox input "true"
click at [226, 635] on button "Delete" at bounding box center [211, 634] width 83 height 37
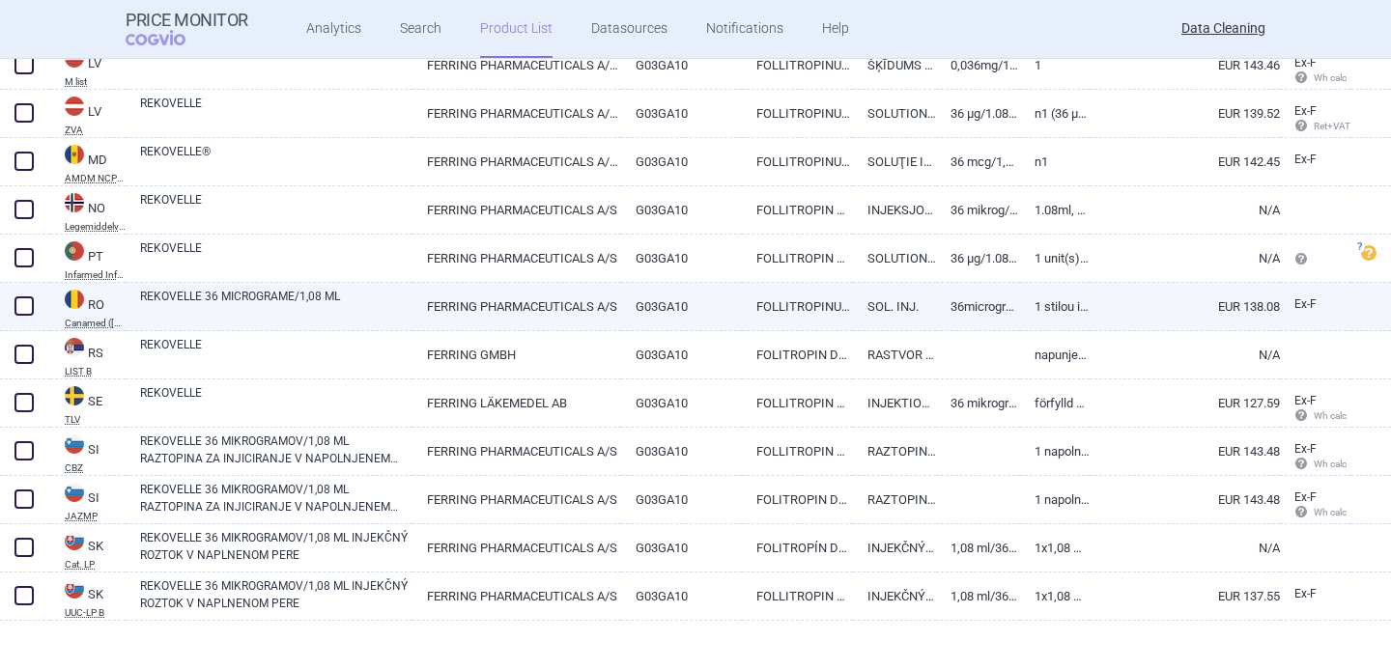
click at [261, 296] on link "REKOVELLE 36 MICROGRAME/1,08 ML" at bounding box center [276, 305] width 272 height 35
select select "EUR"
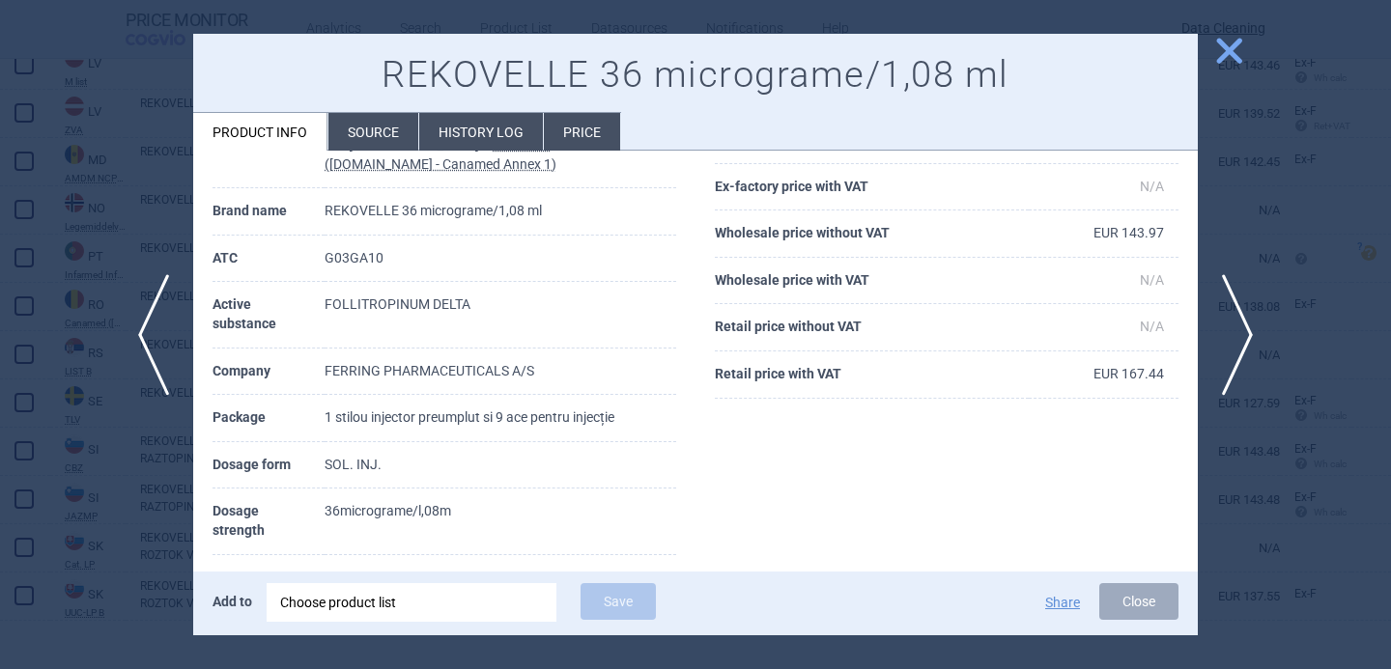
scroll to position [106, 0]
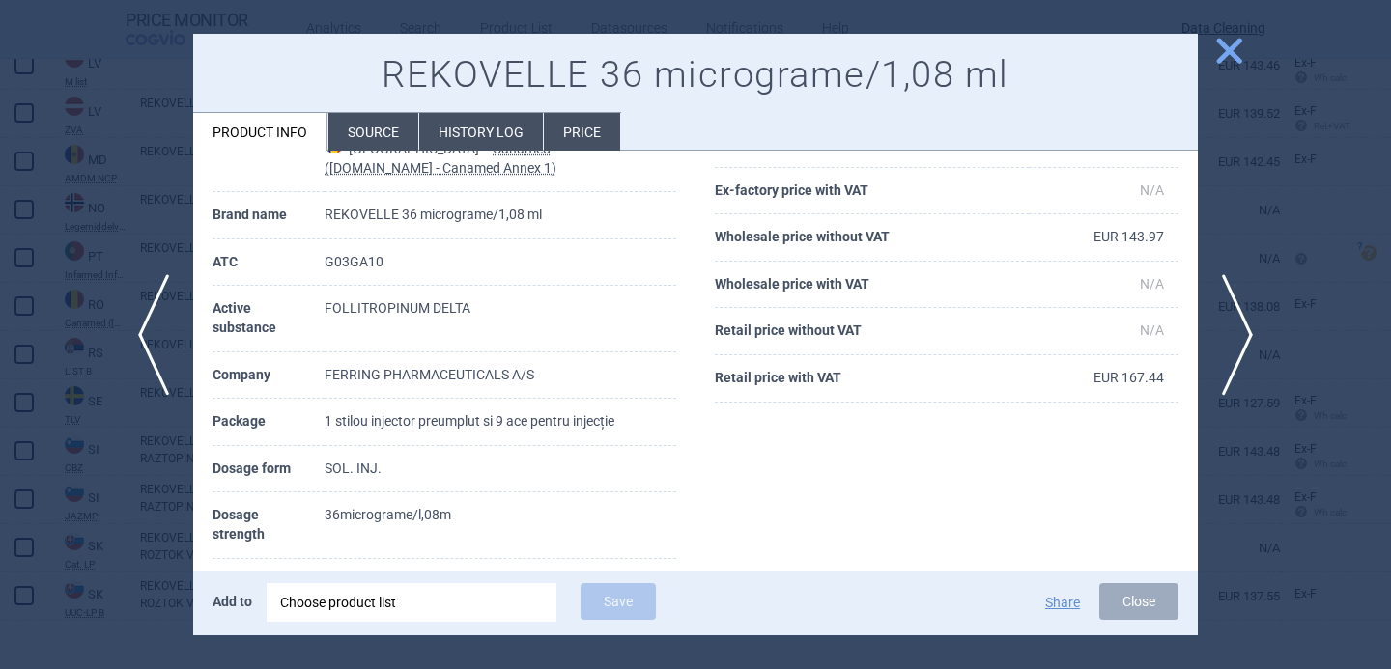
click at [109, 512] on div at bounding box center [695, 334] width 1391 height 669
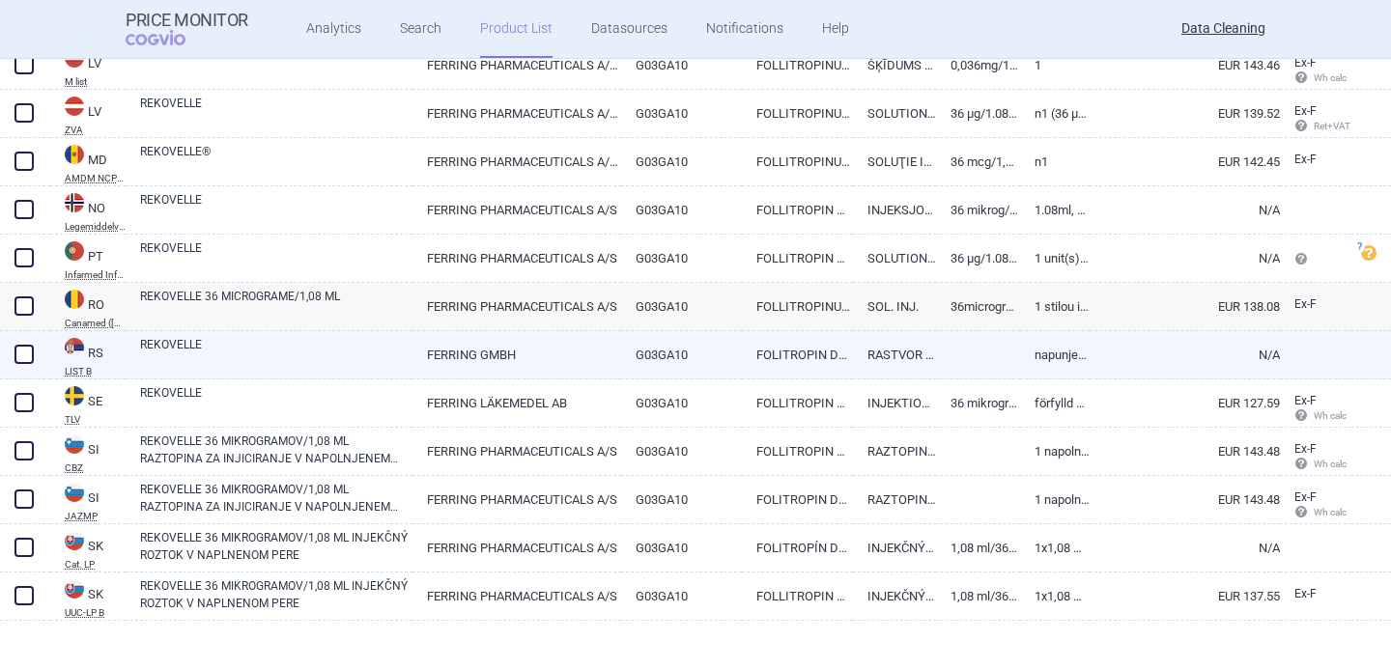
click at [239, 352] on link "REKOVELLE" at bounding box center [276, 353] width 272 height 35
select select "EUR"
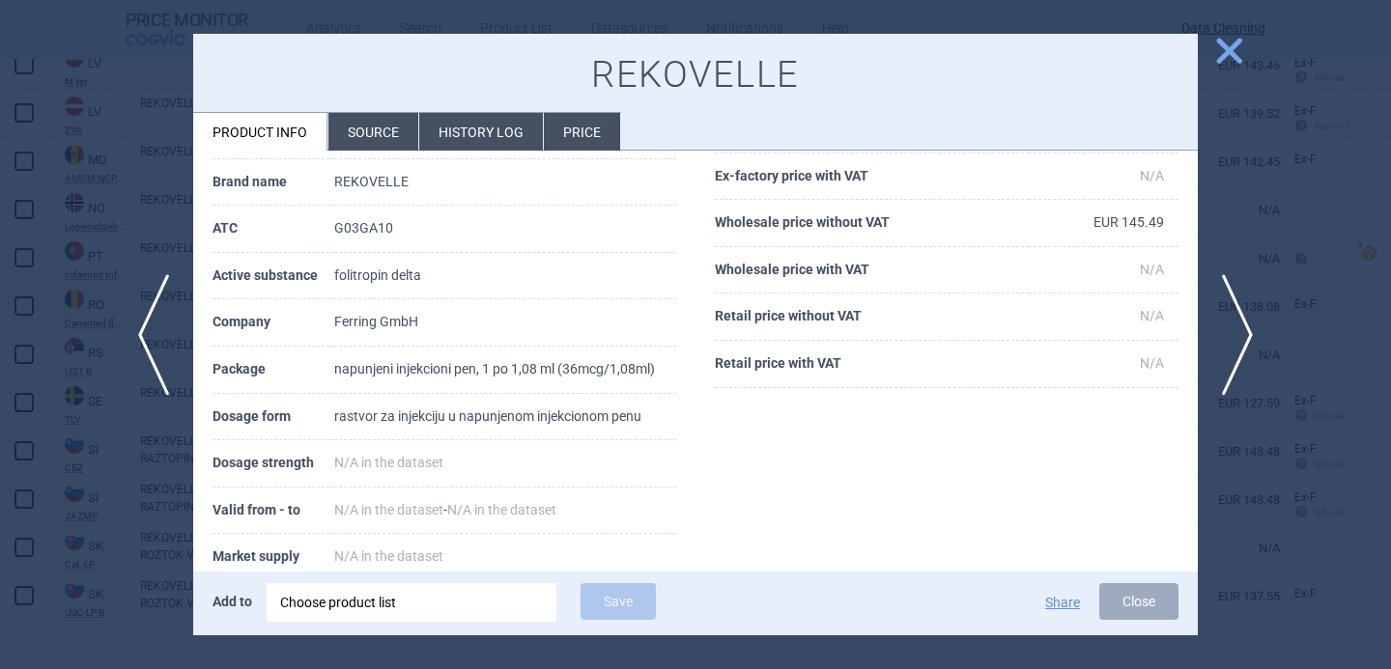
scroll to position [174, 0]
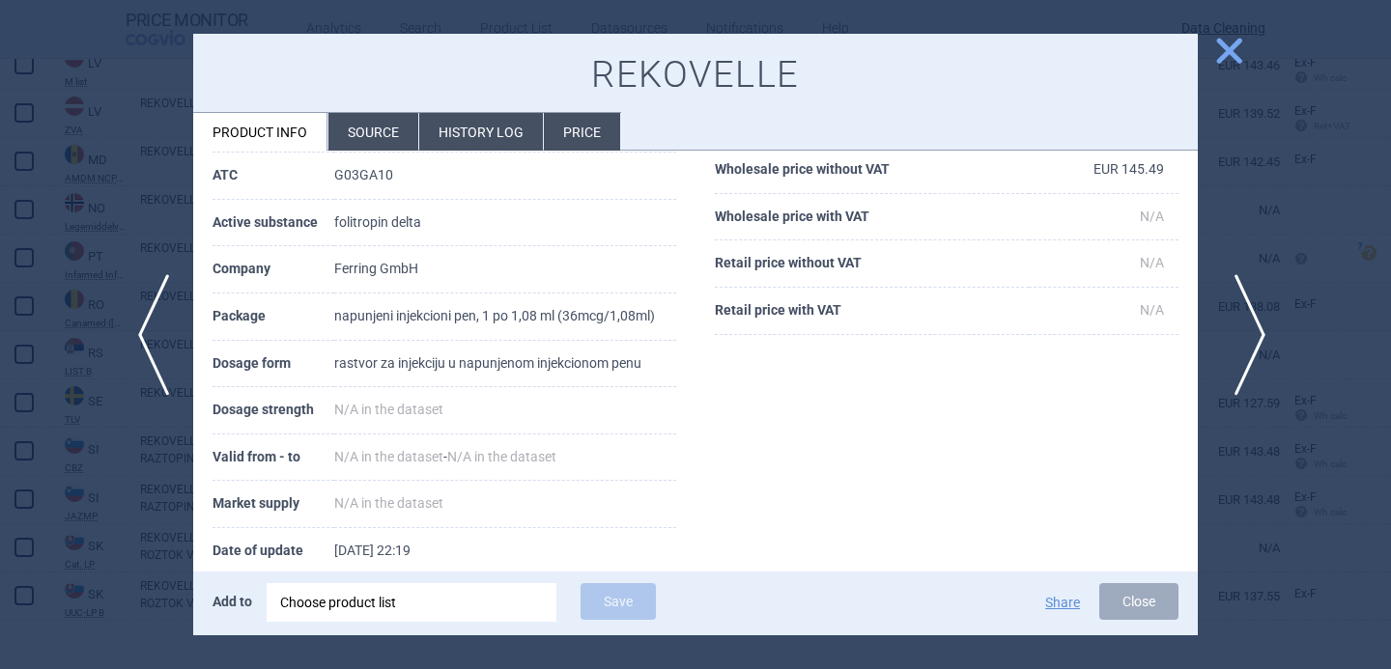
click at [1230, 352] on span "next" at bounding box center [1243, 335] width 43 height 122
click at [1230, 354] on span "next" at bounding box center [1243, 335] width 43 height 122
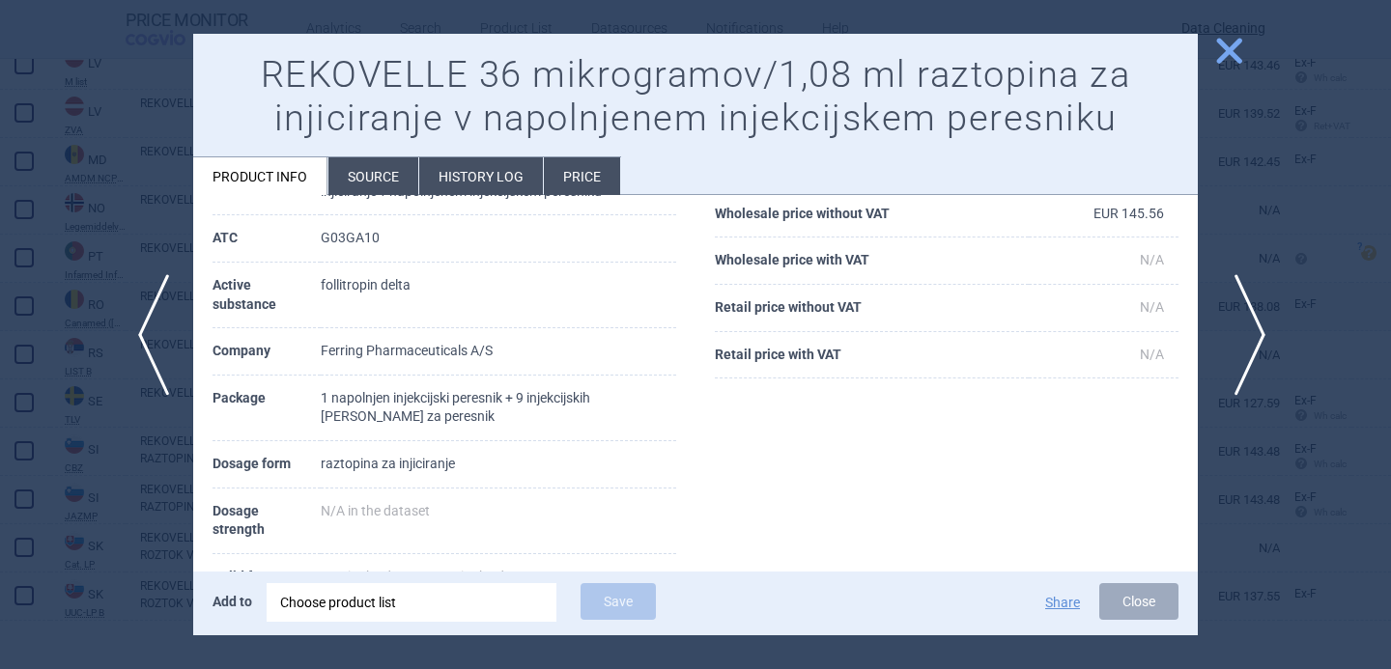
click at [1230, 354] on span "next" at bounding box center [1243, 335] width 43 height 122
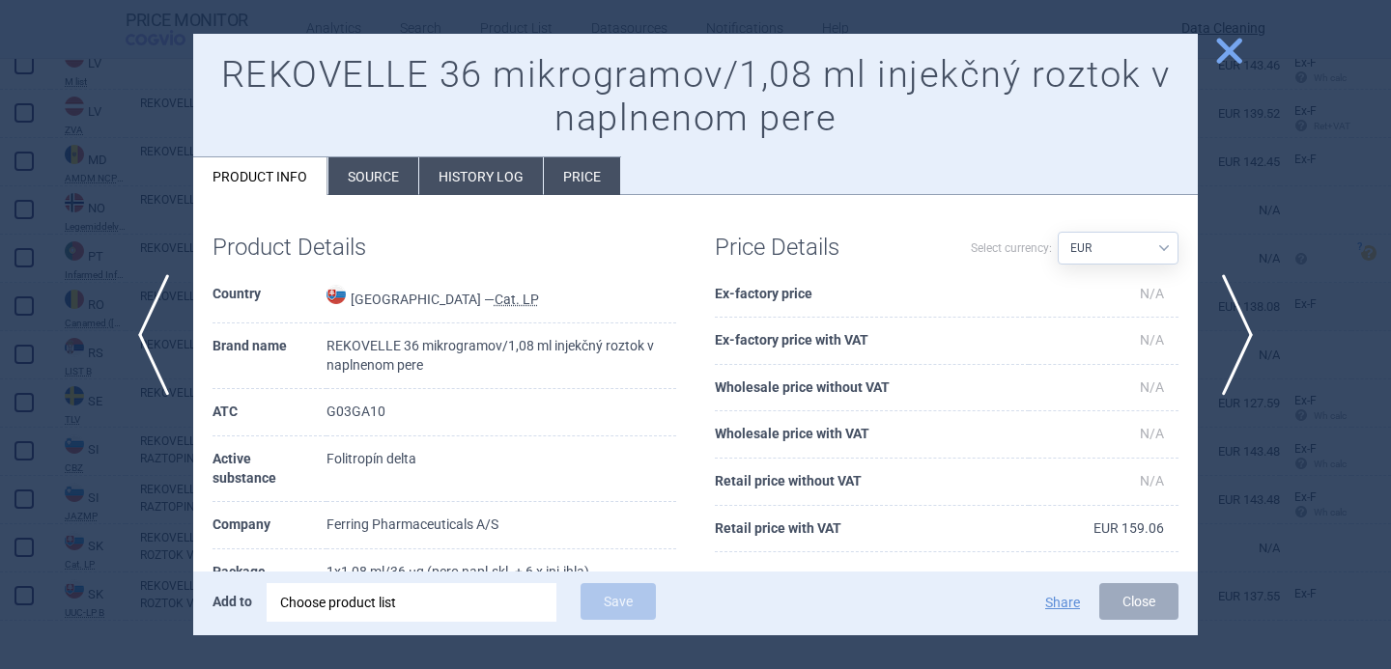
click at [366, 183] on li "Source" at bounding box center [373, 176] width 90 height 38
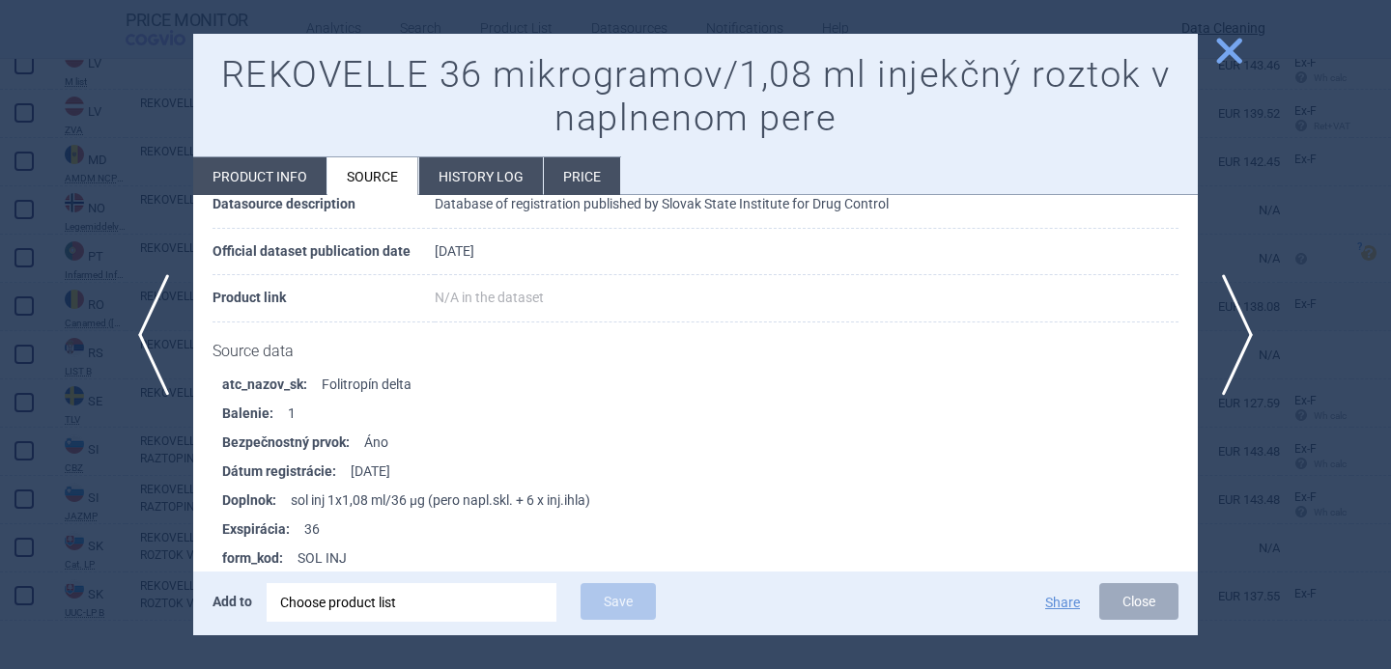
scroll to position [3797, 0]
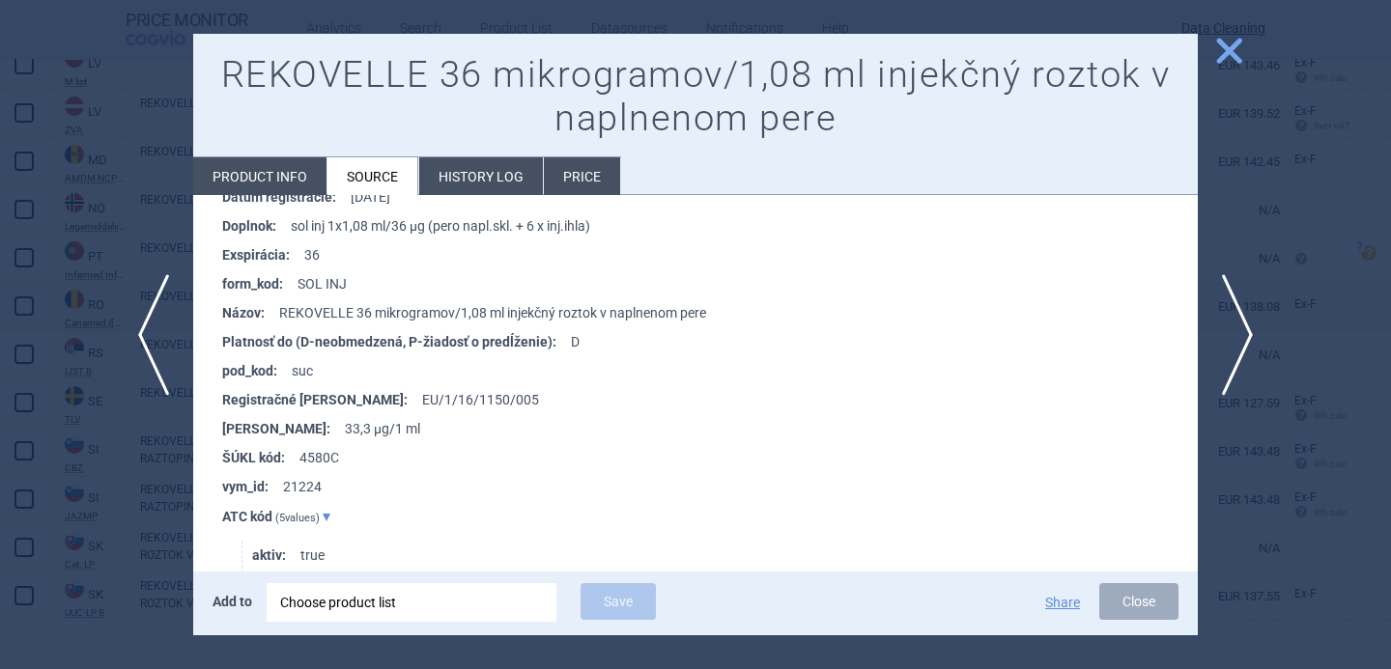
click at [68, 621] on div at bounding box center [695, 334] width 1391 height 669
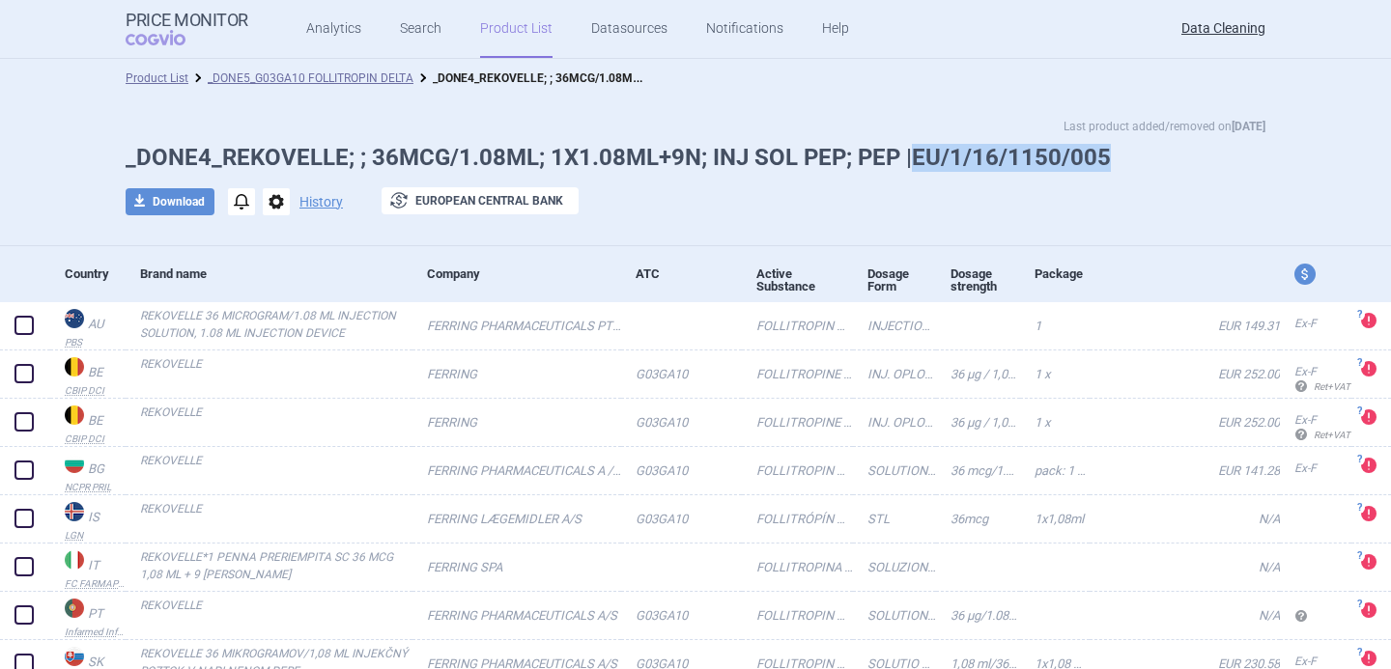
drag, startPoint x: 1106, startPoint y: 154, endPoint x: 905, endPoint y: 154, distance: 200.9
click at [905, 154] on h1 "_DONE4_REKOVELLE; ; 36MCG/1.08ML; 1X1.08ML+9N; INJ SOL PEP; PEP |EU/1/16/1150/0…" at bounding box center [696, 158] width 1140 height 28
copy h1 "EU/1/16/1150/005"
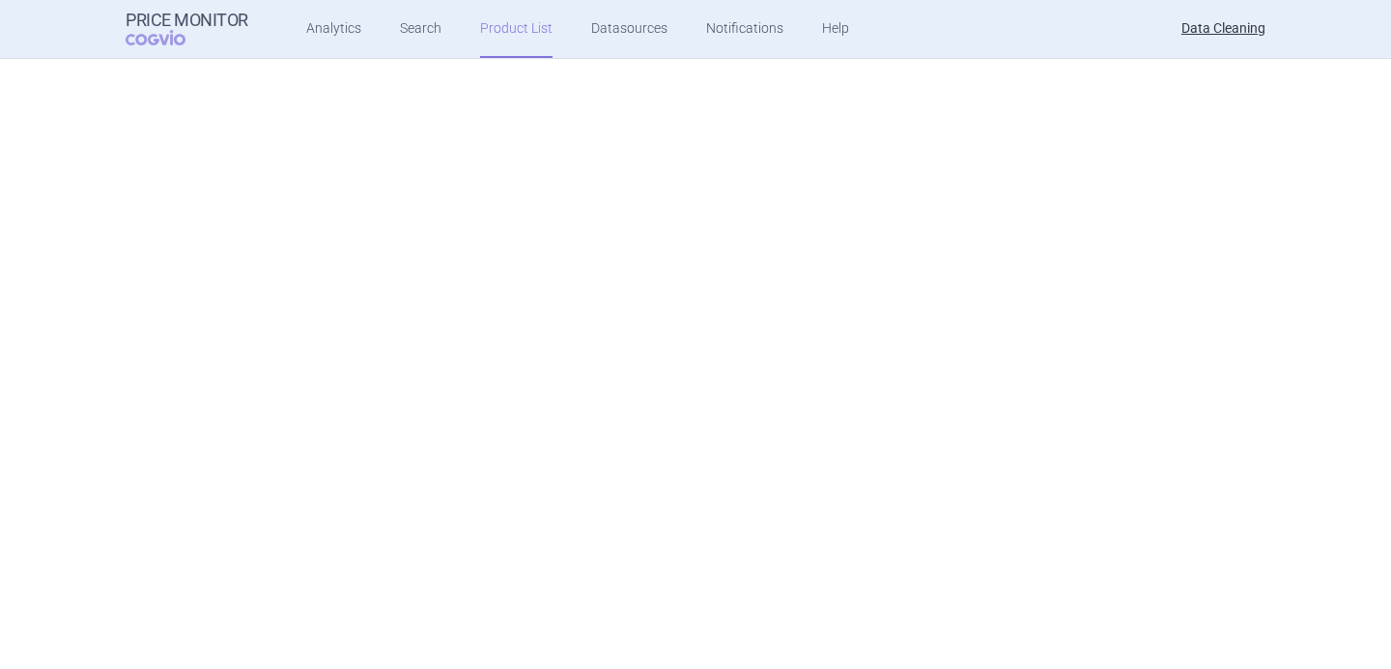
scroll to position [1162, 0]
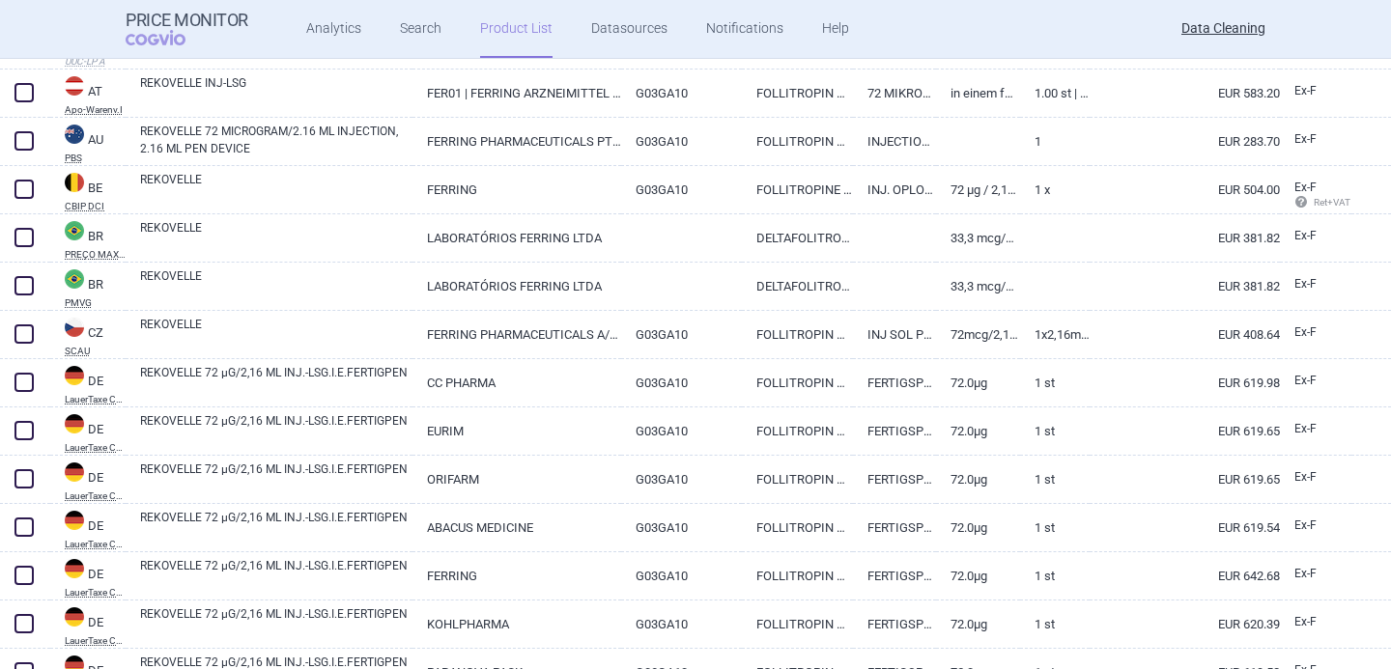
scroll to position [674, 0]
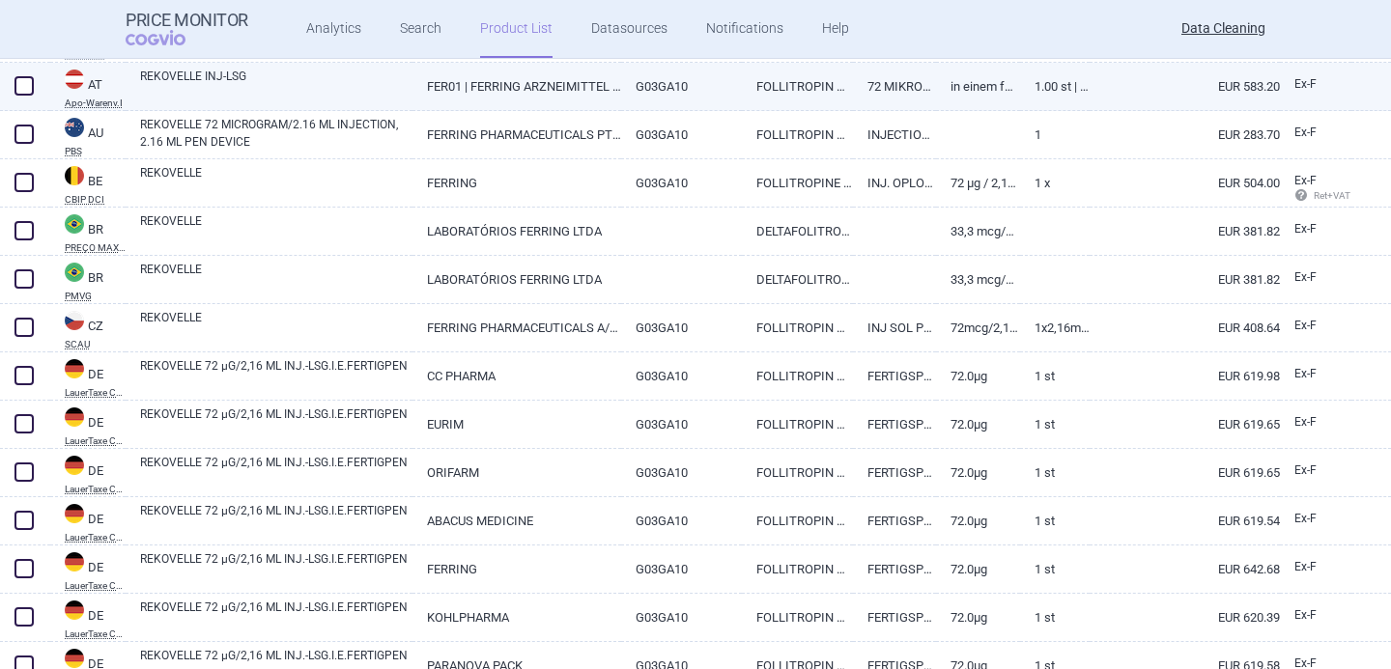
click at [323, 72] on link "REKOVELLE INJ-LSG" at bounding box center [276, 85] width 272 height 35
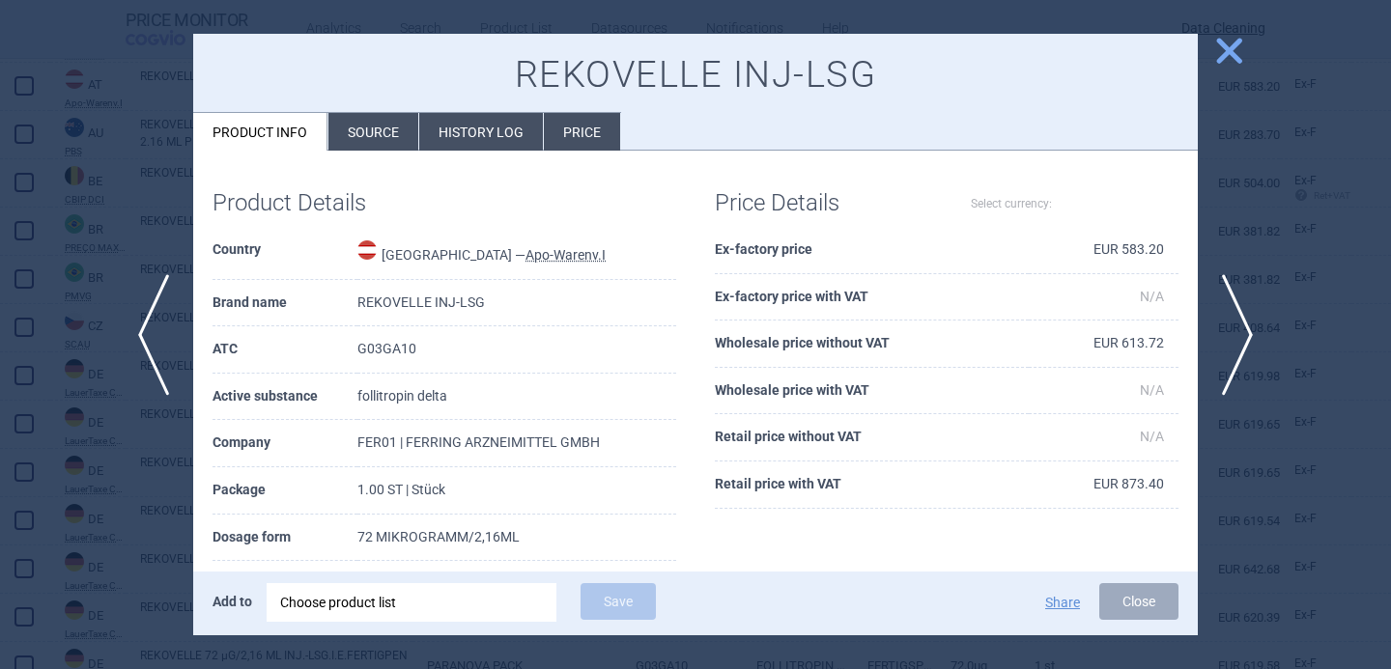
select select "EUR"
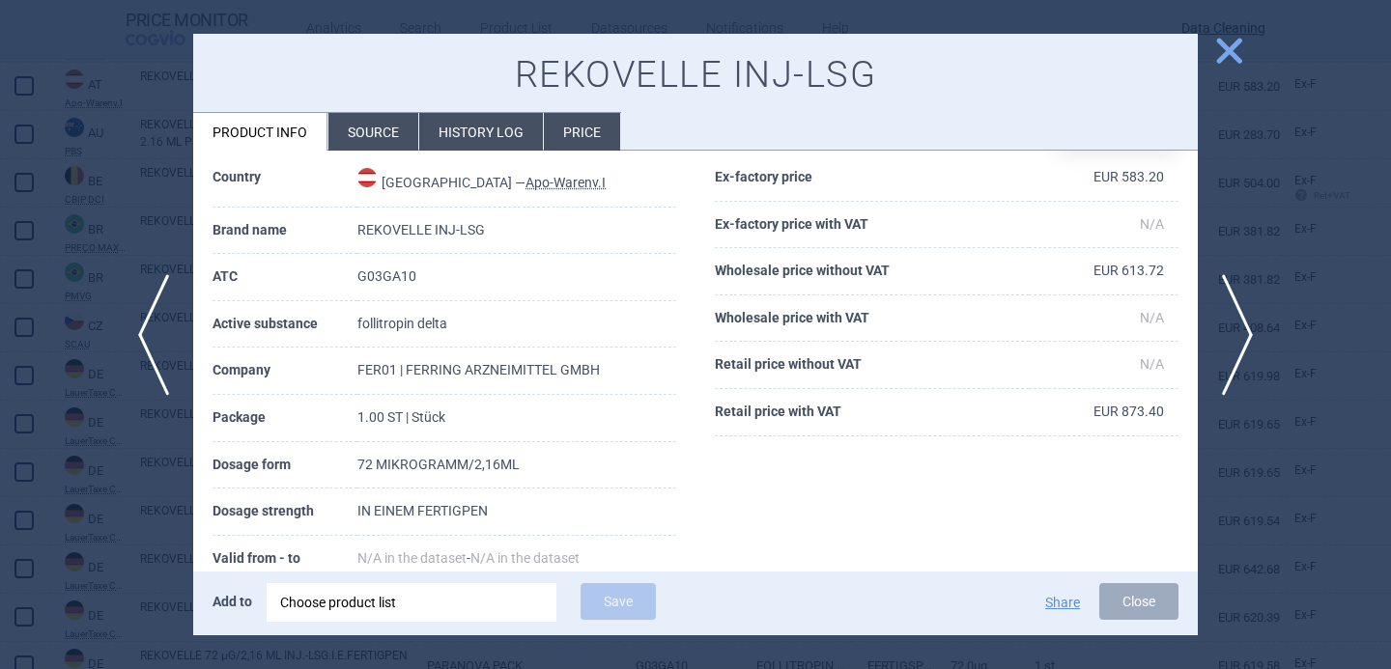
scroll to position [144, 0]
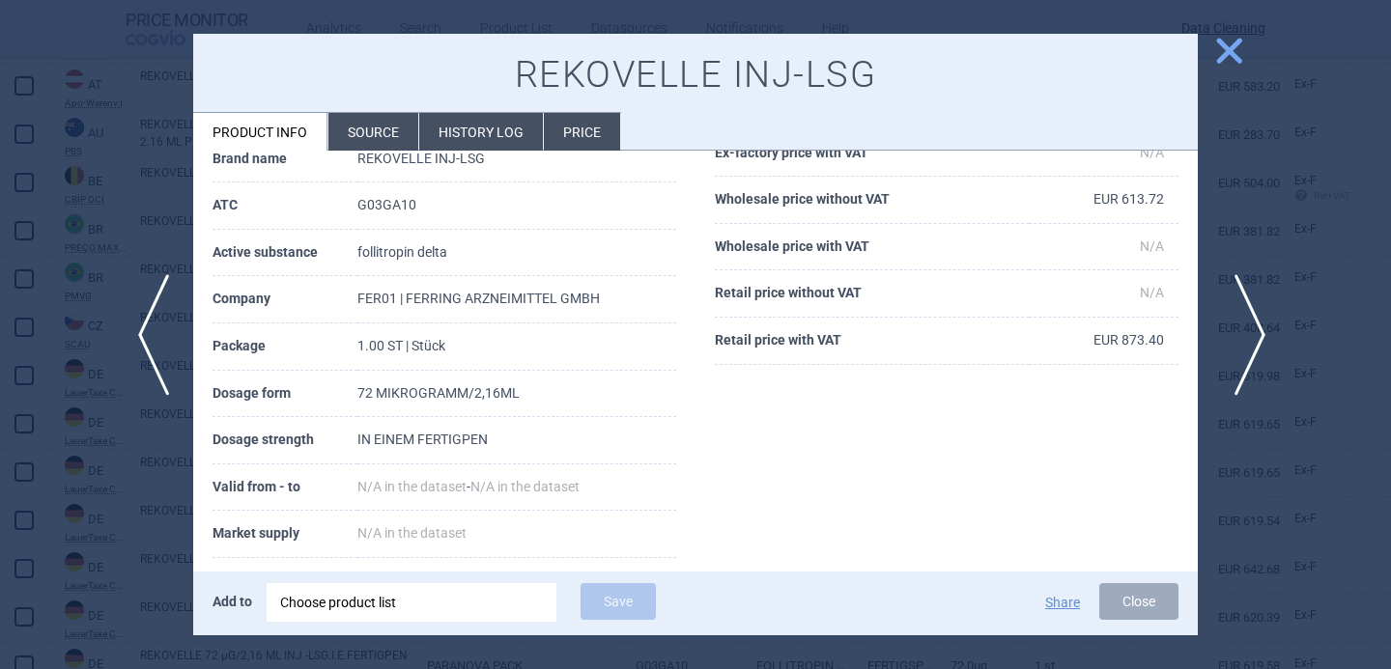
click at [1246, 323] on span "next" at bounding box center [1243, 335] width 43 height 122
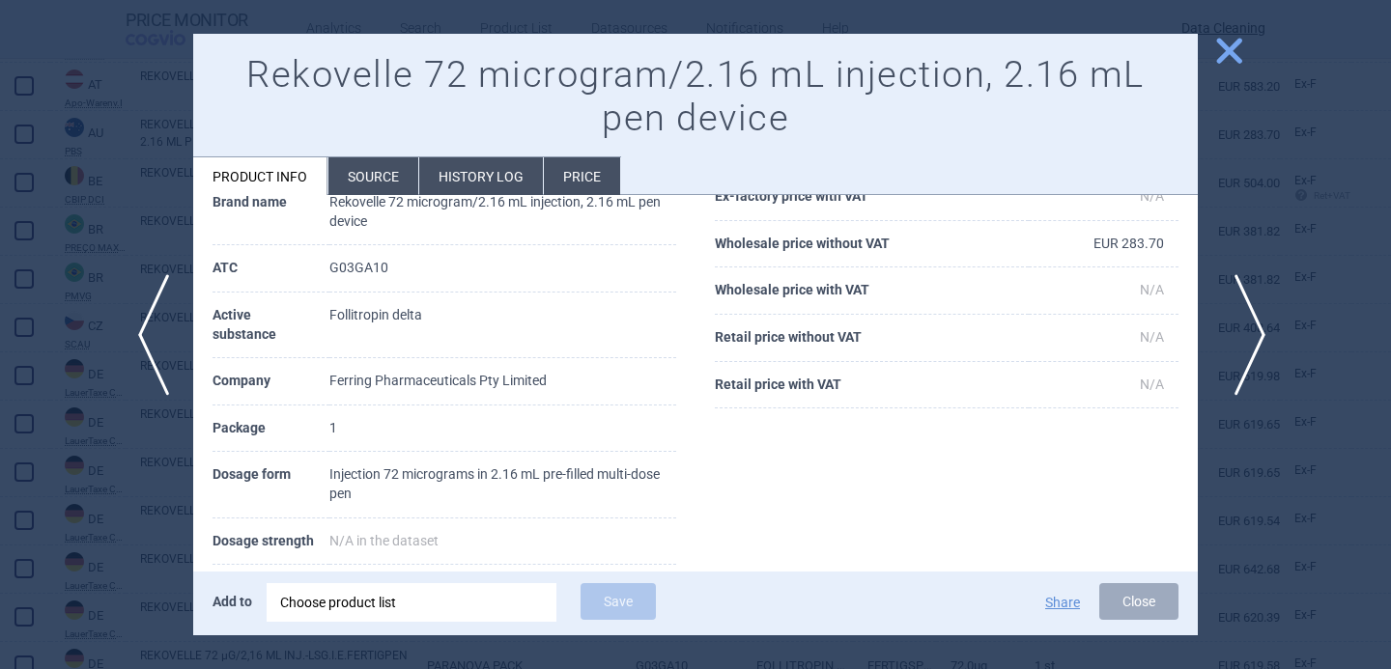
click at [1246, 323] on span "next" at bounding box center [1243, 335] width 43 height 122
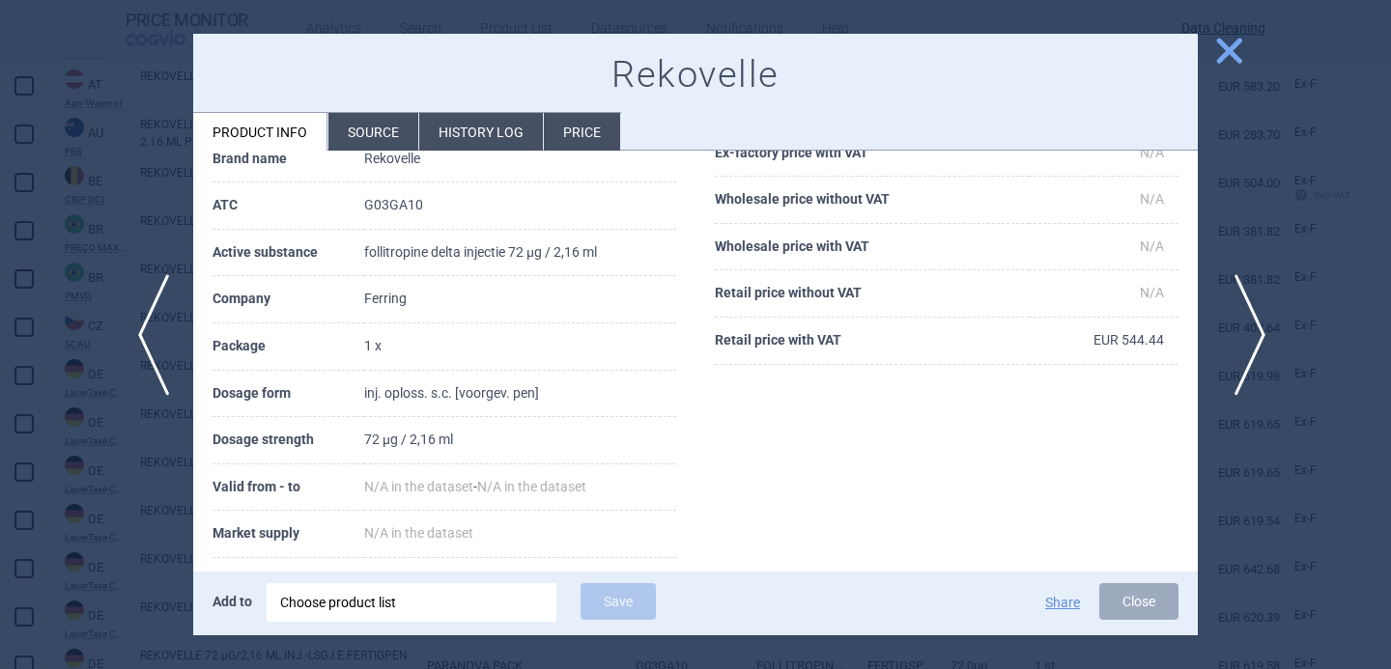
click at [1246, 323] on span "next" at bounding box center [1243, 335] width 43 height 122
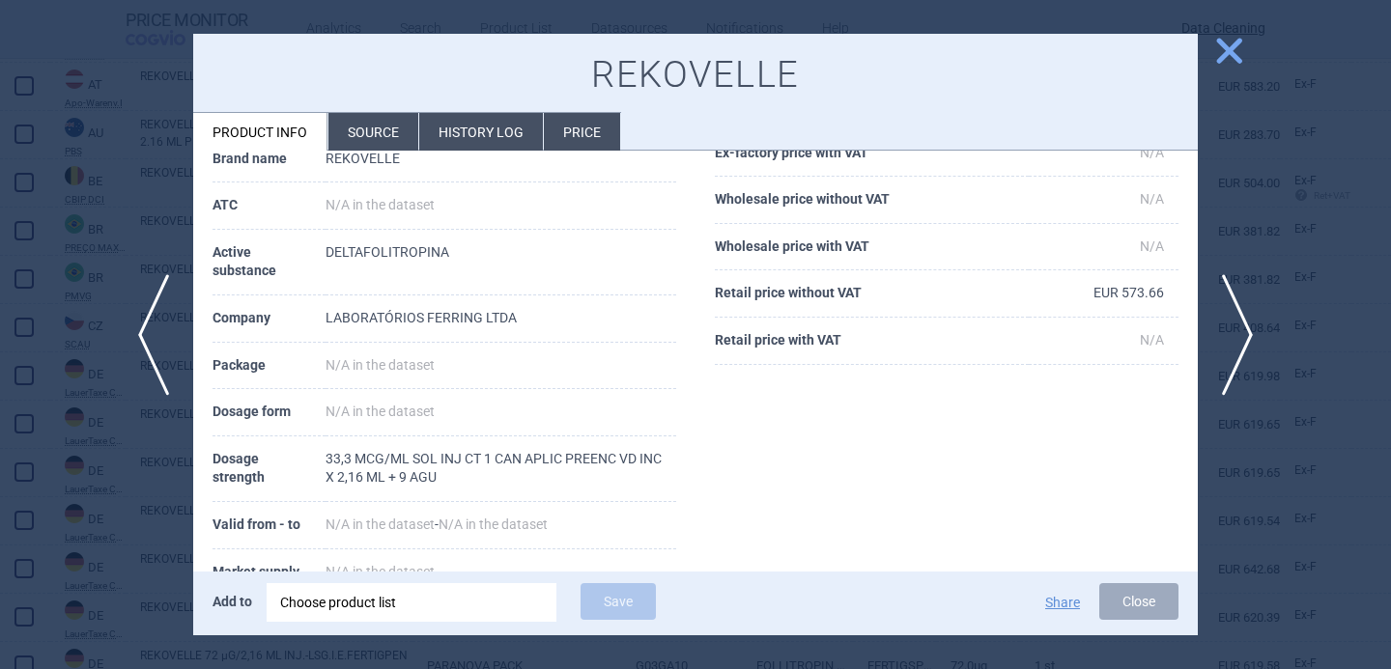
click at [128, 560] on div at bounding box center [695, 334] width 1391 height 669
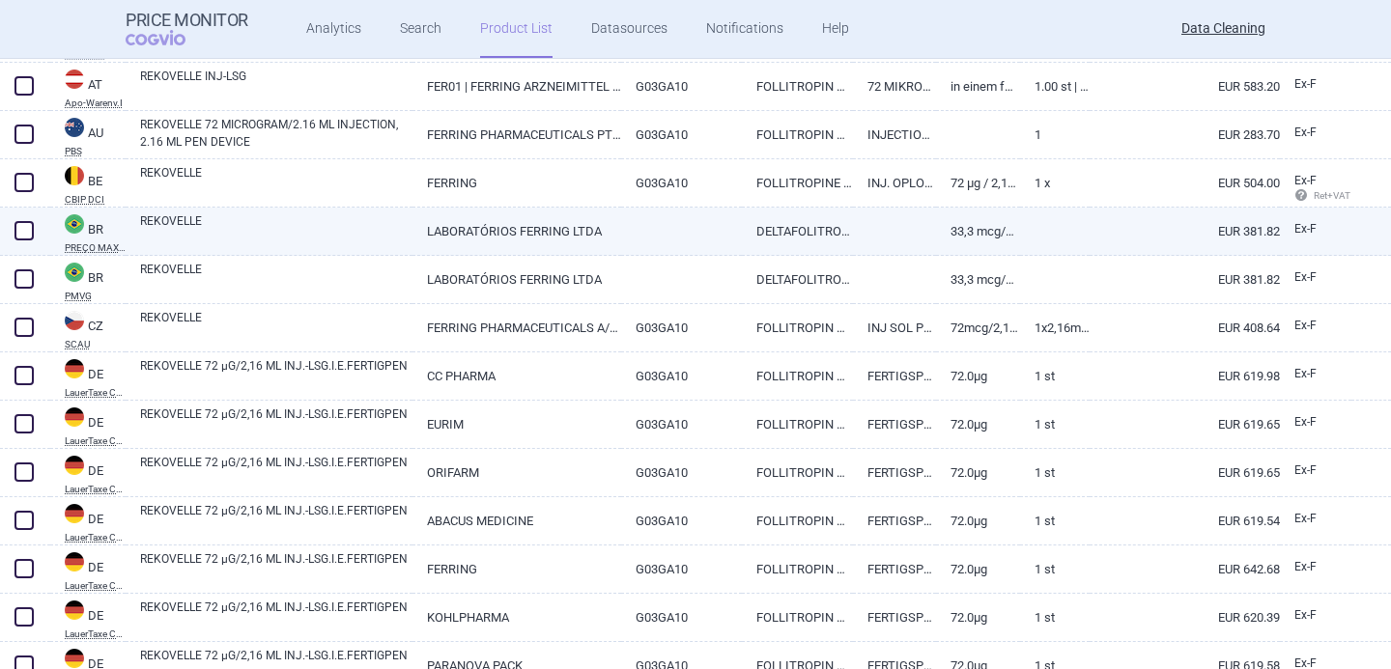
click at [30, 226] on span at bounding box center [23, 230] width 19 height 19
checkbox input "true"
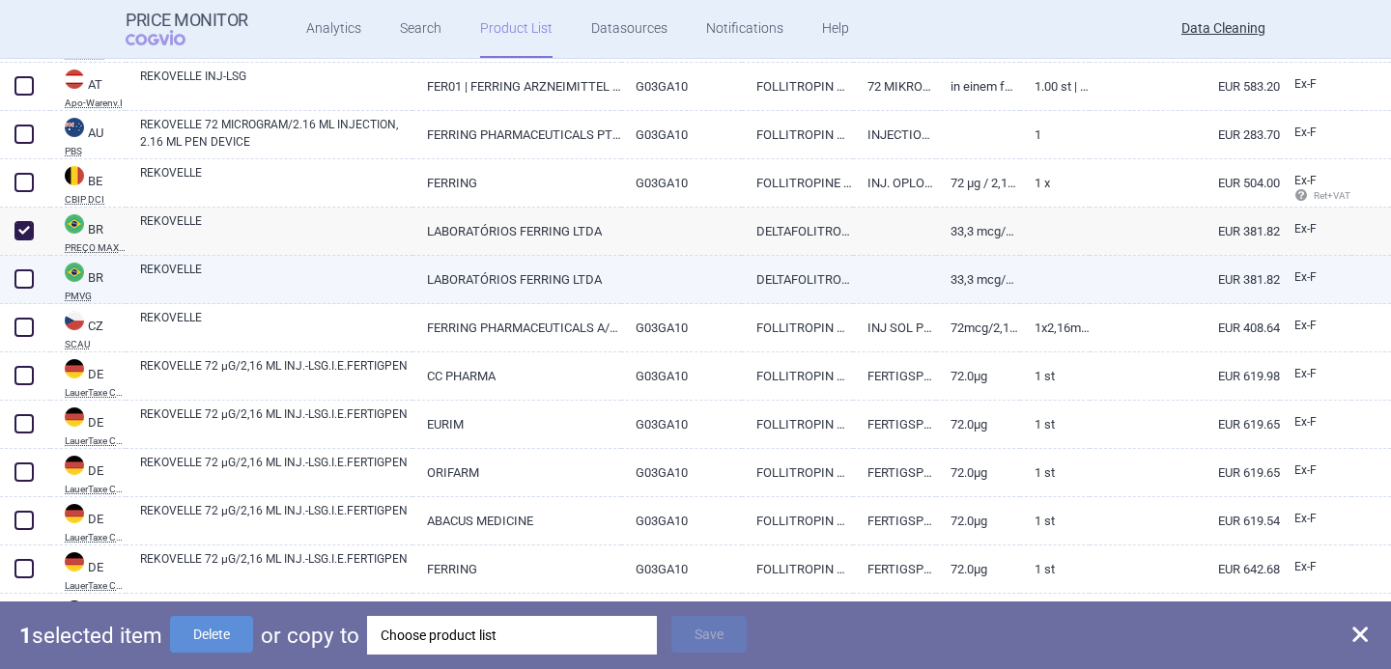
click at [26, 275] on span at bounding box center [23, 278] width 19 height 19
checkbox input "true"
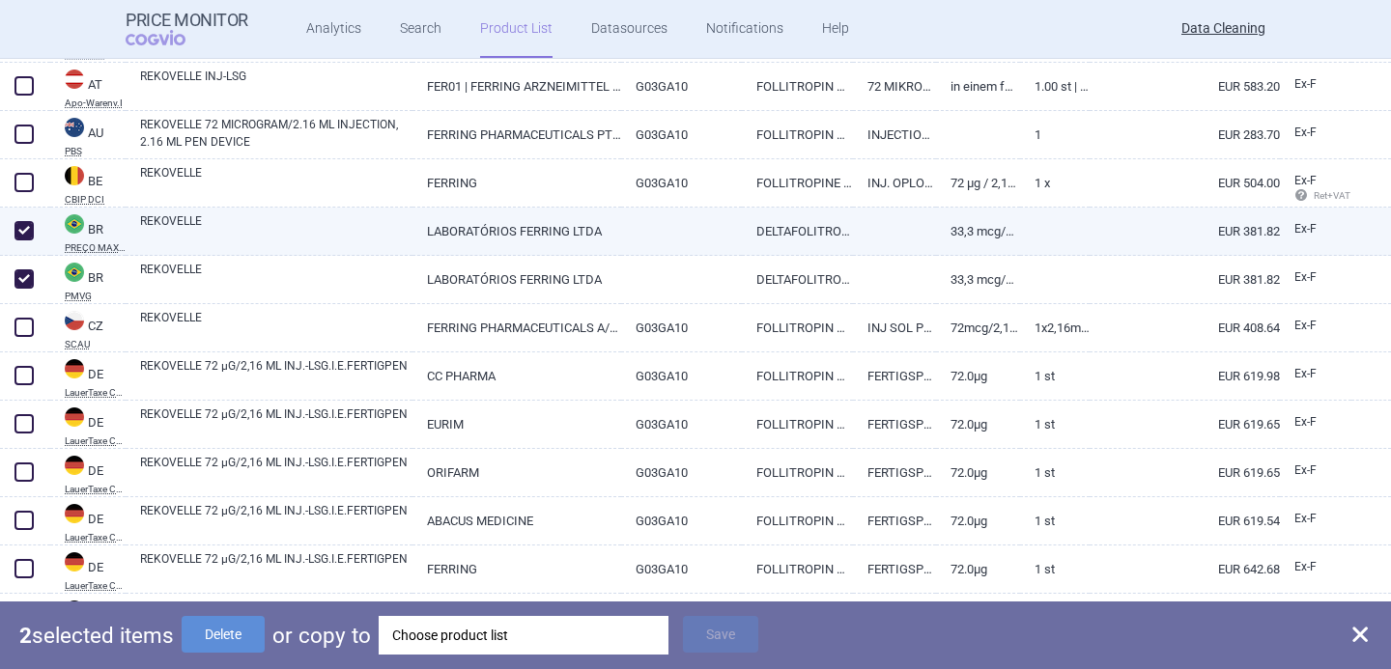
click at [309, 230] on link "REKOVELLE" at bounding box center [276, 229] width 272 height 35
select select "EUR"
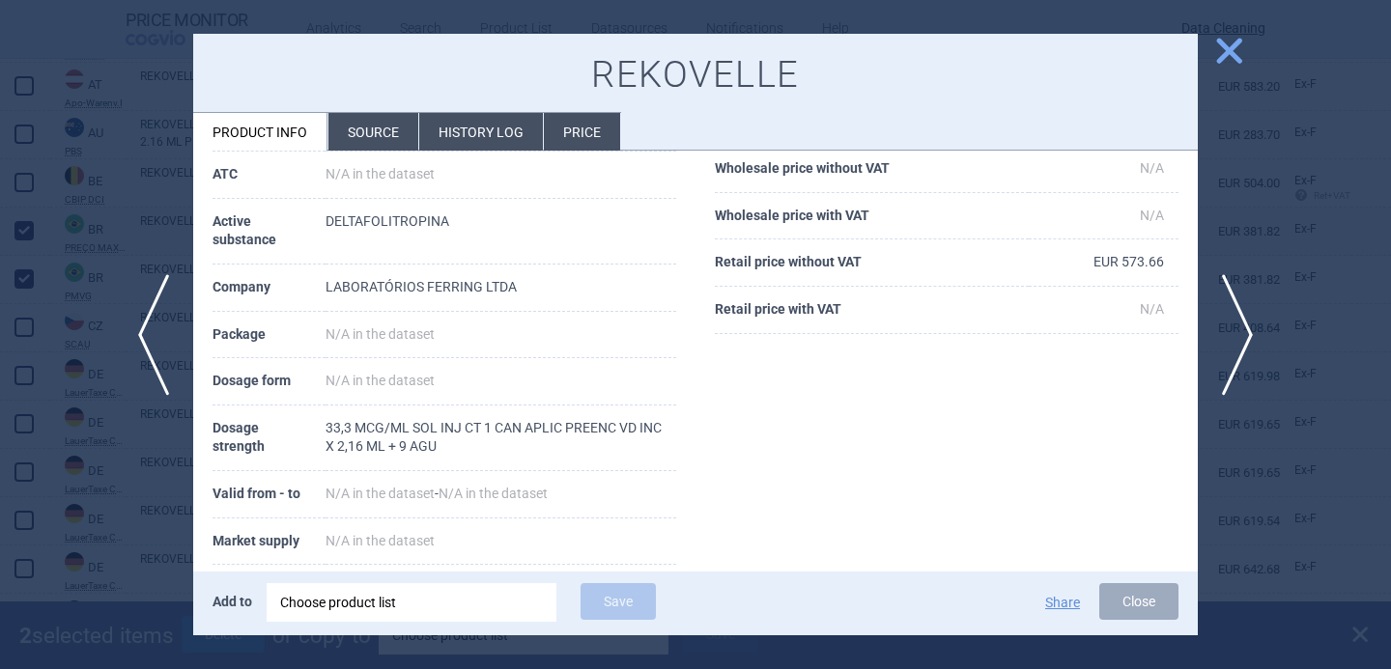
scroll to position [201, 0]
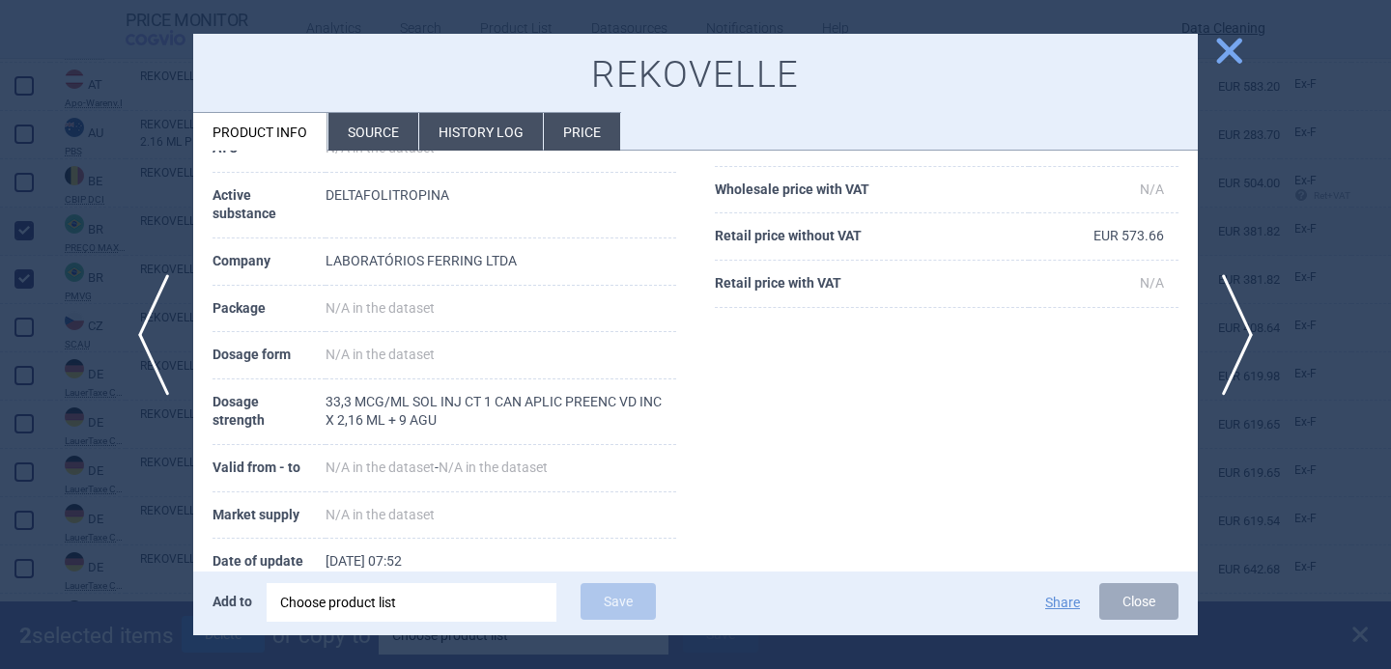
click at [127, 447] on div at bounding box center [695, 334] width 1391 height 669
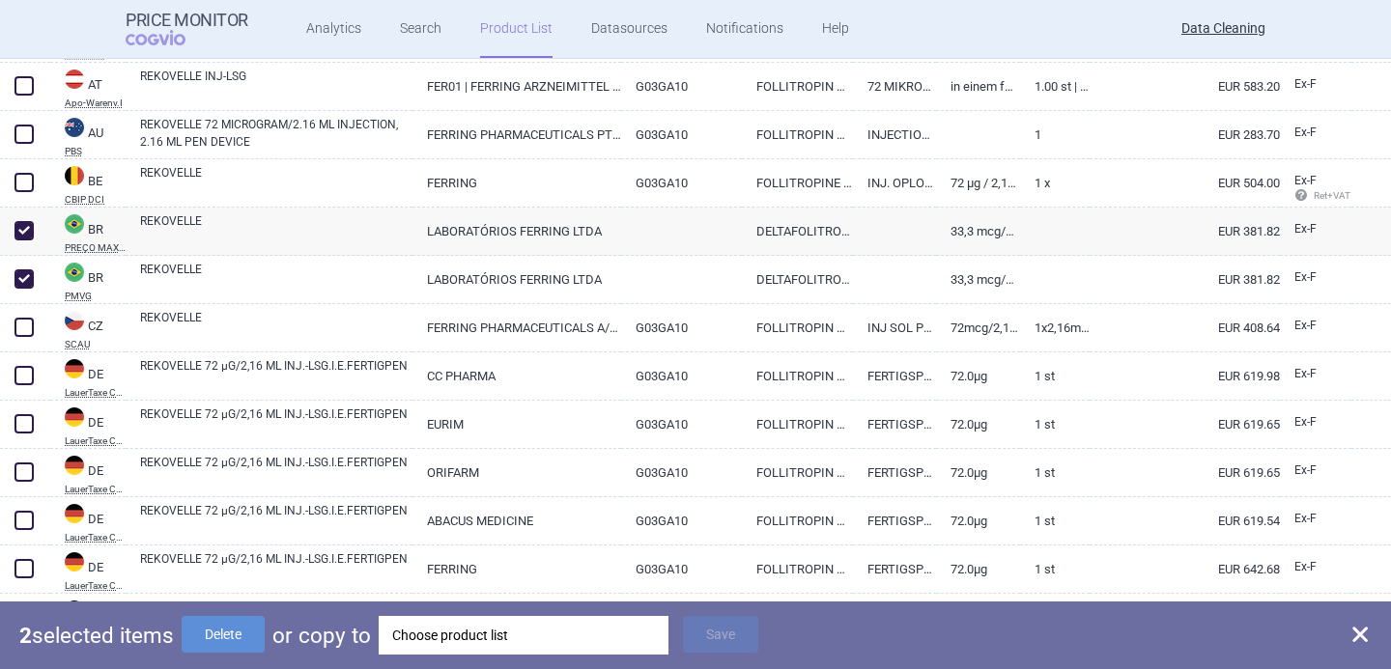
click at [487, 646] on div "Choose product list" at bounding box center [523, 635] width 263 height 39
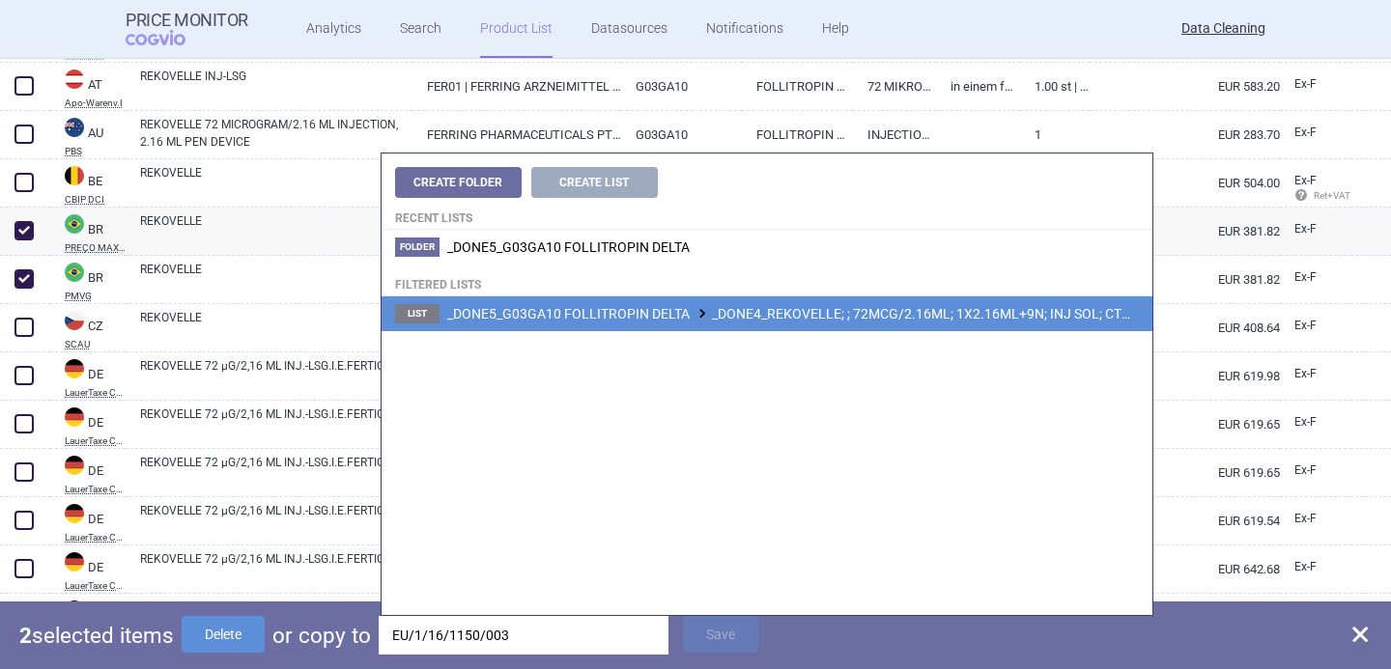
type input "EU/1/16/1150/003"
click at [787, 323] on li "List _DONE5_G03GA10 FOLLITROPIN DELTA _DONE4_REKOVELLE; ; 72MCG/2.16ML; 1X2.16M…" at bounding box center [766, 313] width 771 height 35
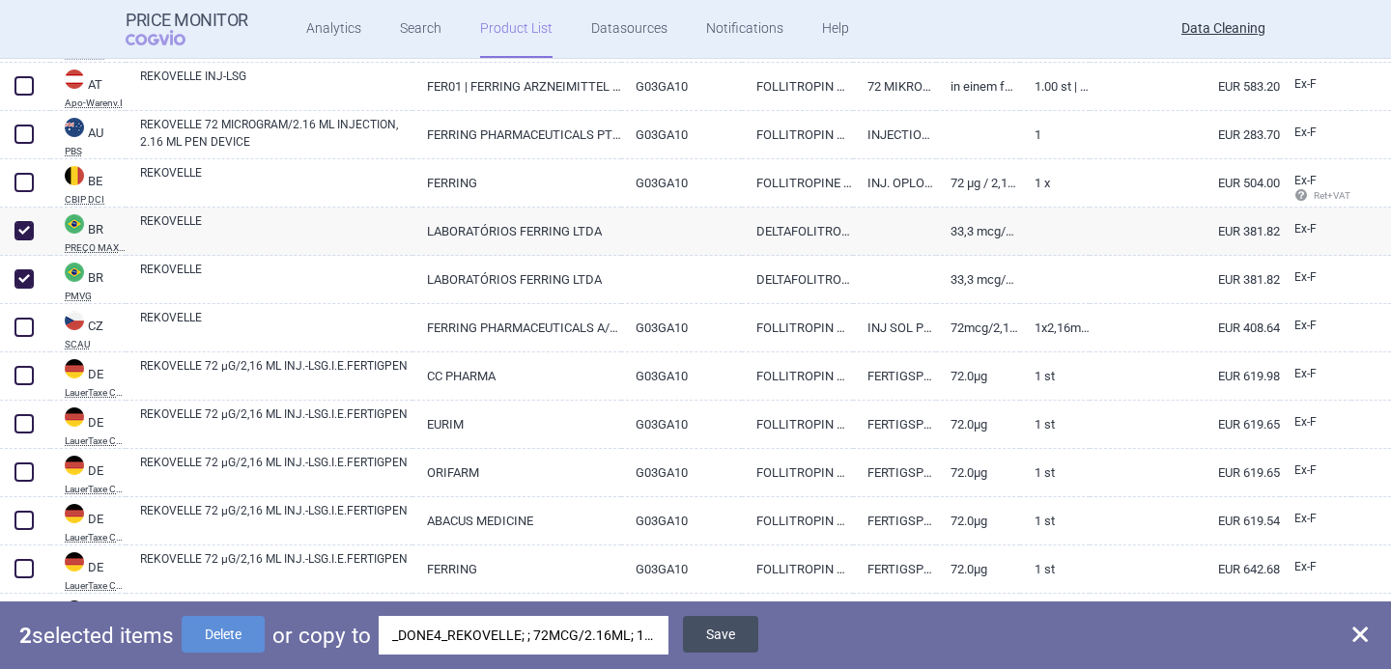
click at [736, 630] on button "Save" at bounding box center [720, 634] width 75 height 37
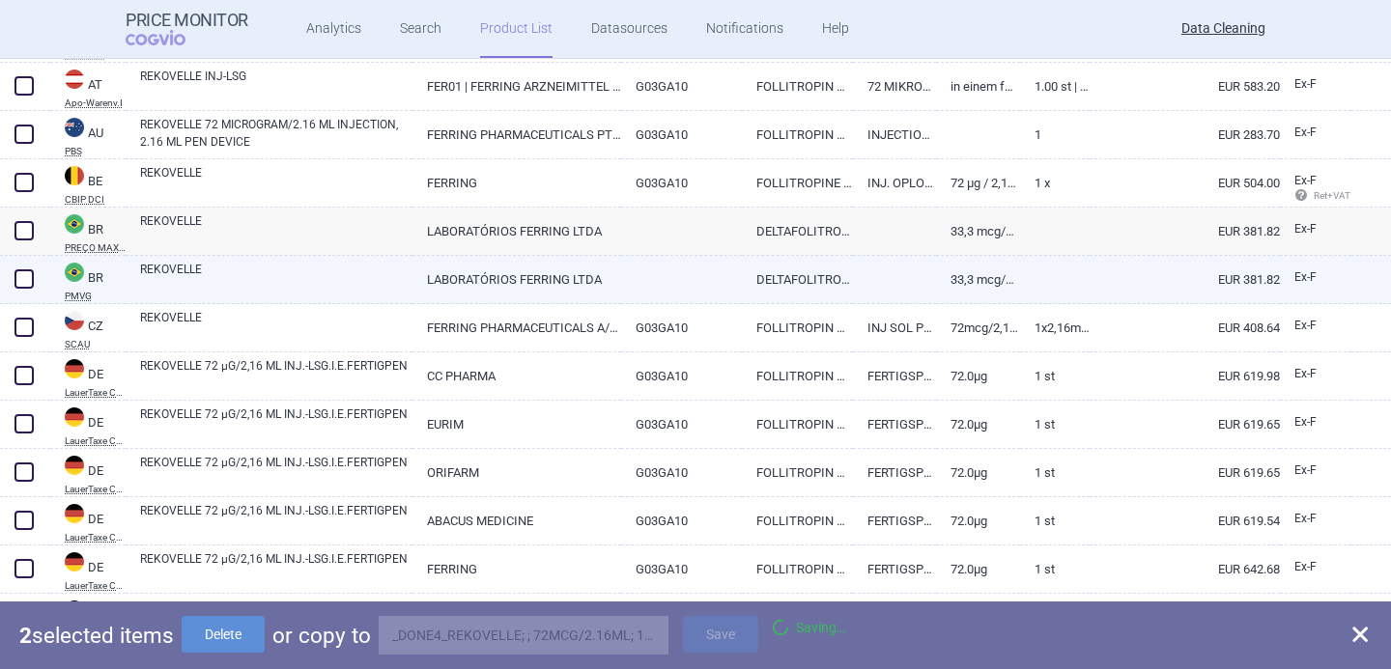
checkbox input "false"
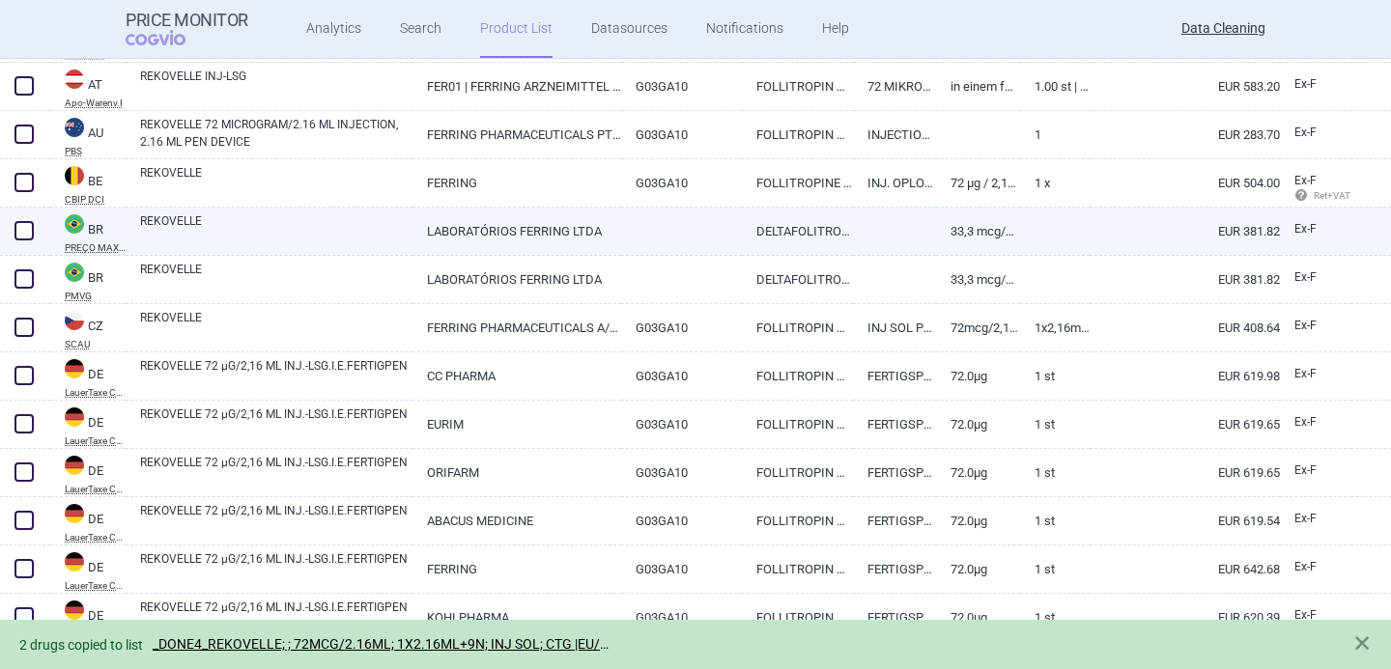
click at [29, 228] on span at bounding box center [23, 230] width 19 height 19
checkbox input "true"
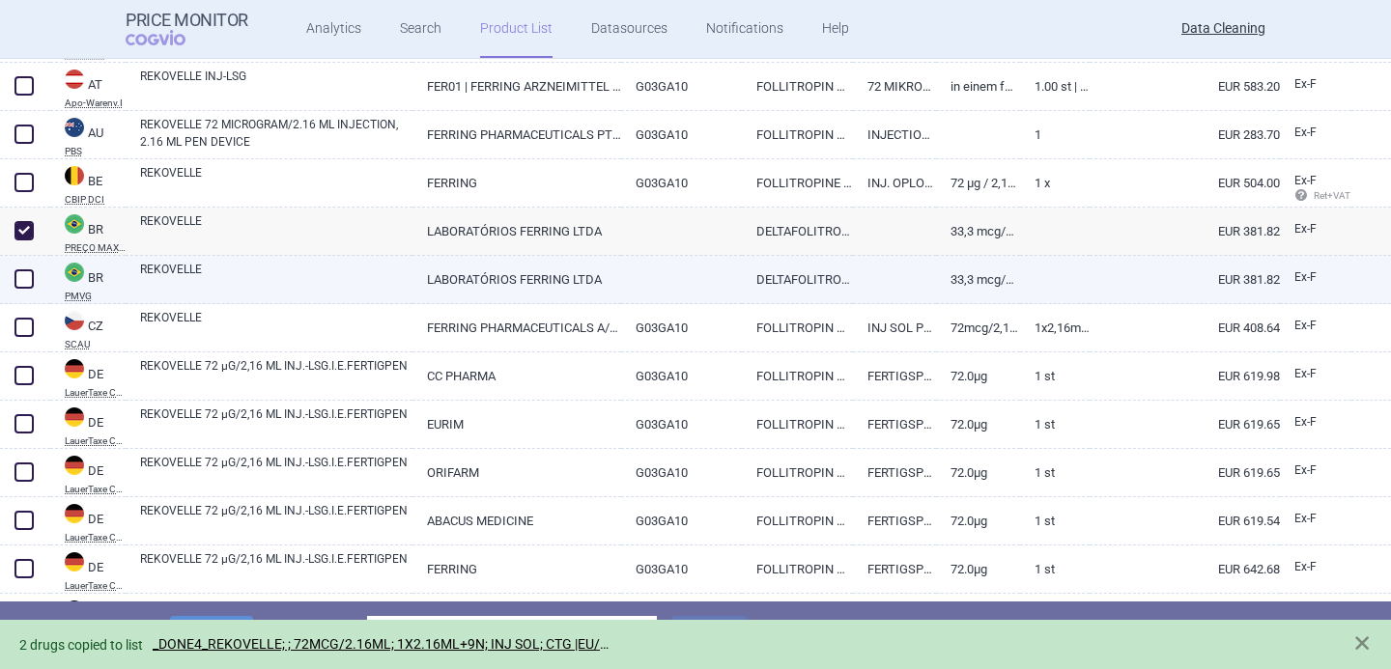
click at [29, 281] on span at bounding box center [23, 278] width 19 height 19
checkbox input "true"
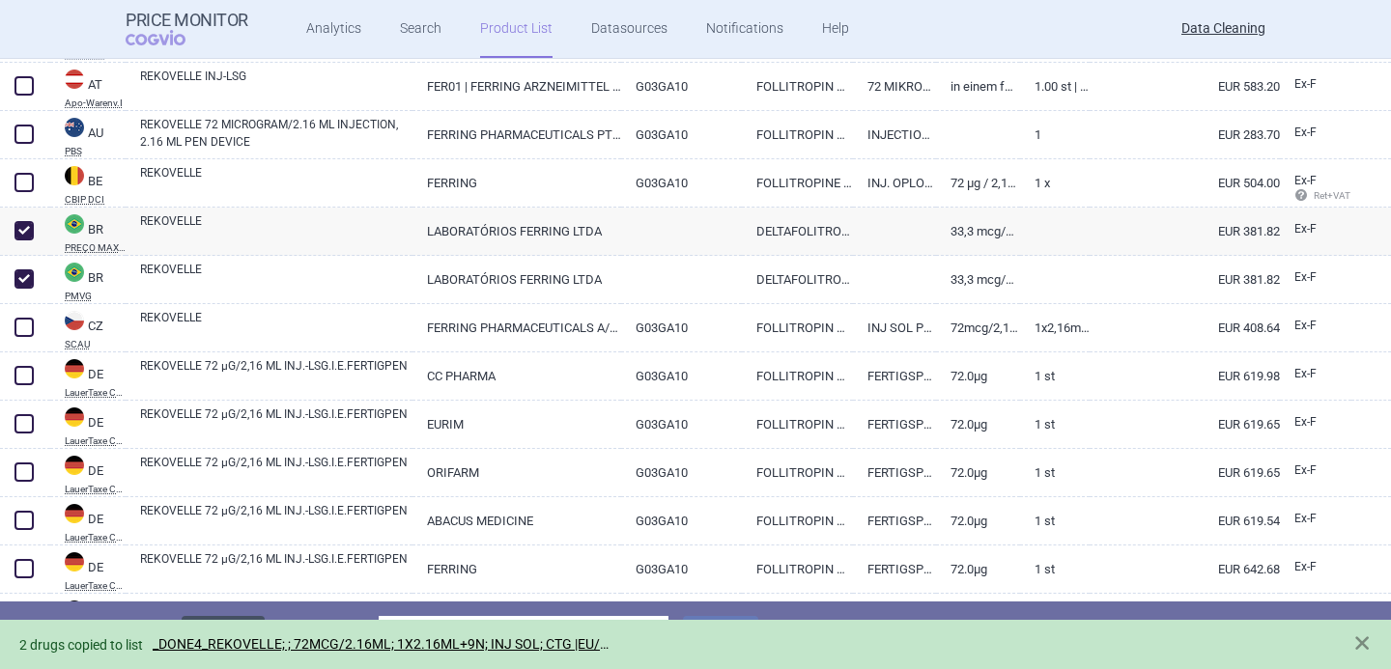
click at [264, 616] on button "Delete" at bounding box center [223, 634] width 83 height 37
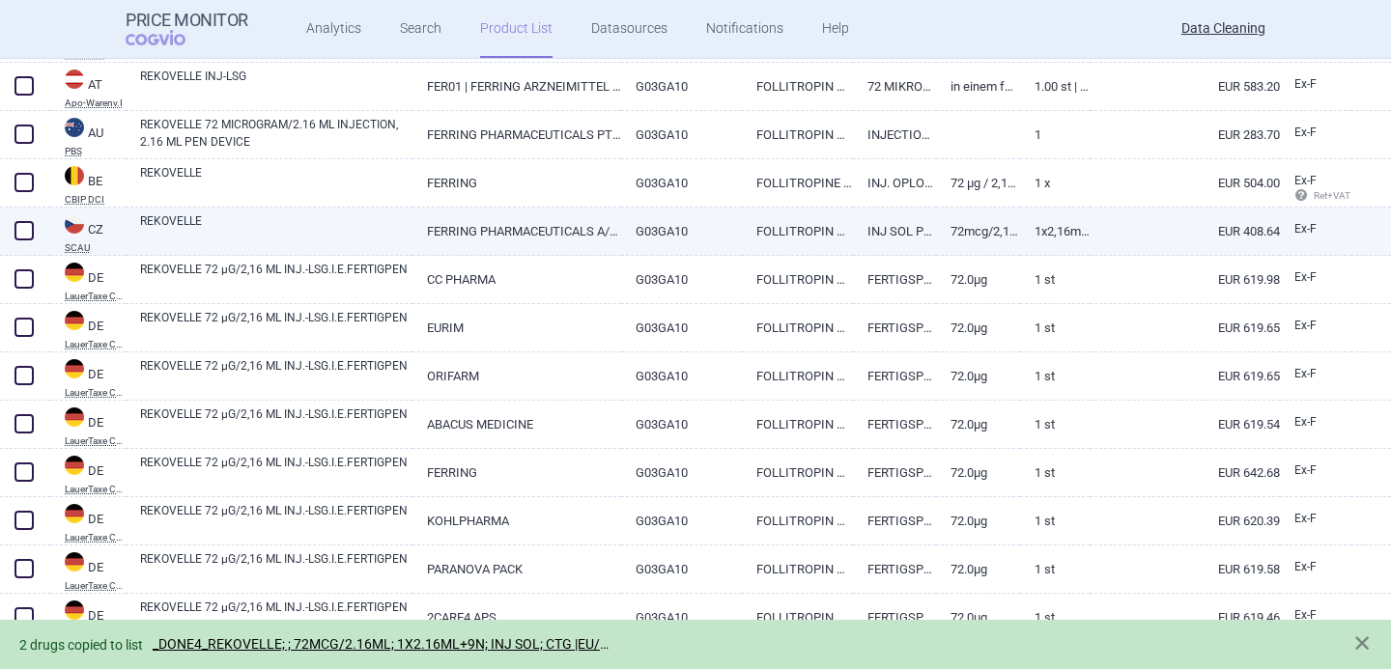
click at [274, 230] on link "REKOVELLE" at bounding box center [276, 229] width 272 height 35
select select "EUR"
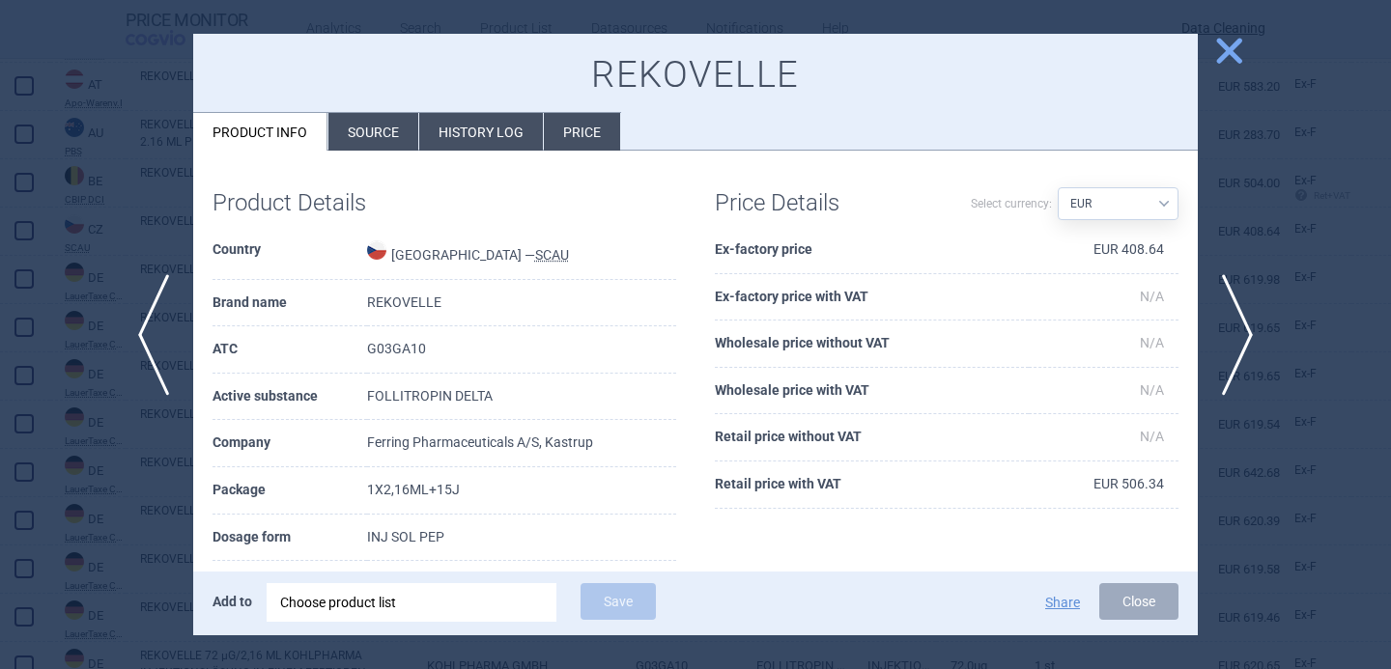
scroll to position [118, 0]
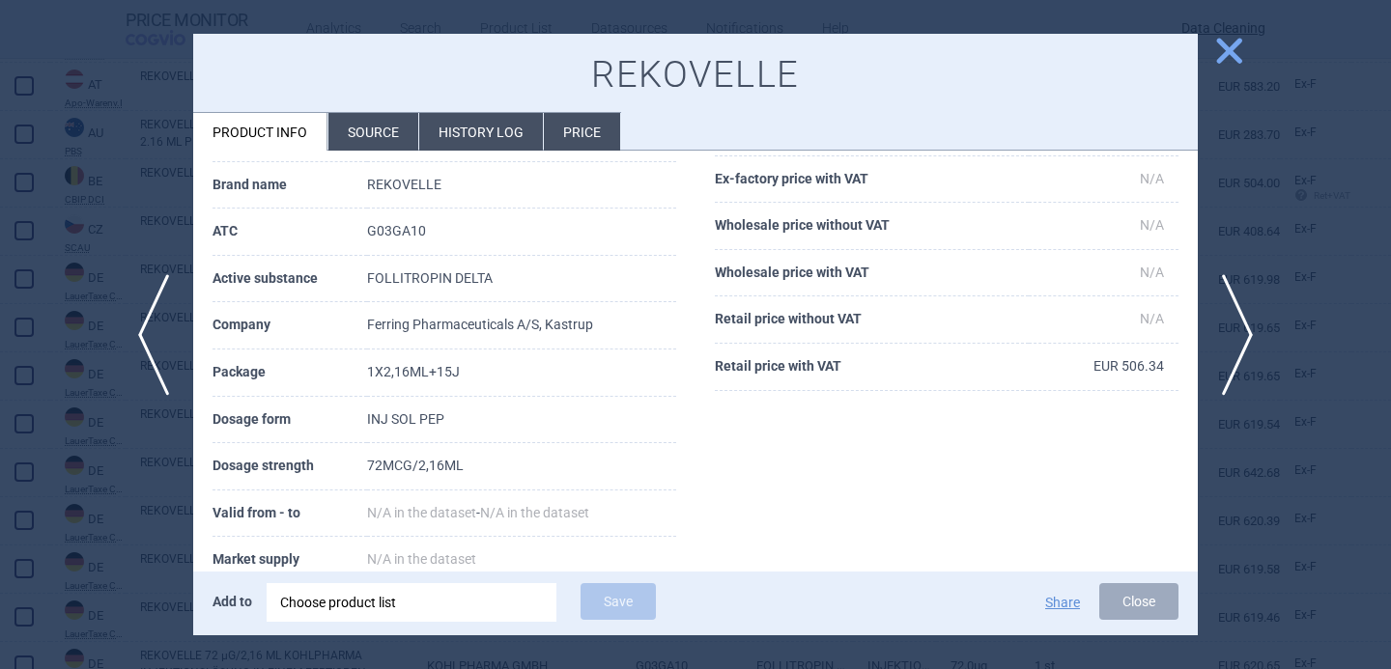
click at [173, 476] on div at bounding box center [695, 334] width 1391 height 669
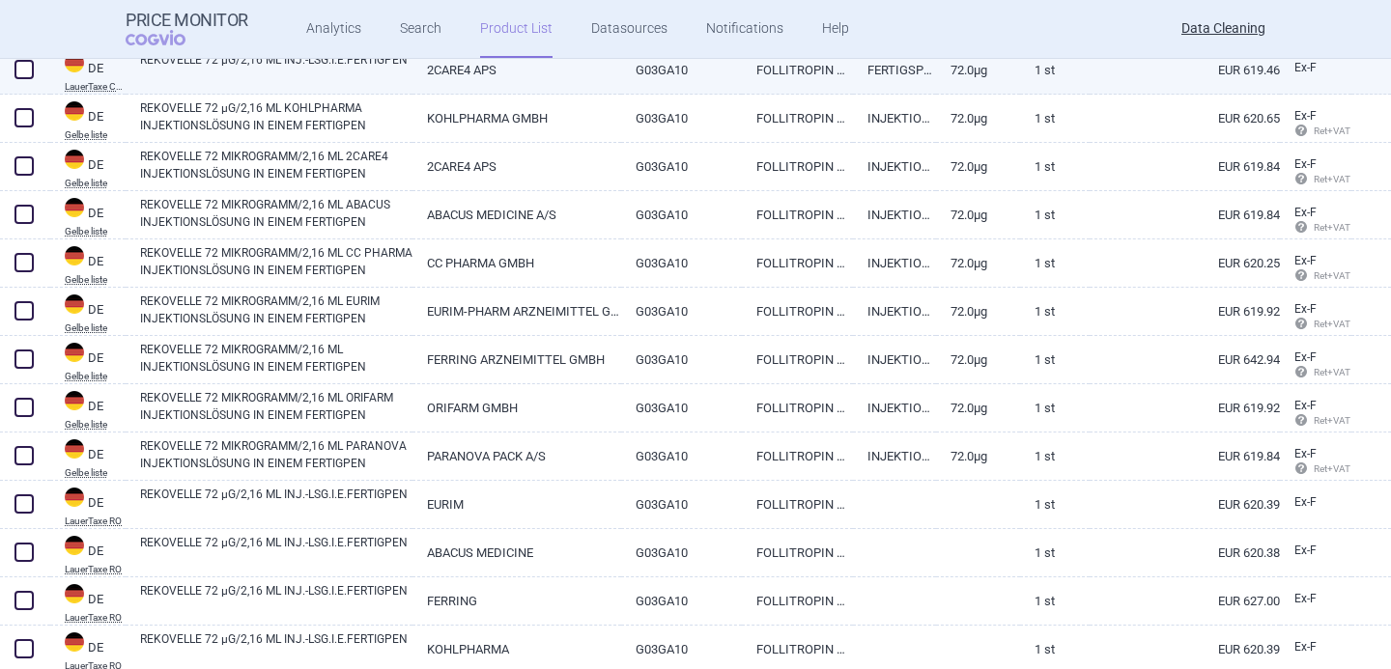
scroll to position [1224, 0]
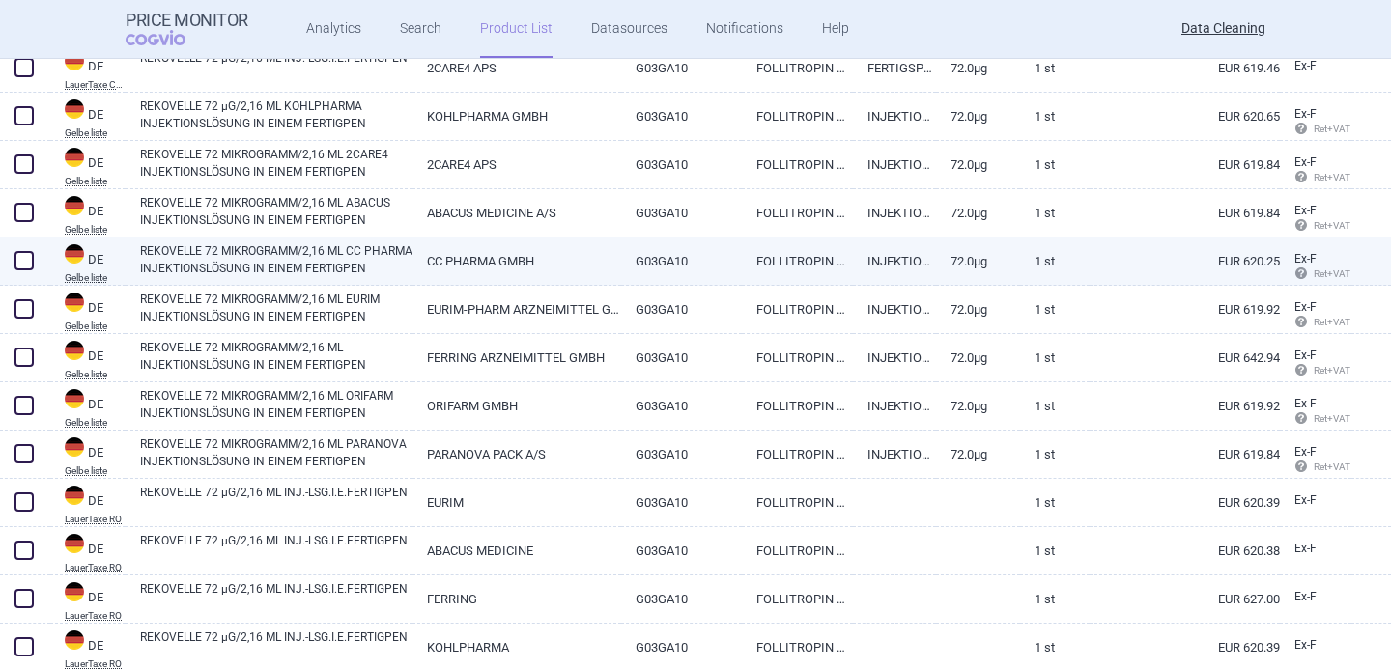
click at [389, 263] on link "REKOVELLE 72 MIKROGRAMM/2,16 ML CC PHARMA INJEKTIONSLÖSUNG IN EINEM FERTIGPEN" at bounding box center [276, 259] width 272 height 35
select select "EUR"
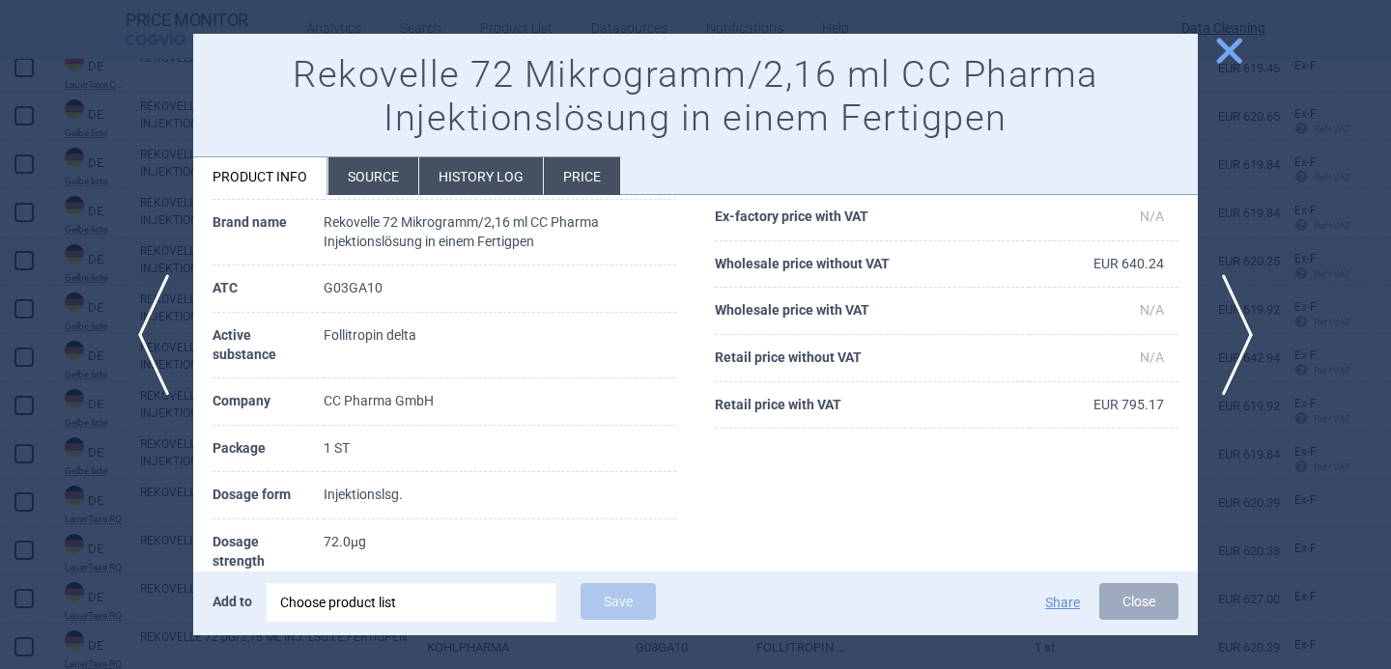
scroll to position [134, 0]
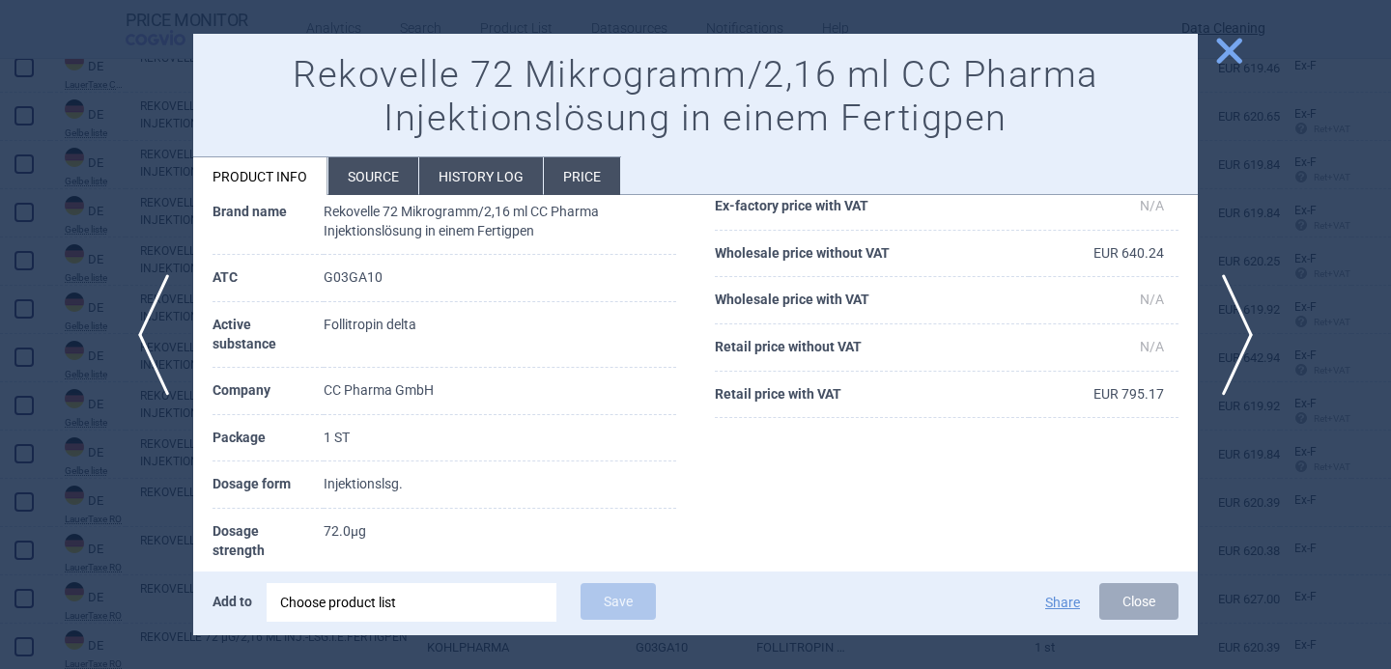
click at [118, 409] on div at bounding box center [695, 334] width 1391 height 669
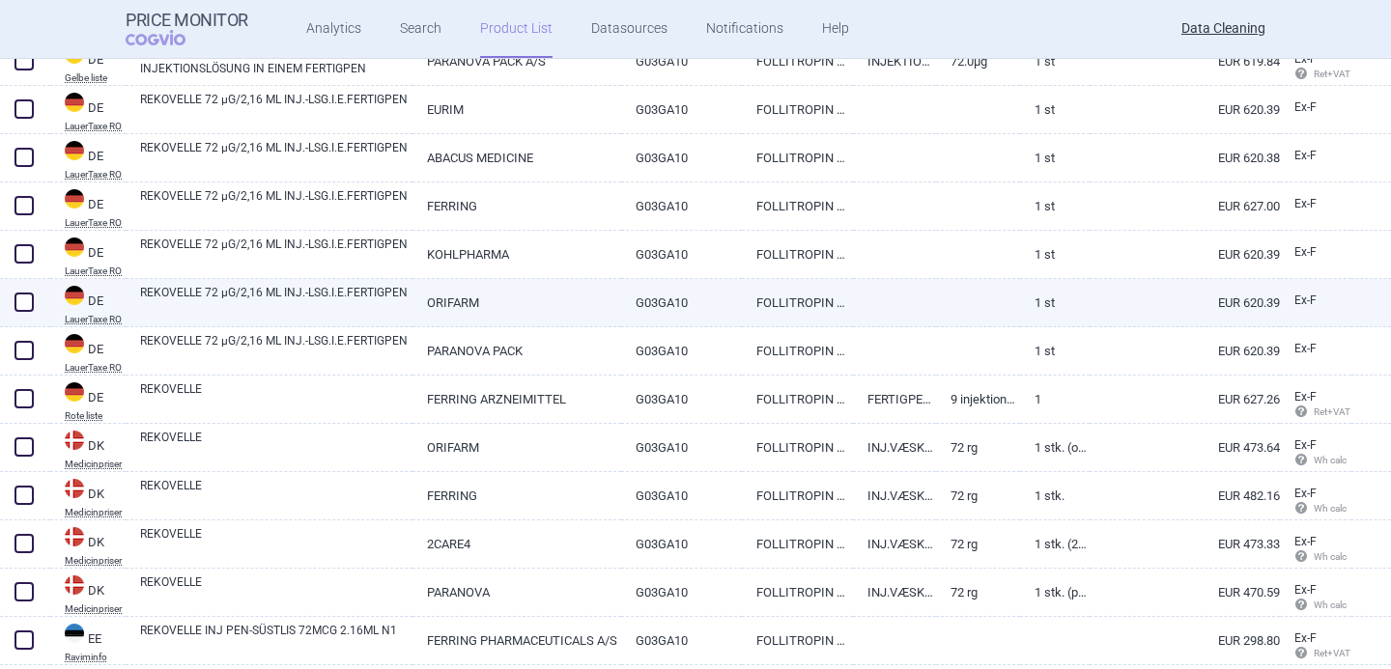
scroll to position [1694, 0]
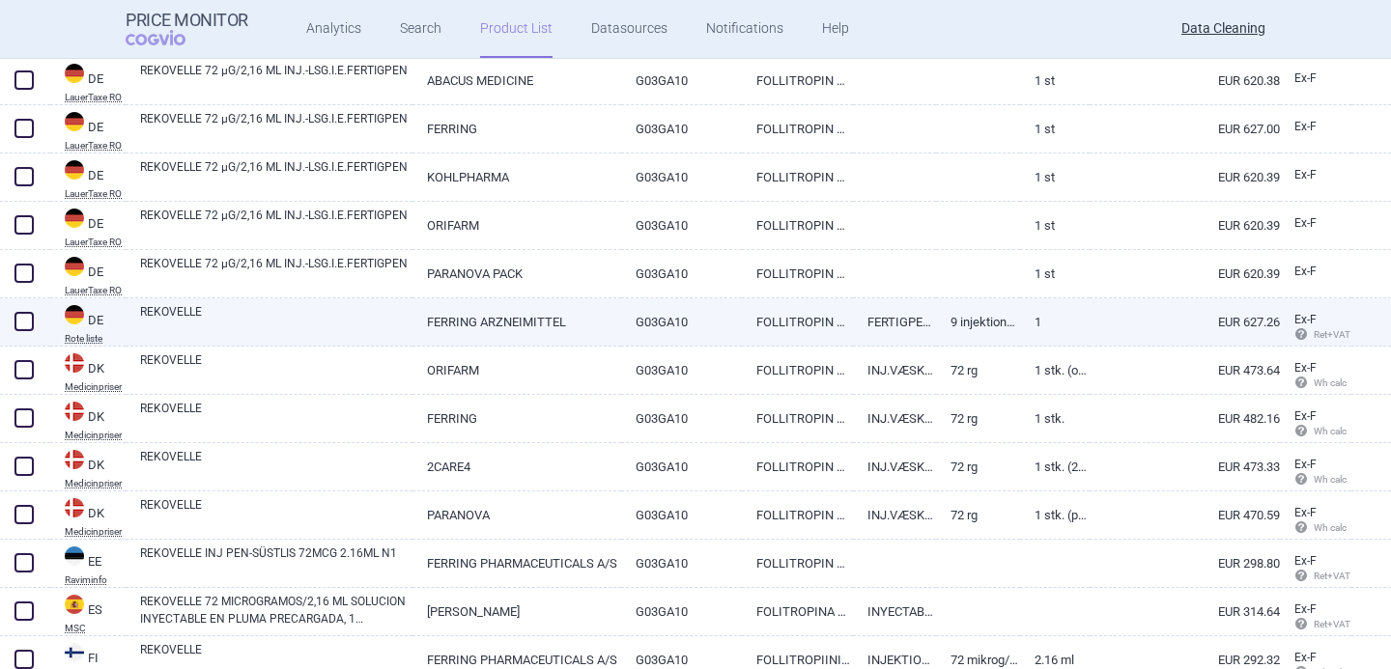
click at [400, 308] on link "REKOVELLE" at bounding box center [276, 320] width 272 height 35
select select "EUR"
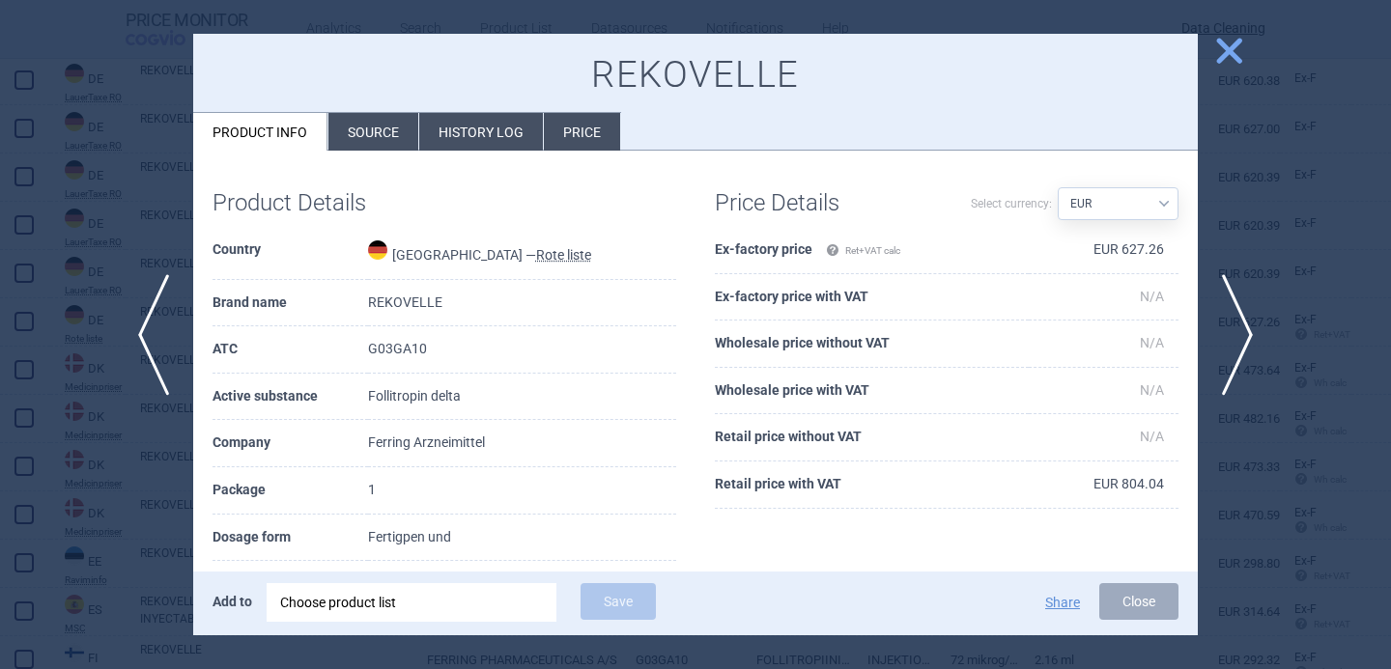
scroll to position [160, 0]
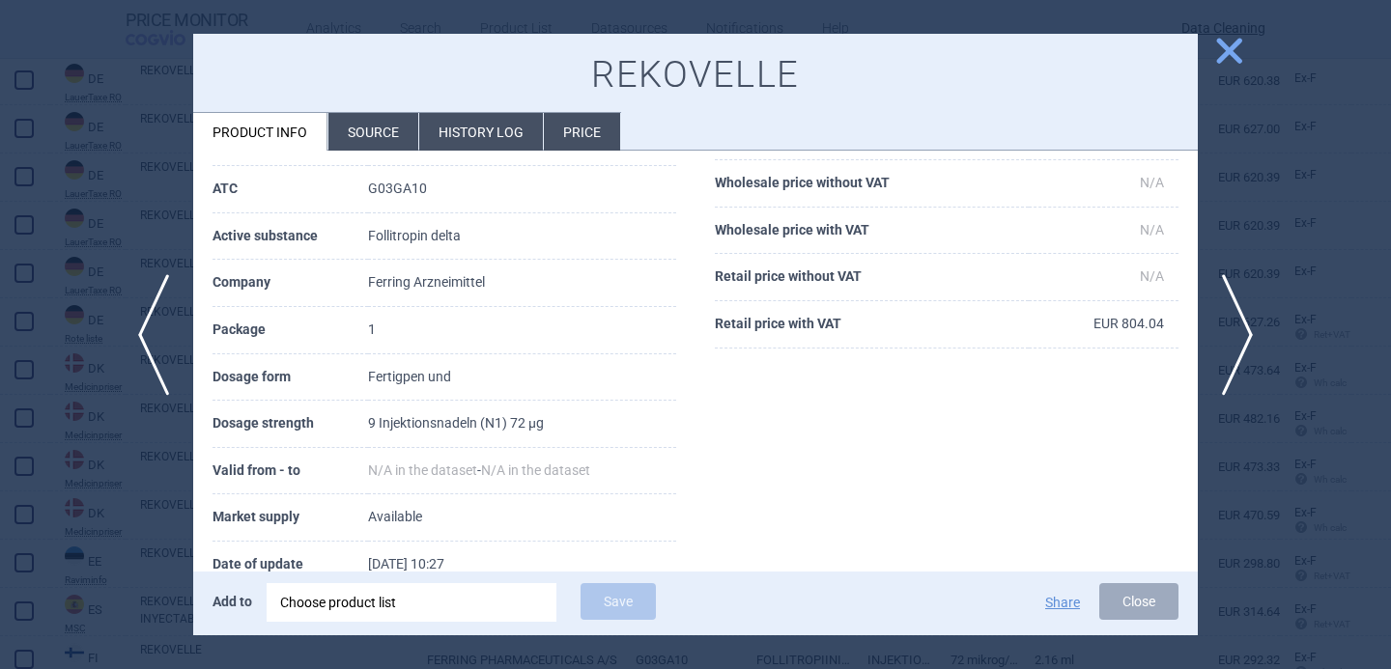
click at [156, 567] on div at bounding box center [695, 334] width 1391 height 669
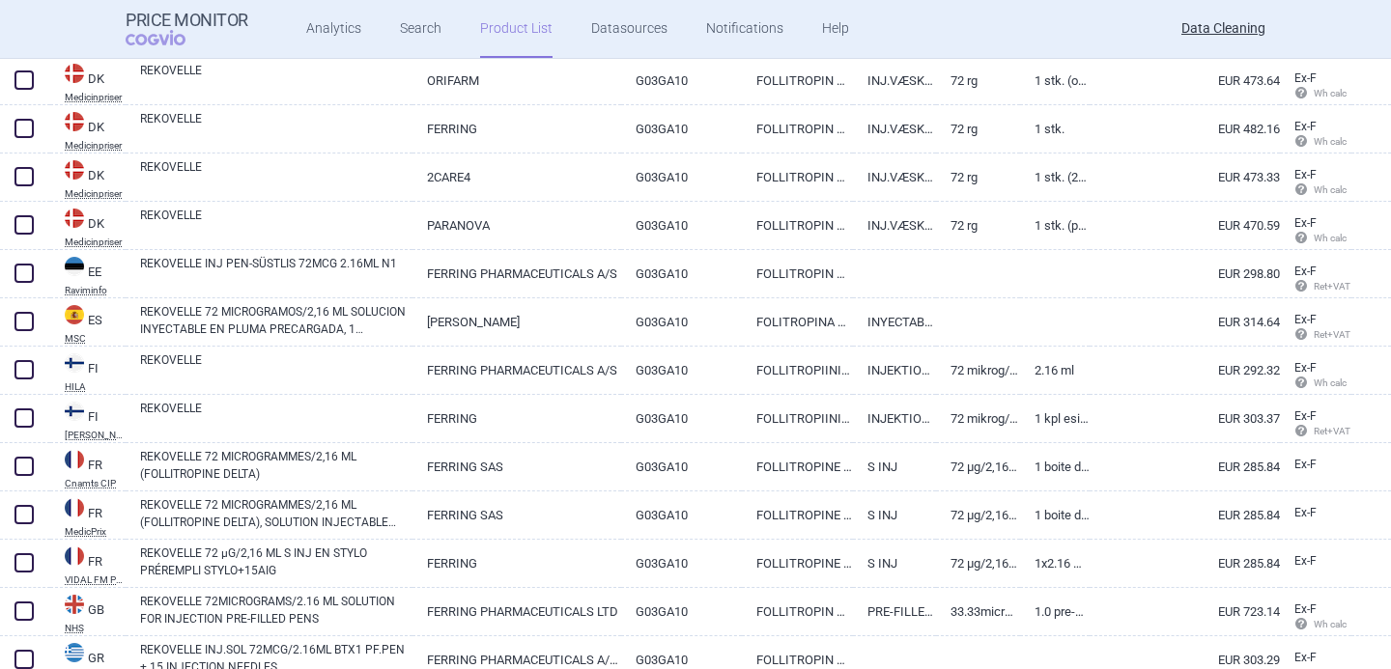
scroll to position [1985, 0]
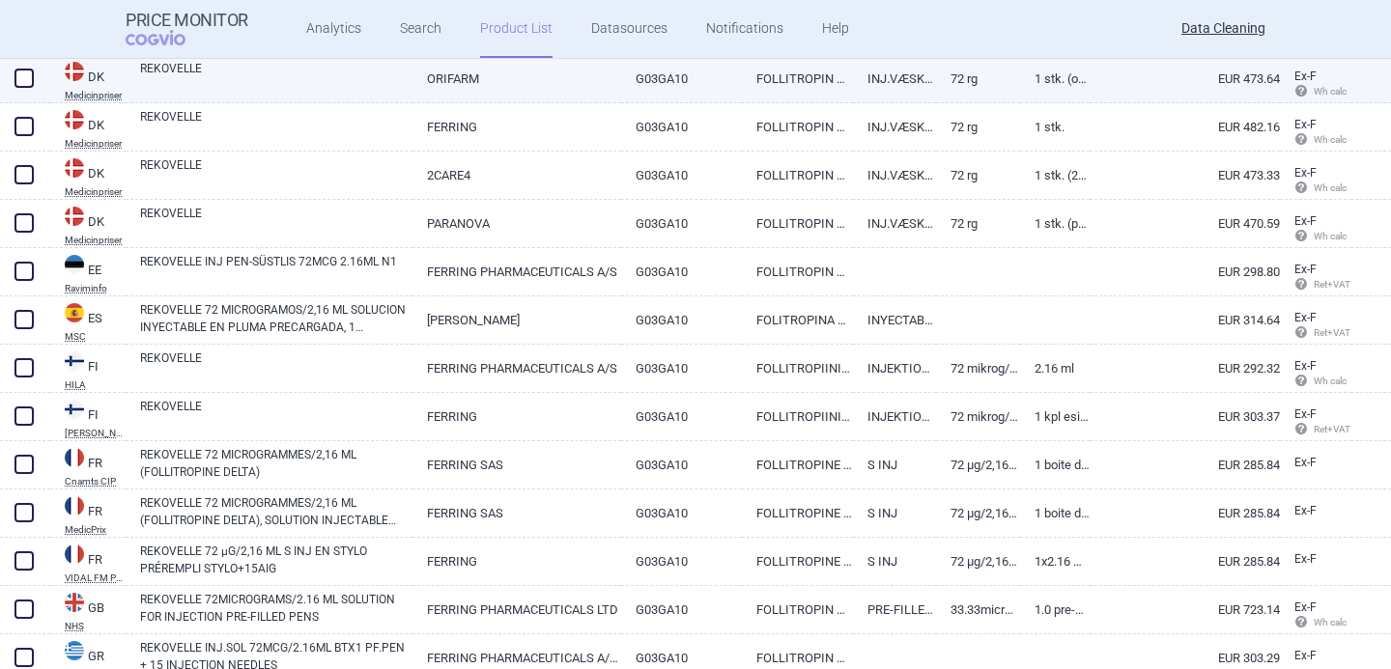
click at [286, 83] on link "REKOVELLE" at bounding box center [276, 77] width 272 height 35
select select "EUR"
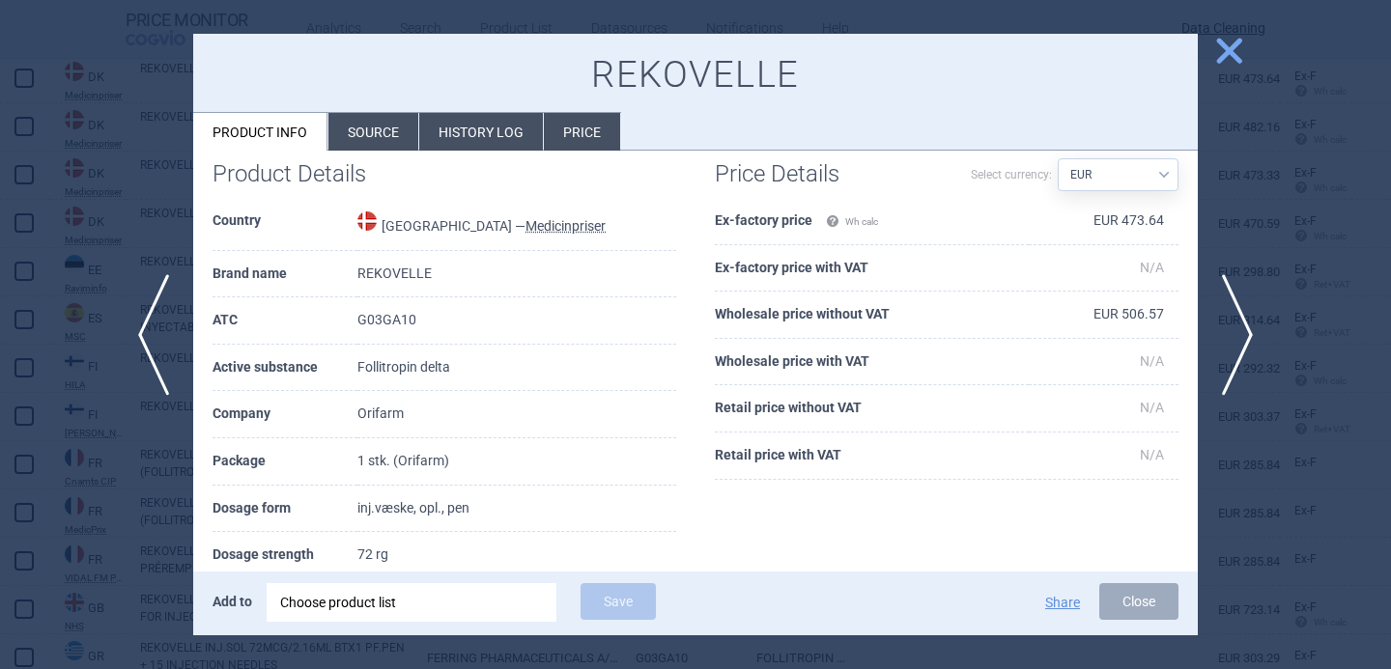
scroll to position [30, 0]
click at [1256, 333] on span "next" at bounding box center [1243, 335] width 43 height 122
click at [1256, 334] on span "next" at bounding box center [1243, 335] width 43 height 122
click at [1256, 335] on span "next" at bounding box center [1243, 335] width 43 height 122
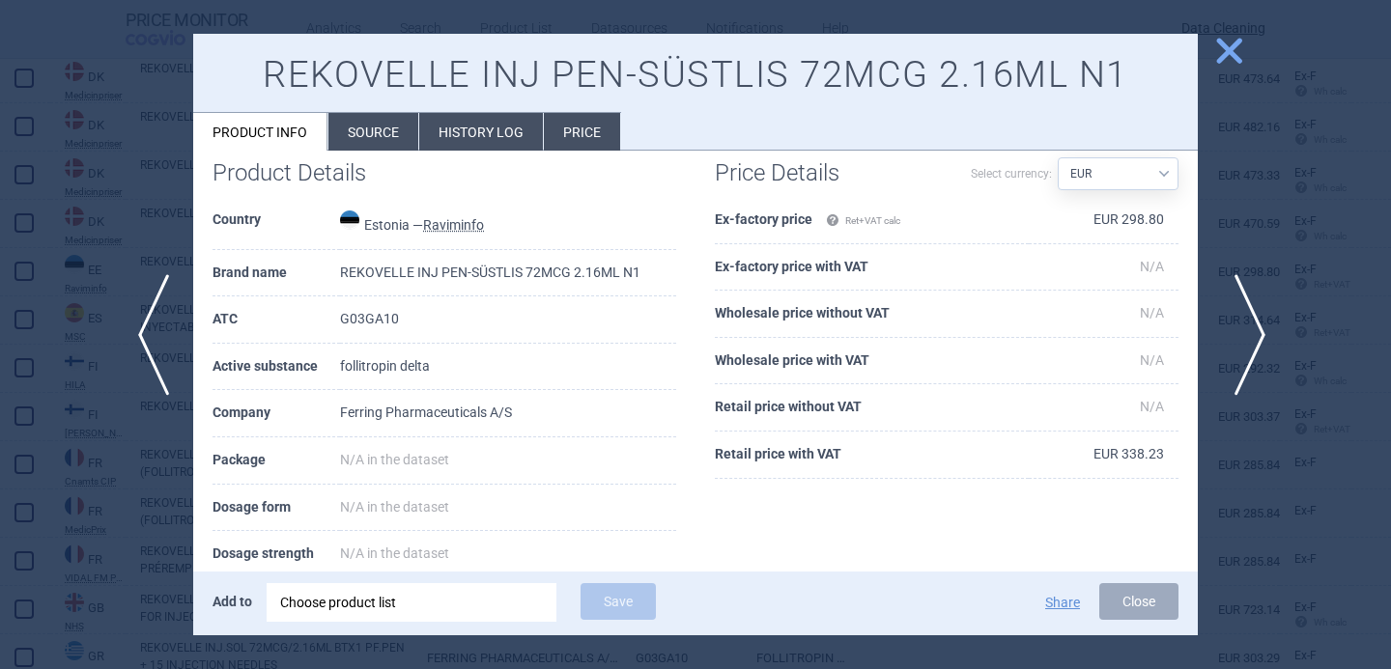
click at [1256, 335] on span "next" at bounding box center [1243, 335] width 43 height 122
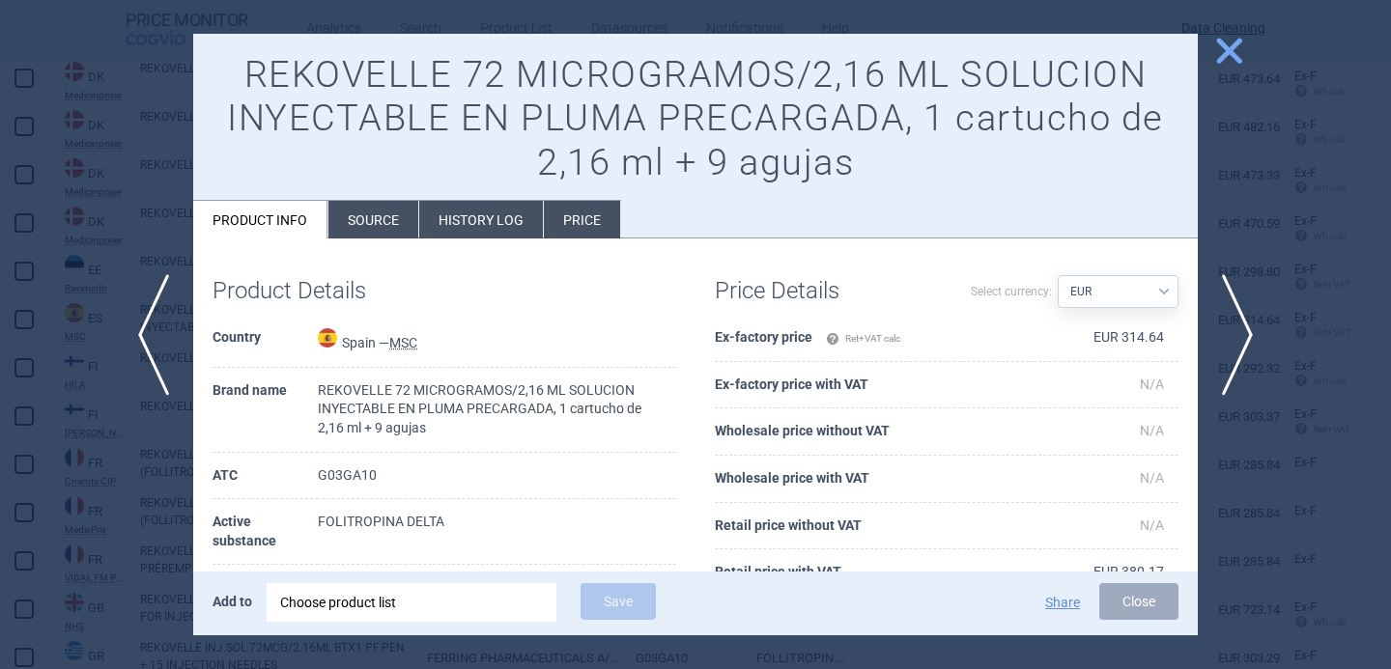
click at [429, 597] on div "Choose product list" at bounding box center [411, 602] width 263 height 39
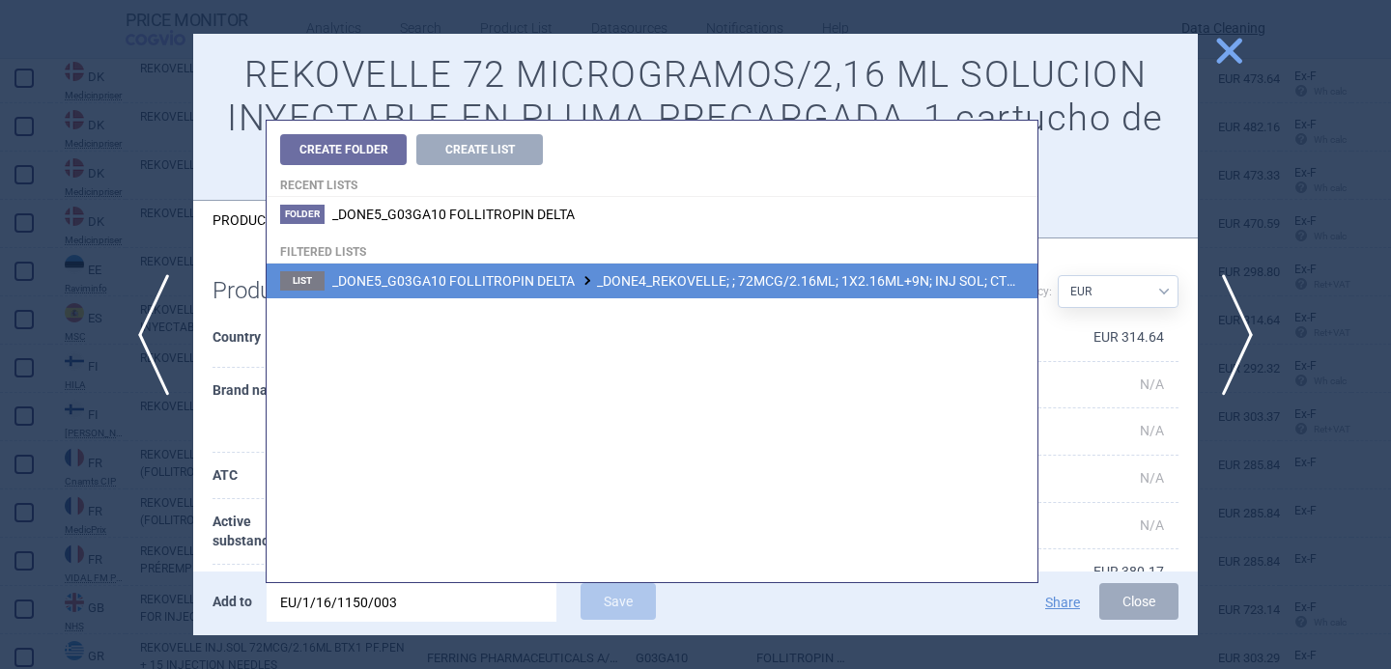
type input "EU/1/16/1150/003"
click at [637, 285] on span "_DONE5_G03GA10 FOLLITROPIN DELTA _DONE4_REKOVELLE; ; 72MCG/2.16ML; 1X2.16ML+9N;…" at bounding box center [735, 280] width 806 height 15
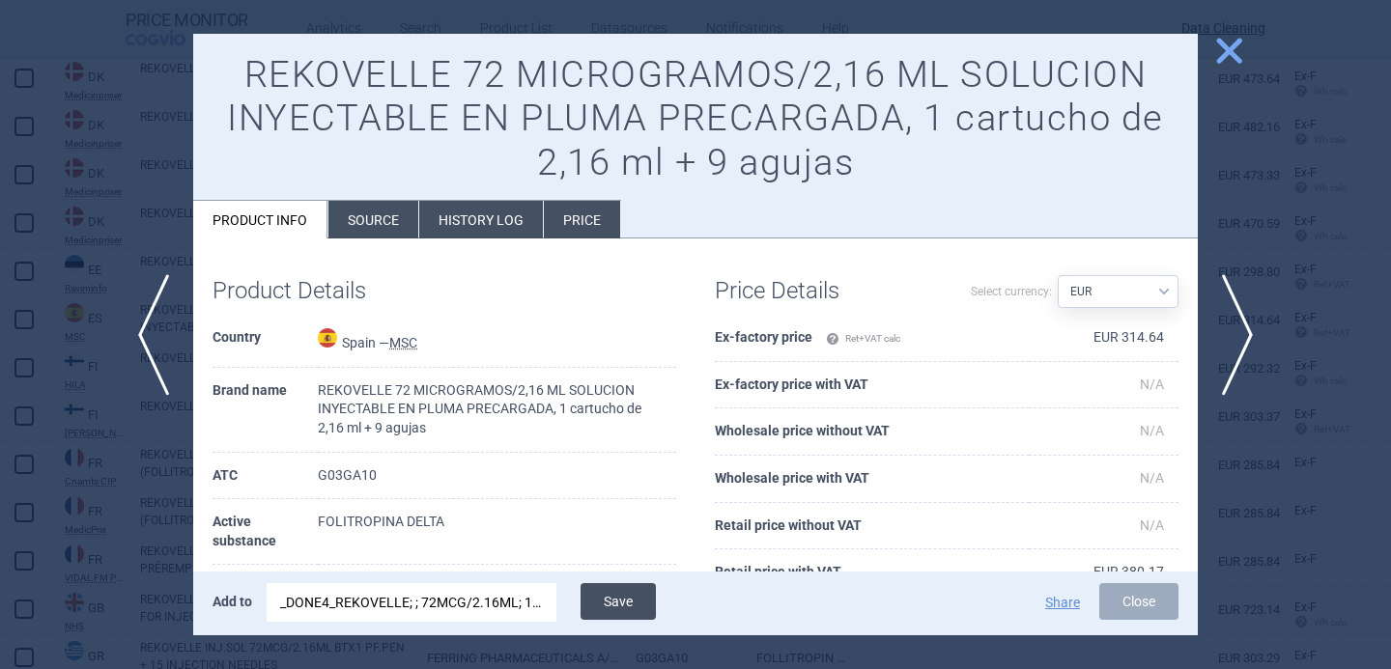
click at [624, 602] on button "Save" at bounding box center [617, 601] width 75 height 37
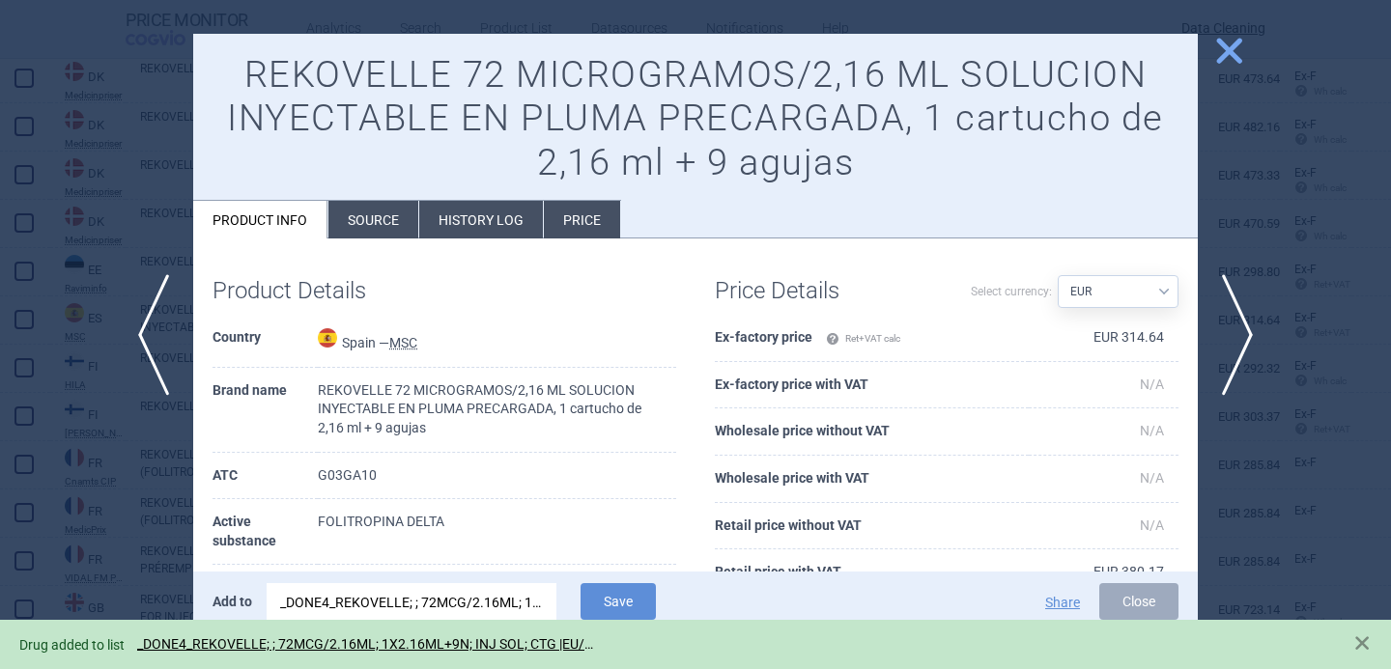
click at [87, 549] on div at bounding box center [695, 334] width 1391 height 669
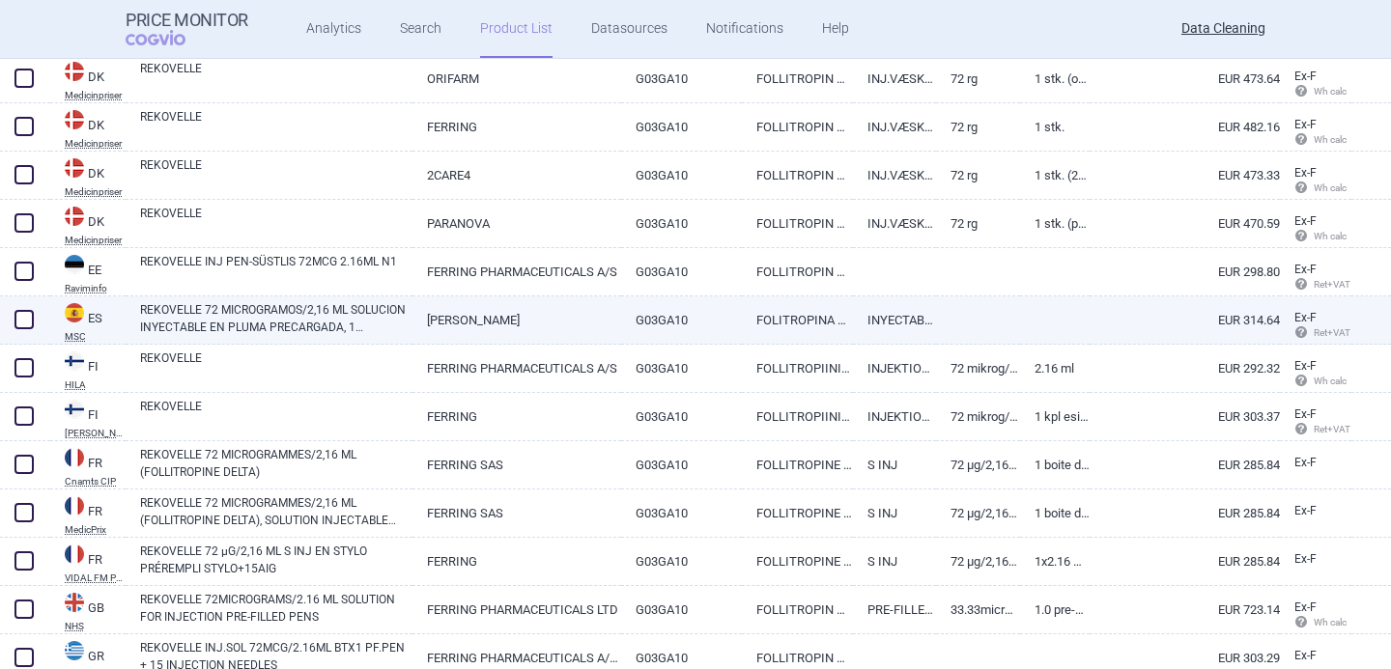
click at [31, 314] on span at bounding box center [23, 319] width 19 height 19
checkbox input "true"
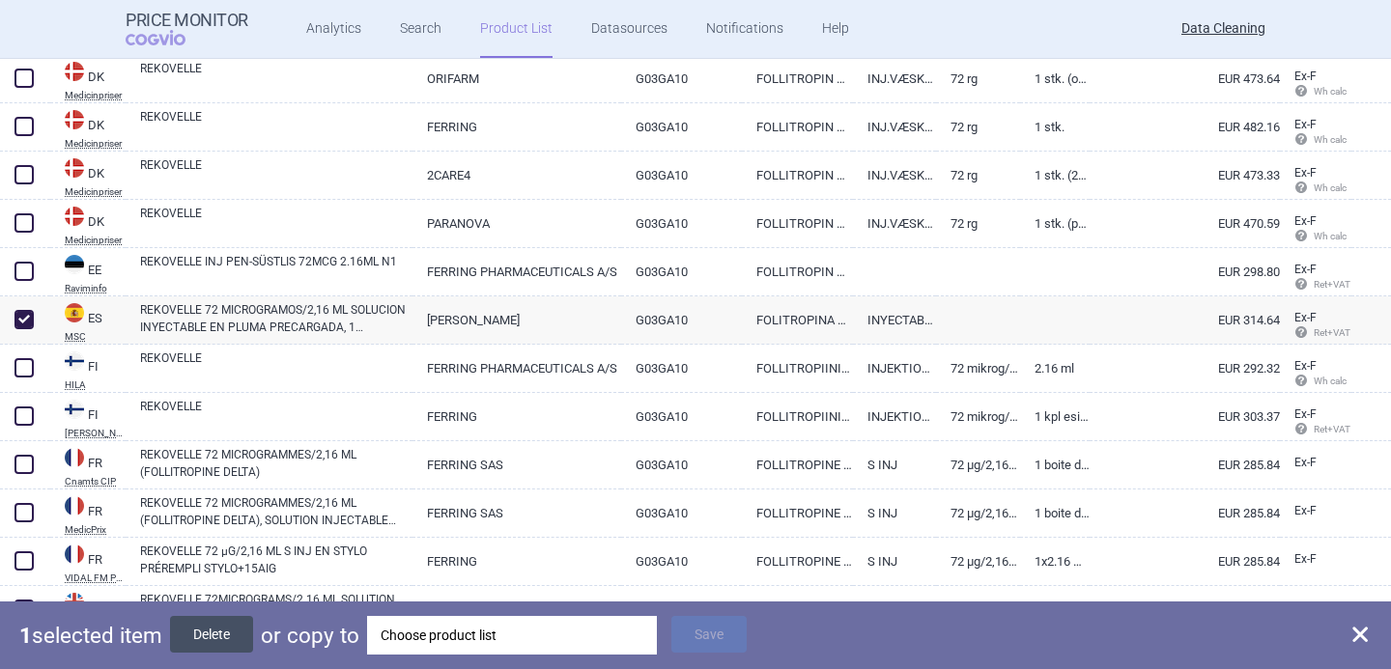
click at [238, 645] on button "Delete" at bounding box center [211, 634] width 83 height 37
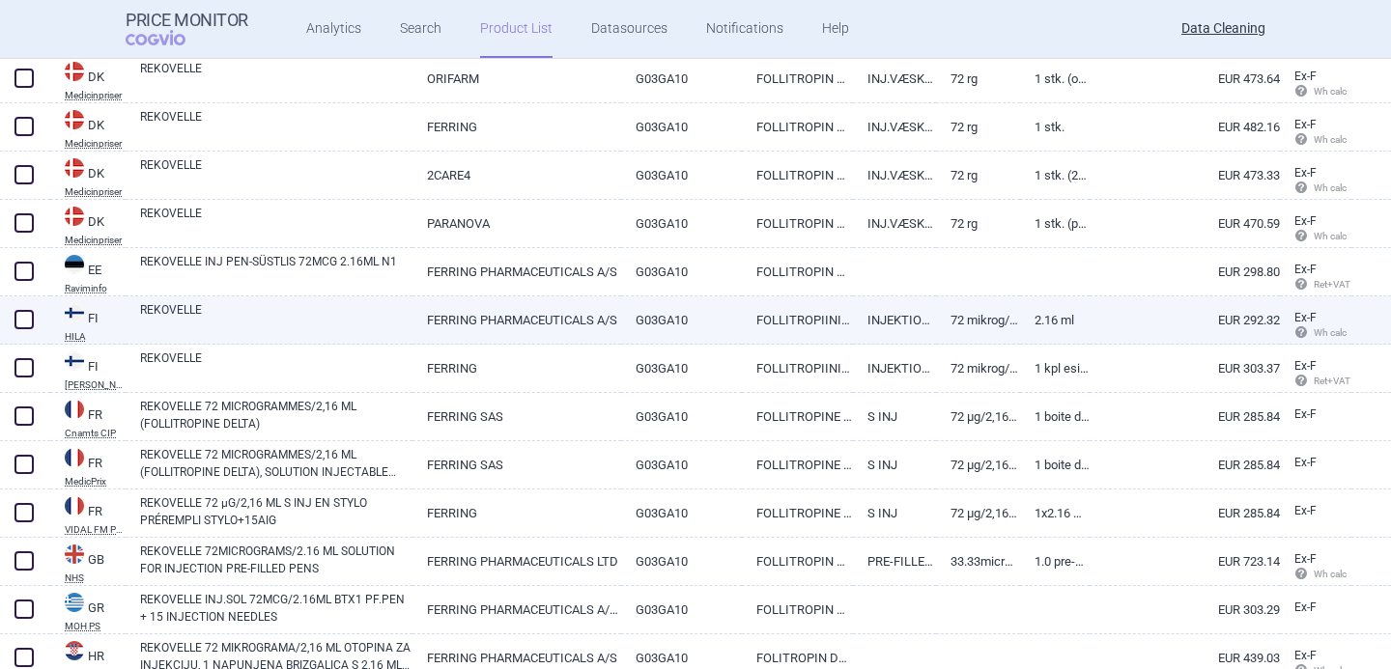
click at [329, 325] on link "REKOVELLE" at bounding box center [276, 318] width 272 height 35
select select "EUR"
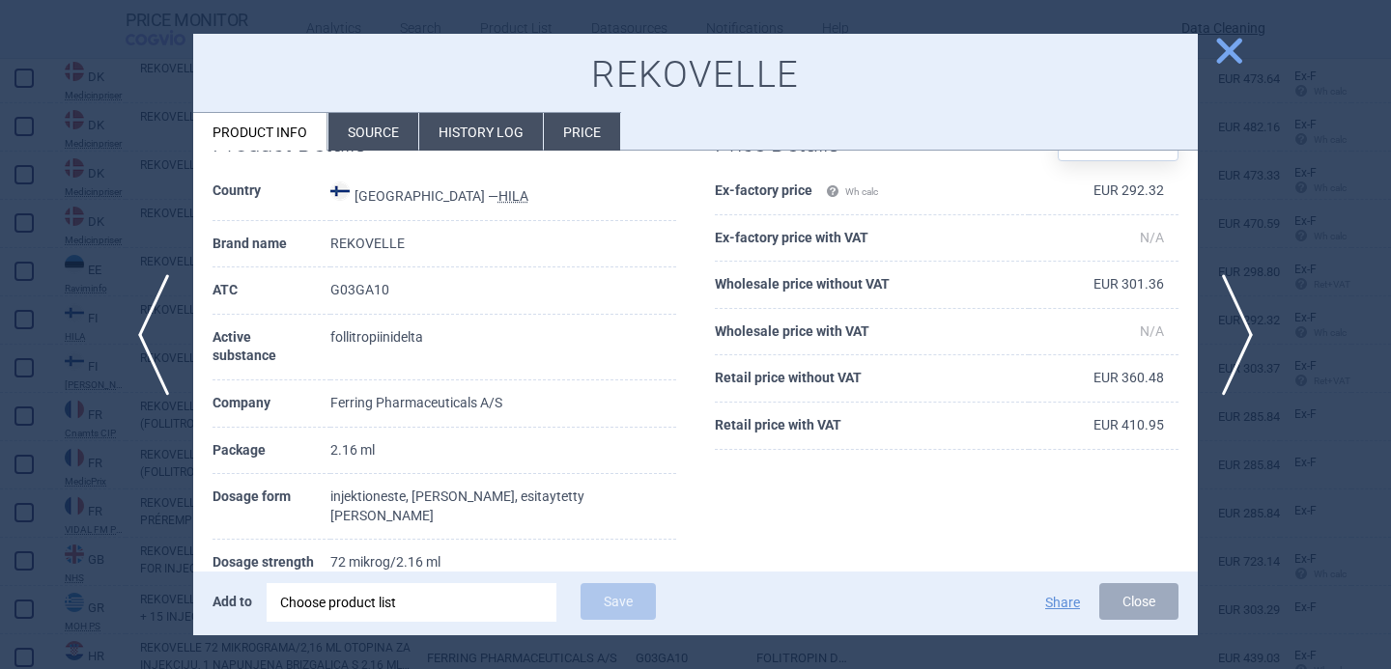
scroll to position [88, 0]
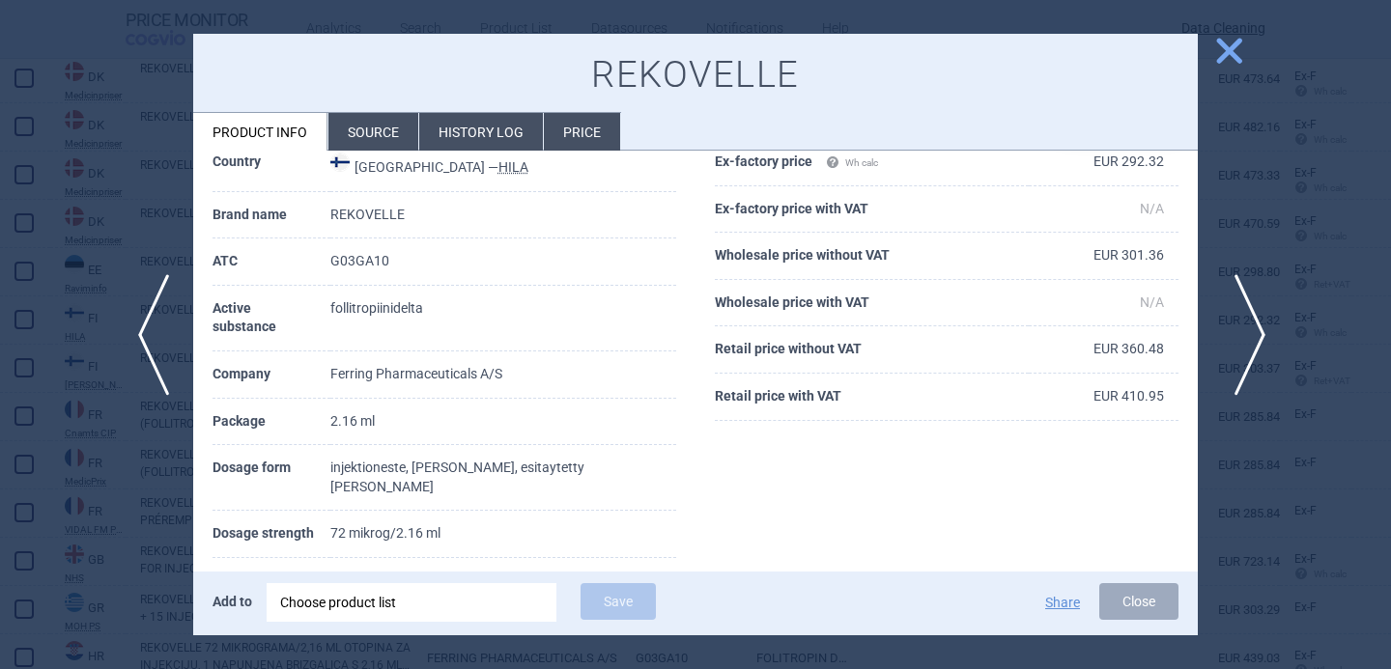
click at [1239, 324] on span "next" at bounding box center [1243, 335] width 43 height 122
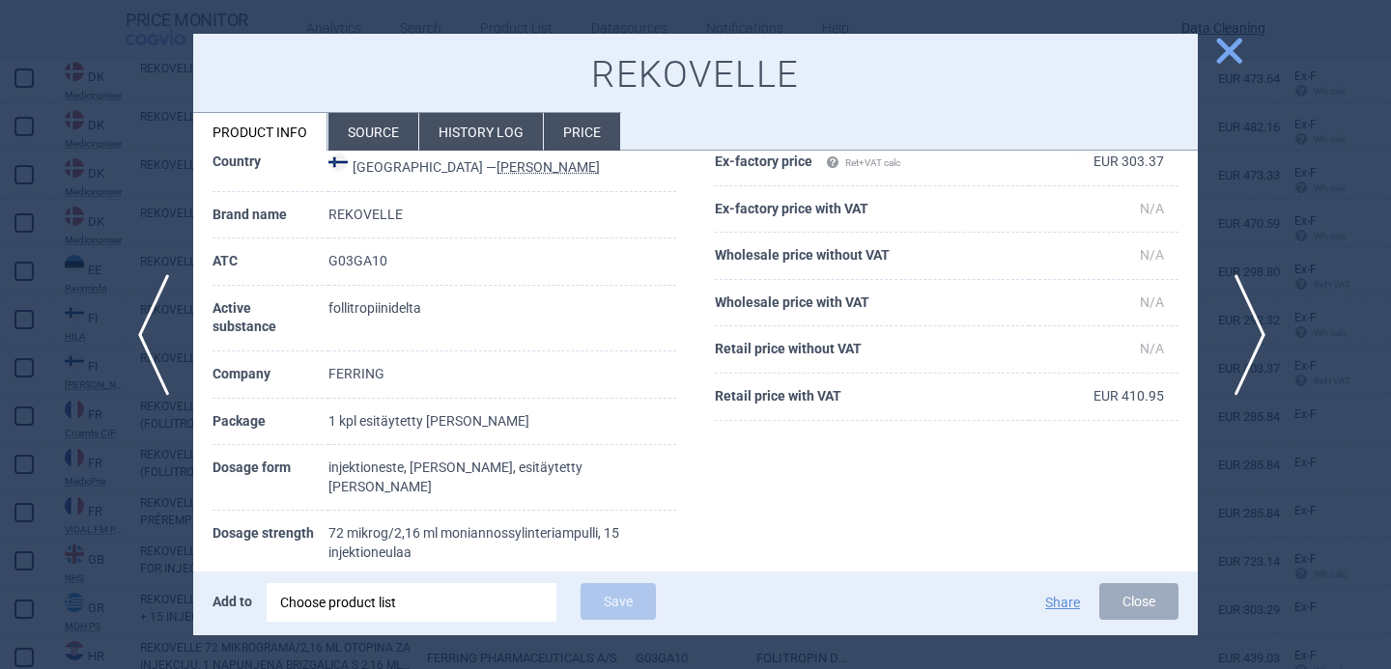
click at [1239, 324] on span "next" at bounding box center [1243, 335] width 43 height 122
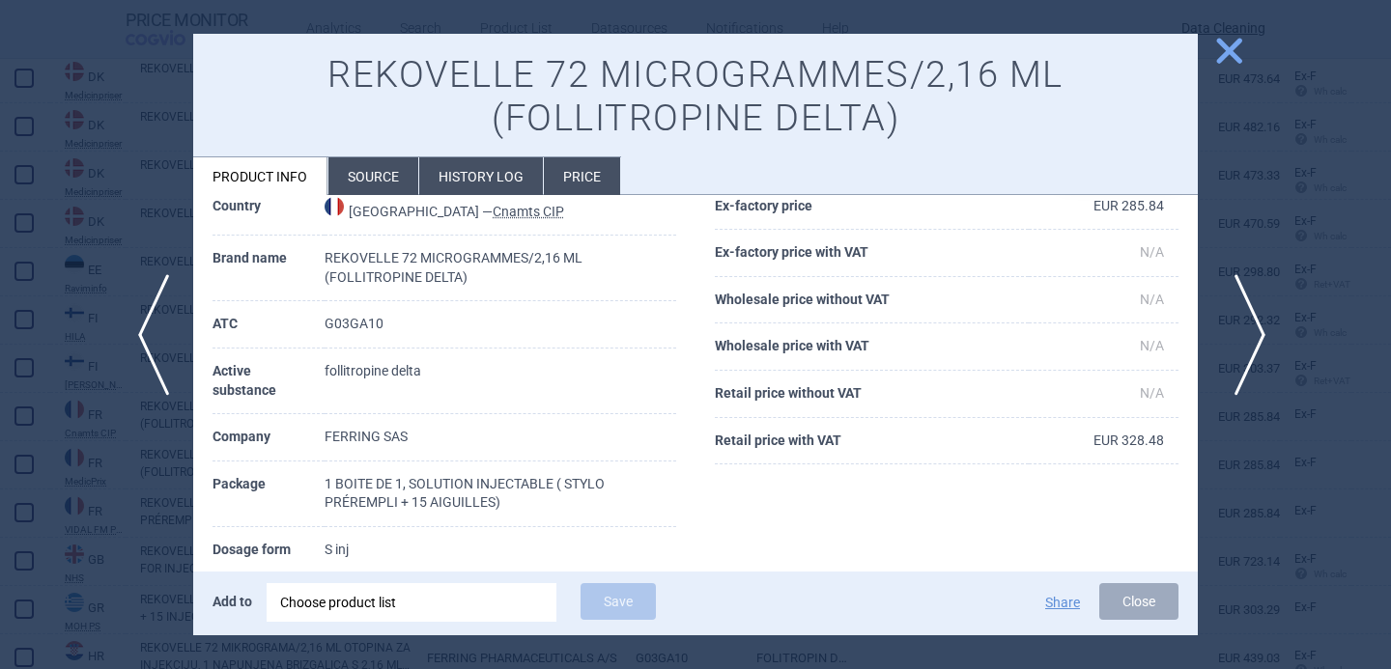
click at [1239, 324] on span "next" at bounding box center [1243, 335] width 43 height 122
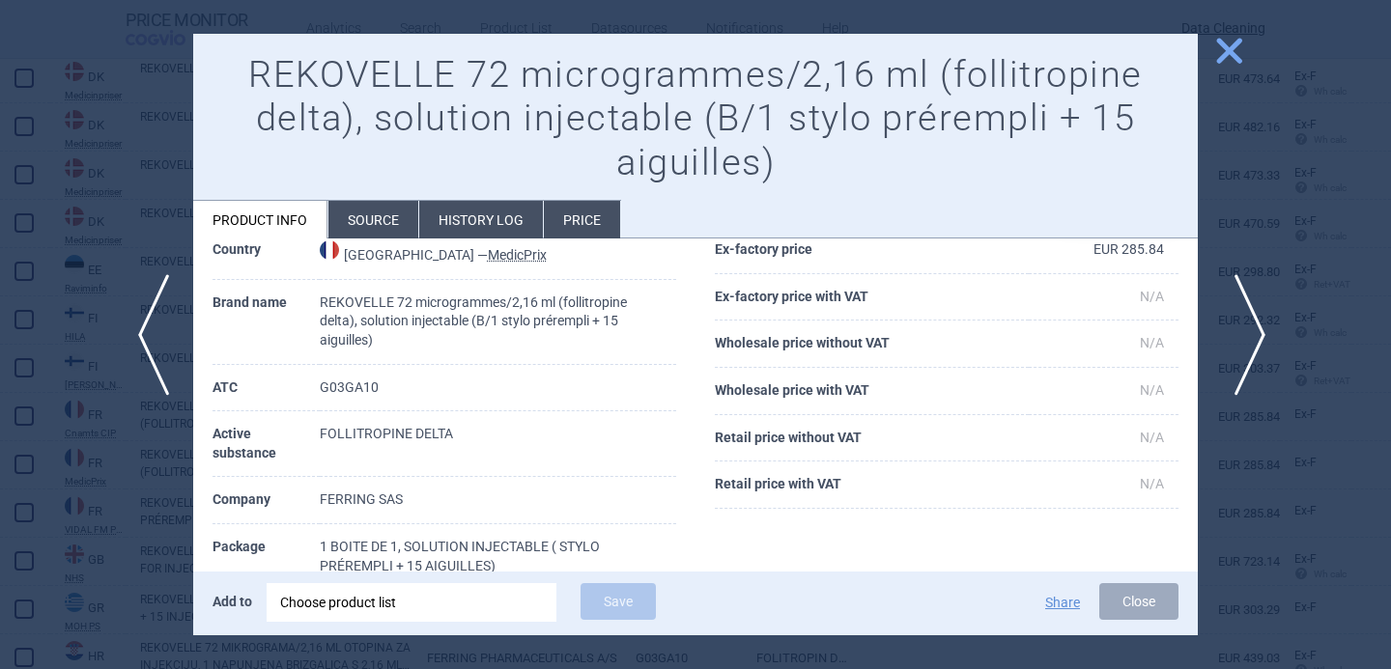
click at [1239, 324] on span "next" at bounding box center [1243, 335] width 43 height 122
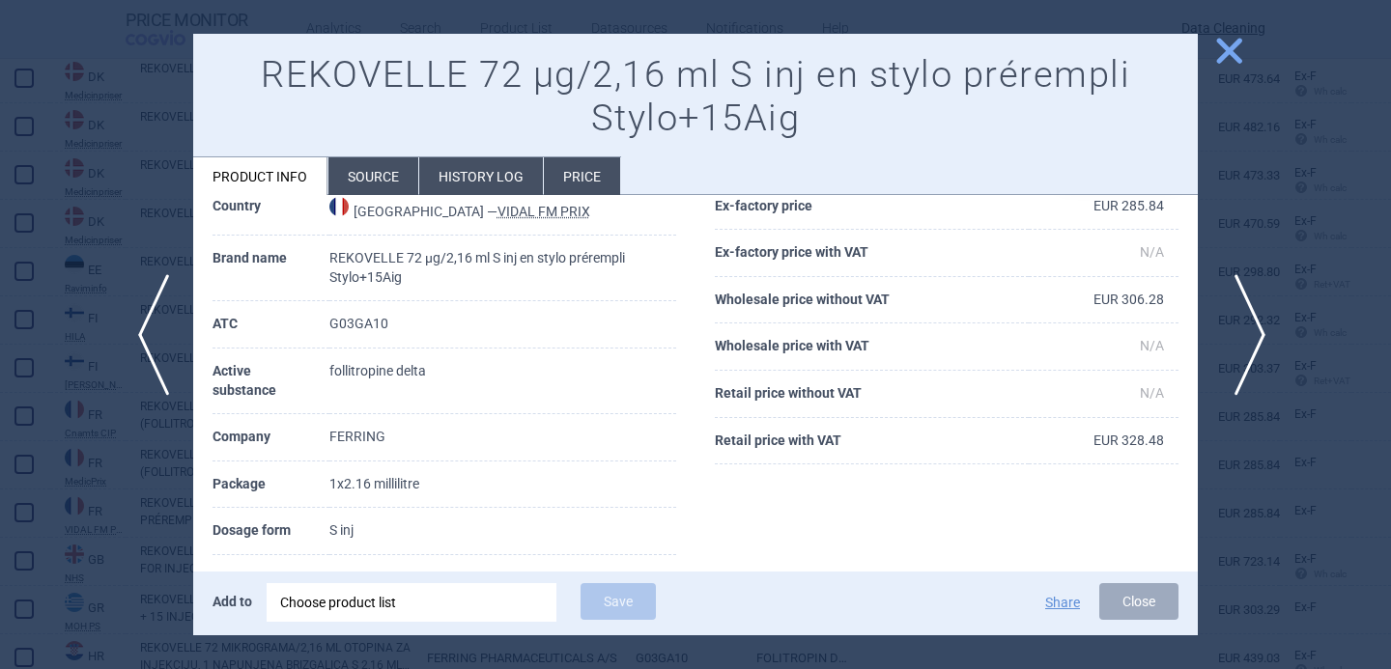
click at [1243, 347] on span "next" at bounding box center [1243, 335] width 43 height 122
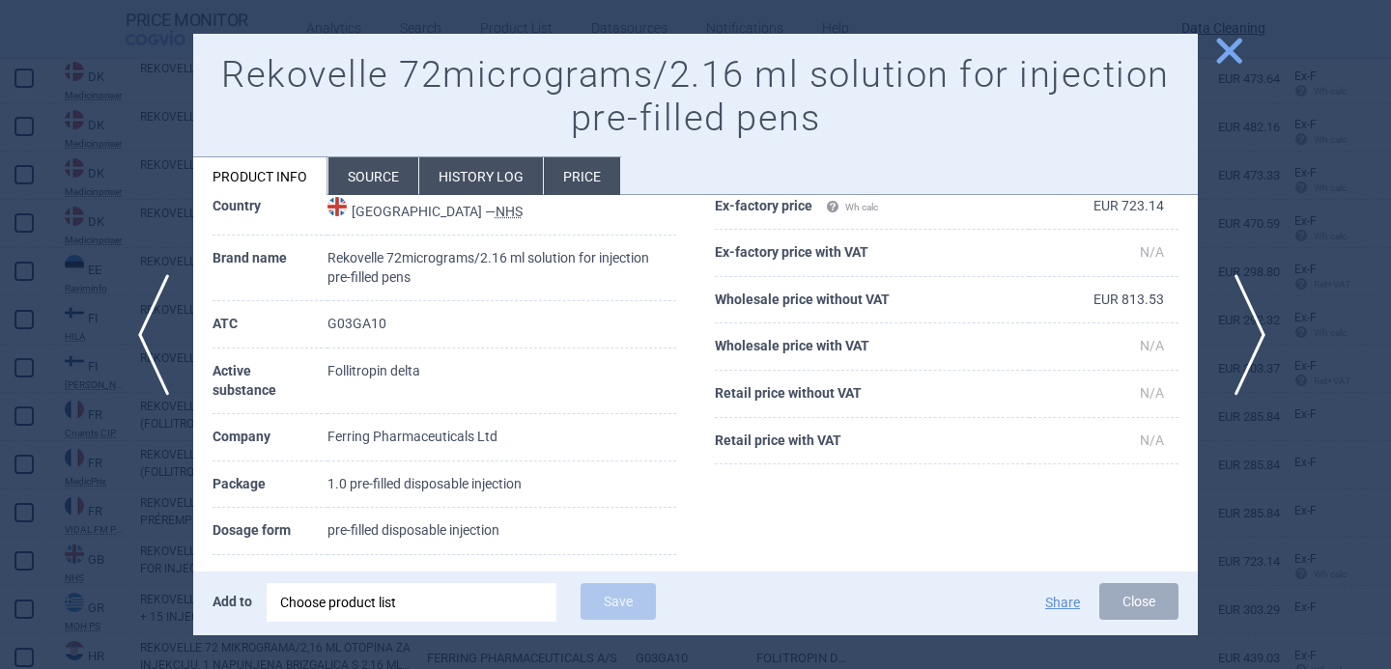
click at [1255, 344] on span "next" at bounding box center [1243, 335] width 43 height 122
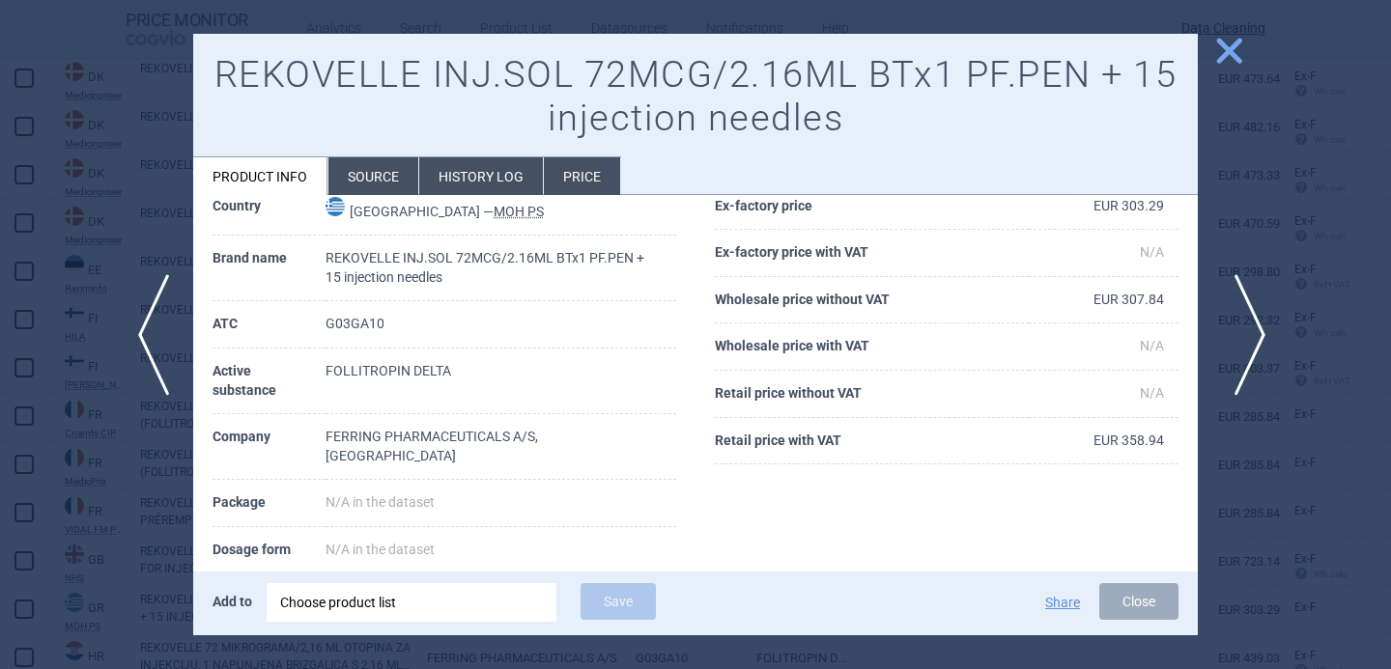
click at [1255, 344] on span "next" at bounding box center [1243, 335] width 43 height 122
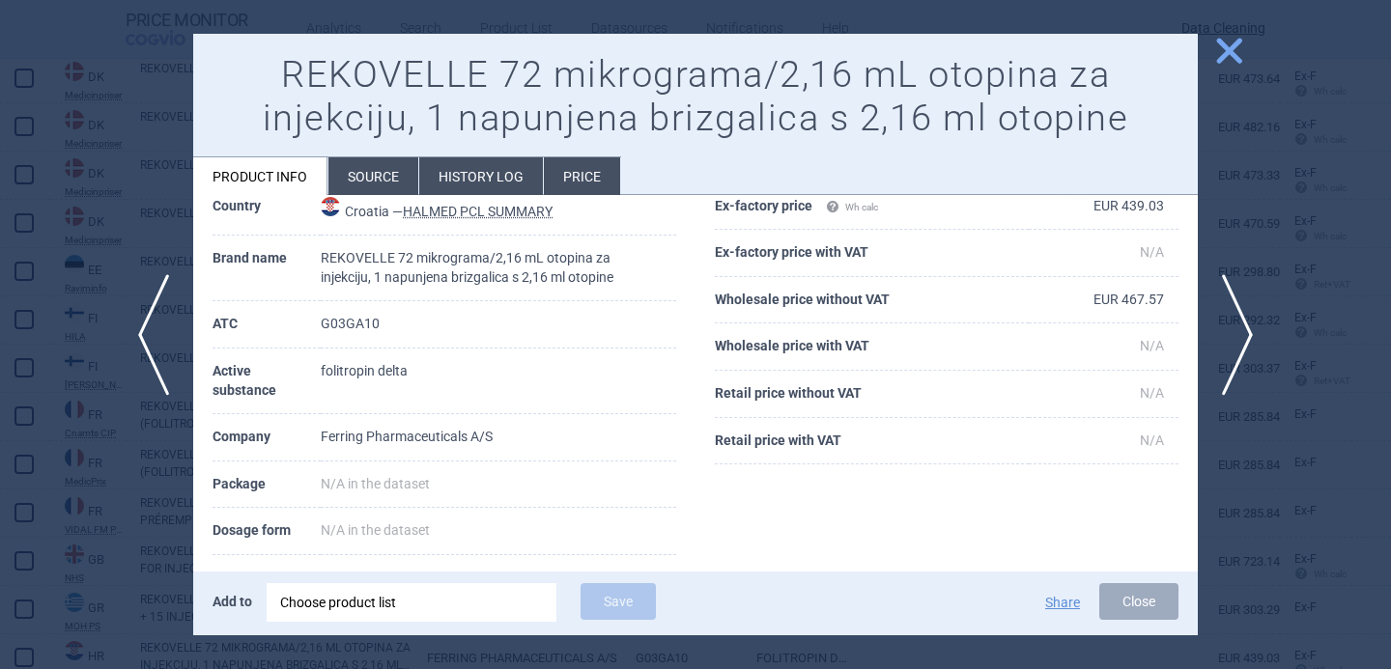
click at [374, 175] on li "Source" at bounding box center [373, 176] width 90 height 38
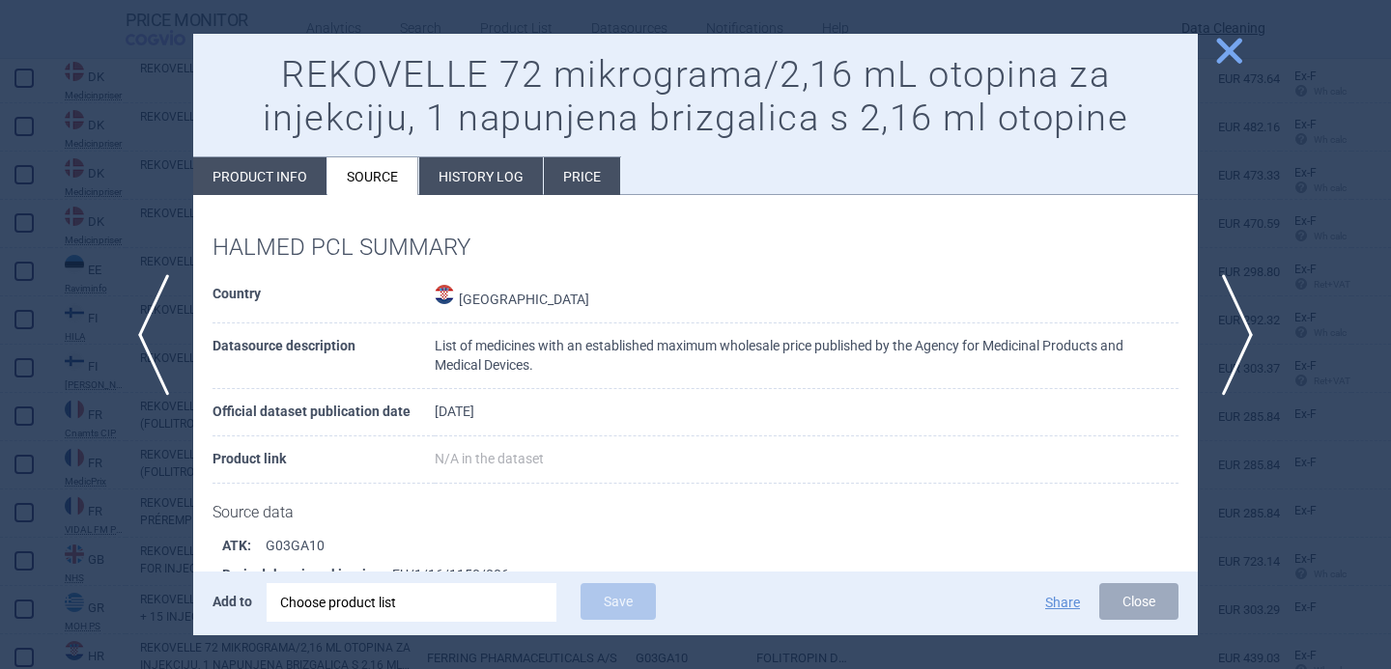
scroll to position [293, 0]
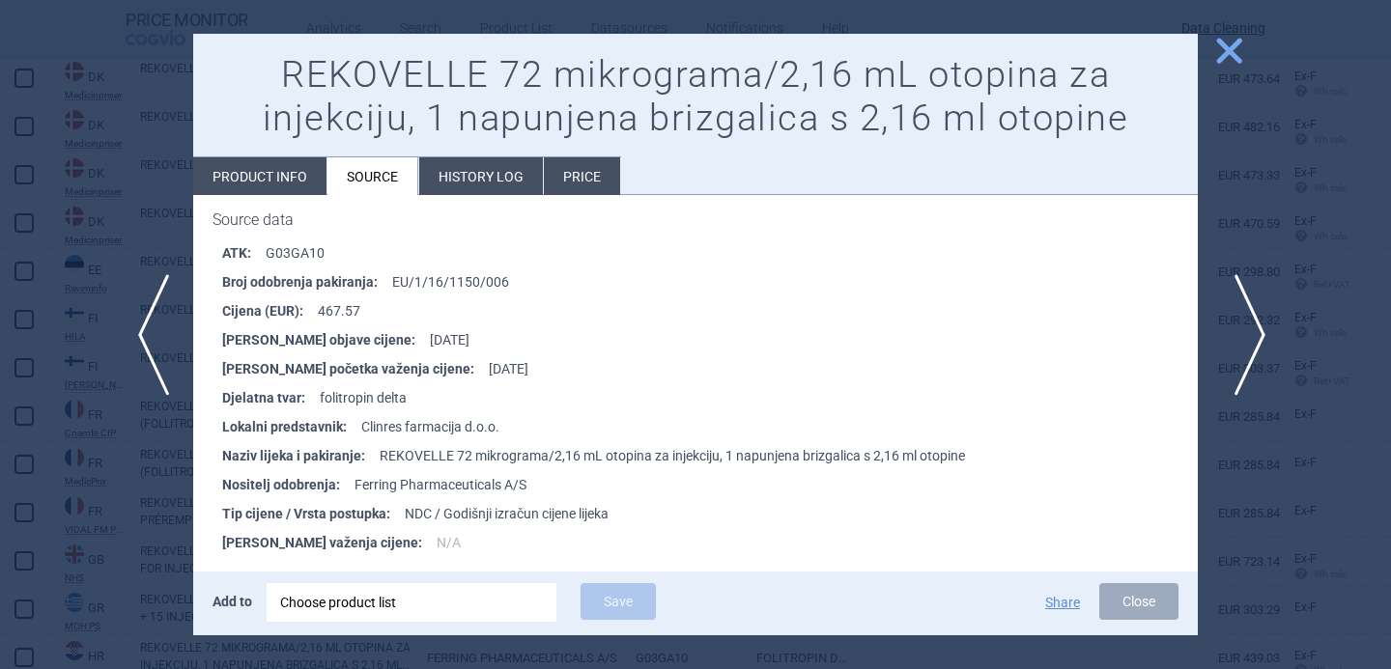
click at [1231, 356] on span "next" at bounding box center [1243, 335] width 43 height 122
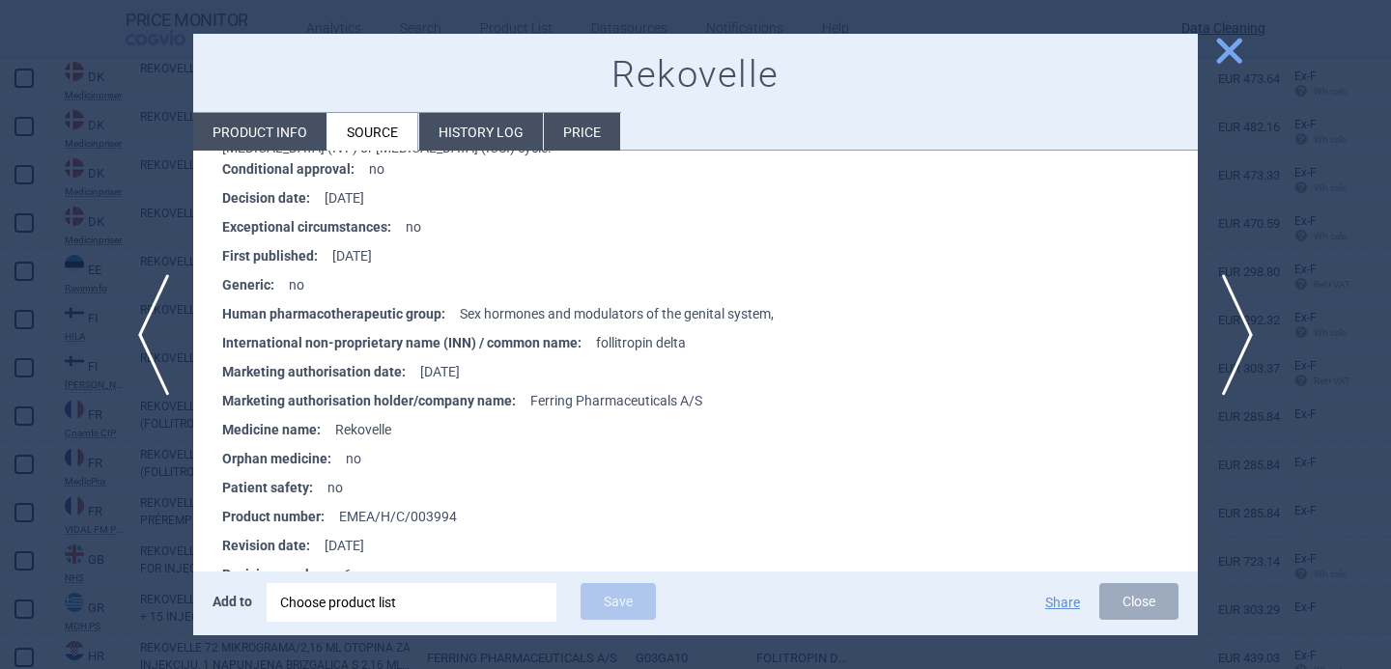
click at [259, 120] on li "Product info" at bounding box center [259, 132] width 133 height 38
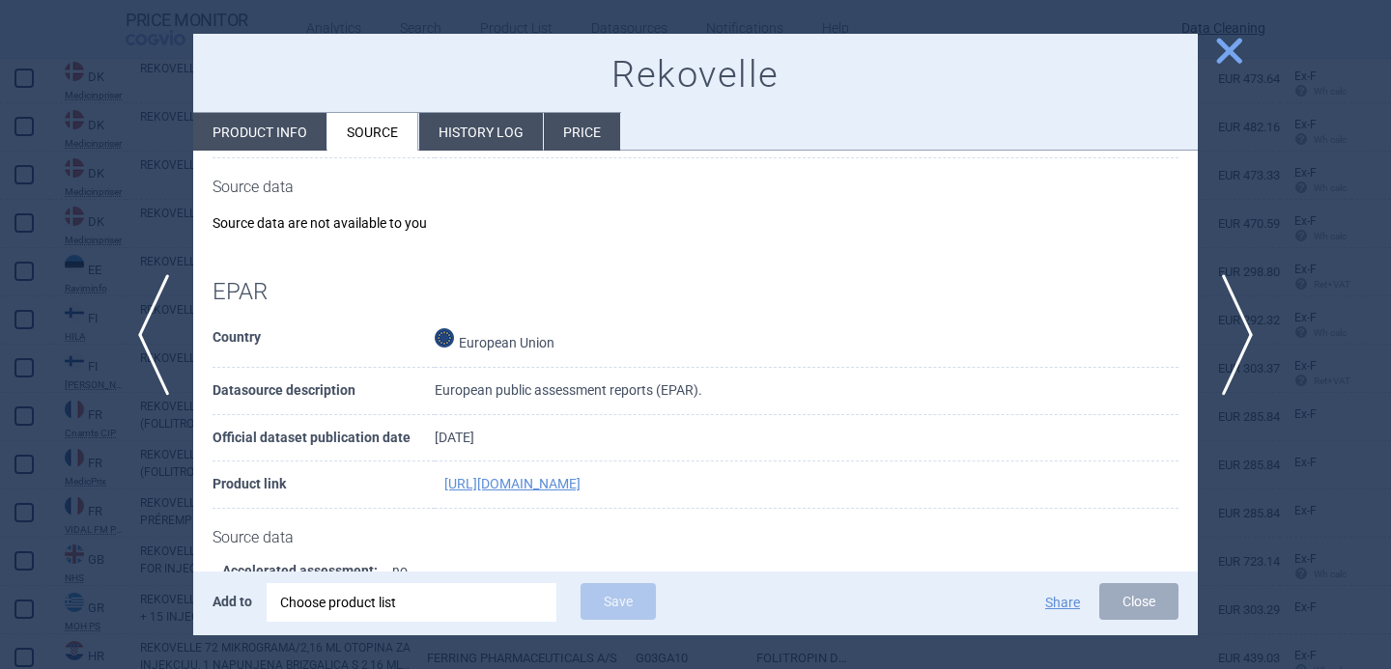
select select "EUR"
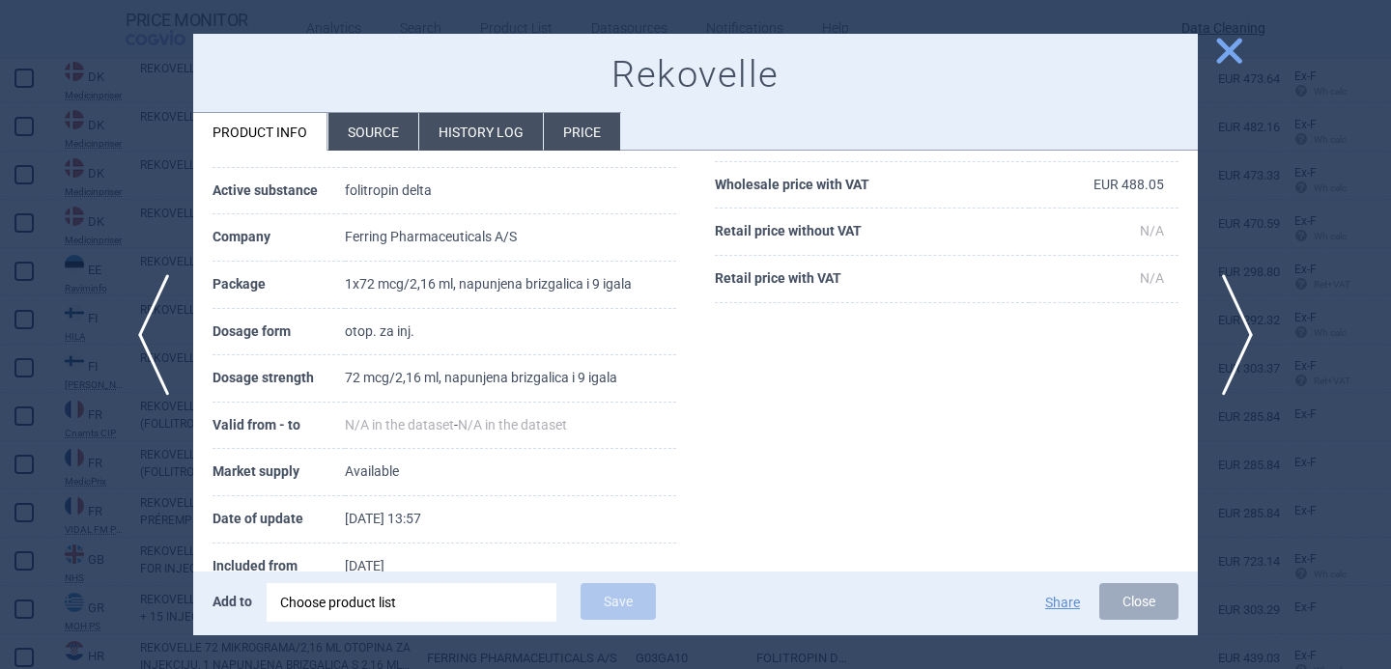
scroll to position [204, 0]
click at [125, 561] on div at bounding box center [695, 334] width 1391 height 669
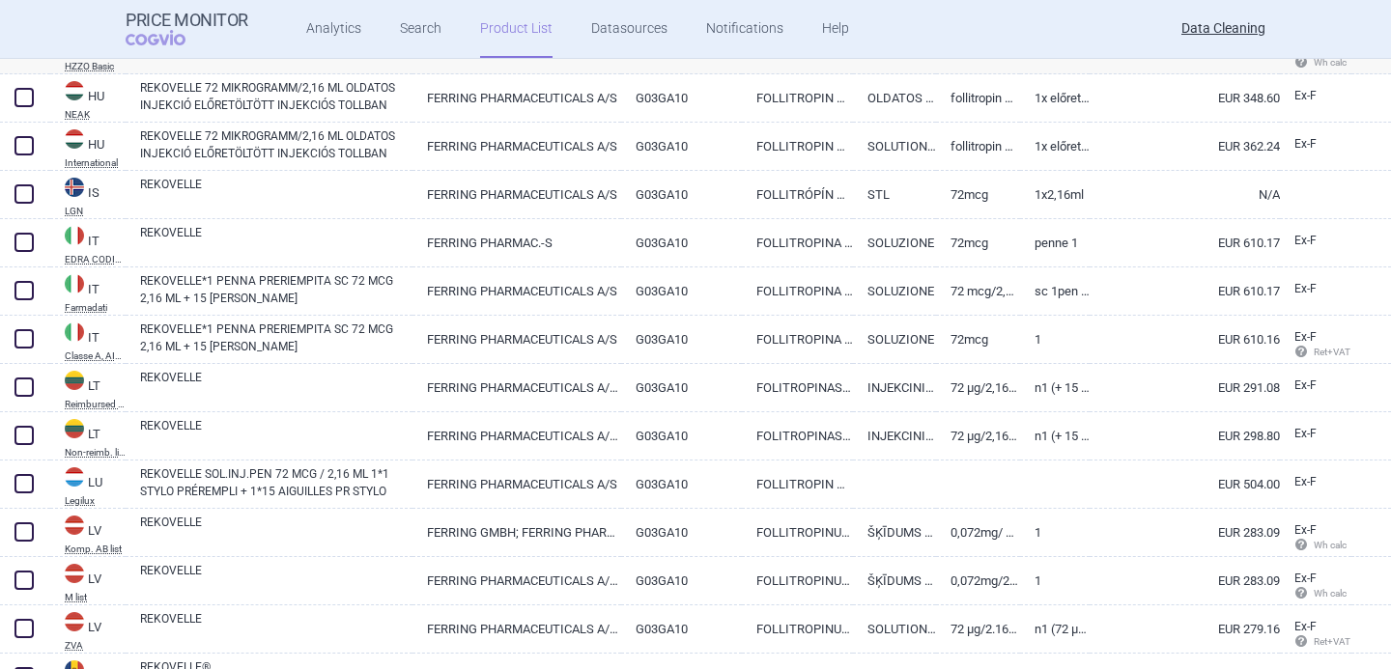
scroll to position [2652, 0]
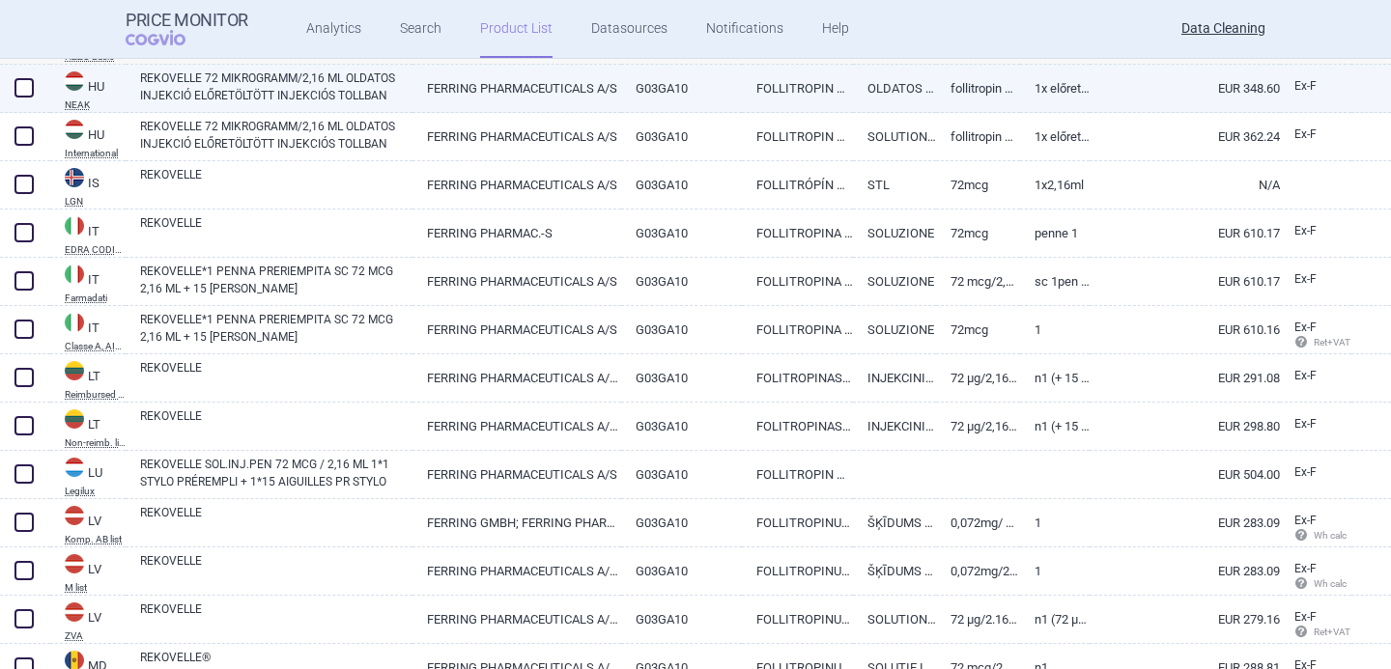
click at [391, 86] on link "REKOVELLE 72 MIKROGRAMM/2,16 ML OLDATOS INJEKCIÓ ELŐRETÖLTÖTT INJEKCIÓS TOLLBAN" at bounding box center [276, 87] width 272 height 35
select select "EUR"
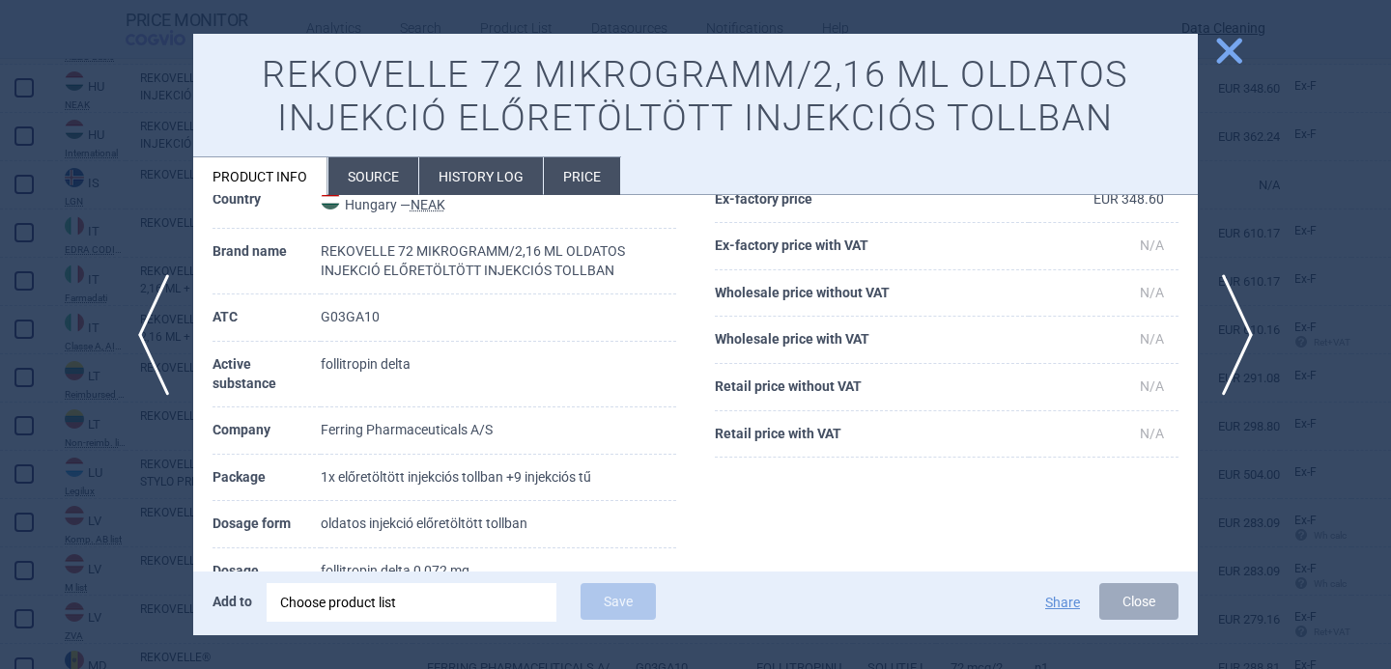
scroll to position [101, 0]
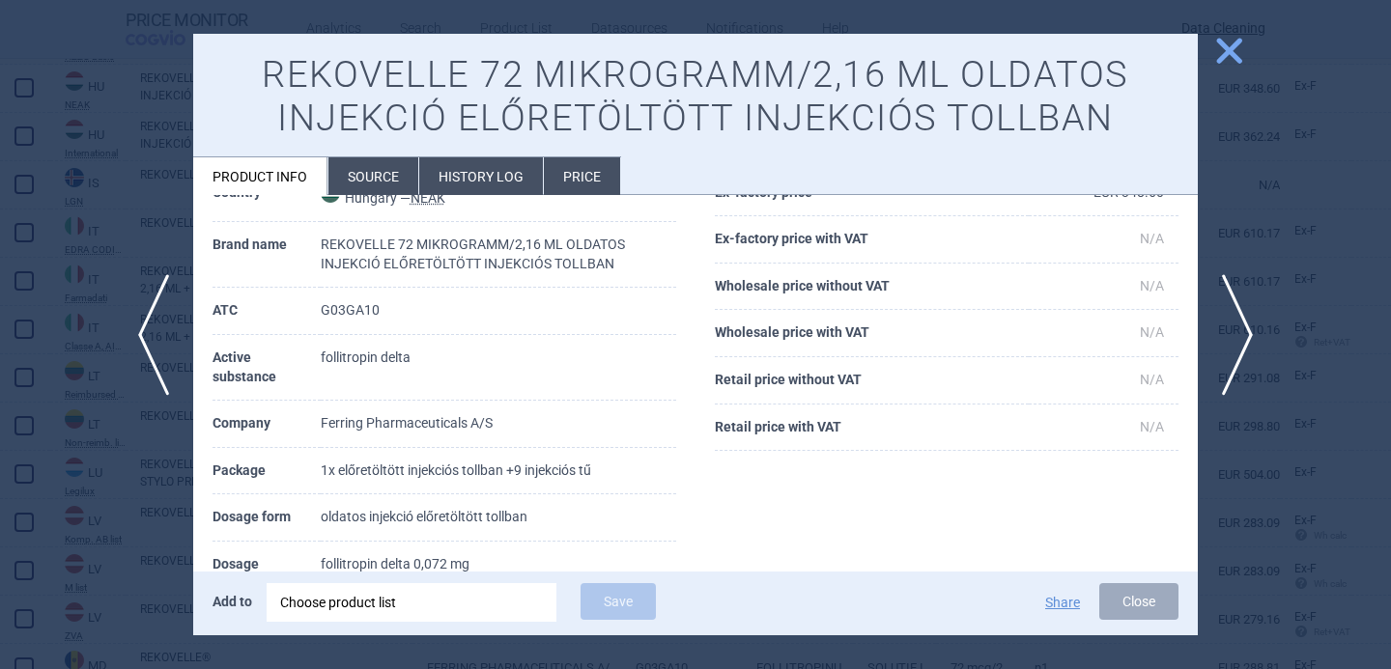
click at [388, 171] on li "Source" at bounding box center [373, 176] width 90 height 38
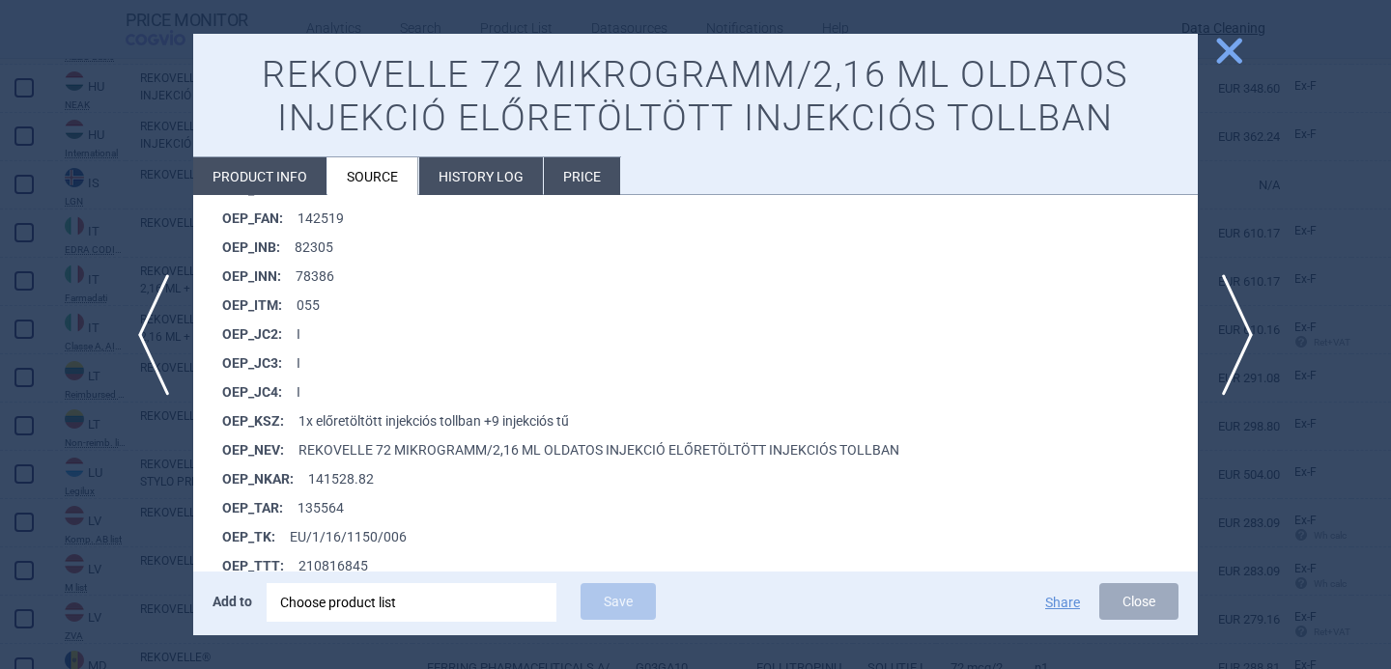
scroll to position [1866, 0]
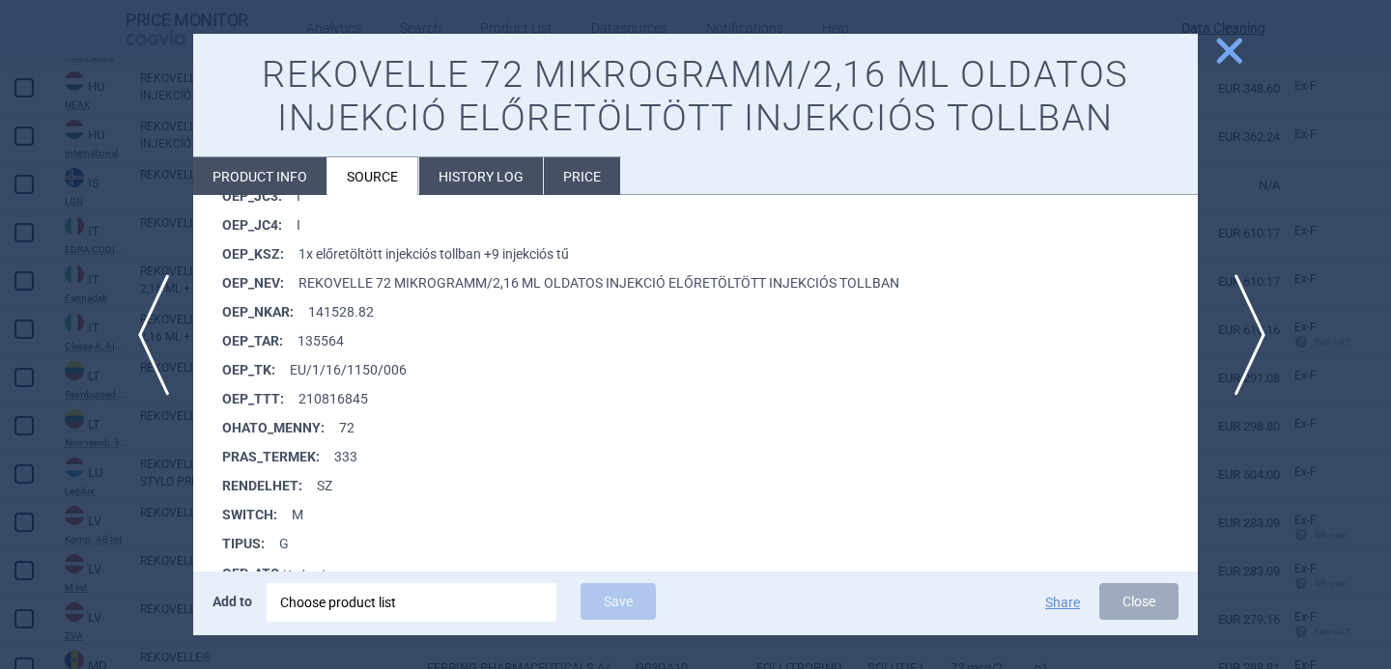
click at [1245, 342] on span "next" at bounding box center [1243, 335] width 43 height 122
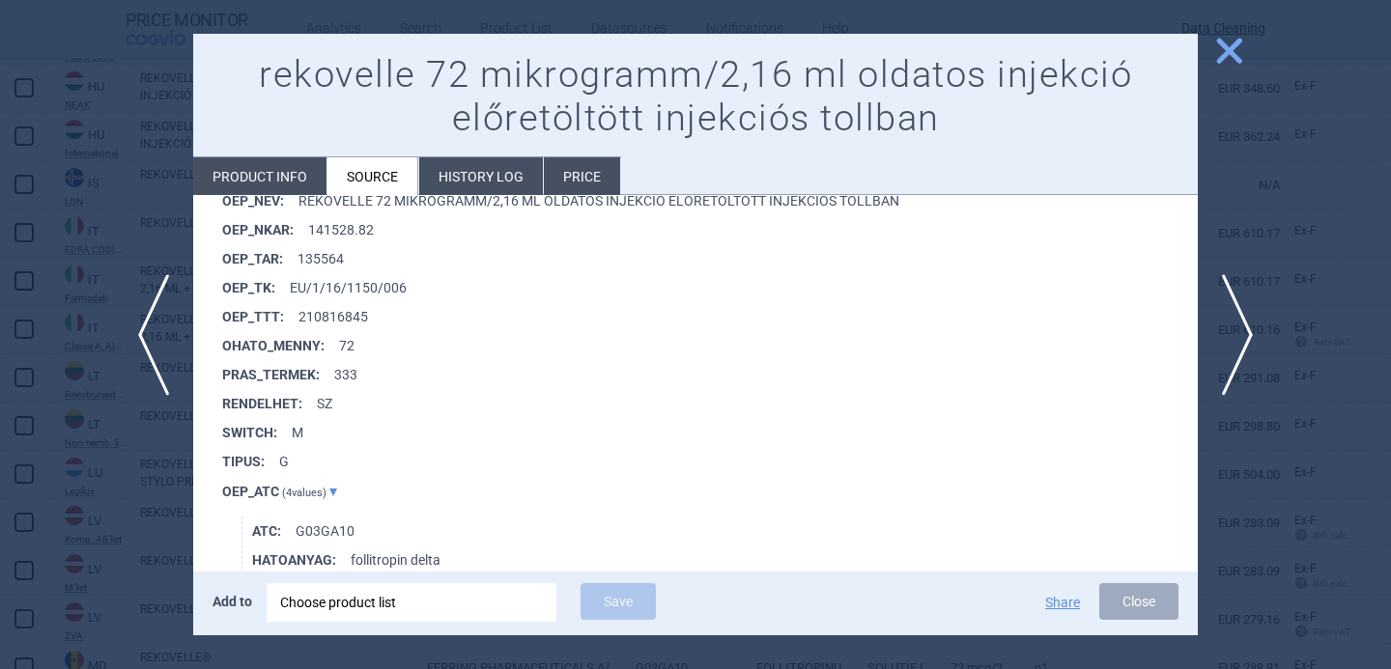
scroll to position [2673, 0]
click at [95, 548] on div at bounding box center [695, 334] width 1391 height 669
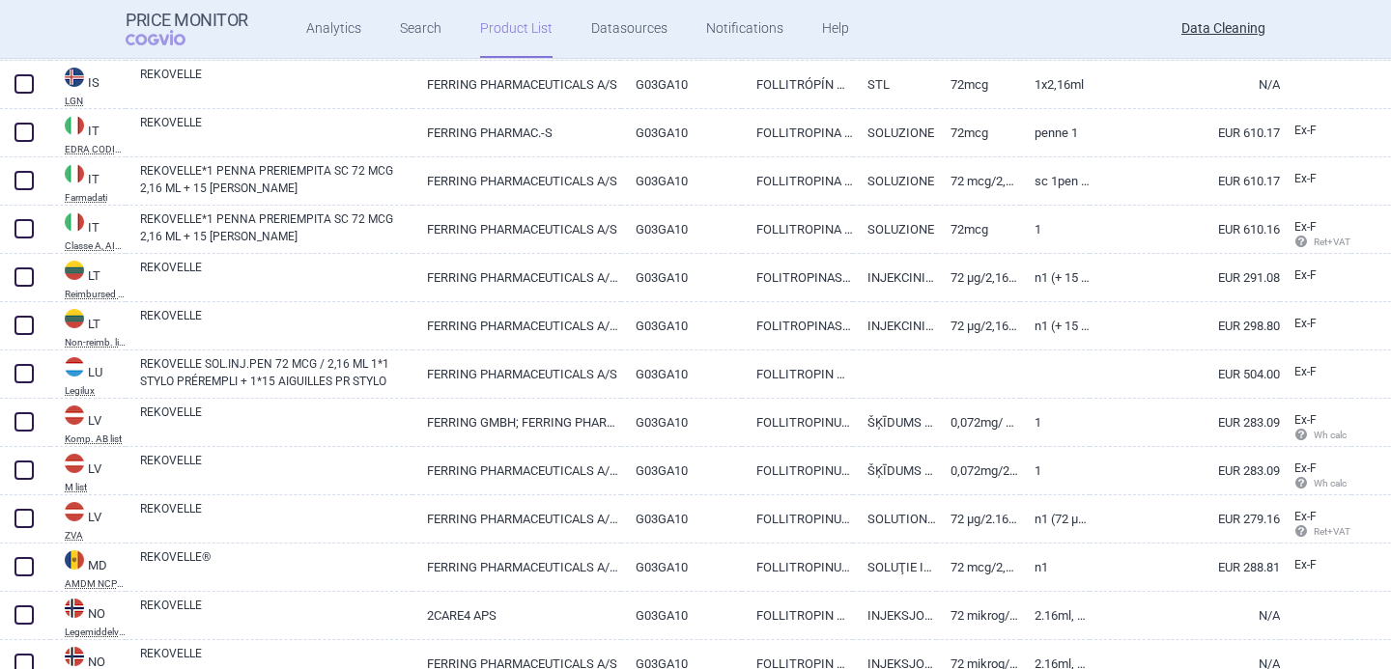
scroll to position [2753, 0]
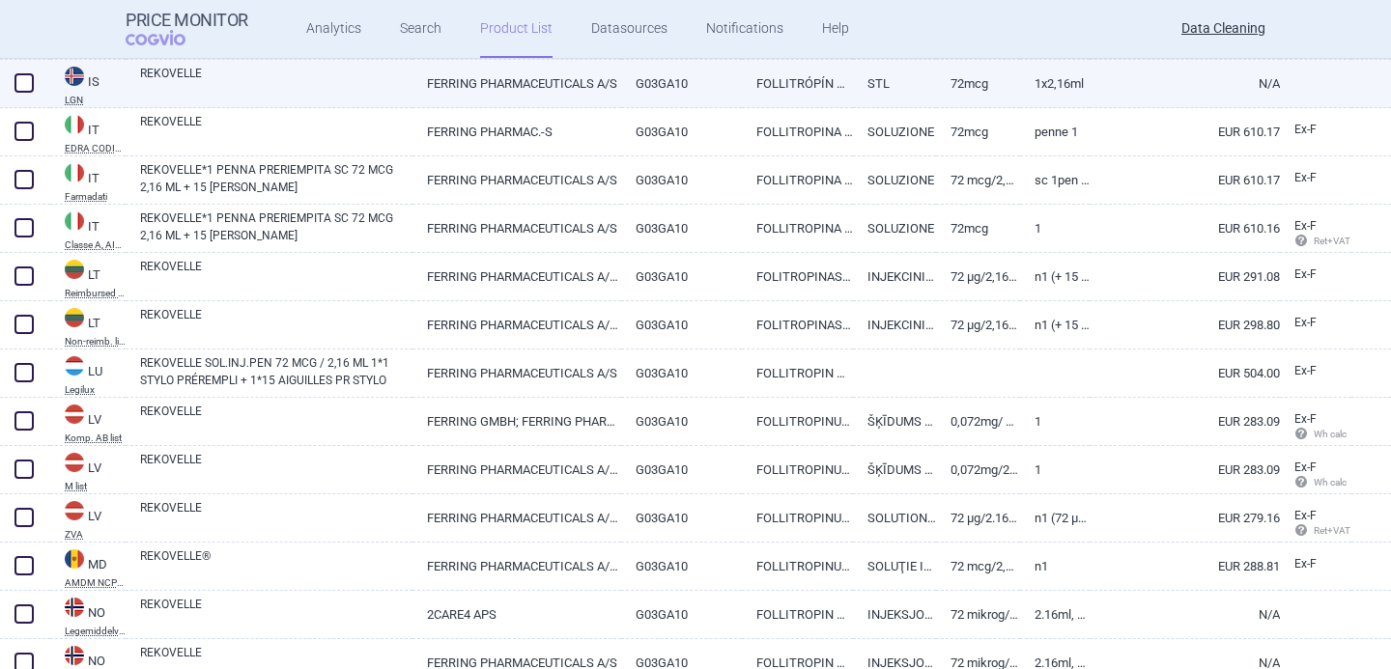
click at [331, 90] on link "REKOVELLE" at bounding box center [276, 82] width 272 height 35
select select "EUR"
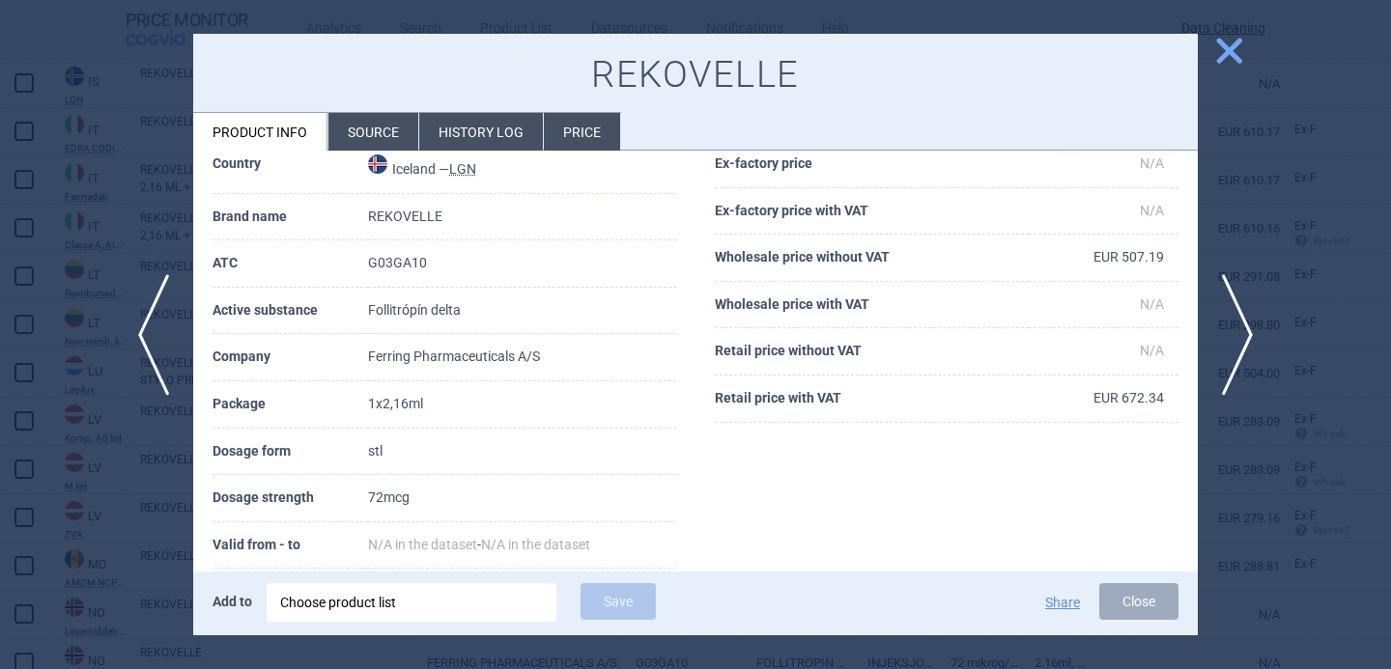
scroll to position [91, 0]
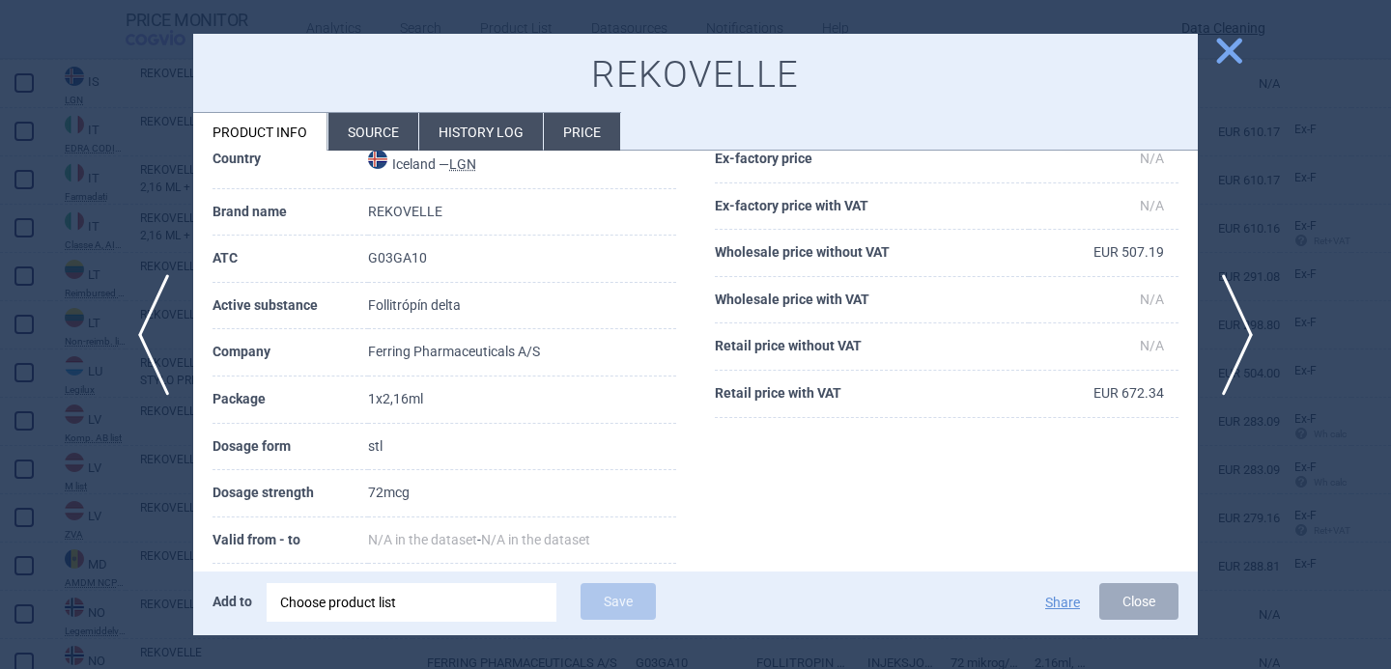
click at [188, 517] on div at bounding box center [695, 334] width 1391 height 669
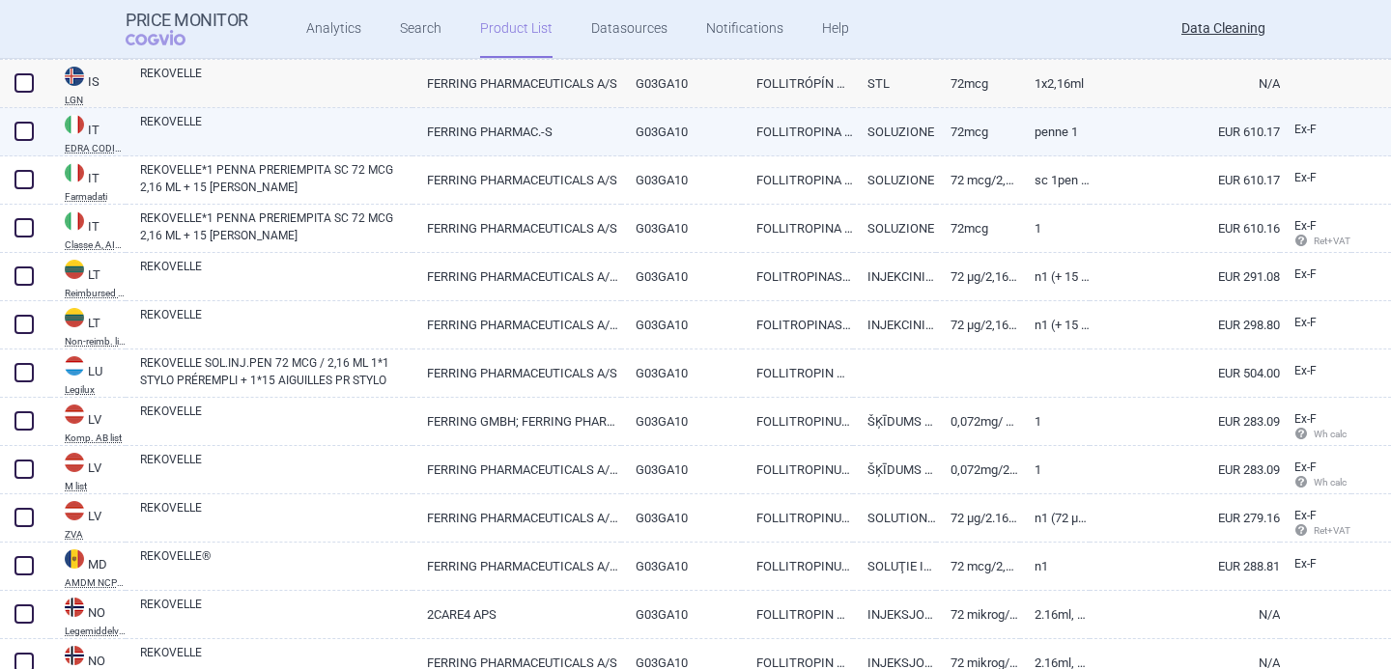
click at [340, 137] on link "REKOVELLE" at bounding box center [276, 130] width 272 height 35
select select "EUR"
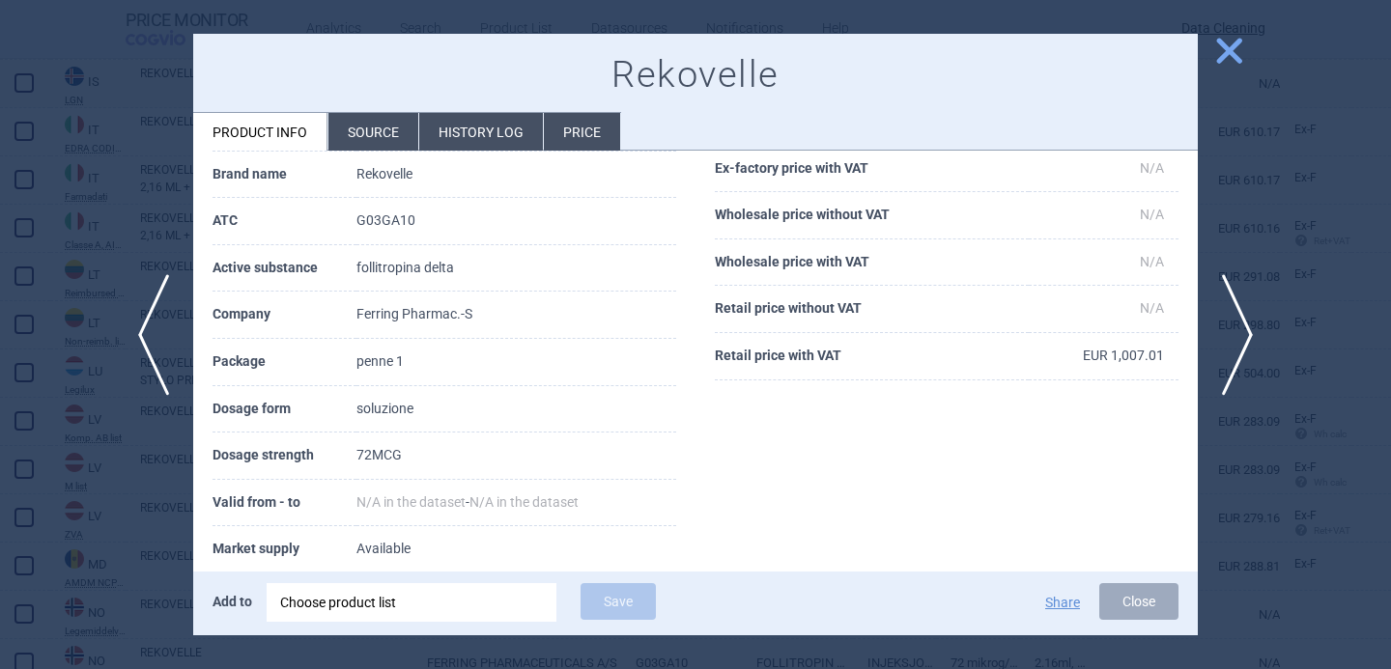
scroll to position [132, 0]
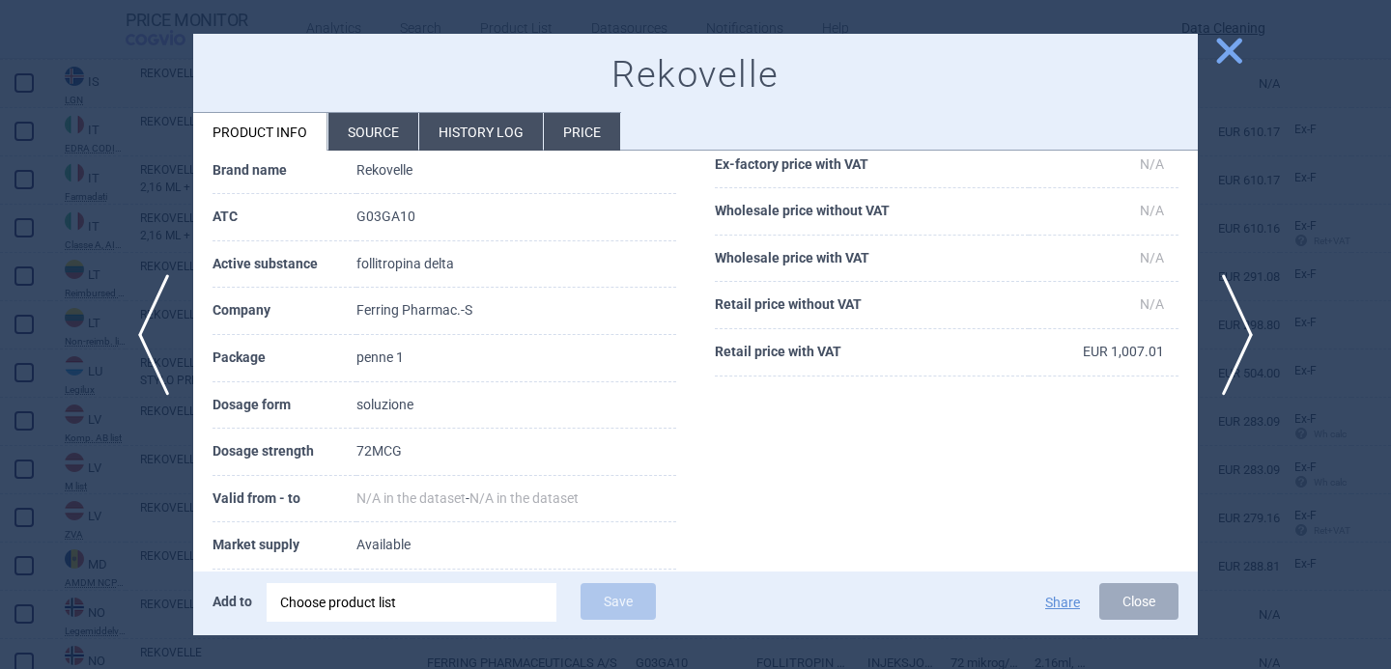
click at [183, 520] on div at bounding box center [695, 334] width 1391 height 669
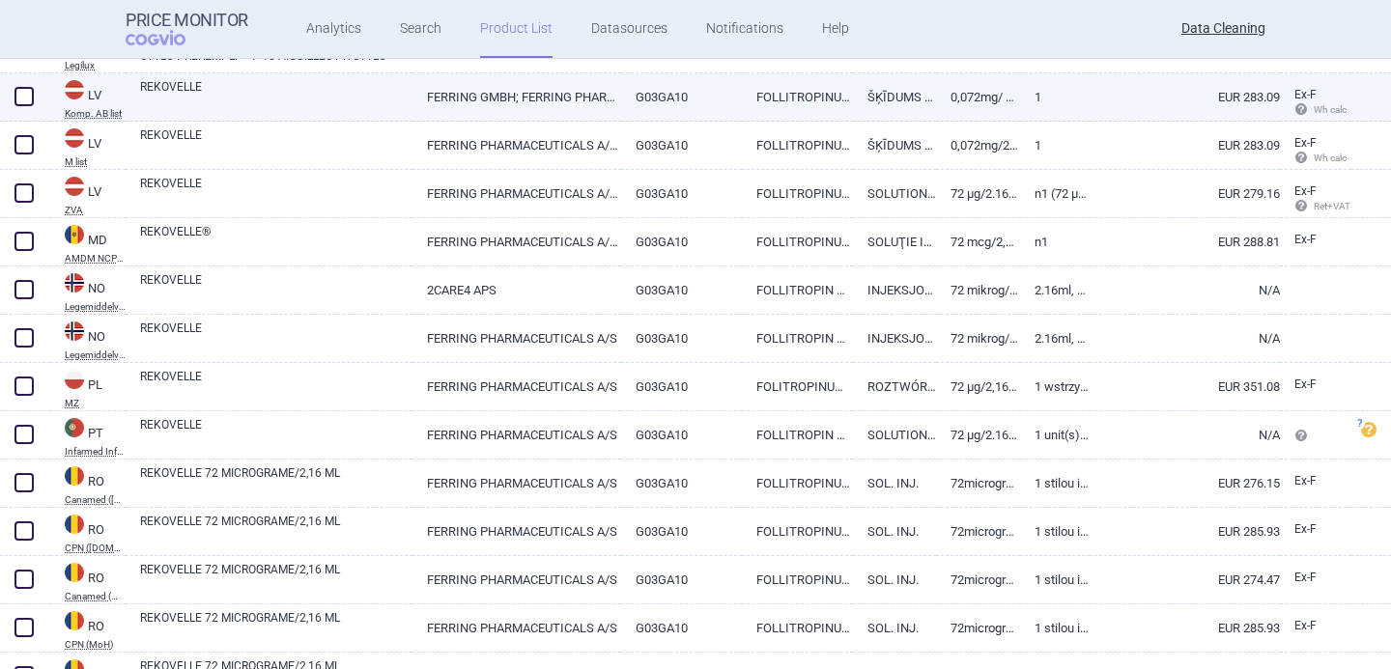
scroll to position [3080, 0]
click at [365, 81] on link "REKOVELLE" at bounding box center [276, 93] width 272 height 35
select select "EUR"
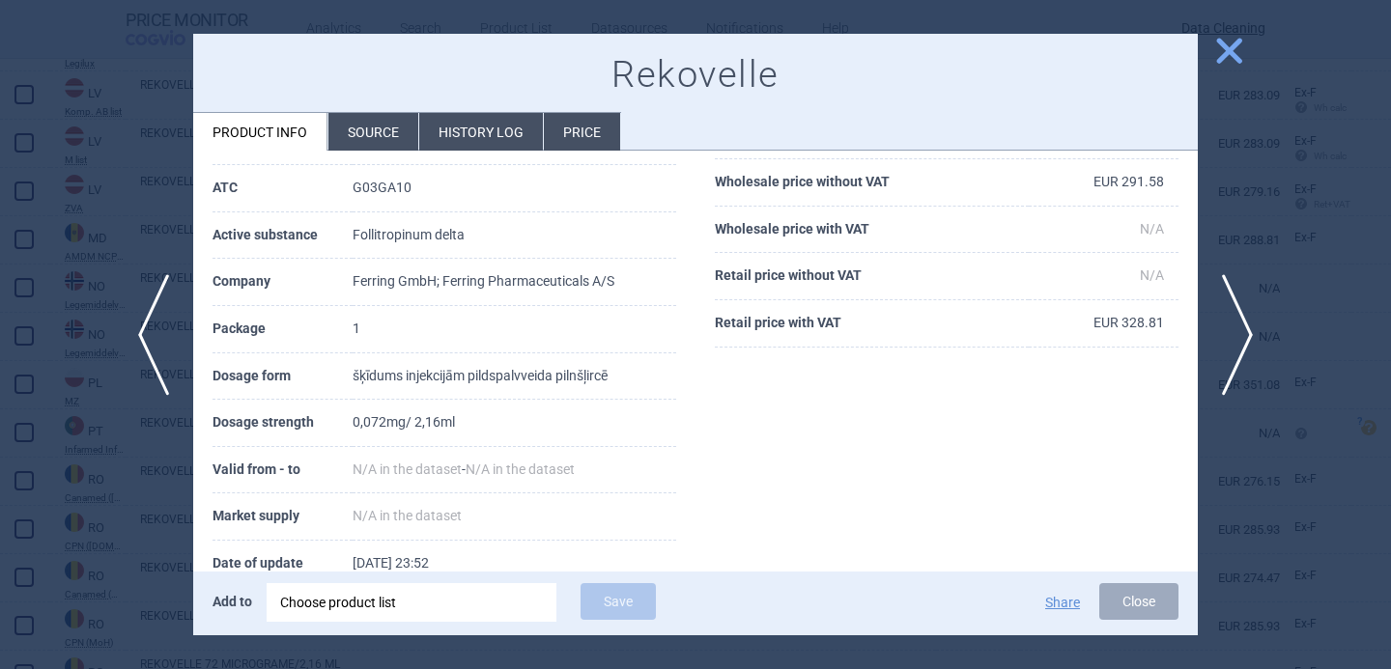
scroll to position [169, 0]
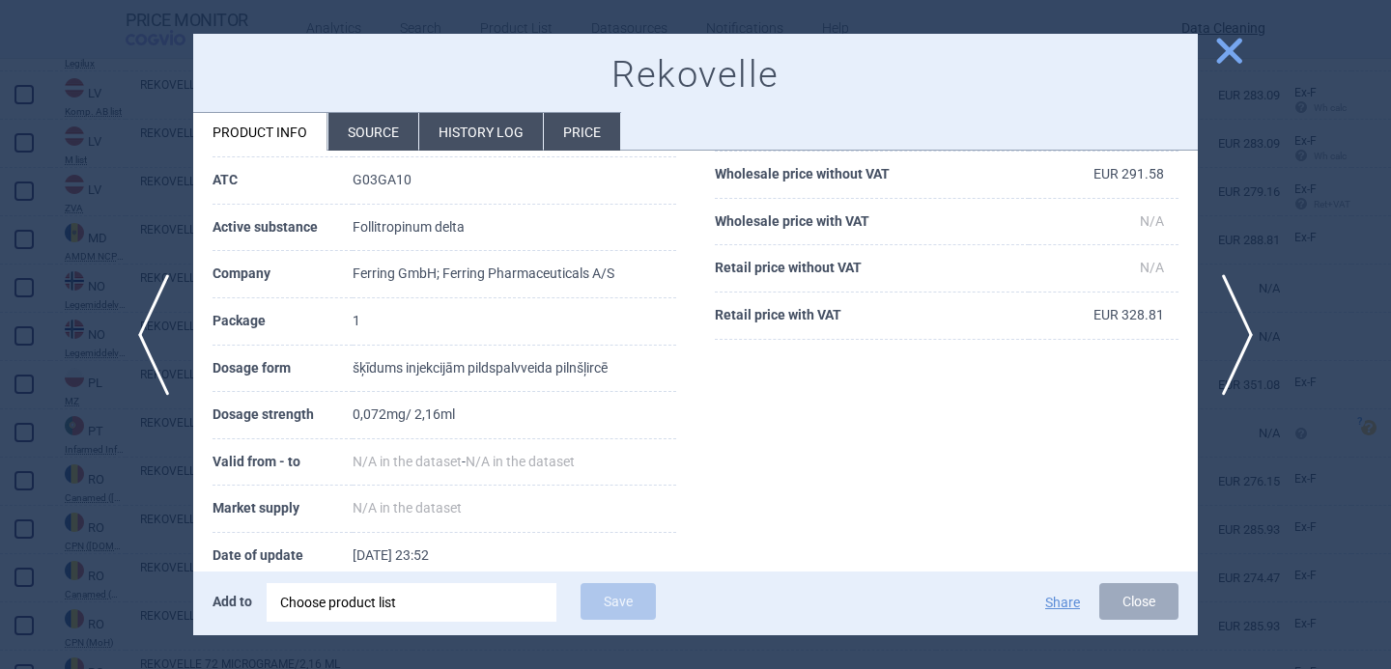
click at [389, 141] on li "Source" at bounding box center [373, 132] width 90 height 38
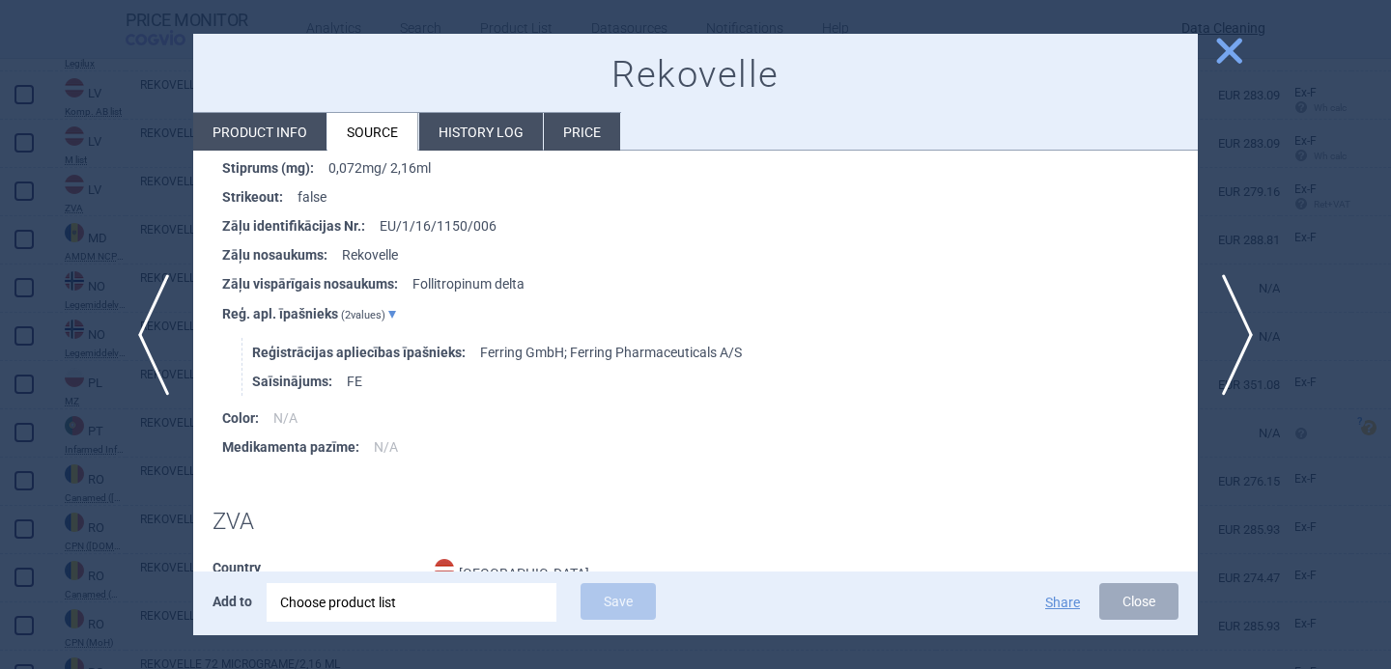
scroll to position [544, 0]
click at [1256, 331] on span "next" at bounding box center [1243, 335] width 43 height 122
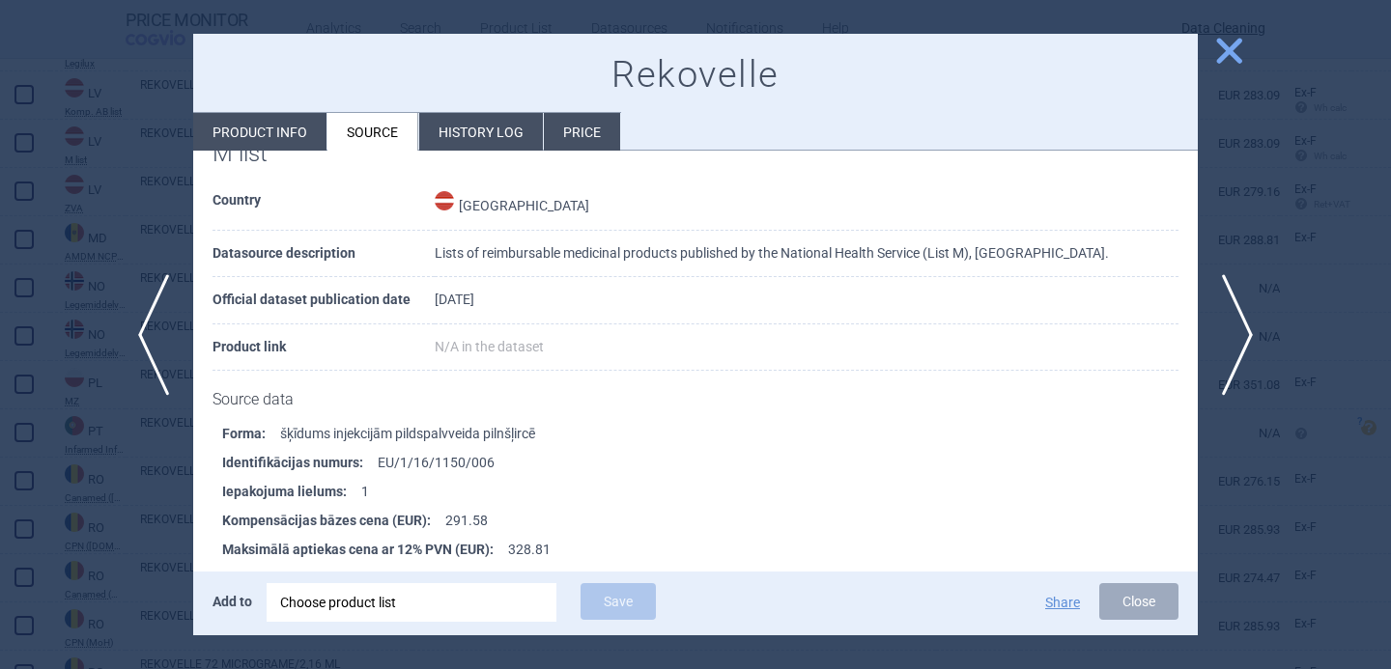
scroll to position [60, 0]
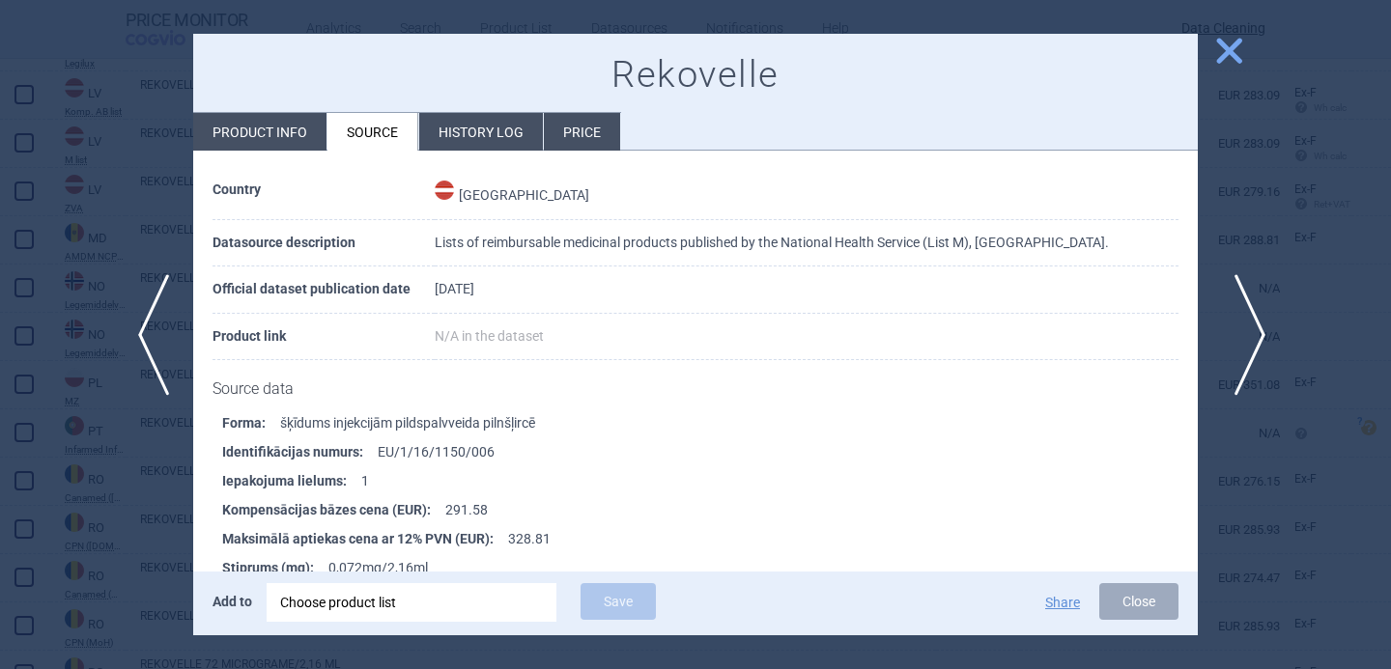
click at [1259, 327] on span "next" at bounding box center [1243, 335] width 43 height 122
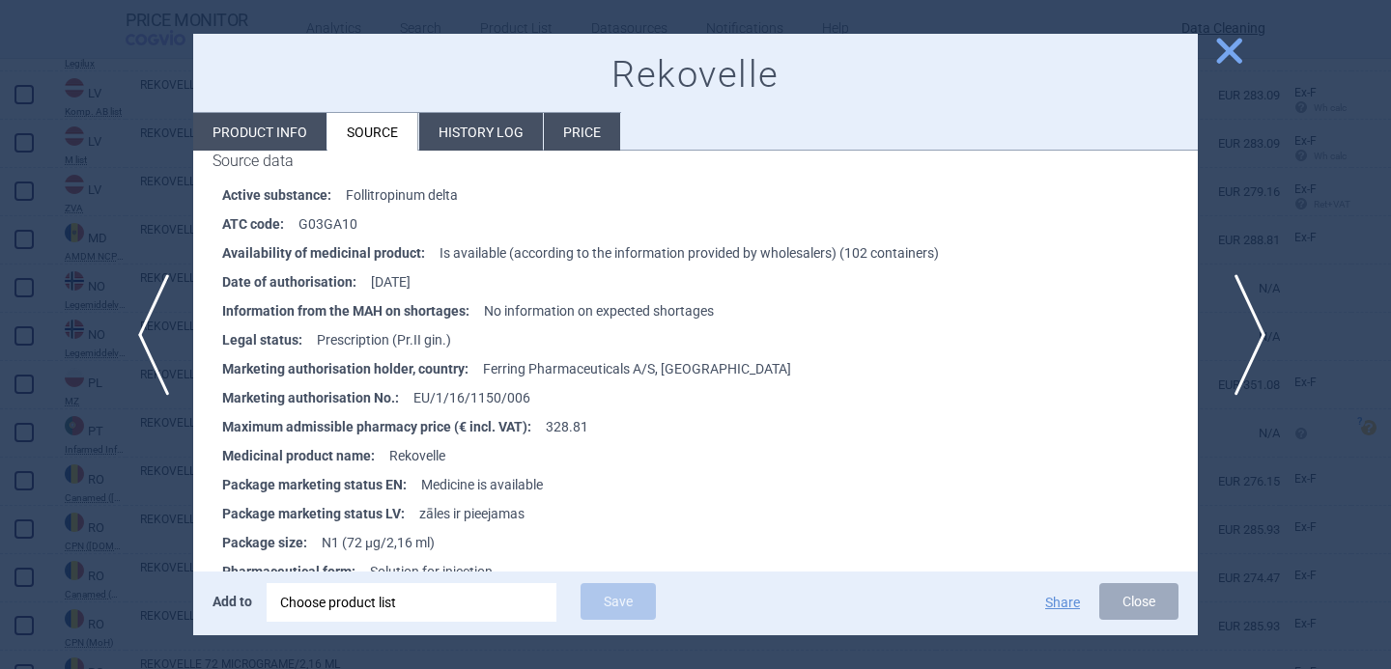
scroll to position [302, 0]
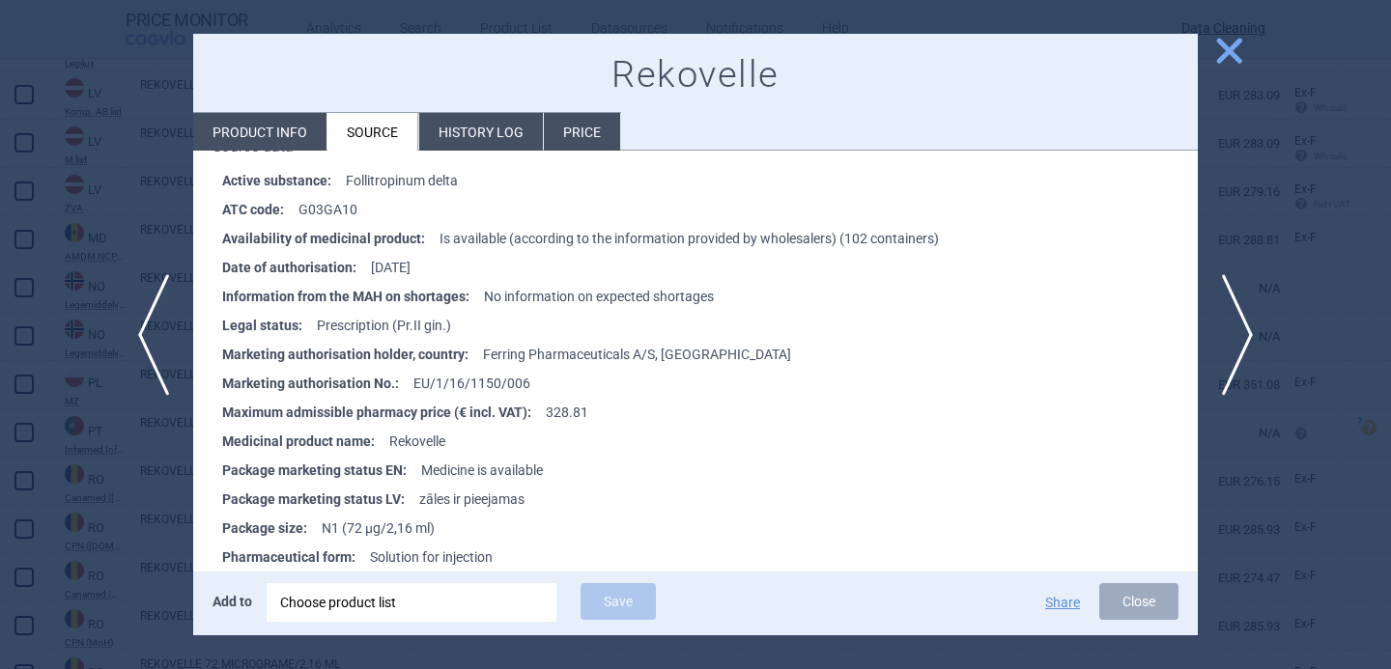
click at [132, 526] on div at bounding box center [695, 334] width 1391 height 669
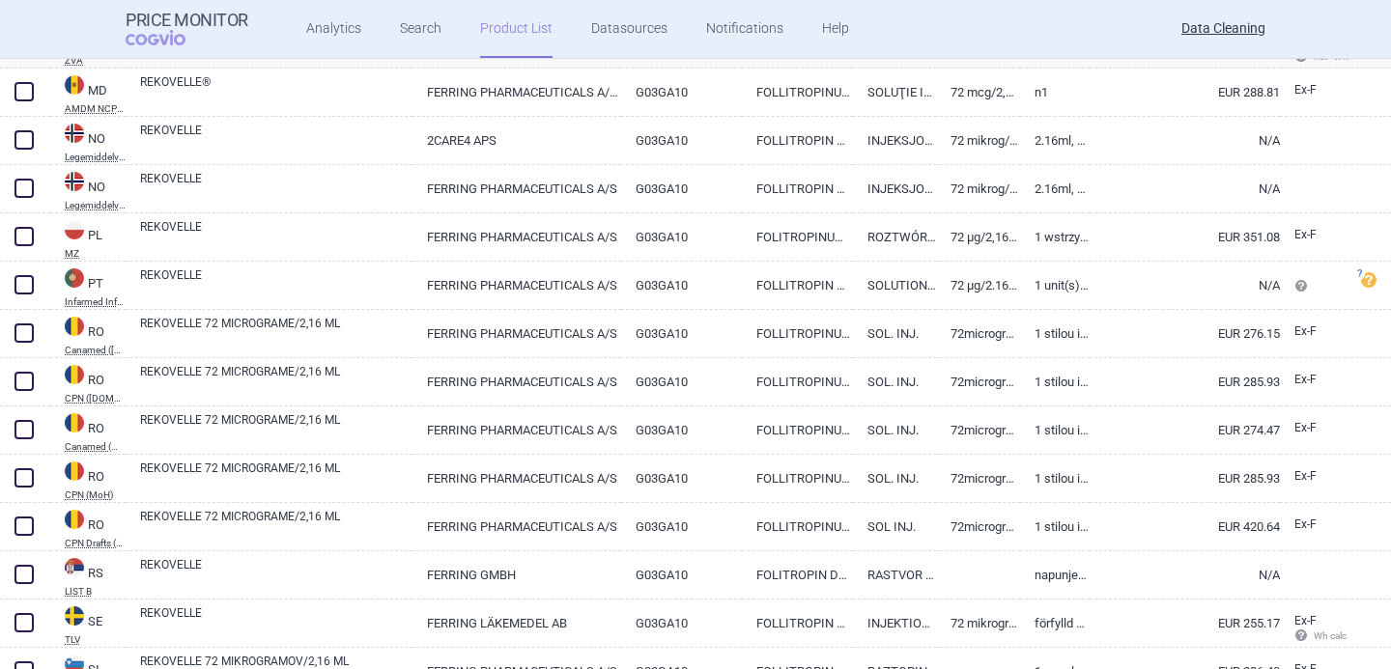
scroll to position [3233, 0]
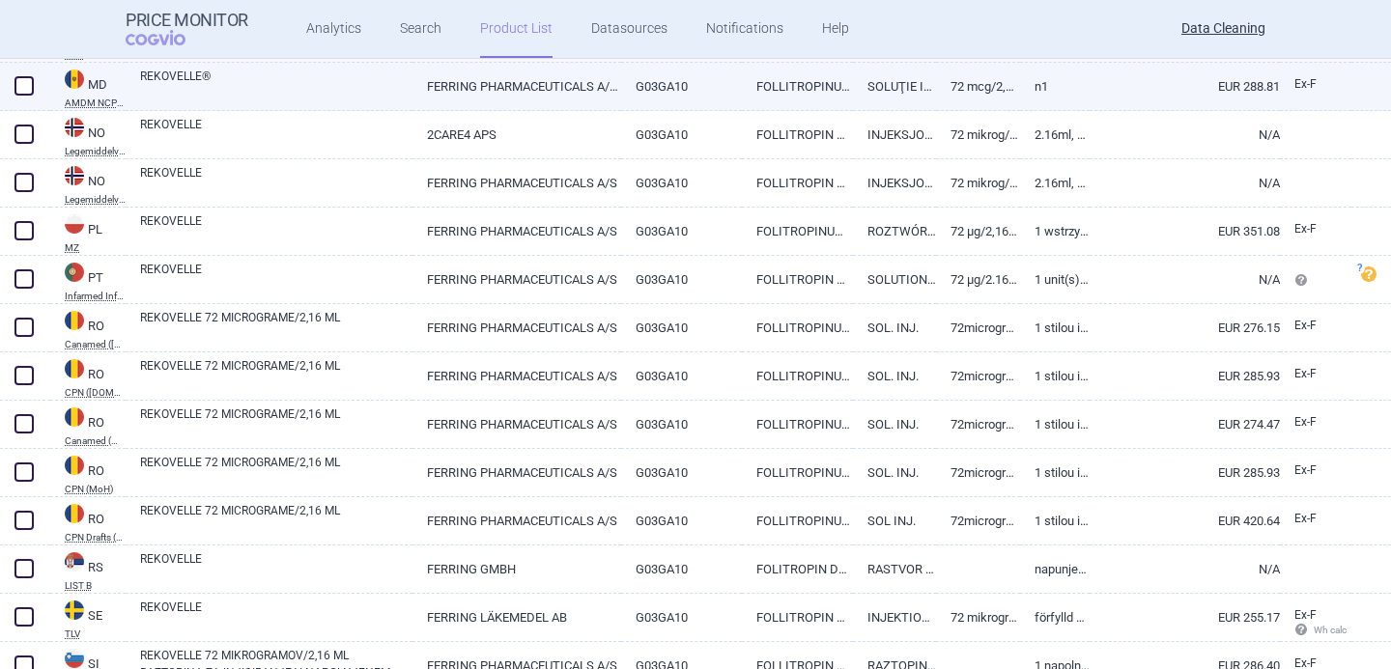
click at [326, 97] on link "REKOVELLE®" at bounding box center [276, 85] width 272 height 35
select select "EUR"
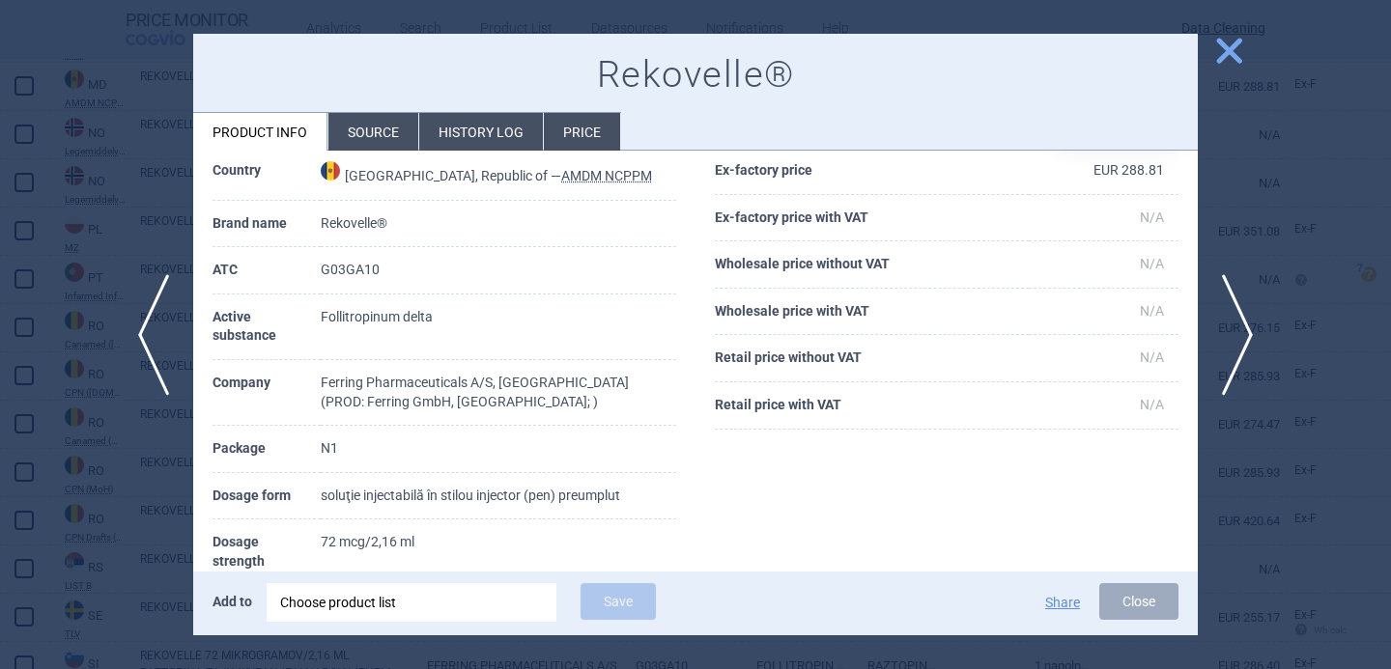
scroll to position [80, 0]
click at [1261, 350] on span "next" at bounding box center [1243, 335] width 43 height 122
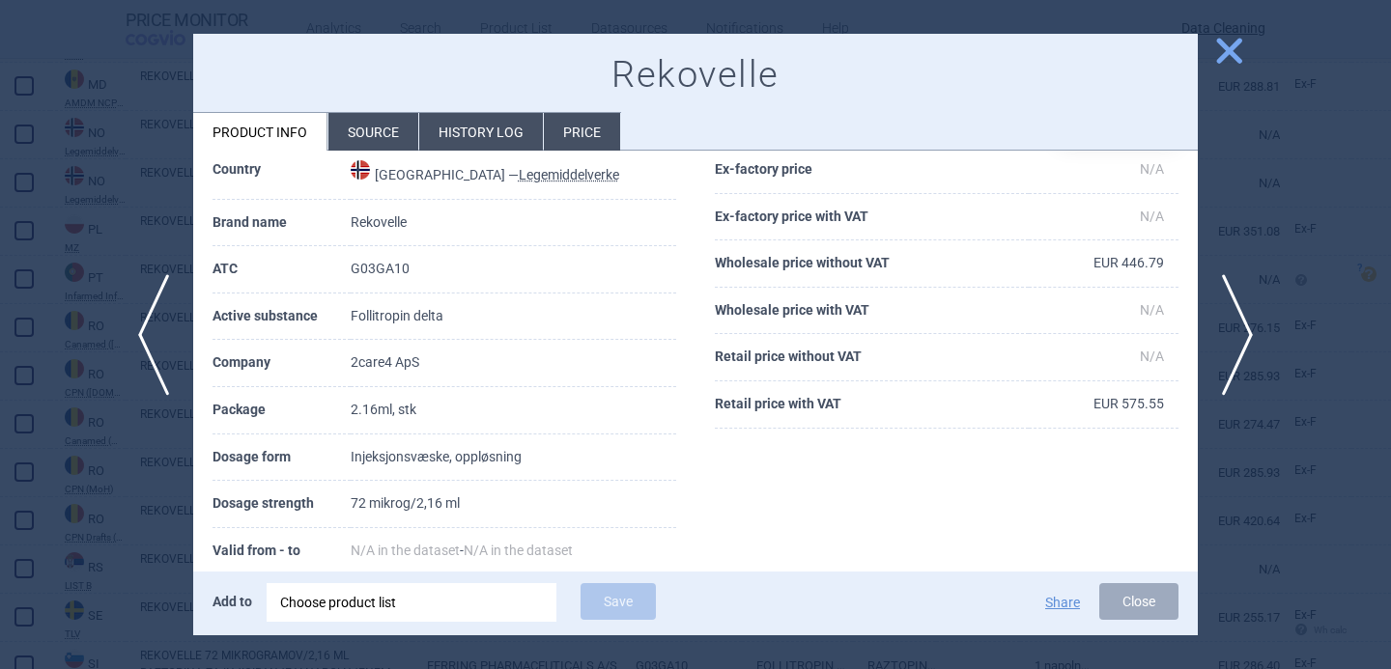
click at [403, 135] on li "Source" at bounding box center [373, 132] width 90 height 38
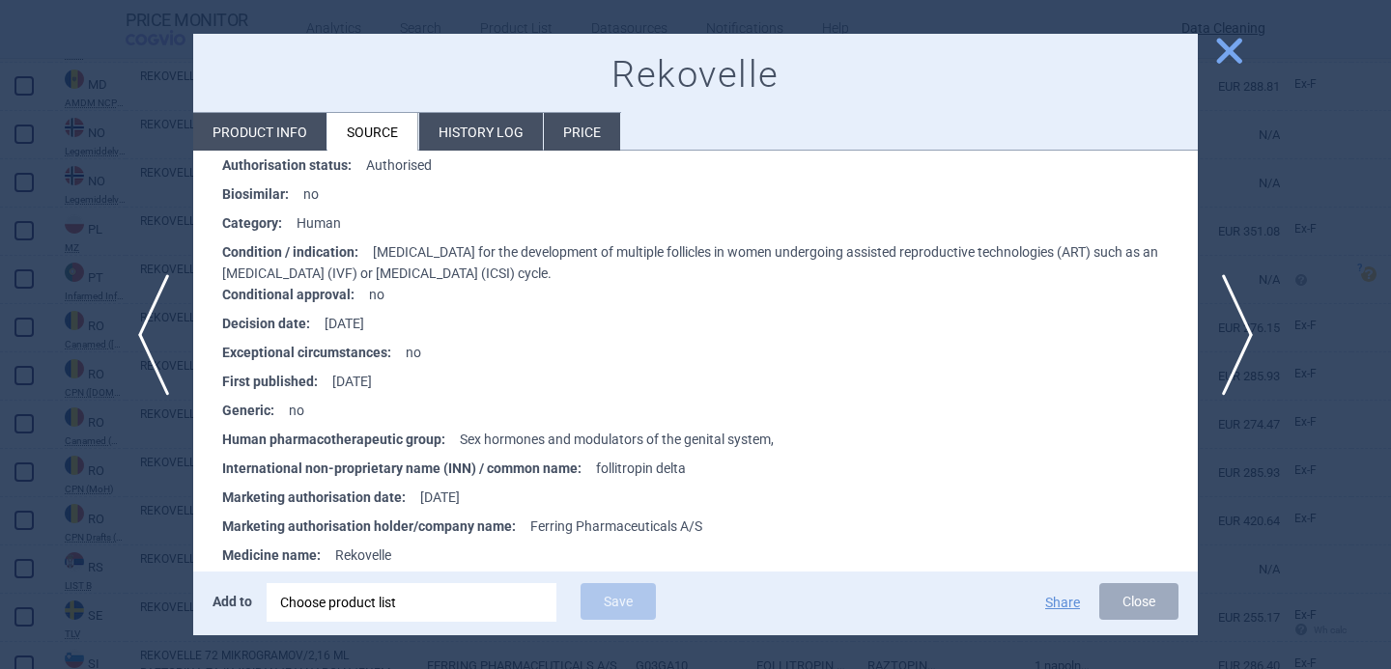
scroll to position [1987, 0]
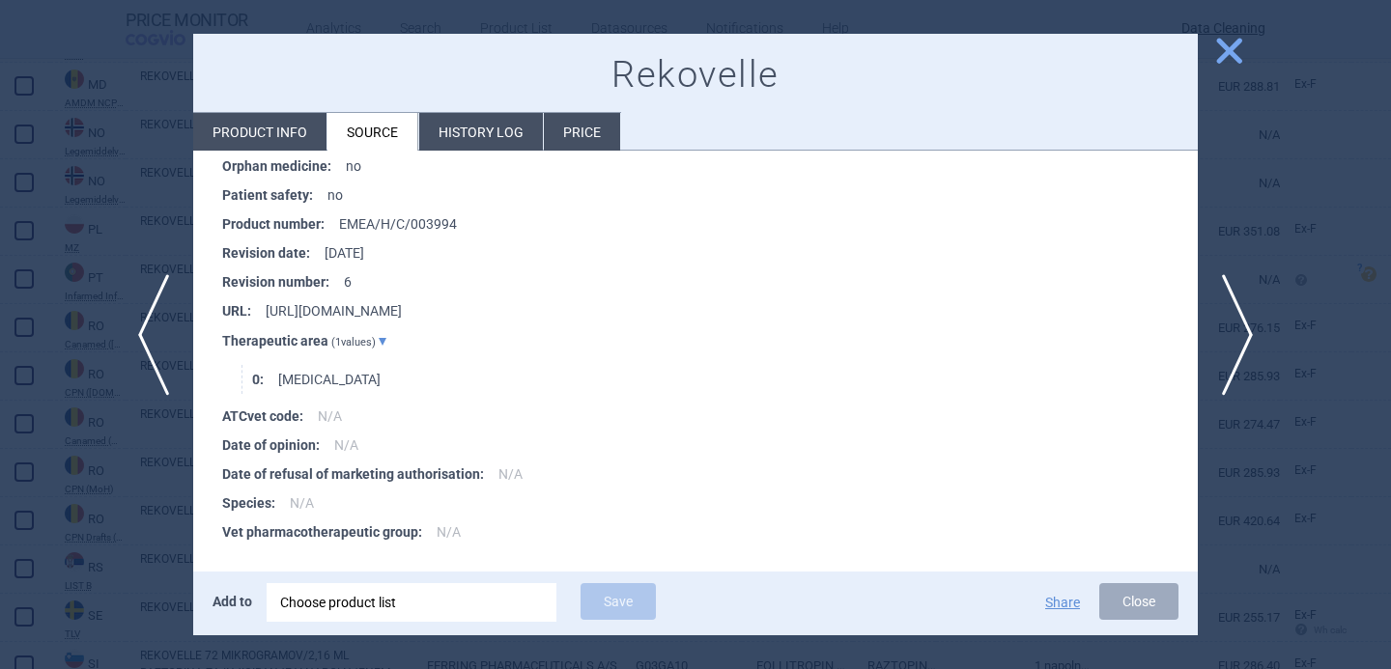
click at [137, 502] on div at bounding box center [695, 334] width 1391 height 669
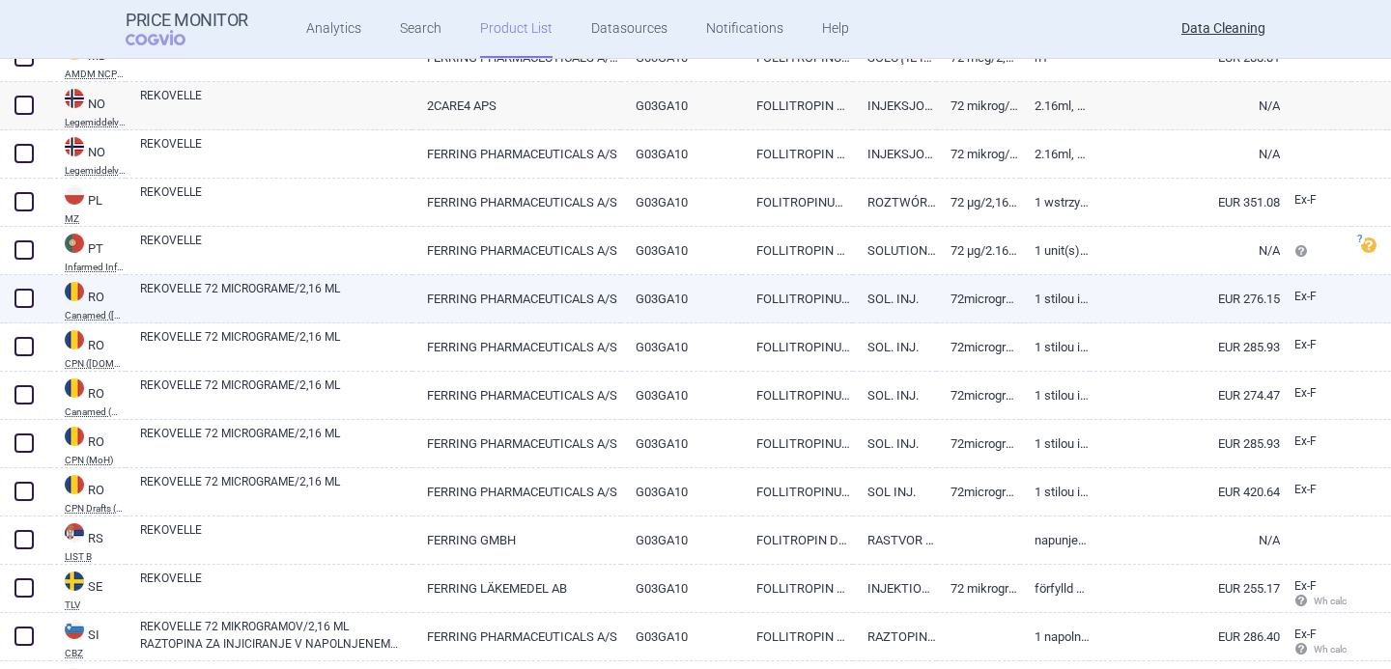
scroll to position [3263, 0]
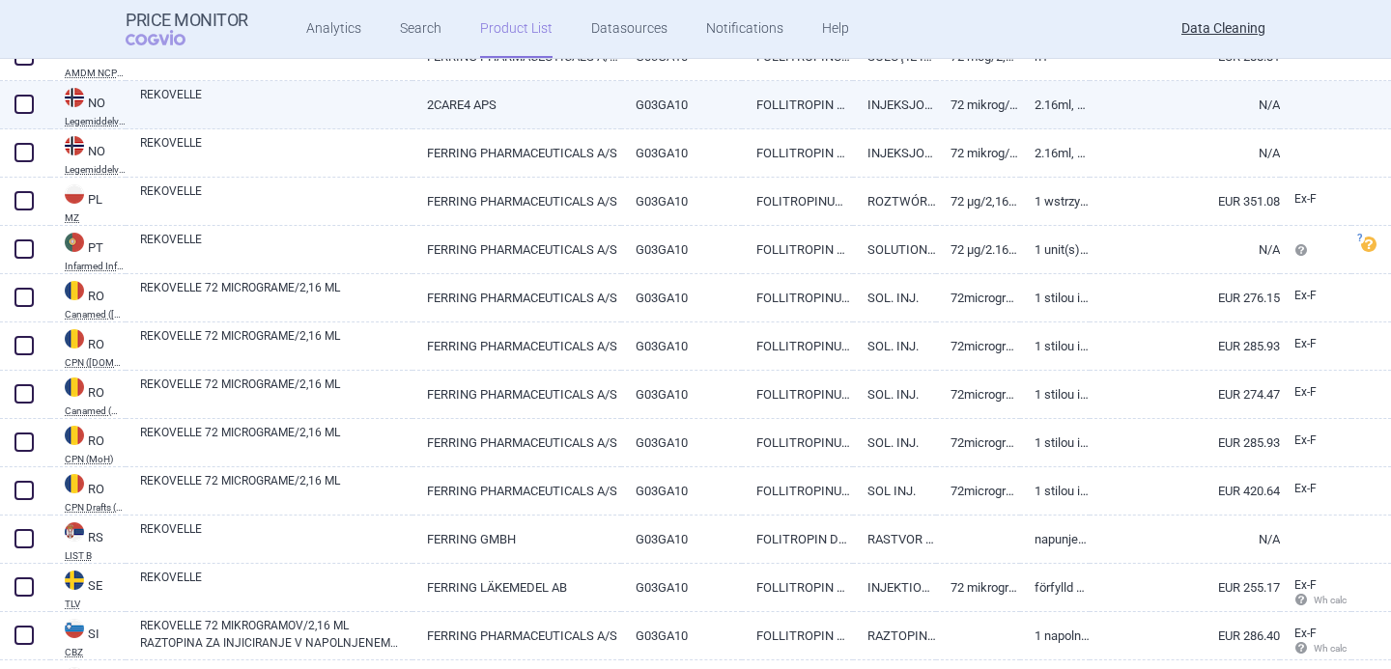
click at [298, 101] on link "REKOVELLE" at bounding box center [276, 103] width 272 height 35
select select "EUR"
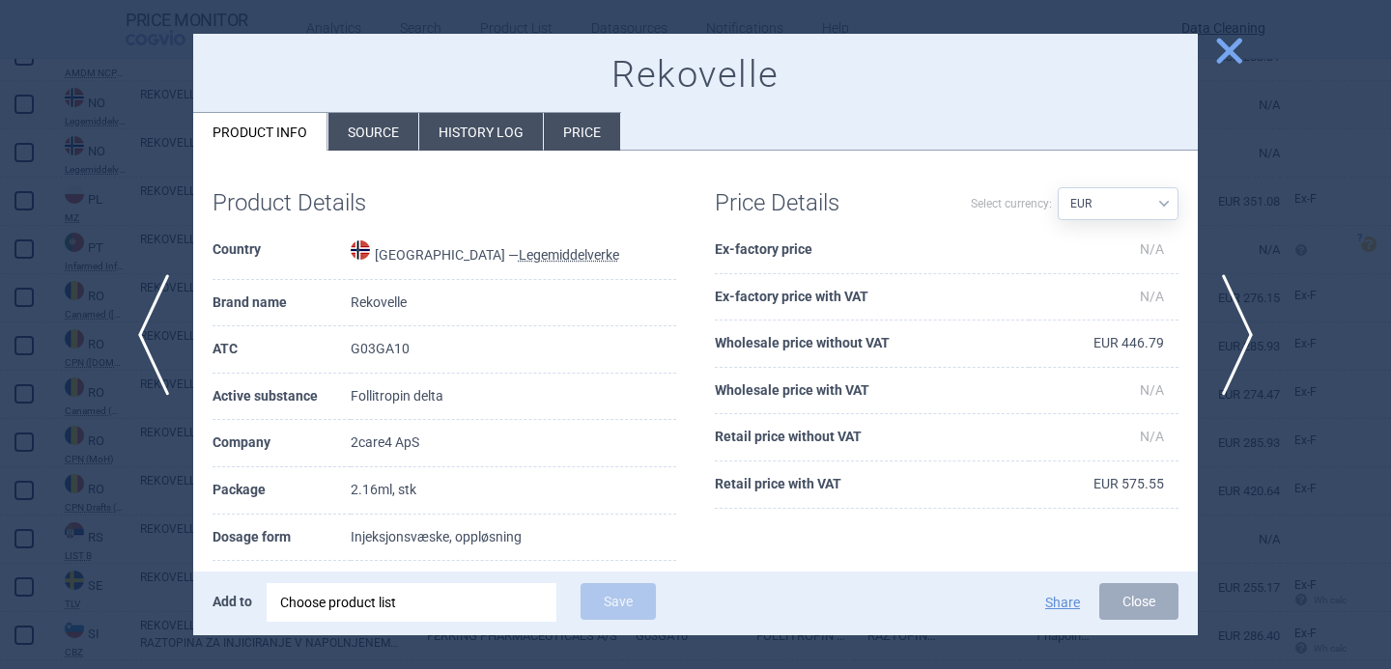
scroll to position [81, 0]
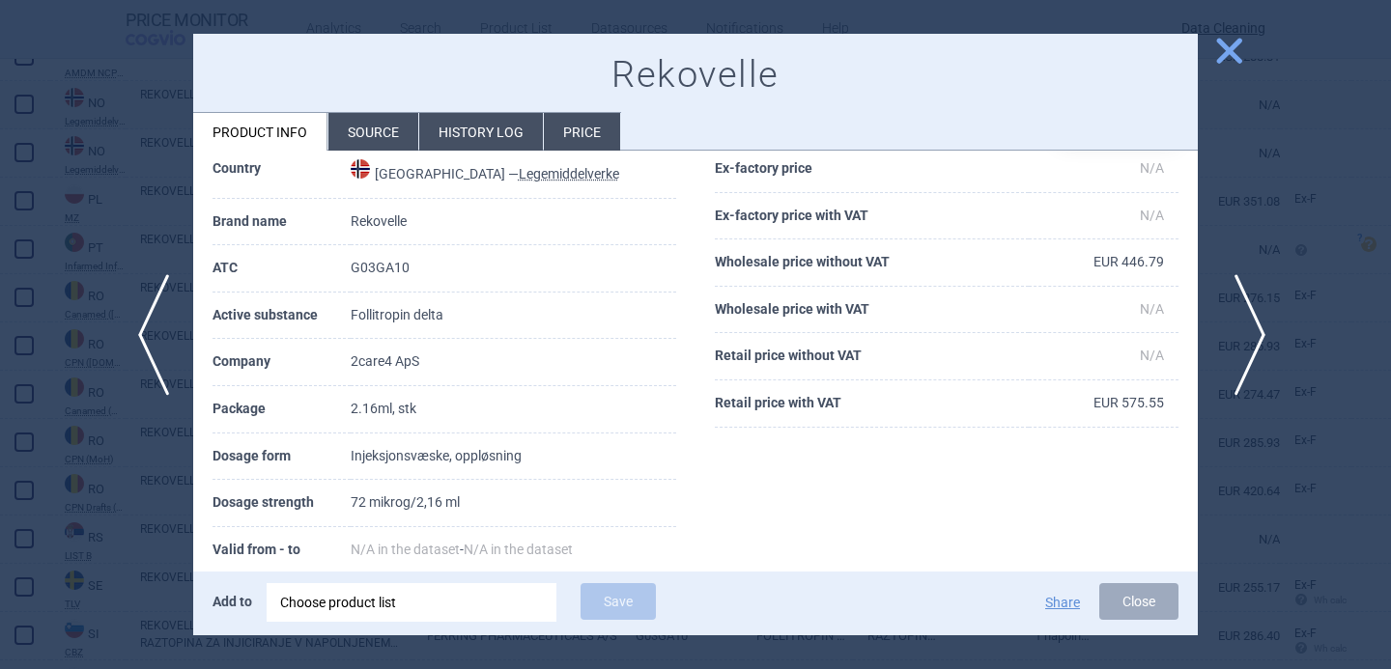
click at [1252, 327] on span "next" at bounding box center [1243, 335] width 43 height 122
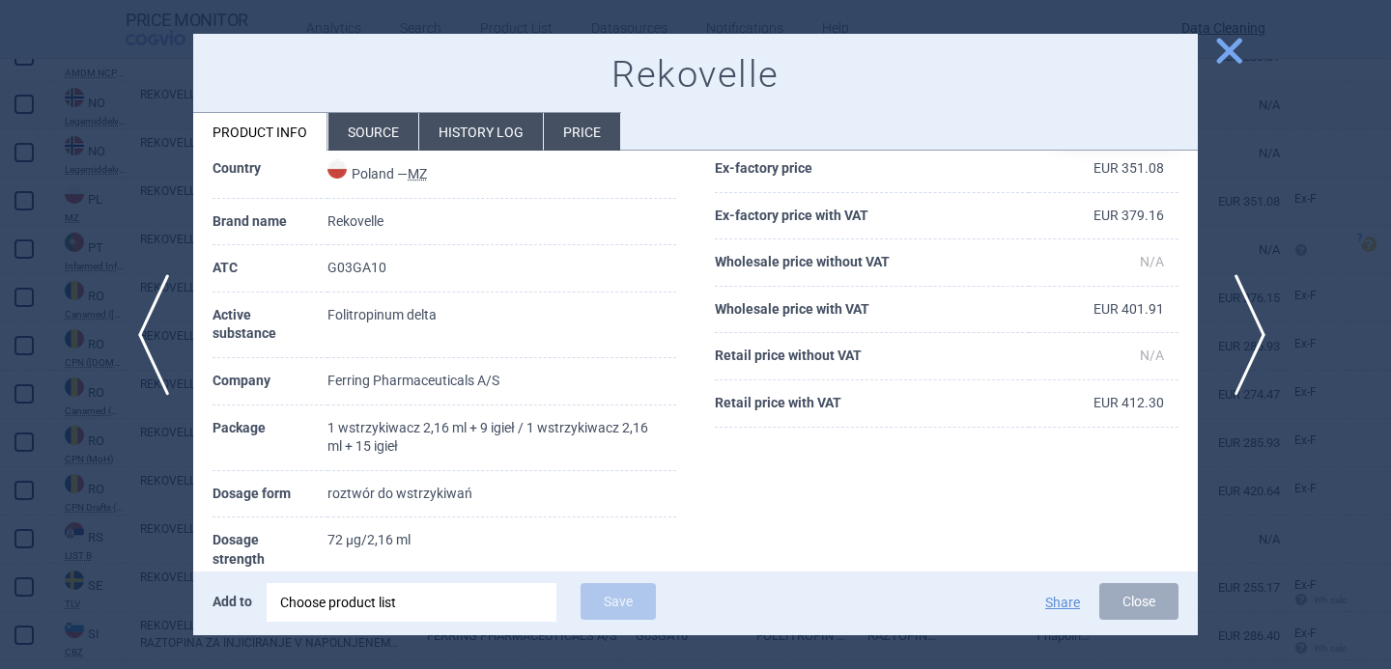
click at [1252, 328] on span "next" at bounding box center [1243, 335] width 43 height 122
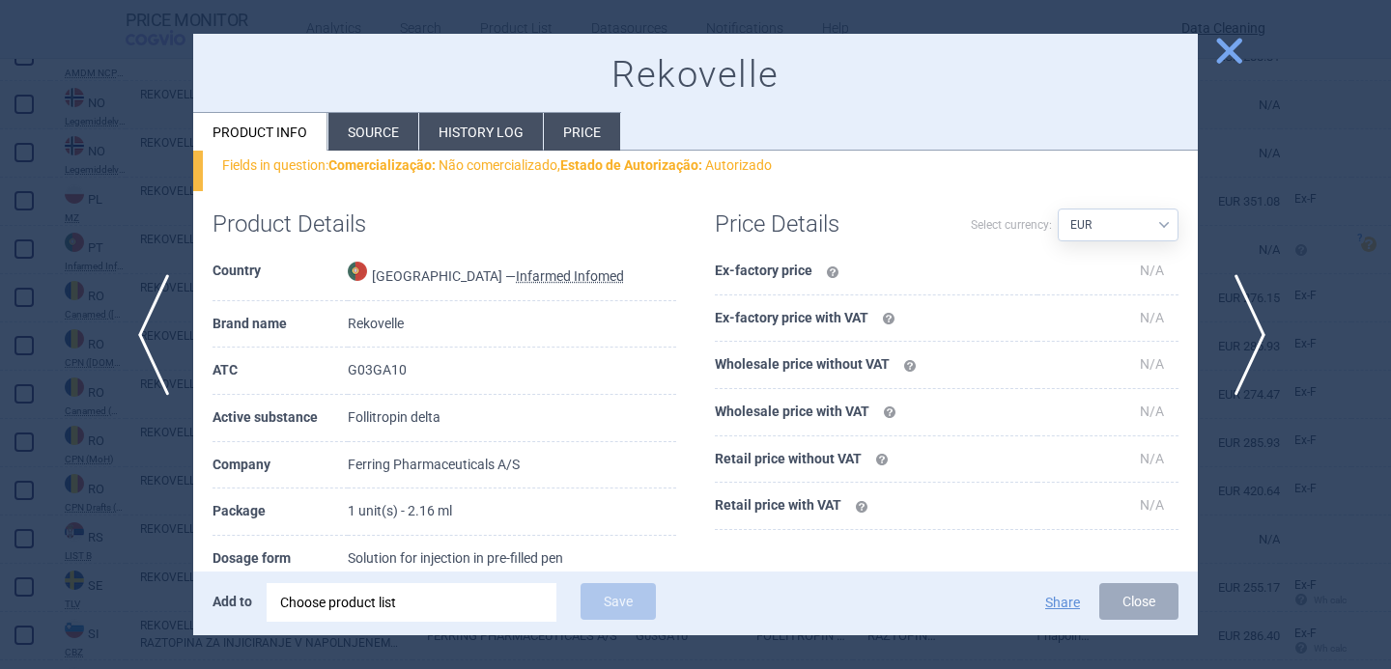
scroll to position [183, 0]
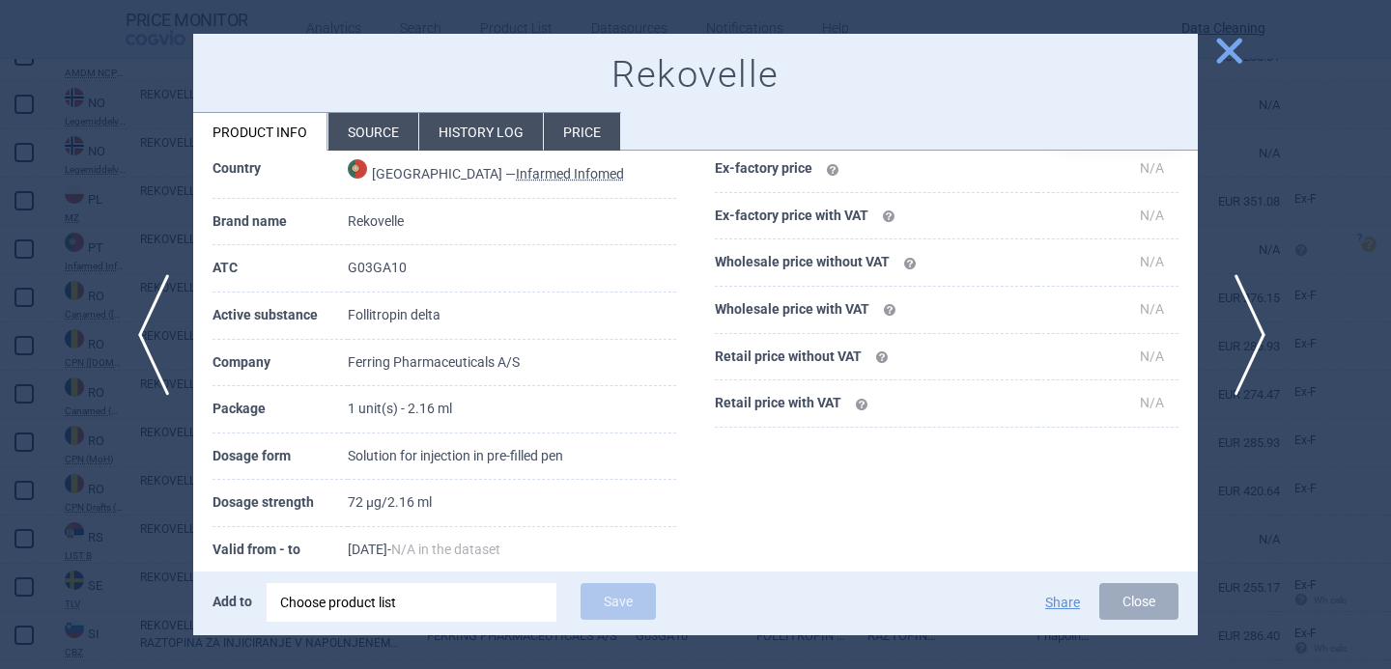
click at [1252, 328] on span "next" at bounding box center [1243, 335] width 43 height 122
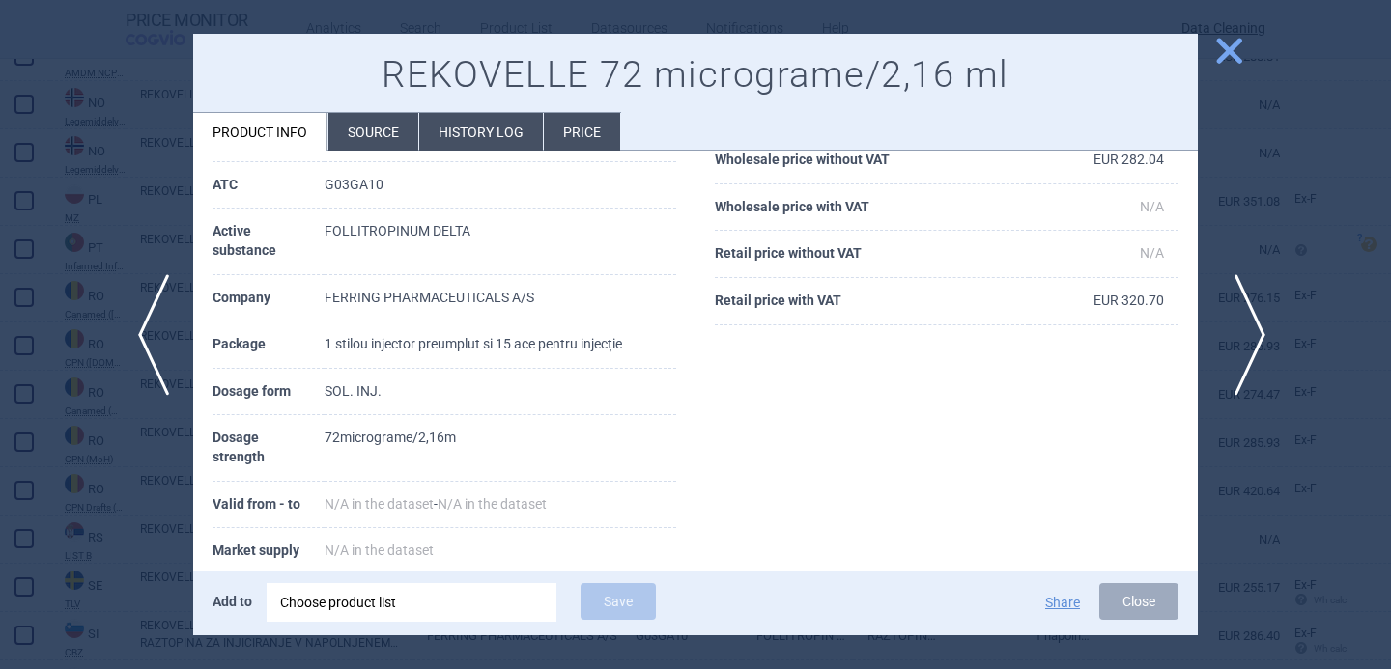
scroll to position [81, 0]
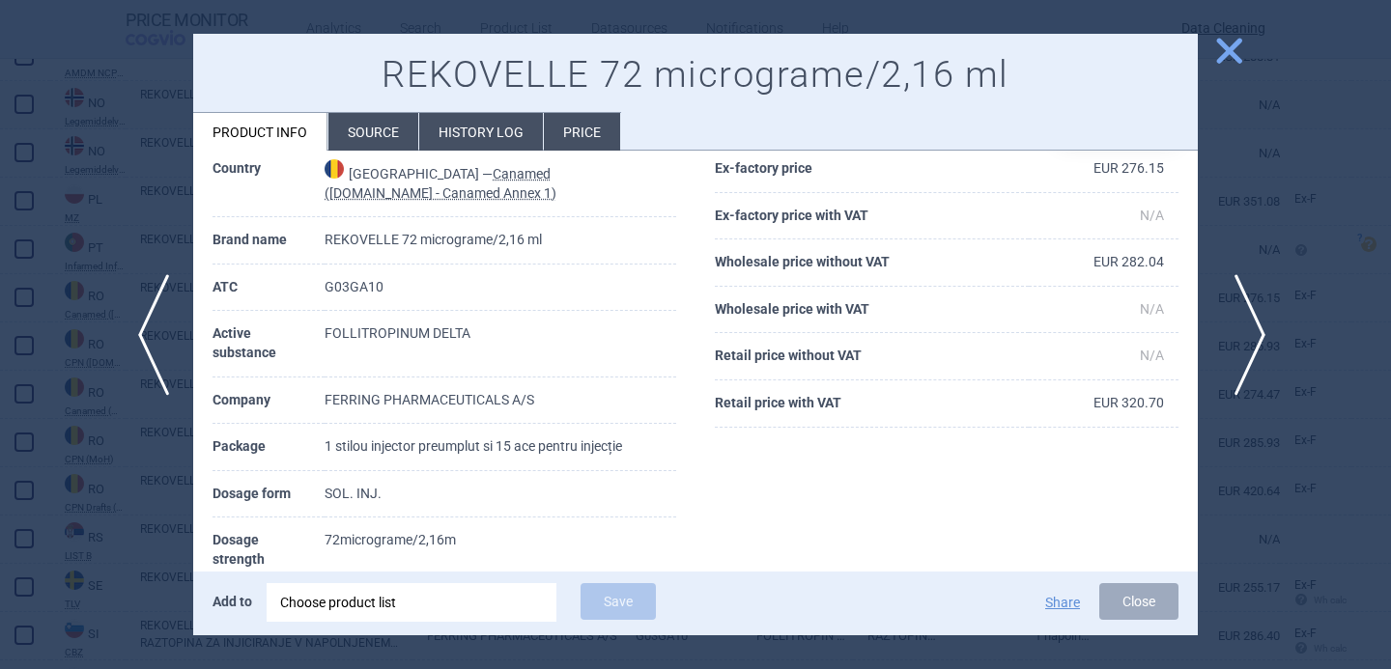
click at [1252, 328] on span "next" at bounding box center [1243, 335] width 43 height 122
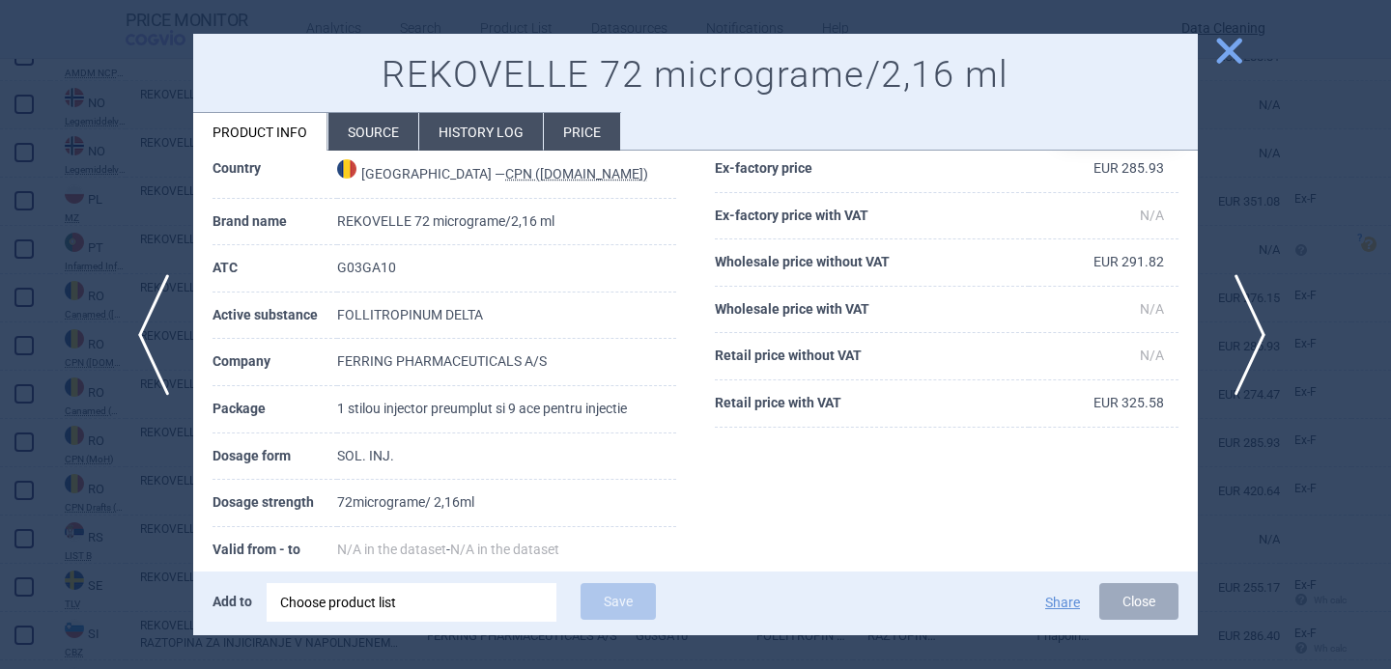
click at [1252, 328] on span "next" at bounding box center [1243, 335] width 43 height 122
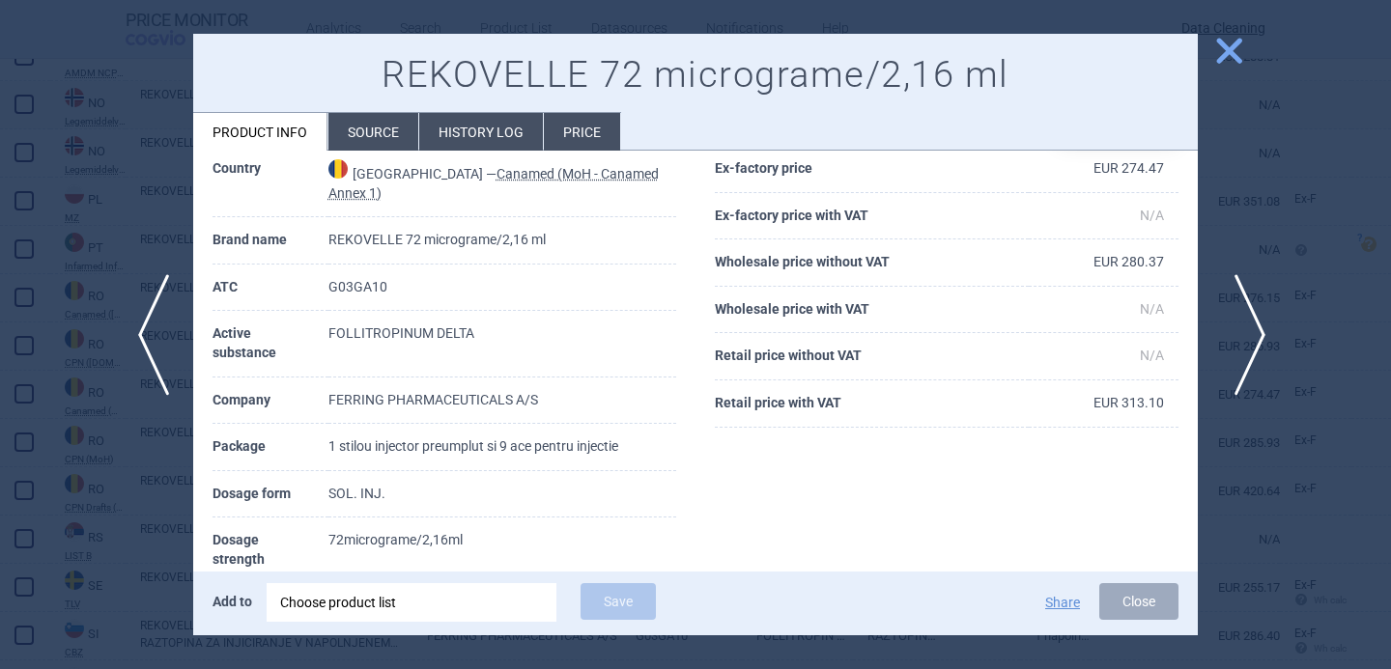
click at [1252, 328] on span "next" at bounding box center [1243, 335] width 43 height 122
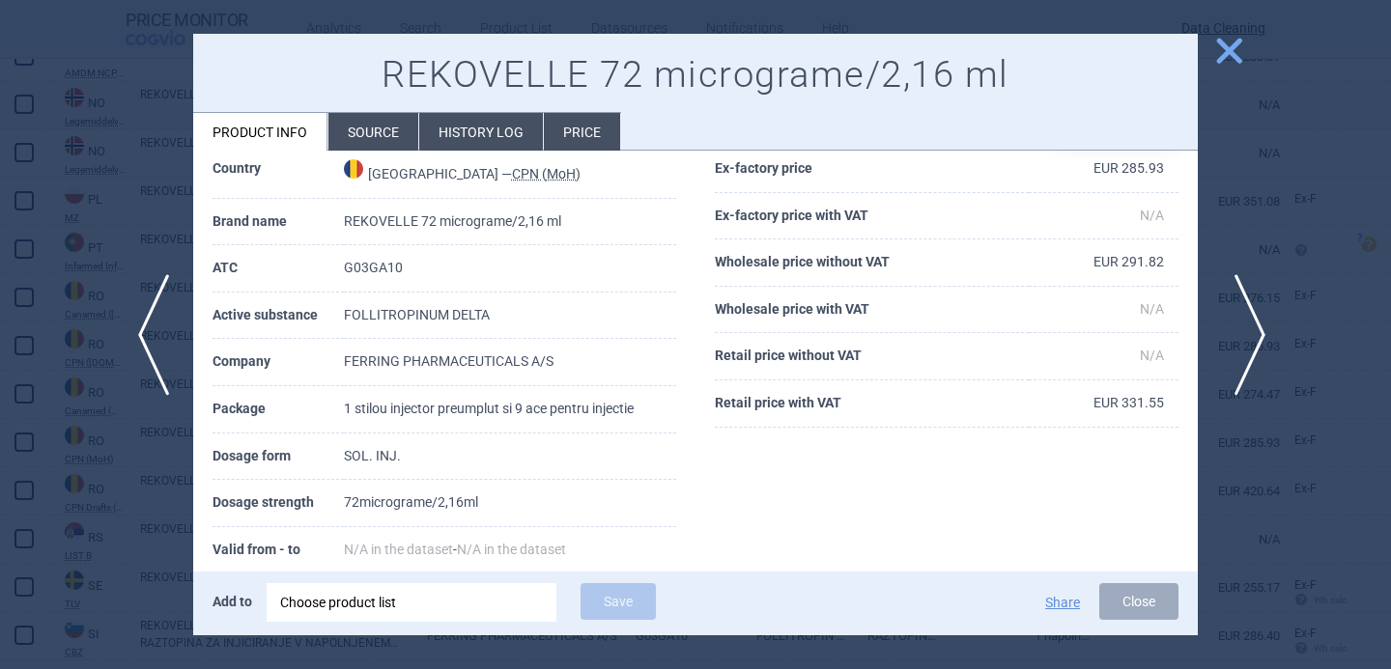
click at [1252, 328] on span "next" at bounding box center [1243, 335] width 43 height 122
click at [1252, 329] on span "next" at bounding box center [1243, 335] width 43 height 122
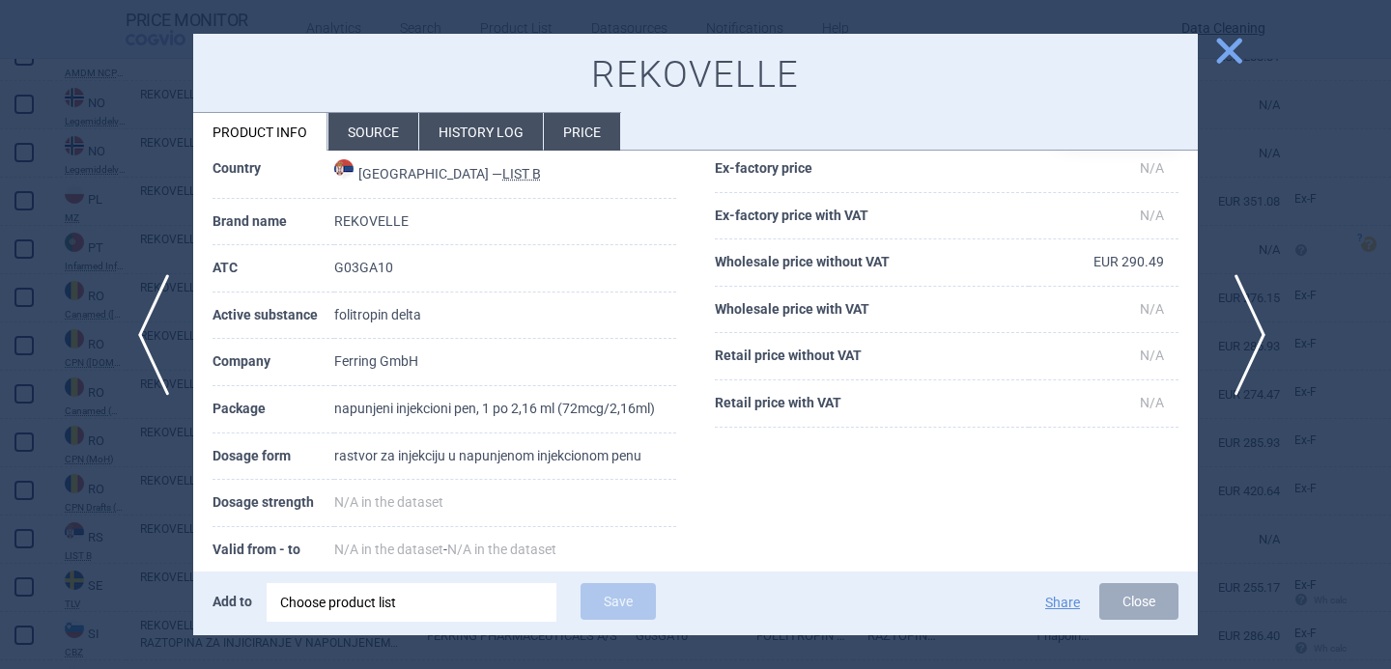
click at [1252, 329] on span "next" at bounding box center [1243, 335] width 43 height 122
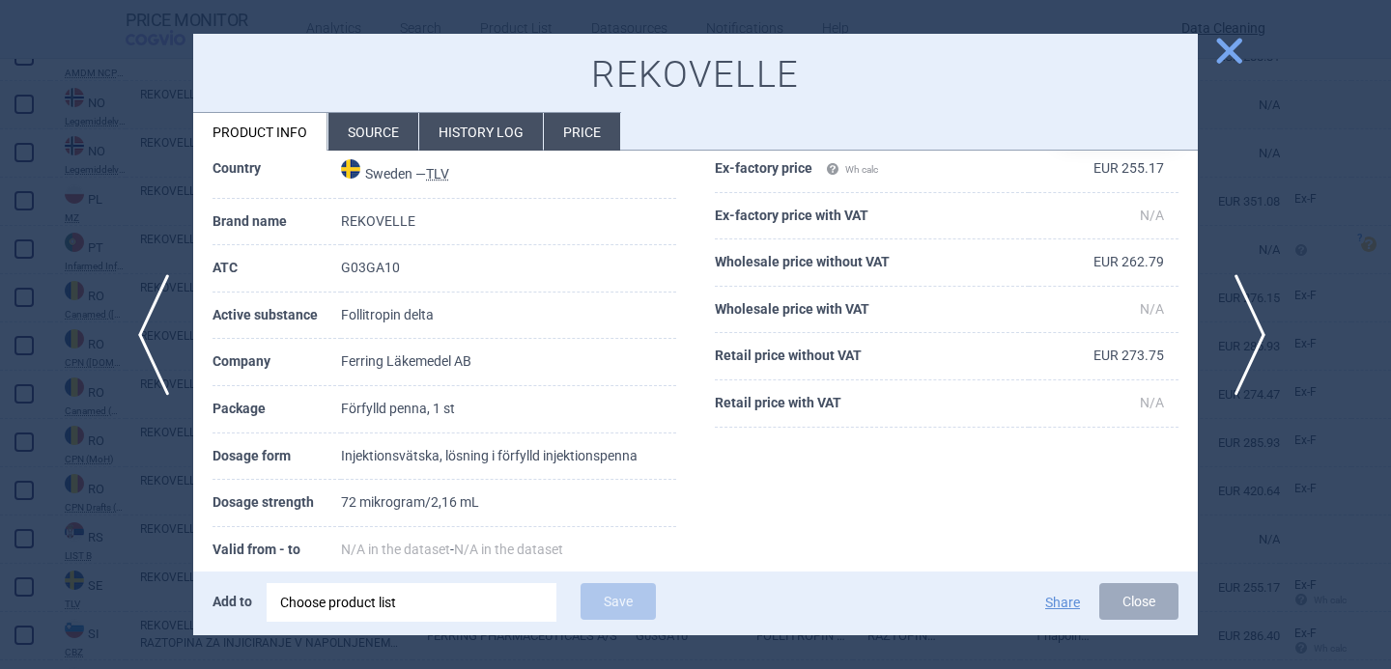
click at [1252, 329] on span "next" at bounding box center [1243, 335] width 43 height 122
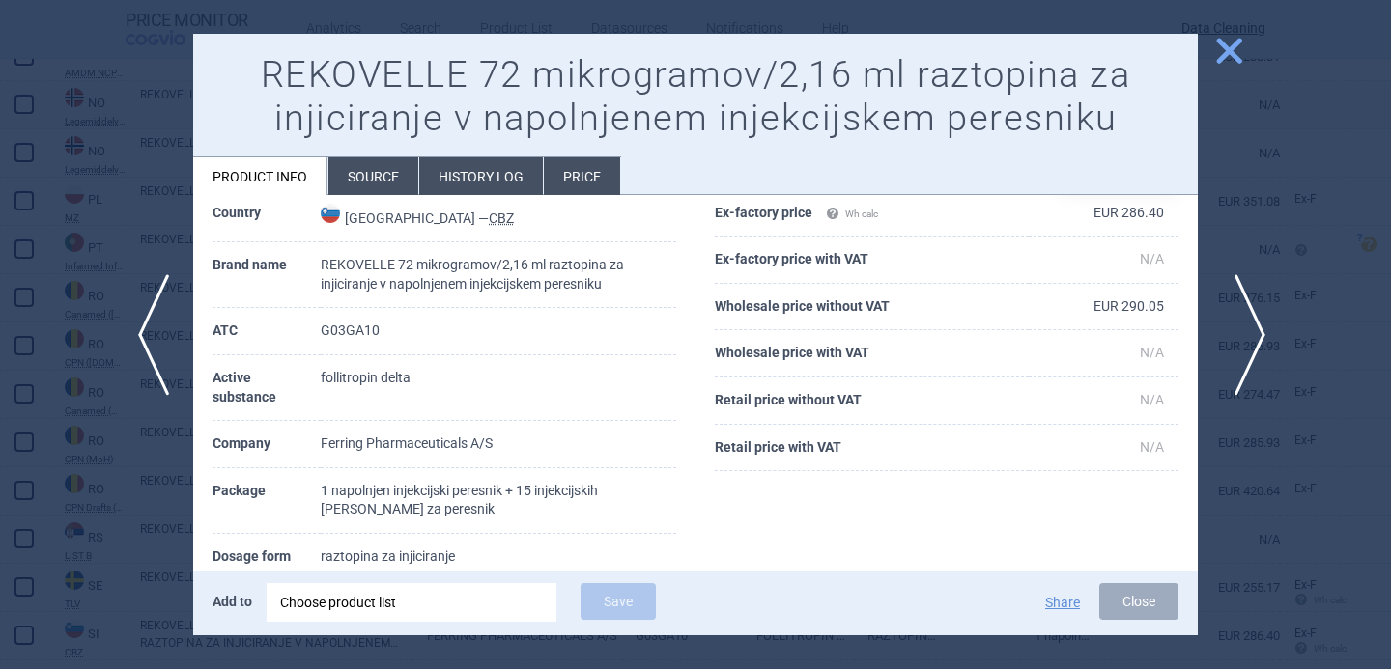
click at [1252, 329] on span "next" at bounding box center [1243, 335] width 43 height 122
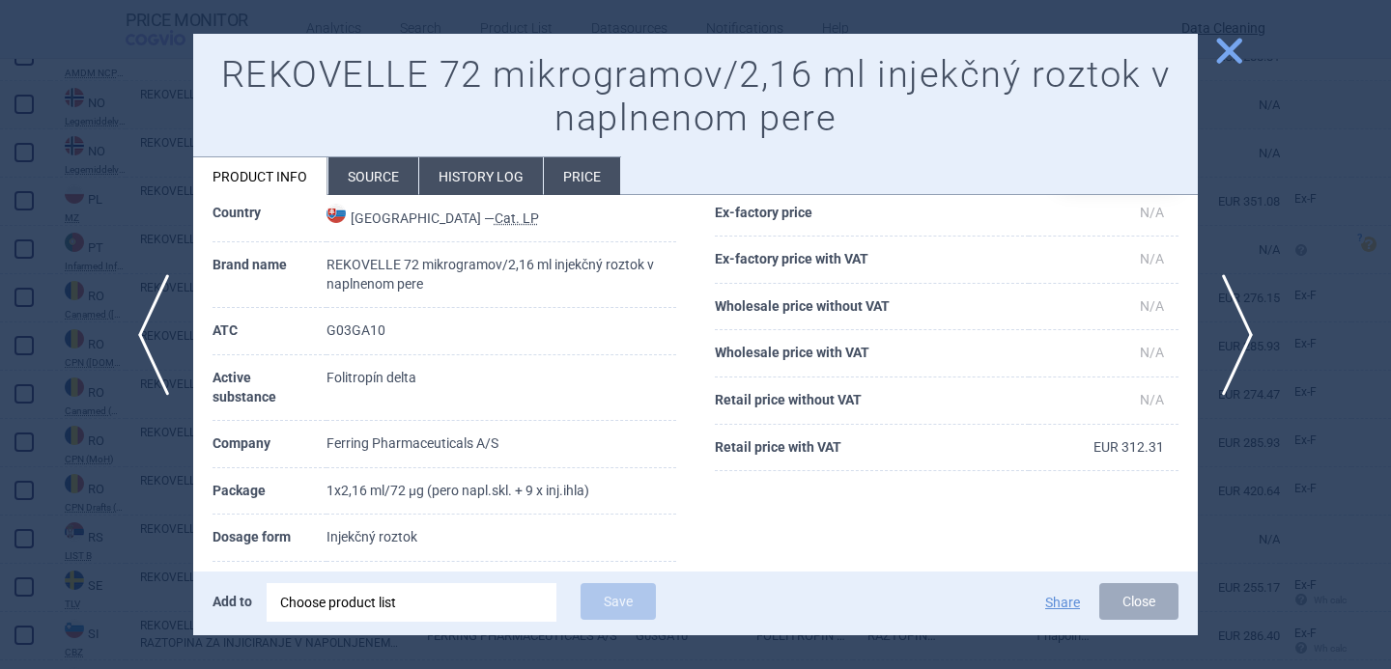
click at [397, 161] on li "Source" at bounding box center [373, 176] width 90 height 38
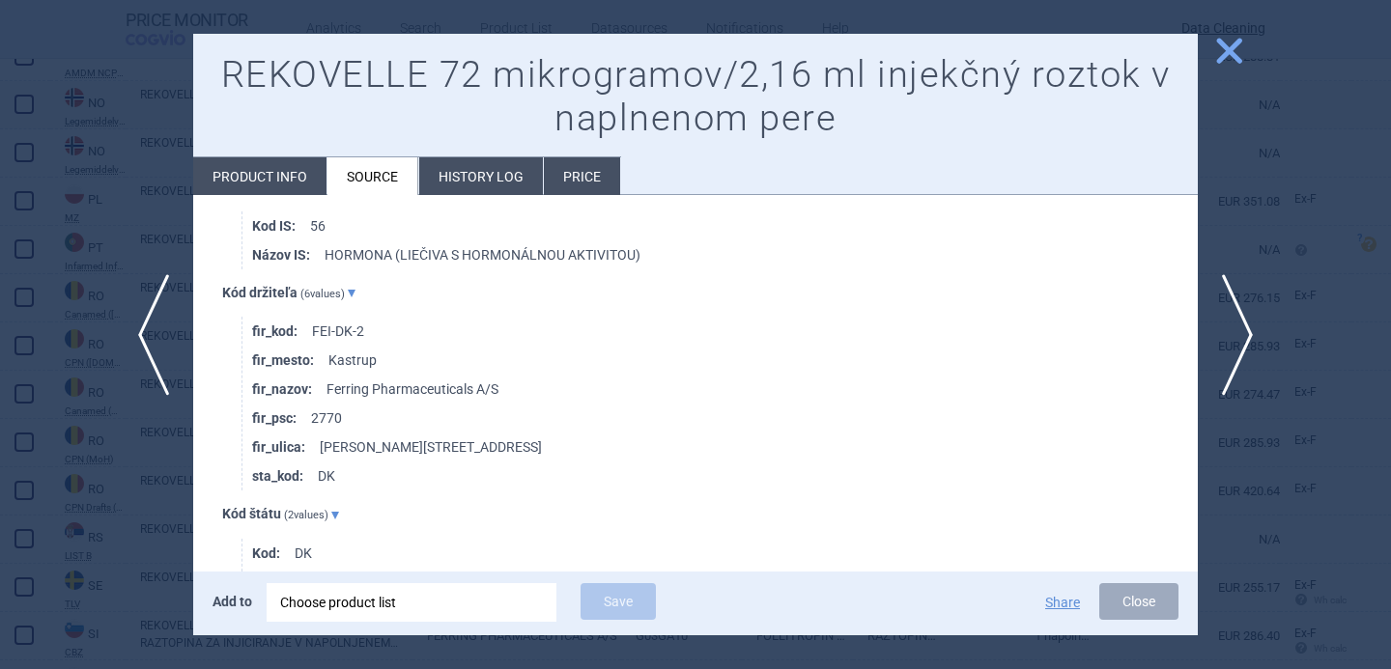
scroll to position [2429, 0]
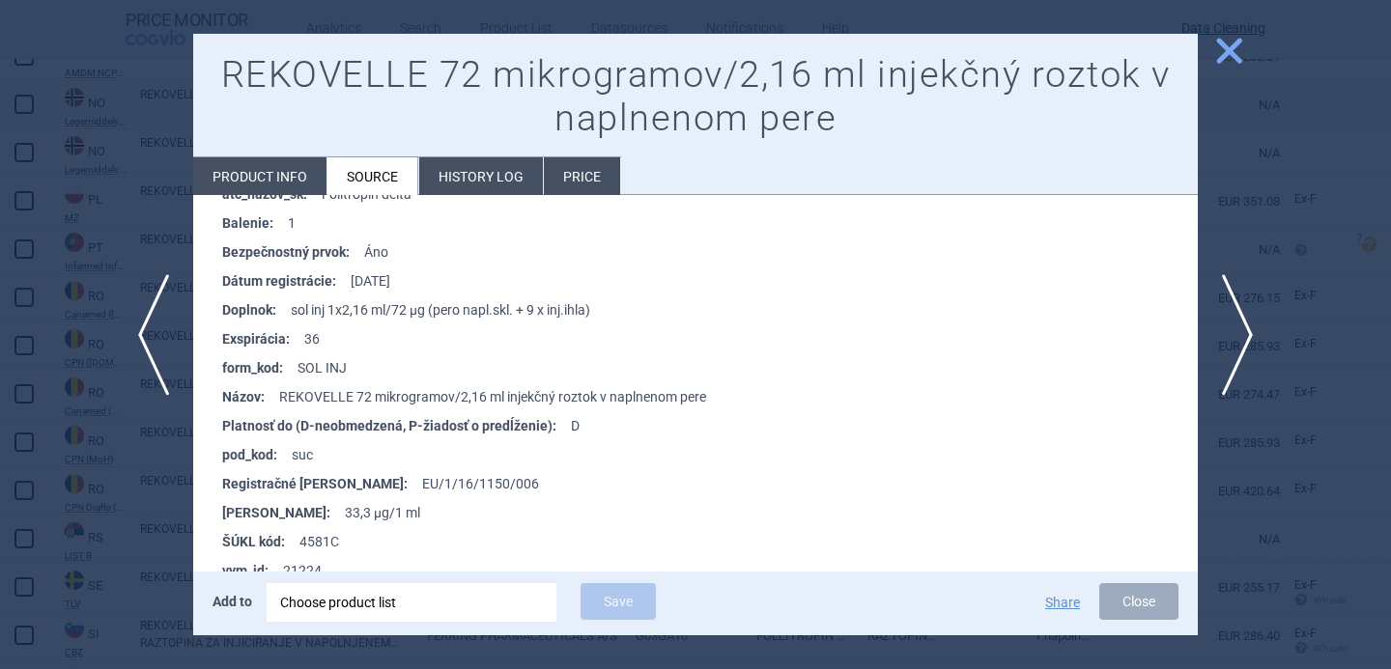
click at [53, 592] on div at bounding box center [695, 334] width 1391 height 669
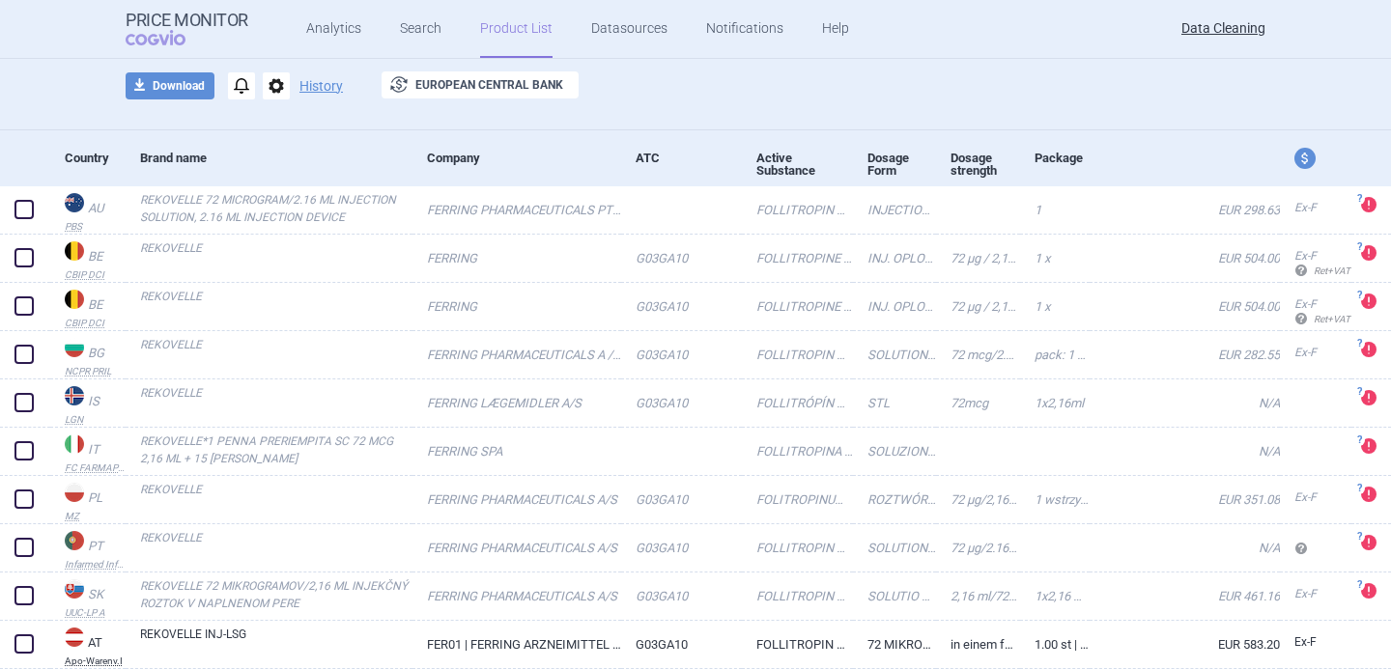
scroll to position [52, 0]
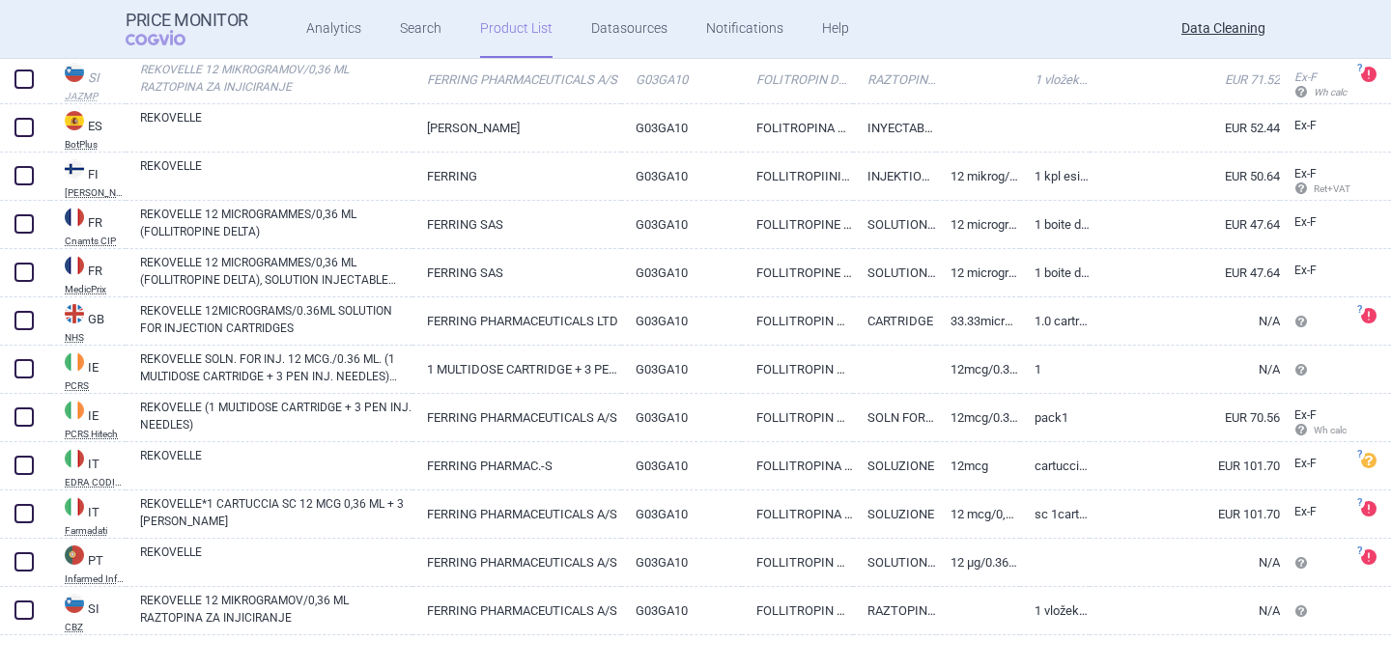
scroll to position [1166, 0]
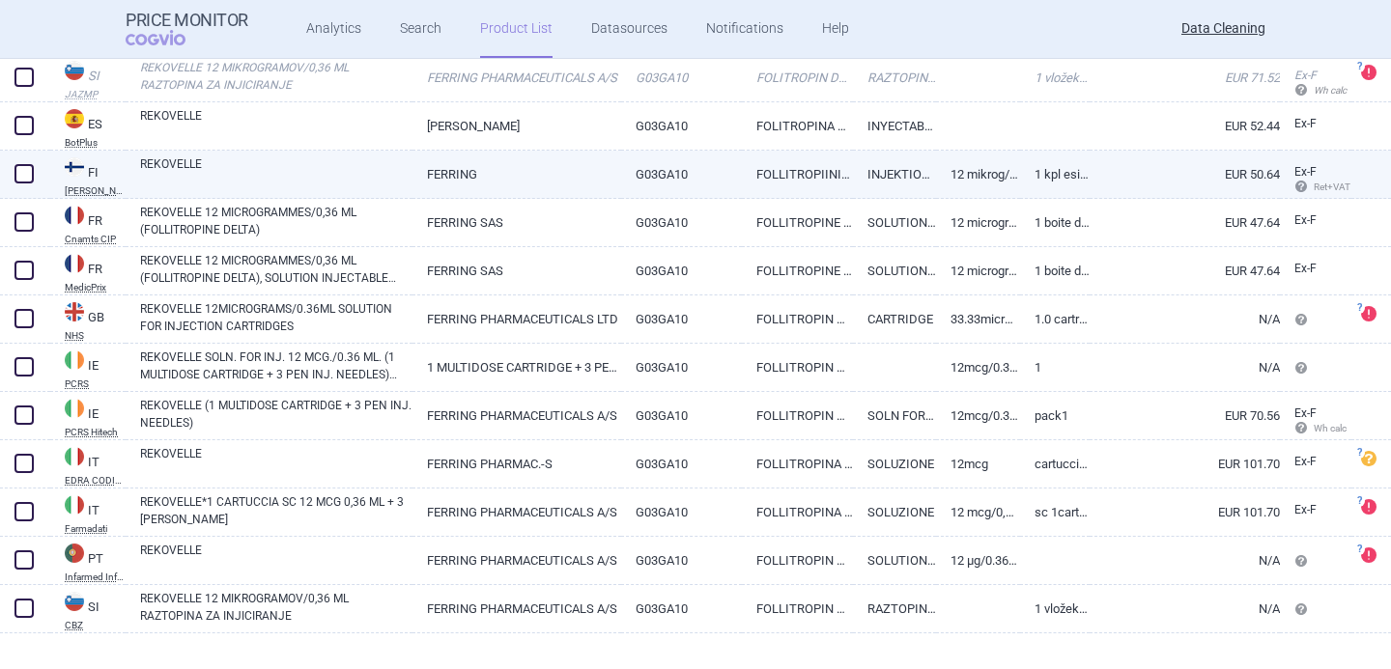
click at [304, 175] on link "REKOVELLE" at bounding box center [276, 172] width 272 height 35
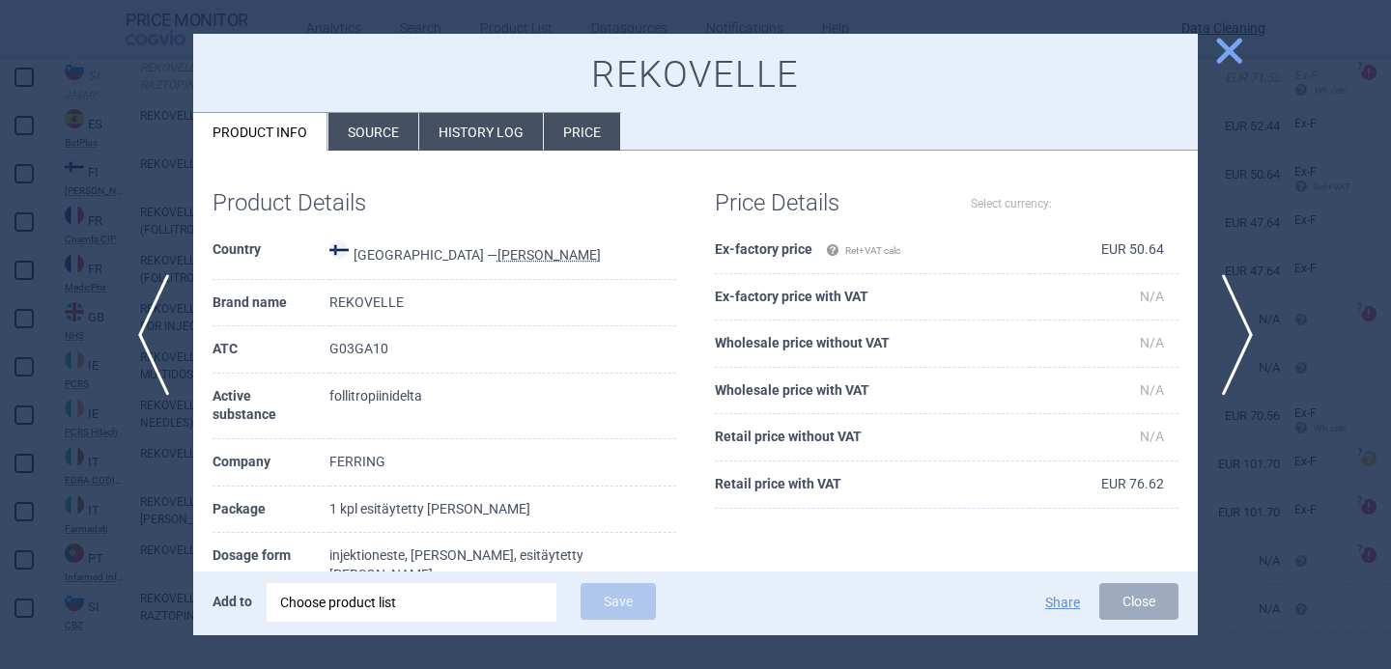
select select "EUR"
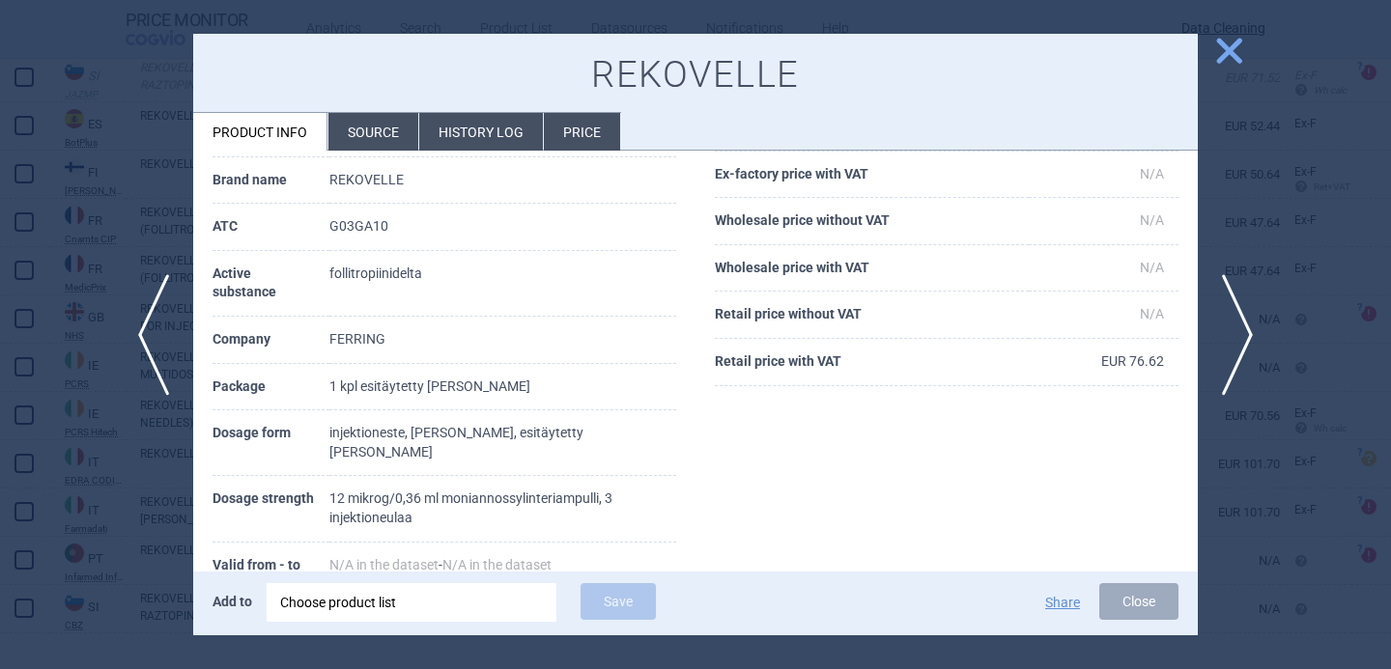
scroll to position [131, 0]
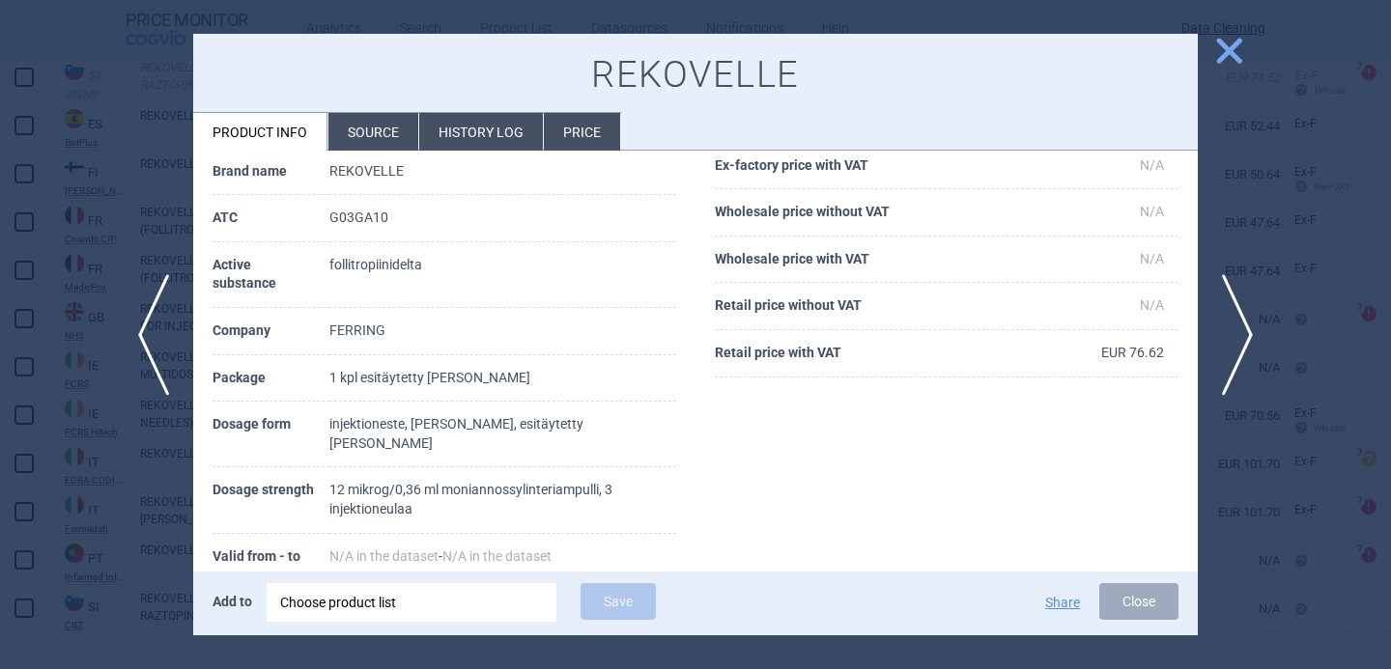
click at [188, 458] on div at bounding box center [695, 334] width 1391 height 669
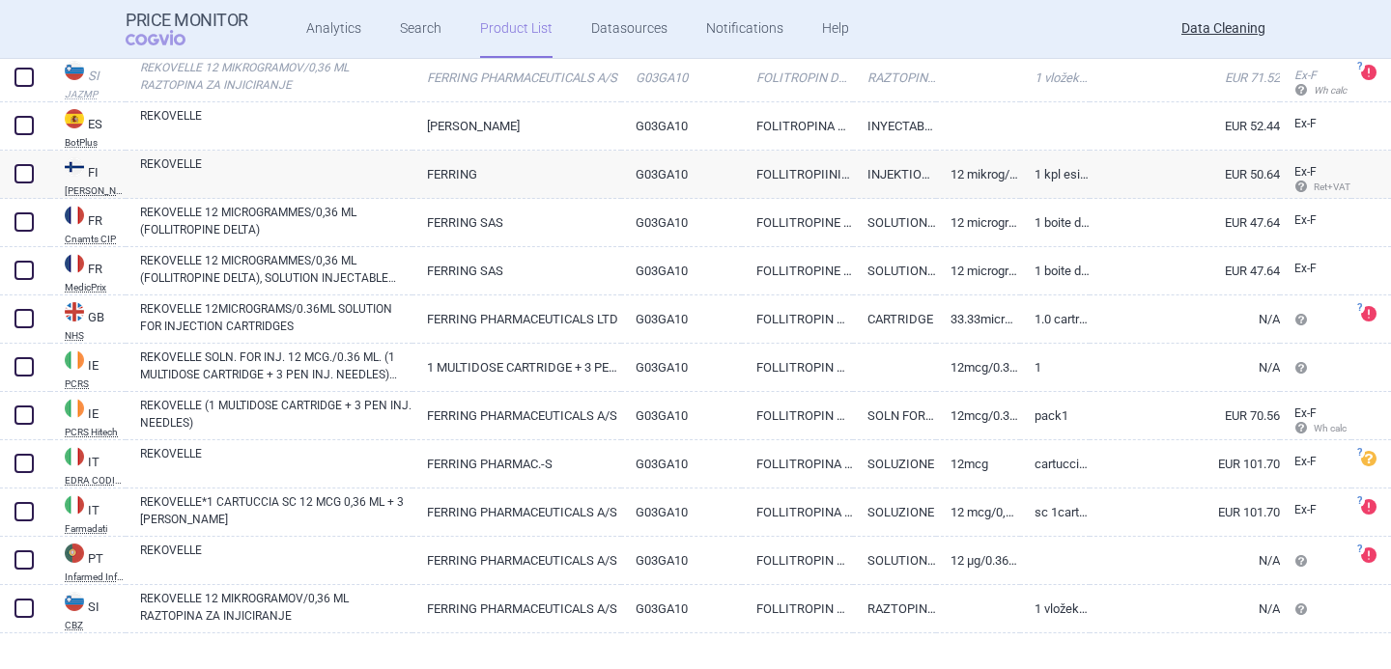
scroll to position [1193, 0]
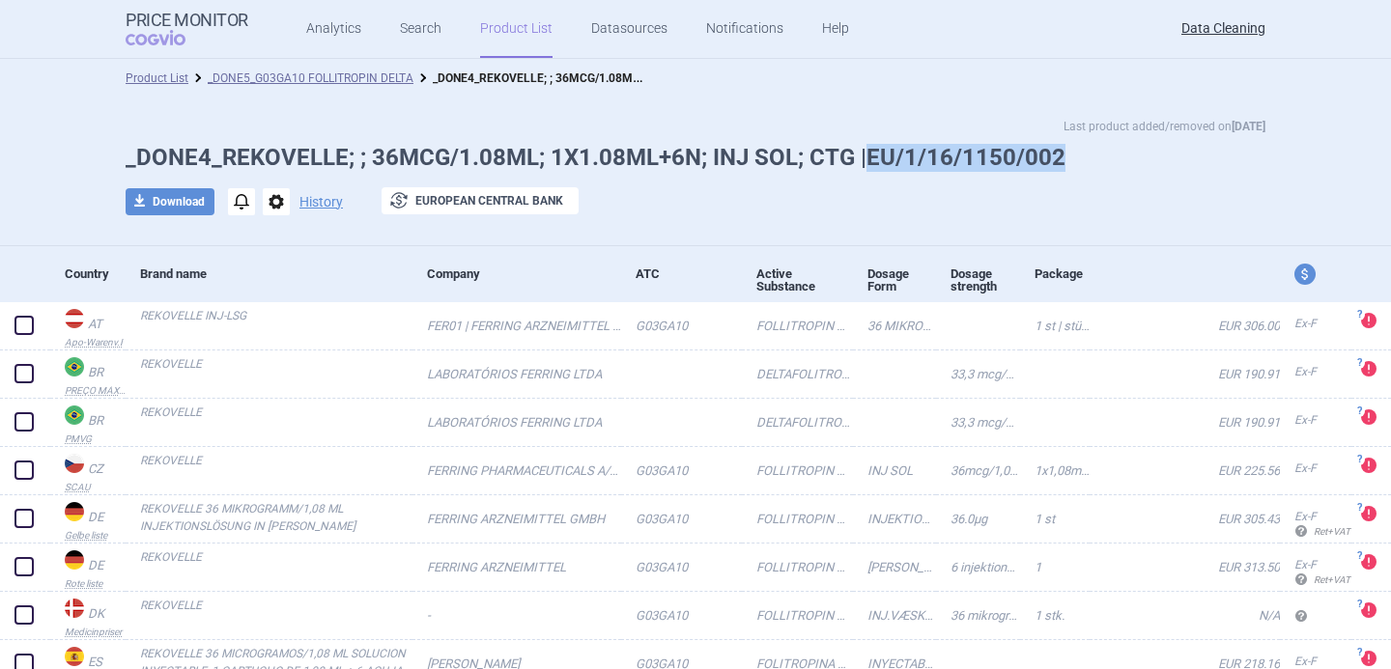
drag, startPoint x: 1065, startPoint y: 155, endPoint x: 864, endPoint y: 155, distance: 200.9
click at [864, 155] on h1 "_DONE4_REKOVELLE; ; 36MCG/1.08ML; 1X1.08ML+6N; INJ SOL; CTG |EU/1/16/1150/002" at bounding box center [696, 158] width 1140 height 28
copy h1 "EU/1/16/1150/002"
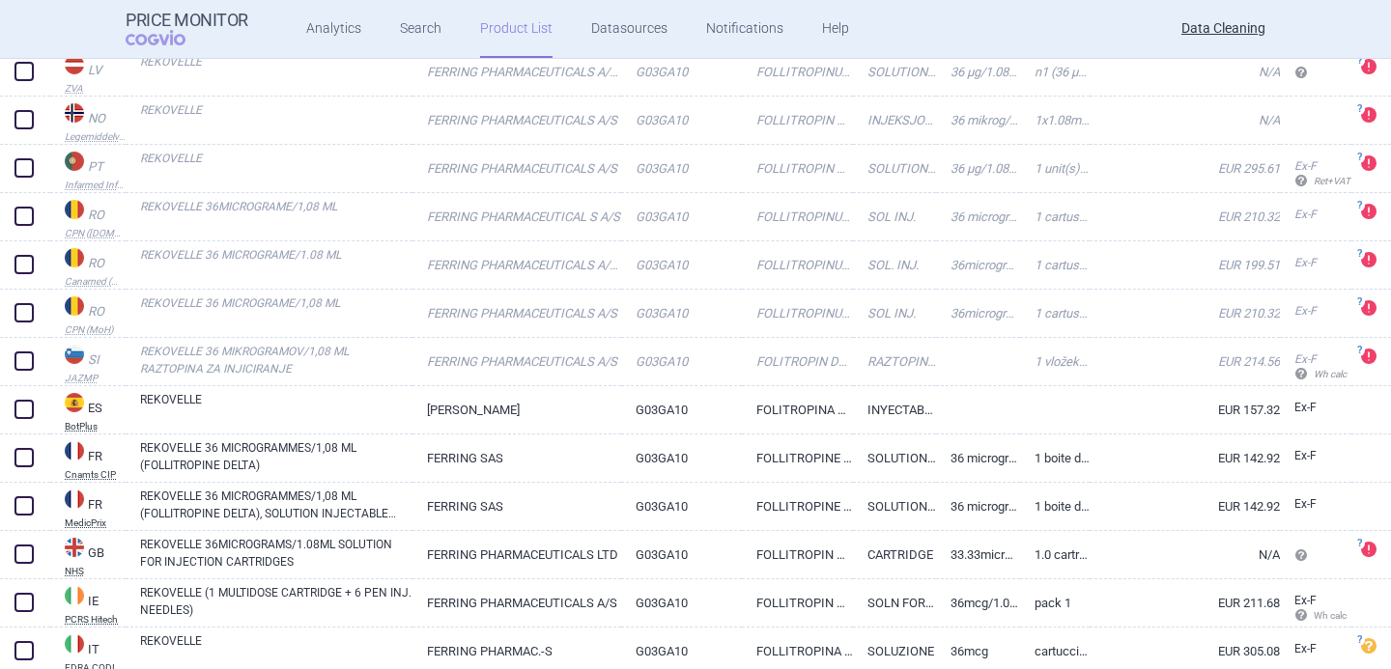
scroll to position [1144, 0]
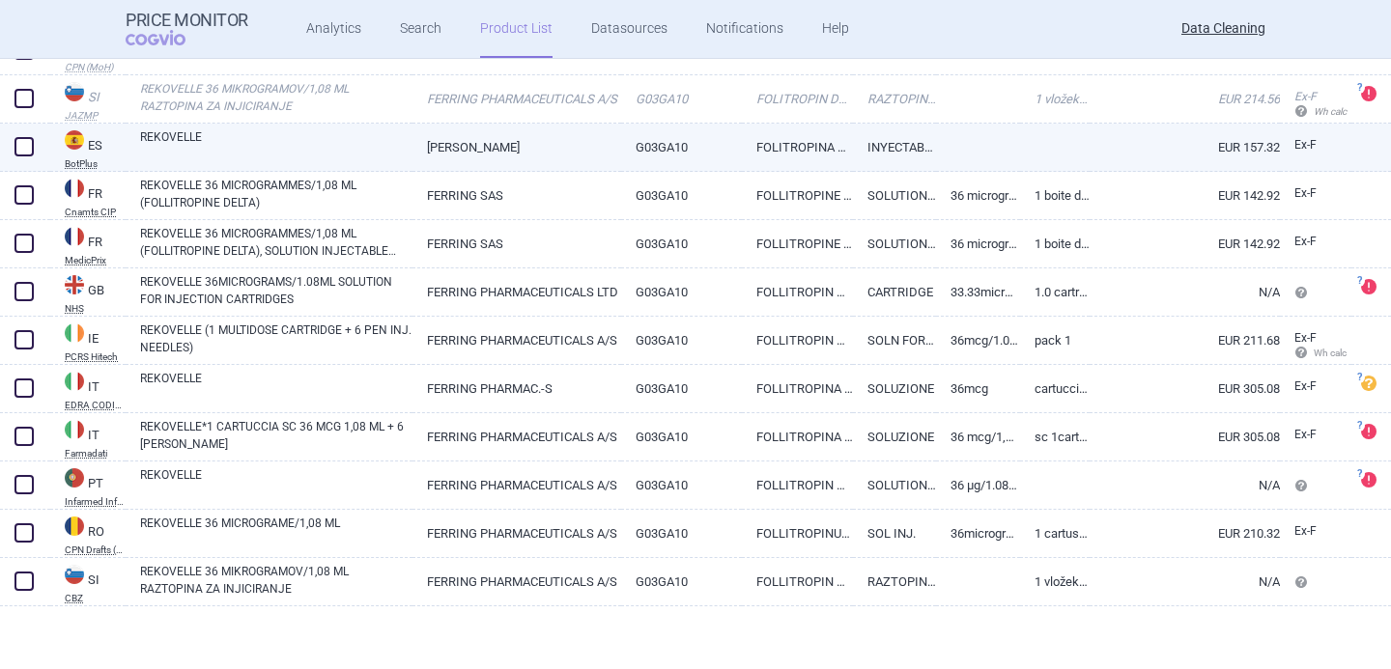
click at [361, 159] on link "REKOVELLE" at bounding box center [276, 145] width 272 height 35
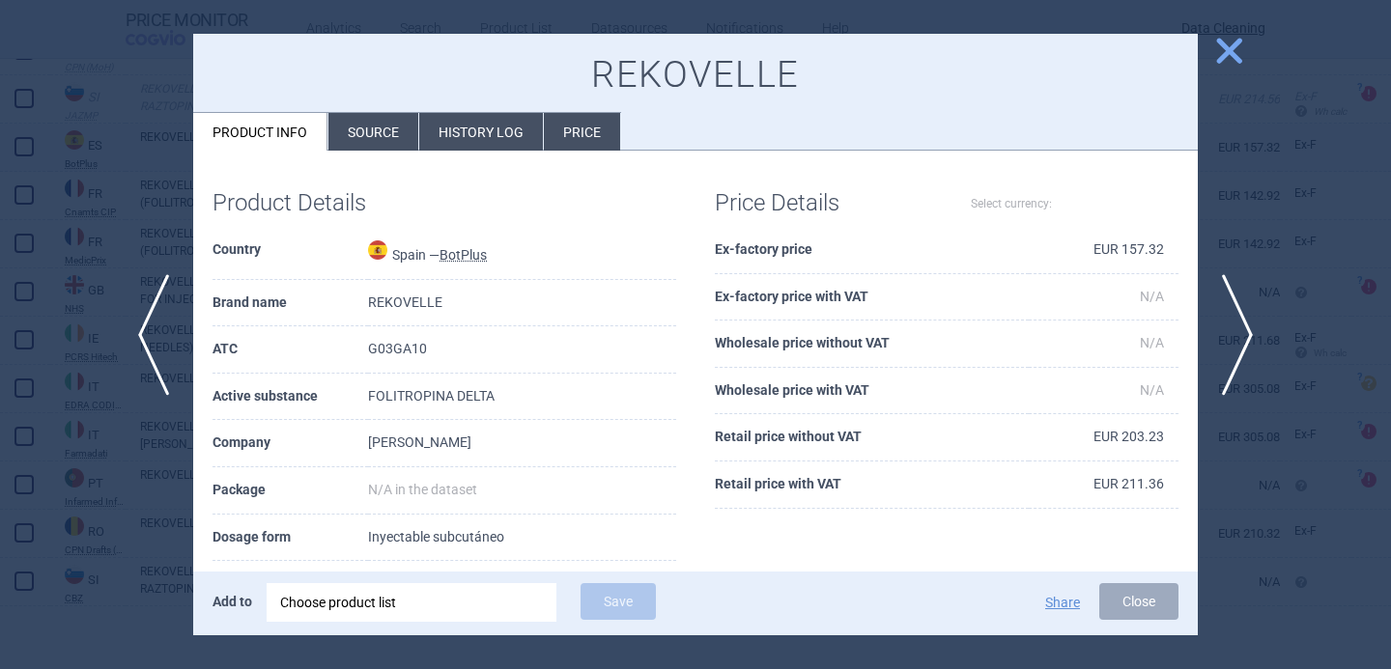
select select "EUR"
click at [374, 138] on li "Source" at bounding box center [373, 132] width 90 height 38
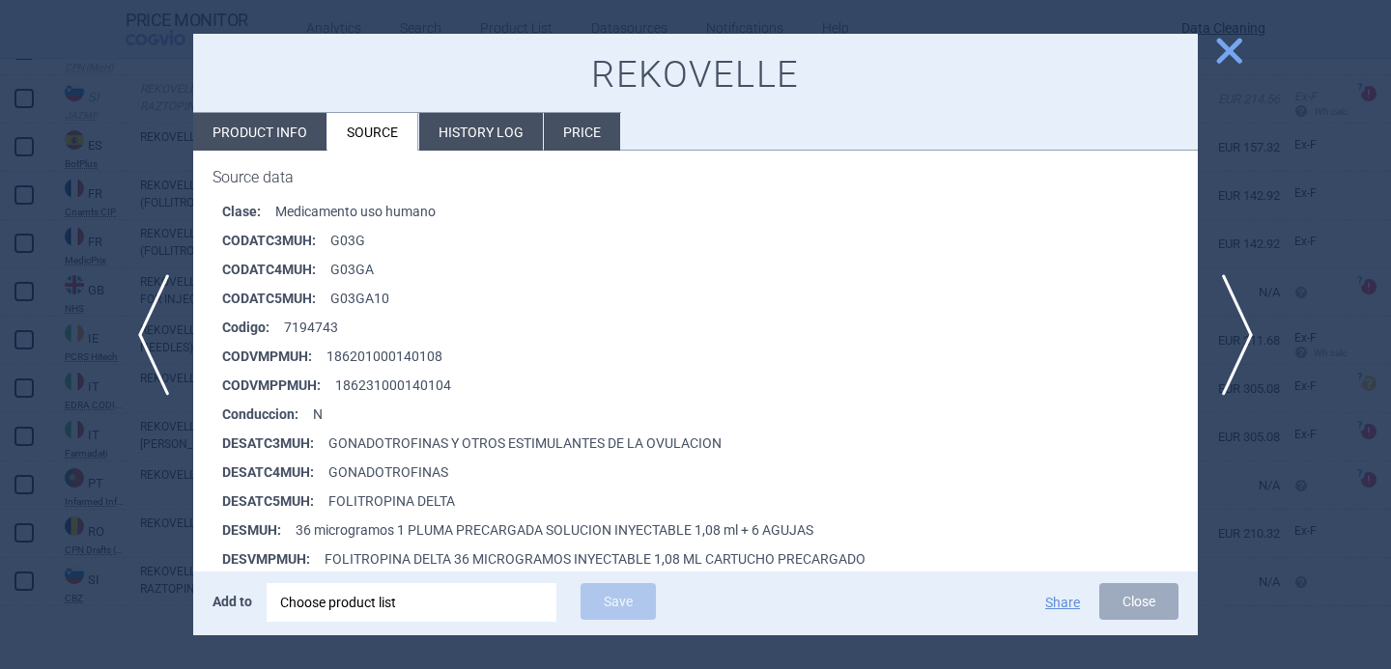
scroll to position [525, 0]
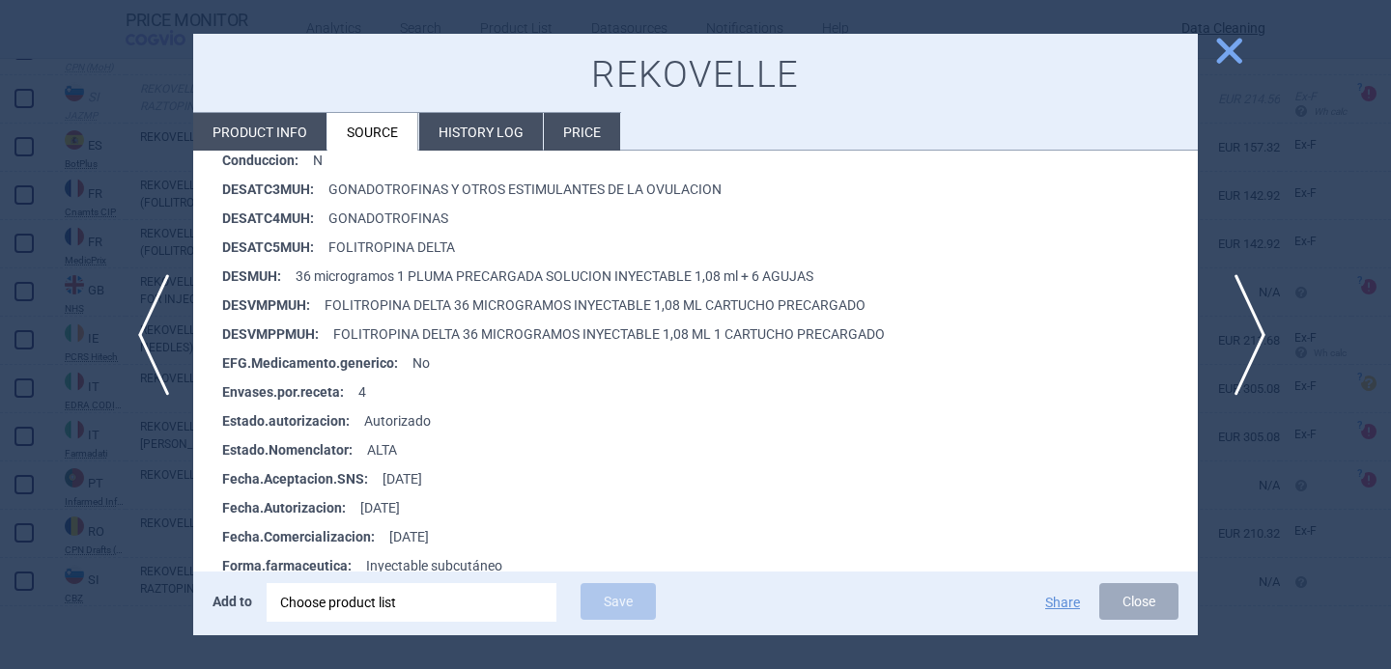
click at [1252, 322] on span "next" at bounding box center [1243, 335] width 43 height 122
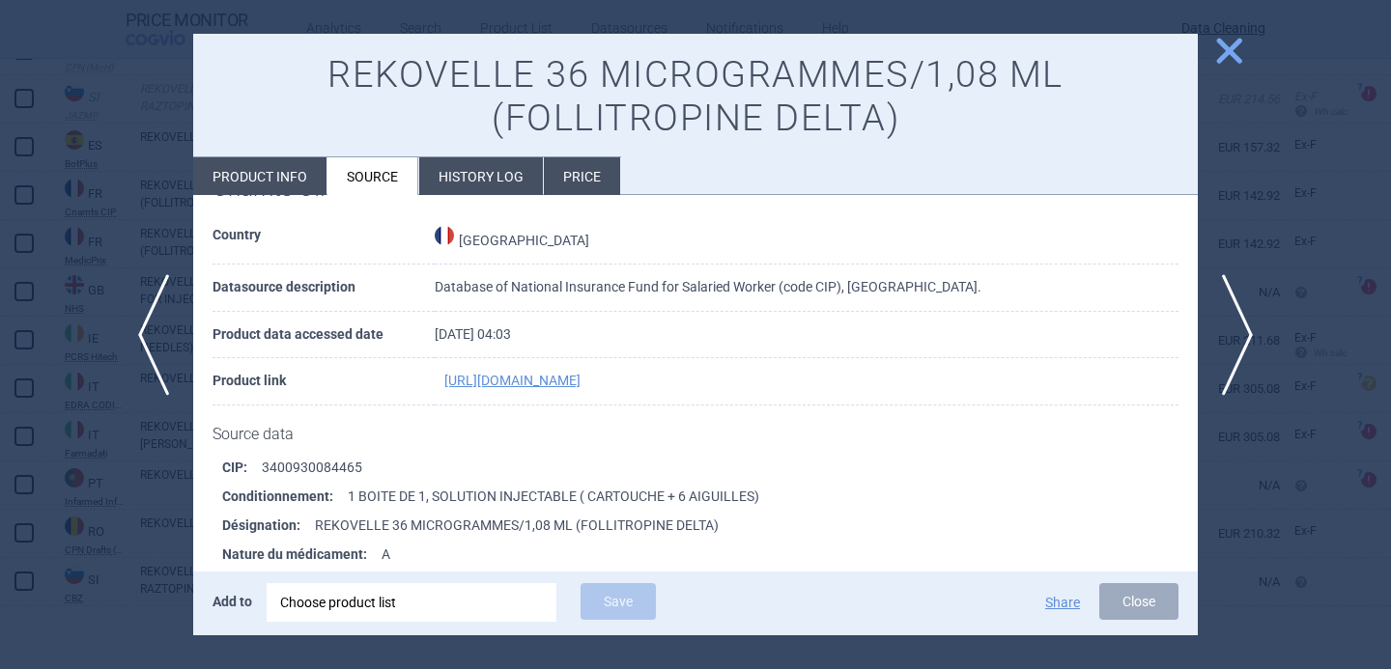
scroll to position [58, 0]
click at [1231, 329] on span "next" at bounding box center [1243, 335] width 43 height 122
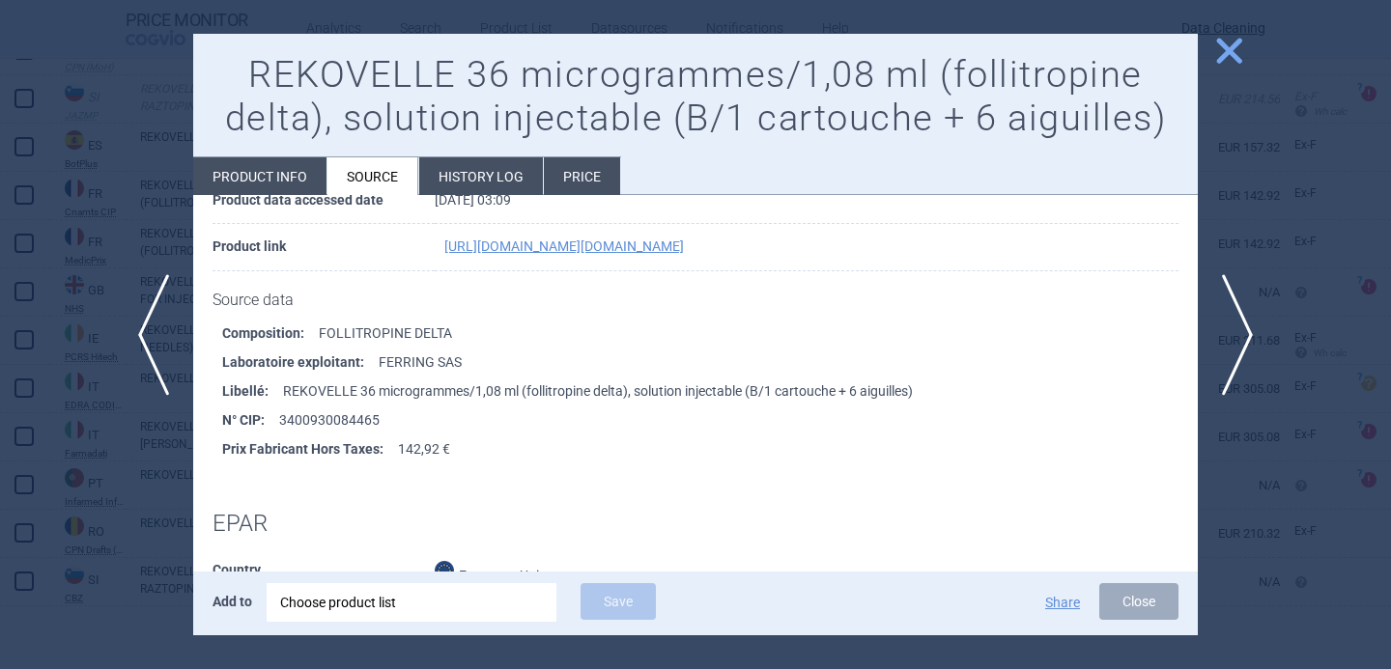
scroll to position [195, 0]
click at [111, 560] on div at bounding box center [695, 334] width 1391 height 669
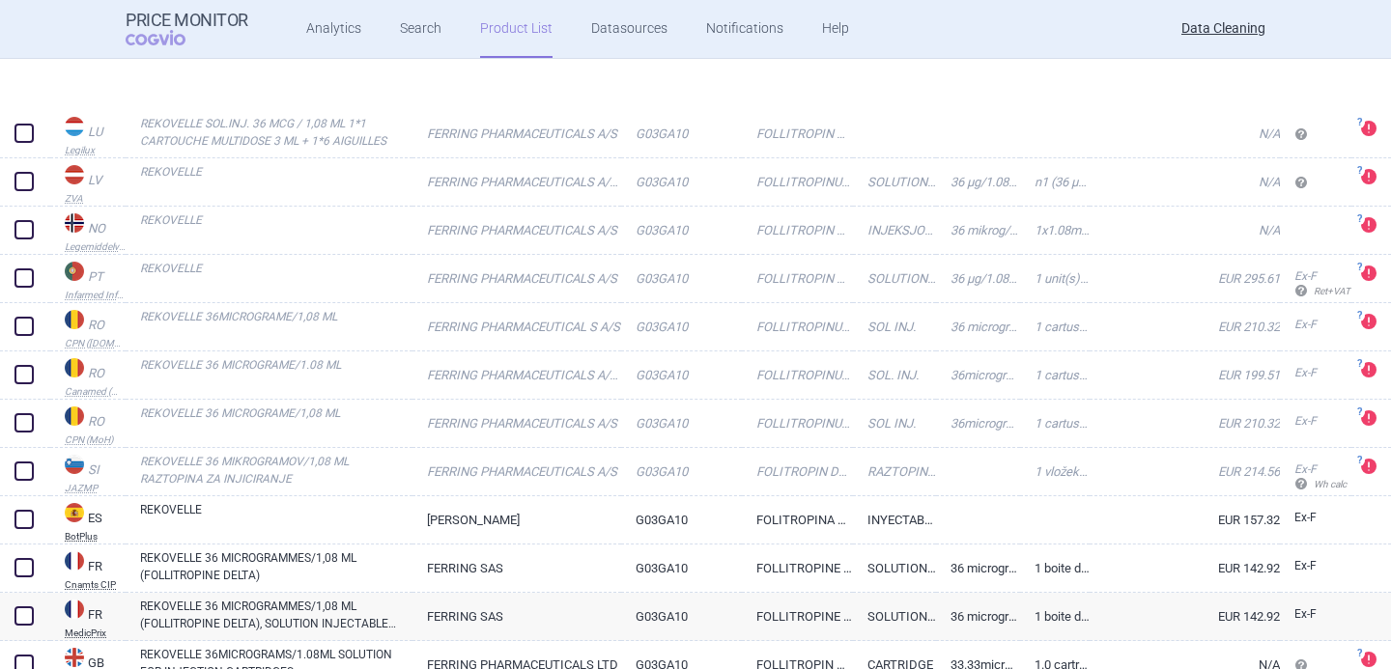
scroll to position [1144, 0]
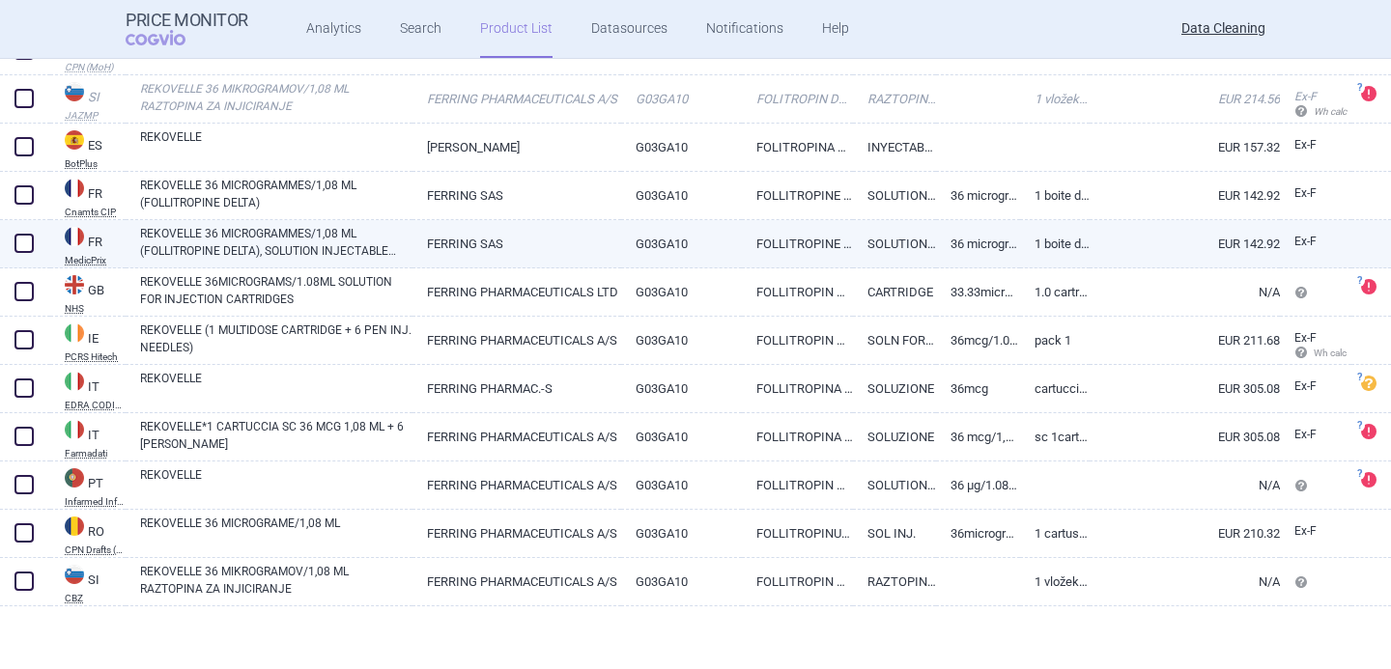
click at [316, 255] on link "REKOVELLE 36 MICROGRAMMES/1,08 ML (FOLLITROPINE DELTA), SOLUTION INJECTABLE (B/…" at bounding box center [276, 242] width 272 height 35
select select "EUR"
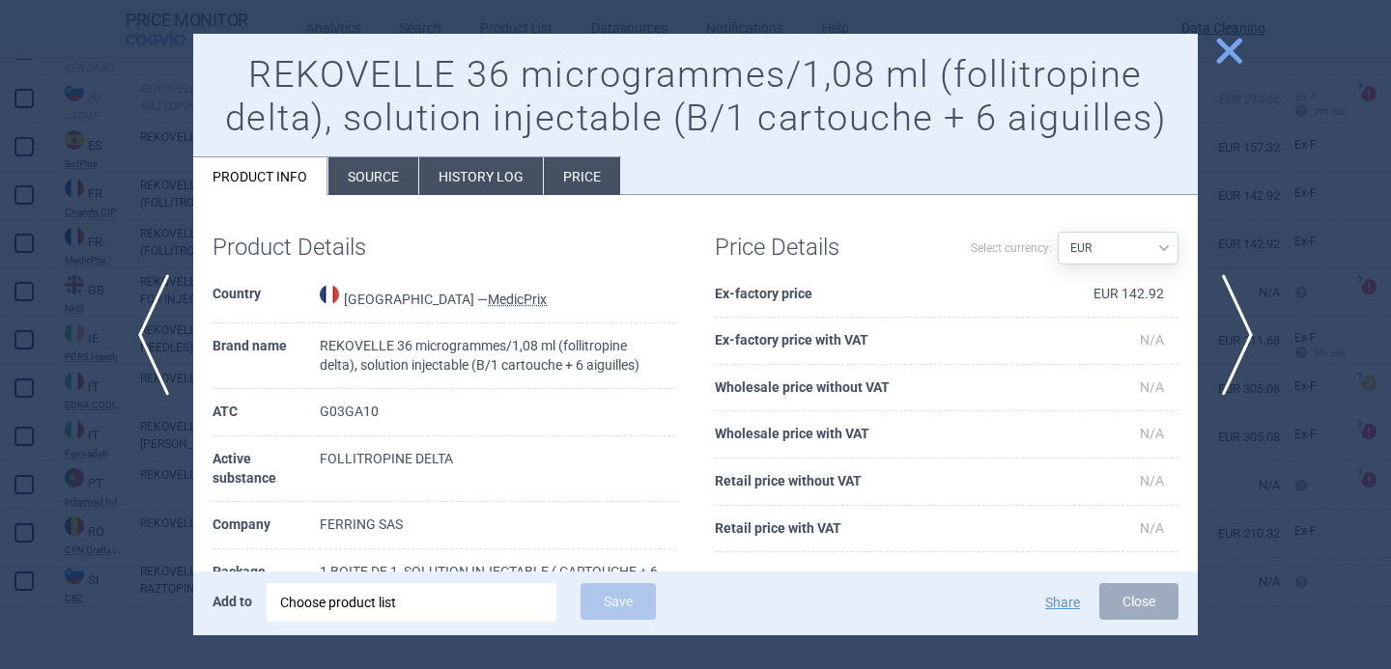
click at [386, 152] on div "REKOVELLE 36 microgrammes/1,08 ml (follitropine delta), solution injectable (B/…" at bounding box center [695, 114] width 1004 height 161
click at [381, 178] on li "Source" at bounding box center [373, 176] width 90 height 38
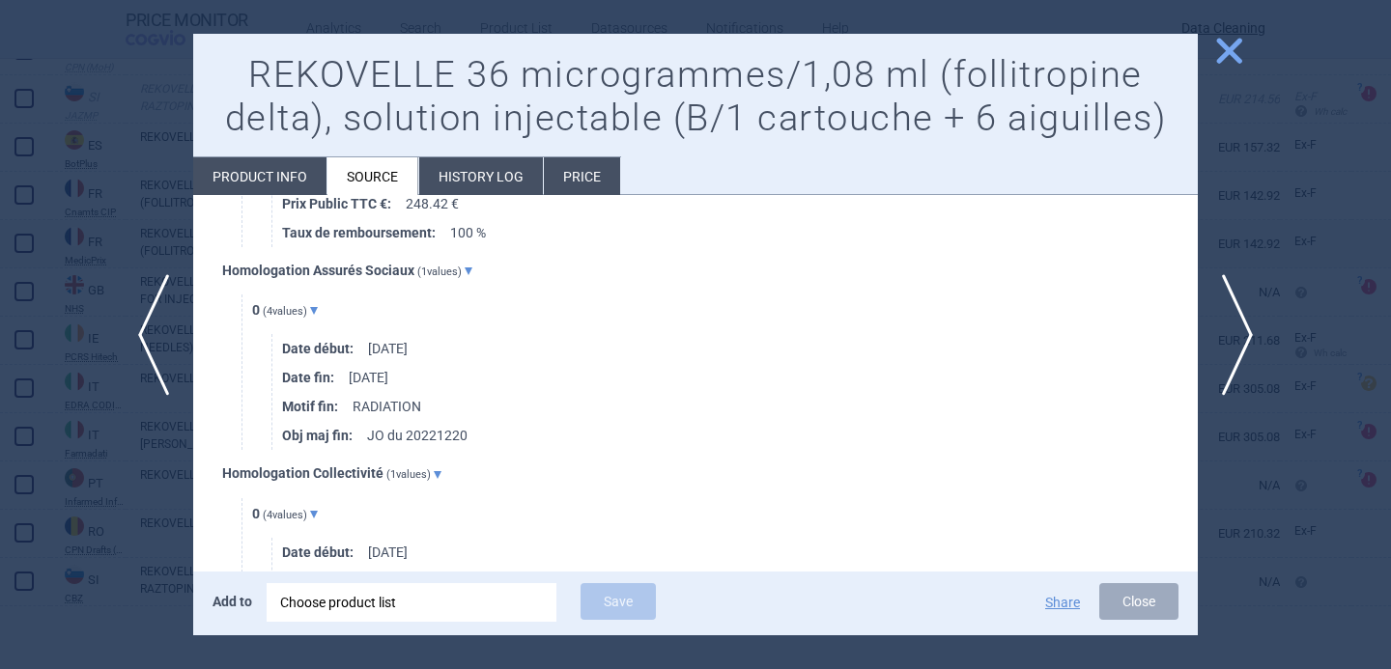
scroll to position [8117, 0]
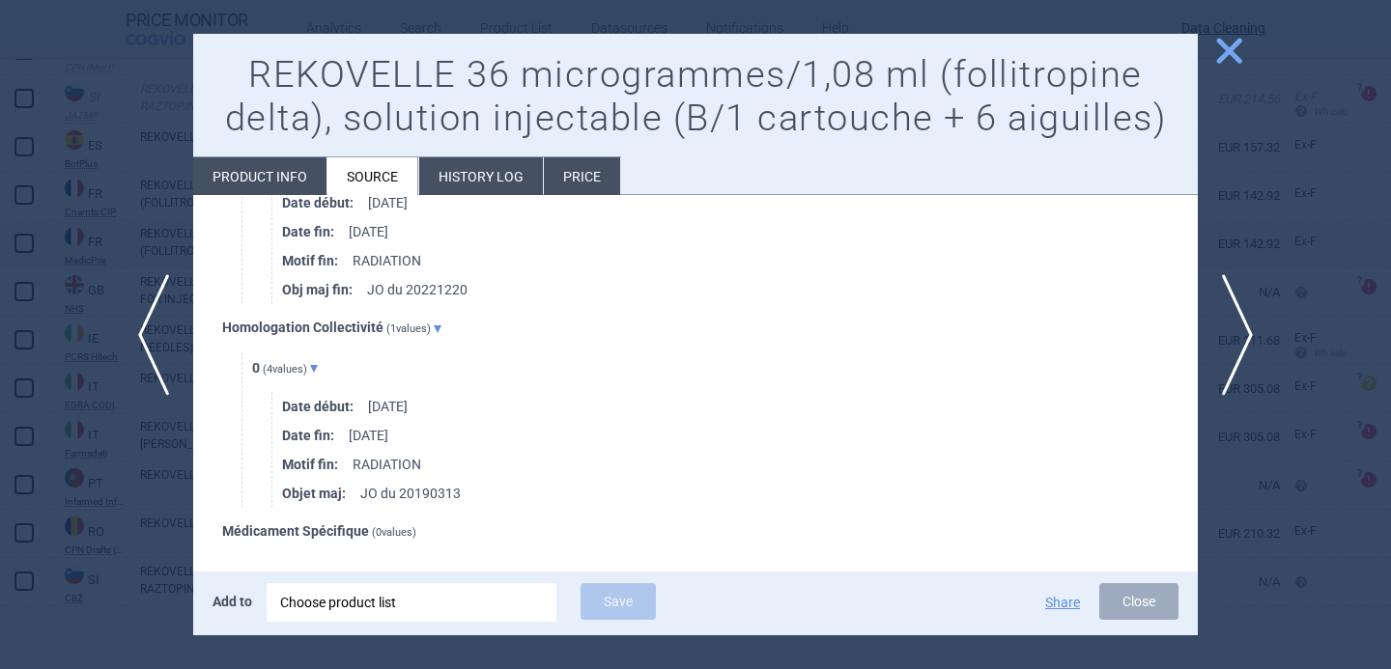
click at [163, 522] on div at bounding box center [695, 334] width 1391 height 669
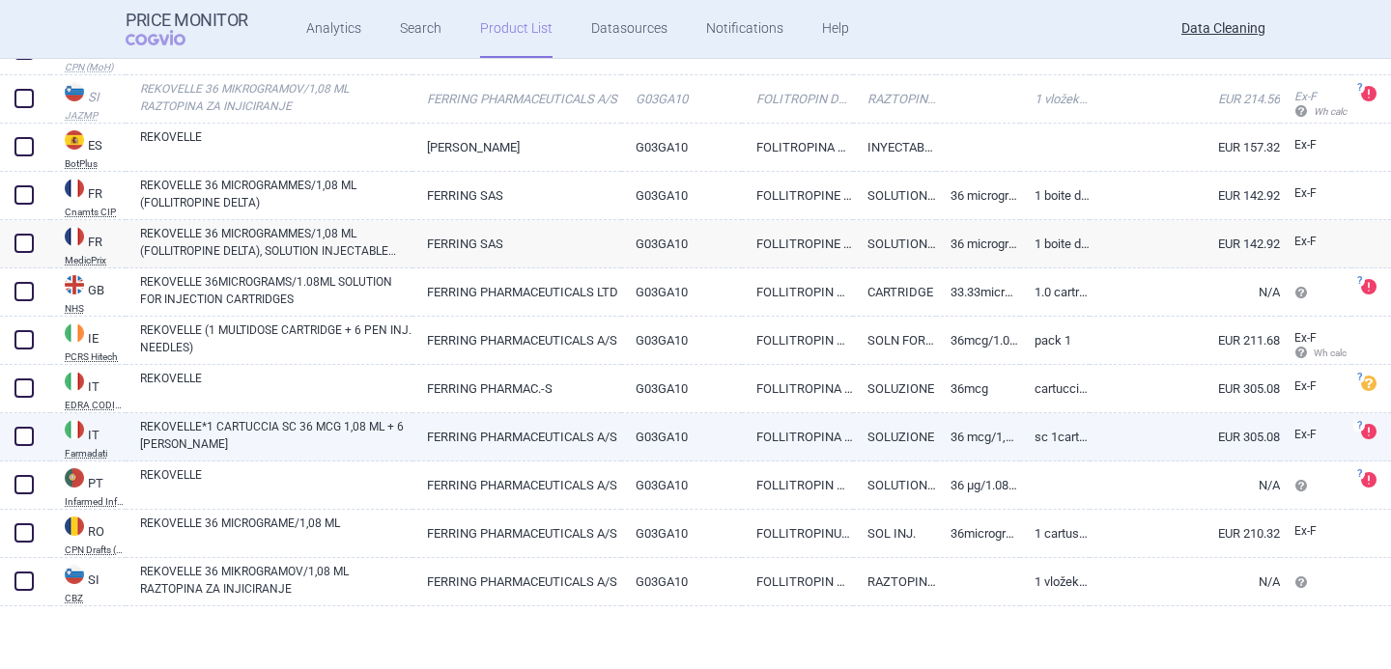
click at [241, 426] on link "REKOVELLE*1 CARTUCCIA SC 36 MCG 1,08 ML + 6 [PERSON_NAME]" at bounding box center [276, 435] width 272 height 35
select select "EUR"
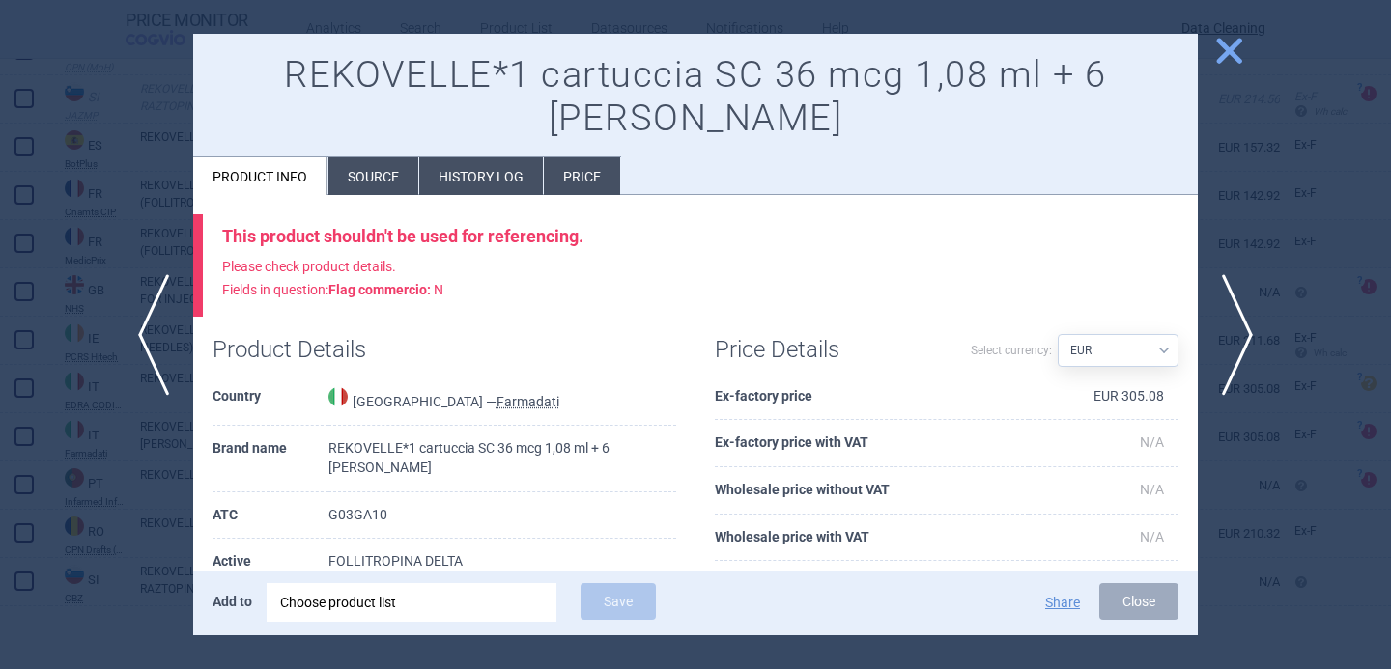
click at [386, 157] on li "Source" at bounding box center [373, 176] width 90 height 38
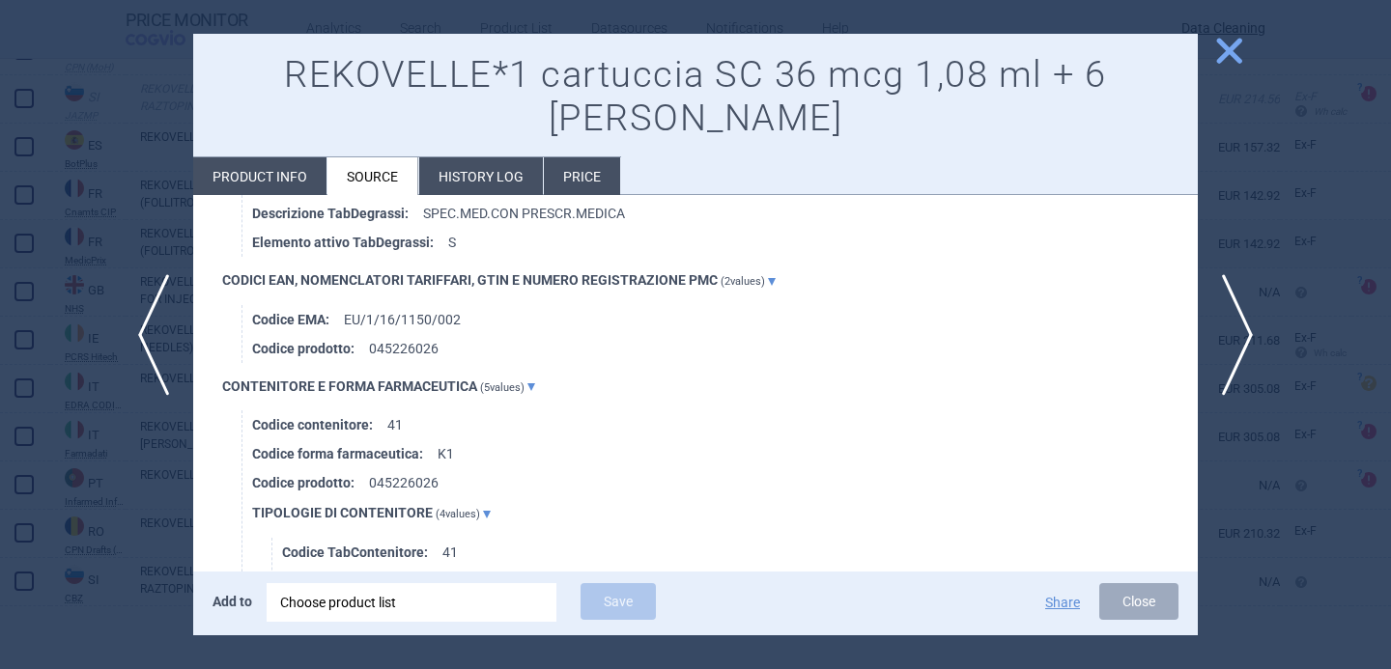
scroll to position [1674, 0]
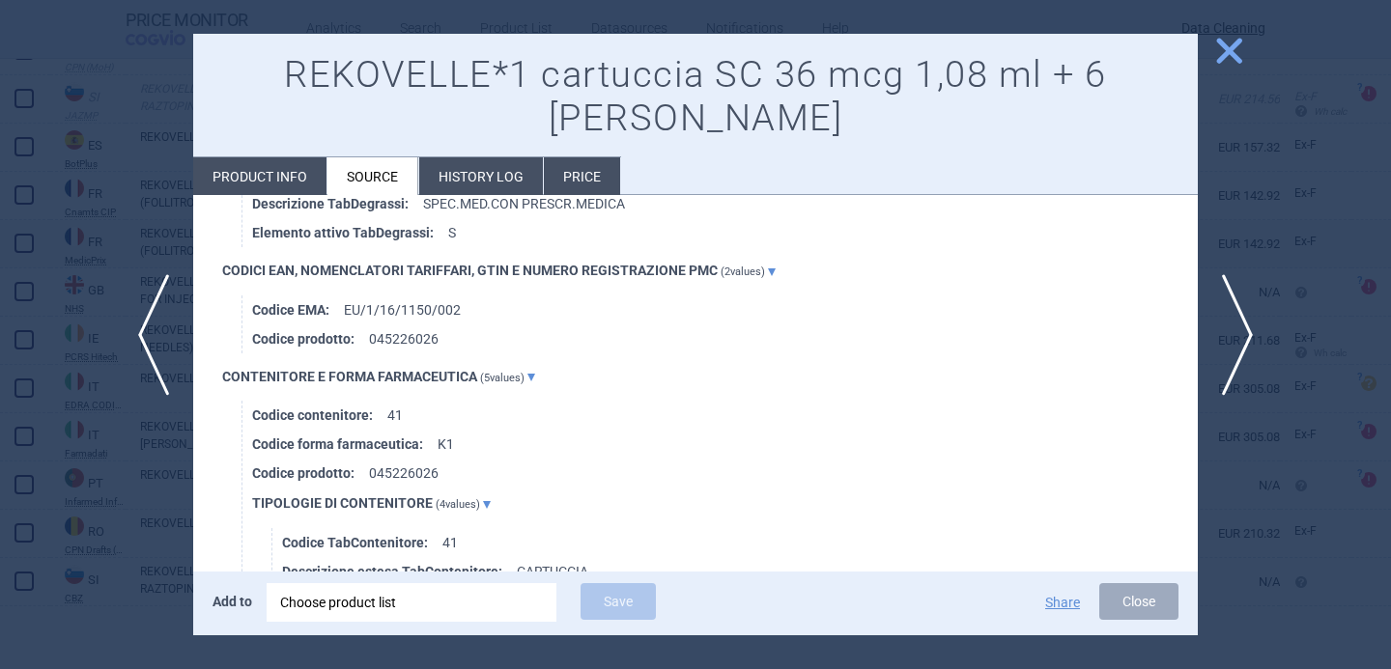
click at [153, 550] on div at bounding box center [695, 334] width 1391 height 669
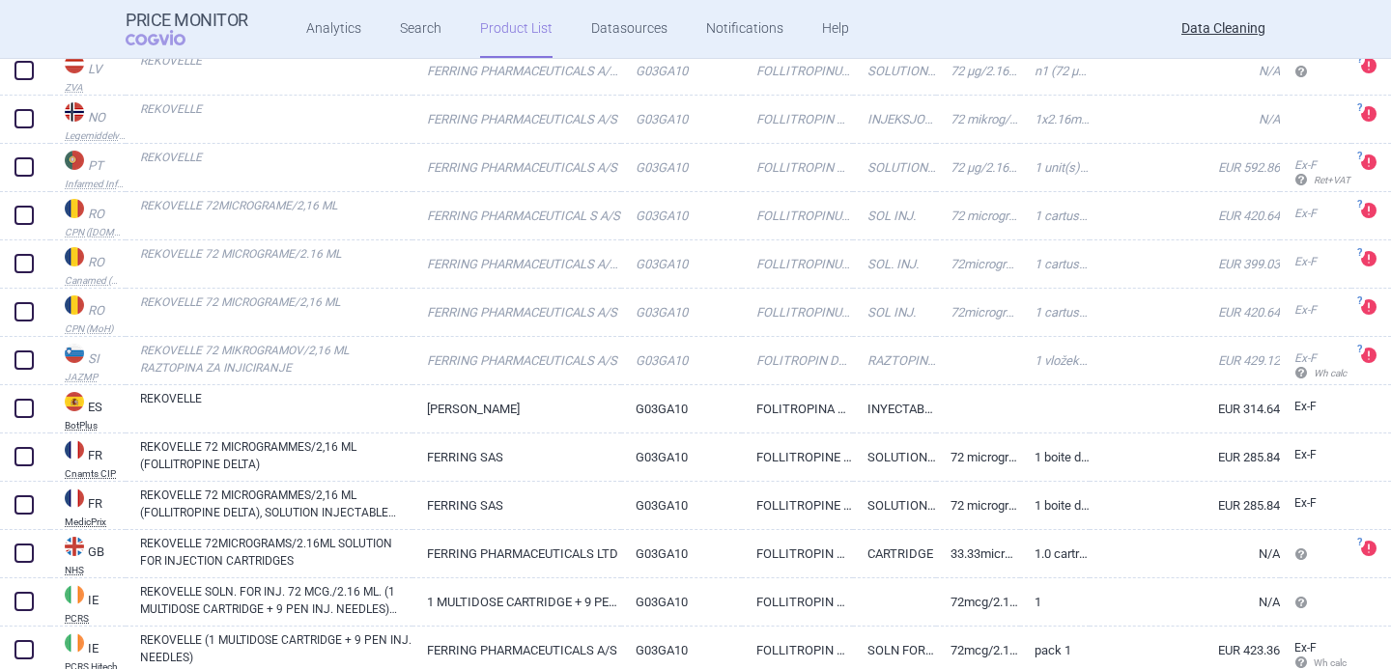
scroll to position [1144, 0]
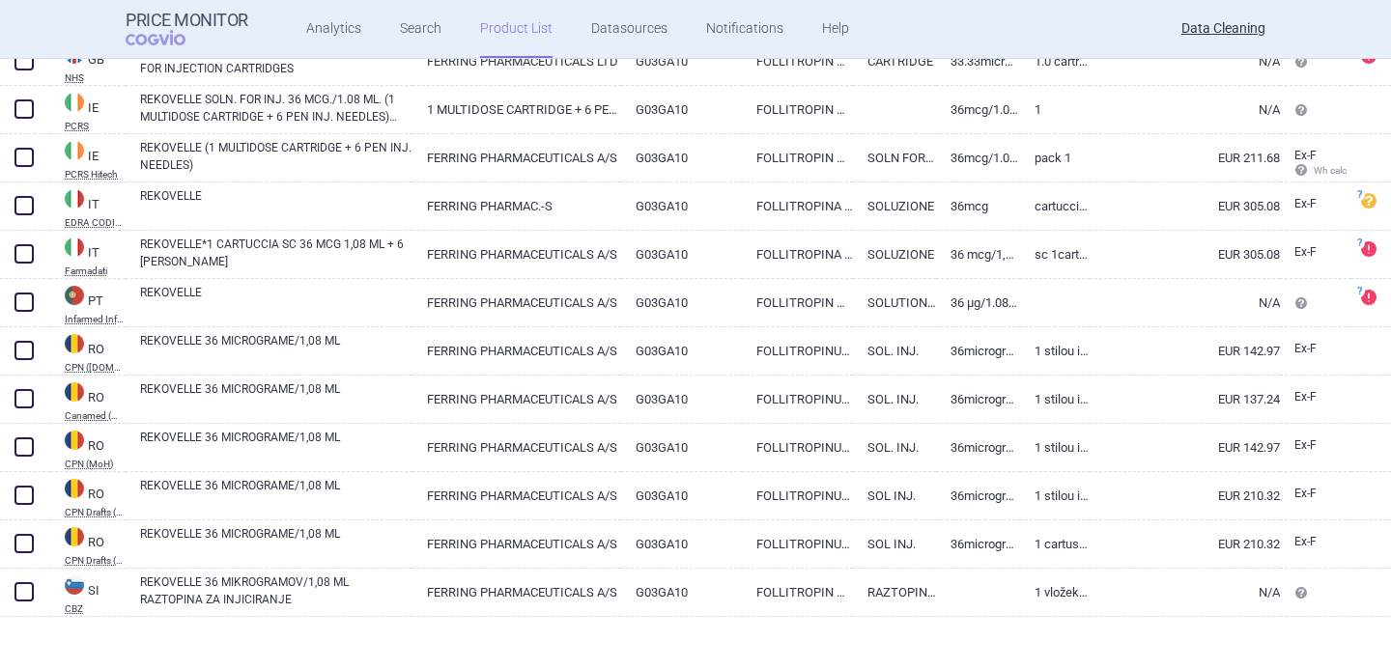
scroll to position [1531, 0]
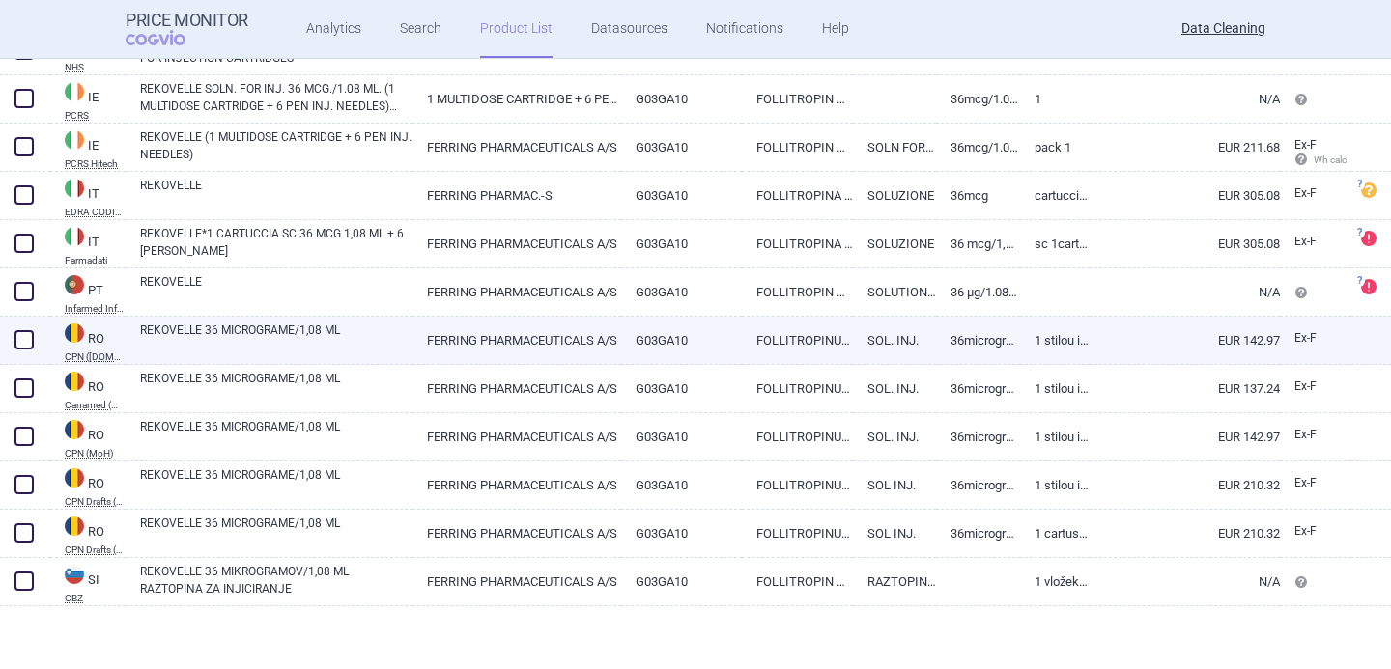
click at [269, 346] on link "REKOVELLE 36 MICROGRAME/1,08 ML" at bounding box center [276, 339] width 272 height 35
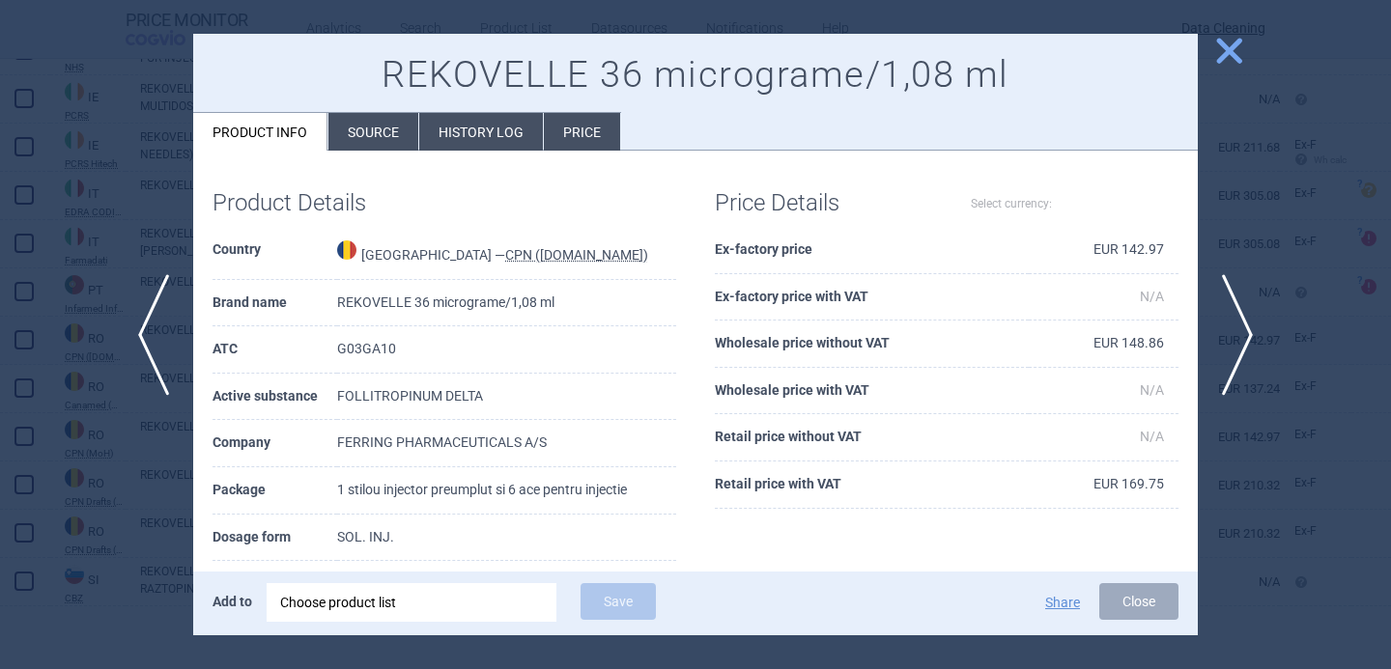
select select "EUR"
click at [170, 444] on div at bounding box center [695, 334] width 1391 height 669
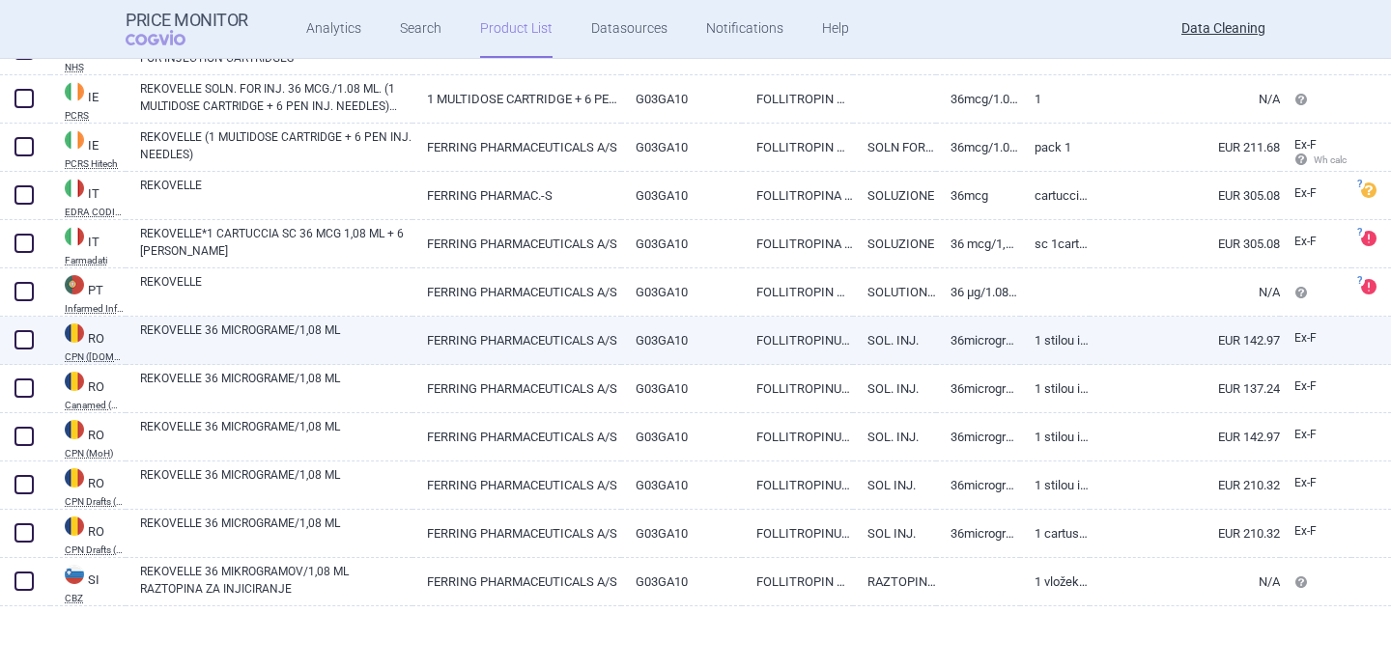
click at [17, 347] on span at bounding box center [23, 339] width 19 height 19
checkbox input "true"
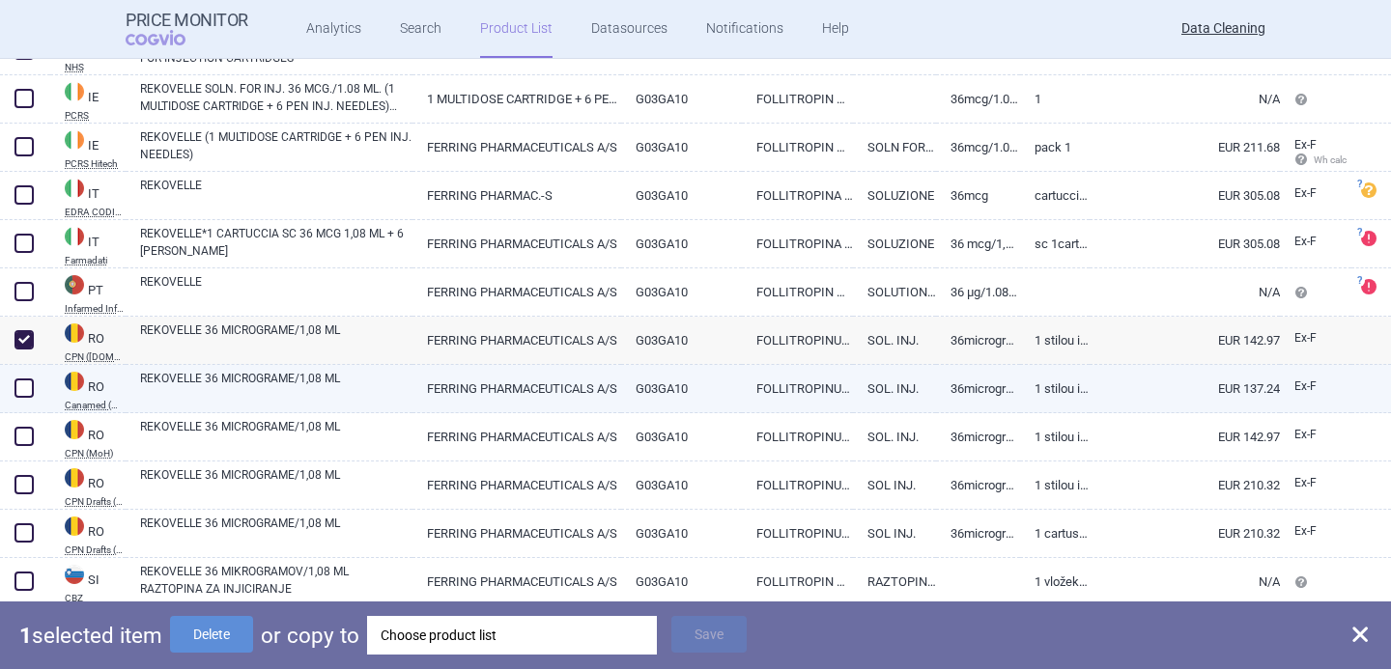
click at [24, 389] on span at bounding box center [23, 388] width 19 height 19
checkbox input "true"
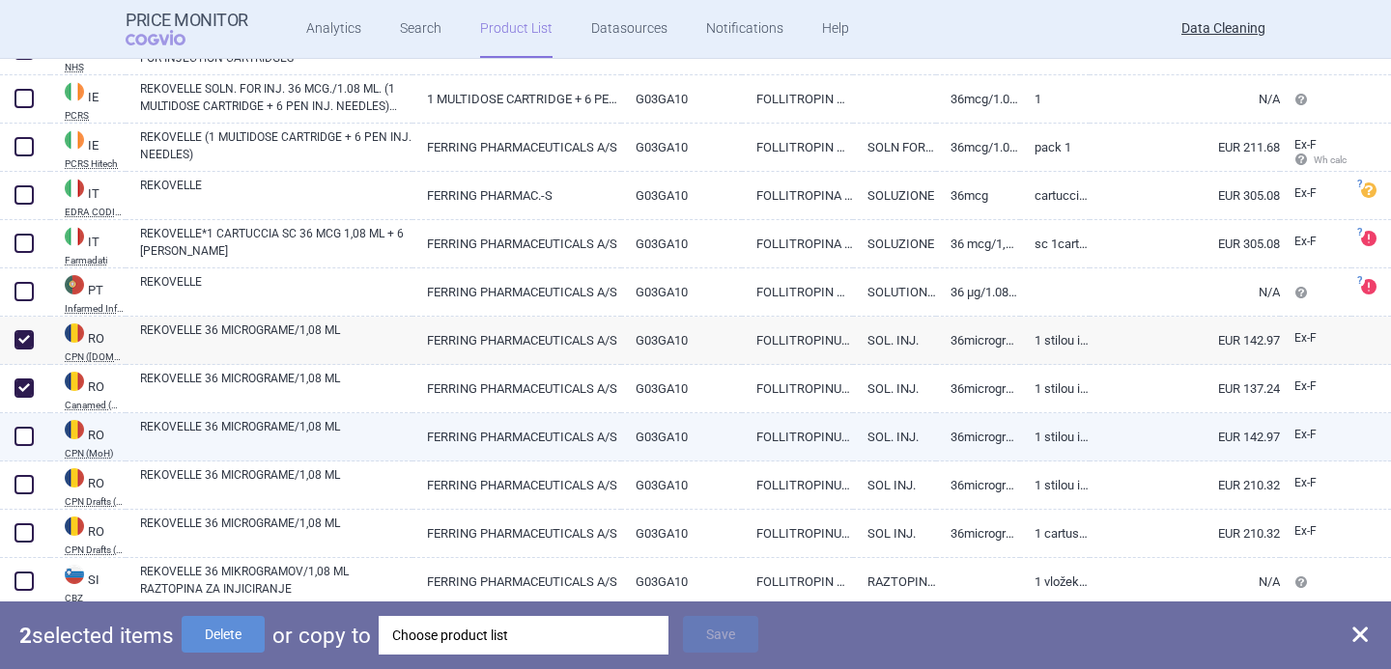
click at [24, 427] on span at bounding box center [23, 436] width 19 height 19
checkbox input "true"
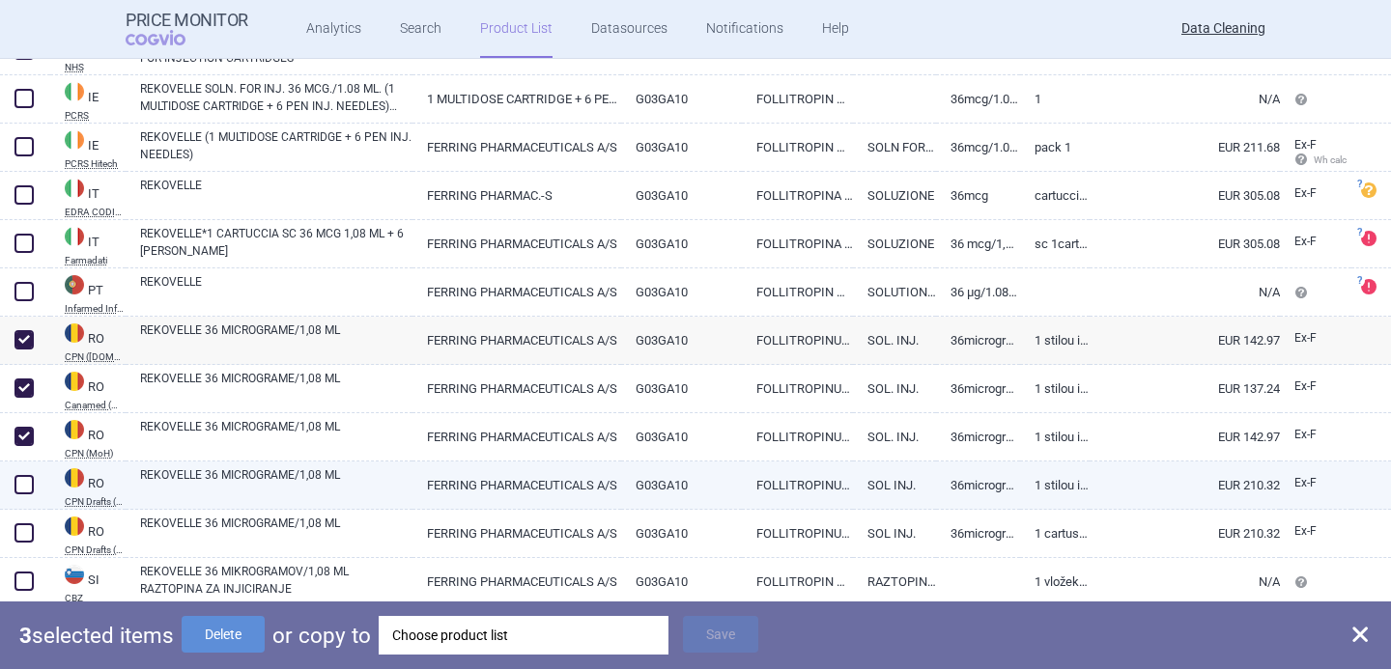
click at [26, 477] on span at bounding box center [23, 484] width 19 height 19
checkbox input "true"
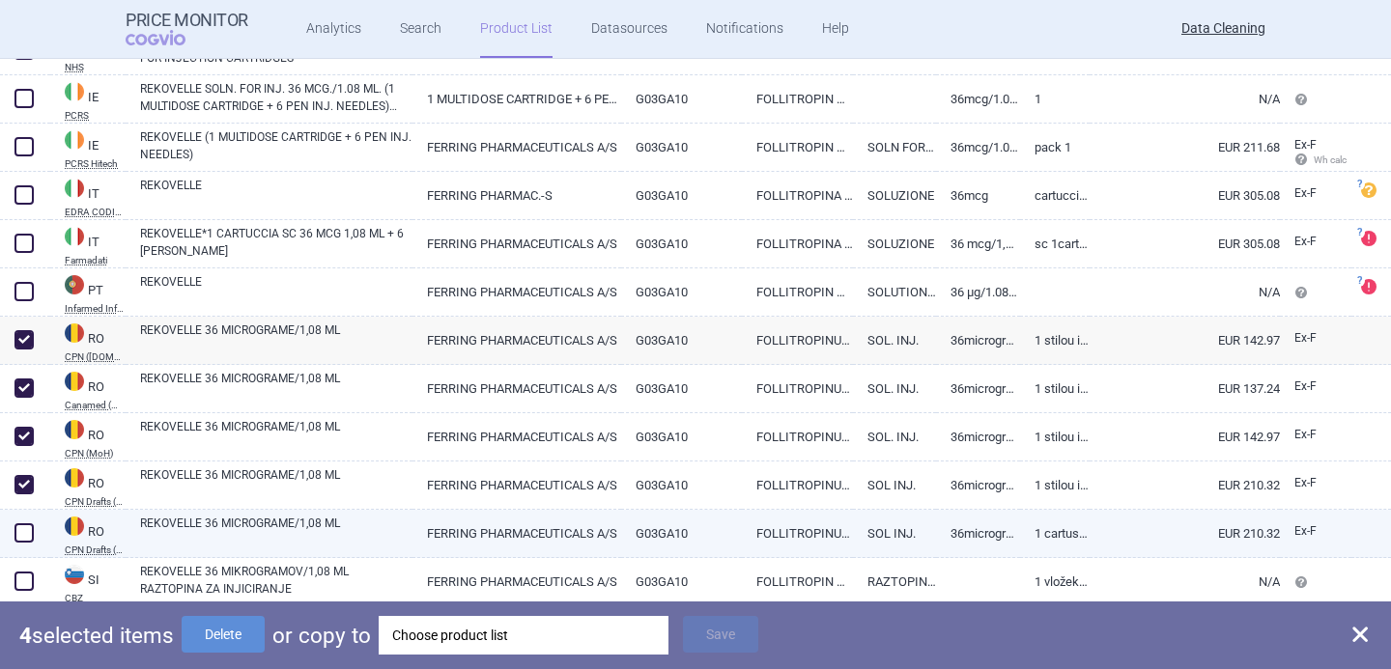
click at [26, 529] on span at bounding box center [23, 532] width 19 height 19
checkbox input "true"
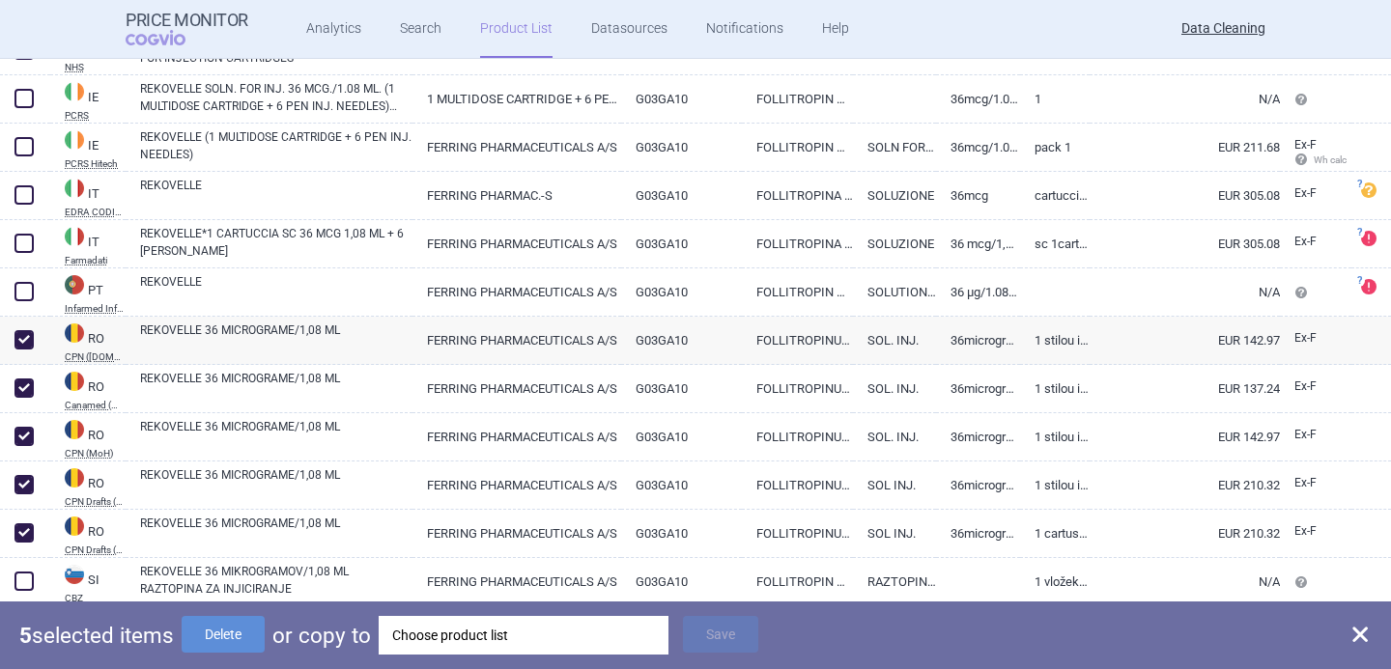
click at [524, 634] on div "Choose product list" at bounding box center [523, 635] width 263 height 39
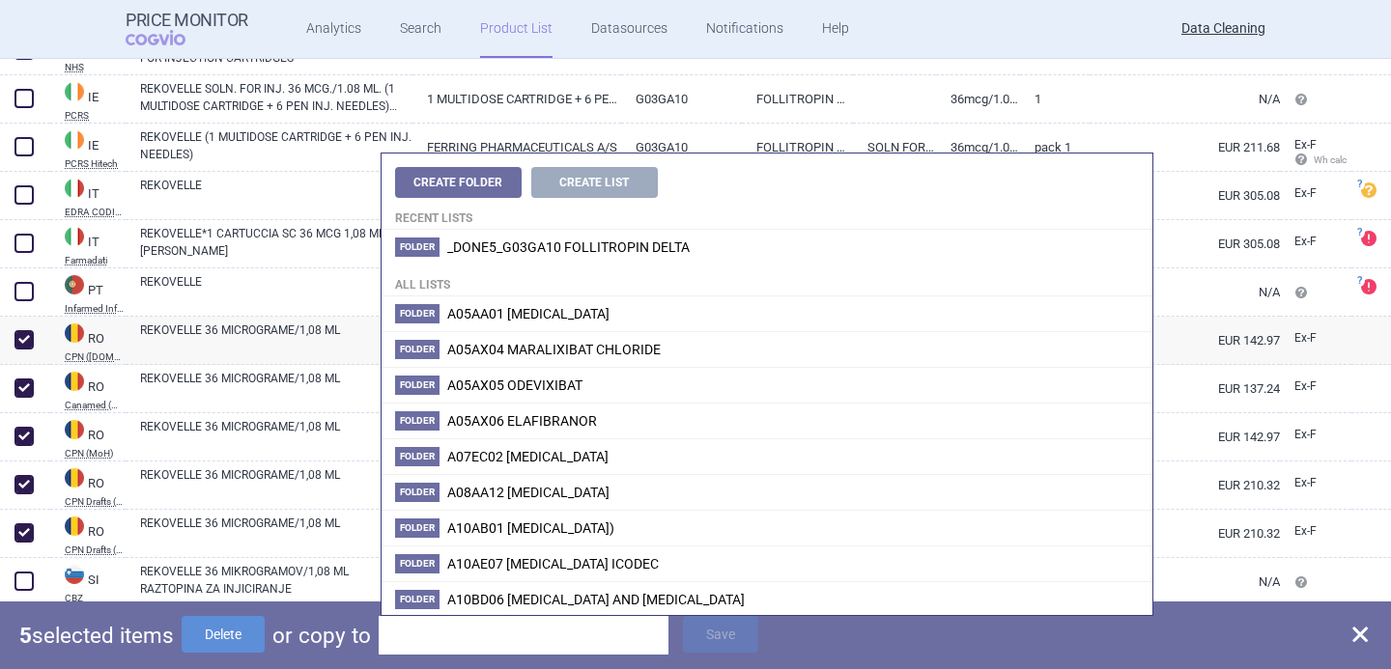
type input "EU/1/16/1150/005"
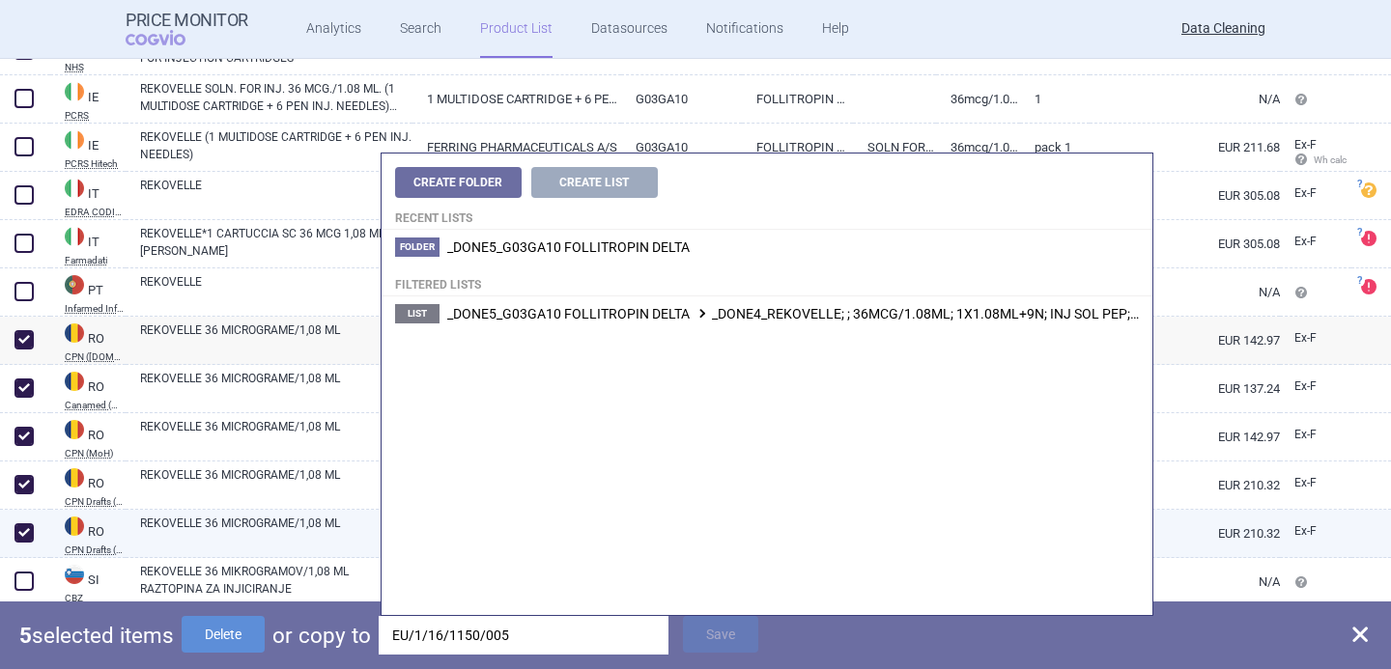
click at [251, 523] on link "REKOVELLE 36 MICROGRAME/1,08 ML" at bounding box center [276, 532] width 272 height 35
select select "EUR"
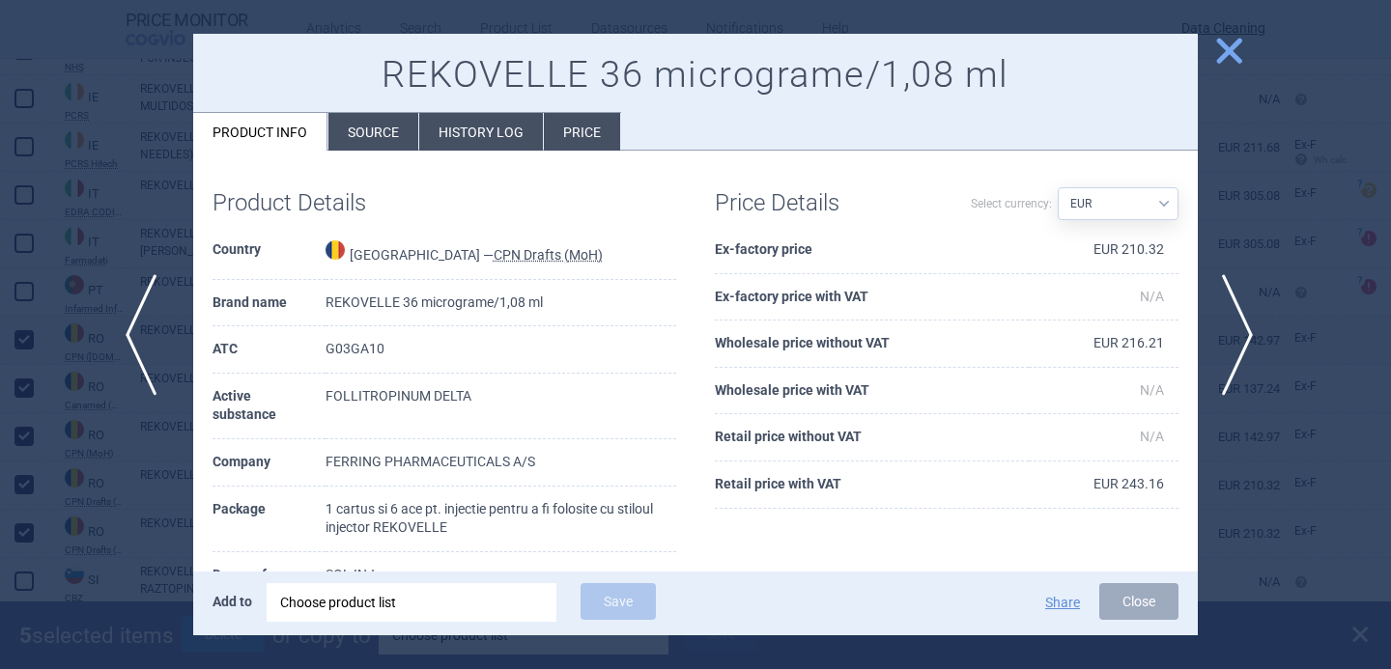
click at [142, 343] on span "previous" at bounding box center [147, 335] width 43 height 122
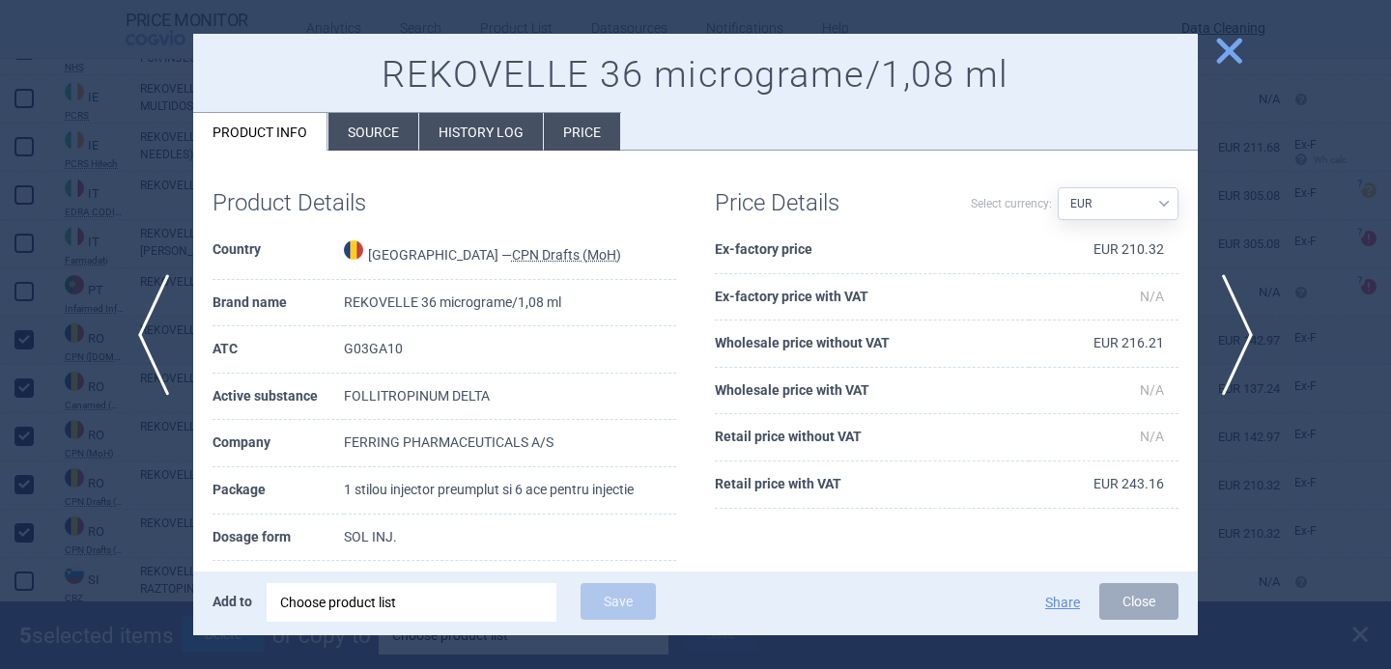
click at [101, 478] on div at bounding box center [695, 334] width 1391 height 669
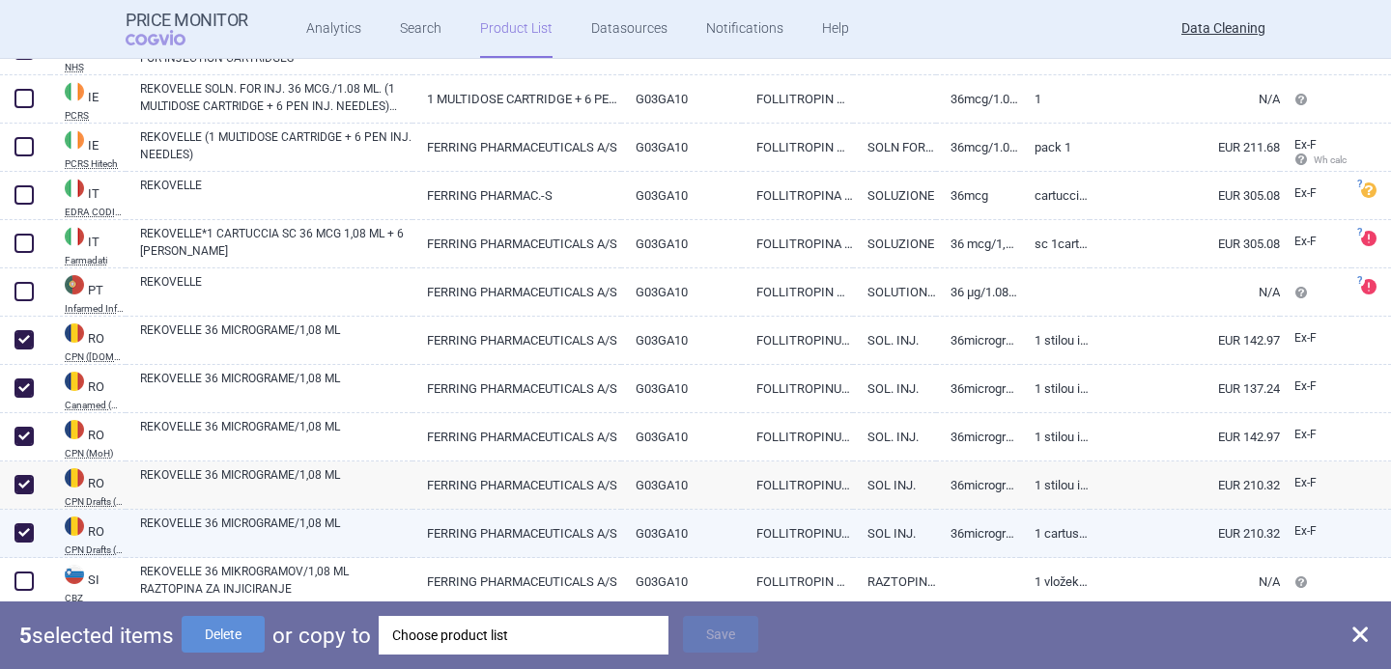
click at [22, 547] on span at bounding box center [24, 533] width 29 height 29
checkbox input "false"
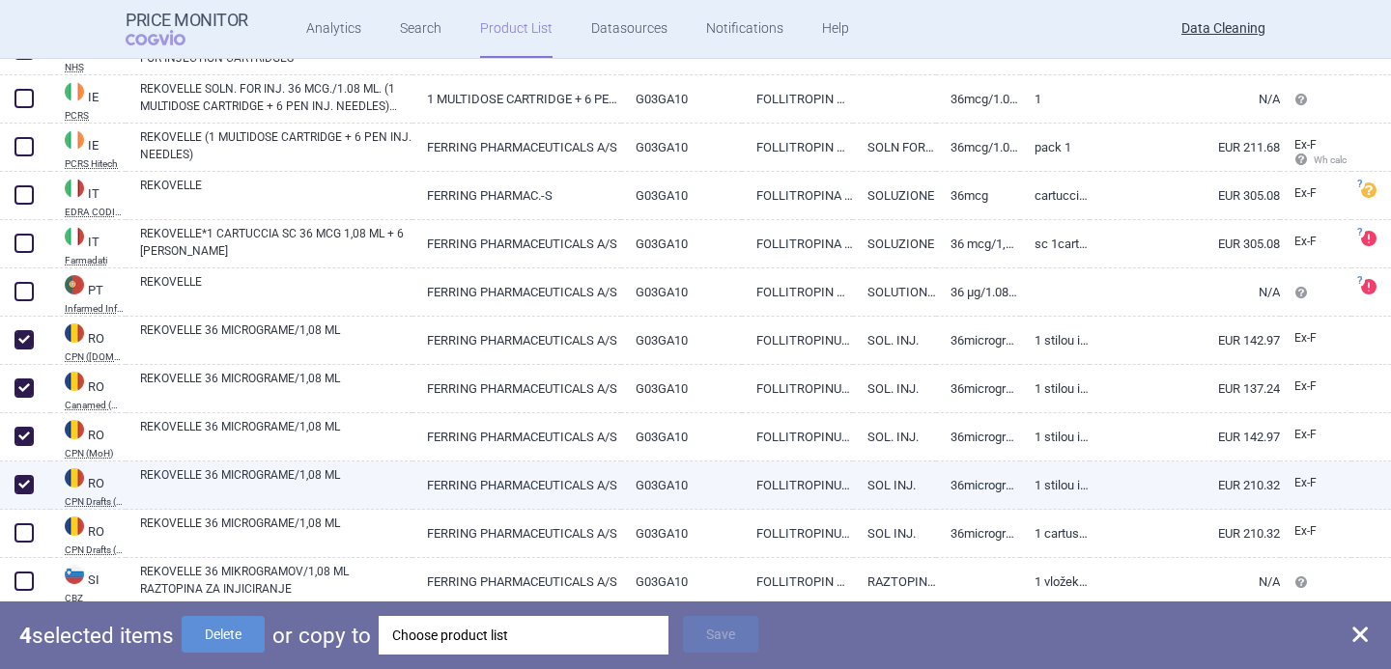
click at [204, 477] on link "REKOVELLE 36 MICROGRAME/1,08 ML" at bounding box center [276, 483] width 272 height 35
select select "EUR"
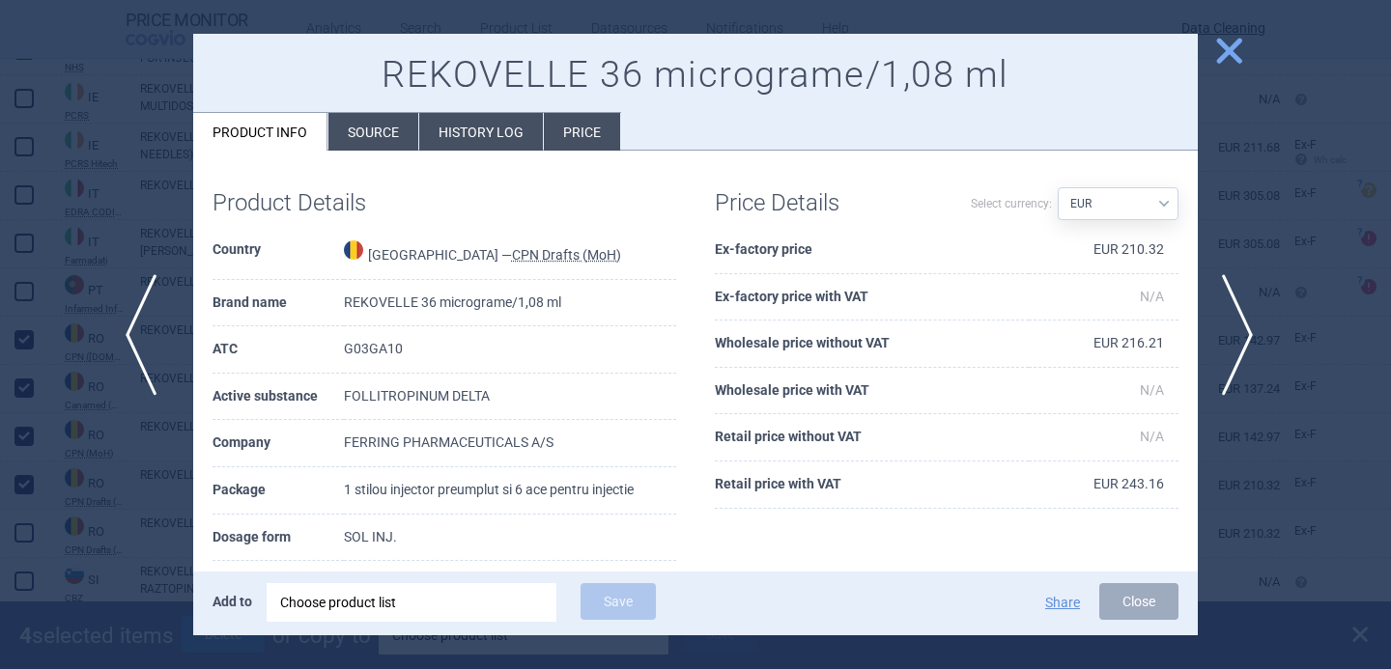
click at [155, 369] on span "previous" at bounding box center [147, 335] width 43 height 122
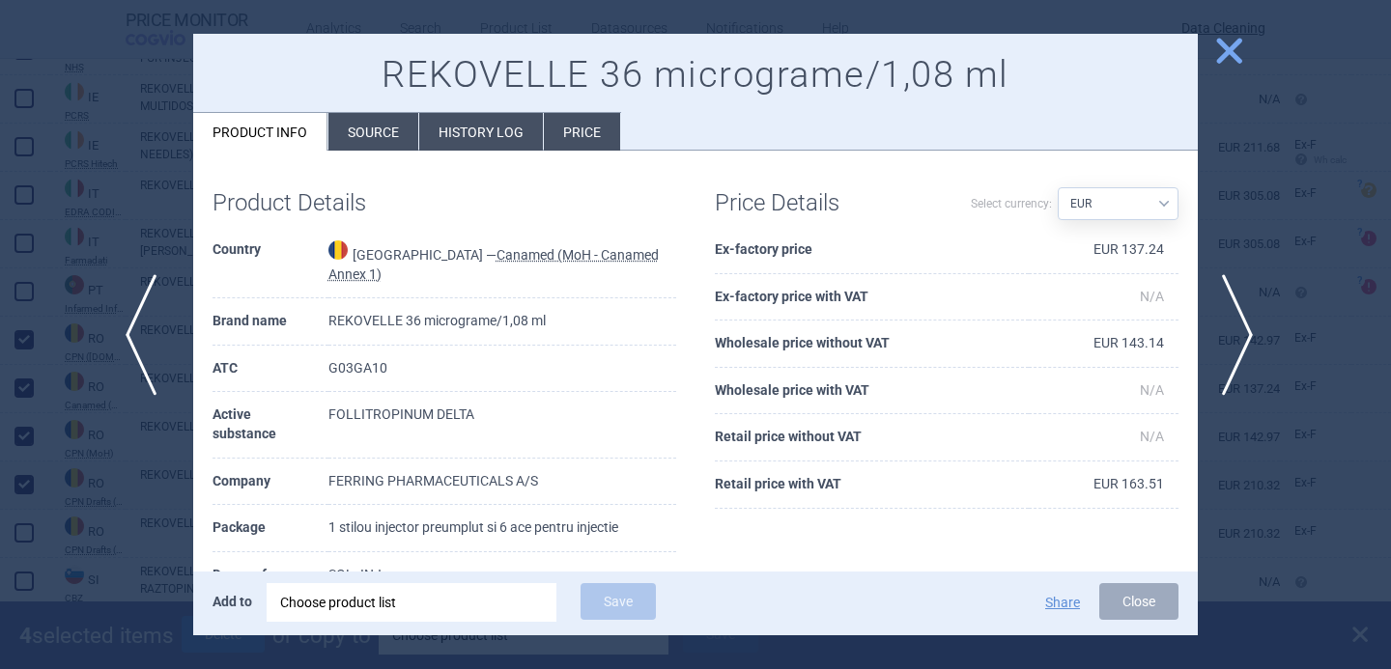
click at [155, 369] on span "previous" at bounding box center [147, 335] width 43 height 122
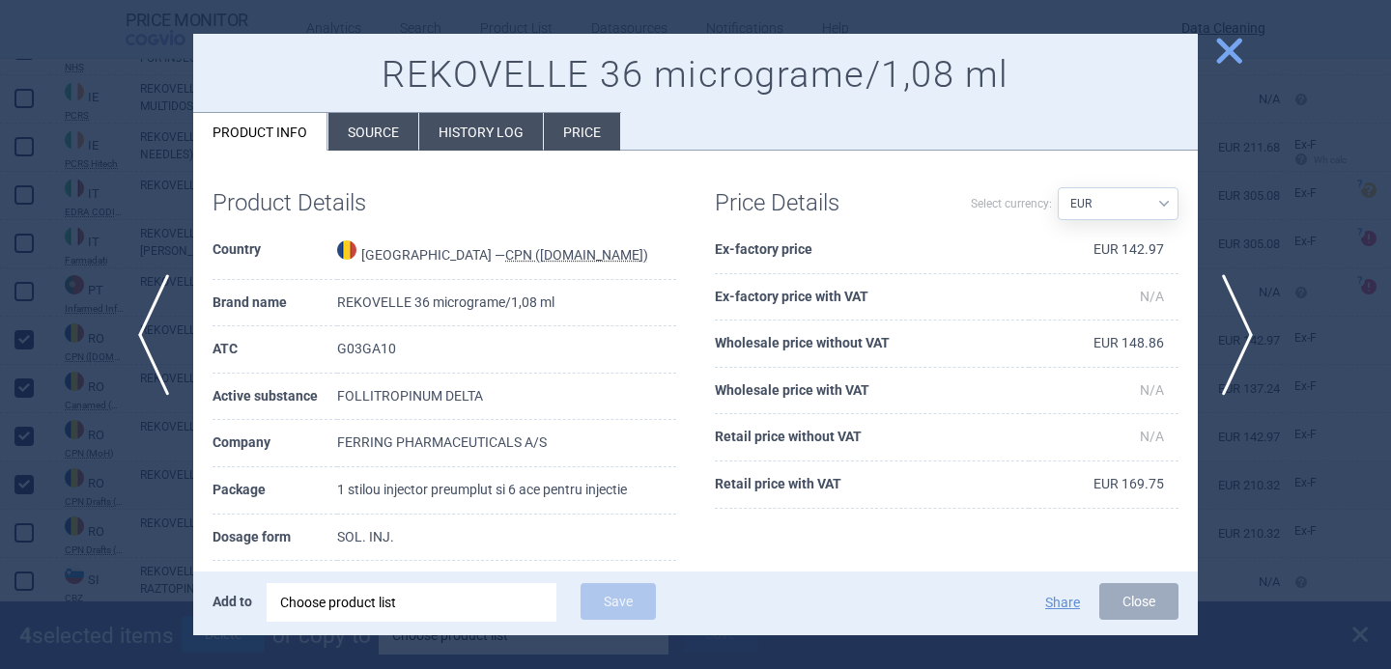
click at [120, 472] on div at bounding box center [695, 334] width 1391 height 669
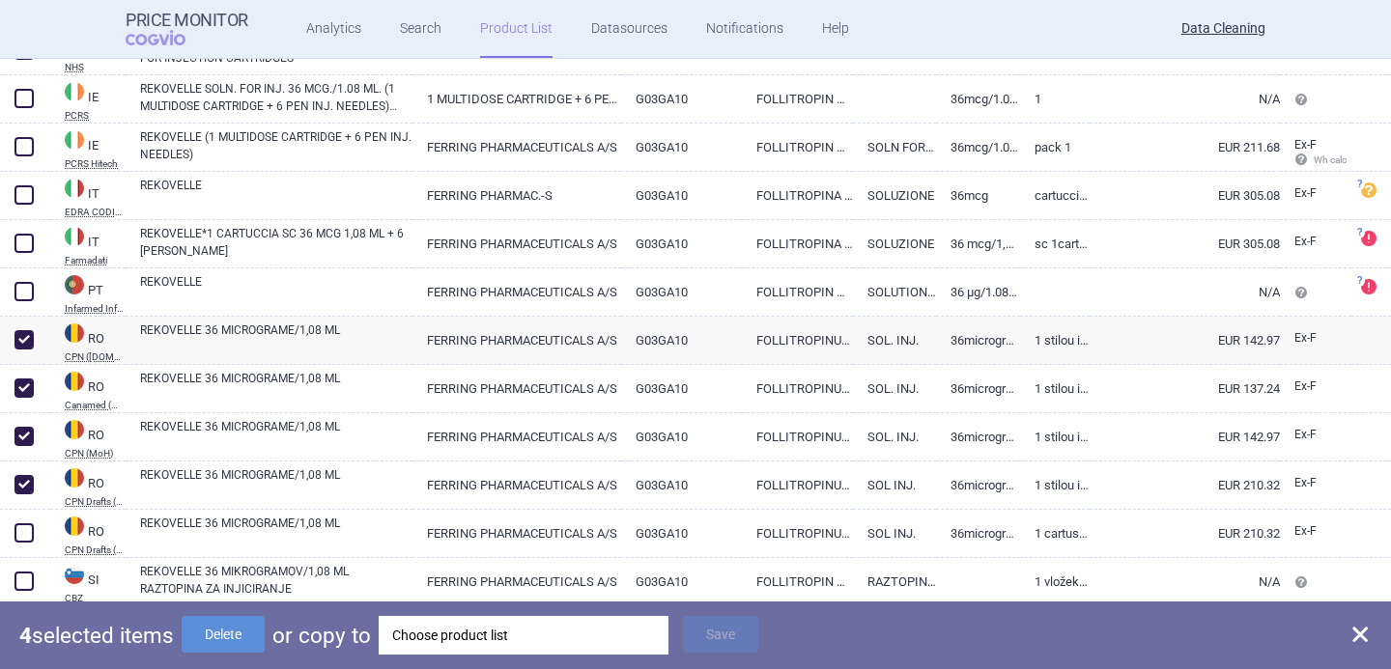
click at [454, 630] on div "Choose product list" at bounding box center [523, 635] width 263 height 39
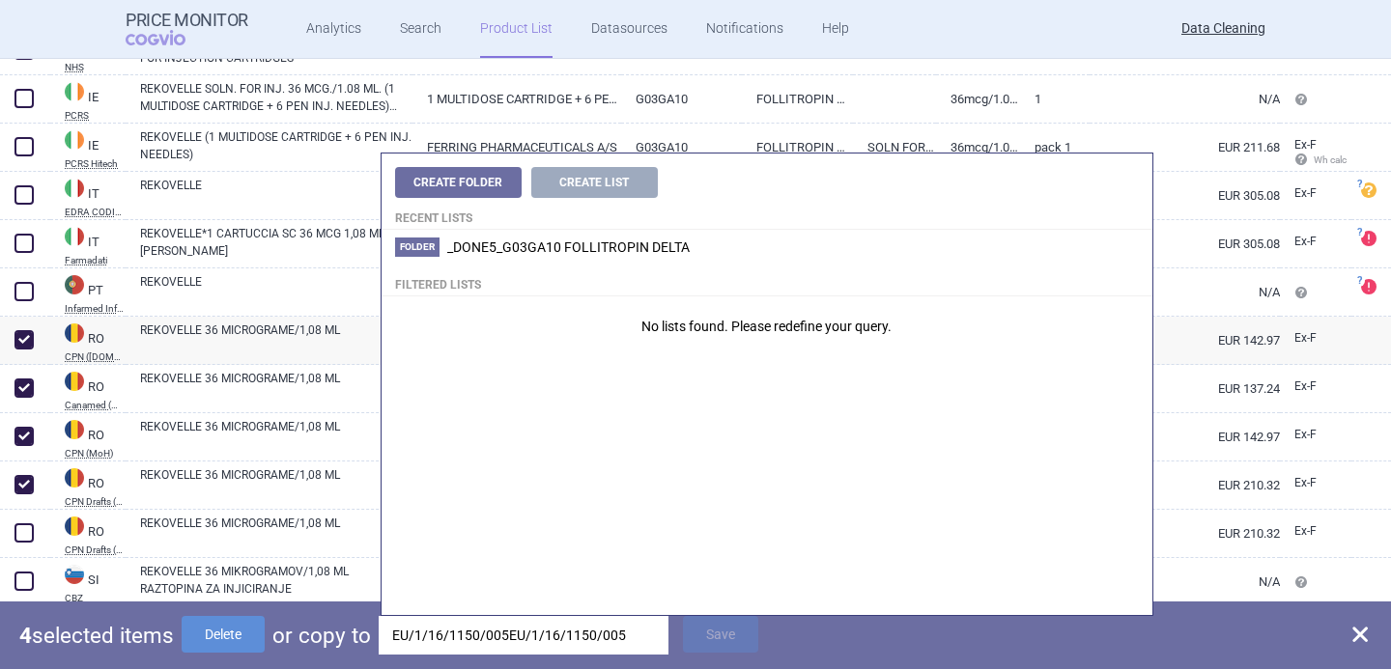
drag, startPoint x: 633, startPoint y: 634, endPoint x: 509, endPoint y: 626, distance: 123.9
click at [509, 627] on input "EU/1/16/1150/005EU/1/16/1150/005" at bounding box center [524, 635] width 290 height 39
type input "EU/1/16/1150/005"
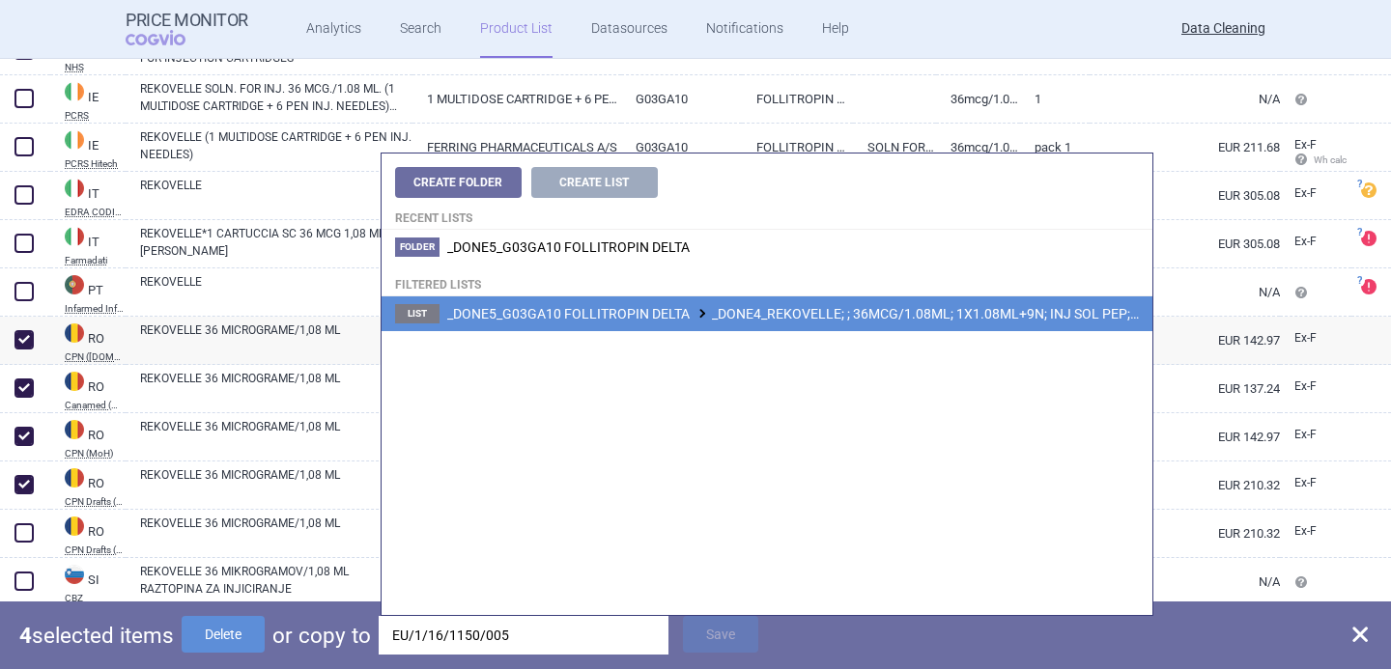
click at [833, 318] on span "_DONE5_G03GA10 FOLLITROPIN DELTA _DONE4_REKOVELLE; ; 36MCG/1.08ML; 1X1.08ML+9N;…" at bounding box center [863, 313] width 833 height 15
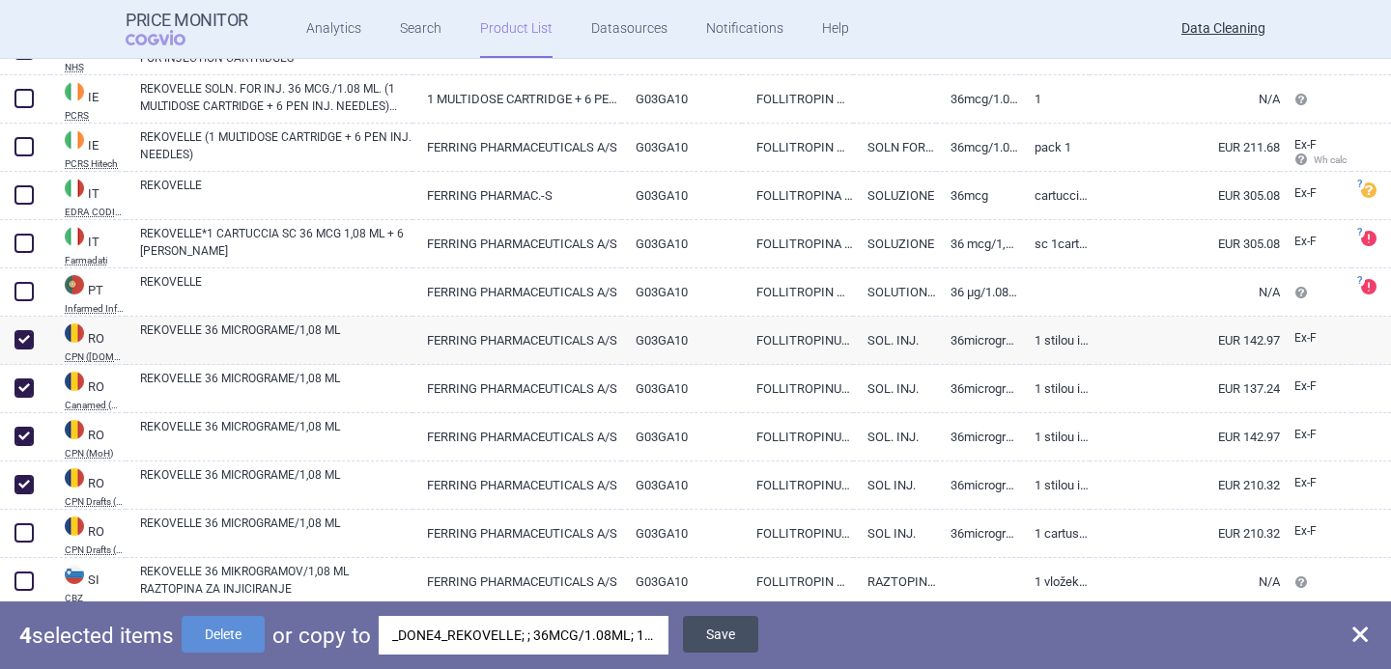
click at [736, 629] on button "Save" at bounding box center [720, 634] width 75 height 37
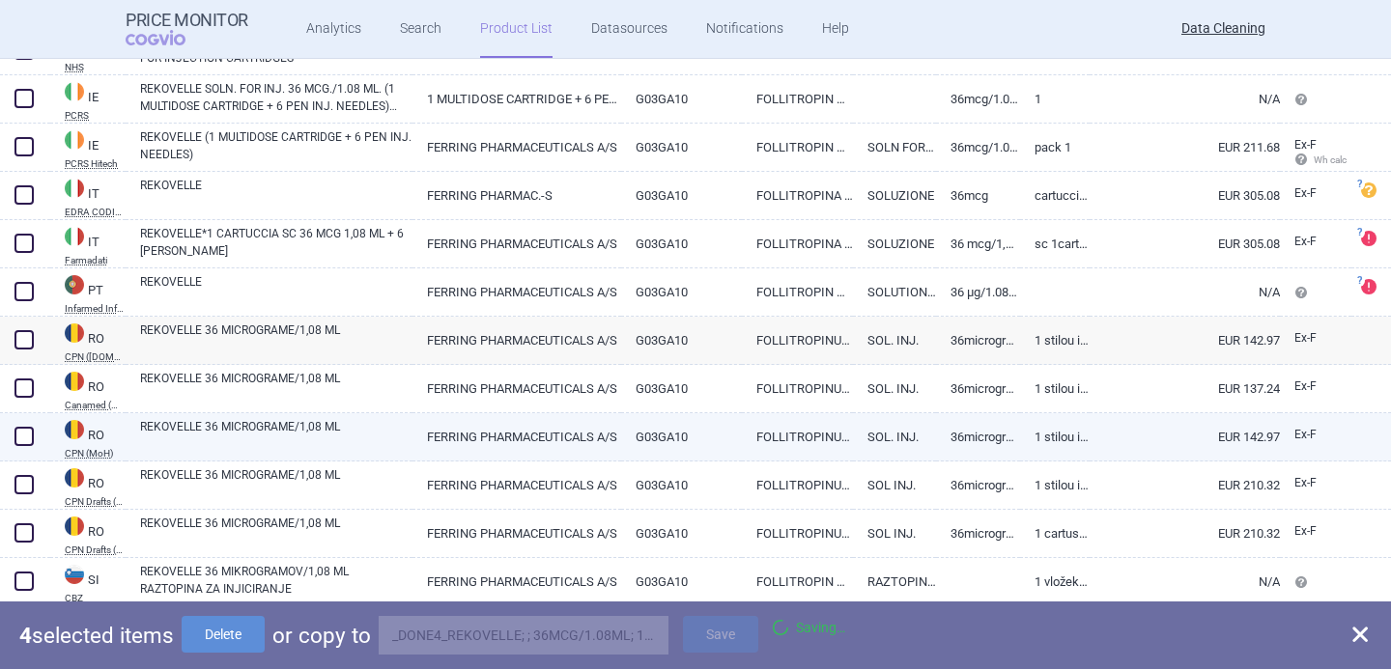
checkbox input "false"
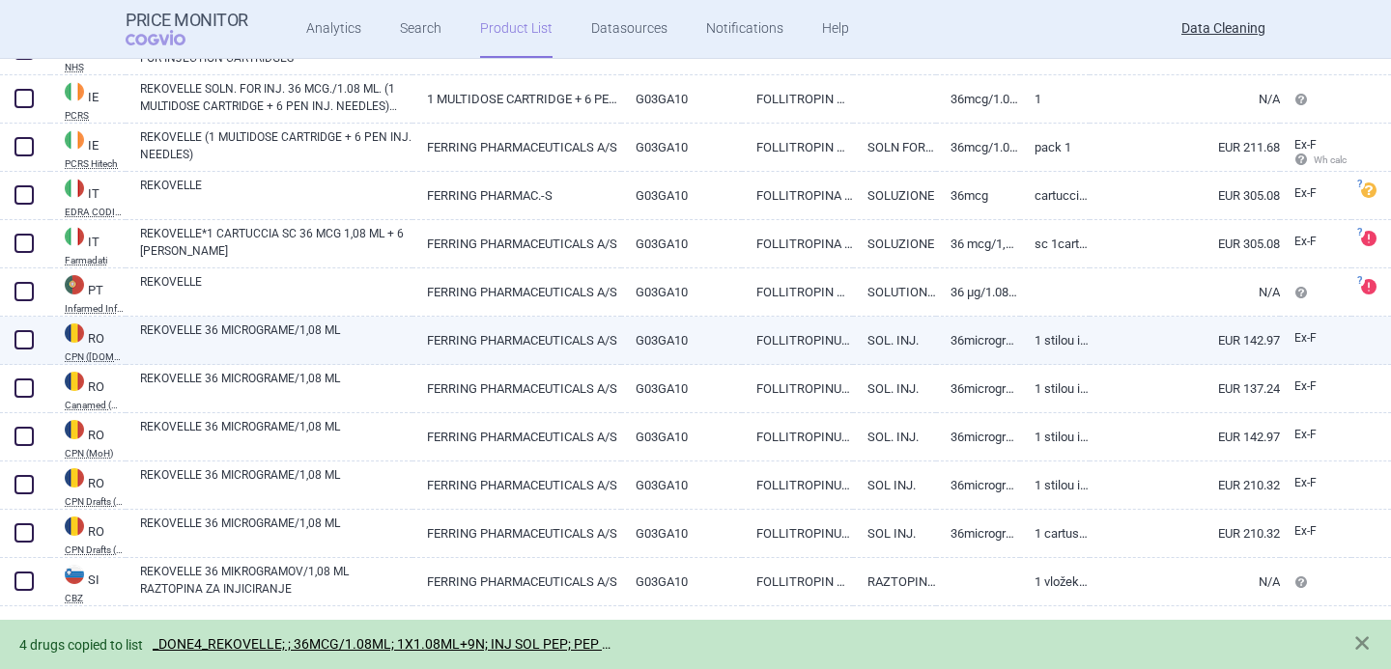
click at [26, 347] on span at bounding box center [23, 339] width 19 height 19
checkbox input "true"
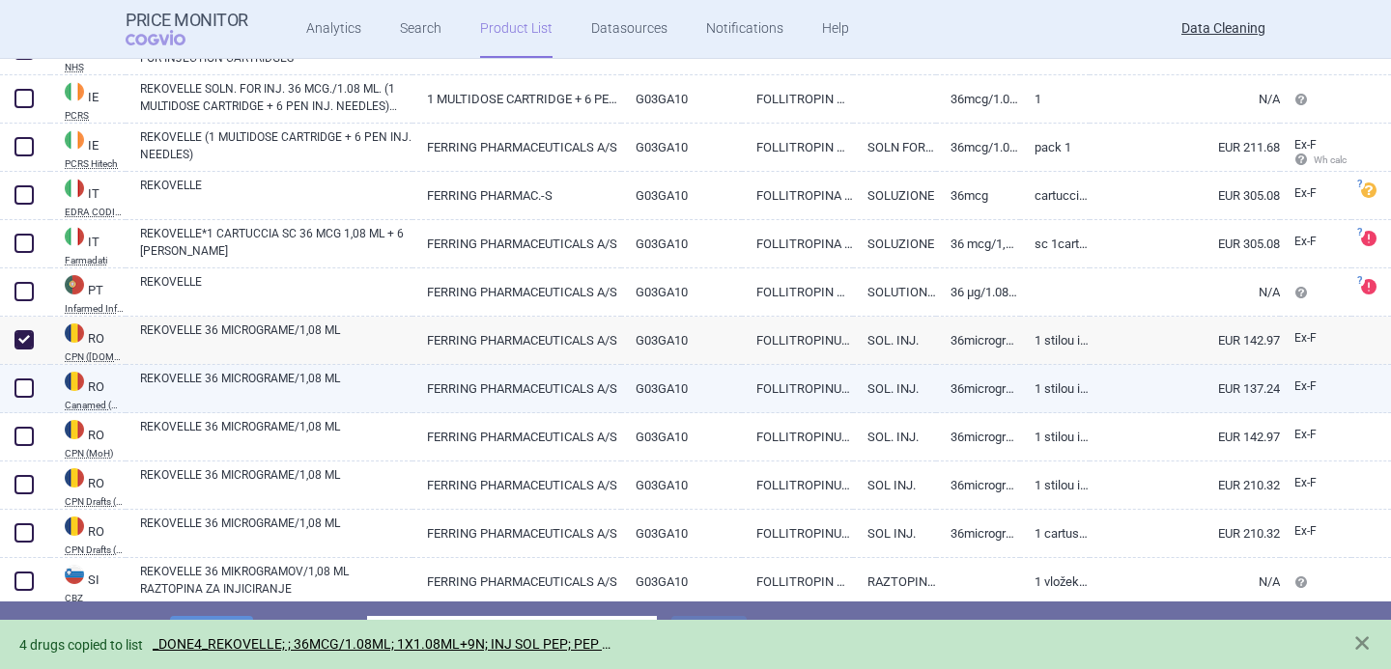
click at [26, 385] on span at bounding box center [23, 388] width 19 height 19
checkbox input "true"
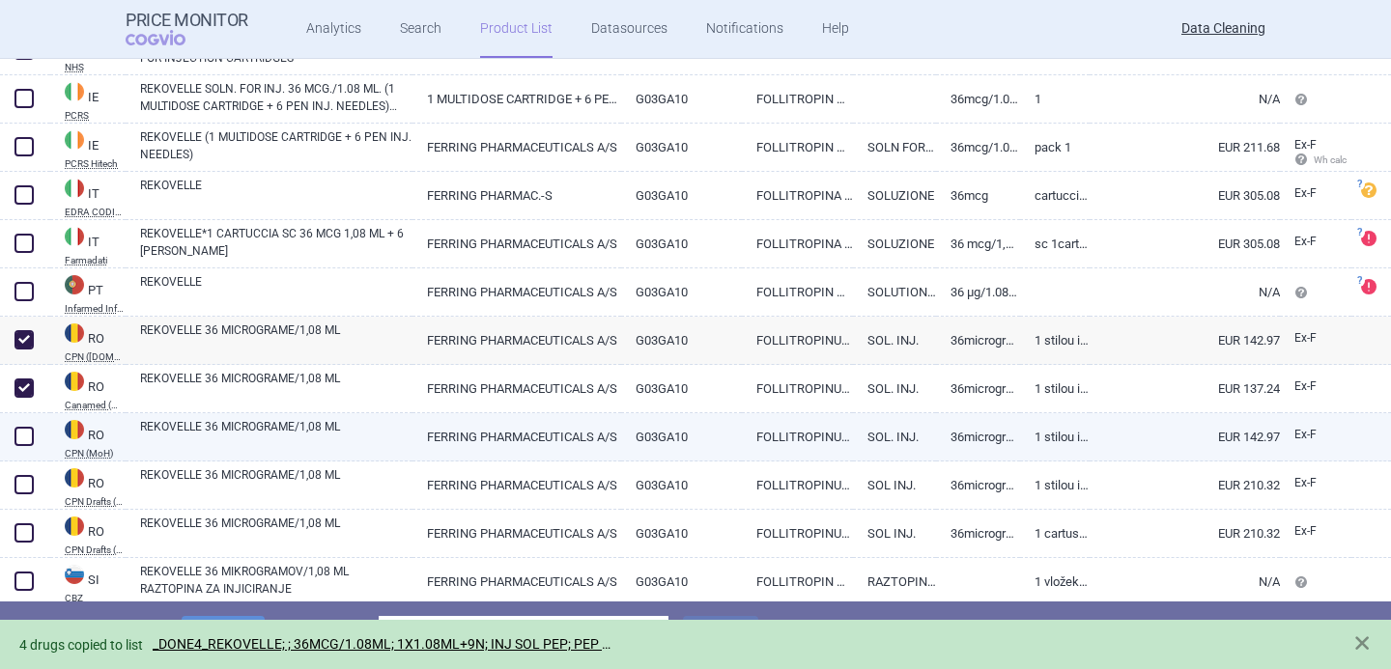
click at [26, 424] on span at bounding box center [24, 436] width 29 height 29
checkbox input "true"
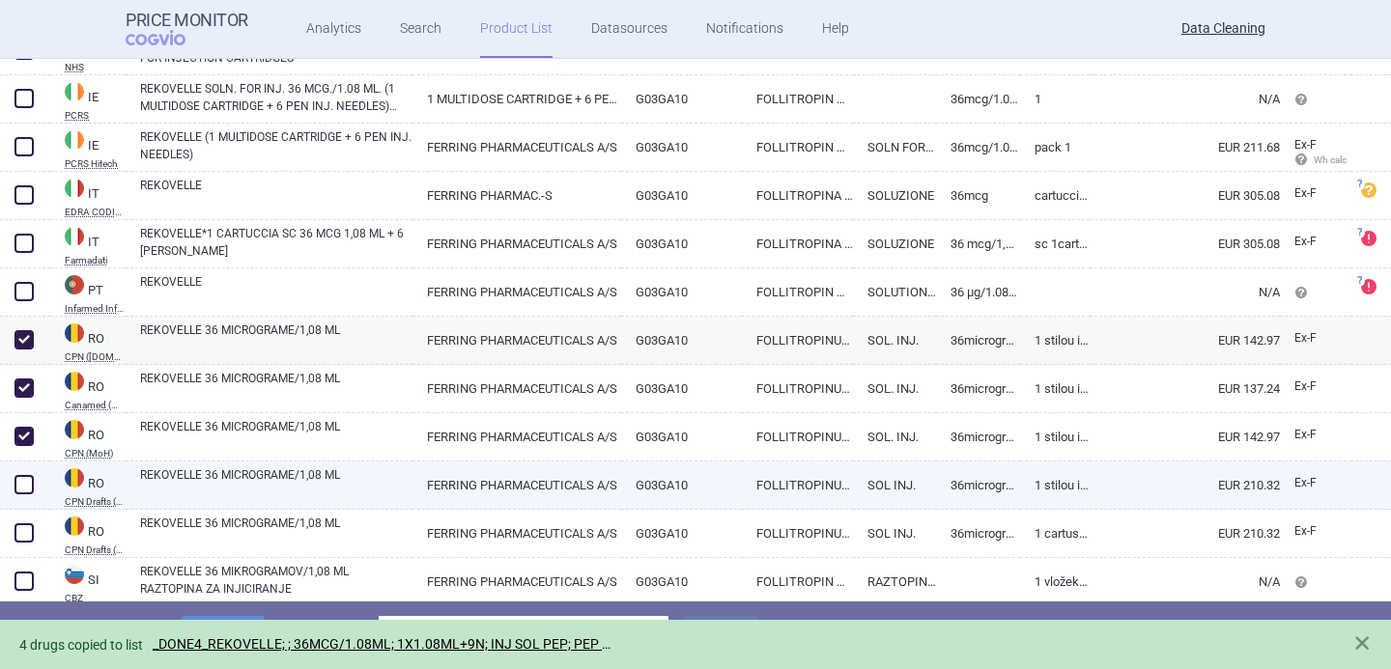
click at [26, 472] on span at bounding box center [24, 484] width 29 height 29
checkbox input "true"
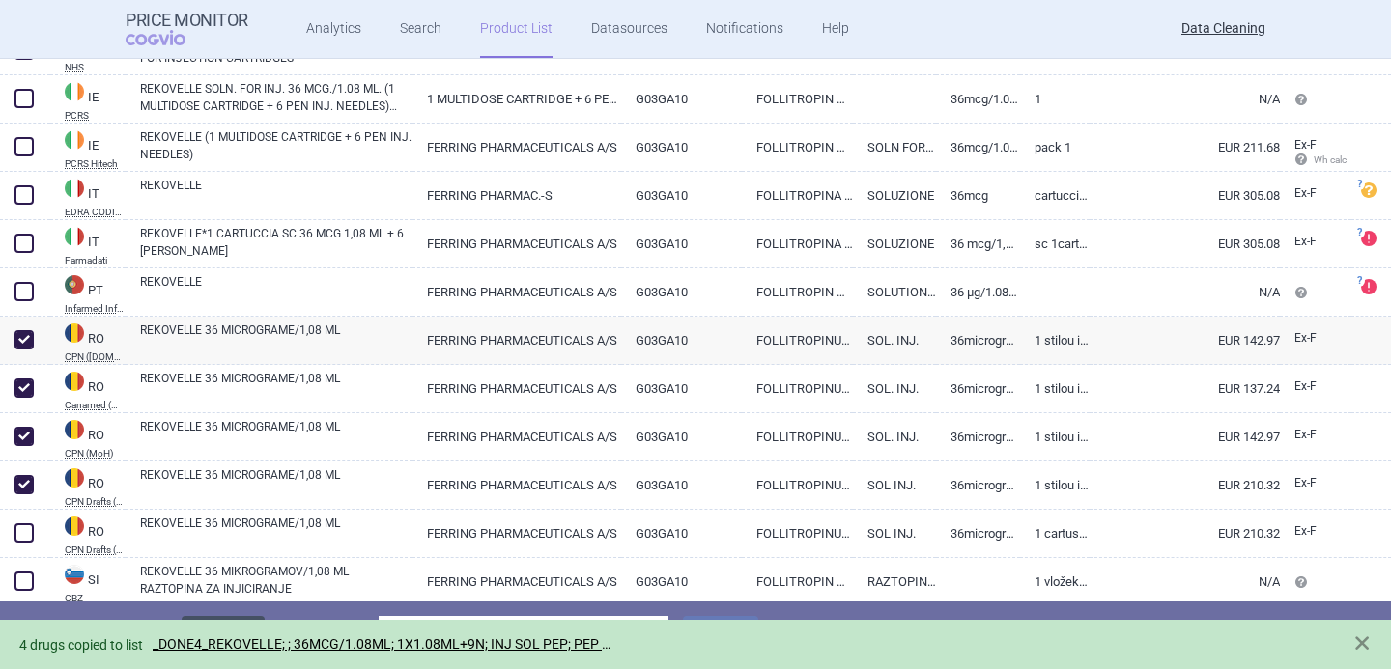
click at [224, 619] on button "Delete" at bounding box center [223, 634] width 83 height 37
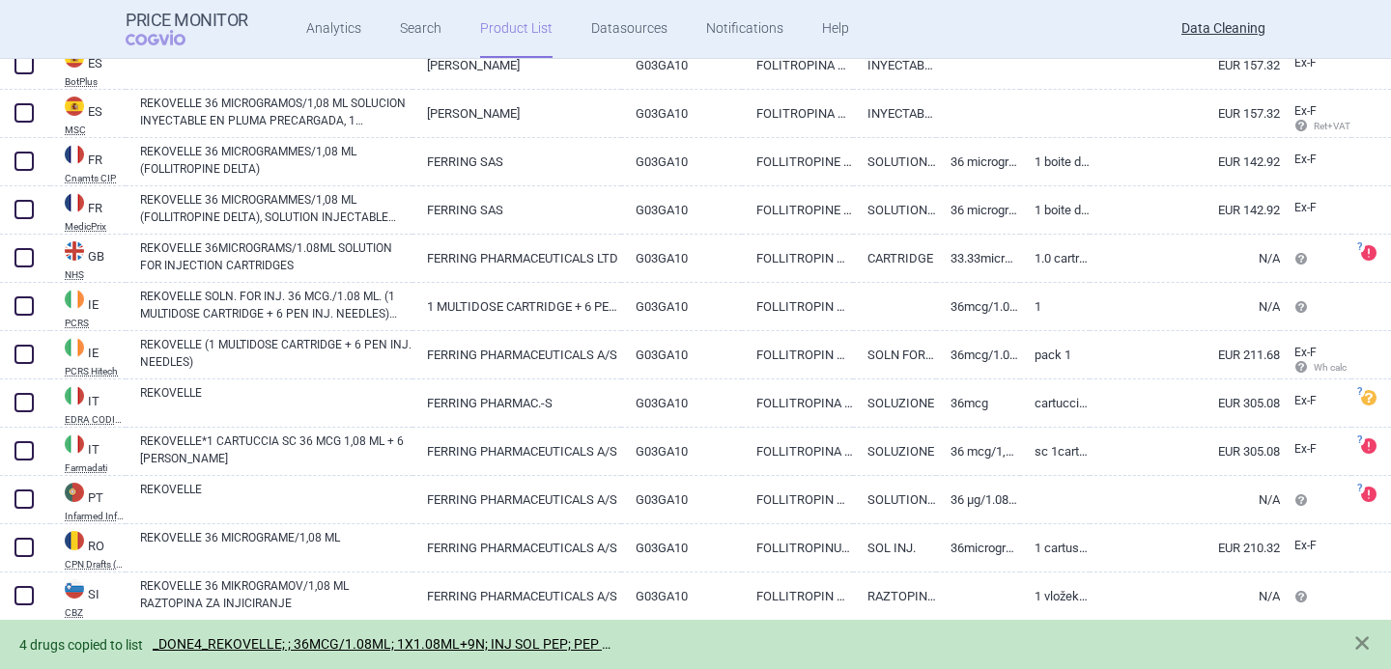
scroll to position [1323, 0]
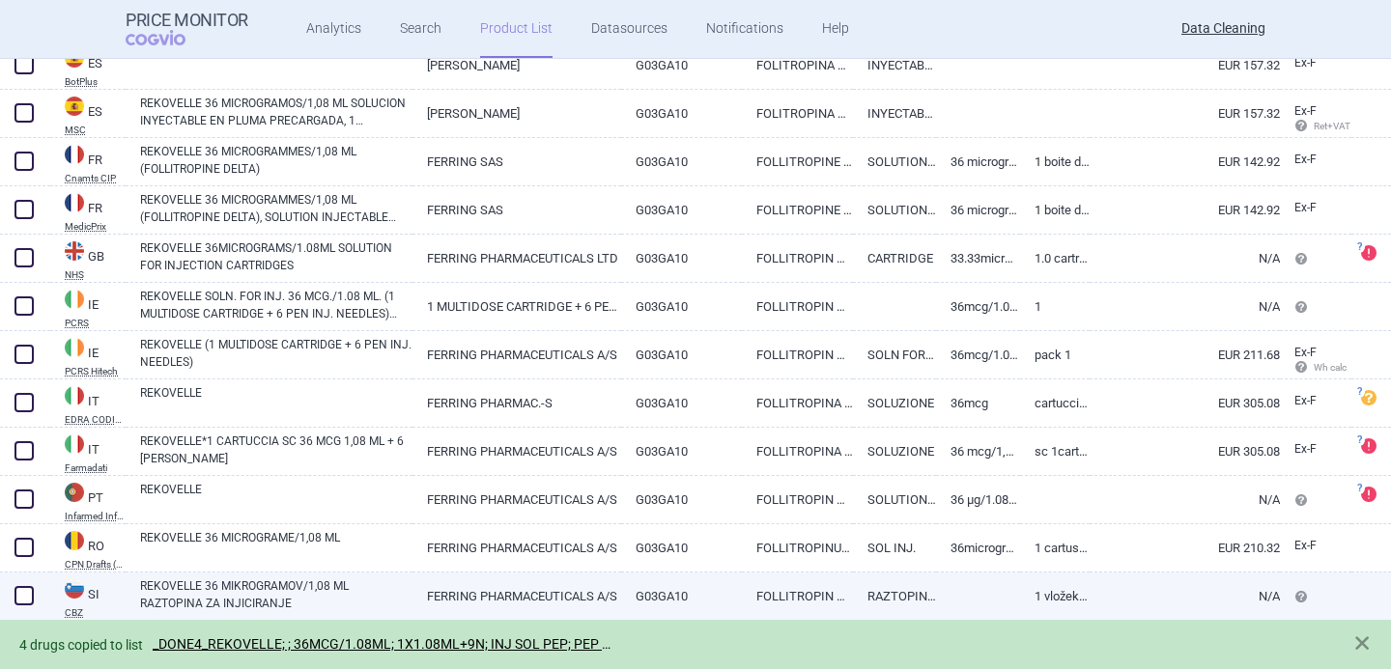
click at [241, 590] on link "REKOVELLE 36 MIKROGRAMOV/1,08 ML RAZTOPINA ZA INJICIRANJE" at bounding box center [276, 594] width 272 height 35
select select "EUR"
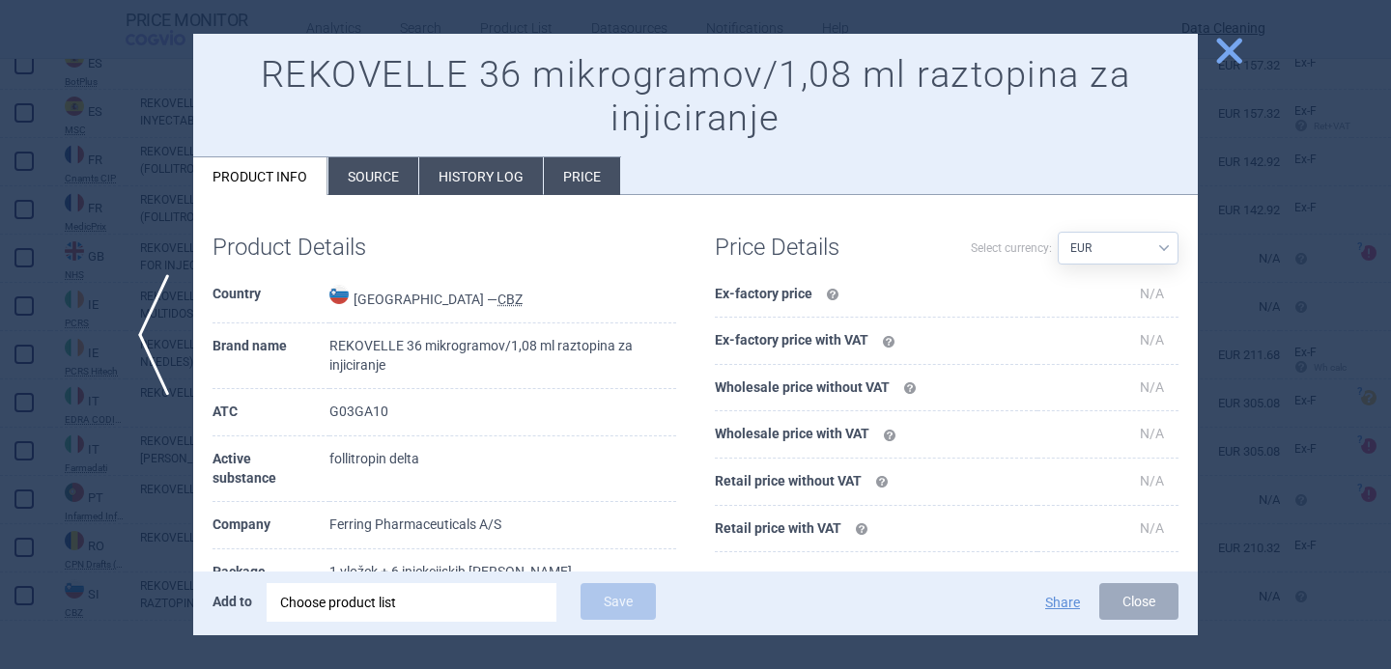
click at [139, 550] on div at bounding box center [695, 334] width 1391 height 669
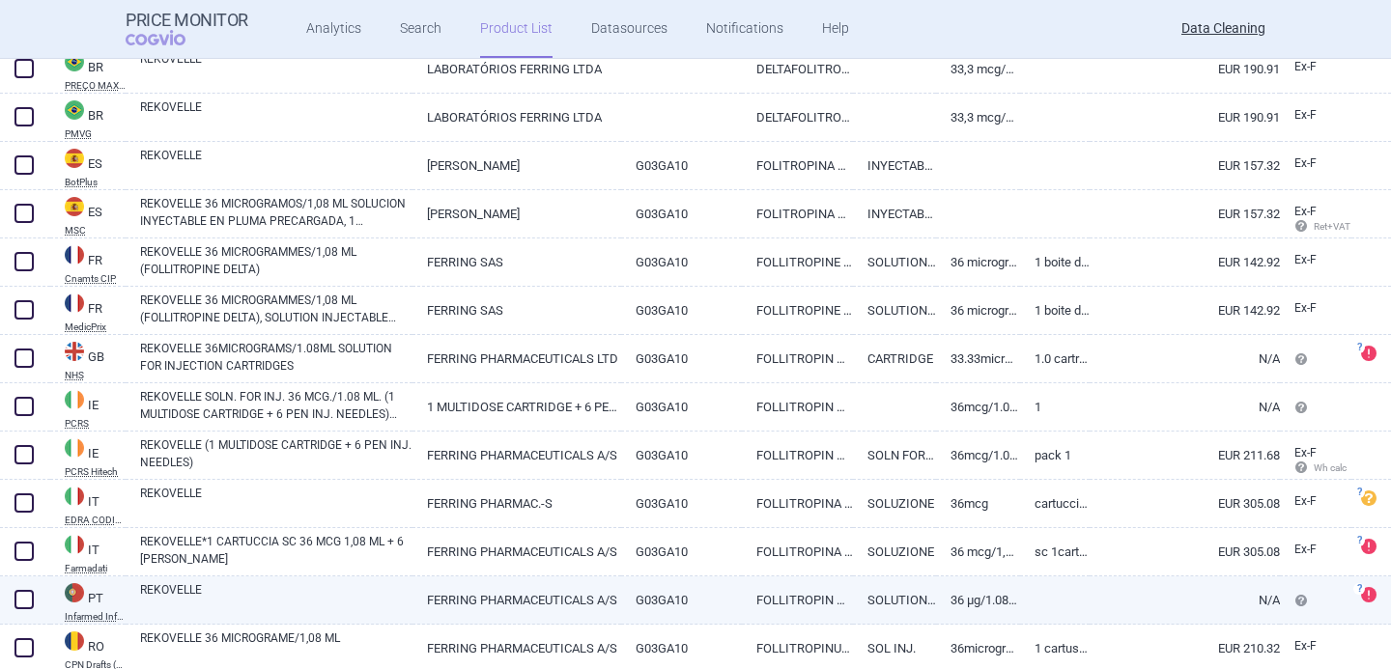
scroll to position [1033, 0]
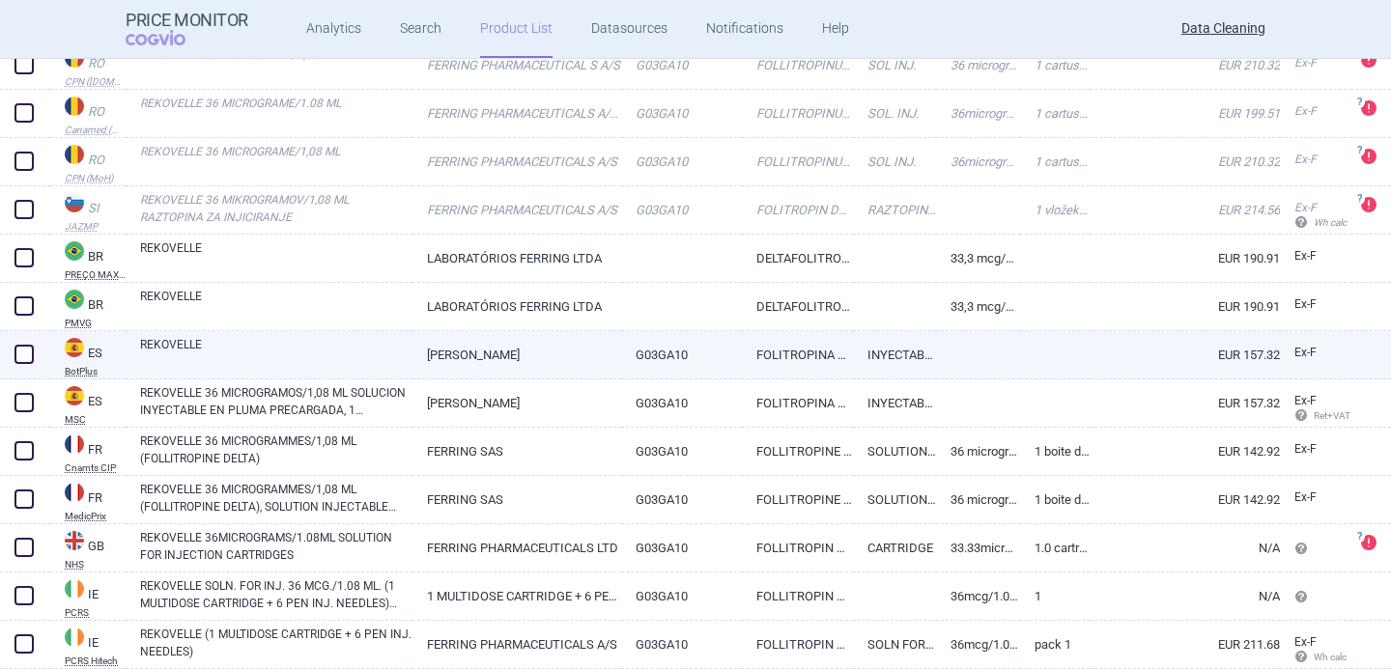
click at [252, 353] on link "REKOVELLE" at bounding box center [276, 353] width 272 height 35
select select "EUR"
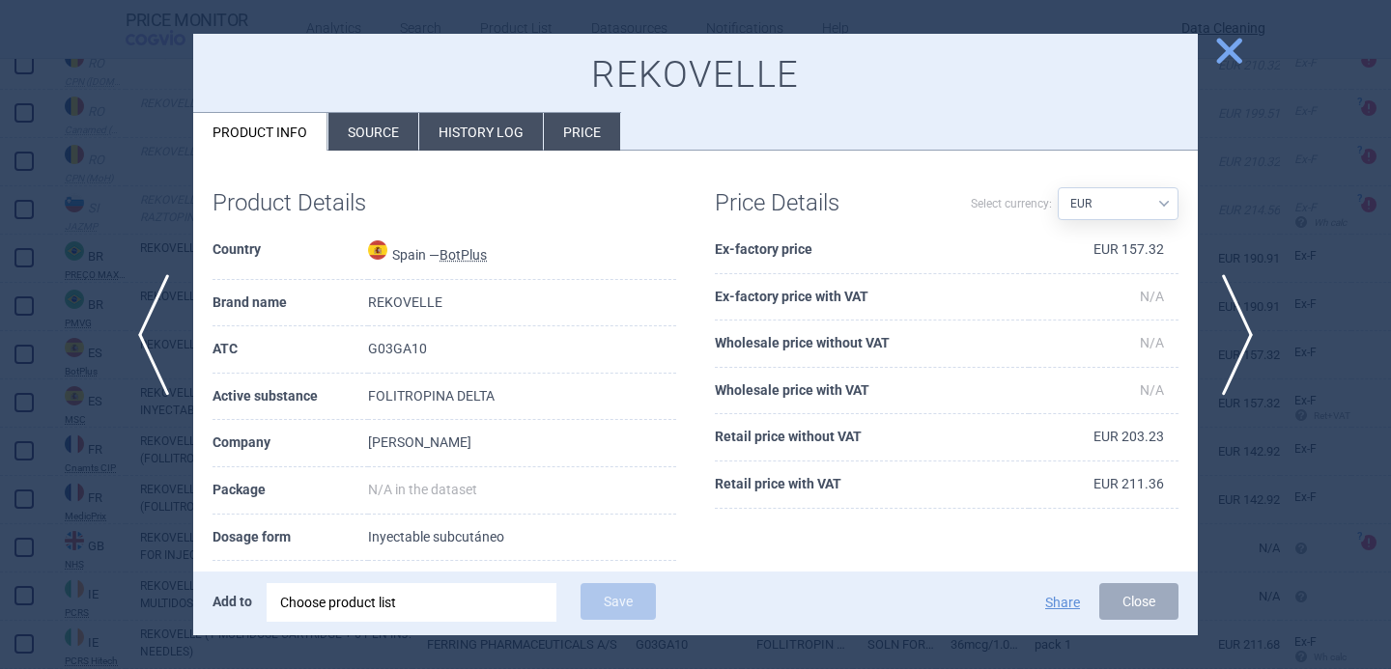
click at [359, 141] on li "Source" at bounding box center [373, 132] width 90 height 38
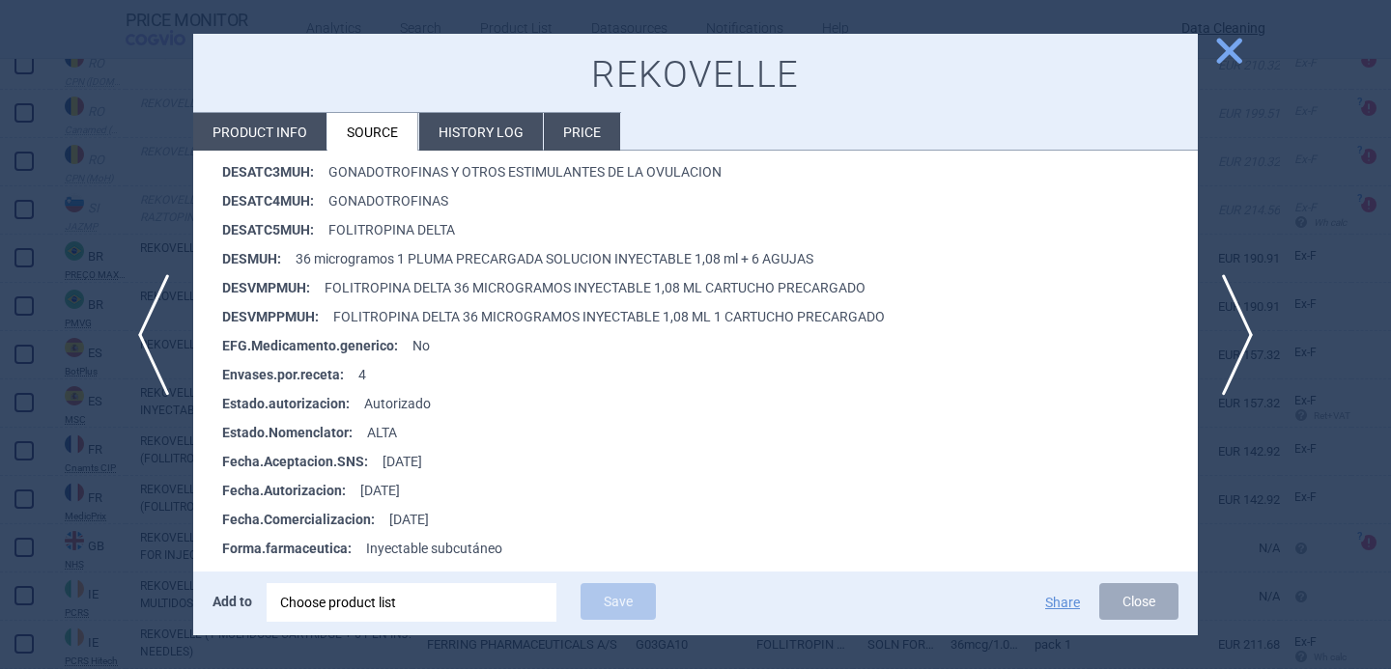
scroll to position [555, 0]
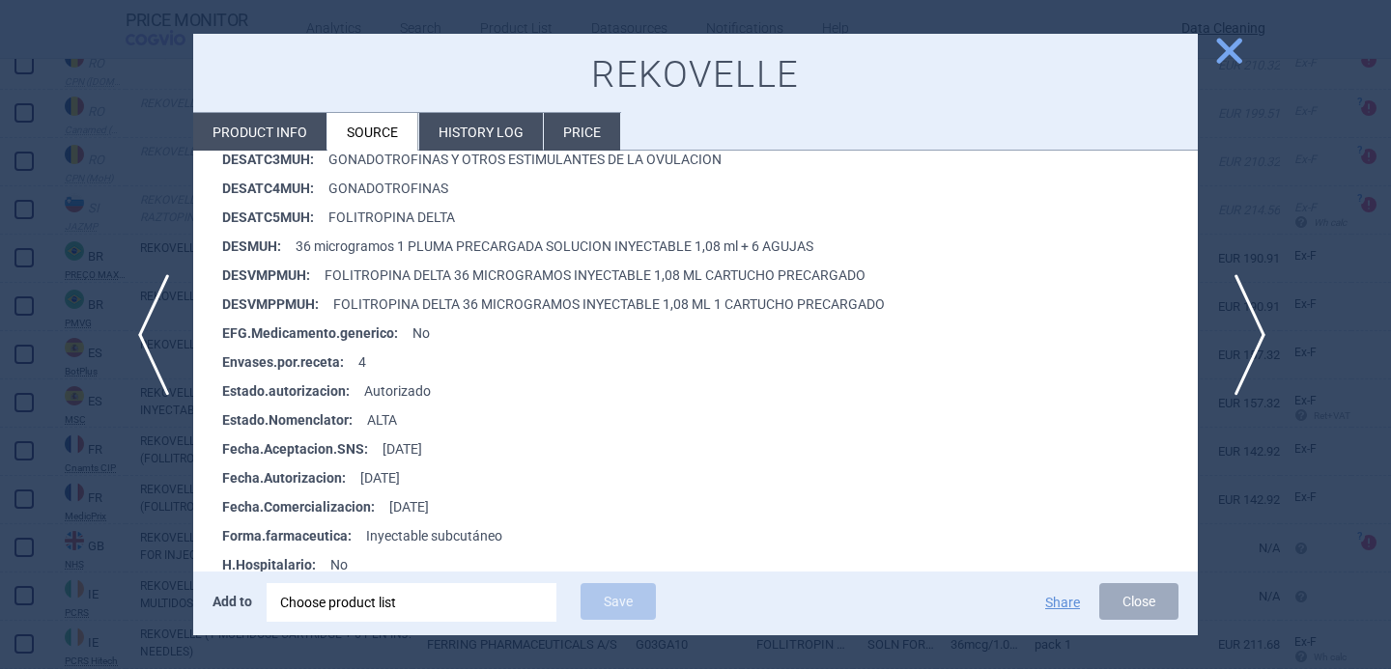
click at [1245, 314] on span "next" at bounding box center [1243, 335] width 43 height 122
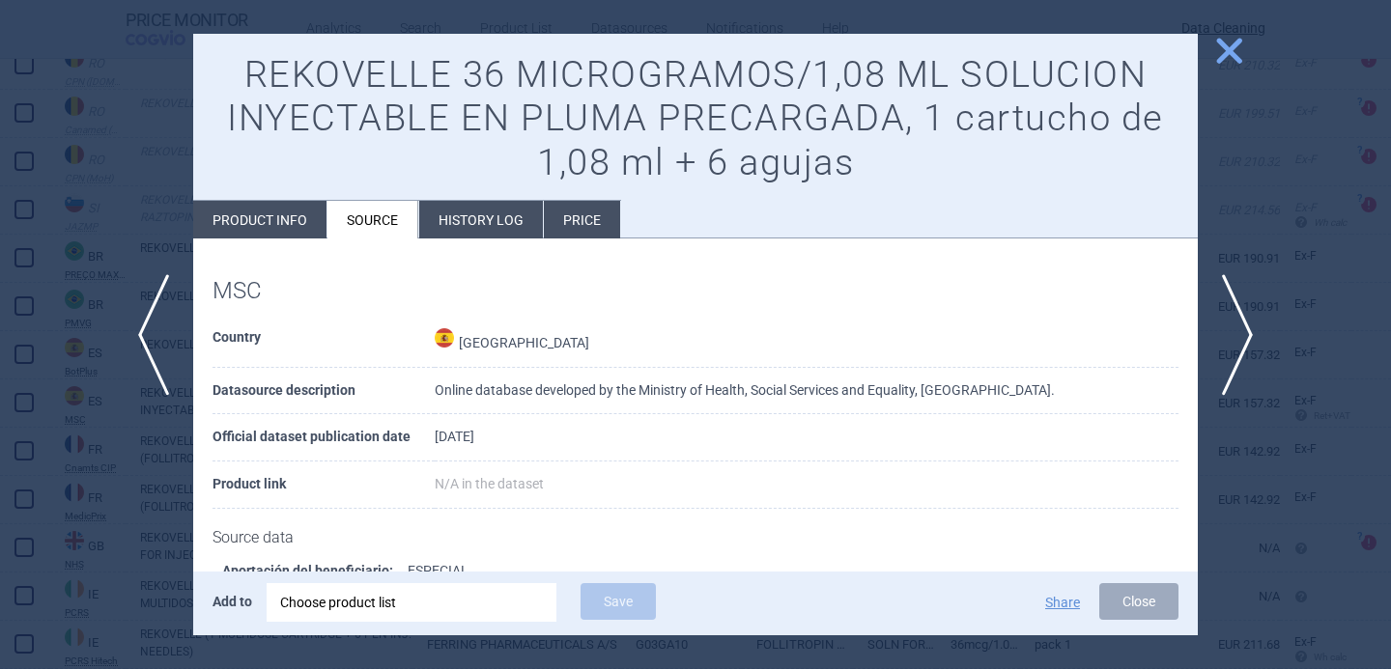
click at [128, 488] on div at bounding box center [695, 334] width 1391 height 669
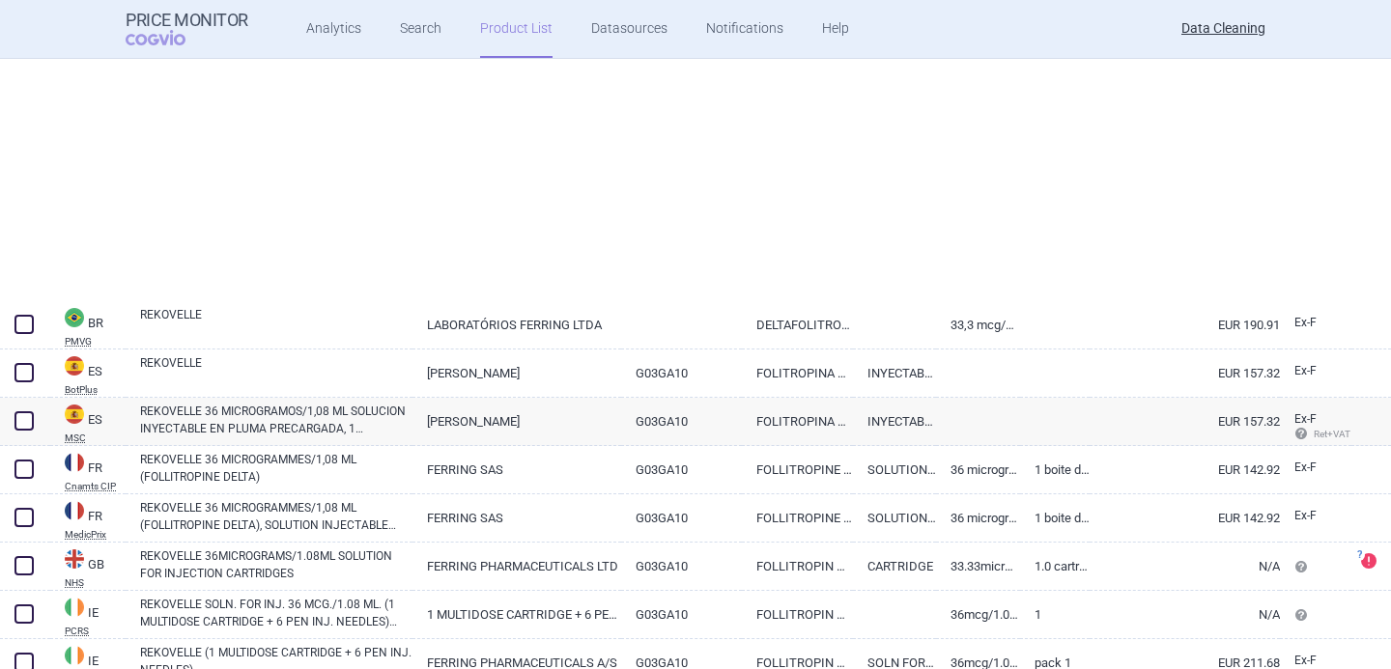
scroll to position [1323, 0]
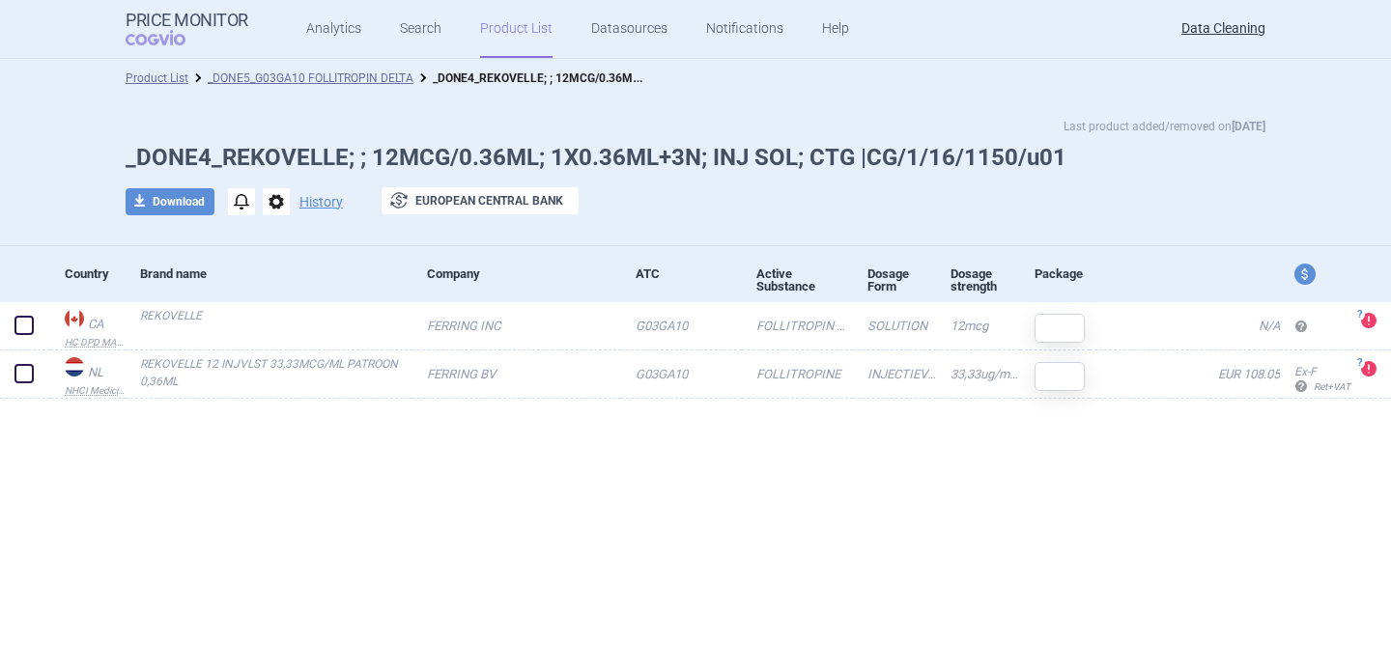
click at [273, 213] on span "options" at bounding box center [276, 201] width 27 height 27
click at [284, 305] on button "Delete" at bounding box center [275, 316] width 62 height 28
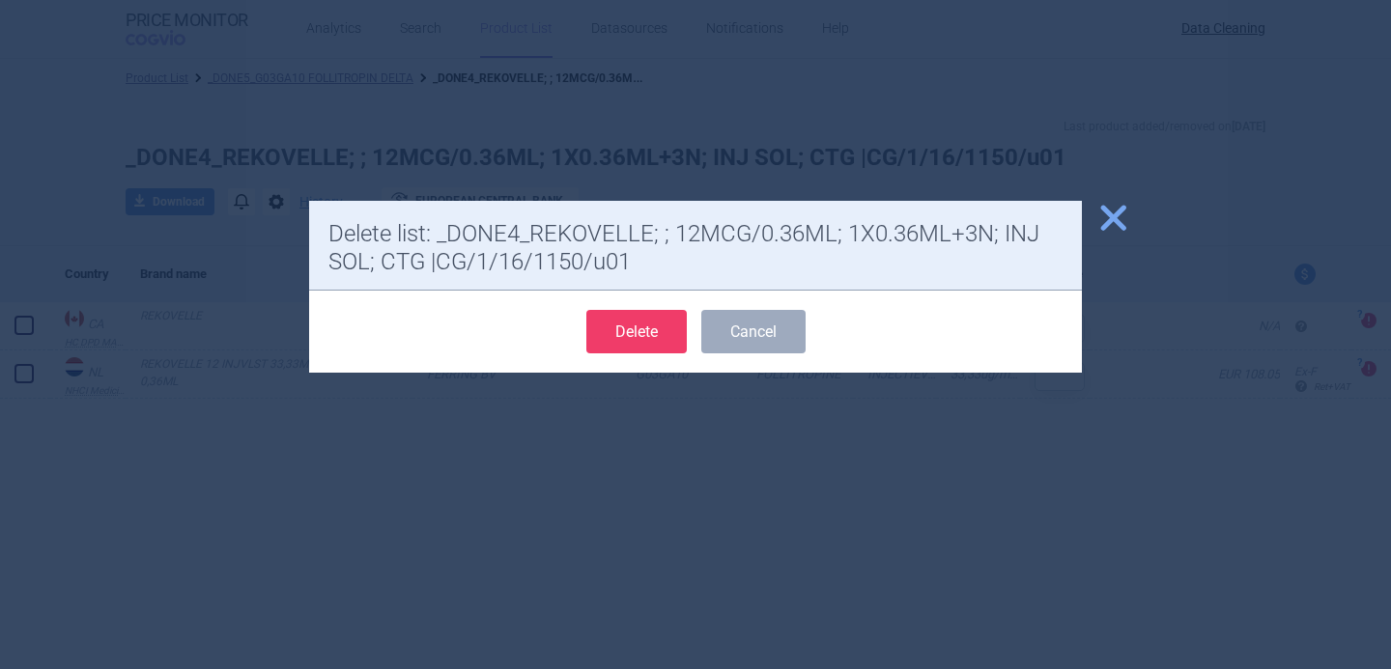
click at [632, 317] on button "Delete" at bounding box center [636, 331] width 100 height 43
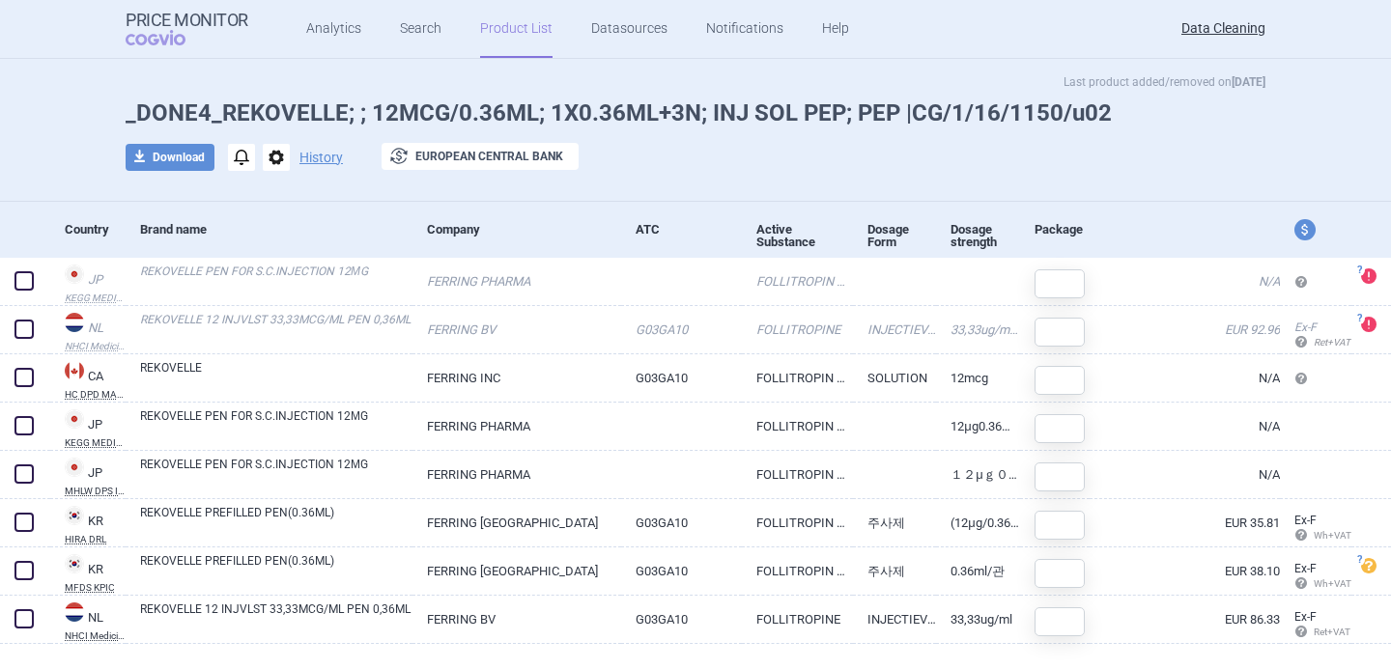
scroll to position [76, 0]
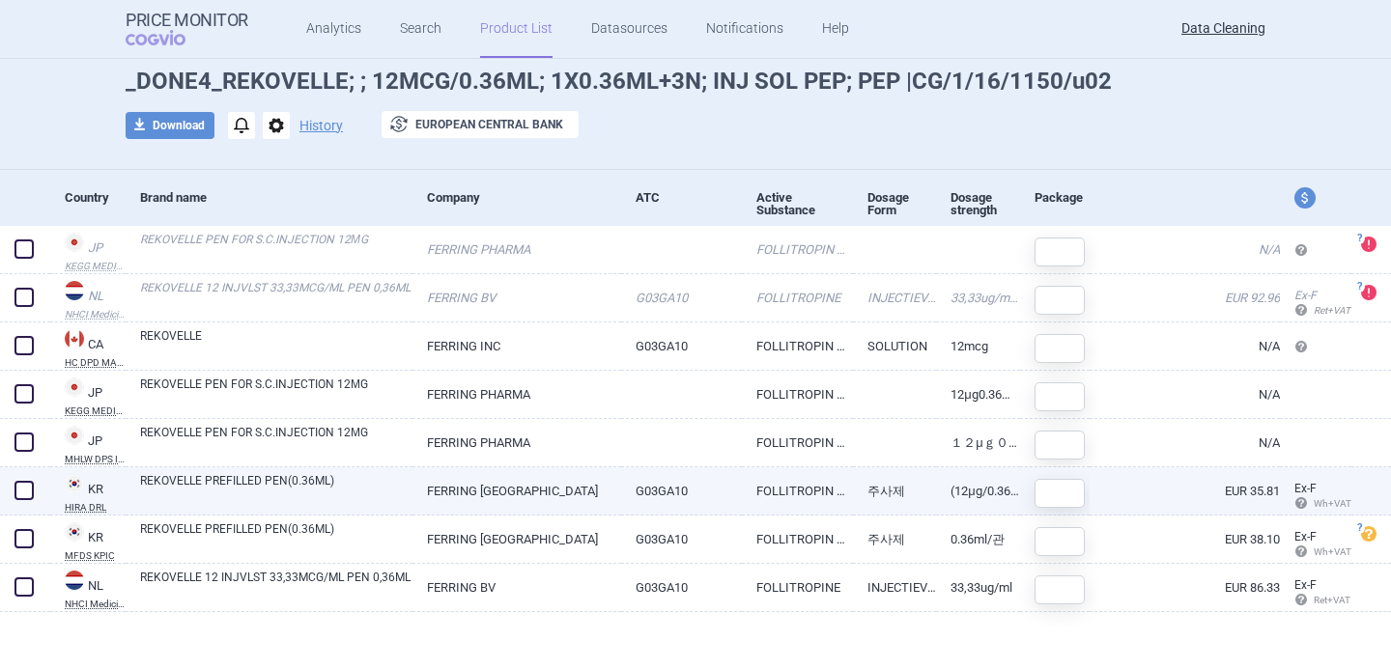
click at [266, 481] on link "REKOVELLE PREFILLED PEN(0.36ML)" at bounding box center [276, 489] width 272 height 35
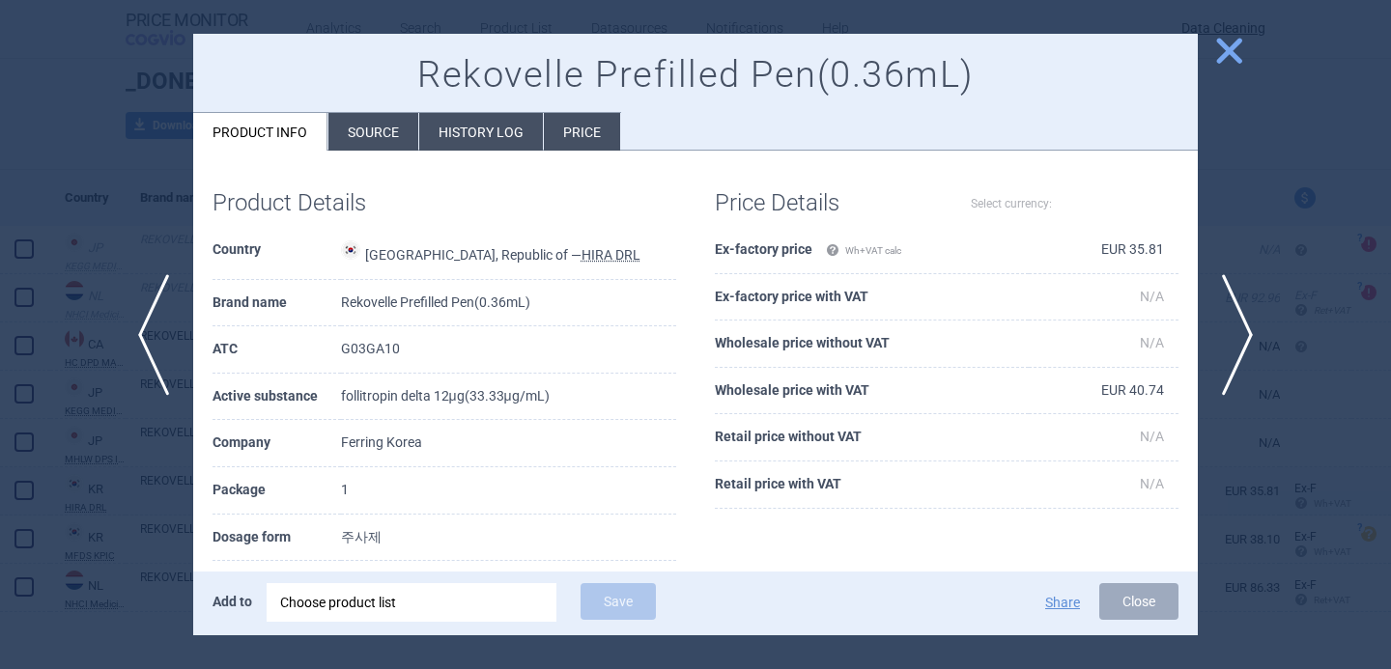
select select "EUR"
click at [1249, 322] on span "next" at bounding box center [1243, 335] width 43 height 122
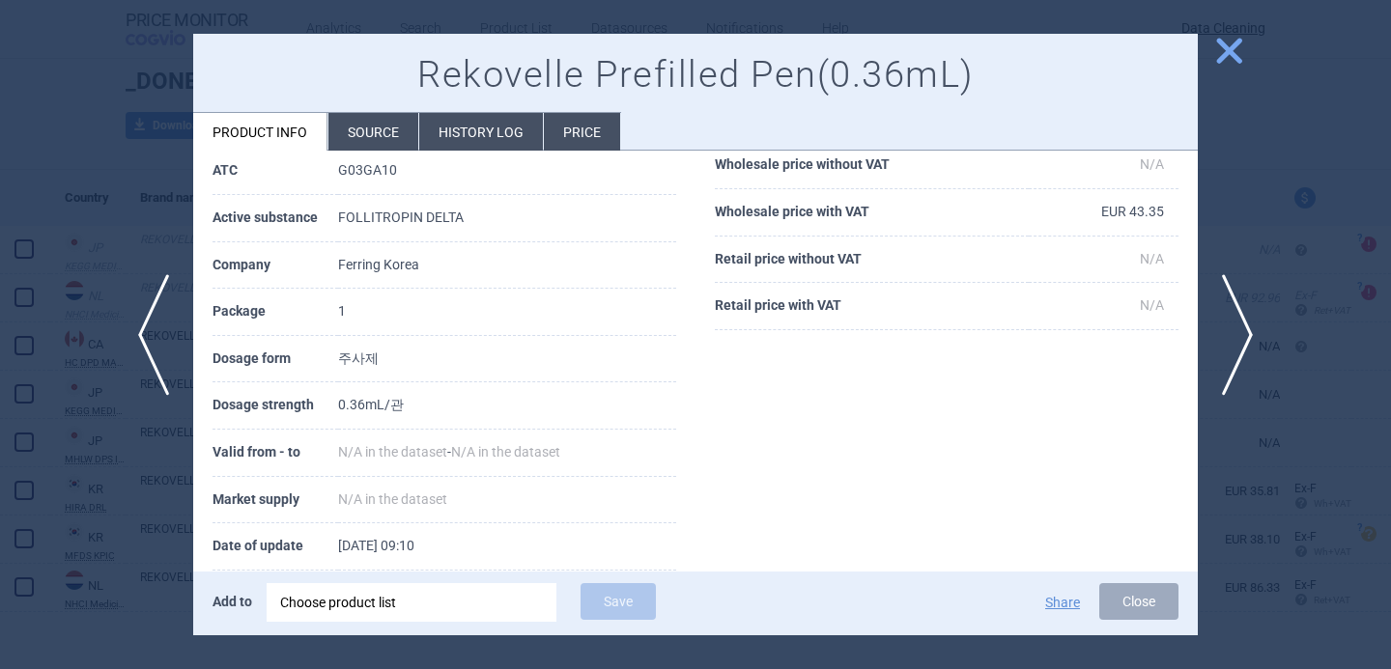
scroll to position [282, 0]
click at [100, 549] on div at bounding box center [695, 334] width 1391 height 669
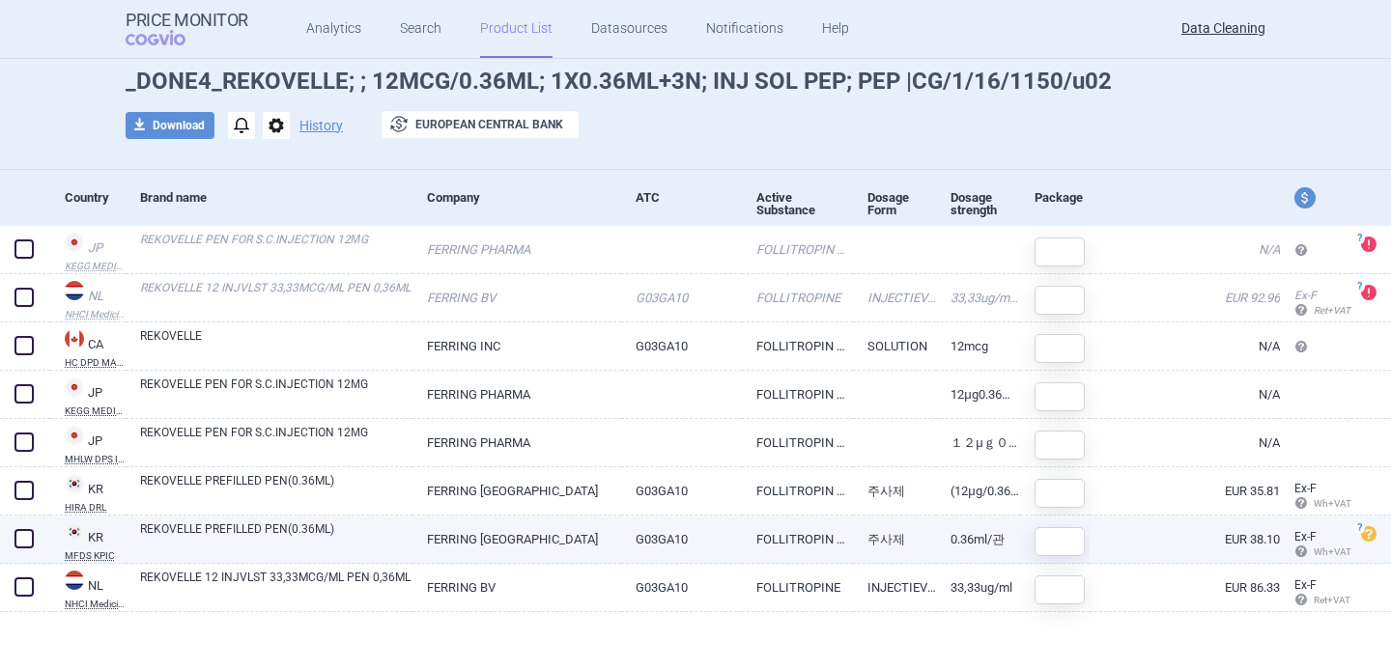
click at [25, 538] on span at bounding box center [23, 538] width 19 height 19
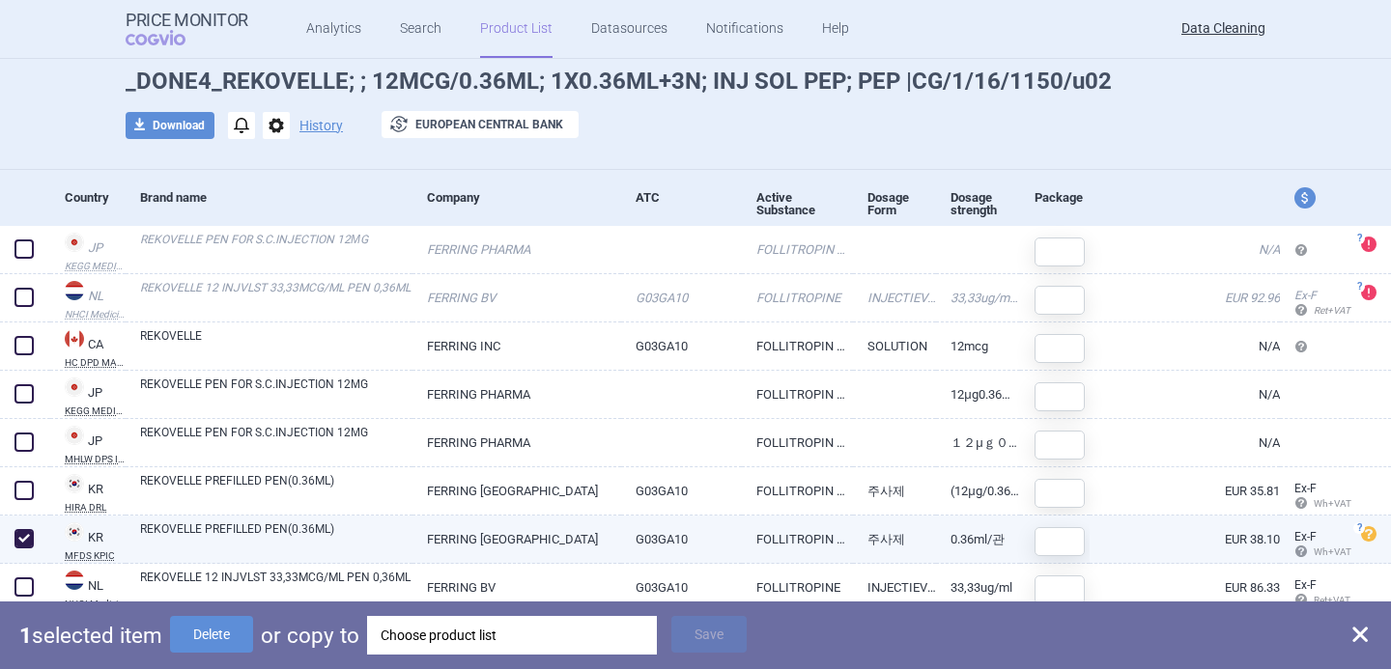
click at [28, 542] on span at bounding box center [23, 538] width 19 height 19
checkbox input "false"
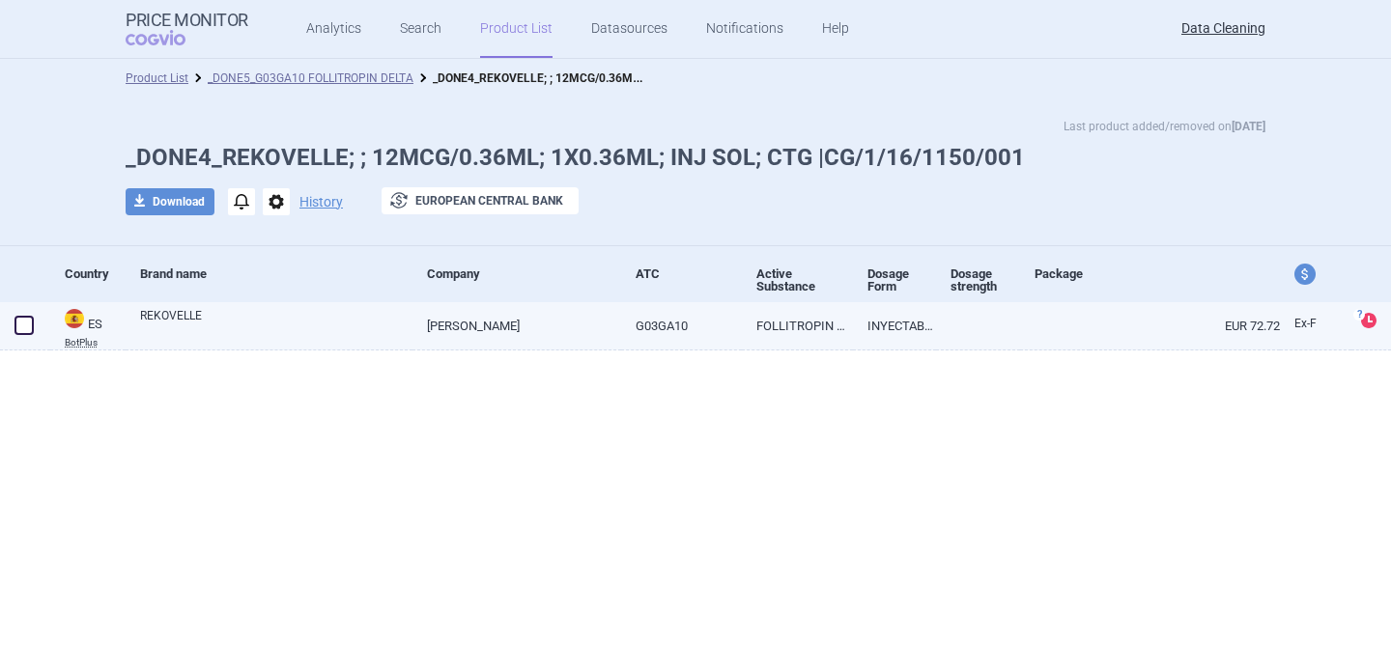
click at [295, 323] on link "REKOVELLE" at bounding box center [276, 324] width 272 height 35
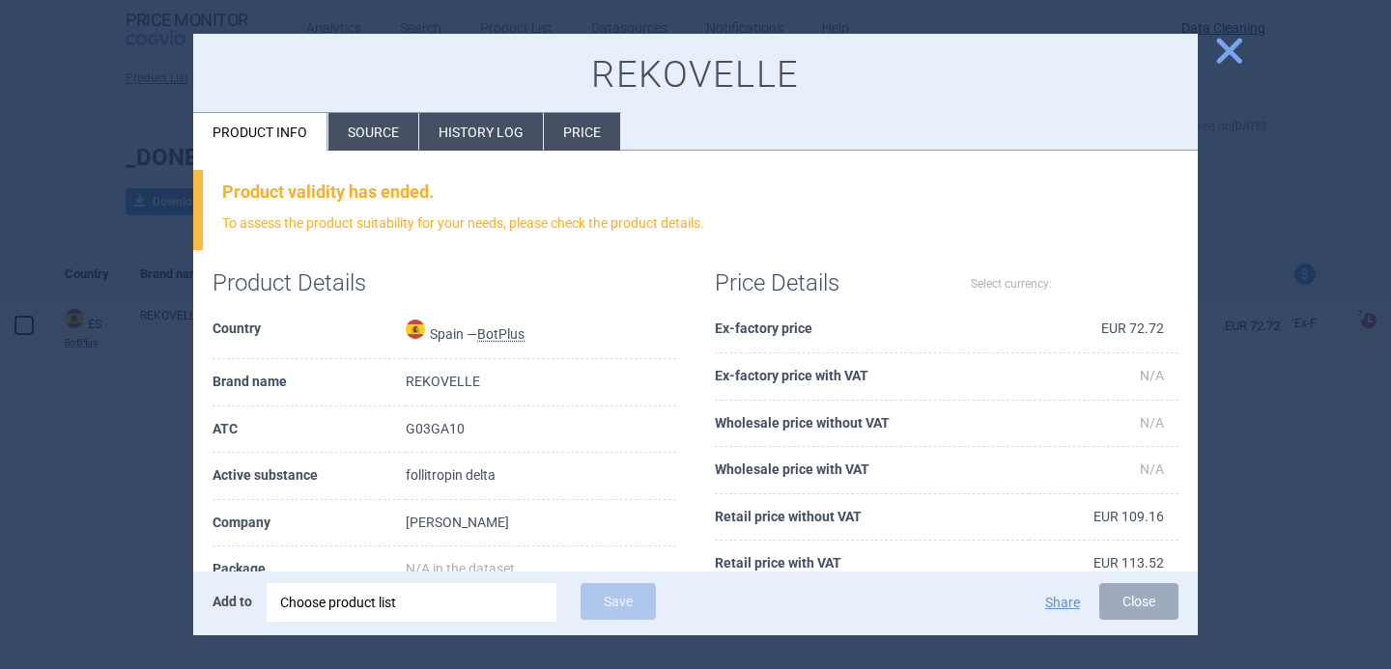
select select "EUR"
click at [142, 499] on div at bounding box center [695, 334] width 1391 height 669
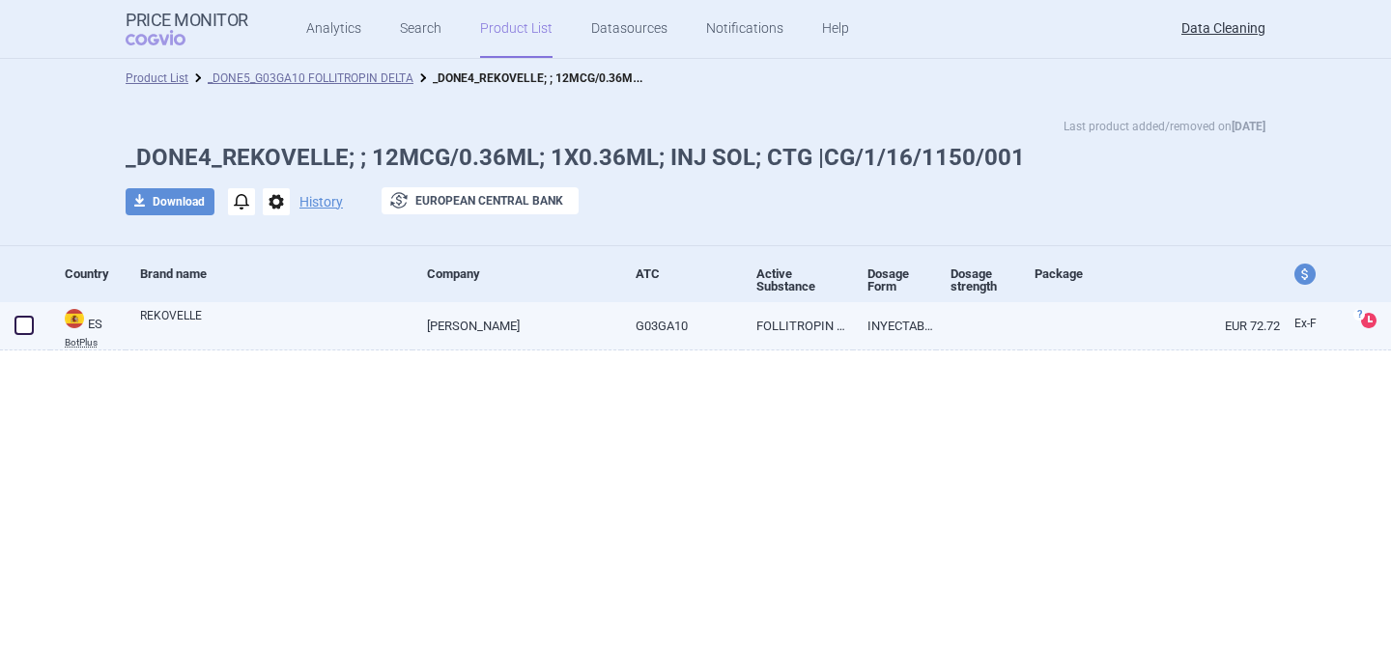
click at [230, 329] on link "REKOVELLE" at bounding box center [276, 324] width 272 height 35
select select "EUR"
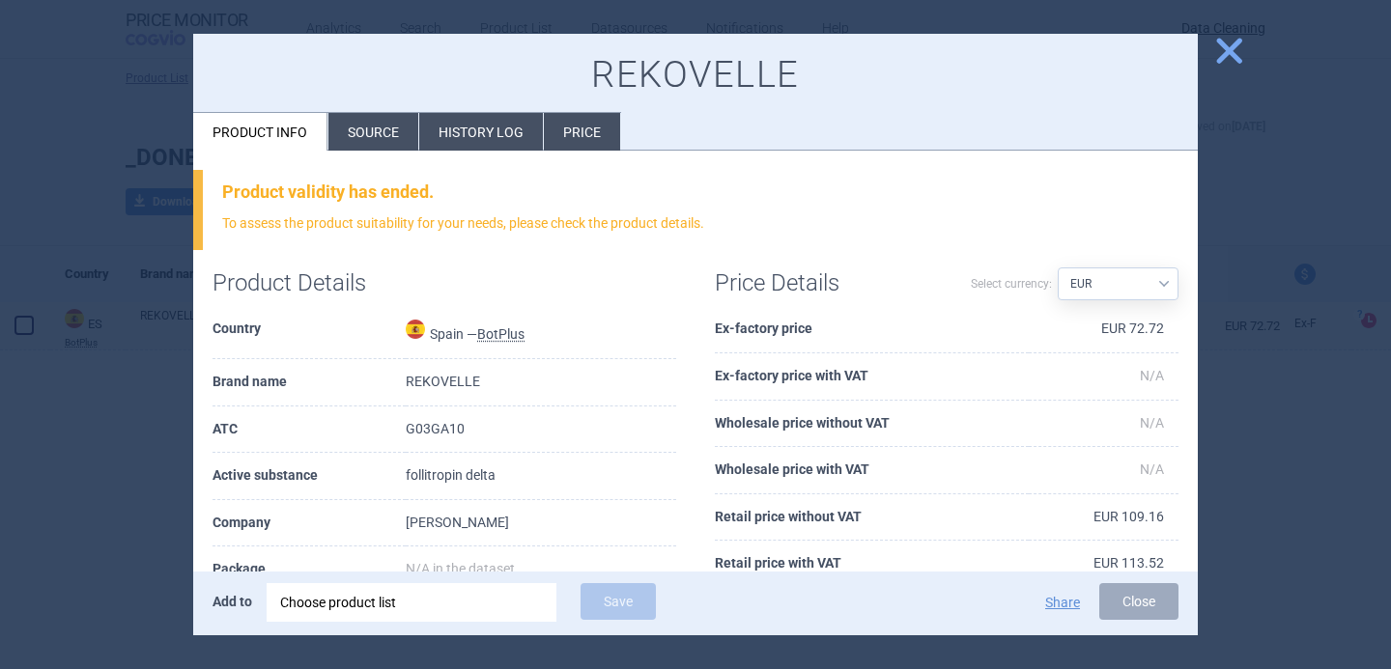
click at [347, 135] on li "Source" at bounding box center [373, 132] width 90 height 38
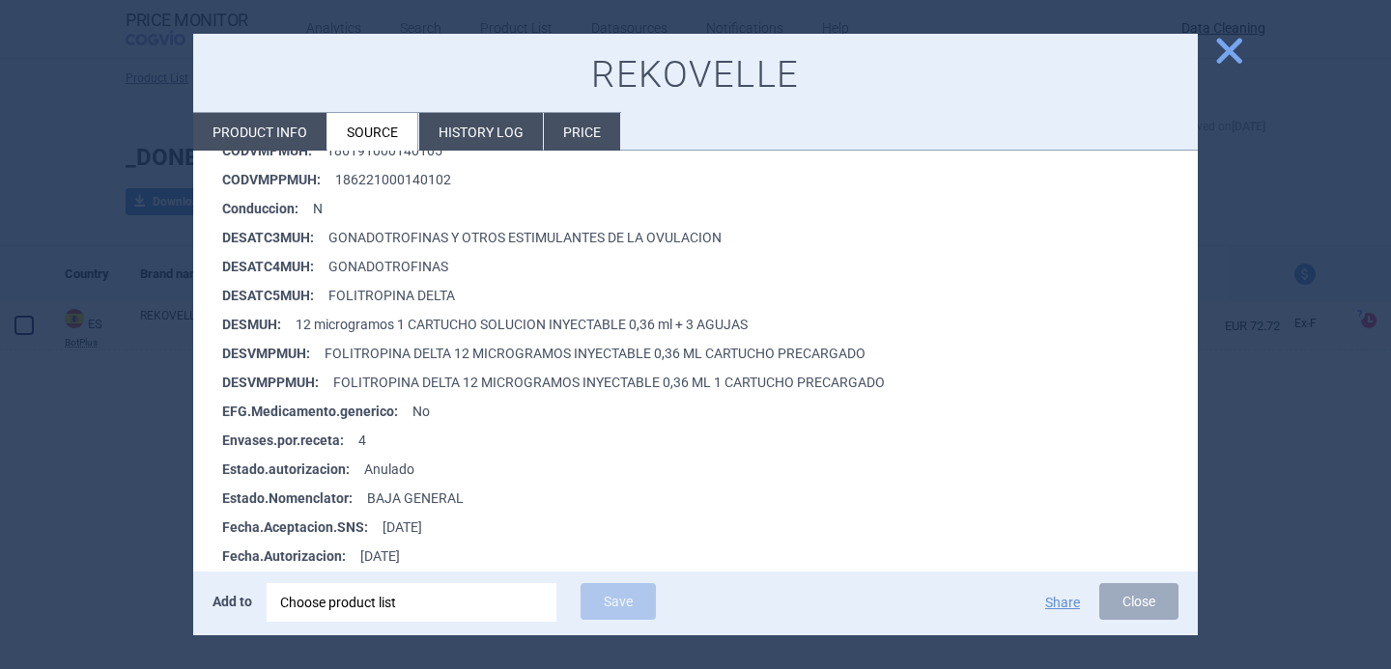
scroll to position [478, 0]
click at [93, 503] on div at bounding box center [695, 334] width 1391 height 669
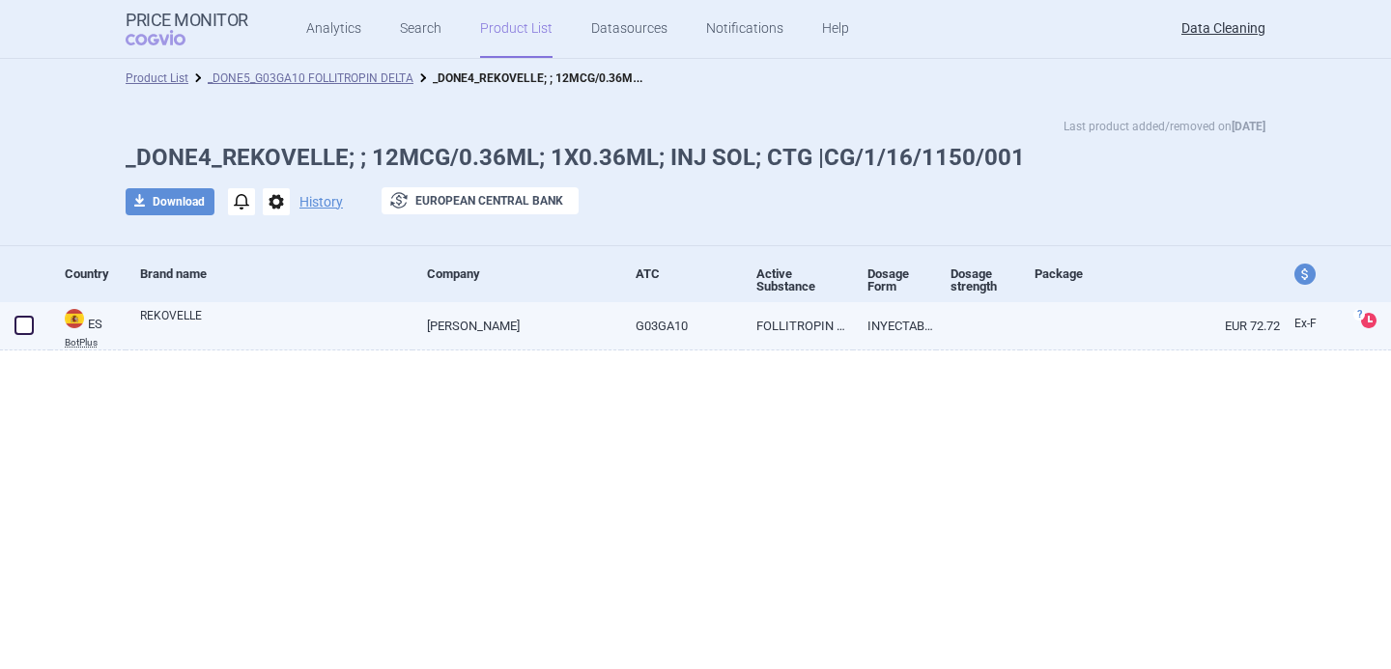
click at [216, 328] on link "REKOVELLE" at bounding box center [276, 324] width 272 height 35
select select "EUR"
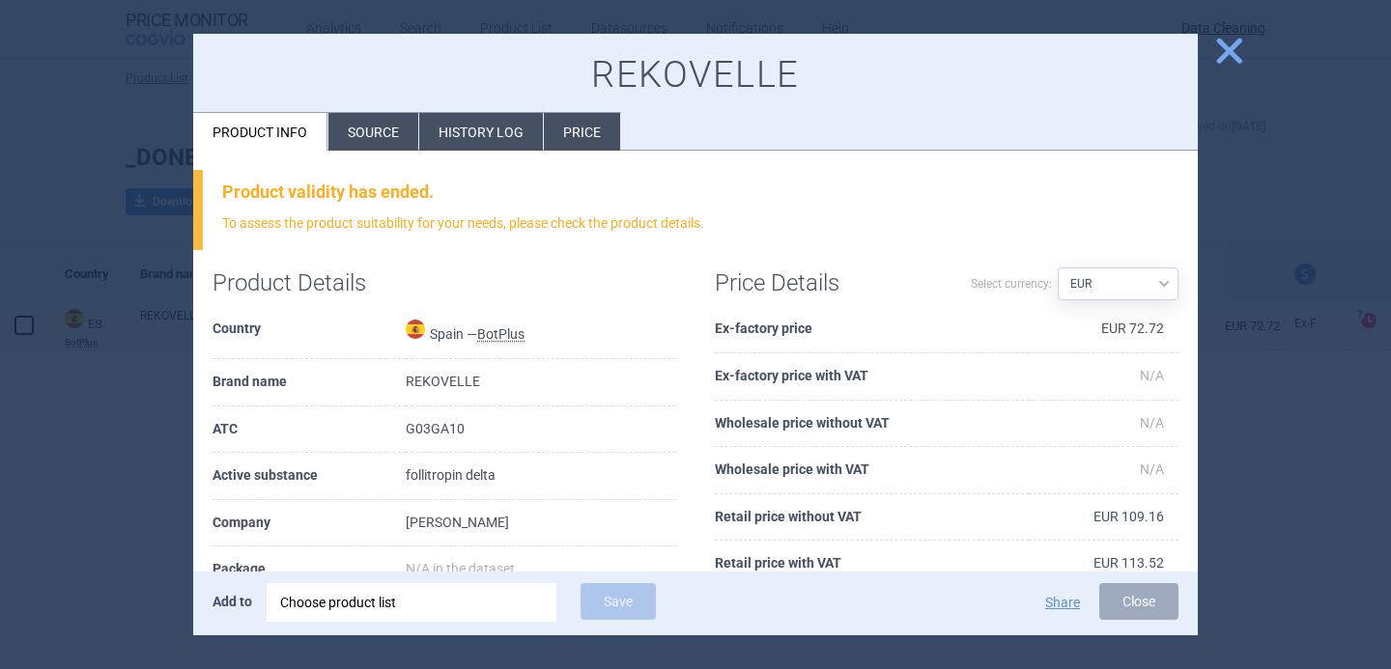
scroll to position [257, 0]
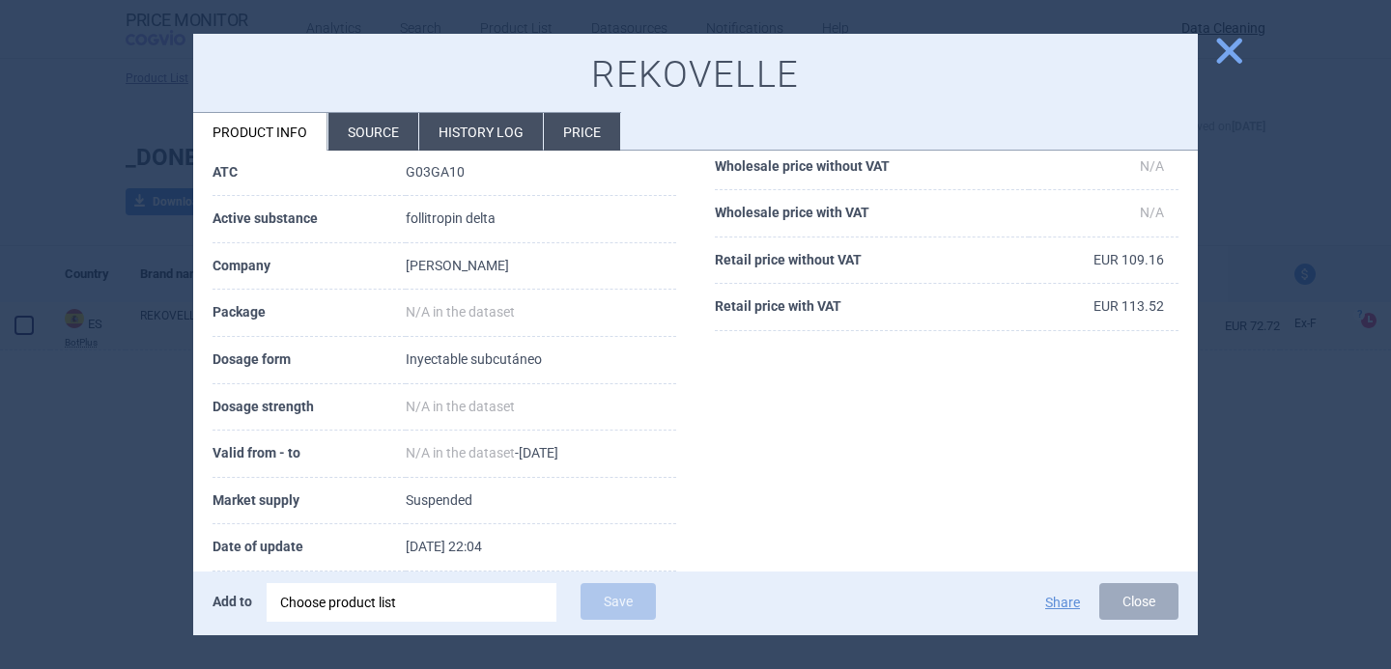
click at [352, 138] on li "Source" at bounding box center [373, 132] width 90 height 38
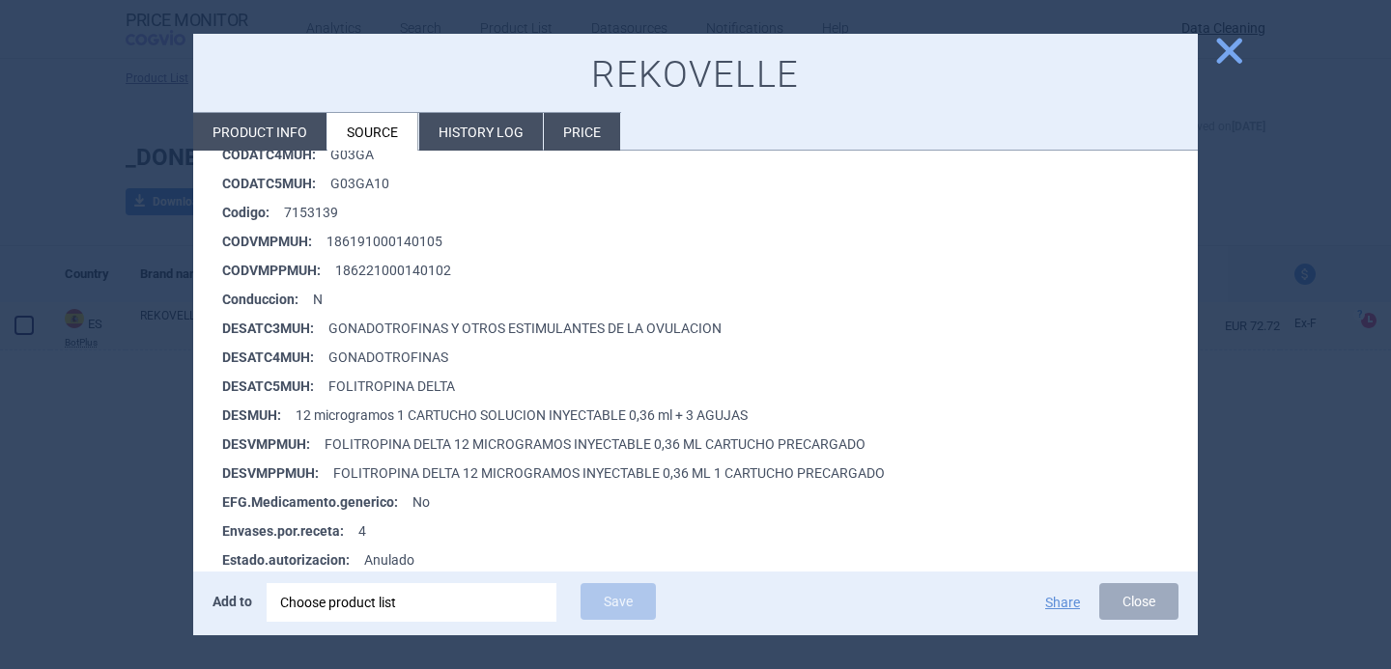
scroll to position [389, 0]
click at [417, 594] on div "Choose product list" at bounding box center [411, 602] width 263 height 39
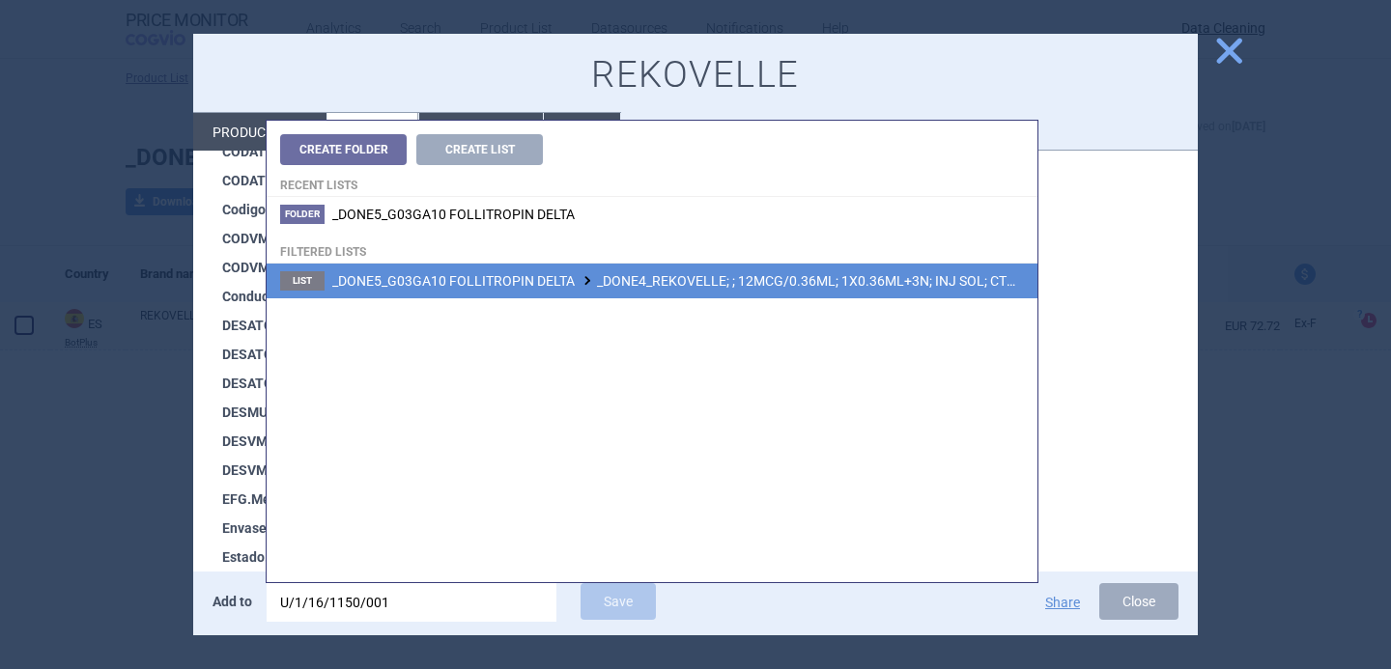
type input "U/1/16/1150/001"
click at [779, 292] on li "List _DONE5_G03GA10 FOLLITROPIN DELTA _DONE4_REKOVELLE; ; 12MCG/0.36ML; 1X0.36M…" at bounding box center [652, 281] width 771 height 35
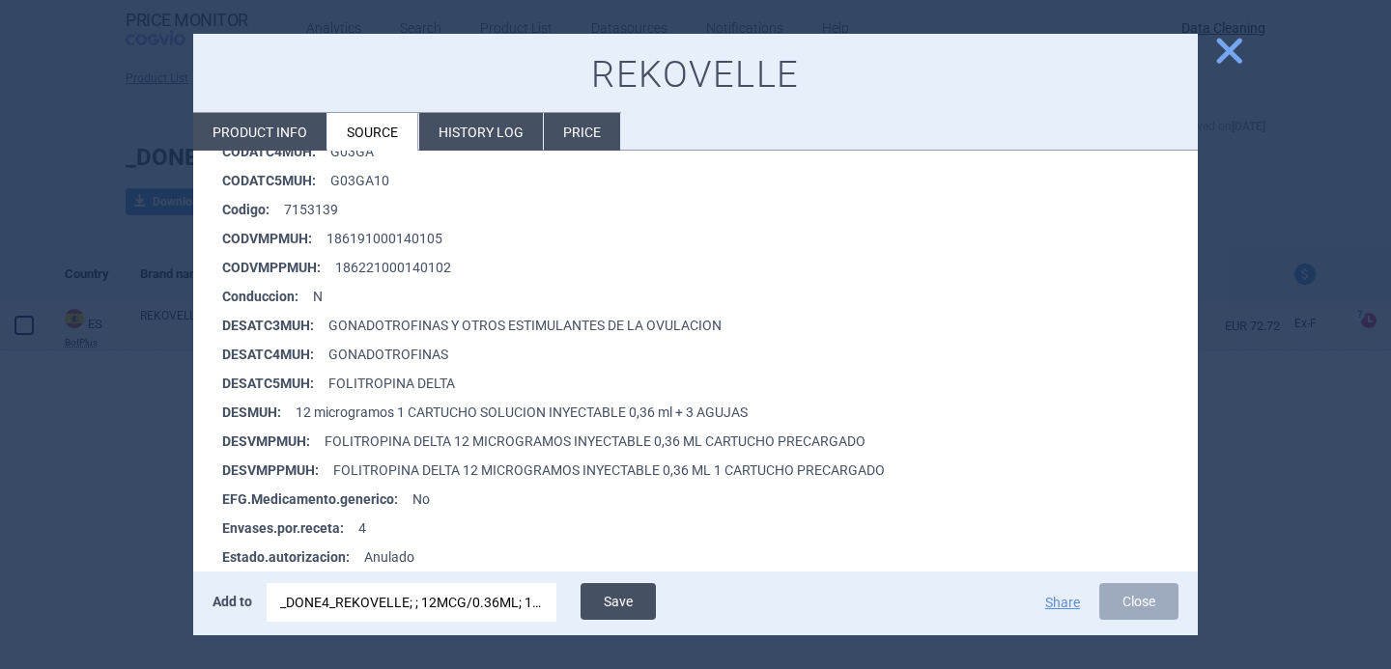
click at [620, 600] on button "Save" at bounding box center [617, 601] width 75 height 37
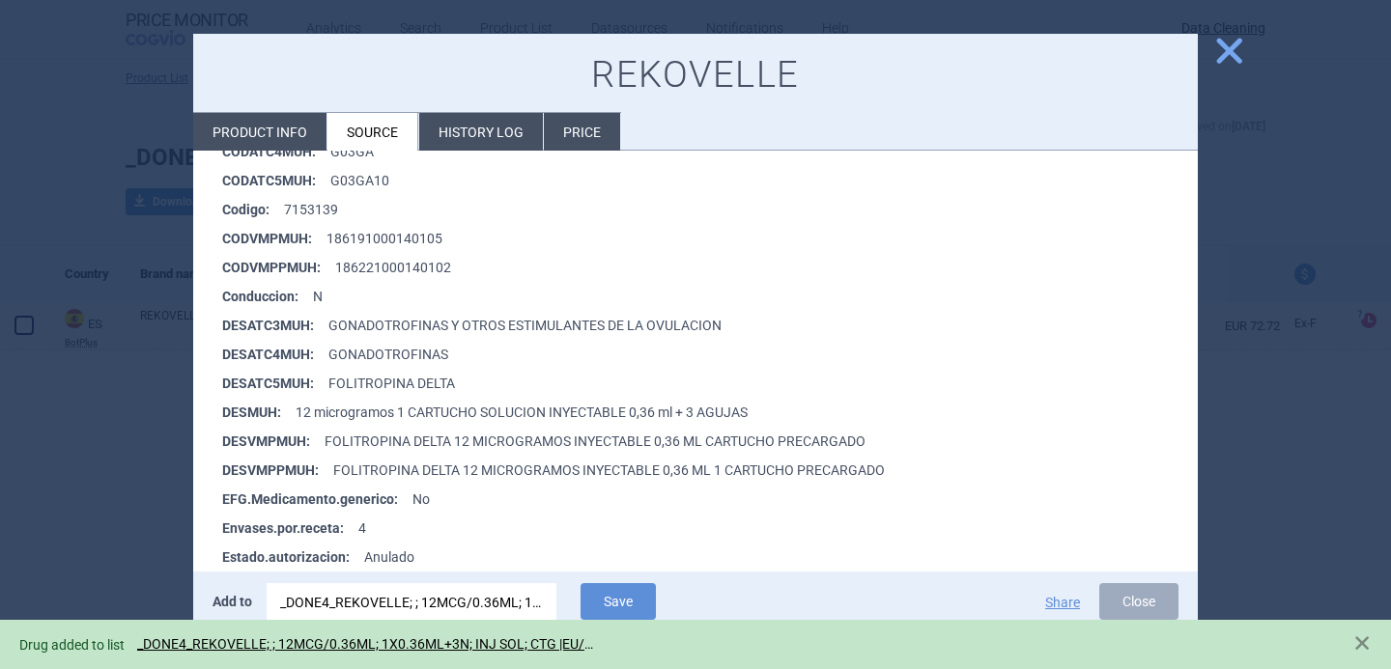
click at [134, 530] on div at bounding box center [695, 334] width 1391 height 669
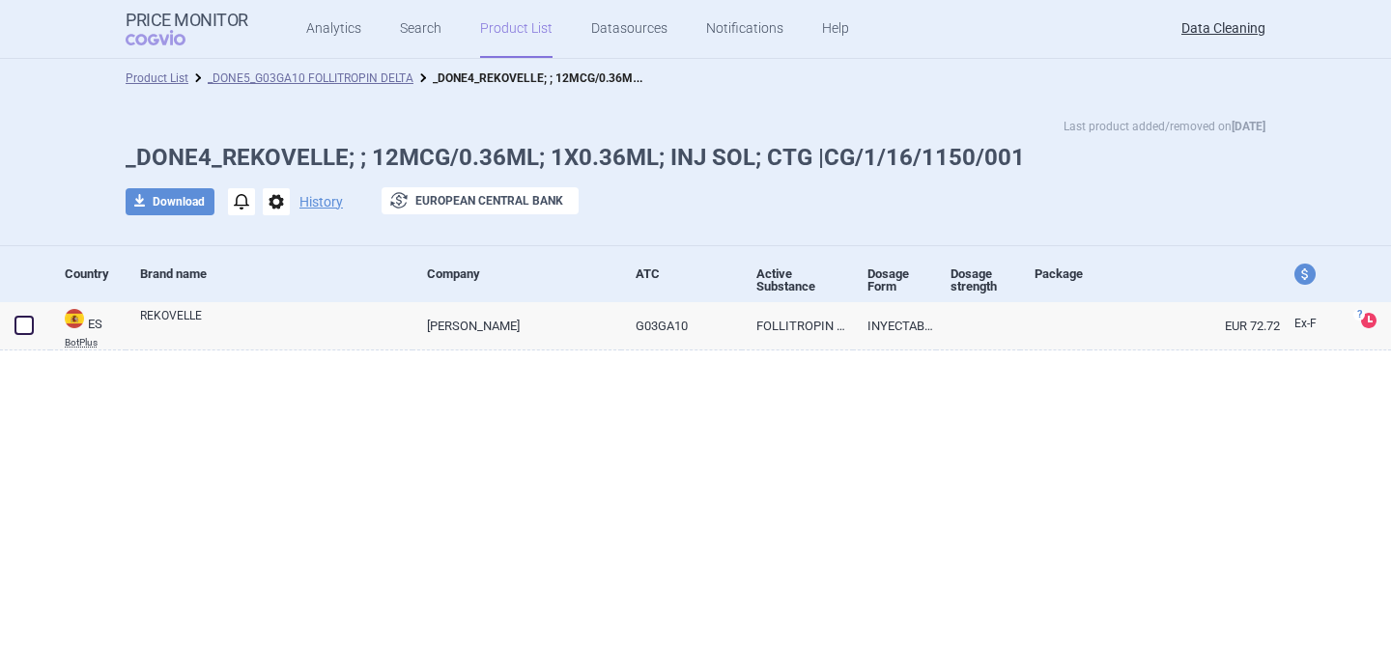
click at [277, 210] on span "options" at bounding box center [276, 201] width 27 height 27
click at [285, 313] on button "Delete" at bounding box center [275, 316] width 62 height 28
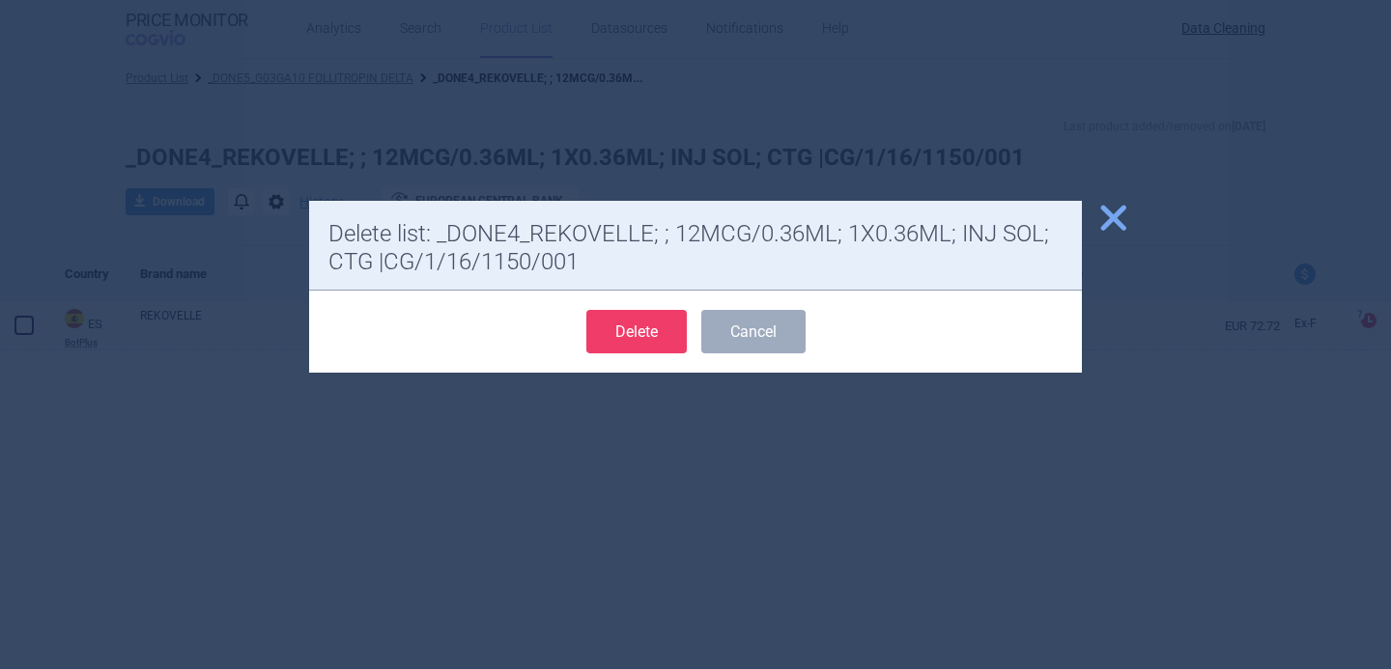
click at [620, 322] on button "Delete" at bounding box center [636, 331] width 100 height 43
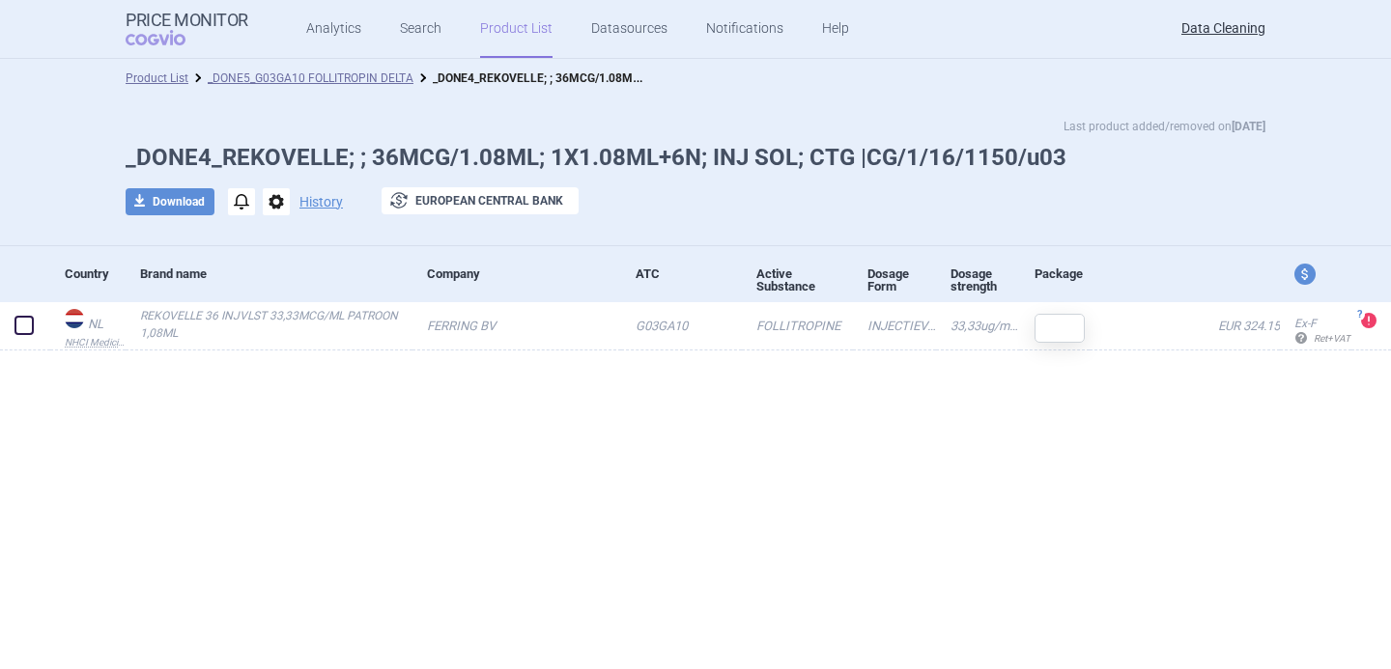
click at [281, 207] on span "options" at bounding box center [276, 201] width 27 height 27
click at [278, 320] on button "Delete" at bounding box center [275, 316] width 62 height 28
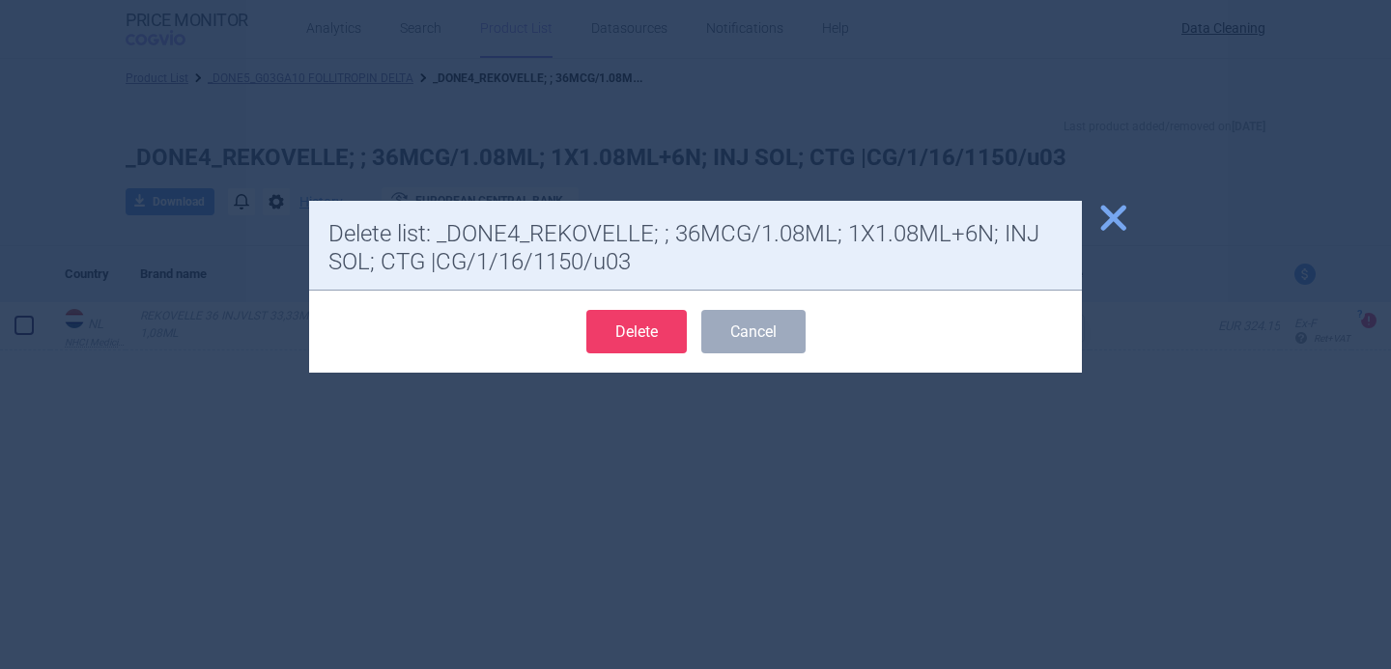
click at [635, 321] on button "Delete" at bounding box center [636, 331] width 100 height 43
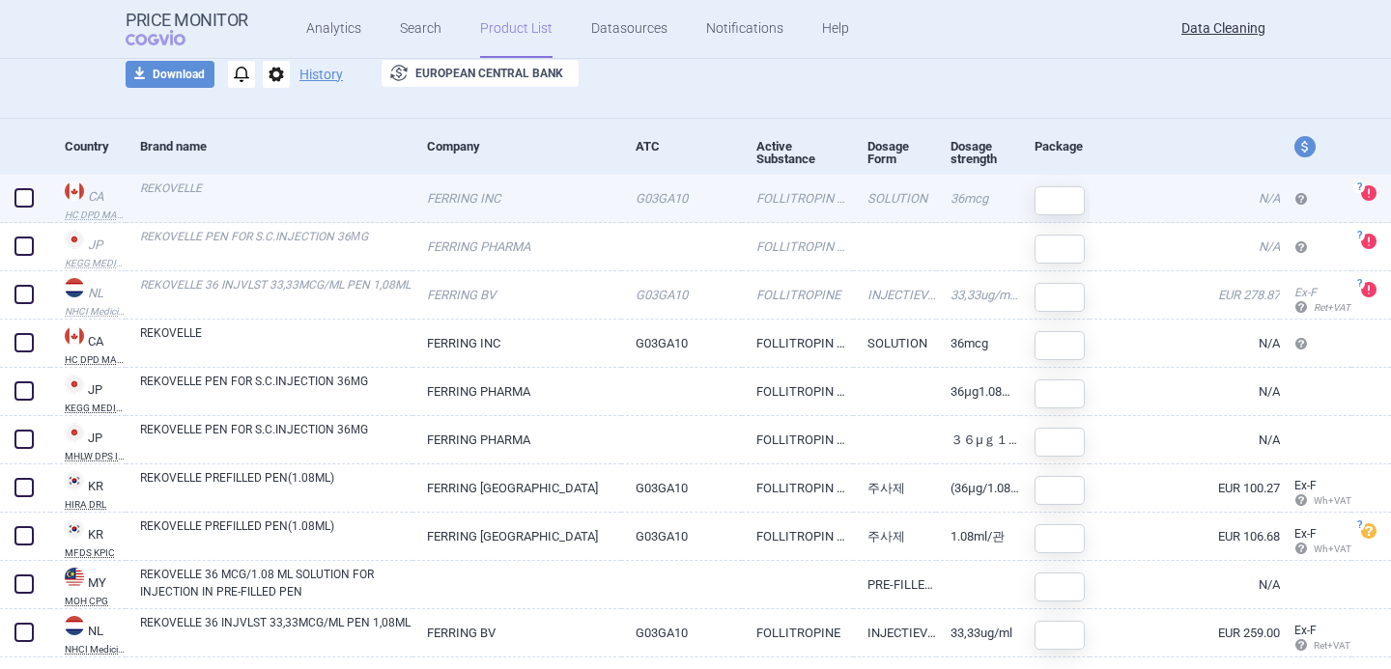
scroll to position [179, 0]
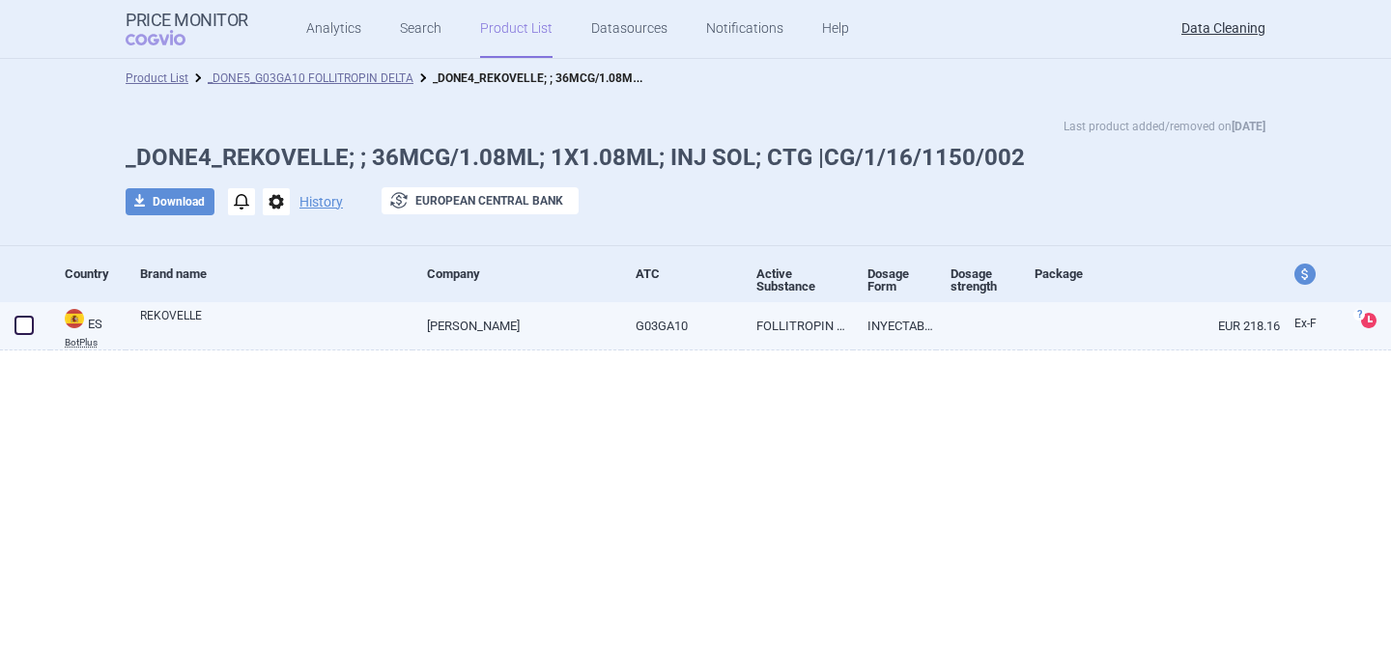
click at [266, 338] on link "REKOVELLE" at bounding box center [276, 324] width 272 height 35
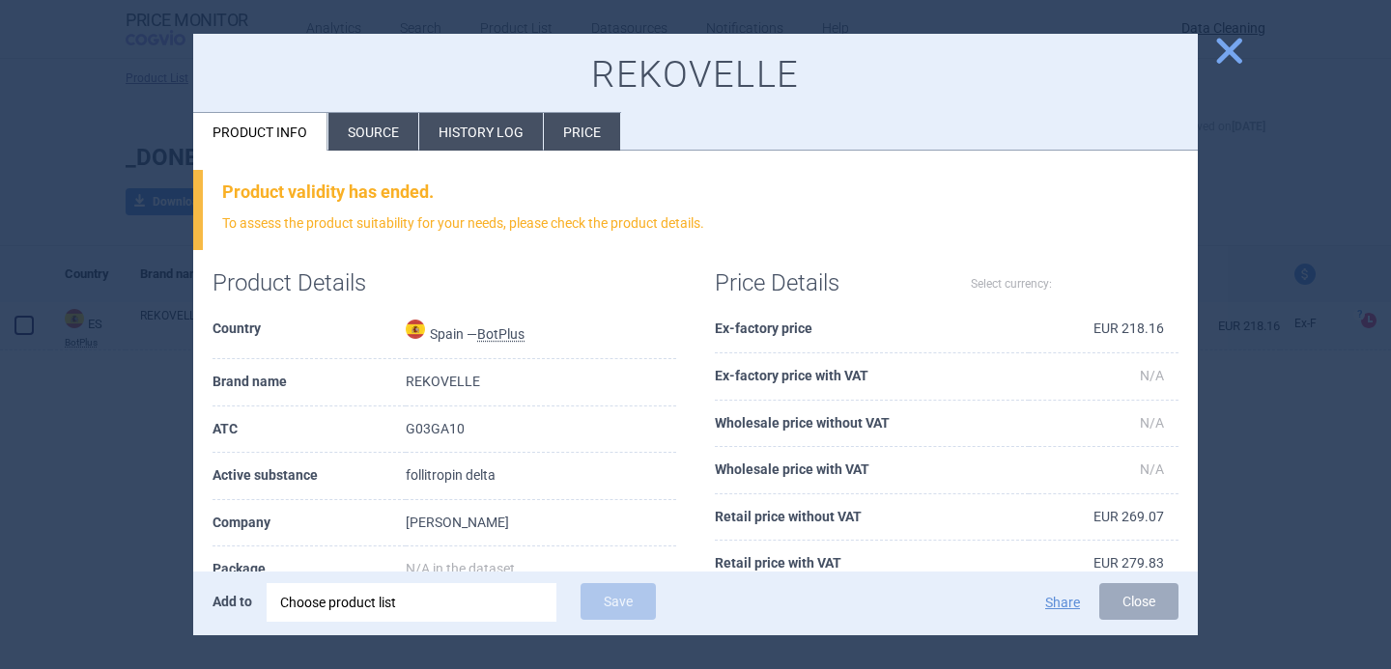
select select "EUR"
click at [374, 131] on li "Source" at bounding box center [373, 132] width 90 height 38
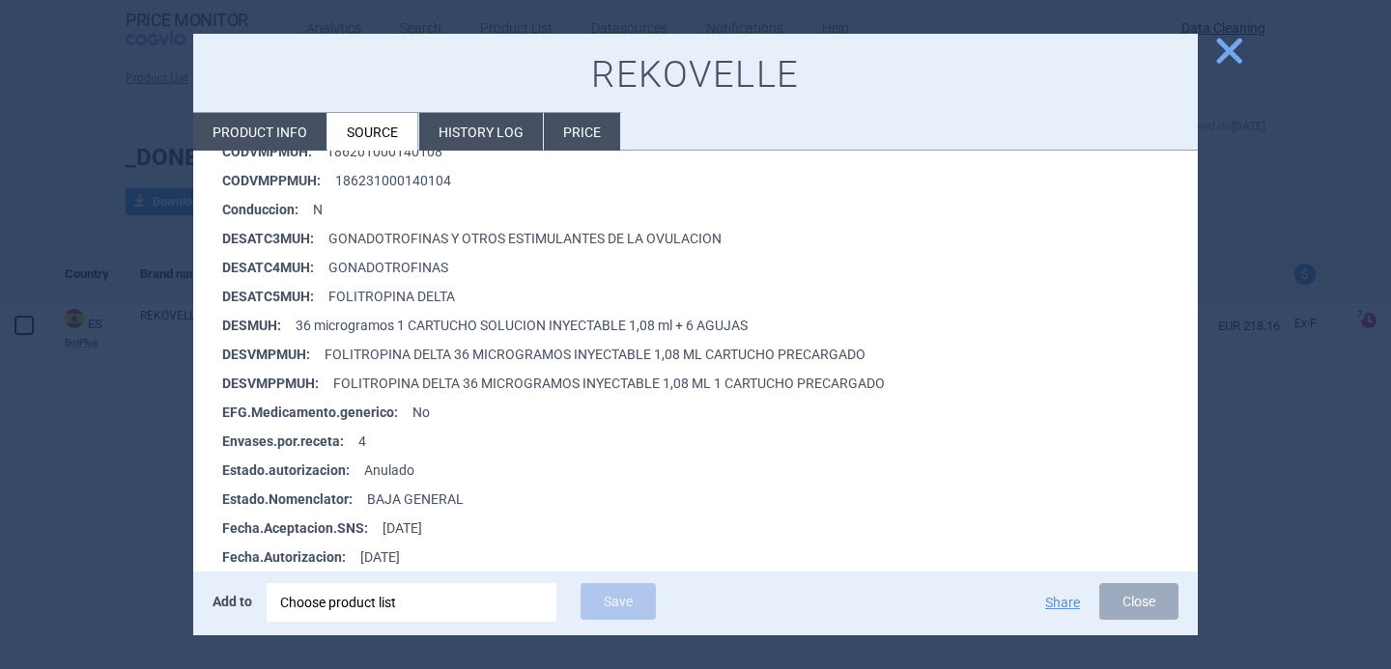
scroll to position [475, 0]
click at [114, 531] on div at bounding box center [695, 334] width 1391 height 669
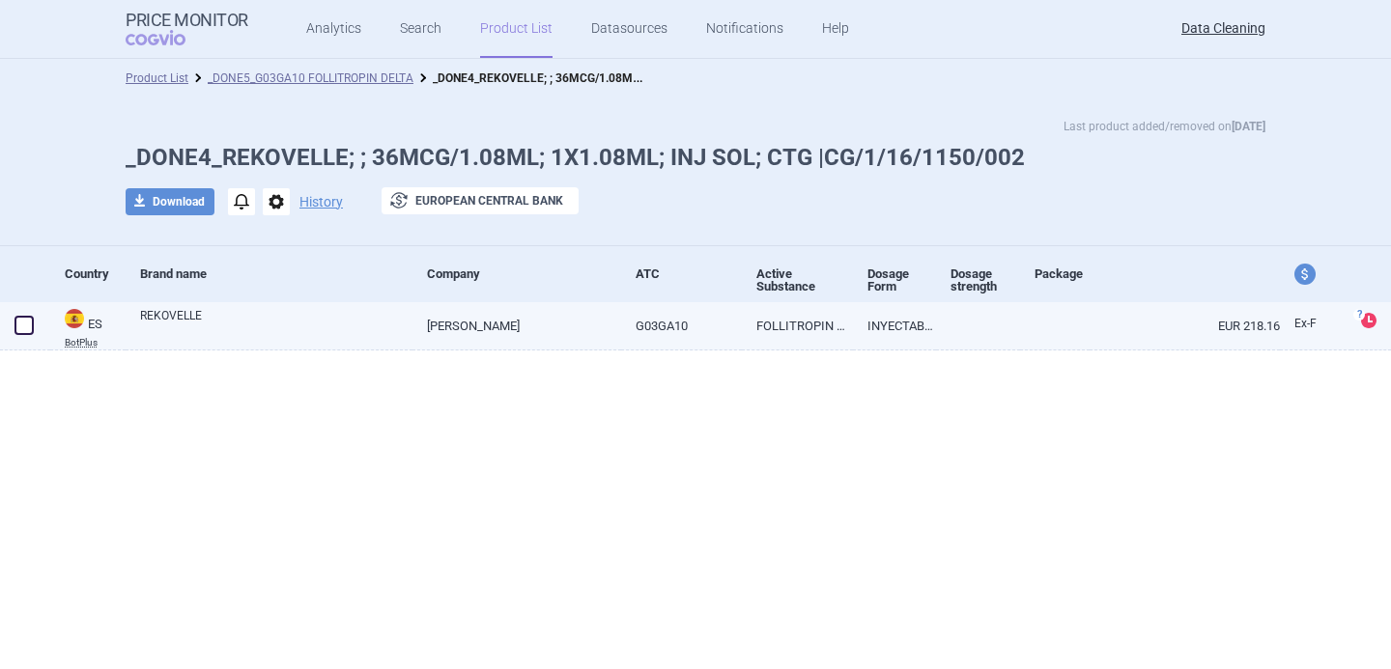
click at [21, 327] on span at bounding box center [23, 325] width 19 height 19
checkbox input "true"
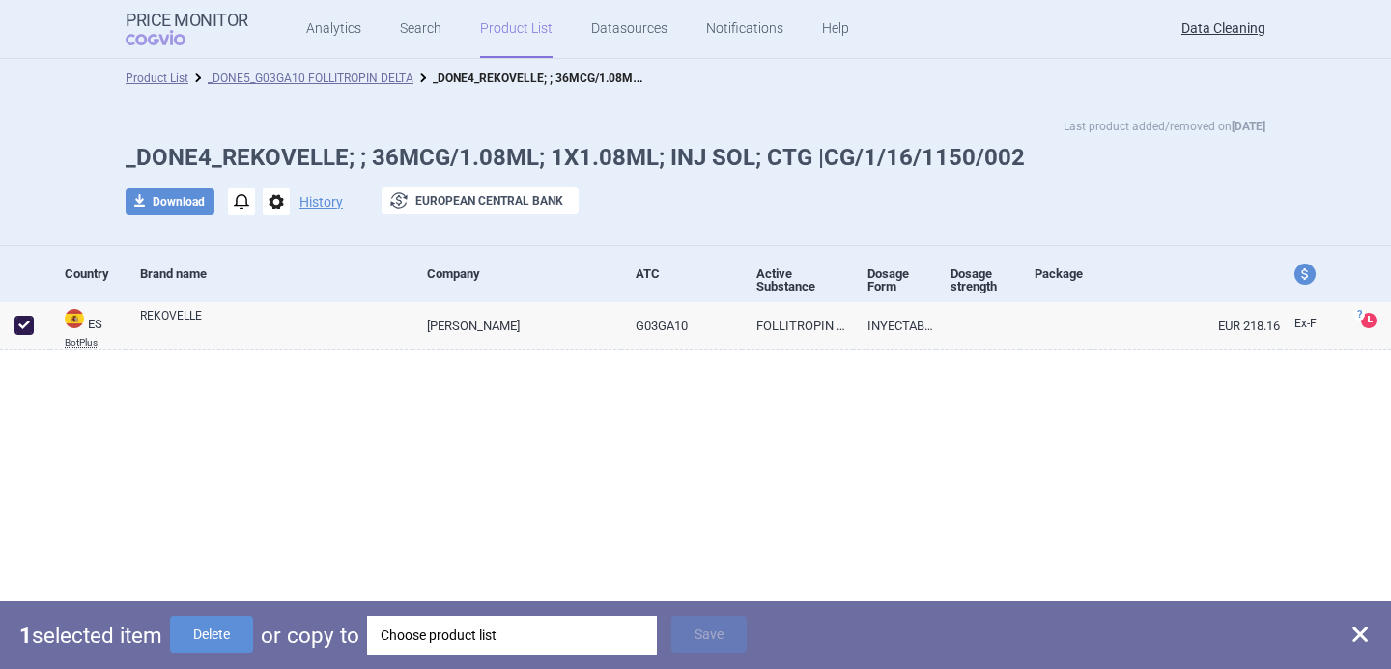
click at [422, 627] on div "Choose product list" at bounding box center [511, 635] width 263 height 39
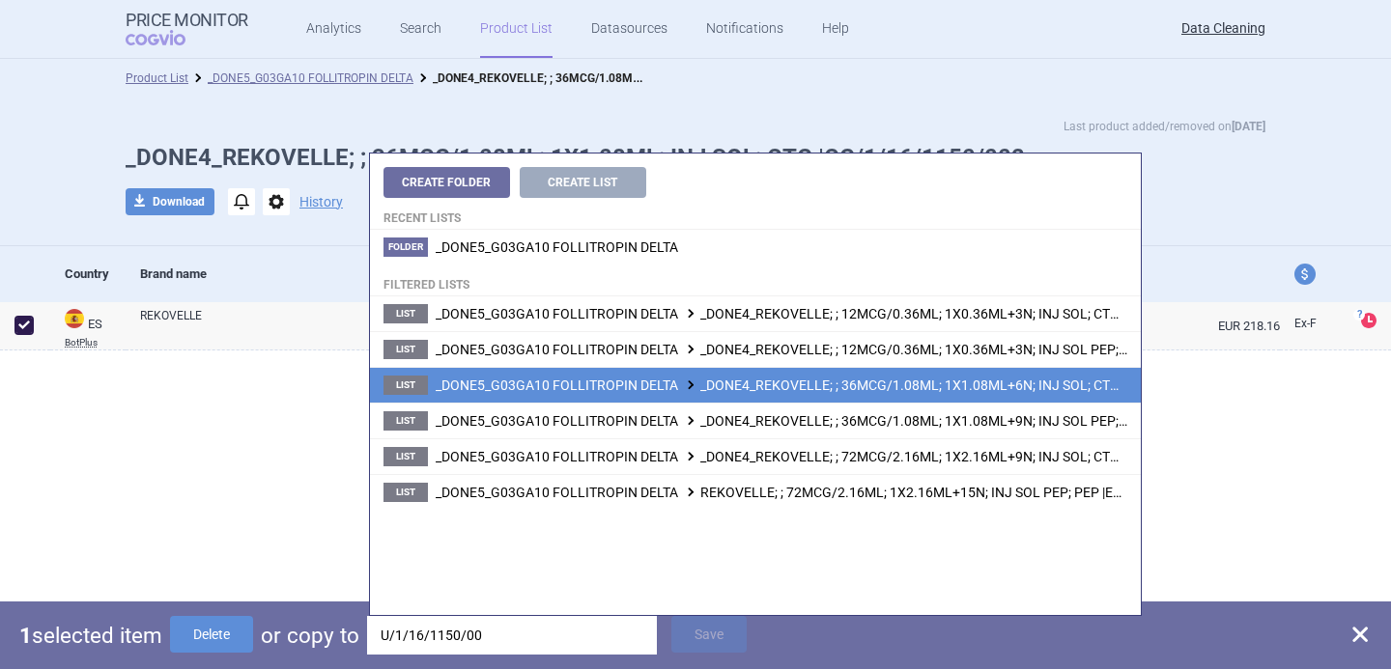
type input "U/1/16/1150/00"
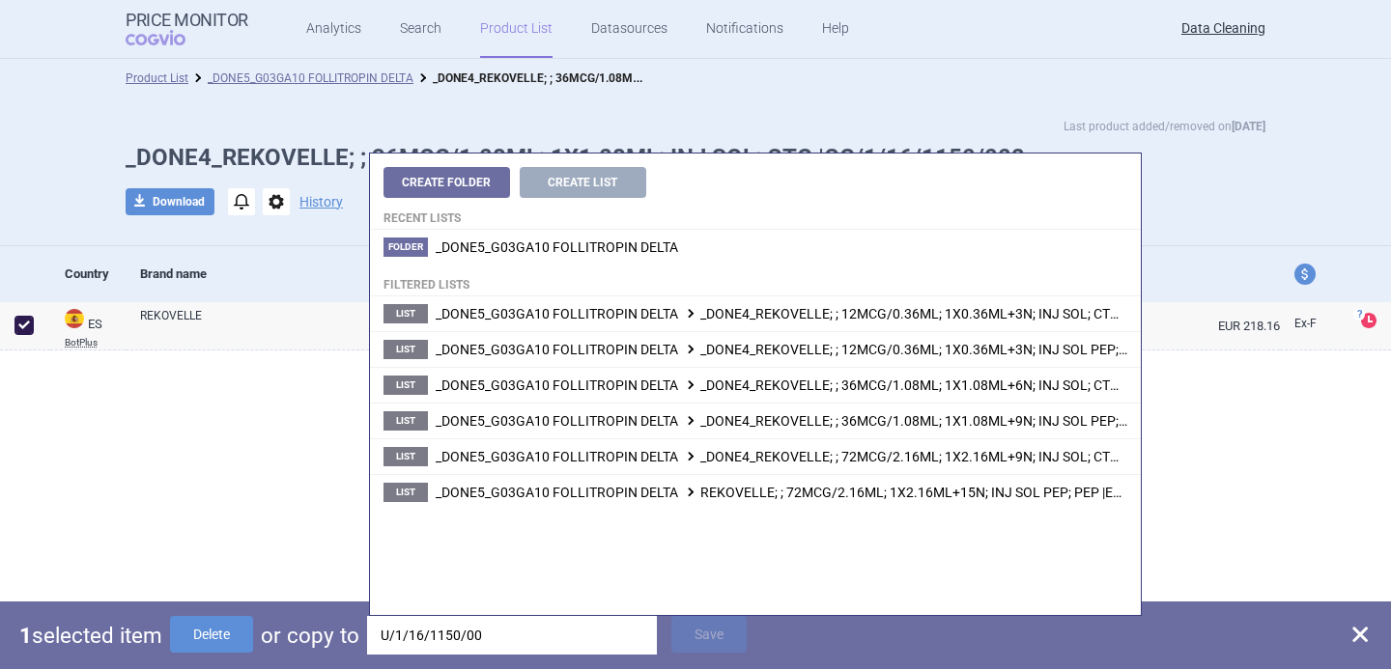
click at [880, 391] on span "_DONE5_G03GA10 FOLLITROPIN DELTA _DONE4_REKOVELLE; ; 36MCG/1.08ML; 1X1.08ML+6N;…" at bounding box center [839, 385] width 806 height 15
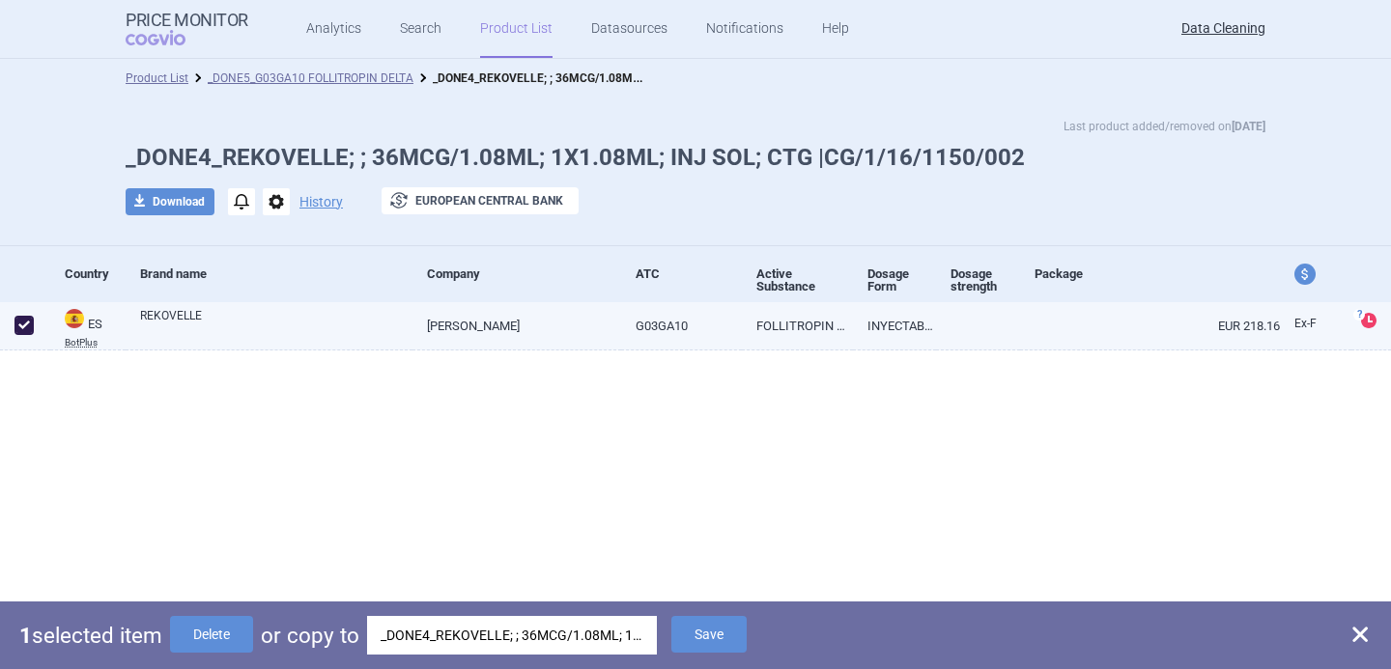
click at [337, 322] on link "REKOVELLE" at bounding box center [276, 324] width 272 height 35
select select "EUR"
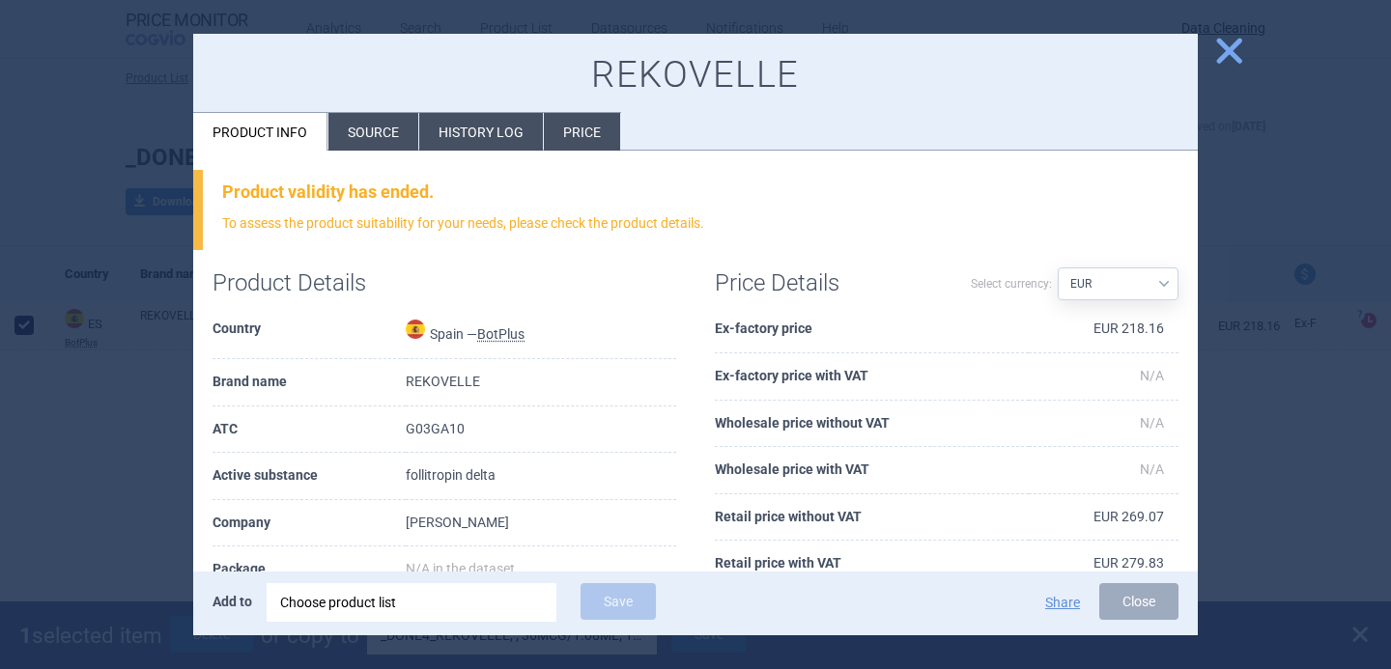
click at [381, 138] on li "Source" at bounding box center [373, 132] width 90 height 38
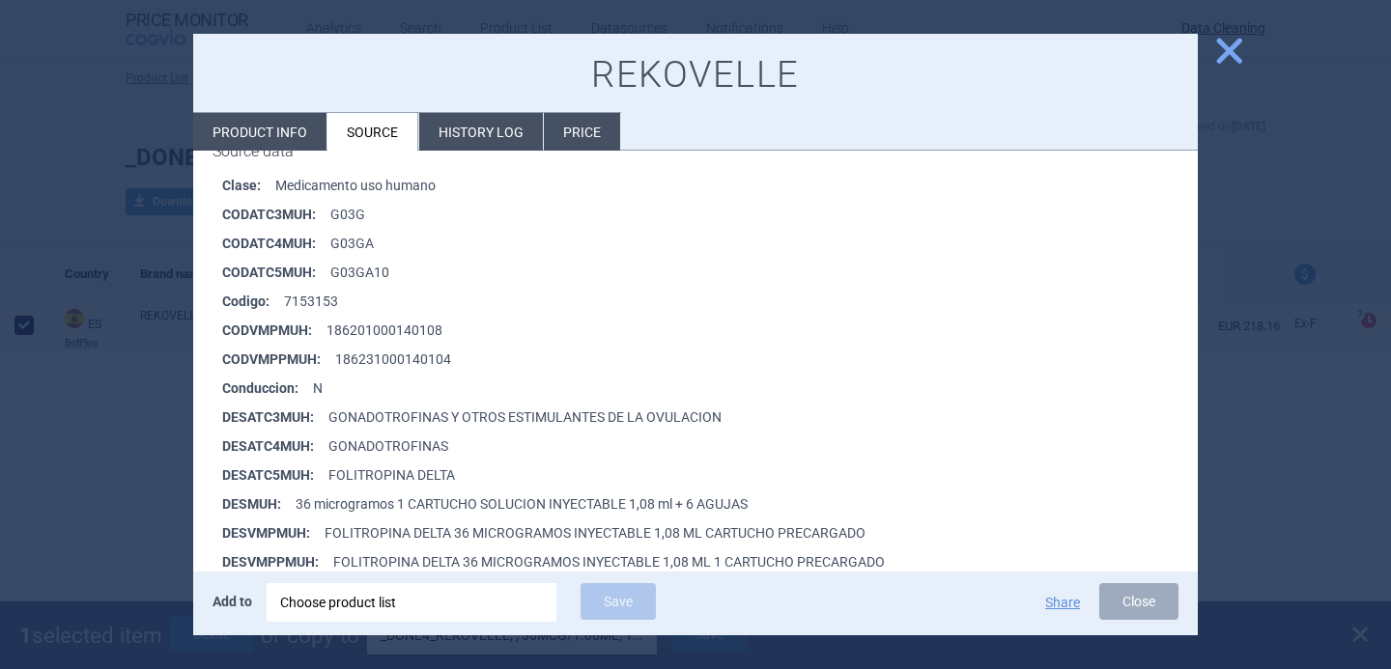
scroll to position [558, 0]
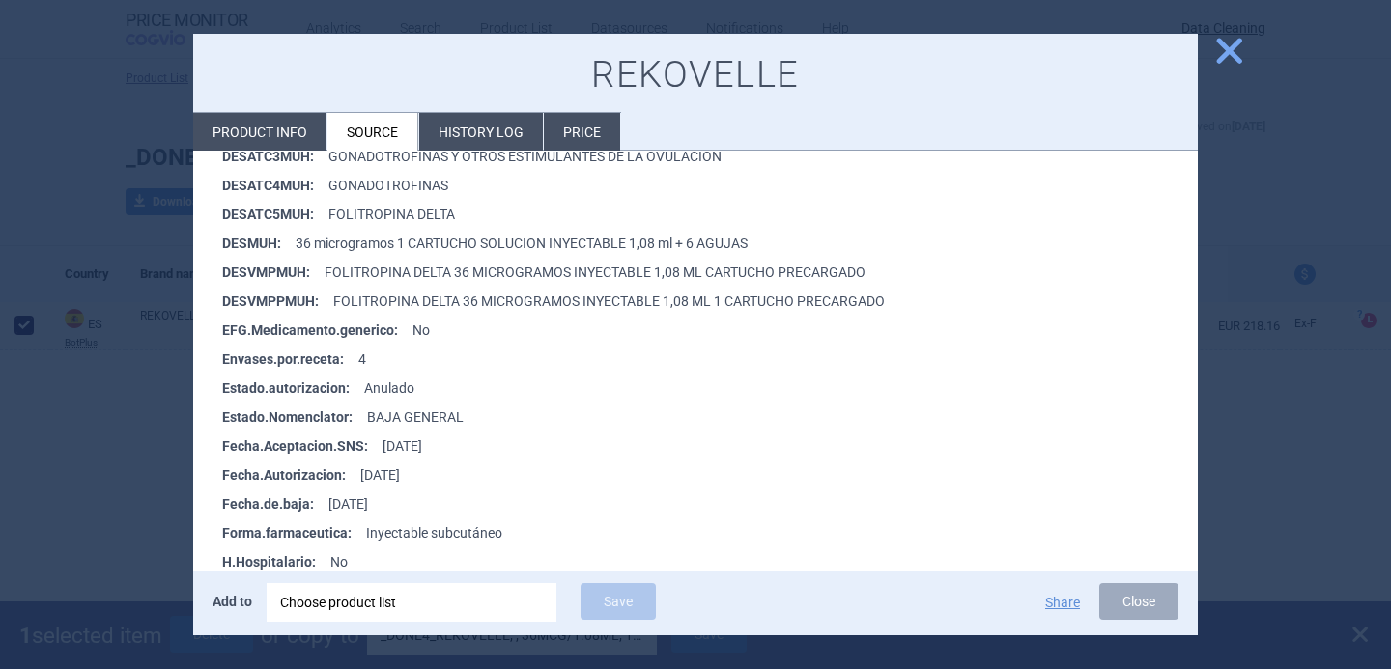
click at [104, 519] on div at bounding box center [695, 334] width 1391 height 669
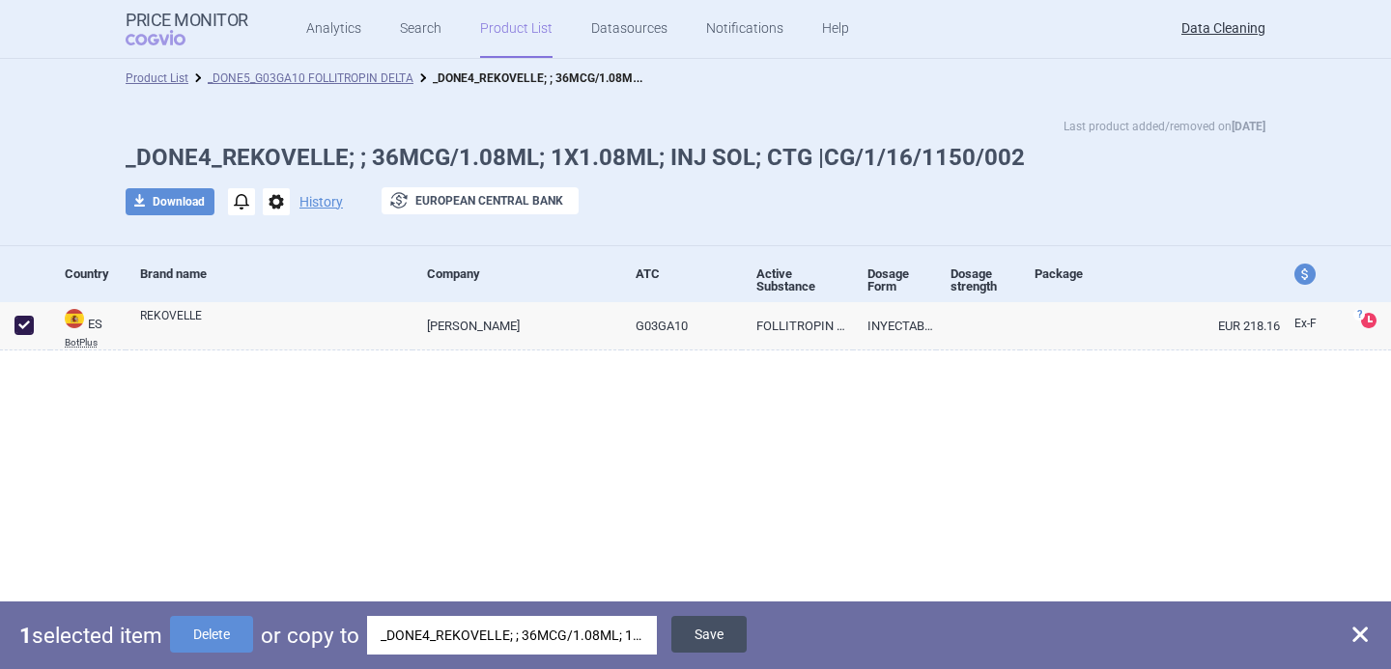
click at [696, 638] on button "Save" at bounding box center [708, 634] width 75 height 37
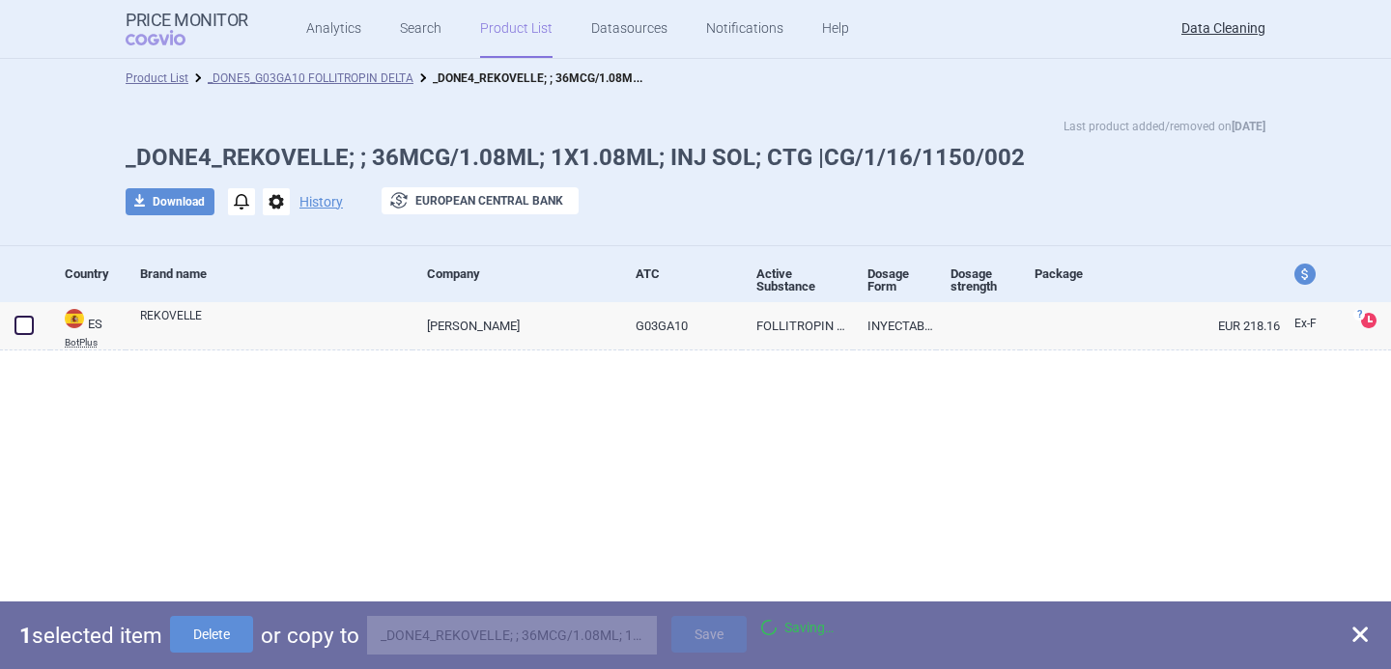
checkbox input "false"
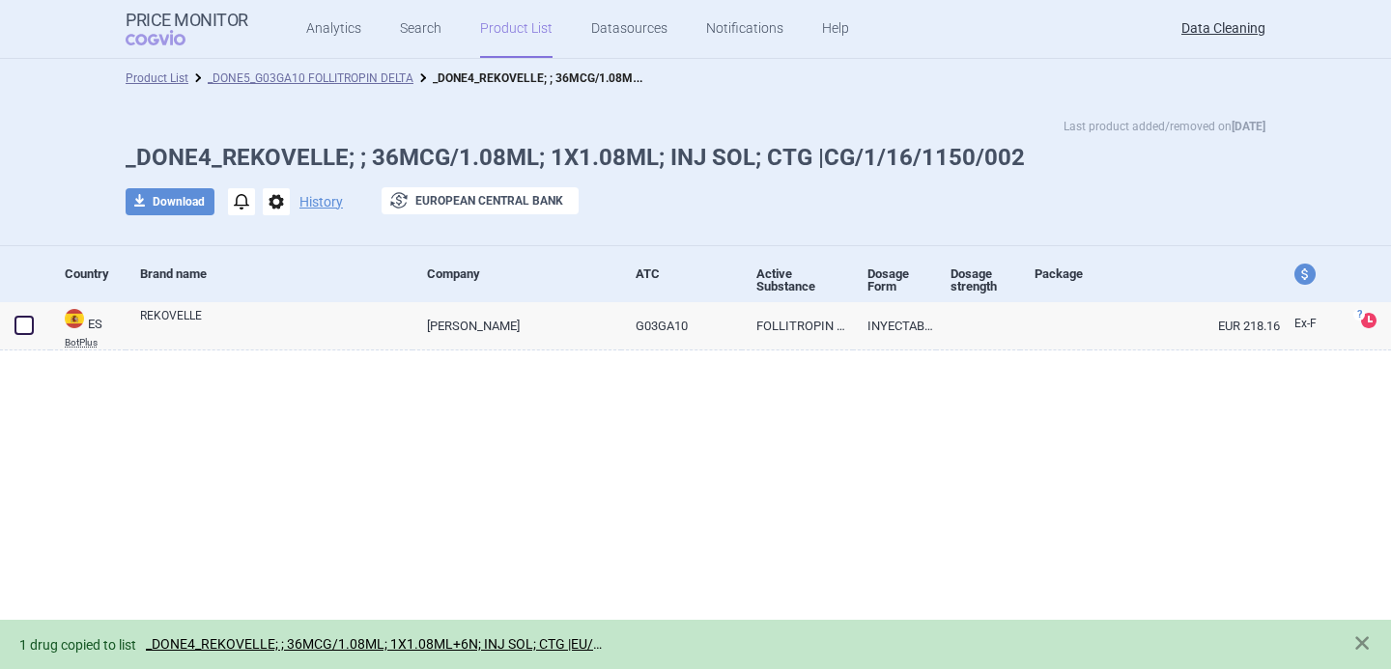
click at [274, 203] on span "options" at bounding box center [276, 201] width 27 height 27
click at [295, 315] on button "Delete" at bounding box center [275, 316] width 62 height 28
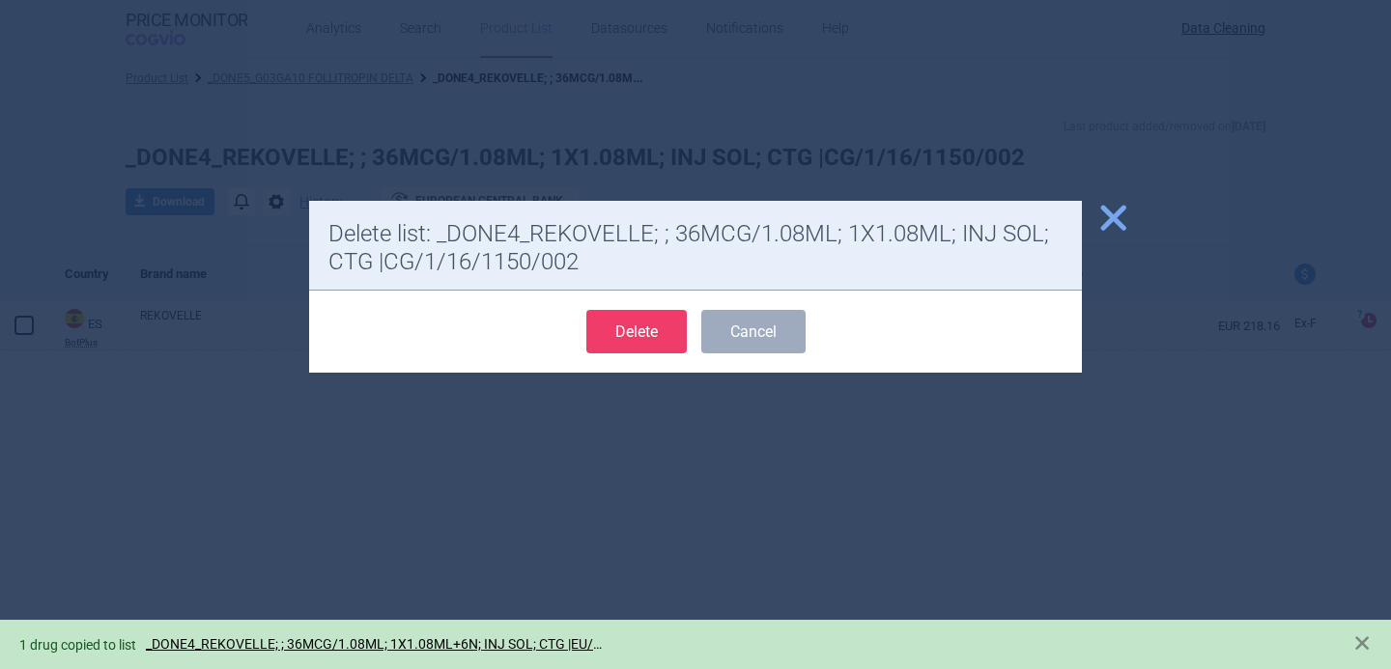
click at [662, 333] on button "Delete" at bounding box center [636, 331] width 100 height 43
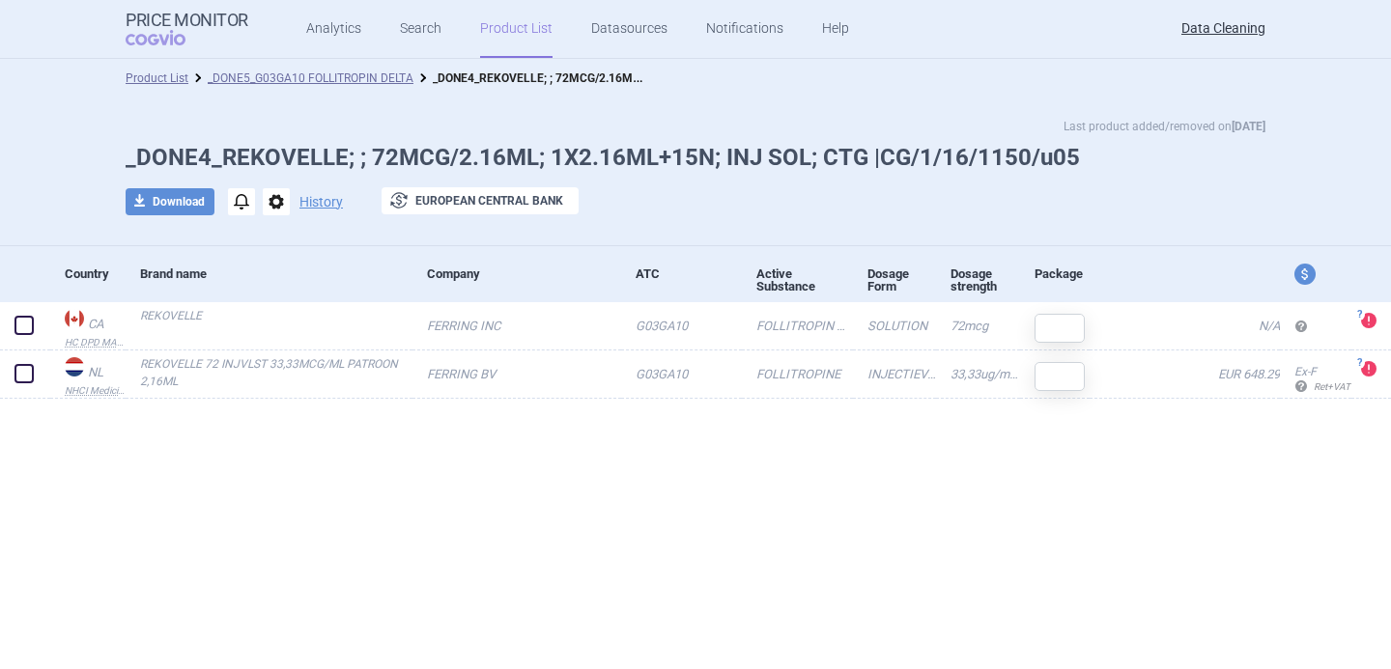
click at [273, 202] on span "options" at bounding box center [276, 201] width 27 height 27
click at [277, 312] on button "Delete" at bounding box center [275, 316] width 62 height 28
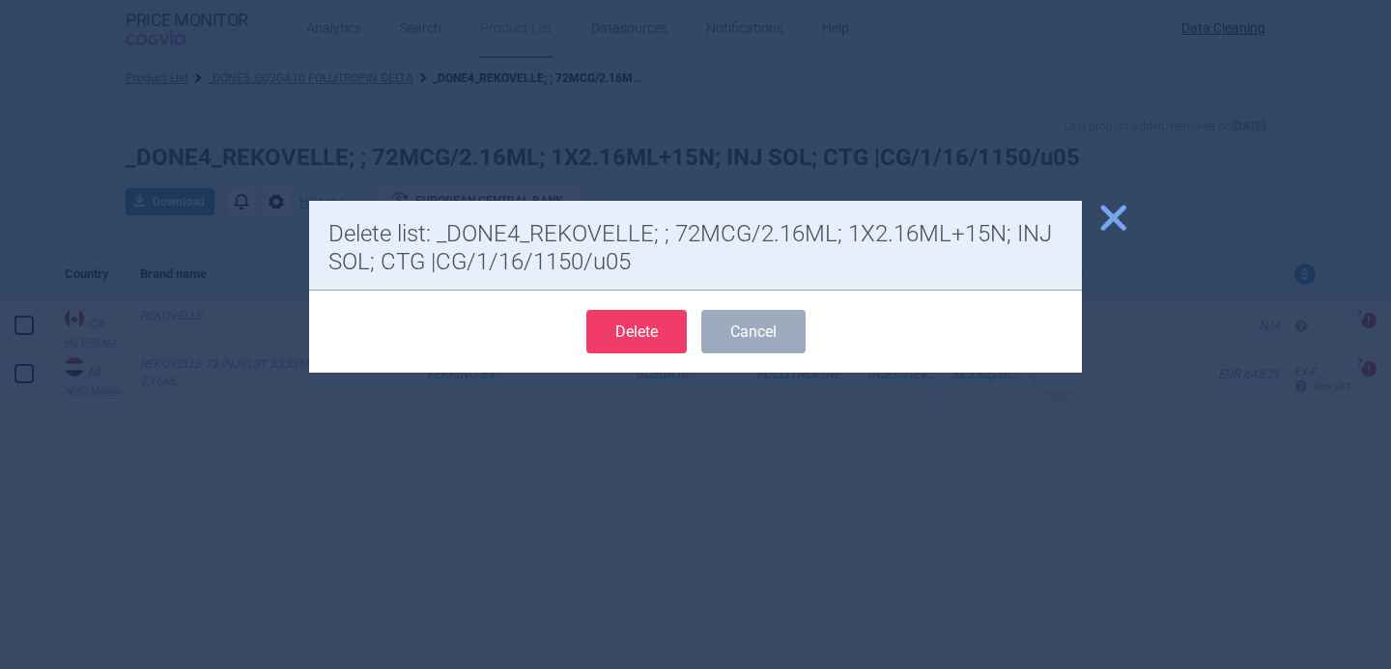
click at [615, 330] on button "Delete" at bounding box center [636, 331] width 100 height 43
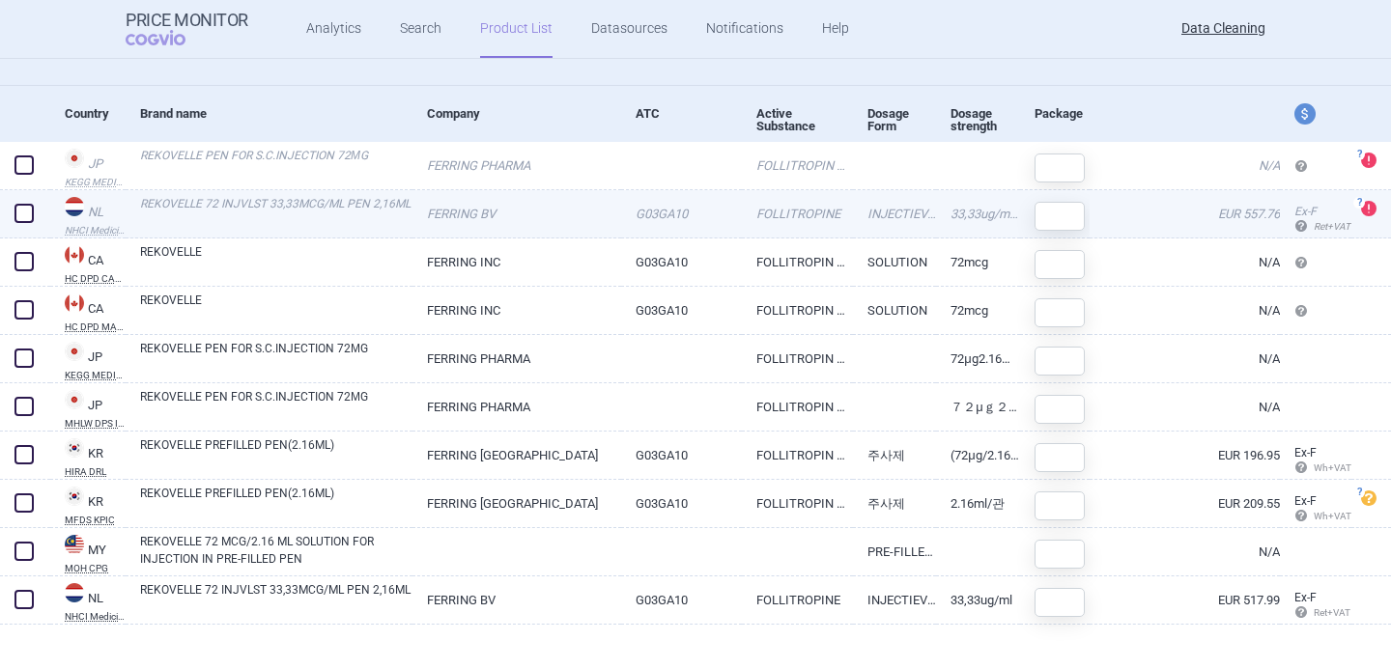
scroll to position [179, 0]
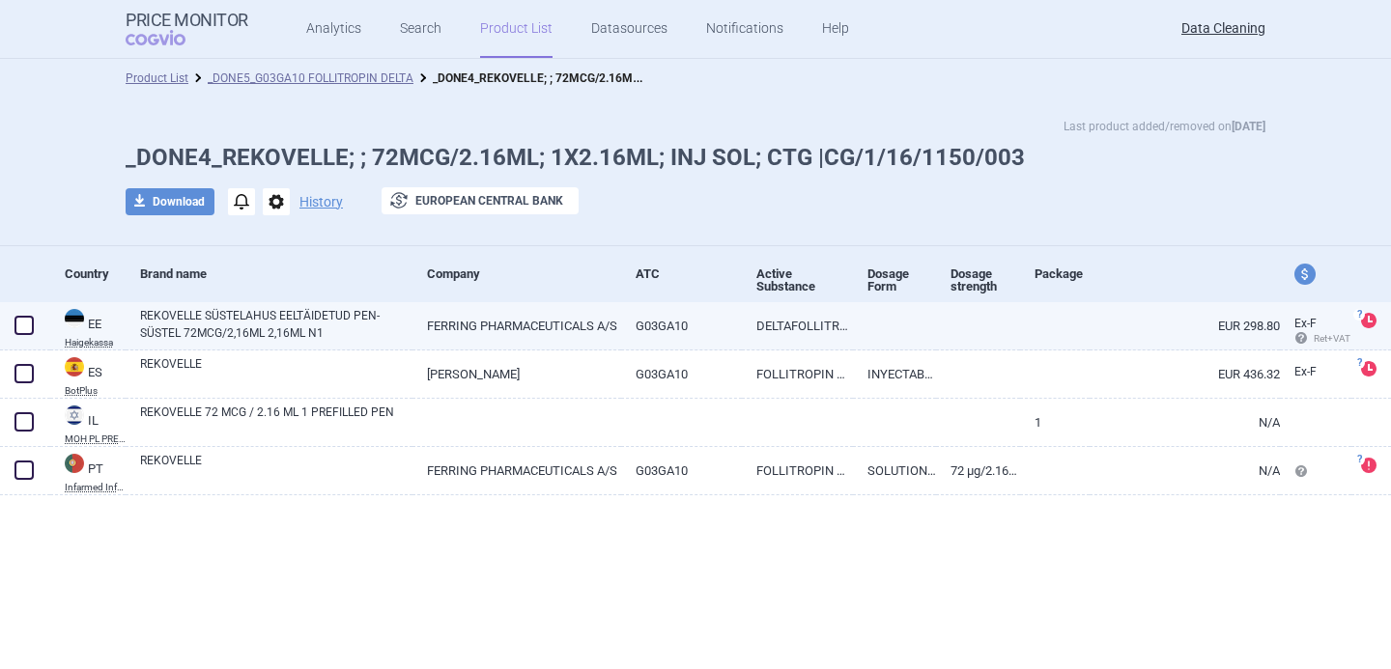
click at [342, 322] on link "REKOVELLE SÜSTELAHUS EELTÄIDETUD PEN-SÜSTEL 72MCG/2,16ML 2,16ML N1" at bounding box center [276, 324] width 272 height 35
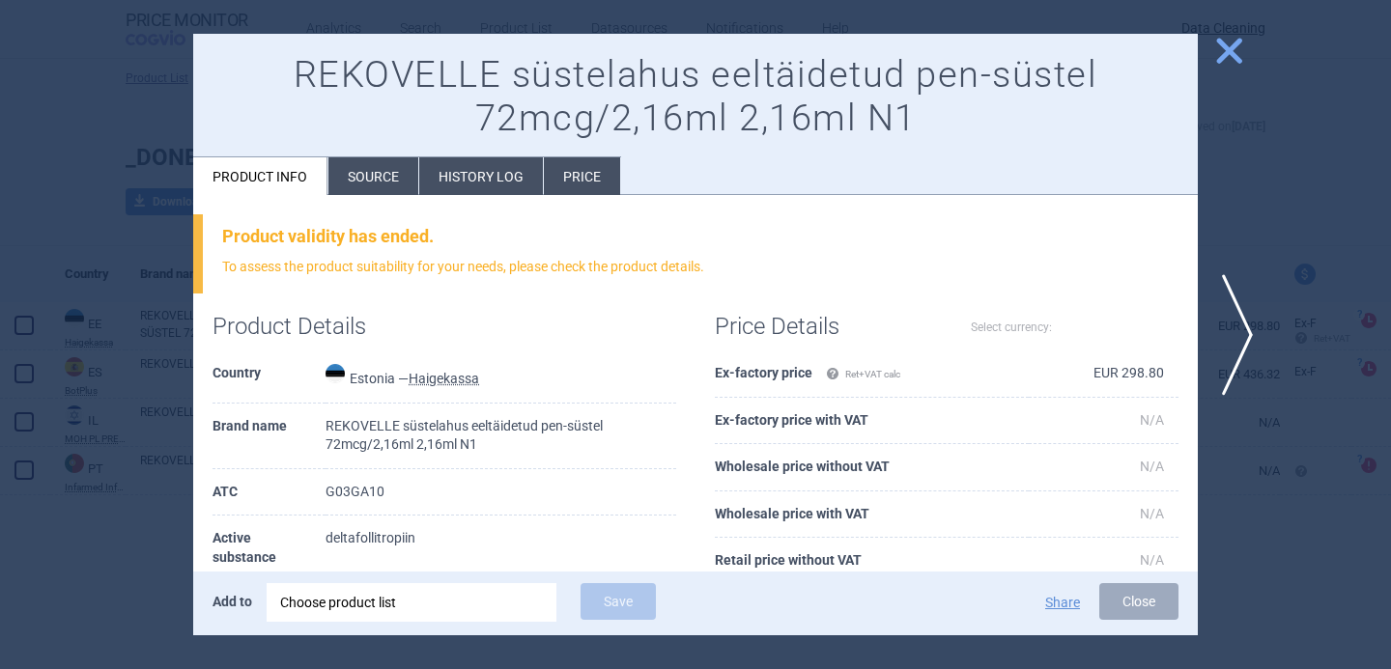
select select "EUR"
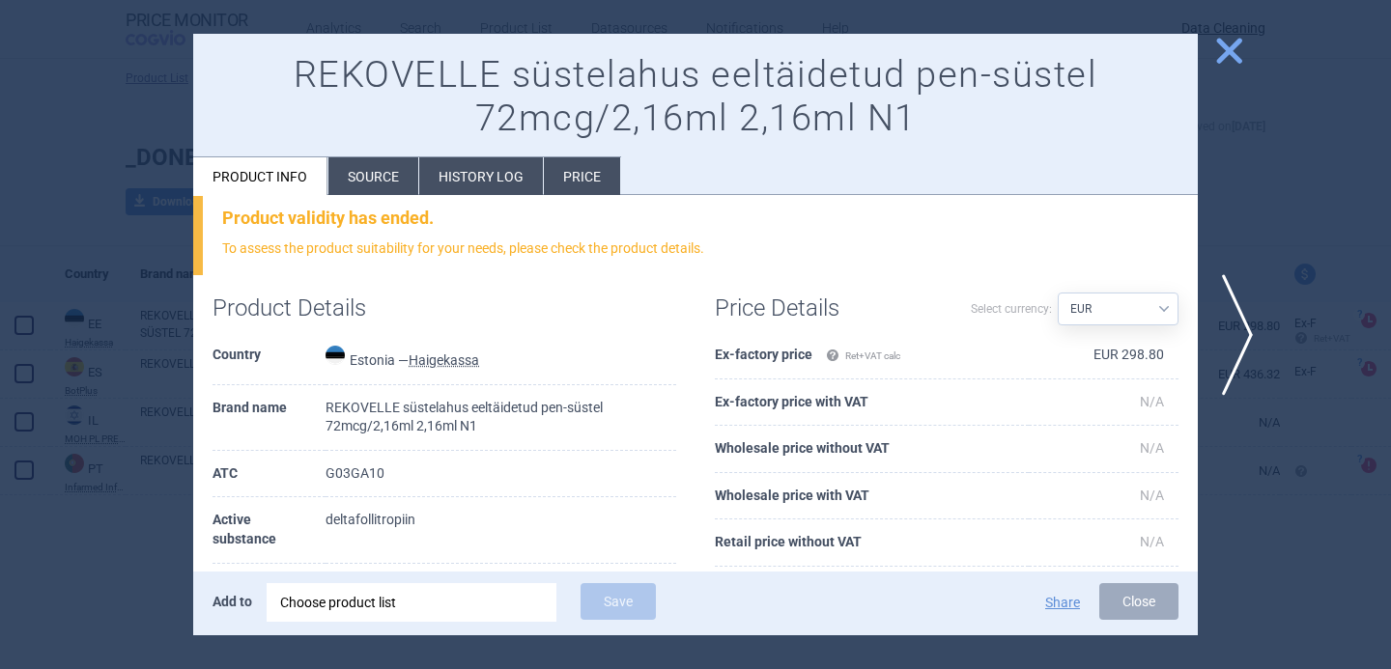
scroll to position [16, 0]
click at [85, 605] on div at bounding box center [695, 334] width 1391 height 669
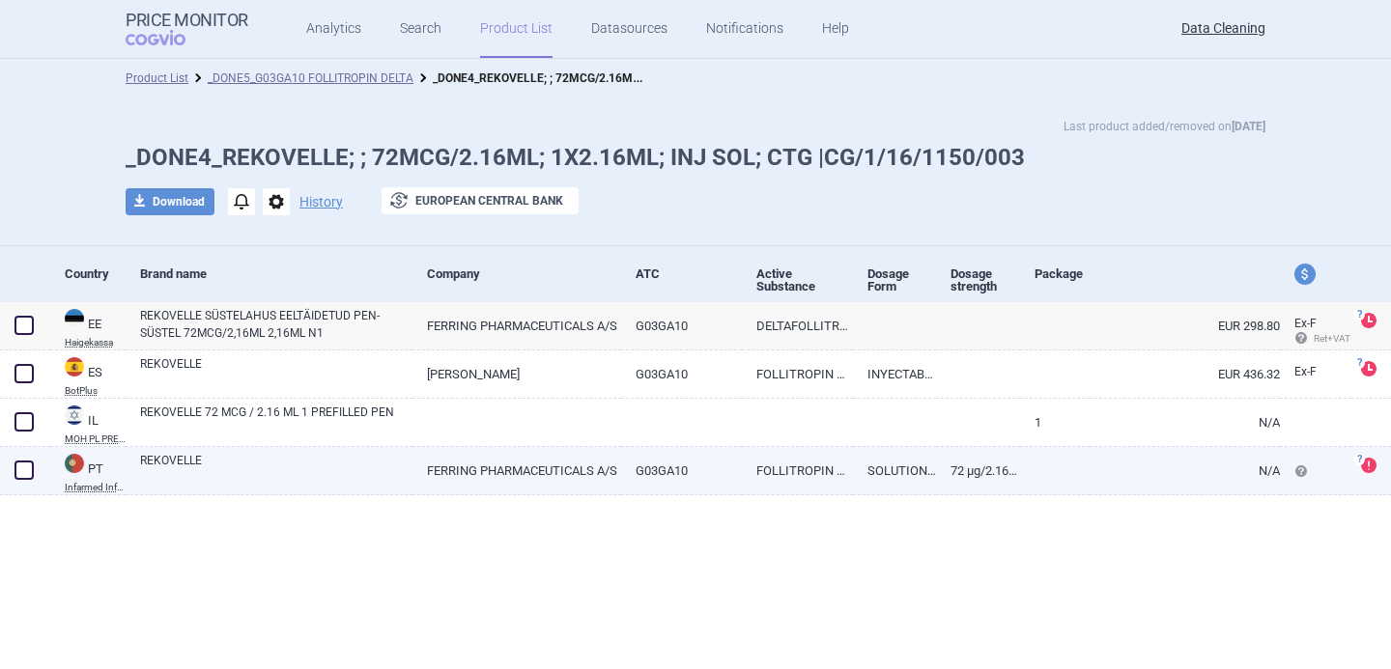
click at [224, 469] on link "REKOVELLE" at bounding box center [276, 469] width 272 height 35
select select "EUR"
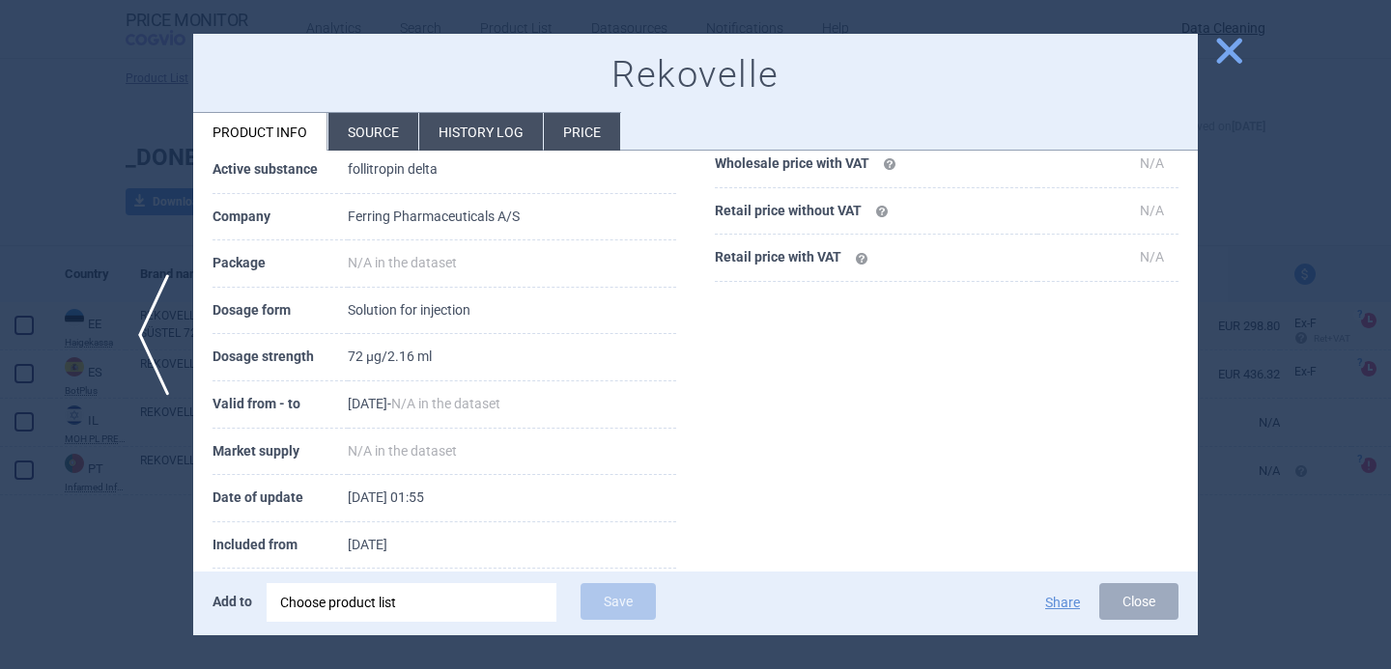
scroll to position [342, 0]
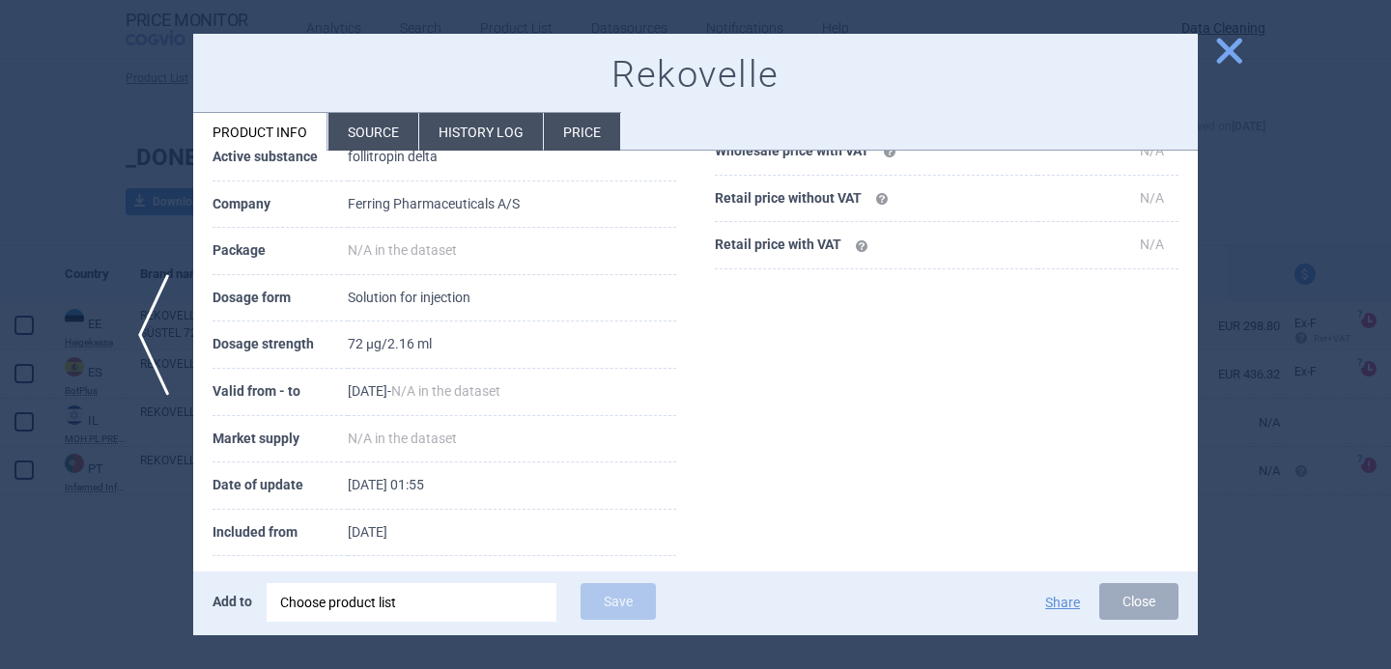
click at [73, 579] on div at bounding box center [695, 334] width 1391 height 669
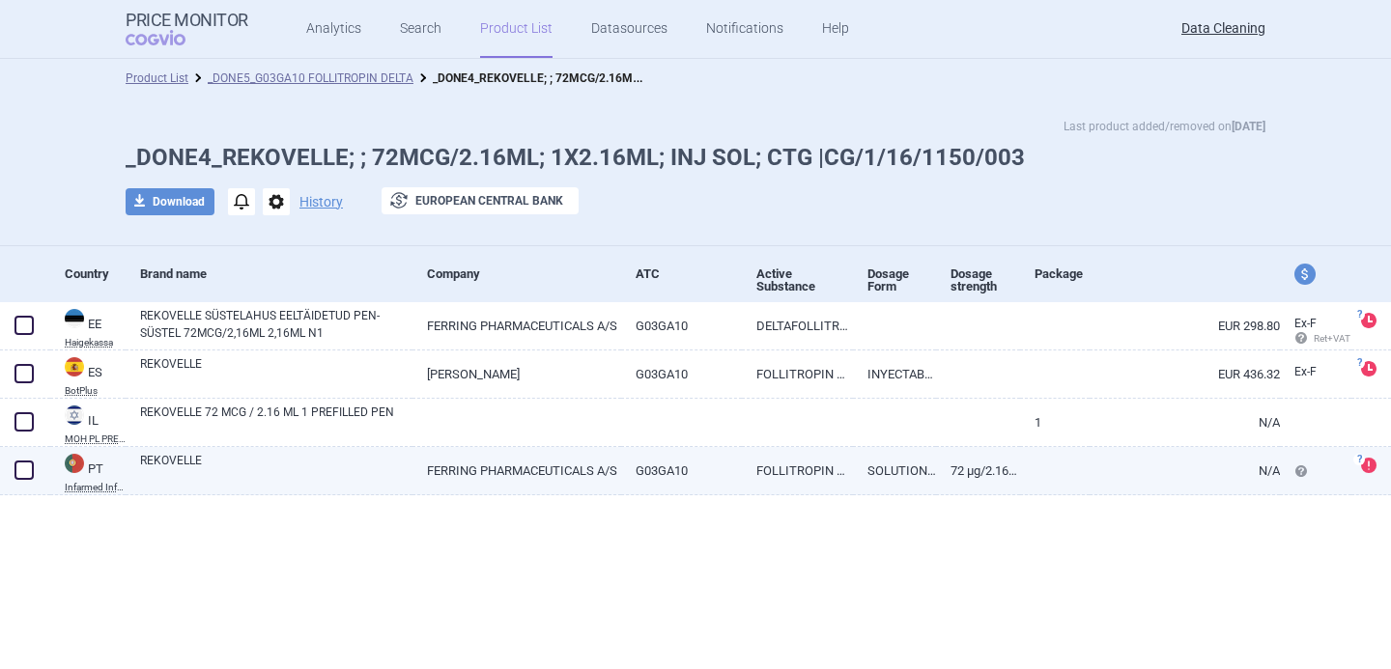
click at [175, 470] on link "REKOVELLE" at bounding box center [276, 469] width 272 height 35
select select "EUR"
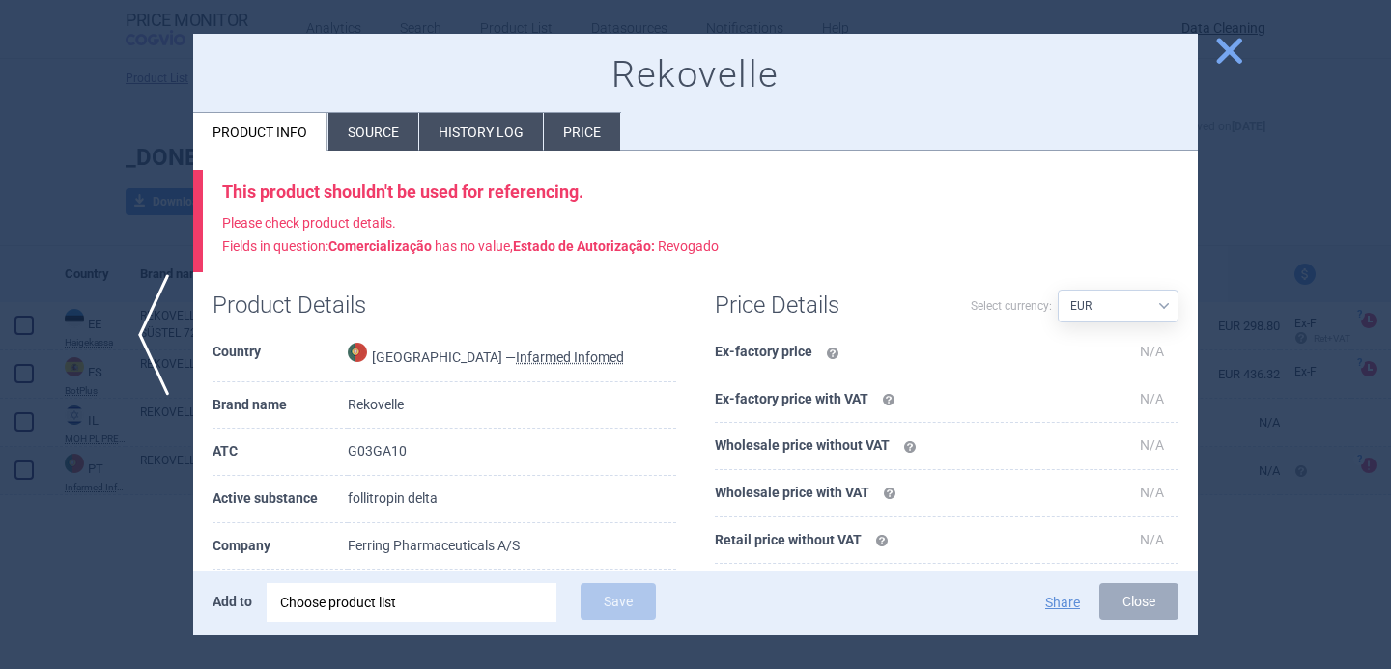
click at [95, 566] on div at bounding box center [695, 334] width 1391 height 669
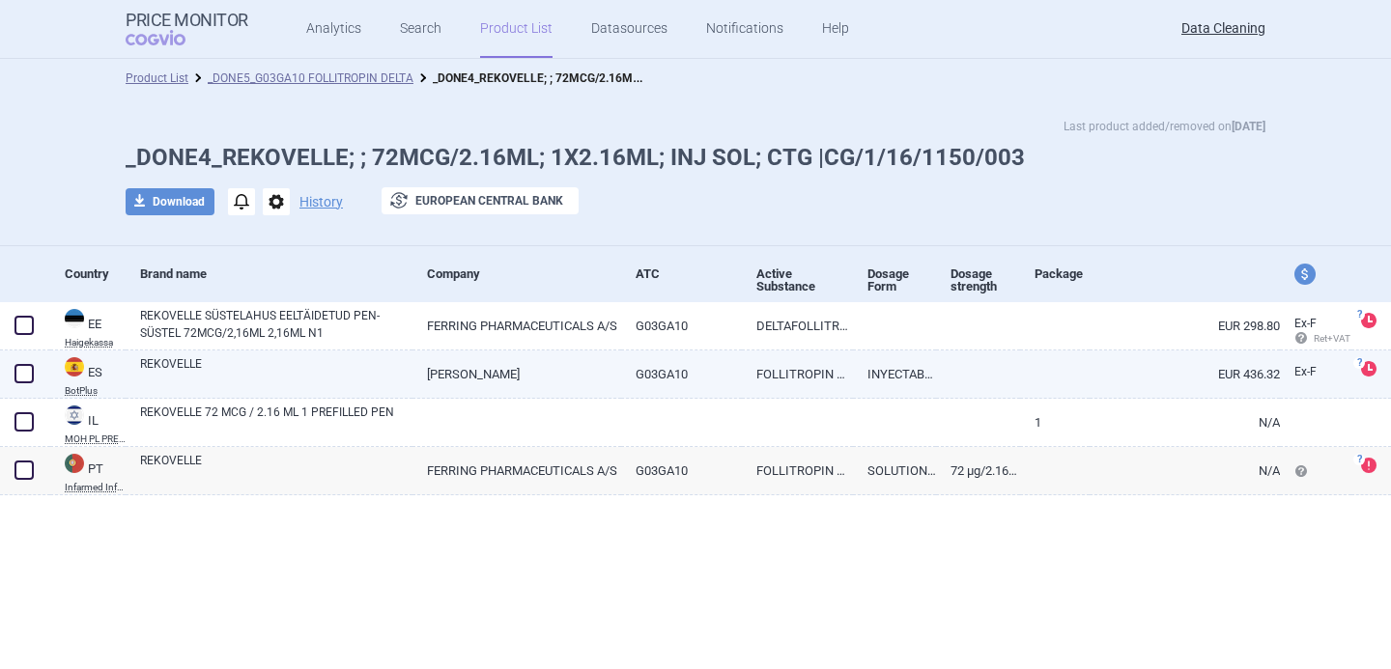
click at [174, 367] on link "REKOVELLE" at bounding box center [276, 372] width 272 height 35
select select "EUR"
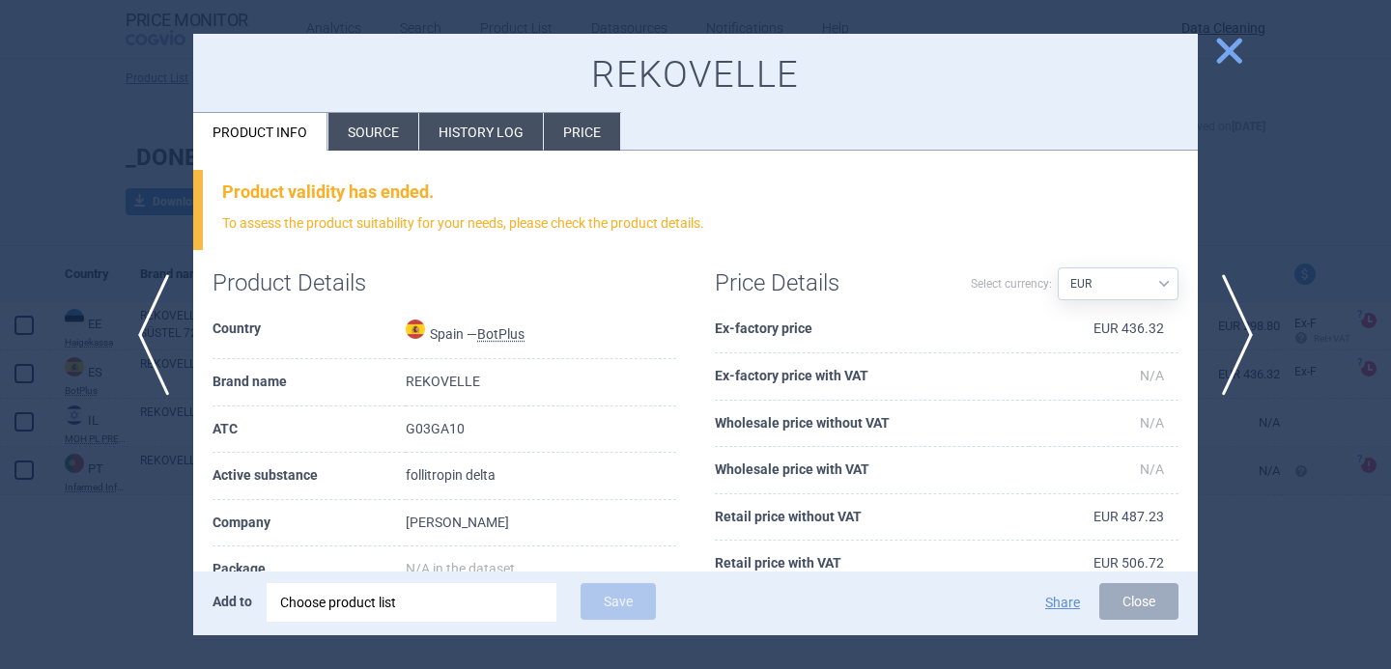
click at [358, 149] on li "Source" at bounding box center [373, 132] width 90 height 38
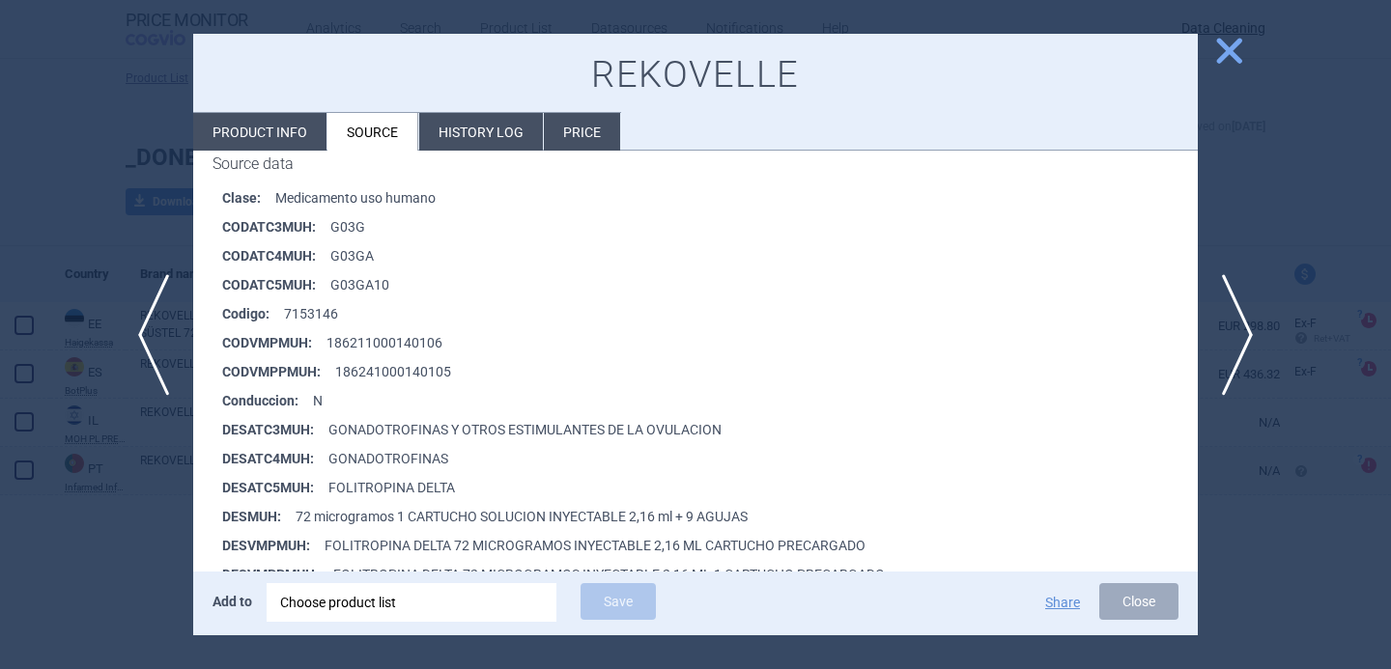
scroll to position [411, 0]
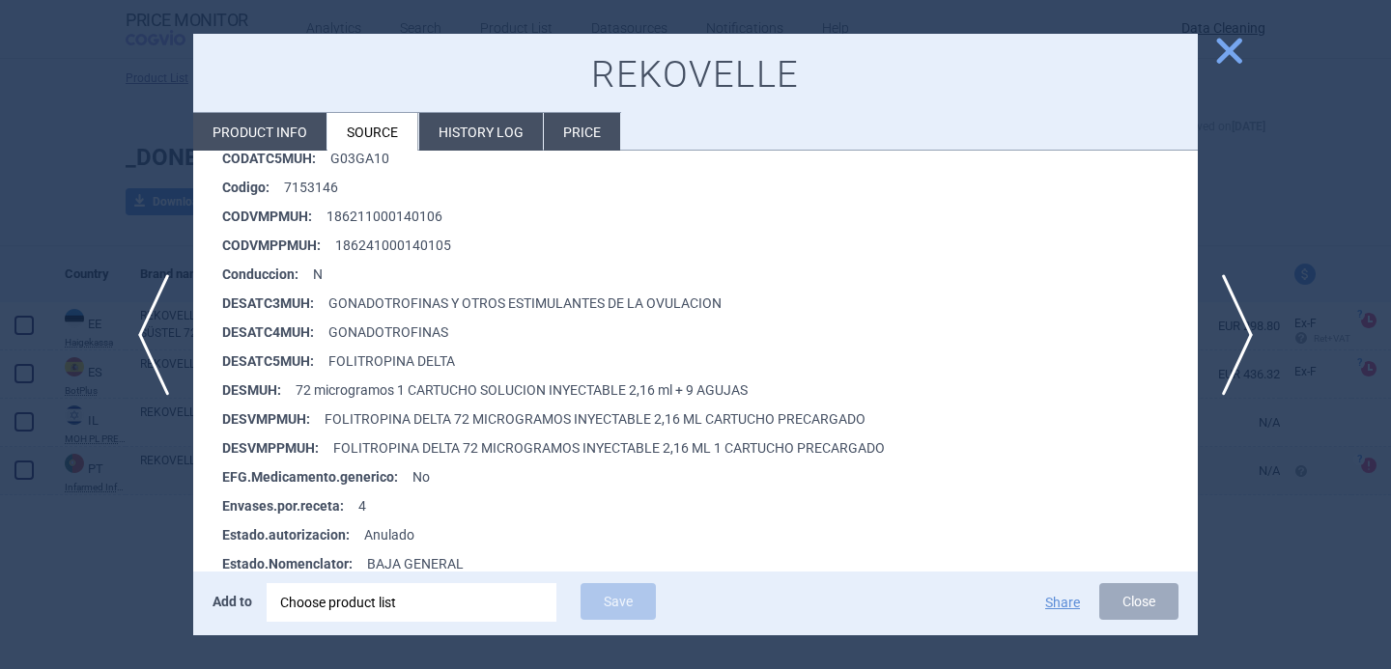
click at [140, 597] on div at bounding box center [695, 334] width 1391 height 669
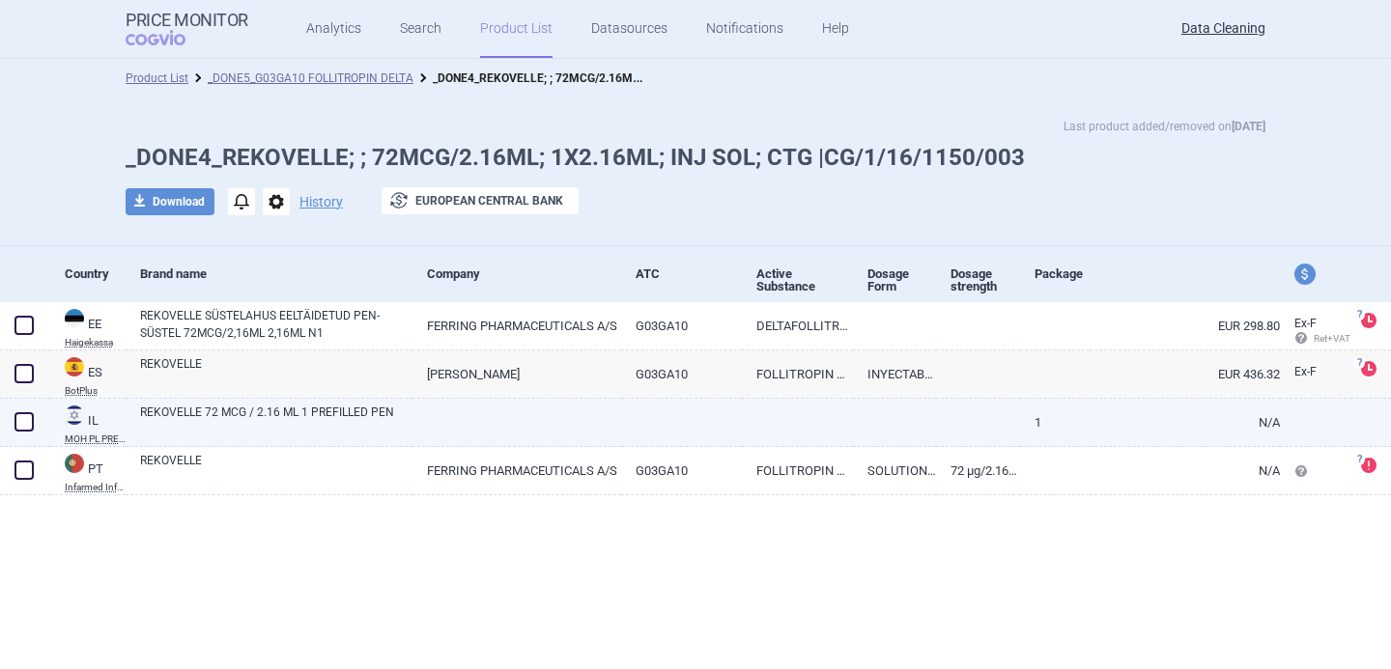
click at [17, 423] on span at bounding box center [23, 421] width 19 height 19
checkbox input "true"
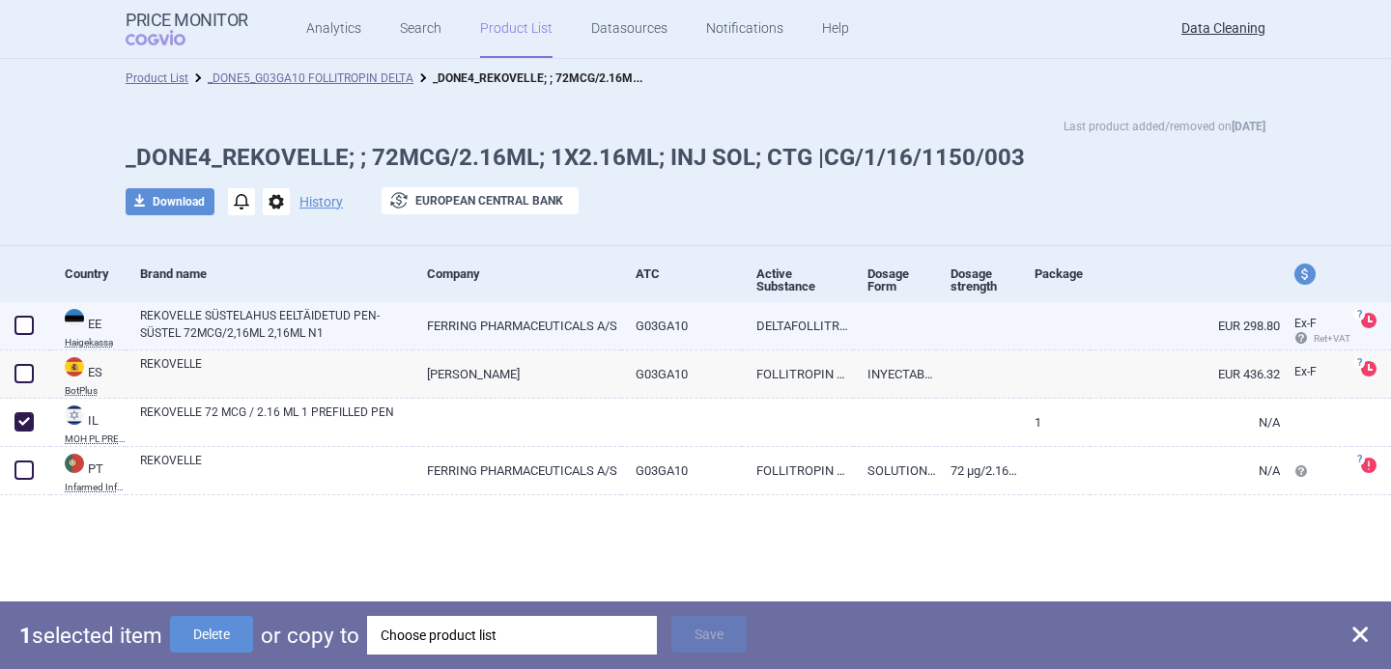
click at [22, 321] on span at bounding box center [23, 325] width 19 height 19
checkbox input "true"
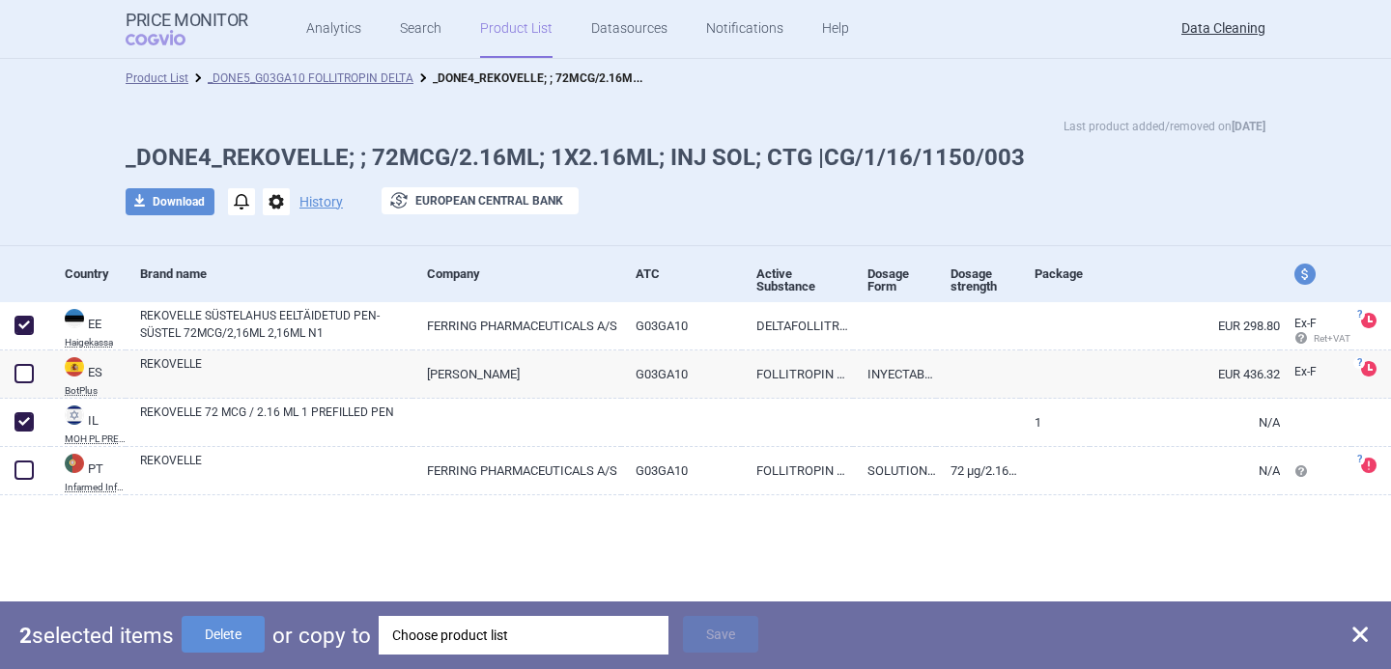
click at [476, 637] on div "Choose product list" at bounding box center [523, 635] width 263 height 39
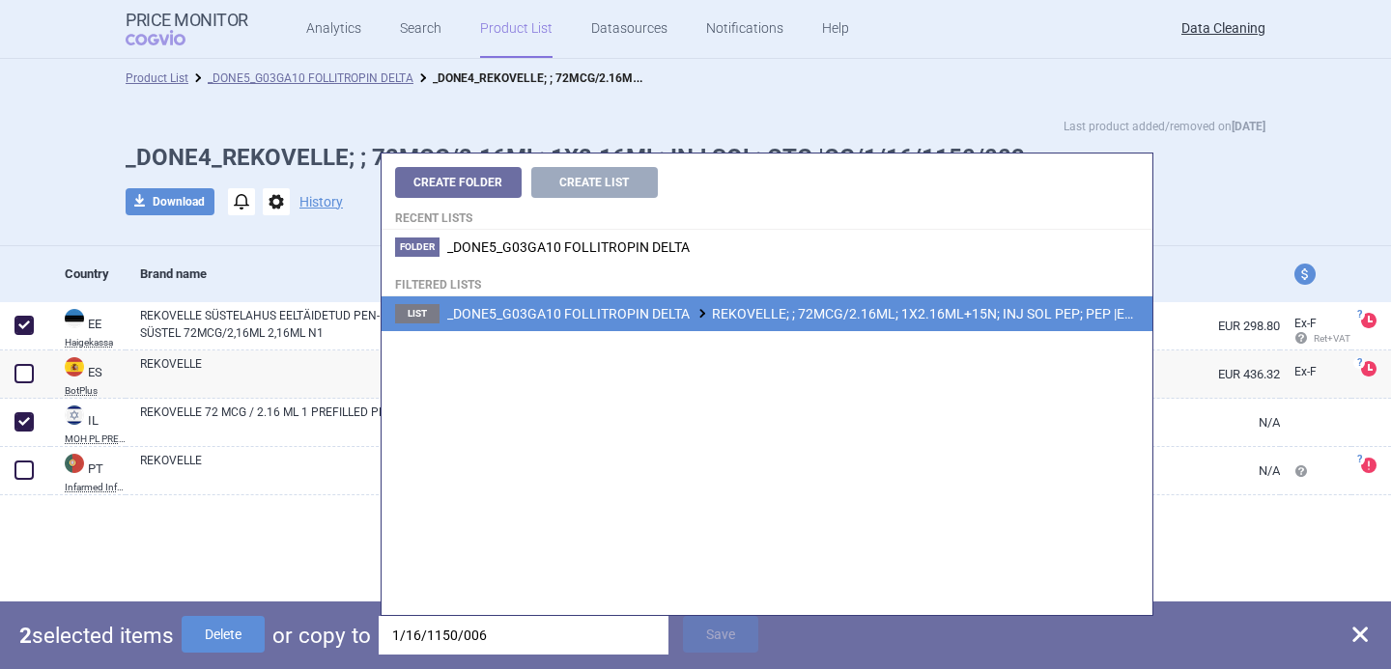
type input "1/16/1150/006"
click at [663, 321] on span "_DONE5_G03GA10 FOLLITROPIN DELTA REKOVELLE; ; 72MCG/2.16ML; 1X2.16ML+15N; INJ S…" at bounding box center [840, 313] width 786 height 15
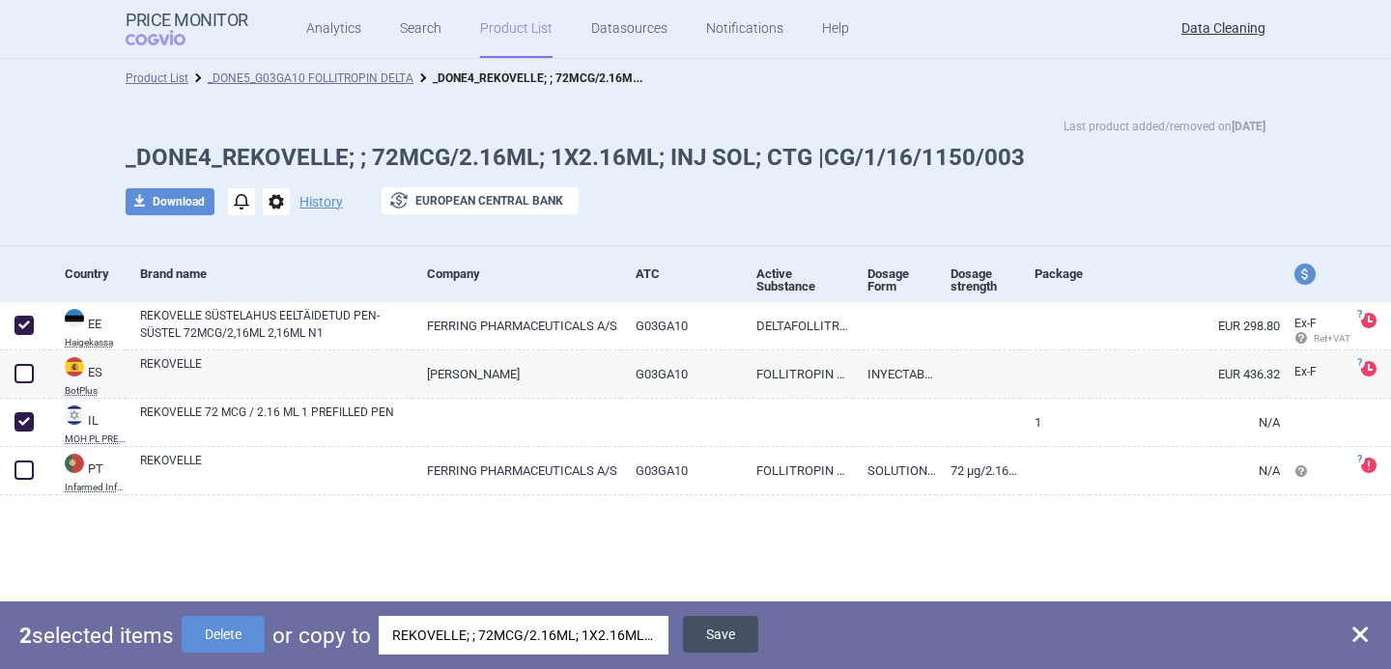
click at [744, 627] on button "Save" at bounding box center [720, 634] width 75 height 37
checkbox input "false"
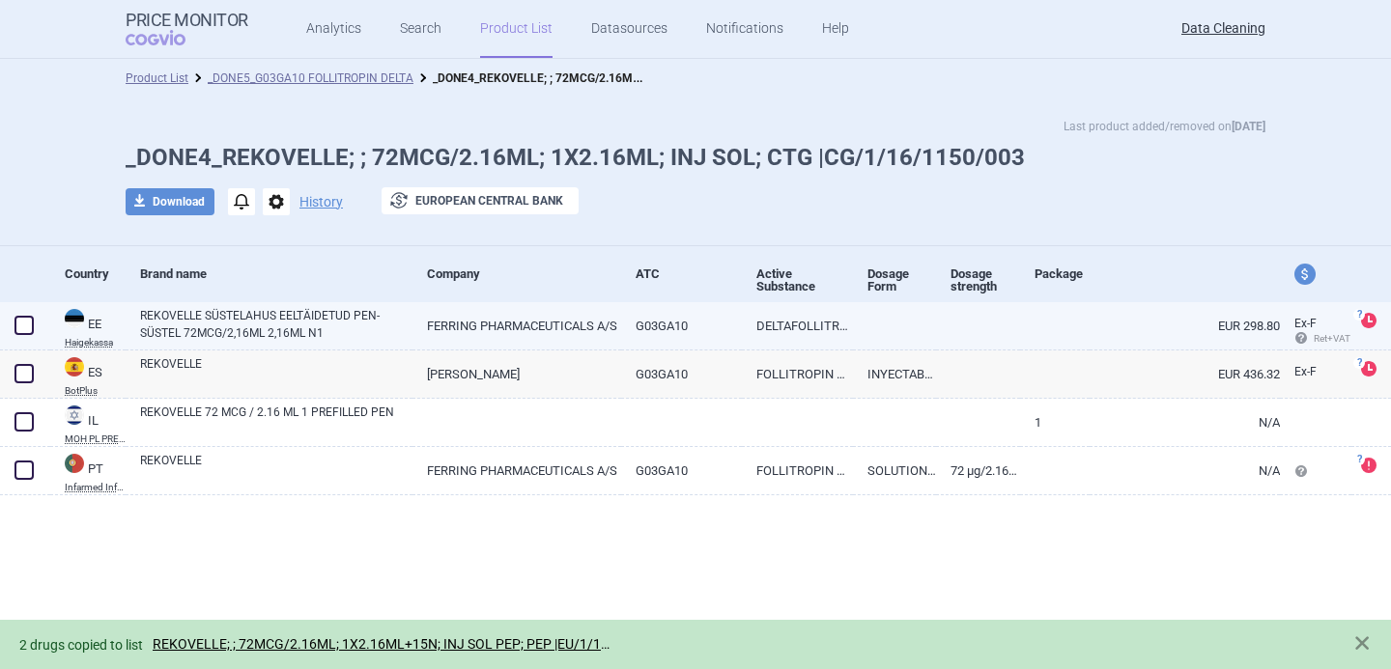
click at [20, 334] on span at bounding box center [23, 325] width 19 height 19
checkbox input "true"
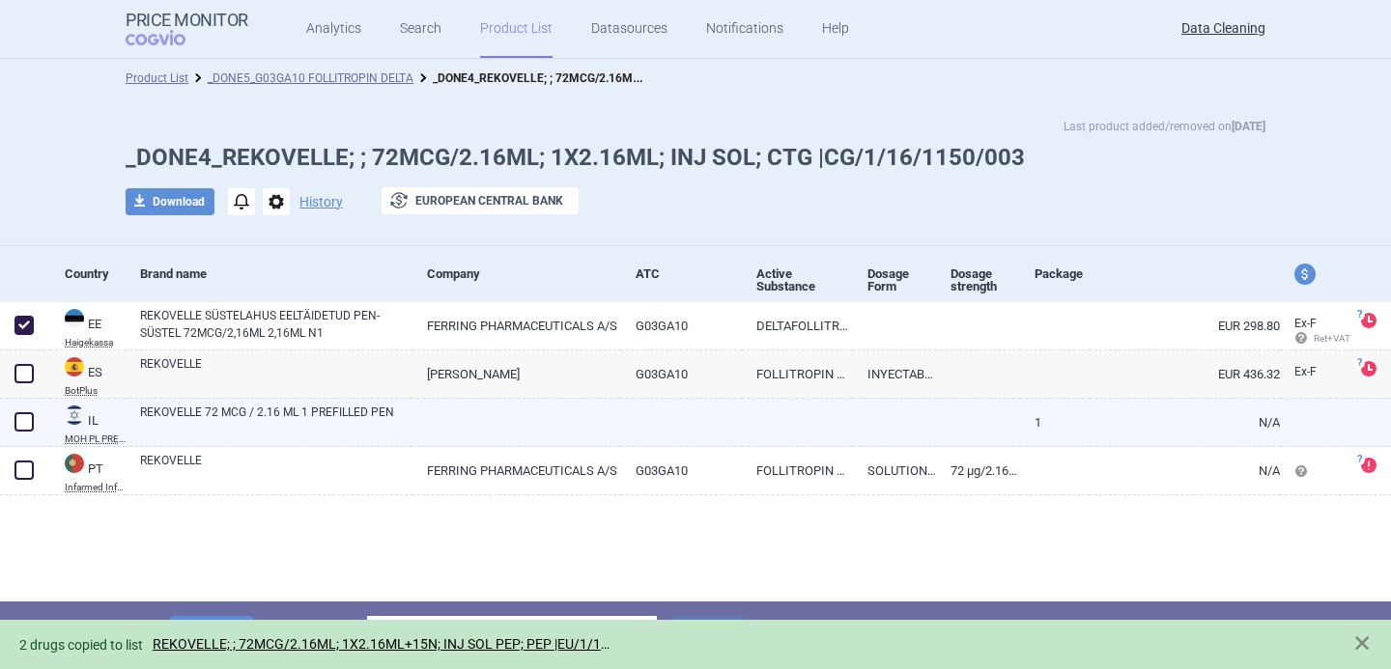
click at [20, 412] on span at bounding box center [23, 421] width 19 height 19
checkbox input "true"
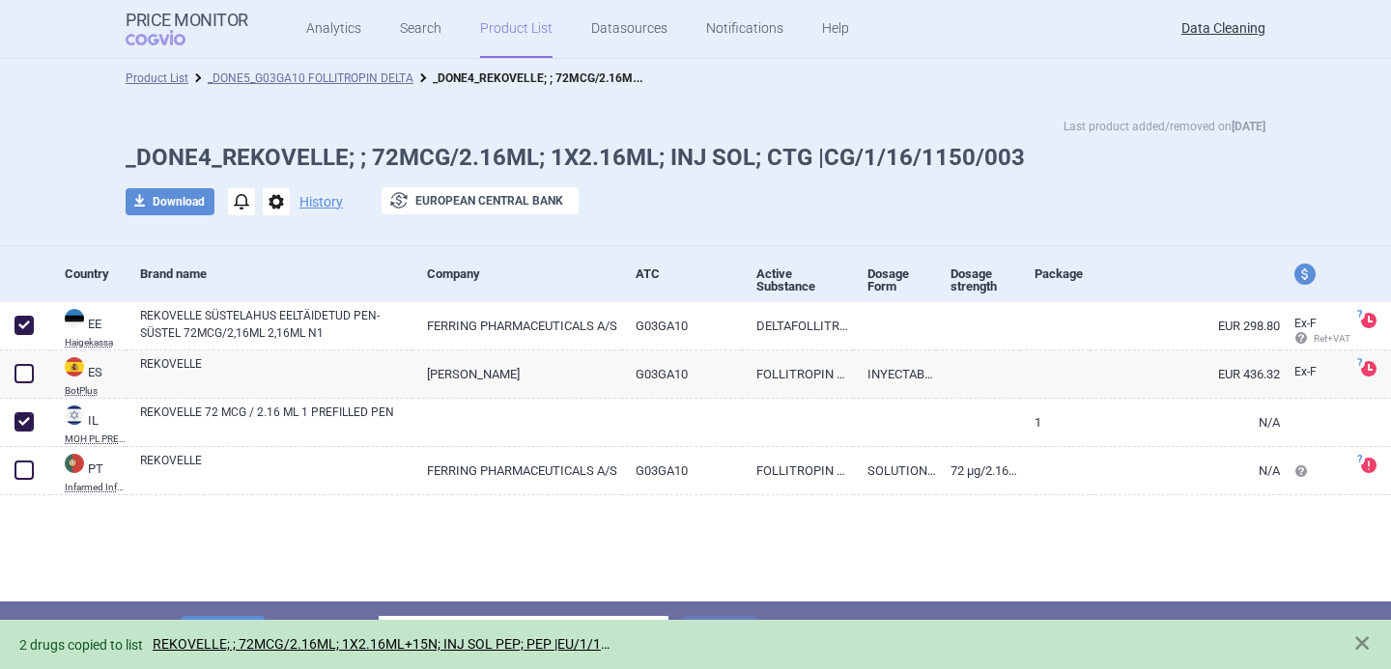
click at [247, 621] on div "2 drugs copied to list REKOVELLE; ; 72MCG/2.16ML; 1X2.16ML+15N; INJ SOL PEP; PE…" at bounding box center [695, 644] width 1391 height 49
click at [248, 616] on button "Delete" at bounding box center [223, 634] width 83 height 37
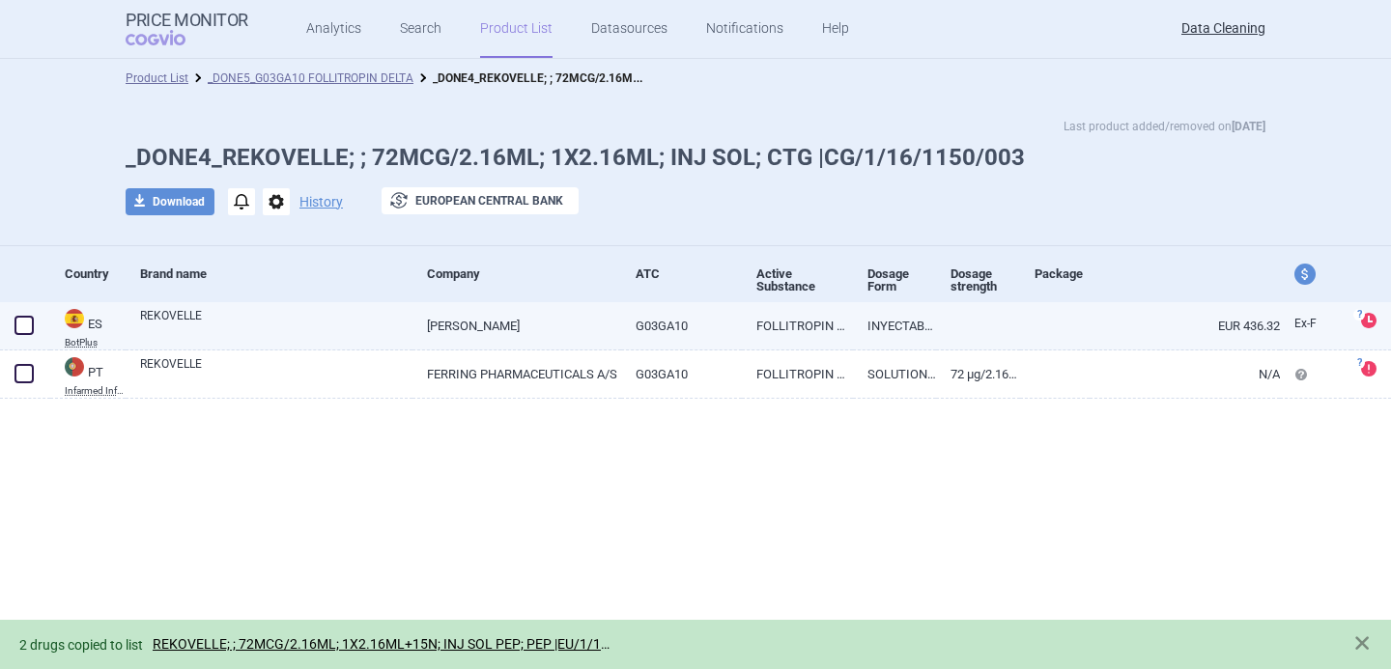
click at [228, 333] on link "REKOVELLE" at bounding box center [276, 324] width 272 height 35
select select "EUR"
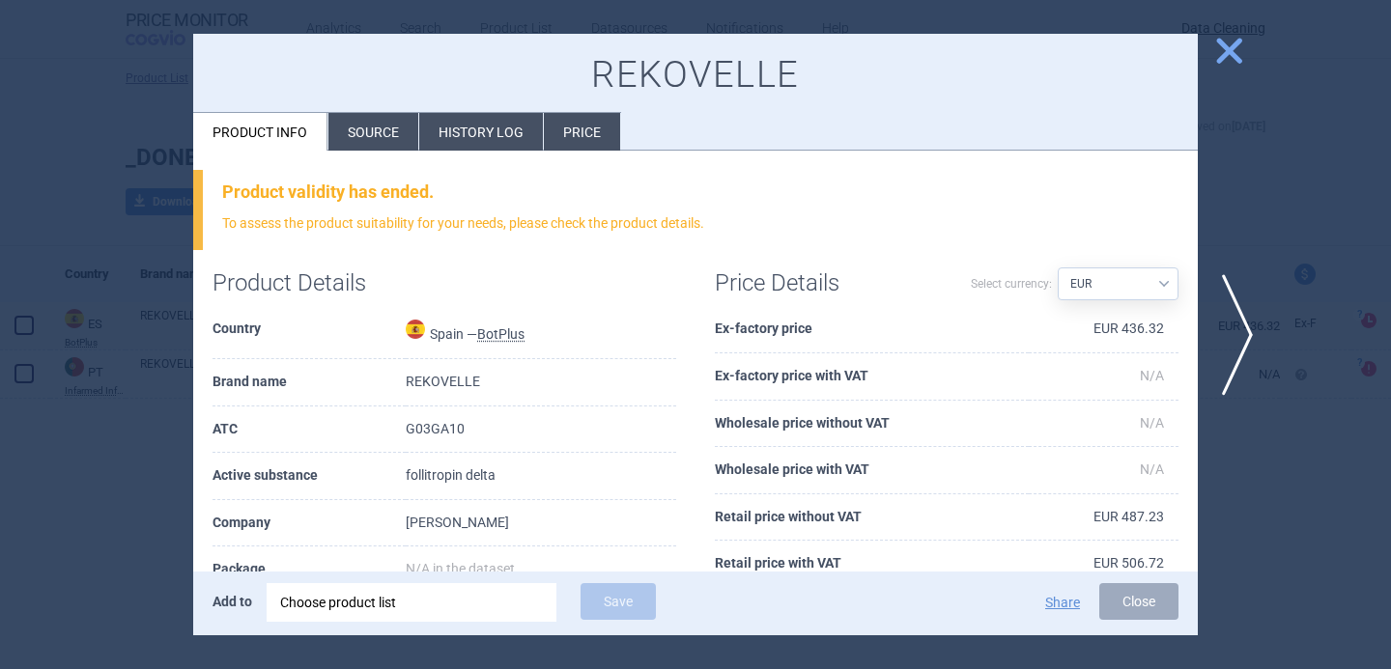
click at [338, 118] on li "Source" at bounding box center [373, 132] width 90 height 38
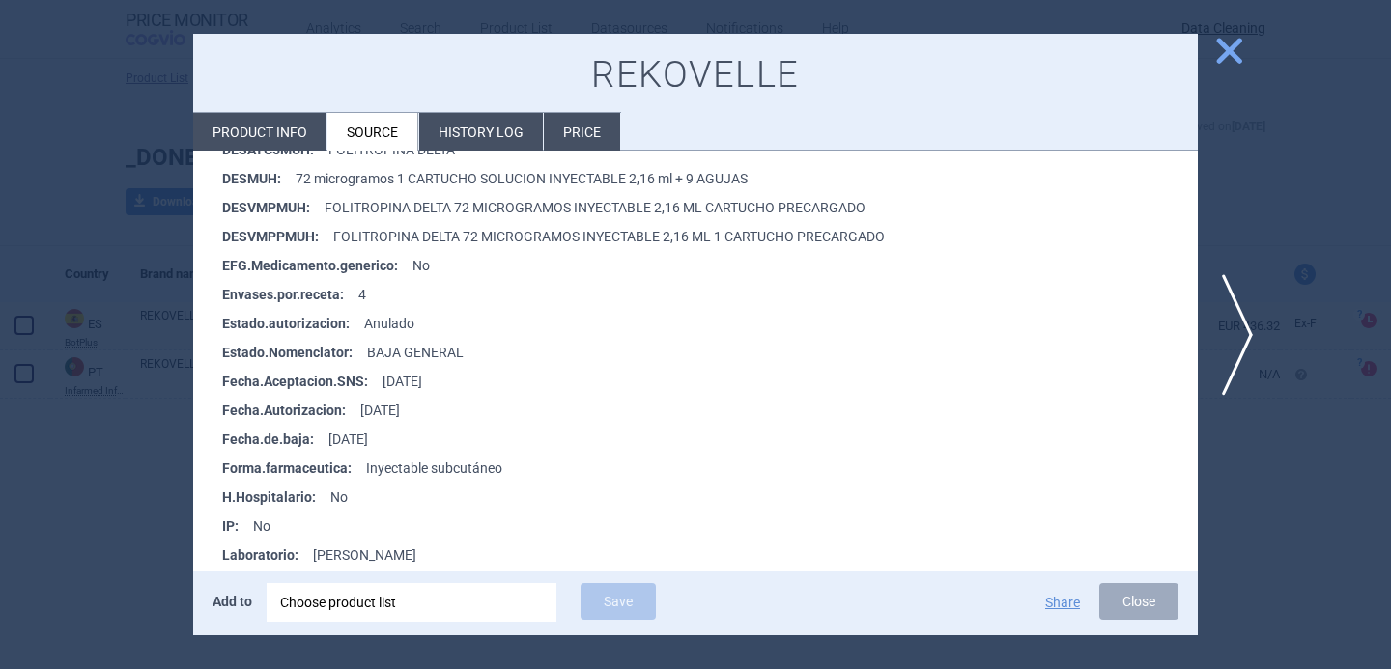
scroll to position [622, 0]
click at [128, 518] on div at bounding box center [695, 334] width 1391 height 669
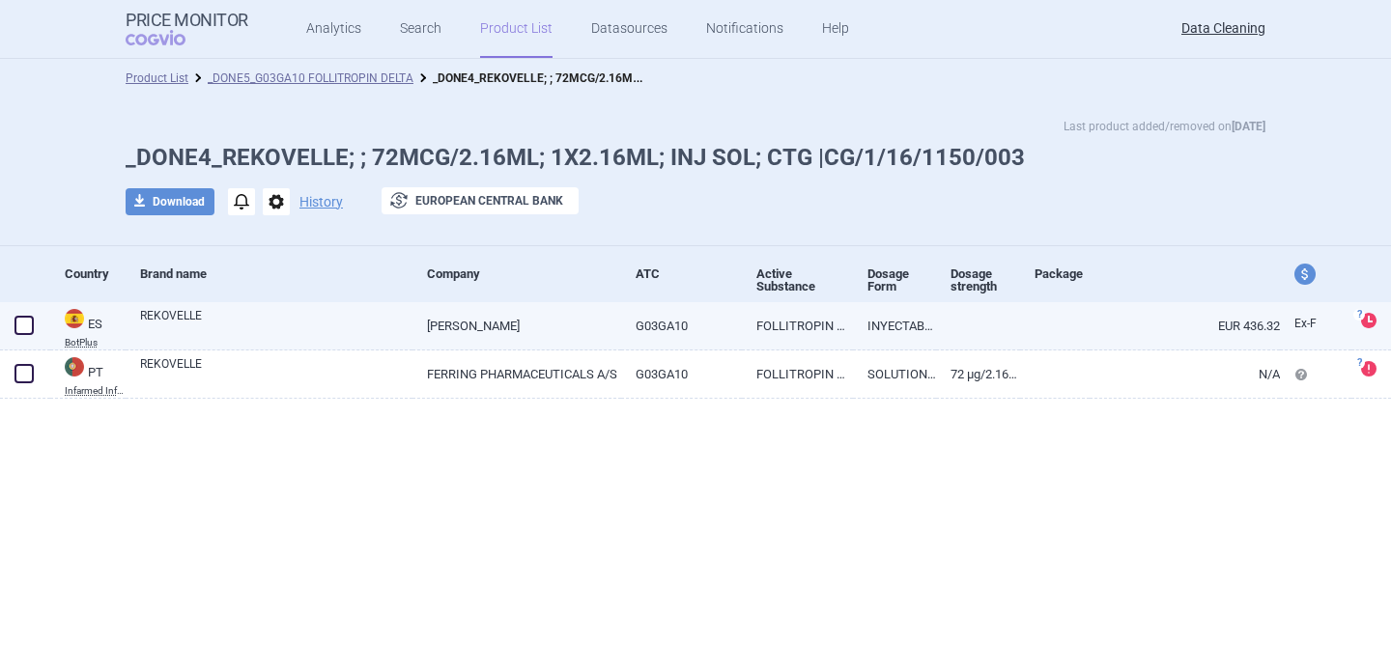
click at [25, 324] on span at bounding box center [23, 325] width 19 height 19
checkbox input "true"
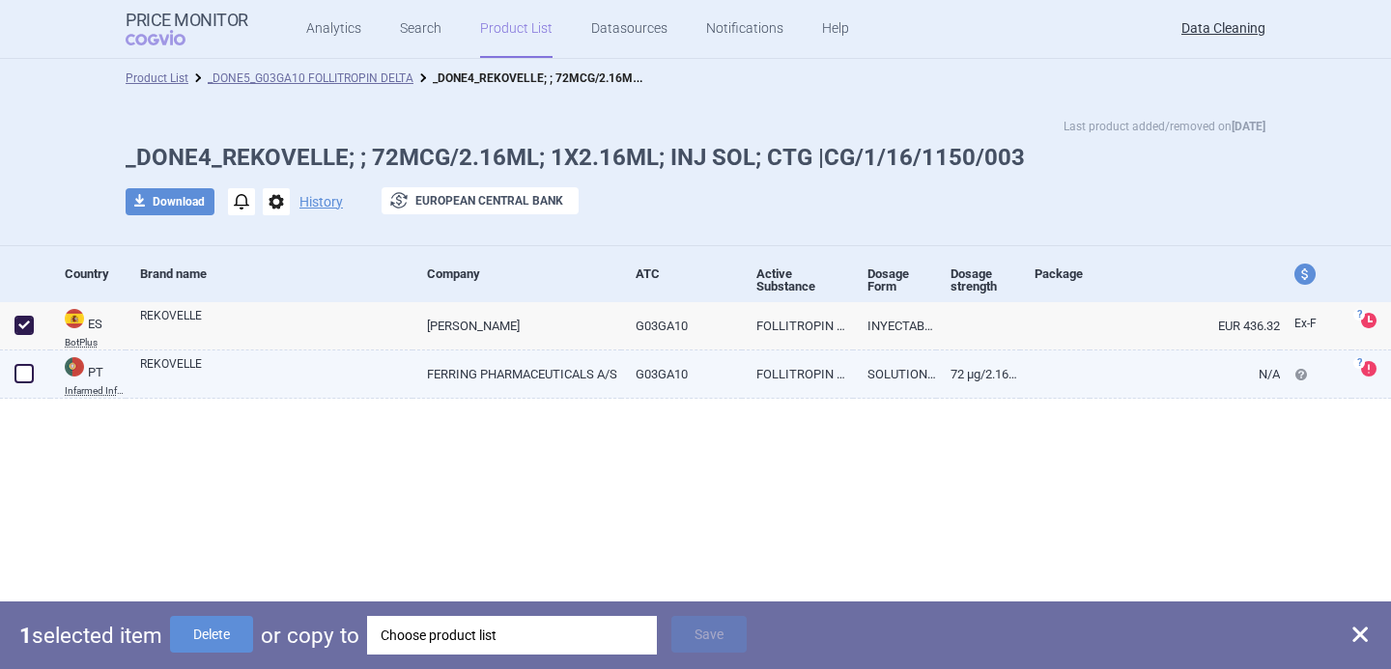
click at [25, 383] on span at bounding box center [24, 373] width 29 height 29
checkbox input "true"
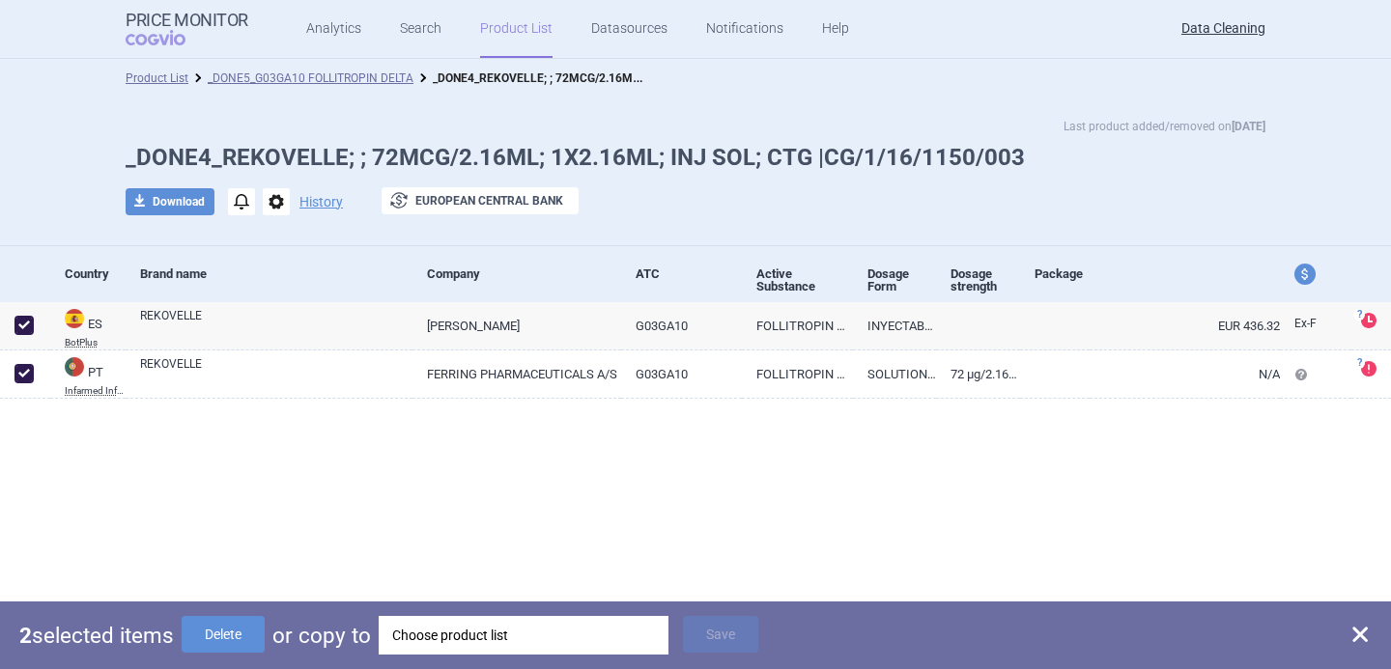
click at [449, 636] on div "Choose product list" at bounding box center [523, 635] width 263 height 39
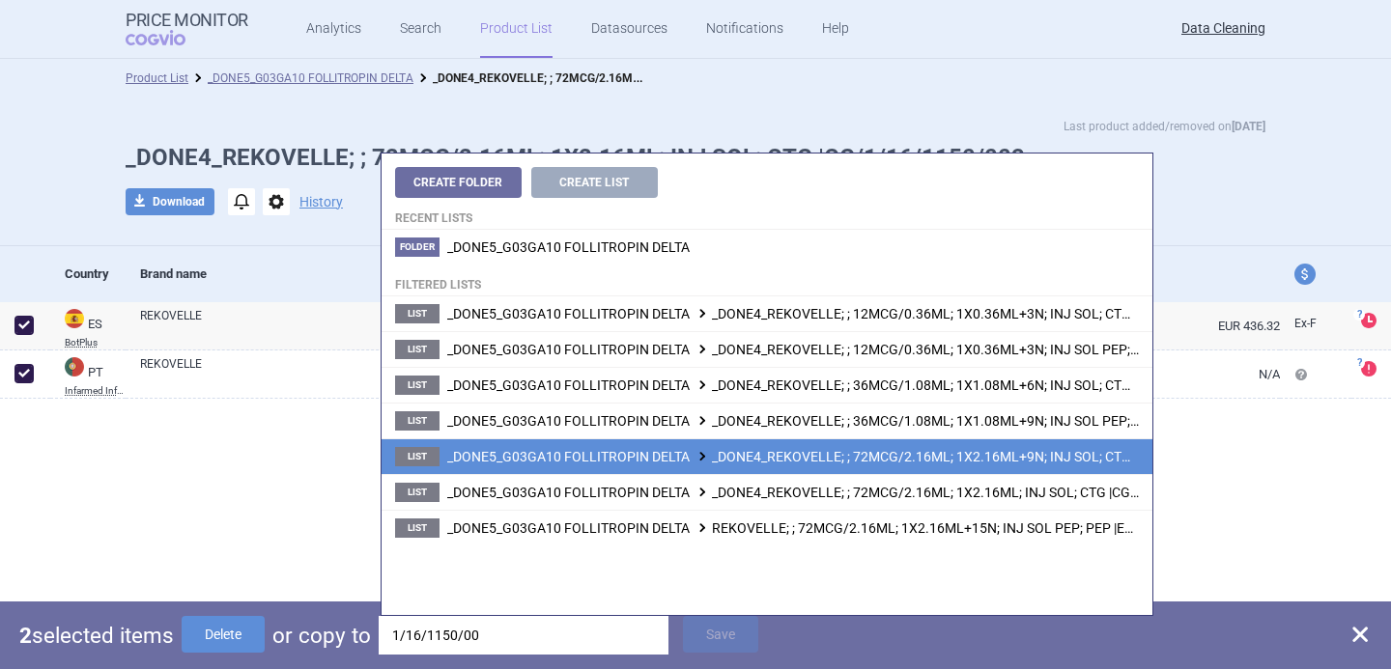
type input "1/16/1150/00"
click at [680, 460] on span "_DONE5_G03GA10 FOLLITROPIN DELTA _DONE4_REKOVELLE; ; 72MCG/2.16ML; 1X2.16ML+9N;…" at bounding box center [850, 456] width 806 height 15
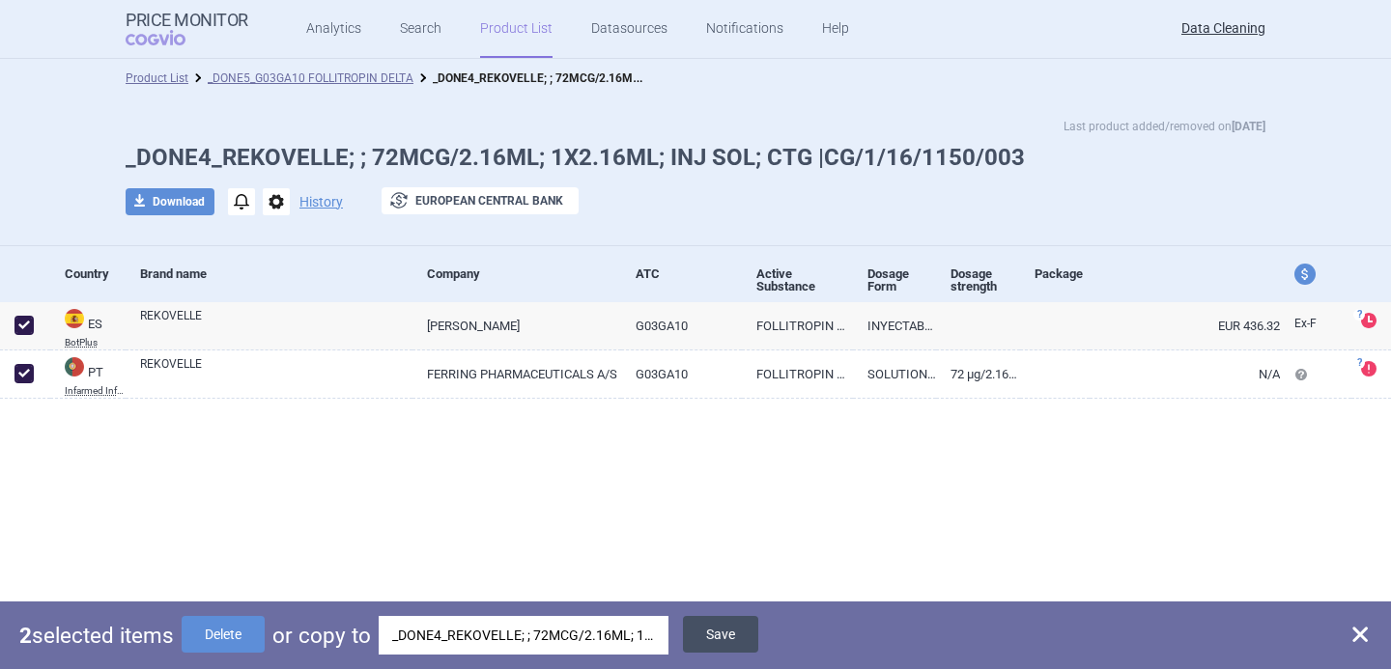
click at [730, 630] on button "Save" at bounding box center [720, 634] width 75 height 37
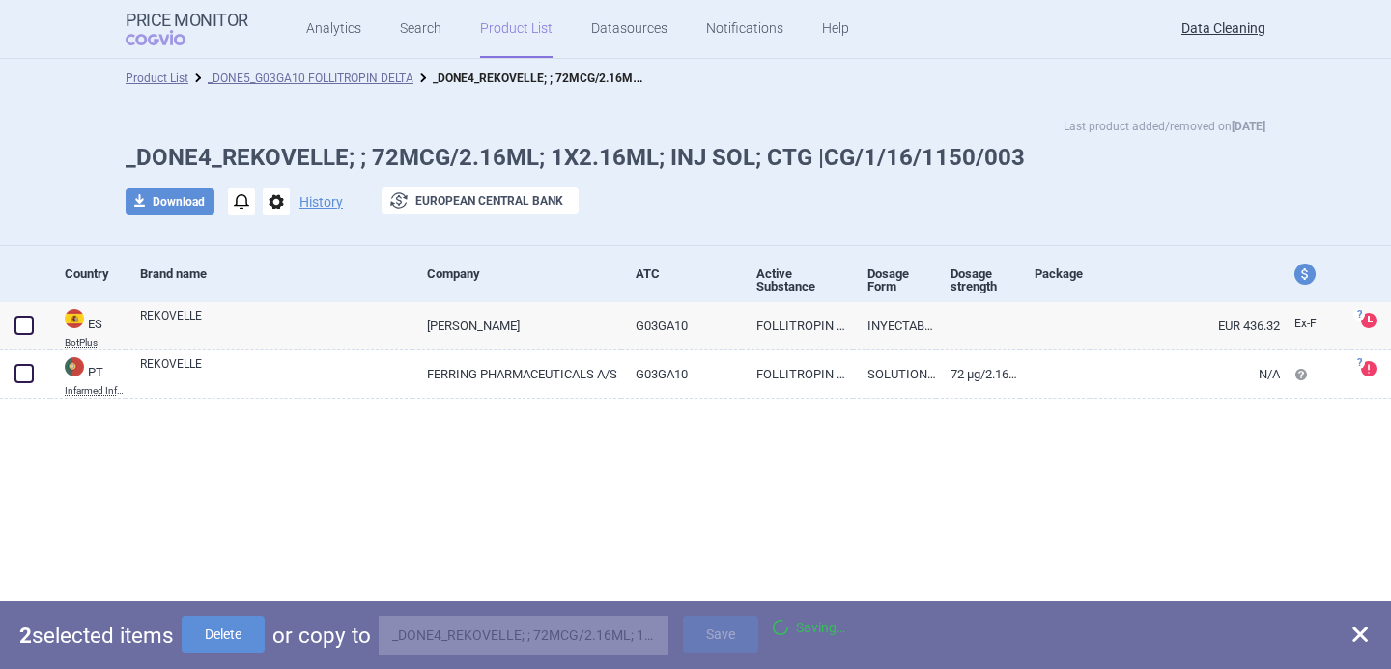
checkbox input "false"
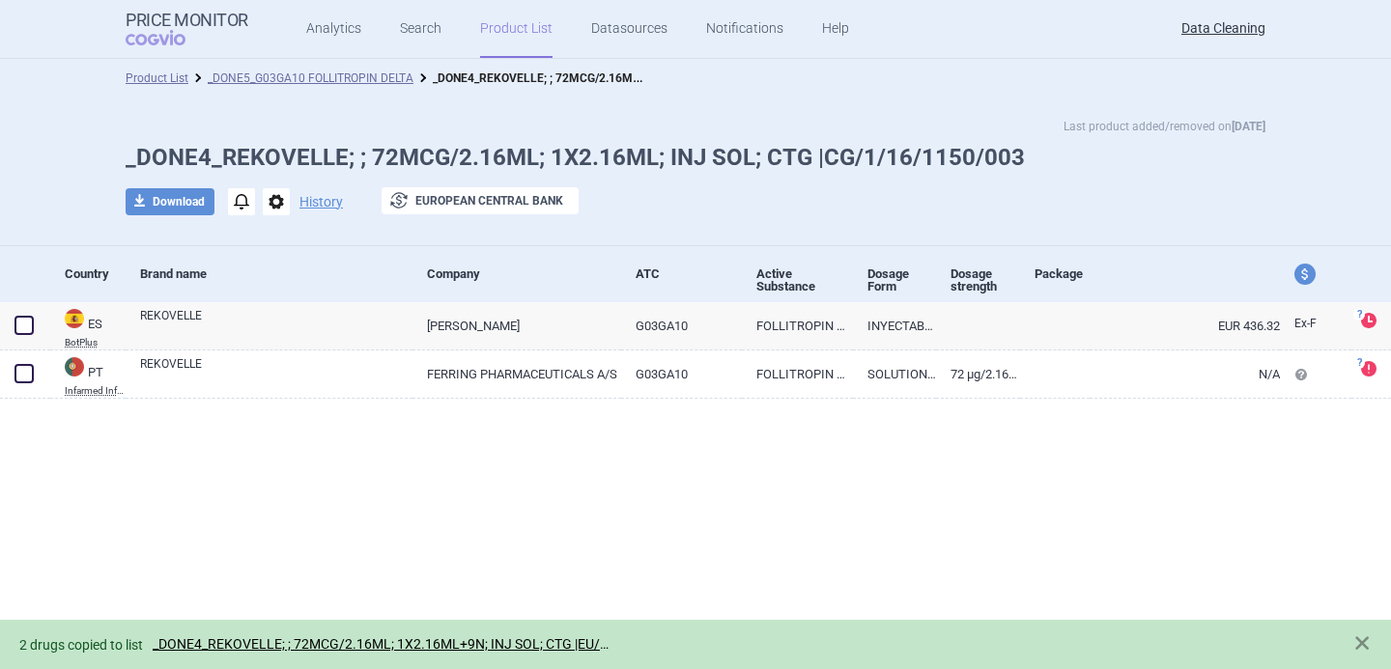
click at [282, 208] on span "options" at bounding box center [276, 201] width 27 height 27
click at [291, 318] on button "Delete" at bounding box center [275, 316] width 62 height 28
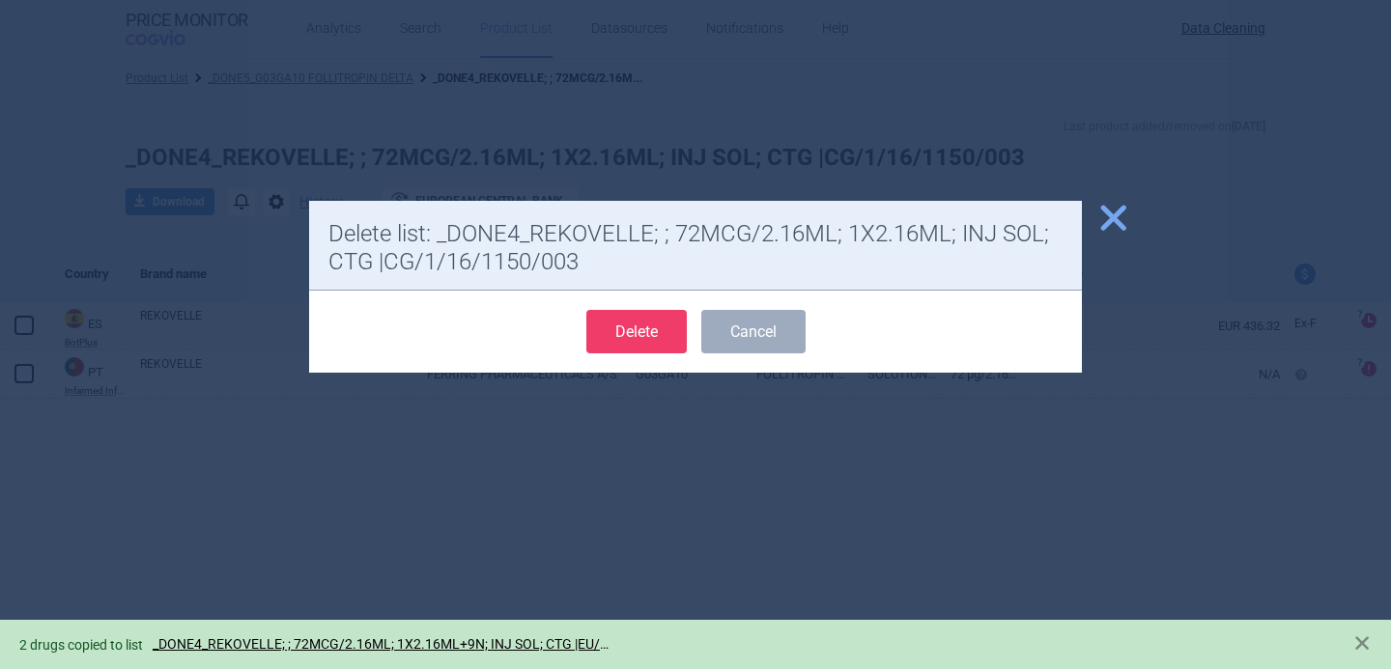
click at [674, 337] on button "Delete" at bounding box center [636, 331] width 100 height 43
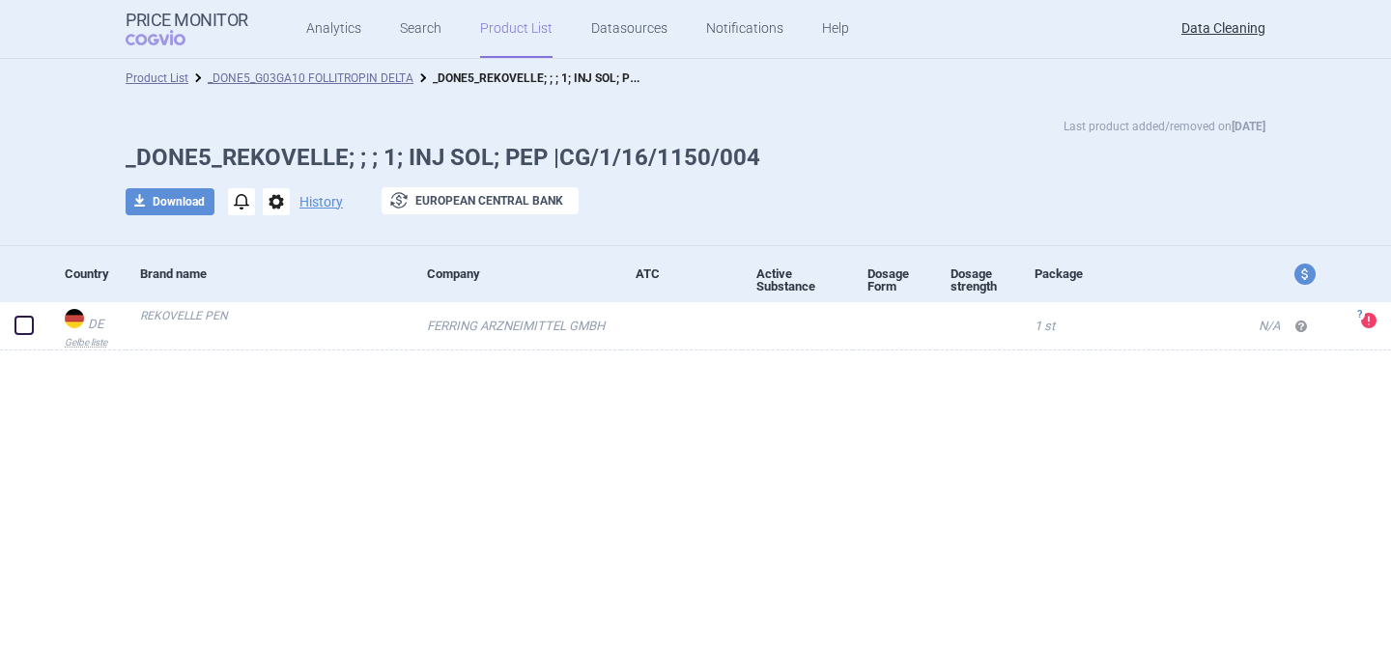
click at [278, 206] on span "options" at bounding box center [276, 201] width 27 height 27
click at [279, 311] on button "Delete" at bounding box center [275, 316] width 62 height 28
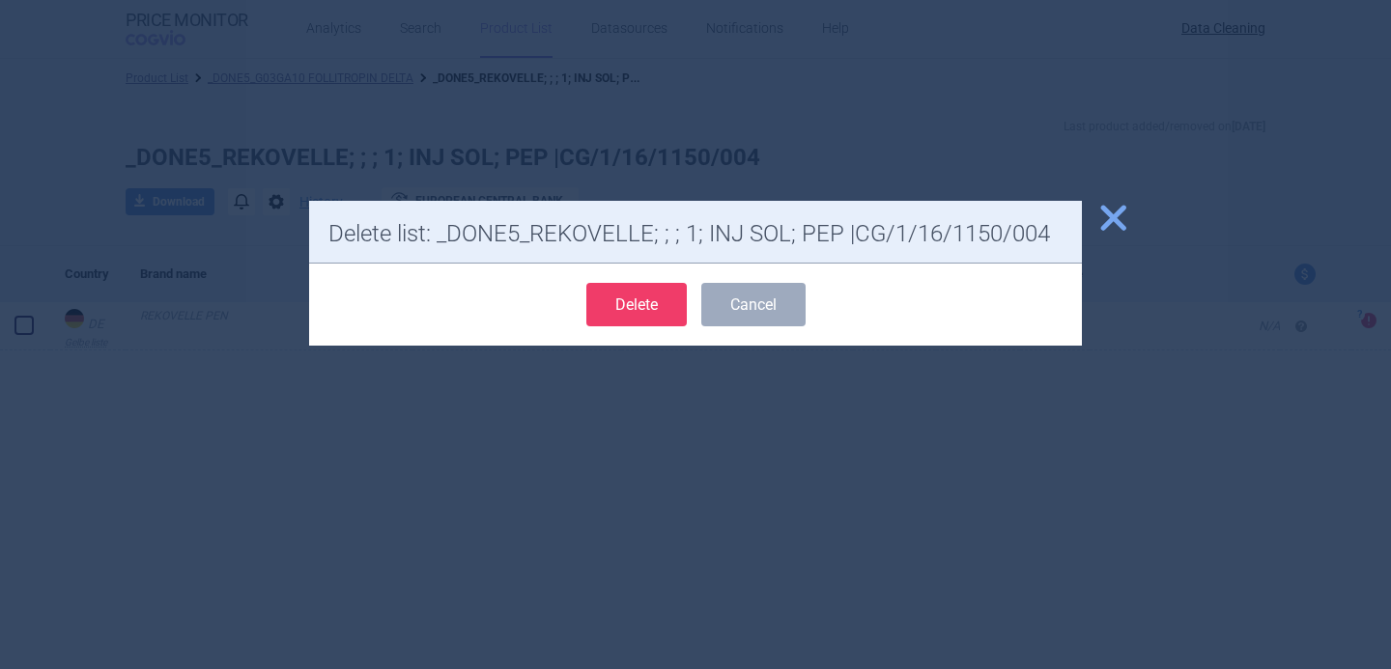
click at [610, 313] on button "Delete" at bounding box center [636, 304] width 100 height 43
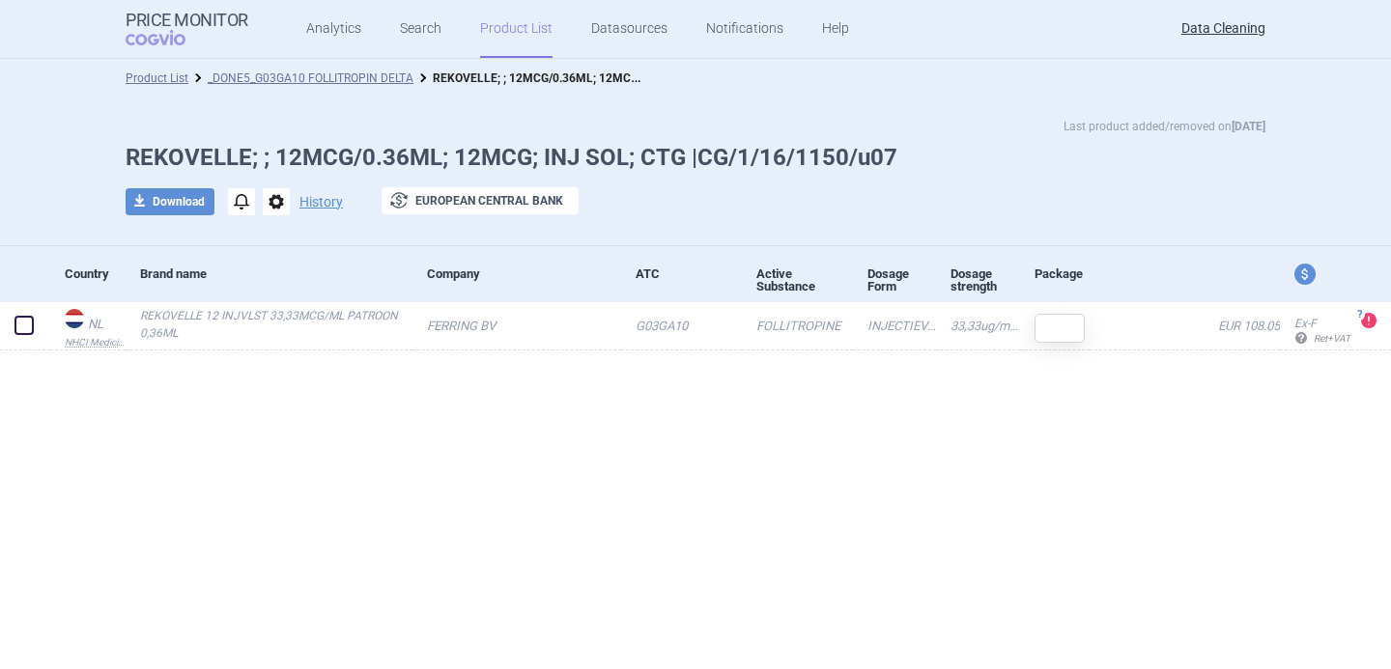
click at [276, 206] on span "options" at bounding box center [276, 201] width 27 height 27
click at [284, 315] on button "Delete" at bounding box center [275, 316] width 62 height 28
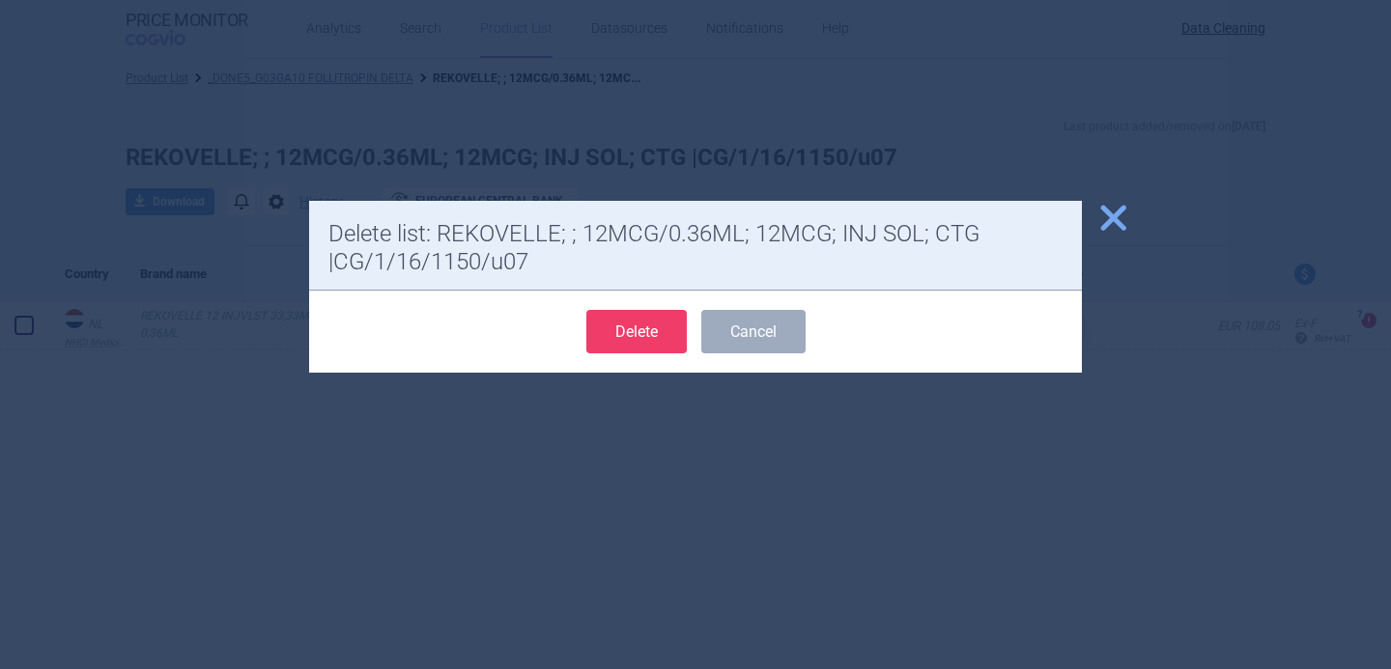
click at [637, 329] on button "Delete" at bounding box center [636, 331] width 100 height 43
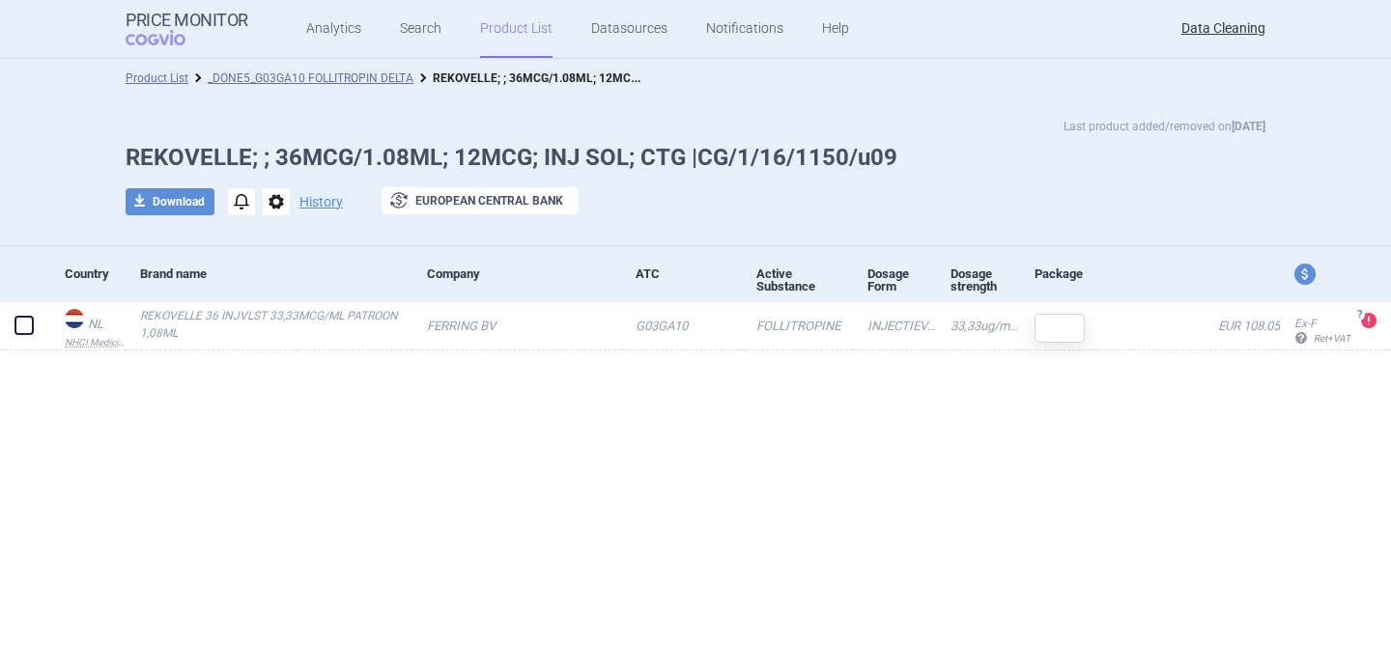
click at [278, 199] on span "options" at bounding box center [276, 201] width 27 height 27
click at [276, 313] on button "Delete" at bounding box center [275, 316] width 62 height 28
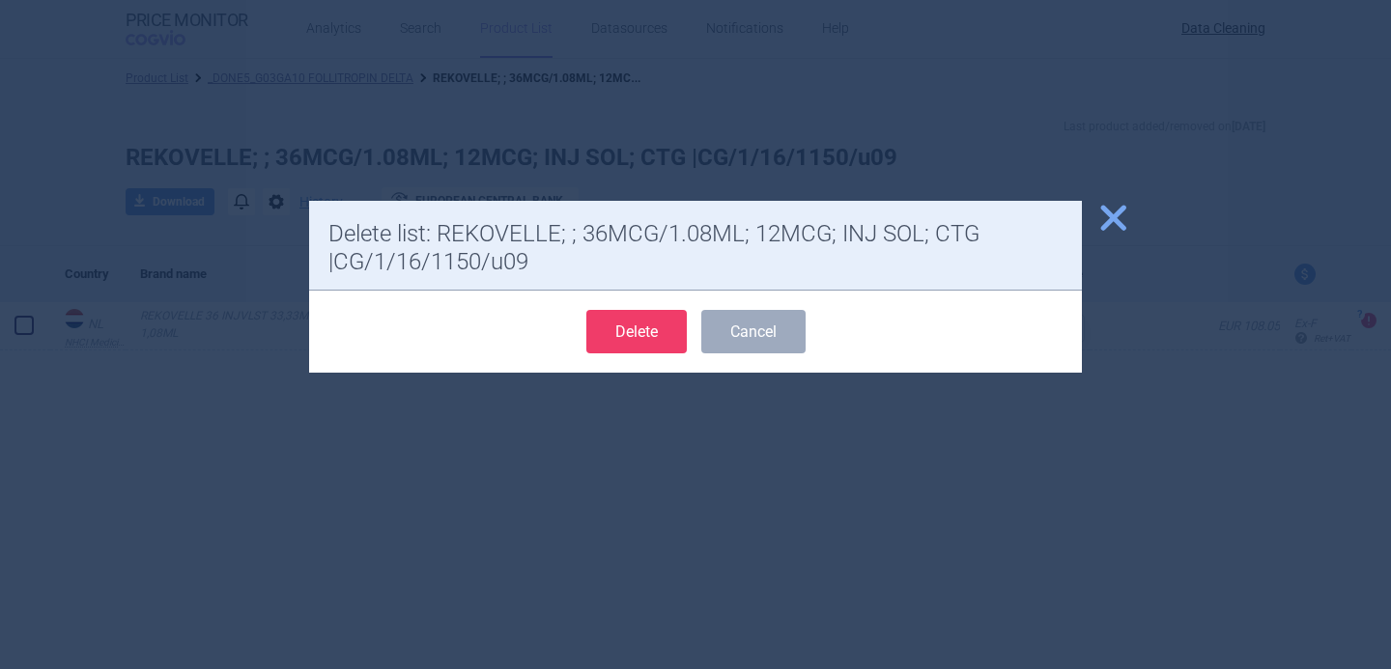
click at [619, 327] on button "Delete" at bounding box center [636, 331] width 100 height 43
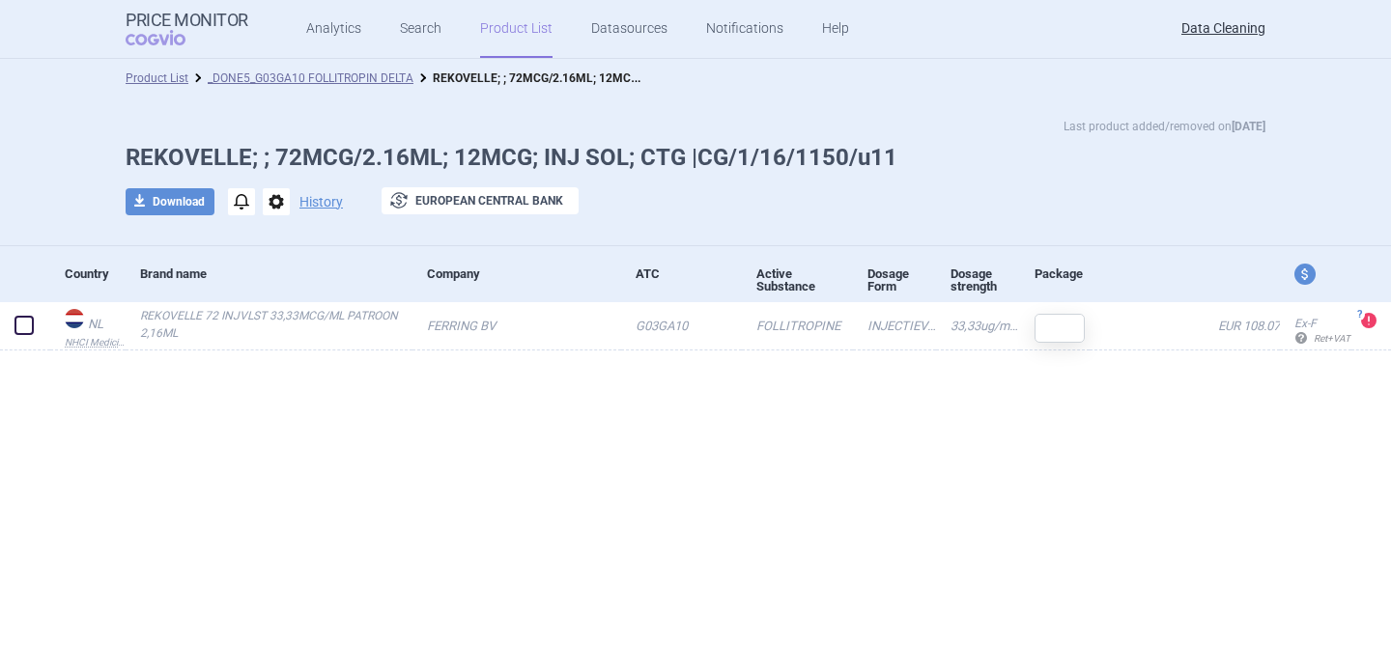
click at [281, 191] on span "options" at bounding box center [276, 201] width 27 height 27
click at [272, 313] on button "Delete" at bounding box center [275, 316] width 62 height 28
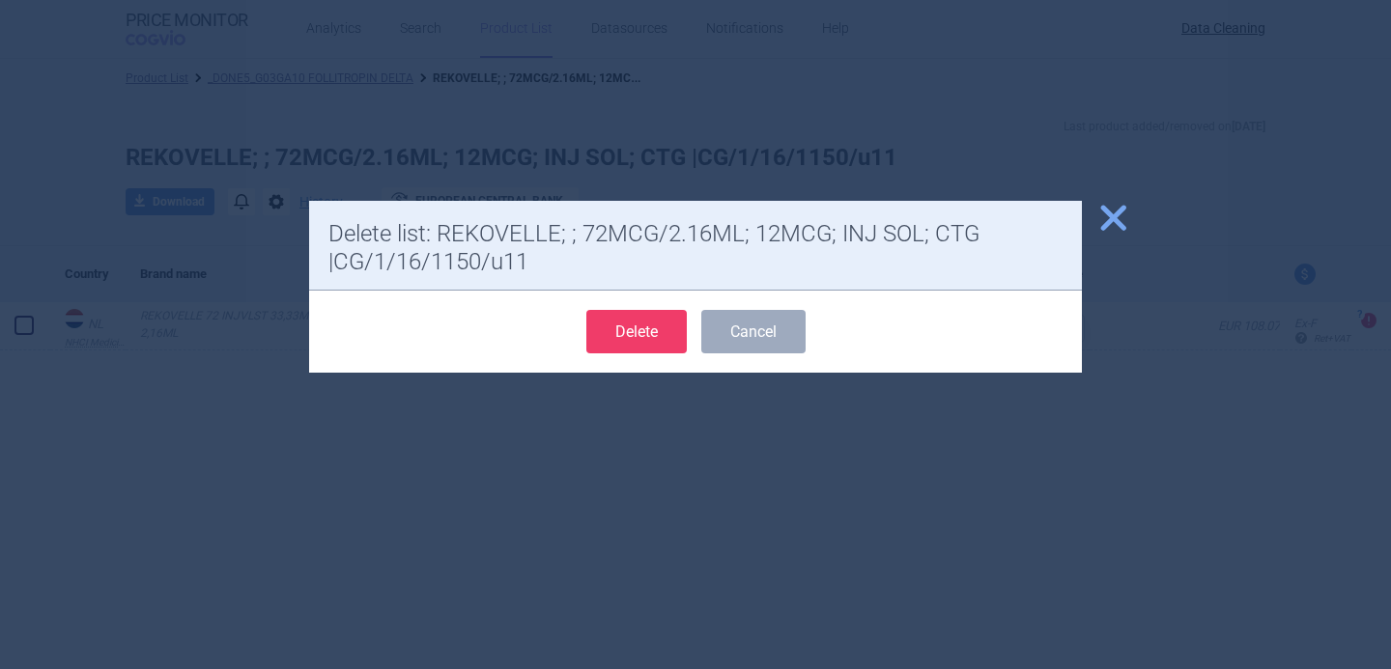
click at [635, 348] on button "Delete" at bounding box center [636, 331] width 100 height 43
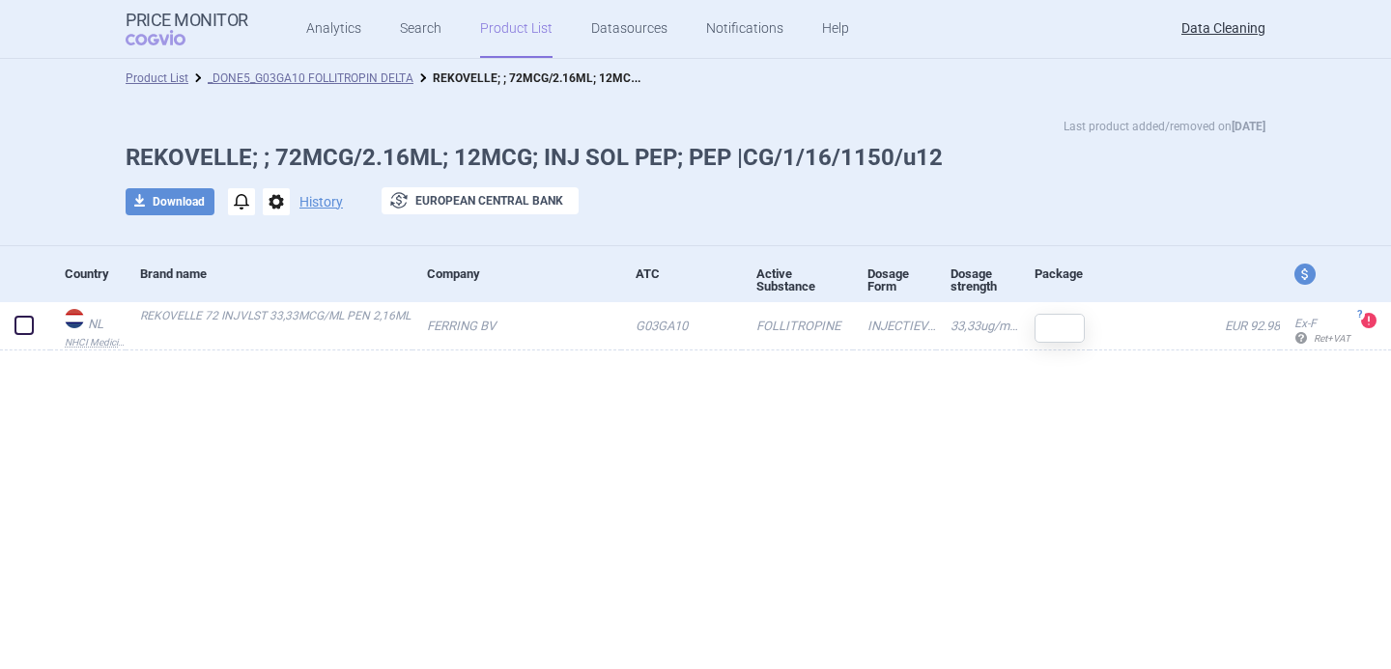
click at [276, 201] on span "options" at bounding box center [276, 201] width 27 height 27
click at [288, 313] on button "Delete" at bounding box center [275, 316] width 62 height 28
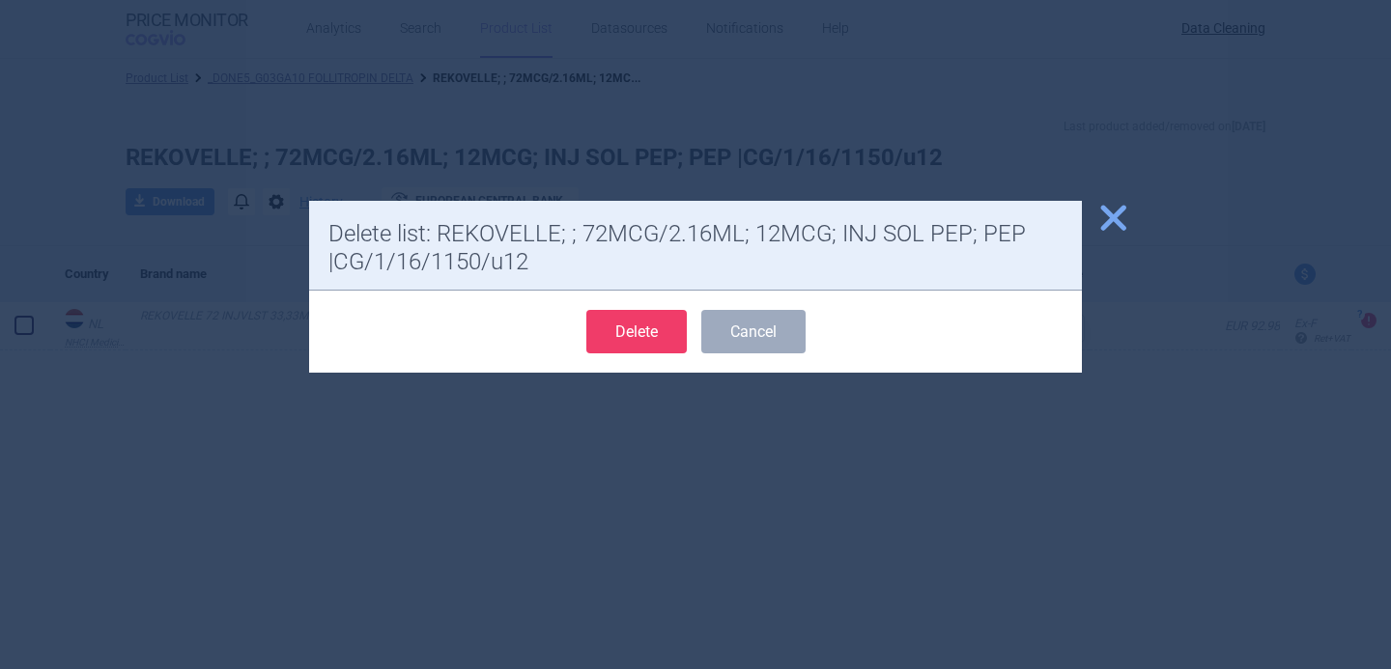
click at [639, 327] on button "Delete" at bounding box center [636, 331] width 100 height 43
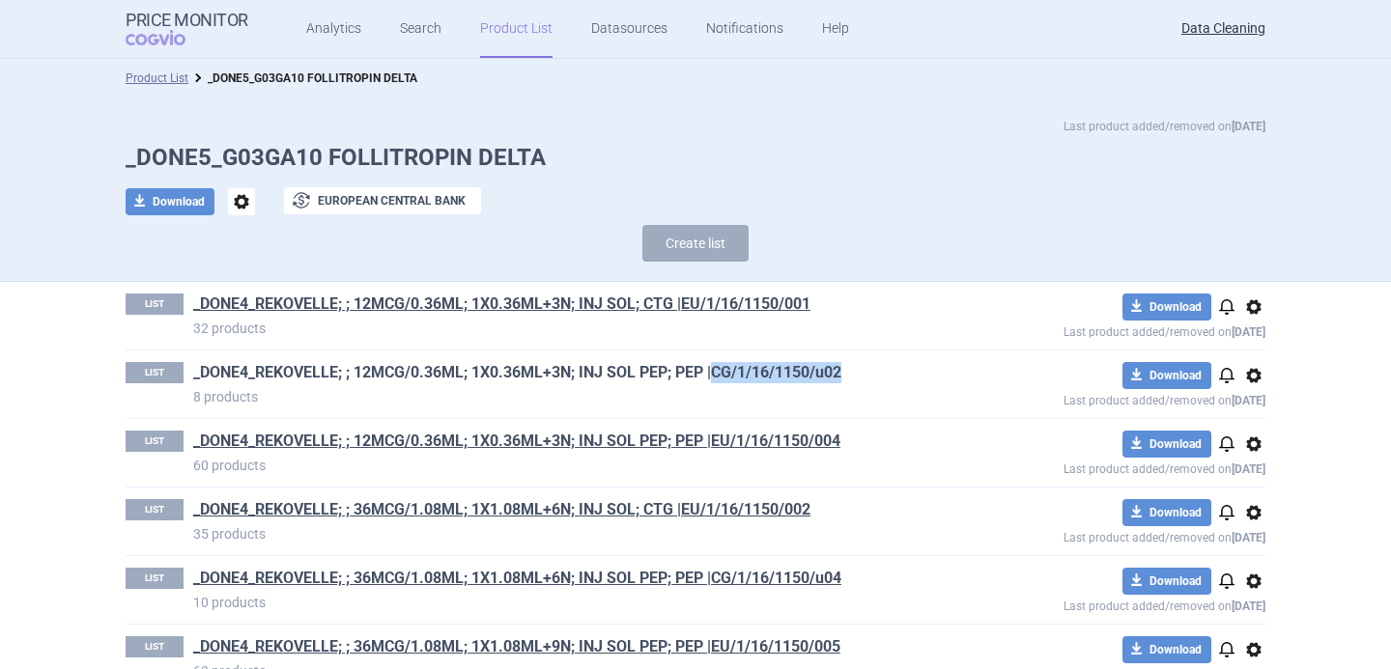
drag, startPoint x: 854, startPoint y: 363, endPoint x: 718, endPoint y: 364, distance: 136.2
click at [718, 364] on h1 "_DONE4_REKOVELLE; ; 12MCG/0.36ML; 1X0.36ML+3N; INJ SOL PEP; PEP |CG/1/16/1150/u…" at bounding box center [558, 374] width 730 height 25
copy link "CG/1/16/1150/u02"
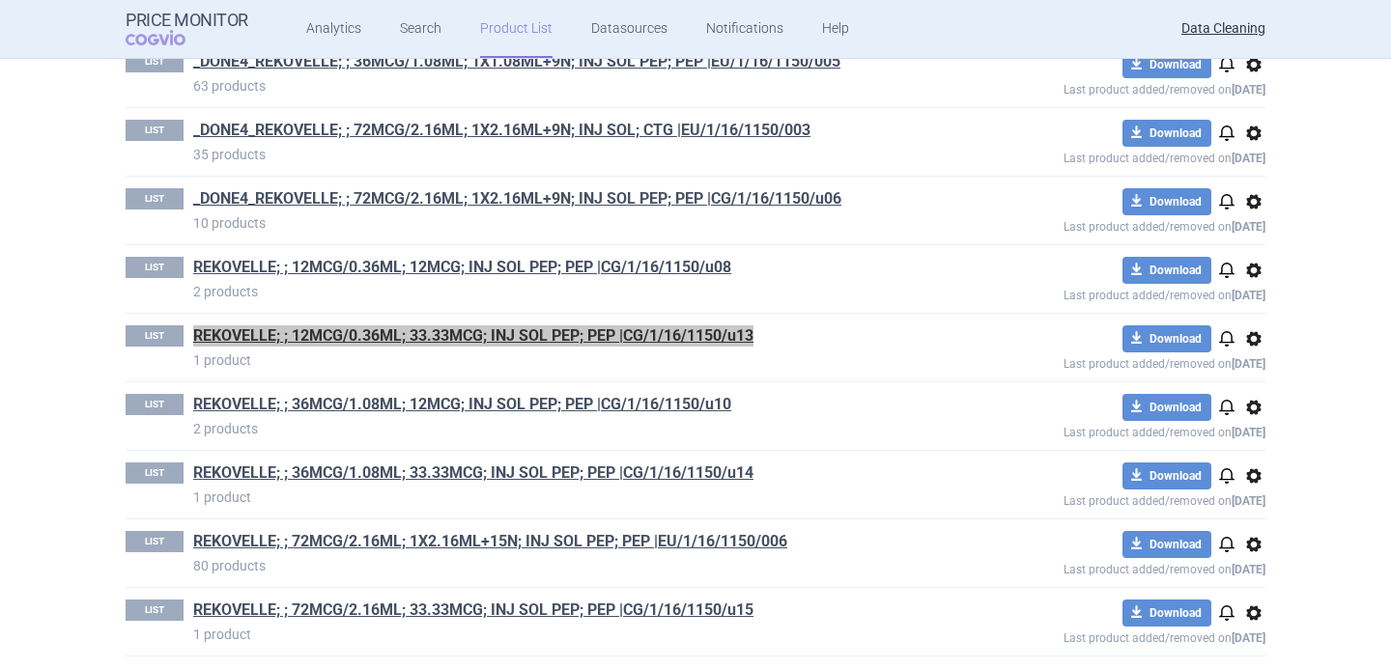
scroll to position [592, 0]
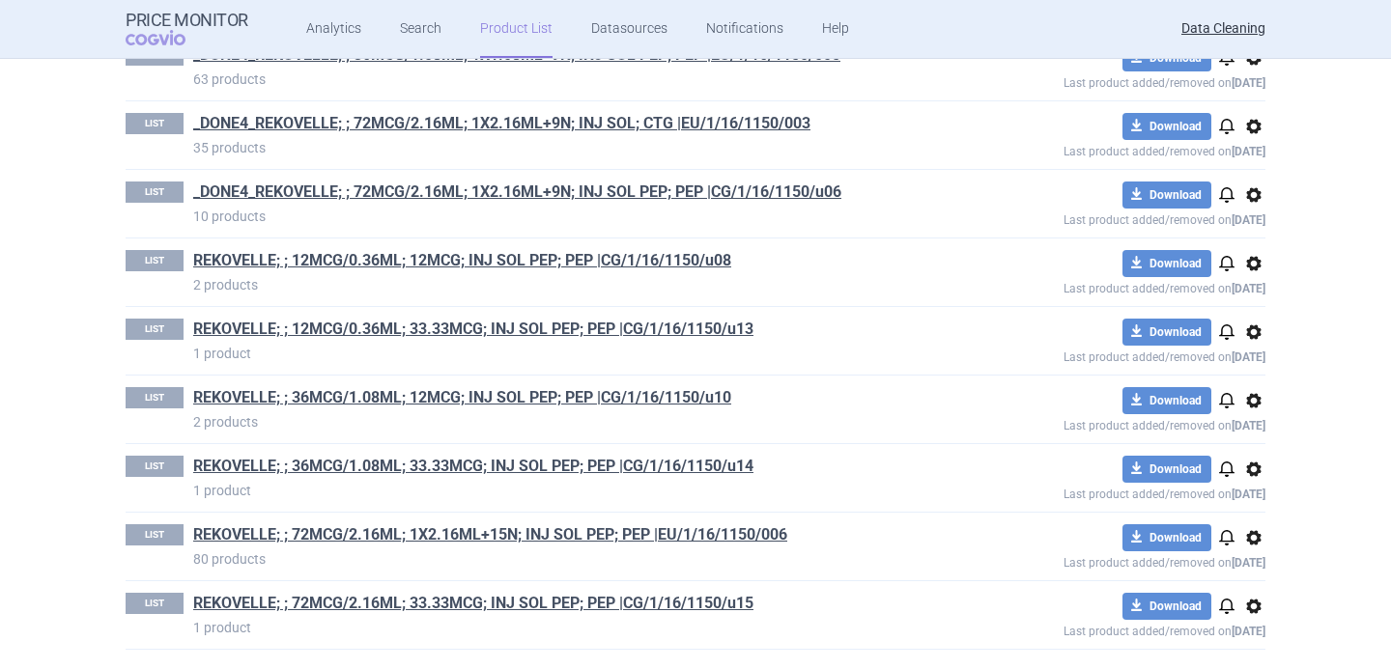
click at [99, 547] on div "LIST _DONE4_REKOVELLE; ; 12MCG/0.36ML; 1X0.36ML+3N; INJ SOL; CTG |EU/1/16/1150/…" at bounding box center [695, 179] width 1217 height 979
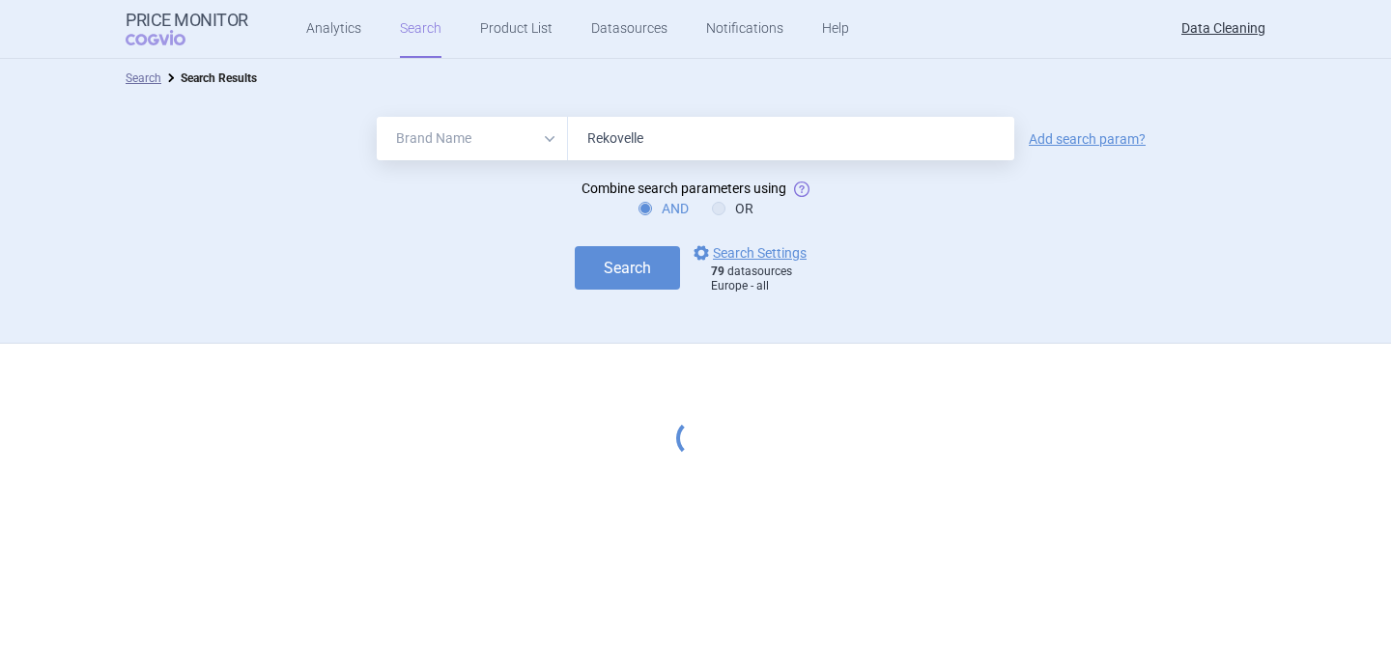
select select "brandName"
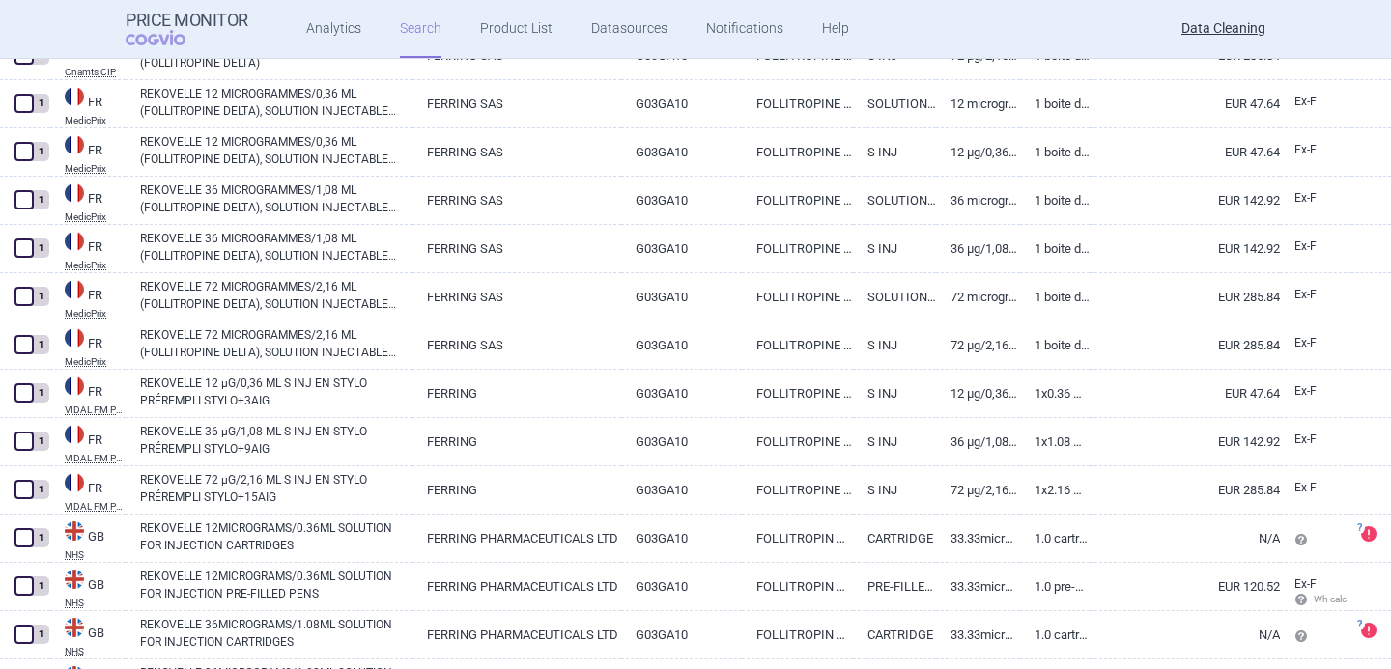
scroll to position [4694, 0]
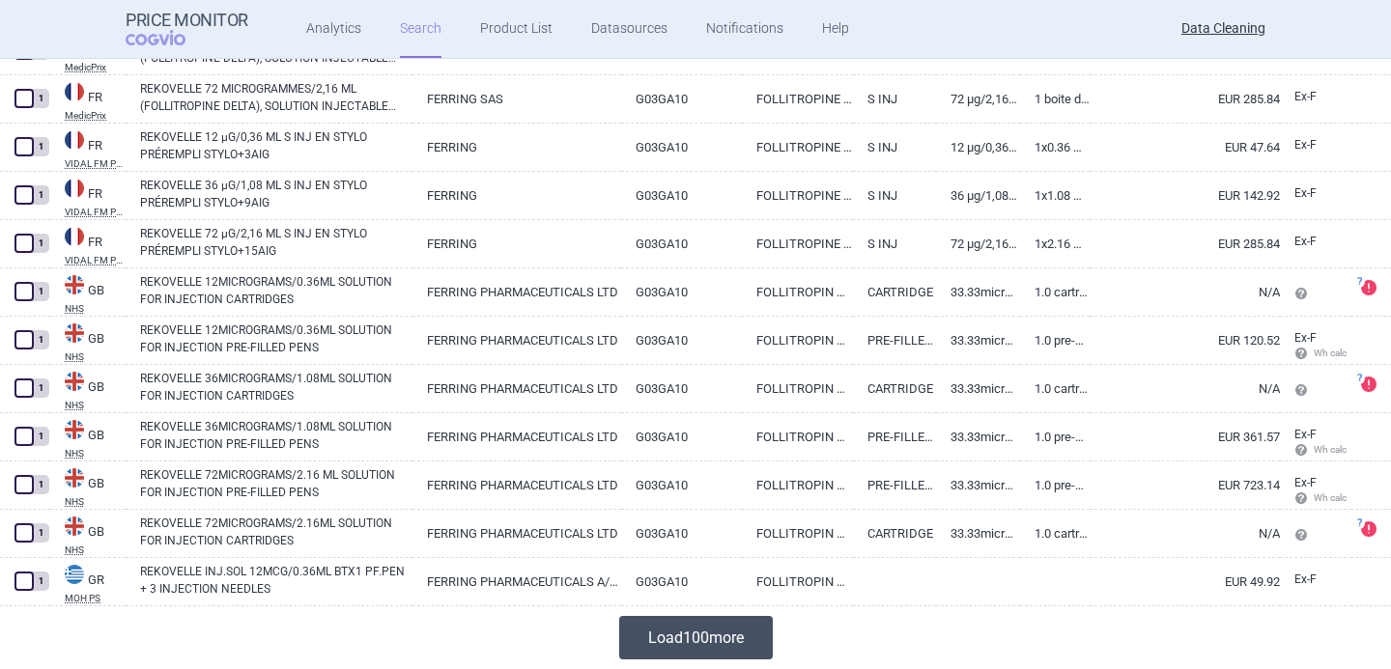
click at [710, 640] on button "Load 100 more" at bounding box center [696, 637] width 154 height 43
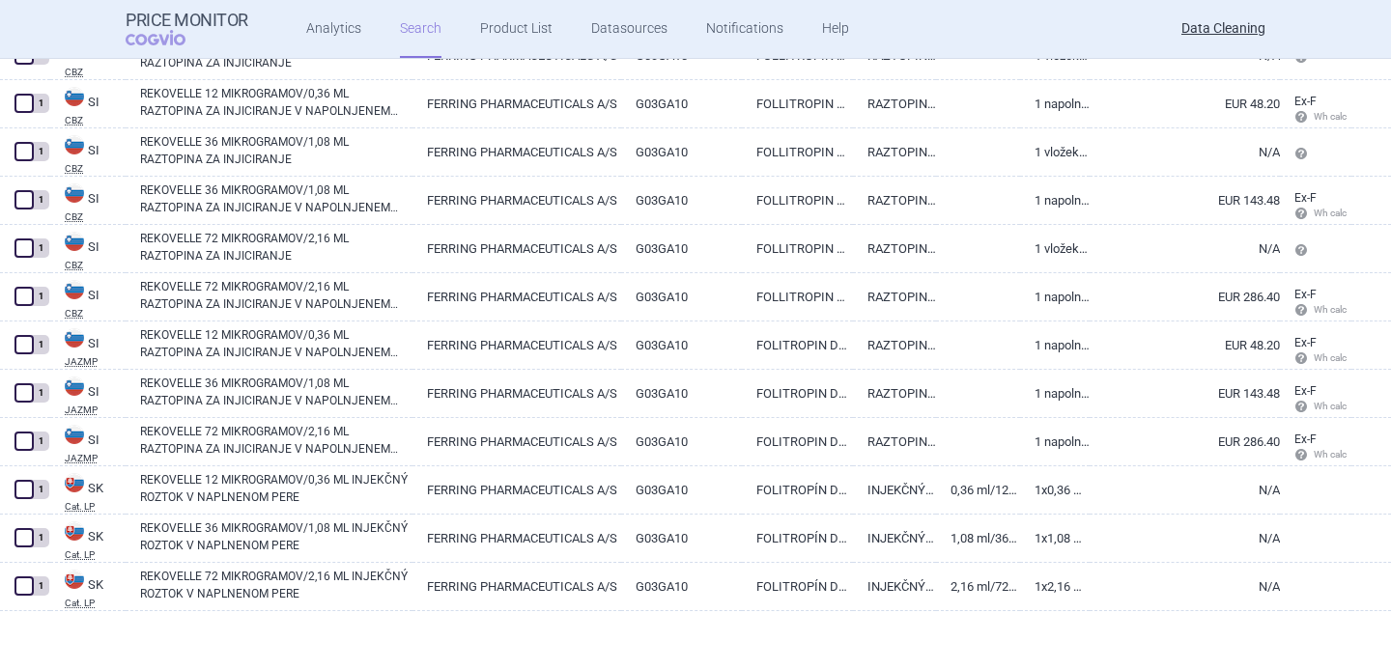
scroll to position [9523, 0]
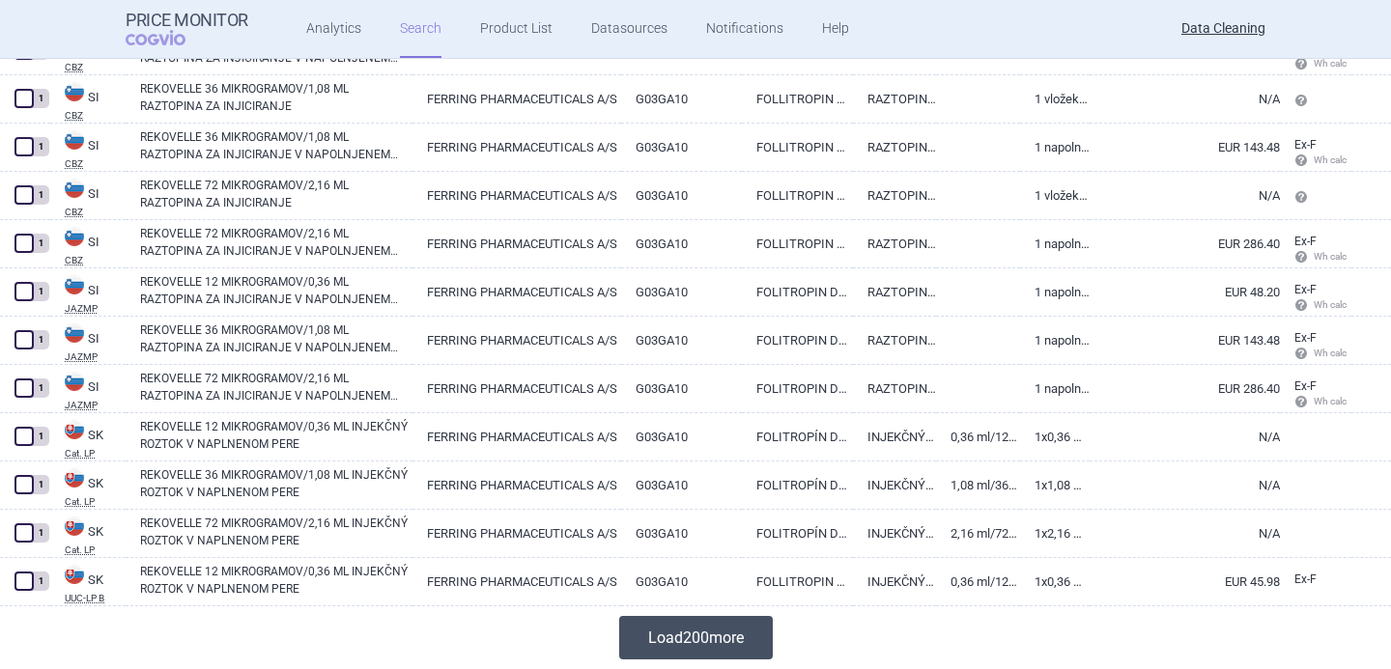
click at [679, 624] on button "Load 200 more" at bounding box center [696, 637] width 154 height 43
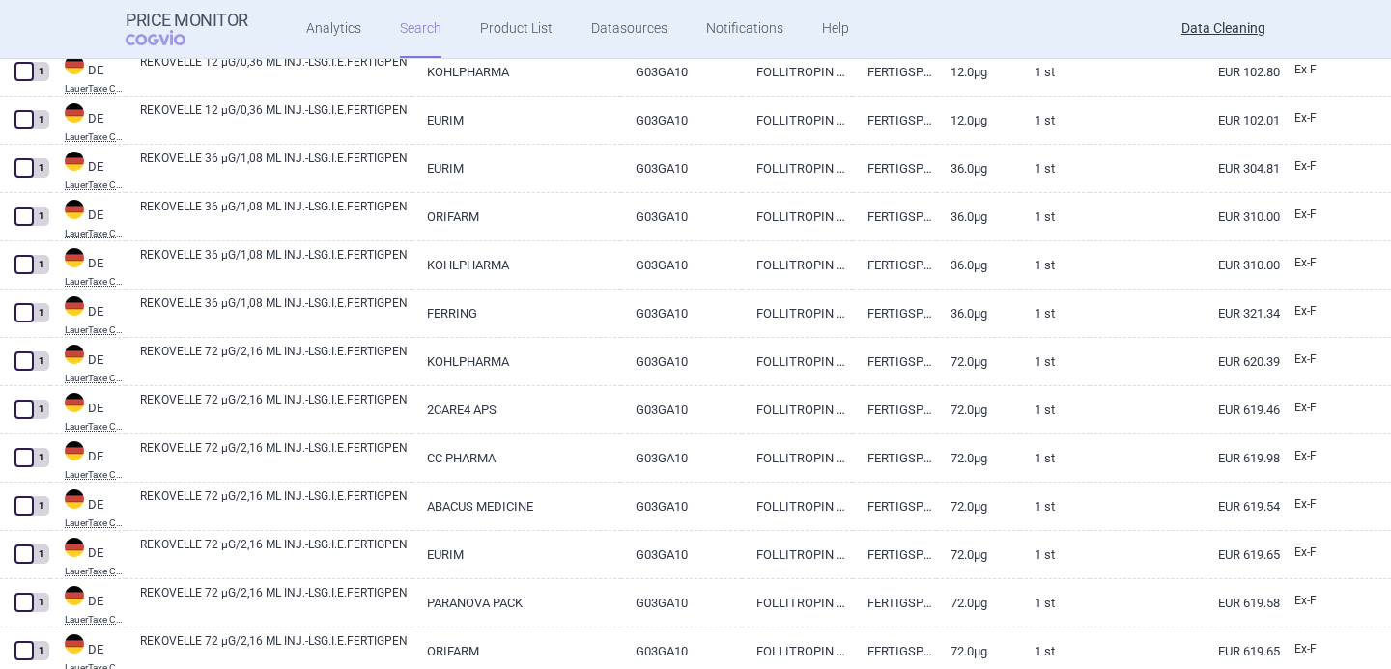
scroll to position [0, 0]
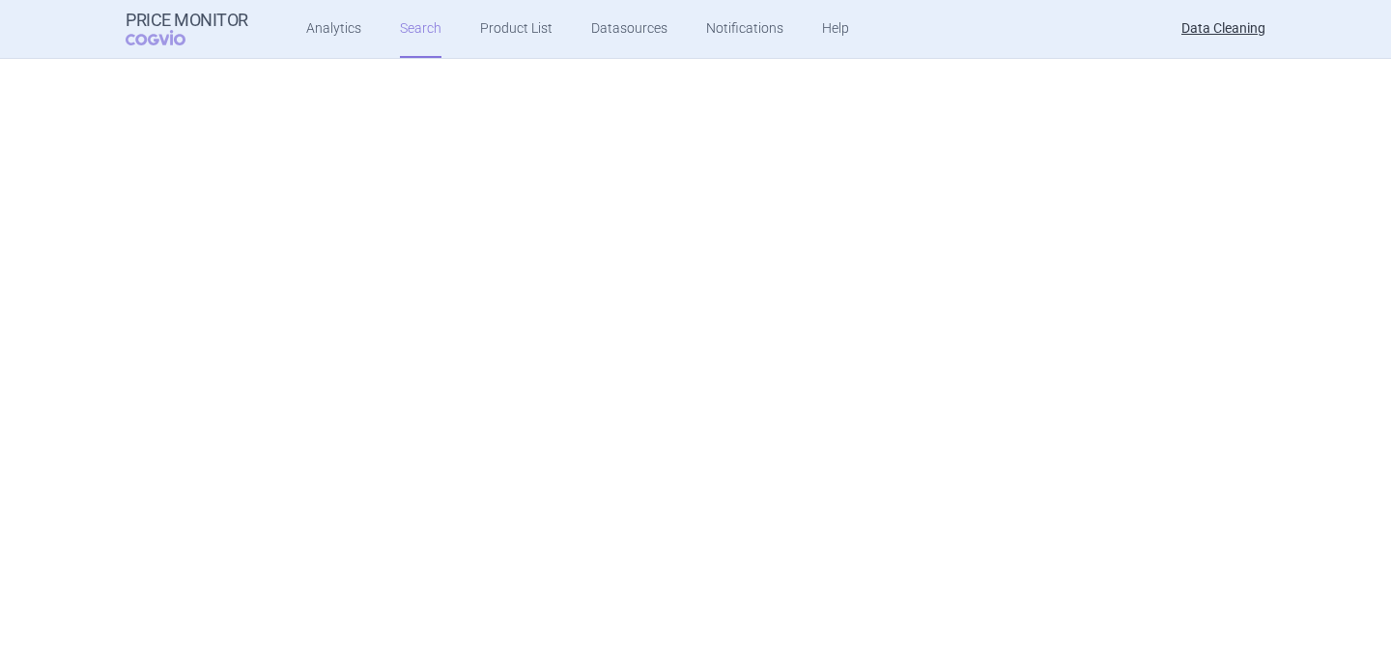
select select "brandName"
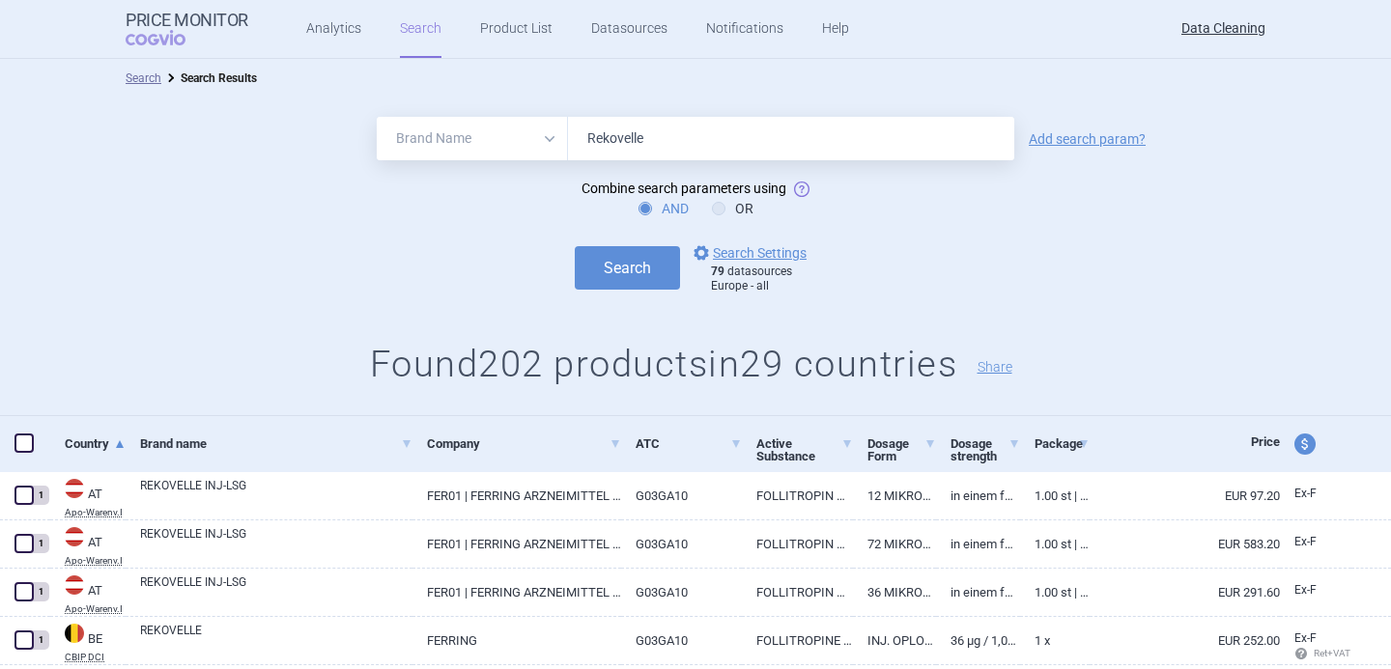
click at [685, 144] on input "Rekovelle" at bounding box center [791, 138] width 446 height 43
paste input "SomaKit TOC"
type input "SomaKit TOC"
click at [644, 251] on button "Search" at bounding box center [627, 267] width 105 height 43
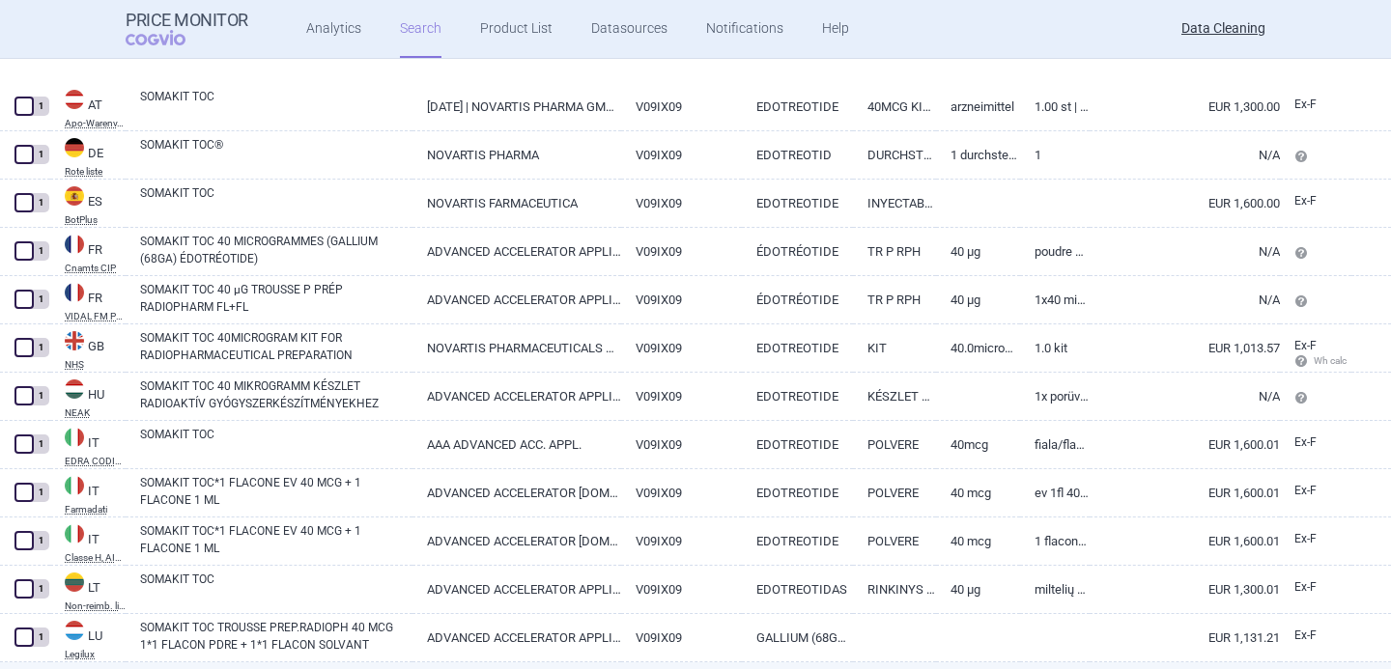
scroll to position [349, 0]
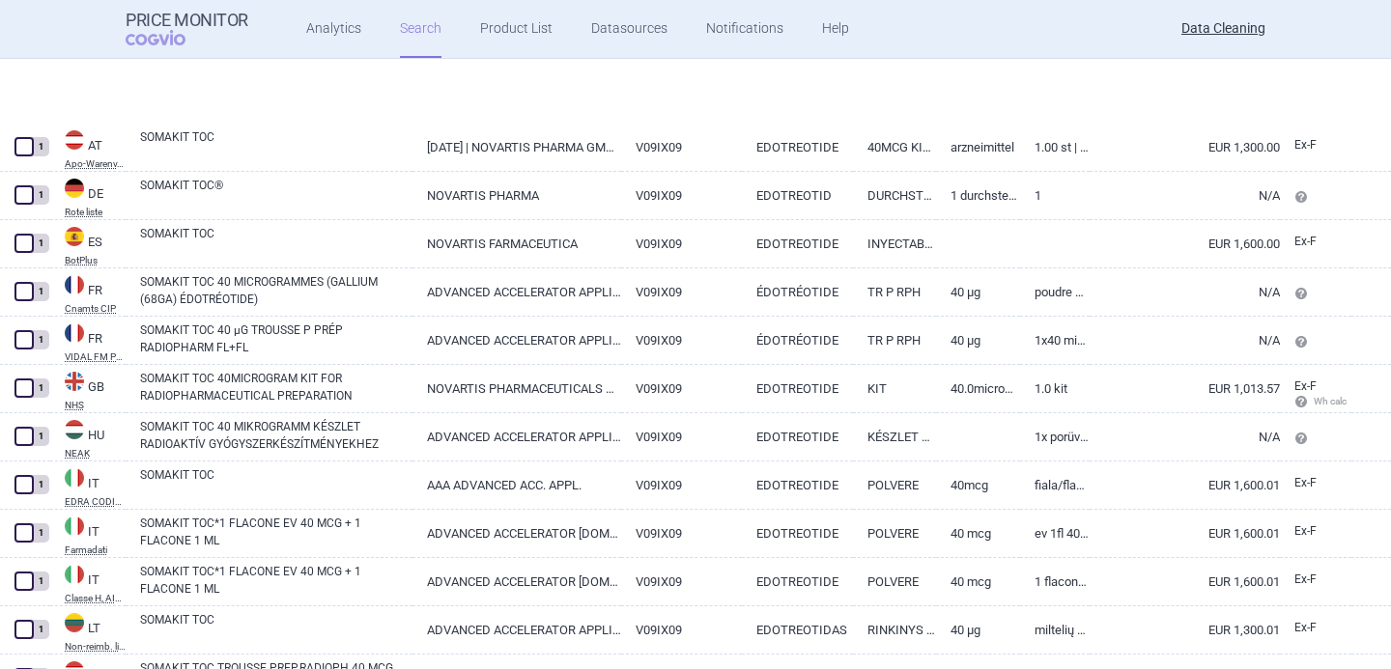
select select "brandName"
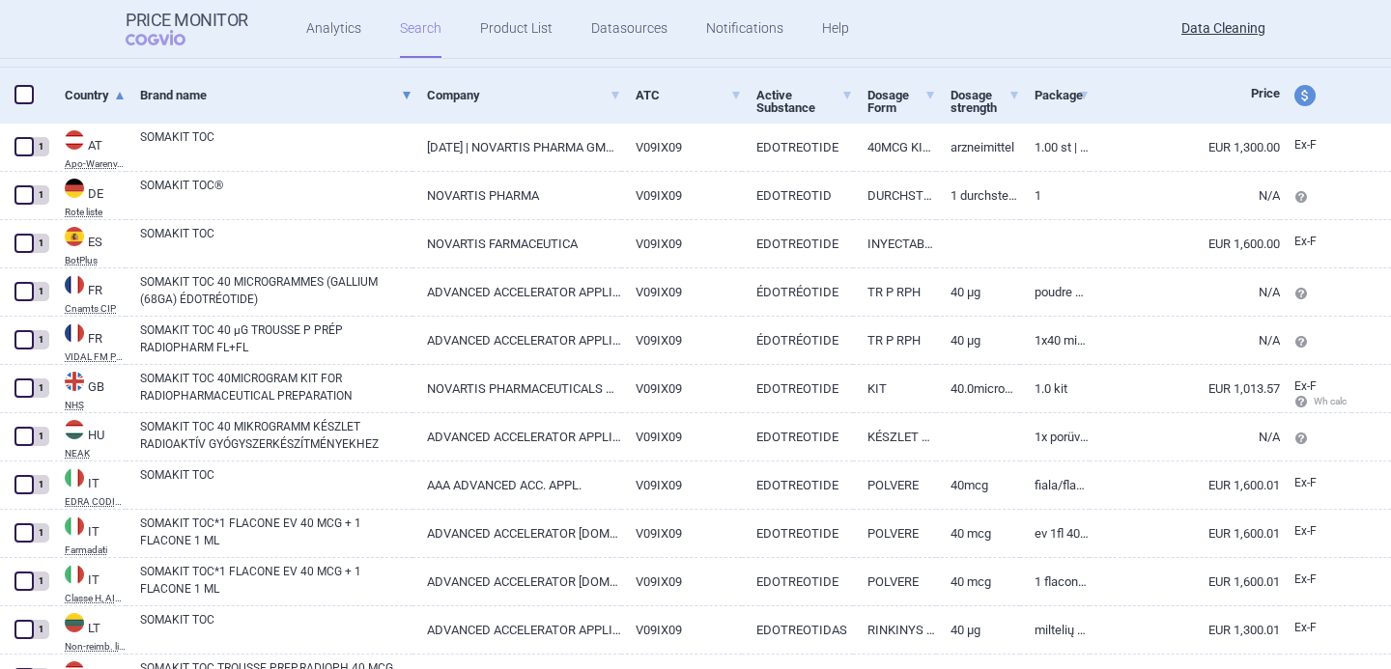
click at [340, 79] on link "Brand name" at bounding box center [276, 94] width 272 height 47
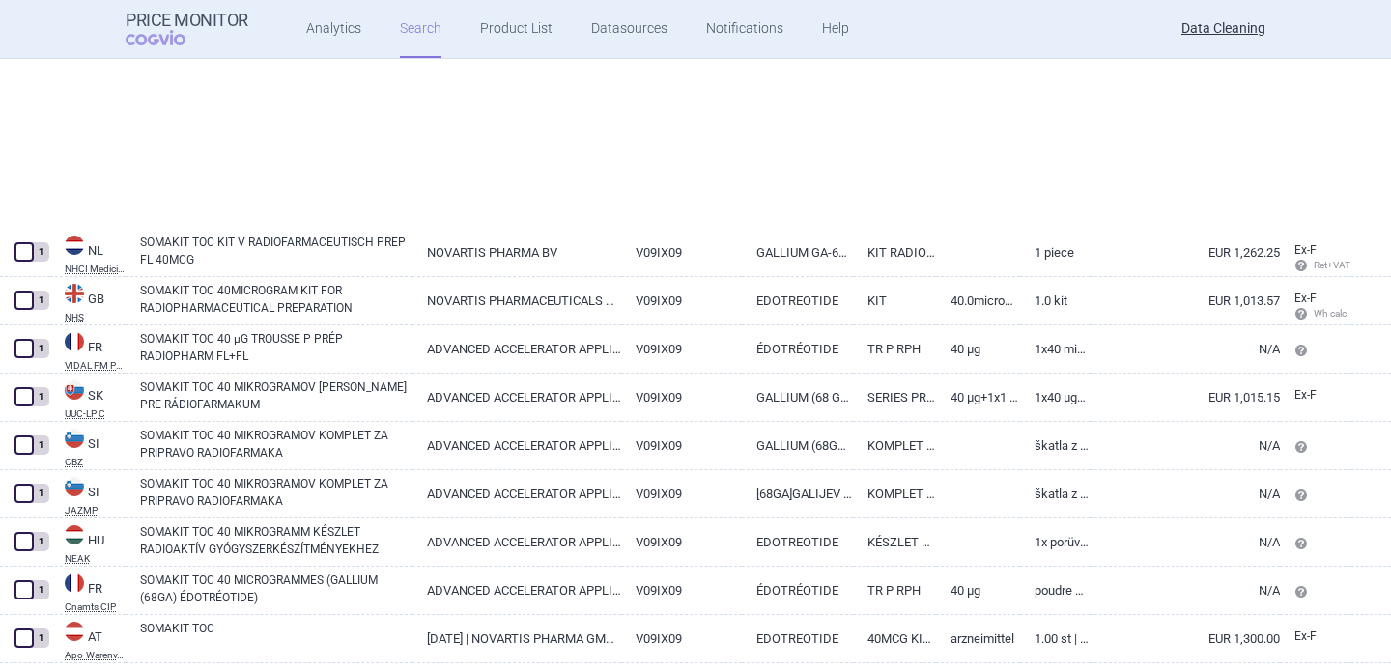
select select "brandName"
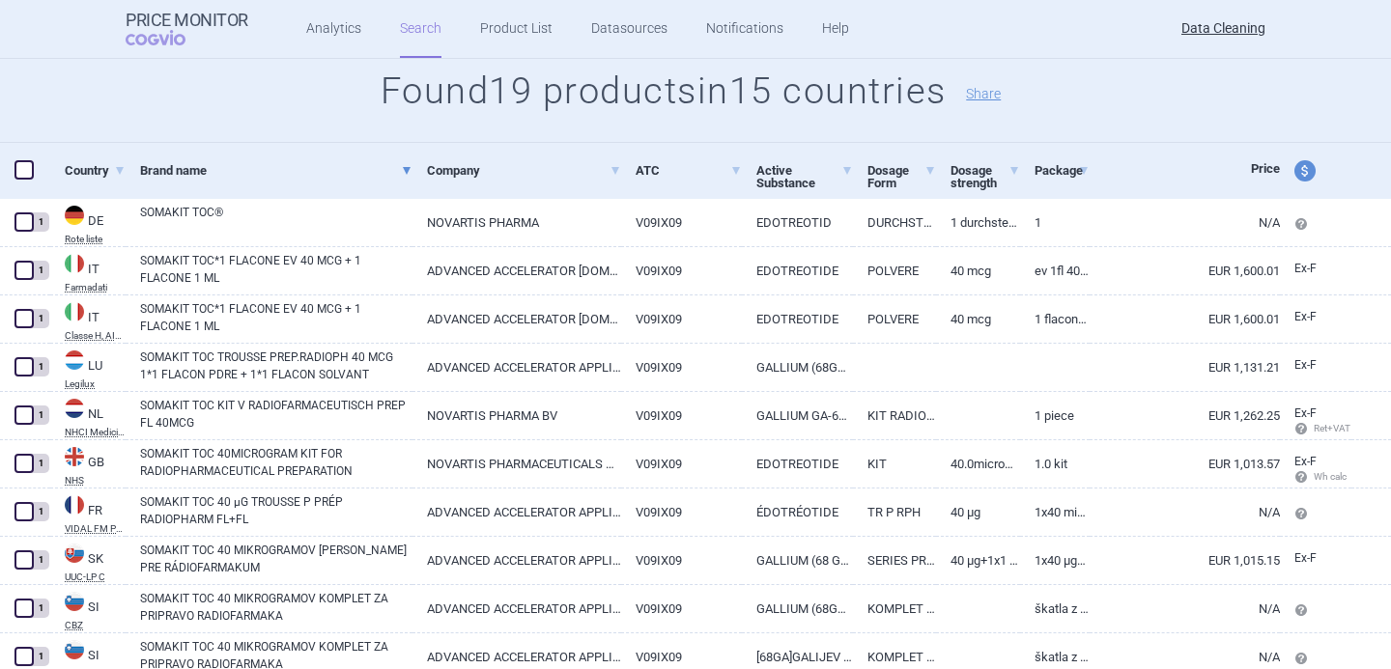
scroll to position [235, 0]
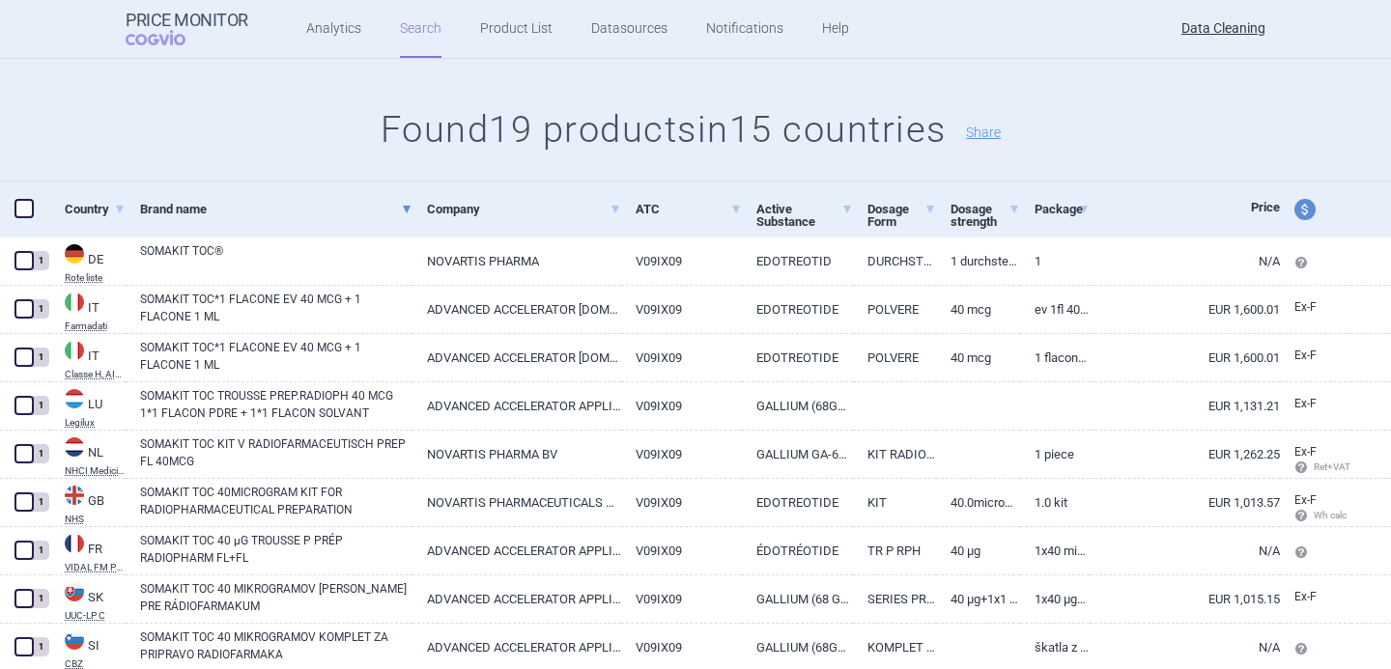
click at [233, 164] on div "All Brand Name ATC Company Active Substance Country Newer than SomaKit TOC Add …" at bounding box center [695, 22] width 1391 height 319
click at [289, 164] on div "All Brand Name ATC Company Active Substance Country Newer than SomaKit TOC Add …" at bounding box center [695, 22] width 1391 height 319
click at [472, 195] on link "Company" at bounding box center [524, 208] width 194 height 47
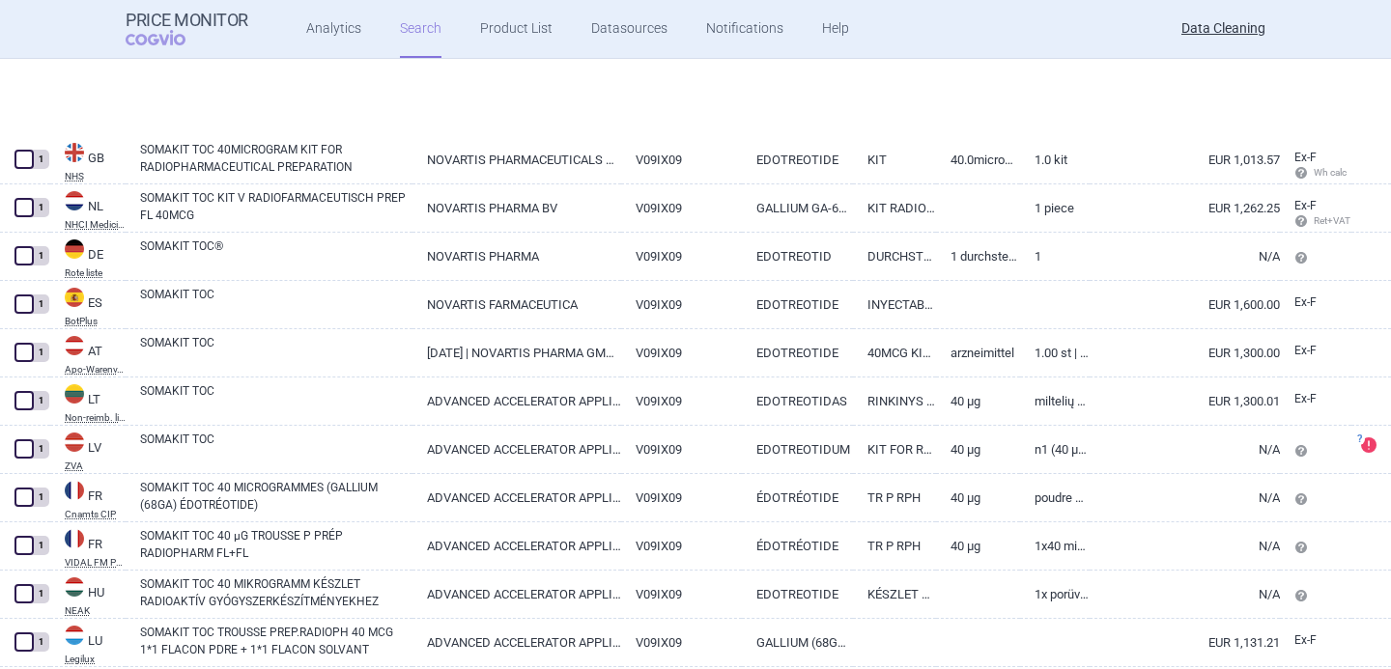
select select "brandName"
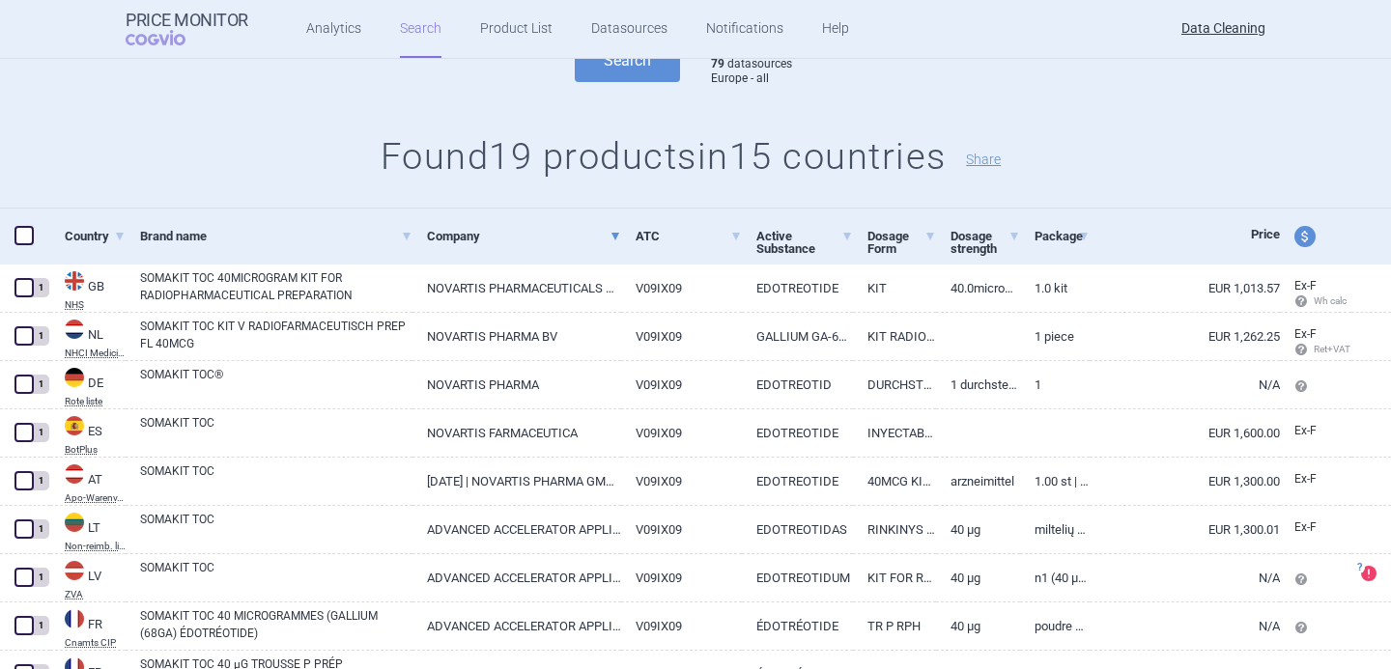
scroll to position [194, 0]
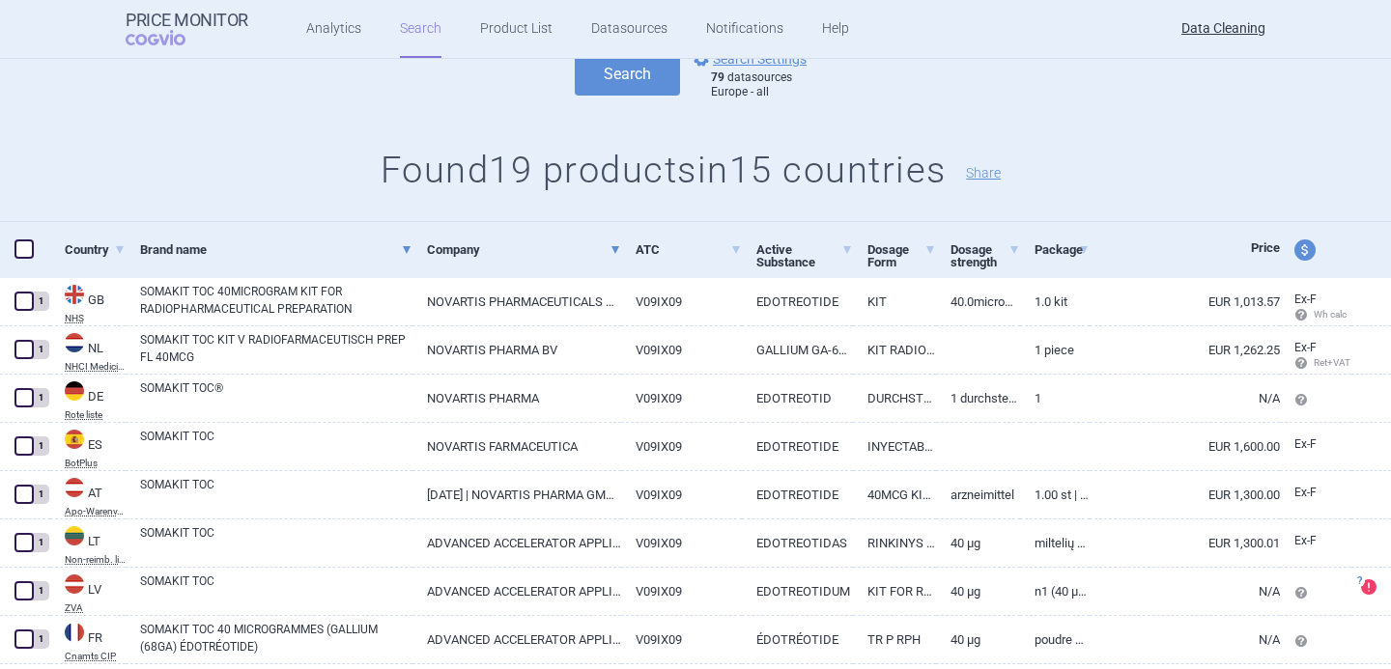
click at [216, 242] on link "Brand name" at bounding box center [276, 249] width 272 height 47
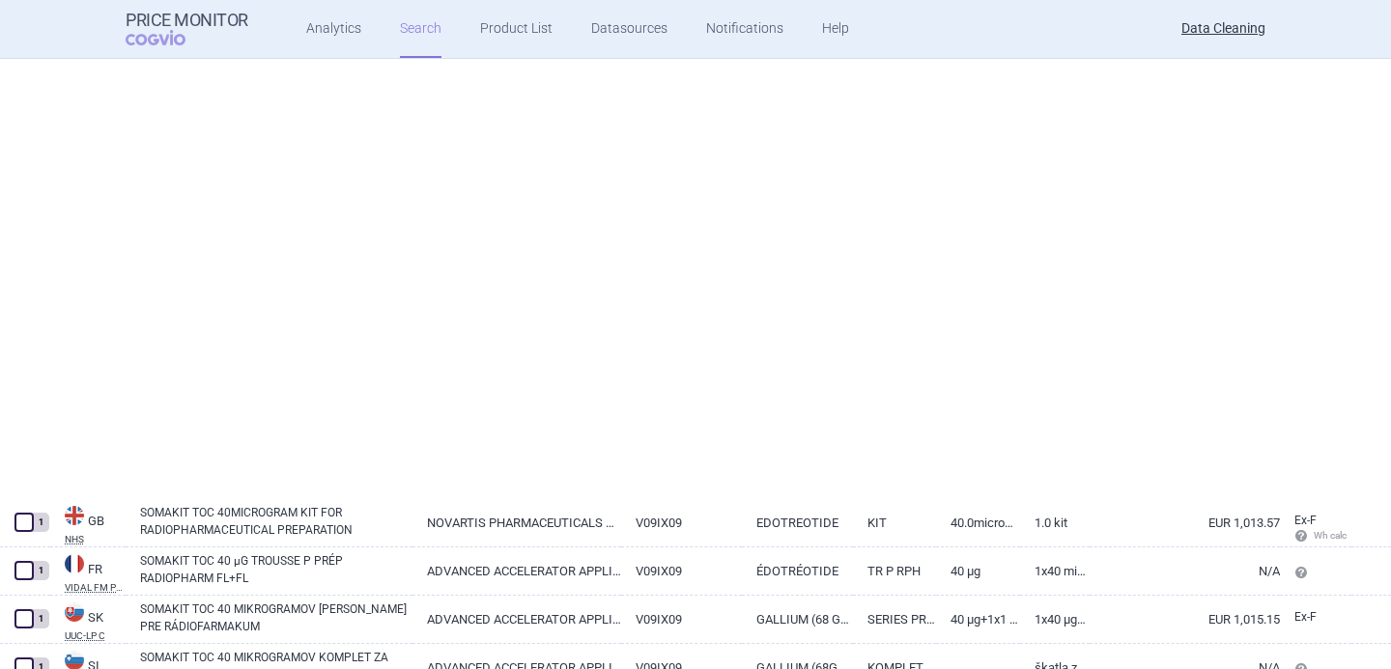
select select "brandName"
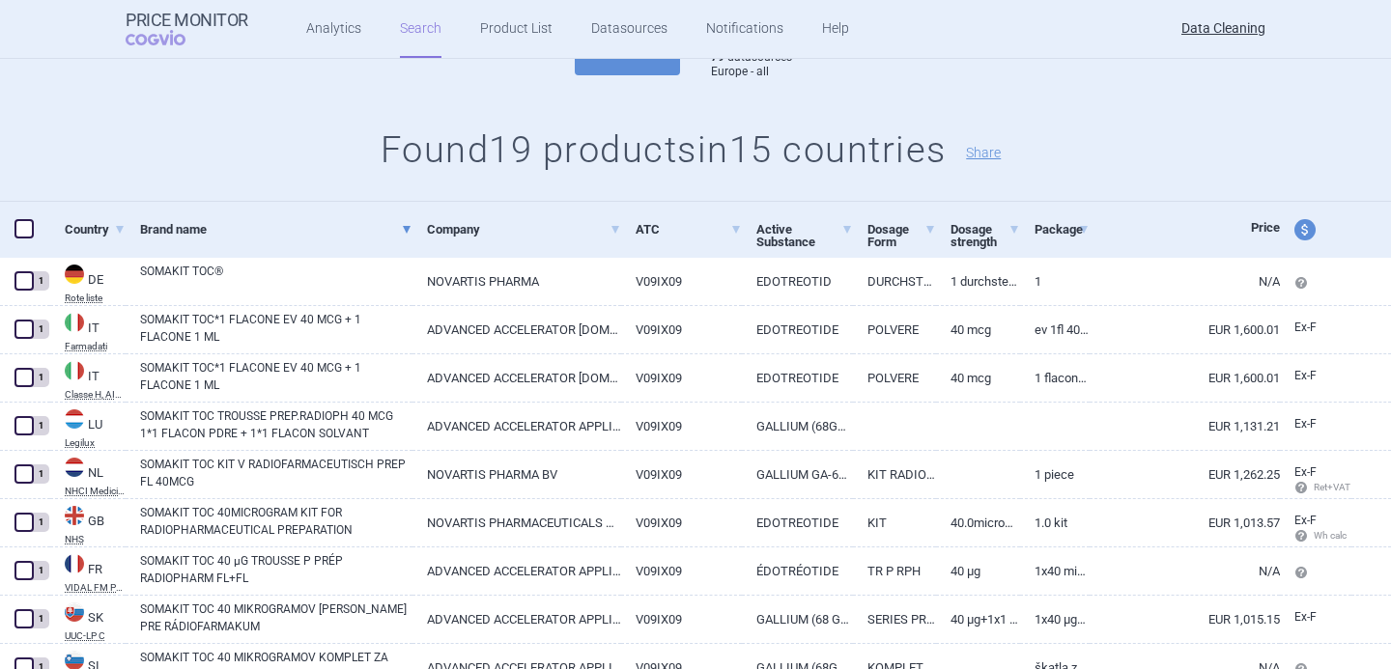
scroll to position [42, 0]
